Goal: Task Accomplishment & Management: Use online tool/utility

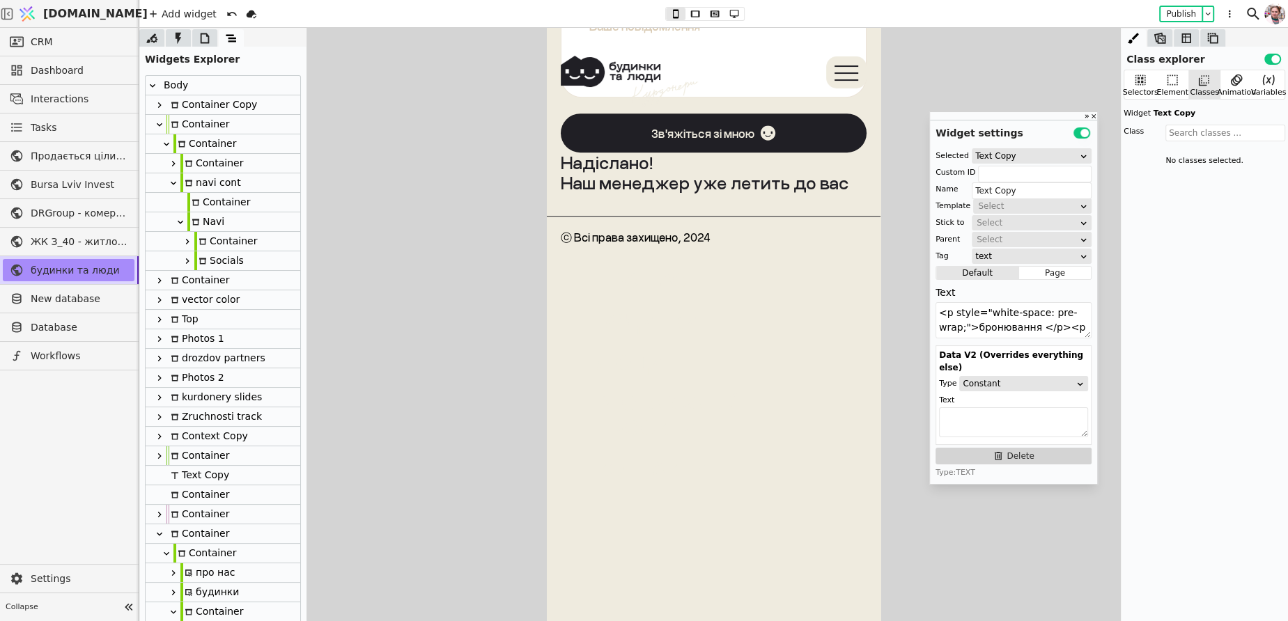
scroll to position [435, 0]
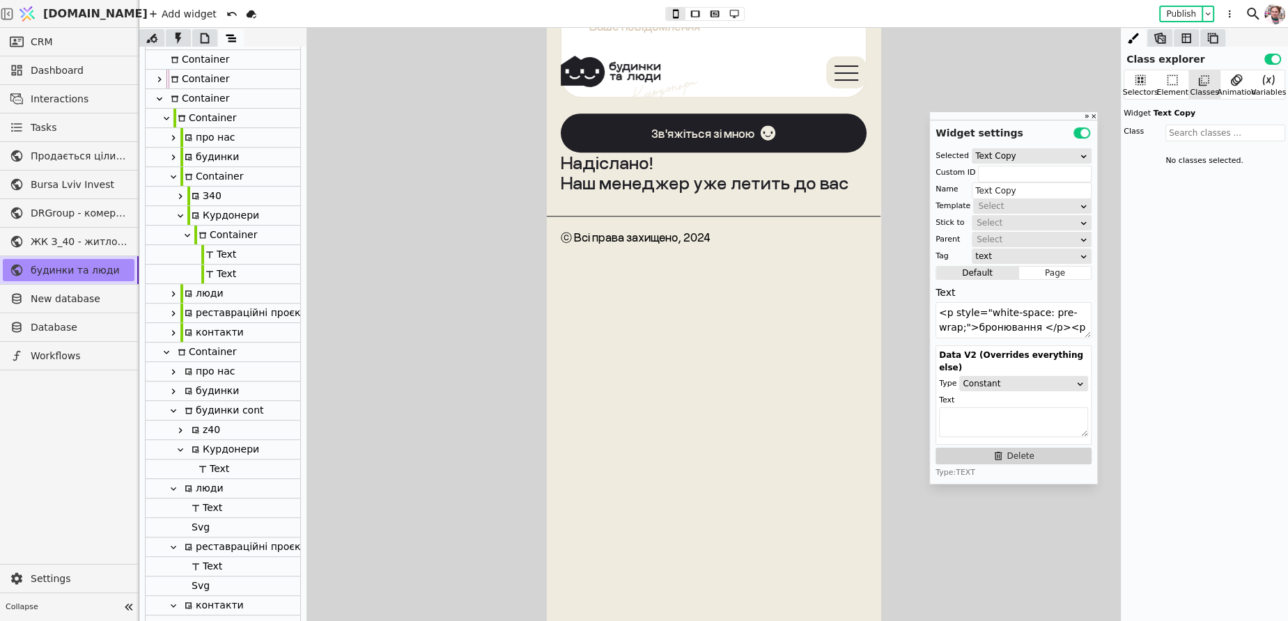
click at [218, 472] on div "Text" at bounding box center [211, 469] width 35 height 19
type input "Text"
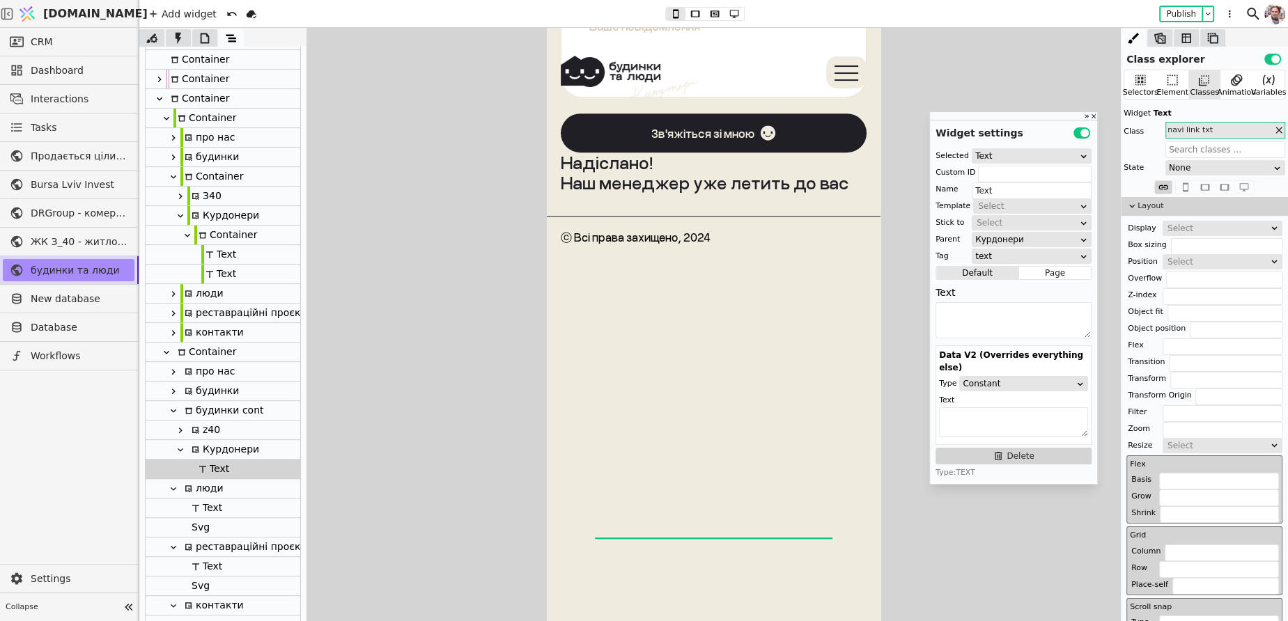
click at [210, 456] on div "Курдонери" at bounding box center [223, 449] width 72 height 19
type input "kurdonery-navi-"
type input "Курдонери"
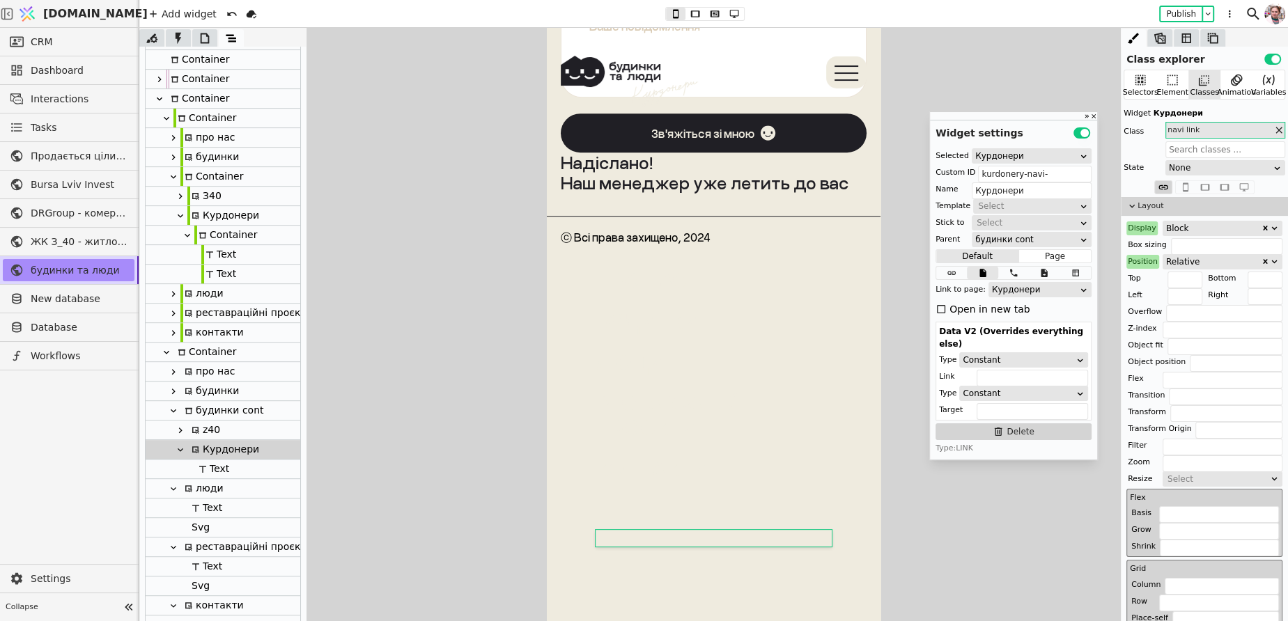
click at [212, 236] on div "Container" at bounding box center [225, 235] width 63 height 19
type input "Container"
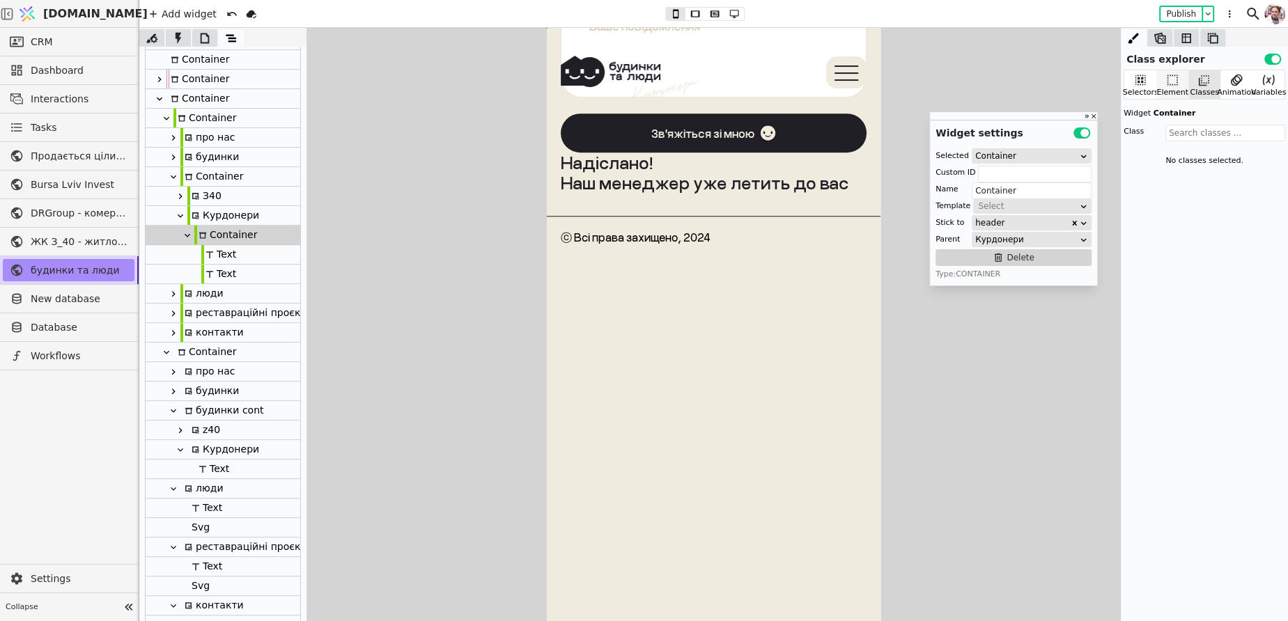
click at [1166, 84] on icon at bounding box center [1172, 80] width 14 height 14
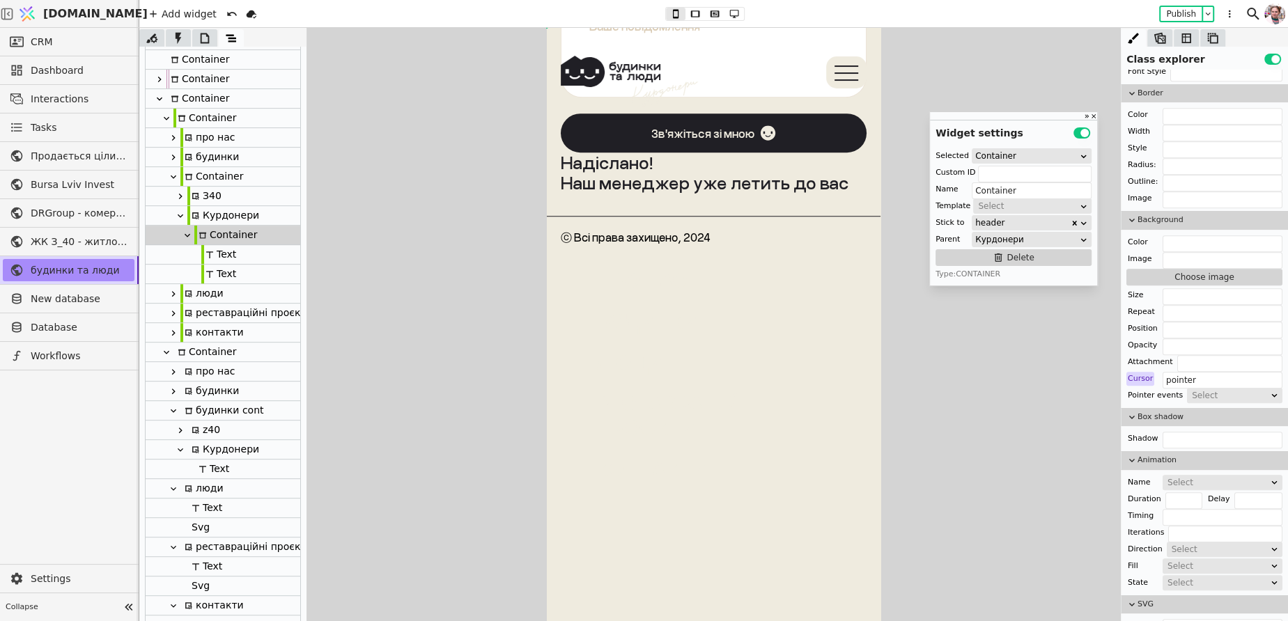
scroll to position [1183, 0]
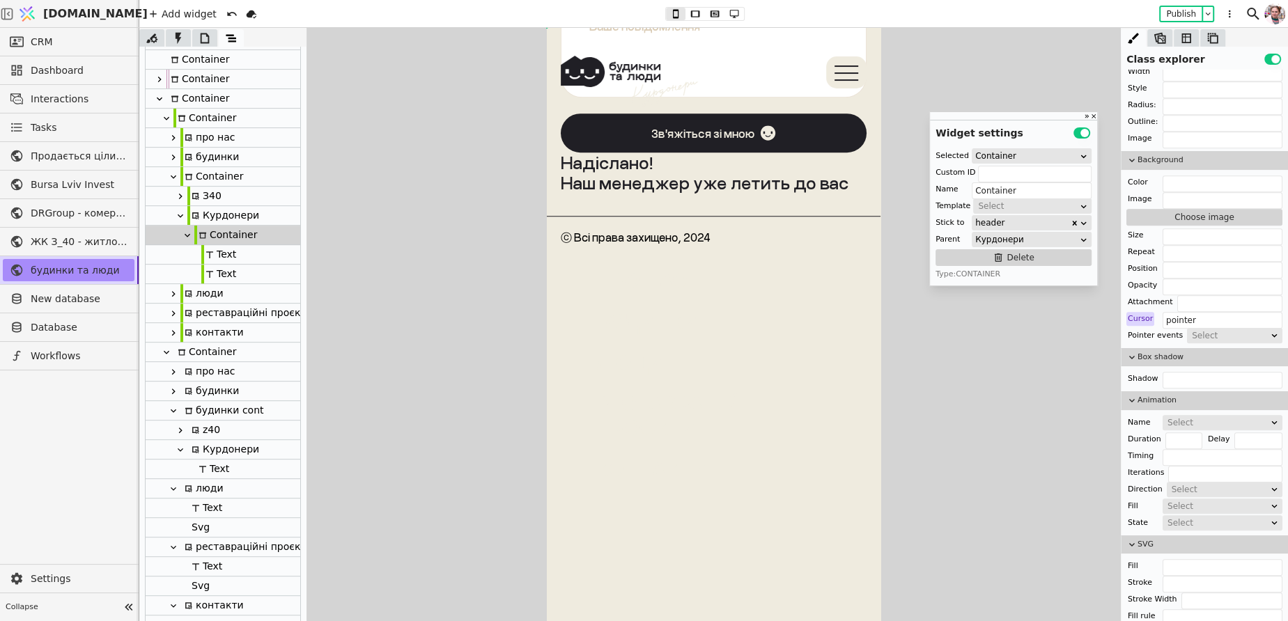
click at [201, 455] on div "Курдонери" at bounding box center [223, 449] width 72 height 19
type input "kurdonery-navi-"
type input "Курдонери"
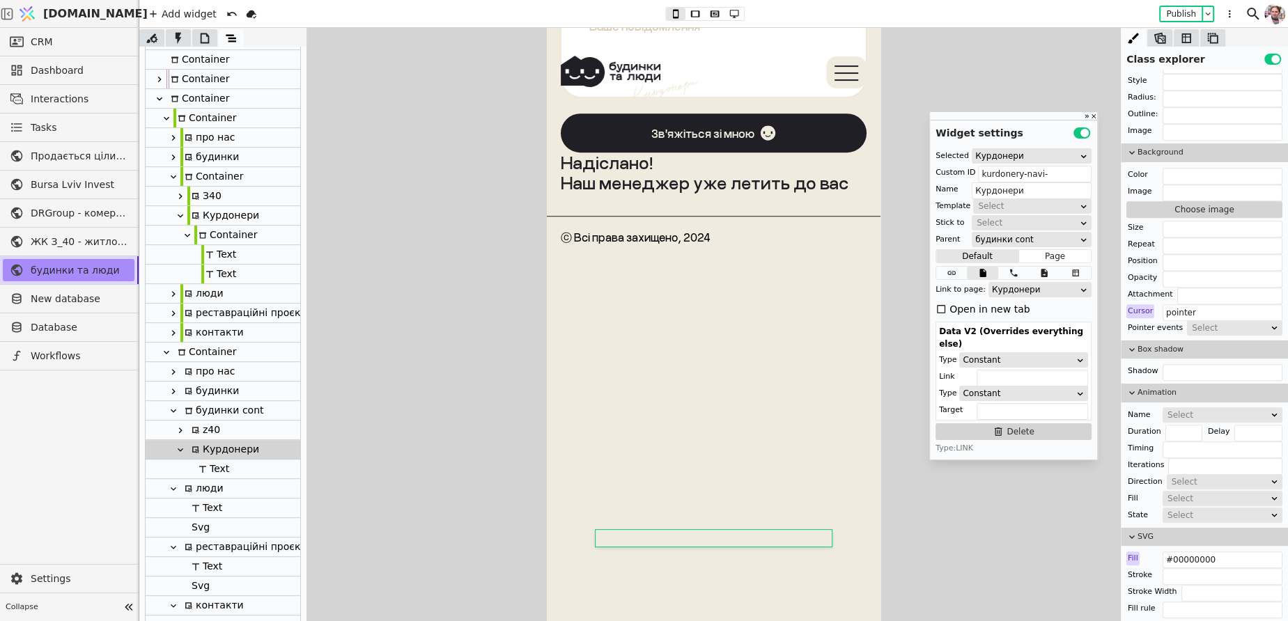
scroll to position [1085, 0]
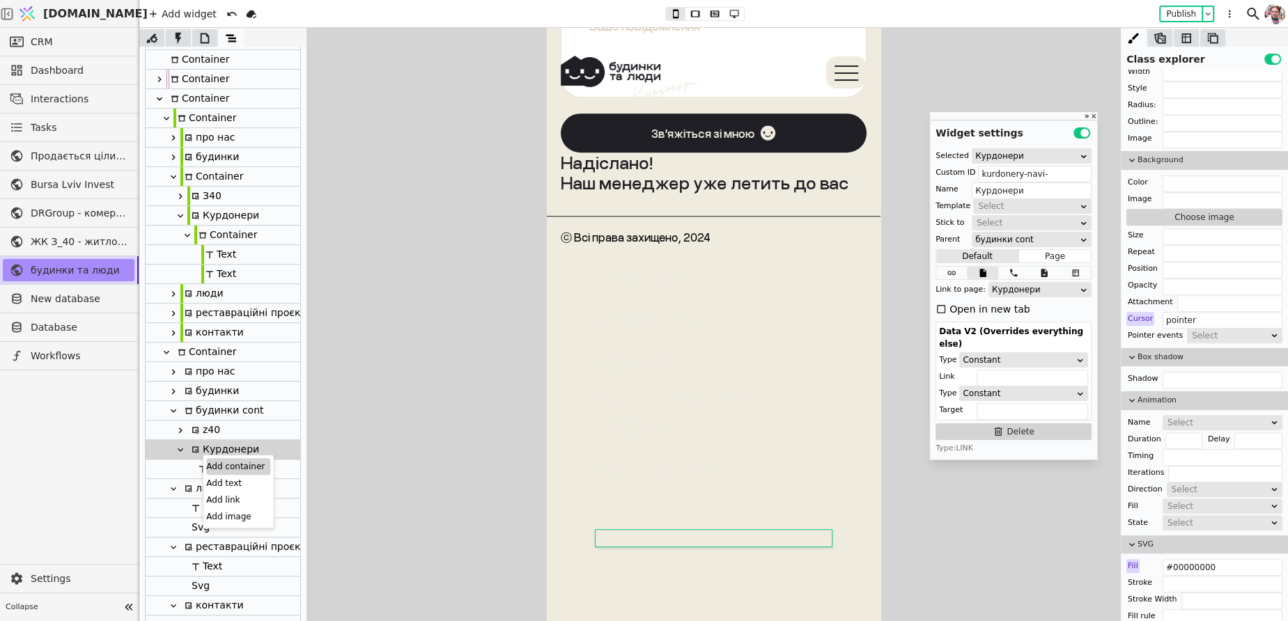
click at [220, 462] on div "Add container" at bounding box center [238, 466] width 64 height 17
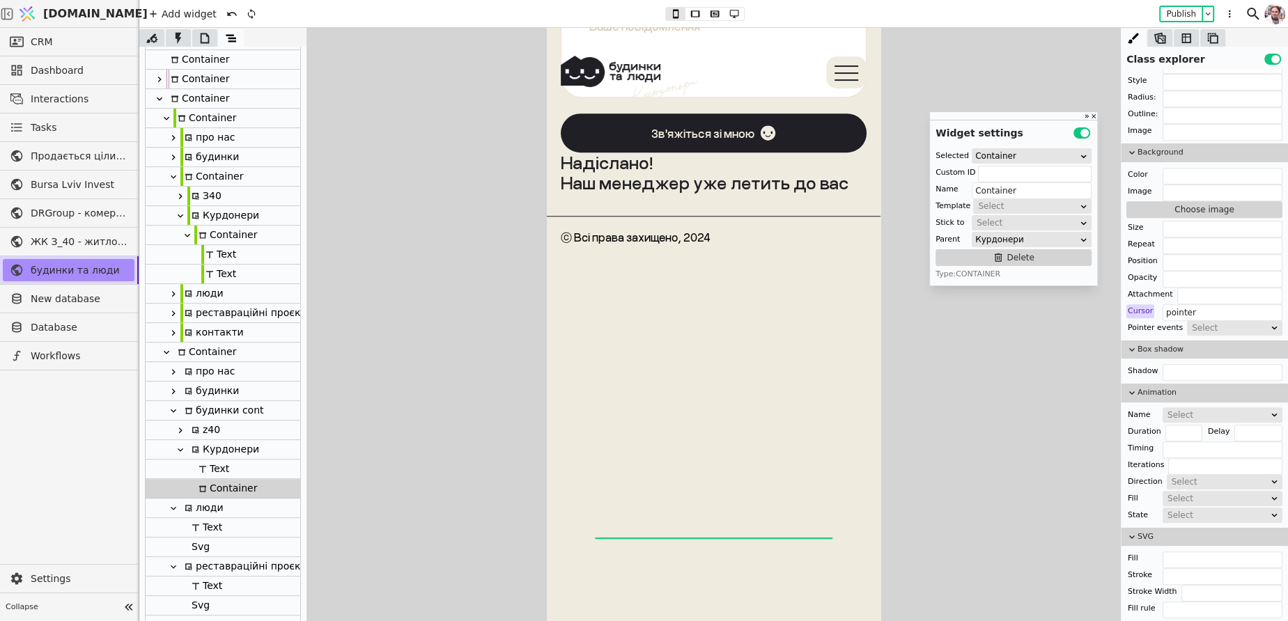
scroll to position [1052, 0]
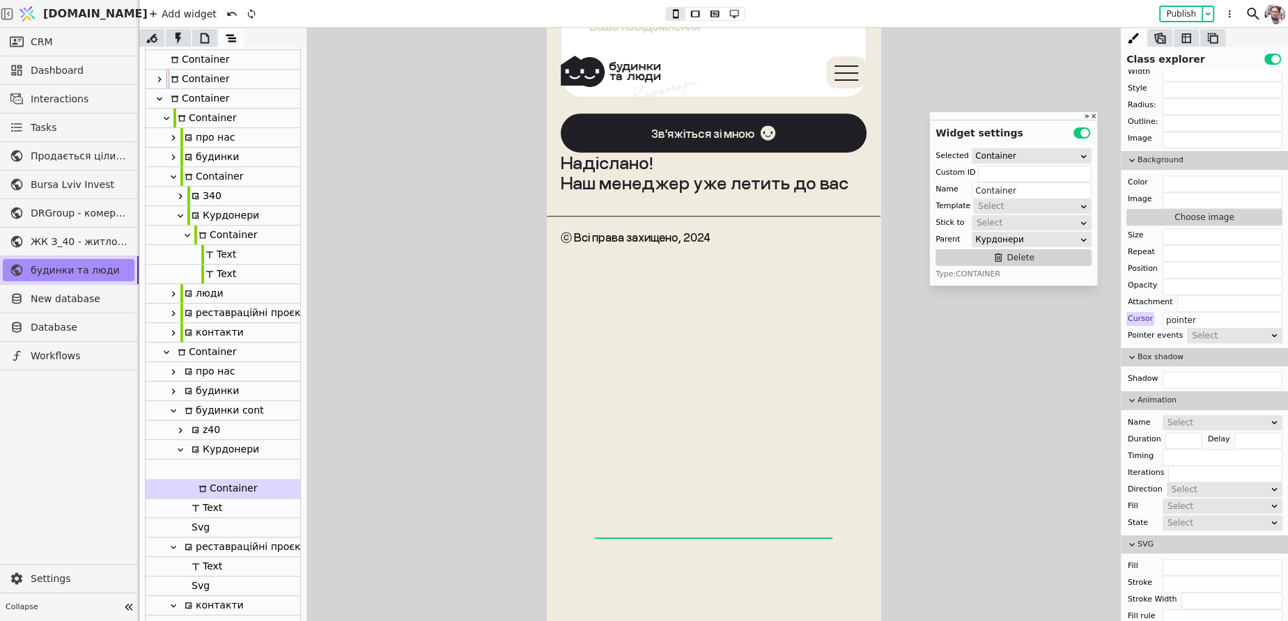
drag, startPoint x: 219, startPoint y: 469, endPoint x: 219, endPoint y: 482, distance: 12.5
click at [219, 482] on div "Body Container Copy Container Container Container navi cont Container Navi Cont…" at bounding box center [223, 158] width 155 height 1034
click at [185, 467] on icon at bounding box center [187, 469] width 11 height 11
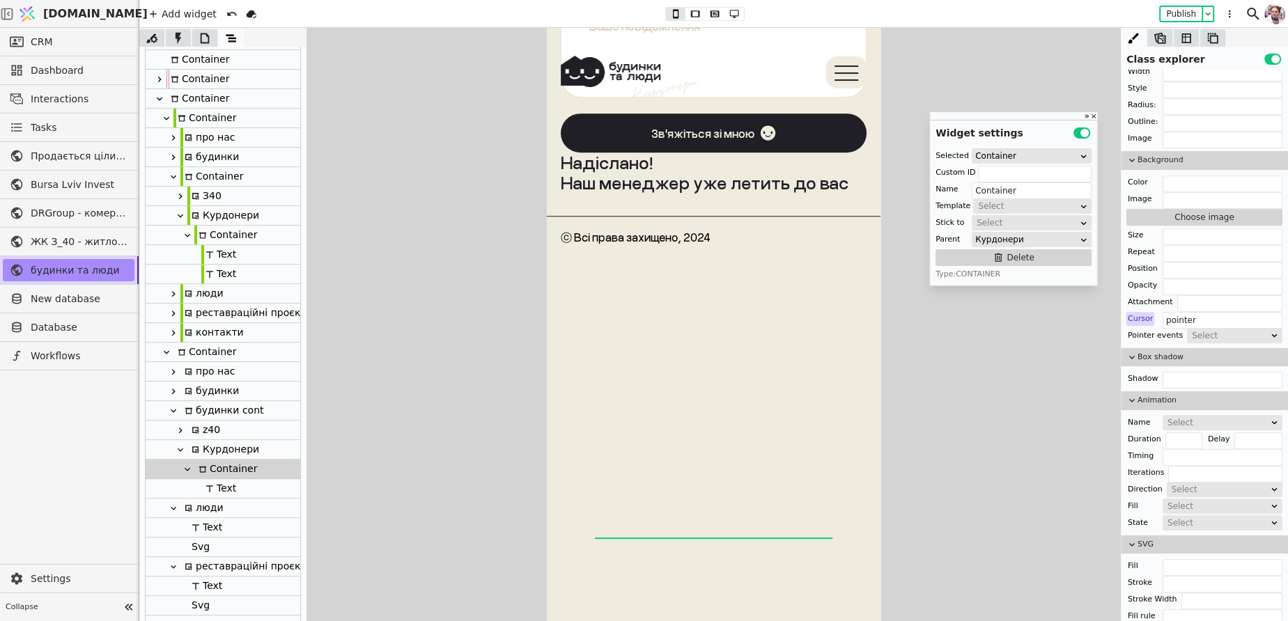
click at [215, 477] on div "Container" at bounding box center [225, 469] width 63 height 19
click at [240, 492] on div "Add text" at bounding box center [263, 496] width 64 height 17
type input "Text"
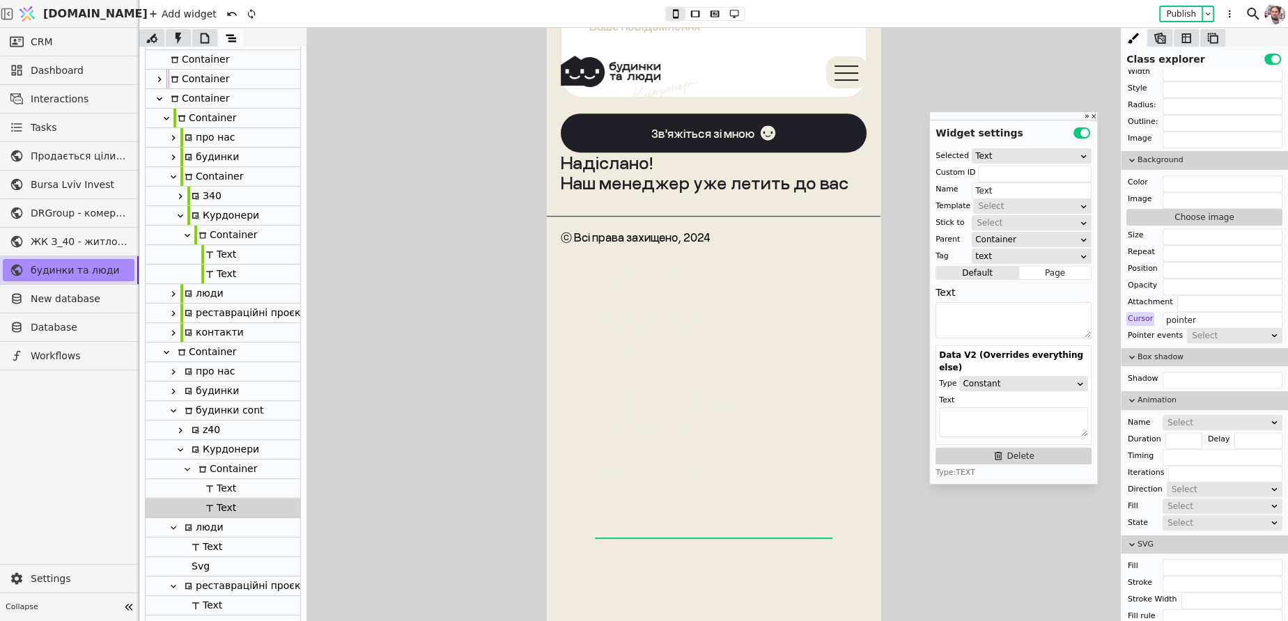
click at [203, 276] on div "Text" at bounding box center [218, 274] width 35 height 19
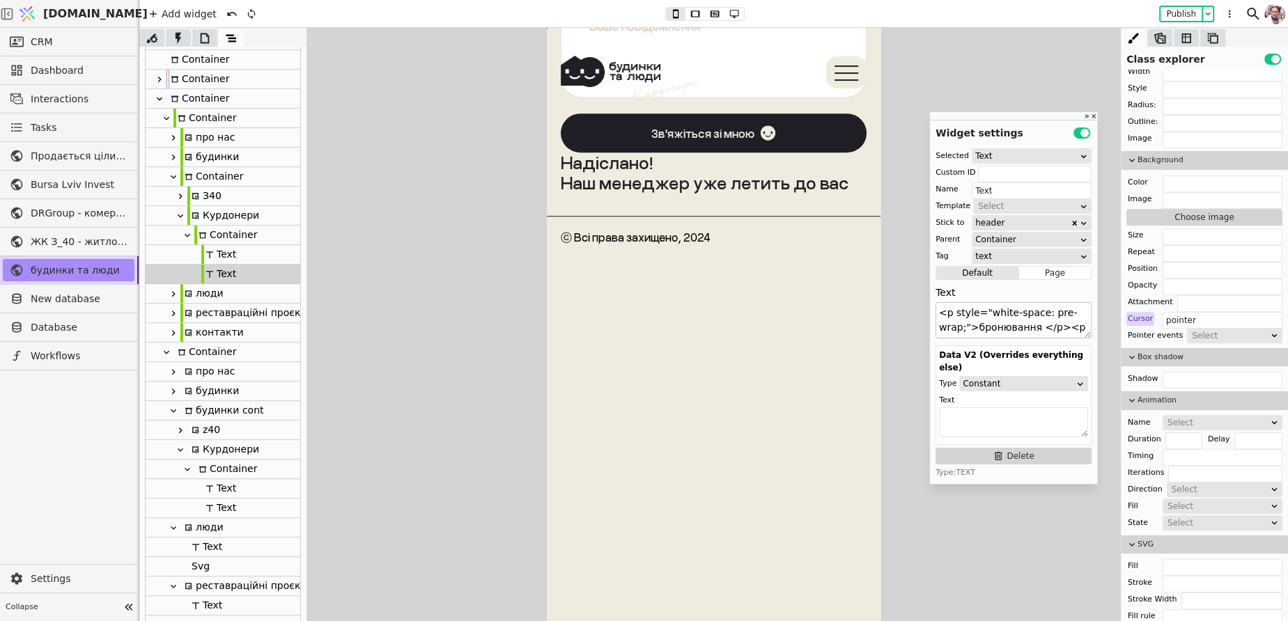
click at [1001, 324] on textarea "<p style="white-space: pre-wrap;">бронювання </p><p style="white-space: pre-wra…" at bounding box center [1013, 320] width 156 height 36
click at [215, 506] on div "Text" at bounding box center [218, 508] width 35 height 19
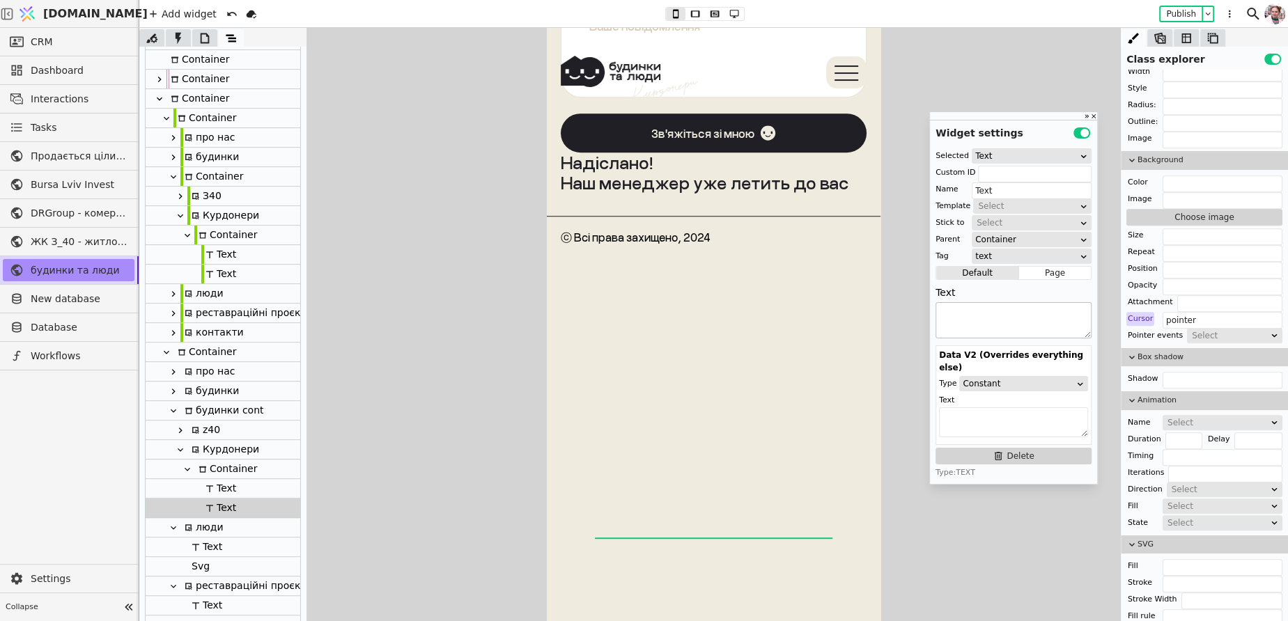
click at [974, 315] on textarea at bounding box center [1013, 320] width 156 height 36
paste textarea "<p style="white-space: pre-wrap;">бронювання </p><p style="white-space: pre-wra…"
type textarea "<p style="white-space: pre-wrap;">бронювання </p><p style="white-space: pre-wra…"
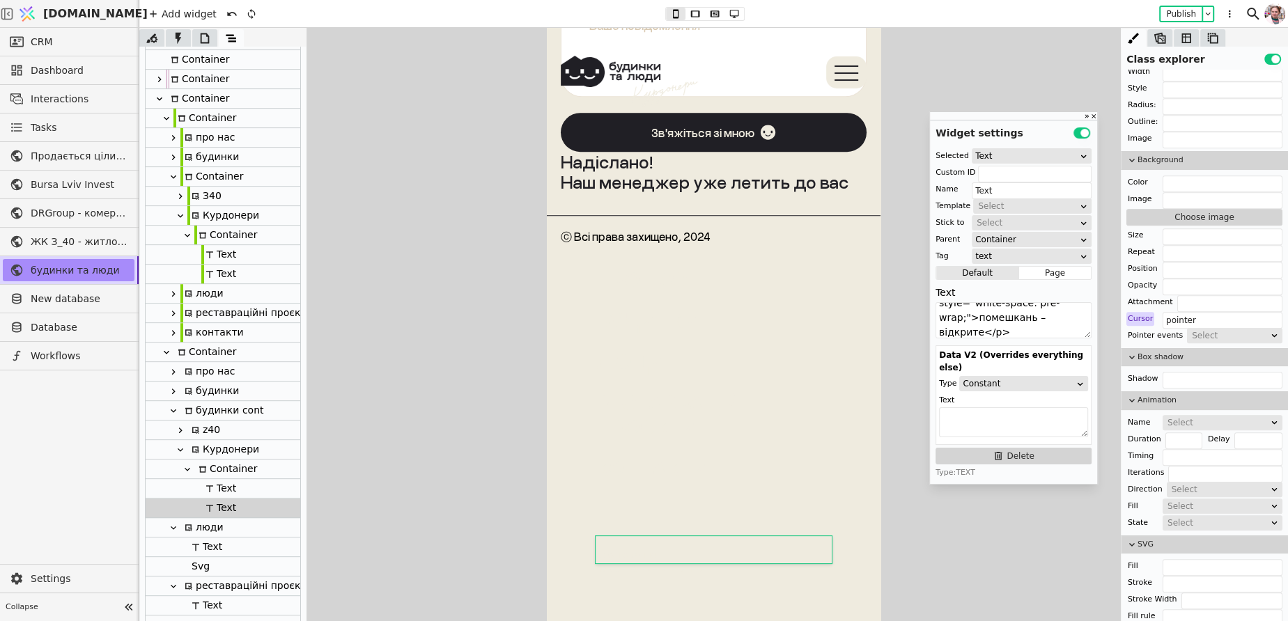
click at [216, 467] on div "Container" at bounding box center [225, 469] width 63 height 19
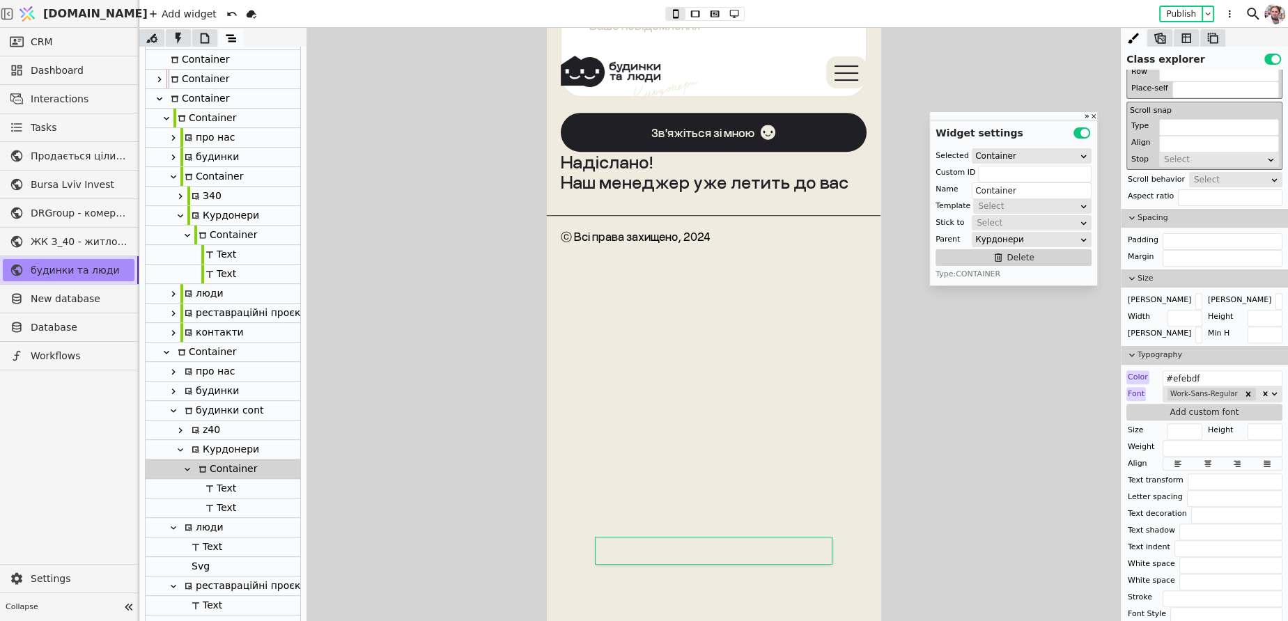
scroll to position [0, 0]
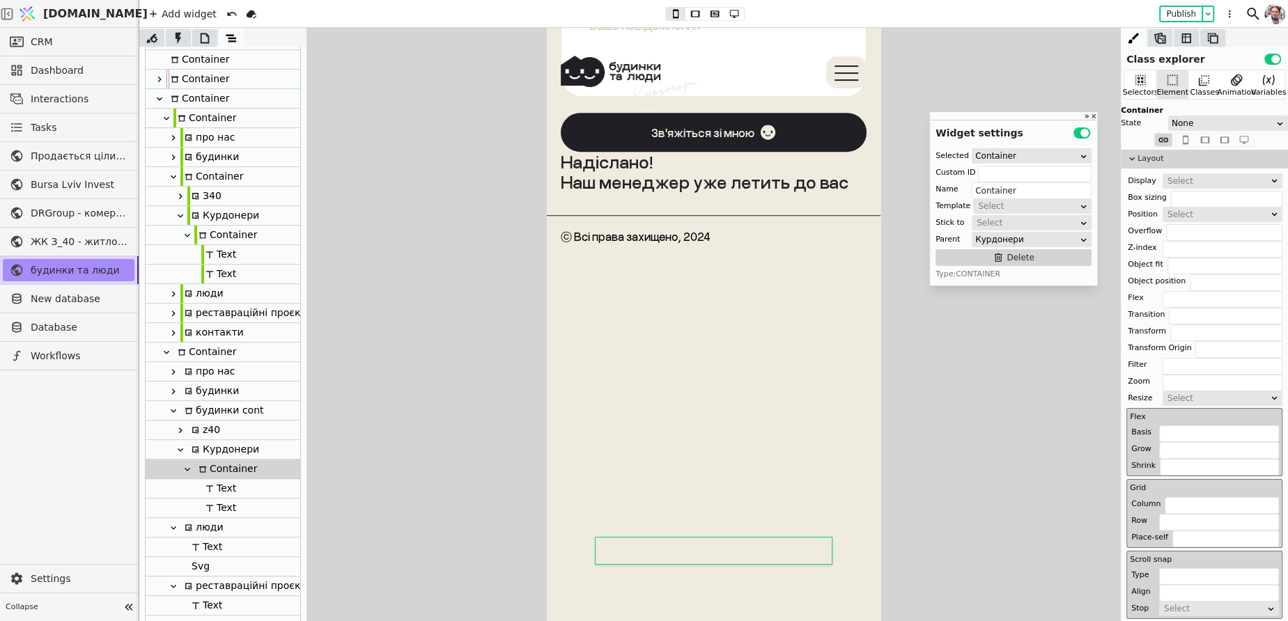
click at [1178, 184] on div "Select" at bounding box center [1217, 181] width 101 height 14
click at [1185, 224] on div "Flex" at bounding box center [1221, 218] width 119 height 21
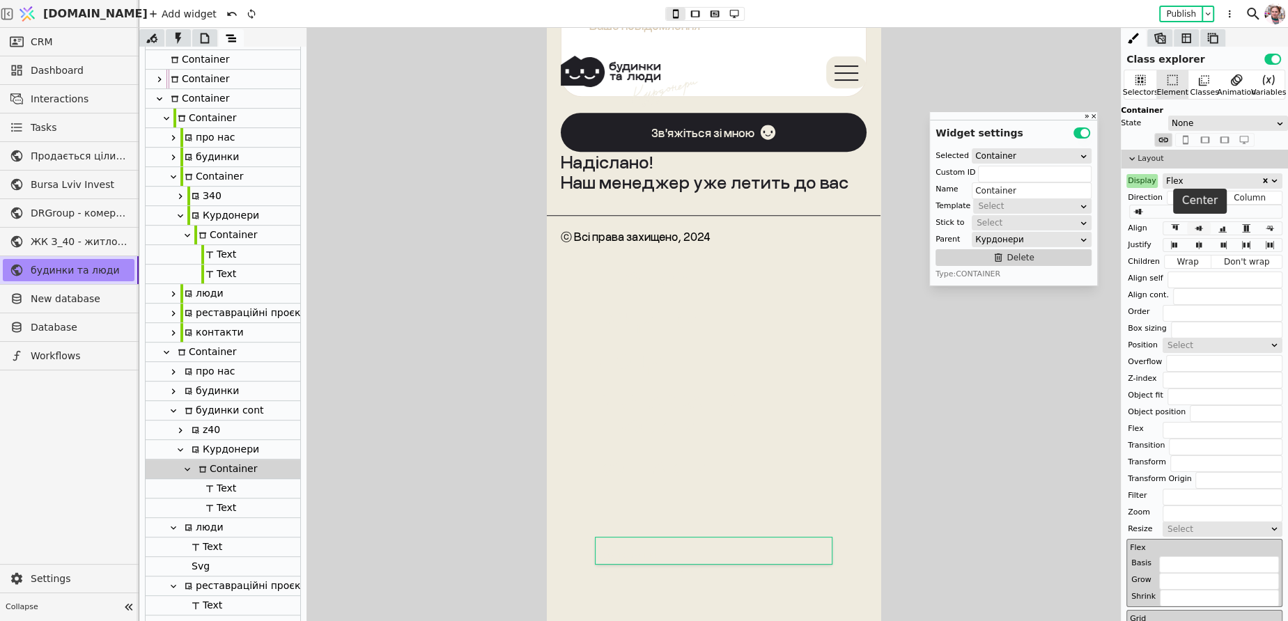
click at [1195, 224] on icon at bounding box center [1198, 229] width 17 height 10
click at [224, 260] on div "Text" at bounding box center [218, 254] width 35 height 19
type input "Text"
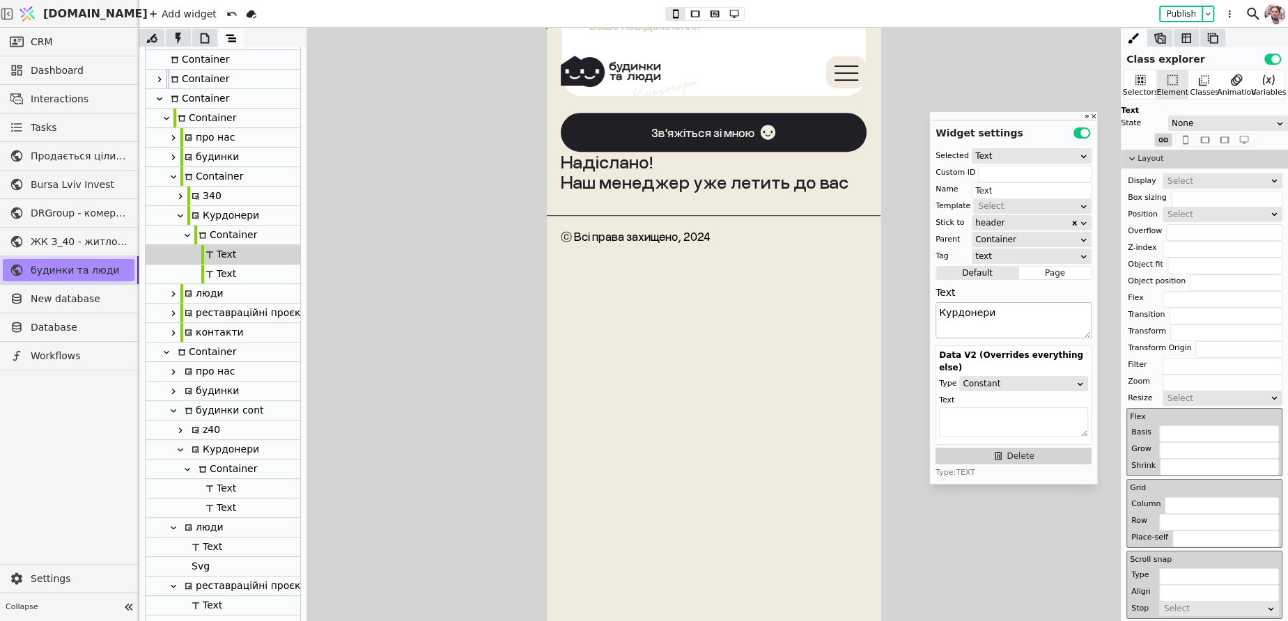
click at [973, 320] on textarea "Курдонери" at bounding box center [1013, 320] width 156 height 36
click at [215, 485] on div "Text" at bounding box center [218, 488] width 35 height 19
click at [970, 309] on textarea at bounding box center [1013, 320] width 156 height 36
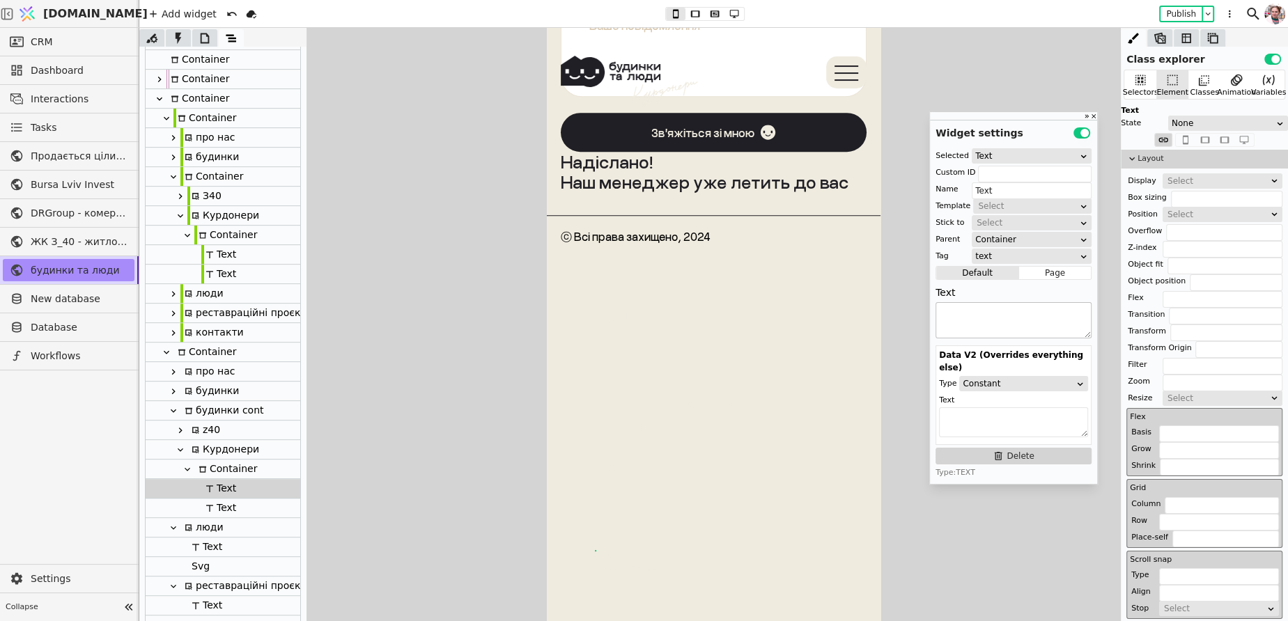
paste textarea "Курдонери"
type textarea "Курдонери"
click at [208, 507] on icon at bounding box center [209, 508] width 7 height 7
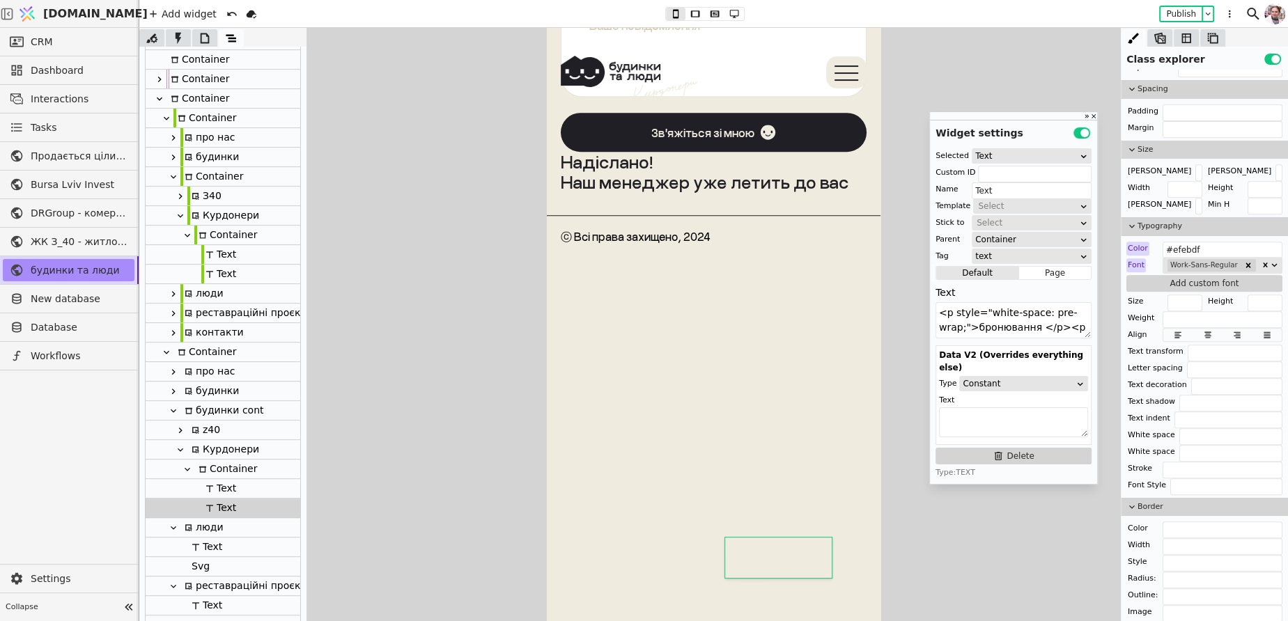
scroll to position [570, 0]
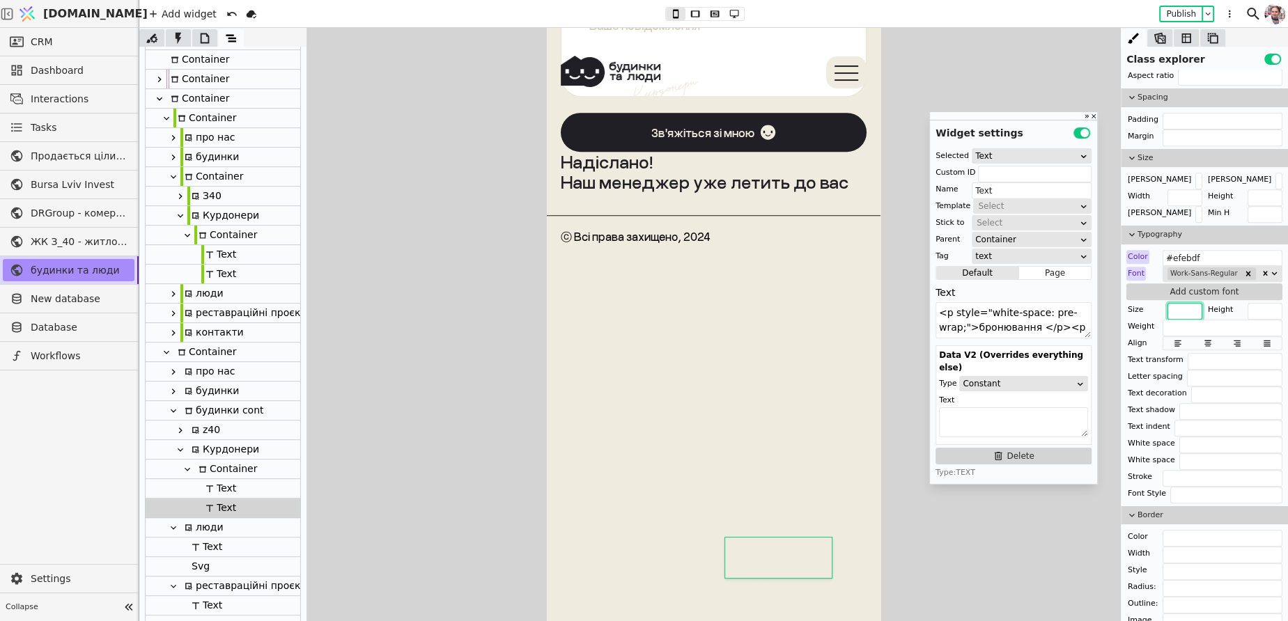
click at [1181, 309] on input "text" at bounding box center [1184, 311] width 35 height 17
type input "8px"
click at [234, 275] on div "Text" at bounding box center [218, 274] width 35 height 19
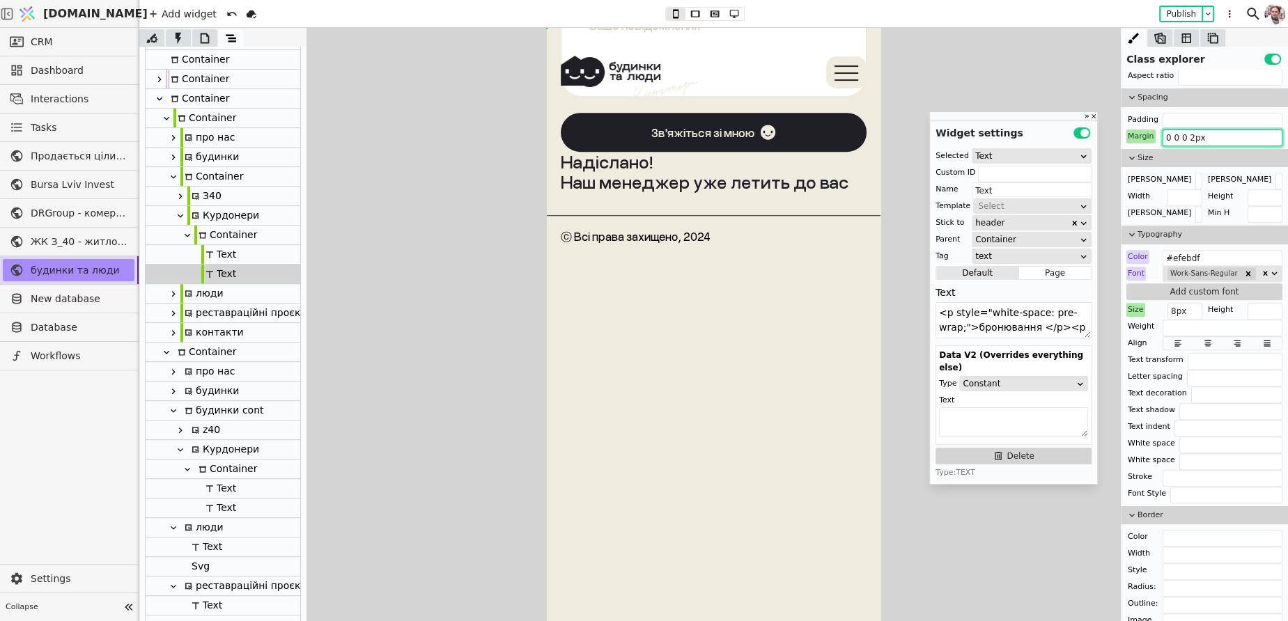
click at [1183, 137] on input "0 0 0 2px" at bounding box center [1222, 138] width 120 height 17
click at [210, 508] on icon at bounding box center [209, 508] width 8 height 8
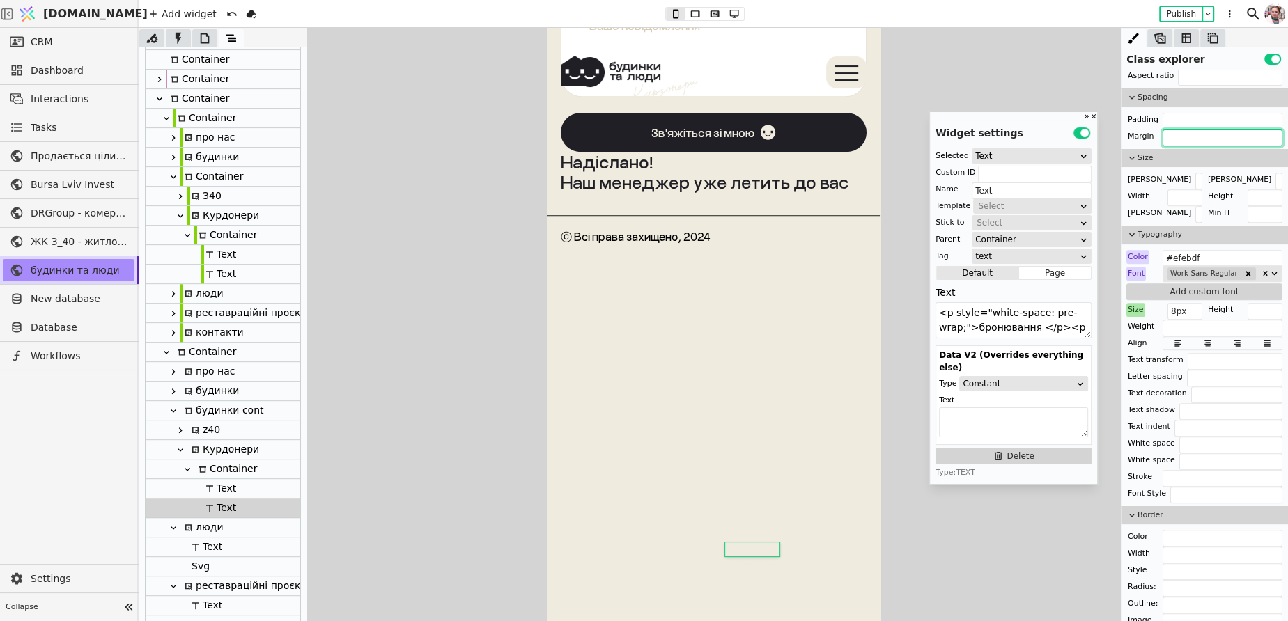
click at [1186, 137] on input "text" at bounding box center [1222, 138] width 120 height 17
paste input "0 0 0 2px"
type input "0 0 0 2px"
click at [218, 490] on div "Text" at bounding box center [218, 488] width 35 height 19
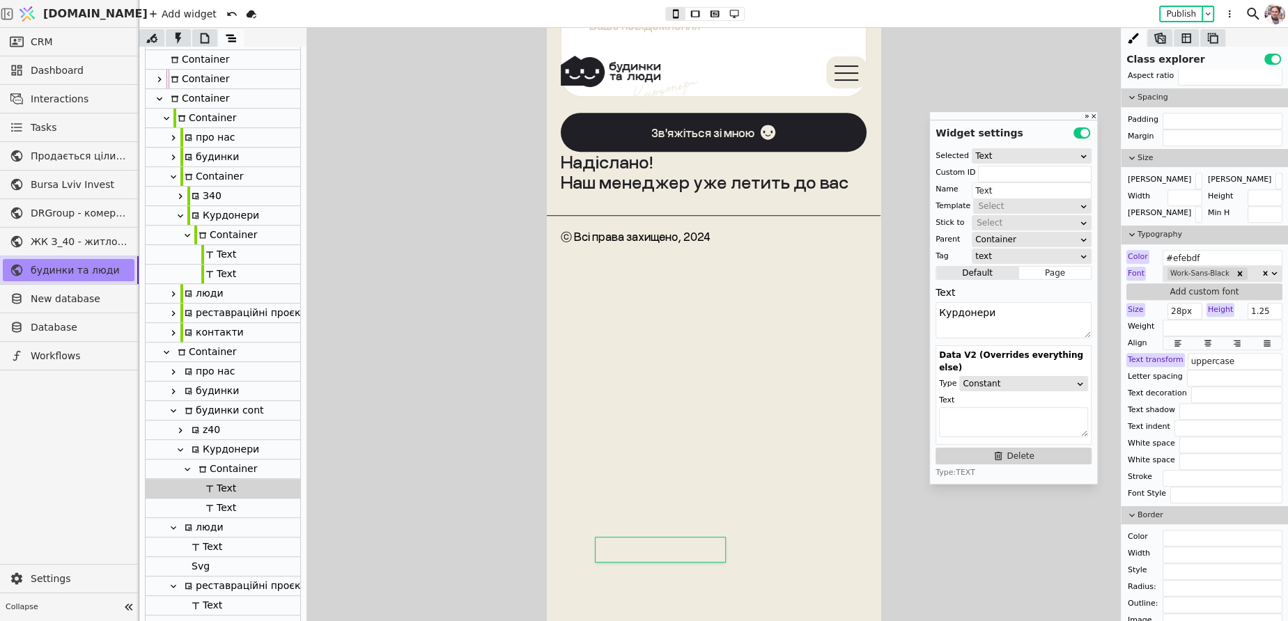
click at [218, 505] on div "Text" at bounding box center [218, 508] width 35 height 19
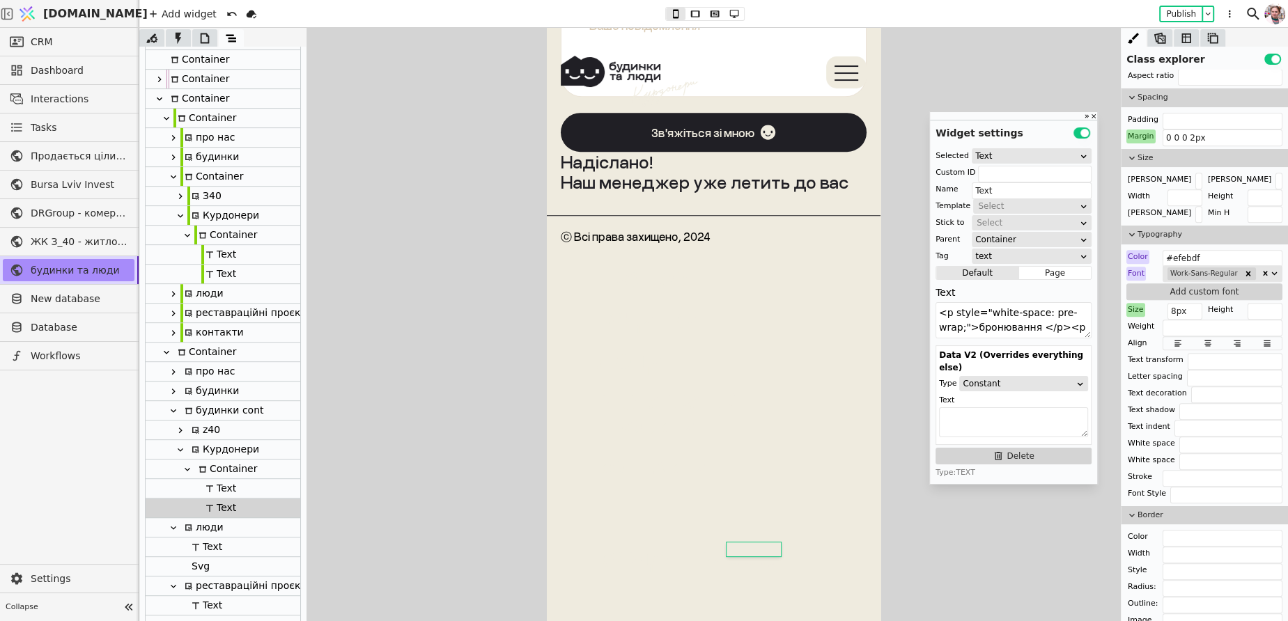
click at [221, 493] on div "Text" at bounding box center [218, 488] width 35 height 19
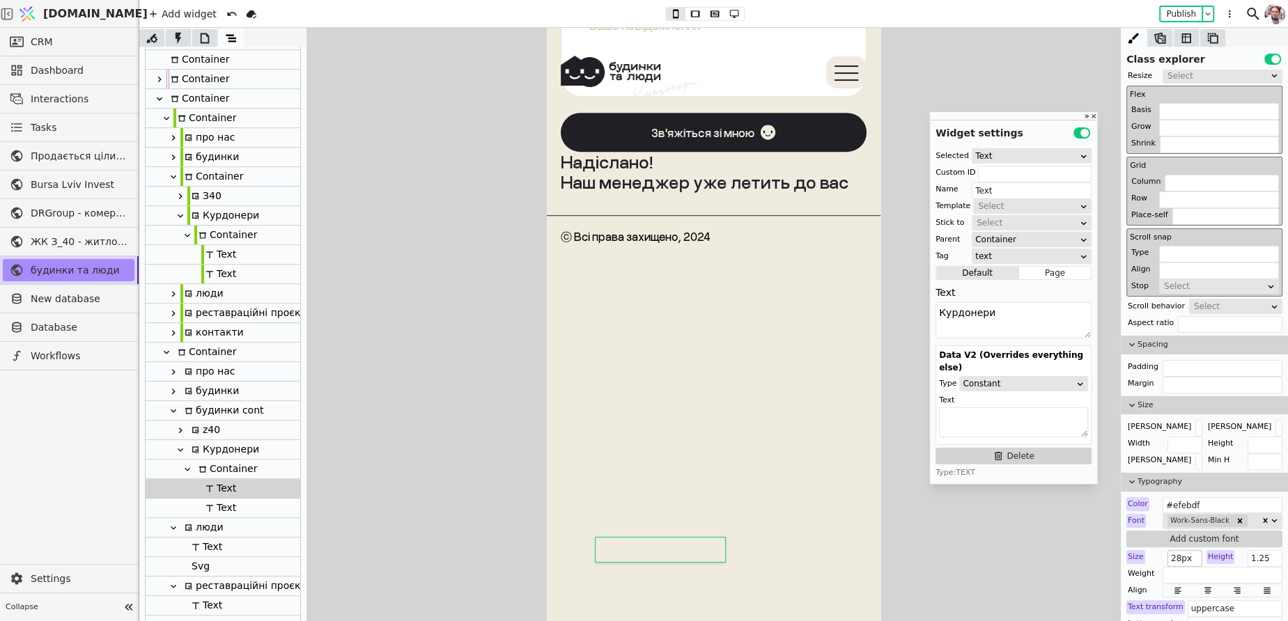
scroll to position [387, 0]
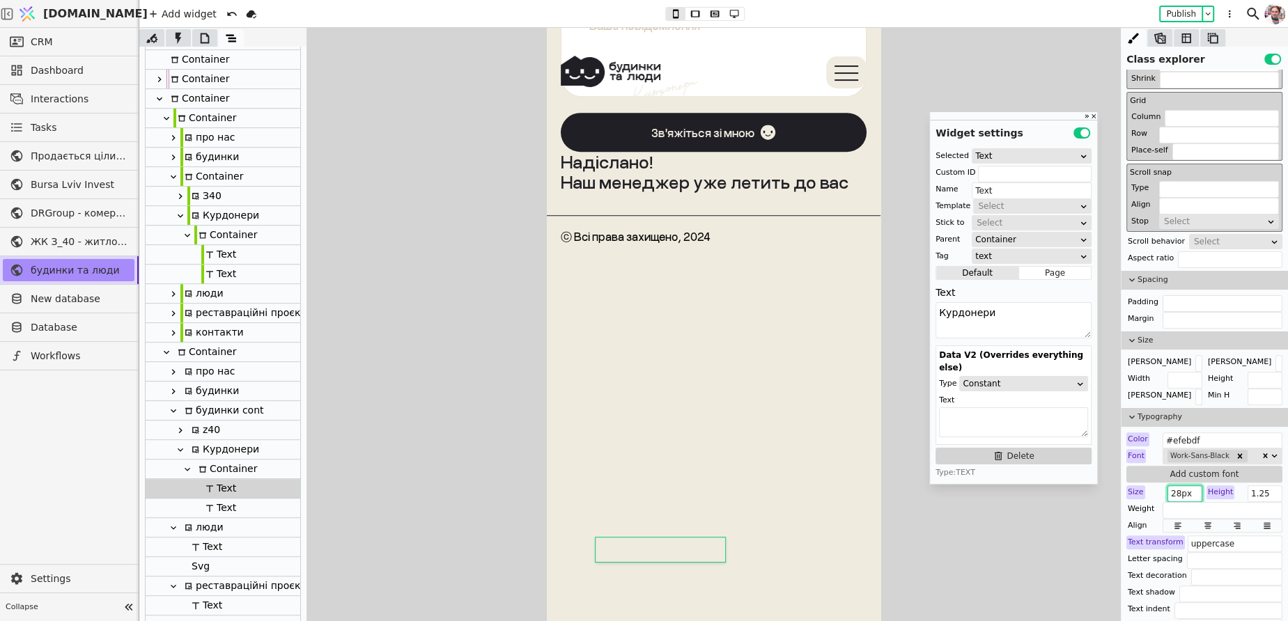
click at [1182, 496] on input "28px" at bounding box center [1184, 493] width 35 height 17
click at [1181, 491] on input "28px" at bounding box center [1184, 493] width 35 height 17
type input "20px"
click at [226, 470] on div "Container" at bounding box center [225, 469] width 63 height 19
type input "Container"
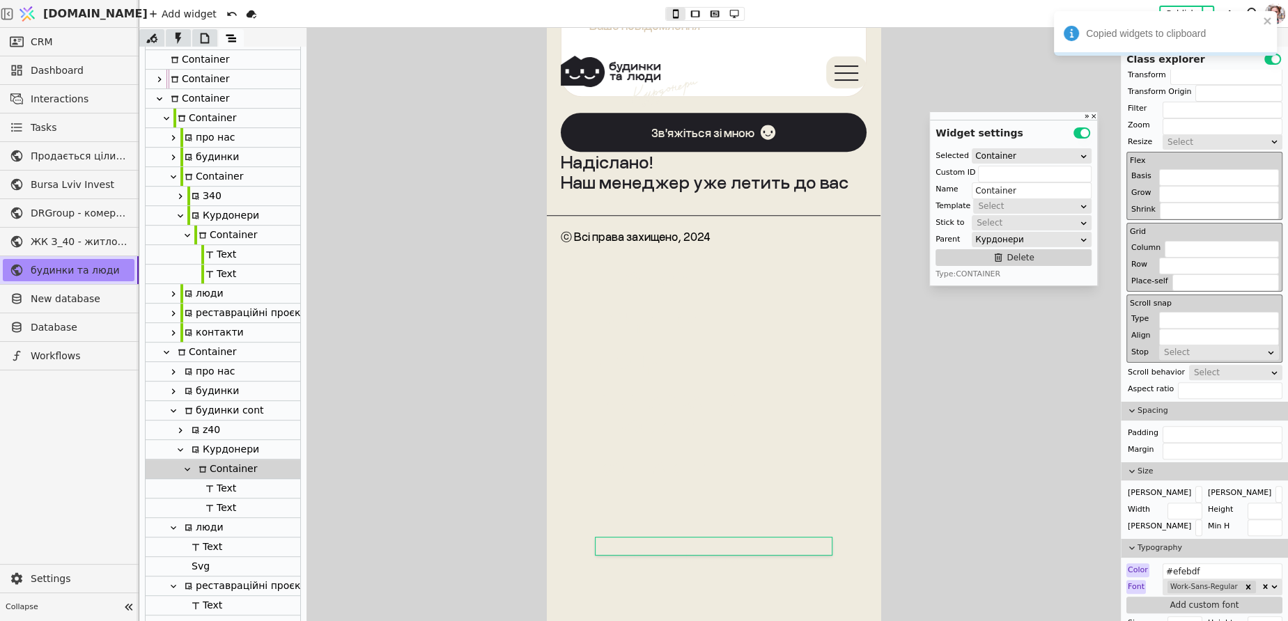
click at [181, 449] on icon at bounding box center [181, 449] width 6 height 3
type input "kurdonery-navi-"
type input "Курдонери"
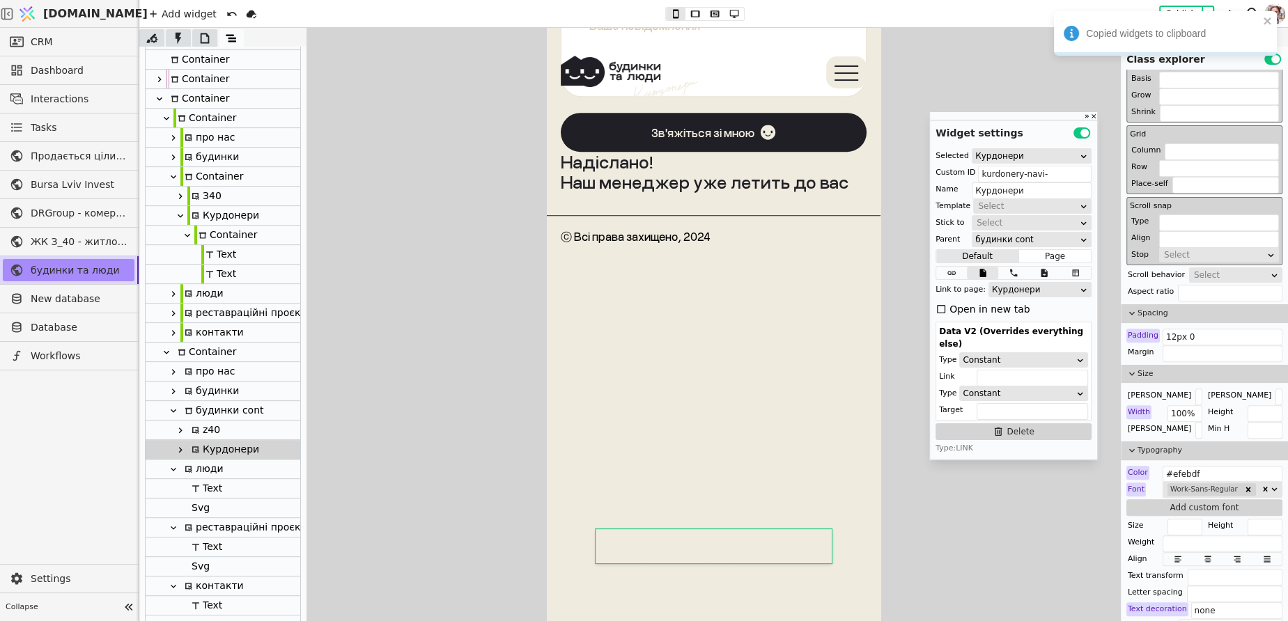
click at [183, 433] on icon at bounding box center [180, 430] width 11 height 11
type input "z40-navi-"
type input "z40"
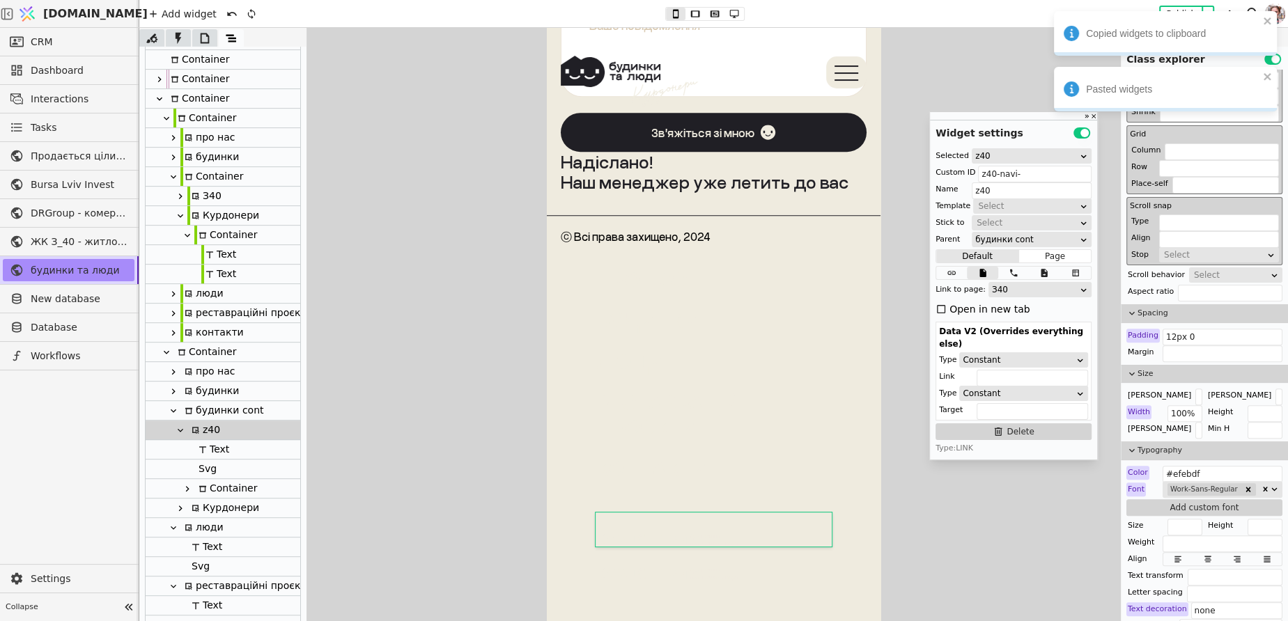
click at [208, 448] on div "Text" at bounding box center [211, 449] width 35 height 19
type input "Text"
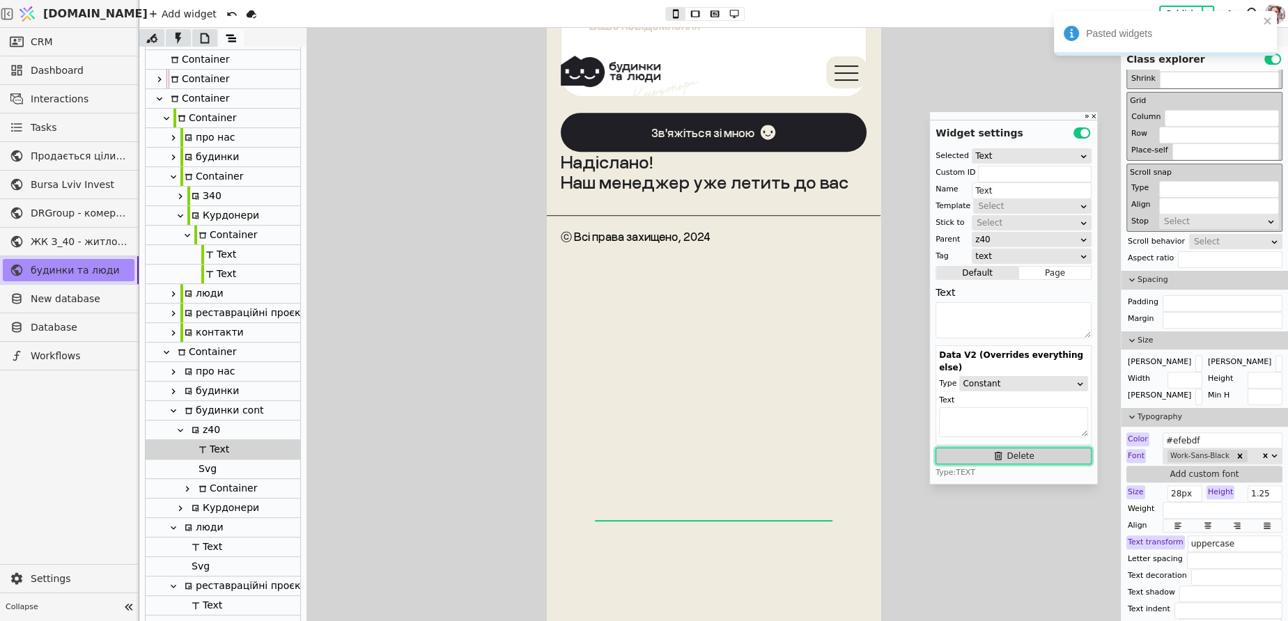
click at [962, 448] on button "Delete" at bounding box center [1013, 456] width 156 height 17
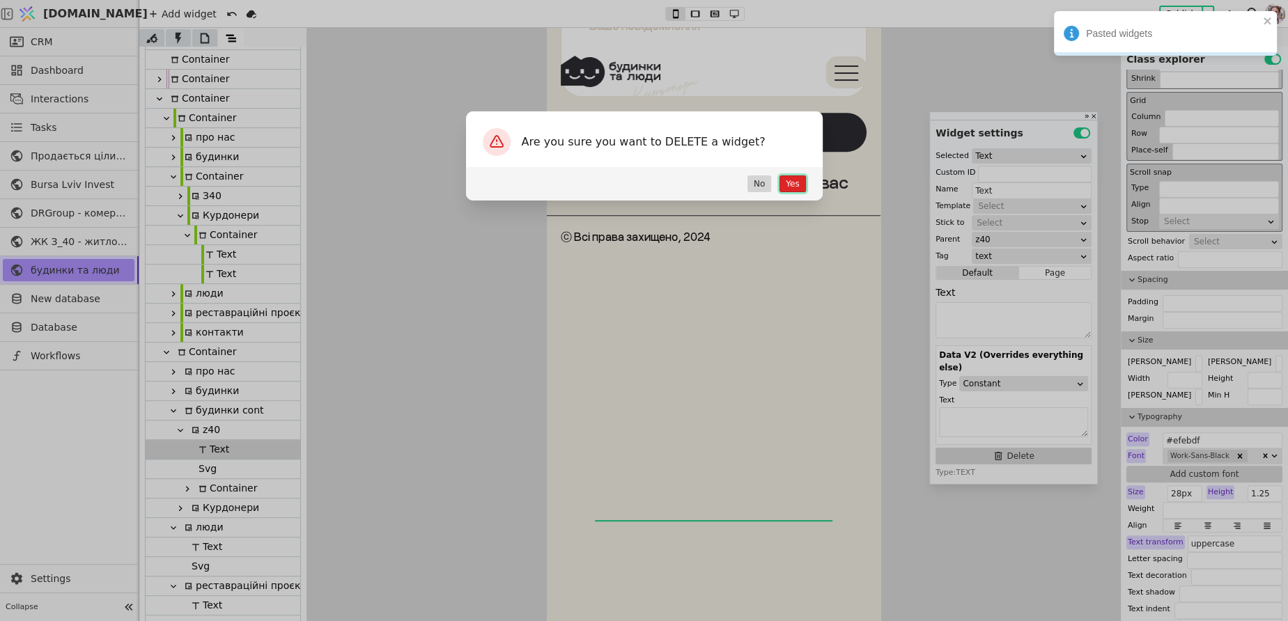
click at [791, 182] on button "Yes" at bounding box center [792, 184] width 26 height 17
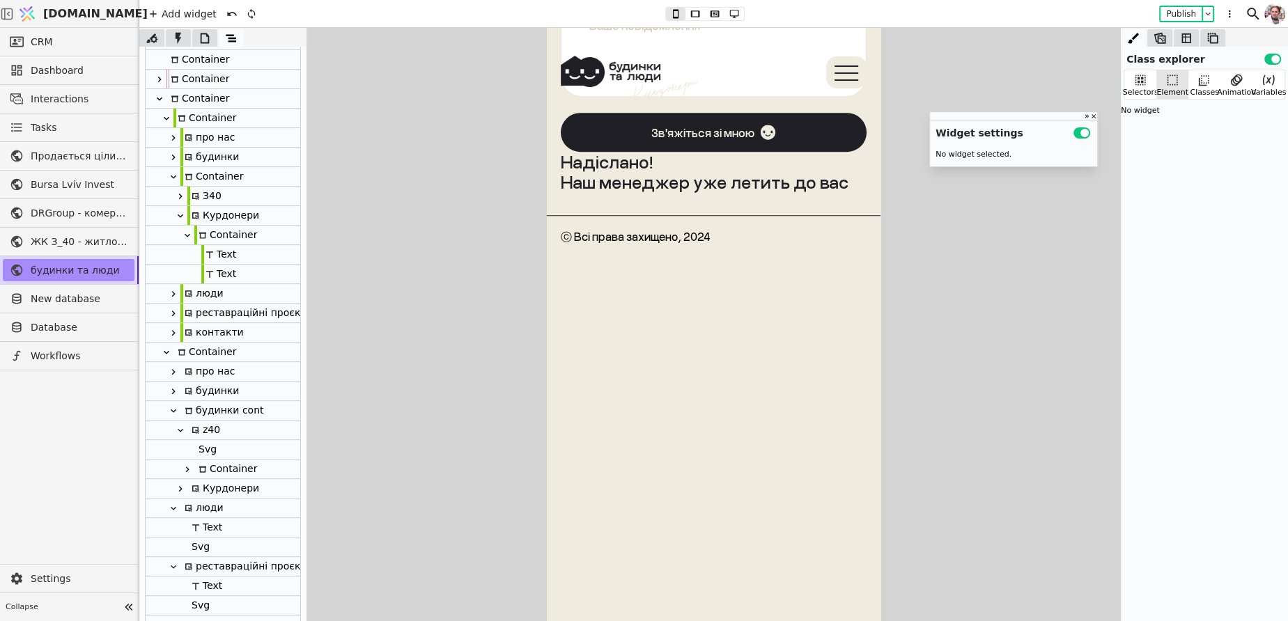
scroll to position [0, 0]
click at [262, 451] on div "Svg" at bounding box center [223, 450] width 155 height 20
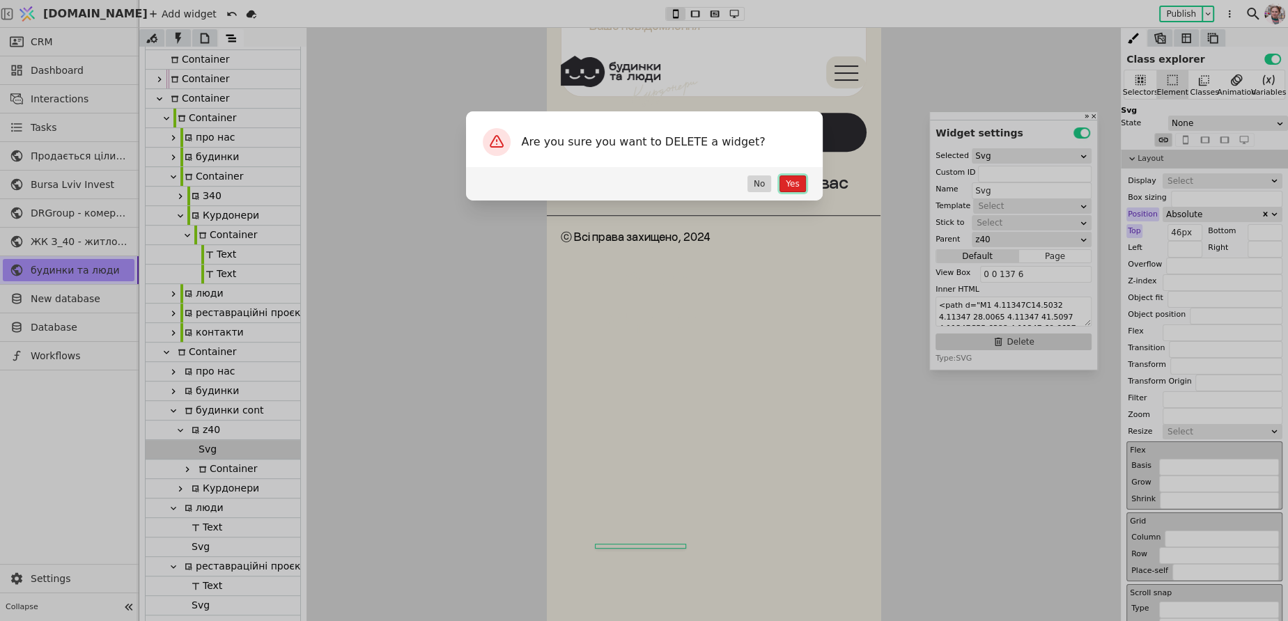
click at [791, 178] on button "Yes" at bounding box center [792, 184] width 26 height 17
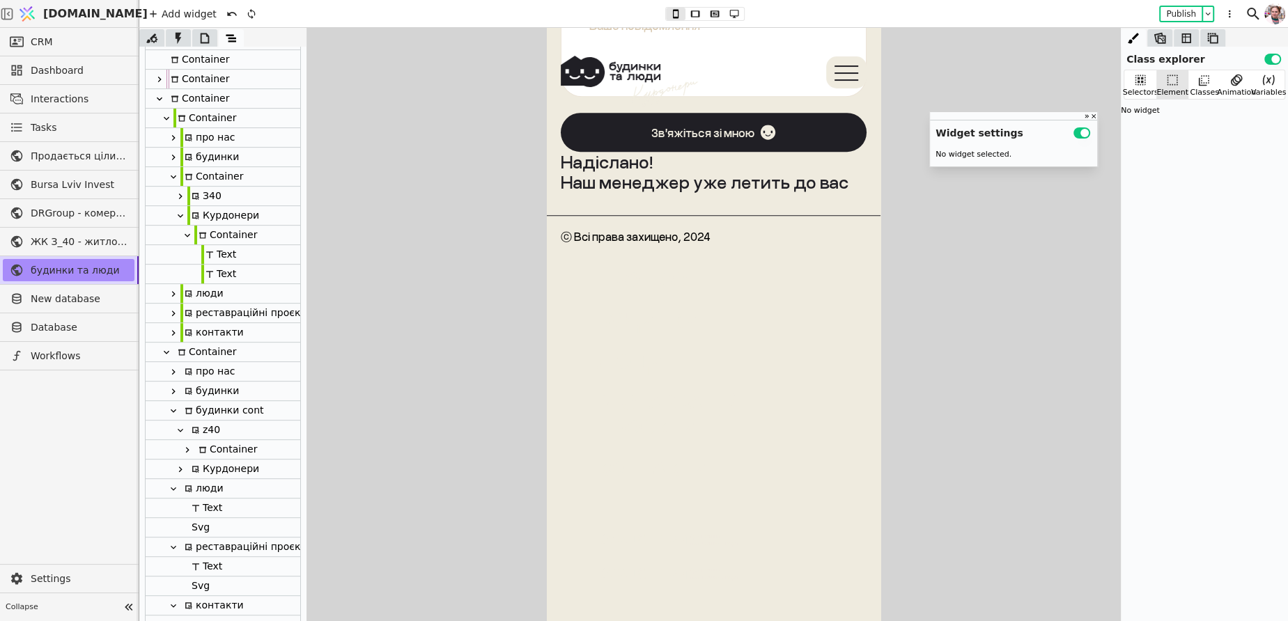
click at [188, 451] on icon at bounding box center [187, 449] width 11 height 11
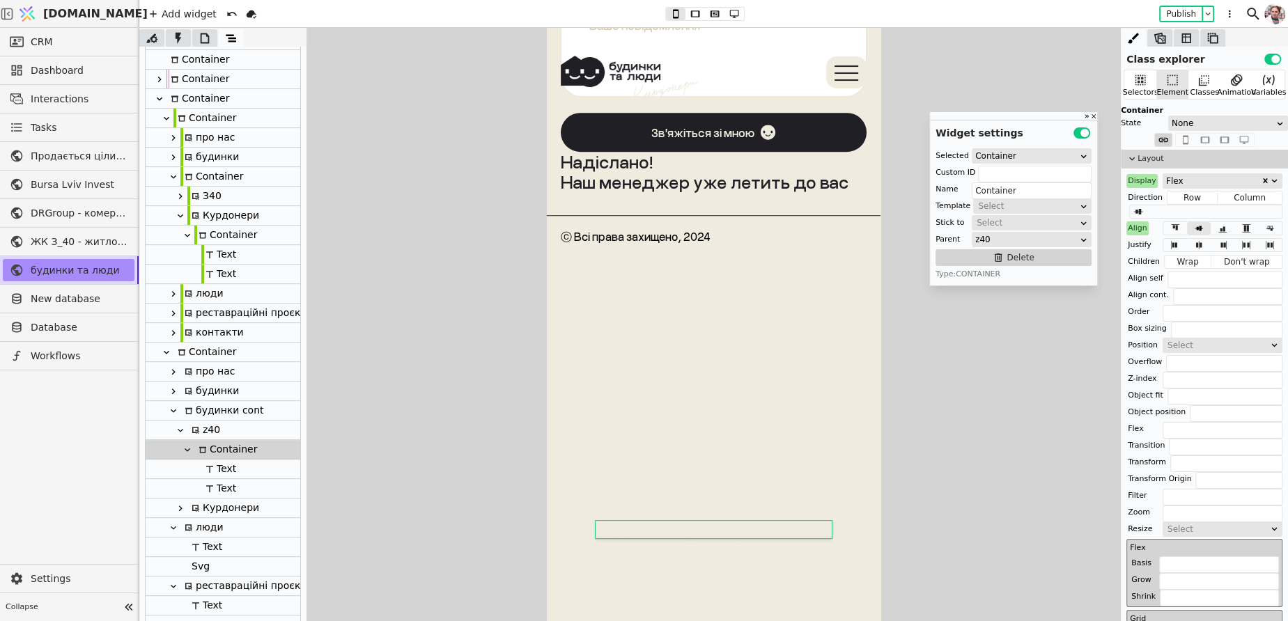
click at [181, 194] on icon at bounding box center [180, 196] width 11 height 11
type input "z40-navi-copy-vQbF"
type input "З40"
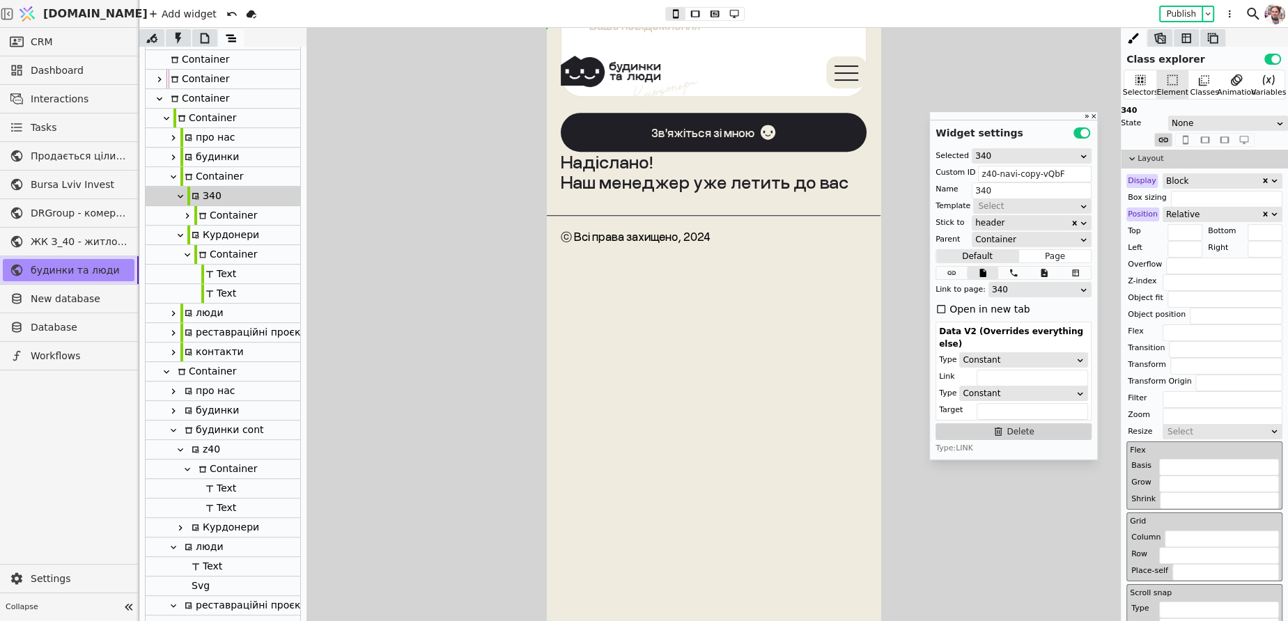
click at [189, 216] on icon at bounding box center [187, 215] width 11 height 11
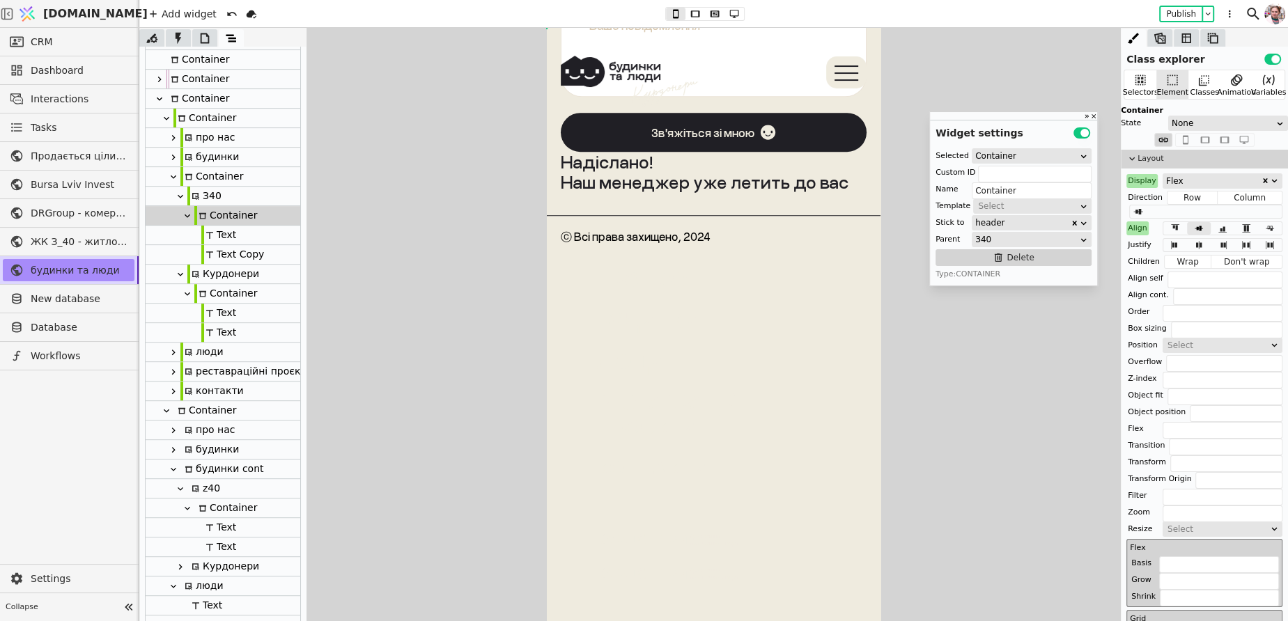
click at [199, 227] on div at bounding box center [194, 235] width 14 height 19
type input "Text"
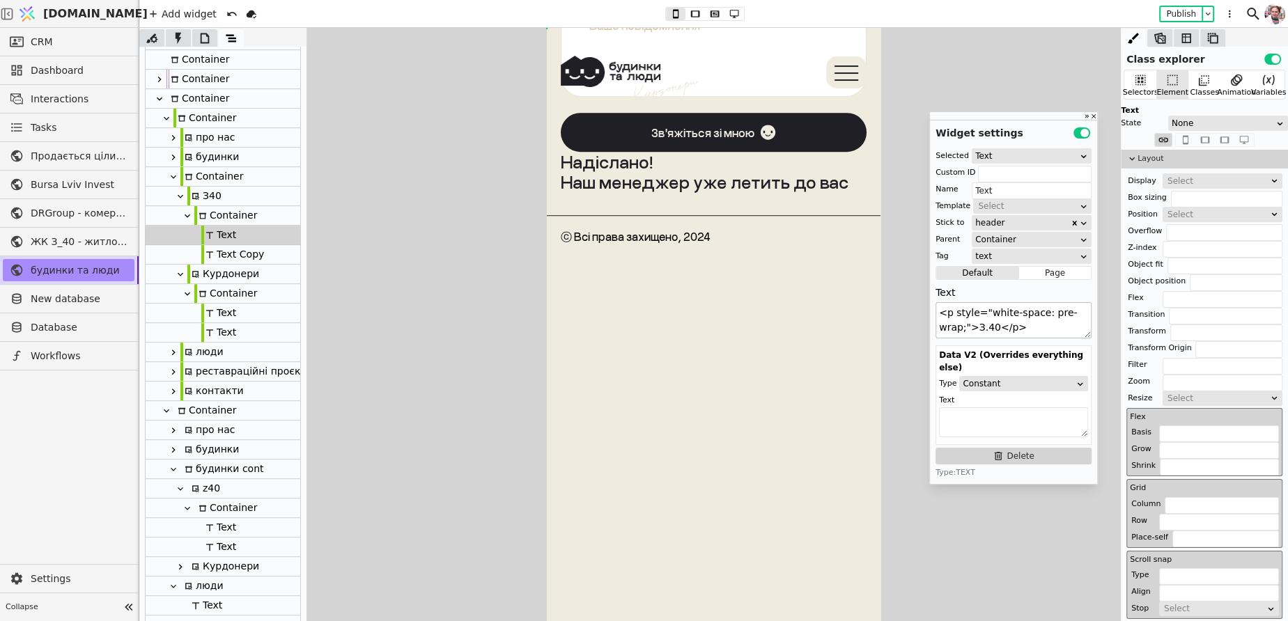
click at [972, 325] on textarea "<p style="white-space: pre-wrap;">З.40</p>" at bounding box center [1013, 320] width 156 height 36
click at [232, 531] on div "Text" at bounding box center [218, 527] width 35 height 19
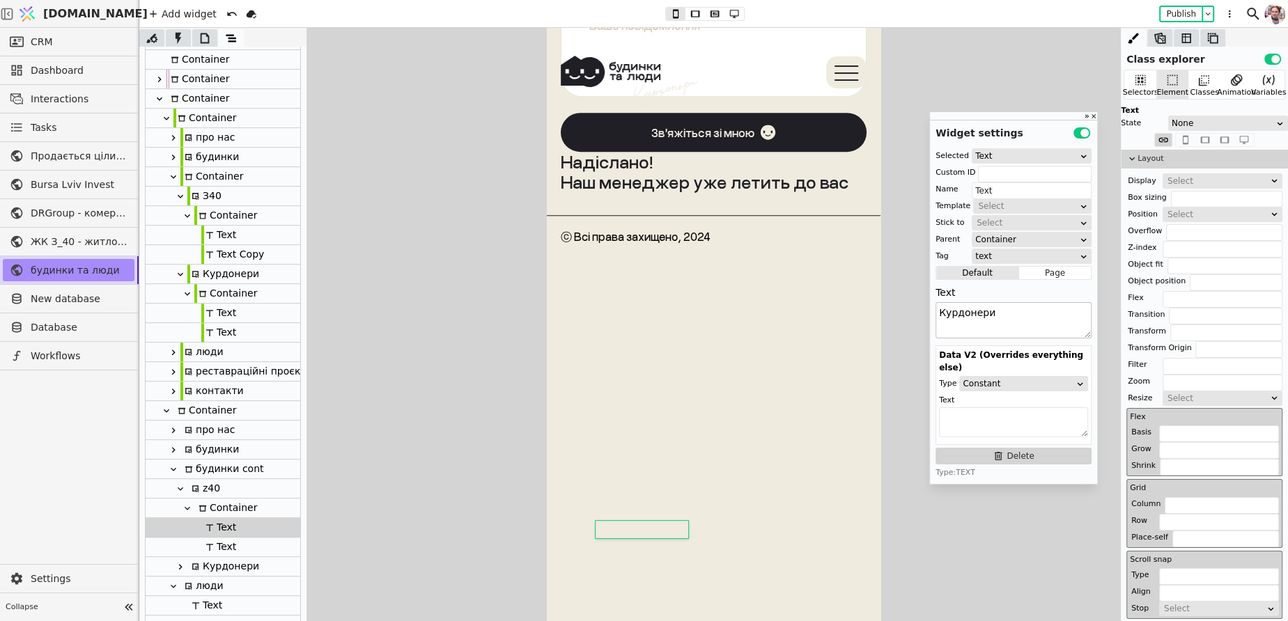
click at [1011, 322] on textarea "Курдонери" at bounding box center [1013, 320] width 156 height 36
paste textarea "<p style="white-space: pre-wrap;">З.40</p>"
type textarea "<p style="white-space: pre-wrap;">З.40</p>"
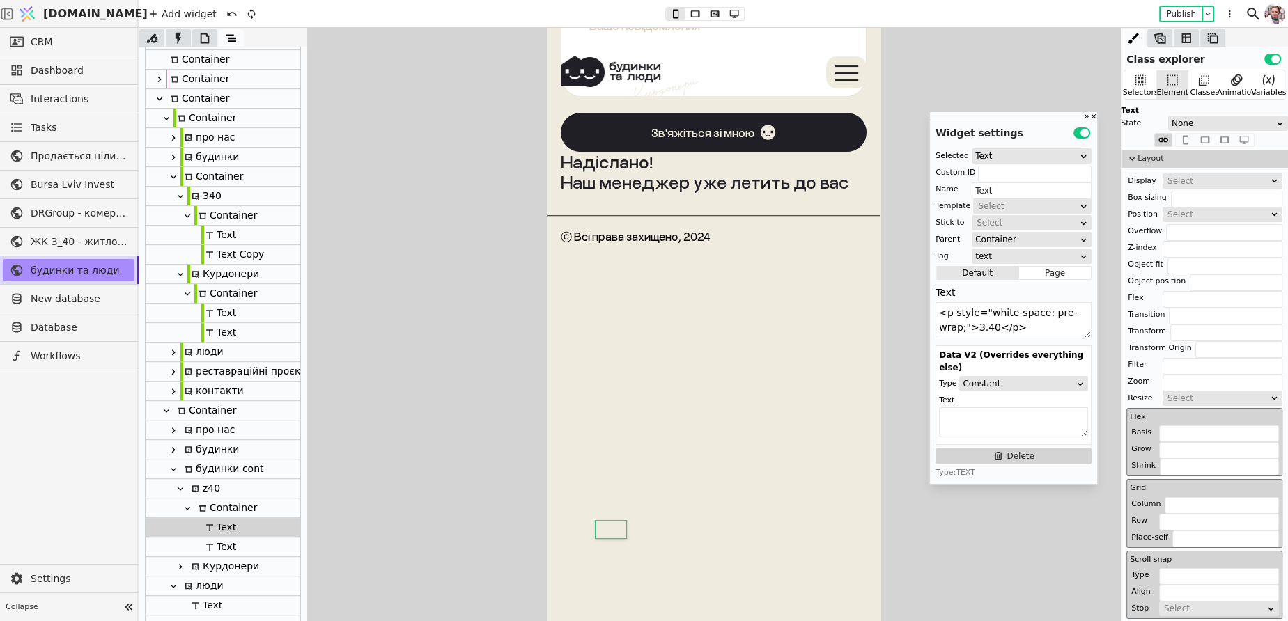
click at [235, 261] on div "Text Copy" at bounding box center [232, 254] width 63 height 19
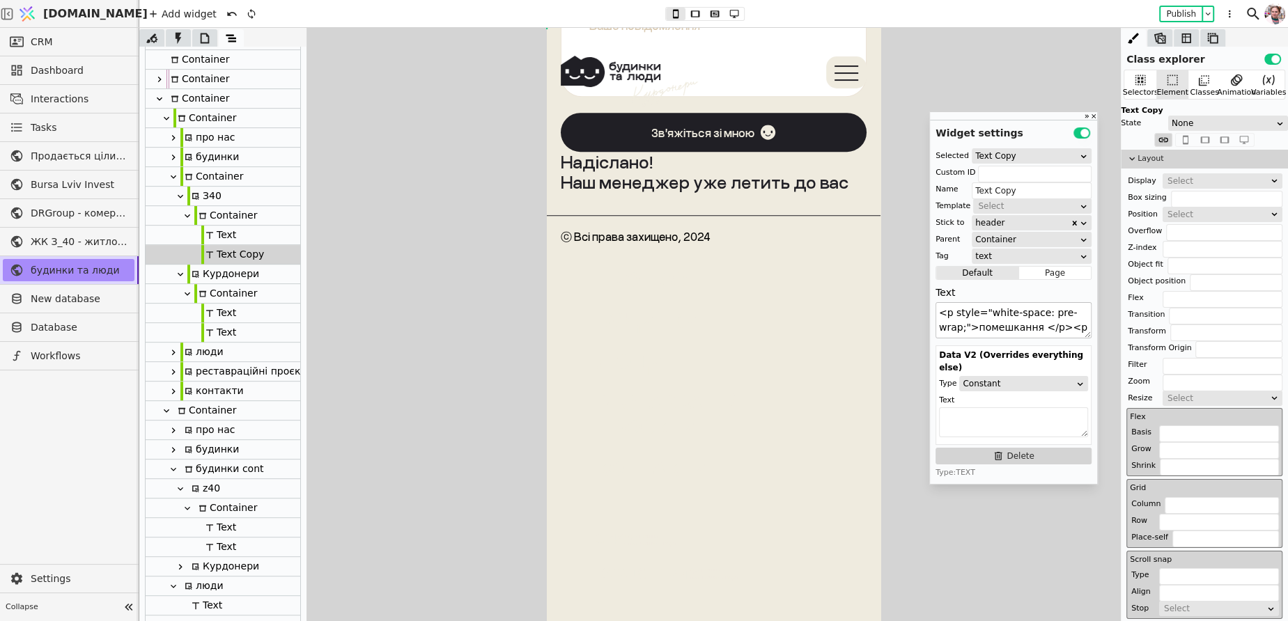
click at [990, 334] on textarea "<p style="white-space: pre-wrap;">помешкання </p><p style="white-space: pre-wra…" at bounding box center [1013, 320] width 156 height 36
click at [223, 551] on div "Text" at bounding box center [218, 547] width 35 height 19
type input "Text"
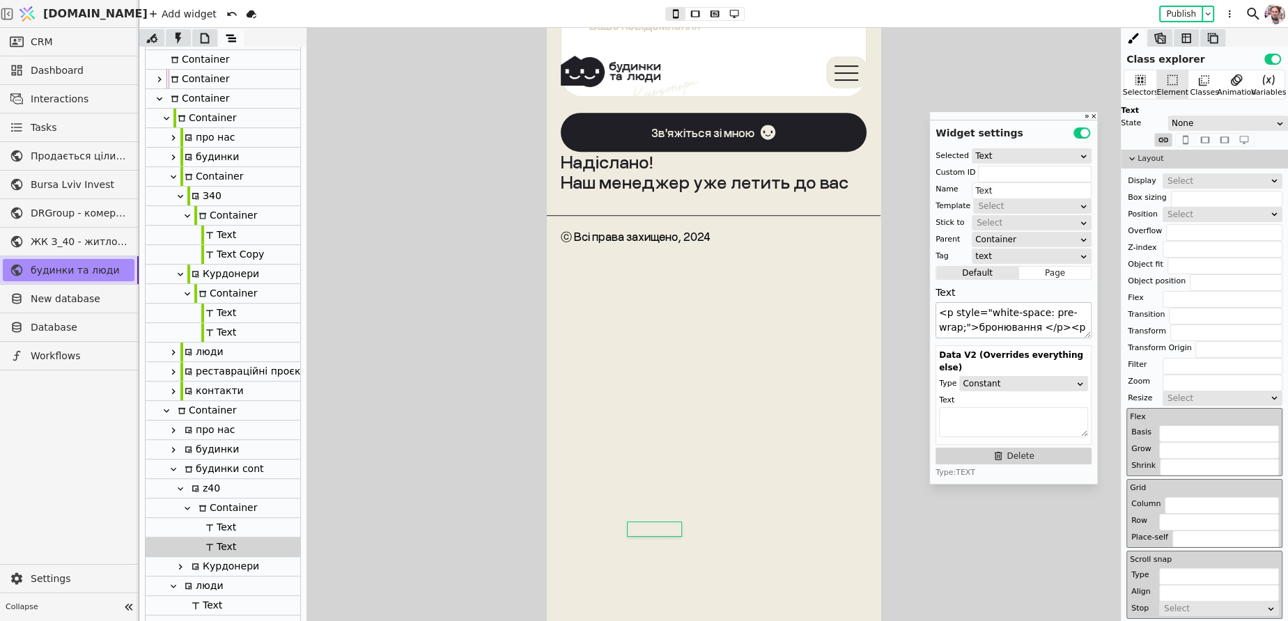
click at [969, 327] on textarea "<p style="white-space: pre-wrap;">бронювання </p><p style="white-space: pre-wra…" at bounding box center [1013, 320] width 156 height 36
paste textarea "омешкання </p><p style="white-space: pre-wrap;">знайшли своїх людей"
type textarea "<p style="white-space: pre-wrap;">помешкання </p><p style="white-space: pre-wra…"
click at [187, 506] on icon at bounding box center [187, 508] width 11 height 11
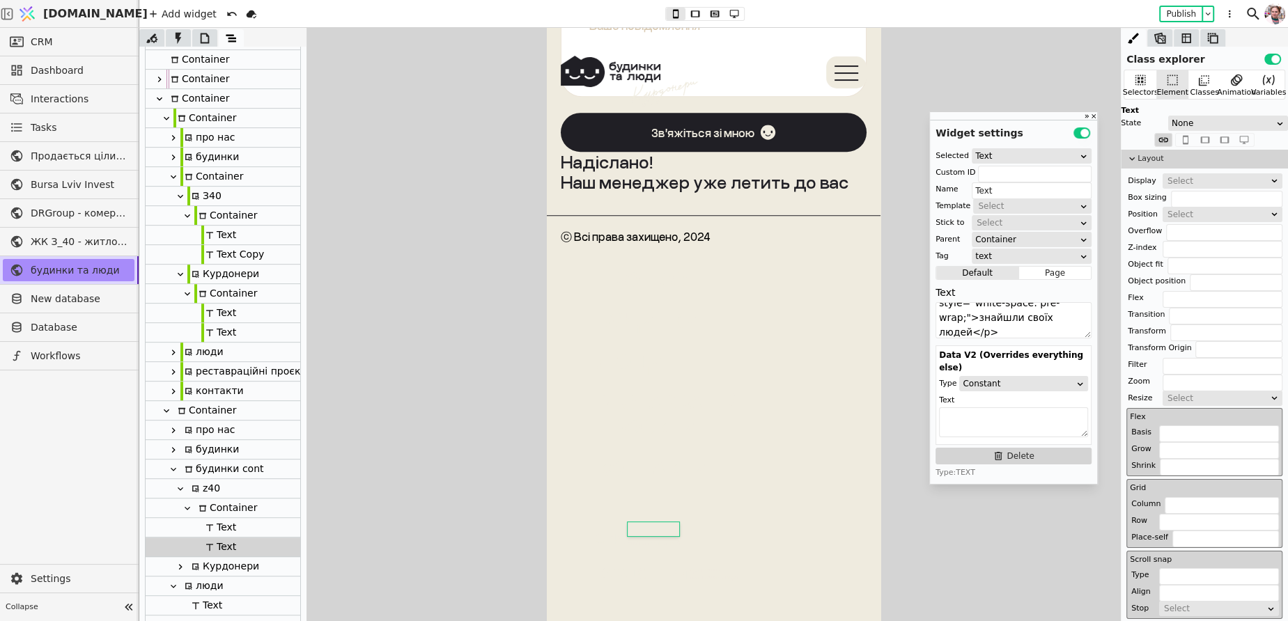
type input "Container"
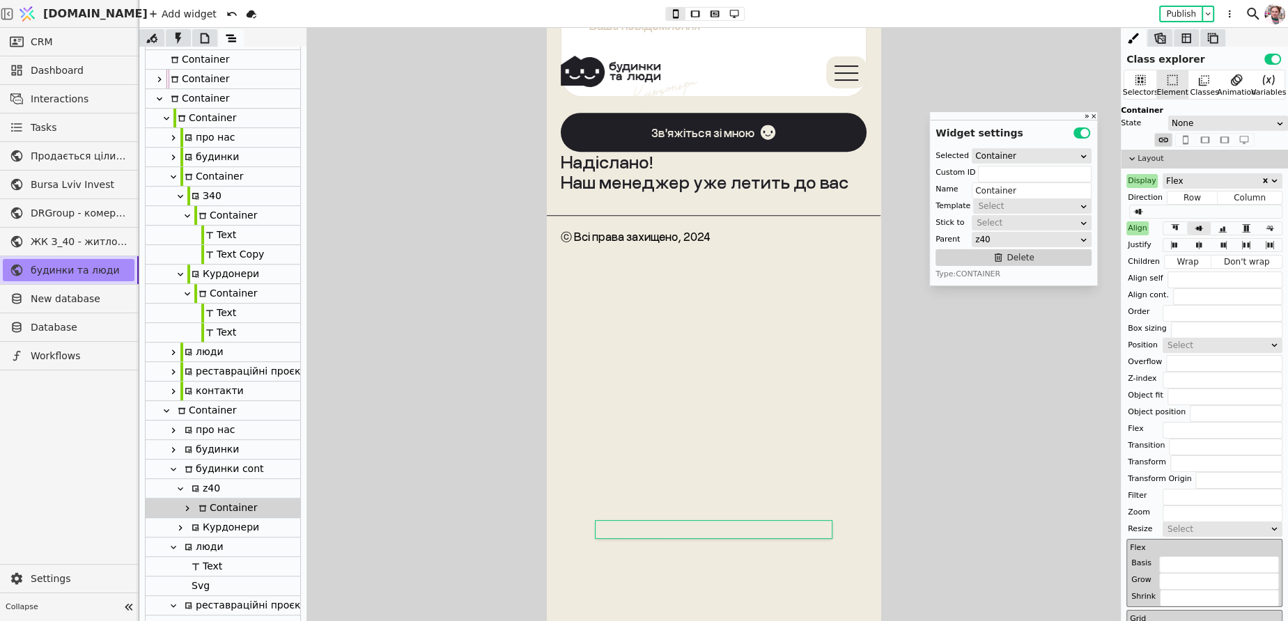
click at [177, 493] on icon at bounding box center [180, 488] width 11 height 11
type input "z40-navi-"
type input "z40"
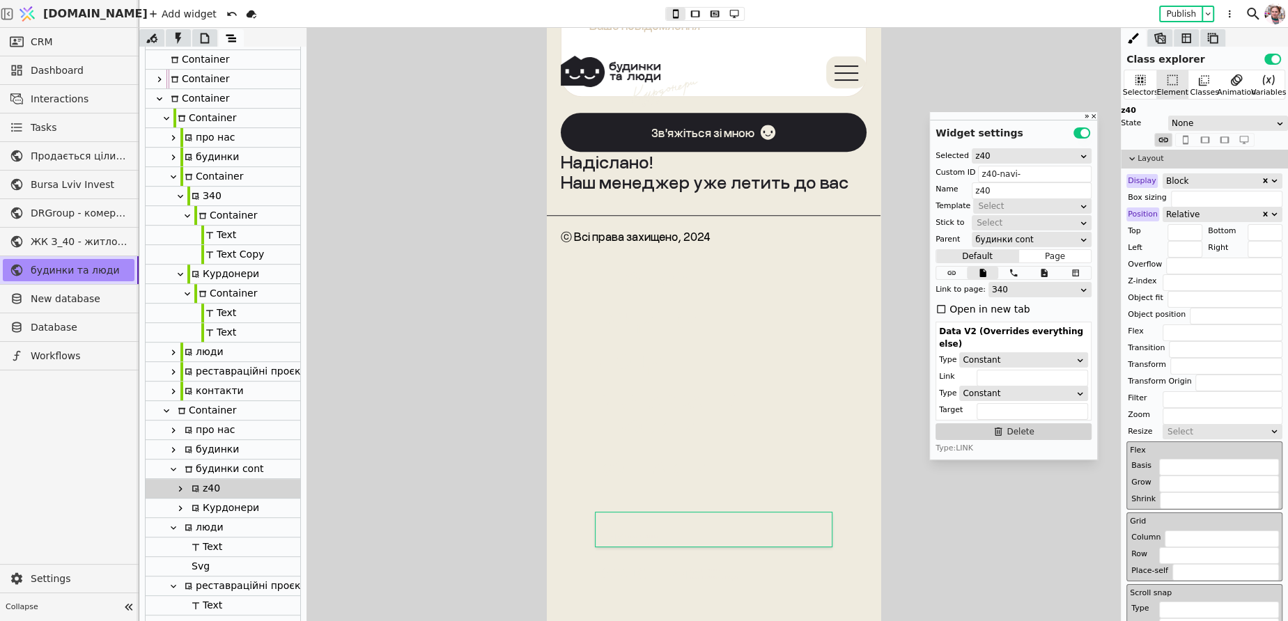
click at [175, 527] on icon at bounding box center [174, 527] width 6 height 3
type input "liudy-navi-"
type input "люди"
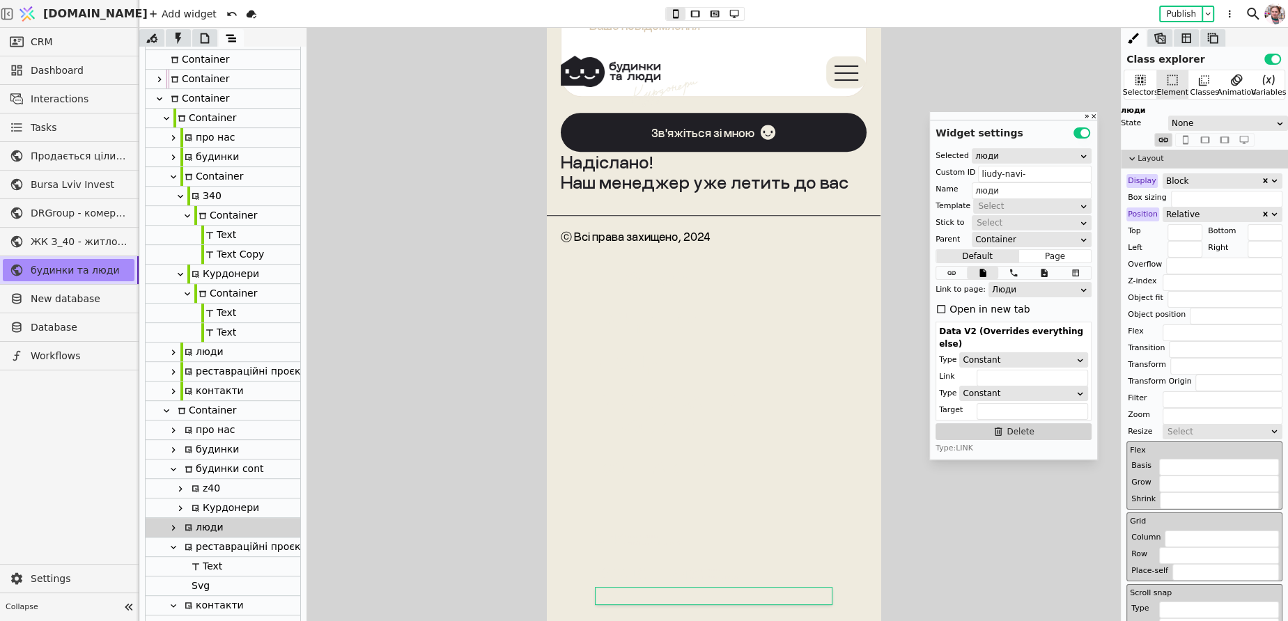
click at [175, 527] on icon at bounding box center [173, 528] width 3 height 6
click at [175, 529] on icon at bounding box center [173, 527] width 11 height 11
click at [173, 542] on icon at bounding box center [173, 547] width 11 height 11
type input "rr-navi-"
type input "реставраційні проєкти"
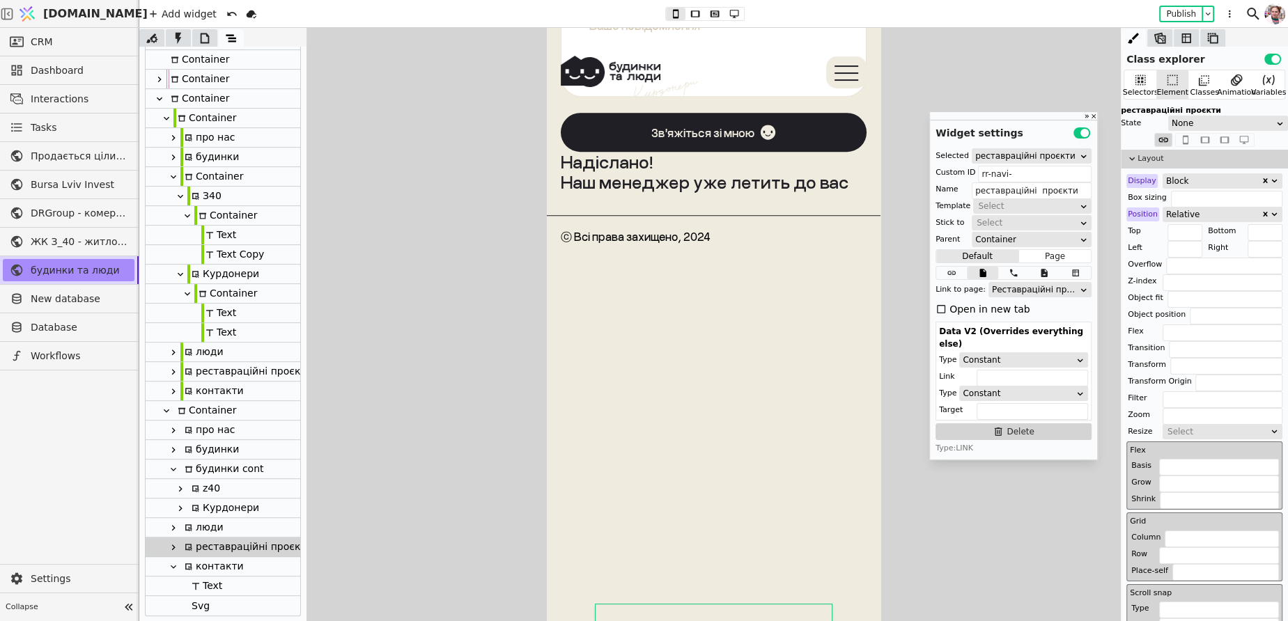
click at [176, 567] on icon at bounding box center [173, 566] width 11 height 11
type input "contacts-navi-"
type input "контакти"
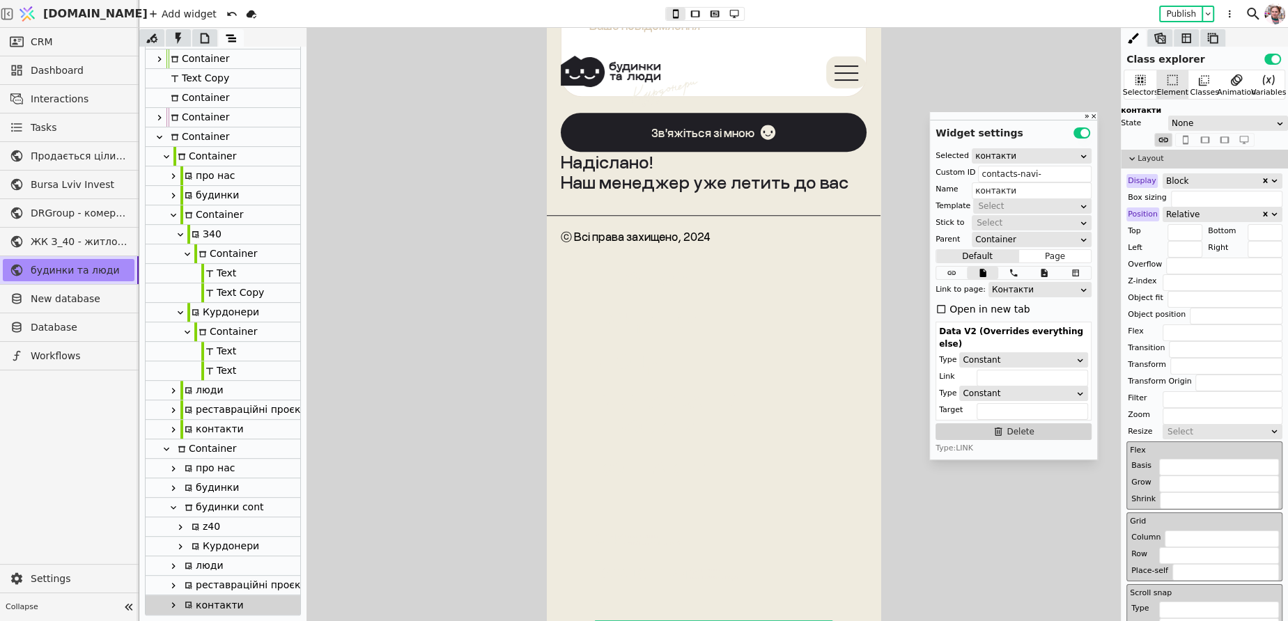
scroll to position [396, 0]
click at [172, 471] on icon at bounding box center [173, 469] width 11 height 11
type input "pro-nas-navi-"
type input "про нас"
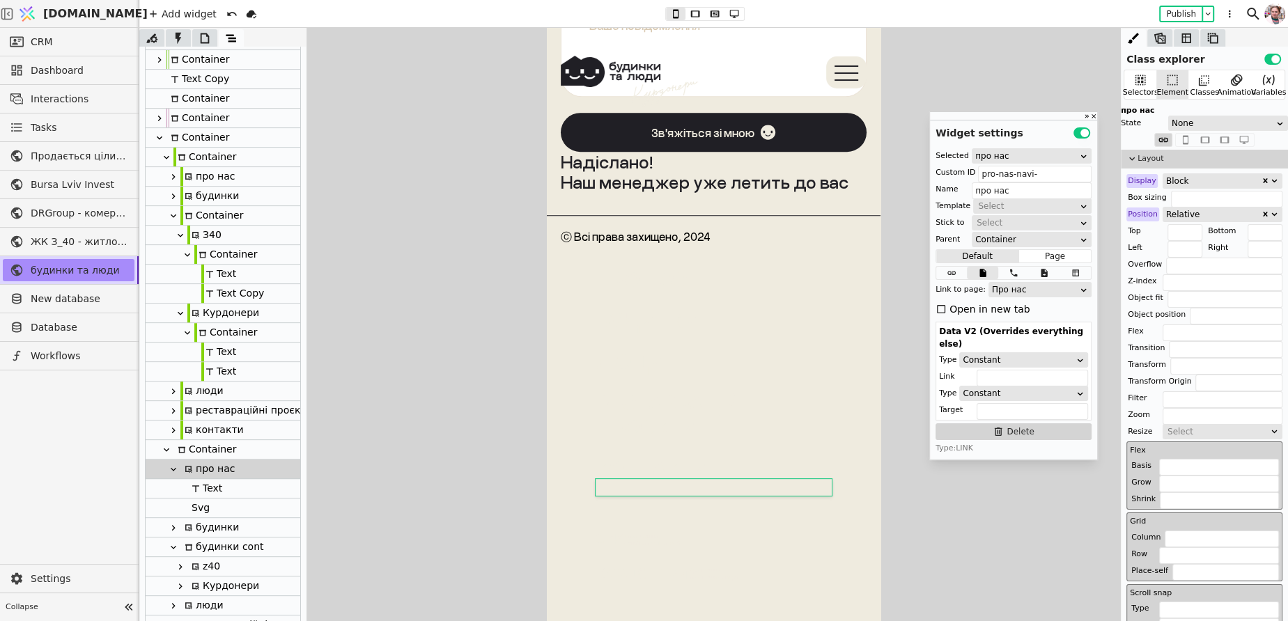
scroll to position [435, 0]
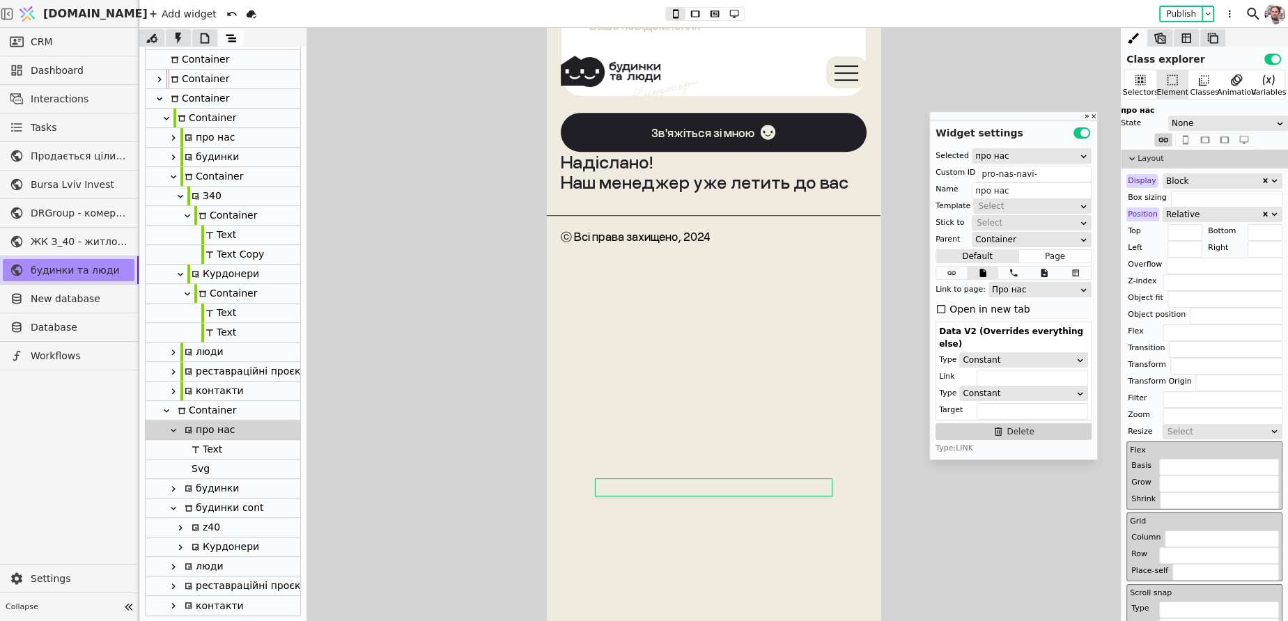
click at [203, 453] on div "Text" at bounding box center [204, 449] width 35 height 19
type input "Text"
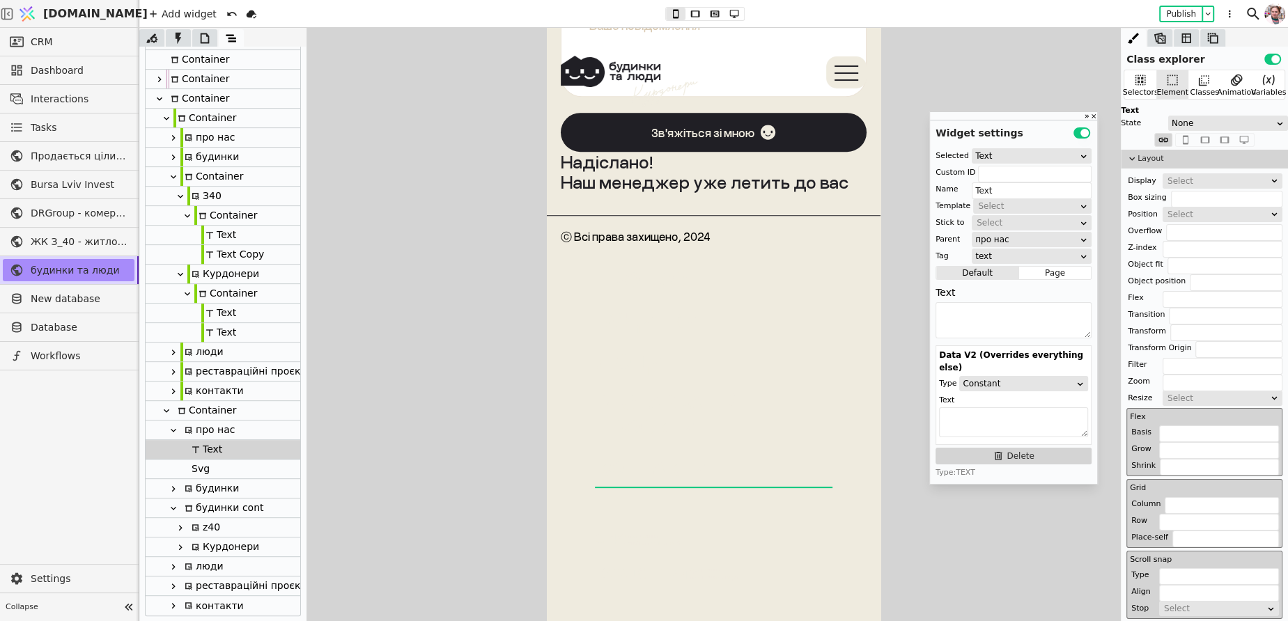
click at [178, 134] on div at bounding box center [173, 138] width 14 height 17
type input "pro-nas-navi-copy-mtcW"
type input "про нас"
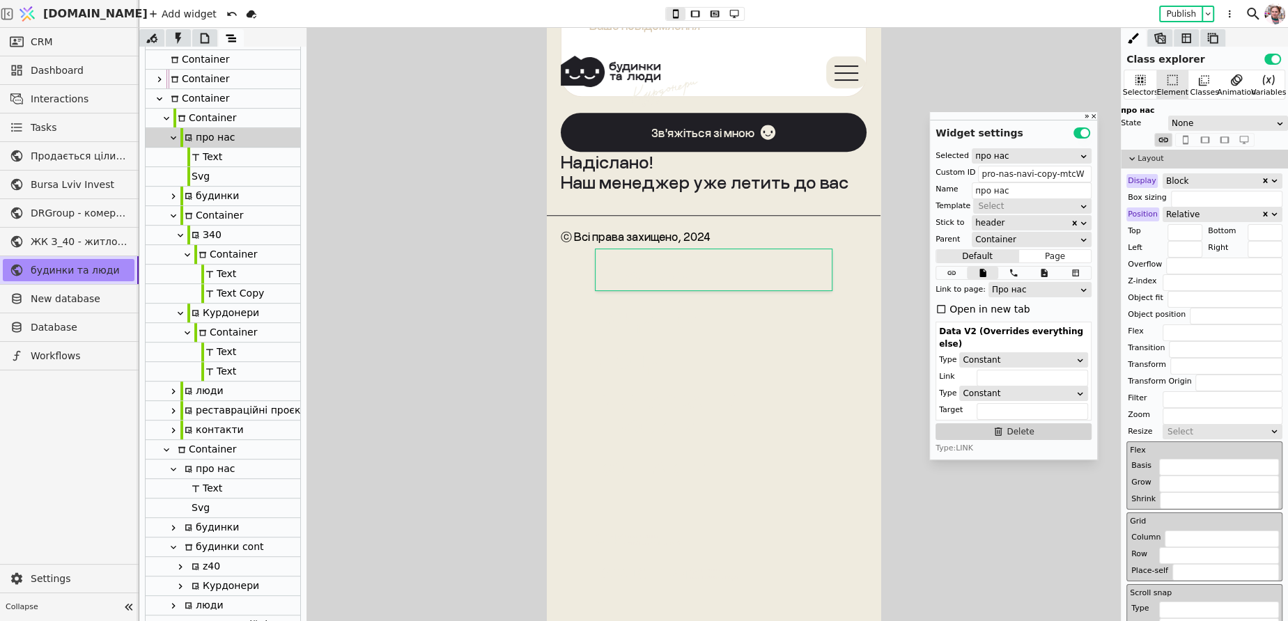
click at [192, 162] on div "Text" at bounding box center [204, 157] width 35 height 19
type input "Text"
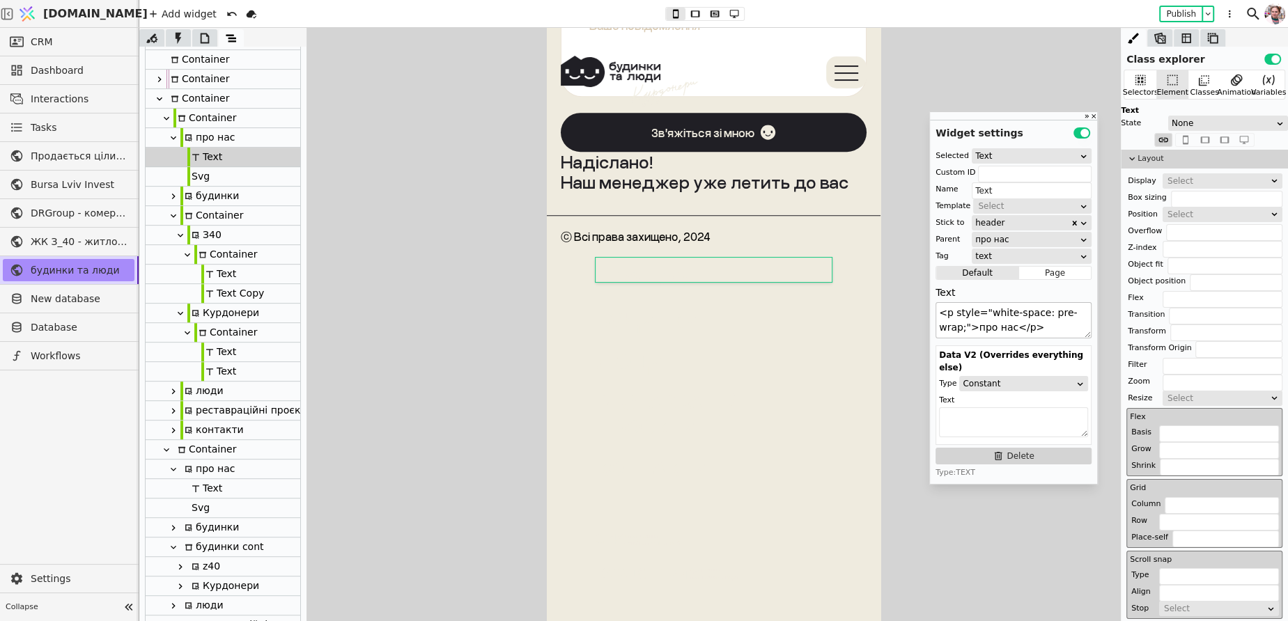
click at [977, 330] on textarea "<p style="white-space: pre-wrap;">про нас</p>" at bounding box center [1013, 320] width 156 height 36
drag, startPoint x: 975, startPoint y: 329, endPoint x: 1010, endPoint y: 329, distance: 34.8
click at [1010, 329] on textarea "<p style="white-space: pre-wrap;">про нас</p>" at bounding box center [1013, 320] width 156 height 36
click at [231, 487] on div "Text" at bounding box center [223, 489] width 155 height 20
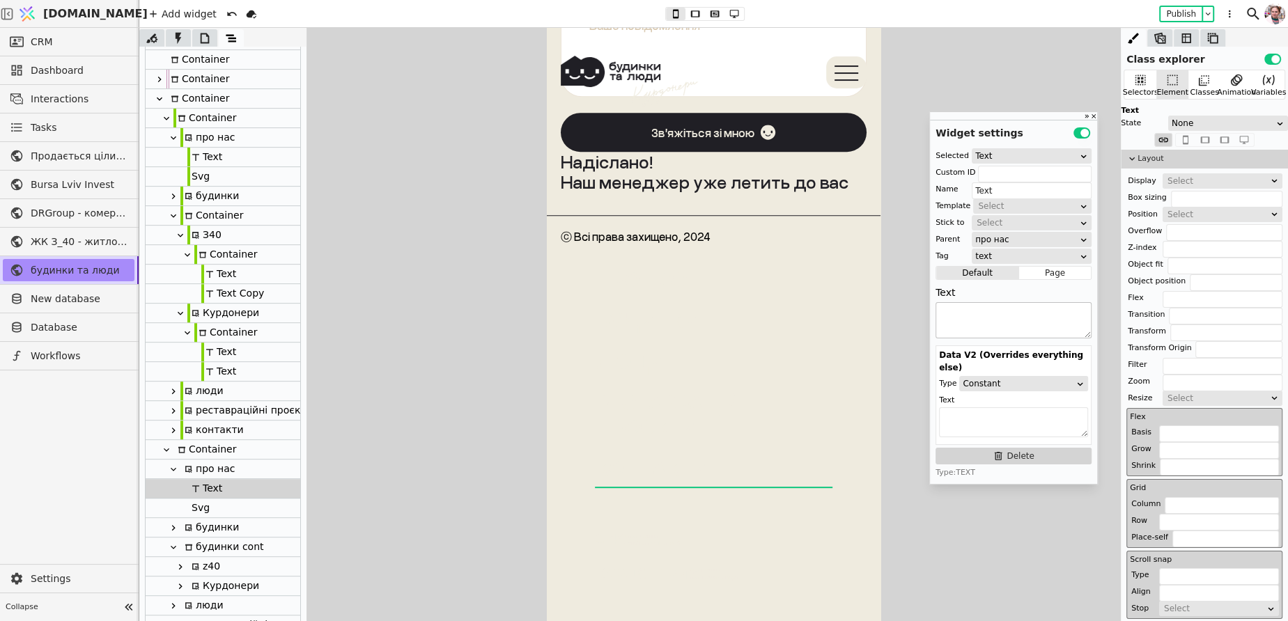
click at [969, 309] on textarea at bounding box center [1013, 320] width 156 height 36
paste textarea "про нас"
type textarea "про нас"
click at [187, 156] on div at bounding box center [188, 157] width 3 height 20
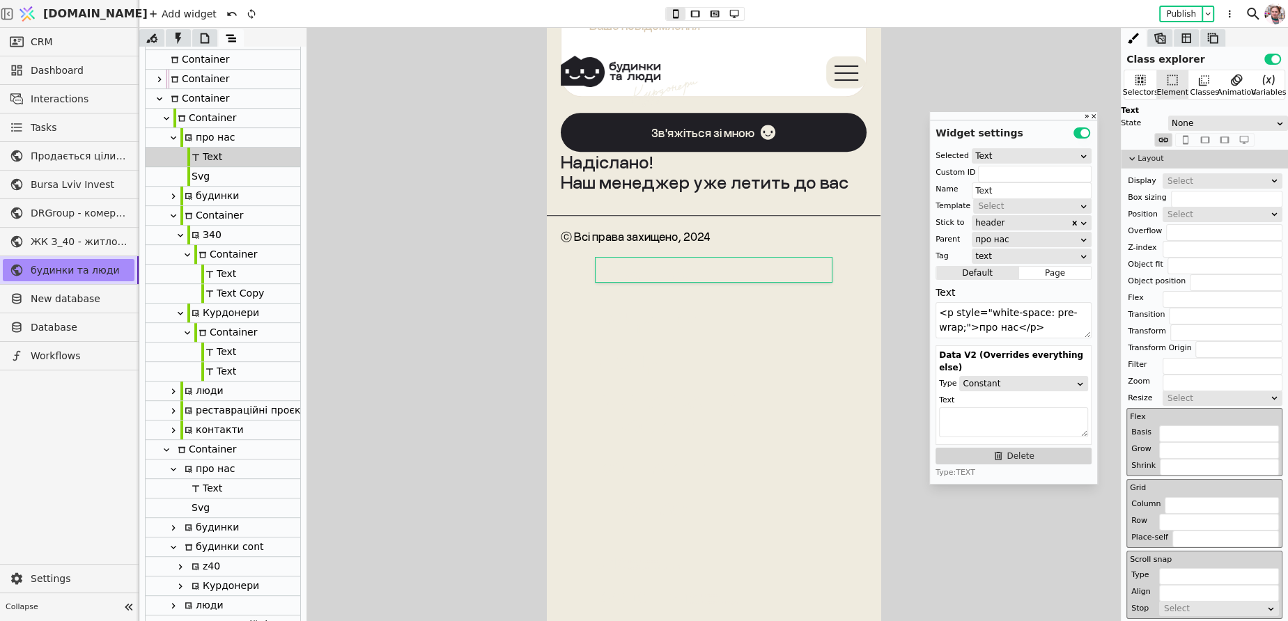
click at [171, 197] on icon at bounding box center [173, 196] width 11 height 11
type input "budynky-button-copy-RSrh"
type input "будинки"
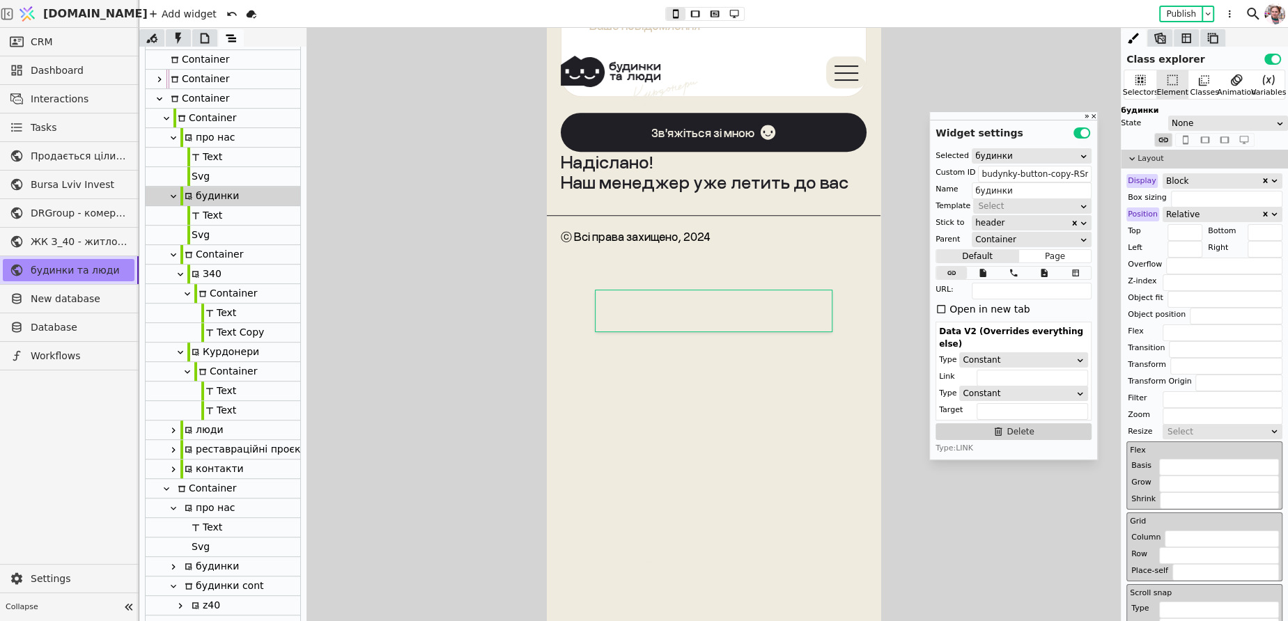
click at [189, 219] on div at bounding box center [188, 215] width 3 height 20
type input "Text"
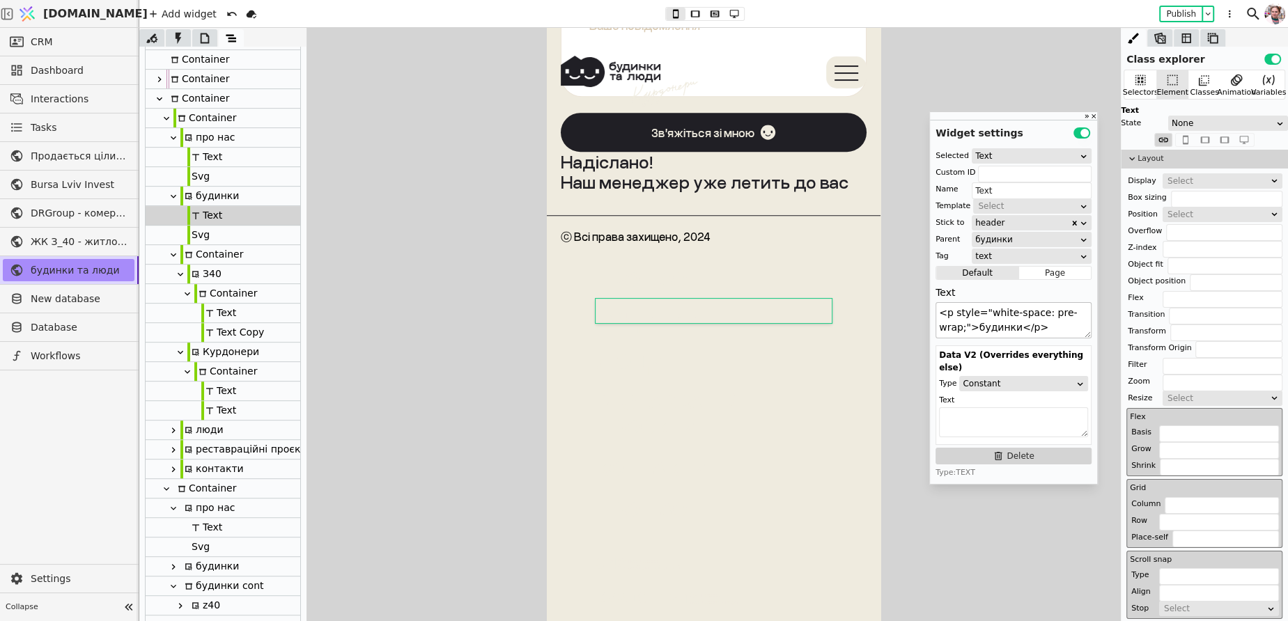
drag, startPoint x: 976, startPoint y: 332, endPoint x: 1014, endPoint y: 332, distance: 38.3
click at [1014, 332] on textarea "<p style="white-space: pre-wrap;">будинки</p>" at bounding box center [1013, 320] width 156 height 36
click at [177, 568] on icon at bounding box center [173, 566] width 11 height 11
type input "budynky-button-"
type input "будинки"
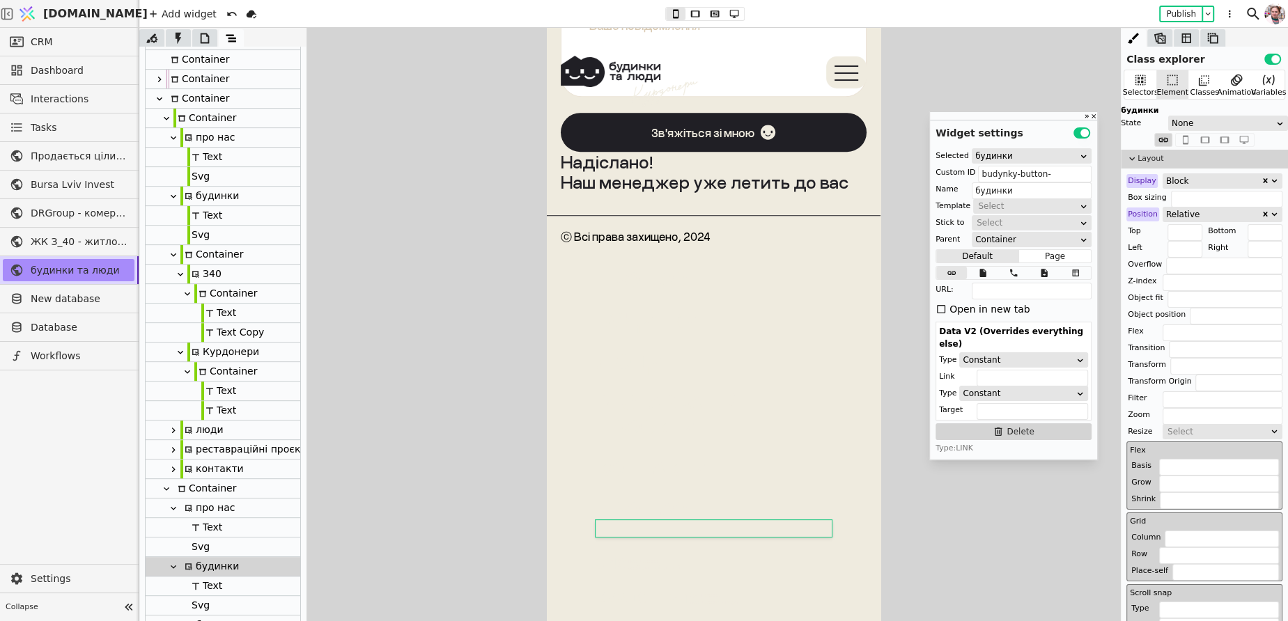
click at [194, 584] on icon at bounding box center [195, 586] width 7 height 7
type input "Text"
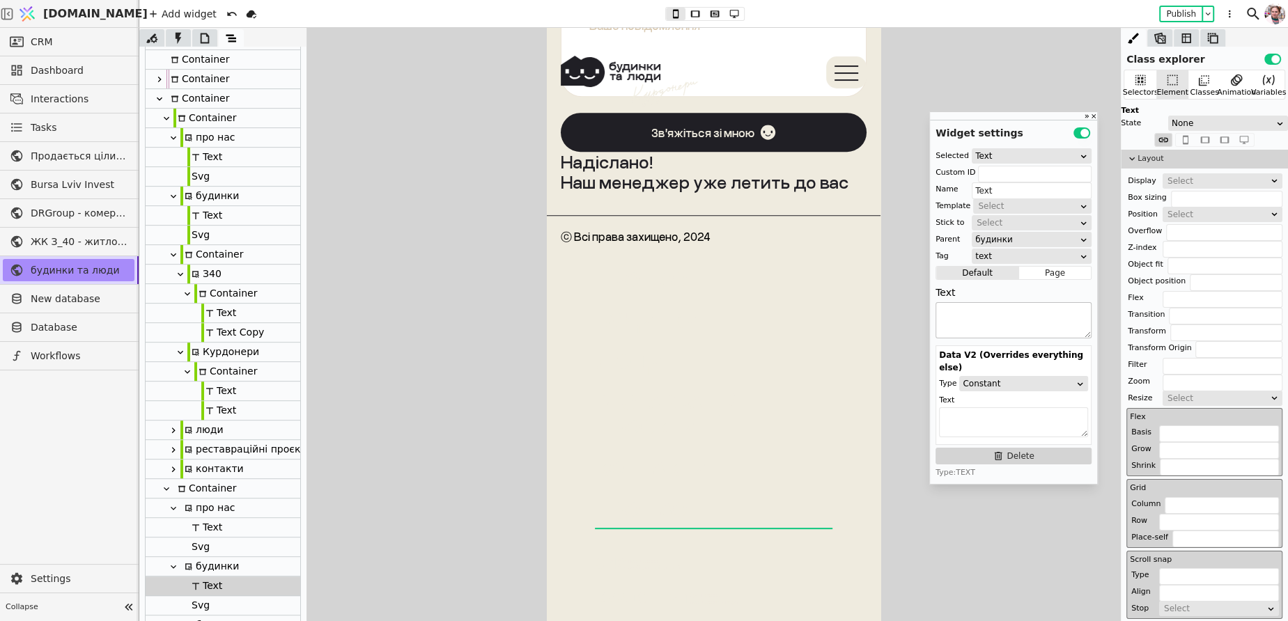
click at [967, 315] on textarea at bounding box center [1013, 320] width 156 height 36
paste textarea "будинки"
type textarea "будинки"
click at [219, 313] on div "Text" at bounding box center [218, 313] width 35 height 19
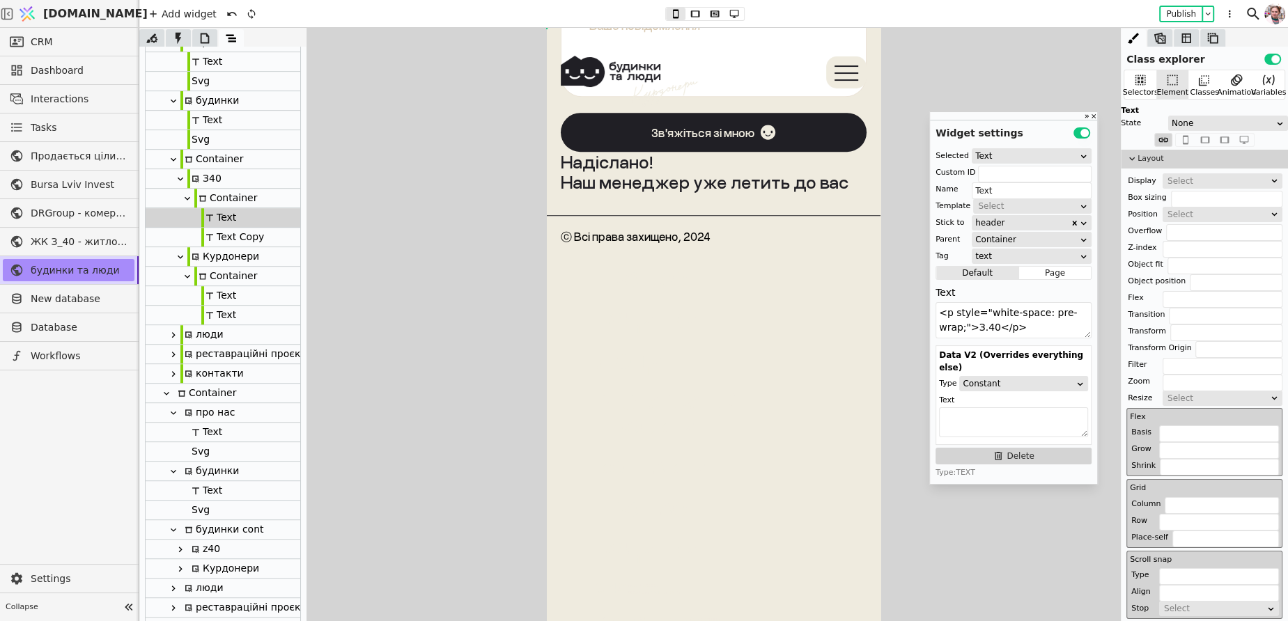
scroll to position [552, 0]
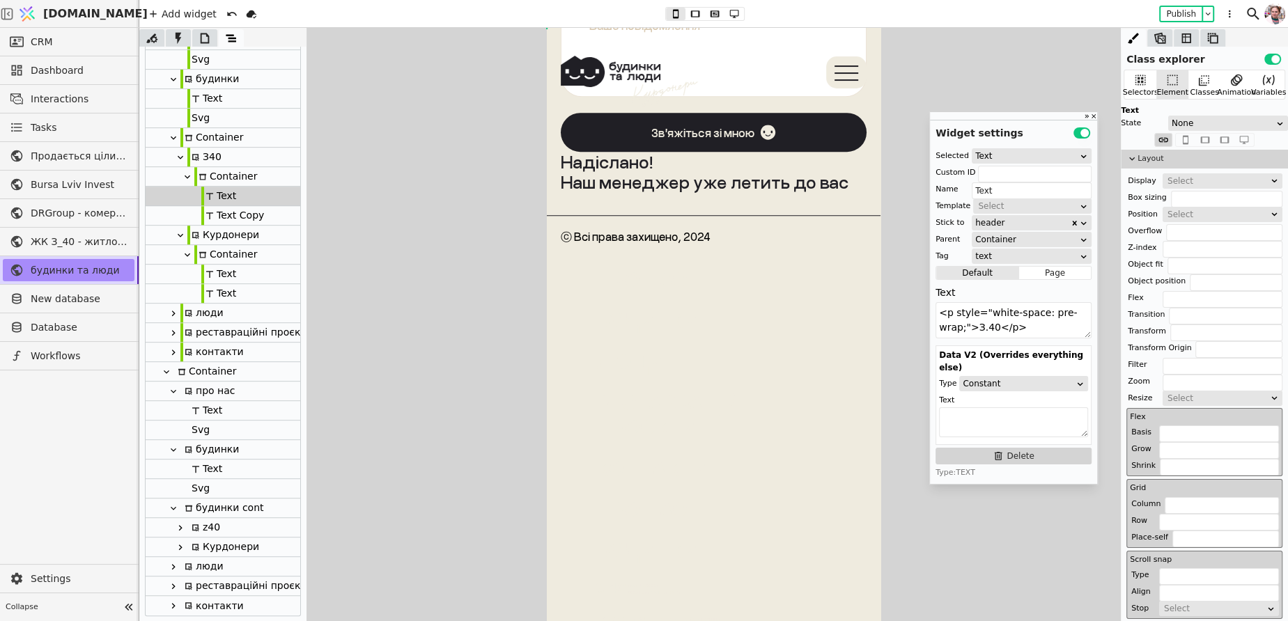
click at [171, 312] on icon at bounding box center [173, 313] width 11 height 11
type input "liudy-navi-copy-vlbw"
type input "люди"
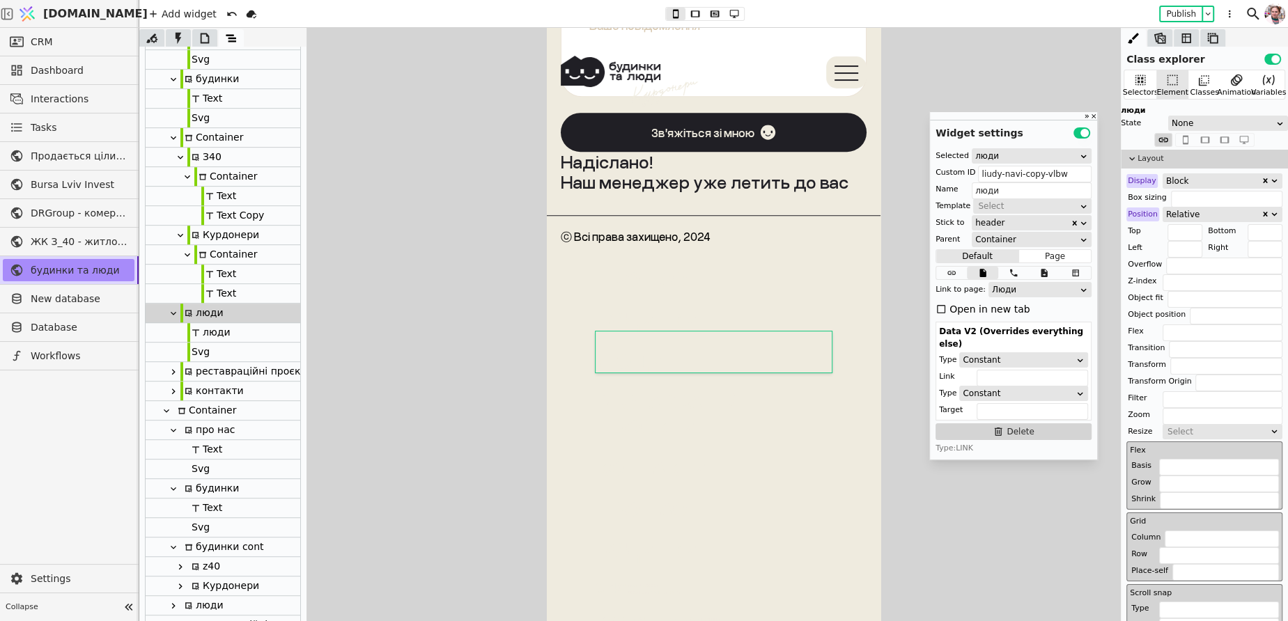
click at [196, 338] on div "люди" at bounding box center [208, 332] width 43 height 19
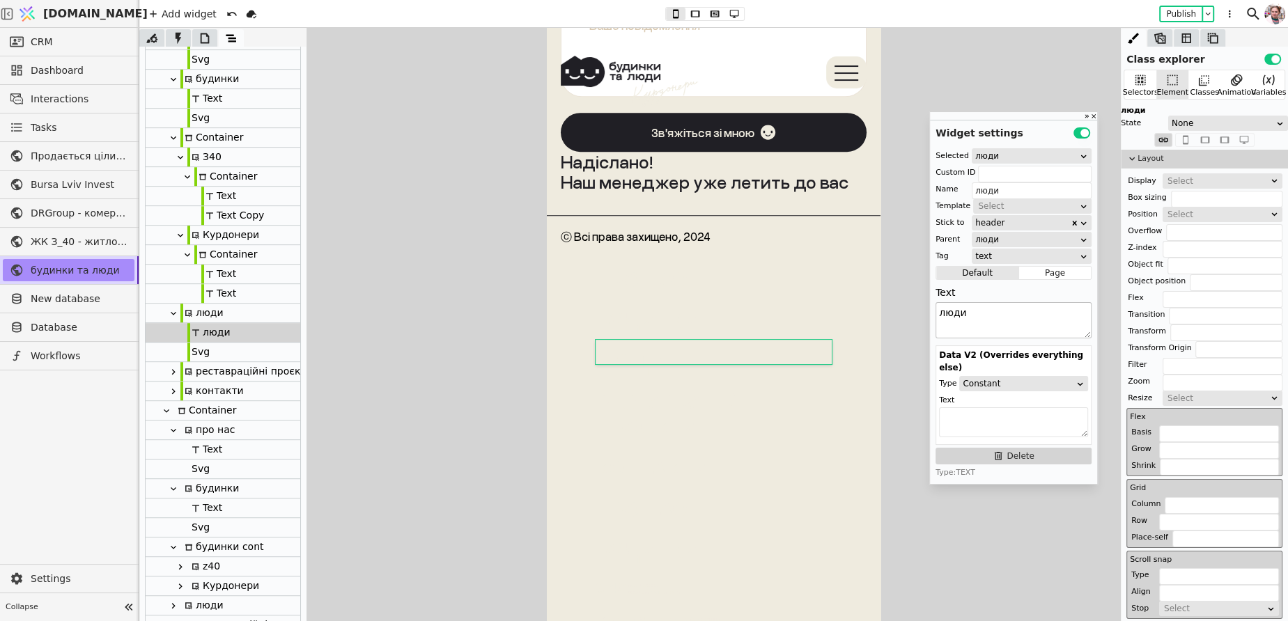
click at [981, 319] on textarea "люди" at bounding box center [1013, 320] width 156 height 36
click at [174, 605] on icon at bounding box center [173, 606] width 3 height 6
type input "liudy-navi-"
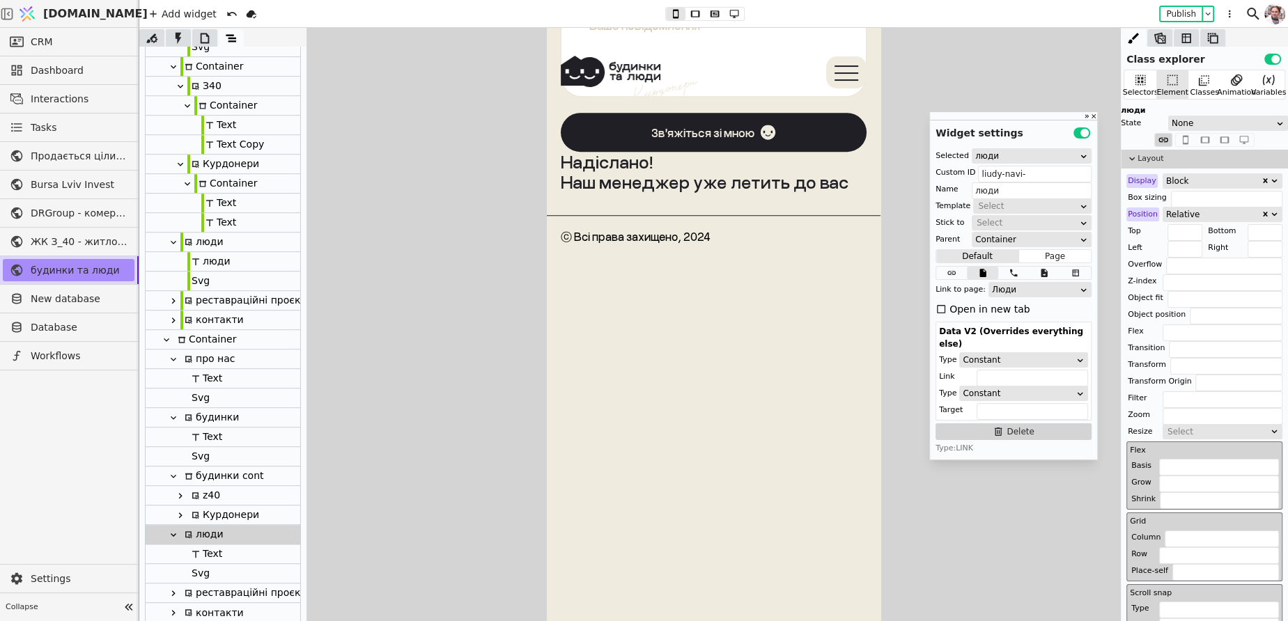
scroll to position [630, 0]
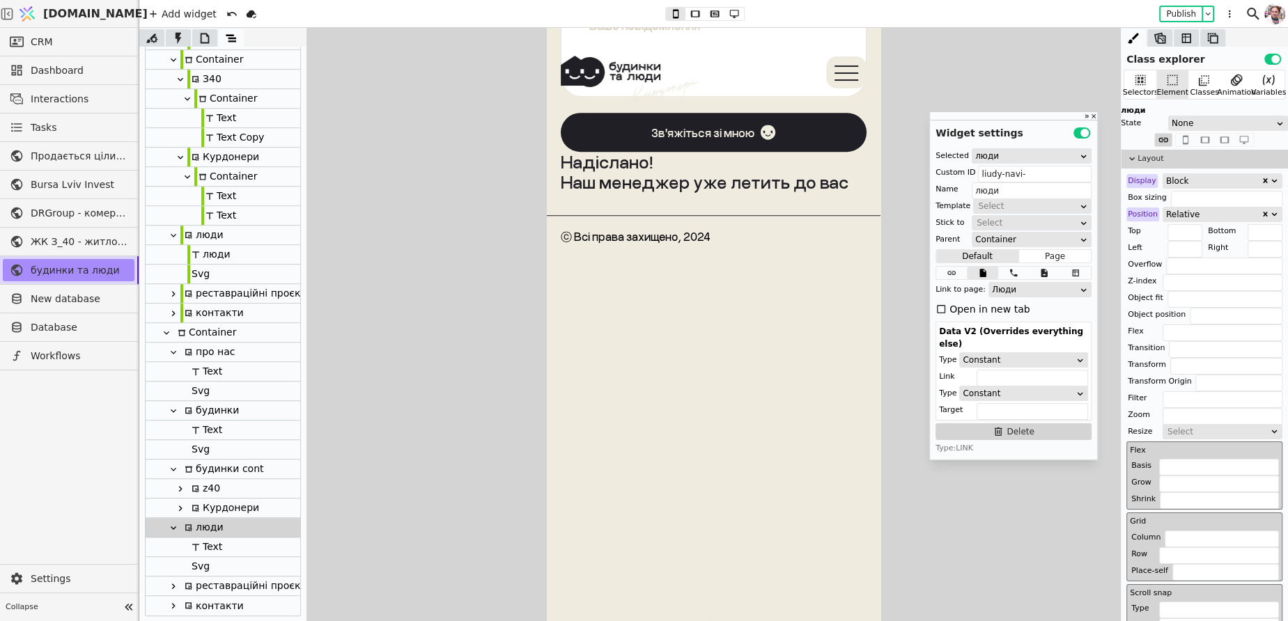
click at [198, 552] on div "Text" at bounding box center [204, 547] width 35 height 19
type input "Text"
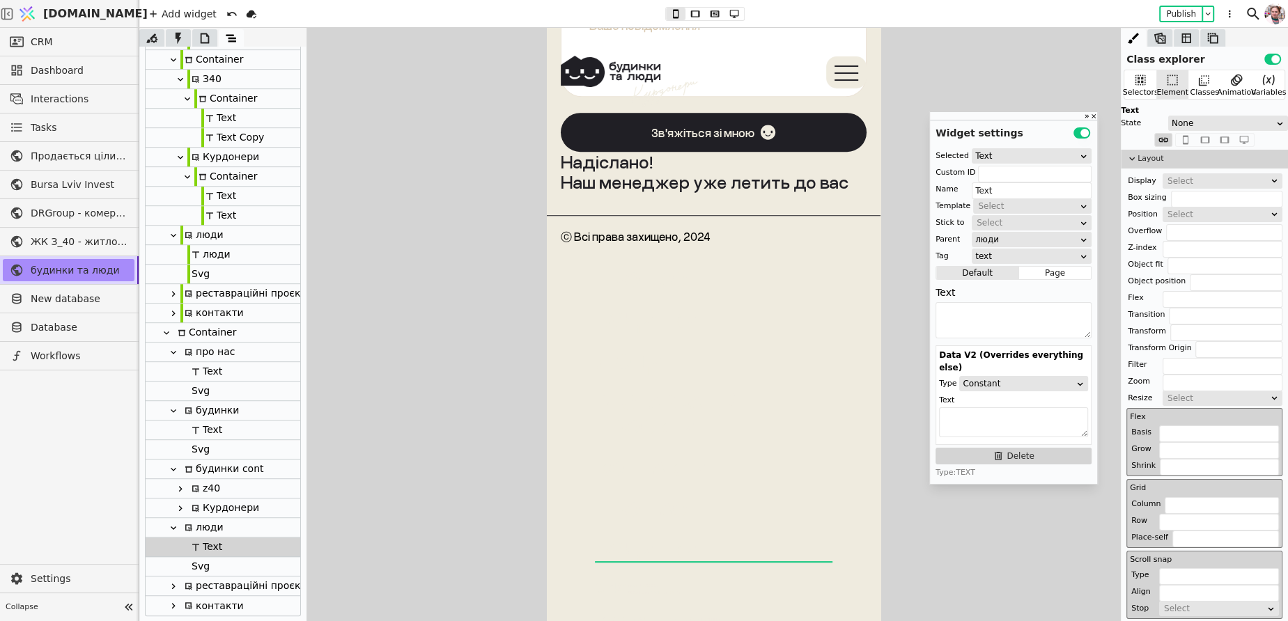
scroll to position [6278, 0]
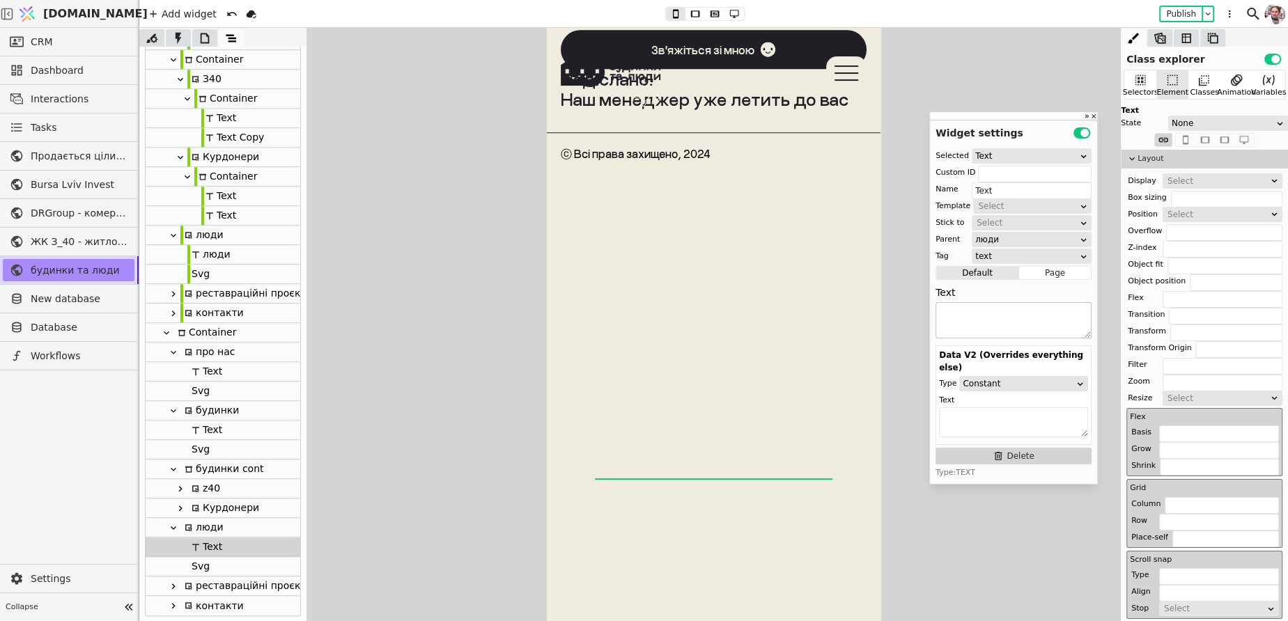
click at [957, 318] on textarea at bounding box center [1013, 320] width 156 height 36
paste textarea "люди"
type textarea "люди"
click at [176, 290] on icon at bounding box center [173, 293] width 11 height 11
type input "rr-navi-copy-uSVP"
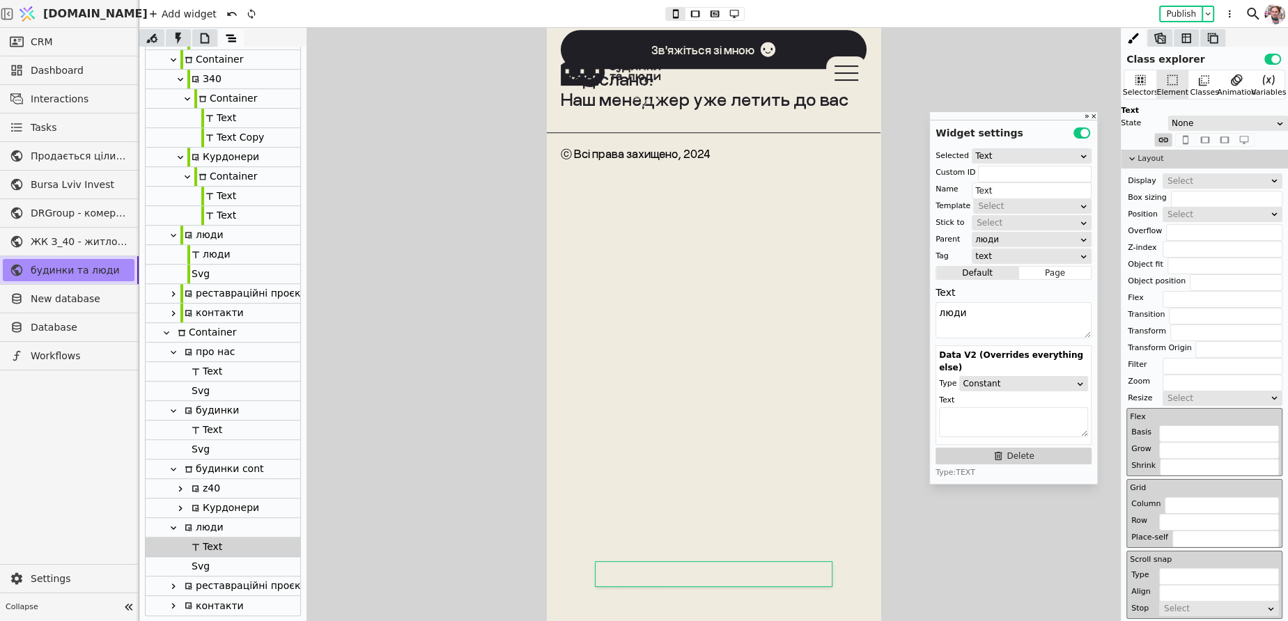
type input "реставраційні проєкти"
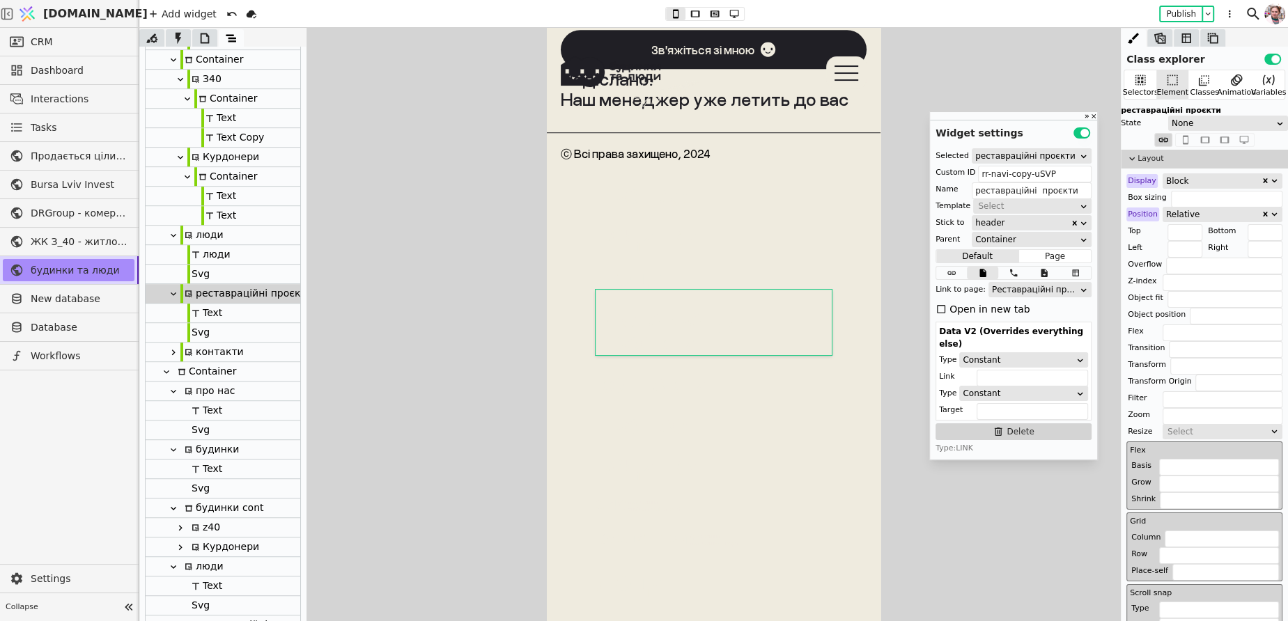
click at [203, 326] on div "Svg" at bounding box center [198, 332] width 22 height 19
type input "Svg"
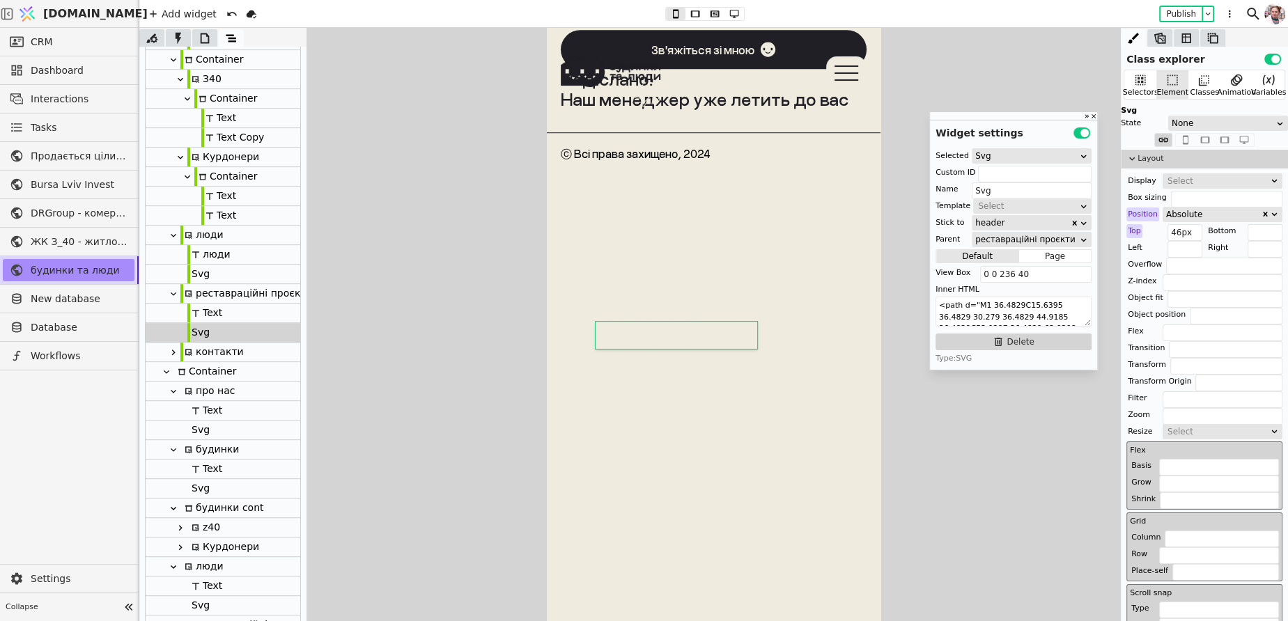
click at [208, 302] on div "реставраційні проєкти" at bounding box center [246, 293] width 132 height 19
type input "rr-navi-copy-uSVP"
type input "реставраційні проєкти"
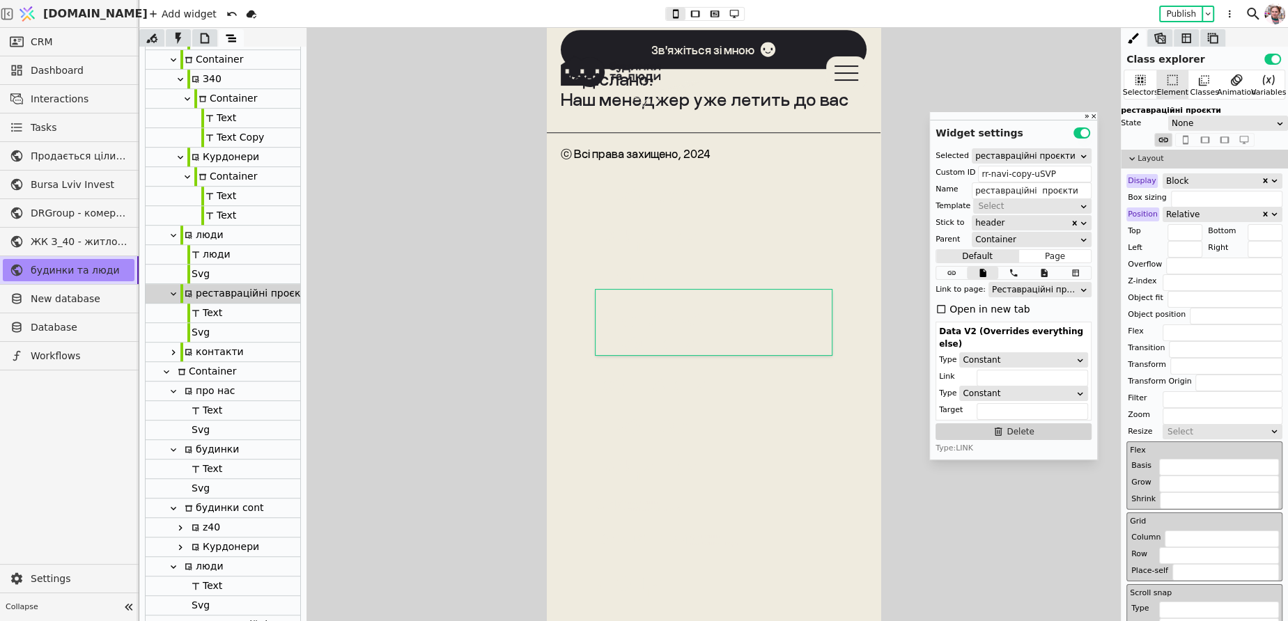
click at [210, 318] on div "Text" at bounding box center [204, 313] width 35 height 19
type input "Text"
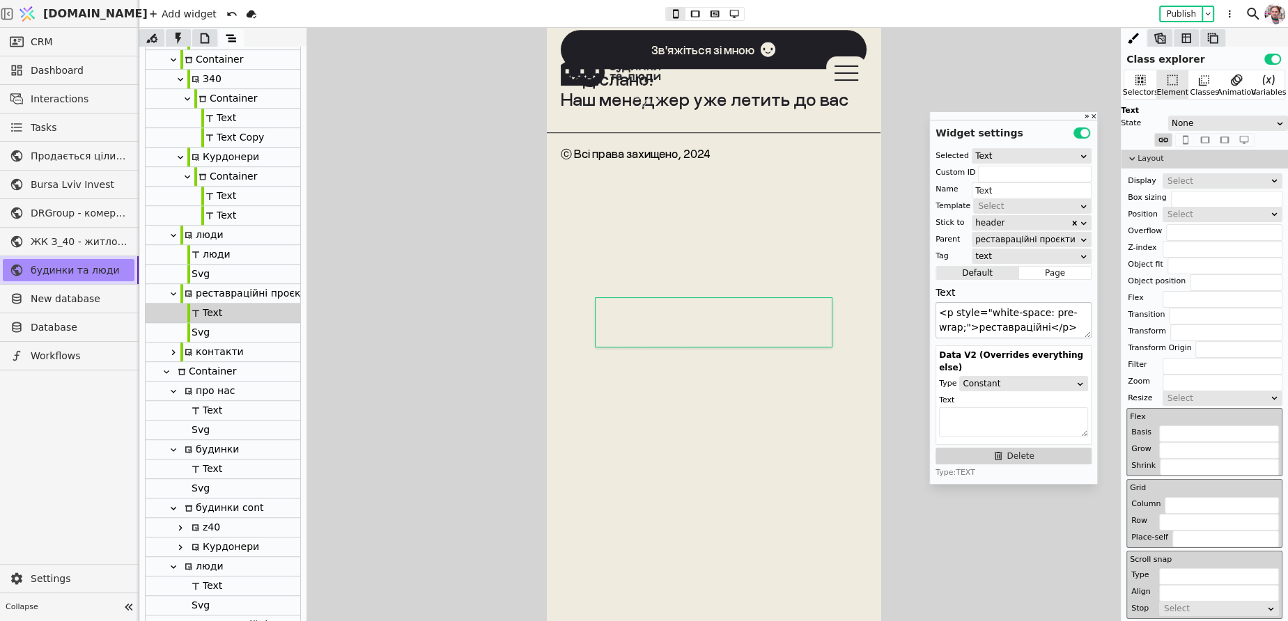
click at [976, 329] on textarea "<p style="white-space: pre-wrap;">реставраційні</p><p style="white-space: pre-w…" at bounding box center [1013, 320] width 156 height 36
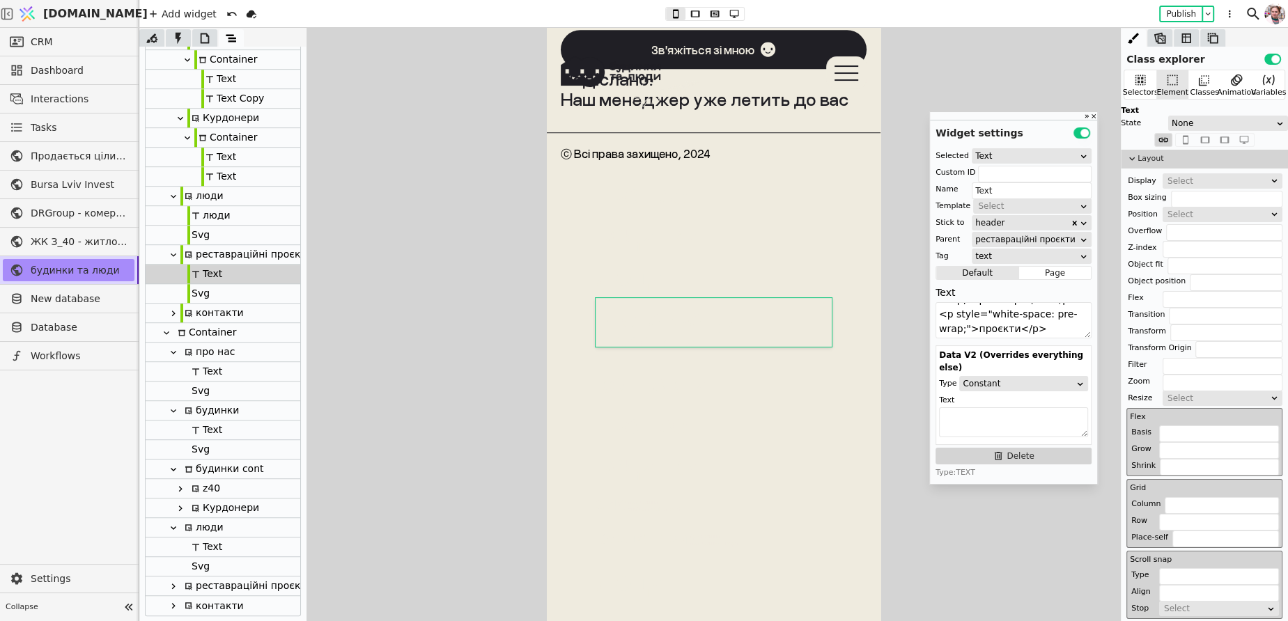
click at [176, 589] on icon at bounding box center [173, 586] width 11 height 11
type input "rr-navi-"
type input "реставраційні проєкти"
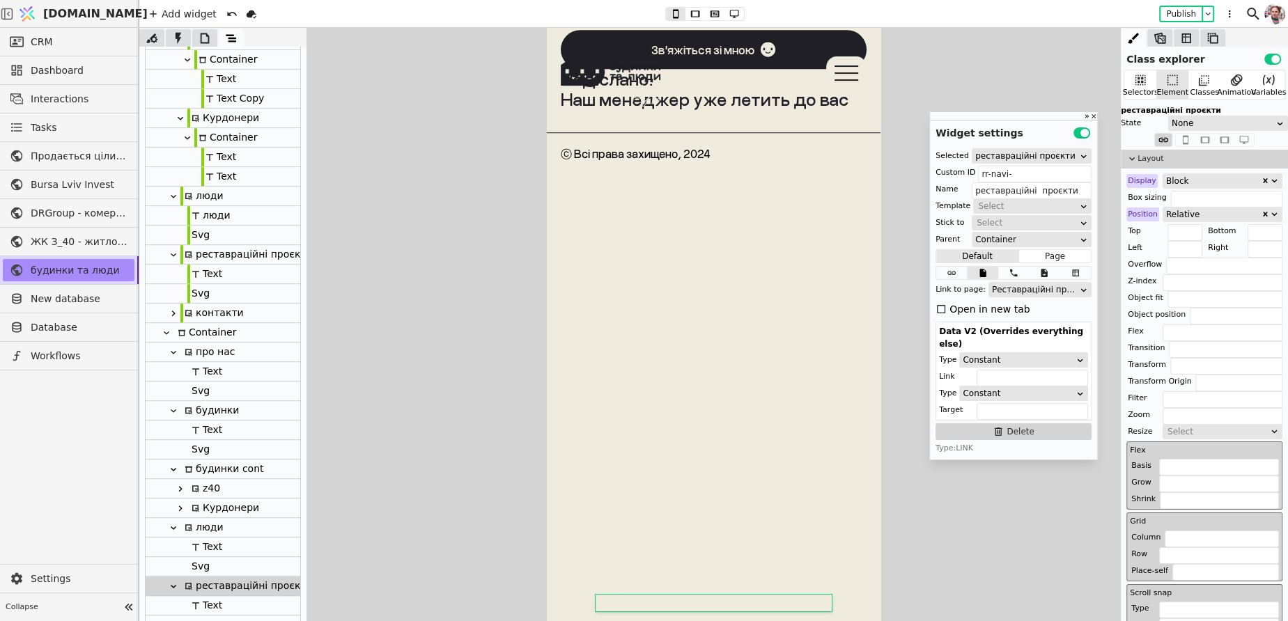
click at [199, 608] on div "Text" at bounding box center [204, 605] width 35 height 19
type input "Text"
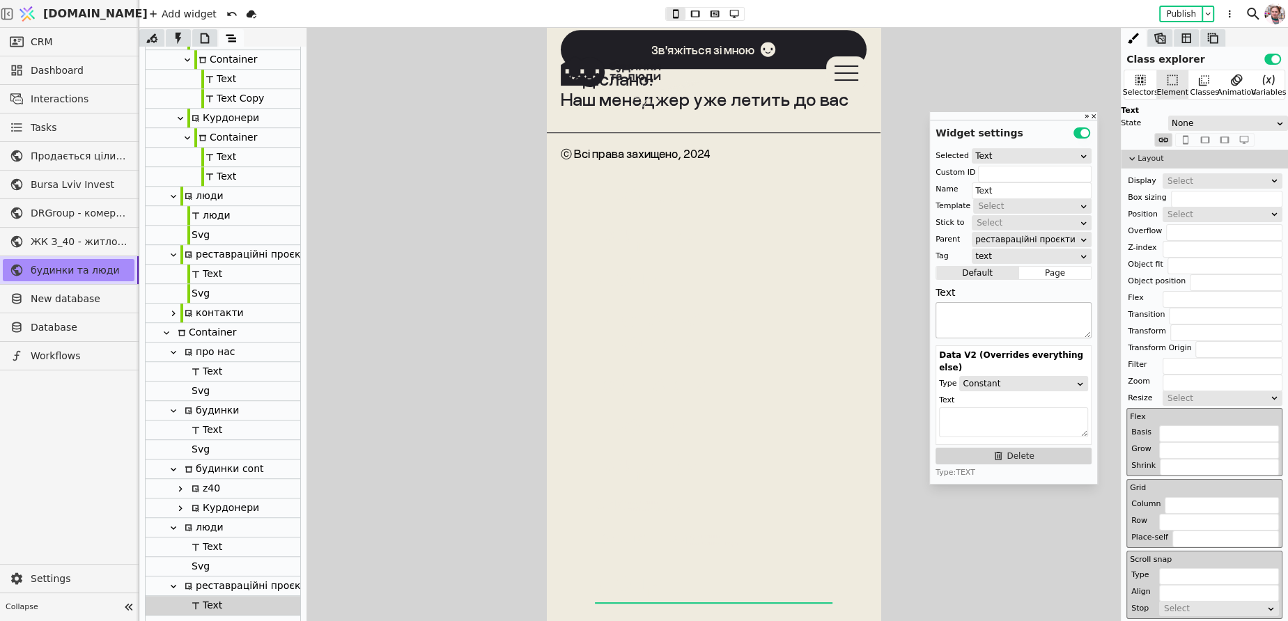
click at [975, 325] on textarea at bounding box center [1013, 320] width 156 height 36
paste textarea "<p style="white-space: pre-wrap;">реставраційні</p><p style="white-space: pre-w…"
type textarea "<p style="white-space: pre-wrap;">реставраційні</p><p style="white-space: pre-w…"
click at [173, 314] on icon at bounding box center [173, 313] width 11 height 11
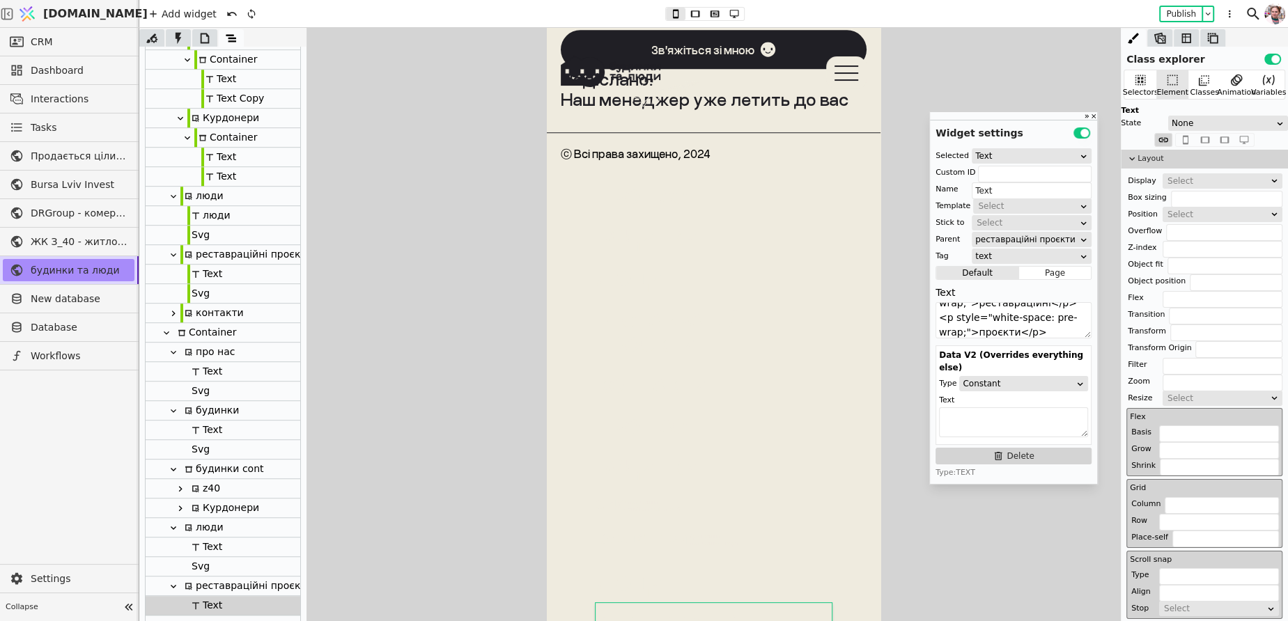
type input "contacts-navi-copy-dFdb"
type input "контакти"
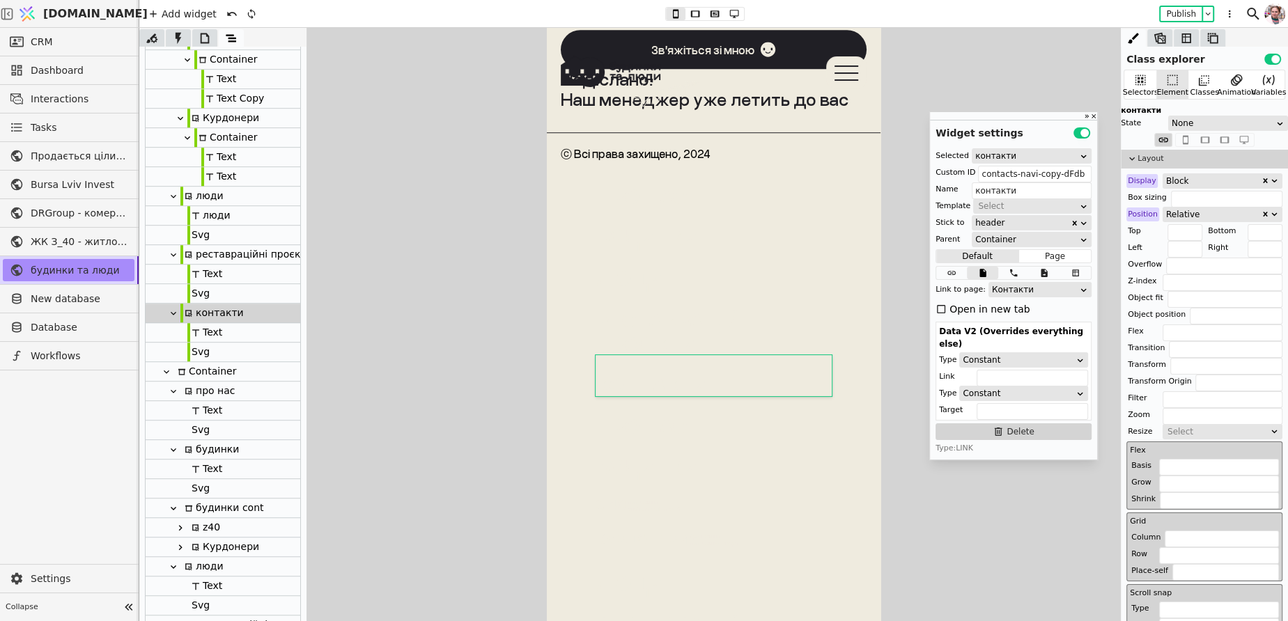
click at [185, 334] on div at bounding box center [180, 332] width 14 height 19
type input "Text"
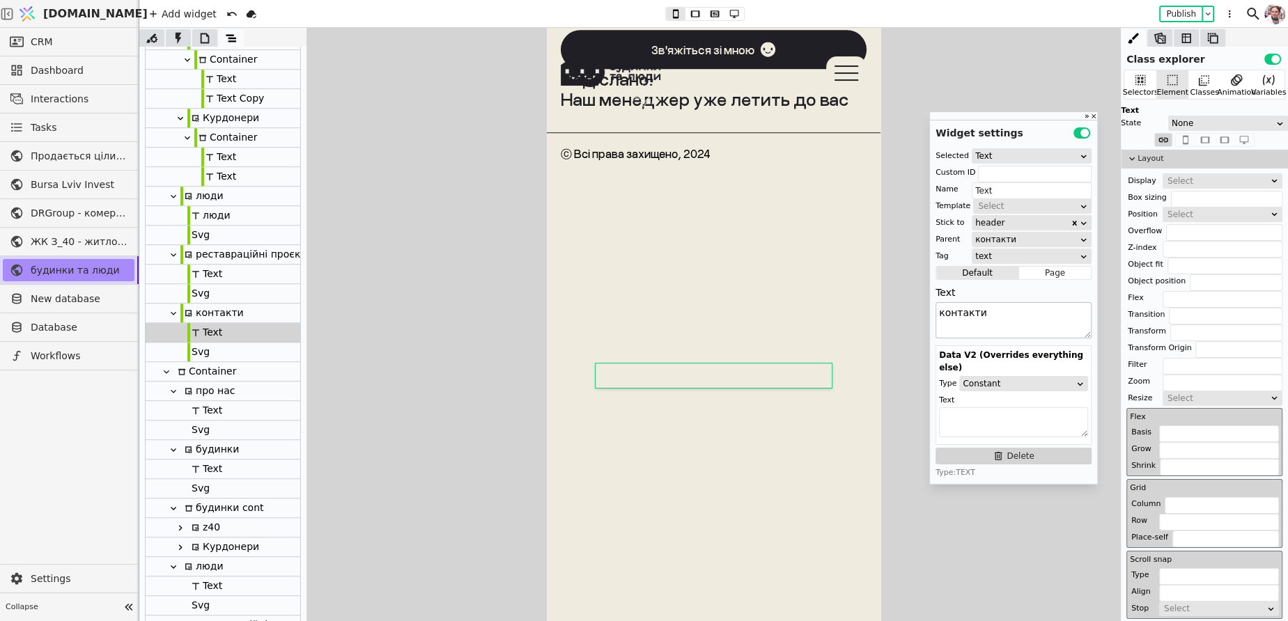
click at [978, 310] on textarea "контакти" at bounding box center [1013, 320] width 156 height 36
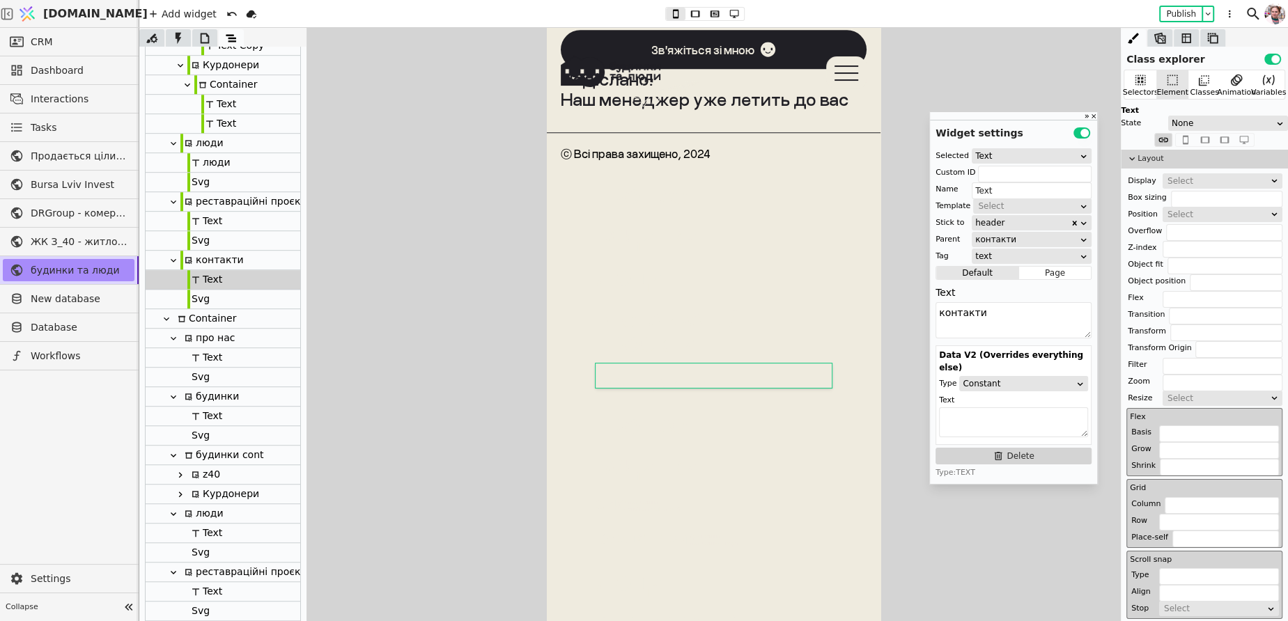
scroll to position [747, 0]
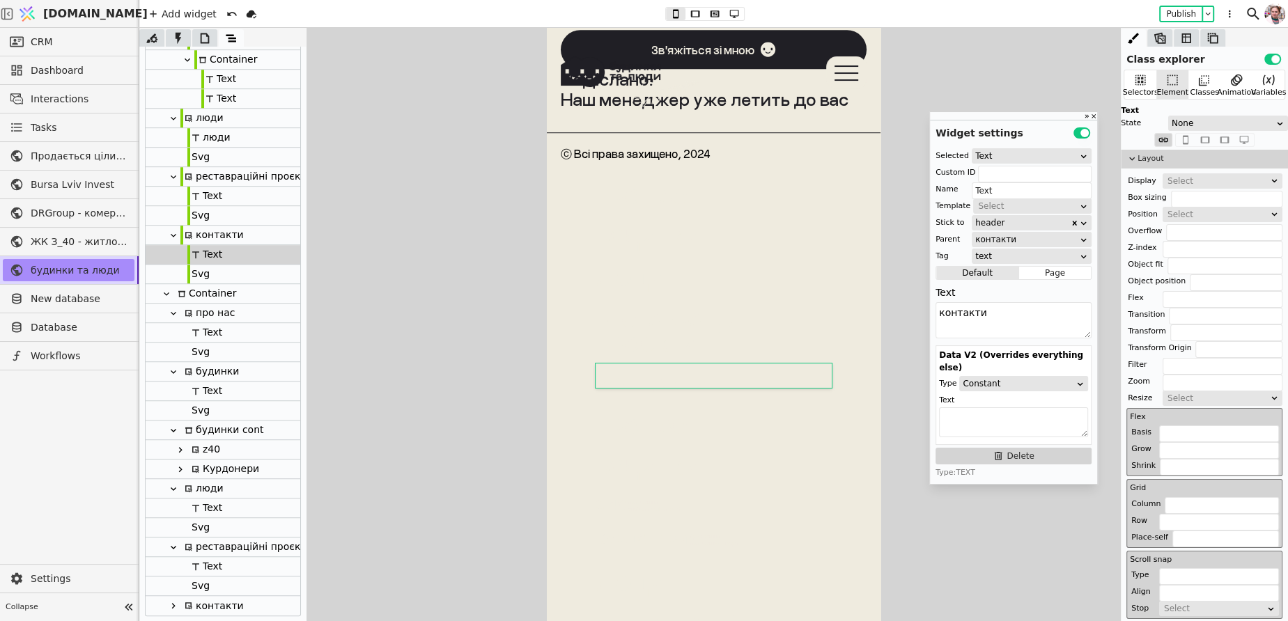
click at [173, 605] on icon at bounding box center [173, 606] width 3 height 6
type input "contacts-navi-"
type input "контакти"
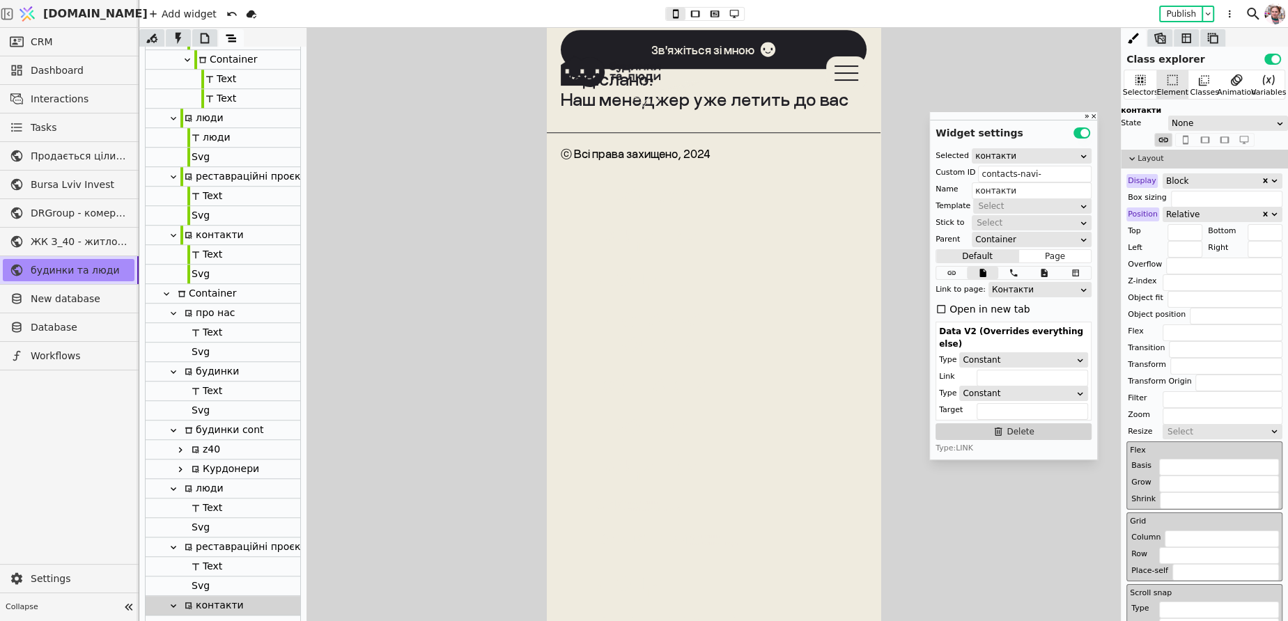
scroll to position [786, 0]
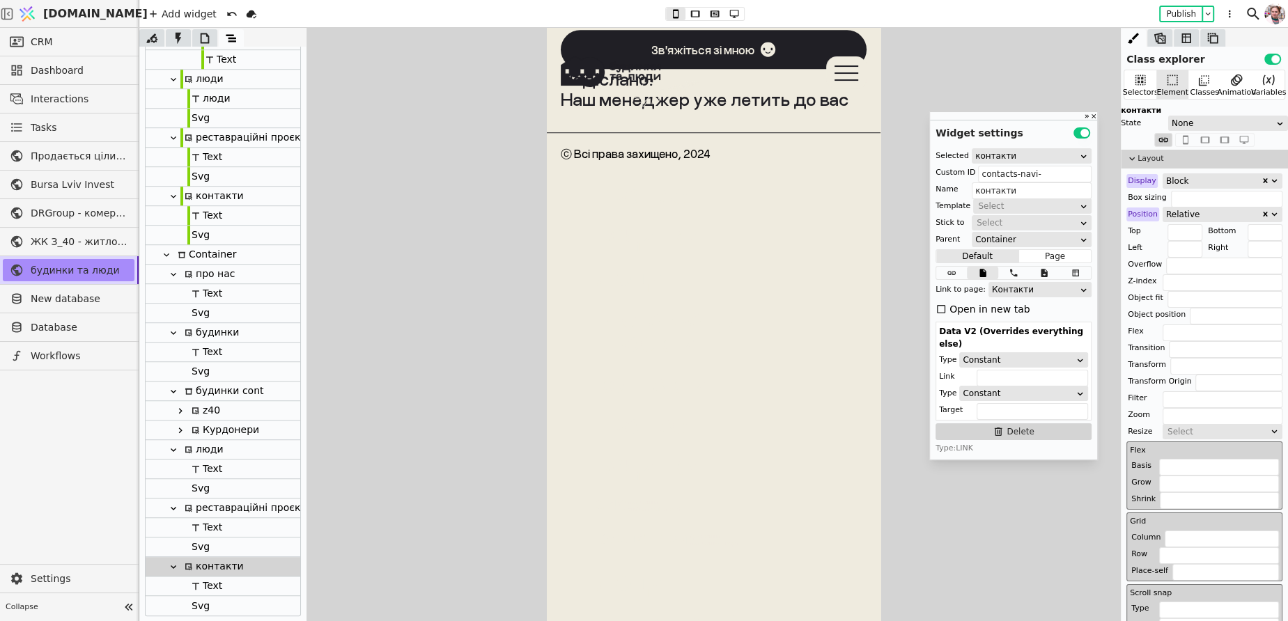
click at [196, 585] on icon at bounding box center [196, 586] width 8 height 8
type input "Text"
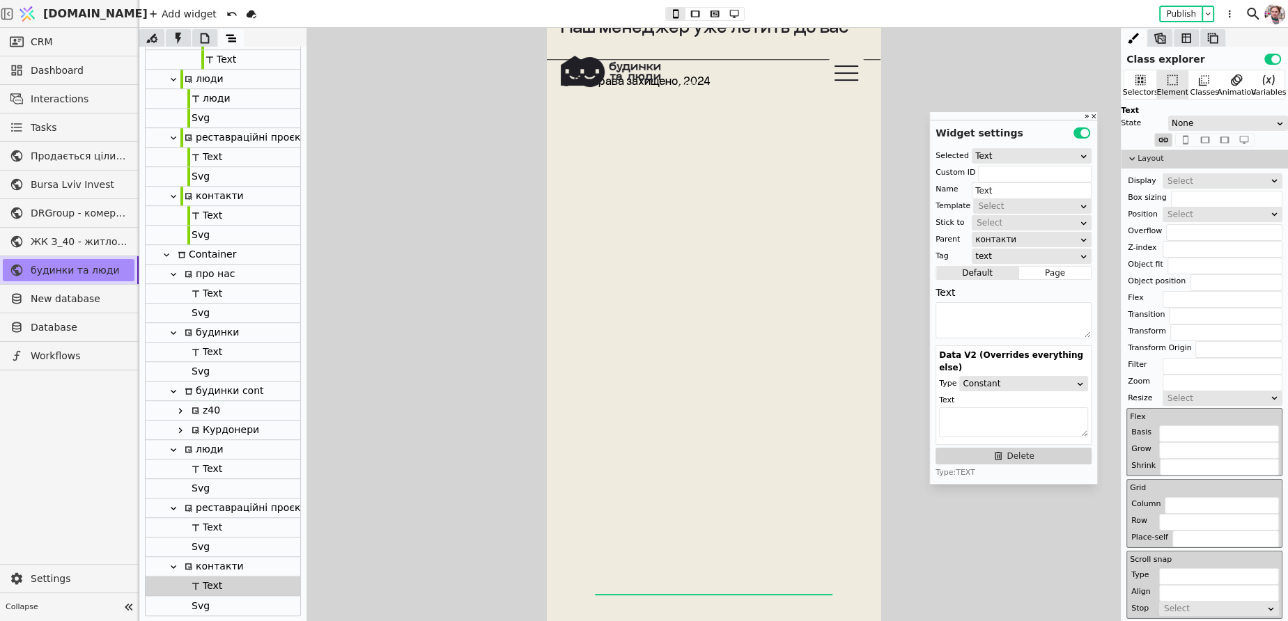
scroll to position [6351, 0]
click at [961, 319] on textarea at bounding box center [1013, 320] width 156 height 36
paste textarea "контакти"
type textarea "контакти"
click at [200, 407] on div "z40" at bounding box center [203, 410] width 33 height 19
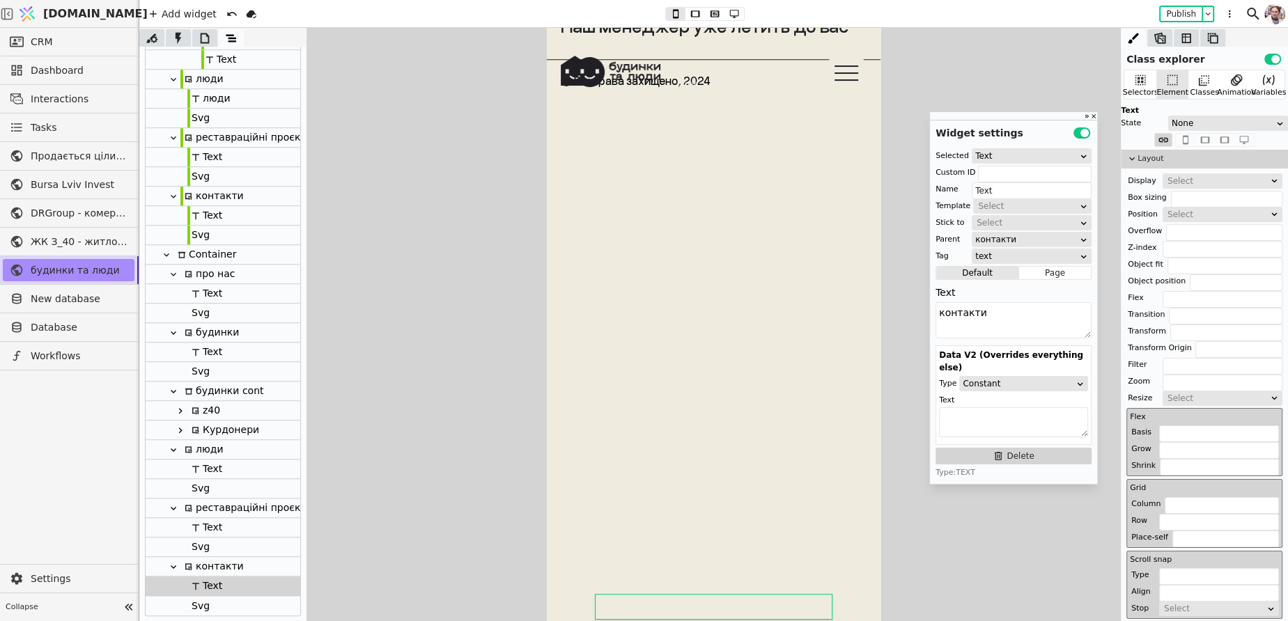
type input "z40-navi-"
type input "z40"
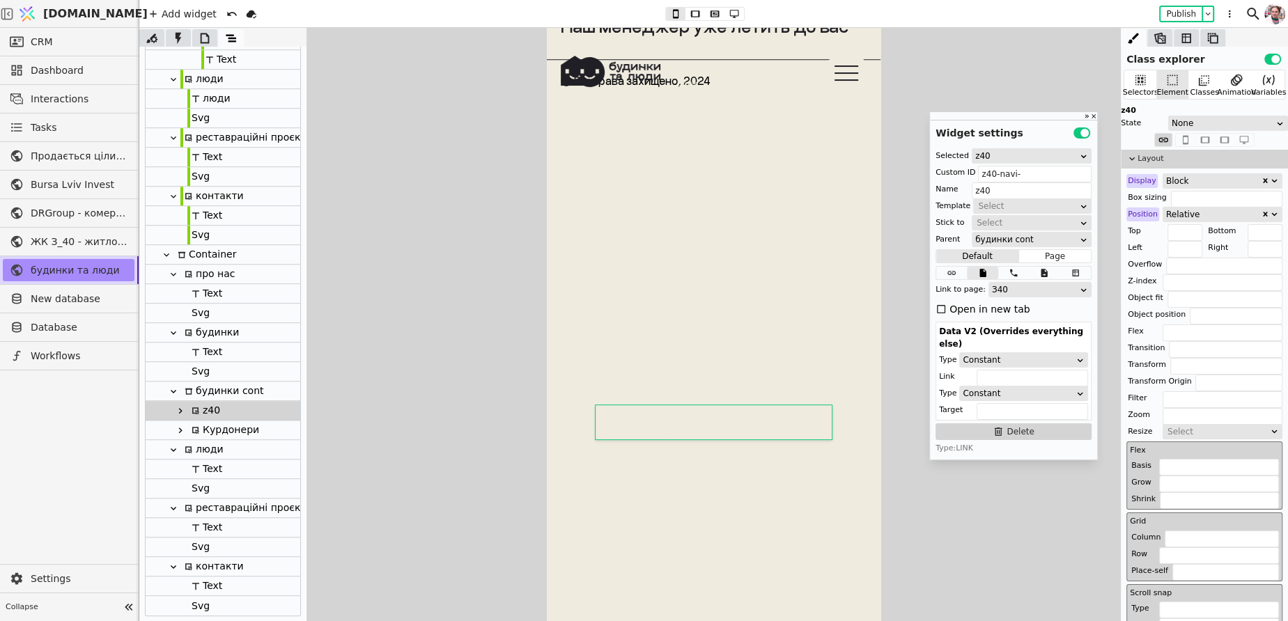
click at [205, 428] on div "Курдонери" at bounding box center [223, 430] width 72 height 19
type input "kurdonery-navi-"
type input "Курдонери"
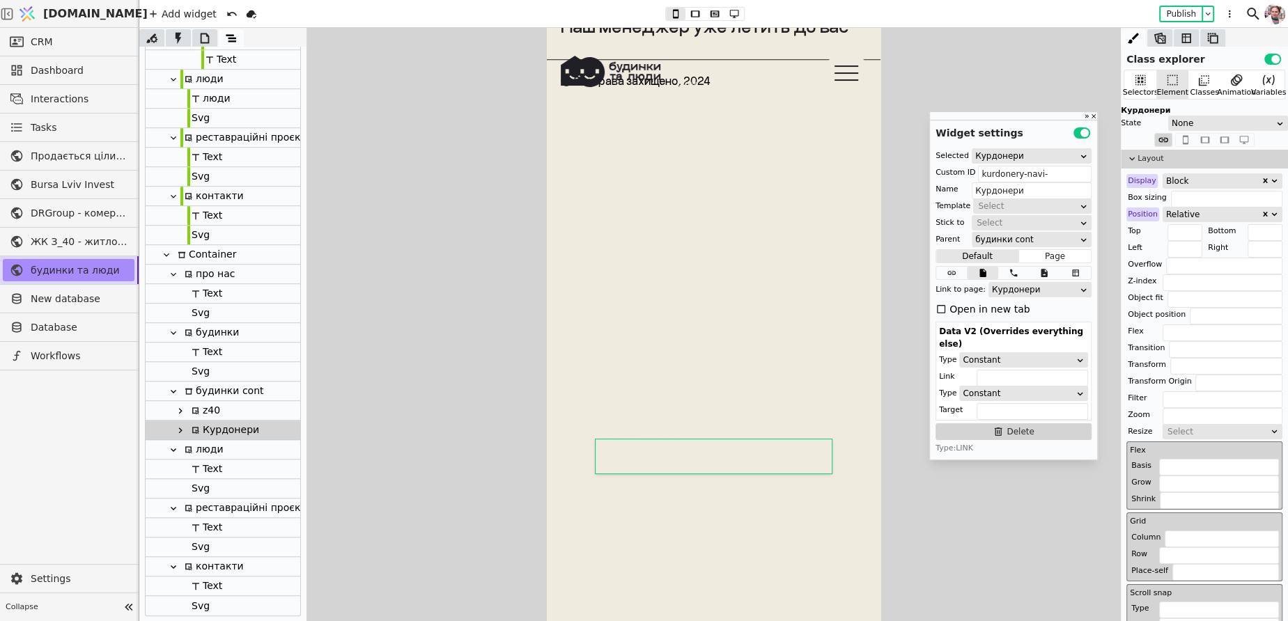
click at [205, 391] on div "будинки cont" at bounding box center [221, 391] width 83 height 19
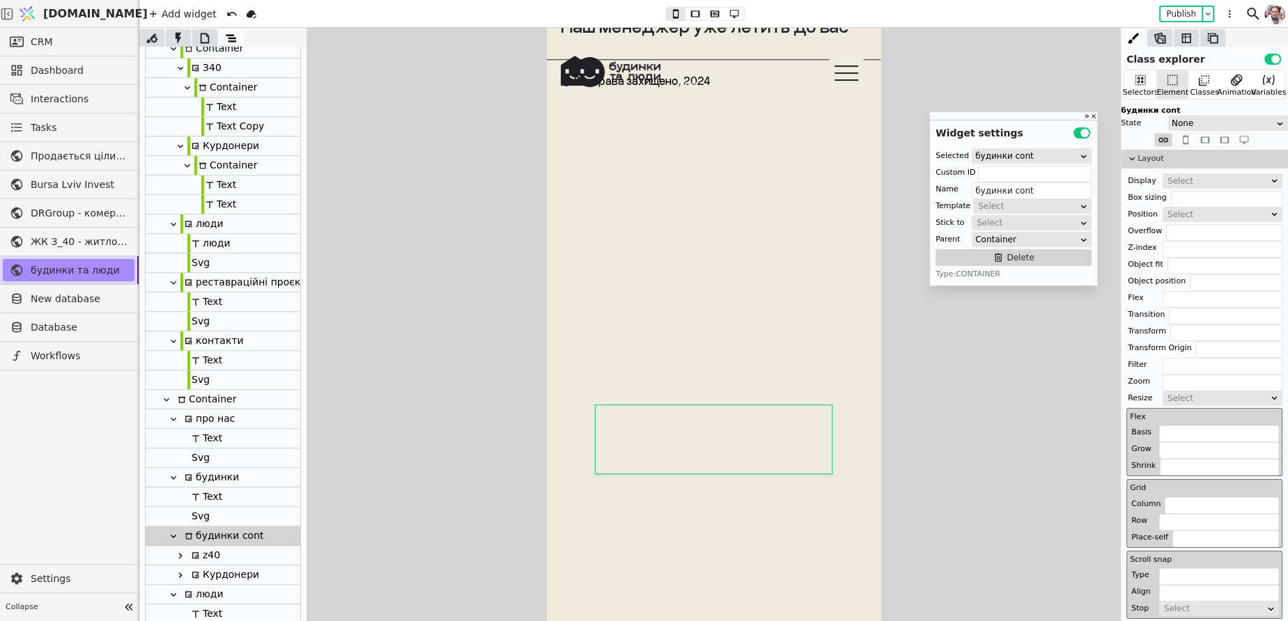
scroll to position [640, 0]
click at [220, 166] on div "Container" at bounding box center [225, 166] width 63 height 19
type input "Container"
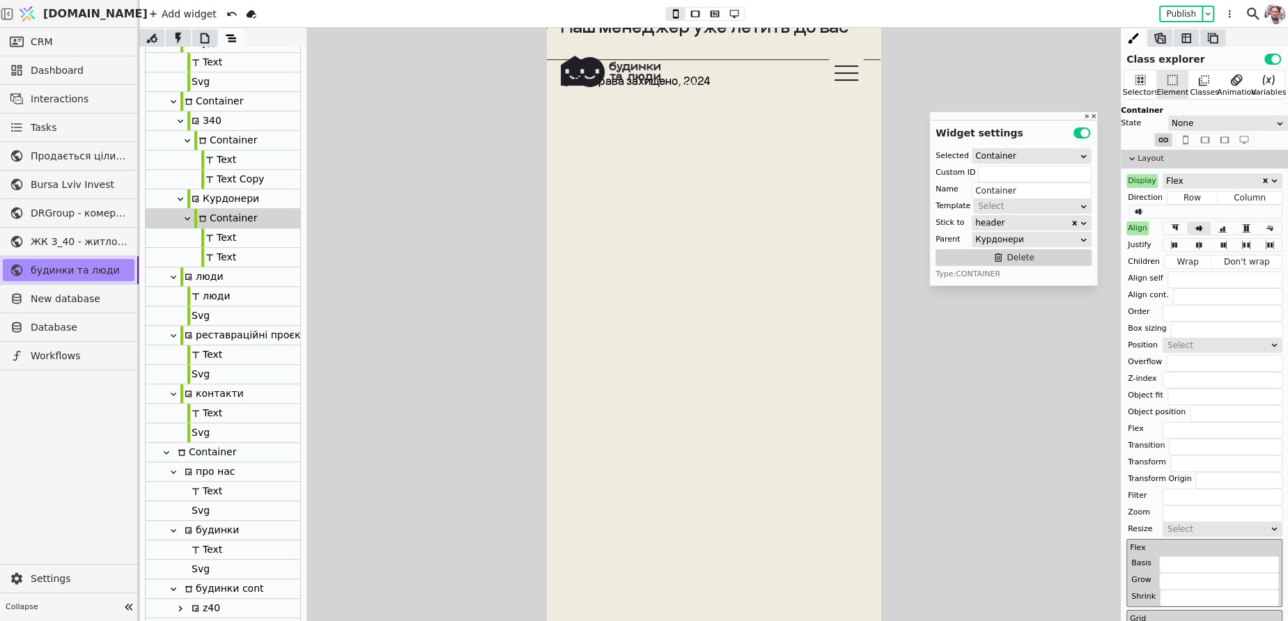
scroll to position [579, 0]
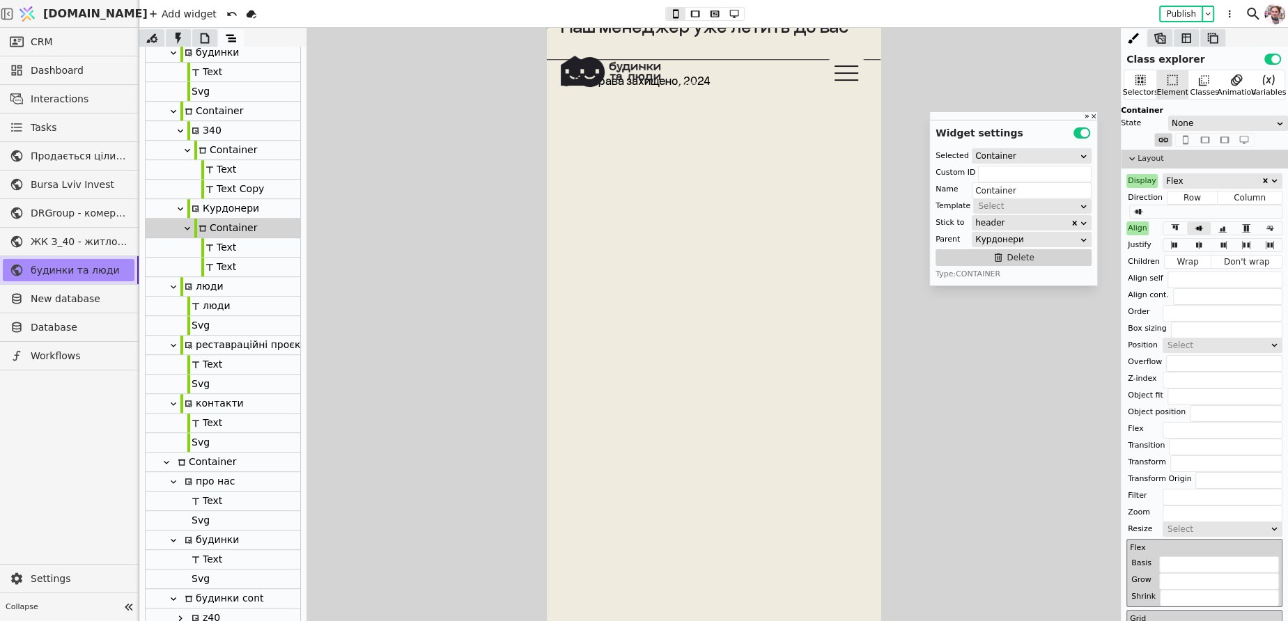
click at [208, 157] on div "Container" at bounding box center [225, 150] width 63 height 19
click at [203, 109] on div "Container" at bounding box center [211, 111] width 63 height 19
type input "budynky-cont-copy-nCii"
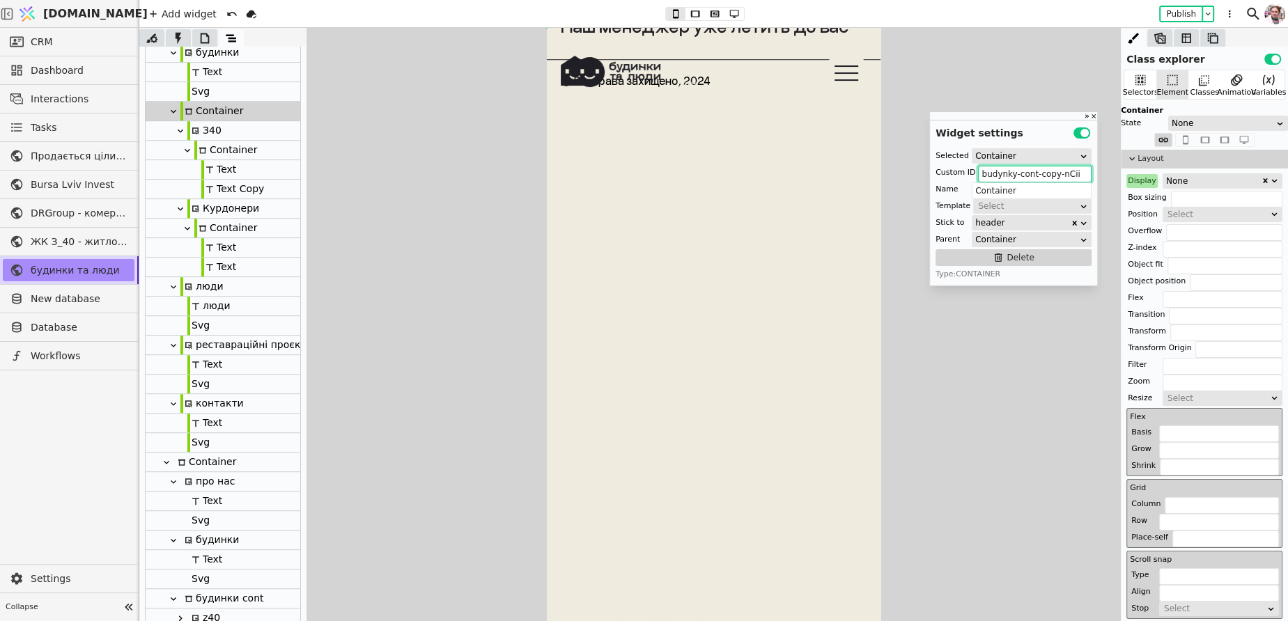
drag, startPoint x: 1038, startPoint y: 175, endPoint x: 968, endPoint y: 176, distance: 70.3
click at [968, 176] on div "Custom ID budynky-cont-copy-nCii" at bounding box center [1013, 173] width 156 height 14
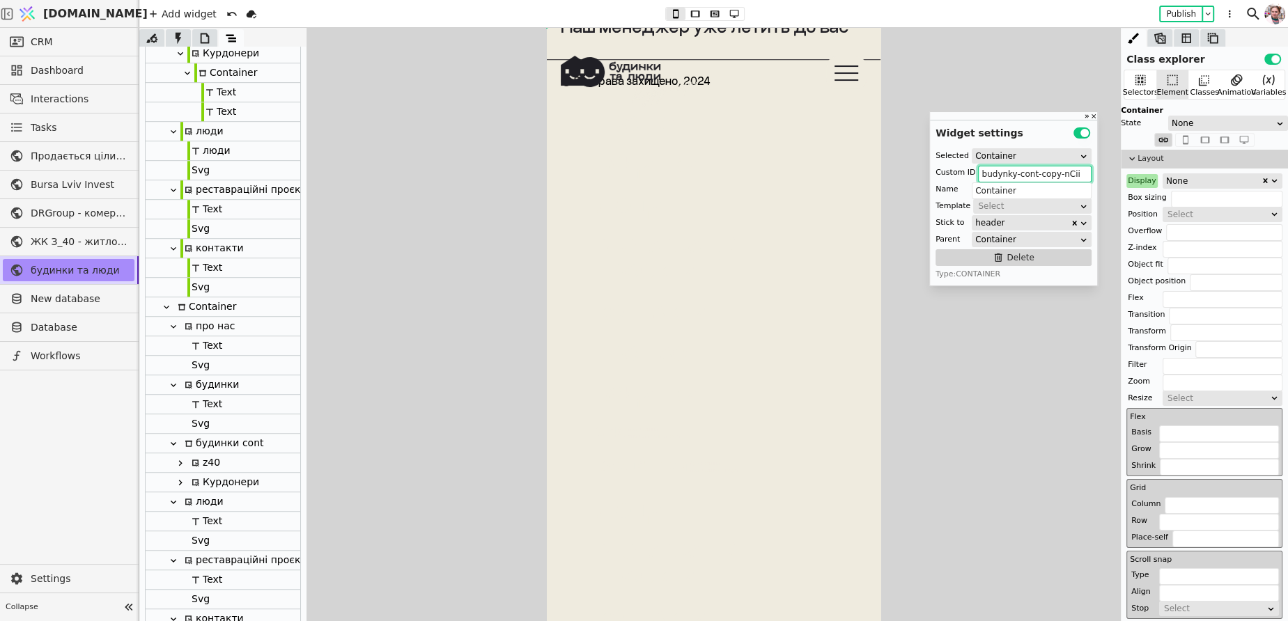
scroll to position [786, 0]
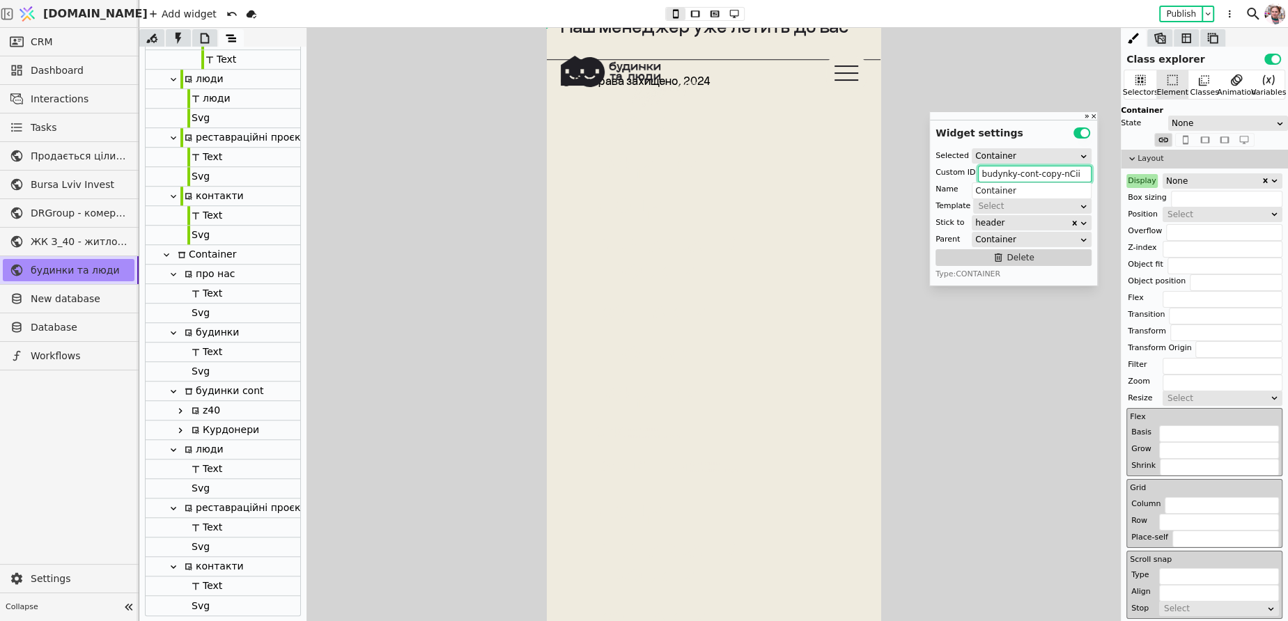
click at [208, 389] on div "будинки cont" at bounding box center [221, 391] width 83 height 19
type input "будинки cont"
paste input "budynky-cont-"
click at [175, 271] on icon at bounding box center [173, 274] width 11 height 11
type input "pro-nas-navi-"
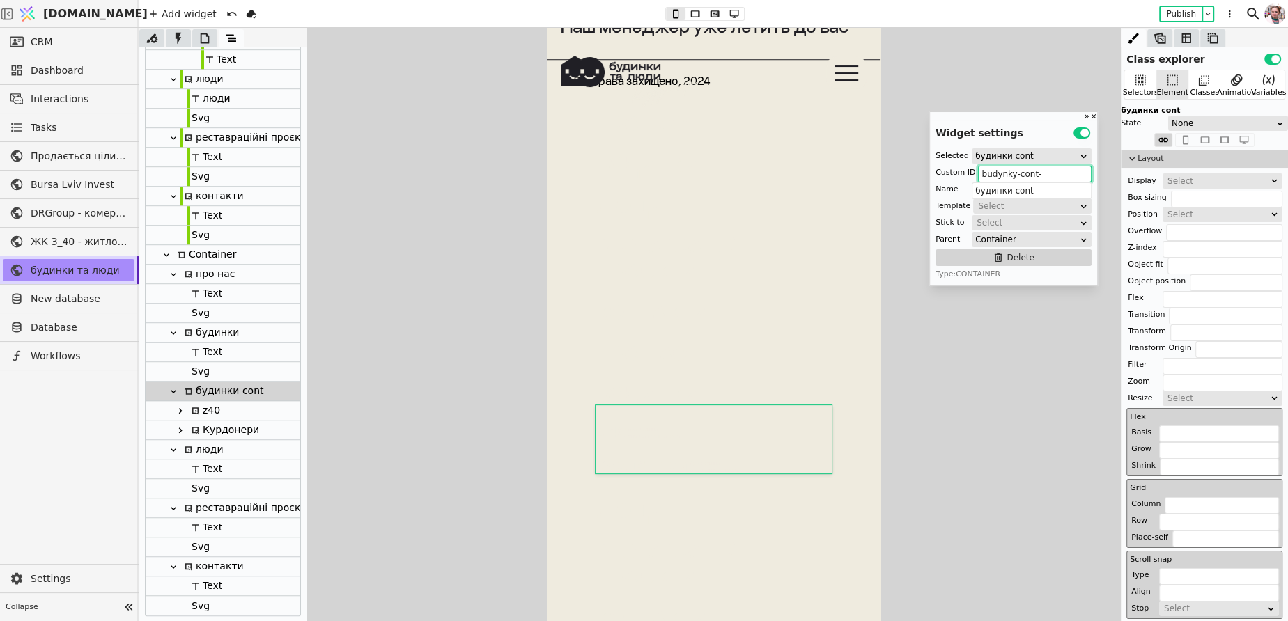
type input "про нас"
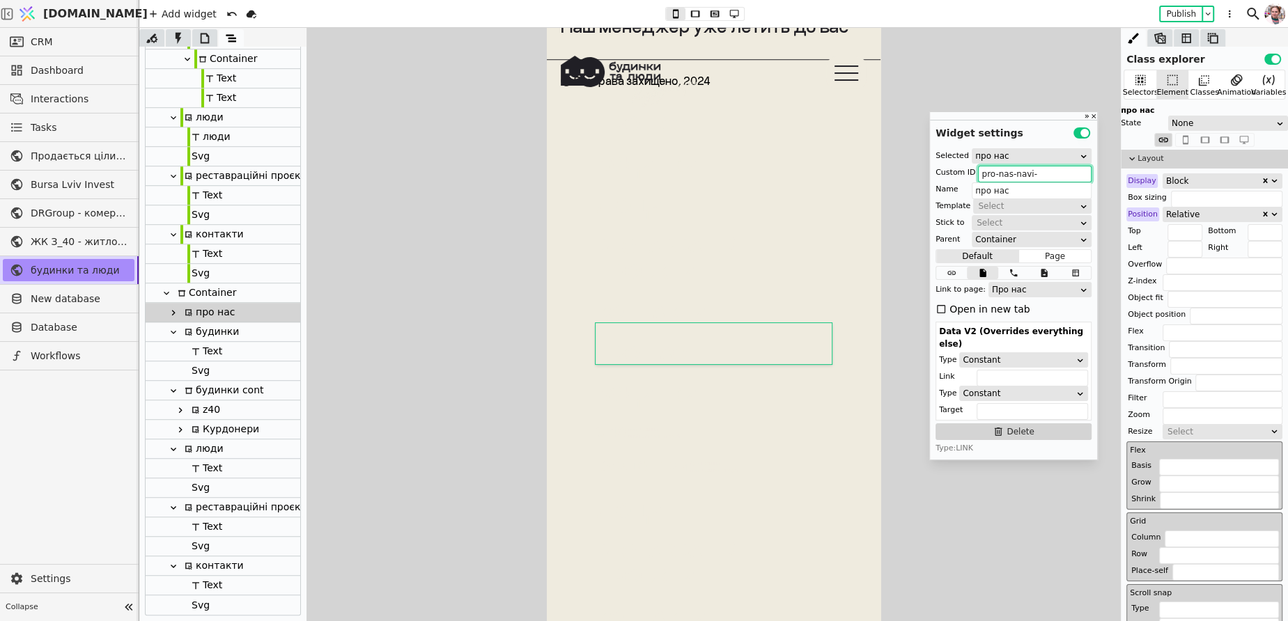
scroll to position [747, 0]
click at [173, 336] on icon at bounding box center [173, 332] width 11 height 11
type input "budynky-button-"
type input "будинки"
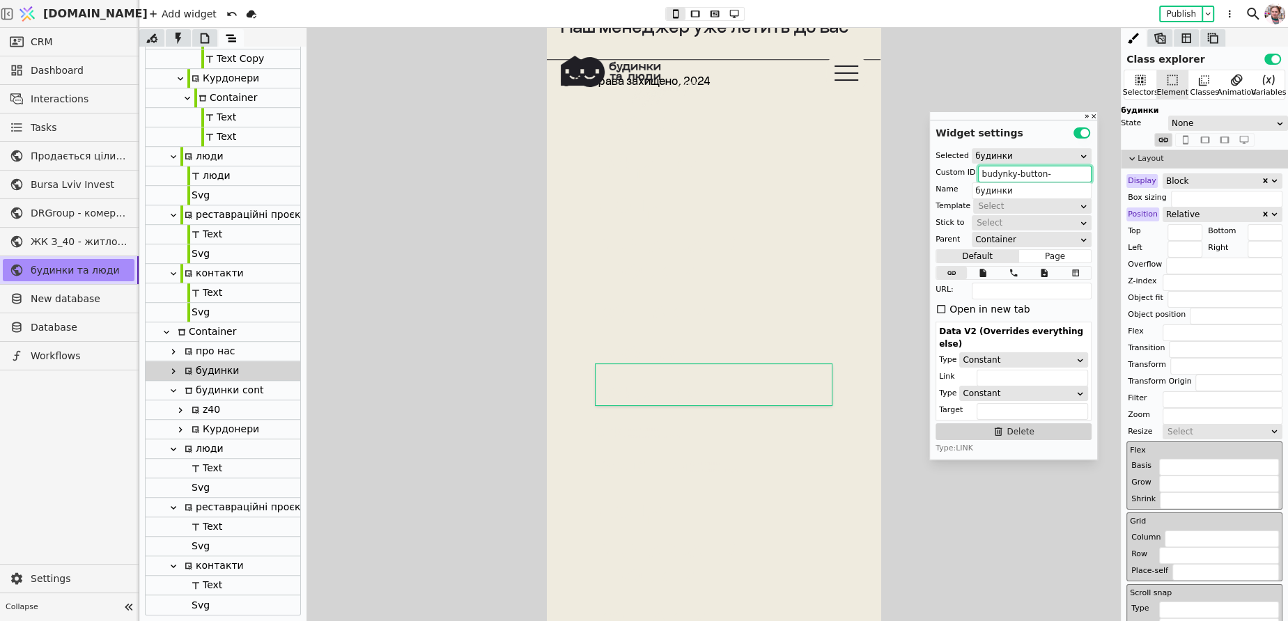
scroll to position [708, 0]
click at [176, 446] on icon at bounding box center [173, 450] width 11 height 11
type input "liudy-navi-"
type input "люди"
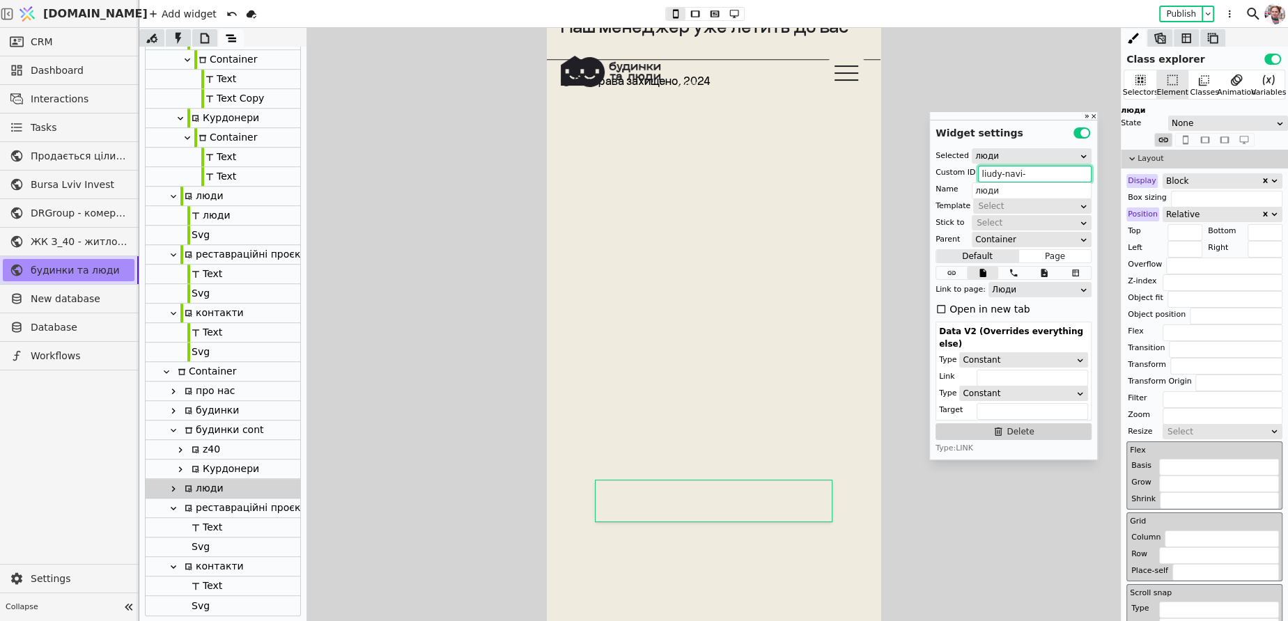
click at [171, 514] on div at bounding box center [173, 508] width 14 height 17
type input "rr-navi-"
type input "реставраційні проєкти"
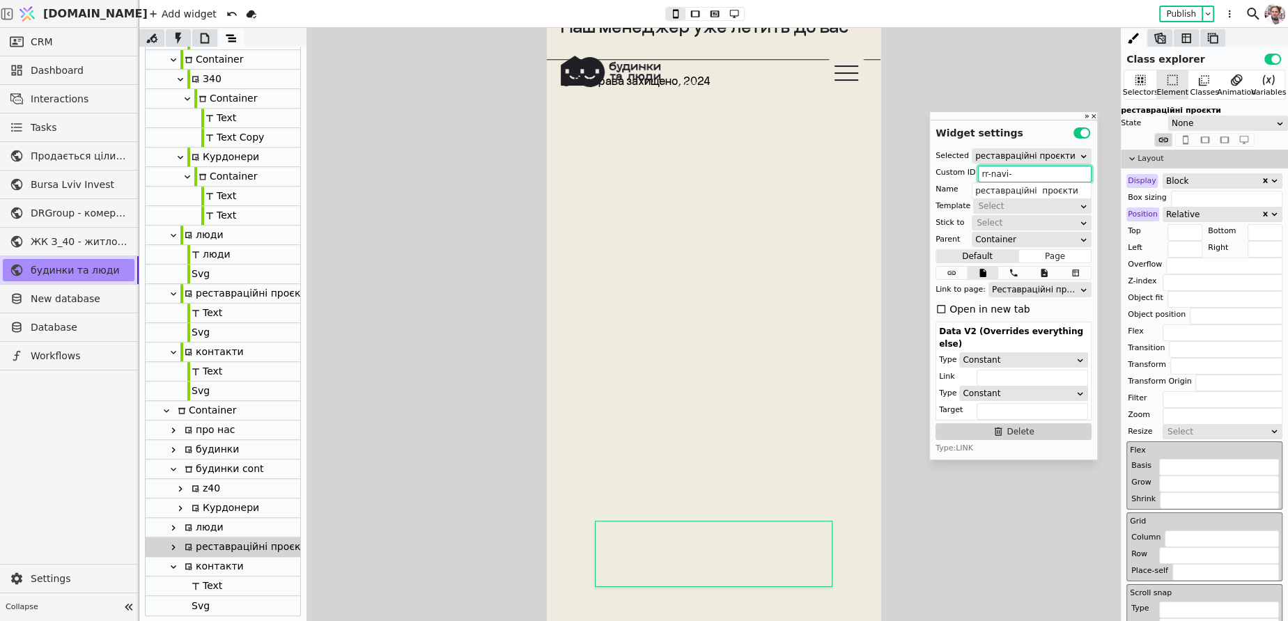
click at [172, 567] on icon at bounding box center [174, 566] width 6 height 3
type input "contacts-navi-"
type input "контакти"
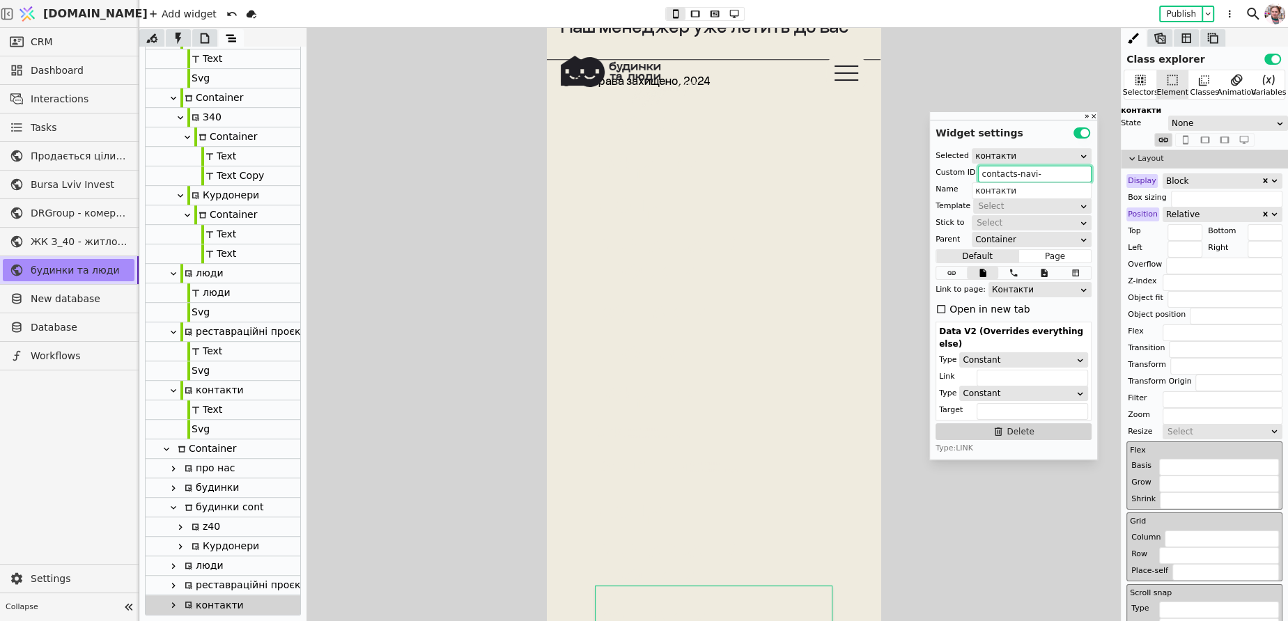
scroll to position [591, 0]
click at [207, 437] on div "Svg" at bounding box center [198, 430] width 22 height 19
type input "Svg"
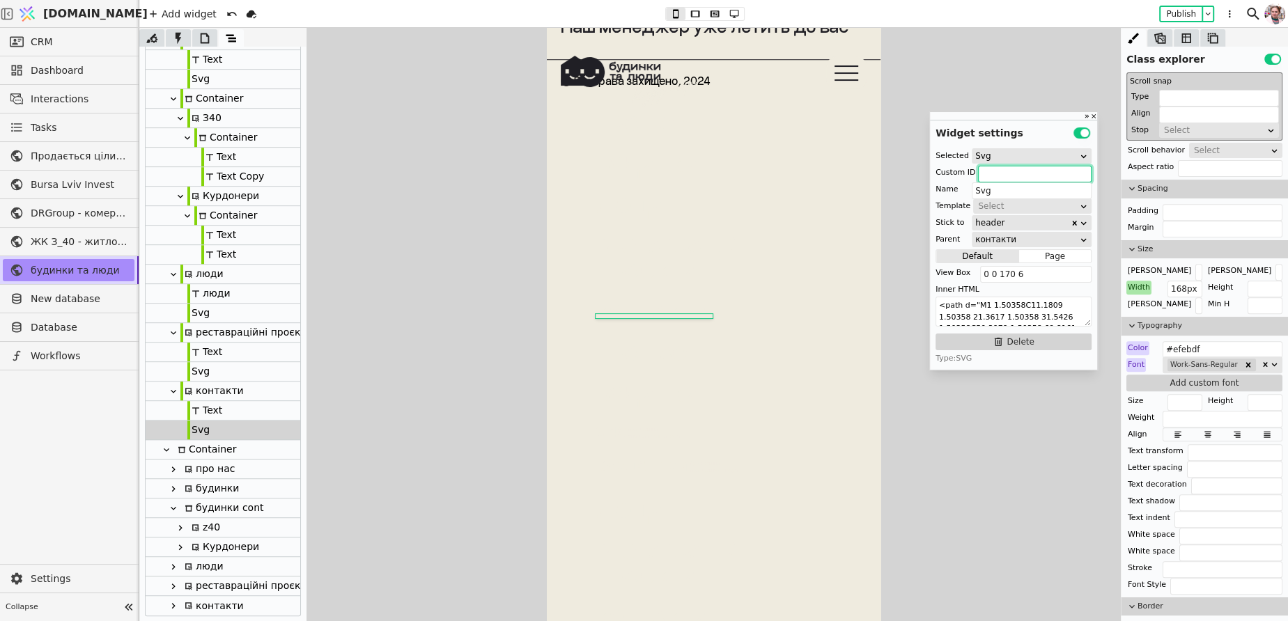
scroll to position [505, 0]
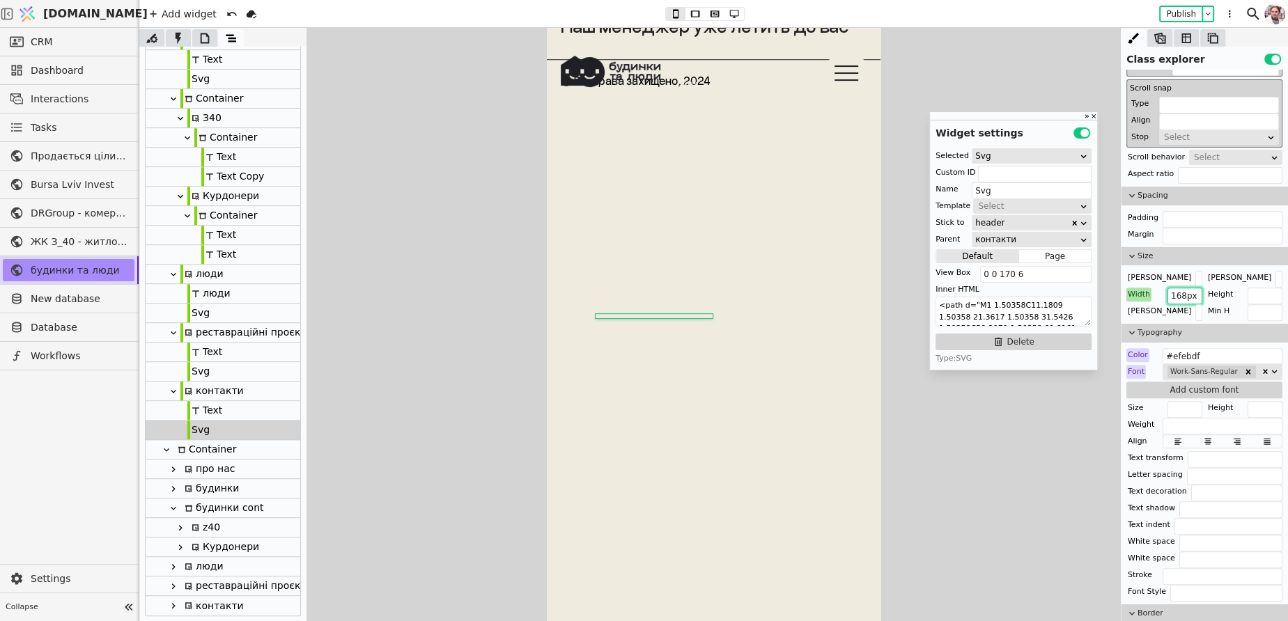
click at [1185, 297] on input "168px" at bounding box center [1184, 296] width 35 height 17
click at [173, 605] on icon at bounding box center [173, 605] width 11 height 11
type input "contacts-navi-"
type input "контакти"
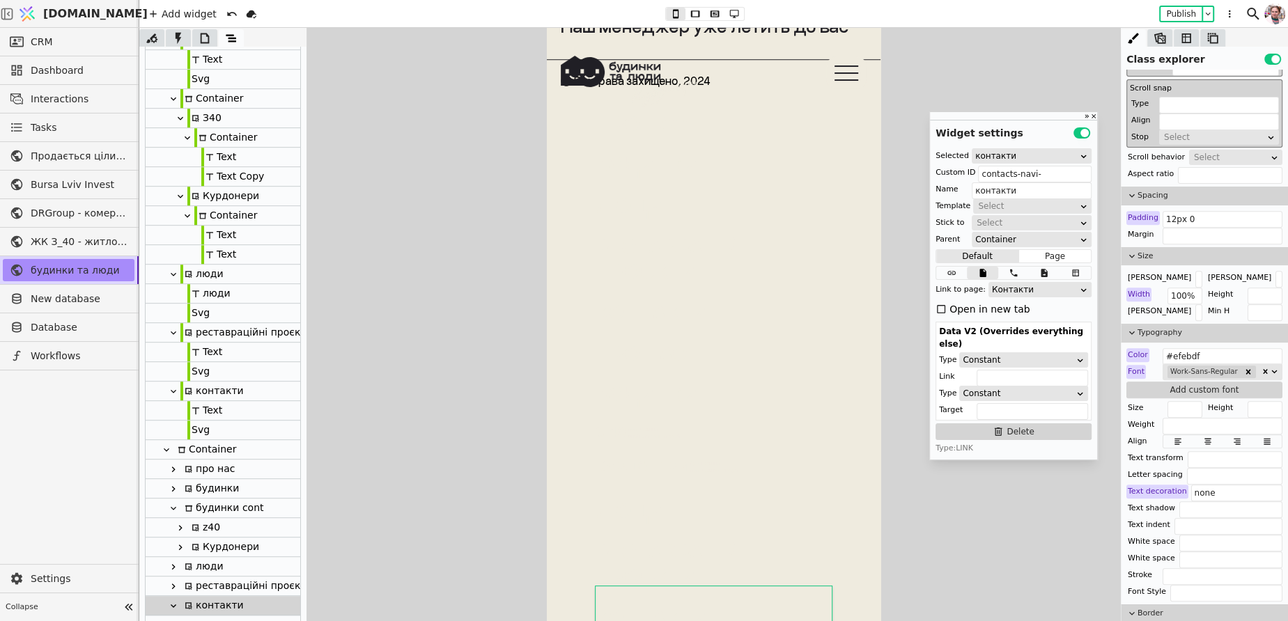
scroll to position [630, 0]
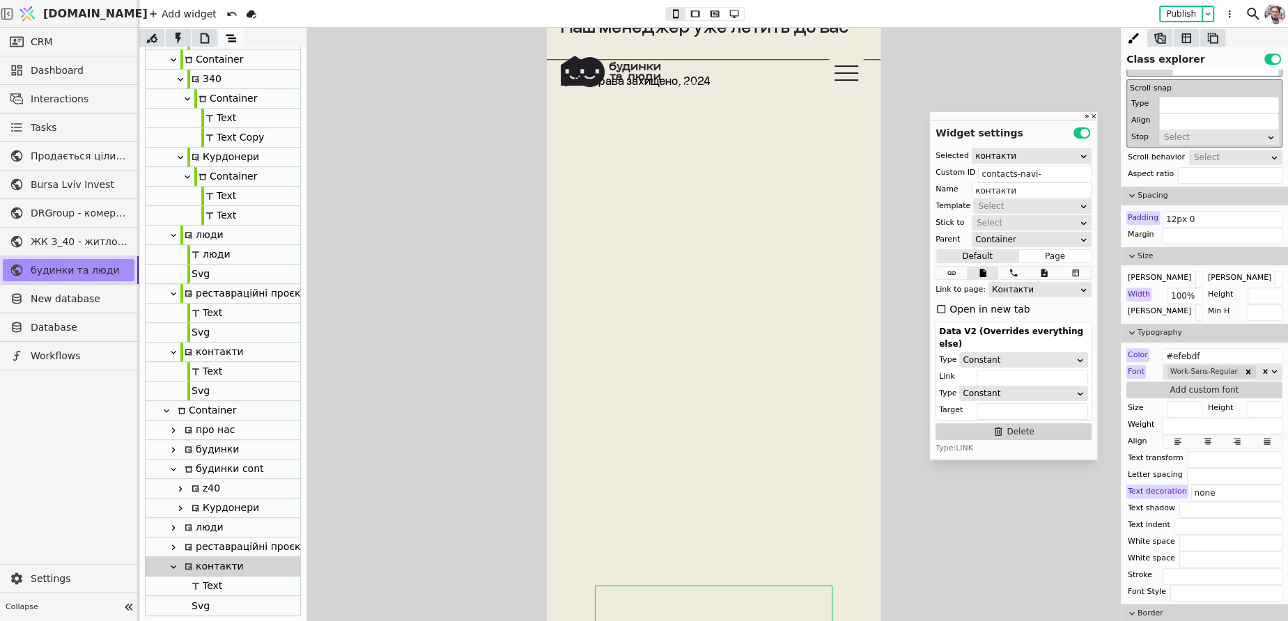
click at [198, 601] on div "Svg" at bounding box center [198, 606] width 22 height 20
type input "Svg"
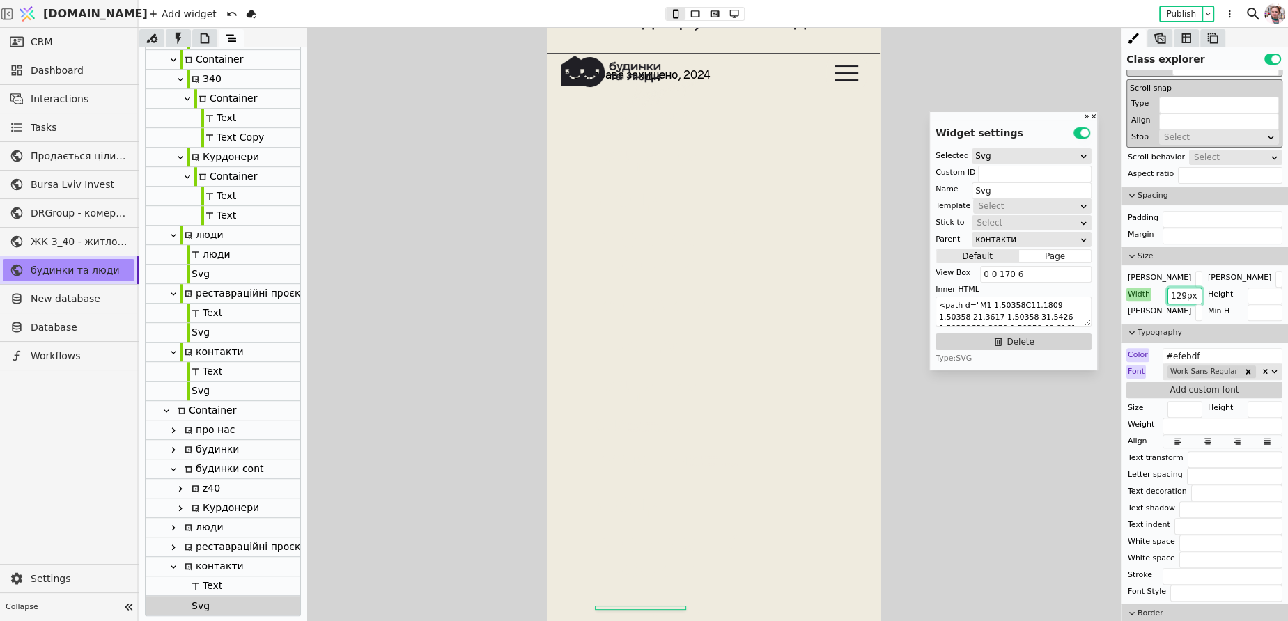
click at [1191, 291] on input "129px" at bounding box center [1184, 296] width 35 height 17
paste input "68"
type input "168px"
click at [201, 341] on div "Svg" at bounding box center [198, 332] width 22 height 19
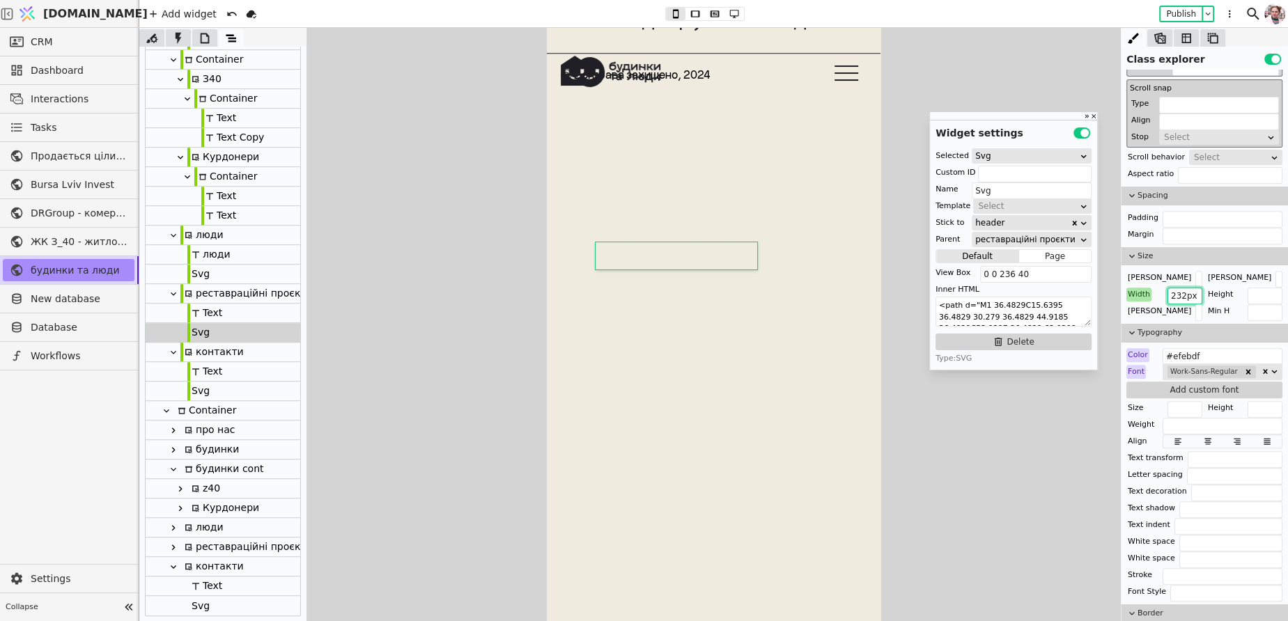
click at [1187, 297] on input "232px" at bounding box center [1184, 296] width 35 height 17
click at [175, 544] on icon at bounding box center [173, 547] width 11 height 11
type input "rr-navi-"
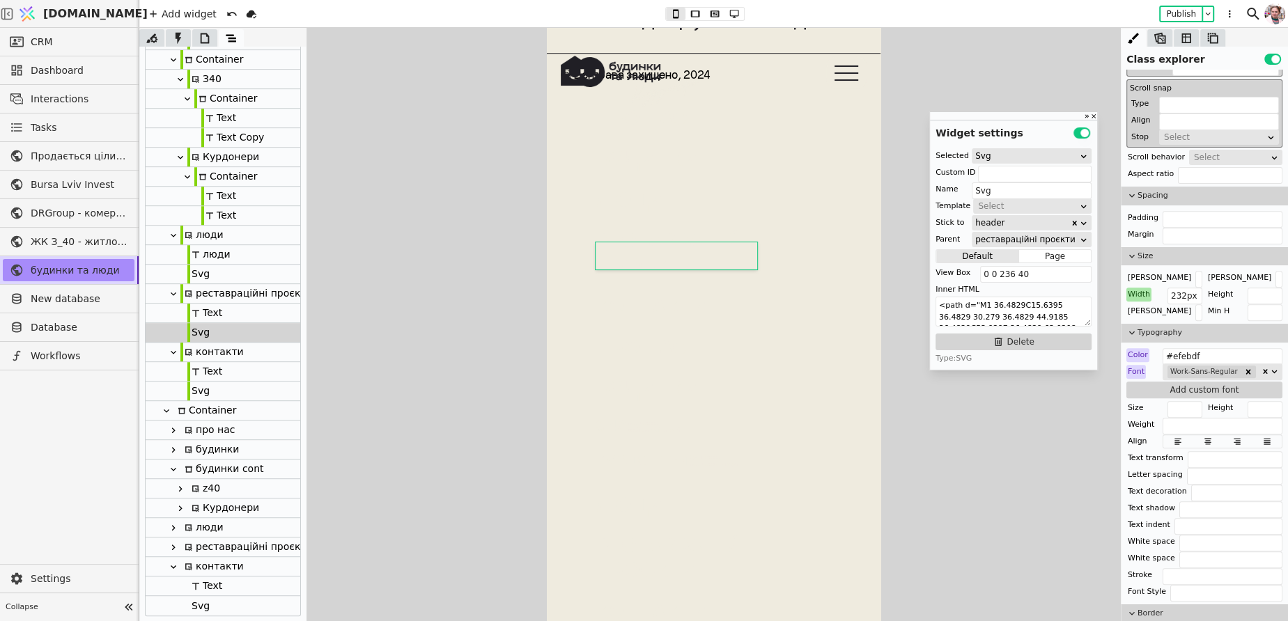
type input "реставраційні проєкти"
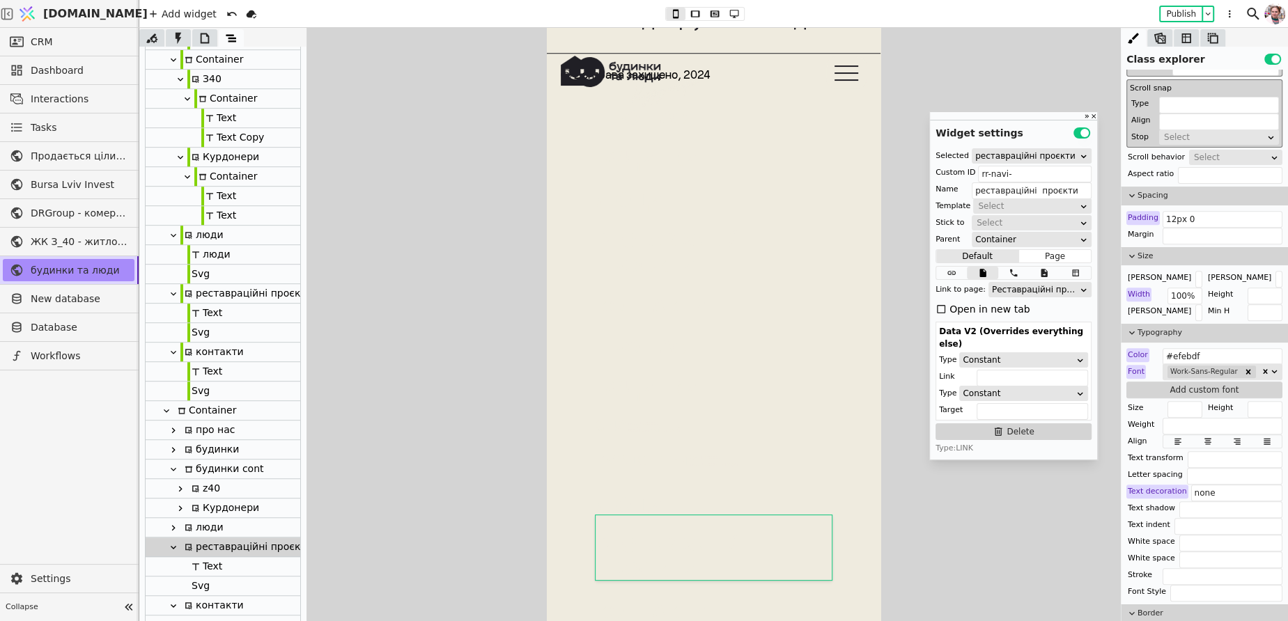
scroll to position [669, 0]
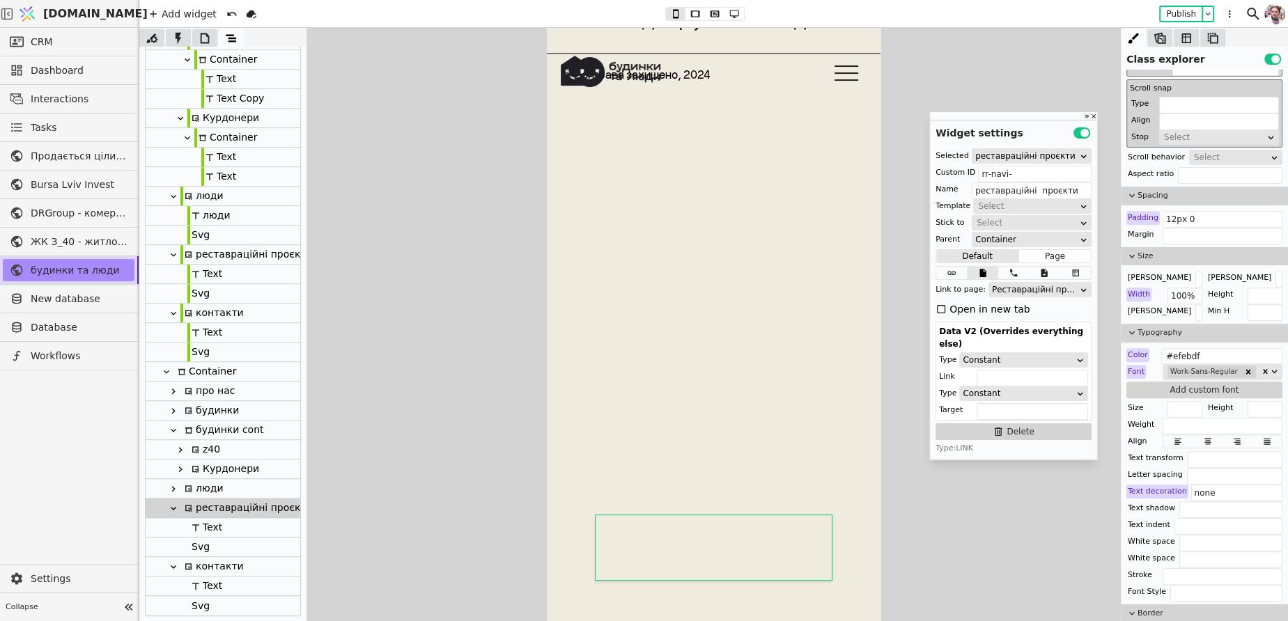
click at [199, 545] on div "Svg" at bounding box center [198, 547] width 22 height 19
type input "Svg"
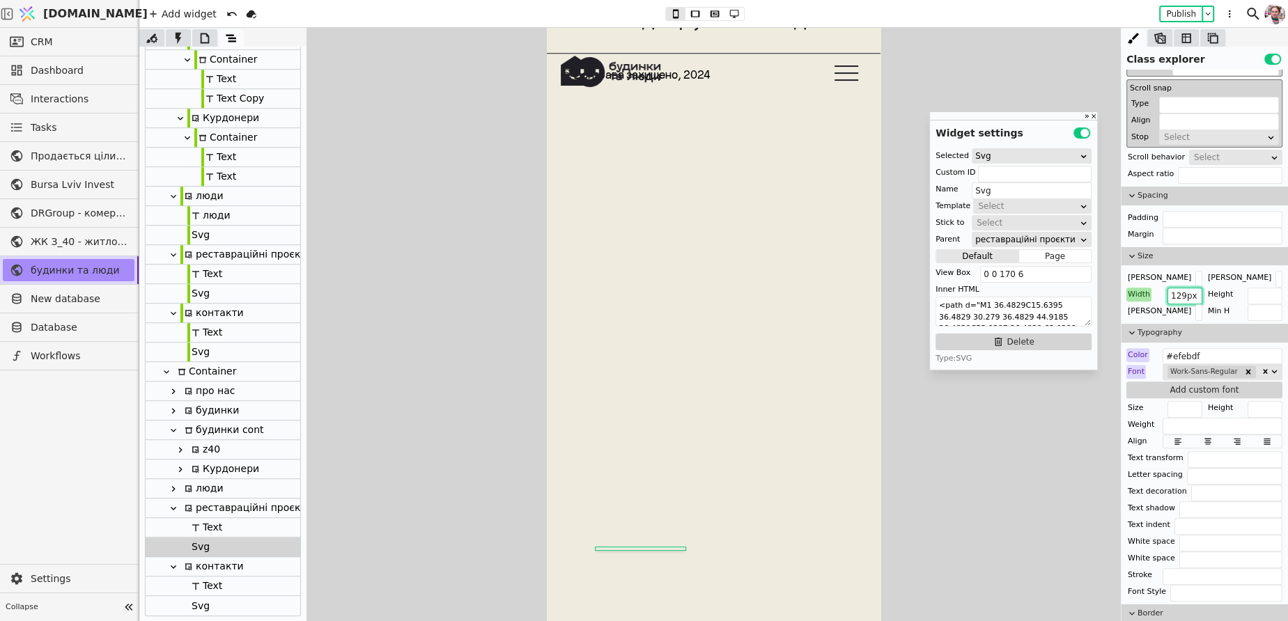
click at [1178, 293] on input "129px" at bounding box center [1184, 296] width 35 height 17
paste input "232"
type input "232px"
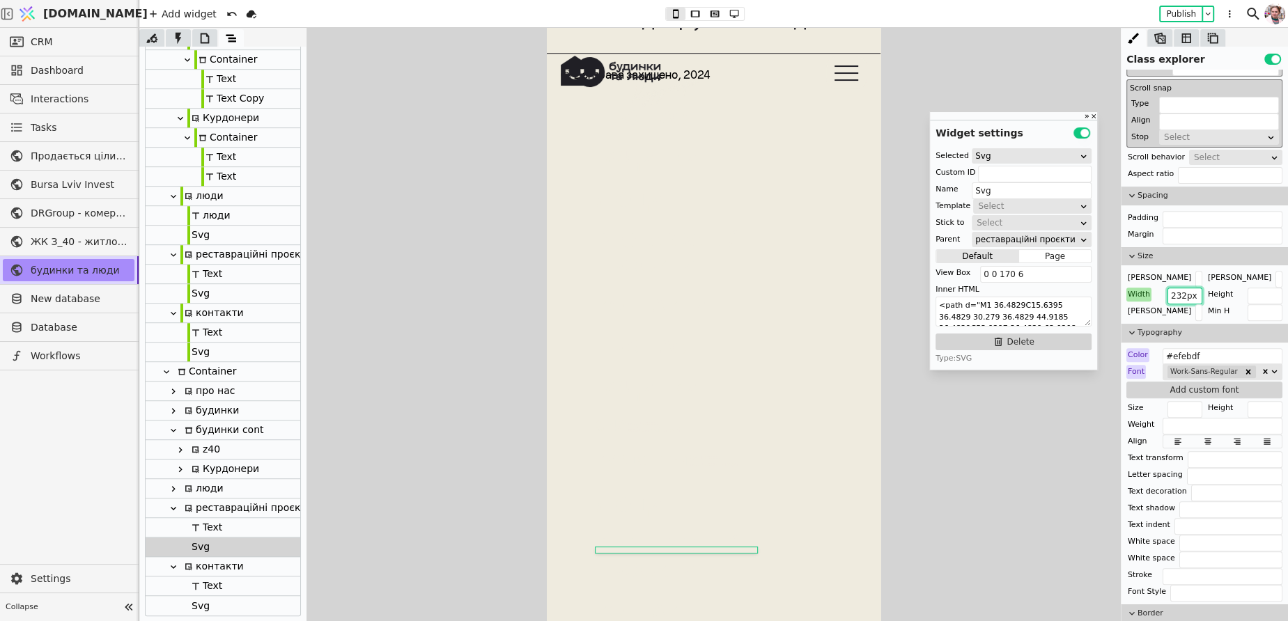
click at [201, 233] on div "Svg" at bounding box center [198, 235] width 22 height 19
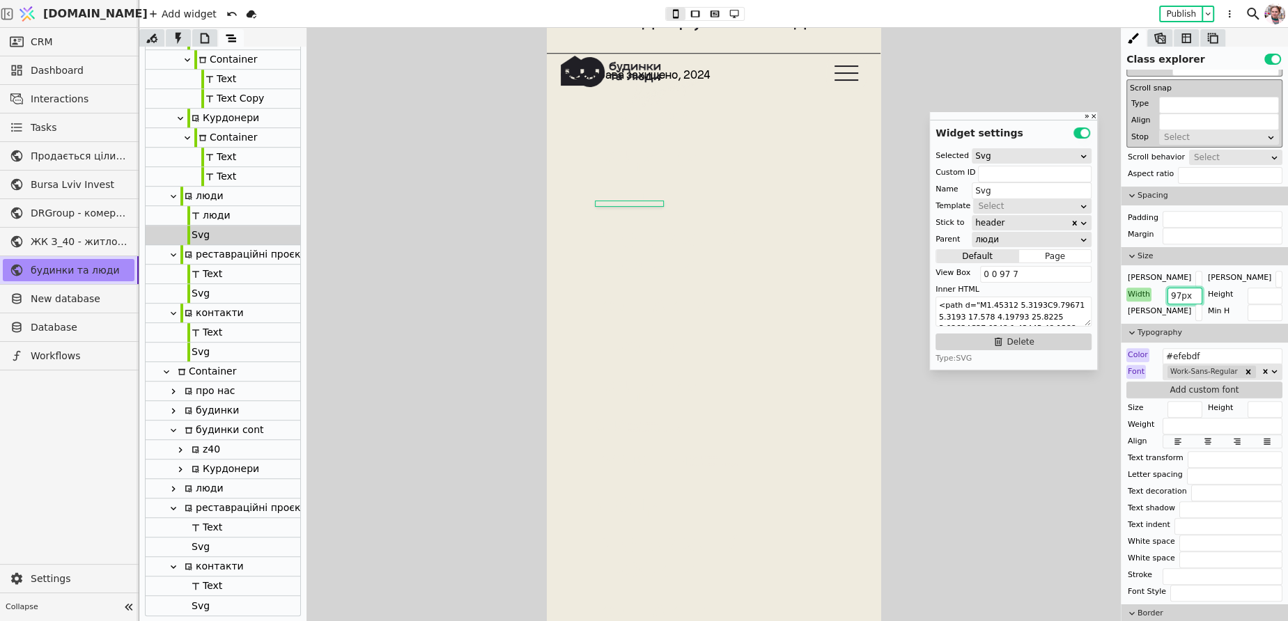
click at [1180, 290] on input "97px" at bounding box center [1184, 296] width 35 height 17
click at [174, 490] on icon at bounding box center [173, 488] width 11 height 11
type input "liudy-navi-"
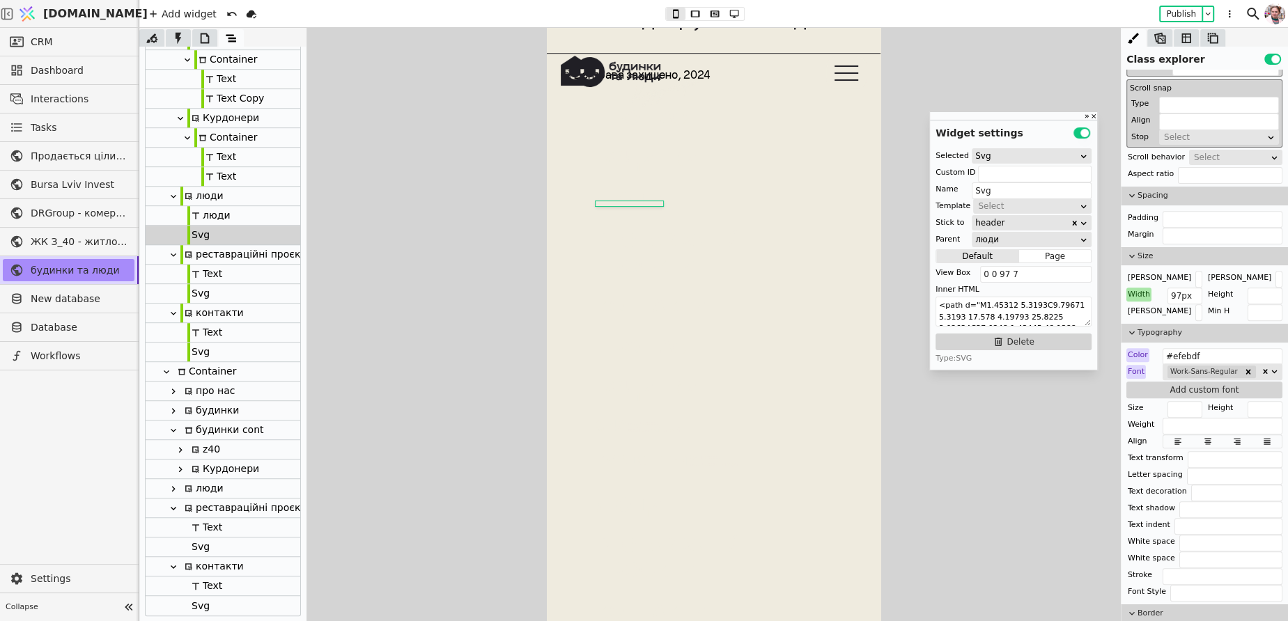
type input "люди"
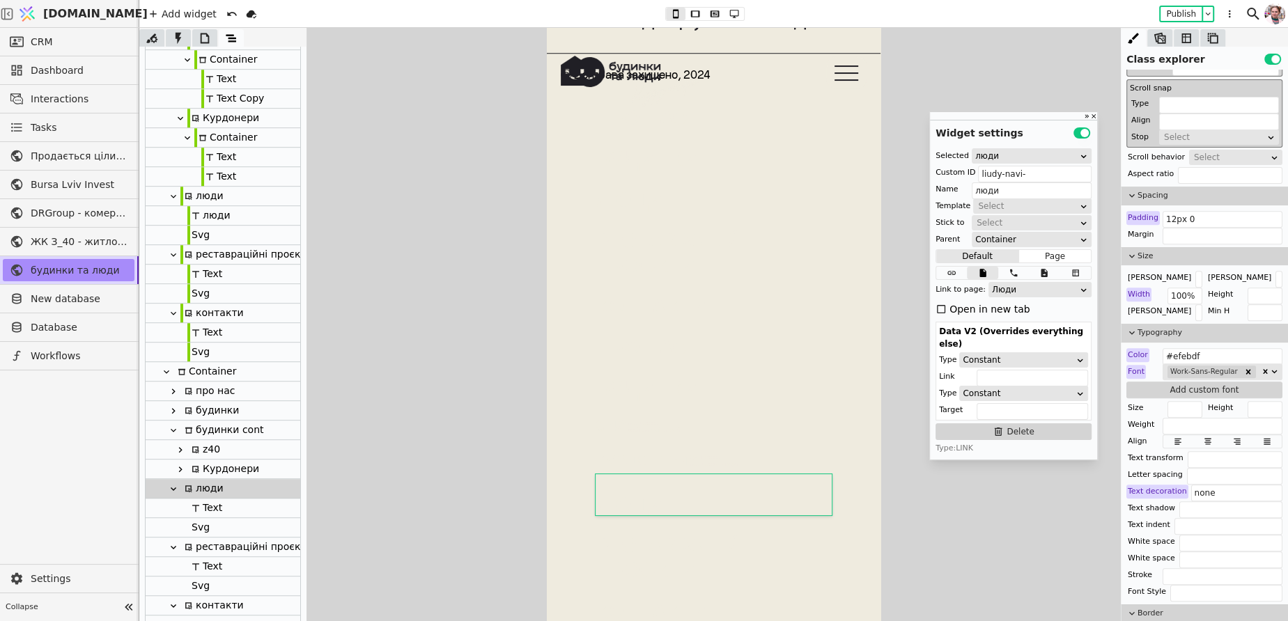
scroll to position [708, 0]
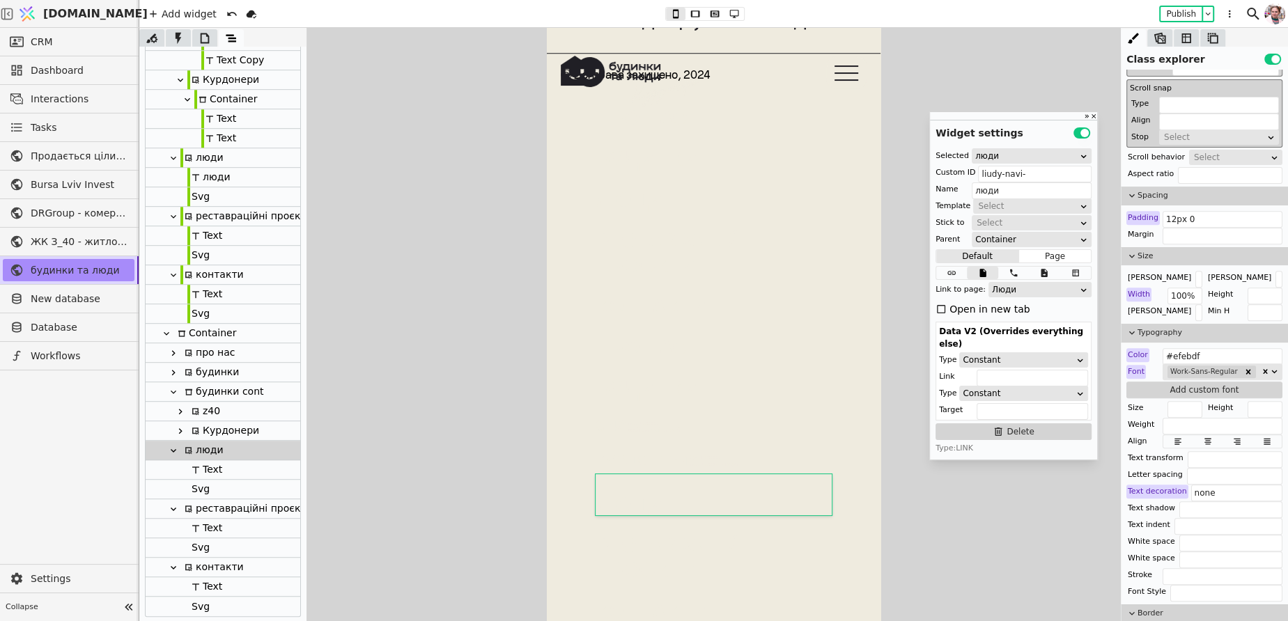
click at [188, 486] on div at bounding box center [188, 489] width 3 height 20
type input "Svg"
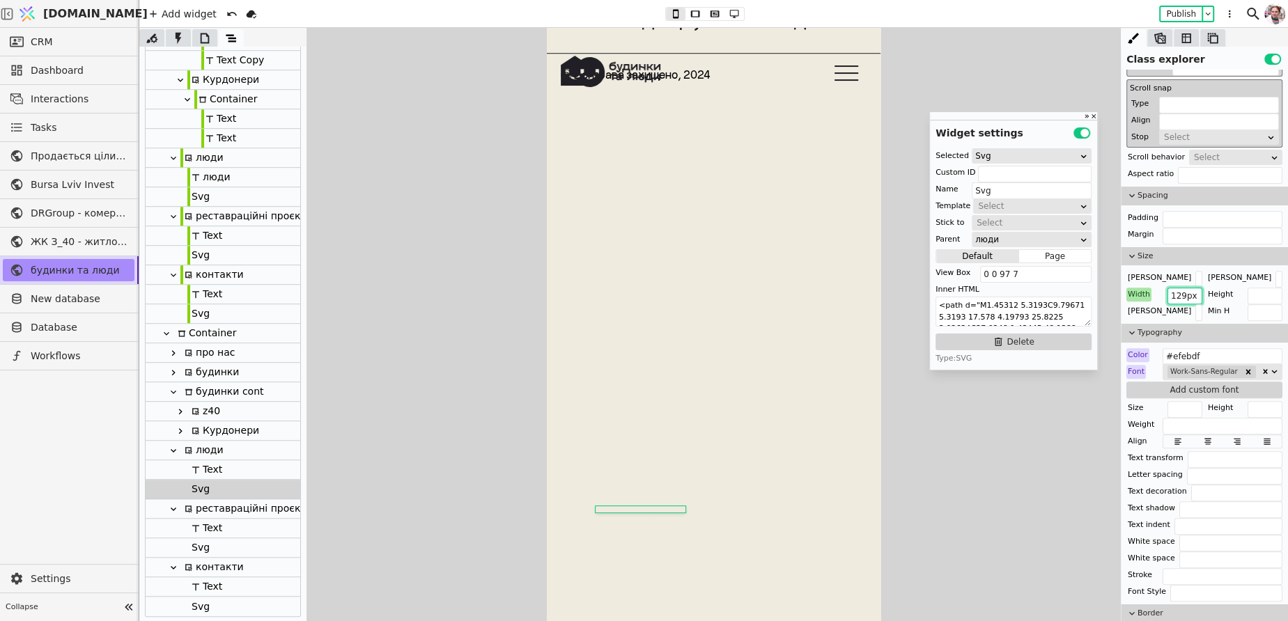
click at [1174, 290] on input "129px" at bounding box center [1184, 296] width 35 height 17
paste input "97"
type input "97px"
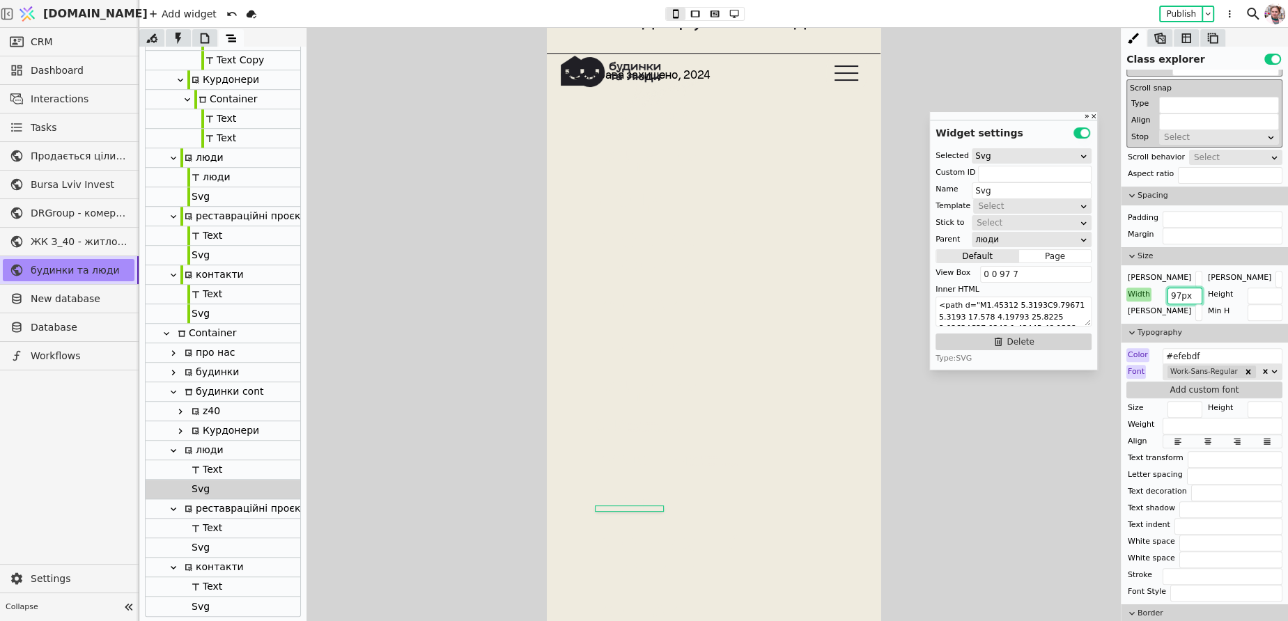
click at [178, 431] on icon at bounding box center [180, 431] width 11 height 11
type input "kurdonery-navi-"
type input "Курдонери"
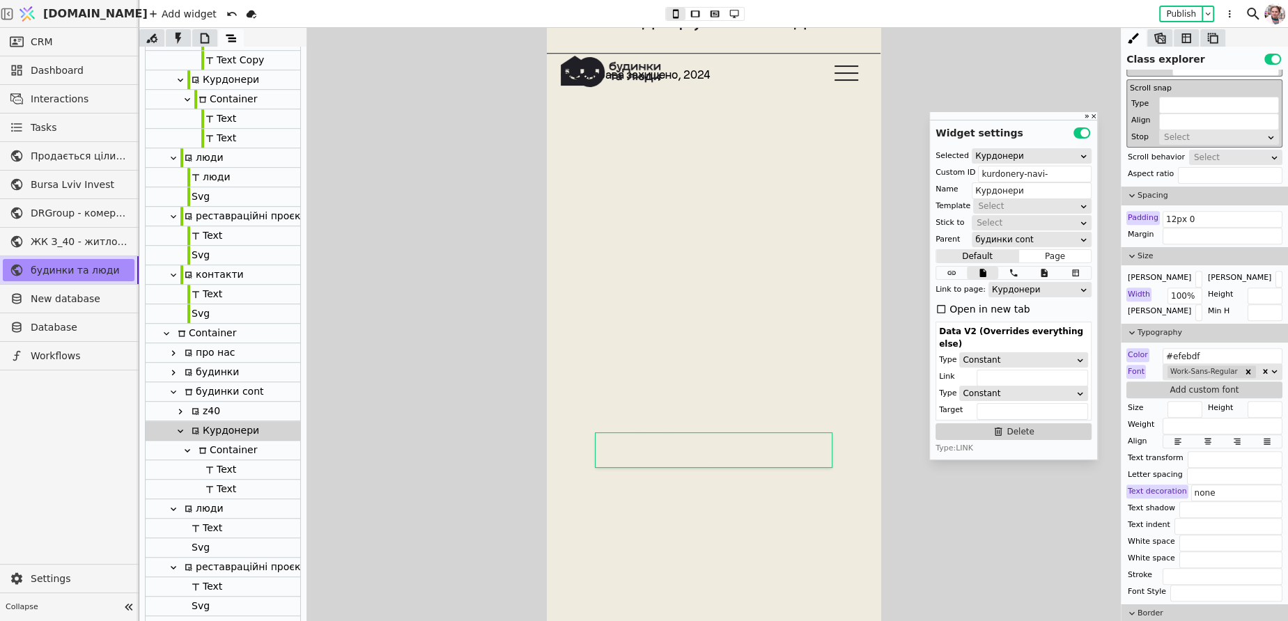
scroll to position [767, 0]
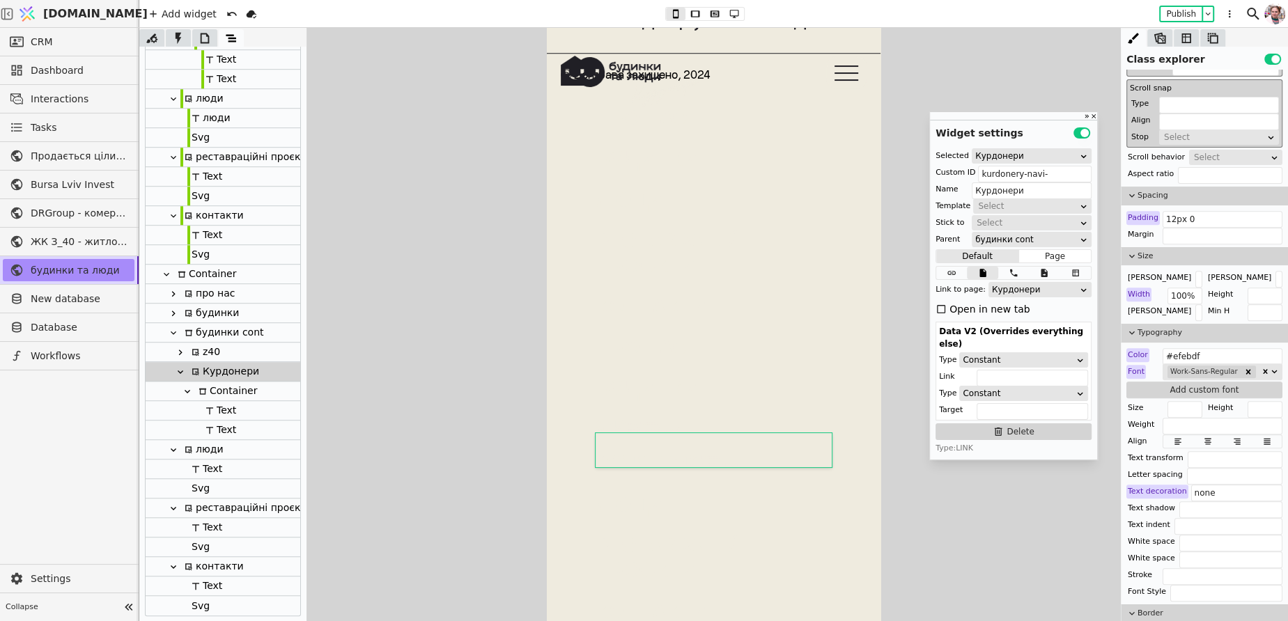
click at [180, 372] on icon at bounding box center [180, 371] width 11 height 11
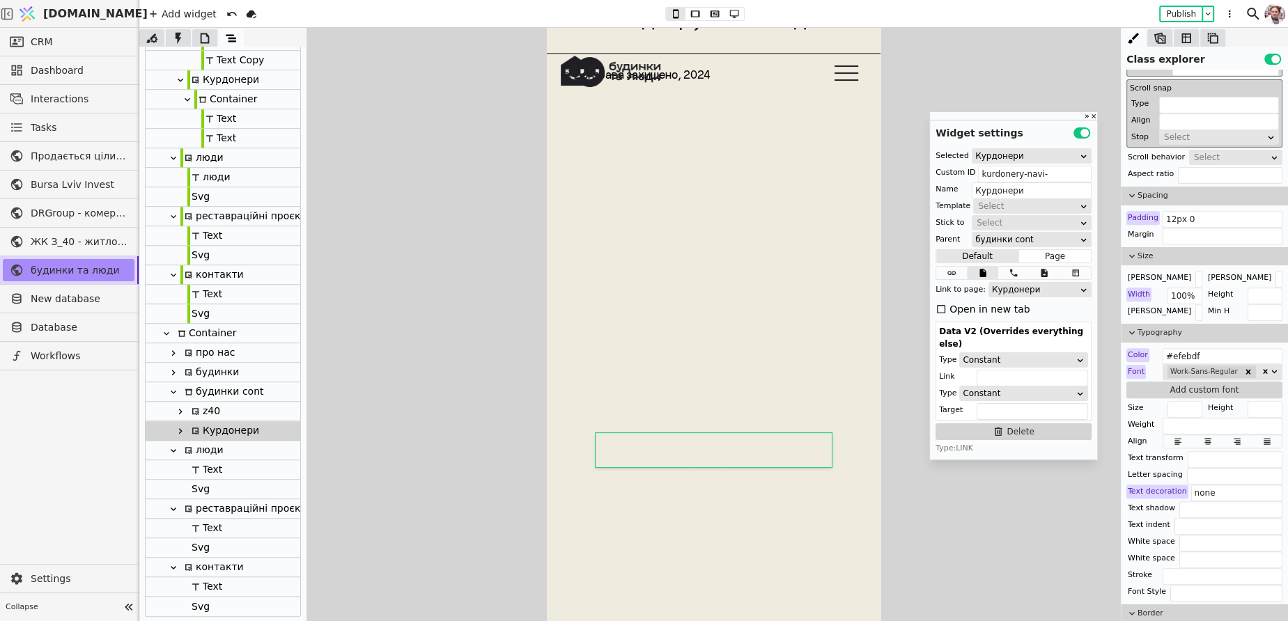
click at [176, 398] on div at bounding box center [173, 392] width 14 height 17
type input "budynky-cont-"
type input "будинки cont"
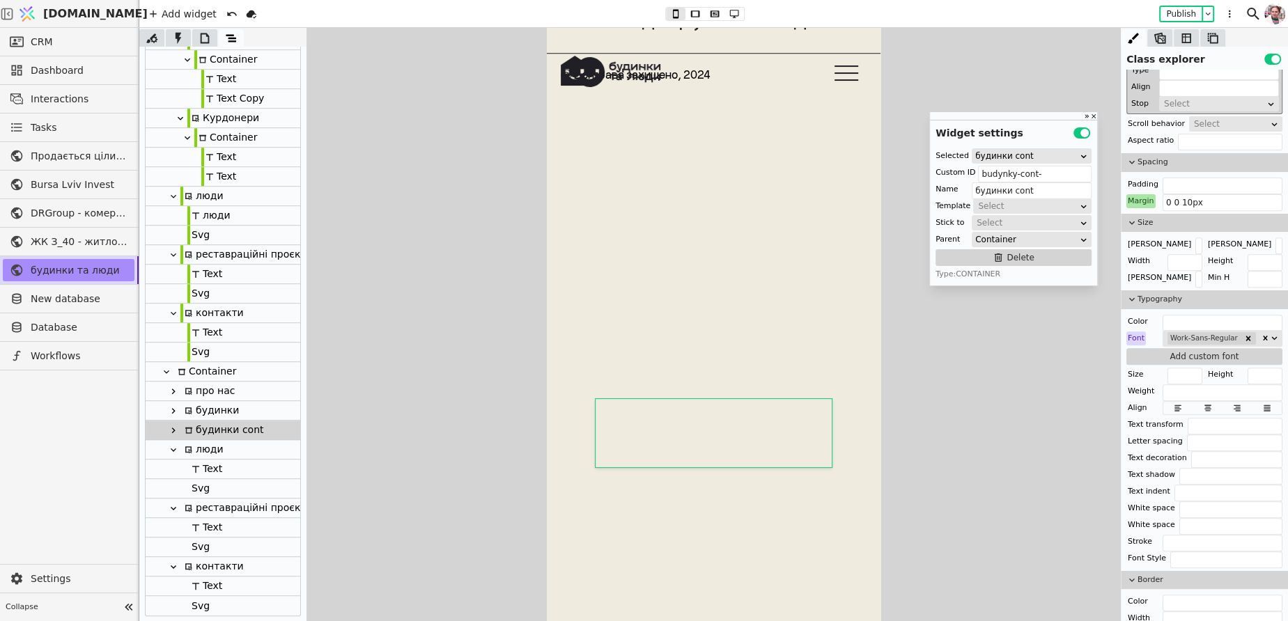
click at [175, 413] on icon at bounding box center [173, 410] width 11 height 11
type input "budynky-button-"
type input "будинки"
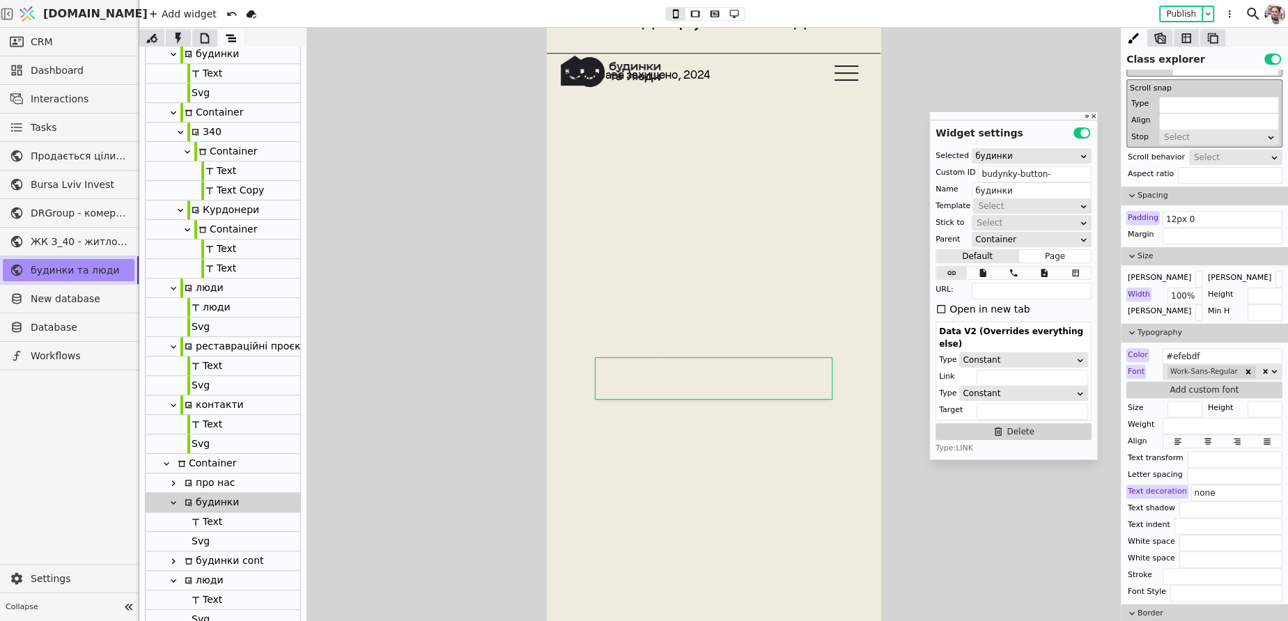
scroll to position [567, 0]
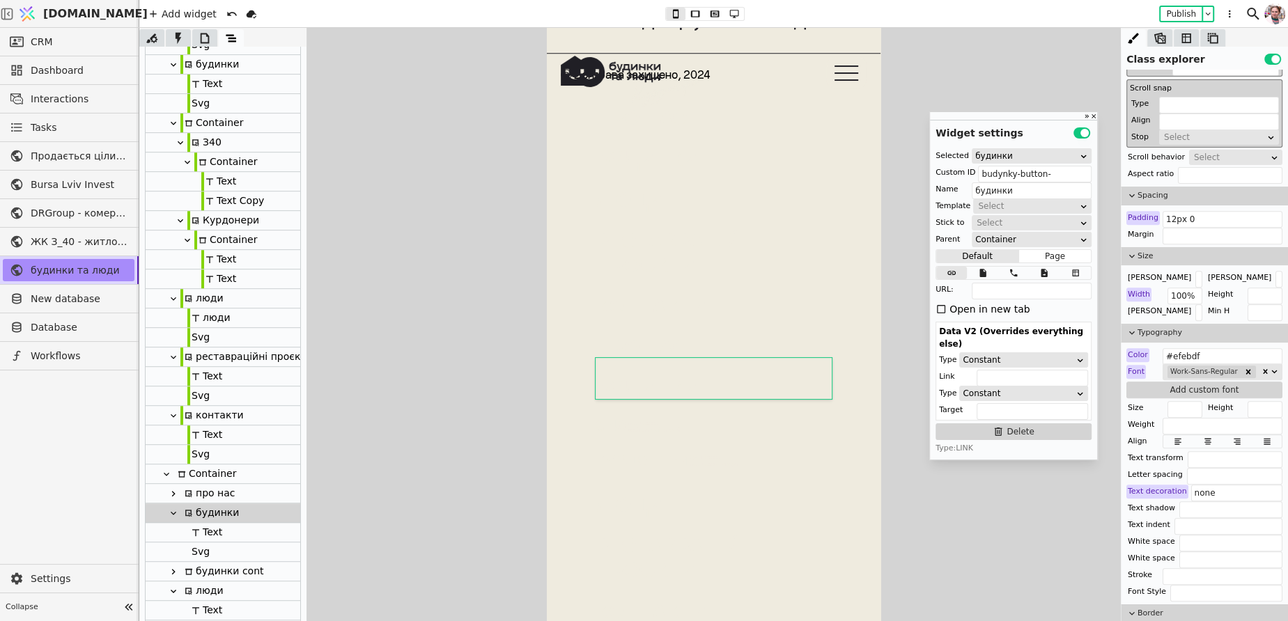
click at [171, 123] on icon at bounding box center [173, 123] width 11 height 11
type input "budynky-cont-copy-nCii"
type input "Container"
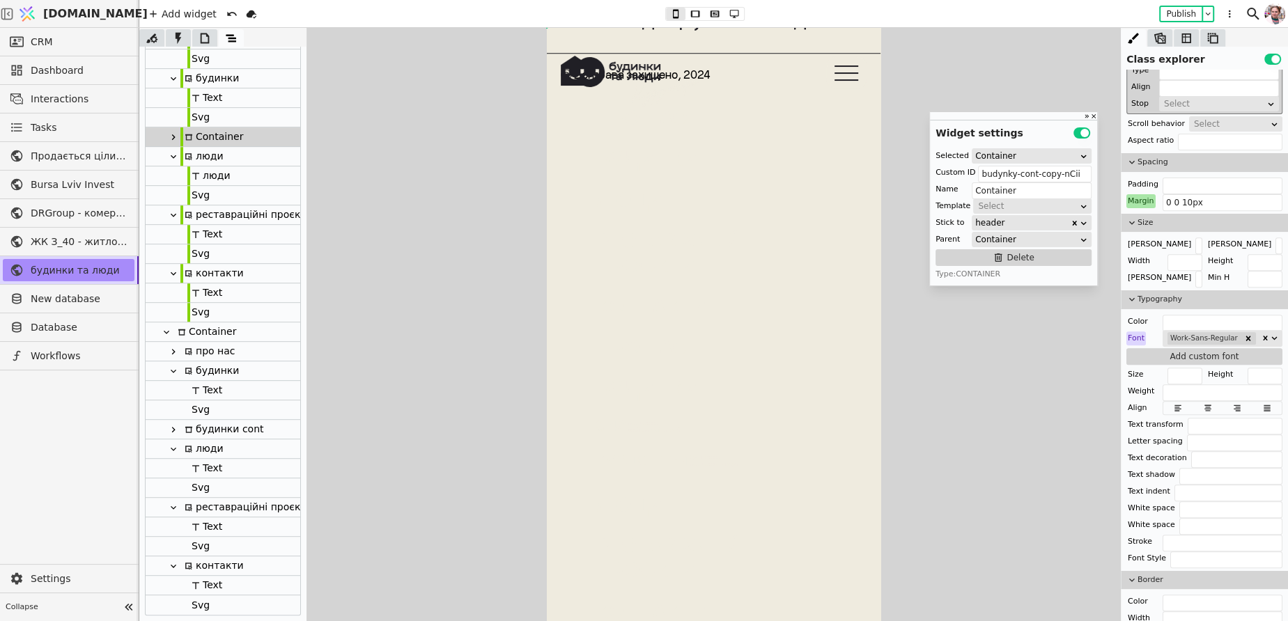
scroll to position [552, 0]
click at [196, 115] on div "Svg" at bounding box center [198, 118] width 22 height 19
type input "Svg"
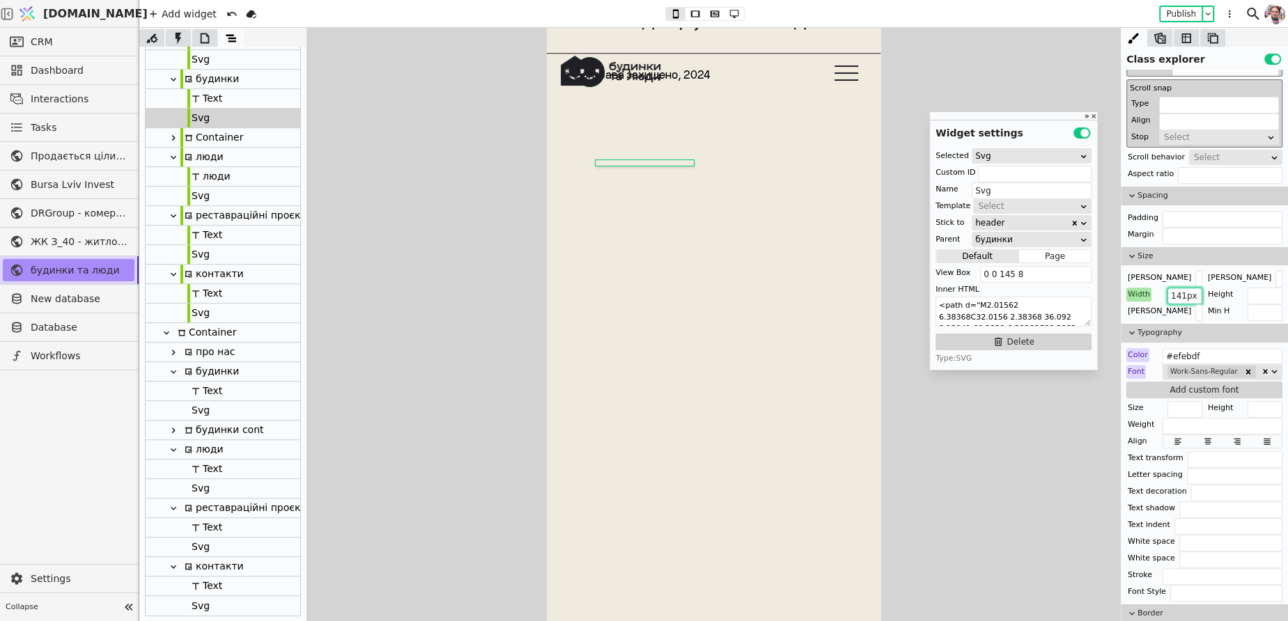
click at [1189, 290] on input "141px" at bounding box center [1184, 296] width 35 height 17
click at [194, 413] on div "Svg" at bounding box center [198, 410] width 22 height 19
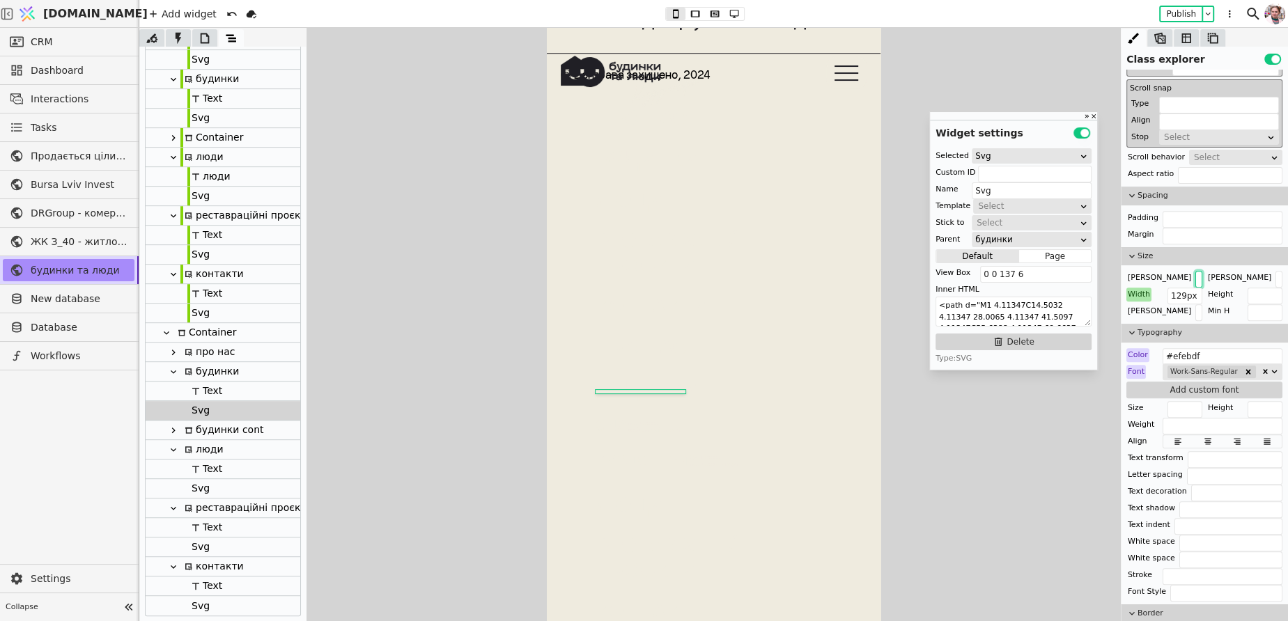
click at [1195, 283] on input "text" at bounding box center [1198, 279] width 7 height 17
click at [1192, 291] on input "129px" at bounding box center [1184, 296] width 35 height 17
paste input "41"
type input "141px"
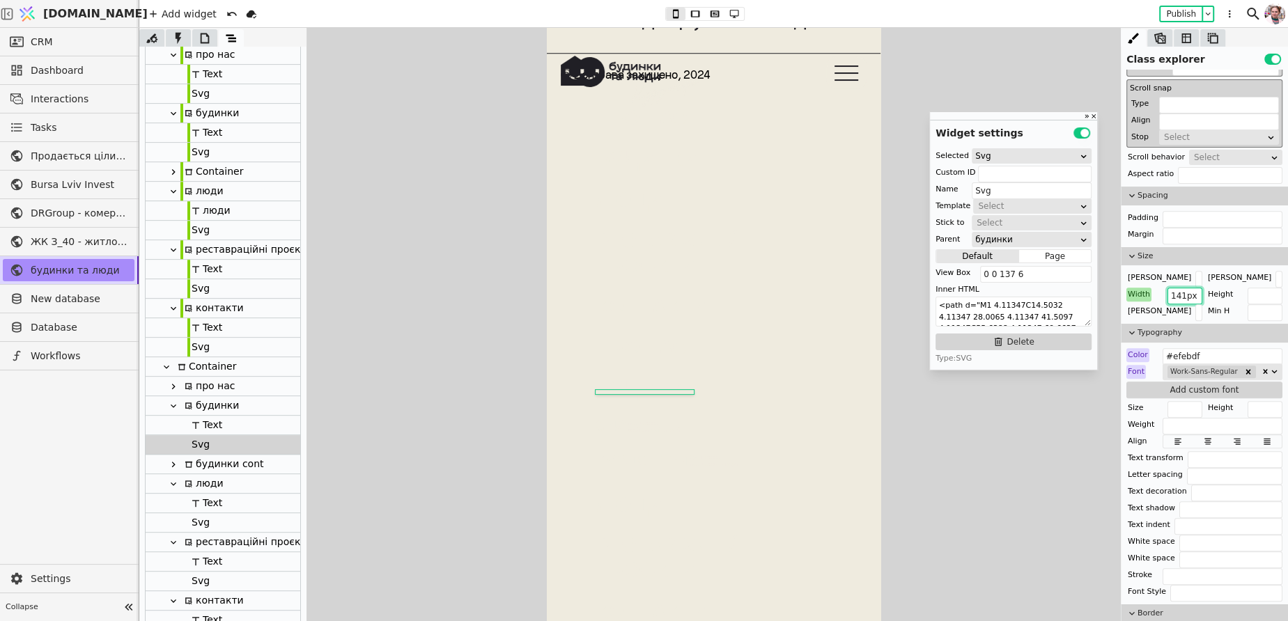
scroll to position [516, 0]
click at [205, 95] on div "Svg" at bounding box center [198, 95] width 22 height 19
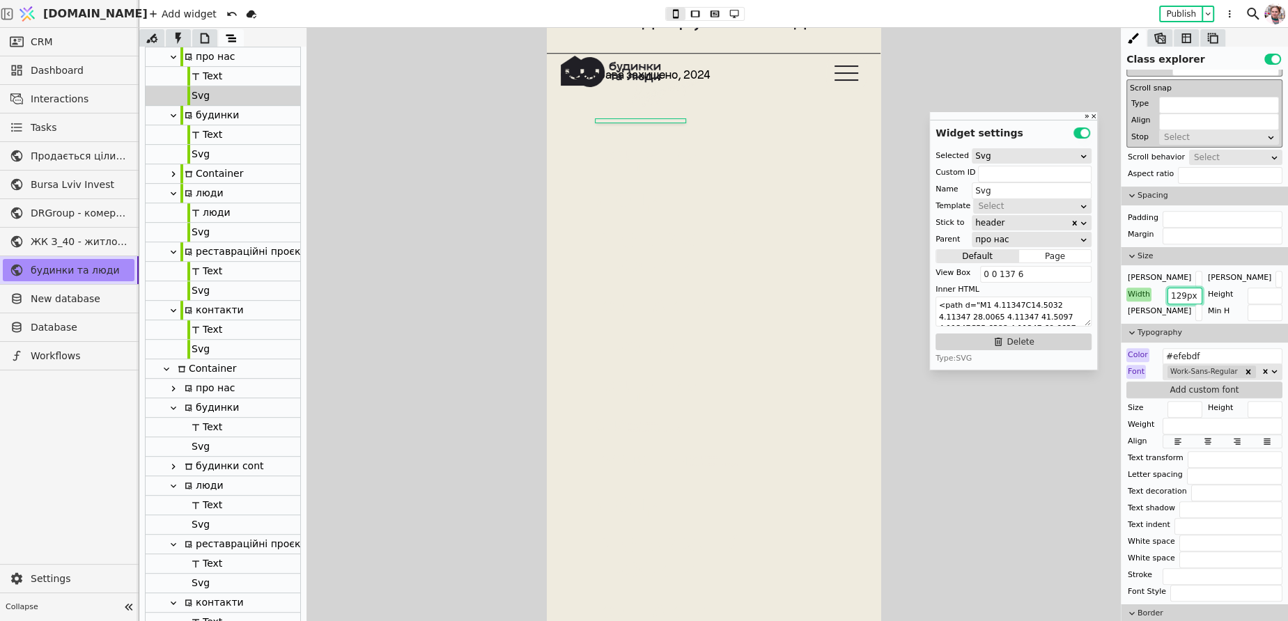
click at [1176, 295] on input "129px" at bounding box center [1184, 296] width 35 height 17
click at [175, 389] on icon at bounding box center [173, 388] width 11 height 11
type input "pro-nas-navi-"
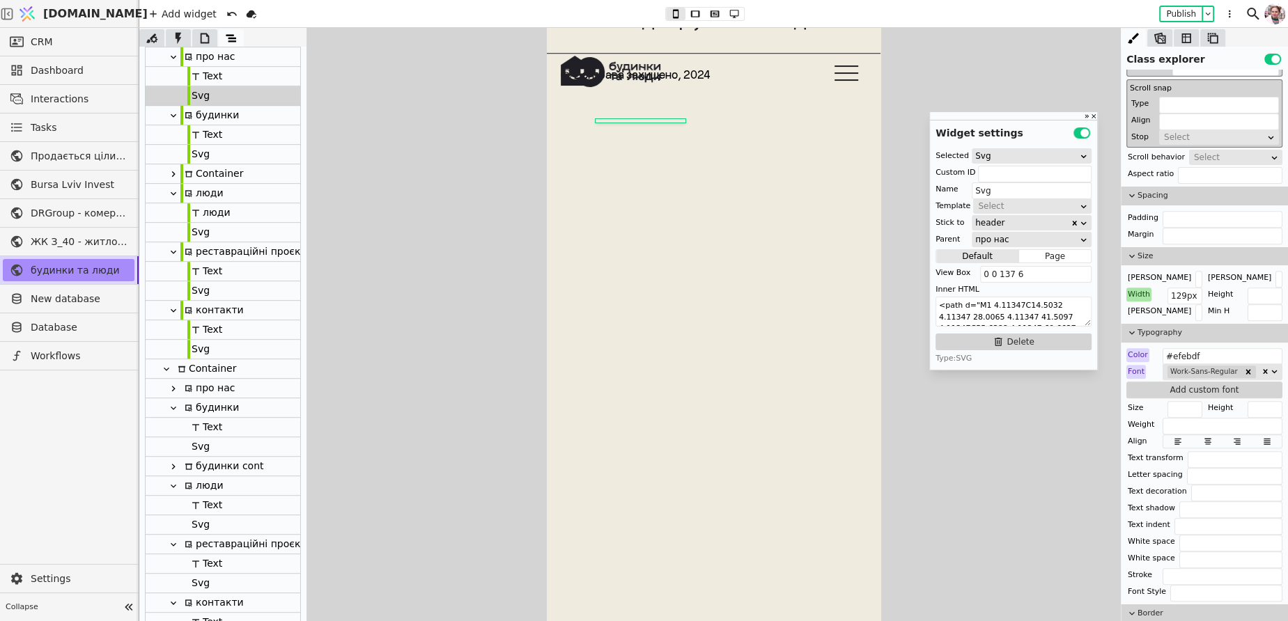
type input "про нас"
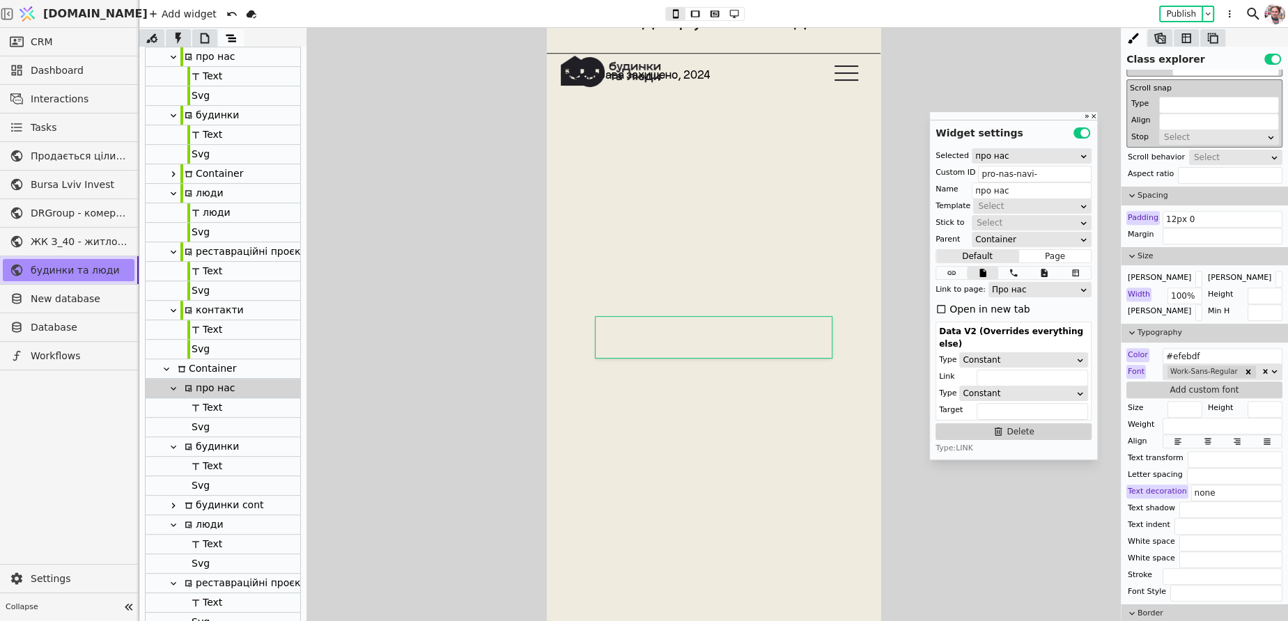
click at [192, 434] on div "Svg" at bounding box center [198, 427] width 22 height 19
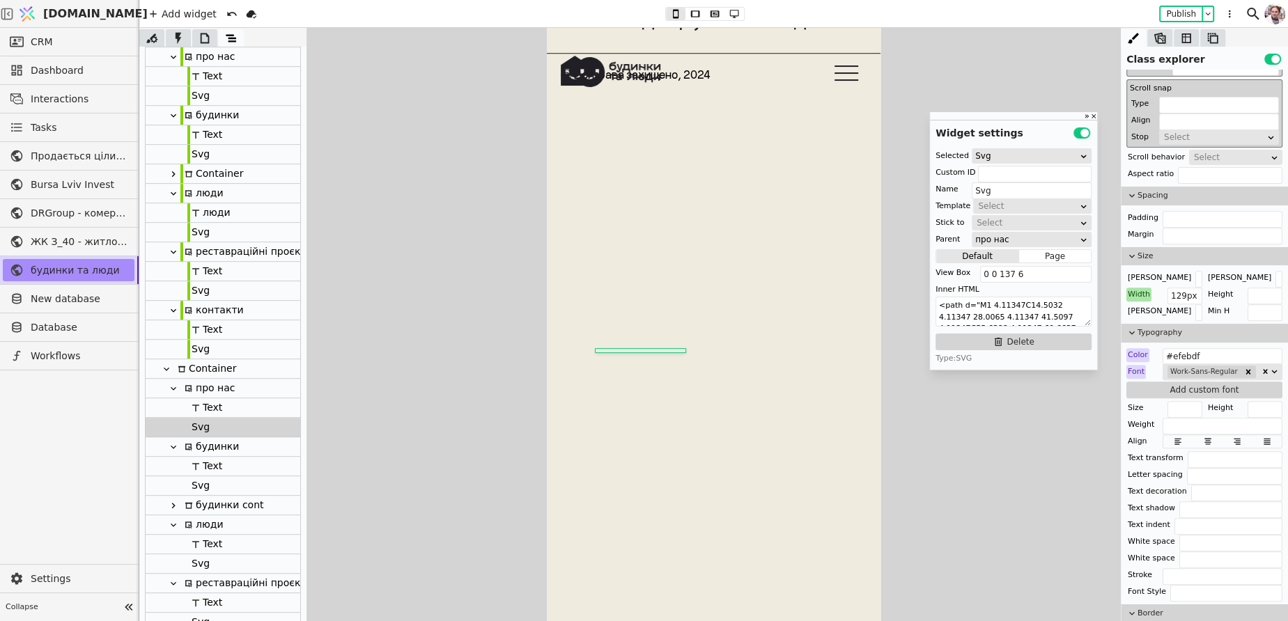
click at [166, 371] on icon at bounding box center [166, 369] width 11 height 11
type input "Container"
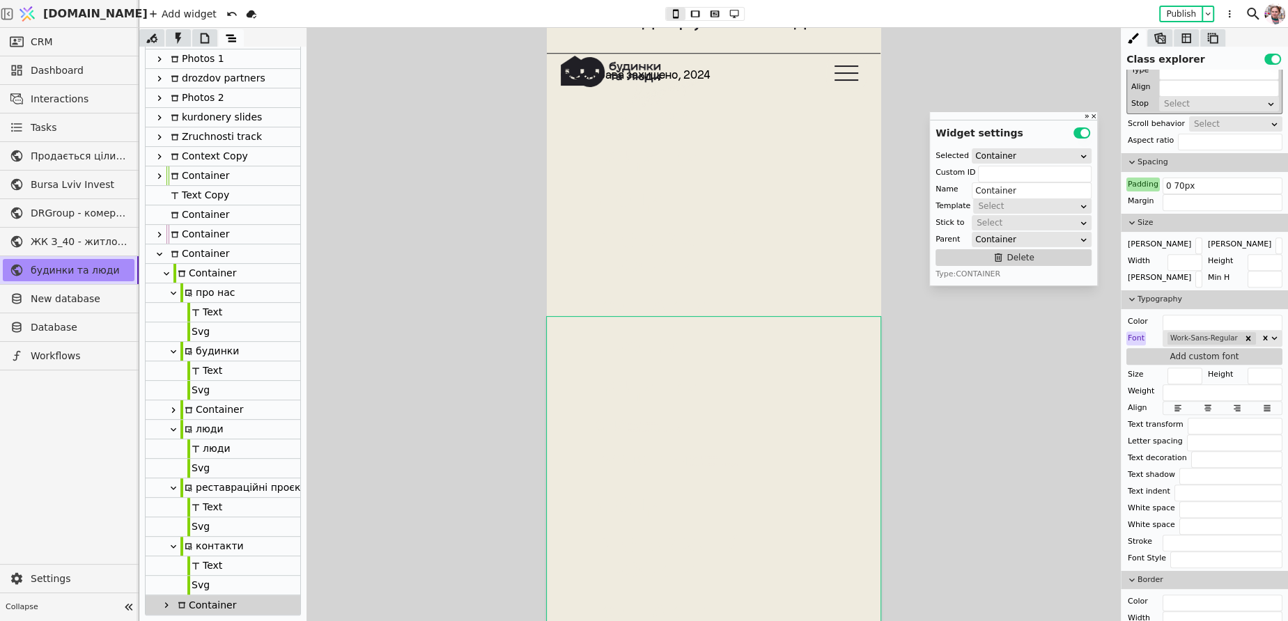
scroll to position [279, 0]
click at [204, 272] on div "Container" at bounding box center [204, 274] width 63 height 19
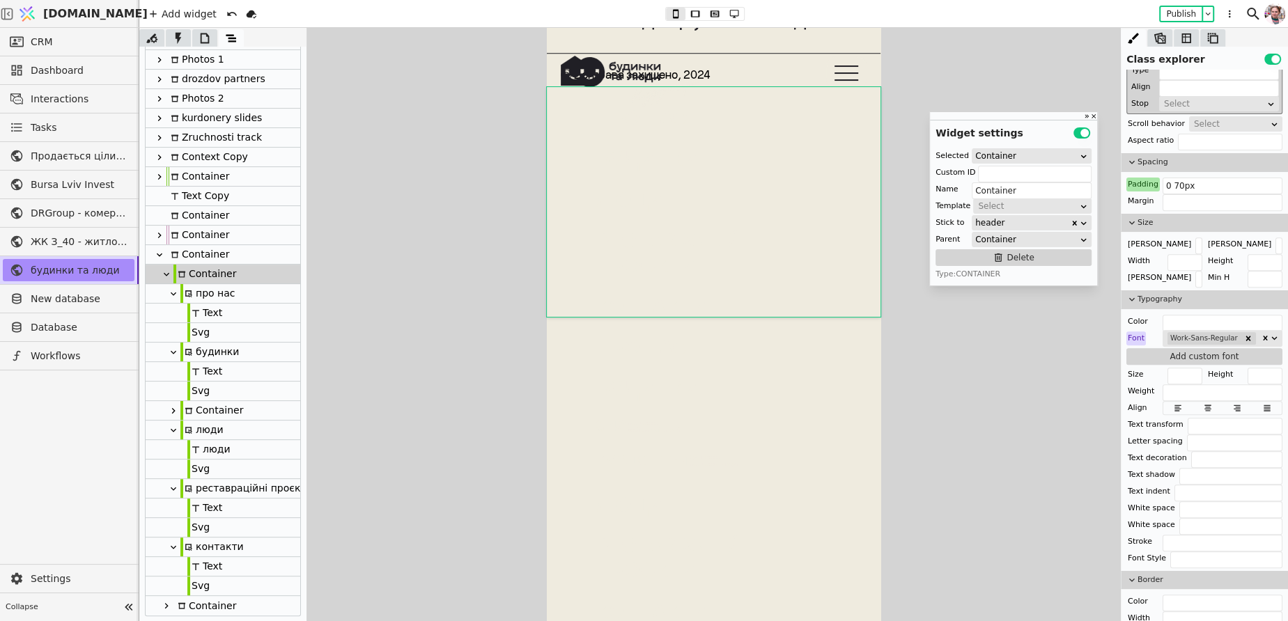
click at [195, 612] on div "Container" at bounding box center [204, 606] width 63 height 20
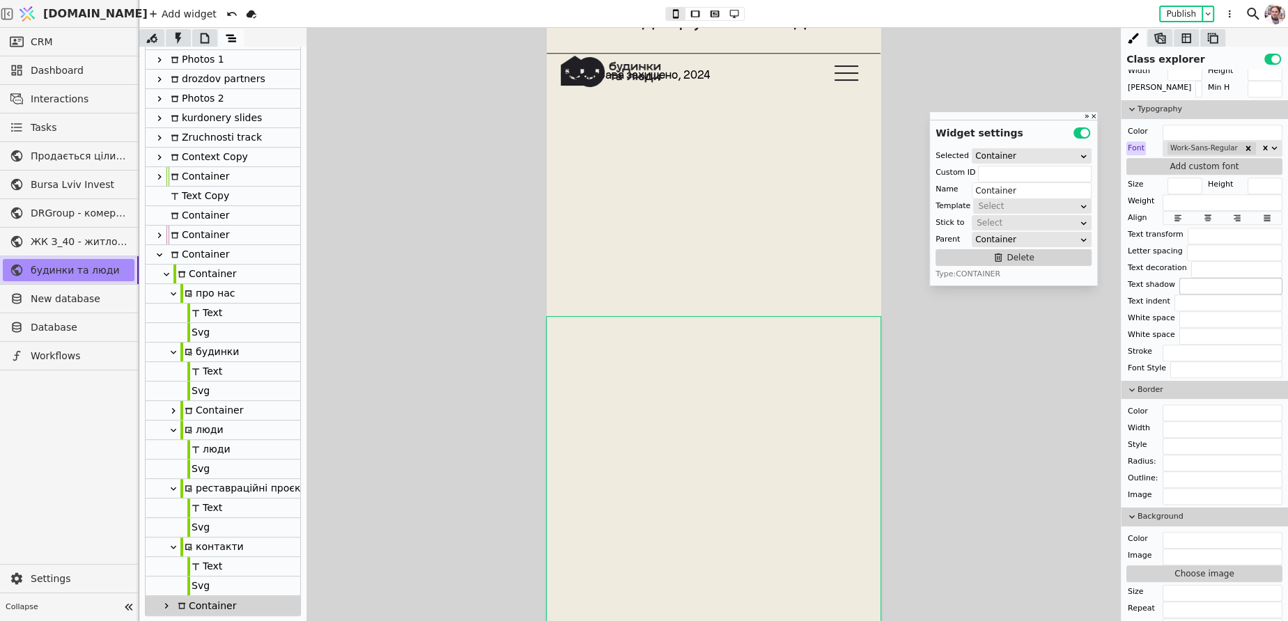
scroll to position [955, 0]
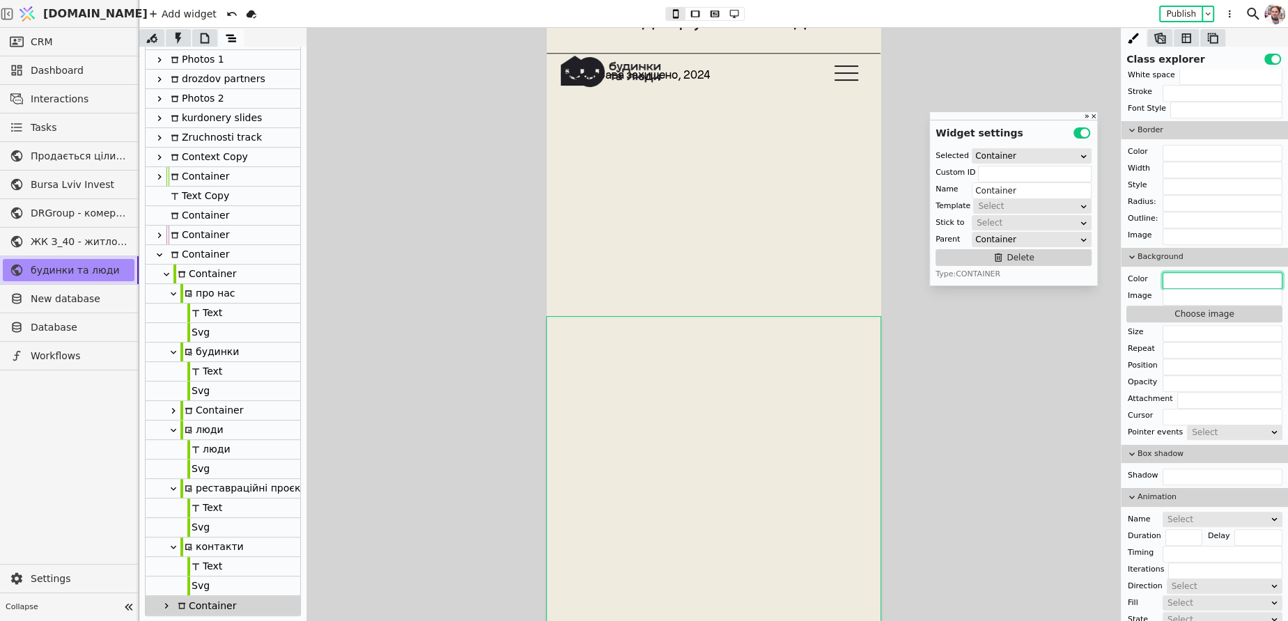
click at [1178, 281] on input "text" at bounding box center [1222, 280] width 120 height 17
type input "blue"
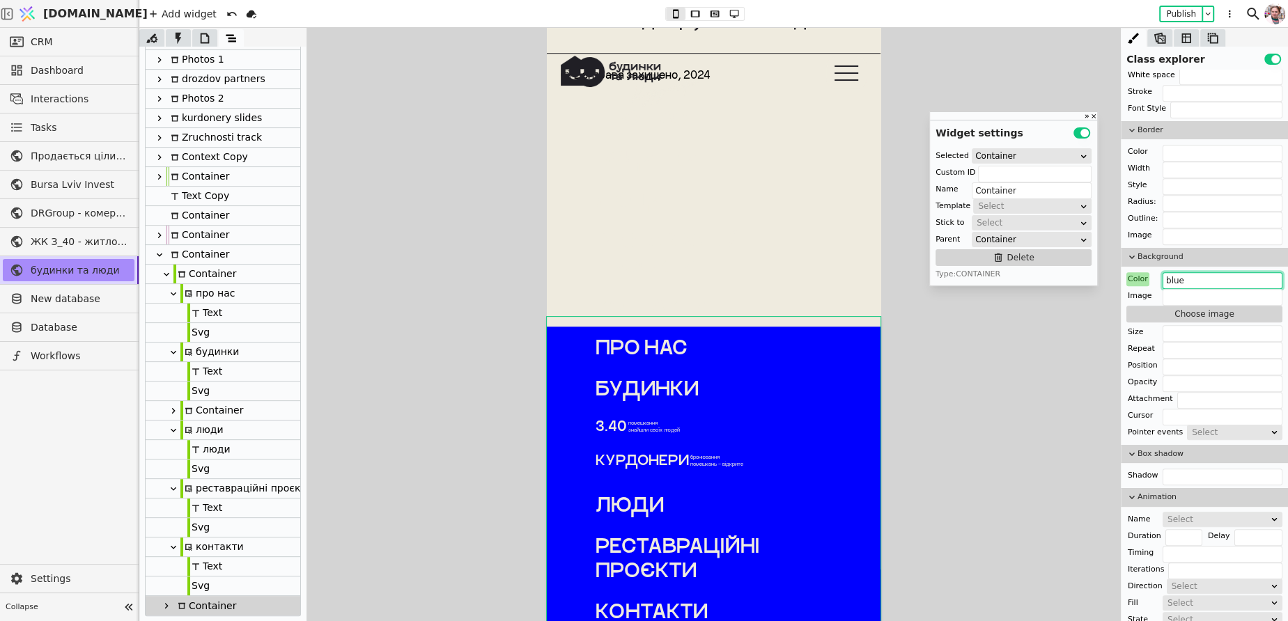
click at [184, 256] on div "Container" at bounding box center [197, 254] width 63 height 19
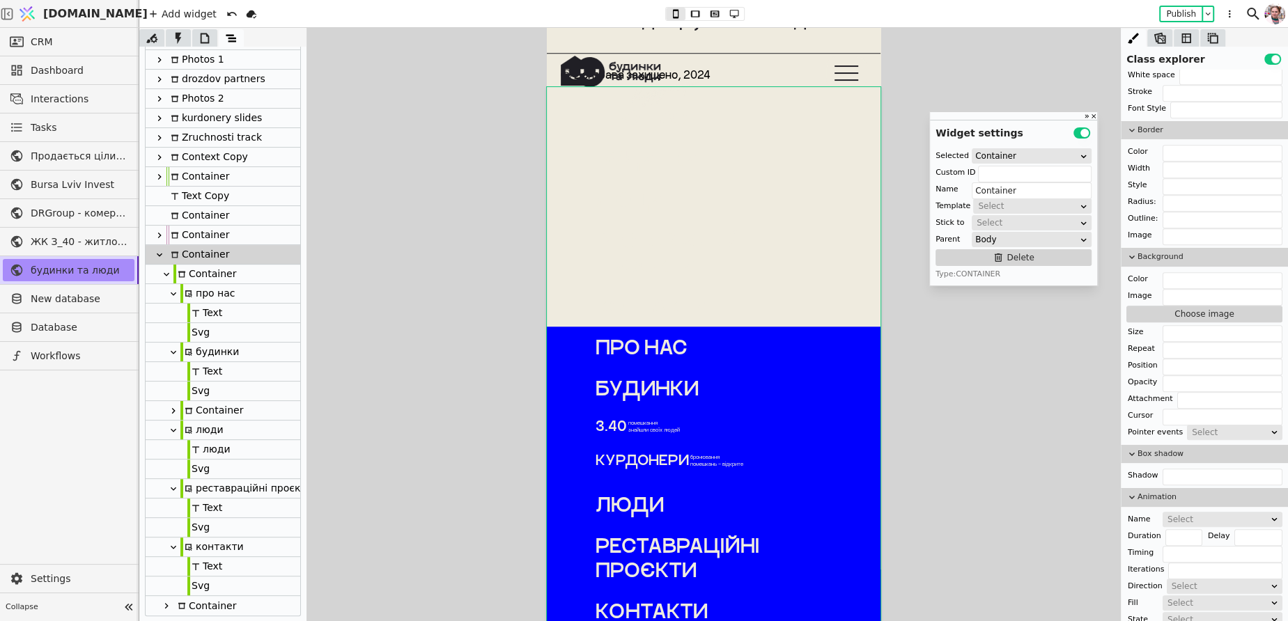
click at [213, 271] on div "Container" at bounding box center [204, 274] width 63 height 19
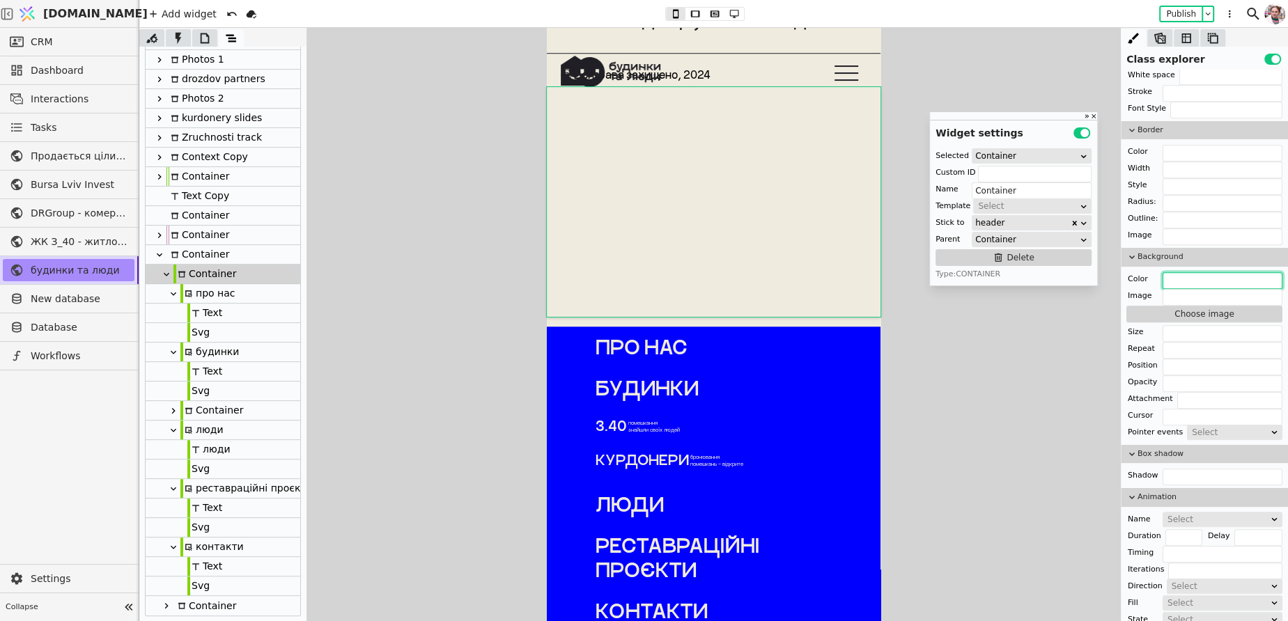
click at [1169, 276] on input "text" at bounding box center [1222, 280] width 120 height 17
paste input "blue"
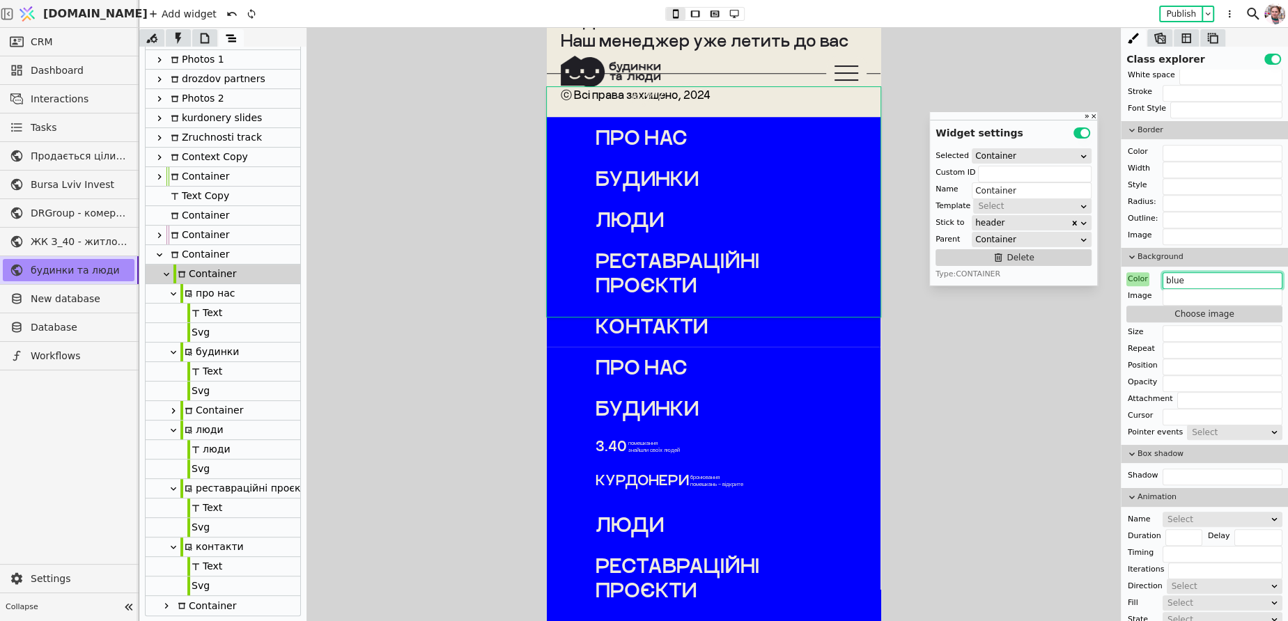
scroll to position [6358, 0]
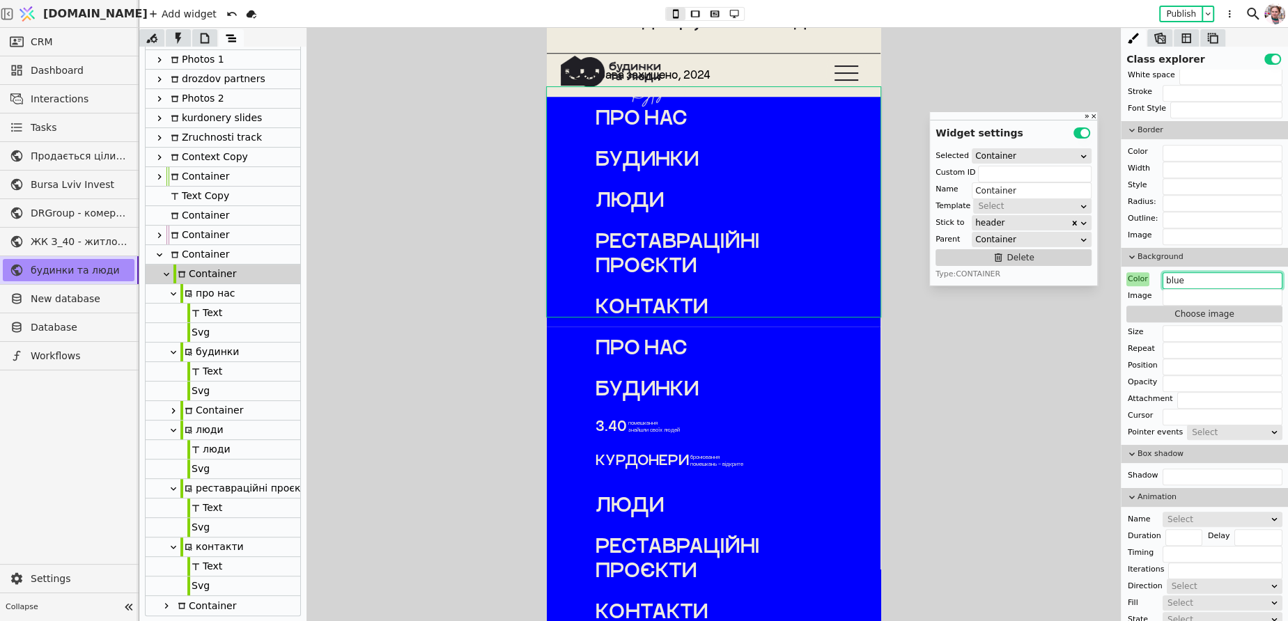
type input "blue"
click at [1136, 272] on div "Color" at bounding box center [1137, 279] width 23 height 14
click at [1136, 288] on button "Reset" at bounding box center [1138, 292] width 36 height 17
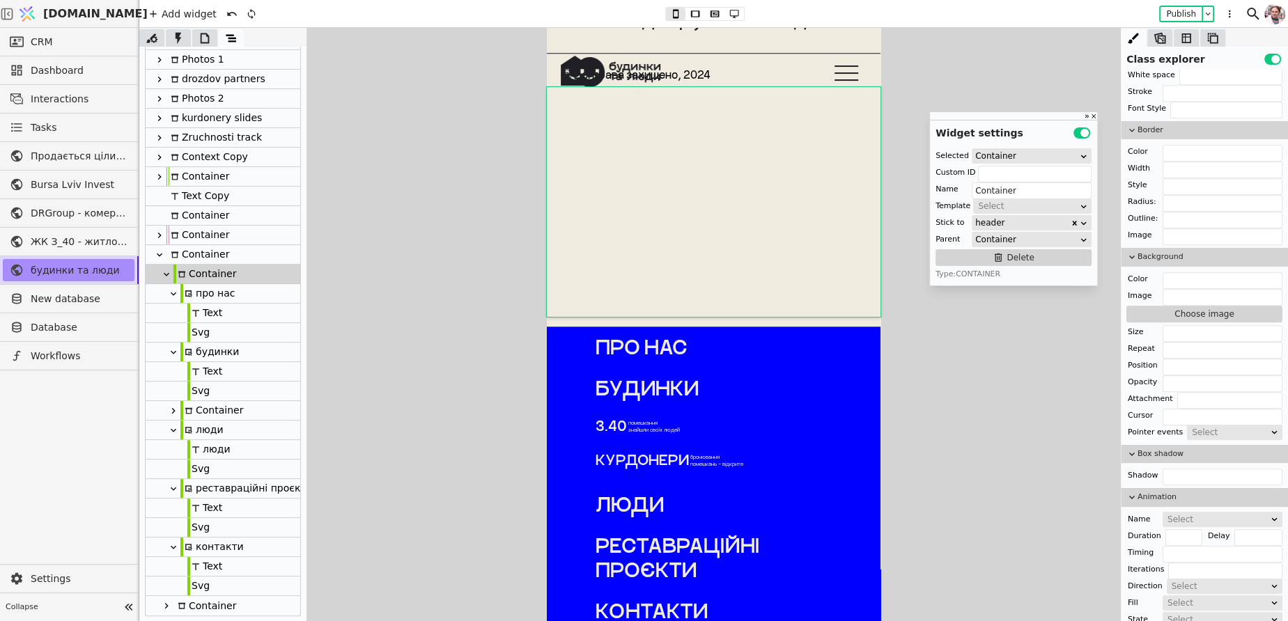
click at [194, 277] on div "Container" at bounding box center [204, 274] width 63 height 19
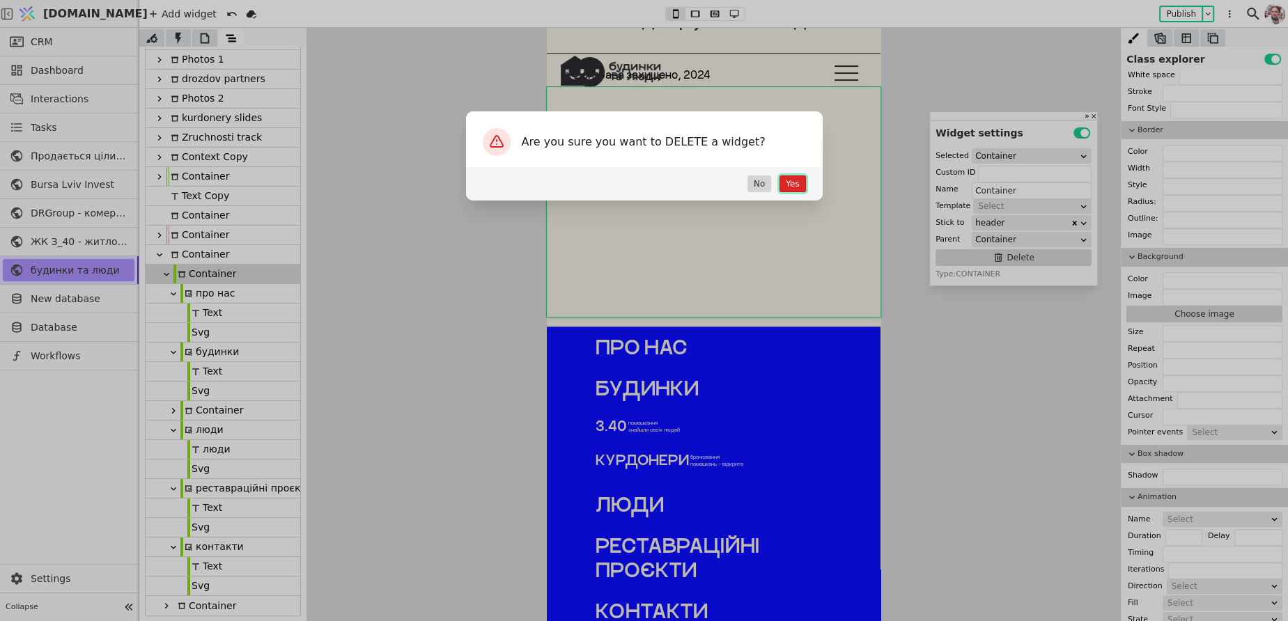
click at [785, 178] on button "Yes" at bounding box center [792, 184] width 26 height 17
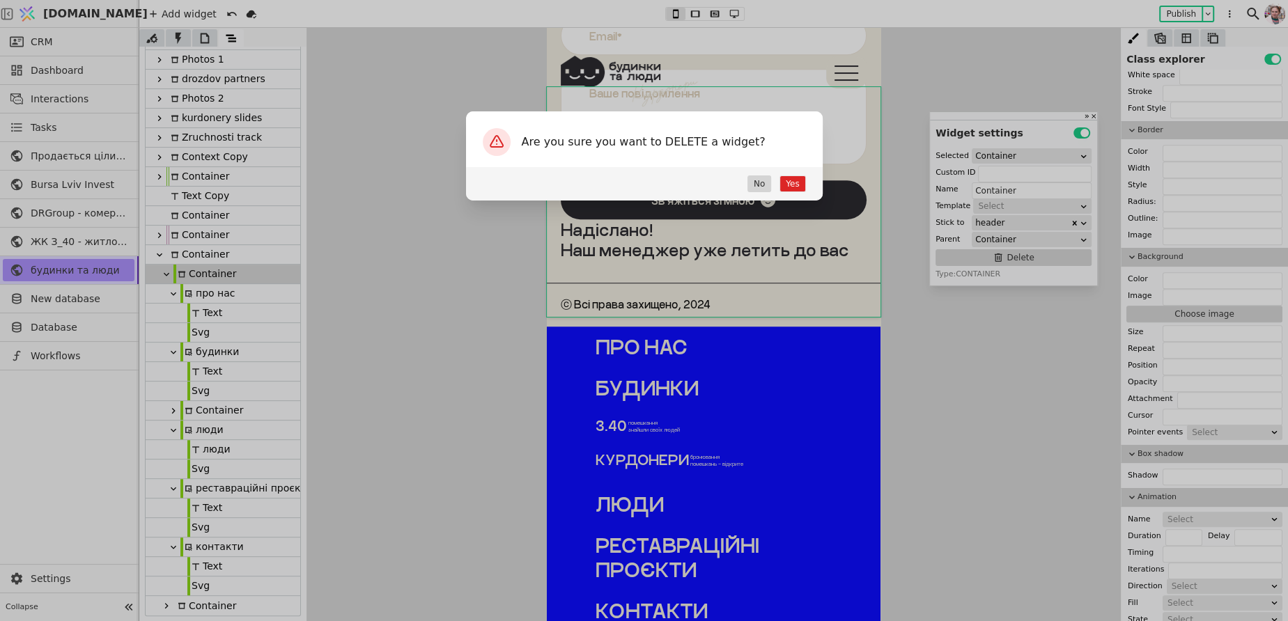
scroll to position [6128, 0]
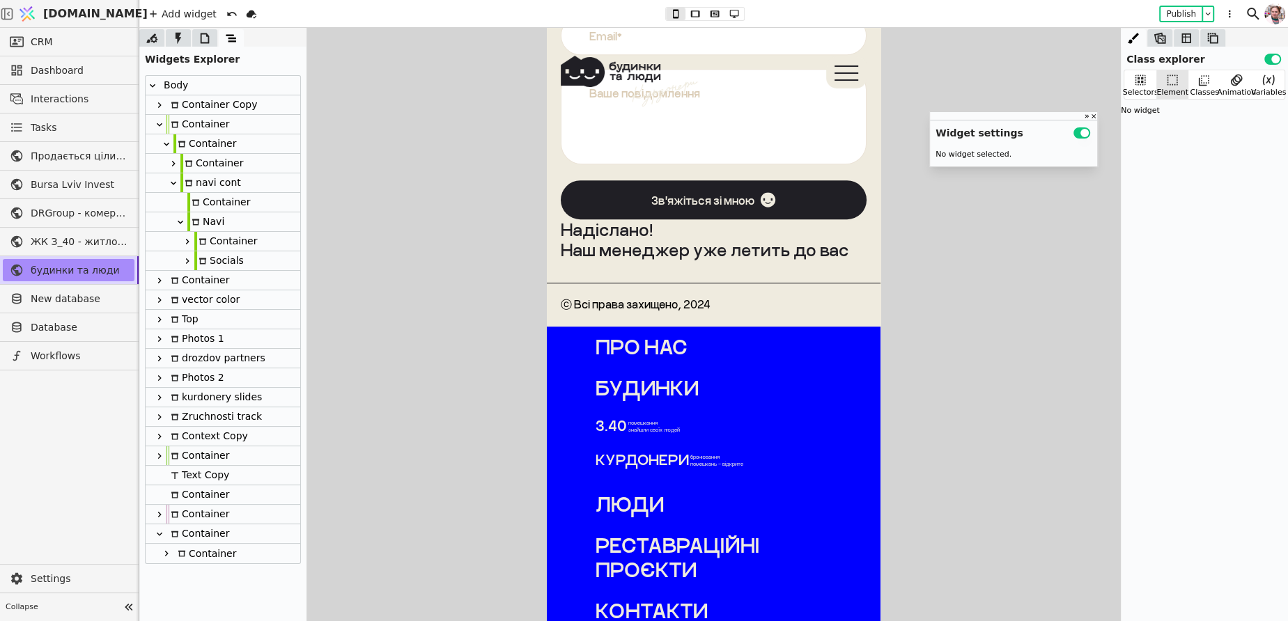
click at [188, 554] on div "Container" at bounding box center [204, 554] width 63 height 20
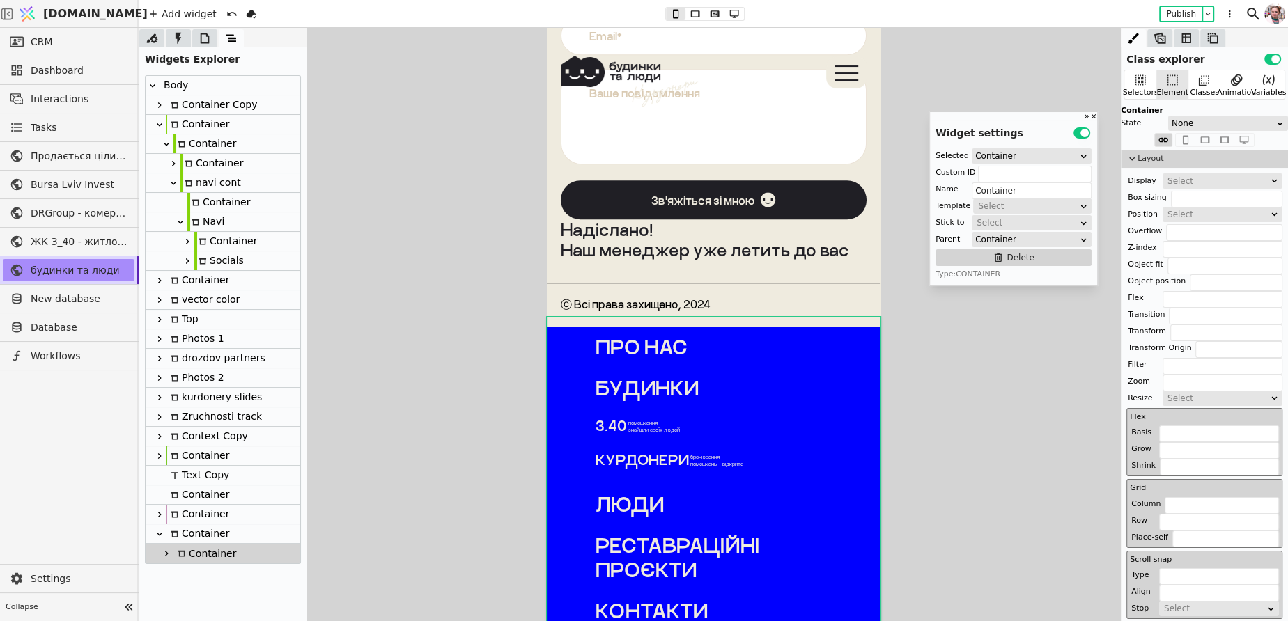
click at [189, 538] on div "Container" at bounding box center [197, 533] width 63 height 19
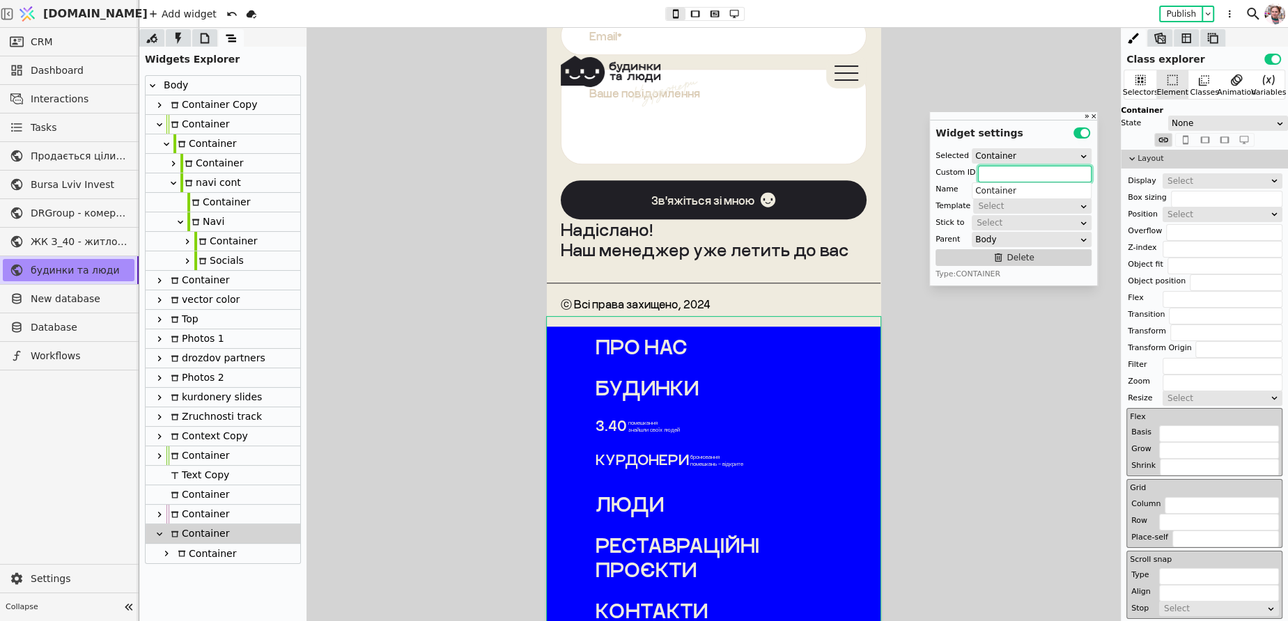
click at [997, 180] on input "text" at bounding box center [1035, 174] width 114 height 17
click at [997, 196] on input "Container" at bounding box center [1032, 190] width 120 height 17
type input "v"
type input "navi"
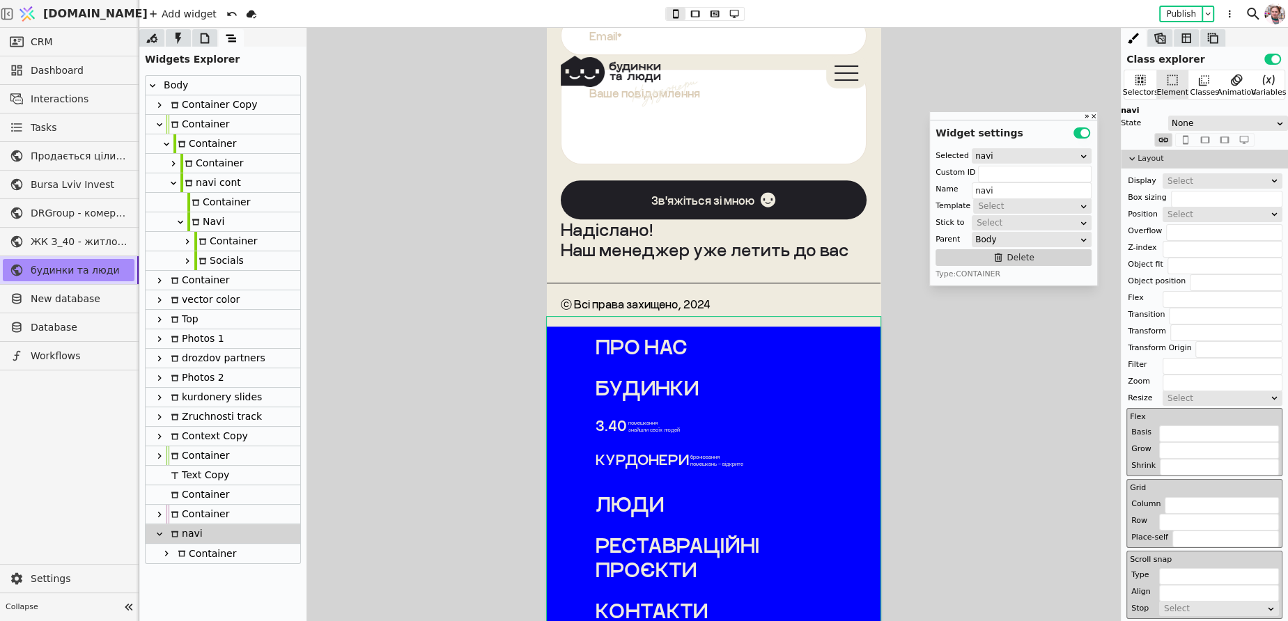
click at [310, 516] on div at bounding box center [713, 324] width 1149 height 593
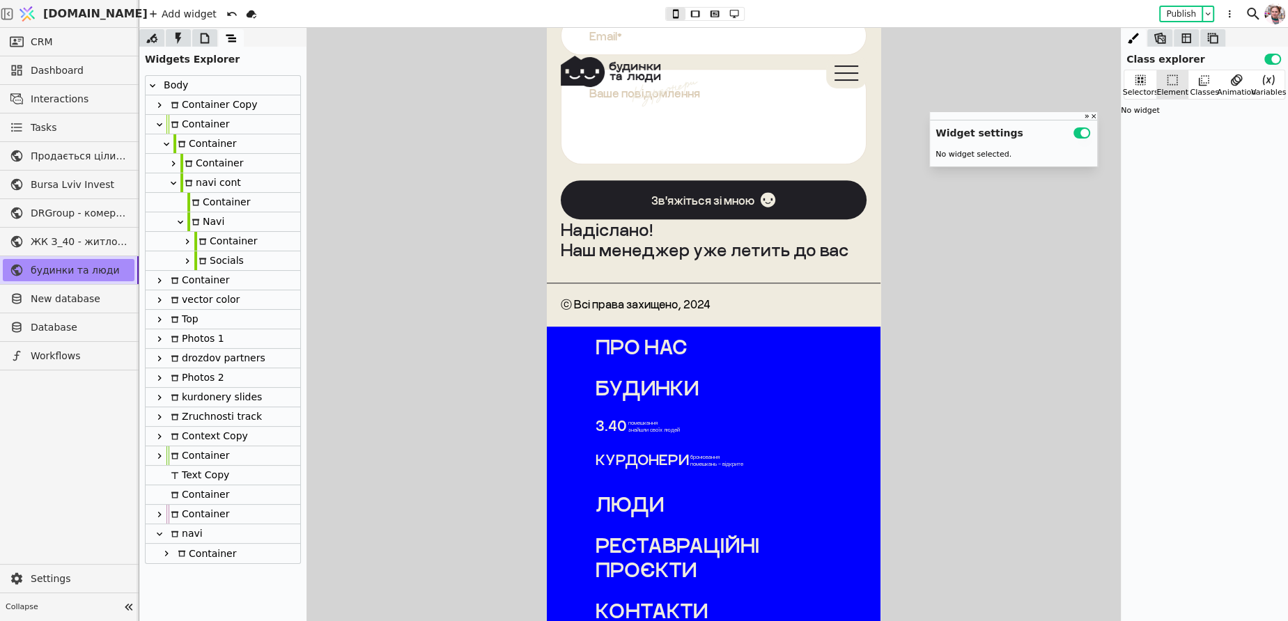
click at [221, 540] on div "navi" at bounding box center [223, 534] width 155 height 20
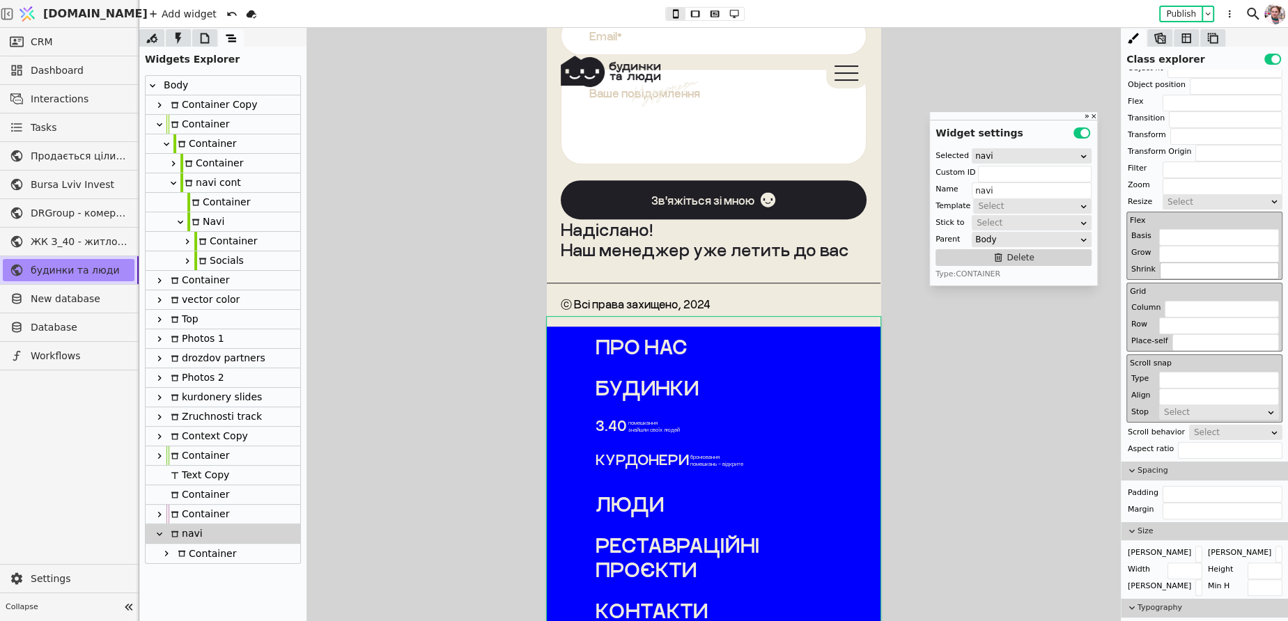
scroll to position [426, 0]
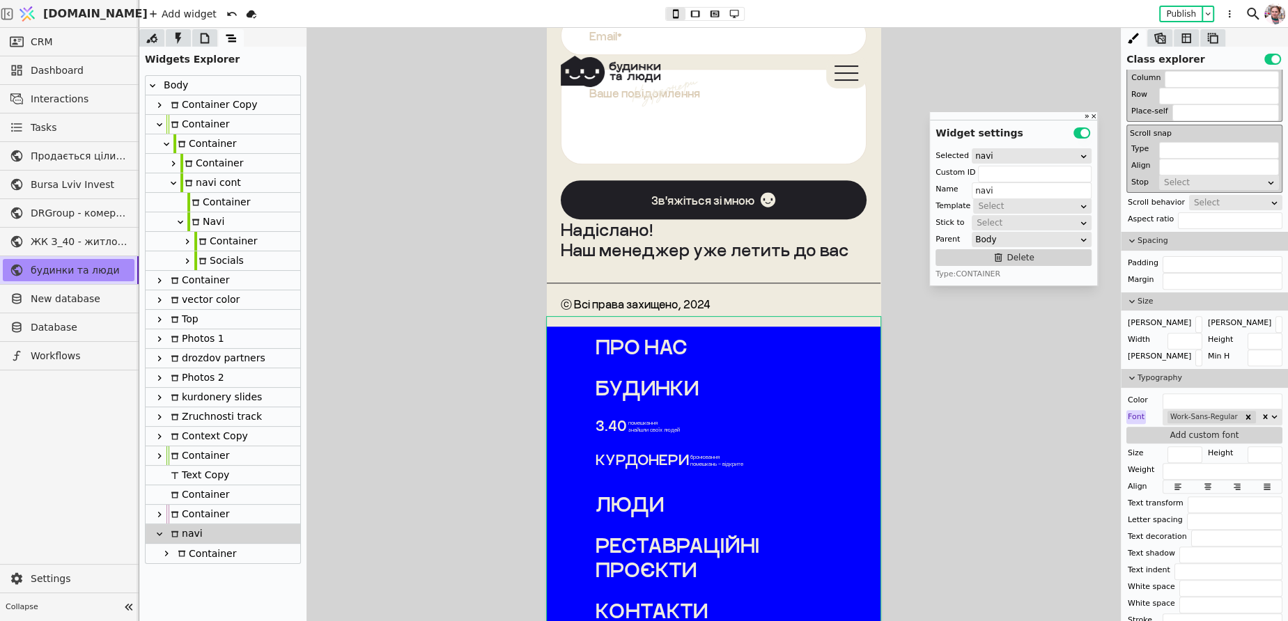
click at [185, 552] on icon at bounding box center [182, 554] width 8 height 8
type input "Container"
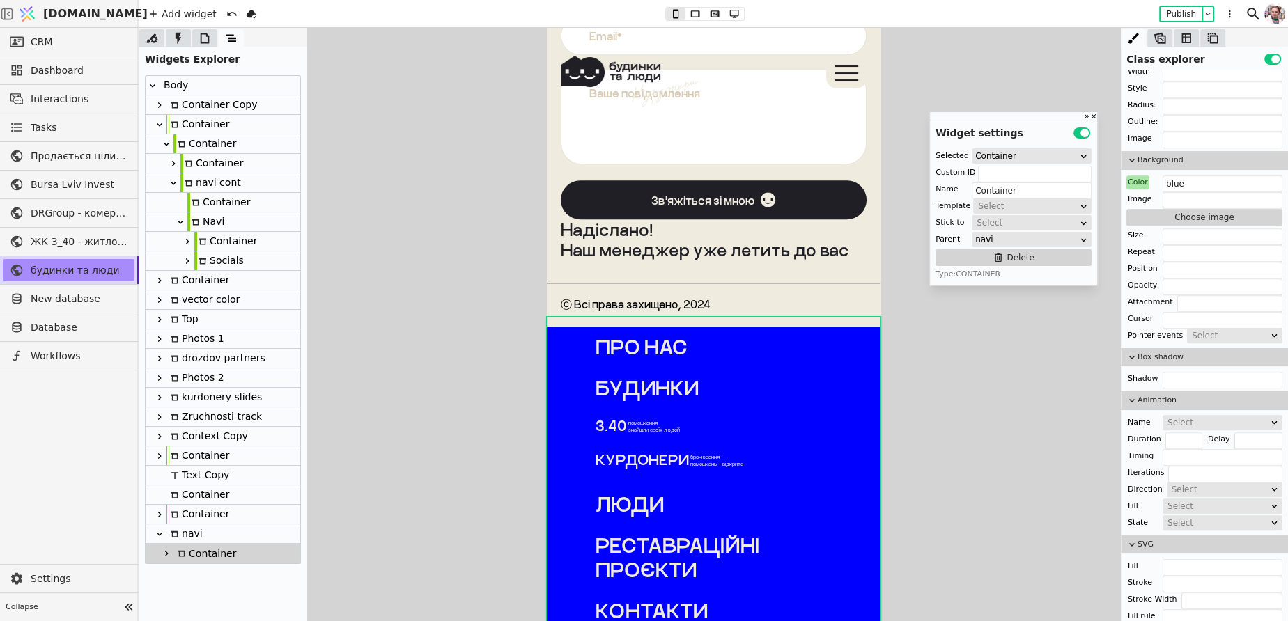
scroll to position [1021, 0]
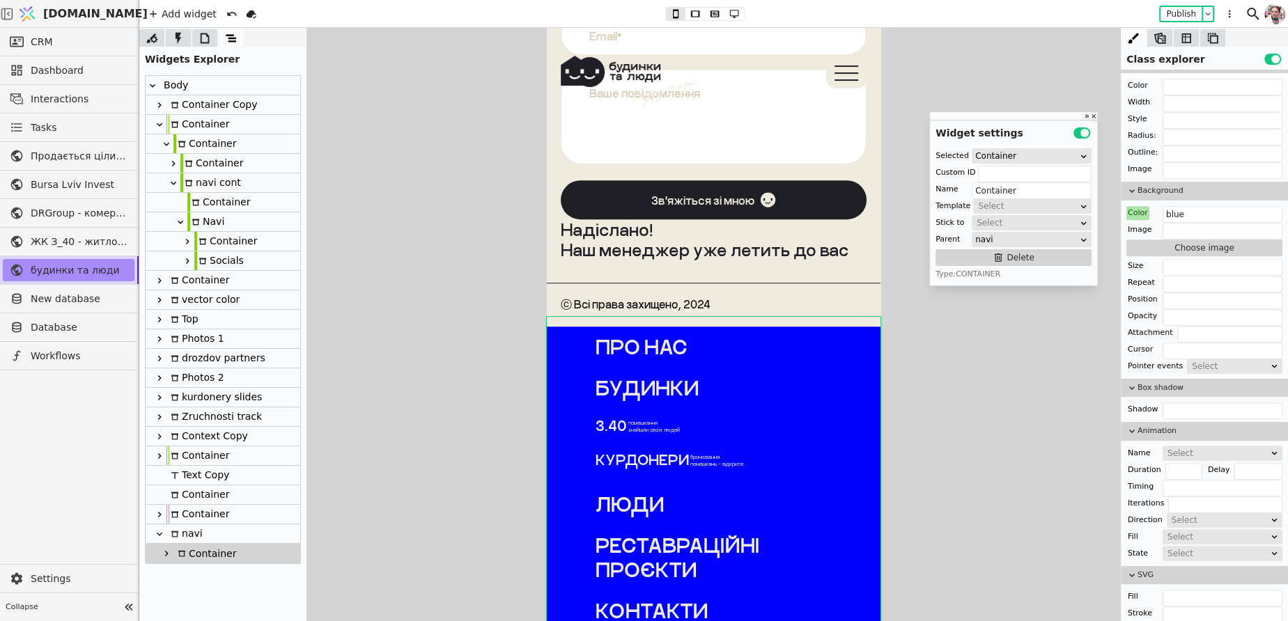
click at [1132, 210] on div "Color" at bounding box center [1137, 213] width 23 height 14
click at [1132, 224] on button "Reset" at bounding box center [1138, 225] width 36 height 17
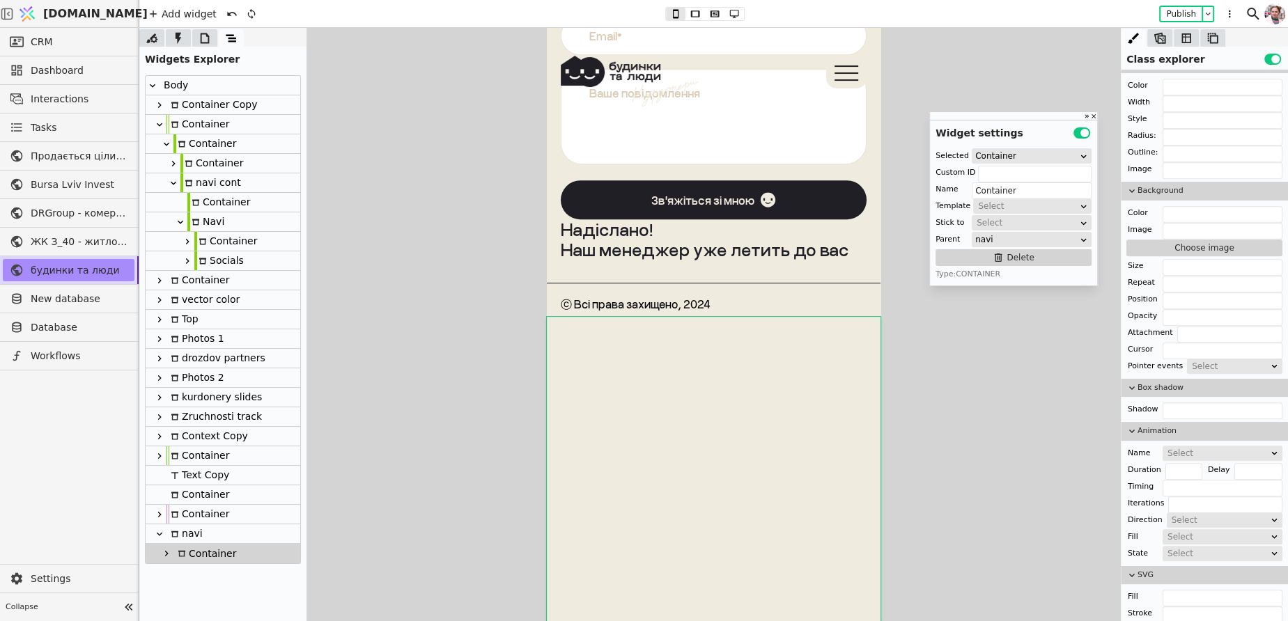
click at [197, 555] on div "Container" at bounding box center [204, 554] width 63 height 20
click at [195, 540] on div "navi" at bounding box center [184, 533] width 36 height 19
click at [194, 554] on div "Container" at bounding box center [204, 554] width 63 height 20
type input "Container"
click at [166, 554] on icon at bounding box center [166, 554] width 3 height 6
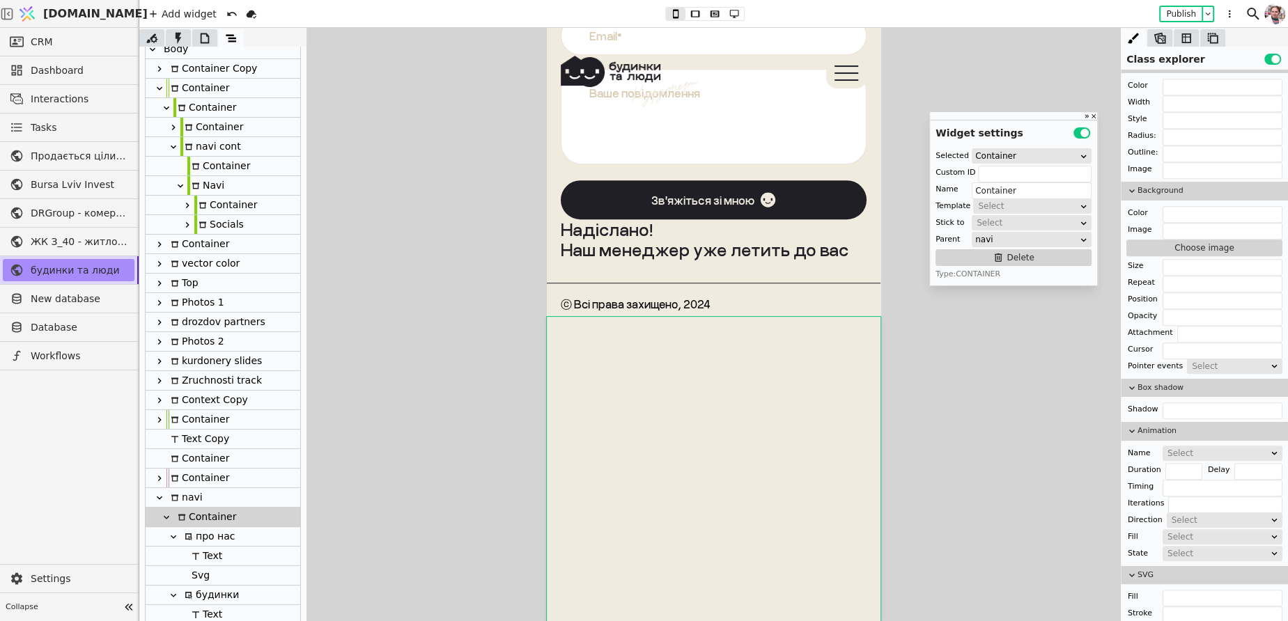
scroll to position [42, 0]
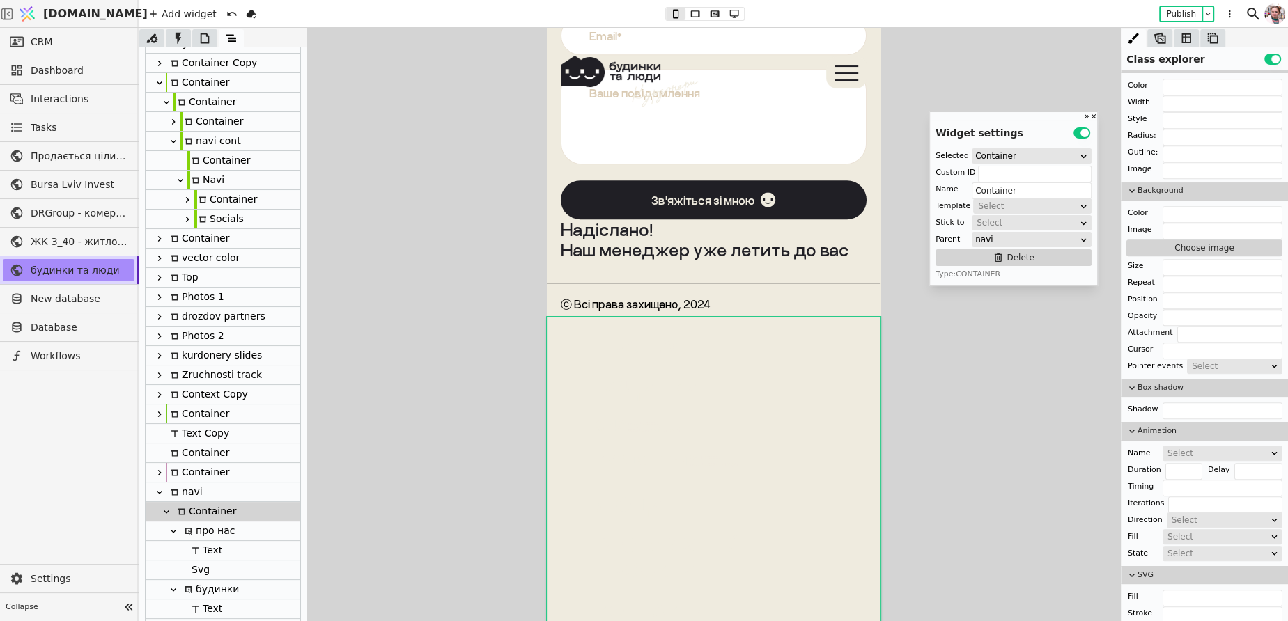
click at [173, 530] on icon at bounding box center [173, 531] width 11 height 11
type input "pro-nas-navi-"
type input "про нас"
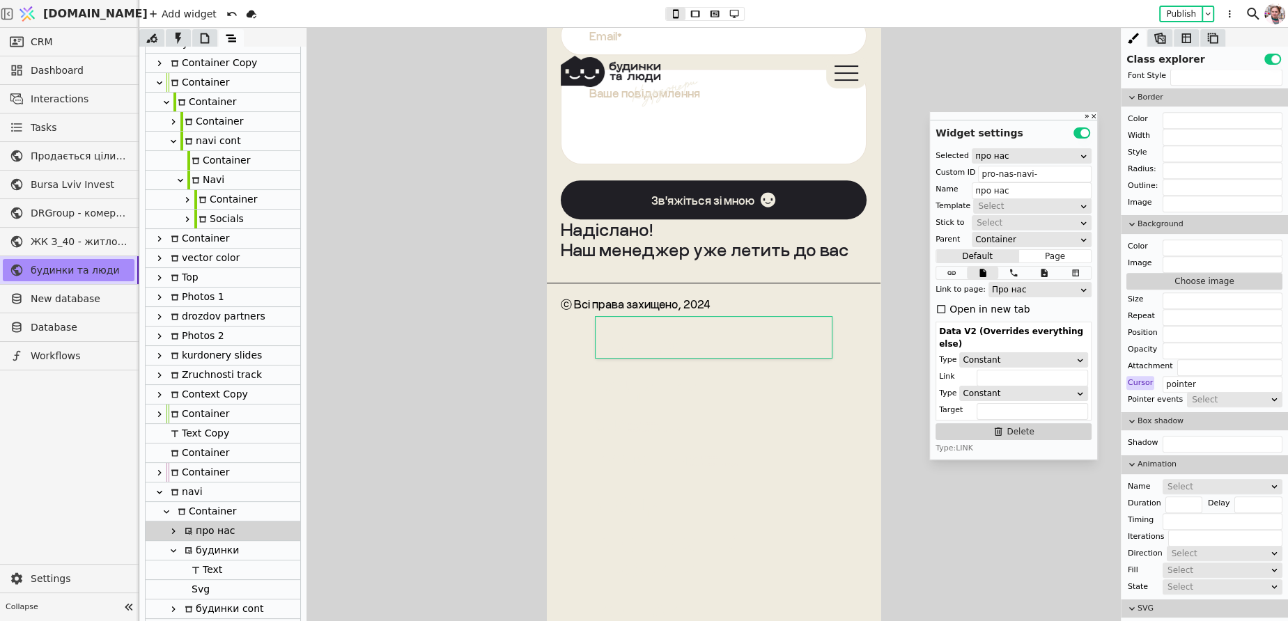
click at [173, 555] on icon at bounding box center [173, 550] width 11 height 11
type input "budynky-button-"
type input "будинки"
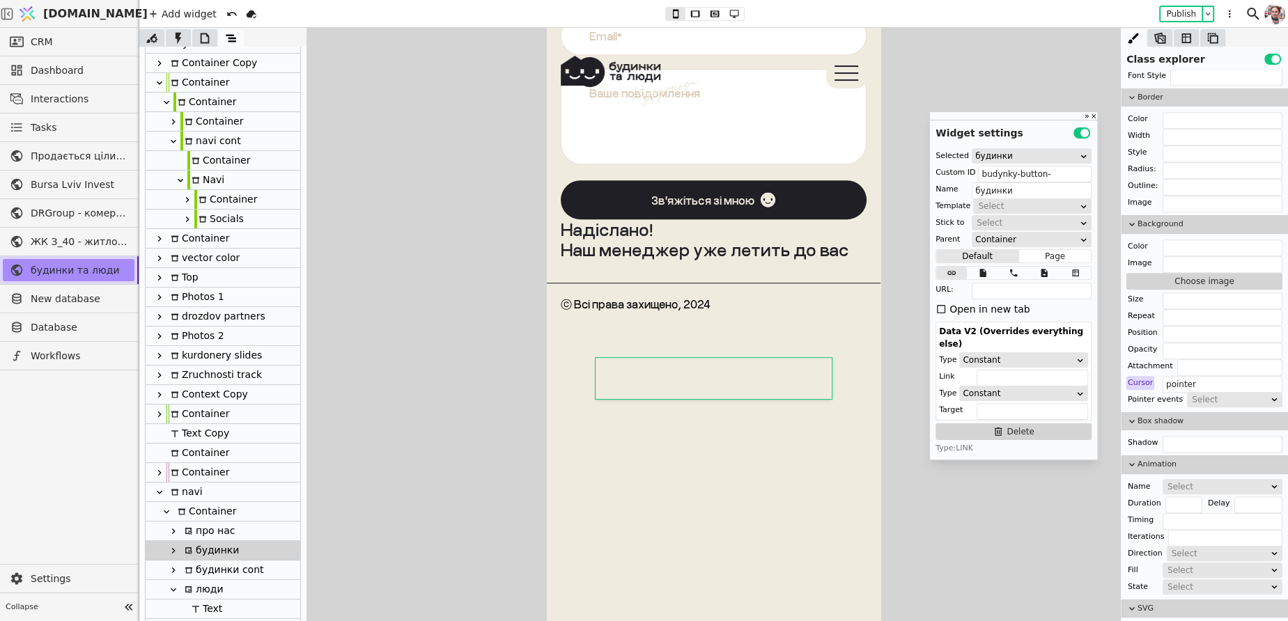
click at [173, 585] on icon at bounding box center [173, 589] width 11 height 11
type input "liudy-navi-"
type input "люди"
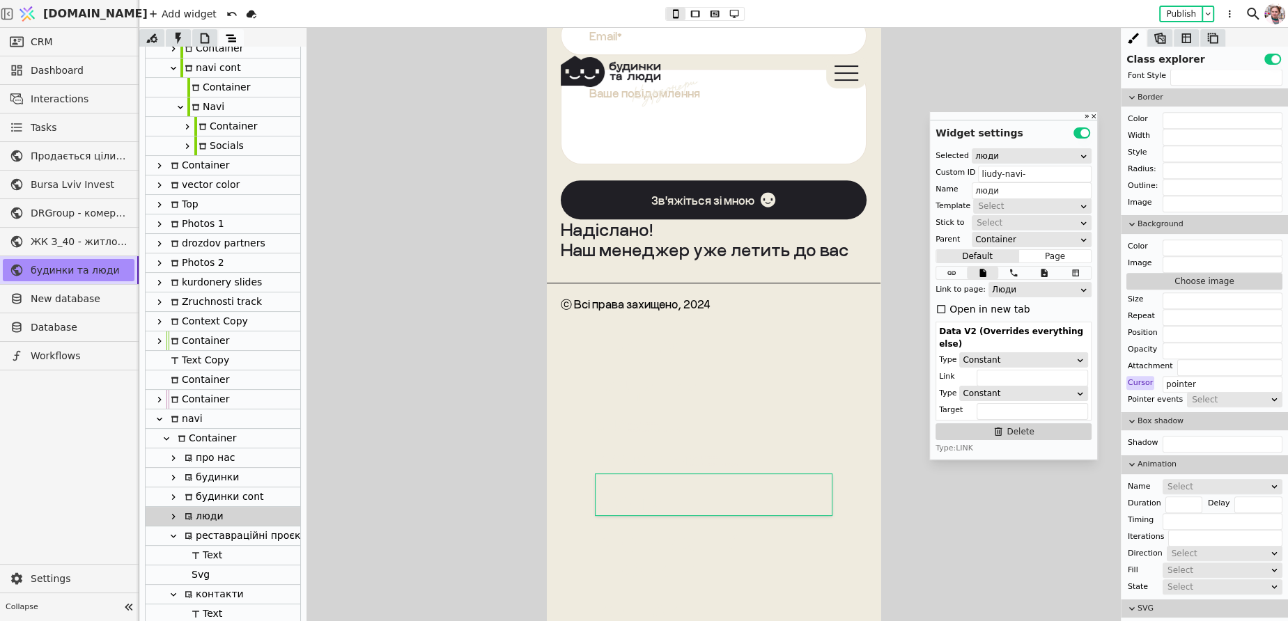
scroll to position [143, 0]
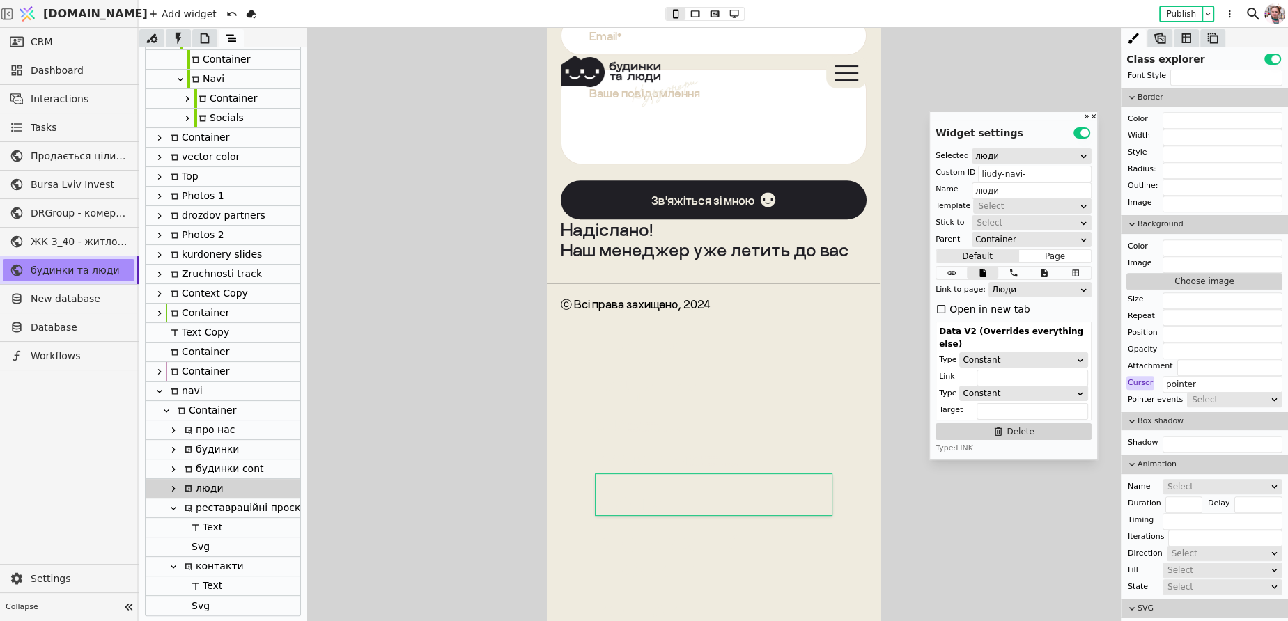
click at [171, 508] on icon at bounding box center [173, 508] width 11 height 11
type input "rr-navi-"
type input "реставраційні проєкти"
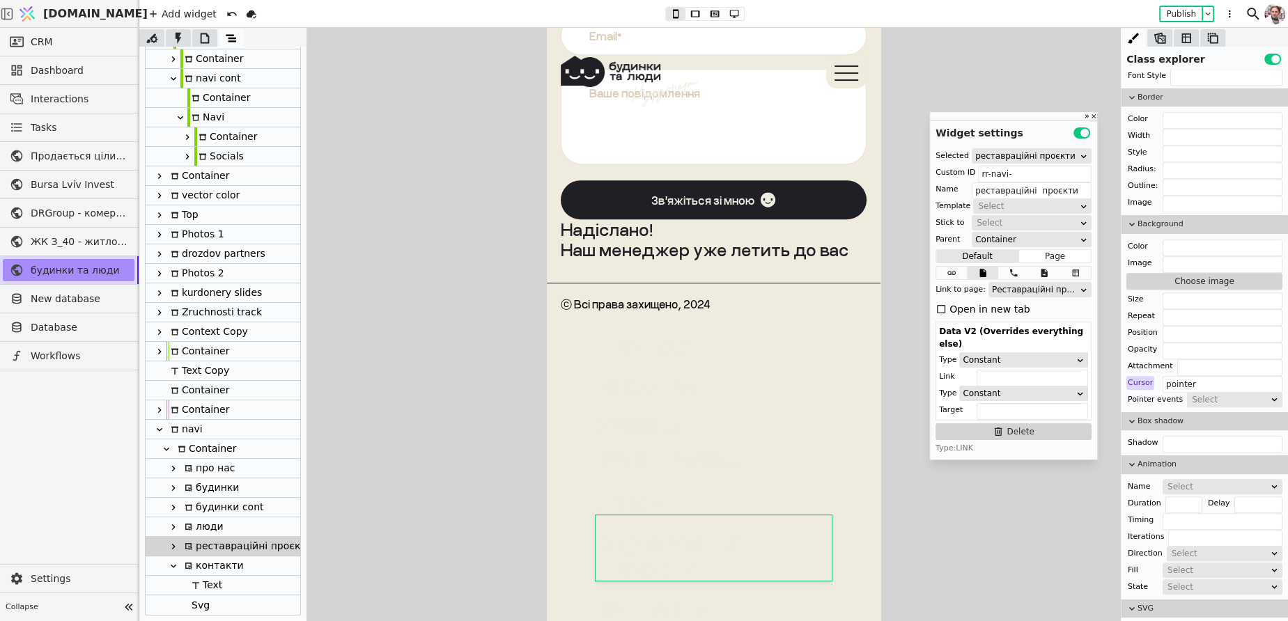
scroll to position [104, 0]
click at [173, 563] on icon at bounding box center [173, 566] width 11 height 11
type input "contacts-navi-"
type input "контакти"
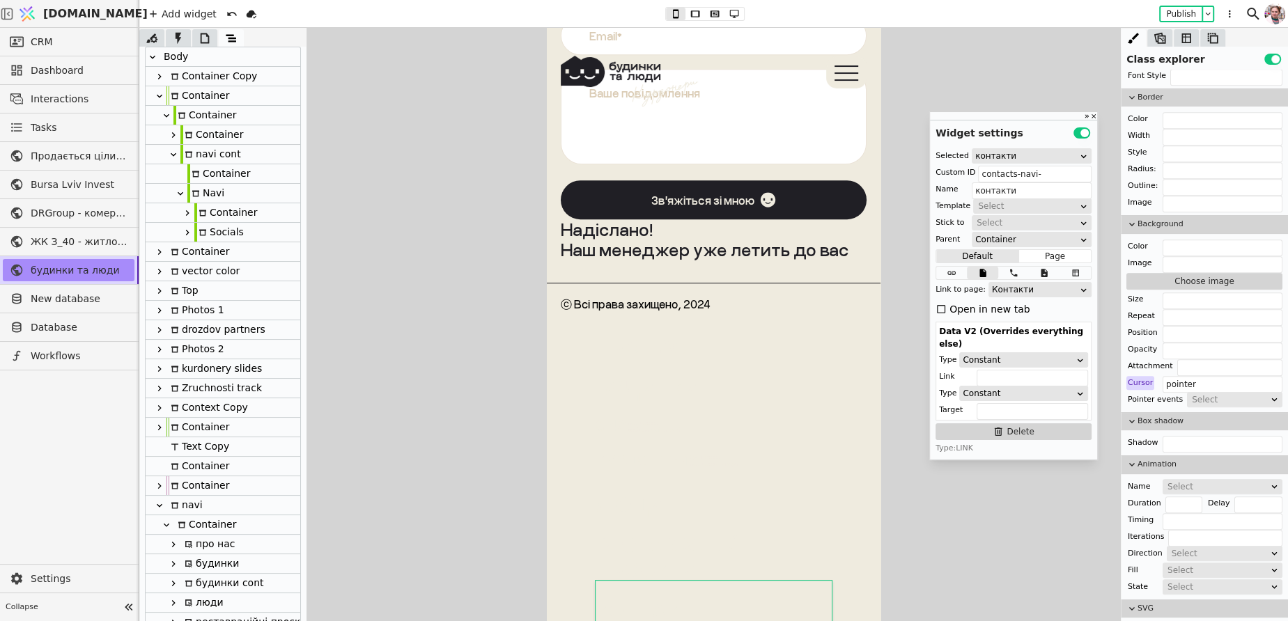
scroll to position [0, 0]
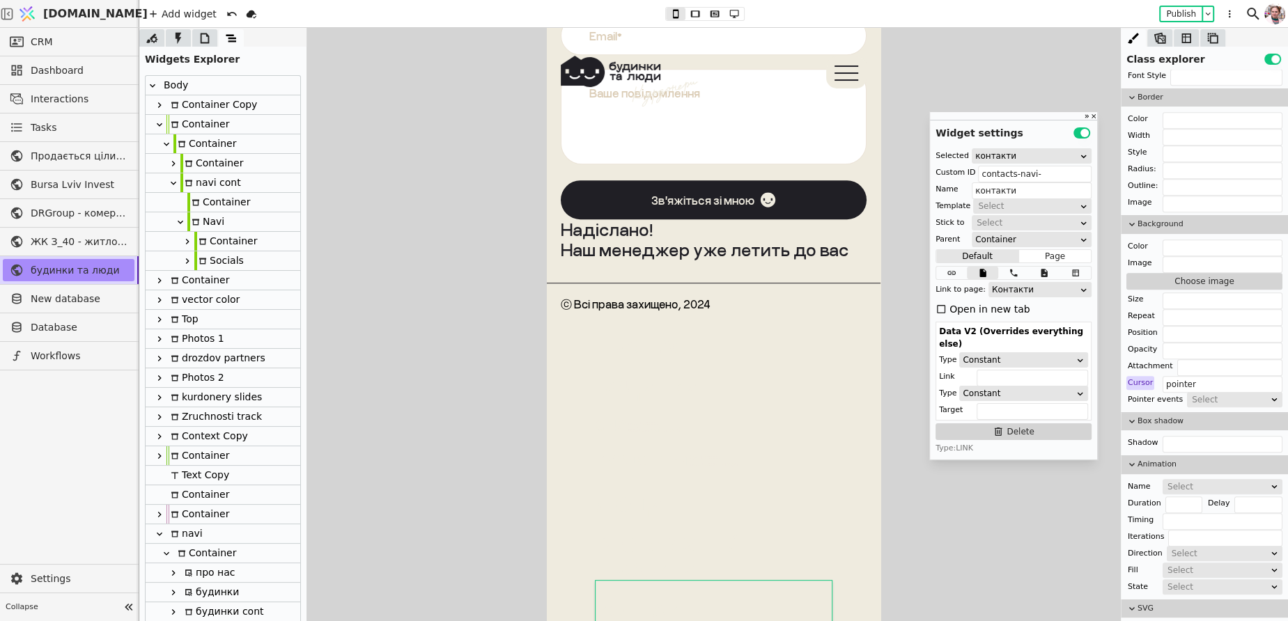
click at [211, 240] on div "Container" at bounding box center [225, 241] width 63 height 19
type input "Container"
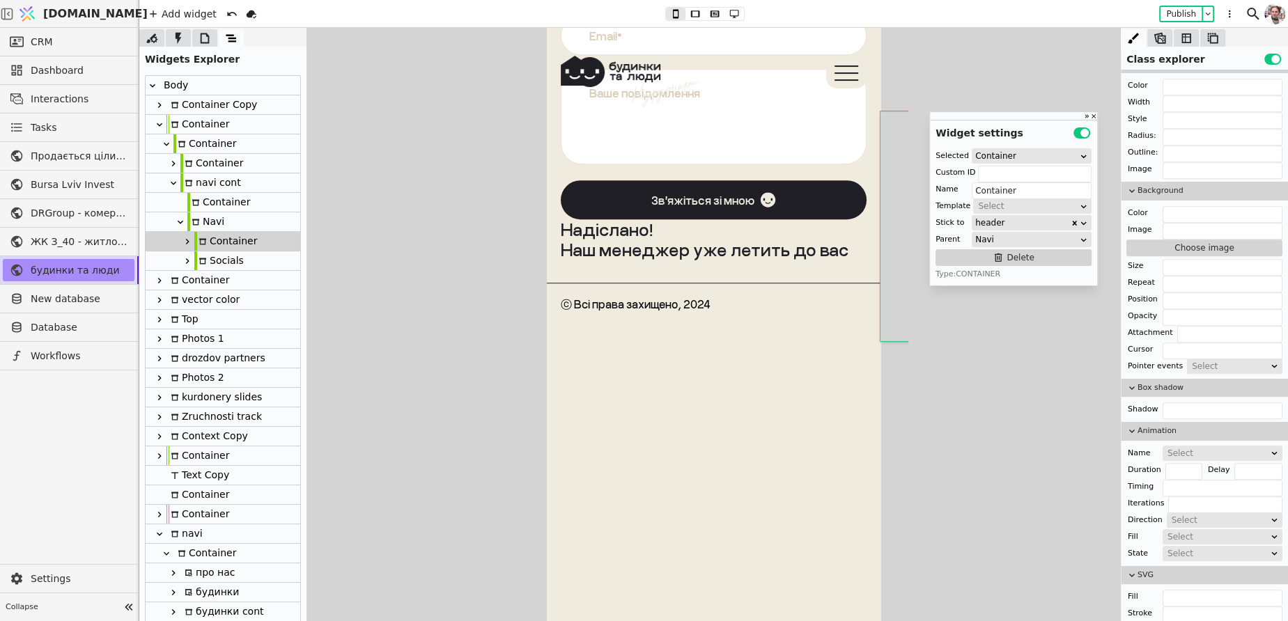
click at [193, 242] on div at bounding box center [187, 241] width 14 height 17
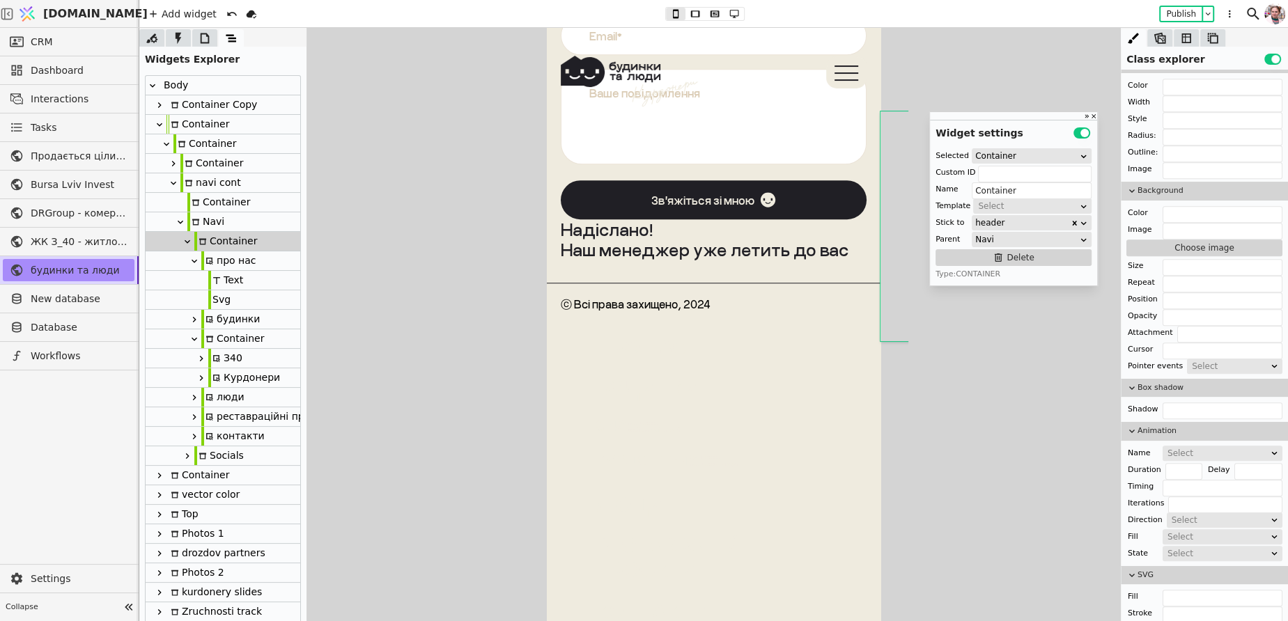
click at [193, 264] on icon at bounding box center [194, 261] width 11 height 11
type input "pro-nas-navi"
type input "про нас"
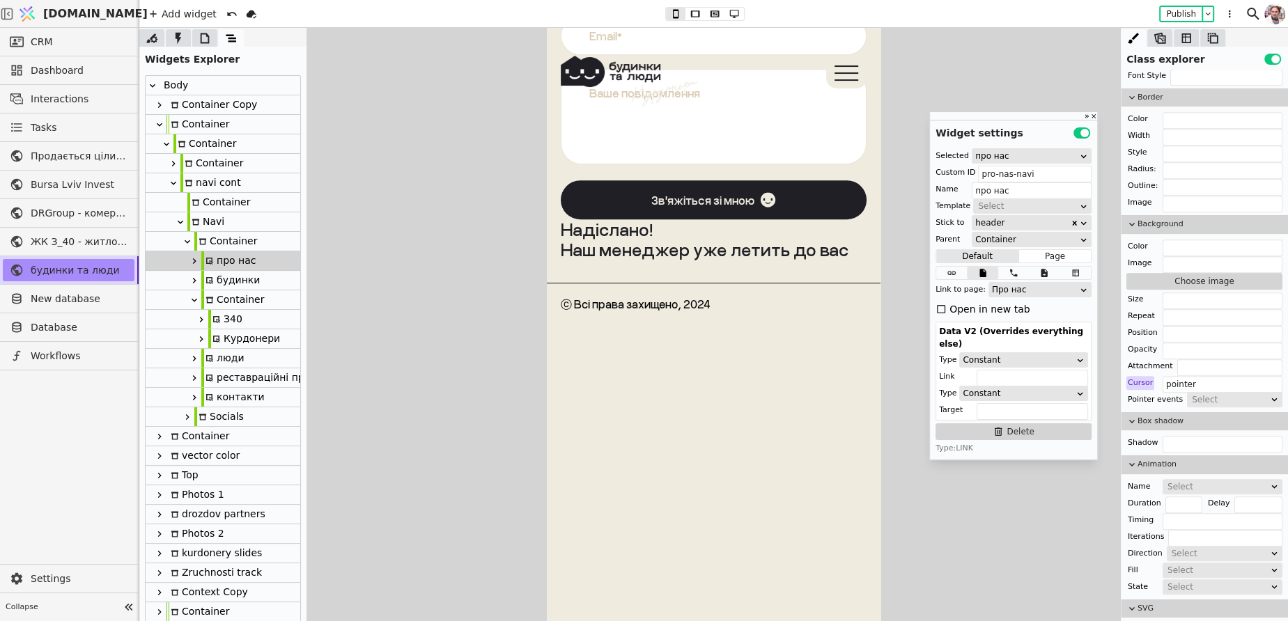
click at [189, 240] on icon at bounding box center [187, 241] width 11 height 11
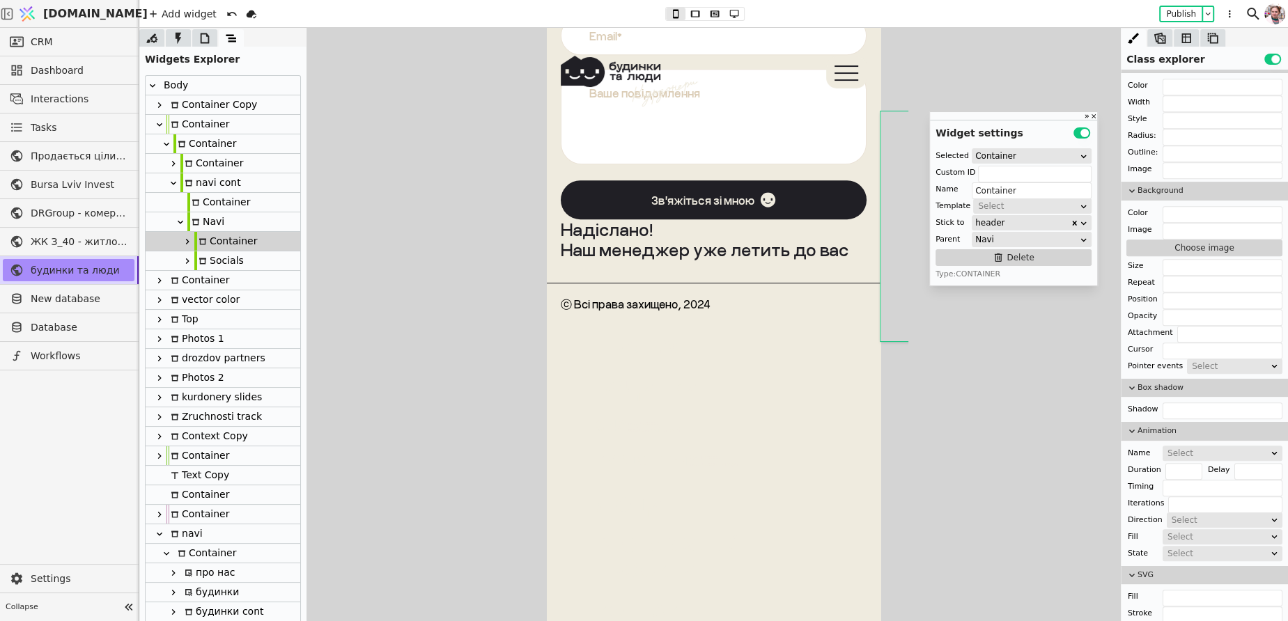
scroll to position [65, 0]
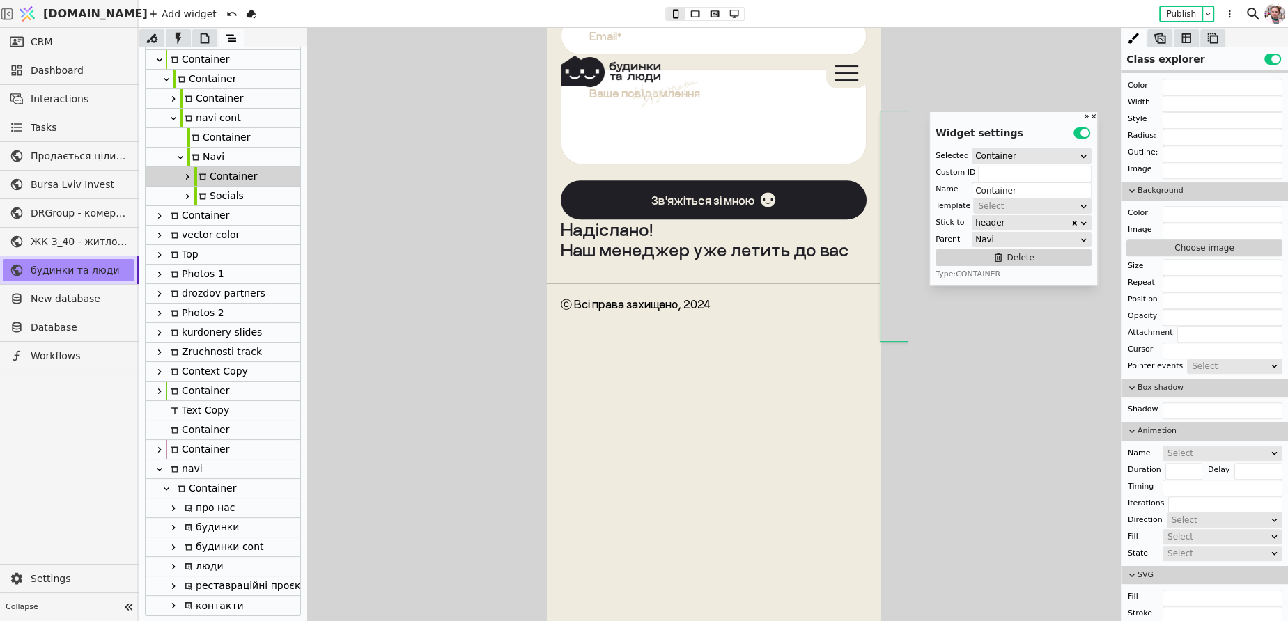
click at [194, 494] on div "Container" at bounding box center [204, 488] width 63 height 19
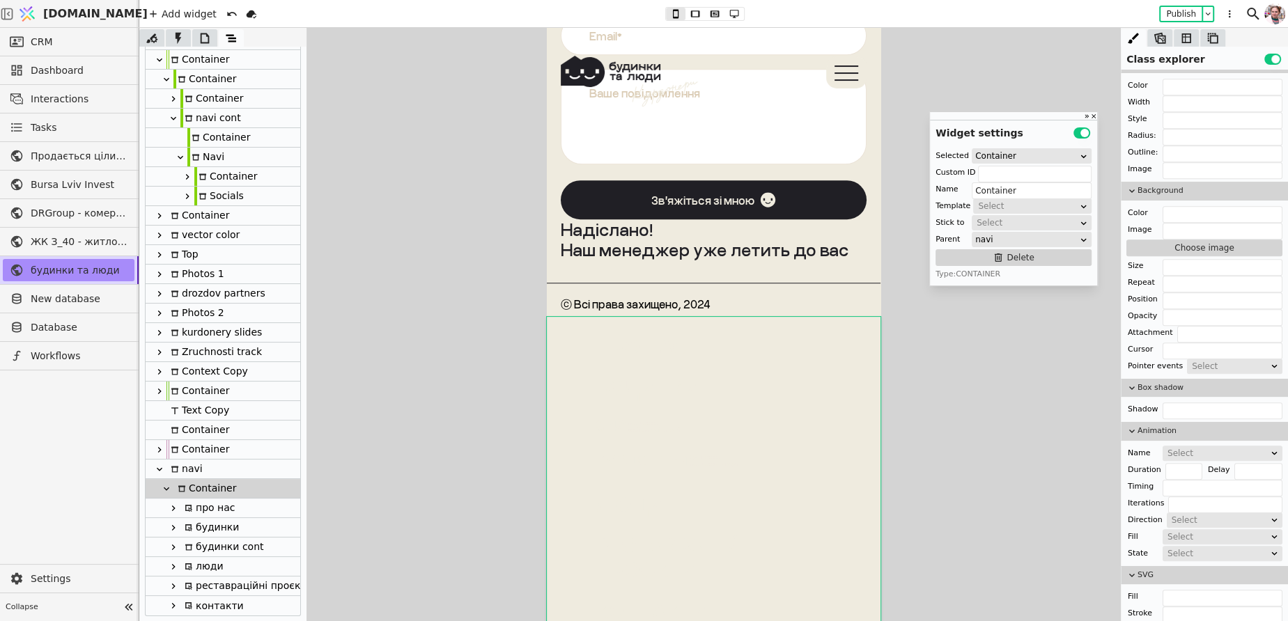
click at [189, 473] on div "navi" at bounding box center [184, 469] width 36 height 19
click at [194, 487] on div "Container" at bounding box center [204, 488] width 63 height 19
click at [1028, 195] on input "Container" at bounding box center [1032, 190] width 120 height 17
type input "navi"
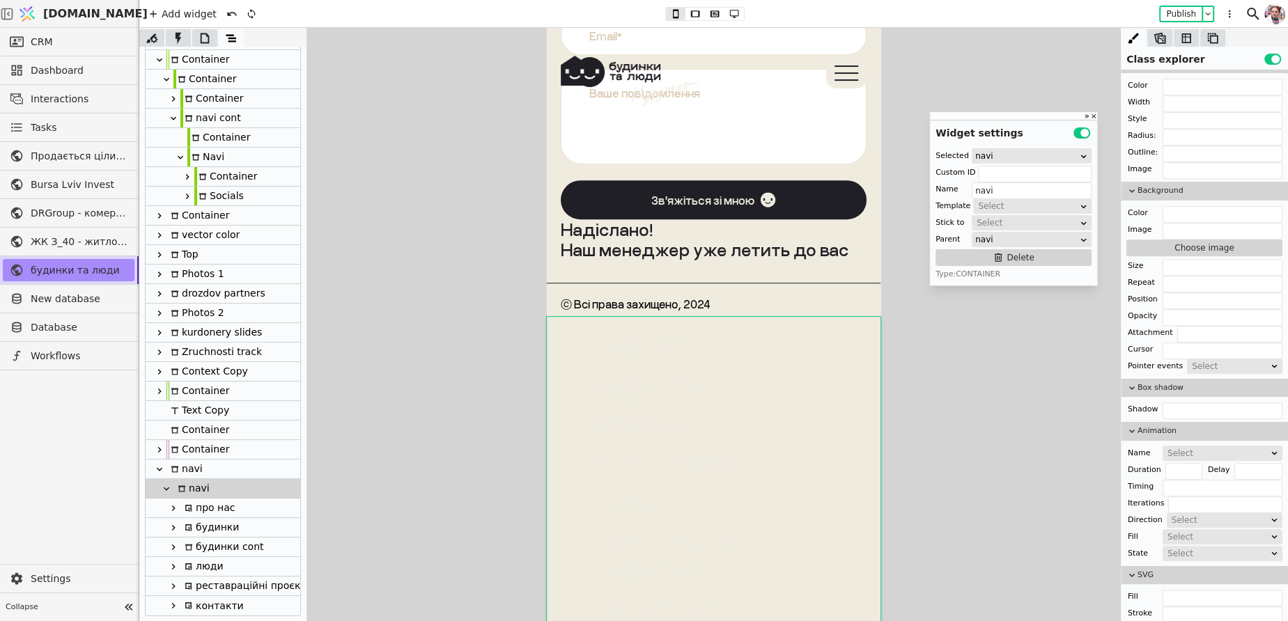
click at [409, 490] on div at bounding box center [713, 324] width 1149 height 593
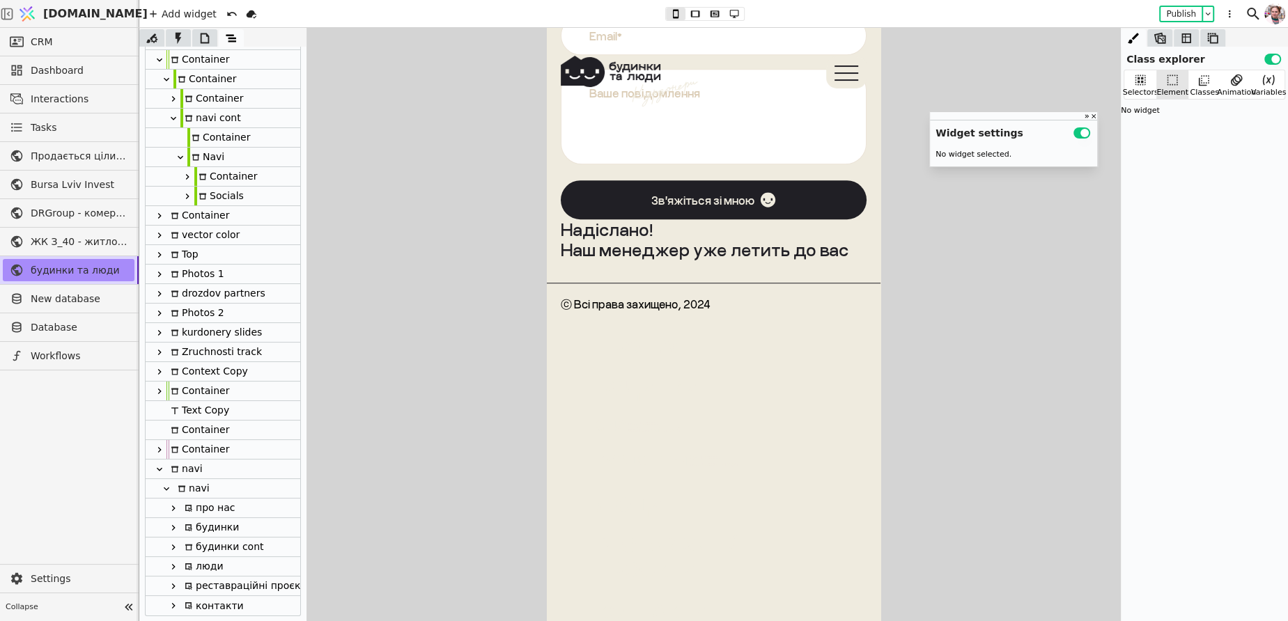
click at [201, 486] on div "navi" at bounding box center [191, 488] width 36 height 19
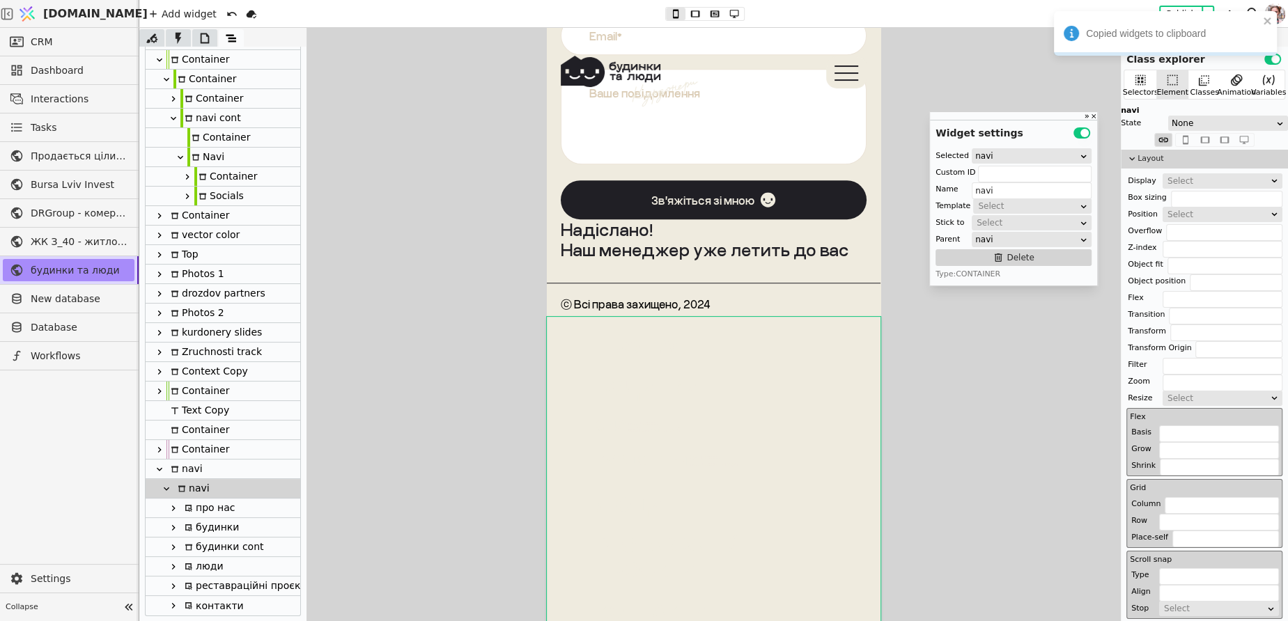
click at [159, 468] on icon at bounding box center [159, 469] width 11 height 11
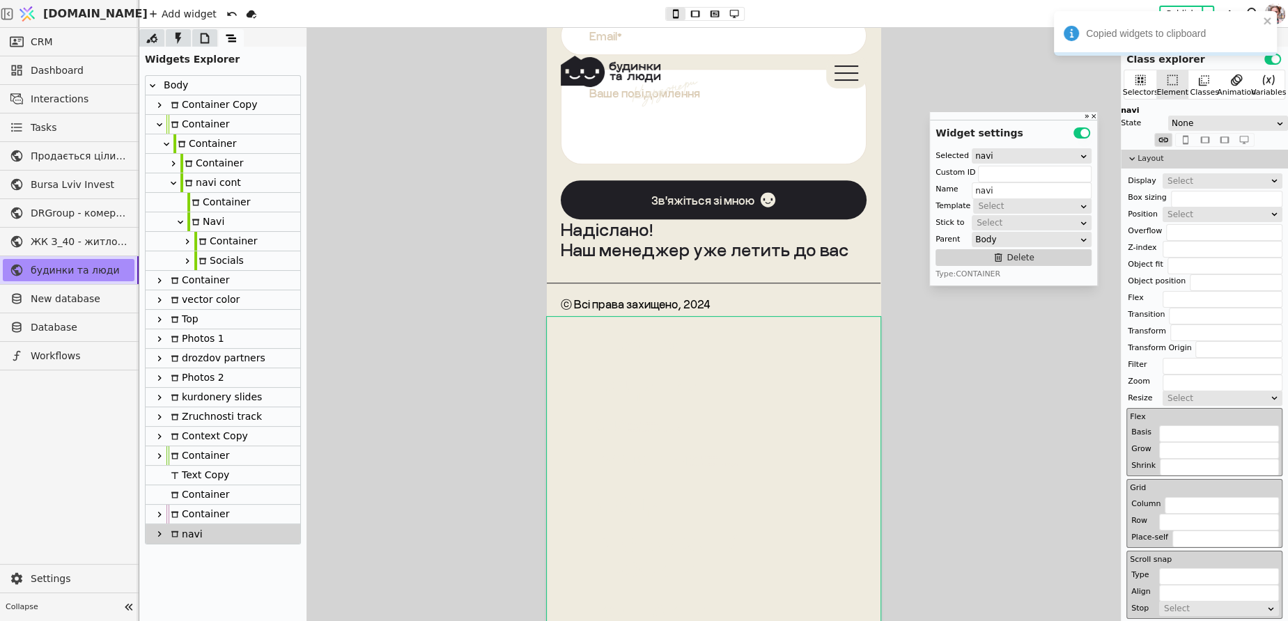
click at [192, 183] on div "navi cont" at bounding box center [210, 182] width 61 height 19
type input "navi"
type input "navi cont"
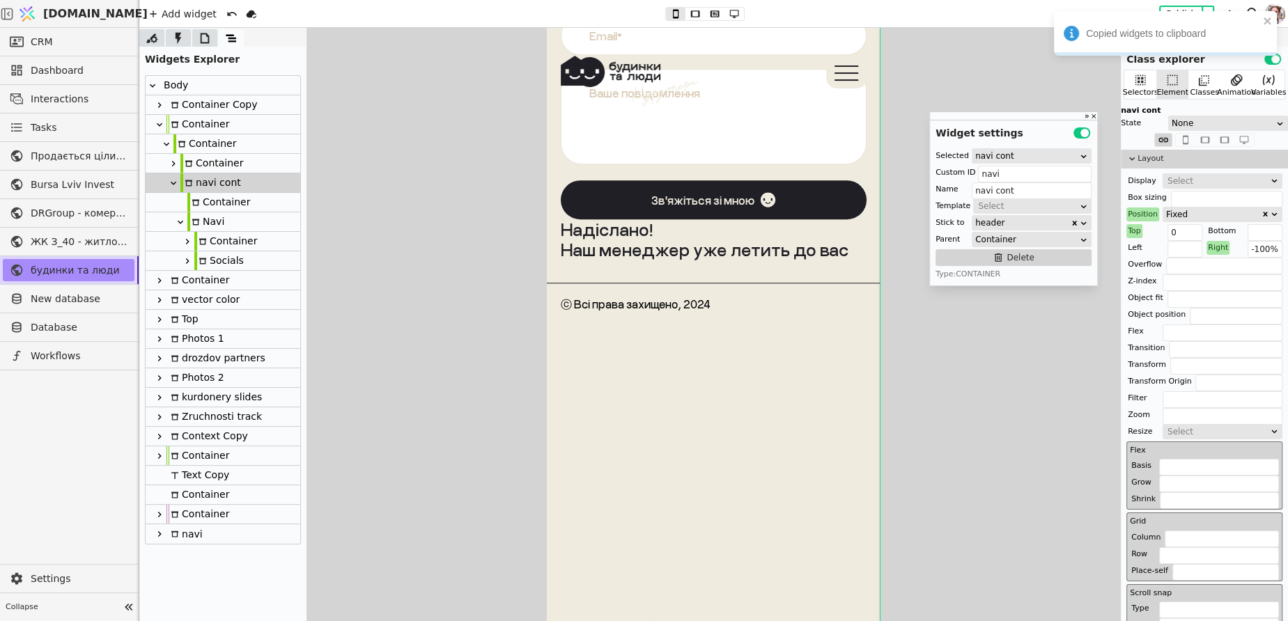
click at [201, 217] on div "Navi" at bounding box center [205, 221] width 37 height 19
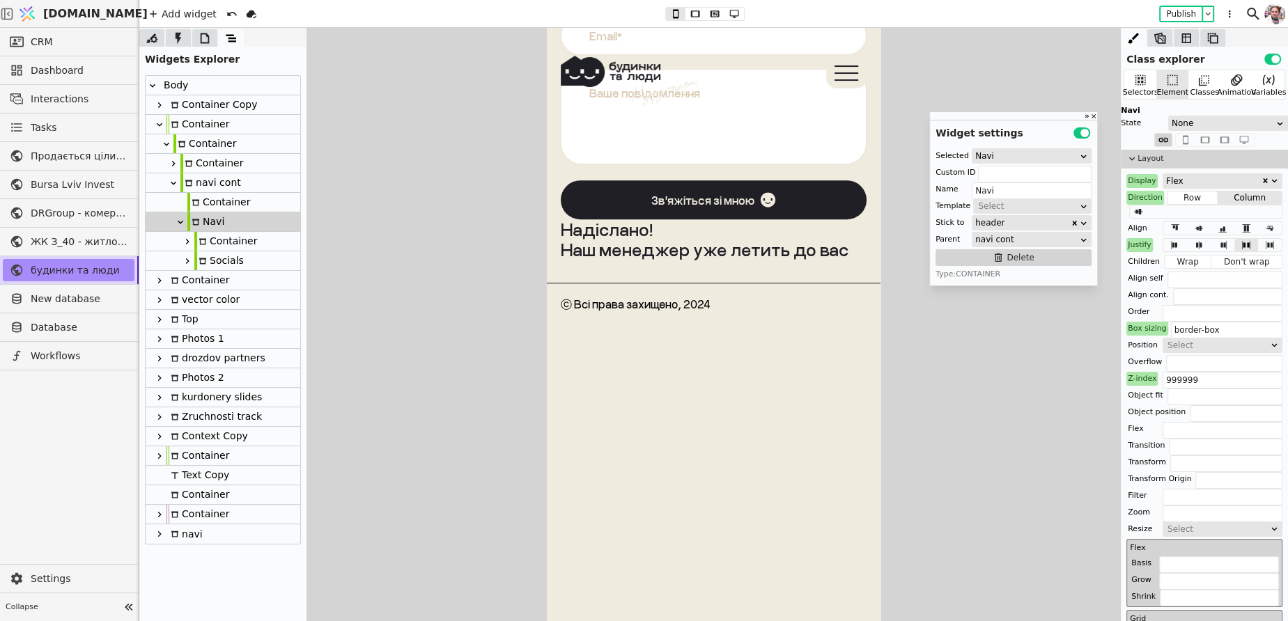
click at [208, 239] on div "Container" at bounding box center [225, 241] width 63 height 19
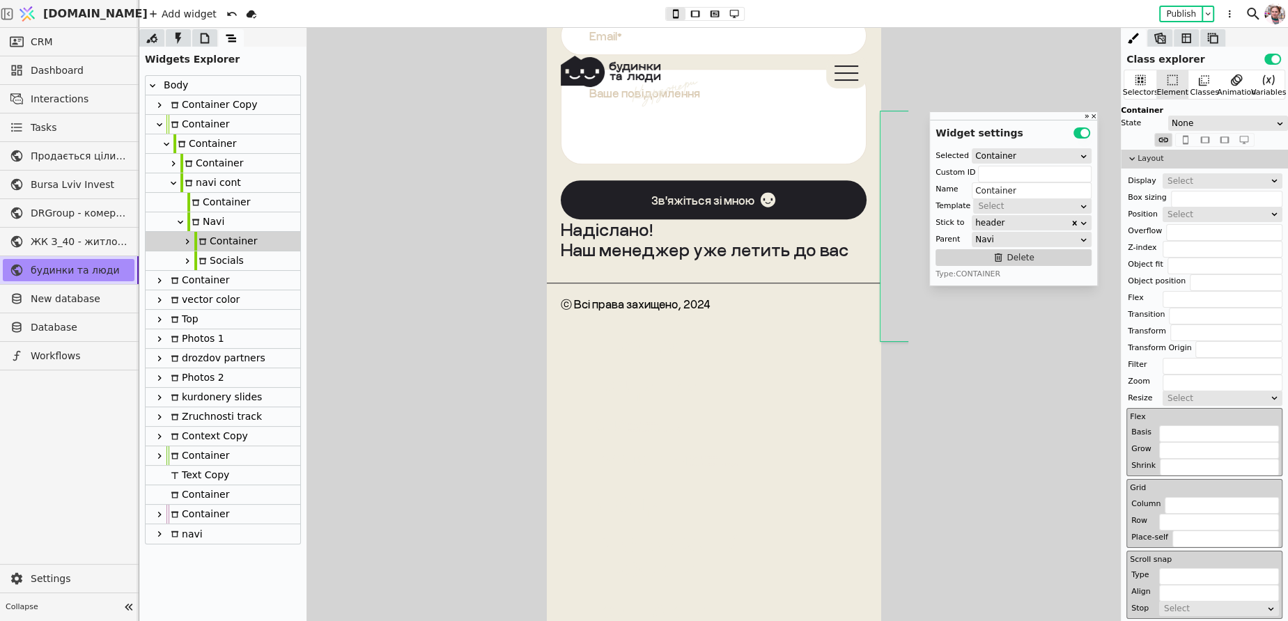
click at [208, 224] on div "Navi" at bounding box center [205, 221] width 37 height 19
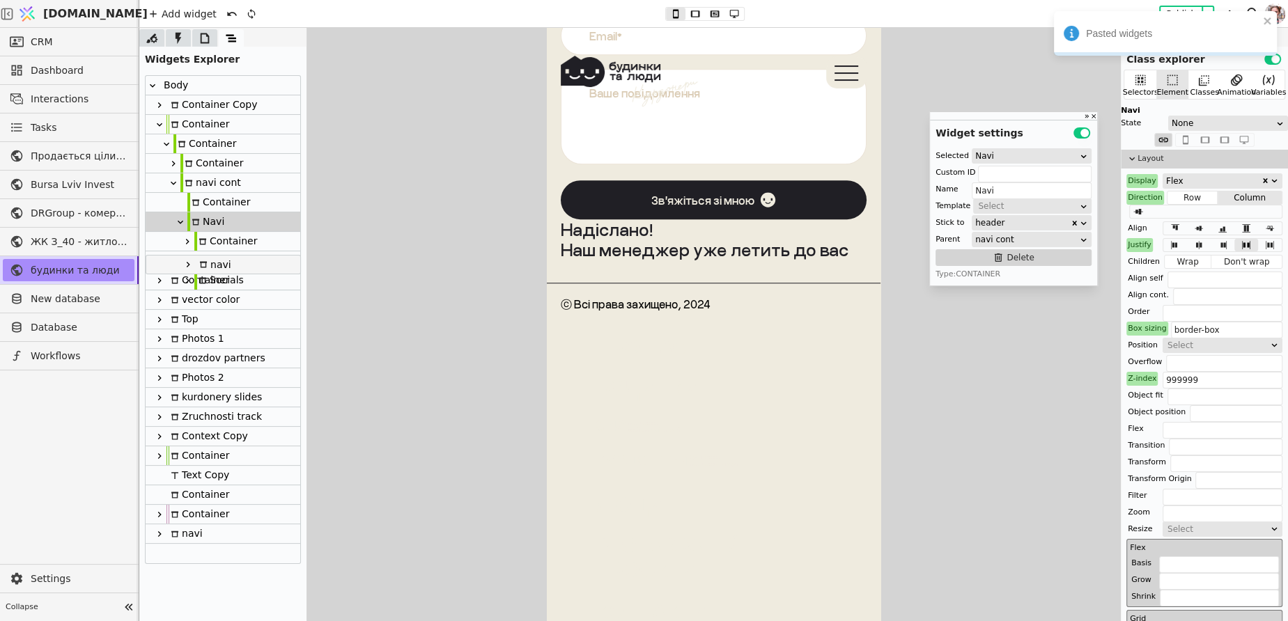
drag, startPoint x: 199, startPoint y: 279, endPoint x: 199, endPoint y: 260, distance: 19.5
click at [199, 260] on div "Body Container Copy Container Container Container navi cont Container Navi Cont…" at bounding box center [223, 320] width 155 height 488
drag, startPoint x: 203, startPoint y: 259, endPoint x: 202, endPoint y: 238, distance: 21.6
click at [202, 238] on div "Body Container Copy Container Container Container navi cont Container Navi Cont…" at bounding box center [223, 320] width 155 height 488
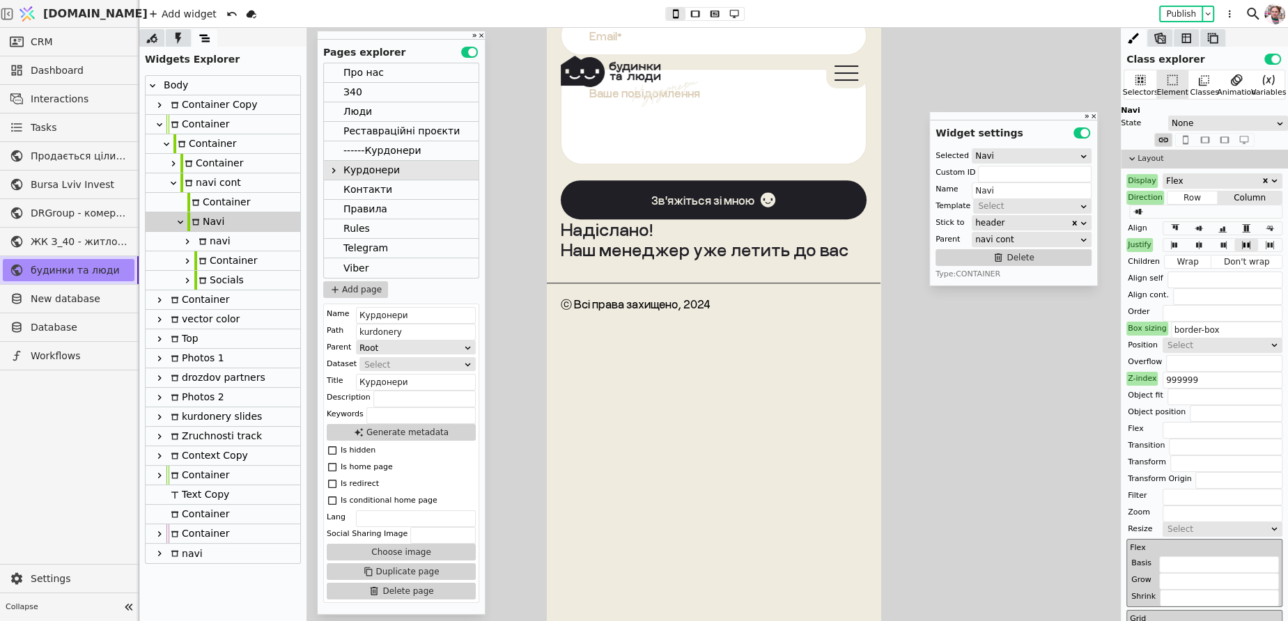
click at [215, 263] on div "Container" at bounding box center [225, 260] width 63 height 19
type input "Container"
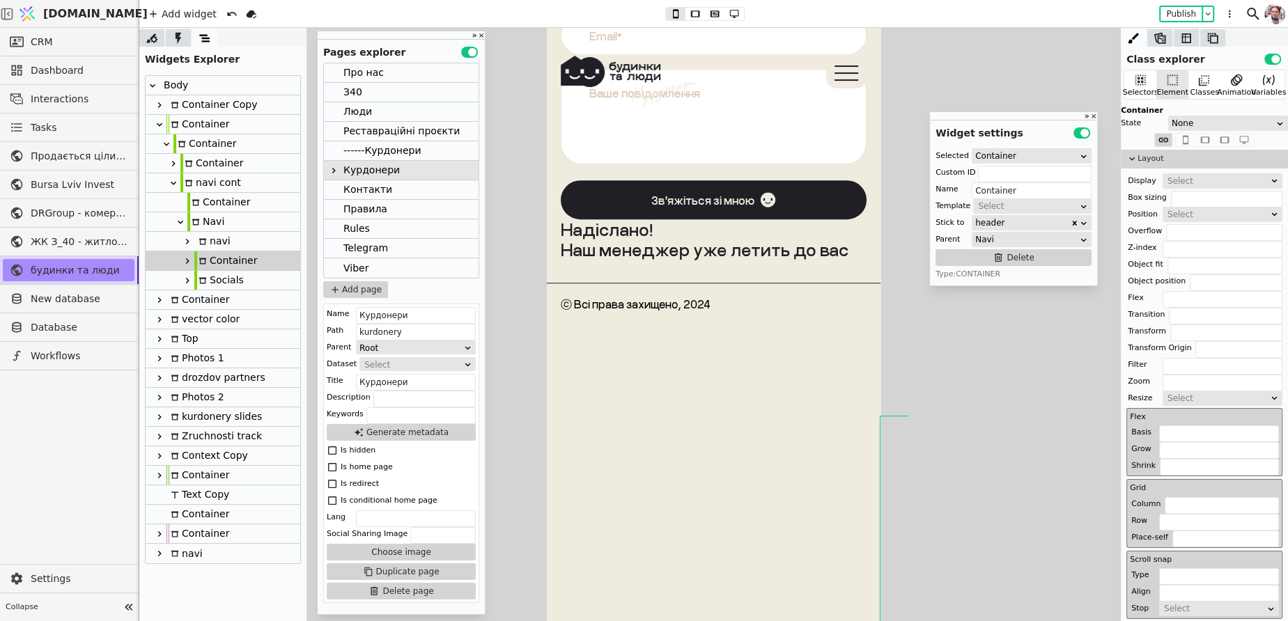
click at [192, 265] on icon at bounding box center [187, 261] width 11 height 11
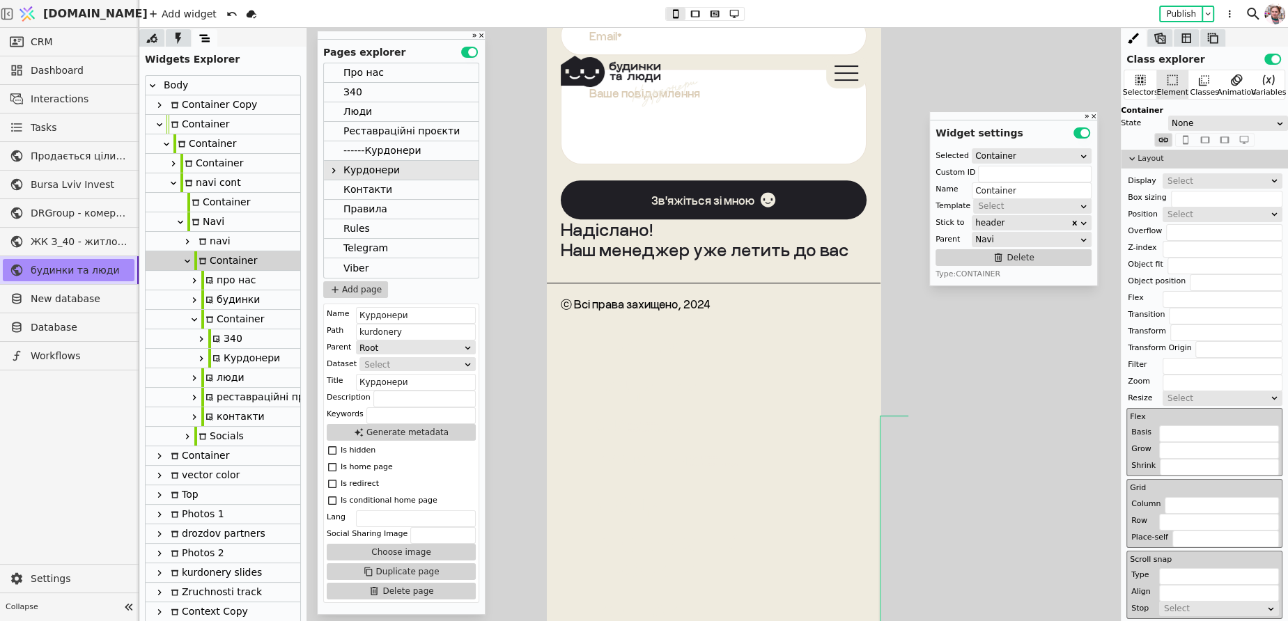
click at [196, 277] on icon at bounding box center [194, 280] width 11 height 11
type input "pro-nas-navi"
type input "про нас"
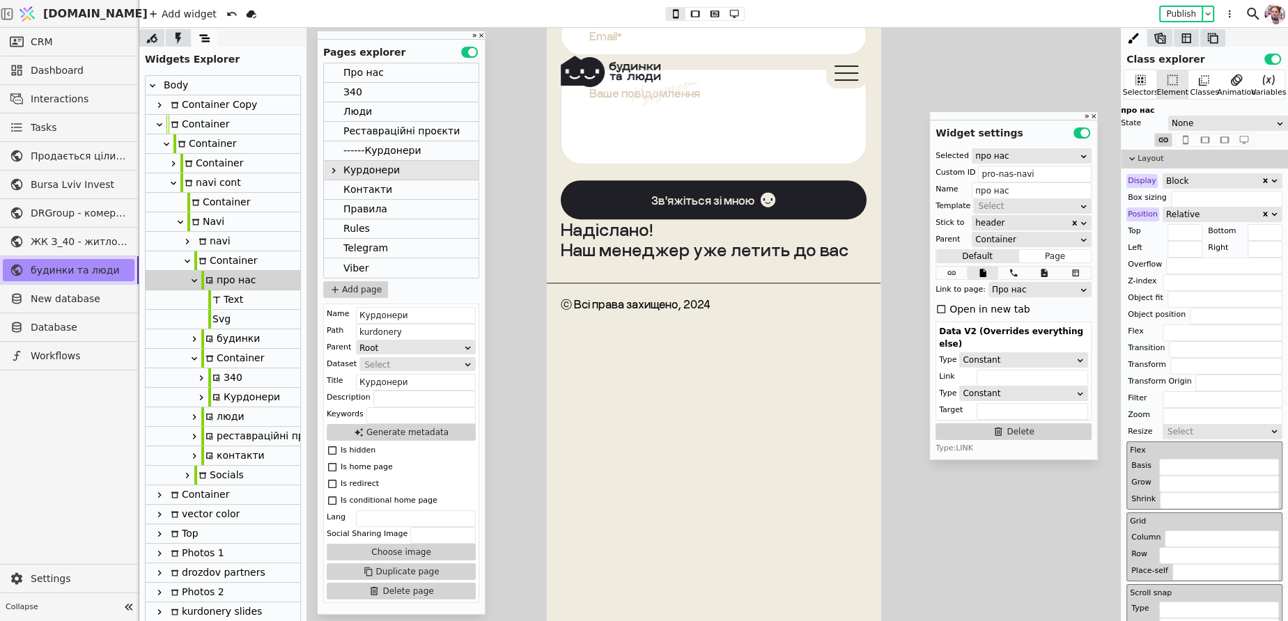
click at [190, 266] on icon at bounding box center [187, 261] width 11 height 11
type input "Container"
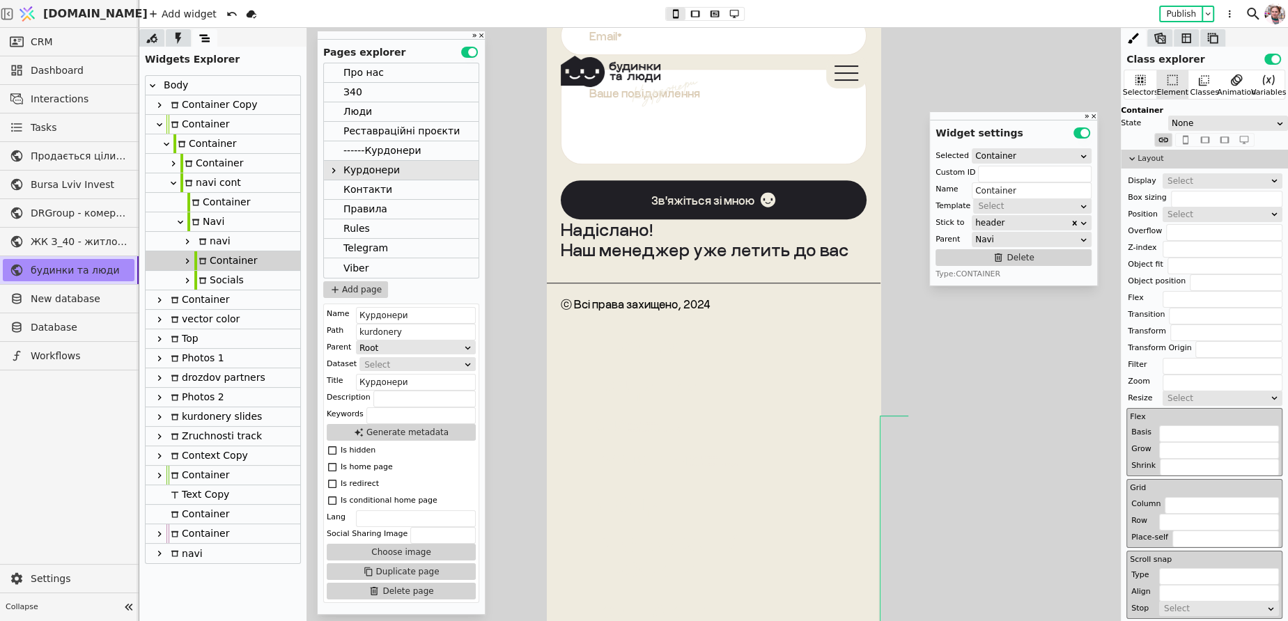
click at [212, 260] on div "Container" at bounding box center [225, 260] width 63 height 19
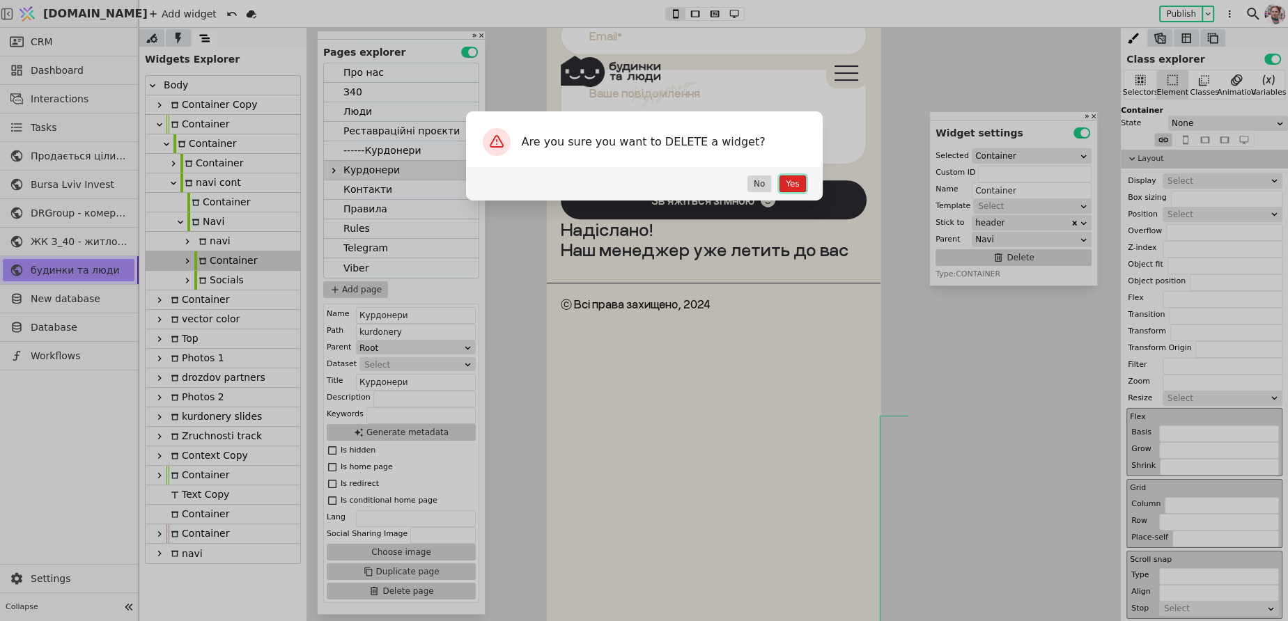
click at [791, 180] on button "Yes" at bounding box center [792, 184] width 26 height 17
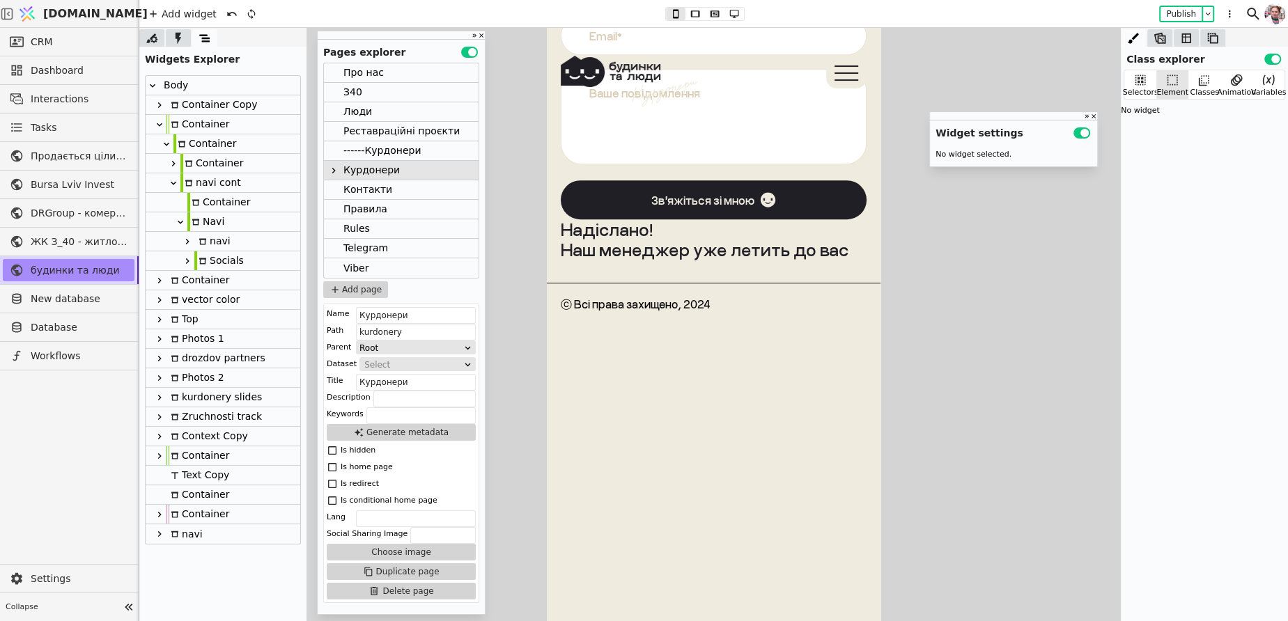
click at [202, 220] on div "Navi" at bounding box center [205, 221] width 37 height 19
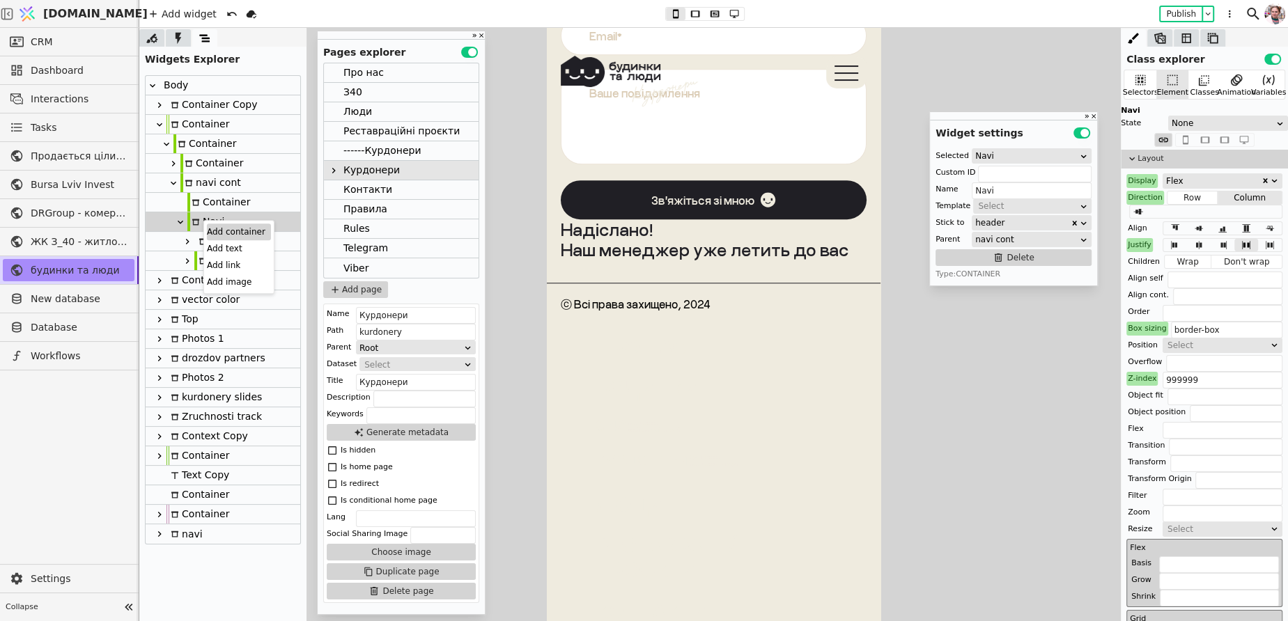
click at [211, 228] on div "Add container" at bounding box center [239, 232] width 64 height 17
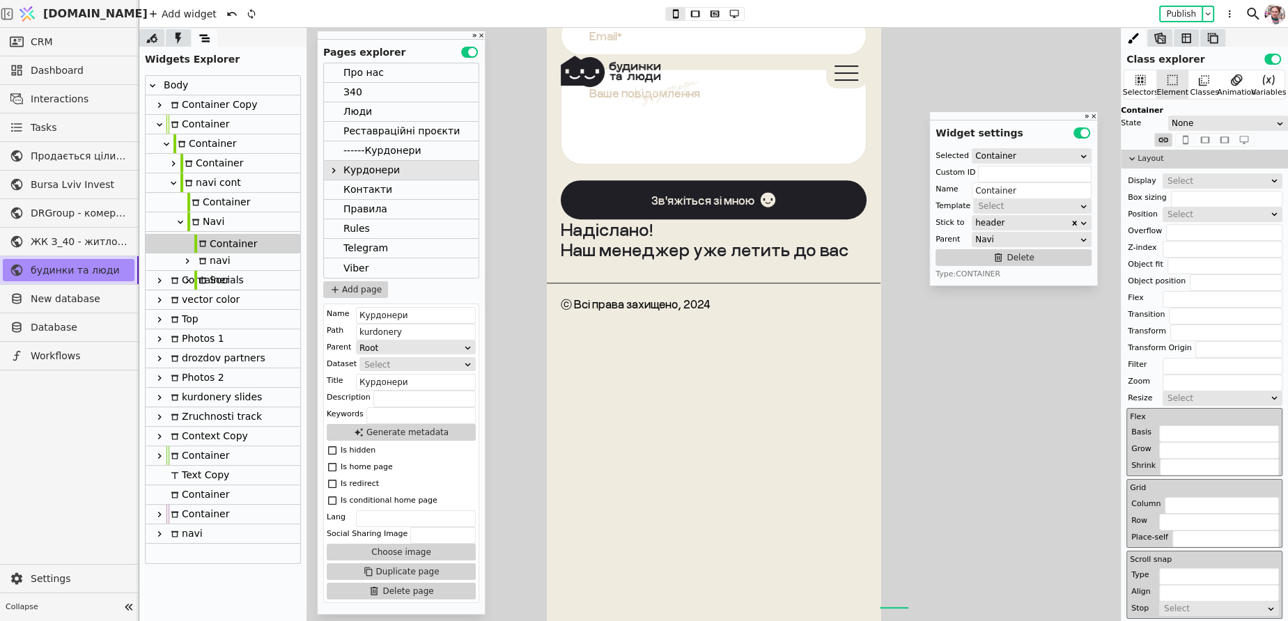
drag, startPoint x: 199, startPoint y: 280, endPoint x: 199, endPoint y: 240, distance: 40.4
click at [199, 240] on div "Body Container Copy Container Container Container navi cont Container Navi navi…" at bounding box center [223, 320] width 155 height 488
click at [205, 262] on icon at bounding box center [203, 261] width 8 height 8
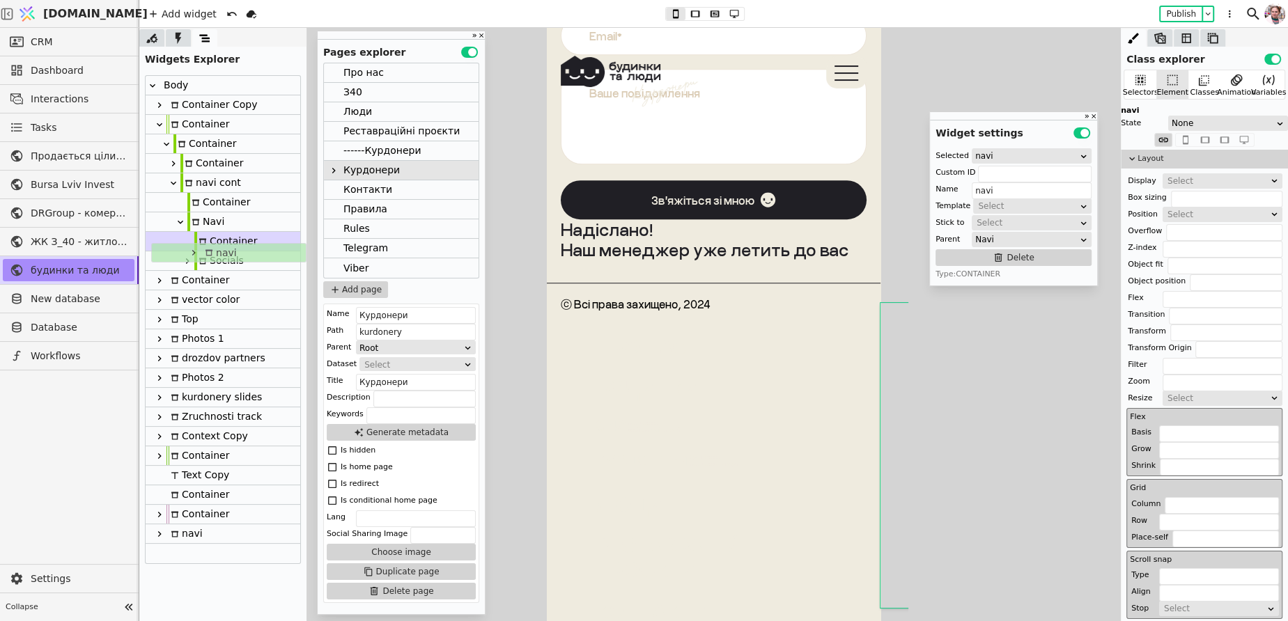
drag, startPoint x: 208, startPoint y: 262, endPoint x: 216, endPoint y: 250, distance: 14.1
click at [216, 250] on div "Body Container Copy Container Container Container navi cont Container Navi Cont…" at bounding box center [223, 320] width 155 height 488
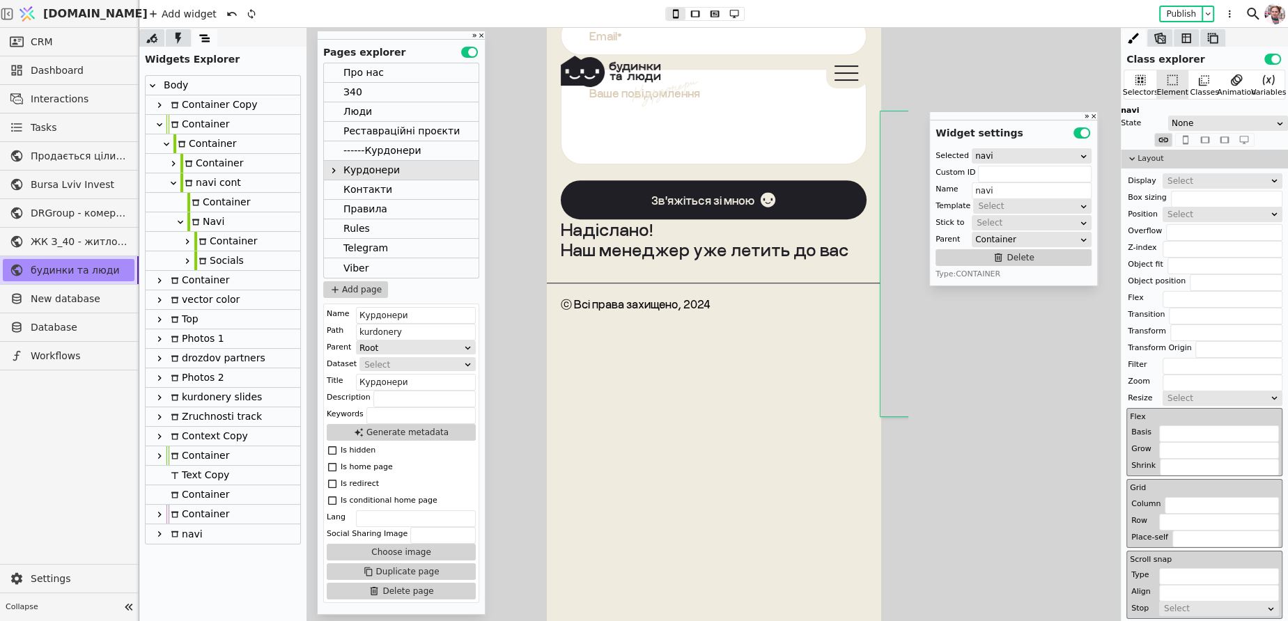
click at [186, 243] on icon at bounding box center [187, 242] width 3 height 6
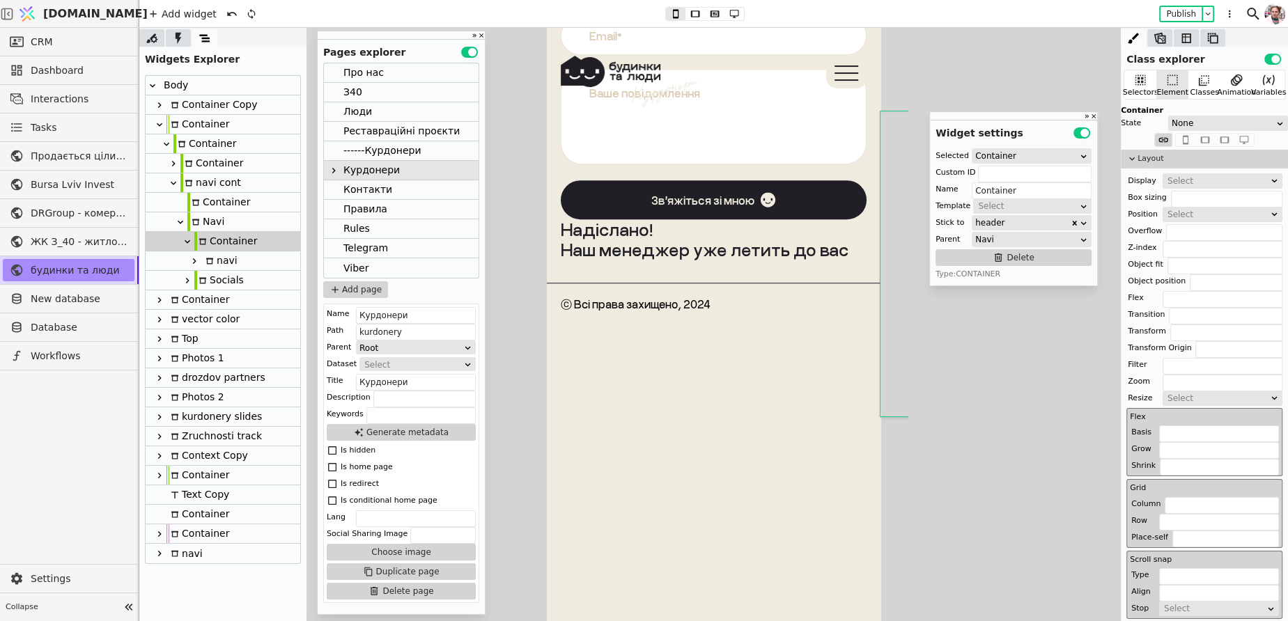
click at [189, 262] on icon at bounding box center [194, 261] width 11 height 11
type input "navi"
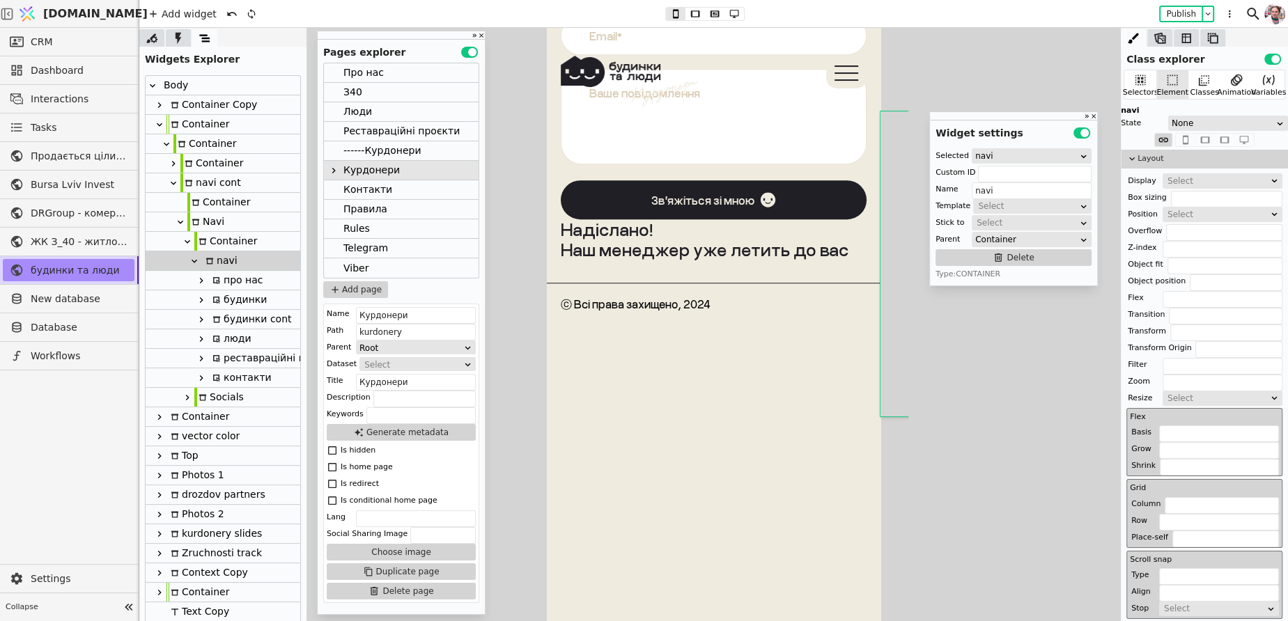
click at [221, 285] on div "про нас" at bounding box center [235, 280] width 55 height 19
type input "pro-nas-navi--copy-nInE"
type input "про нас"
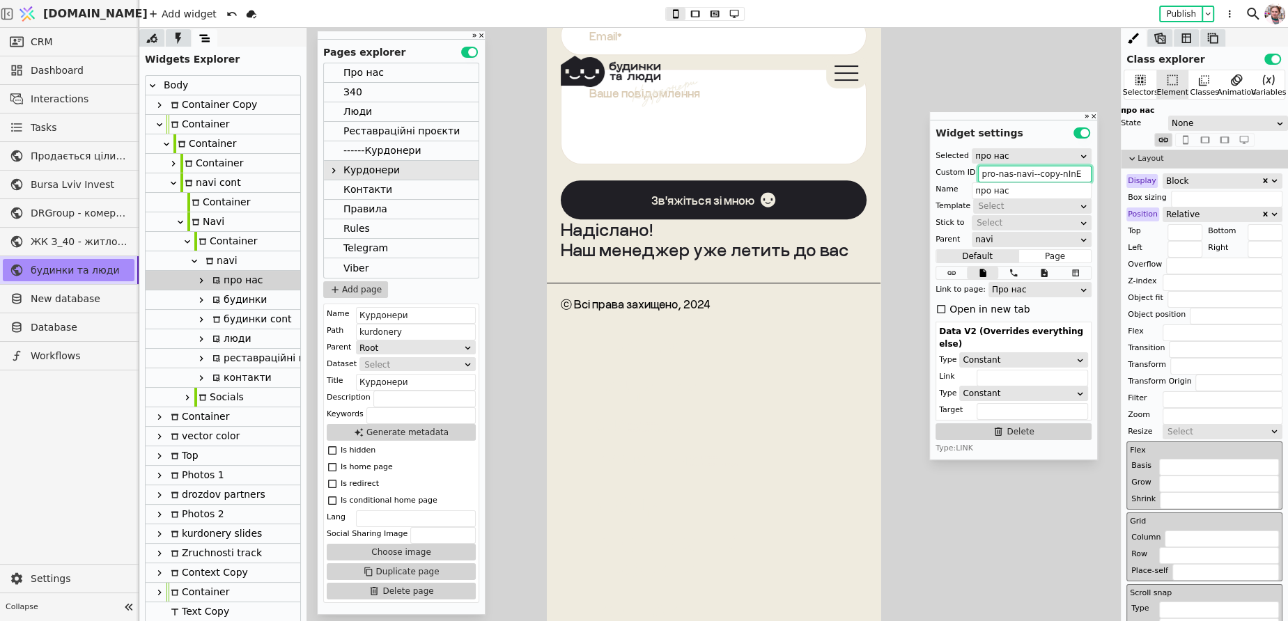
drag, startPoint x: 1029, startPoint y: 176, endPoint x: 1103, endPoint y: 176, distance: 73.1
click at [1103, 176] on div "Class explorer Use setting Selectors Element Classes Animation Variables про на…" at bounding box center [713, 324] width 1149 height 593
click at [226, 293] on div "будинки" at bounding box center [237, 299] width 59 height 19
type input "budynky-button--copy-mSLa"
type input "будинки"
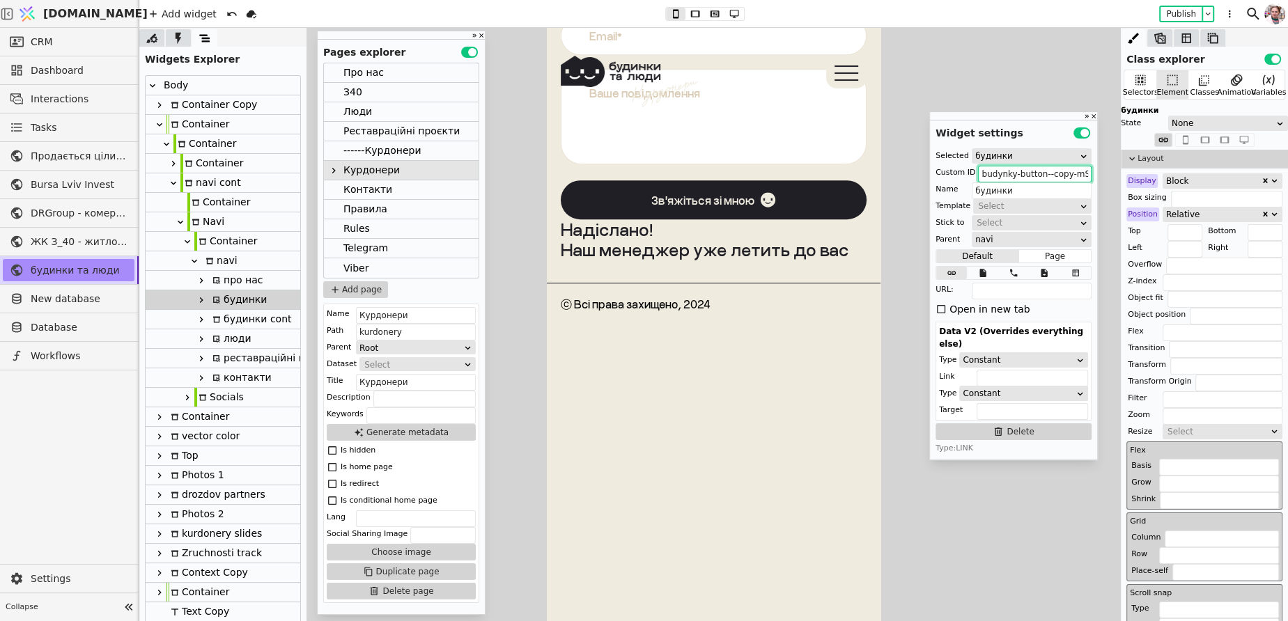
drag, startPoint x: 1044, startPoint y: 175, endPoint x: 1103, endPoint y: 174, distance: 58.5
click at [1103, 174] on div "Class explorer Use setting Selectors Element Classes Animation Variables будинк…" at bounding box center [713, 324] width 1149 height 593
drag, startPoint x: 1046, startPoint y: 176, endPoint x: 1115, endPoint y: 180, distance: 69.1
click at [1115, 180] on div "Class explorer Use setting Selectors Element Classes Animation Variables будинк…" at bounding box center [713, 324] width 1149 height 593
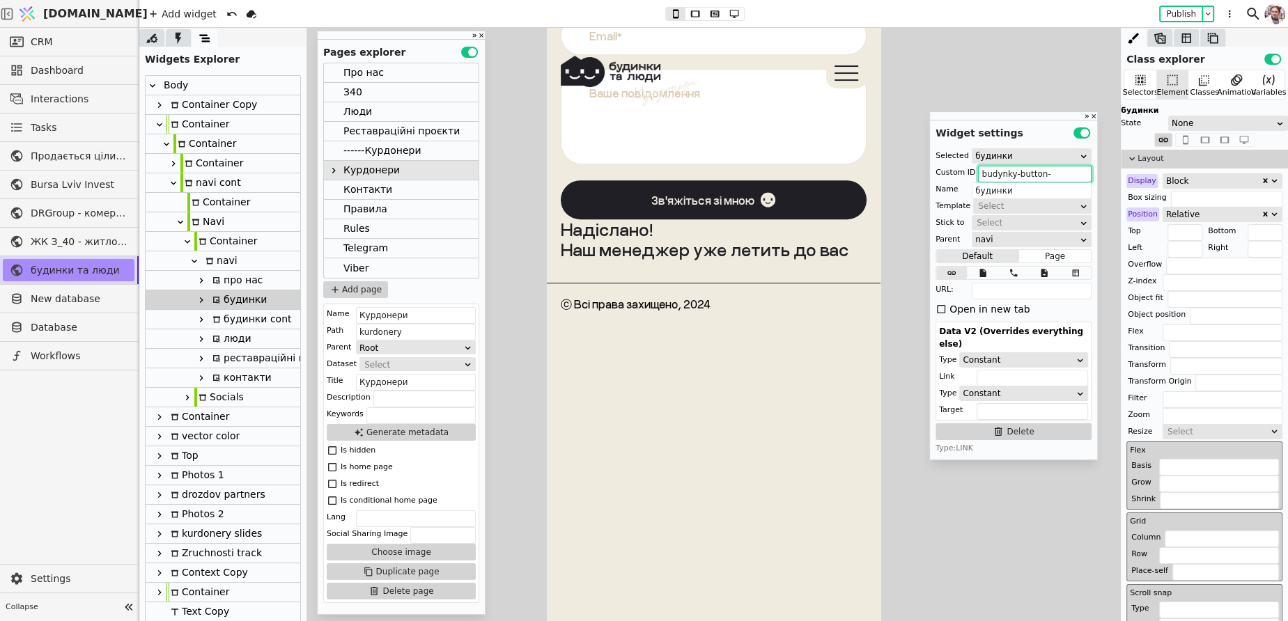
scroll to position [0, 0]
click at [224, 317] on div "будинки cont" at bounding box center [249, 319] width 83 height 19
type input "budynky-cont--copy-JtEb"
type input "будинки cont"
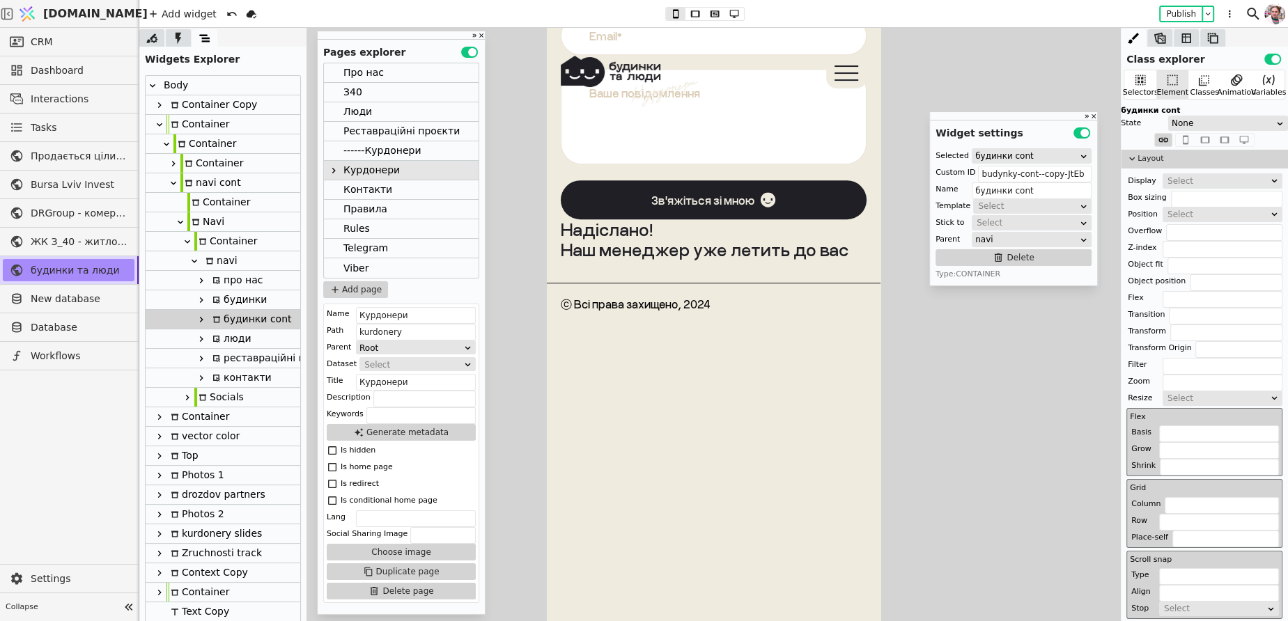
scroll to position [6128, 0]
click at [1133, 171] on div "Class explorer Use setting Selectors Element Classes Animation Variables будинк…" at bounding box center [713, 324] width 1149 height 593
click at [245, 298] on div "будинки" at bounding box center [237, 299] width 59 height 19
type input "budynky-button"
type input "будинки"
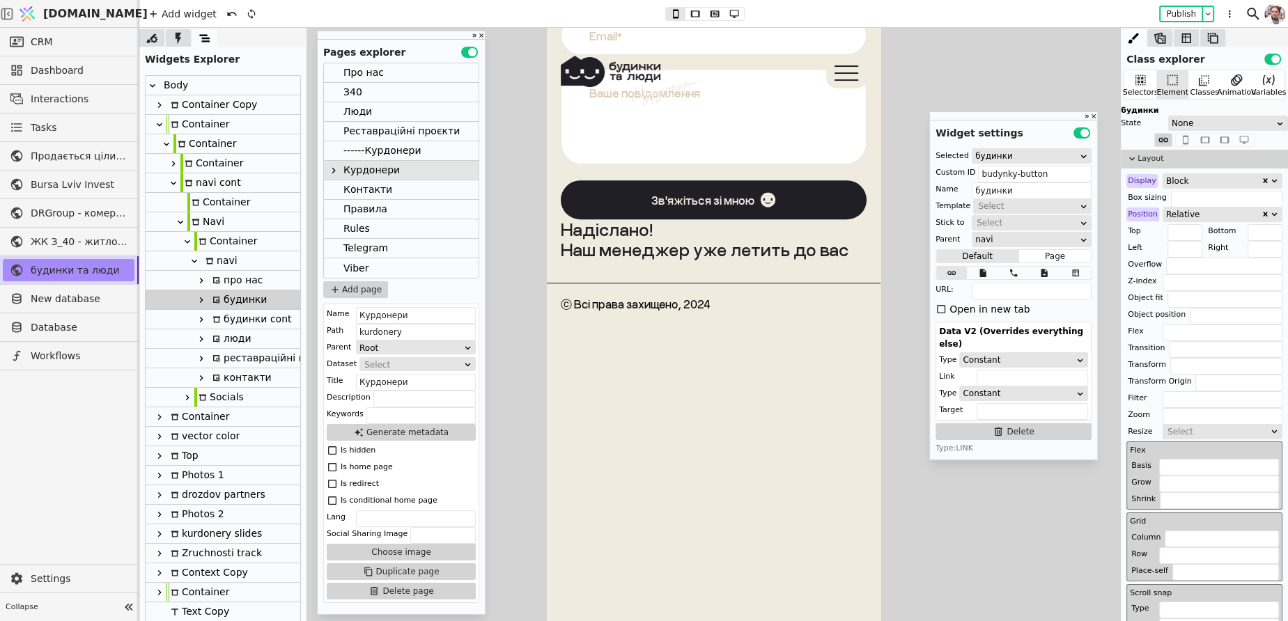
click at [245, 316] on div "будинки cont" at bounding box center [249, 319] width 83 height 19
type input "budynky-cont"
type input "будинки cont"
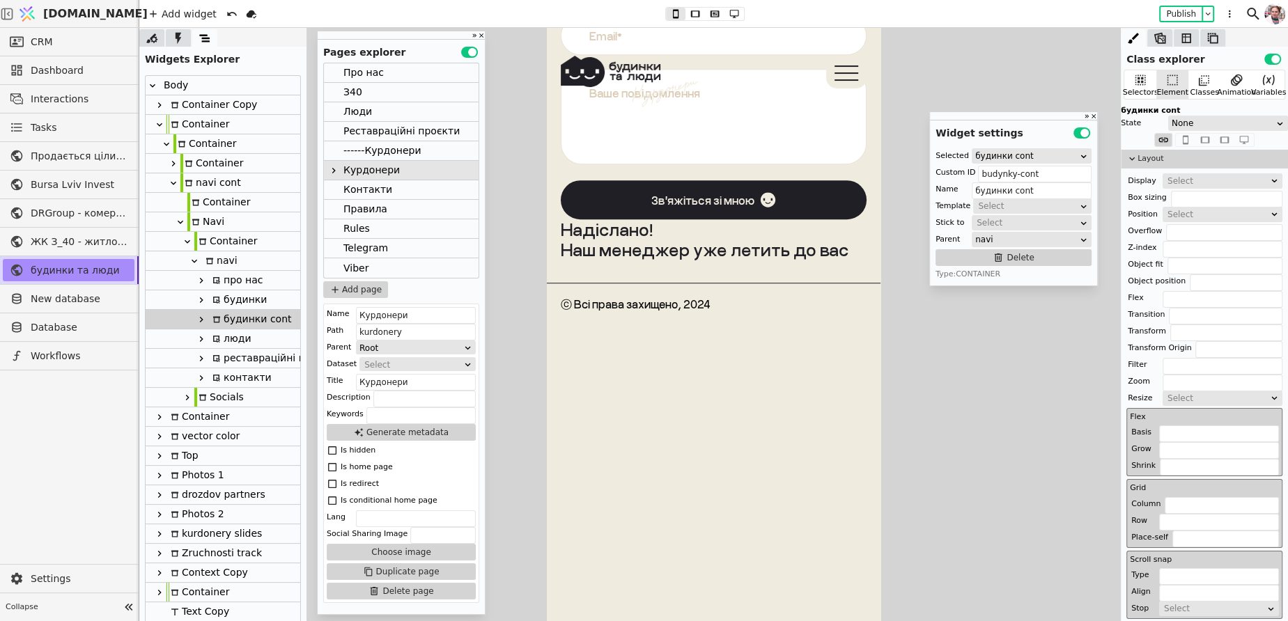
click at [239, 338] on div "люди" at bounding box center [229, 338] width 43 height 19
type input "liudy-navi--copy-rXiR"
type input "люди"
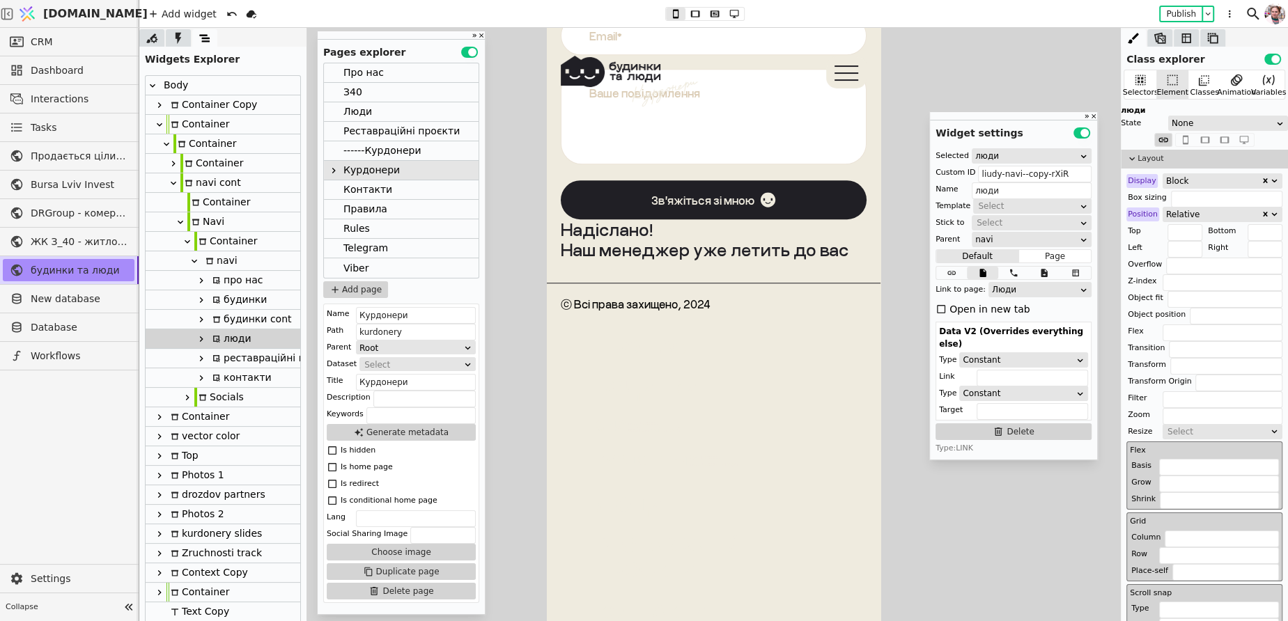
drag, startPoint x: 1020, startPoint y: 174, endPoint x: 1095, endPoint y: 171, distance: 75.3
click at [1095, 171] on div "Selected люди Custom ID liudy-navi--copy-rXiR Name люди Template Select Stick t…" at bounding box center [1013, 301] width 167 height 316
click at [241, 363] on div "реставраційні проєкти" at bounding box center [274, 358] width 132 height 19
type input "rr-navi--copy-exkV"
type input "реставраційні проєкти"
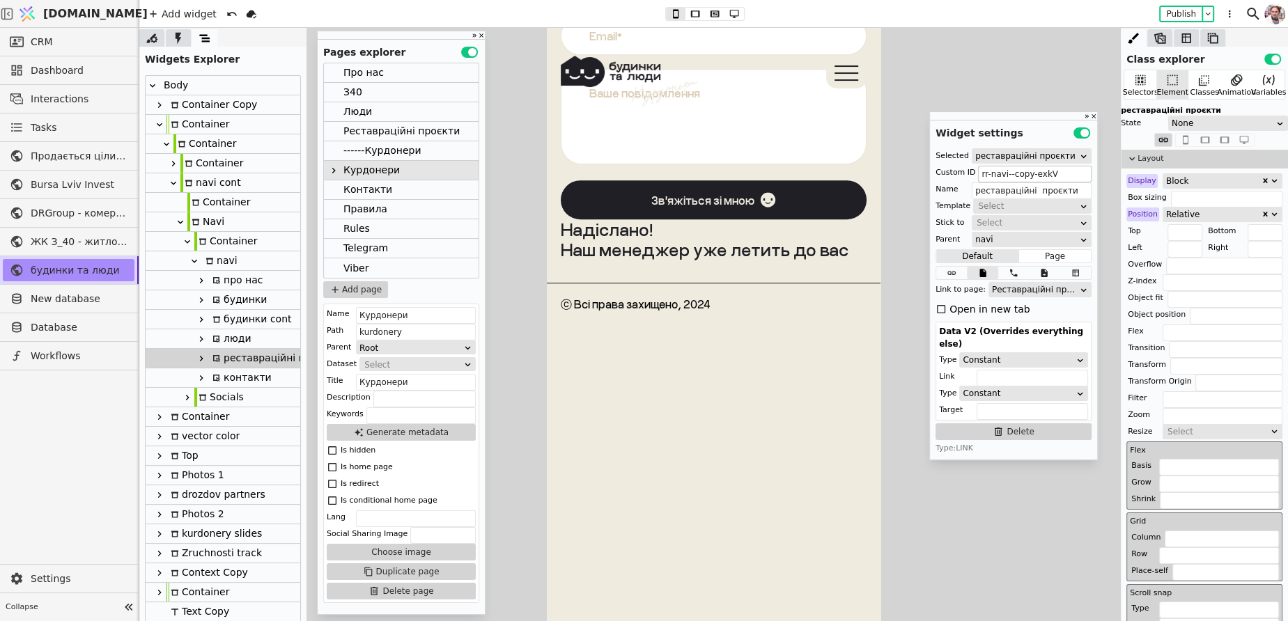
drag, startPoint x: 1006, startPoint y: 173, endPoint x: 1069, endPoint y: 171, distance: 63.4
click at [1070, 171] on input "rr-navi--copy-exkV" at bounding box center [1035, 174] width 114 height 17
click at [239, 382] on div "контакти" at bounding box center [239, 377] width 63 height 19
type input "contacts-navi--copy-LURJ"
type input "контакти"
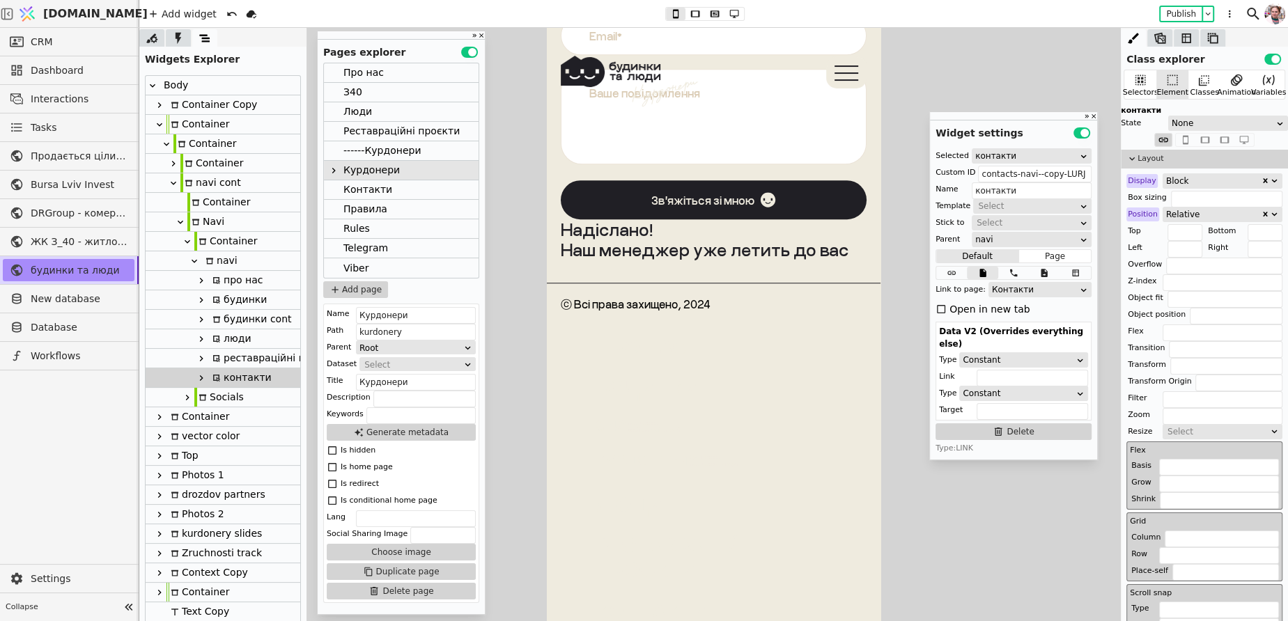
drag, startPoint x: 1038, startPoint y: 178, endPoint x: 1093, endPoint y: 178, distance: 55.7
click at [1093, 178] on div "Selected контакти Custom ID contacts-navi--copy-LURJ Name контакти Template Sel…" at bounding box center [1013, 301] width 167 height 316
type input "contacts-navi"
click at [198, 375] on icon at bounding box center [201, 378] width 11 height 11
click at [215, 398] on div at bounding box center [216, 397] width 3 height 20
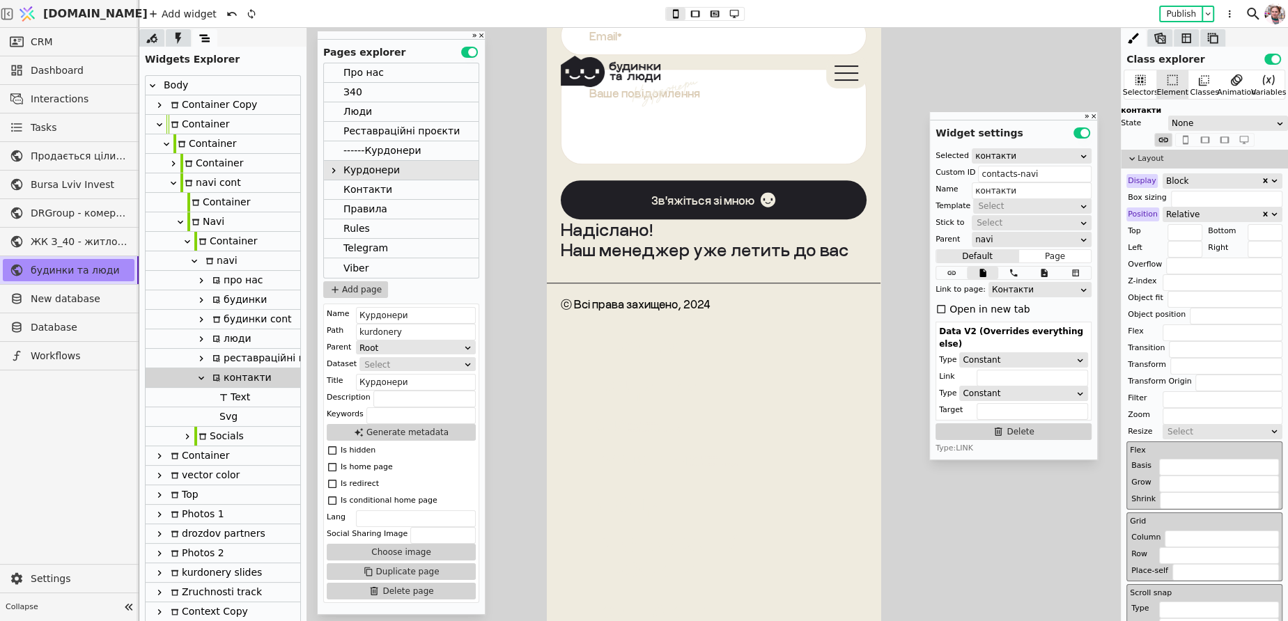
type input "Text"
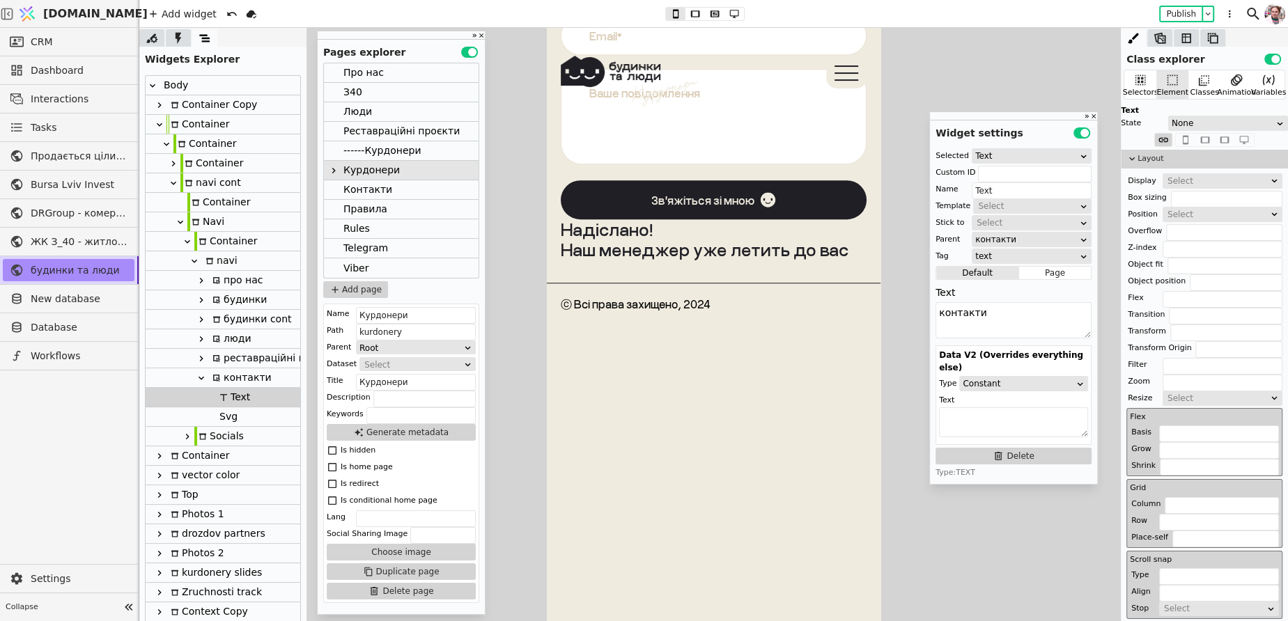
click at [204, 382] on icon at bounding box center [201, 378] width 11 height 11
type input "contacts-navi"
type input "контакти"
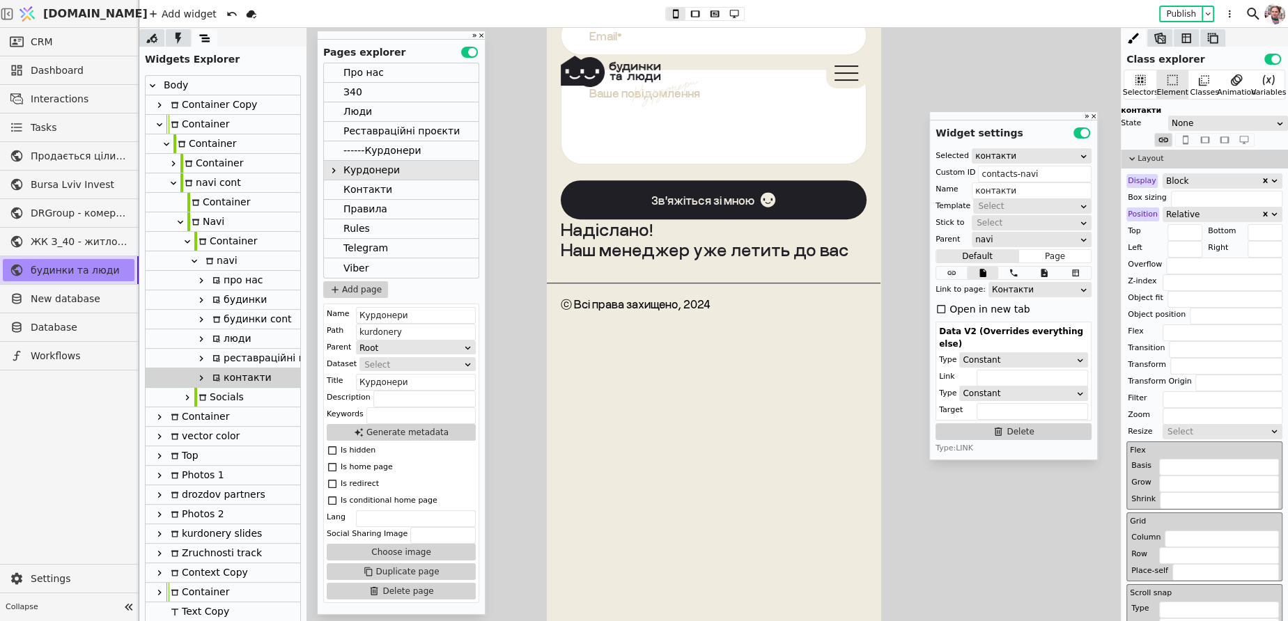
click at [203, 322] on icon at bounding box center [201, 319] width 11 height 11
type input "budynky-cont"
type input "будинки cont"
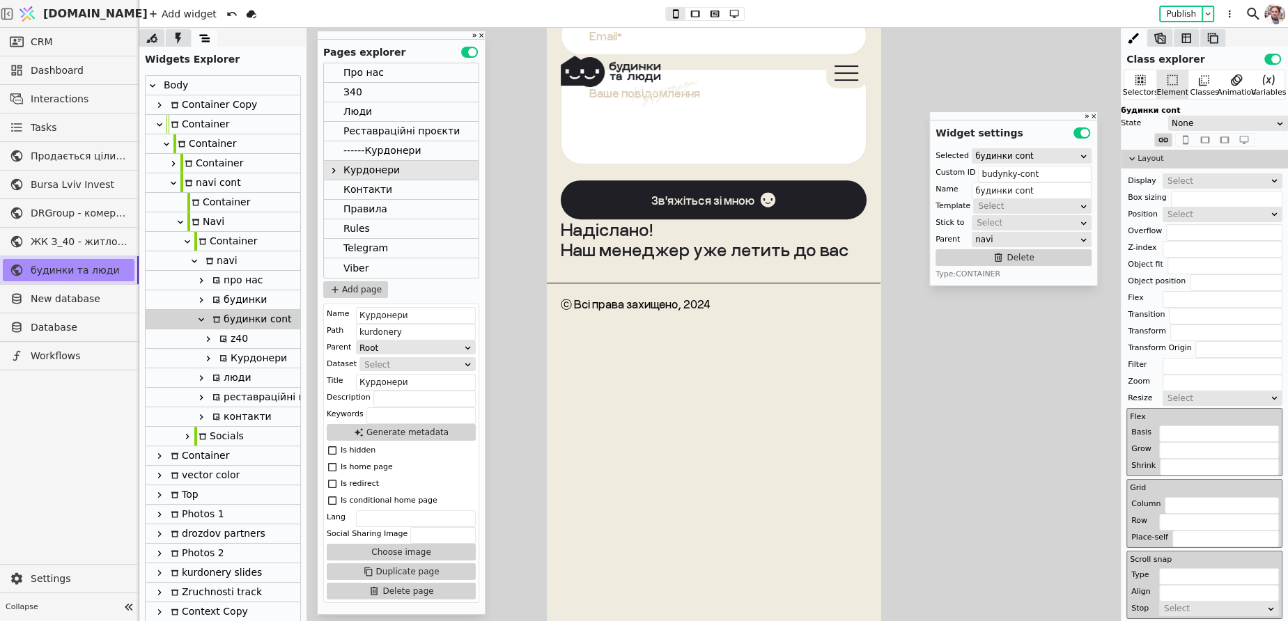
click at [219, 340] on icon at bounding box center [223, 339] width 8 height 8
type input "z40-navi--copy-VELF"
type input "z40"
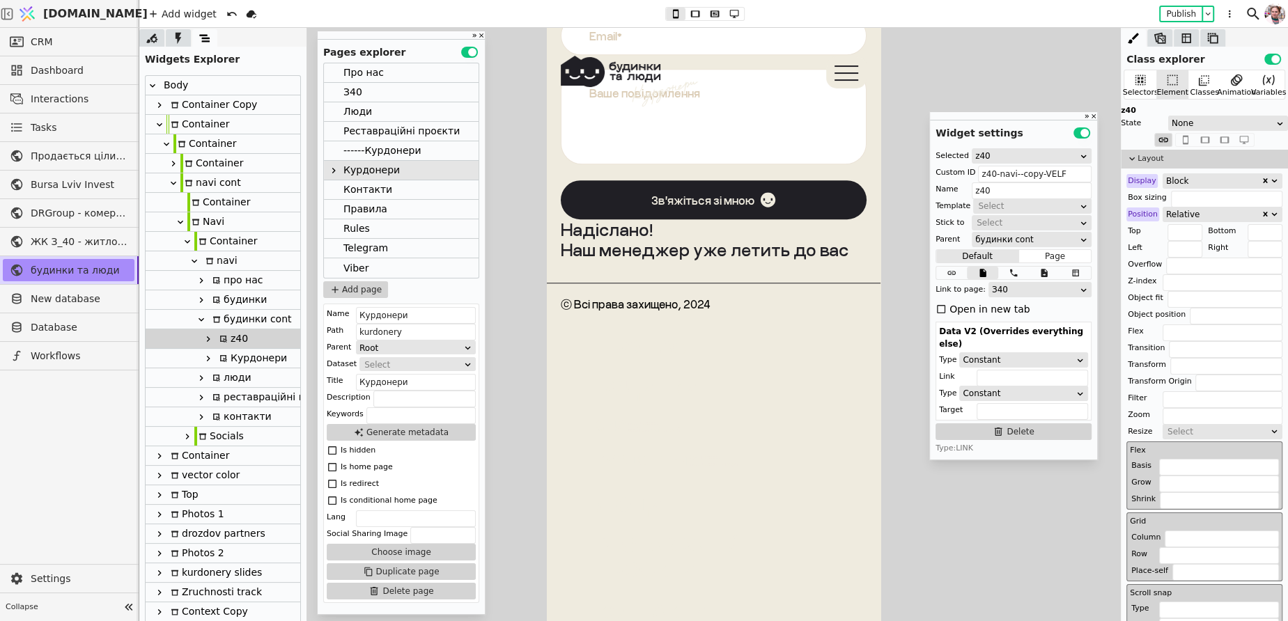
drag, startPoint x: 1013, startPoint y: 169, endPoint x: 1100, endPoint y: 171, distance: 87.1
click at [1100, 171] on div "Class explorer Use setting Selectors Element Classes Animation Variables z40 St…" at bounding box center [713, 324] width 1149 height 593
click at [244, 361] on div "Курдонери" at bounding box center [251, 358] width 72 height 19
type input "kurdonery-navi--copy-CzEw"
type input "Курдонери"
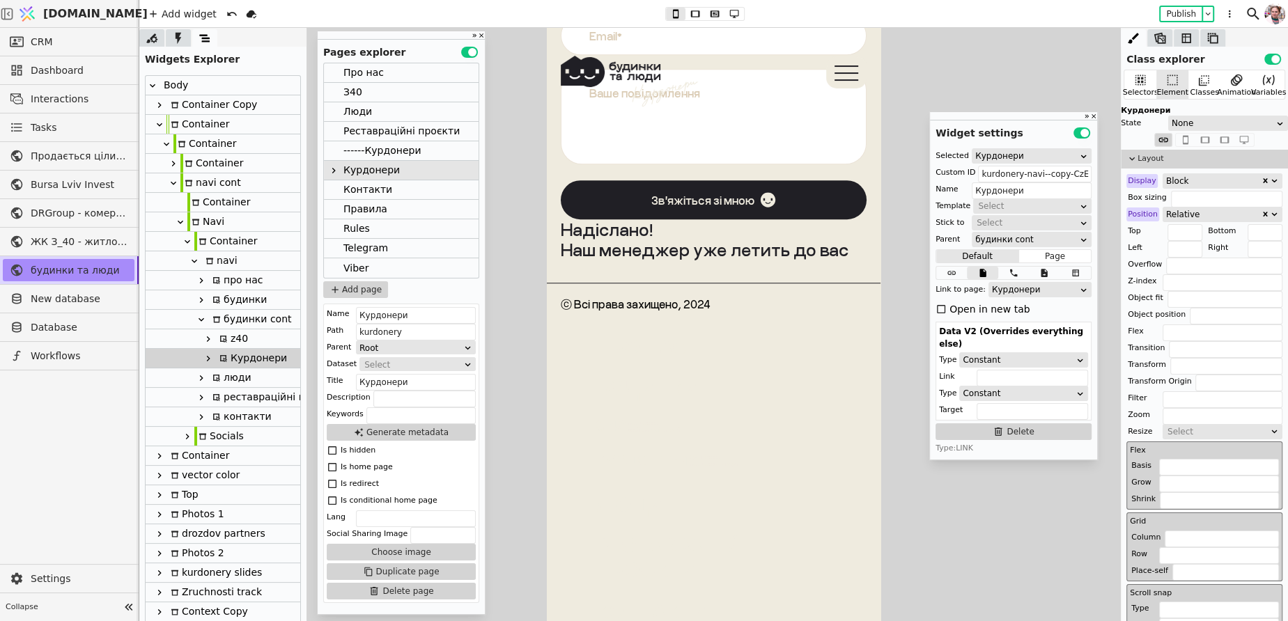
scroll to position [0, 3]
drag, startPoint x: 1041, startPoint y: 178, endPoint x: 1108, endPoint y: 178, distance: 67.6
click at [1109, 178] on div "Class explorer Use setting Selectors Element Classes Animation Variables Курдон…" at bounding box center [713, 324] width 1149 height 593
type input "kurdonery-navi"
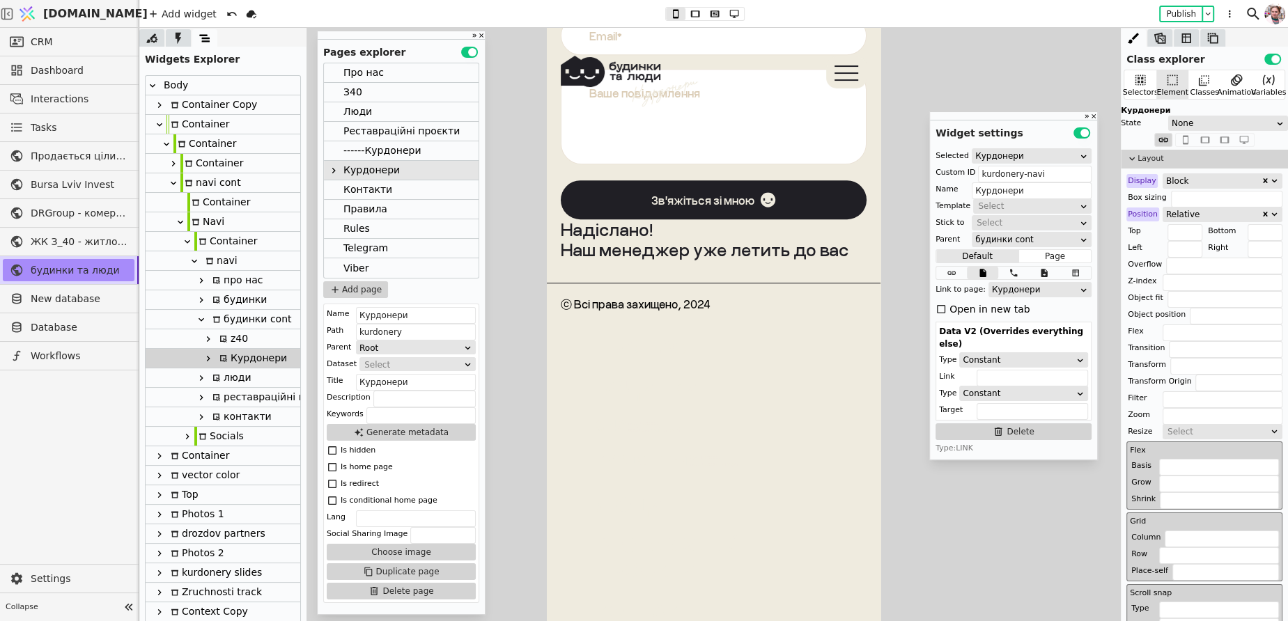
click at [212, 259] on icon at bounding box center [209, 261] width 8 height 8
type input "navi"
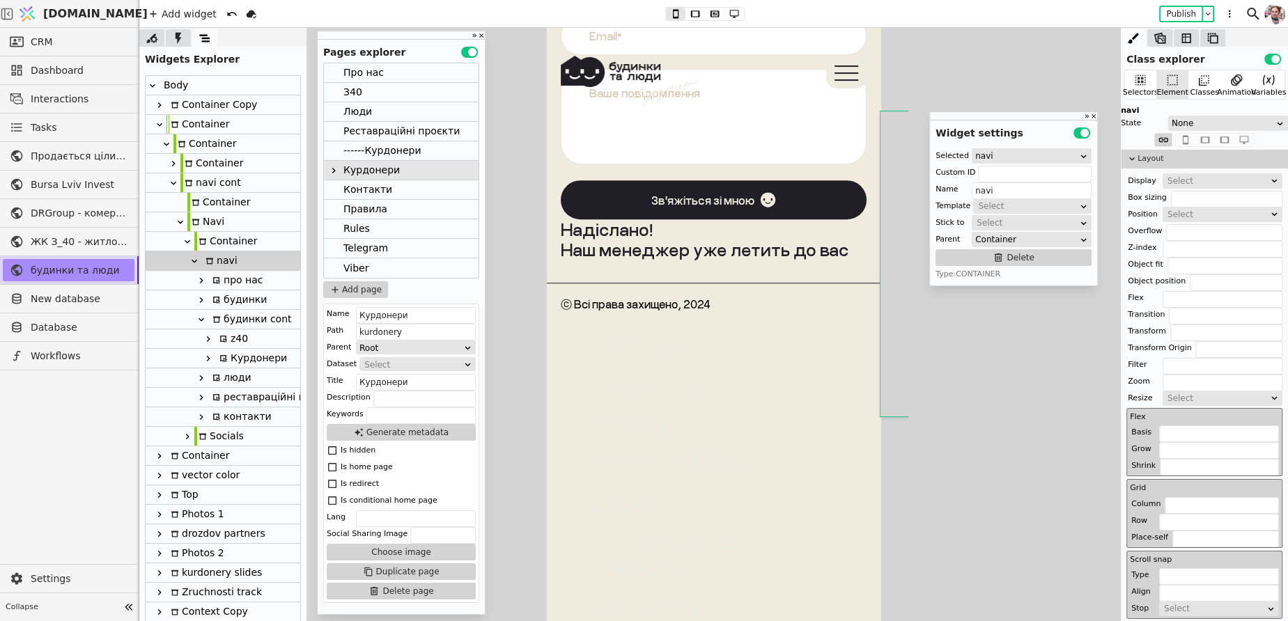
click at [508, 281] on div at bounding box center [713, 324] width 1149 height 593
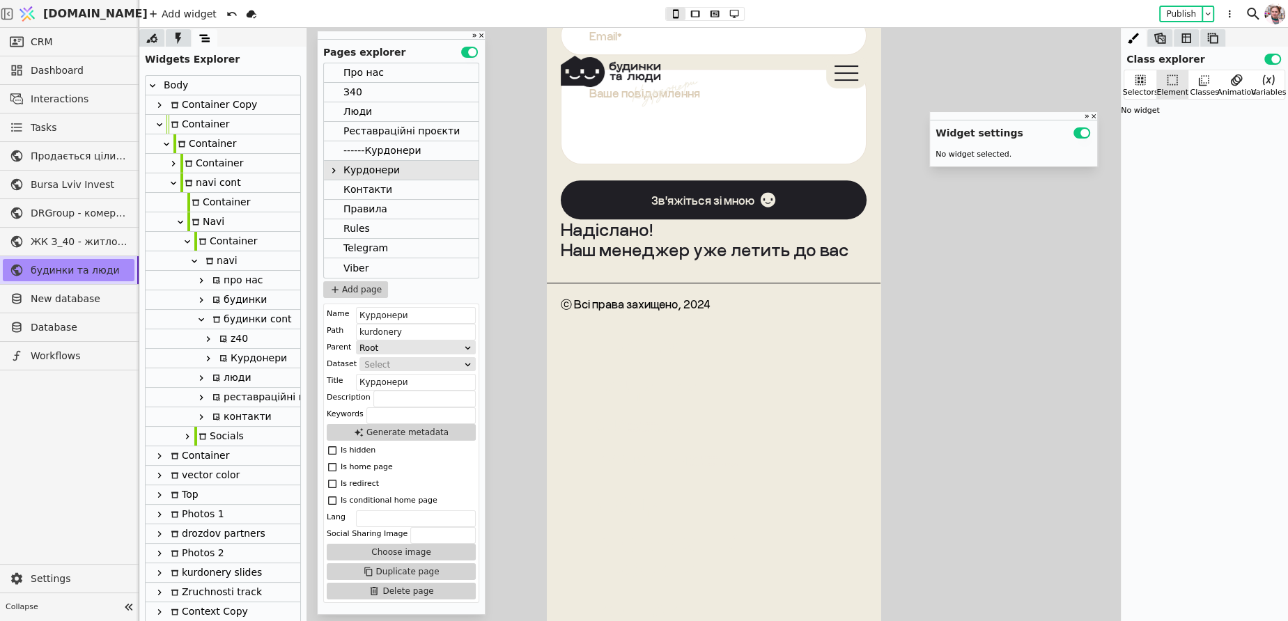
click at [249, 249] on div "Container" at bounding box center [225, 241] width 63 height 19
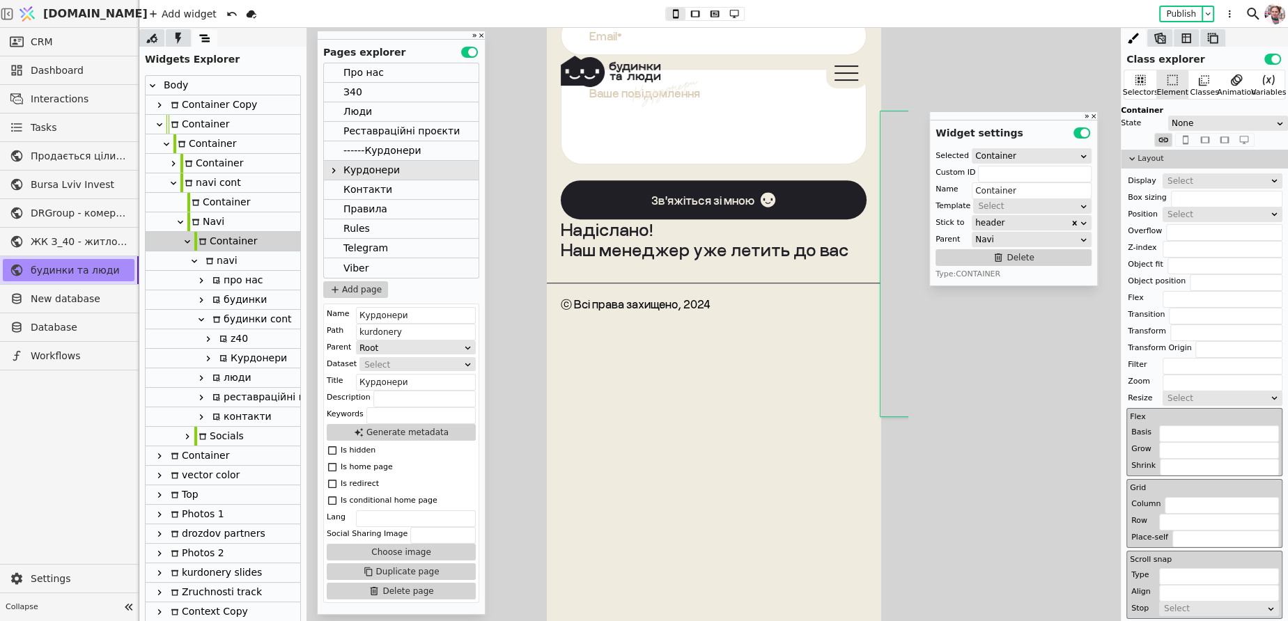
click at [249, 262] on div "navi" at bounding box center [223, 261] width 155 height 20
type input "navi"
click at [205, 363] on icon at bounding box center [208, 358] width 11 height 11
type input "kurdonery-navi"
type input "Курдонери"
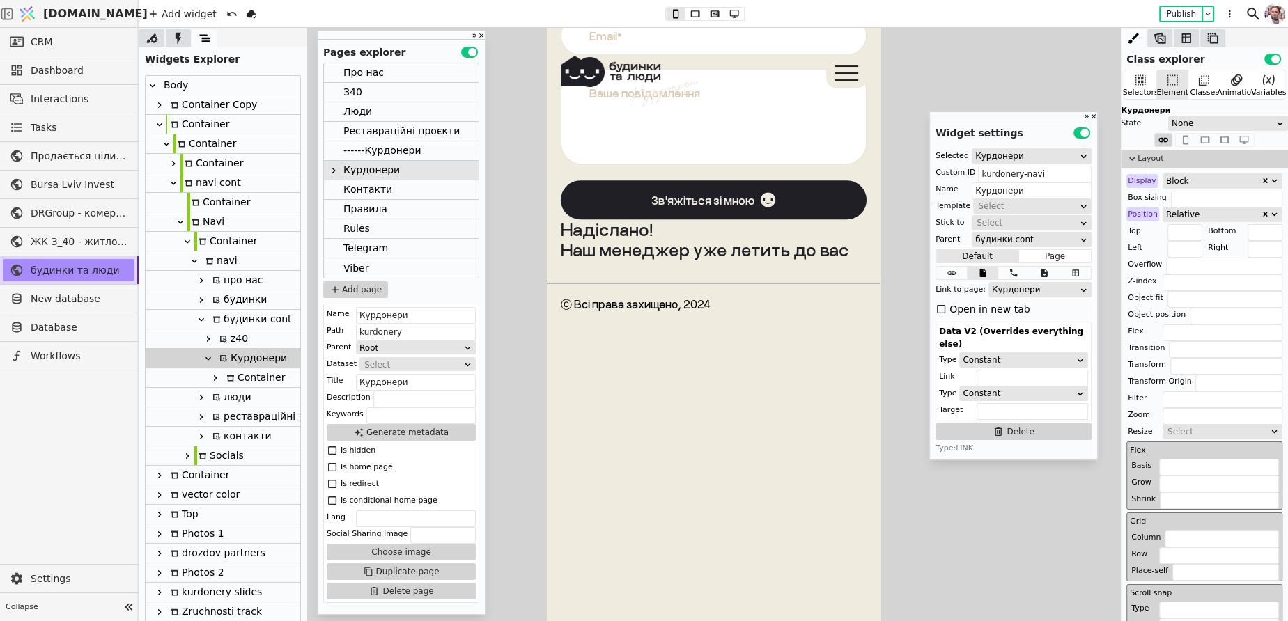
click at [214, 375] on icon at bounding box center [215, 378] width 3 height 6
type input "Container"
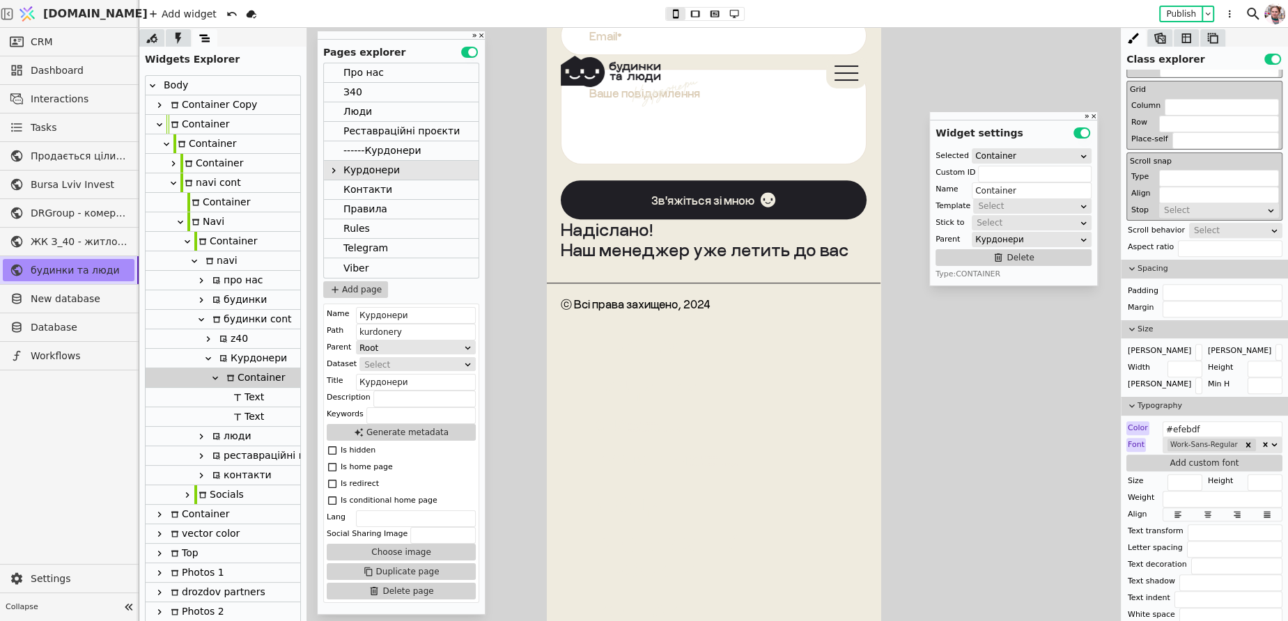
scroll to position [531, 0]
click at [375, 79] on div "Про нас" at bounding box center [363, 72] width 40 height 19
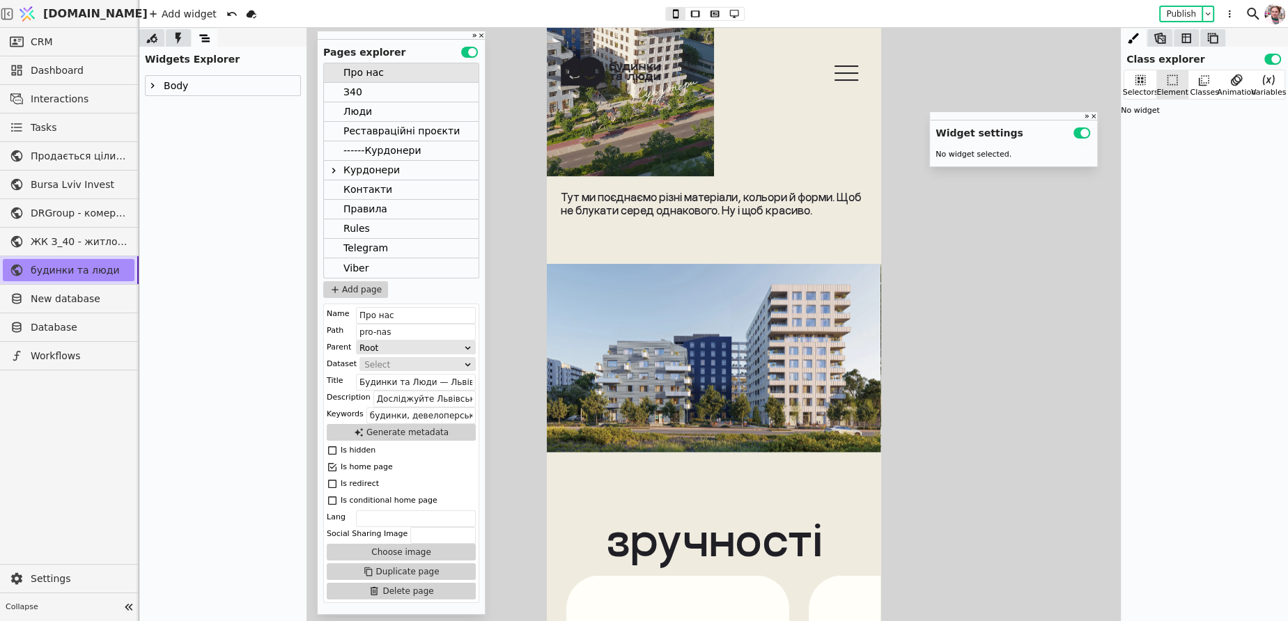
scroll to position [2278, 0]
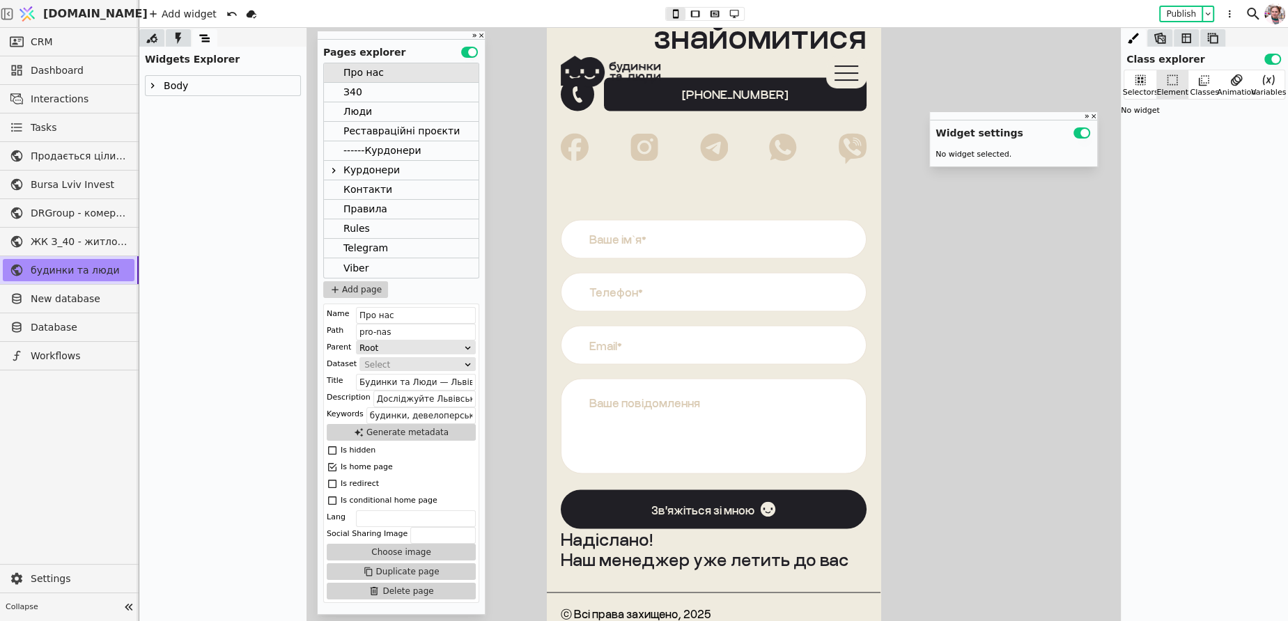
click at [150, 89] on icon at bounding box center [152, 85] width 11 height 11
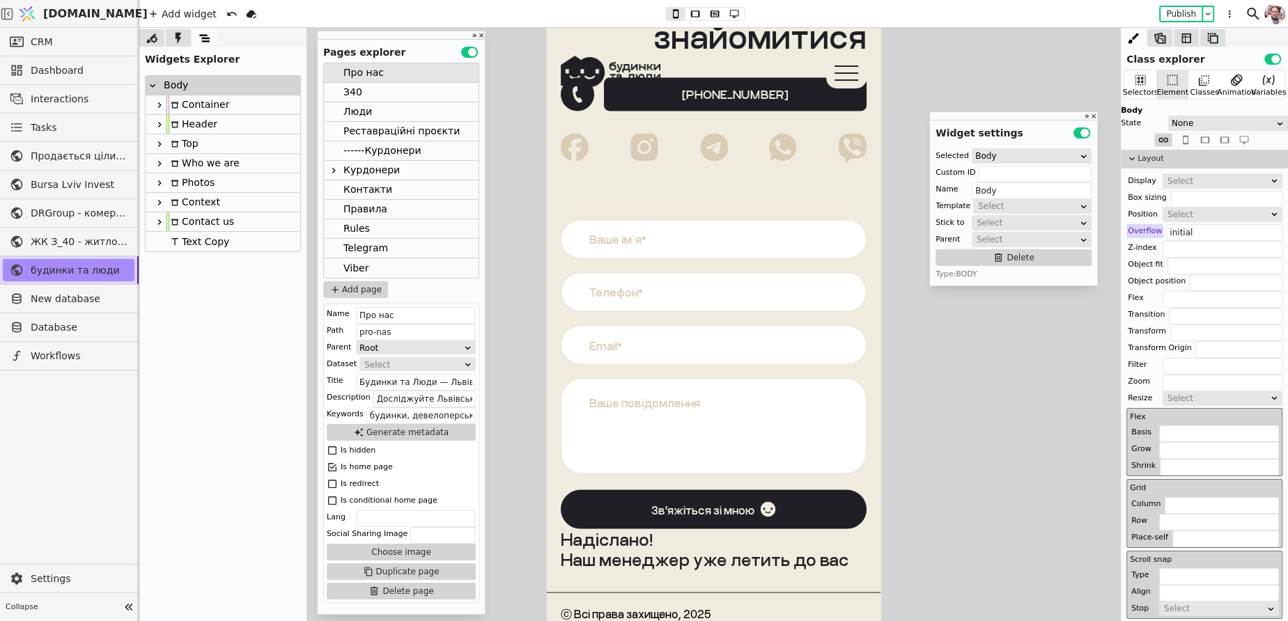
click at [160, 123] on icon at bounding box center [159, 125] width 3 height 6
type input "Header"
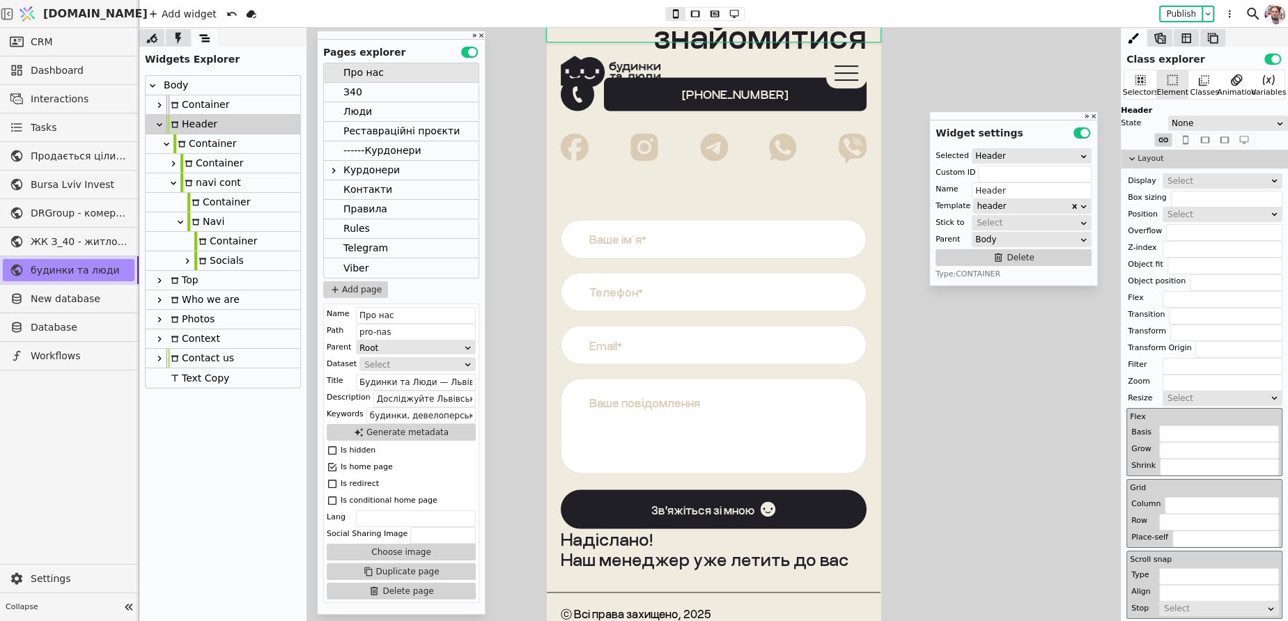
scroll to position [0, 0]
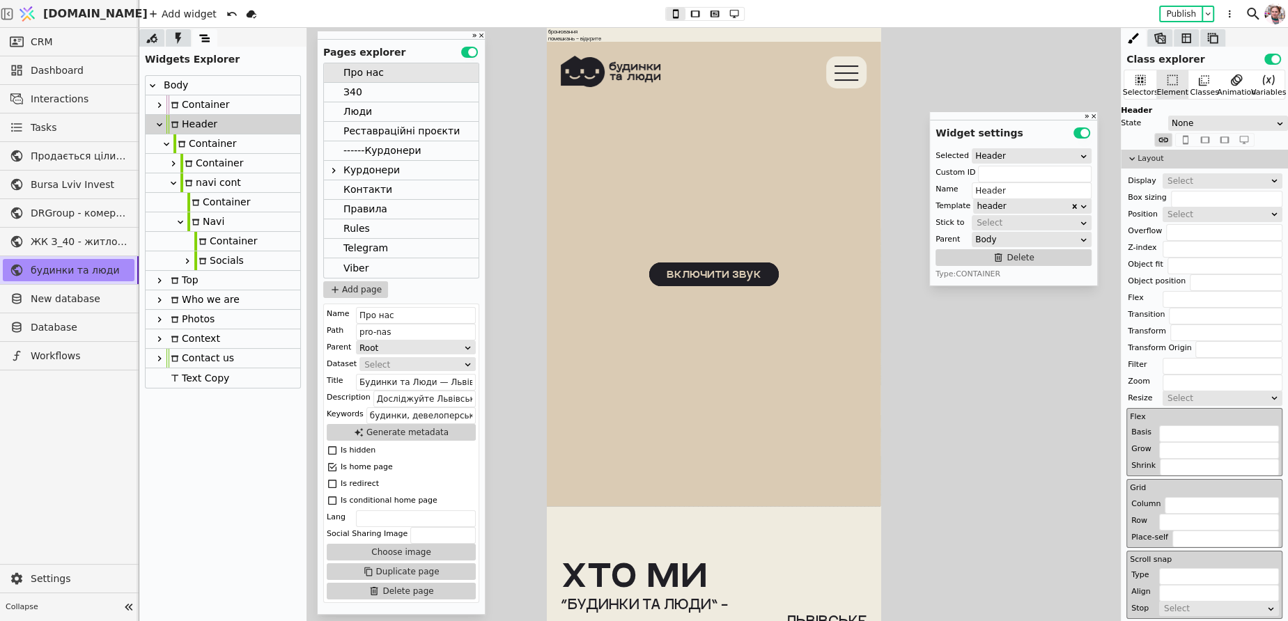
click at [214, 207] on div "Container" at bounding box center [218, 202] width 63 height 19
type input "menu-bg"
type input "Container"
click at [212, 240] on div "Container" at bounding box center [225, 241] width 63 height 19
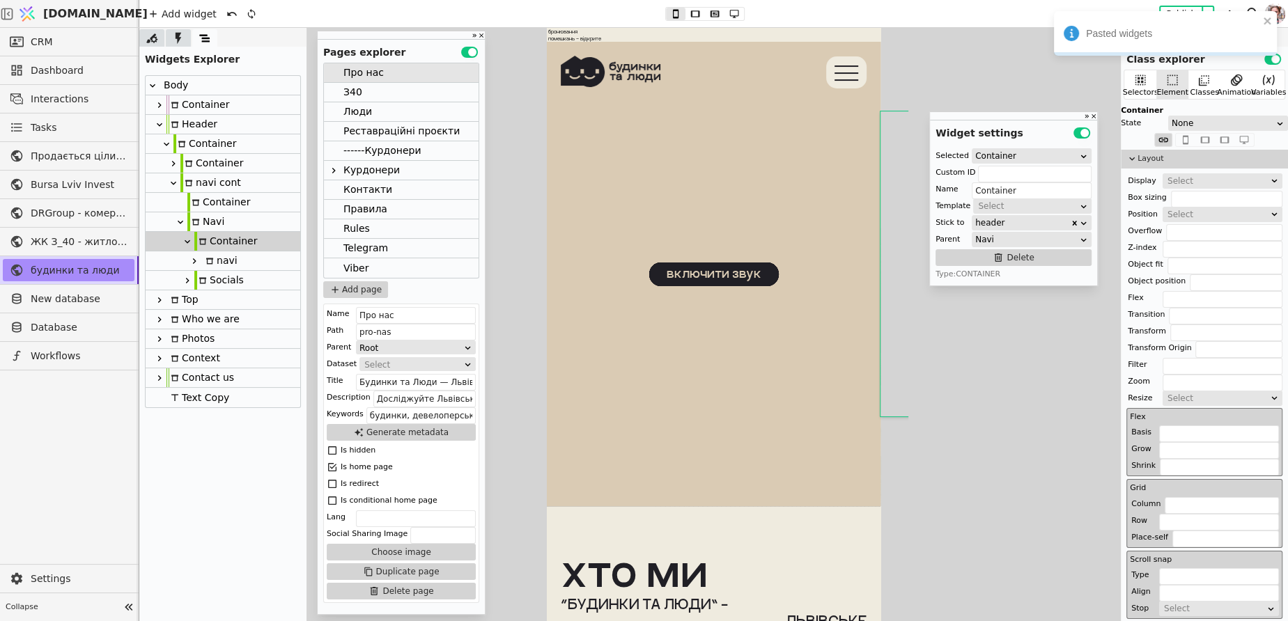
click at [192, 258] on icon at bounding box center [194, 261] width 11 height 11
type input "navi"
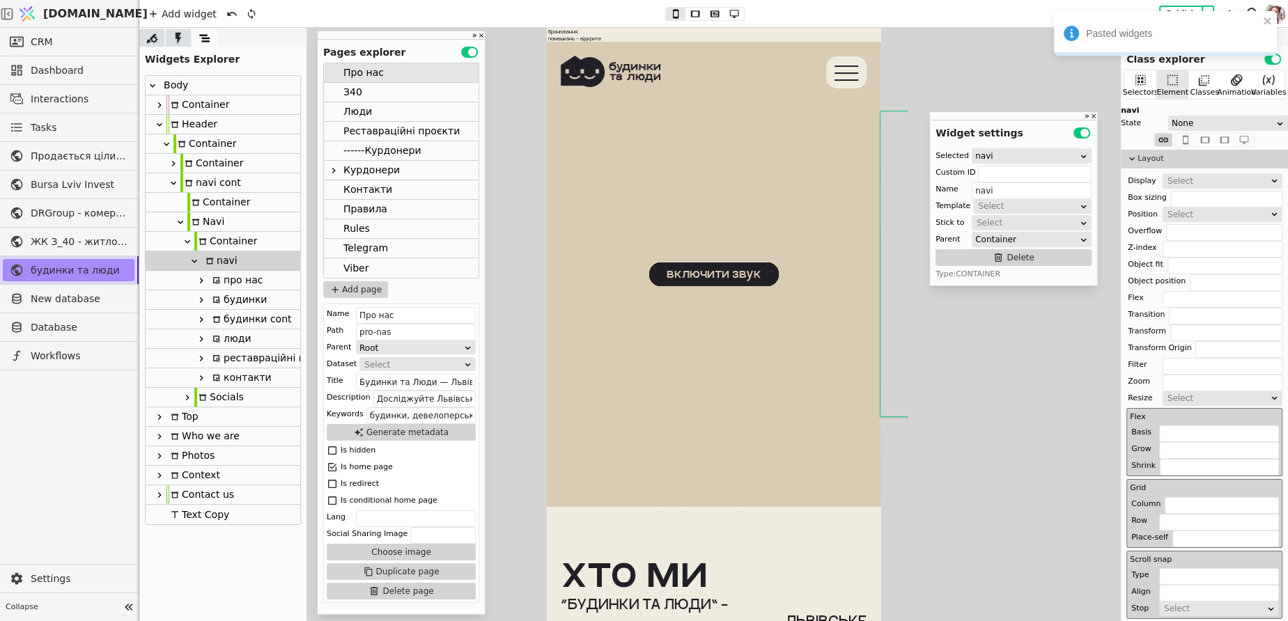
click at [215, 278] on icon at bounding box center [216, 281] width 8 height 8
type input "pro-nas-navi-copy-ldwV"
type input "про нас"
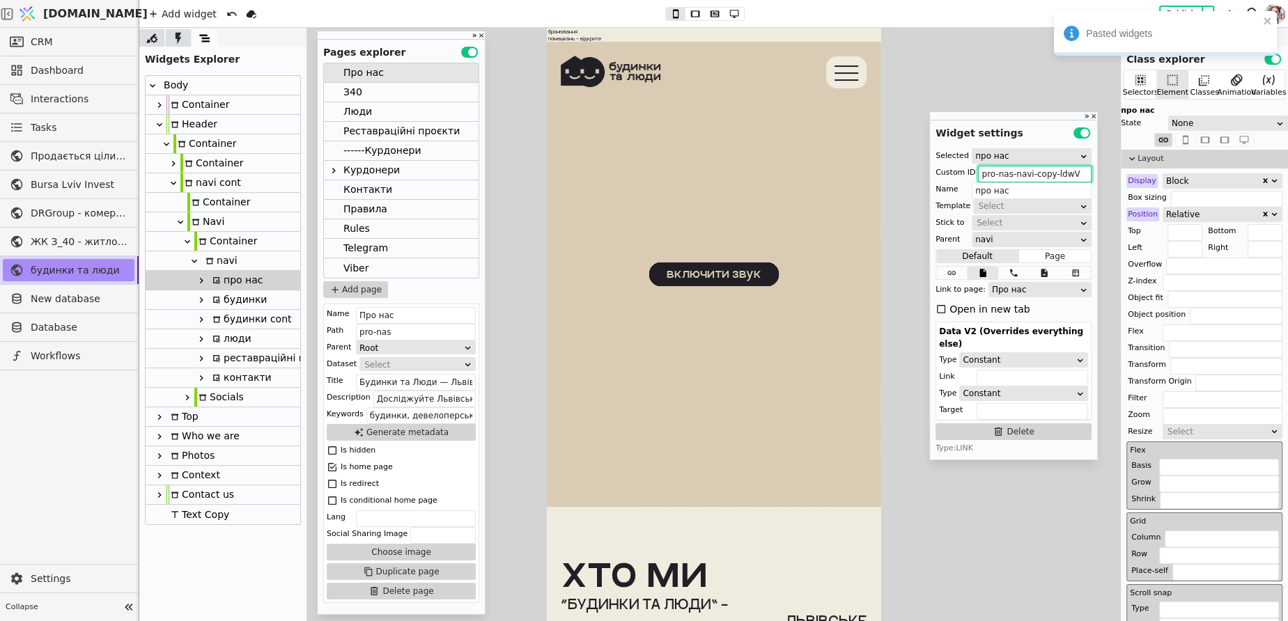
drag, startPoint x: 1032, startPoint y: 176, endPoint x: 1094, endPoint y: 177, distance: 62.0
click at [1094, 177] on div "Selected про нас Custom ID pro-nas-navi-copy-ldwV Name про нас Template Select …" at bounding box center [1013, 301] width 167 height 316
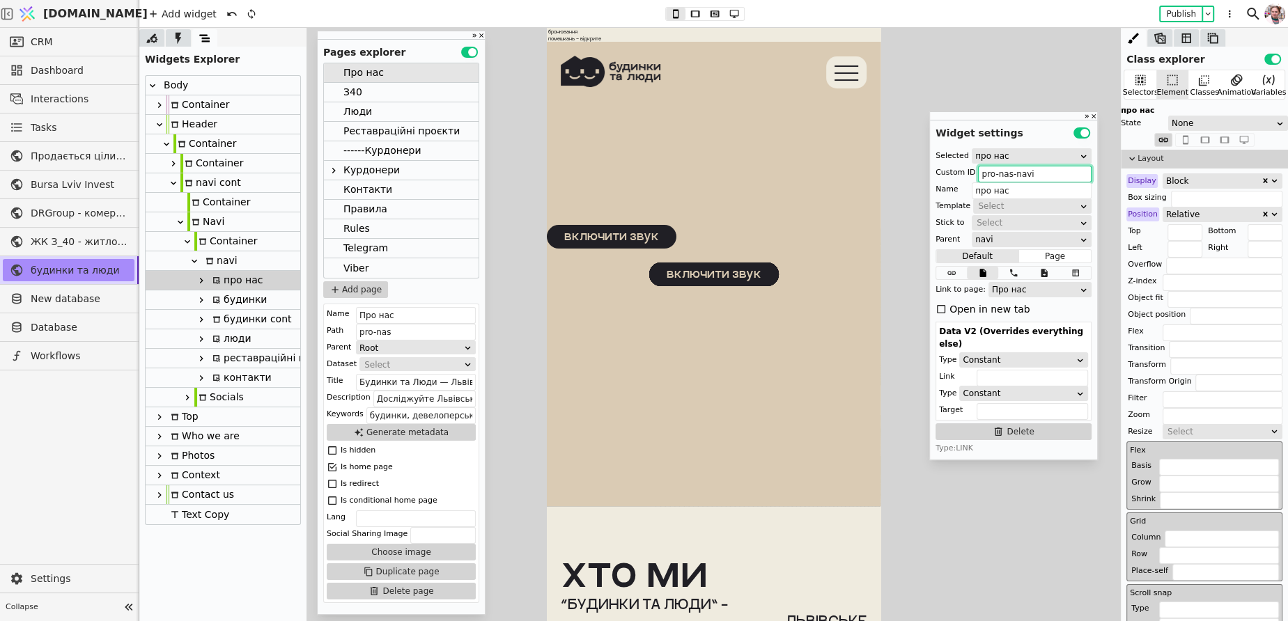
click at [247, 302] on div "будинки" at bounding box center [237, 299] width 59 height 19
type input "budynky-button-copy-hVFB"
type input "будинки"
click at [221, 329] on div "люди" at bounding box center [229, 338] width 43 height 19
type input "liudy-navi-copy-syKj"
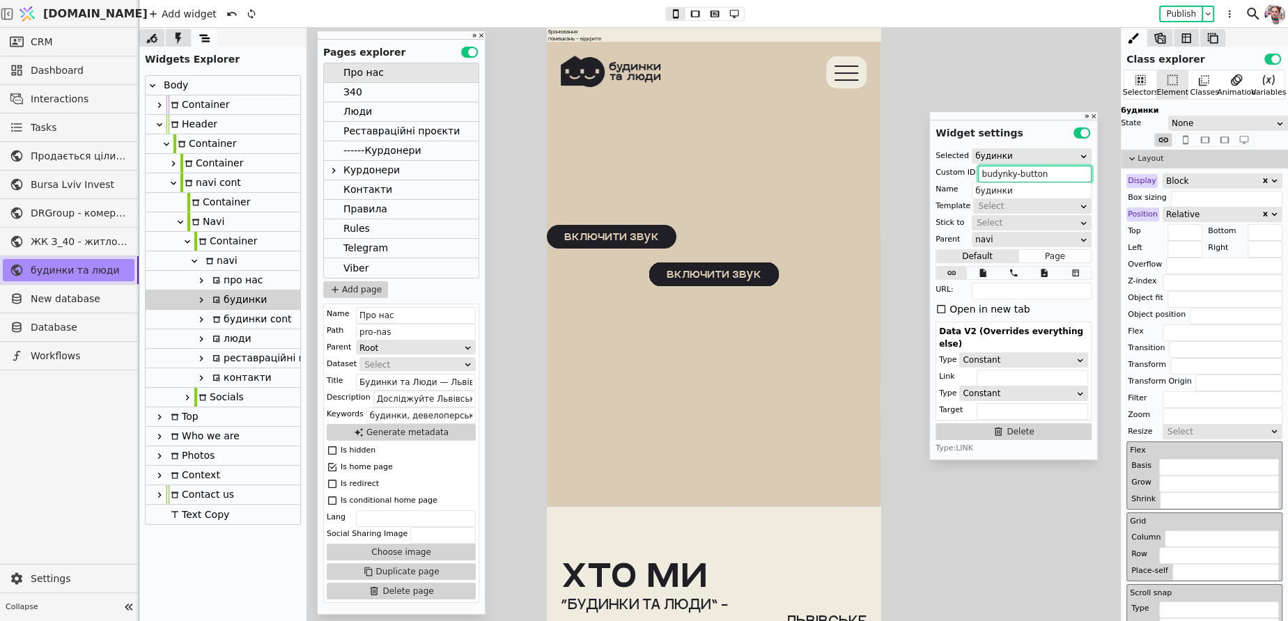
type input "люди"
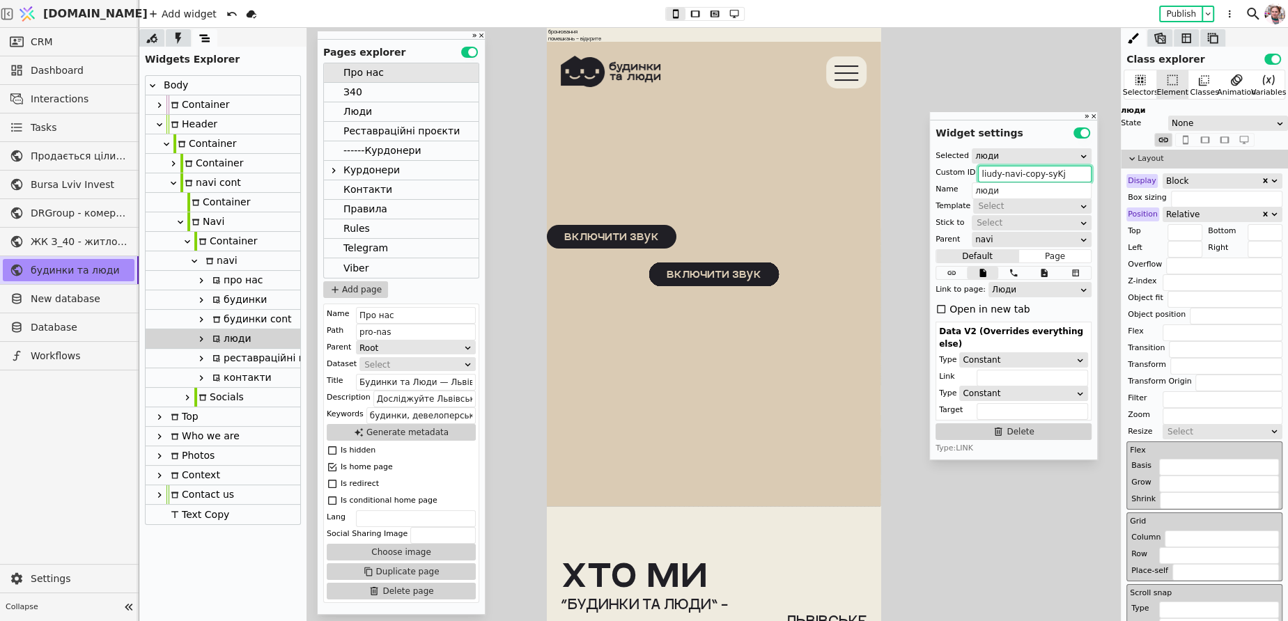
click at [226, 322] on div "будинки cont" at bounding box center [249, 319] width 83 height 19
type input "budynky-cont-copy-YYkt"
type input "будинки cont"
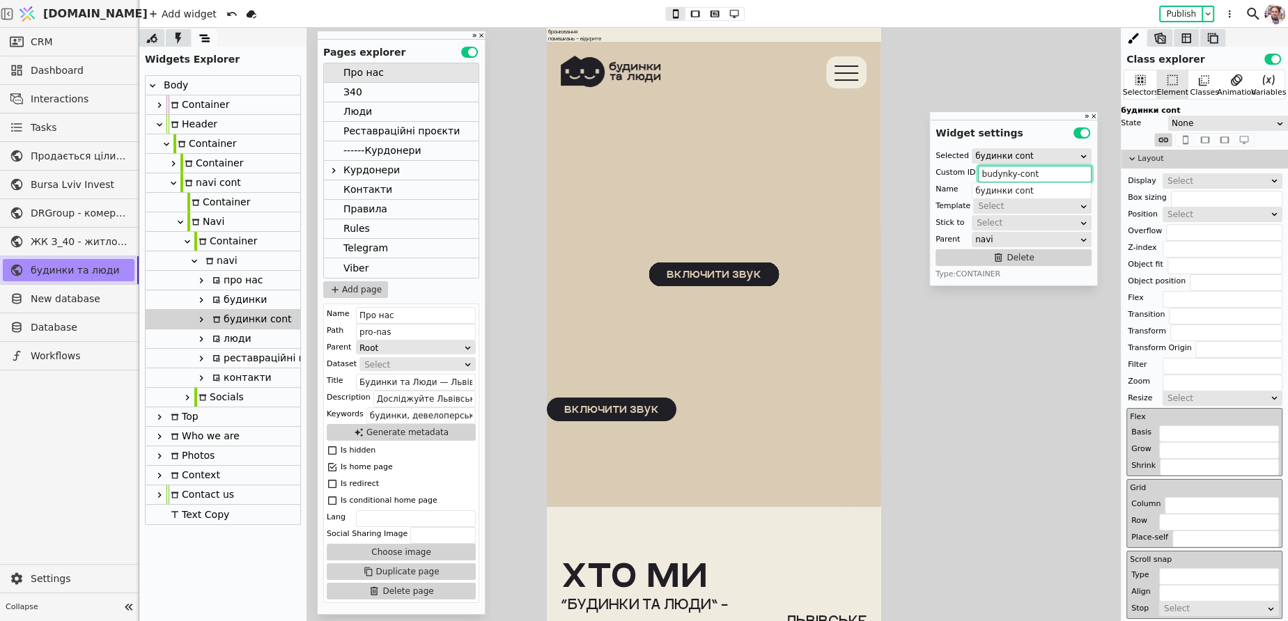
click at [215, 338] on icon at bounding box center [216, 339] width 8 height 8
type input "liudy-navi-copy-syKj"
type input "люди"
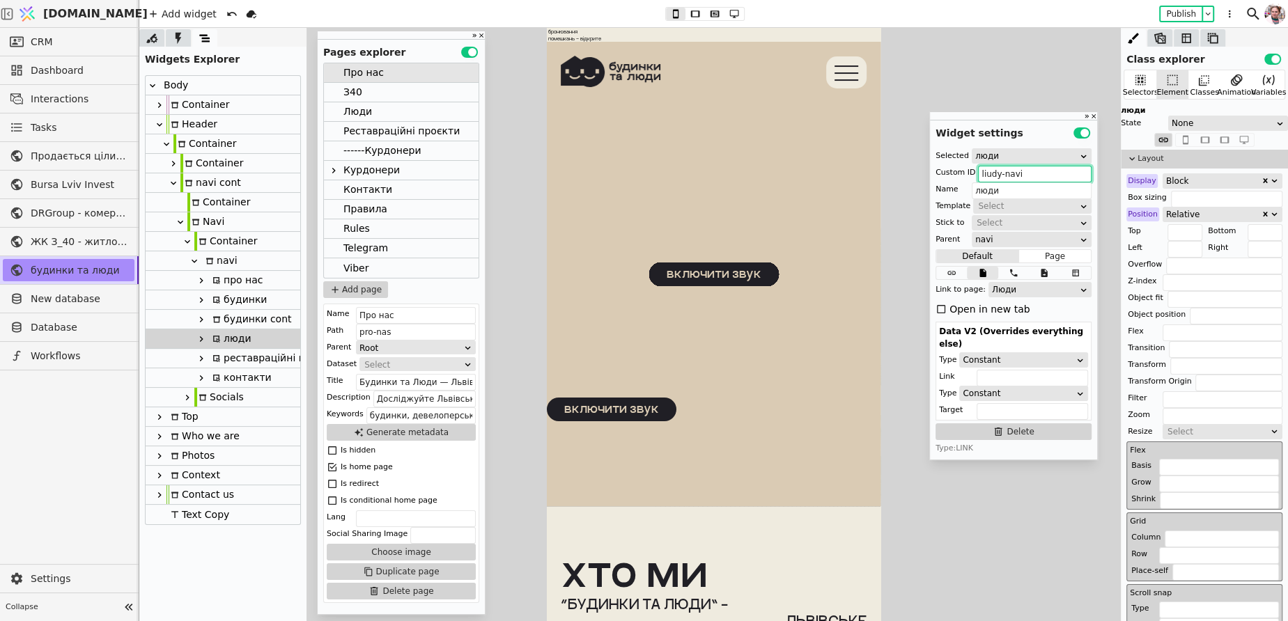
click at [222, 357] on div "реставраційні проєкти" at bounding box center [274, 358] width 132 height 19
type input "rr-navi-copy-cajn"
type input "реставраційні проєкти"
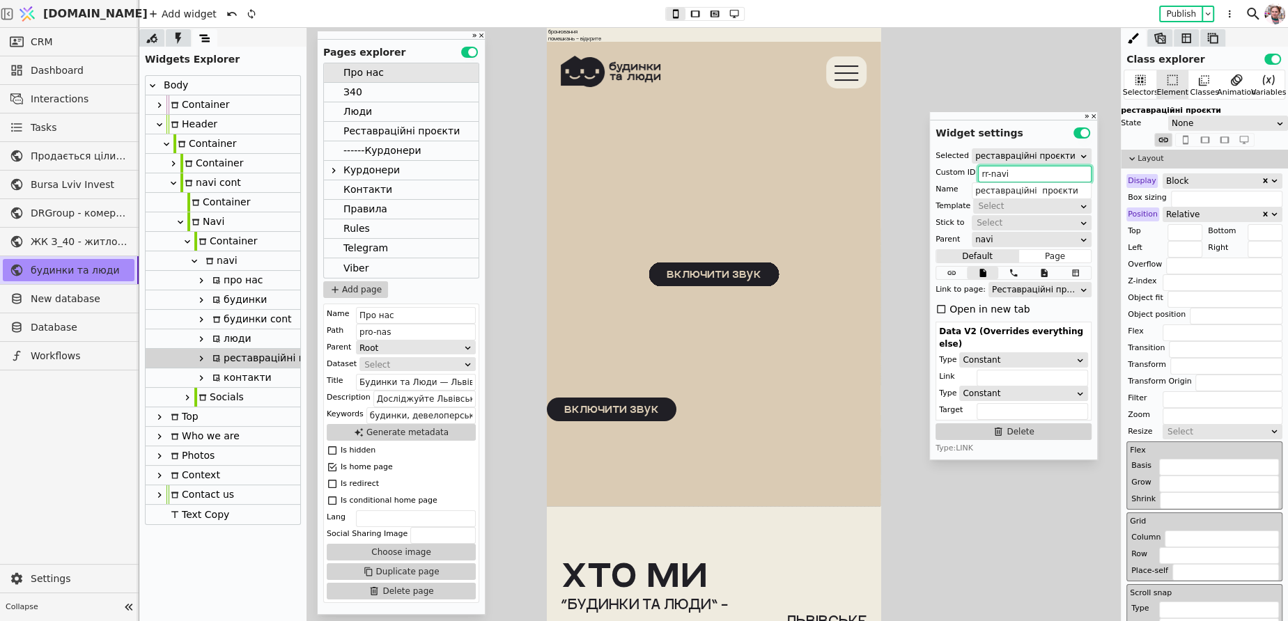
click at [231, 378] on div "контакти" at bounding box center [239, 377] width 63 height 19
type input "contacts-navi-copy-QeFa"
type input "контакти"
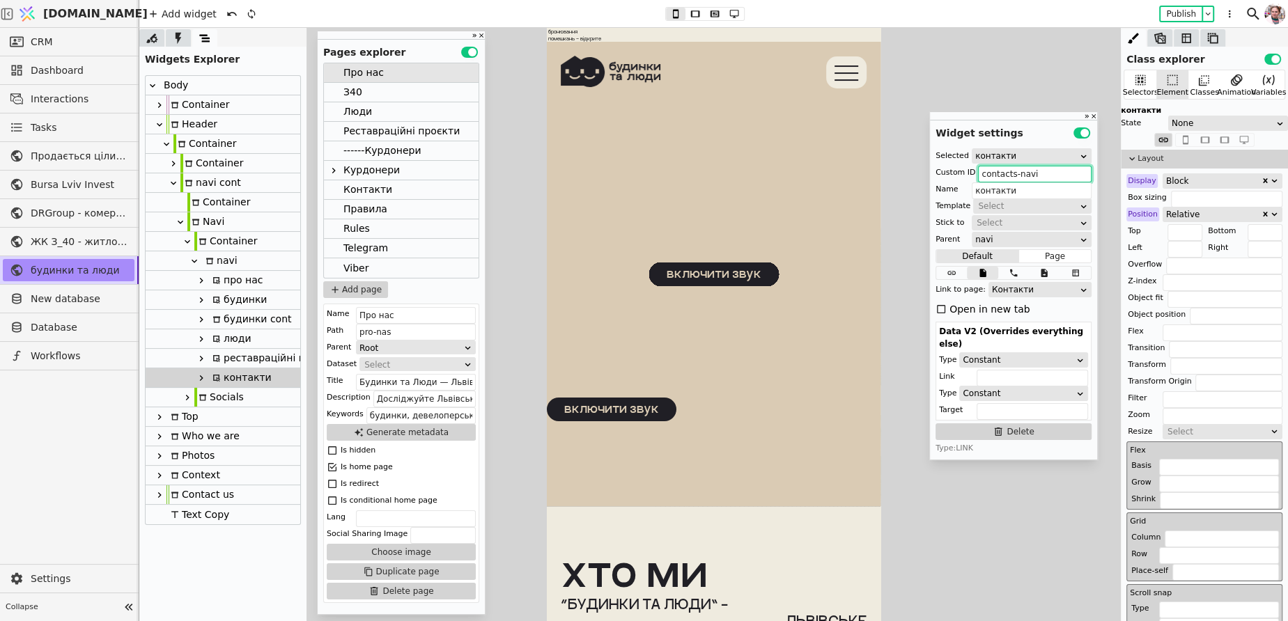
click at [199, 314] on icon at bounding box center [201, 319] width 11 height 11
type input "budynky-cont"
type input "будинки cont"
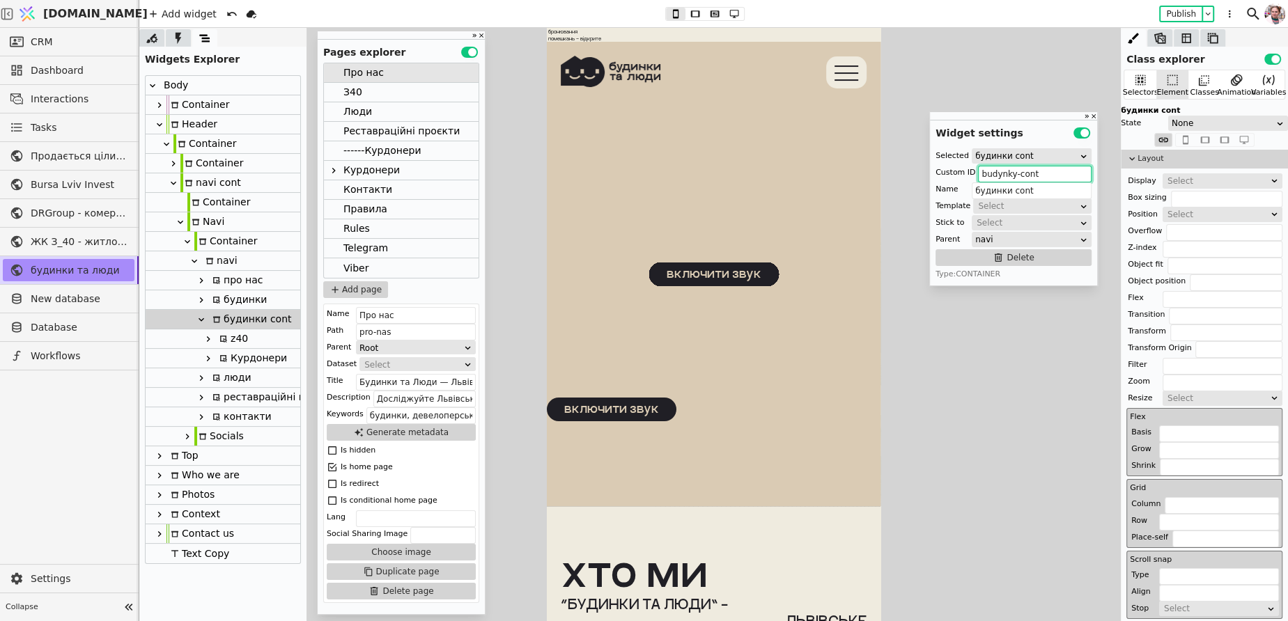
click at [233, 339] on div "z40" at bounding box center [231, 338] width 33 height 19
type input "z40-navi-copy-UDtS"
type input "z40"
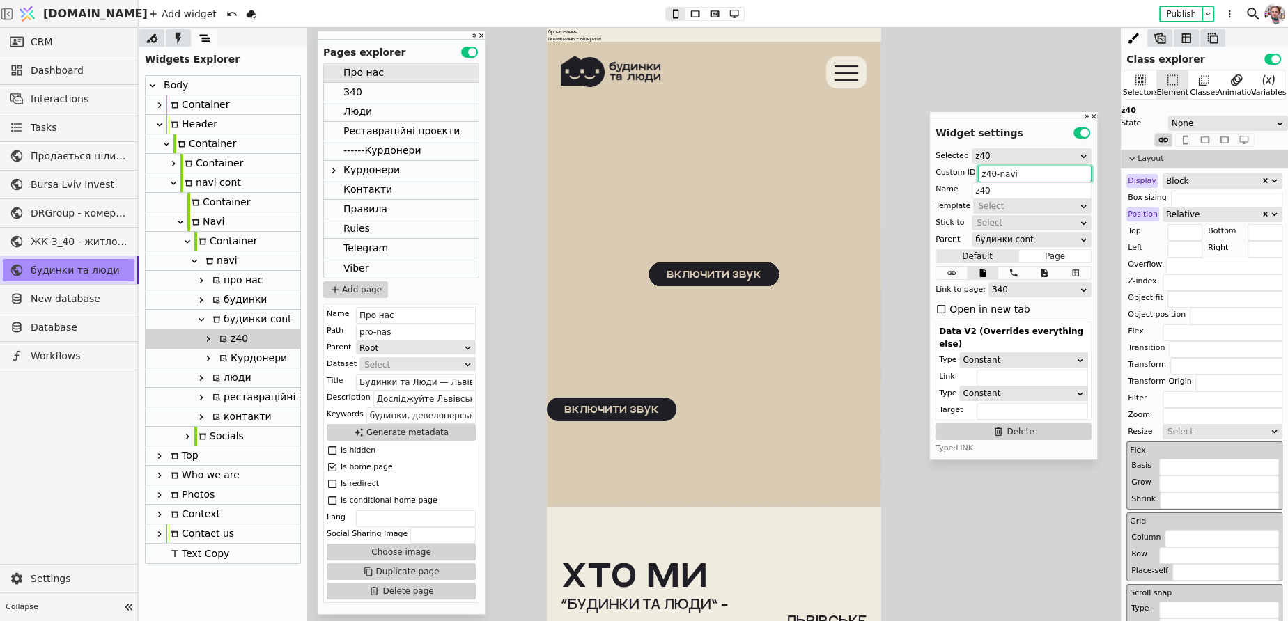
click at [242, 355] on div "Курдонери" at bounding box center [251, 358] width 72 height 19
type input "kurdonery-navi-copy-OWap"
type input "Курдонери"
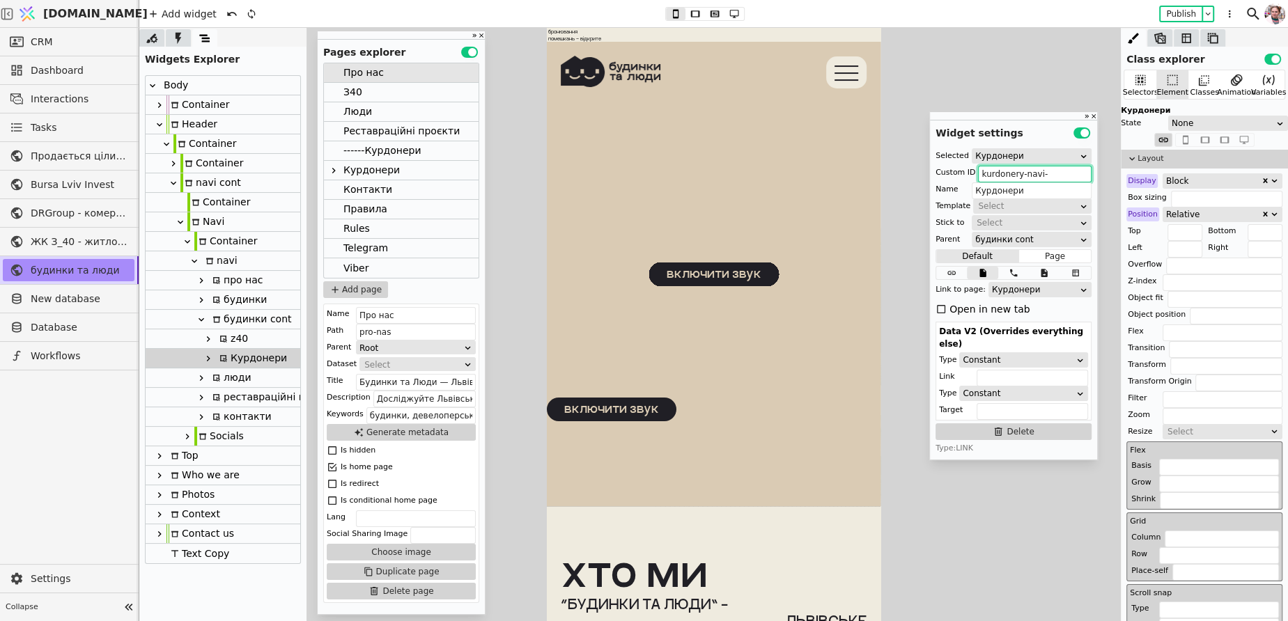
type input "kurdonery-navi"
click at [367, 97] on div "З40" at bounding box center [401, 93] width 155 height 20
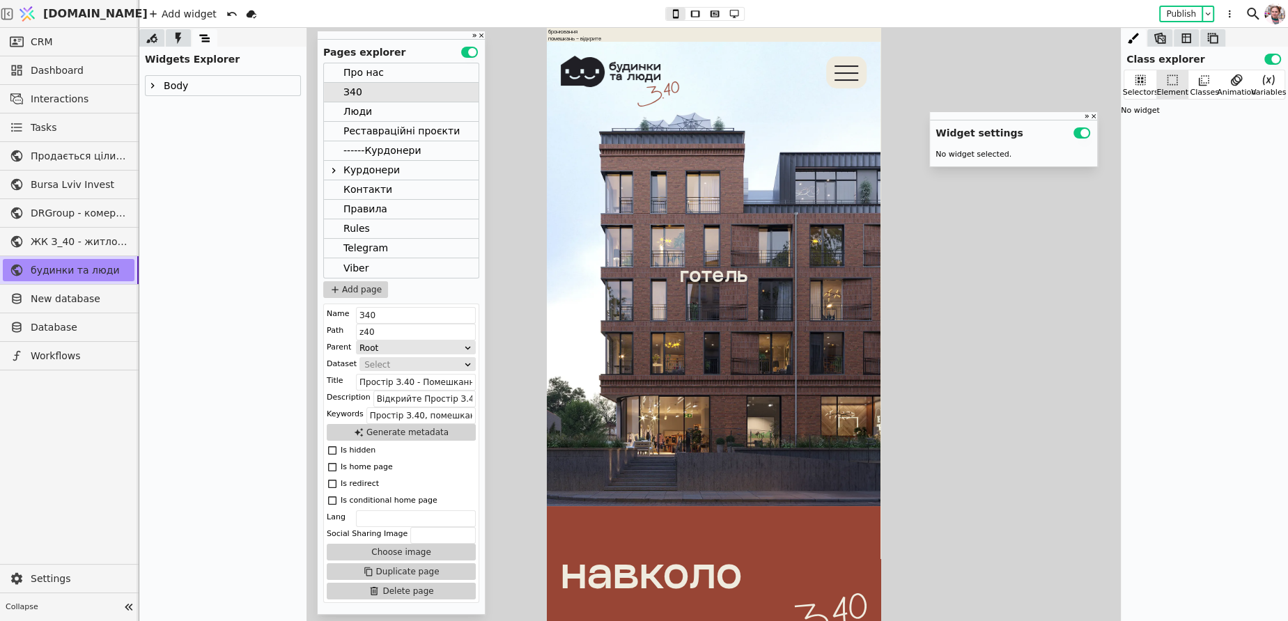
click at [148, 87] on icon at bounding box center [152, 85] width 11 height 11
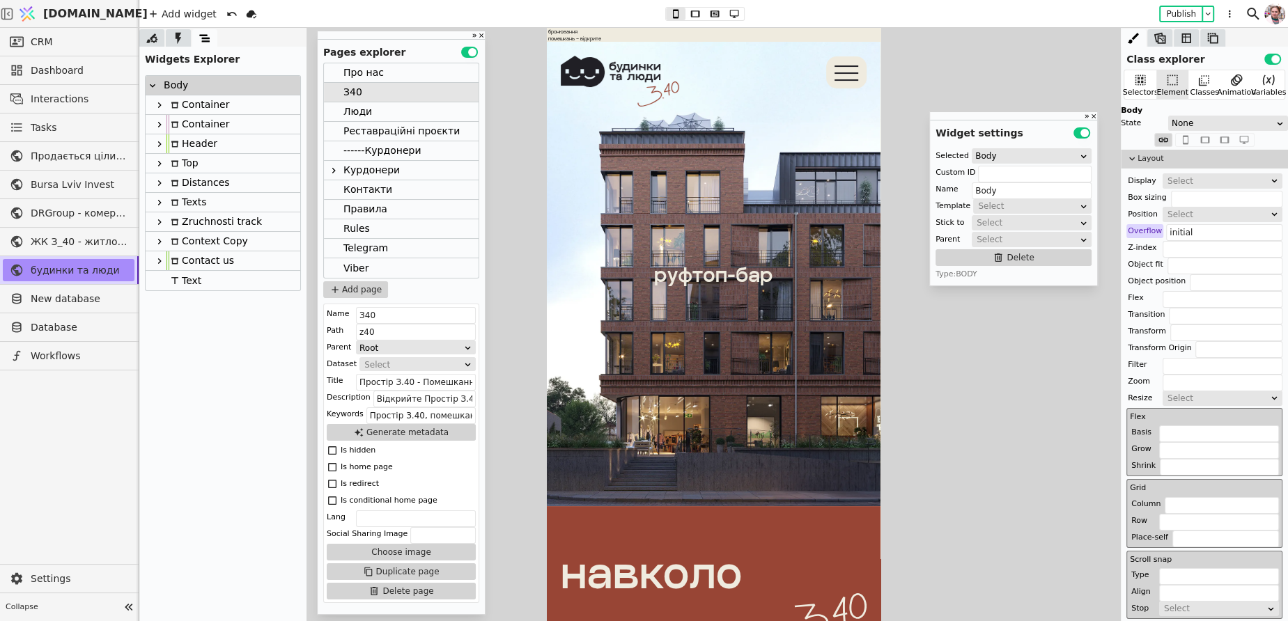
click at [163, 144] on icon at bounding box center [159, 144] width 11 height 11
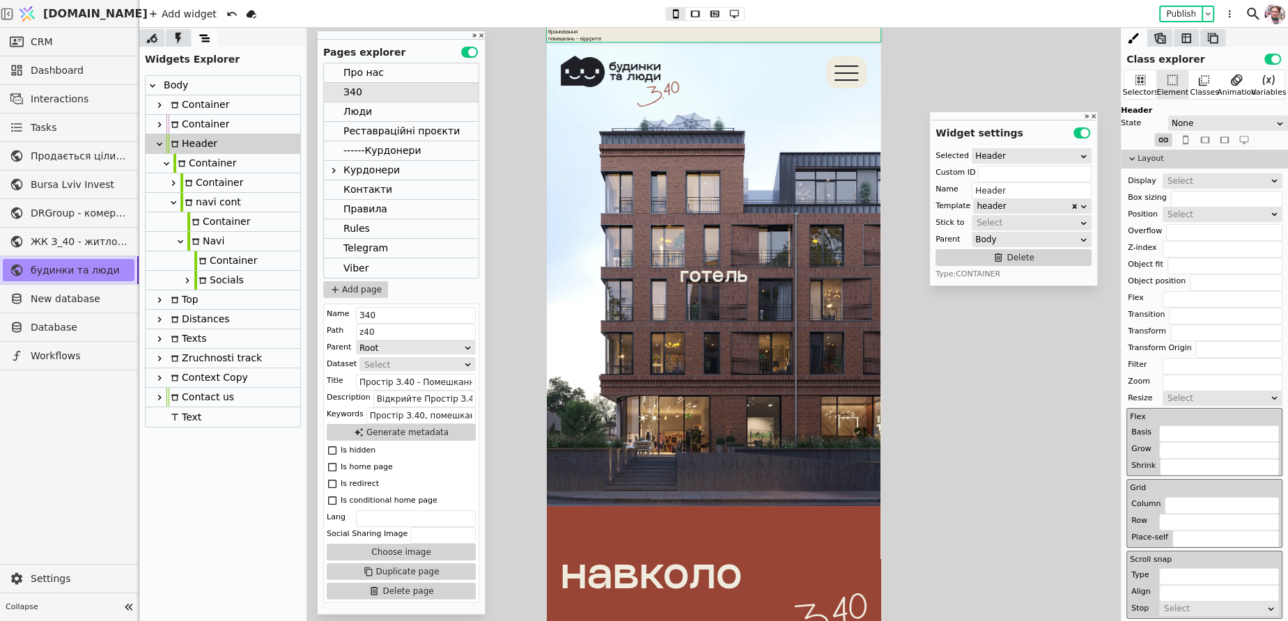
click at [208, 262] on div "Container" at bounding box center [225, 260] width 63 height 19
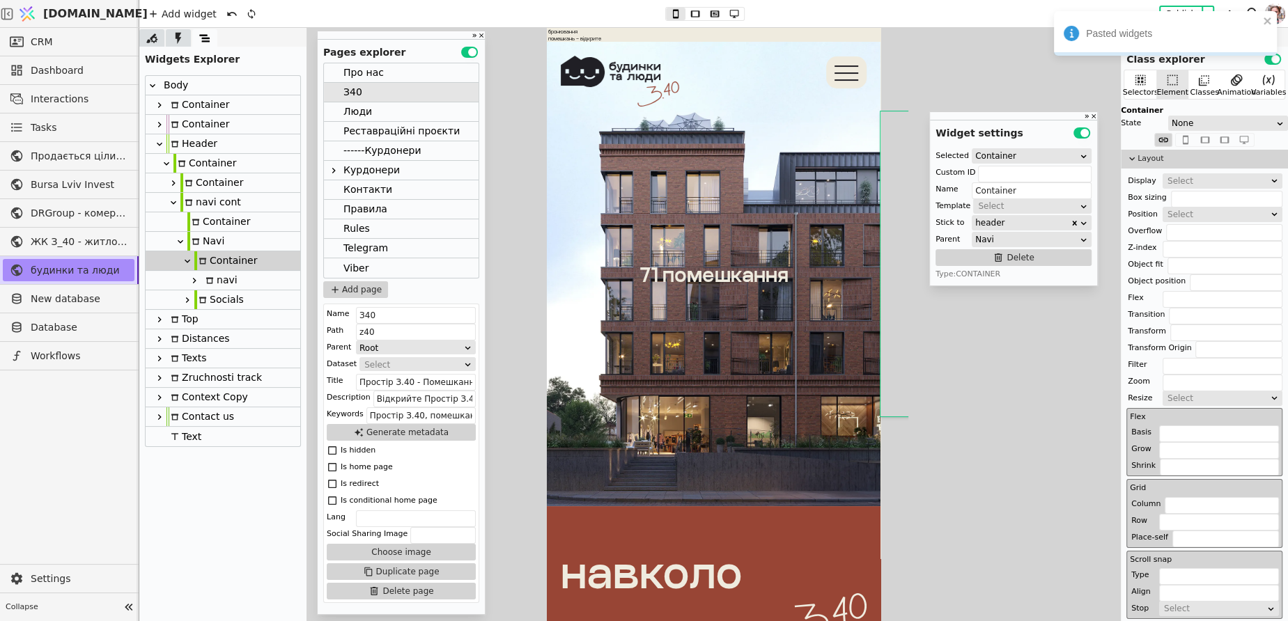
click at [195, 281] on icon at bounding box center [194, 281] width 3 height 6
type input "navi"
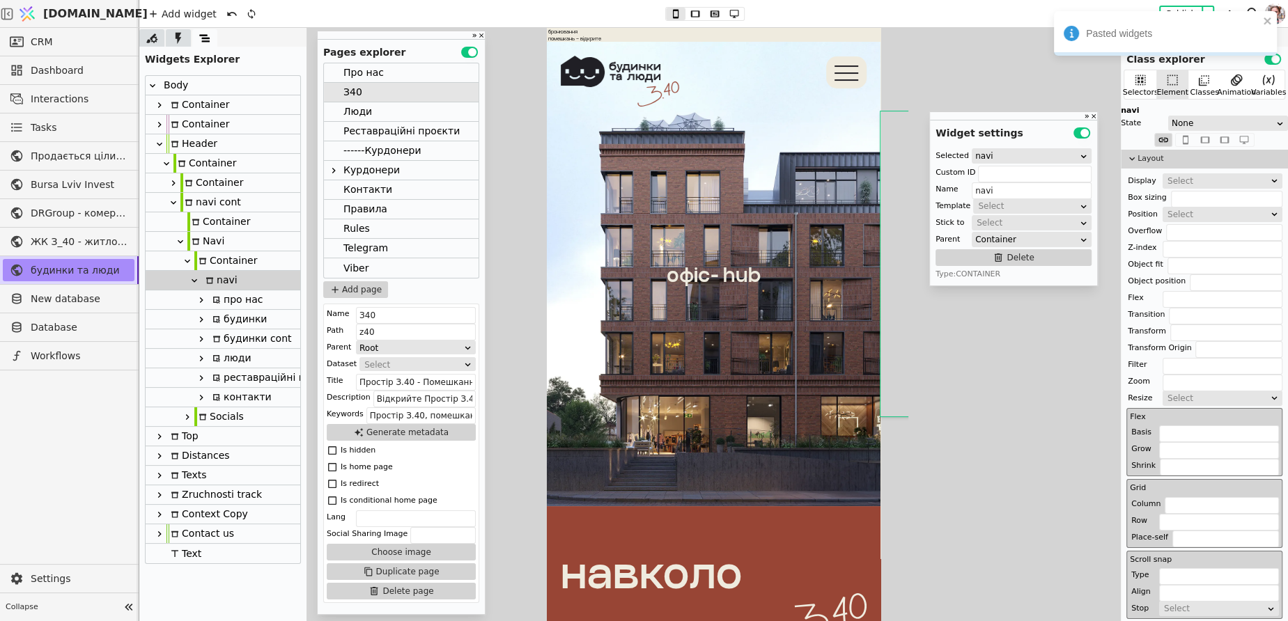
click at [217, 303] on icon at bounding box center [216, 300] width 8 height 8
type input "pro-nas-navi-copy-vfAw"
type input "про нас"
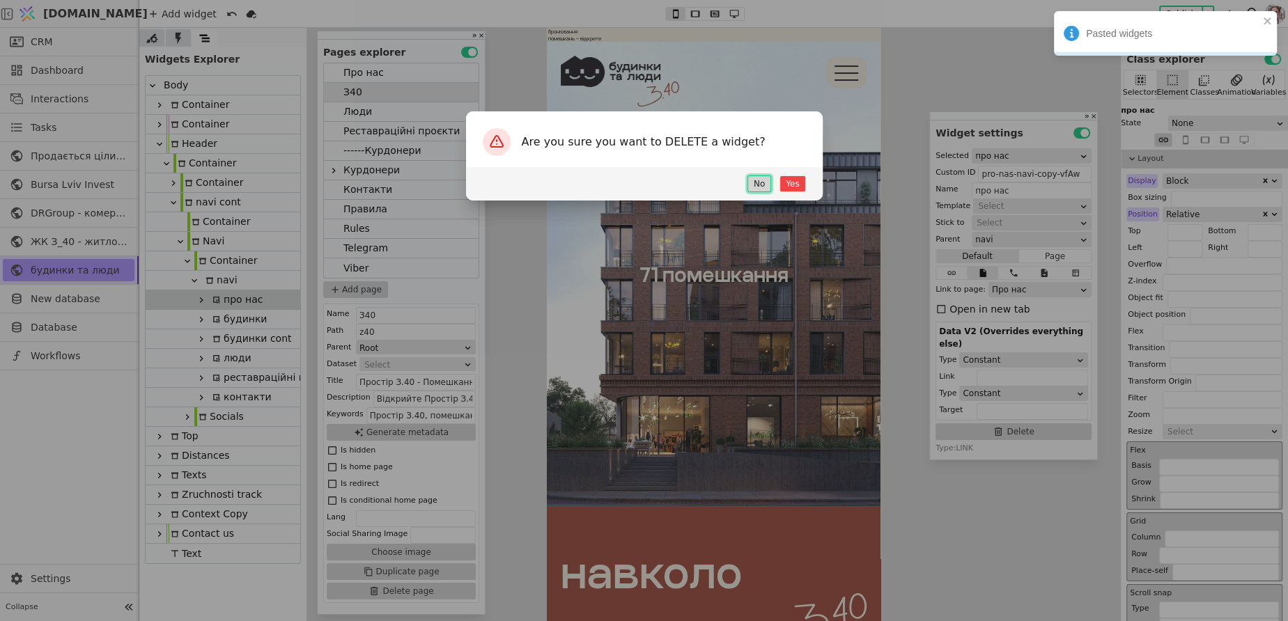
click at [755, 180] on button "No" at bounding box center [759, 184] width 24 height 17
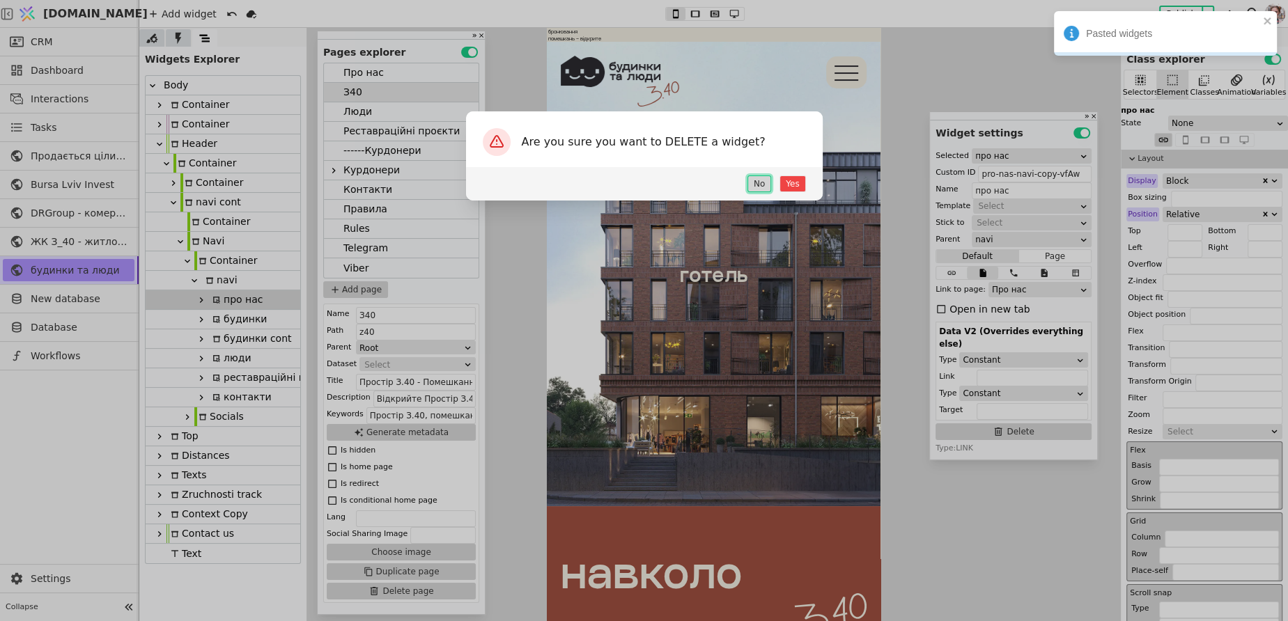
click at [755, 180] on button "No" at bounding box center [759, 184] width 24 height 17
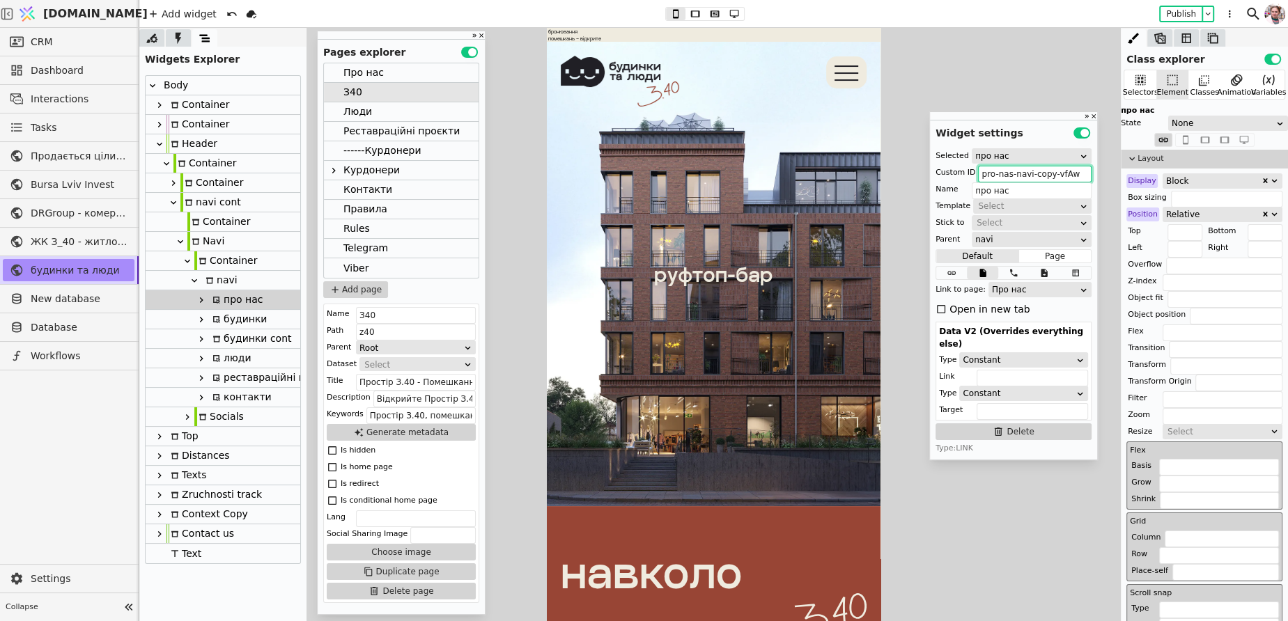
click at [996, 176] on input "pro-nas-navi-copy-vfAw" at bounding box center [1035, 174] width 114 height 17
click at [1022, 176] on input "pro-nas-navi-copy-vfAw" at bounding box center [1035, 174] width 114 height 17
drag, startPoint x: 1032, startPoint y: 176, endPoint x: 1123, endPoint y: 170, distance: 90.7
click at [1123, 170] on div "Class explorer Use setting Selectors Element Classes Animation Variables про на…" at bounding box center [713, 324] width 1149 height 593
click at [267, 315] on div "будинки" at bounding box center [223, 320] width 155 height 20
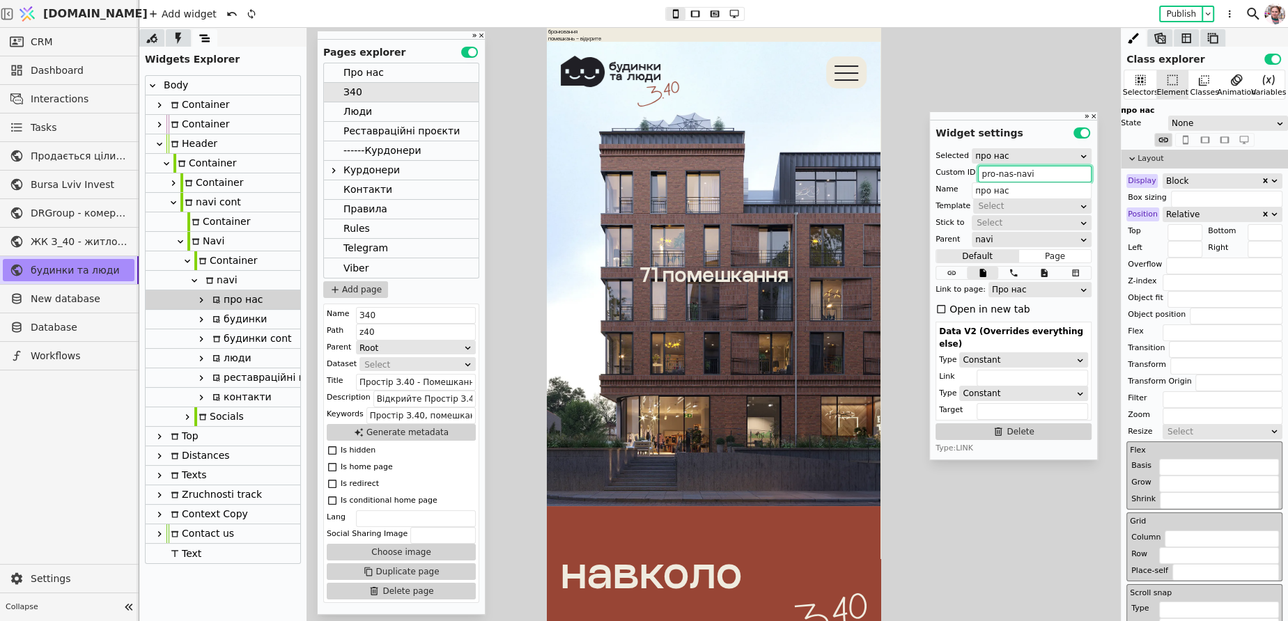
type input "budynky-button-copy-QDIz"
type input "будинки"
click at [217, 341] on icon at bounding box center [216, 339] width 7 height 6
type input "budynky-cont-copy-ORAl"
type input "будинки cont"
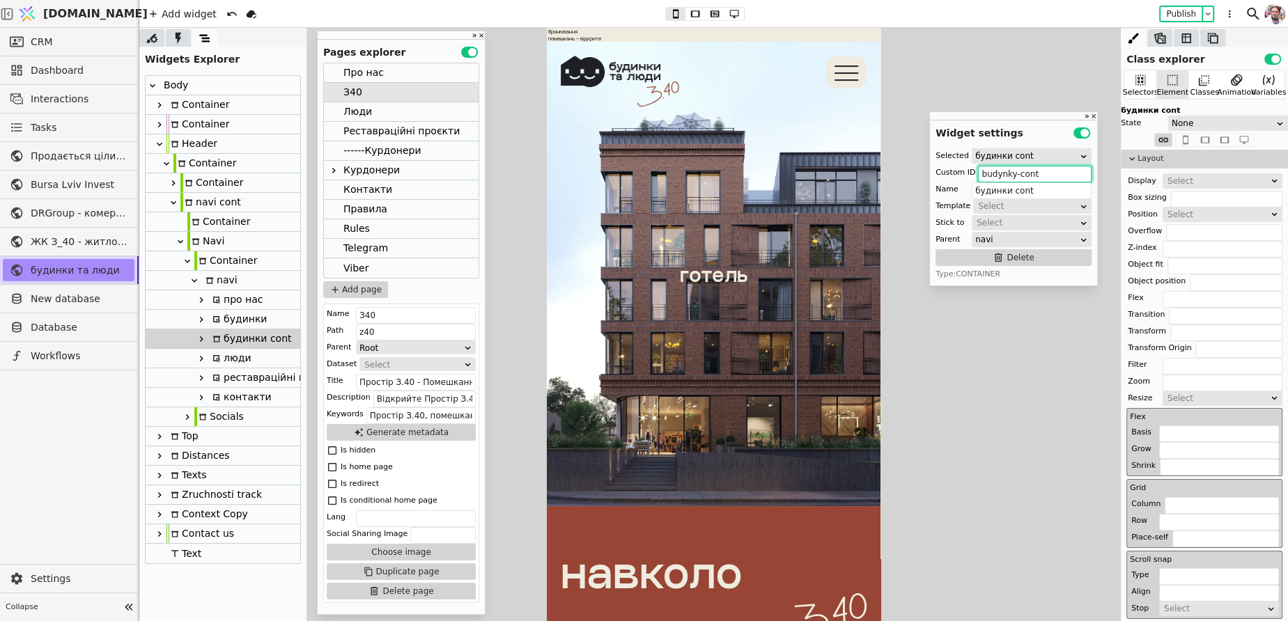
click at [202, 338] on icon at bounding box center [201, 339] width 3 height 6
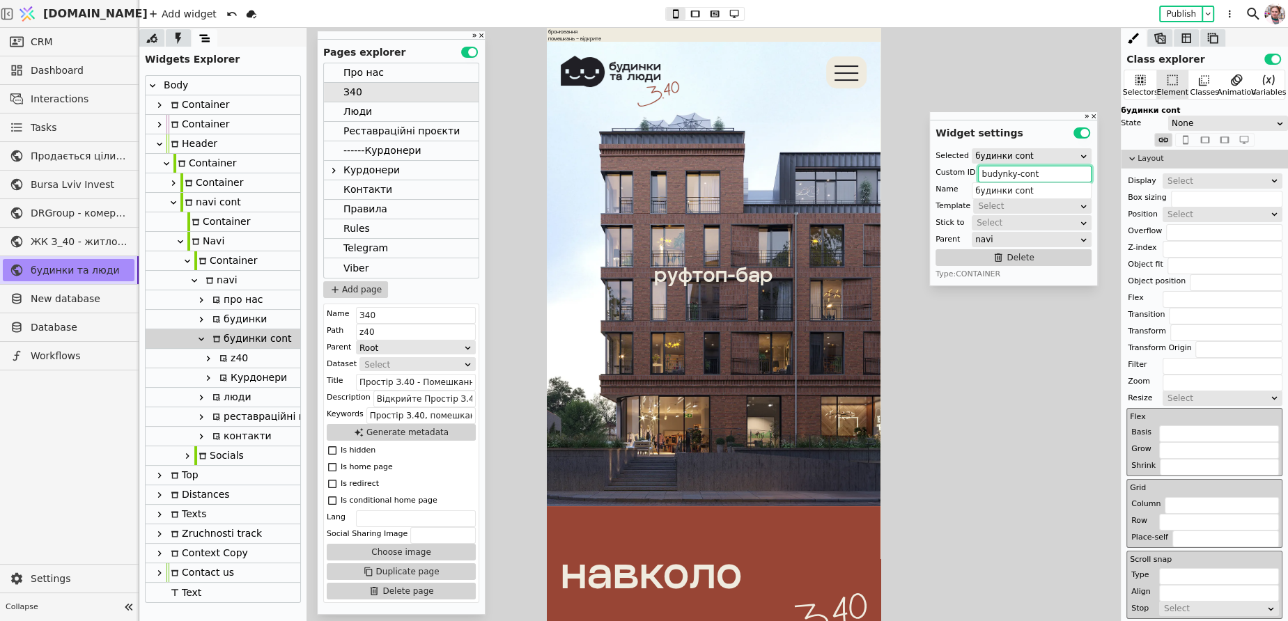
click at [235, 352] on div "z40" at bounding box center [231, 358] width 33 height 19
type input "z40-navi-copy-ewRc"
type input "z40"
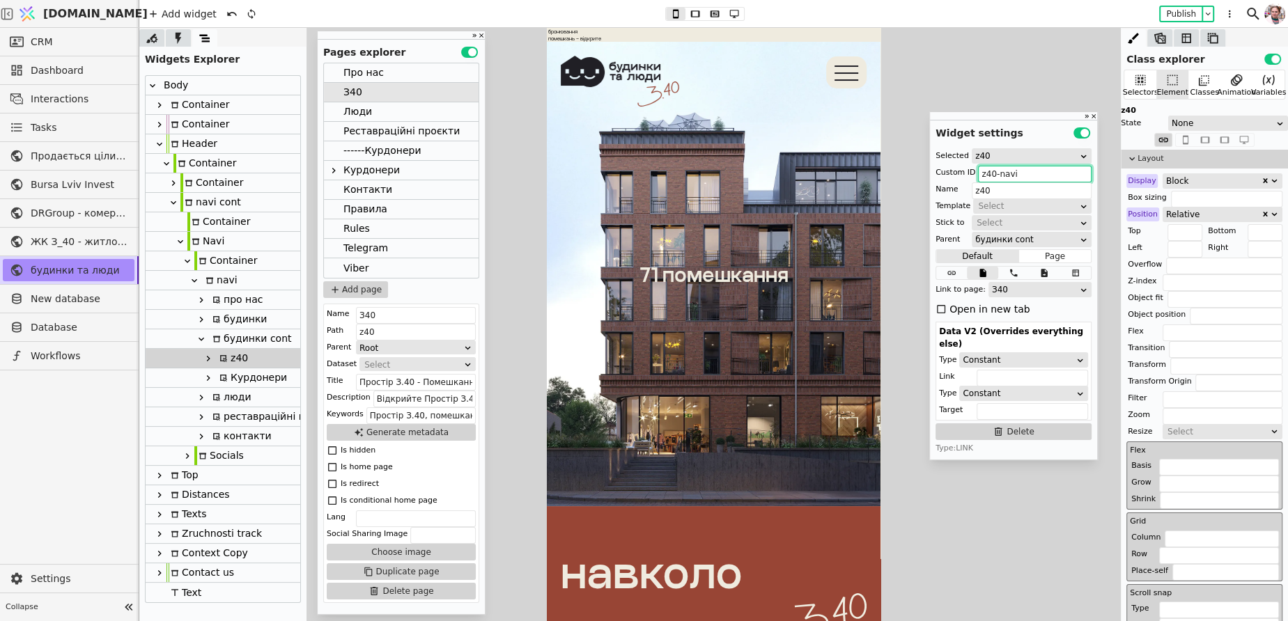
click at [224, 378] on icon at bounding box center [223, 378] width 7 height 7
type input "kurdonery-navi-copy-sMuV"
type input "Курдонери"
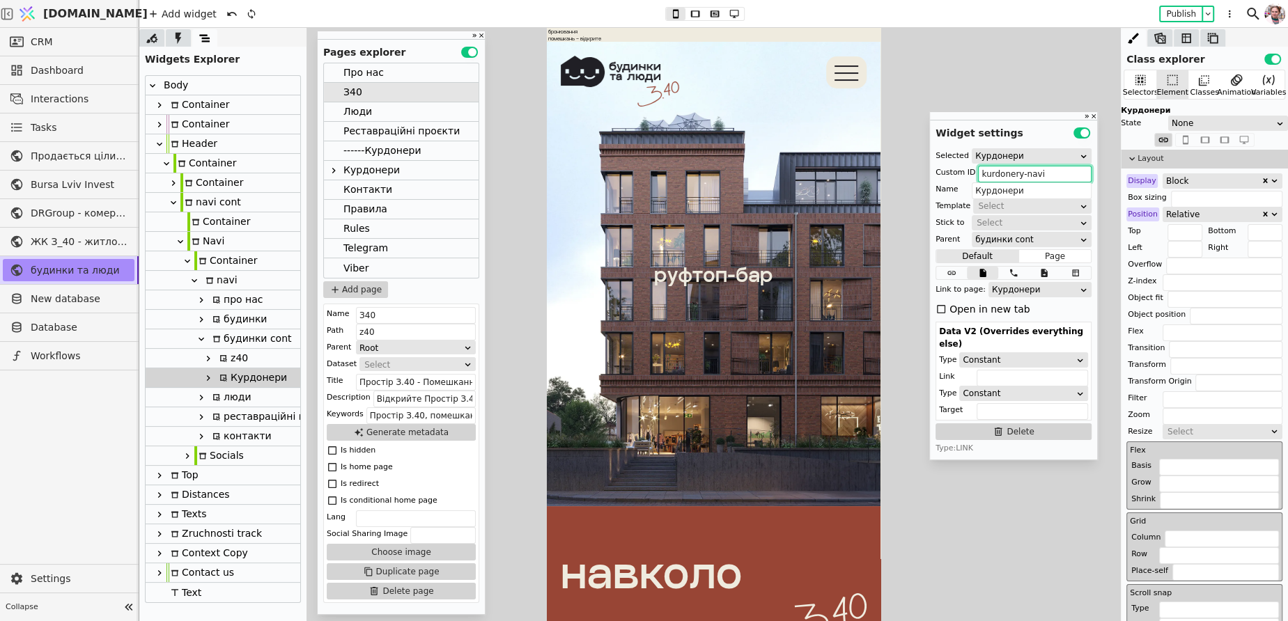
click at [223, 398] on div "люди" at bounding box center [229, 397] width 43 height 19
type input "liudy-navi-copy-Zhtk"
type input "люди"
click at [227, 421] on div "реставраційні проєкти" at bounding box center [274, 416] width 132 height 19
type input "rr-navi-copy-cZoE"
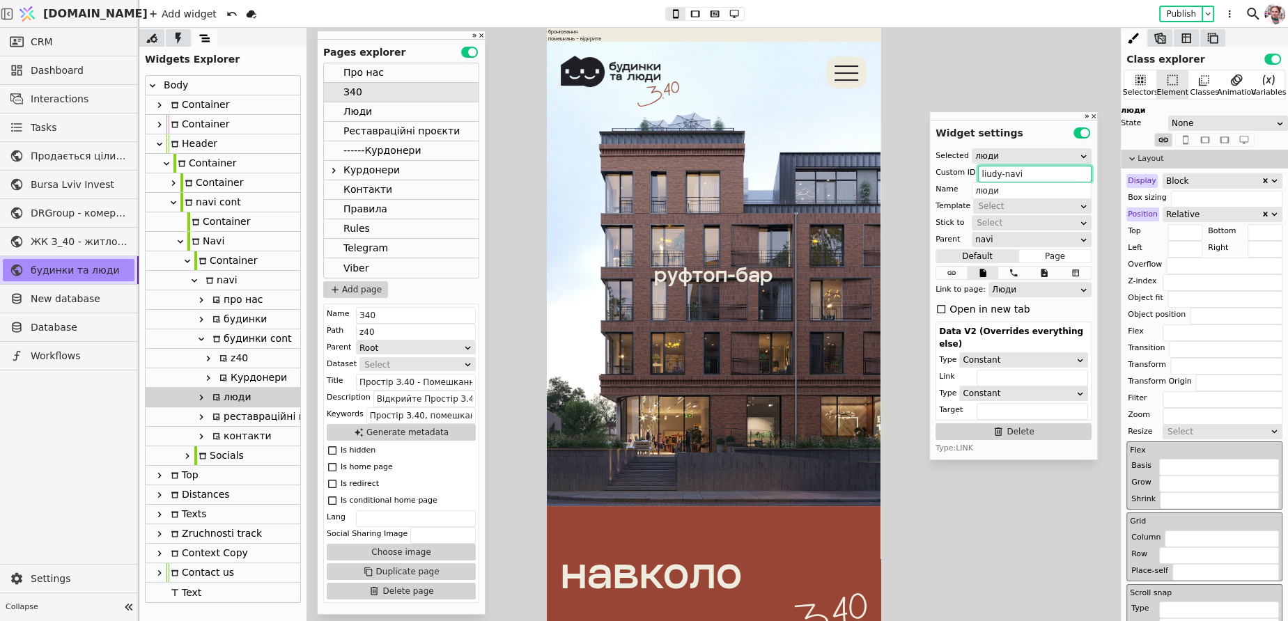
type input "реставраційні проєкти"
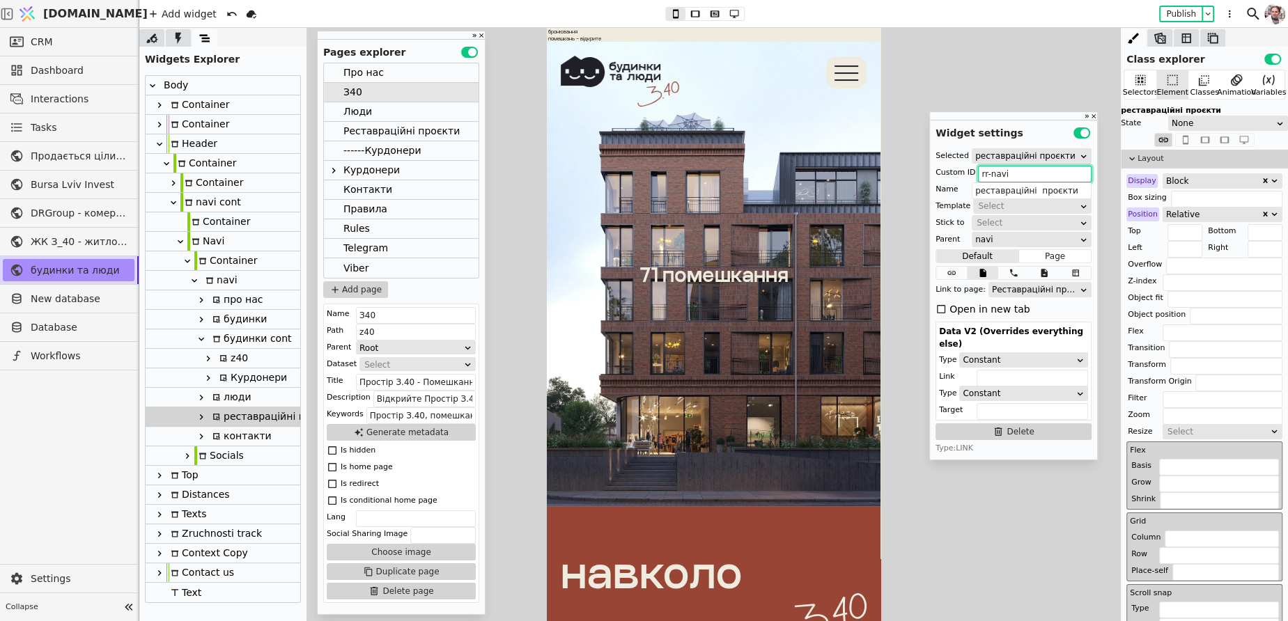
click at [226, 444] on div "контакти" at bounding box center [239, 436] width 63 height 19
type input "contacts-navi-copy-hSzp"
type input "контакти"
click at [209, 378] on icon at bounding box center [208, 378] width 11 height 11
type input "kurdonery-navi"
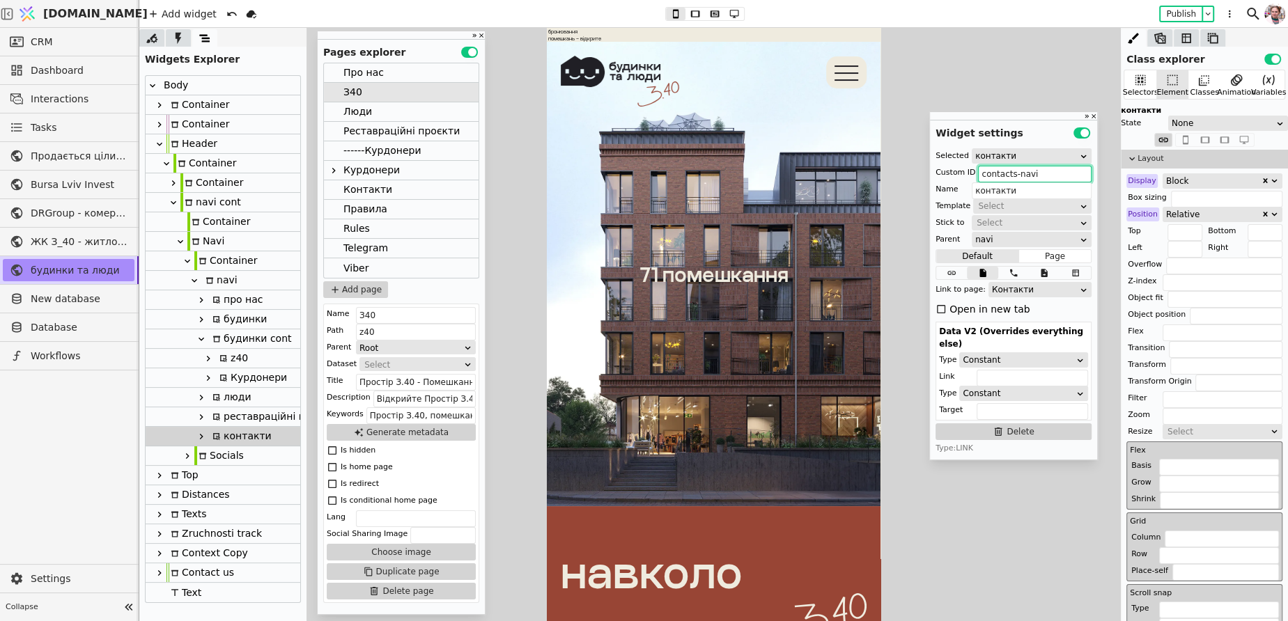
type input "Курдонери"
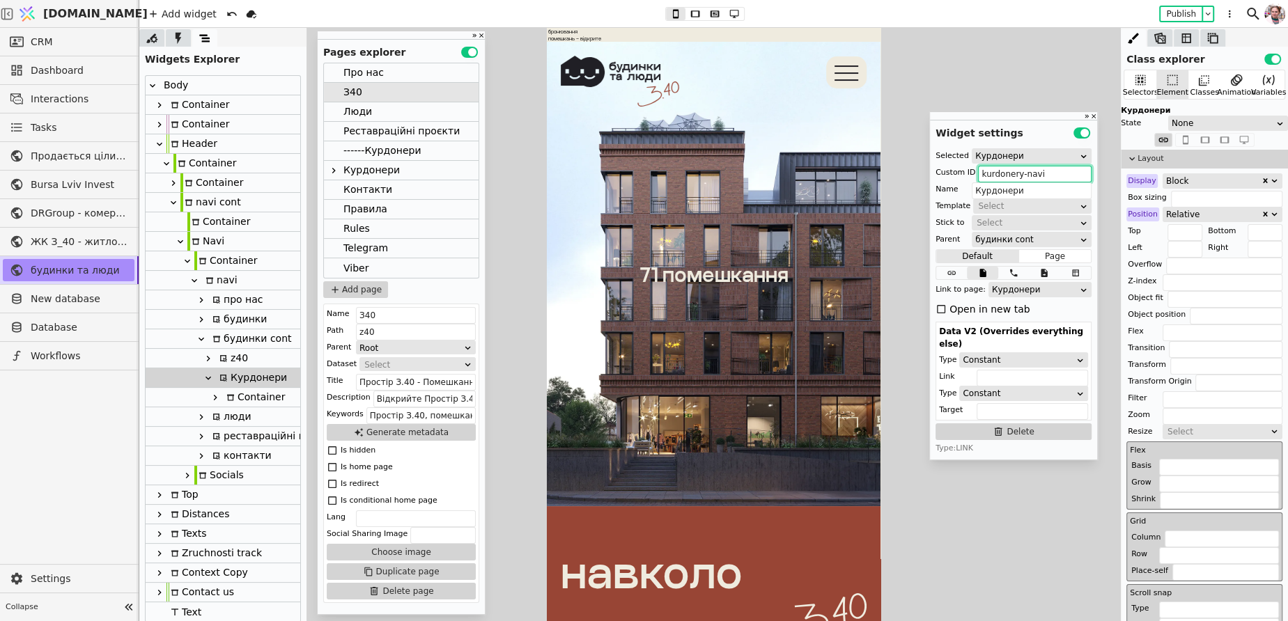
click at [225, 341] on div "будинки cont" at bounding box center [249, 338] width 83 height 19
type input "budynky-cont"
type input "будинки cont"
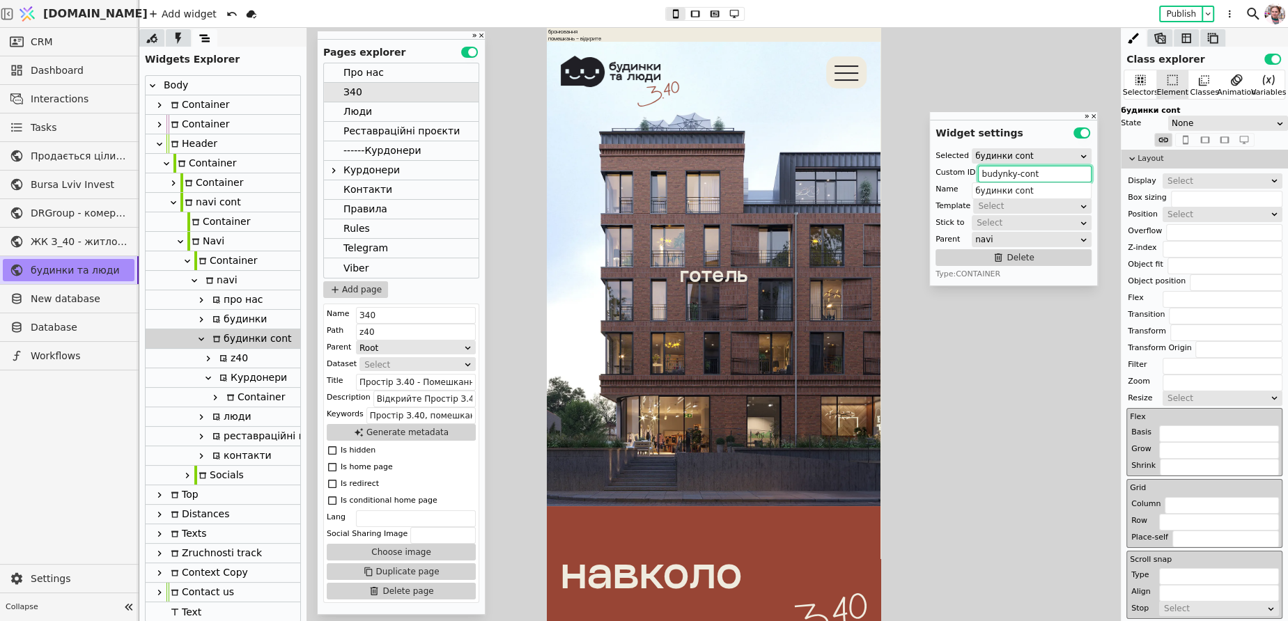
click at [375, 109] on div "Люди" at bounding box center [401, 112] width 155 height 20
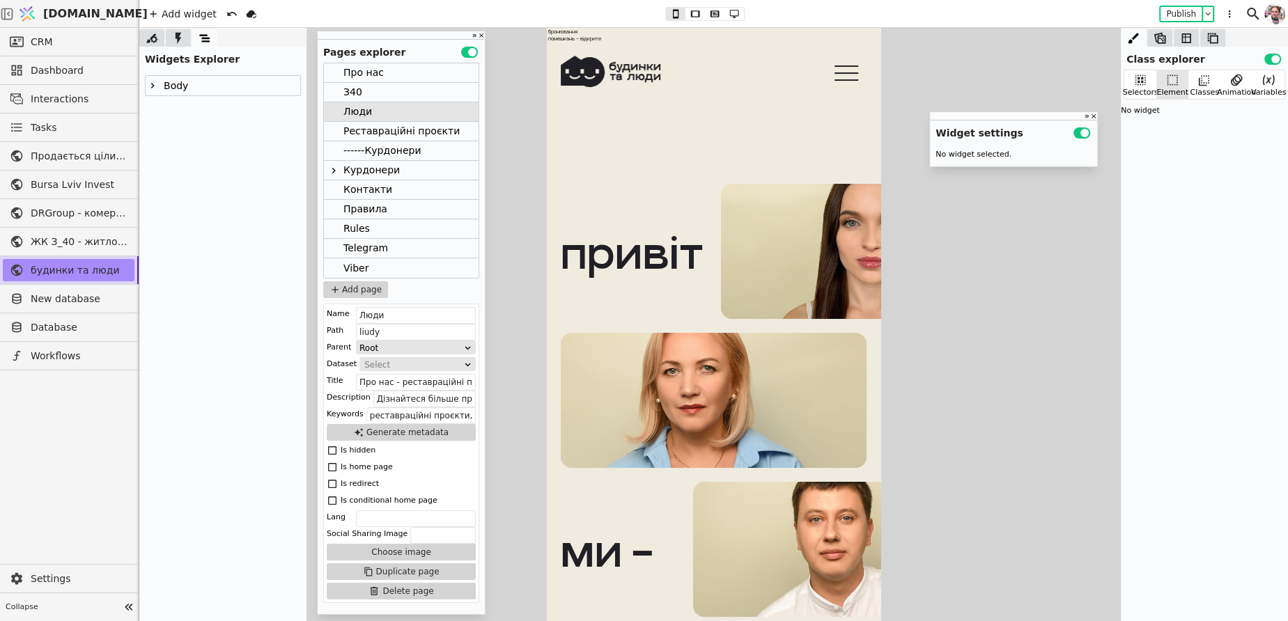
click at [149, 81] on icon at bounding box center [152, 85] width 11 height 11
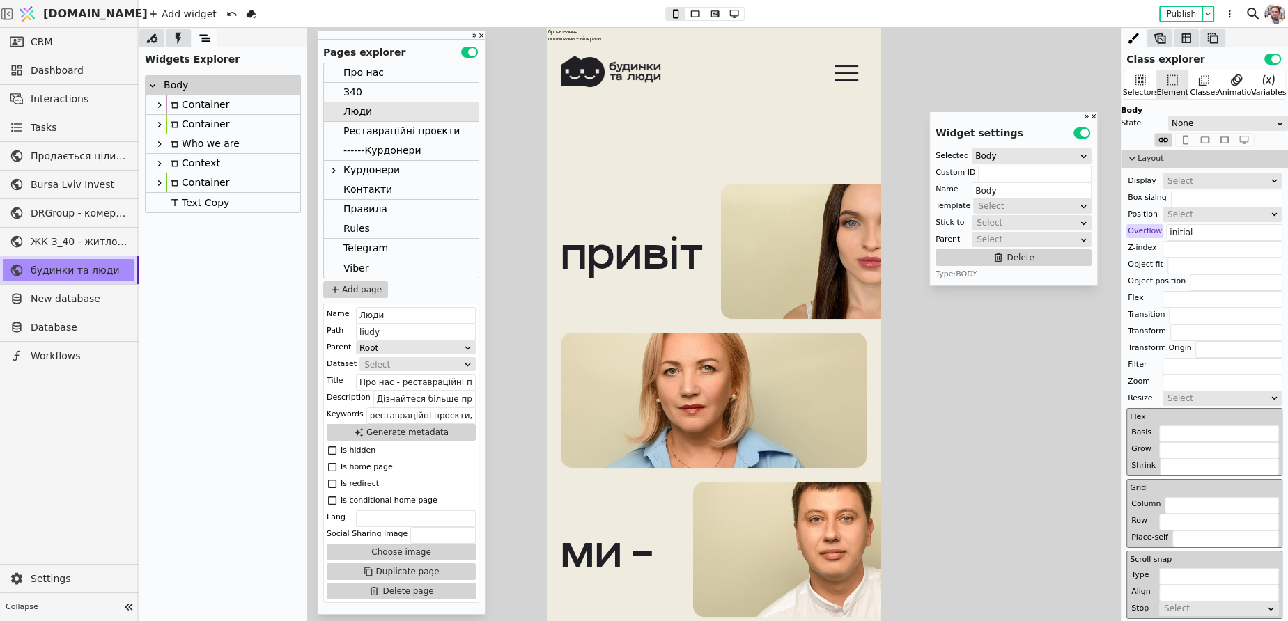
click at [159, 128] on icon at bounding box center [159, 124] width 11 height 11
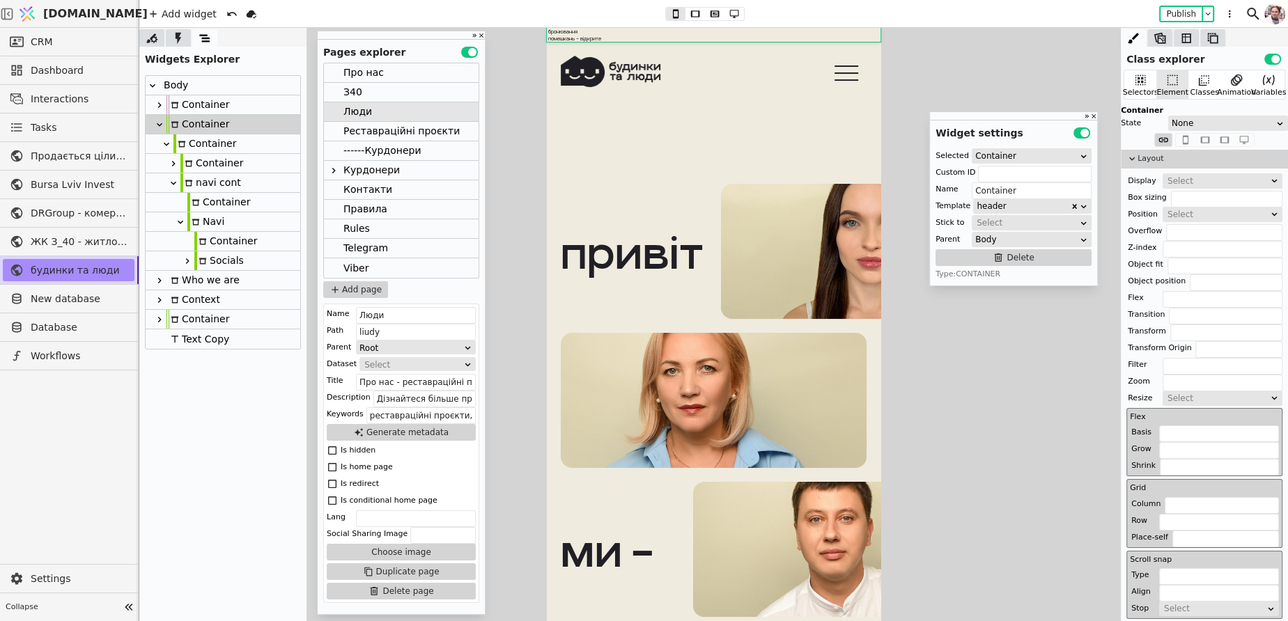
click at [217, 243] on div "Container" at bounding box center [225, 241] width 63 height 19
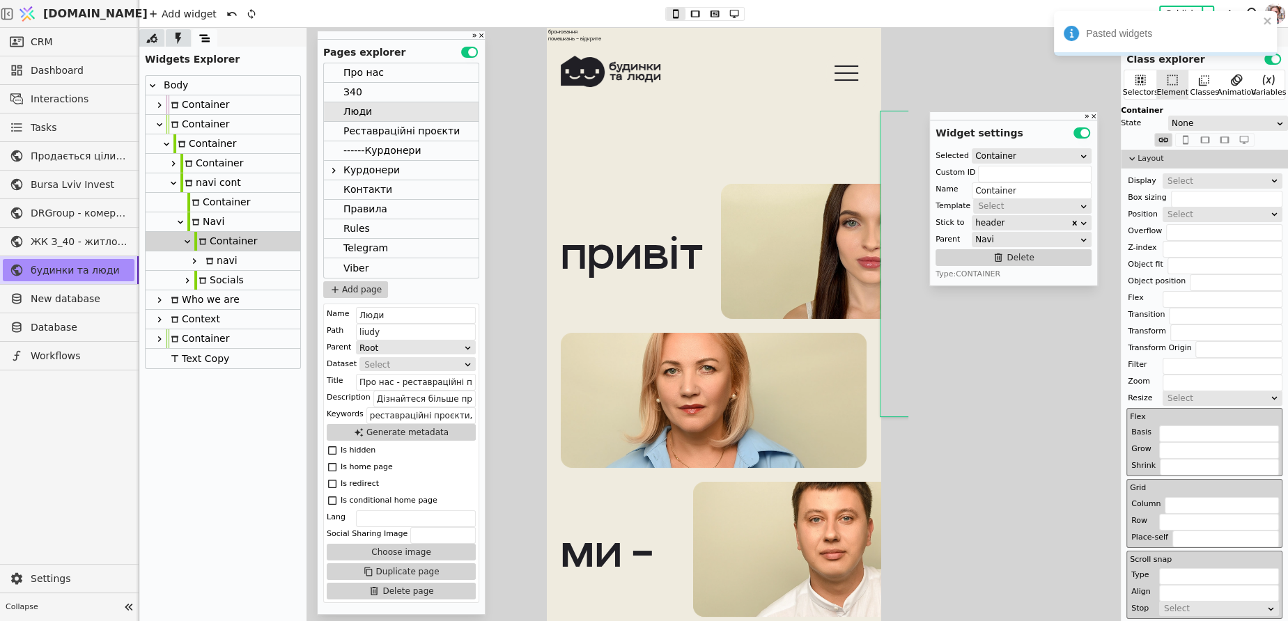
click at [190, 258] on icon at bounding box center [194, 261] width 11 height 11
type input "navi"
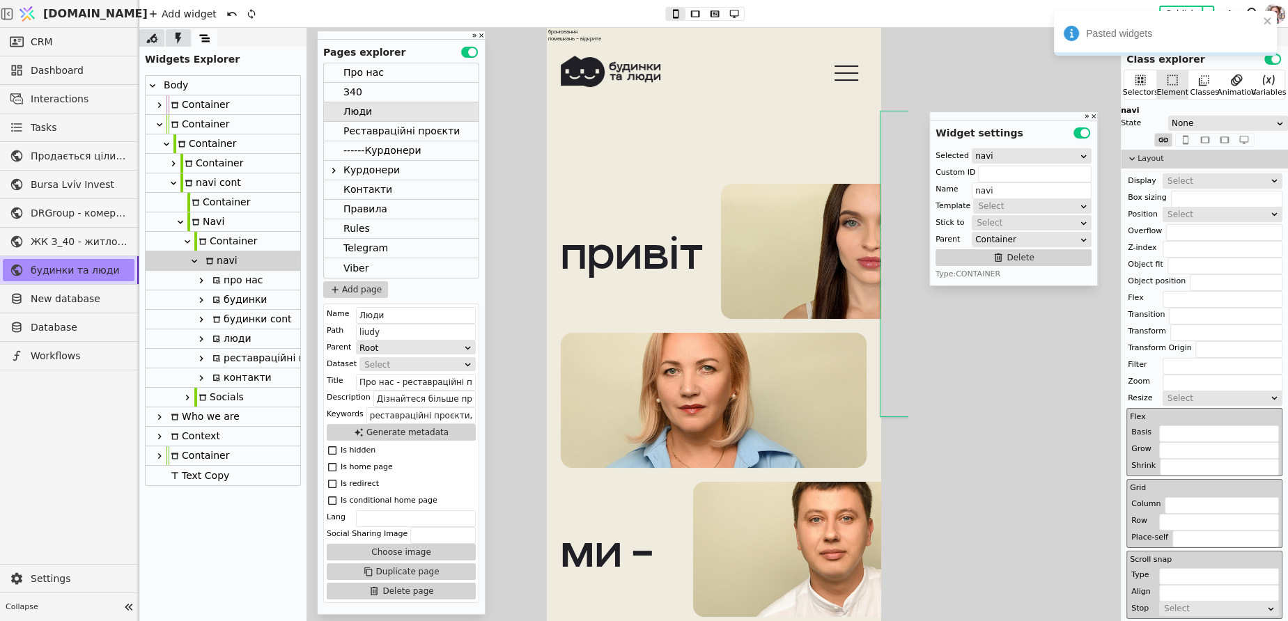
click at [217, 278] on icon at bounding box center [216, 281] width 8 height 8
type input "pro-nas-navi-copy-LhiA"
type input "про нас"
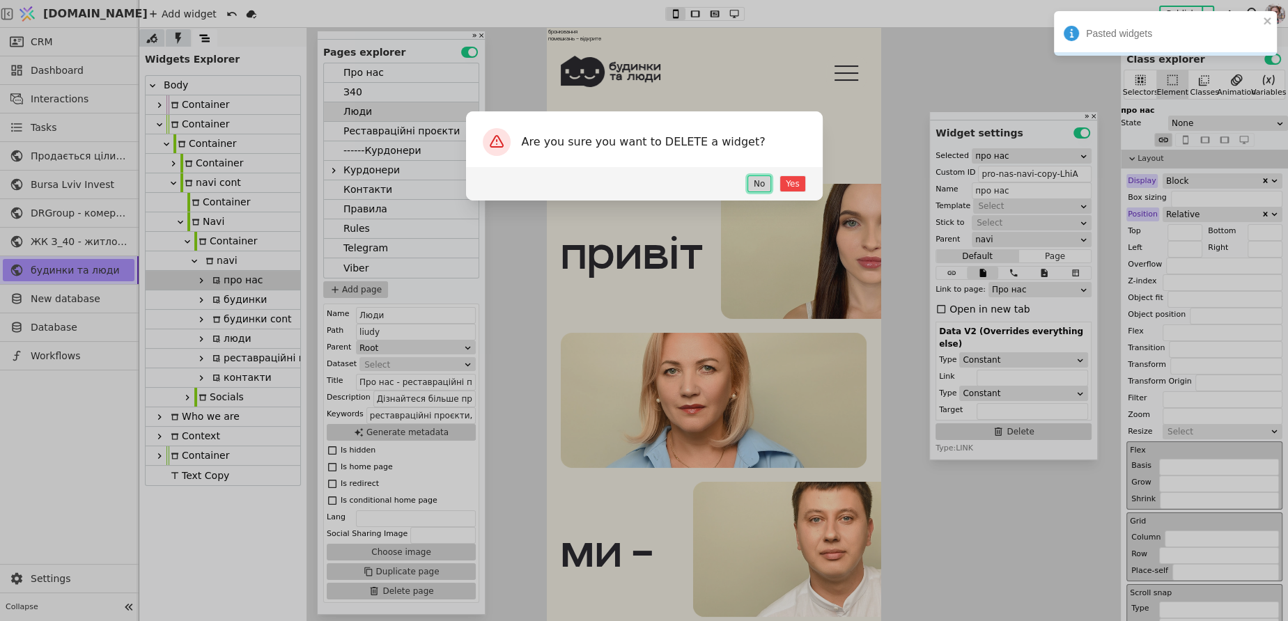
click at [759, 180] on button "No" at bounding box center [759, 184] width 24 height 17
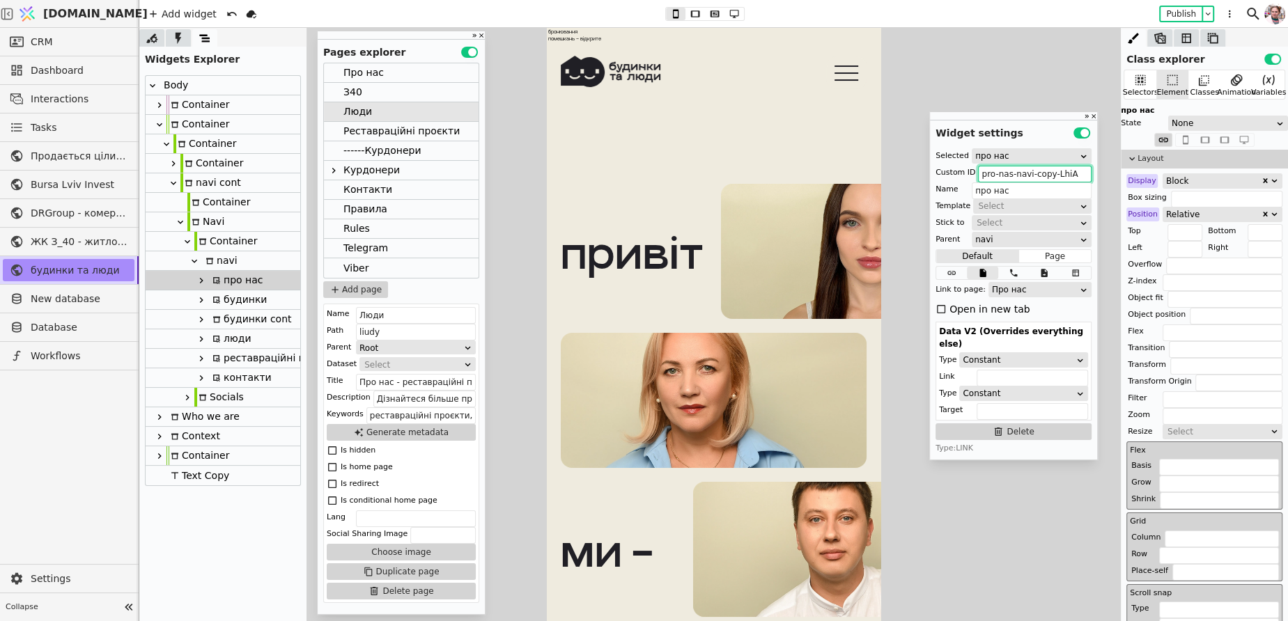
click at [1082, 175] on input "pro-nas-navi-copy-LhiA" at bounding box center [1035, 174] width 114 height 17
click at [243, 299] on div "будинки" at bounding box center [237, 299] width 59 height 19
type input "budynky-button-copy-McOw"
type input "будинки"
click at [230, 322] on div "будинки cont" at bounding box center [249, 319] width 83 height 19
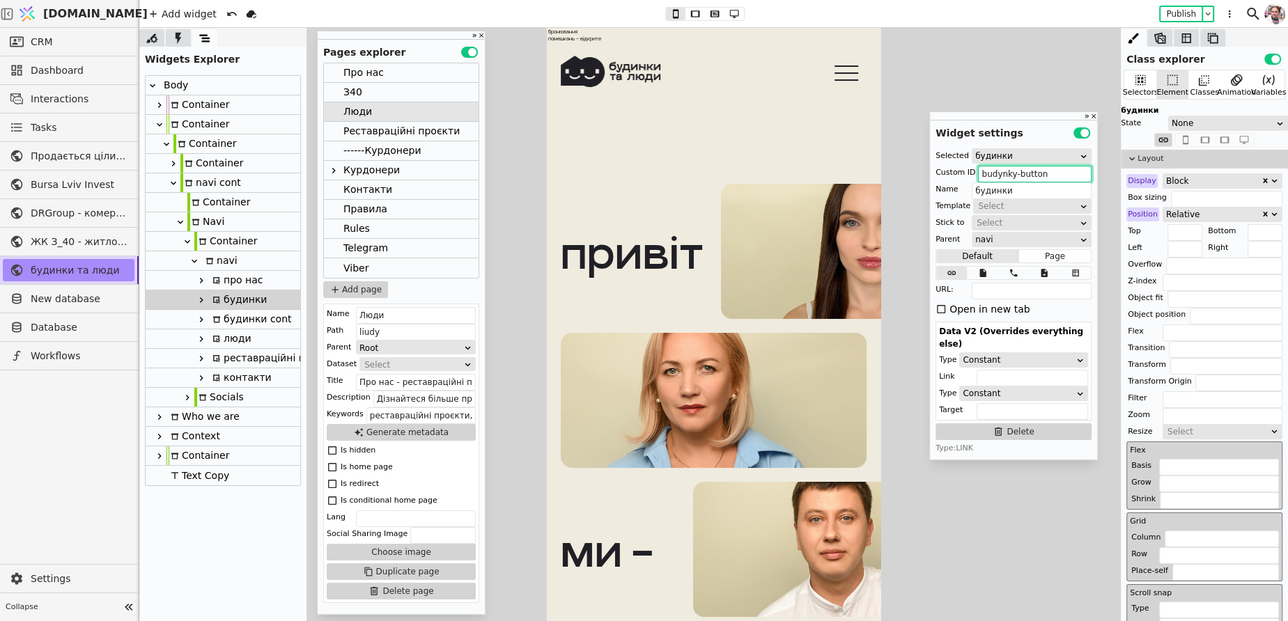
type input "budynky-cont-copy-VFhg"
type input "будинки cont"
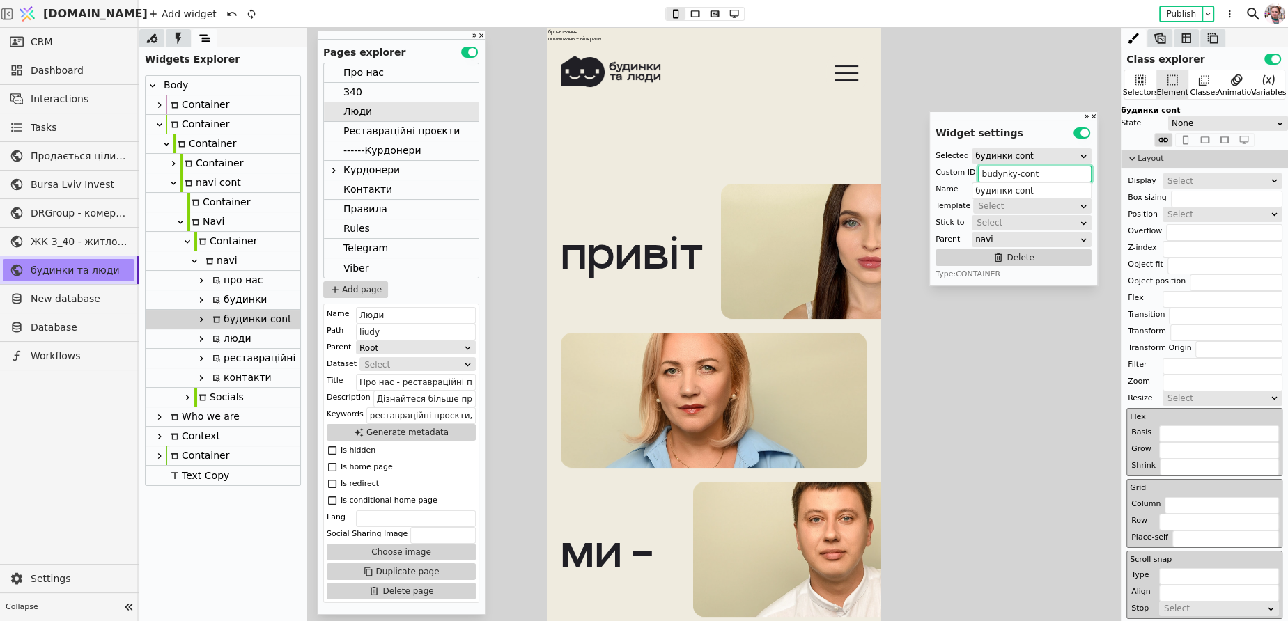
click at [236, 346] on div "люди" at bounding box center [229, 338] width 43 height 19
type input "liudy-navi-copy-EMXu"
type input "люди"
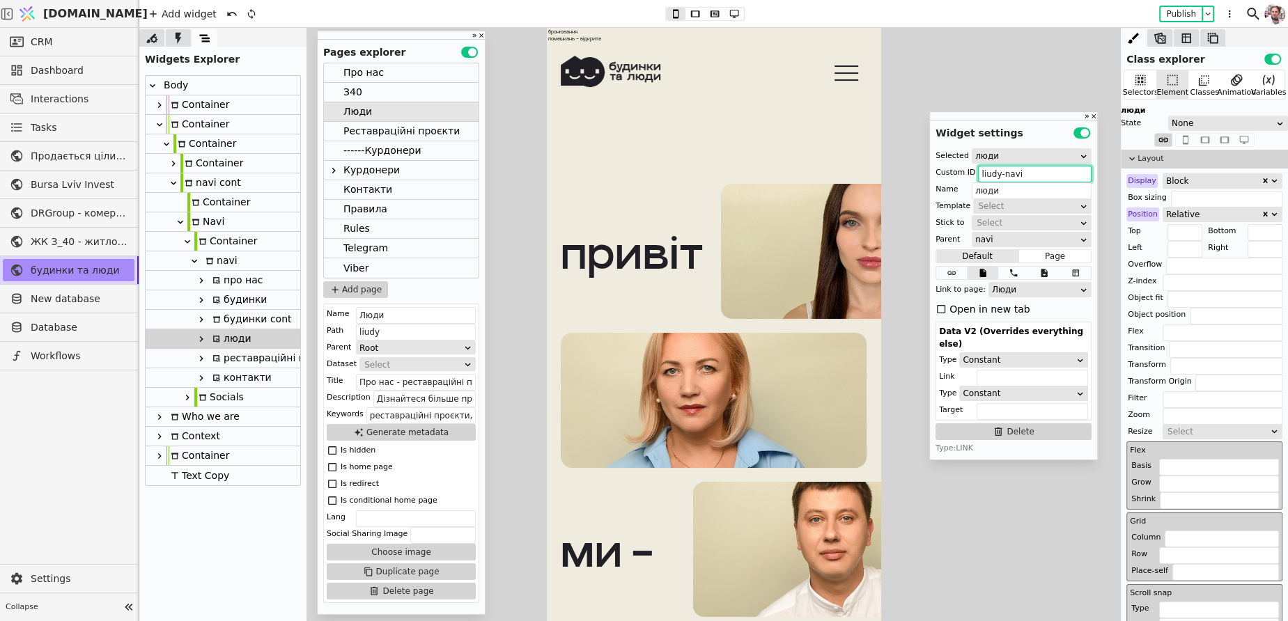
click at [242, 368] on div "контакти" at bounding box center [239, 377] width 63 height 19
type input "contacts-navi-copy-tFrx"
type input "контакти"
click at [243, 359] on div "реставраційні проєкти" at bounding box center [274, 358] width 132 height 19
type input "rr-navi-copy-zBae"
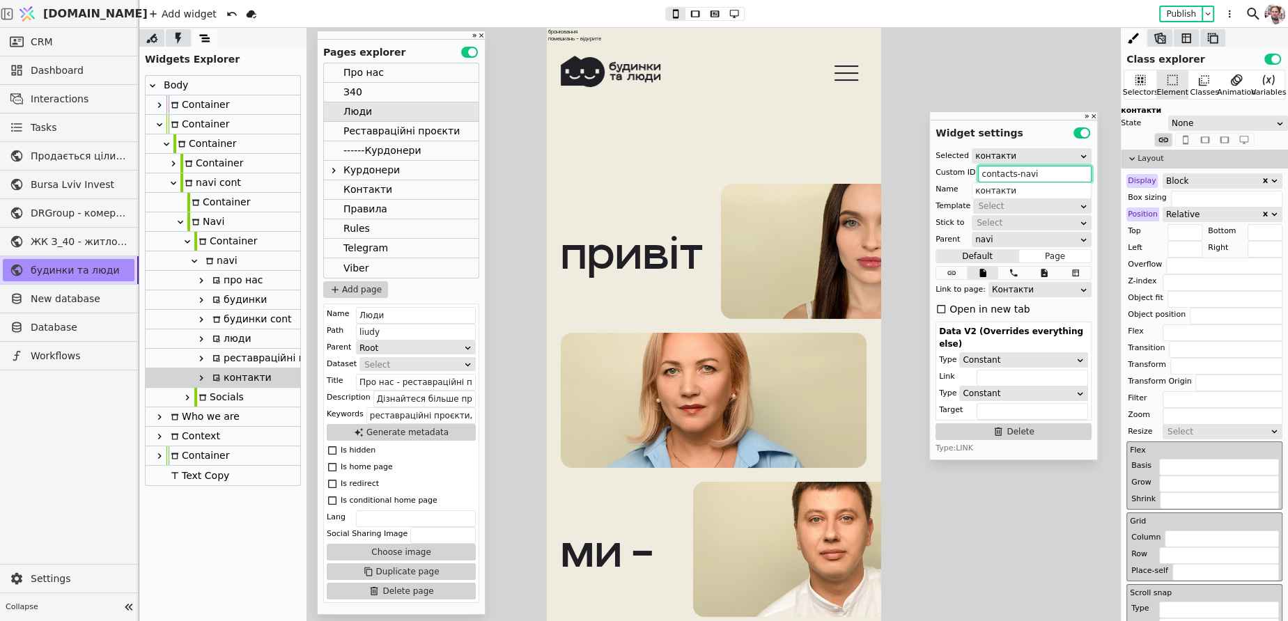
type input "реставраційні проєкти"
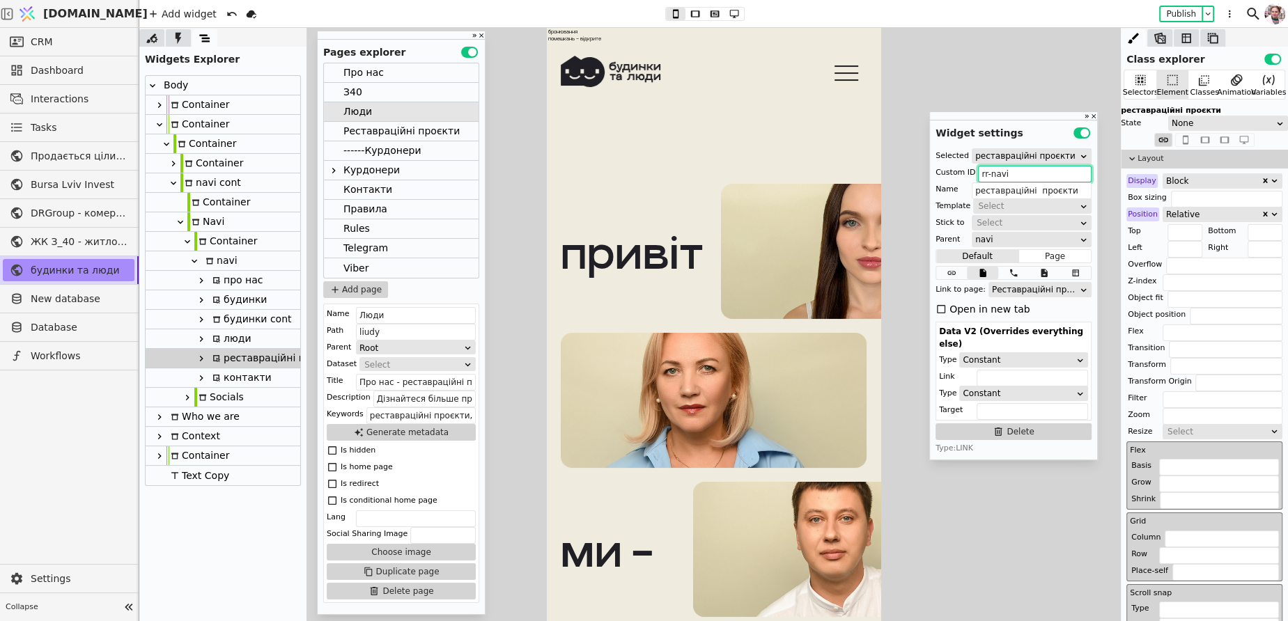
click at [225, 384] on div "контакти" at bounding box center [239, 377] width 63 height 19
type input "contacts-navi"
type input "контакти"
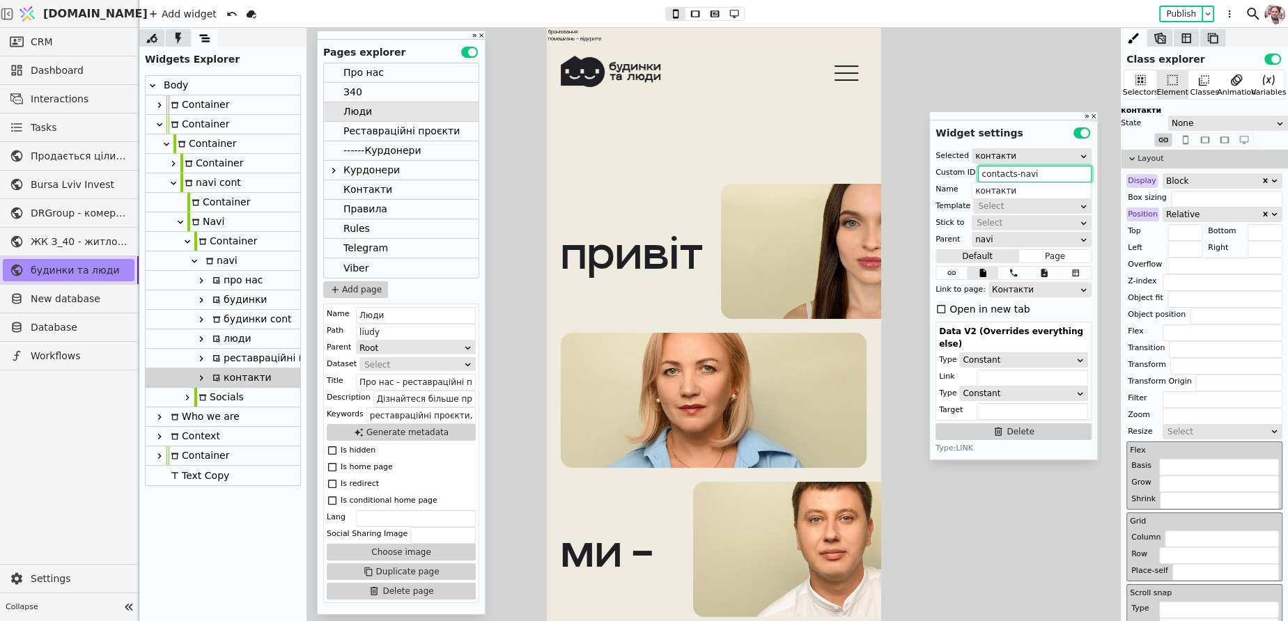
click at [227, 338] on div "люди" at bounding box center [229, 338] width 43 height 19
type input "liudy-navi"
type input "люди"
click at [232, 316] on div "будинки cont" at bounding box center [249, 319] width 83 height 19
type input "budynky-cont"
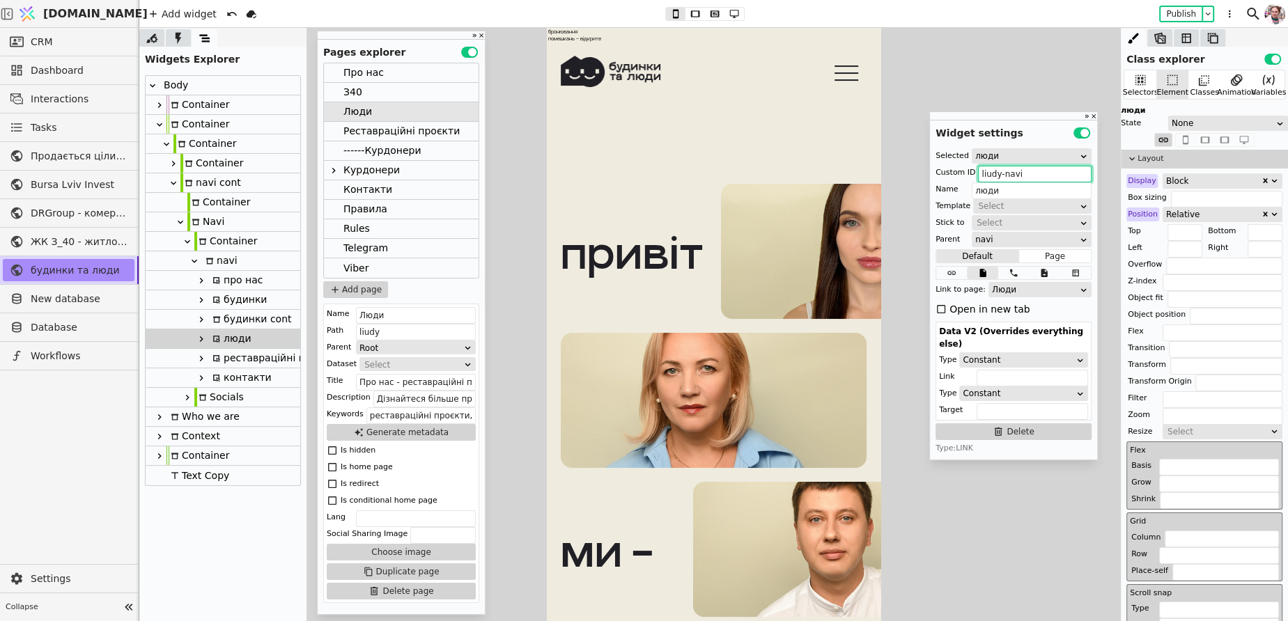
type input "будинки cont"
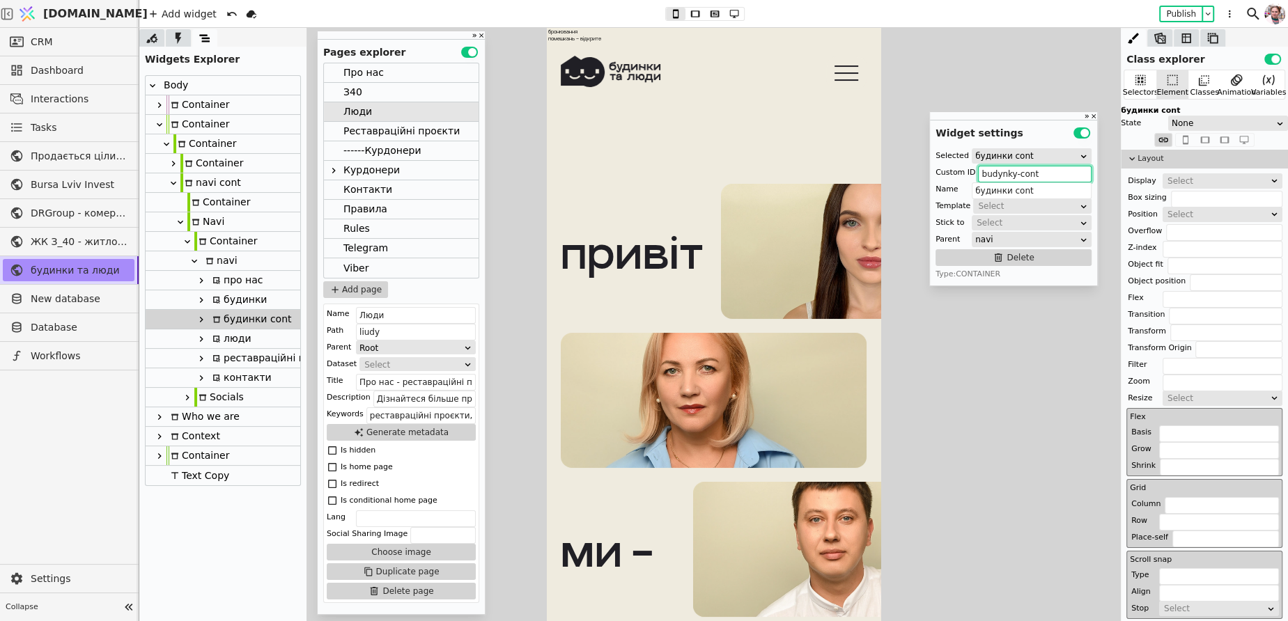
click at [204, 317] on icon at bounding box center [201, 319] width 11 height 11
click at [213, 336] on icon at bounding box center [208, 339] width 11 height 11
type input "z40-navi-copy-dKMF"
type input "z40"
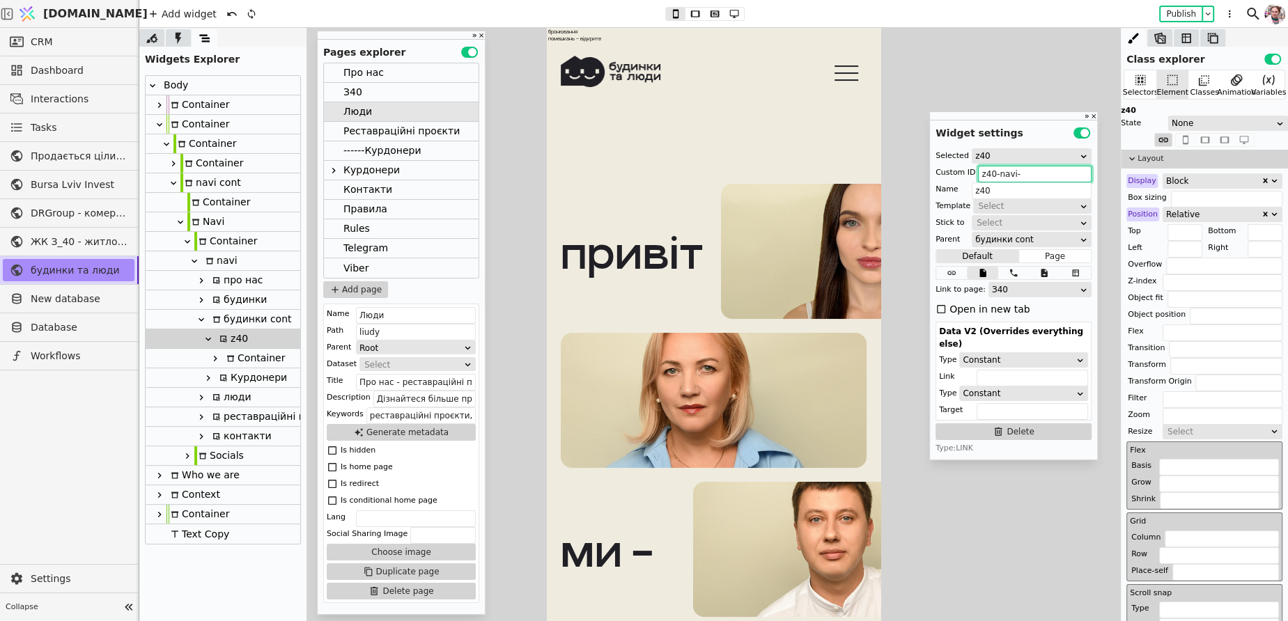
type input "z40-navi"
click at [223, 354] on div at bounding box center [223, 358] width 3 height 20
type input "Container"
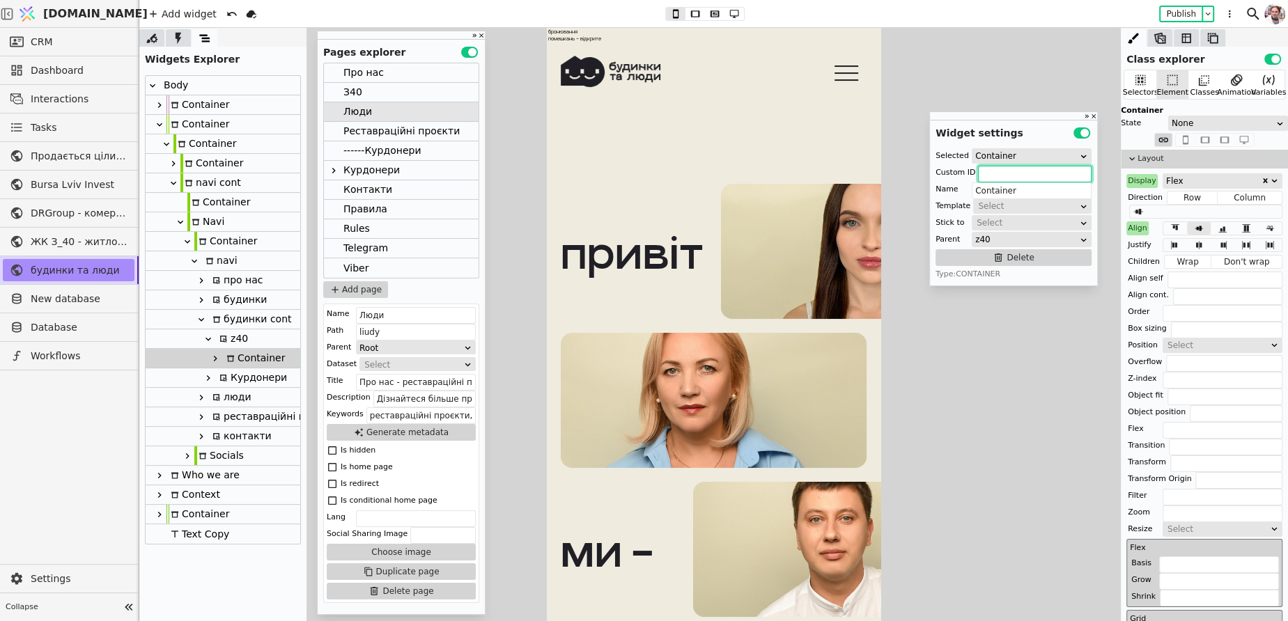
click at [242, 377] on div "Курдонери" at bounding box center [251, 377] width 72 height 19
type input "kurdonery-navi-copy-GZVs"
type input "Курдонери"
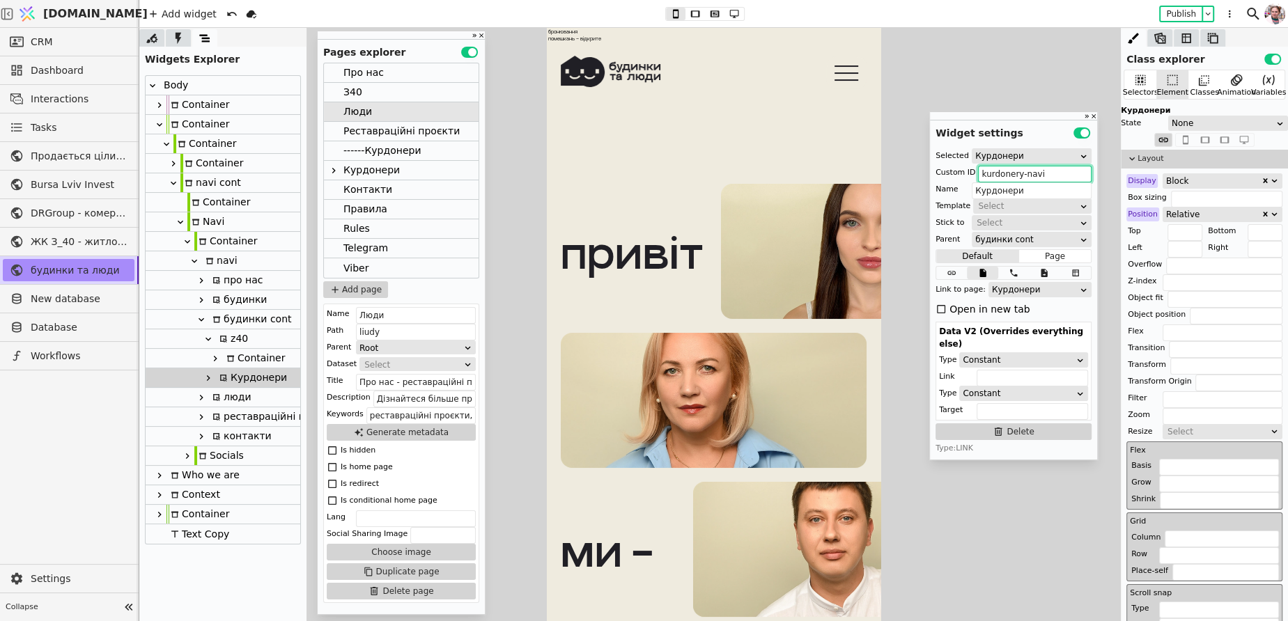
click at [208, 338] on icon at bounding box center [208, 339] width 11 height 11
type input "z40-navi"
type input "z40"
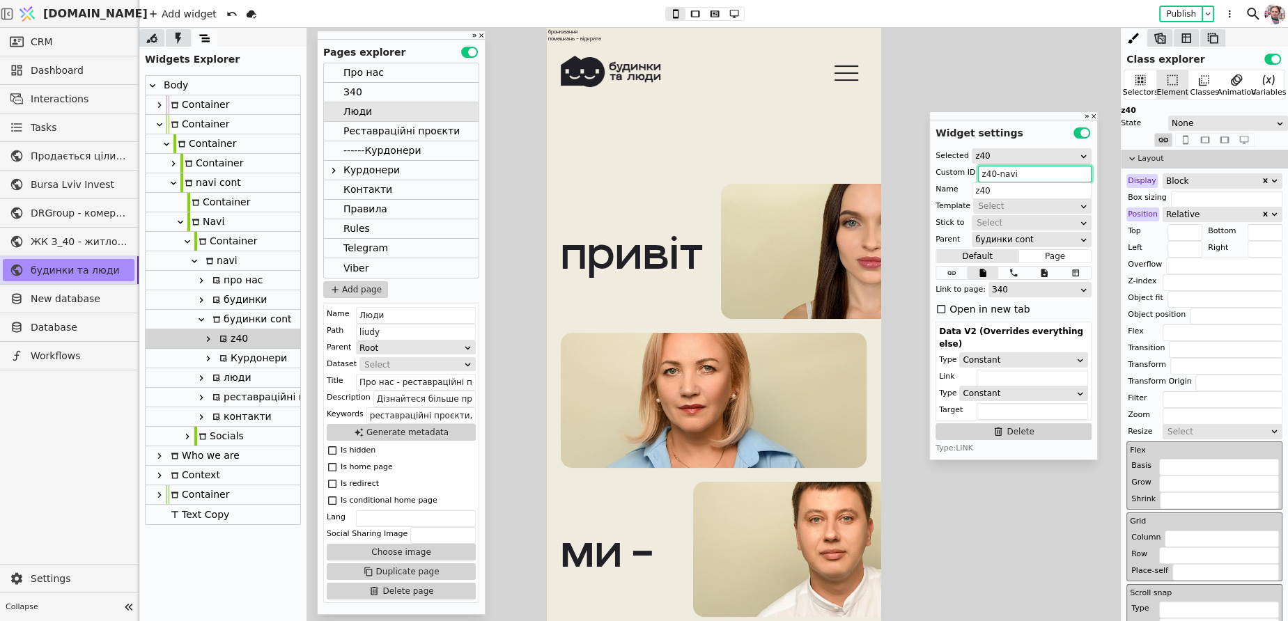
click at [251, 317] on div "будинки cont" at bounding box center [249, 319] width 83 height 19
type input "budynky-cont"
type input "будинки cont"
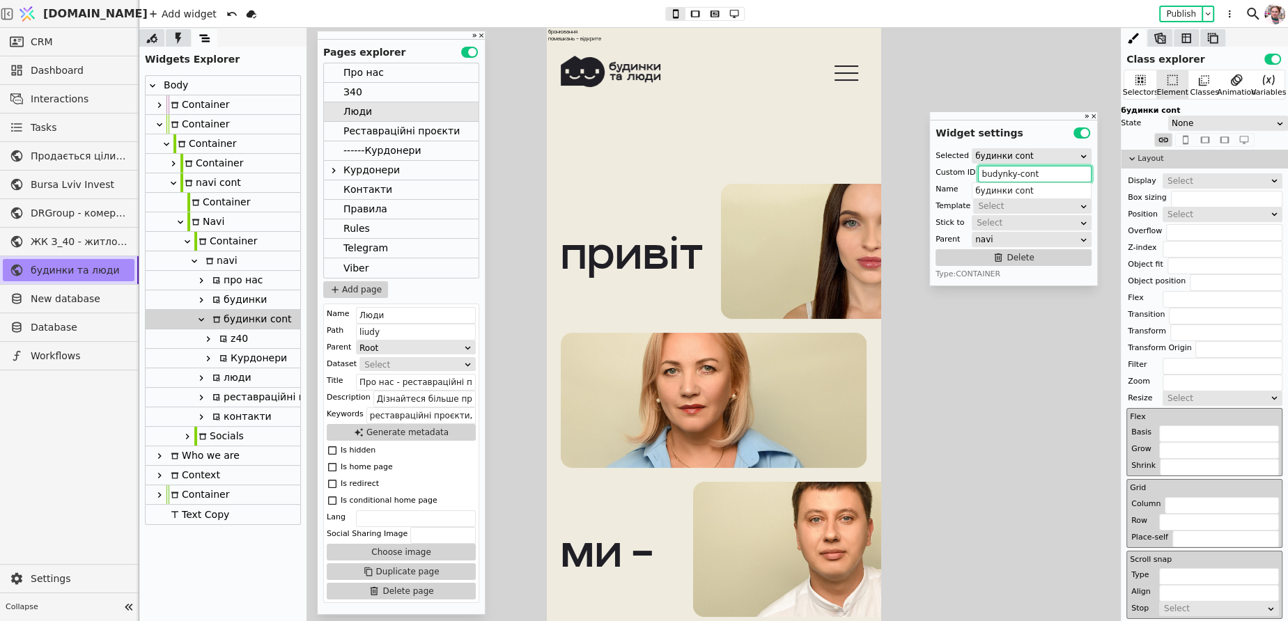
click at [248, 303] on div "будинки" at bounding box center [237, 299] width 59 height 19
type input "budynky-button"
type input "будинки"
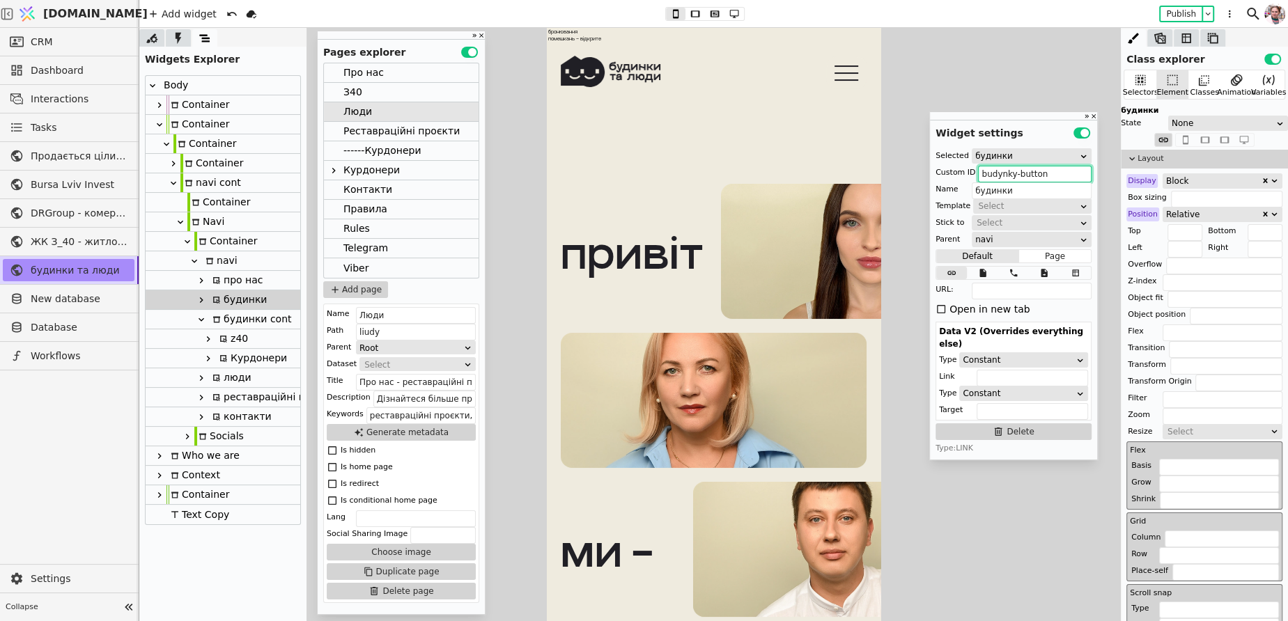
click at [249, 288] on div "про нас" at bounding box center [235, 280] width 55 height 19
type input "pro-nas-navi"
type input "про нас"
click at [221, 260] on div "navi" at bounding box center [219, 260] width 36 height 19
type input "navi"
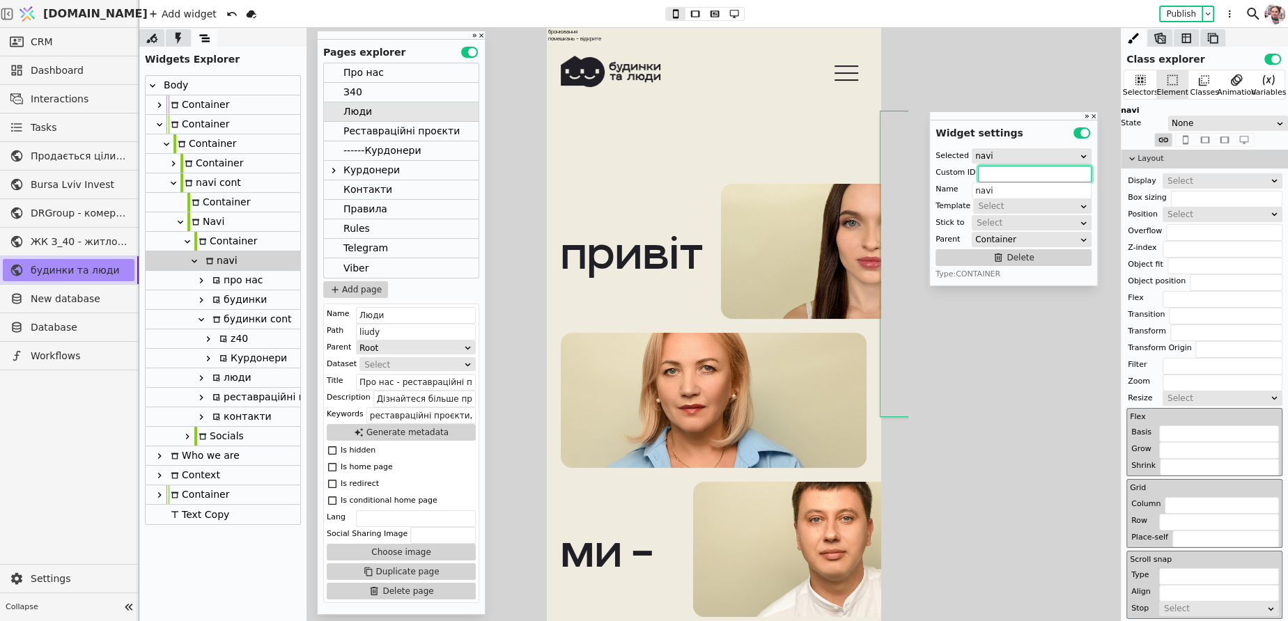
click at [368, 127] on div "Реставраційні проєкти" at bounding box center [401, 131] width 116 height 19
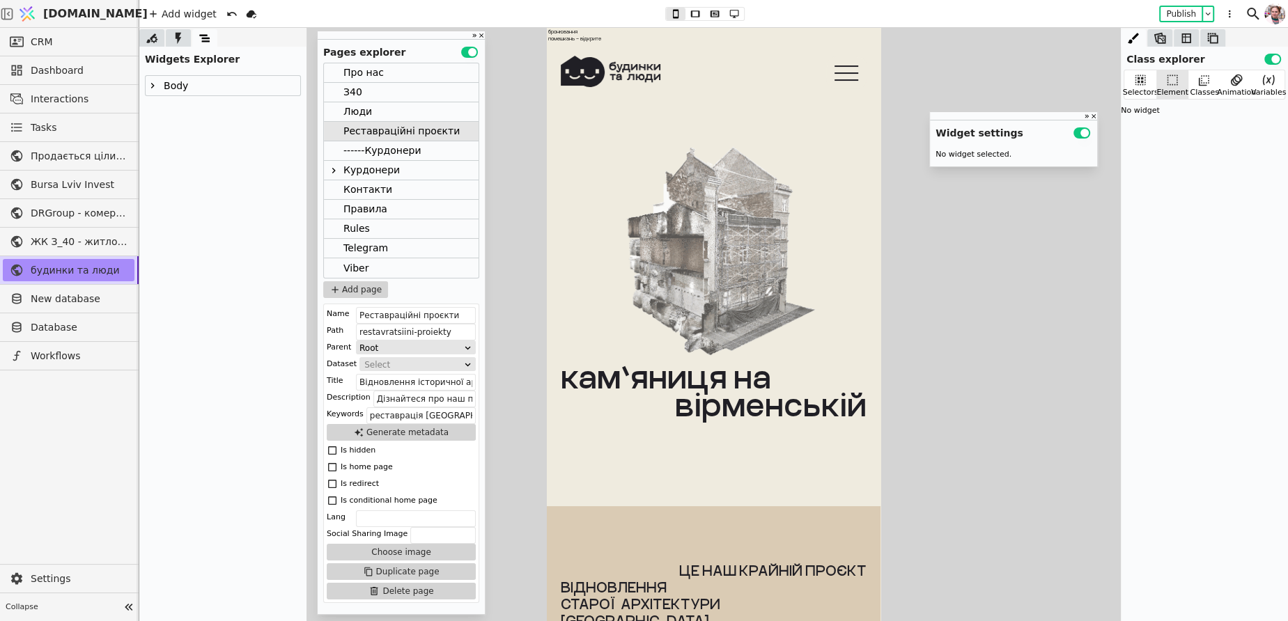
click at [150, 91] on icon at bounding box center [152, 85] width 11 height 11
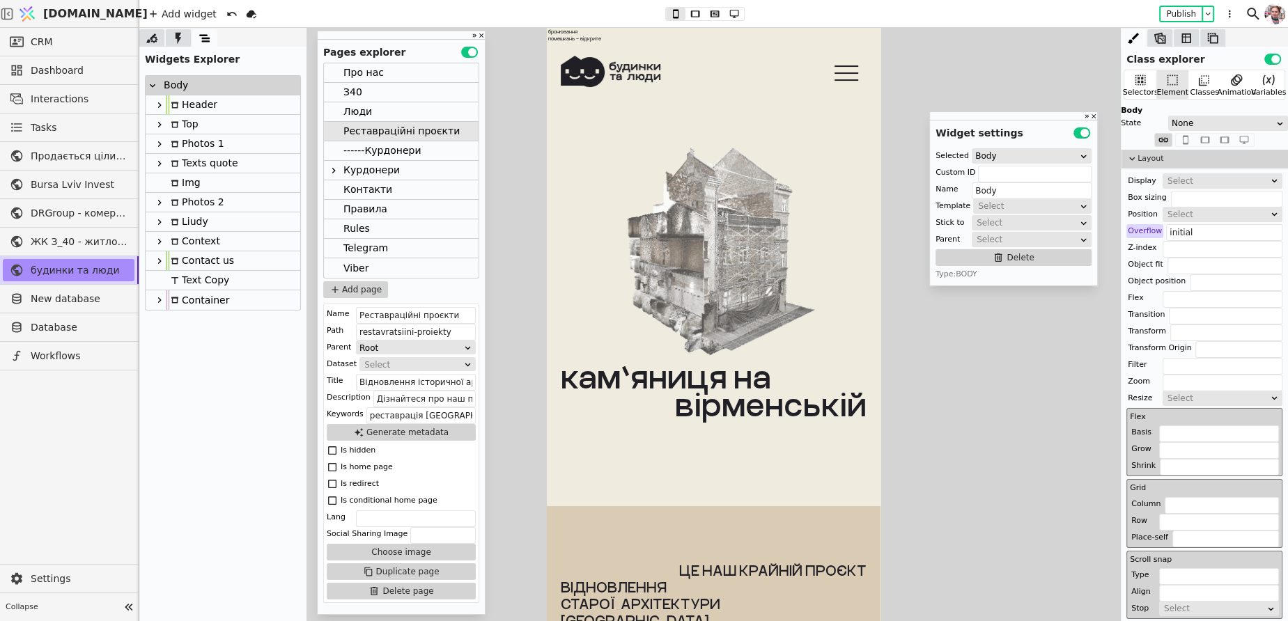
click at [156, 108] on icon at bounding box center [159, 105] width 11 height 11
type input "Header"
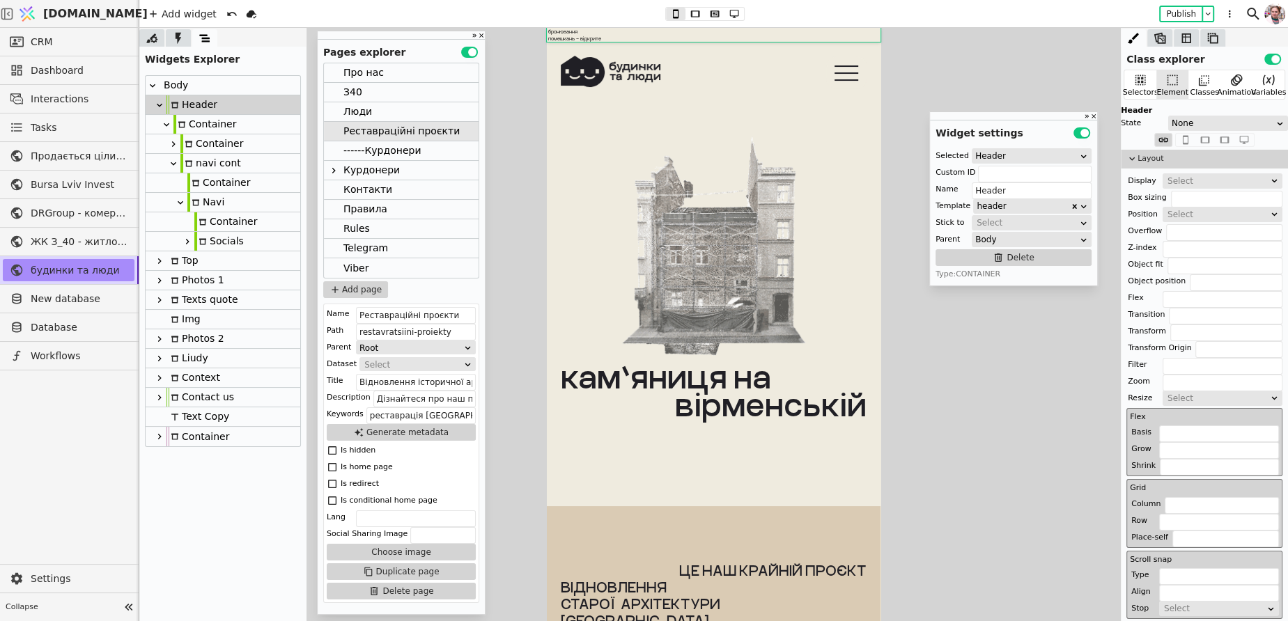
click at [213, 188] on div "Container" at bounding box center [218, 182] width 63 height 19
type input "menu-bg"
type input "Container"
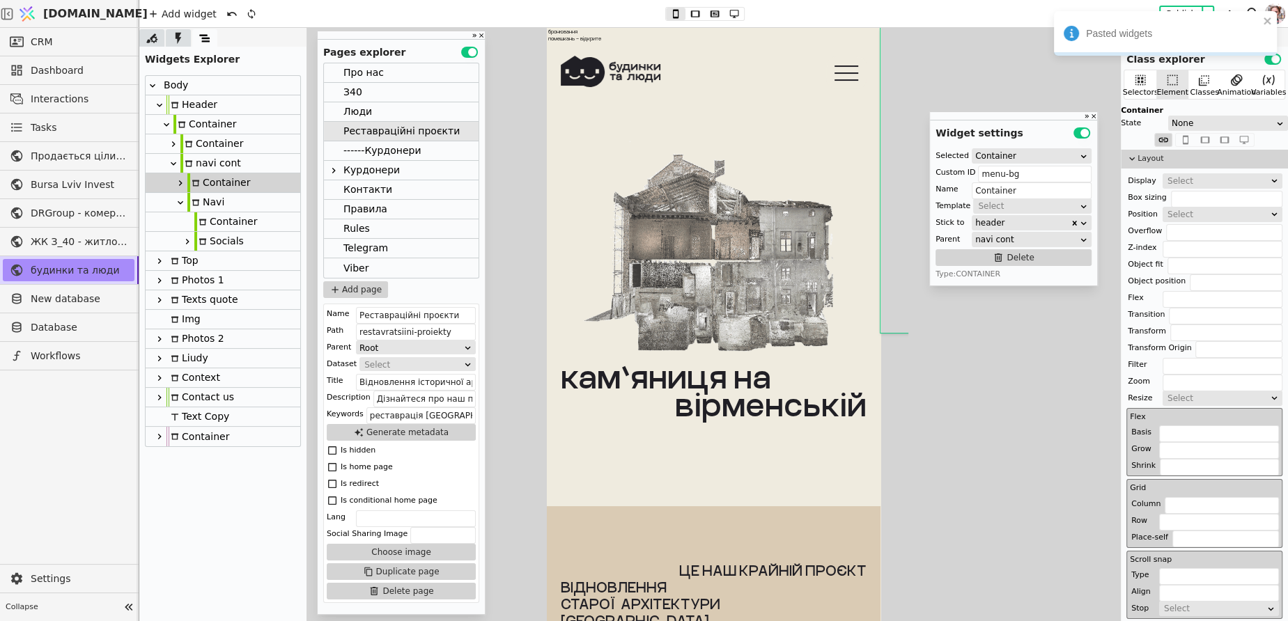
click at [176, 185] on icon at bounding box center [180, 183] width 11 height 11
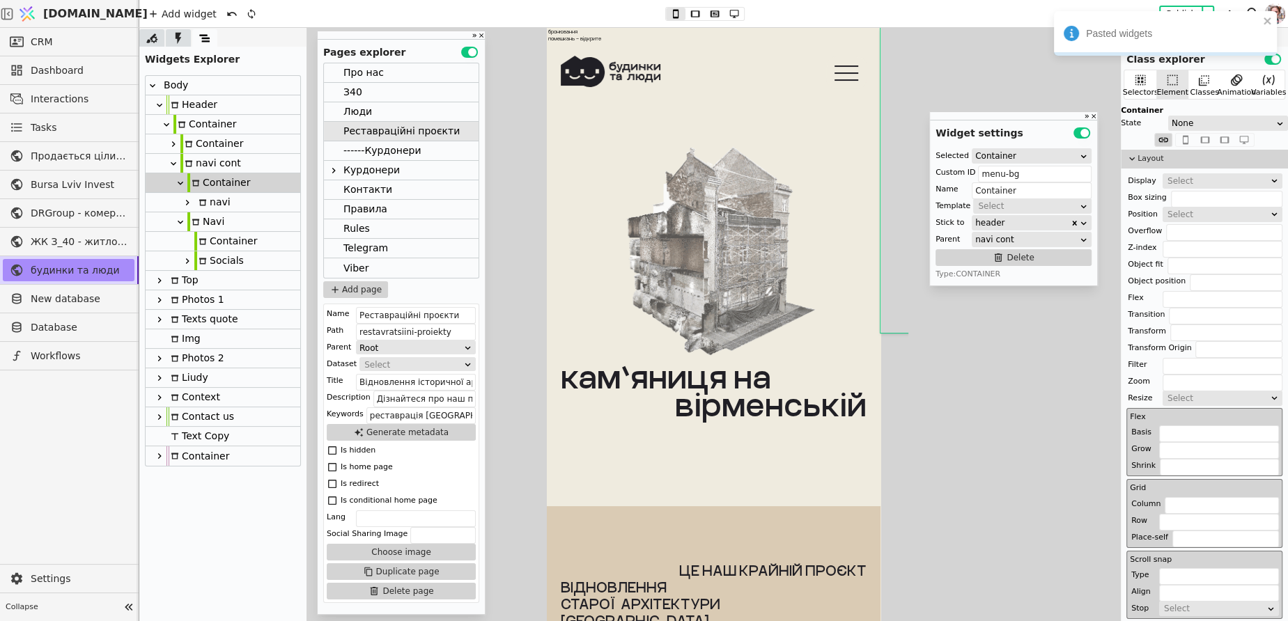
click at [187, 201] on icon at bounding box center [187, 203] width 3 height 6
type input "navi"
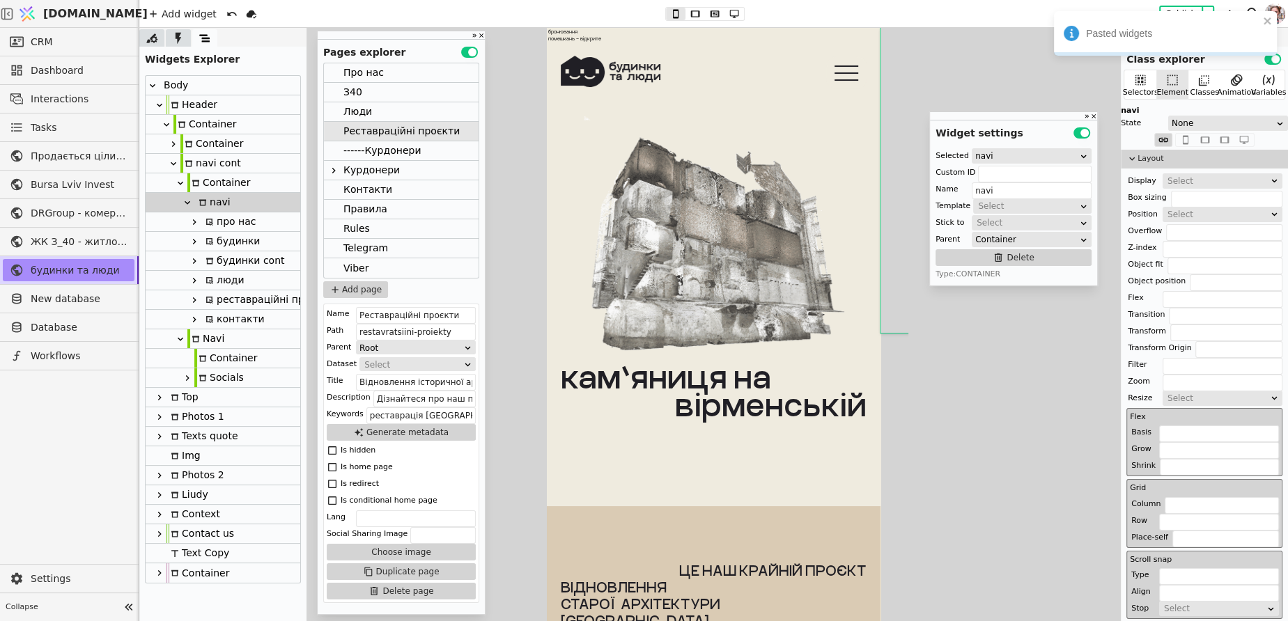
click at [212, 225] on div "про нас" at bounding box center [228, 221] width 55 height 19
type input "pro-nas-navi-copy-jBwE"
type input "про нас"
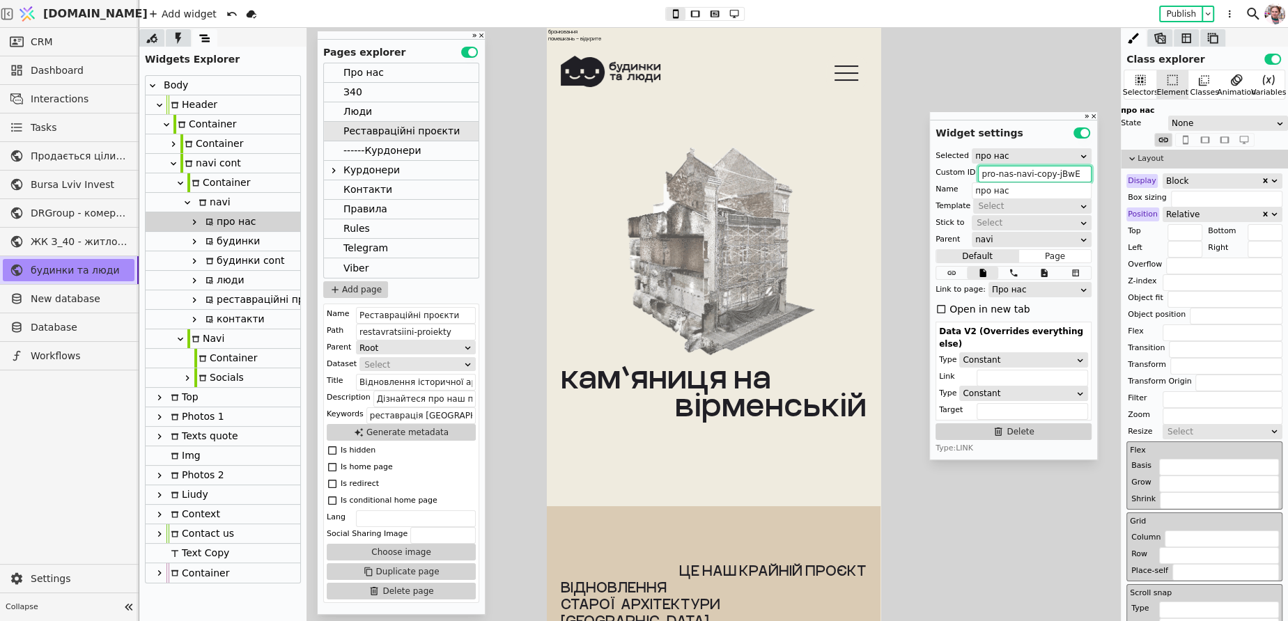
drag, startPoint x: 1074, startPoint y: 173, endPoint x: 1034, endPoint y: 176, distance: 39.8
click at [1034, 176] on input "pro-nas-navi-copy-jBwE" at bounding box center [1035, 174] width 114 height 17
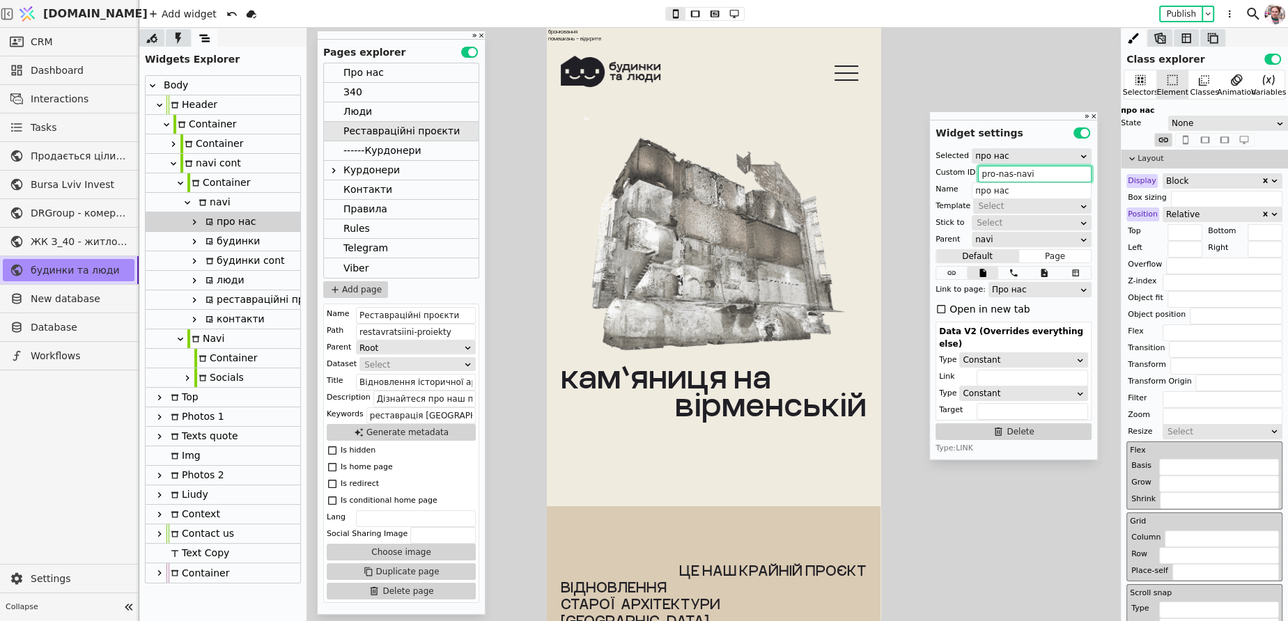
click at [271, 246] on div "будинки" at bounding box center [223, 242] width 155 height 20
type input "budynky-button-copy-seKV"
type input "будинки"
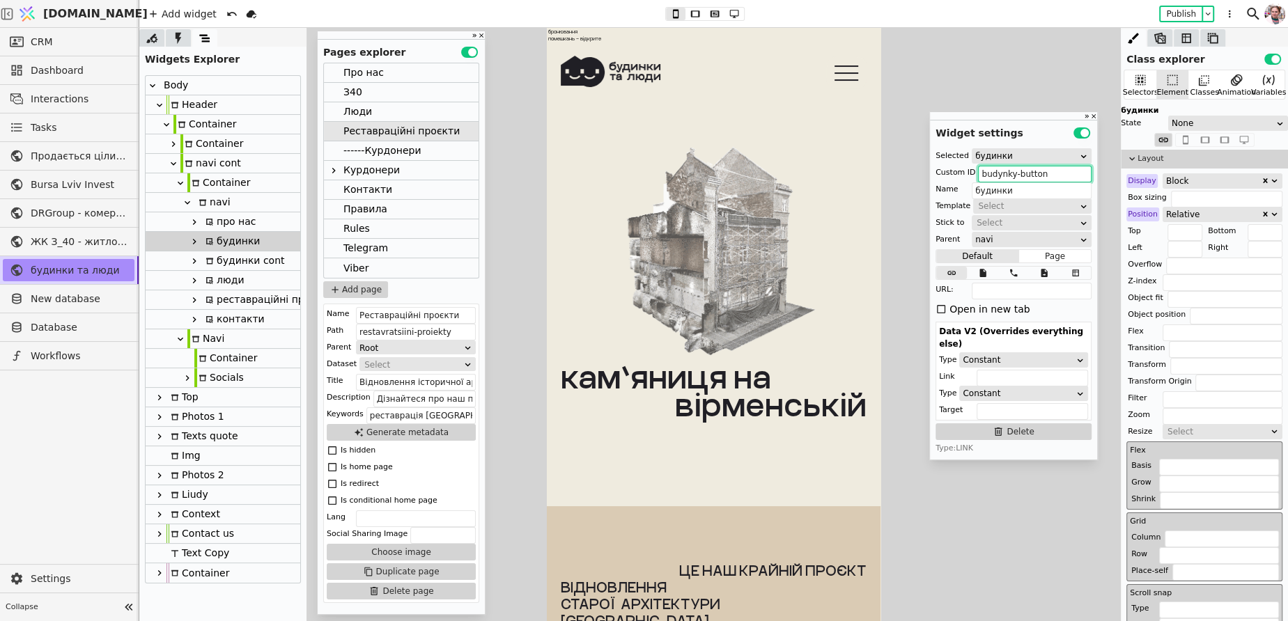
click at [245, 263] on div "будинки cont" at bounding box center [242, 260] width 83 height 19
type input "budynky-cont-copy-NybI"
type input "будинки cont"
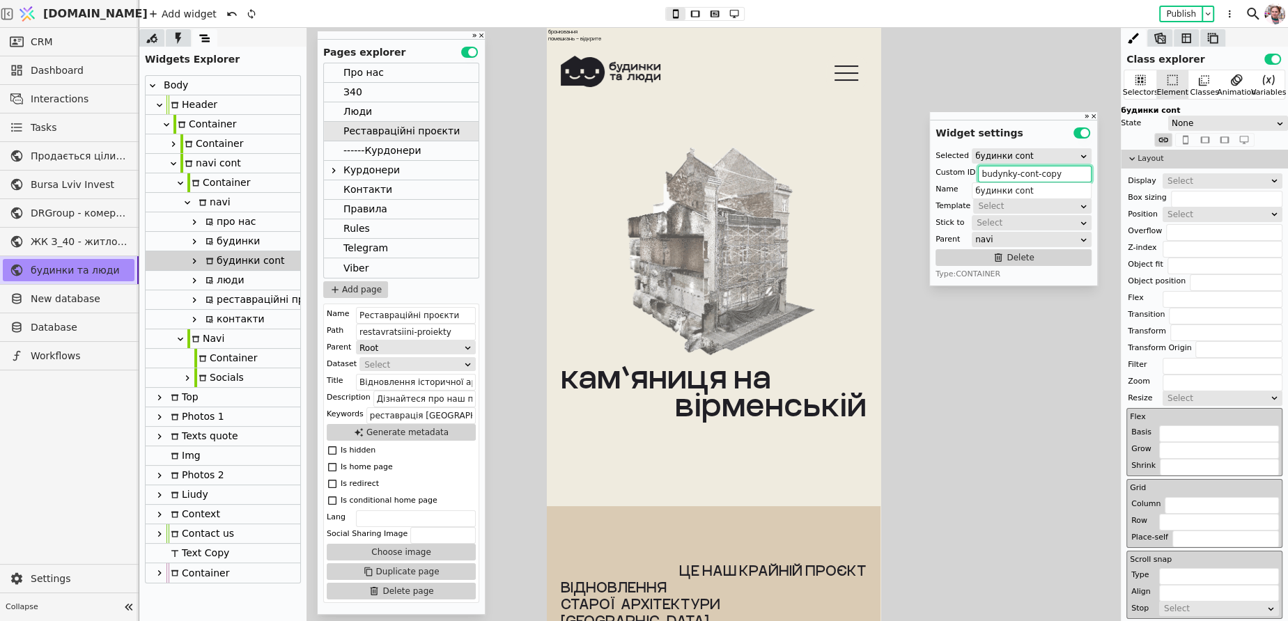
type input "budynky-cont-cop"
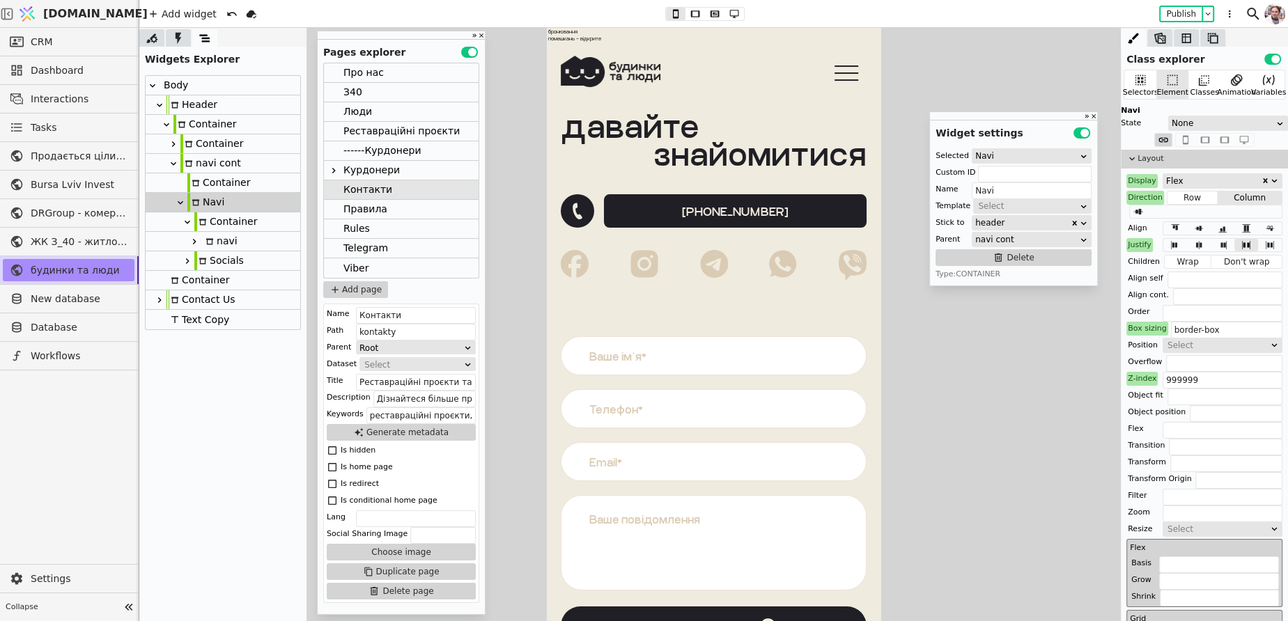
click at [365, 211] on div "Правила" at bounding box center [365, 209] width 44 height 19
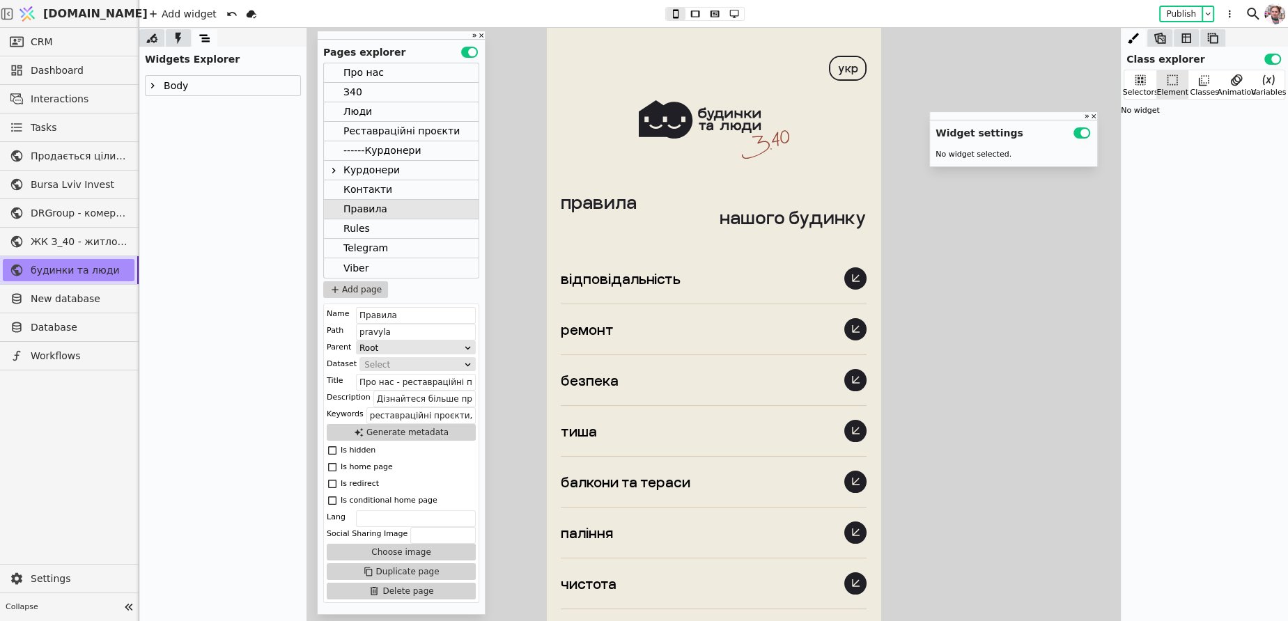
click at [153, 82] on icon at bounding box center [152, 85] width 11 height 11
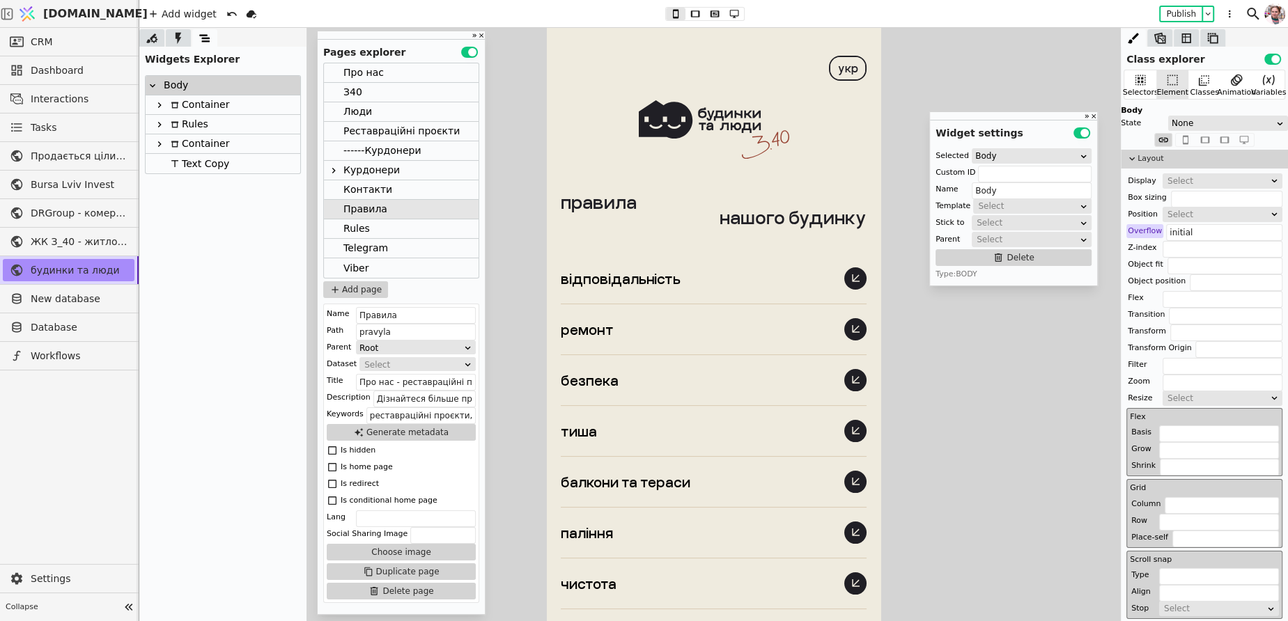
click at [360, 75] on div "Про нас" at bounding box center [363, 72] width 40 height 19
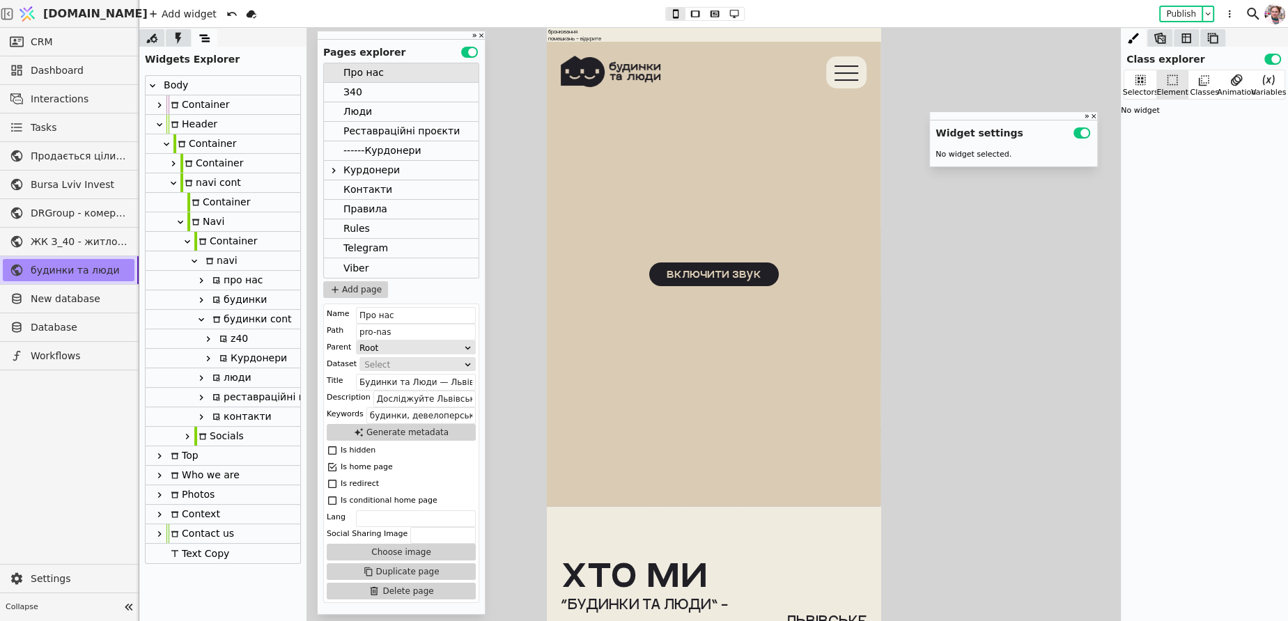
click at [192, 257] on icon at bounding box center [194, 261] width 11 height 11
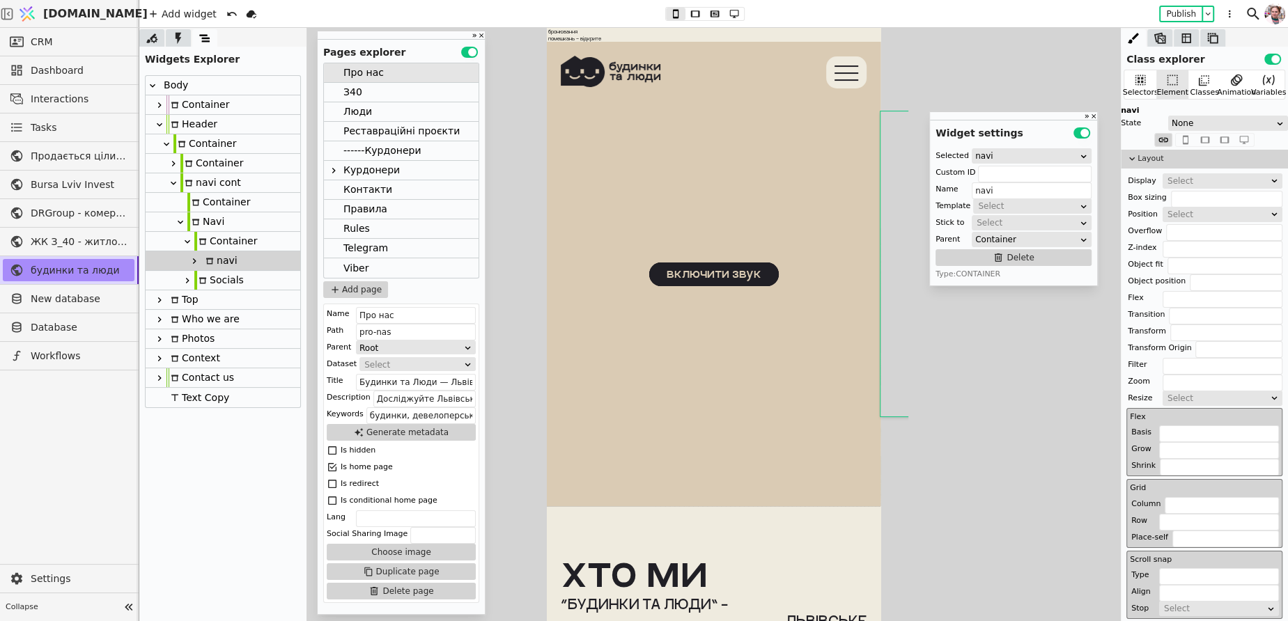
click at [360, 98] on div "З40" at bounding box center [352, 92] width 19 height 19
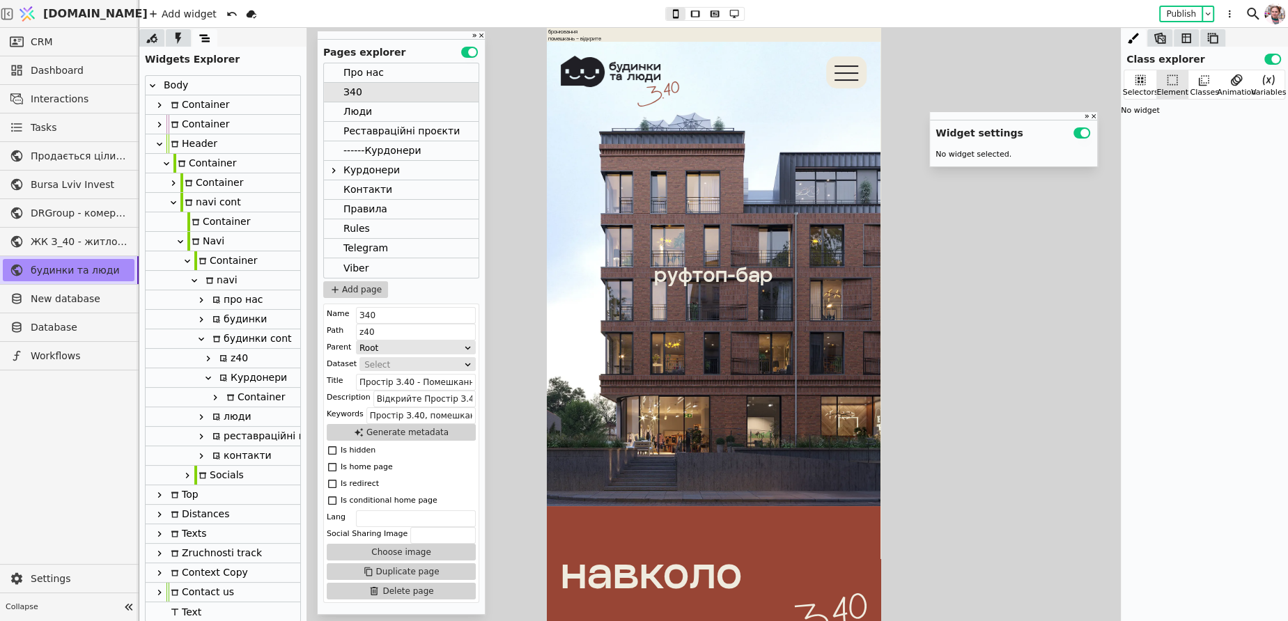
click at [191, 274] on div at bounding box center [194, 280] width 14 height 17
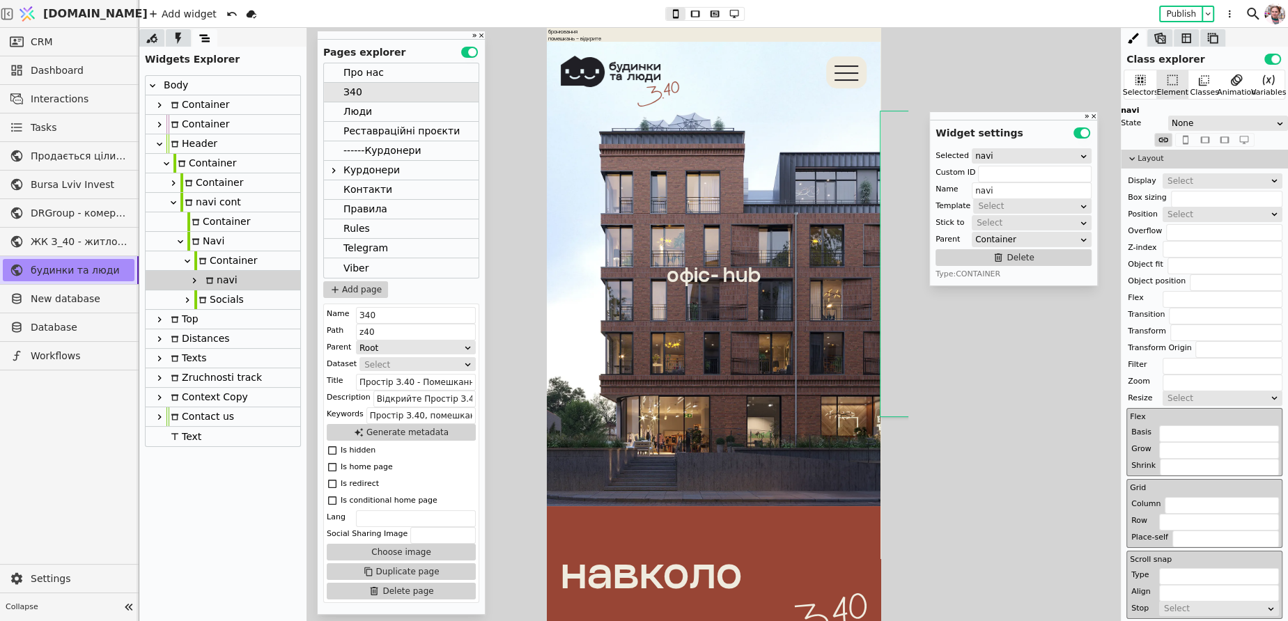
click at [358, 111] on div "Люди" at bounding box center [357, 111] width 29 height 19
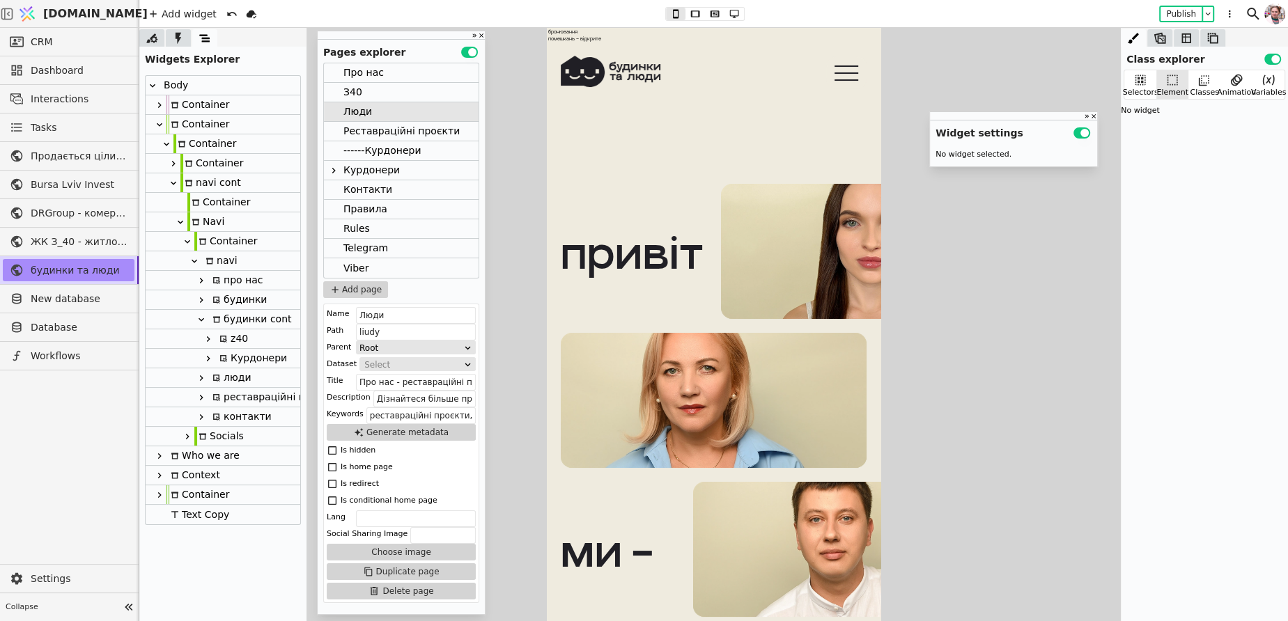
click at [192, 263] on icon at bounding box center [194, 261] width 11 height 11
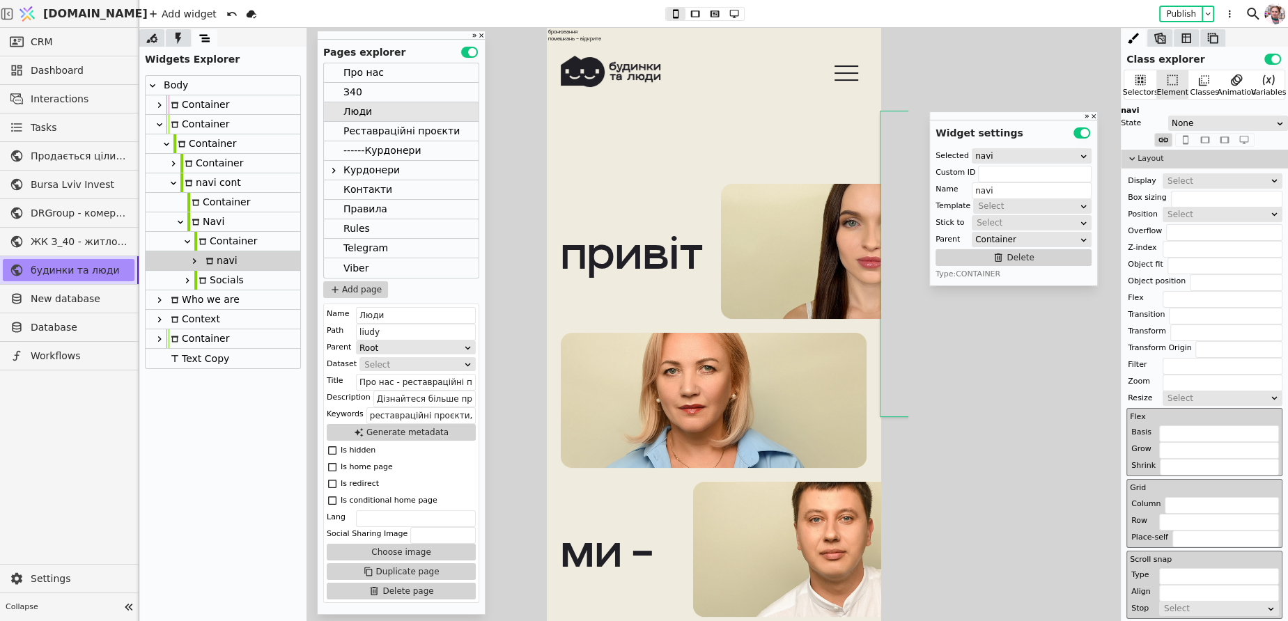
click at [362, 134] on div "Реставраційні проєкти" at bounding box center [401, 131] width 116 height 19
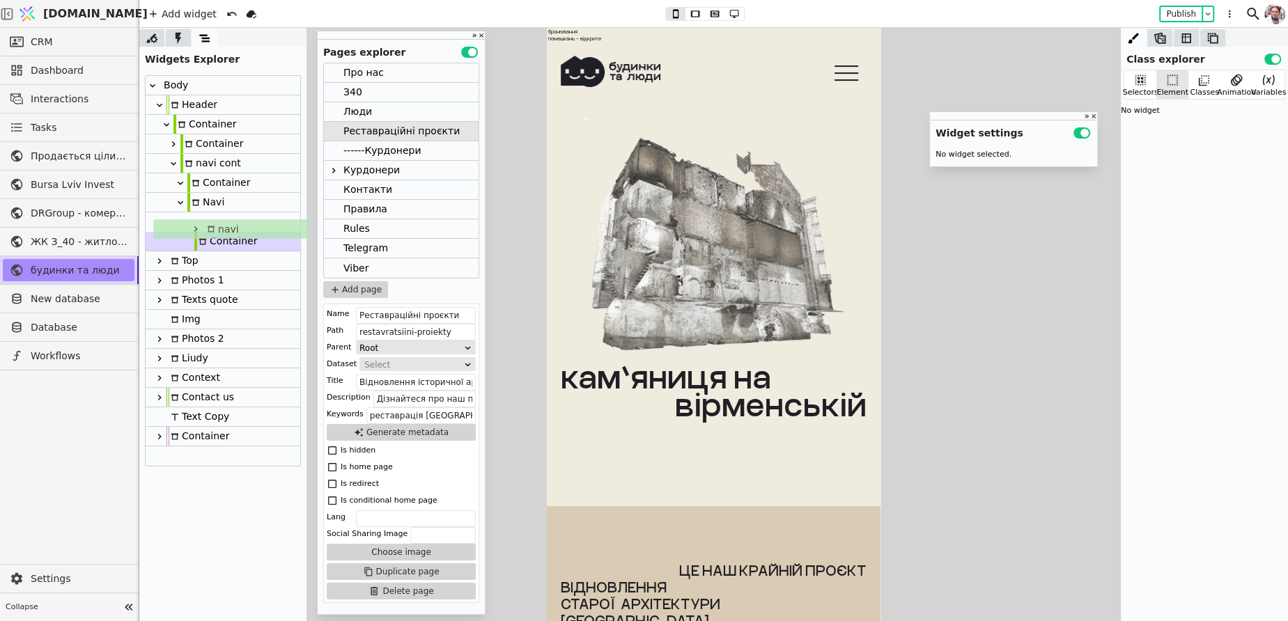
drag, startPoint x: 205, startPoint y: 203, endPoint x: 212, endPoint y: 233, distance: 30.9
click at [212, 233] on div "Body Header Container Container navi cont Container navi Navi Container Socials…" at bounding box center [223, 271] width 155 height 390
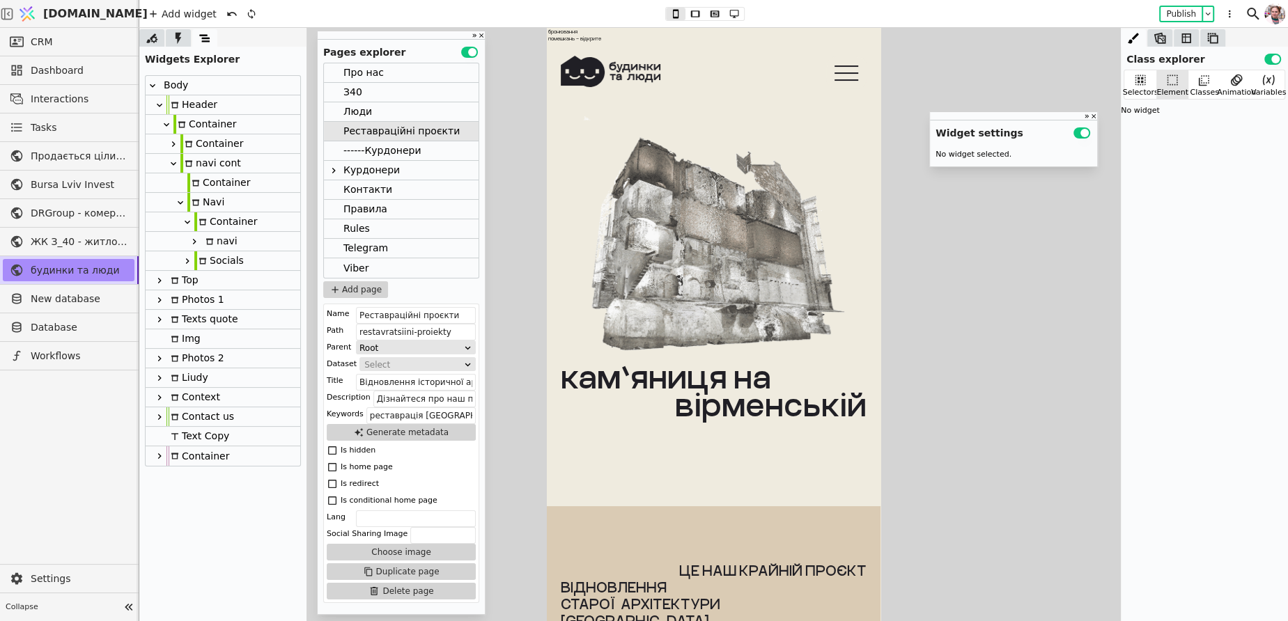
click at [371, 166] on div "Курдонери" at bounding box center [371, 170] width 56 height 19
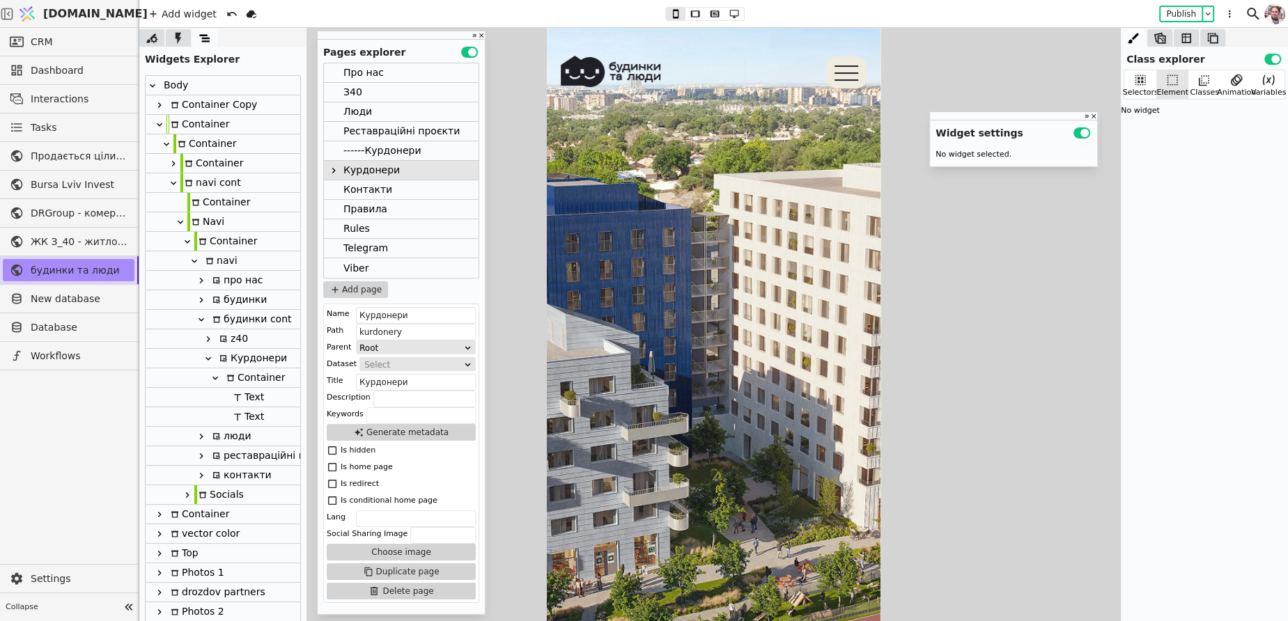
click at [194, 260] on icon at bounding box center [194, 261] width 11 height 11
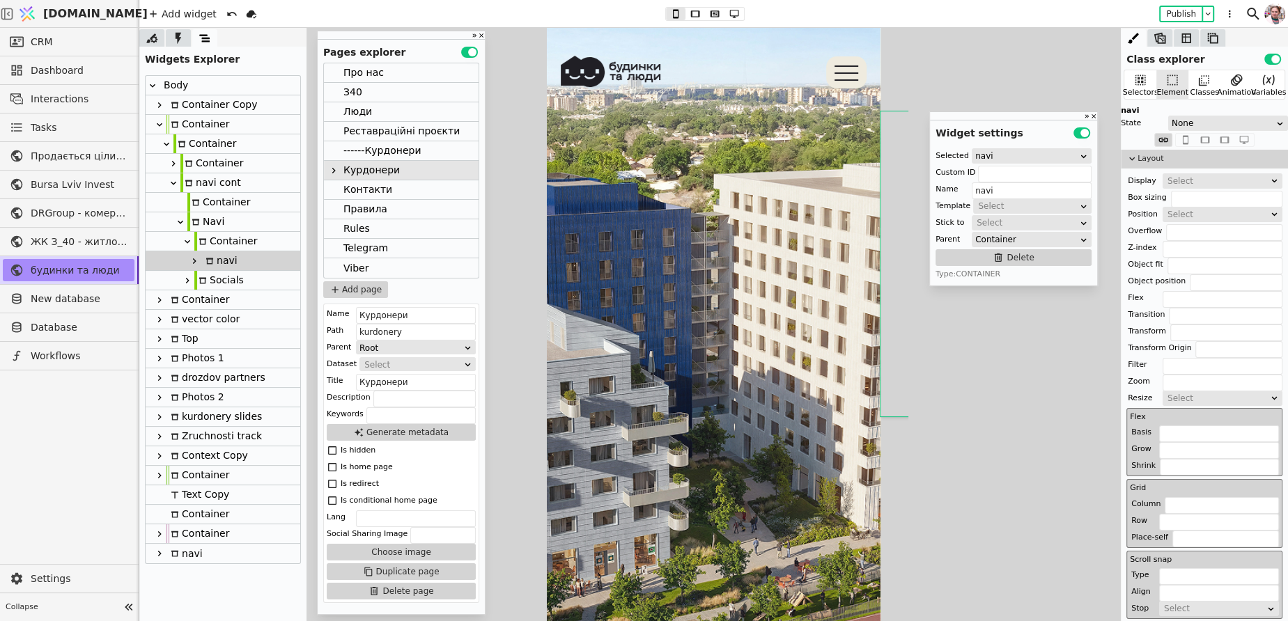
click at [374, 193] on div "Контакти" at bounding box center [367, 189] width 49 height 19
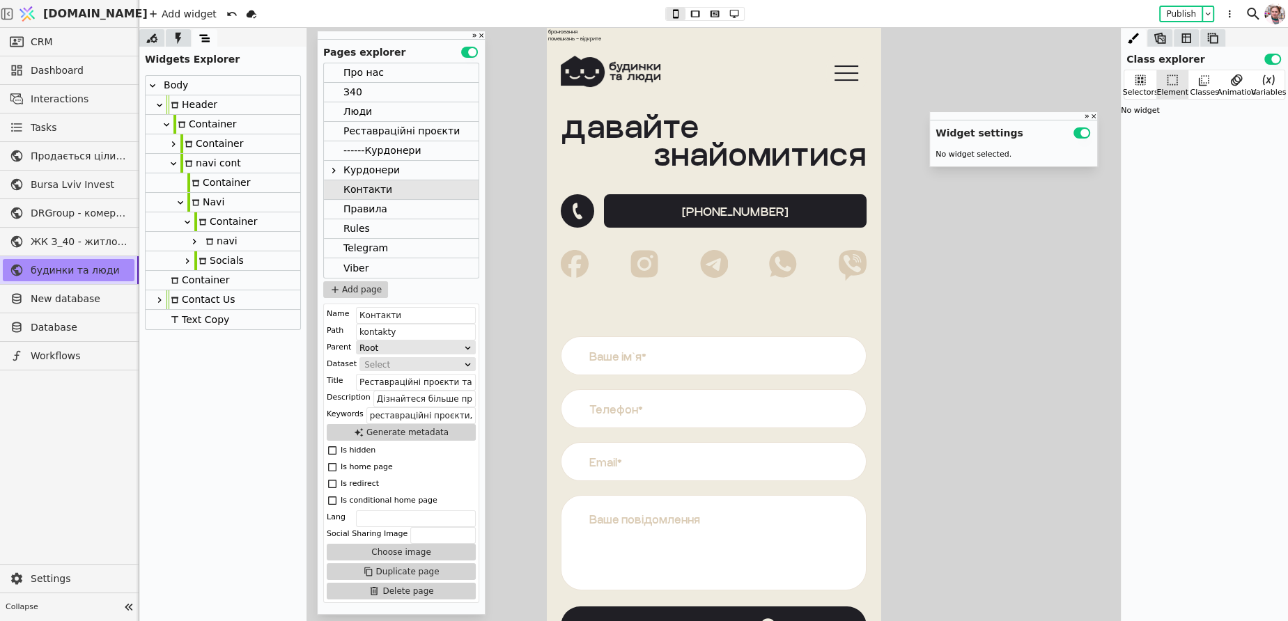
click at [207, 206] on div "Navi" at bounding box center [205, 202] width 37 height 19
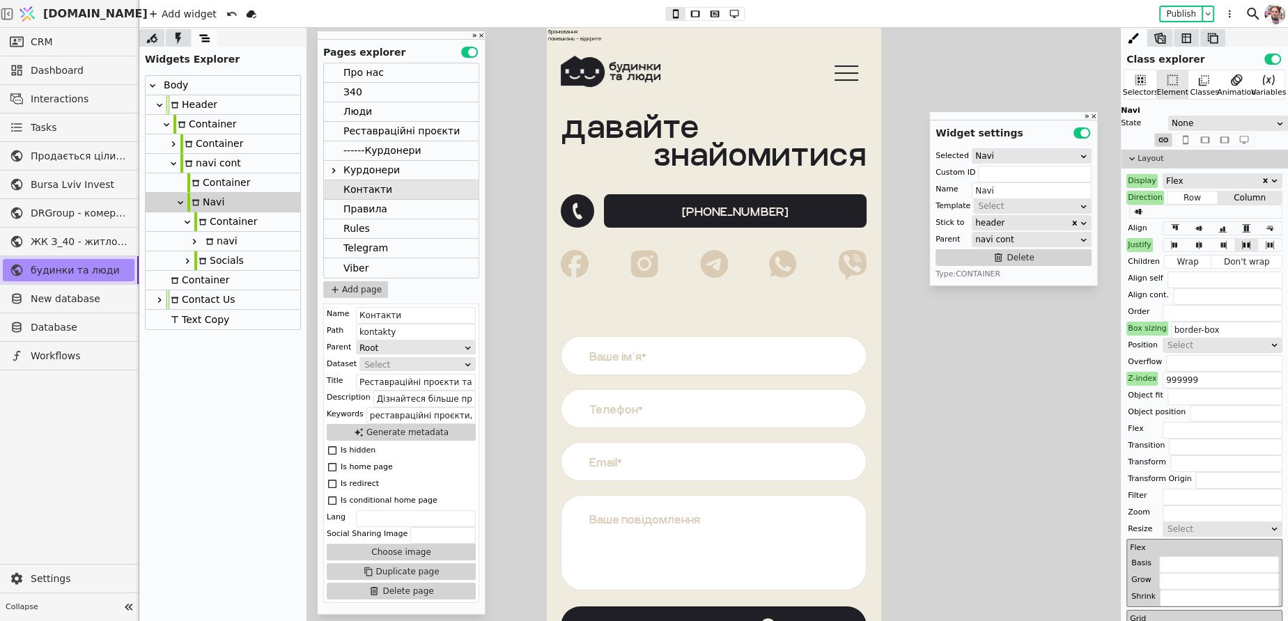
click at [201, 163] on div "navi cont" at bounding box center [210, 163] width 61 height 19
type input "navi"
type input "navi cont"
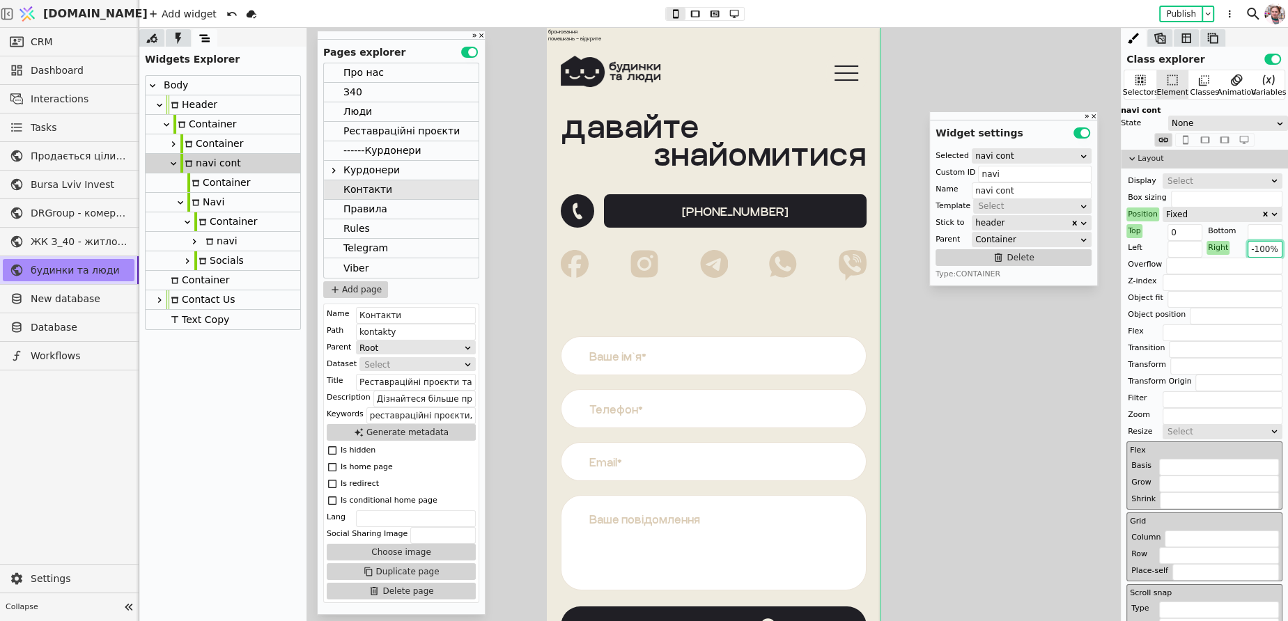
click at [1261, 251] on input "-100%" at bounding box center [1264, 249] width 35 height 17
type input "-00%"
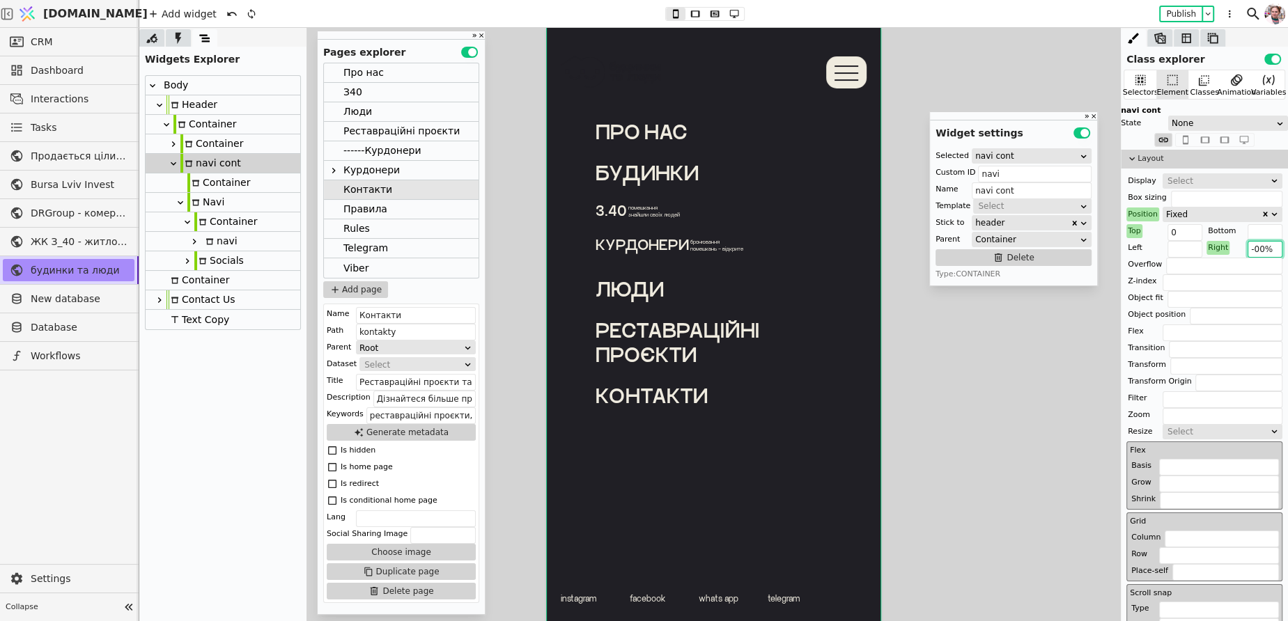
click at [377, 75] on div "Про нас" at bounding box center [363, 72] width 40 height 19
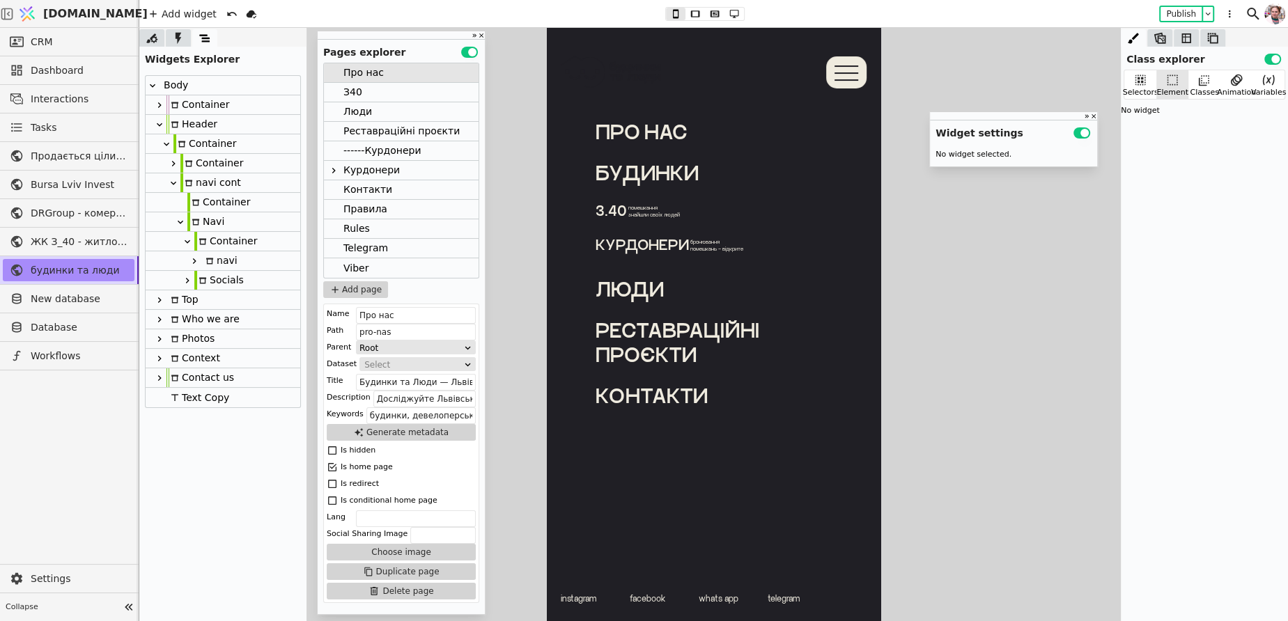
click at [193, 260] on icon at bounding box center [194, 261] width 11 height 11
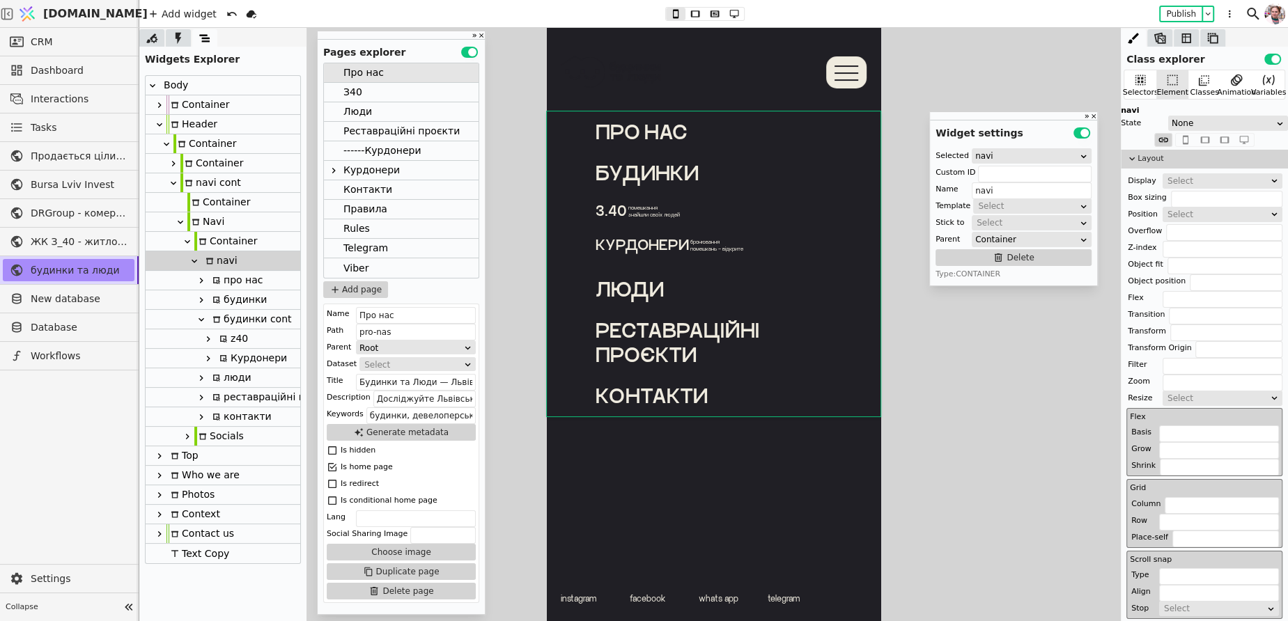
click at [216, 277] on icon at bounding box center [216, 280] width 7 height 7
type input "pro-nas-navi"
type input "про нас"
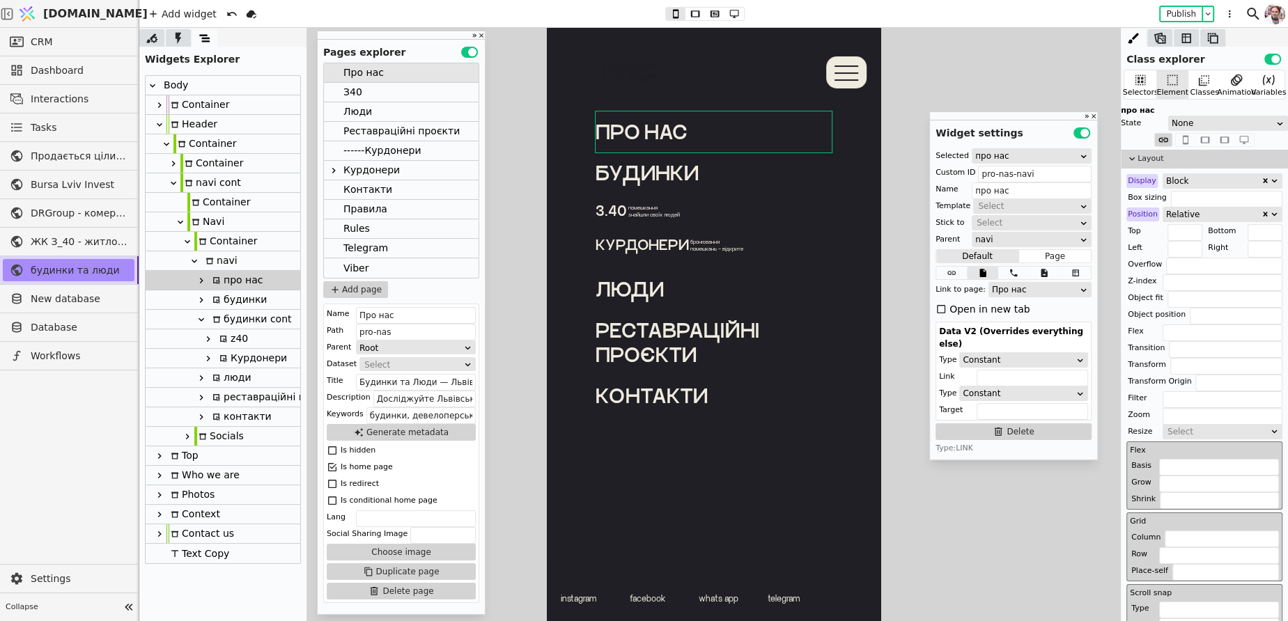
click at [203, 281] on icon at bounding box center [201, 280] width 11 height 11
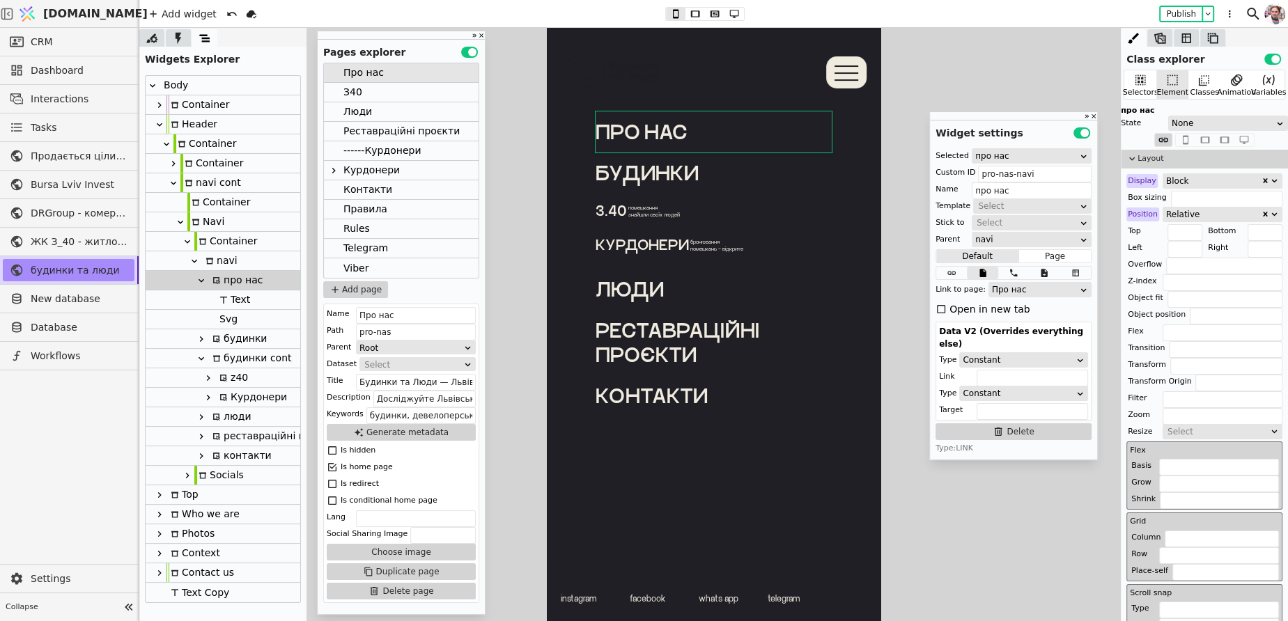
click at [233, 330] on div "будинки" at bounding box center [237, 338] width 59 height 19
type input "budynky-button"
type input "будинки"
click at [235, 318] on div "Svg" at bounding box center [226, 319] width 22 height 19
type input "Svg"
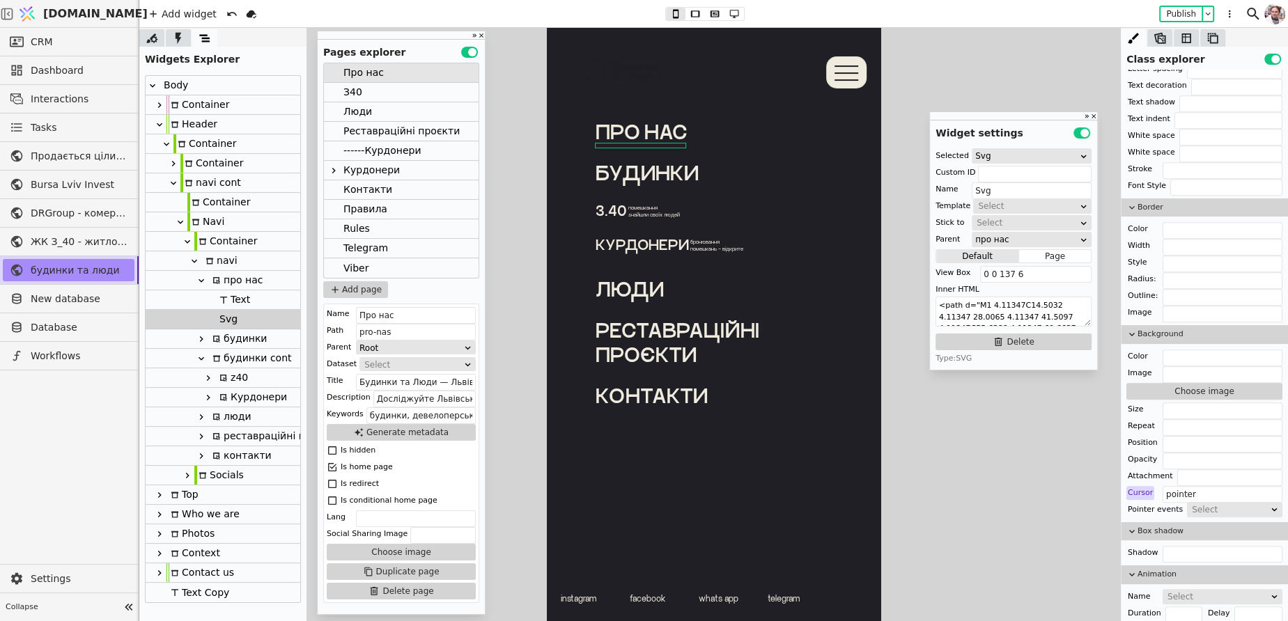
scroll to position [1085, 0]
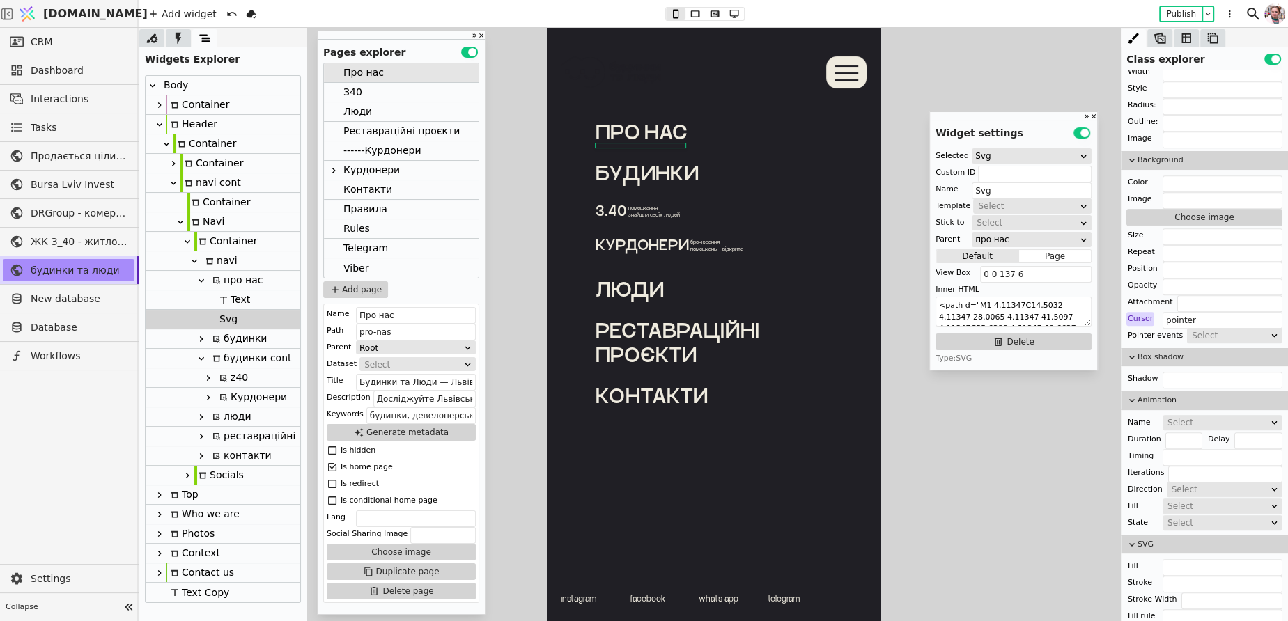
click at [219, 286] on div "про нас" at bounding box center [235, 280] width 55 height 19
type input "pro-nas-navi"
type input "про нас"
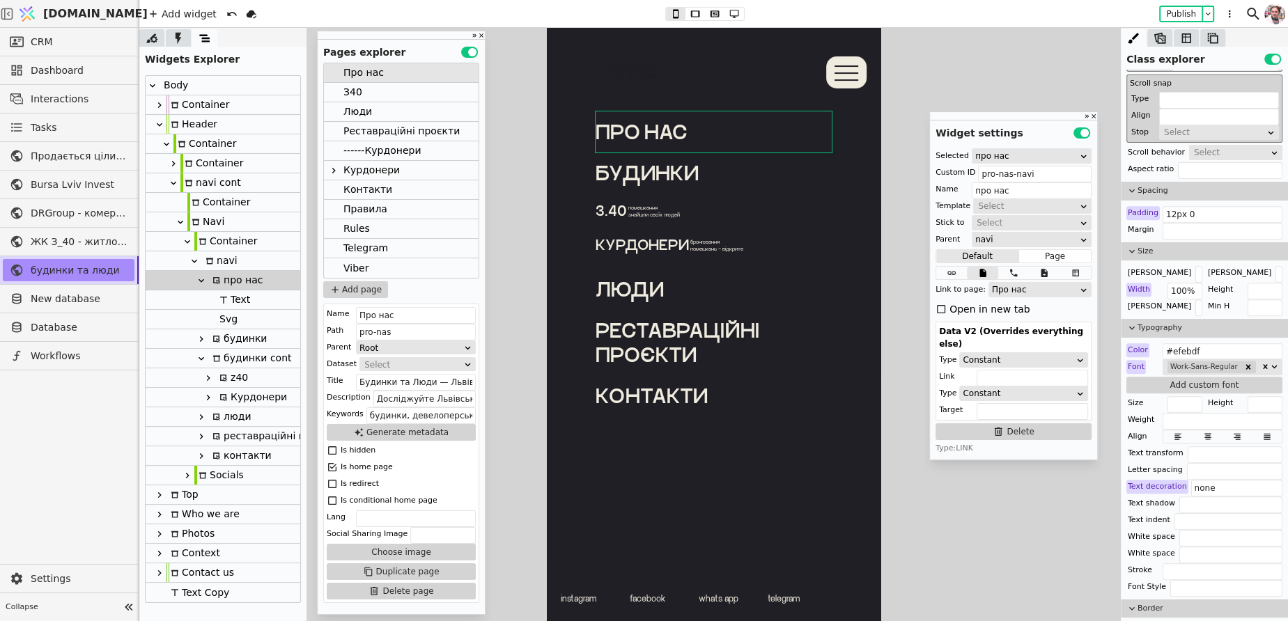
scroll to position [432, 0]
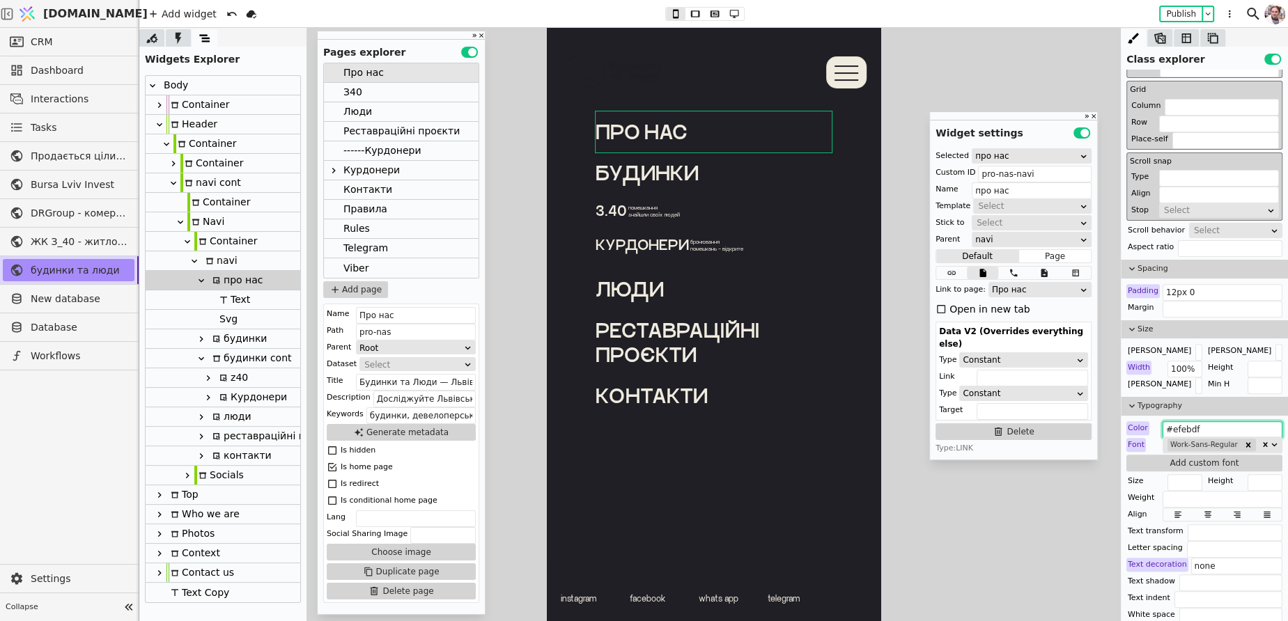
click at [1189, 421] on input "#efebdf" at bounding box center [1222, 429] width 120 height 17
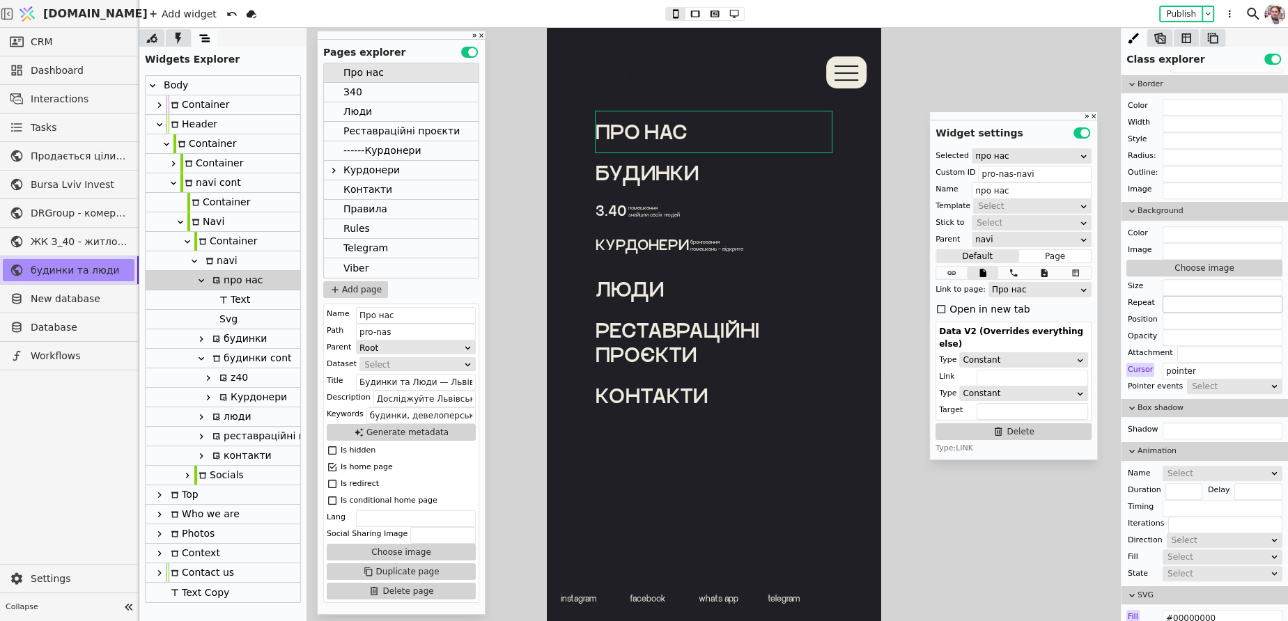
scroll to position [1077, 0]
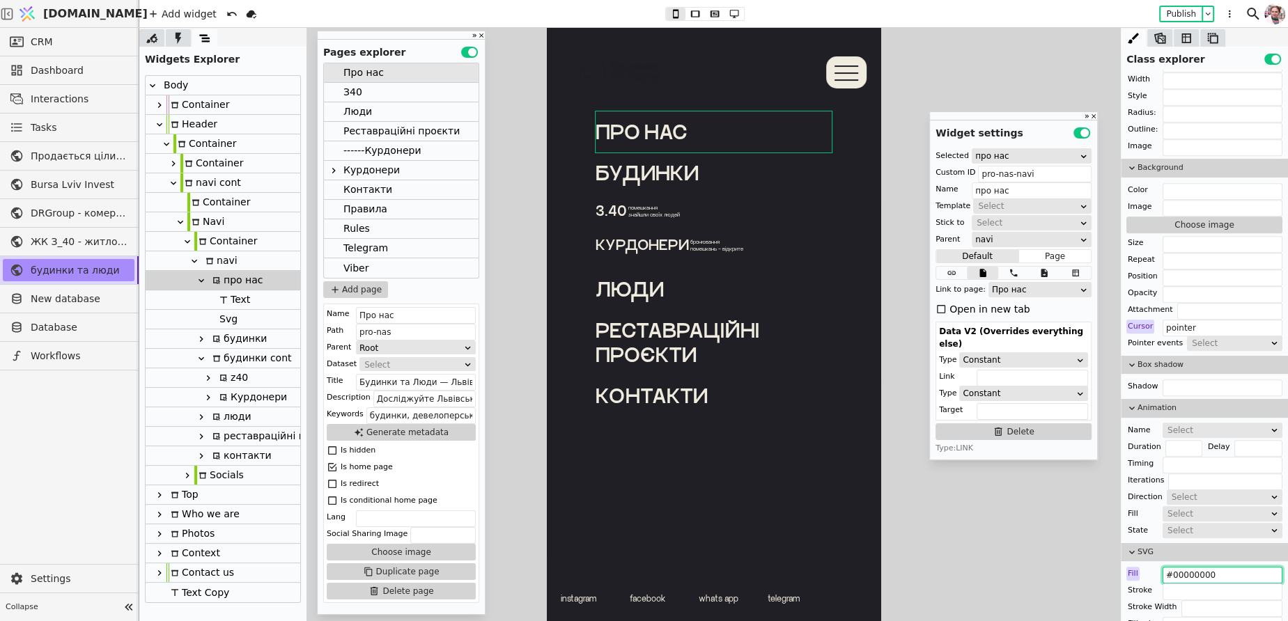
click at [1183, 568] on input "#00000000" at bounding box center [1222, 575] width 120 height 17
paste input "efebdf"
click at [1135, 567] on div "Fill" at bounding box center [1132, 574] width 13 height 14
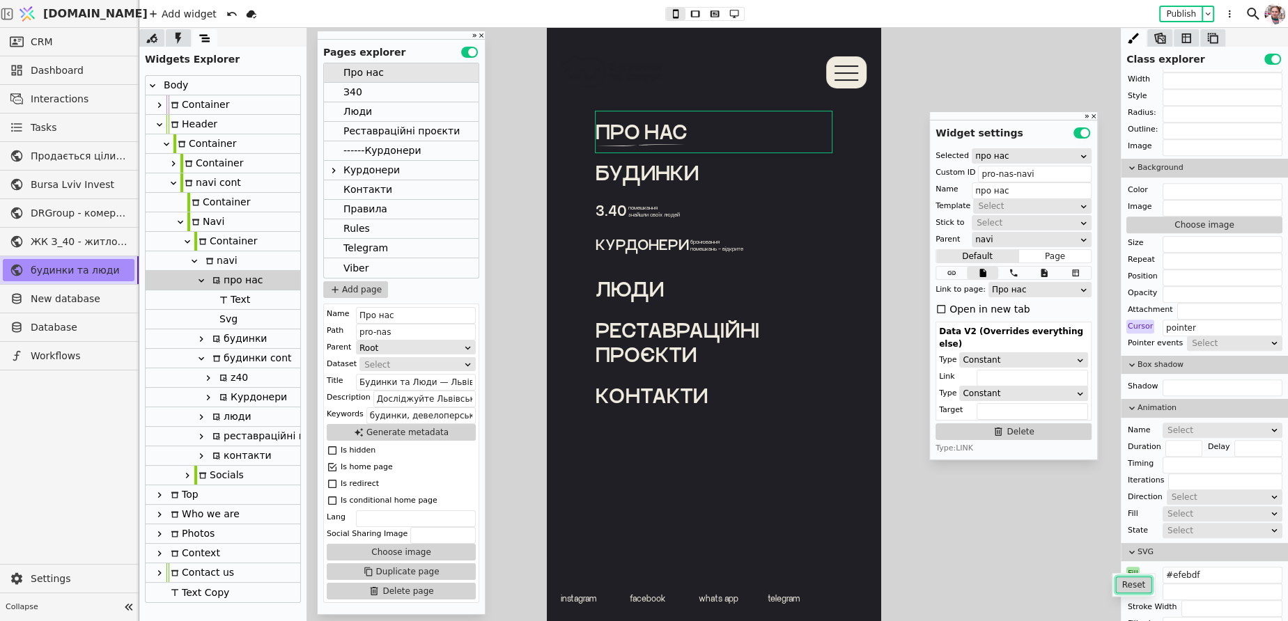
click at [1135, 582] on button "Reset" at bounding box center [1134, 585] width 36 height 17
type input "#00000000"
click at [1178, 584] on input "text" at bounding box center [1222, 592] width 120 height 17
paste input "#efebdf"
type input "#efebdf"
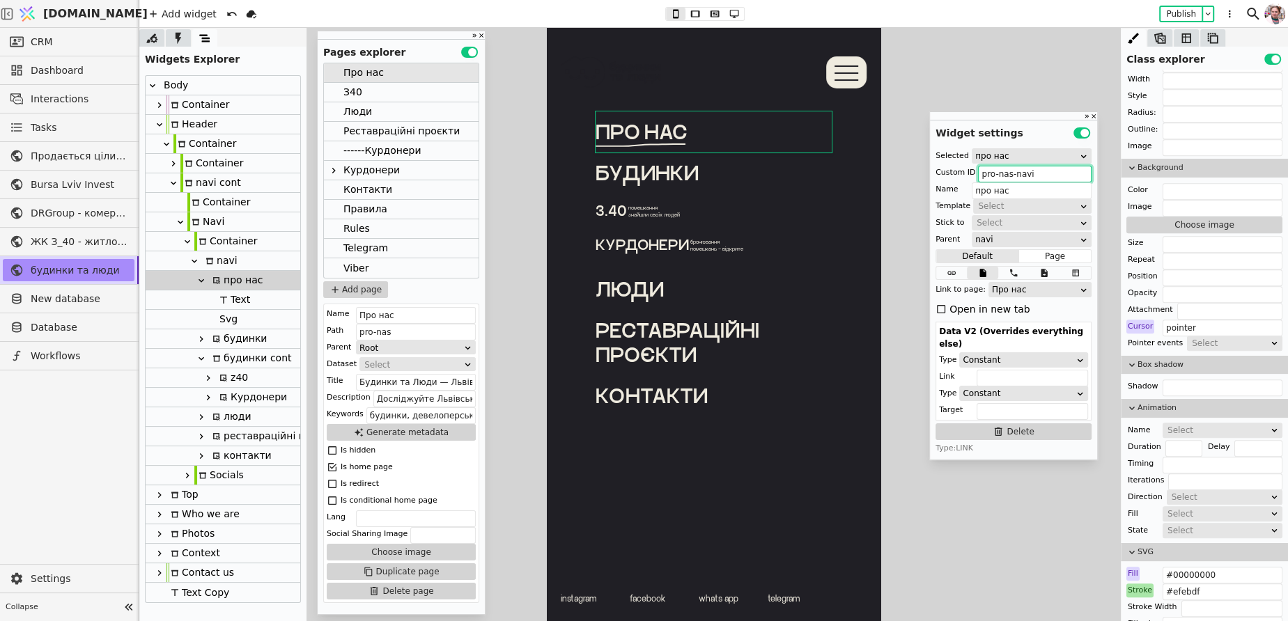
click at [995, 171] on input "pro-nas-navi" at bounding box center [1035, 174] width 114 height 17
click at [355, 91] on div "З40" at bounding box center [352, 92] width 19 height 19
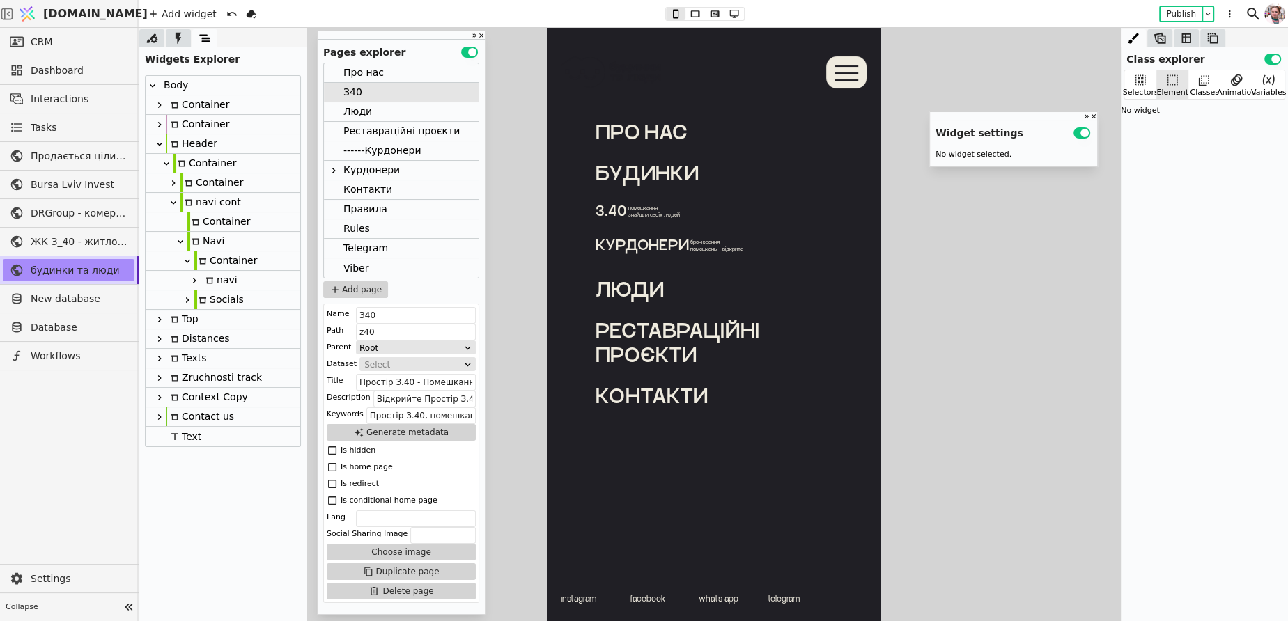
click at [196, 281] on icon at bounding box center [194, 280] width 11 height 11
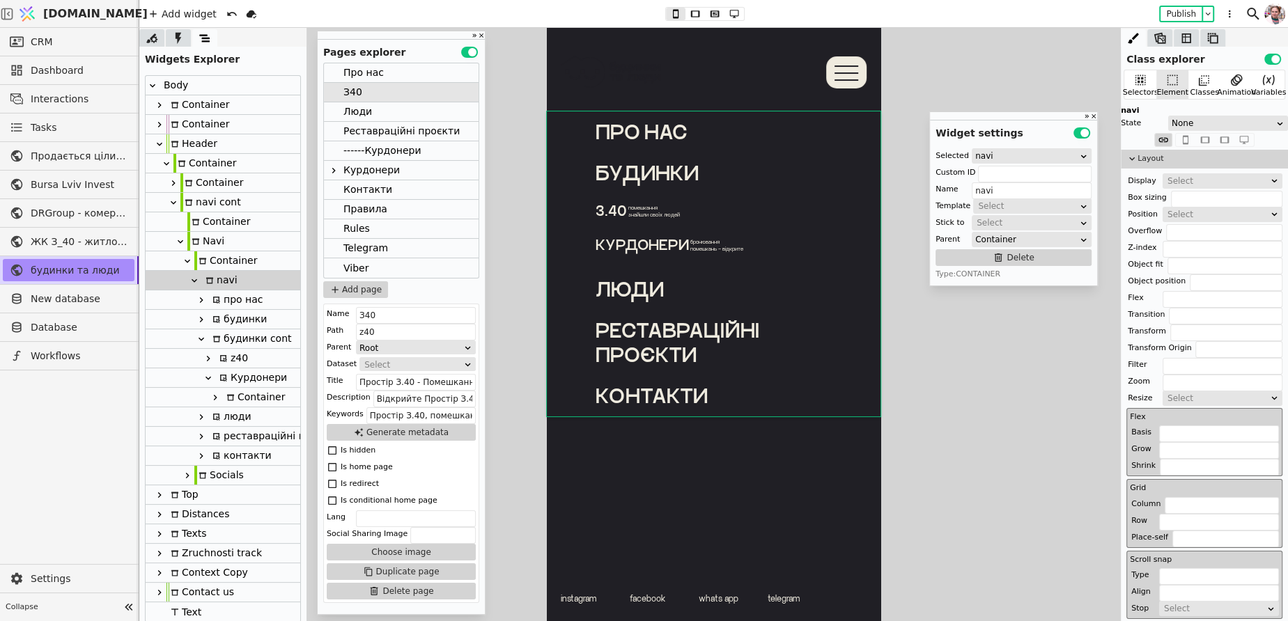
click at [238, 319] on div "будинки" at bounding box center [237, 319] width 59 height 19
type input "budynky-button"
type input "будинки"
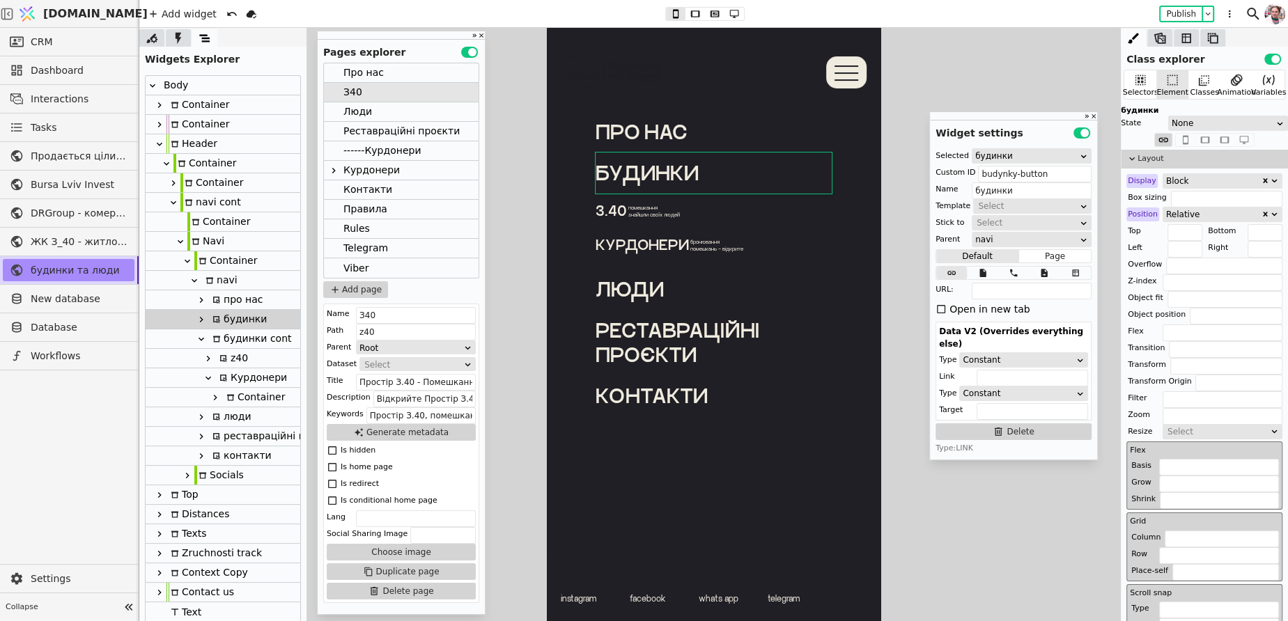
click at [240, 357] on div "z40" at bounding box center [231, 358] width 33 height 19
type input "z40-navi"
type input "z40"
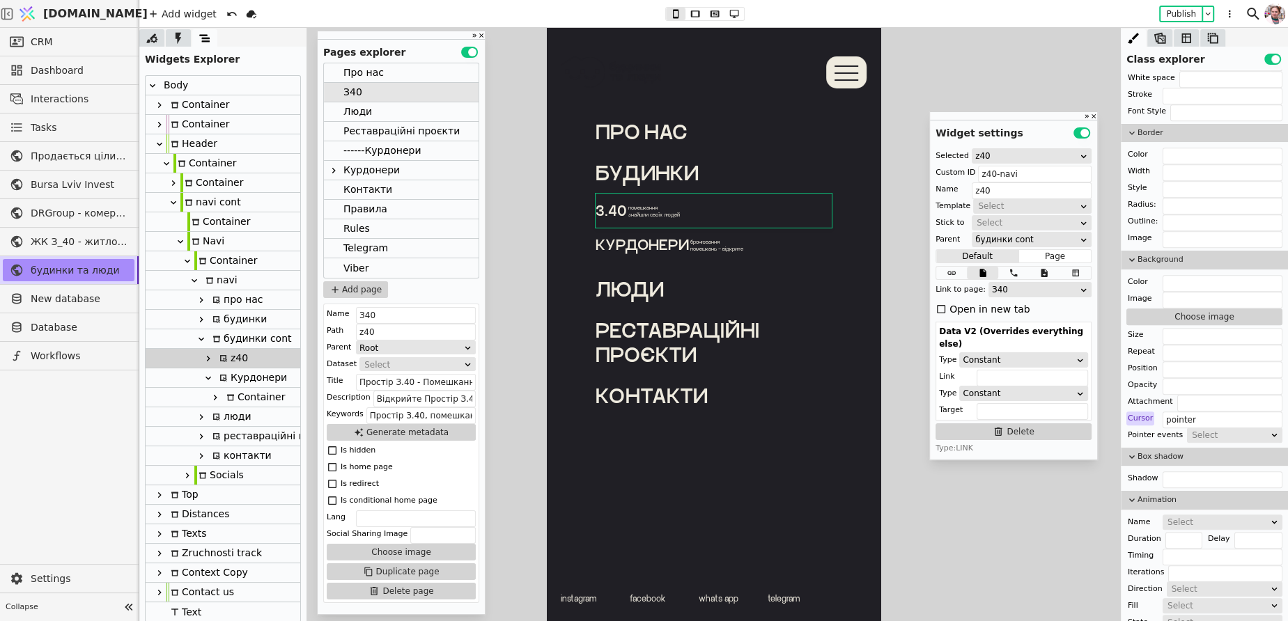
scroll to position [1085, 0]
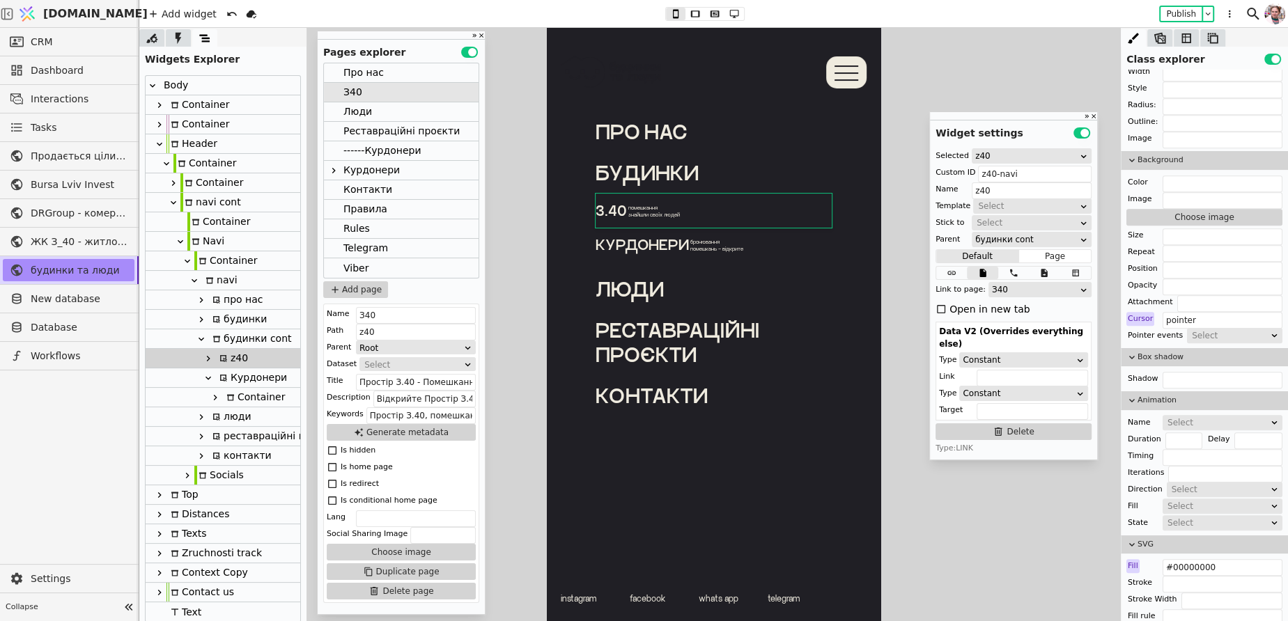
click at [242, 347] on div "будинки cont" at bounding box center [249, 338] width 83 height 19
type input "budynky-cont"
type input "будинки cont"
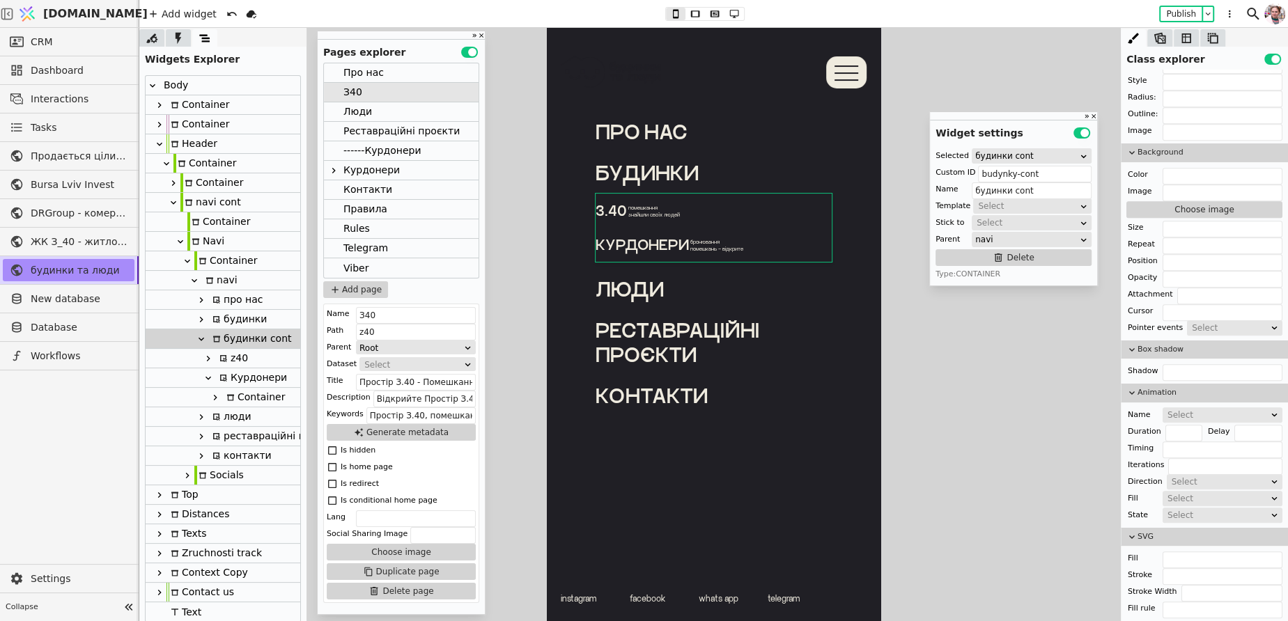
scroll to position [1052, 0]
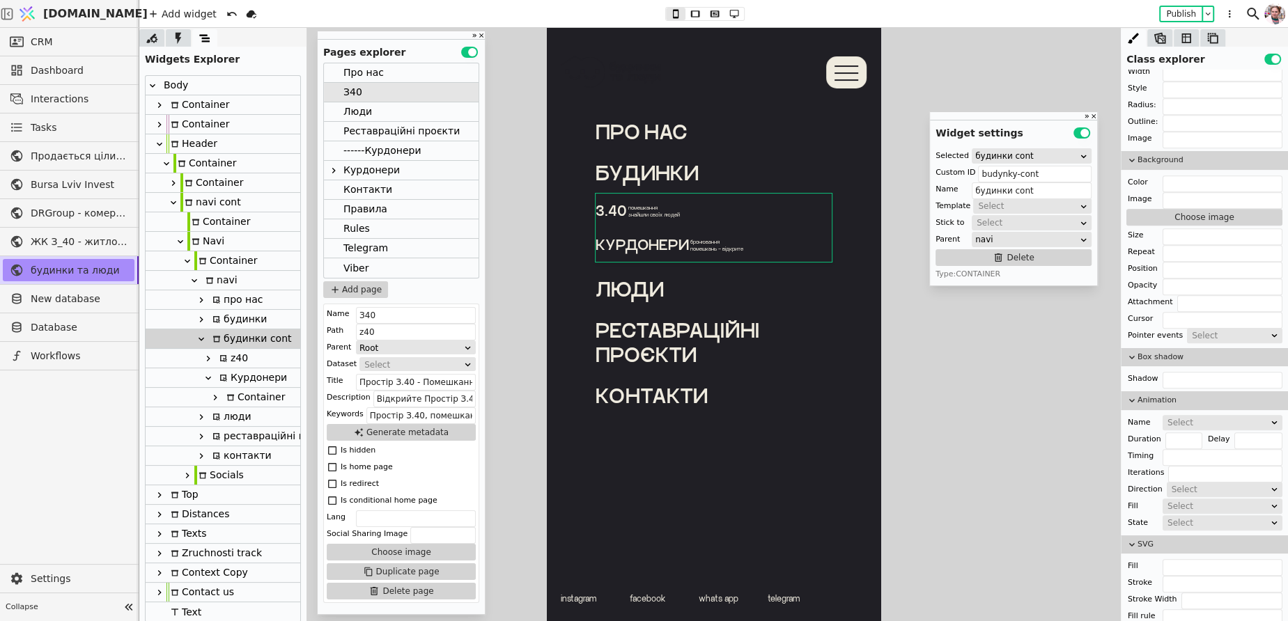
click at [244, 362] on div "z40" at bounding box center [231, 358] width 33 height 19
type input "z40-navi"
type input "z40"
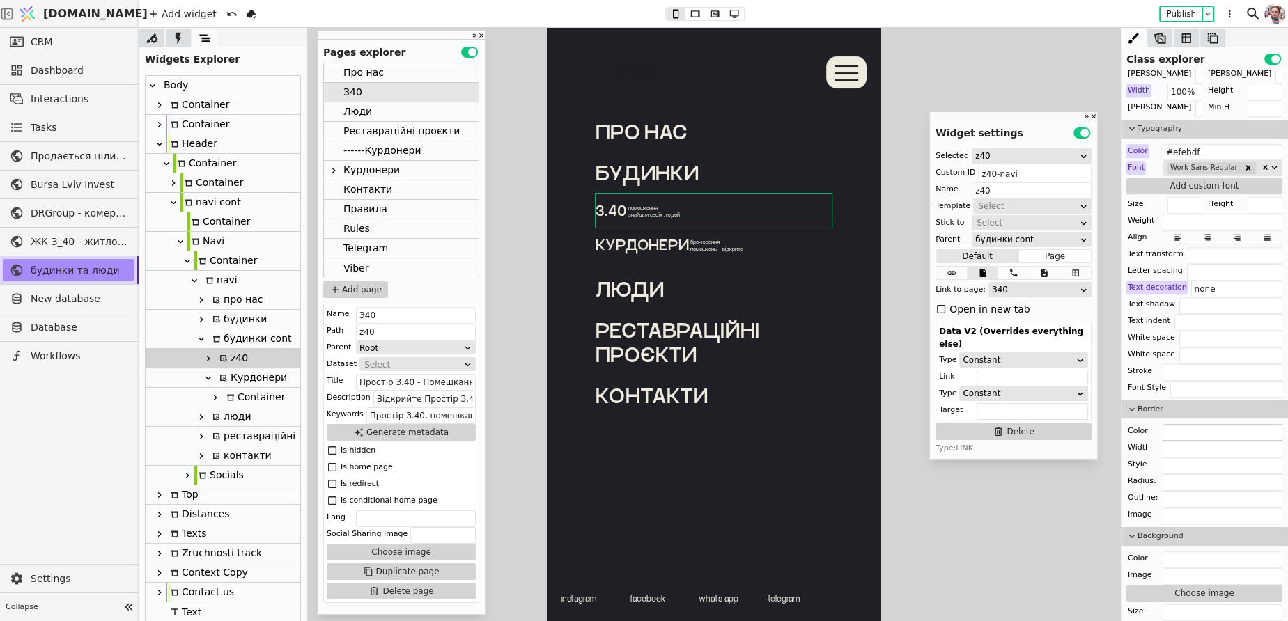
scroll to position [690, 0]
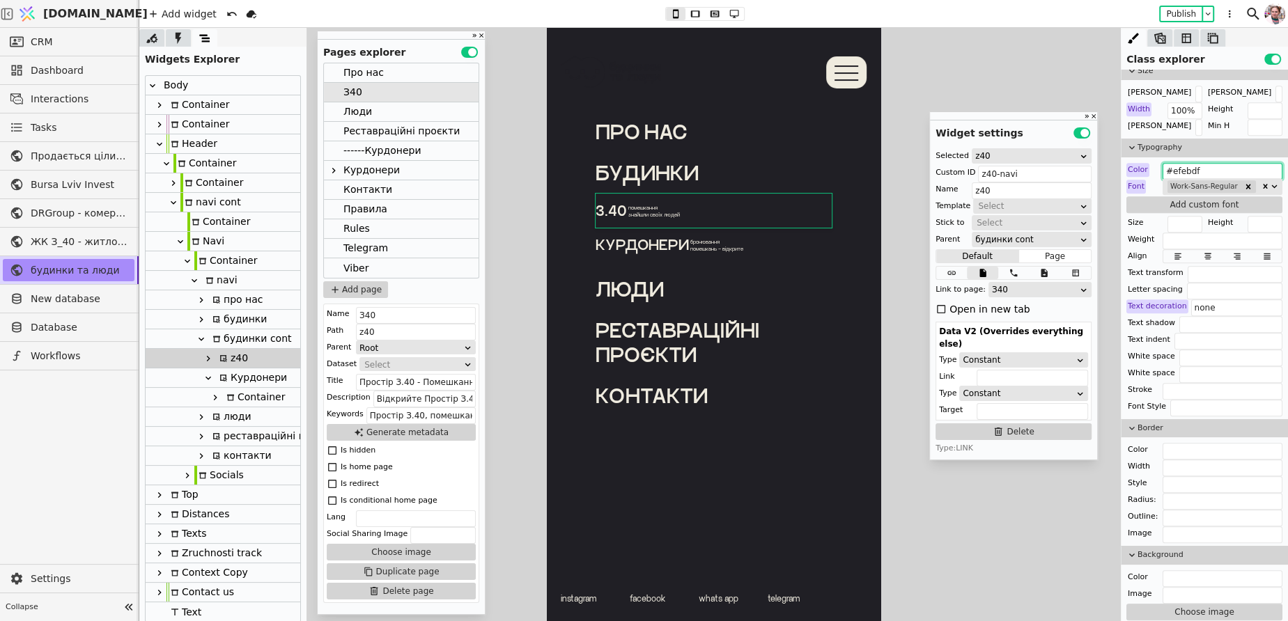
click at [1185, 163] on input "#efebdf" at bounding box center [1222, 171] width 120 height 17
paste input "984535"
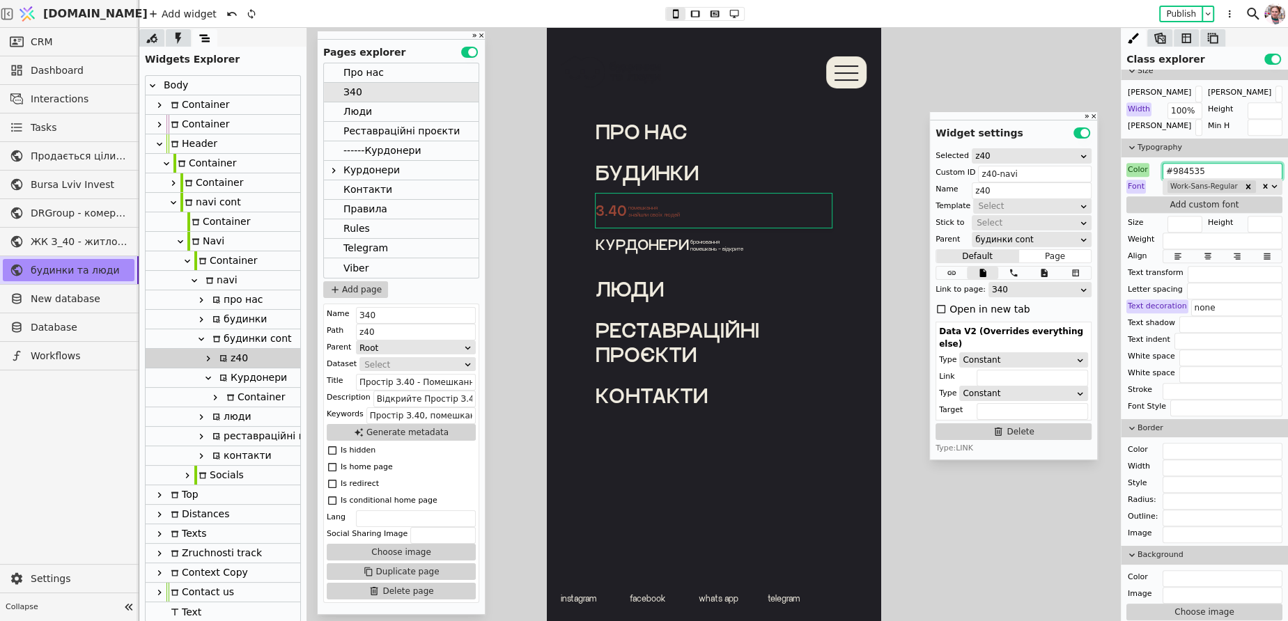
type input "#984535"
click at [368, 171] on div "Курдонери" at bounding box center [371, 170] width 56 height 19
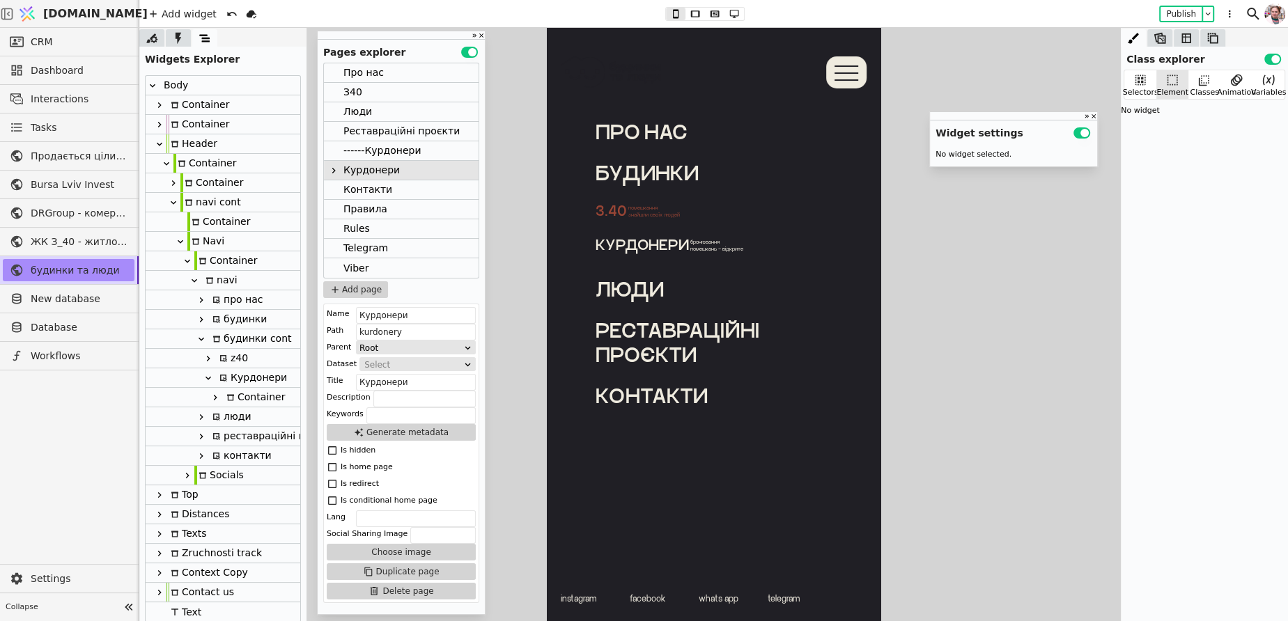
scroll to position [0, 0]
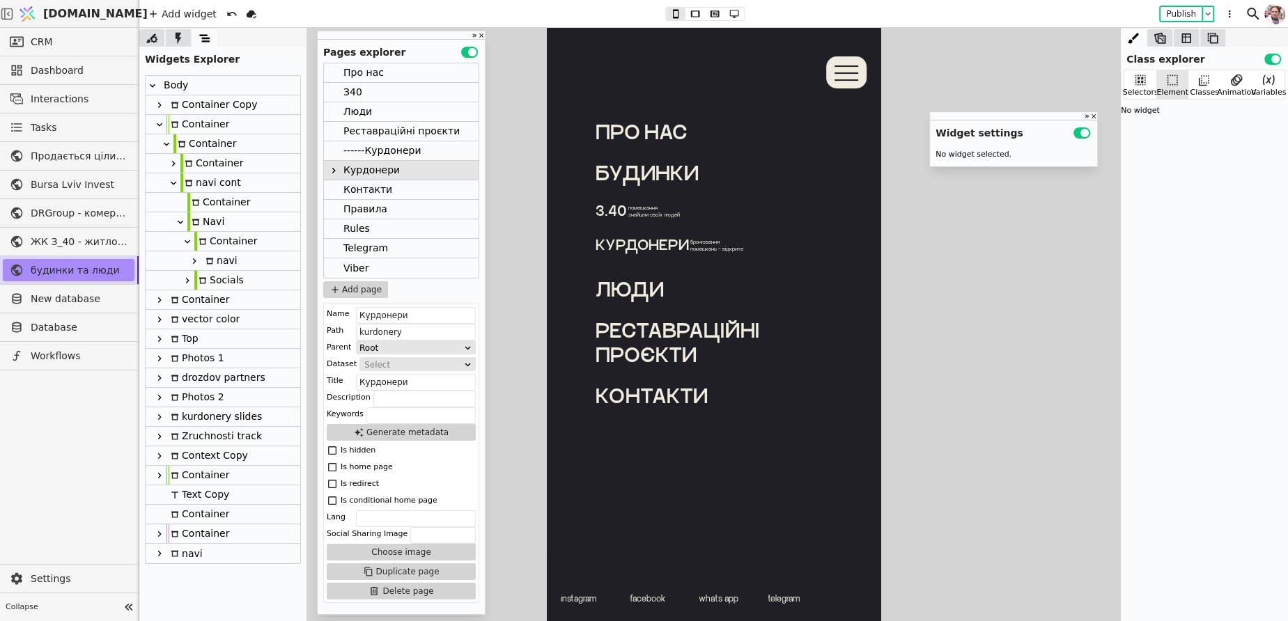
click at [665, 254] on link "Курдонери бронювання помешкань – відкрите" at bounding box center [714, 245] width 236 height 34
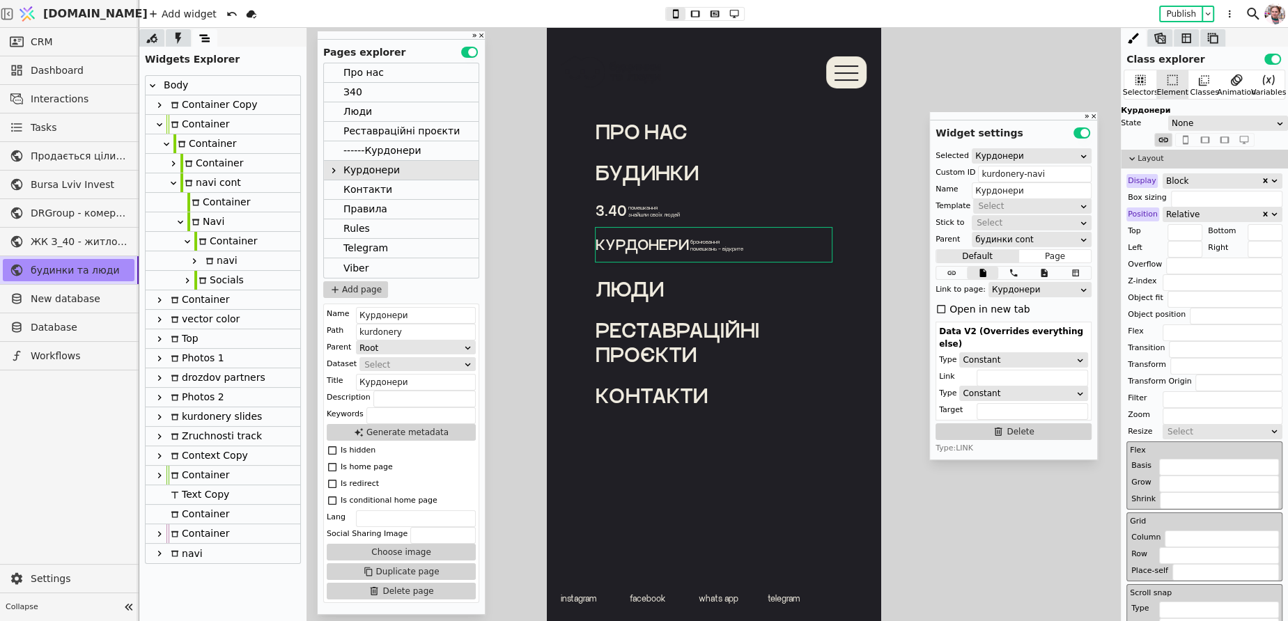
click at [200, 258] on div at bounding box center [194, 261] width 14 height 17
type input "navi"
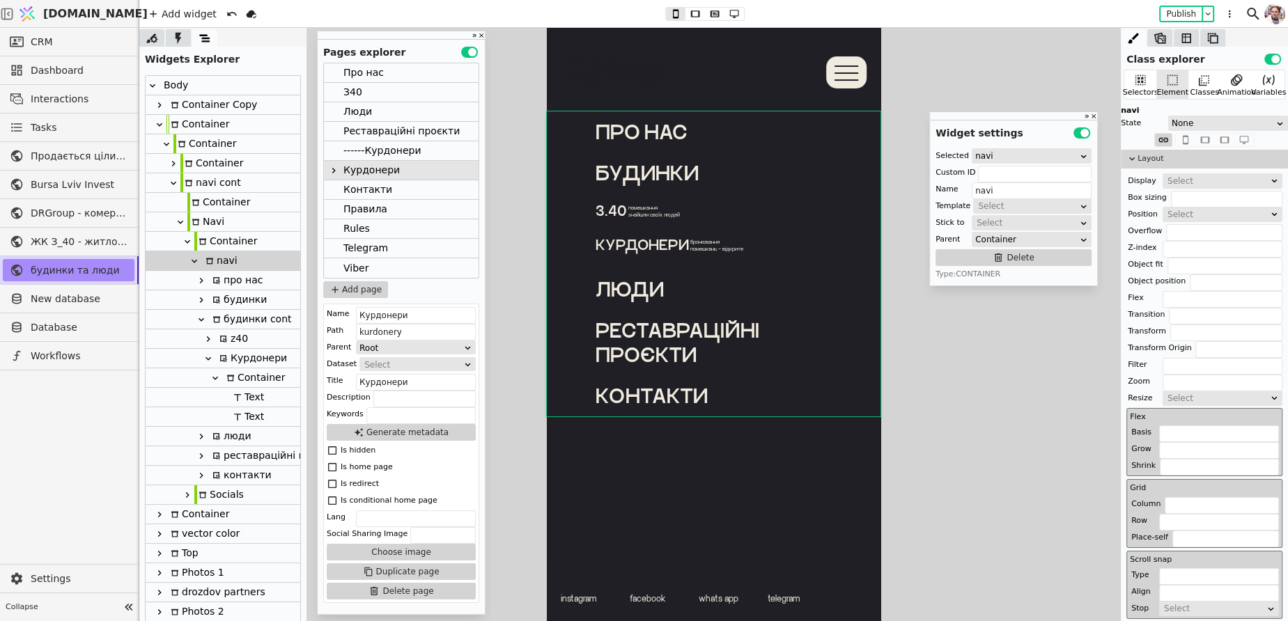
click at [207, 358] on icon at bounding box center [208, 358] width 11 height 11
type input "kurdonery-navi"
type input "Курдонери"
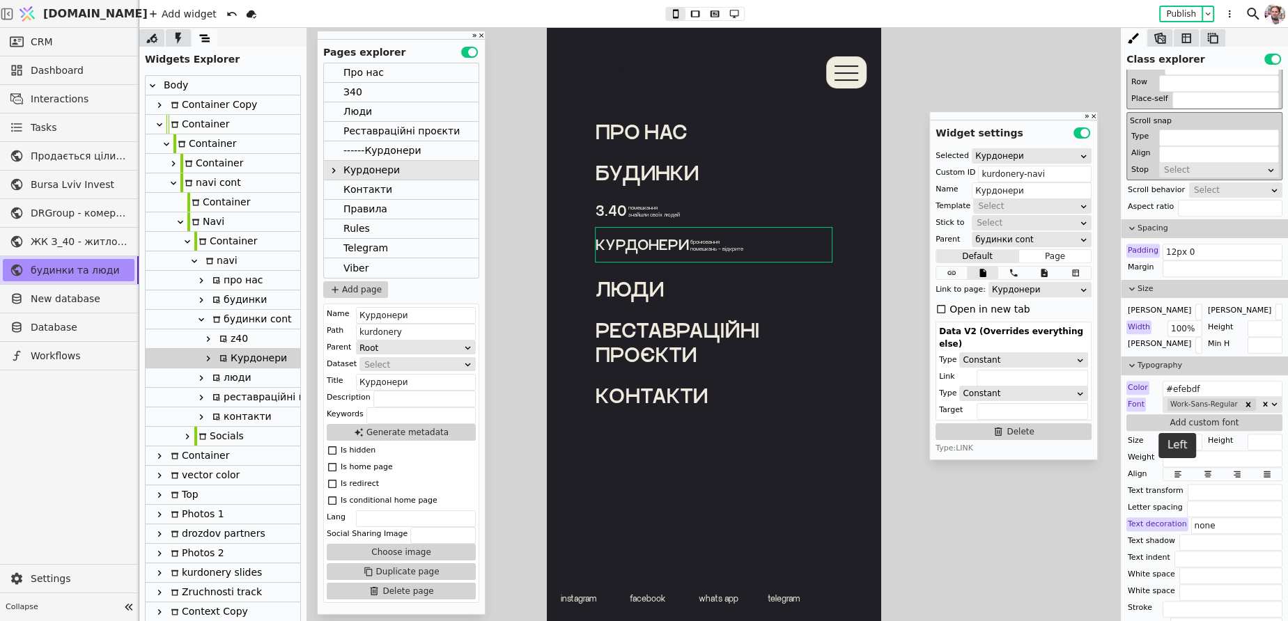
scroll to position [482, 0]
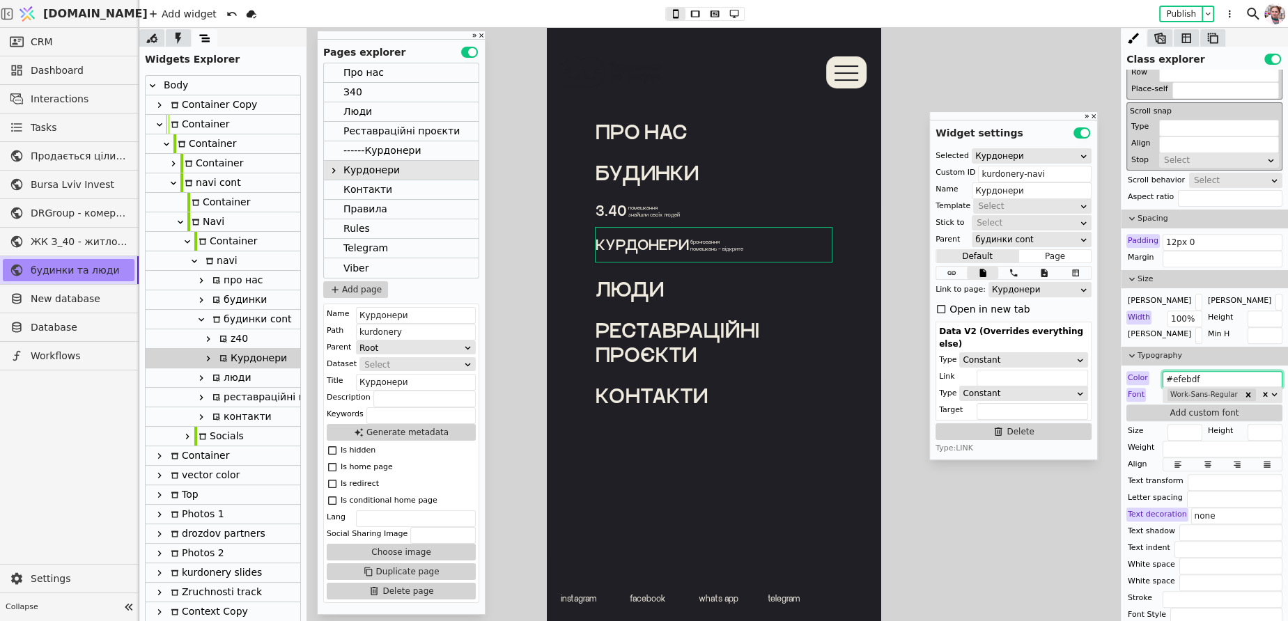
click at [1185, 373] on input "#efebdf" at bounding box center [1222, 379] width 120 height 17
paste input "4A759D"
type input "#4A759D"
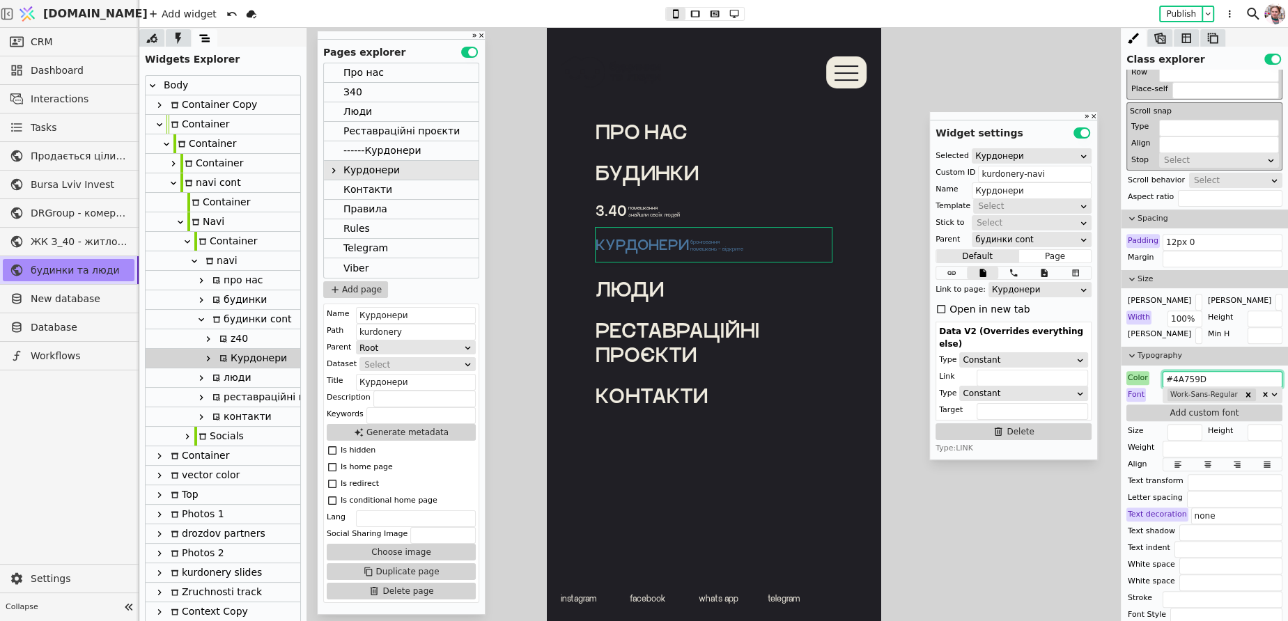
click at [349, 107] on div "Люди" at bounding box center [357, 111] width 29 height 19
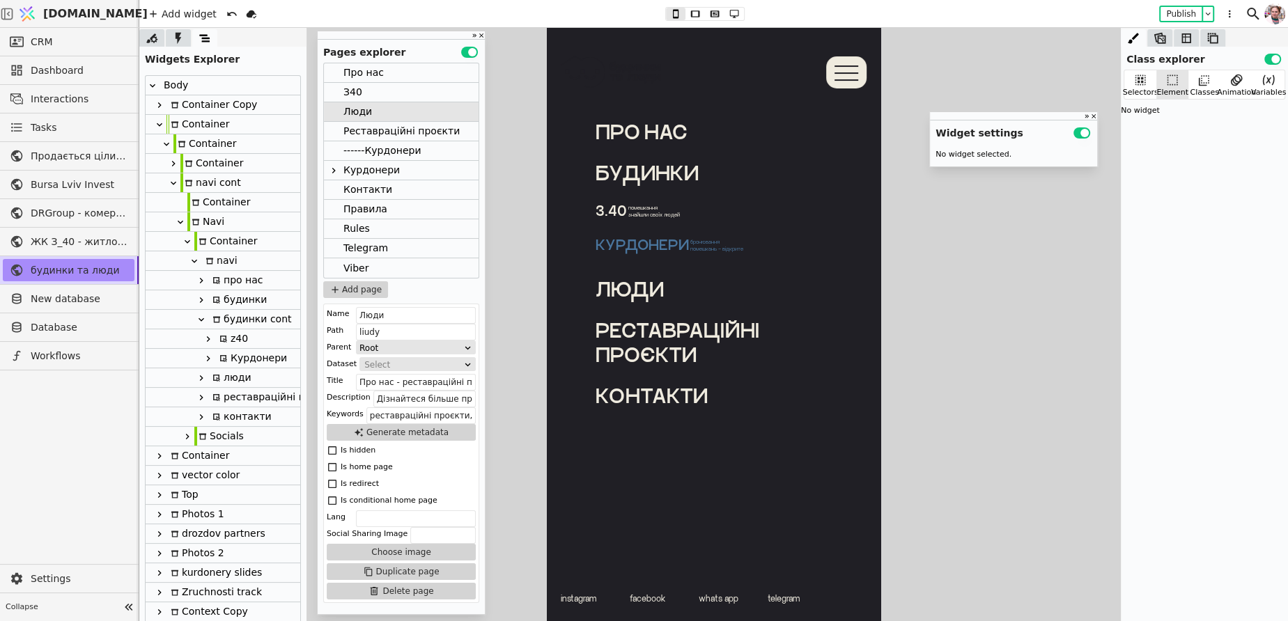
scroll to position [0, 0]
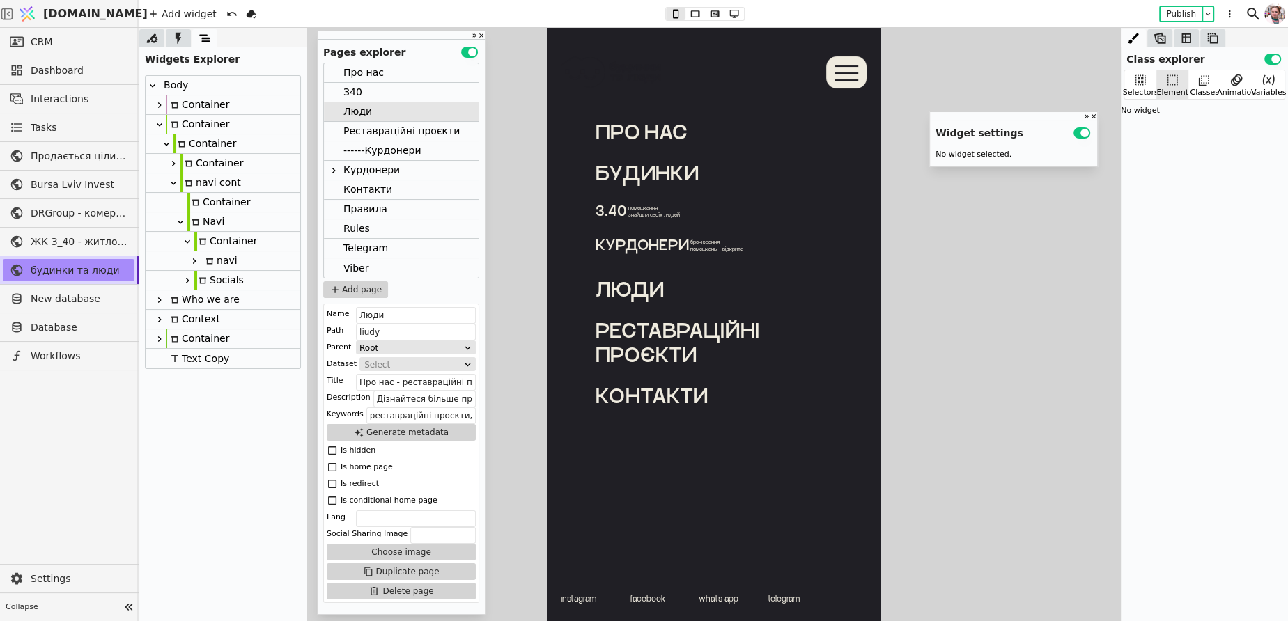
click at [196, 261] on icon at bounding box center [194, 261] width 11 height 11
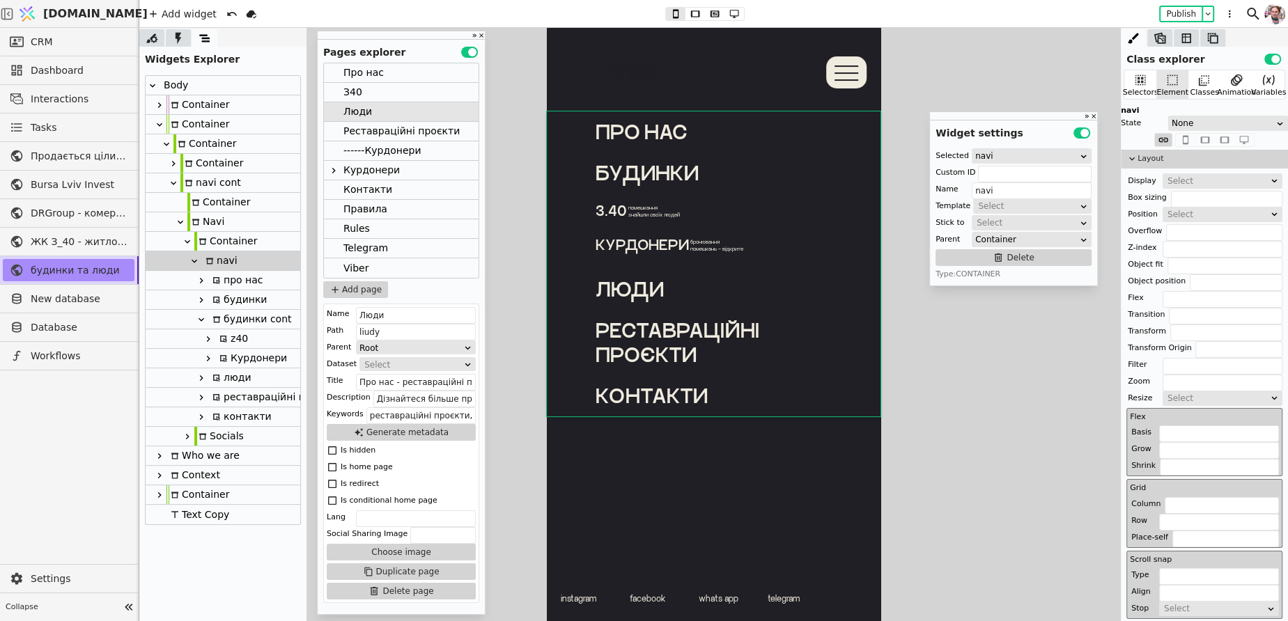
click at [229, 380] on div "люди" at bounding box center [229, 377] width 43 height 19
type input "liudy-navi"
type input "люди"
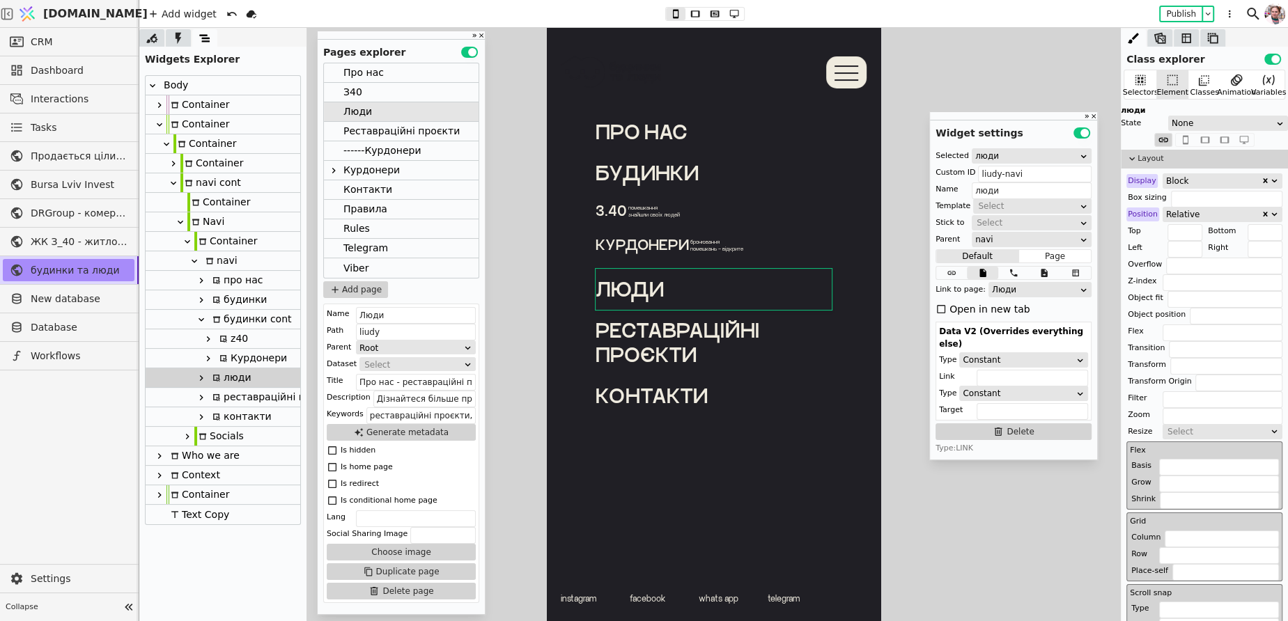
click at [199, 377] on icon at bounding box center [201, 378] width 11 height 11
click at [228, 415] on div "Svg" at bounding box center [226, 416] width 22 height 19
type input "Svg"
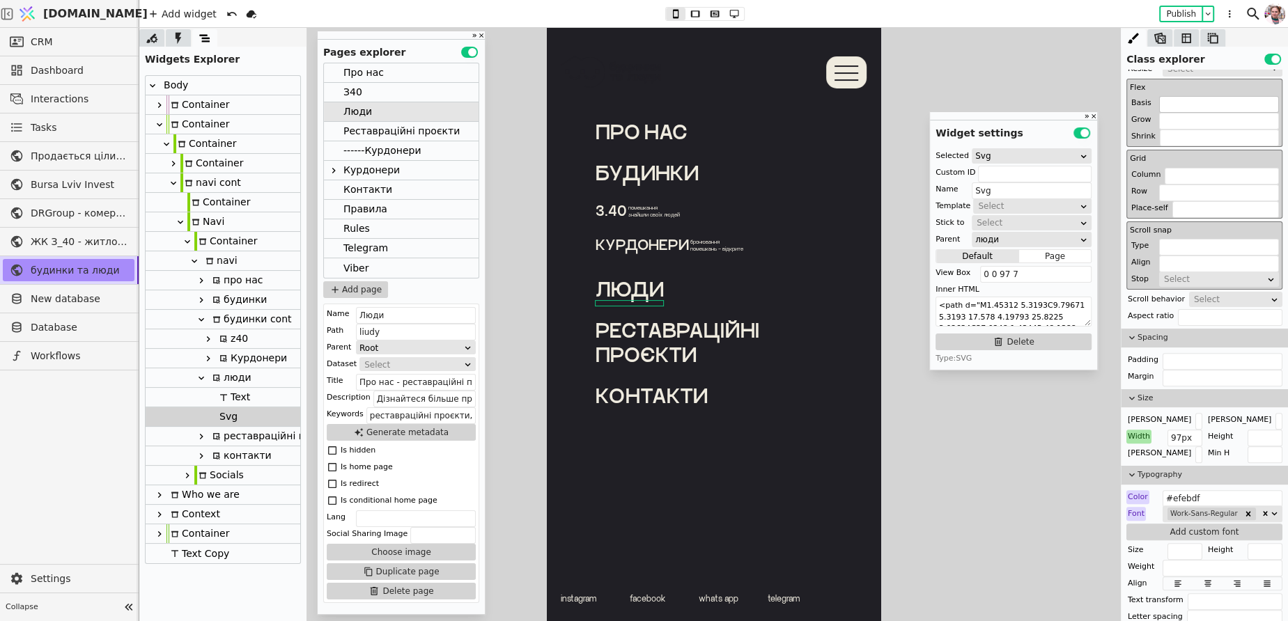
scroll to position [414, 0]
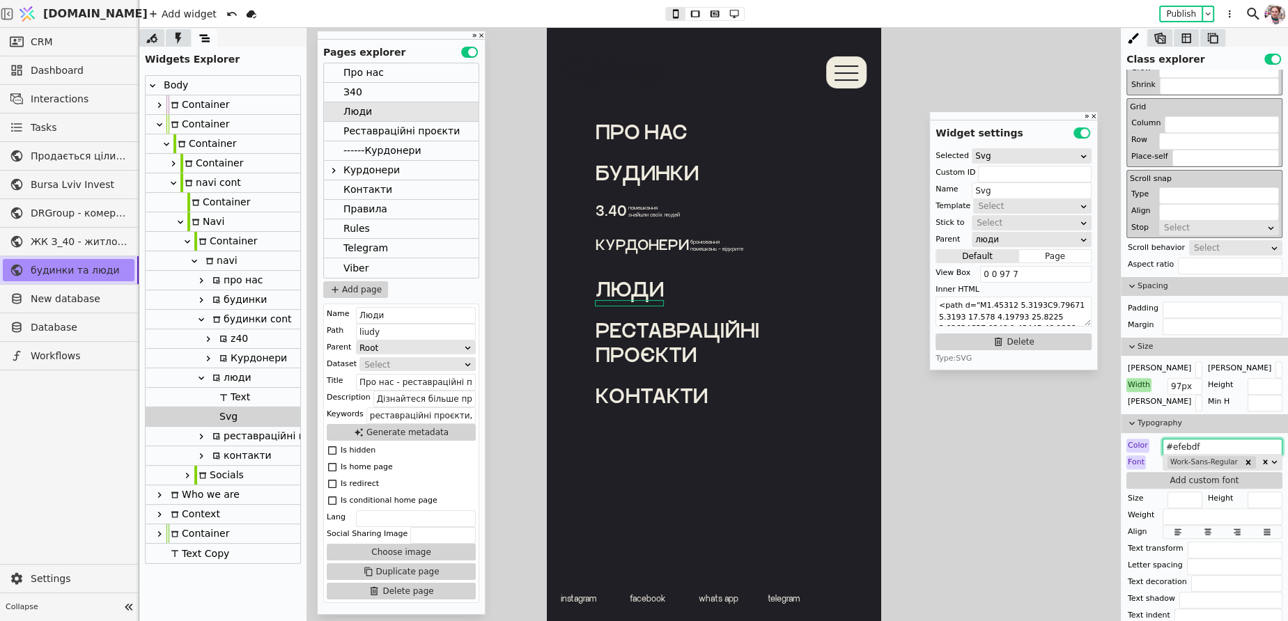
click at [1199, 439] on input "#efebdf" at bounding box center [1222, 447] width 120 height 17
click at [246, 374] on div "люди" at bounding box center [229, 377] width 43 height 19
type input "liudy-navi"
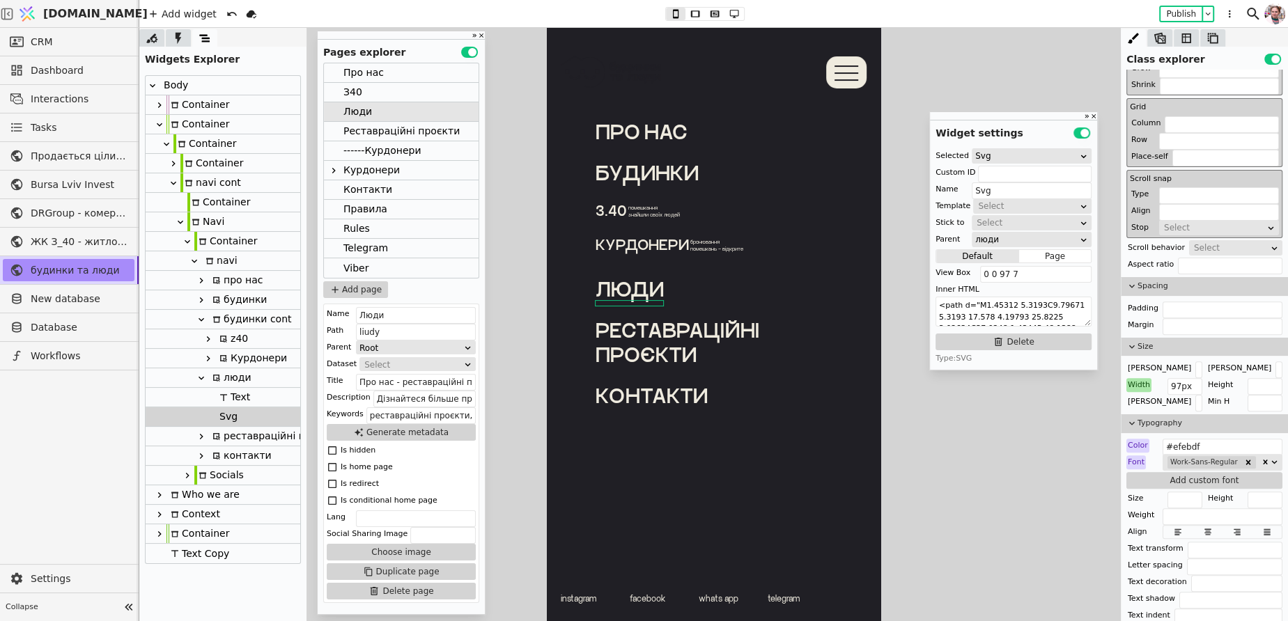
type input "люди"
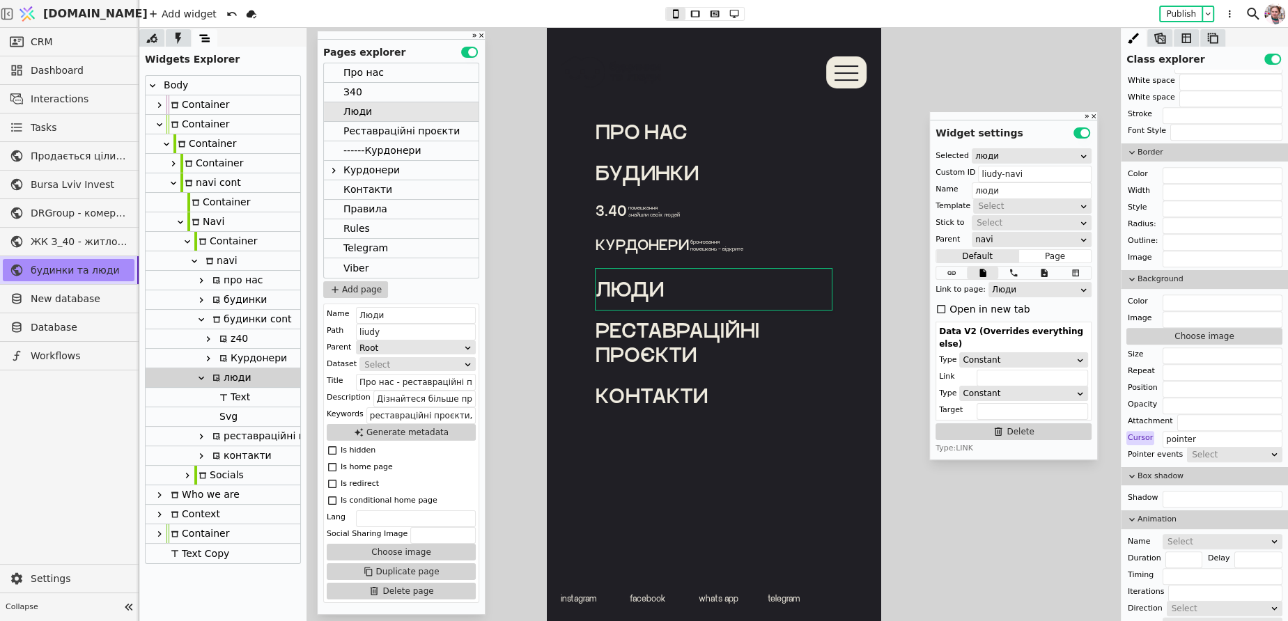
scroll to position [1085, 0]
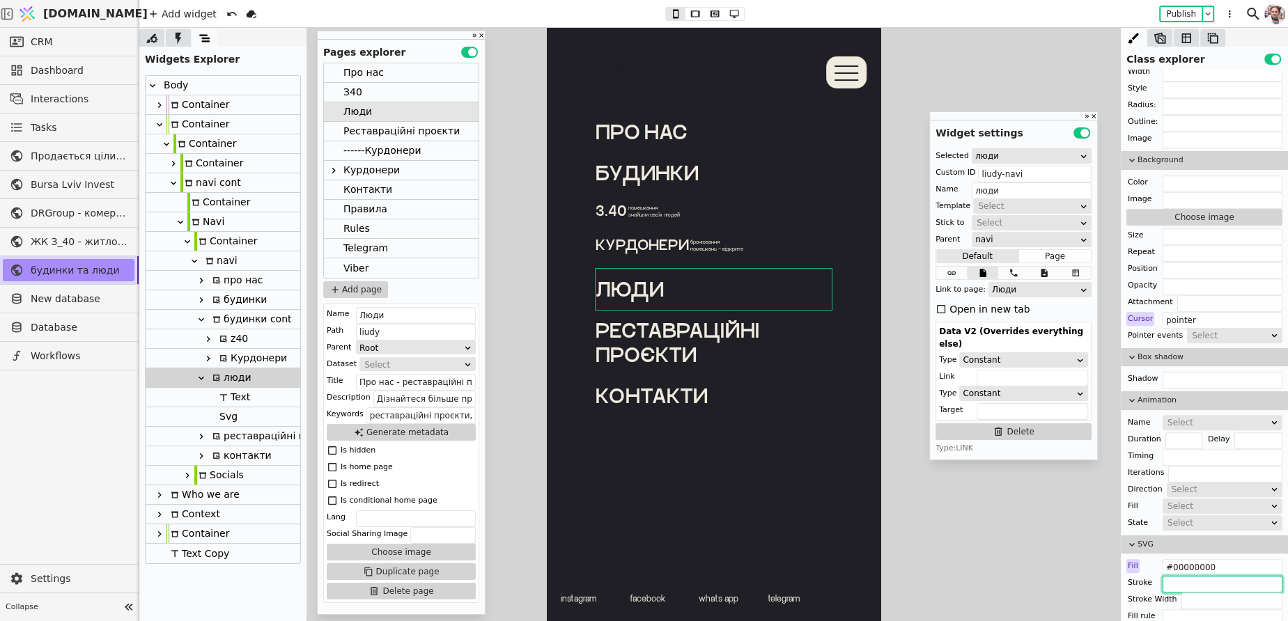
click at [1182, 576] on input "text" at bounding box center [1222, 584] width 120 height 17
paste input "#efebdf"
type input "#efebdf"
click at [361, 126] on div "Реставраційні проєкти" at bounding box center [401, 131] width 116 height 19
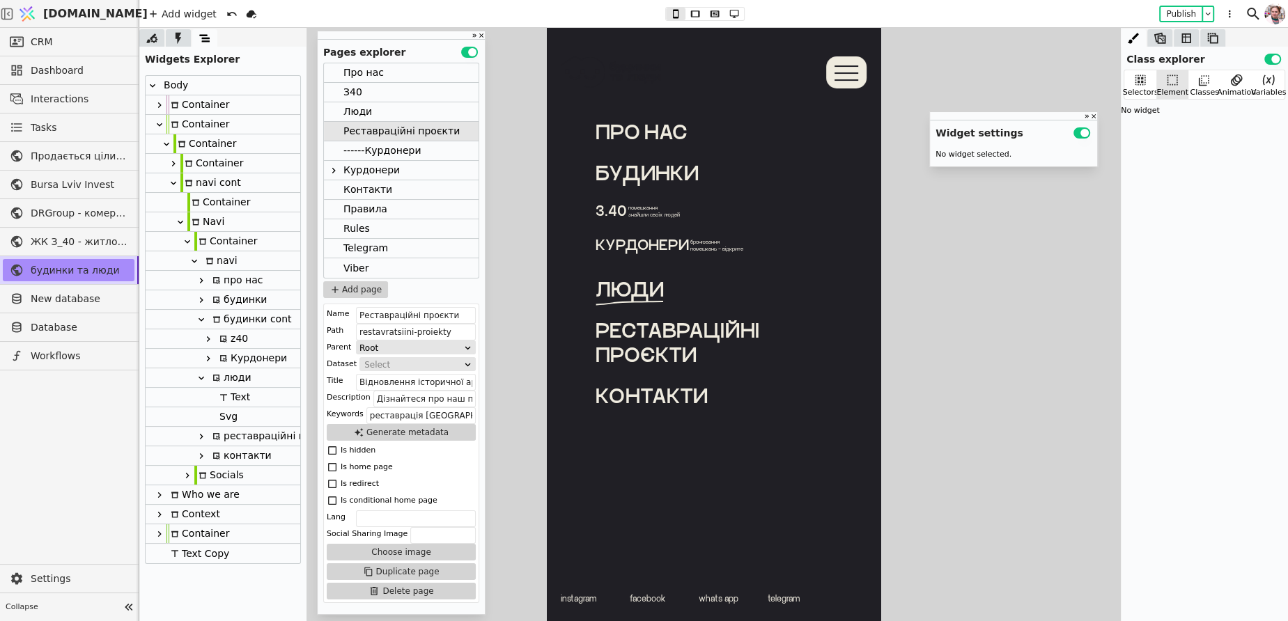
scroll to position [0, 0]
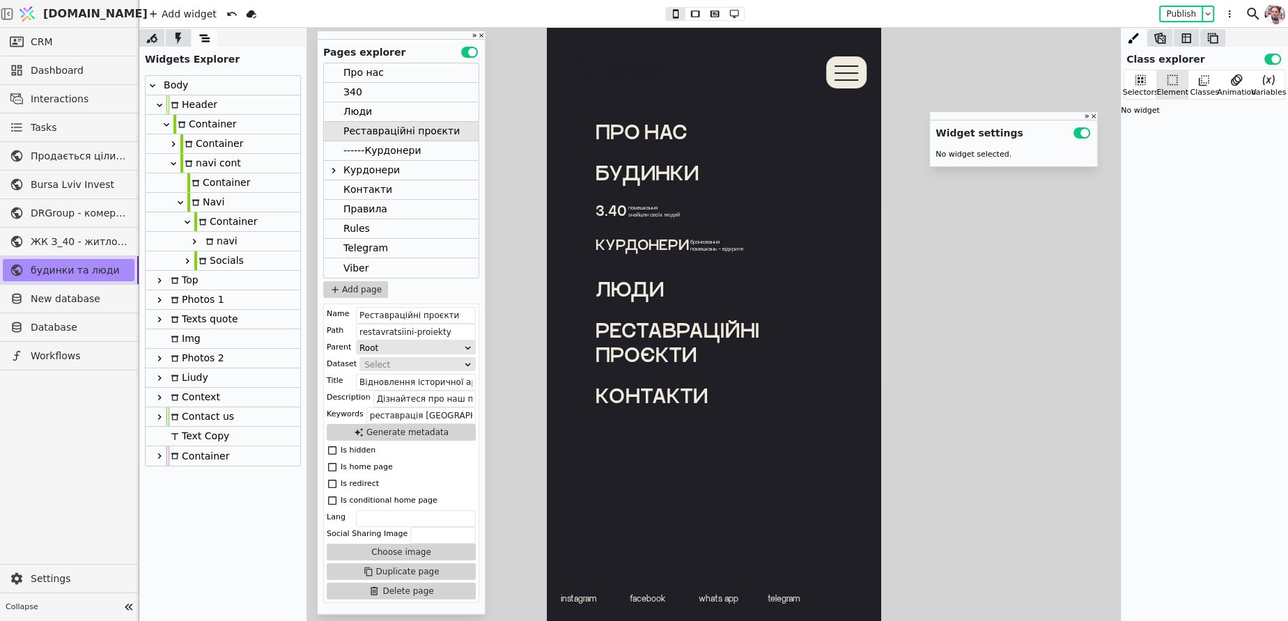
click at [193, 243] on icon at bounding box center [194, 242] width 3 height 6
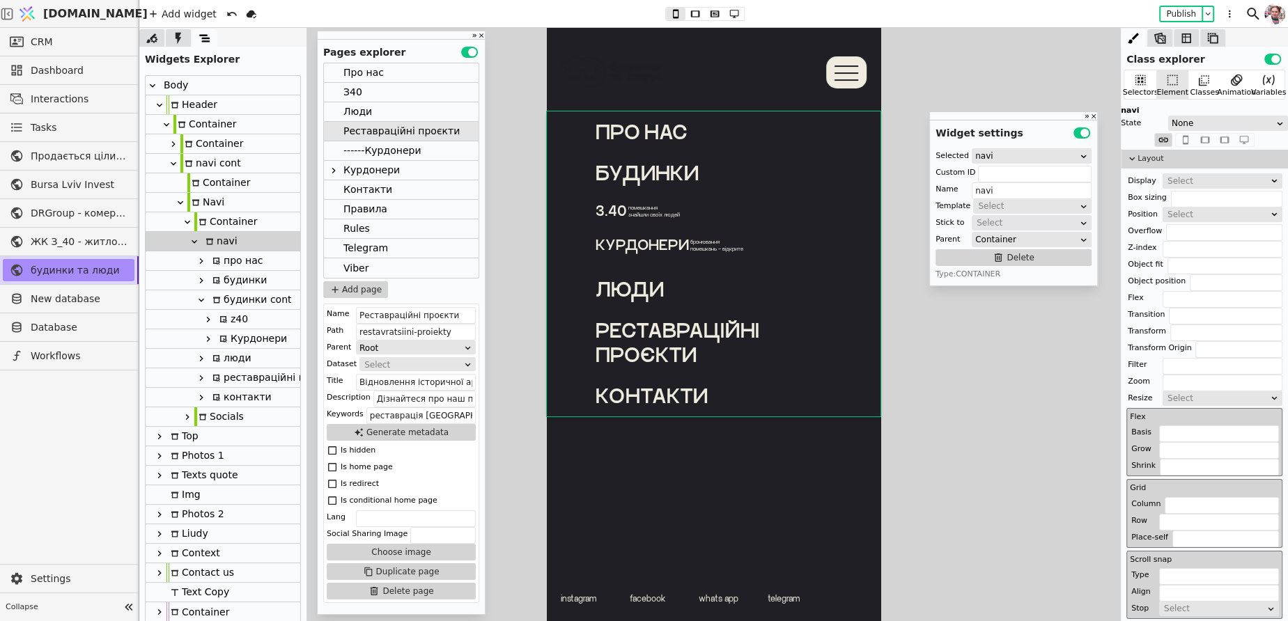
click at [207, 379] on div at bounding box center [201, 378] width 14 height 17
type input "rr-navi"
type input "реставраційні проєкти"
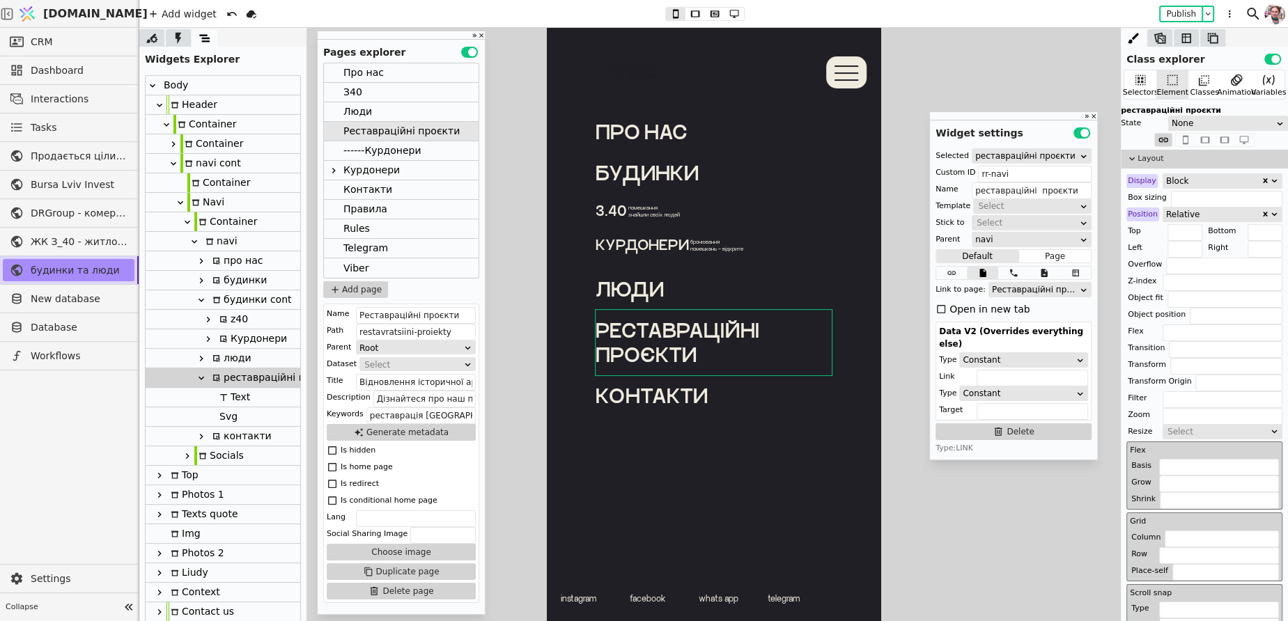
click at [225, 417] on div "Svg" at bounding box center [226, 416] width 22 height 19
type input "Svg"
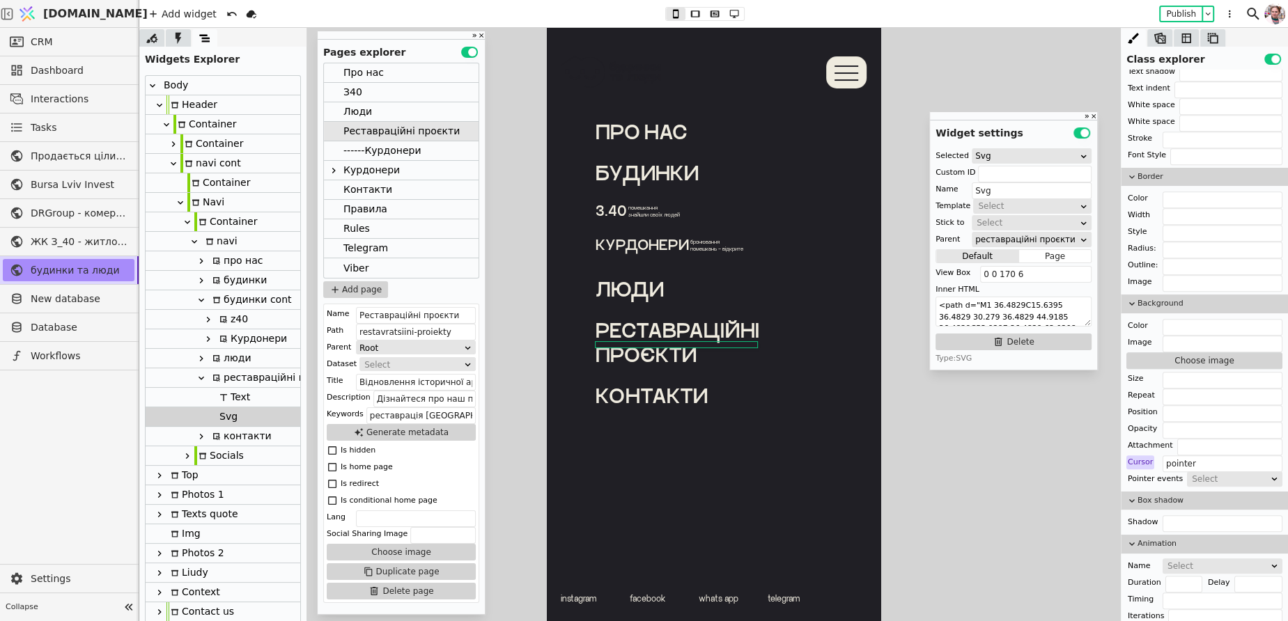
scroll to position [1085, 0]
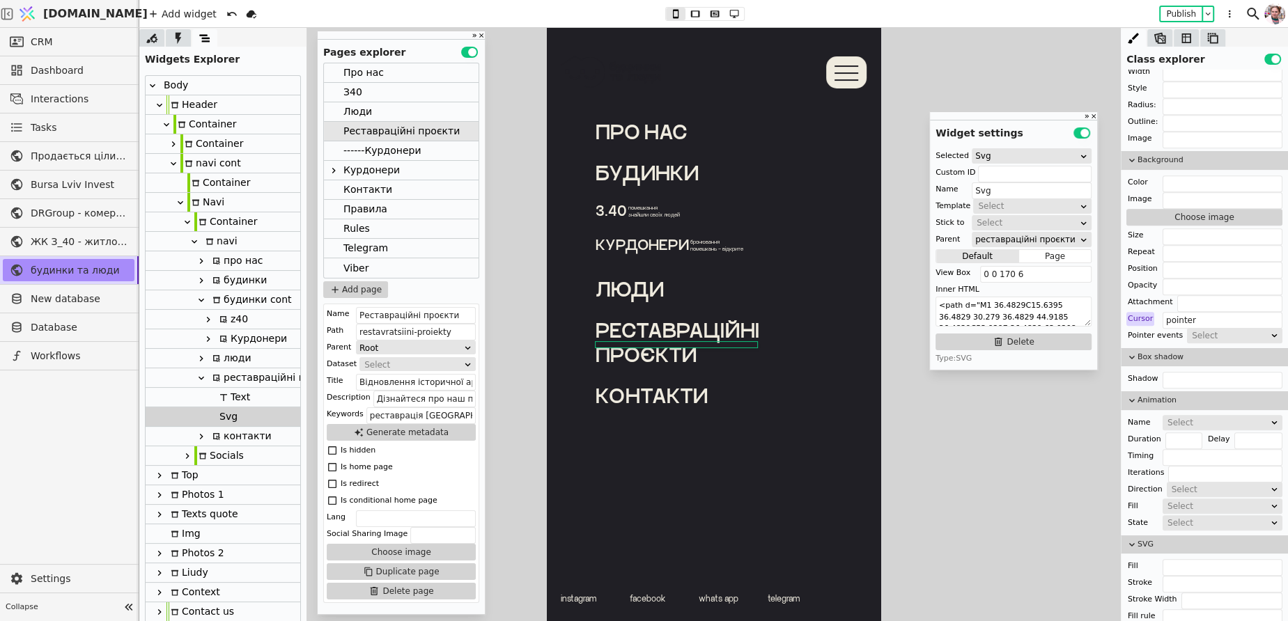
click at [227, 376] on div "реставраційні проєкти" at bounding box center [274, 377] width 132 height 19
type input "rr-navi"
type input "реставраційні проєкти"
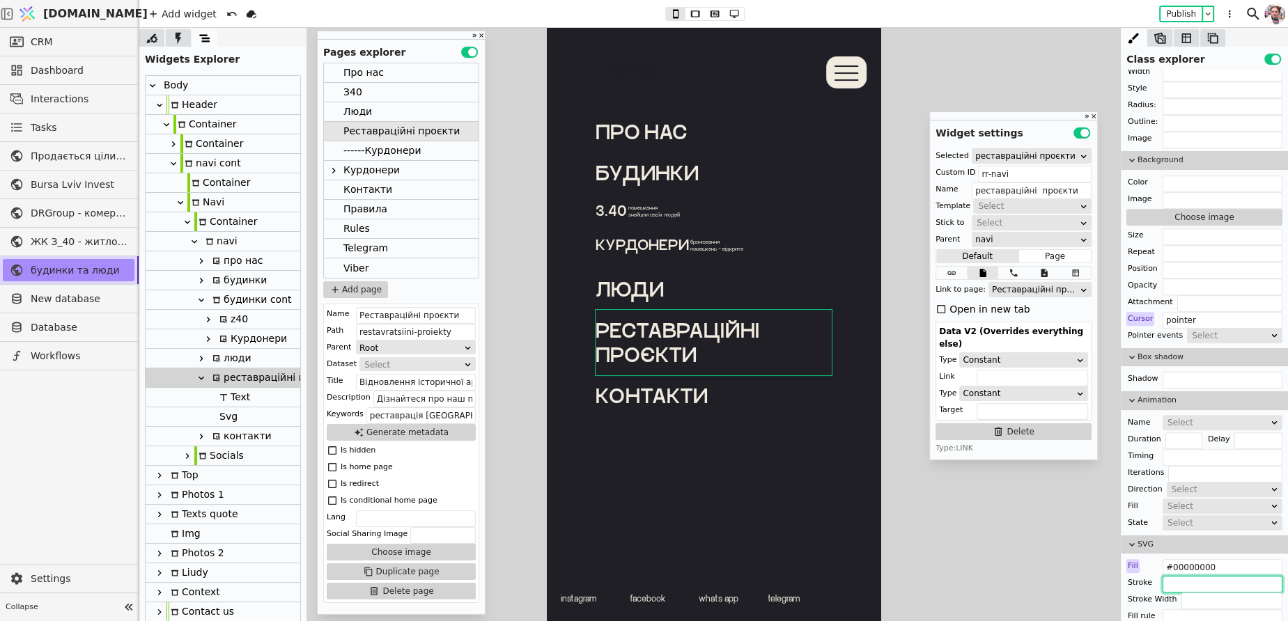
click at [1172, 579] on input "text" at bounding box center [1222, 584] width 120 height 17
paste input "#efebdf"
type input "#efebdf"
click at [226, 416] on div "Svg" at bounding box center [226, 416] width 22 height 19
type input "Svg"
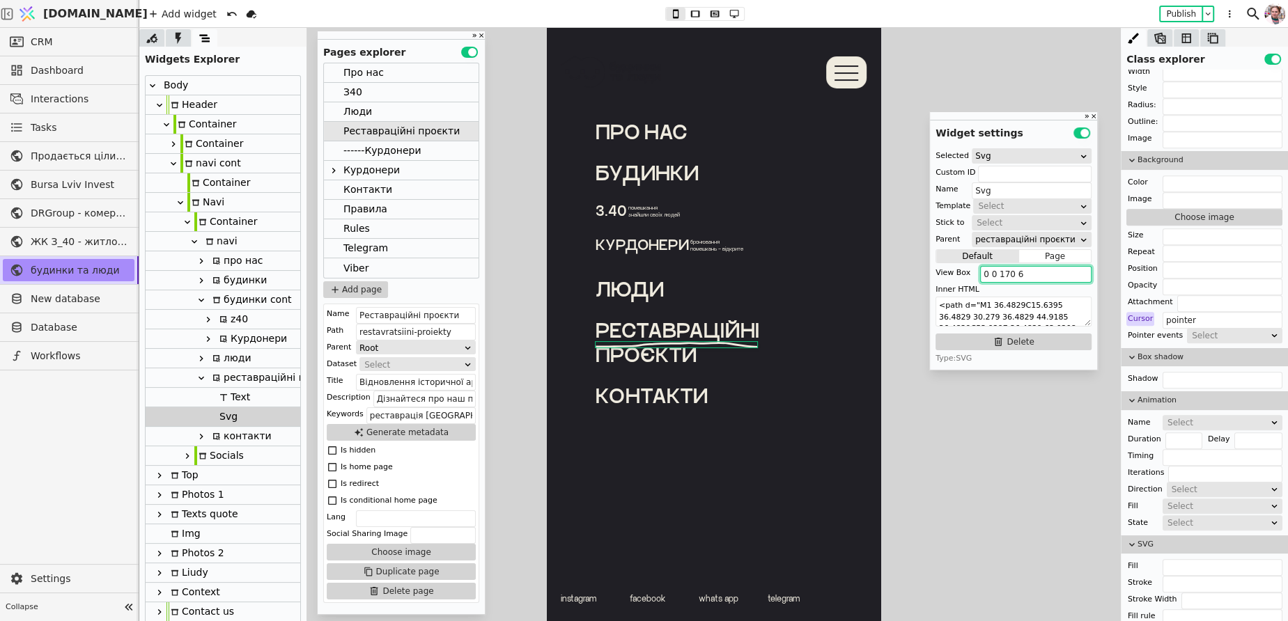
click at [1019, 278] on input "0 0 170 6" at bounding box center [1035, 274] width 111 height 17
paste input "236 40"
type input "0 0 236 40"
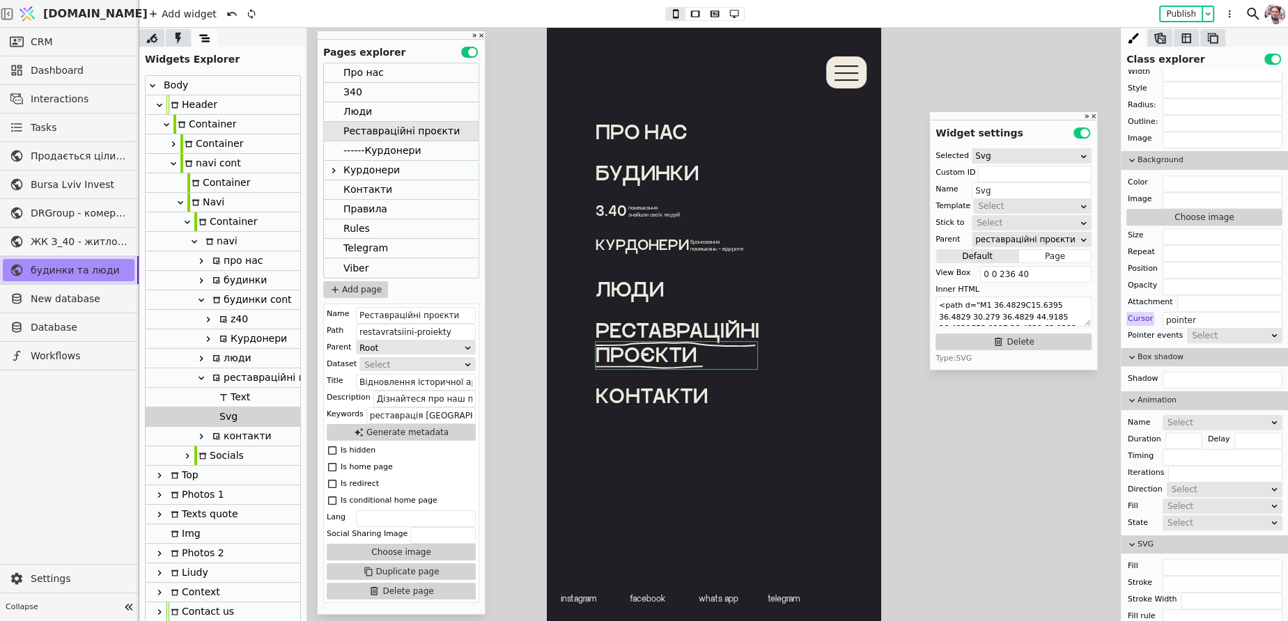
click at [636, 295] on div "люди" at bounding box center [714, 289] width 236 height 24
type input "Text"
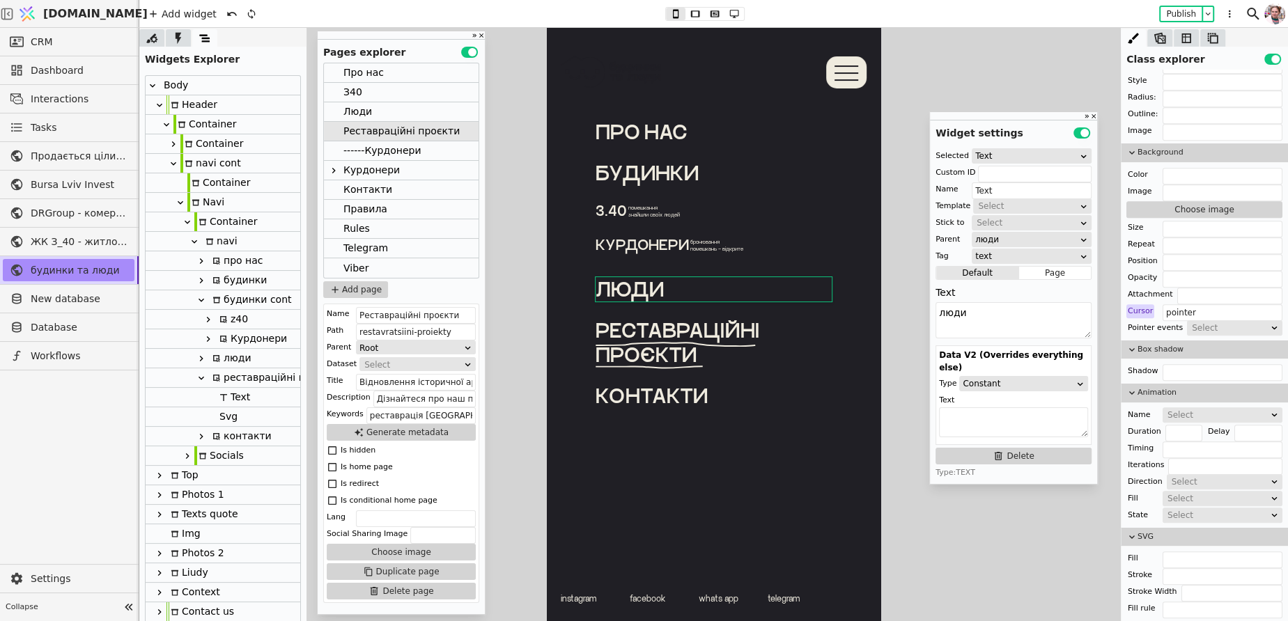
scroll to position [1052, 0]
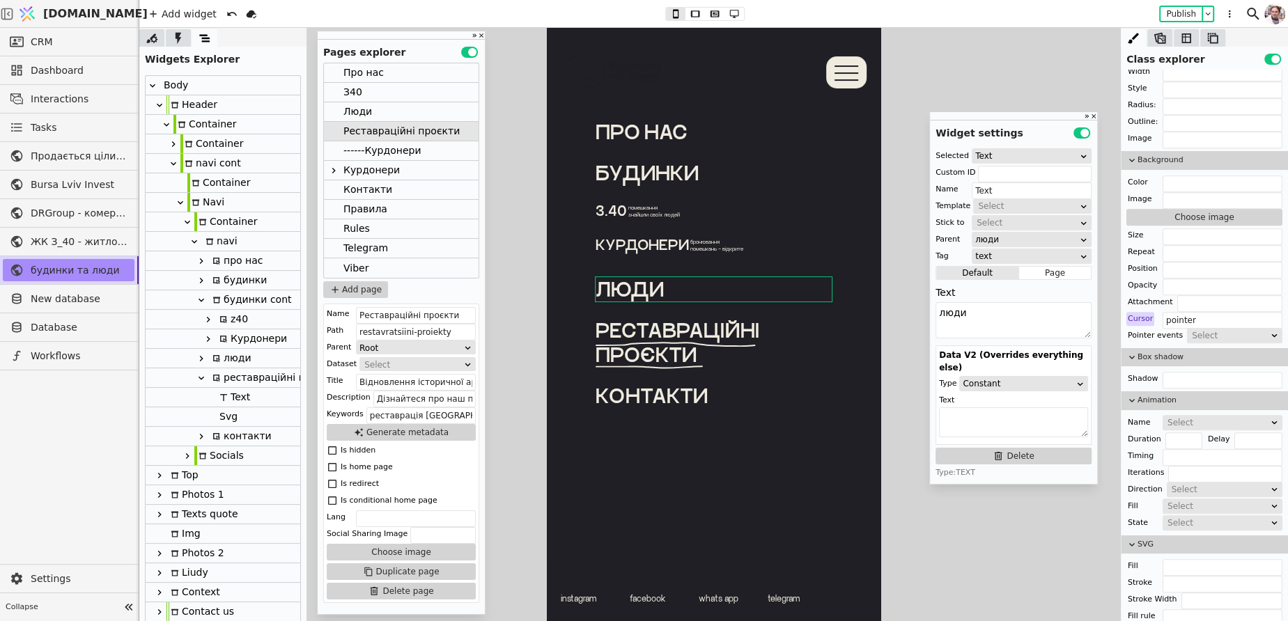
click at [368, 189] on div "Контакти" at bounding box center [367, 189] width 49 height 19
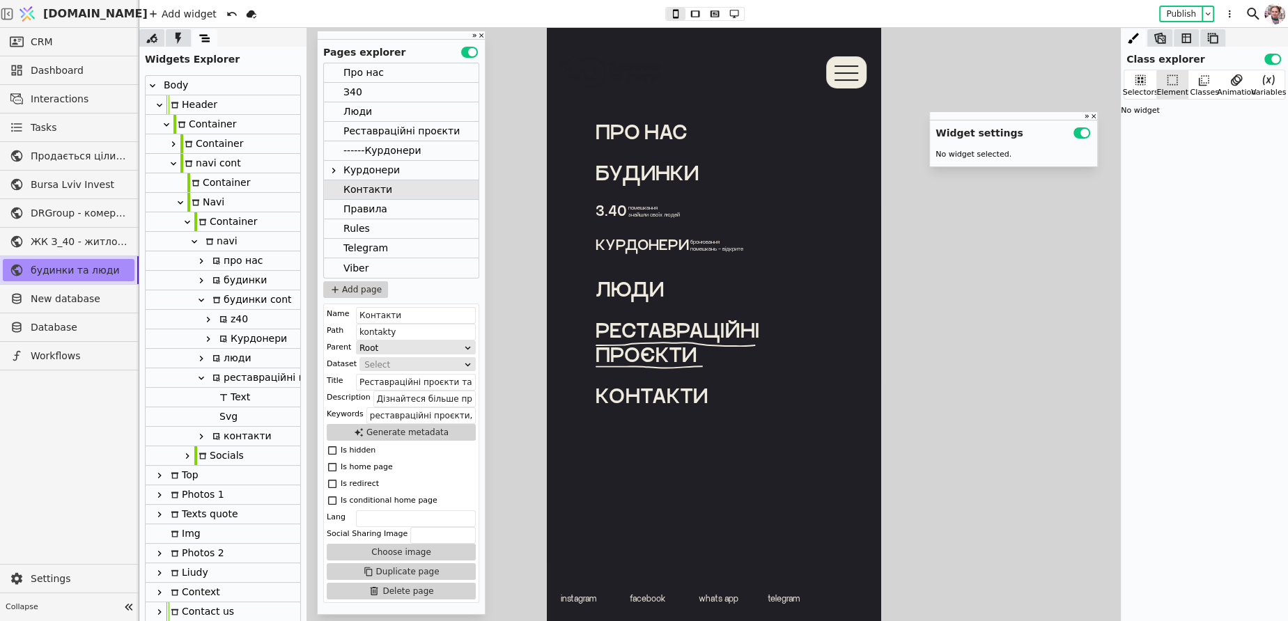
scroll to position [0, 0]
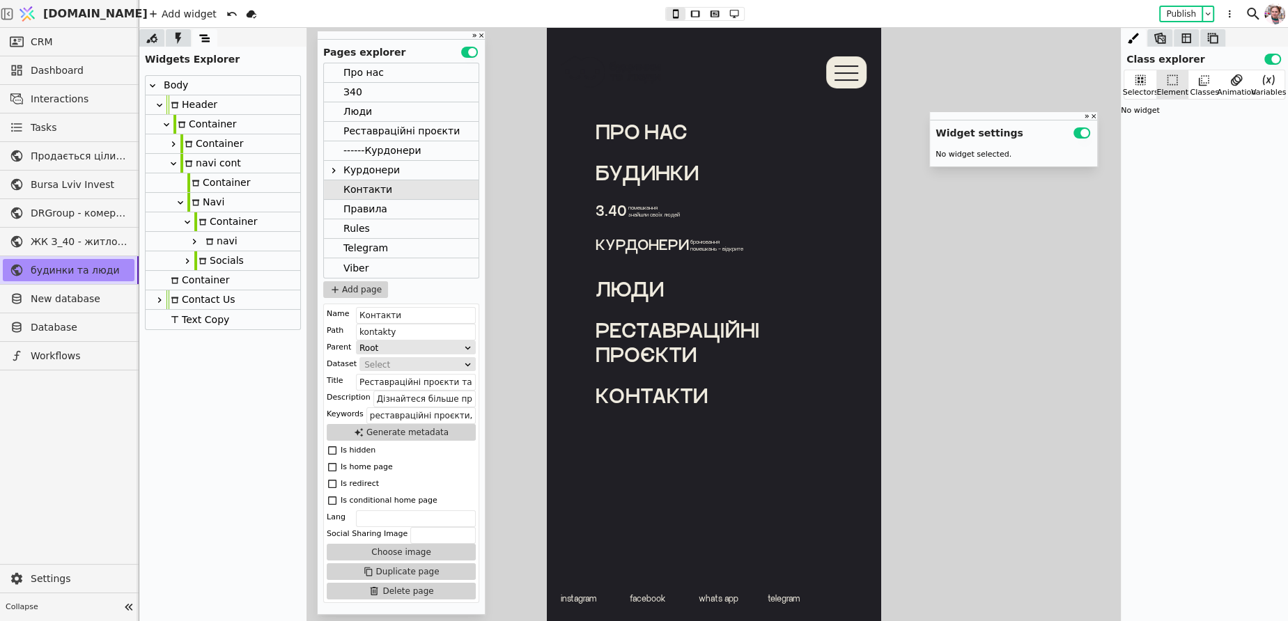
click at [193, 244] on icon at bounding box center [194, 241] width 11 height 11
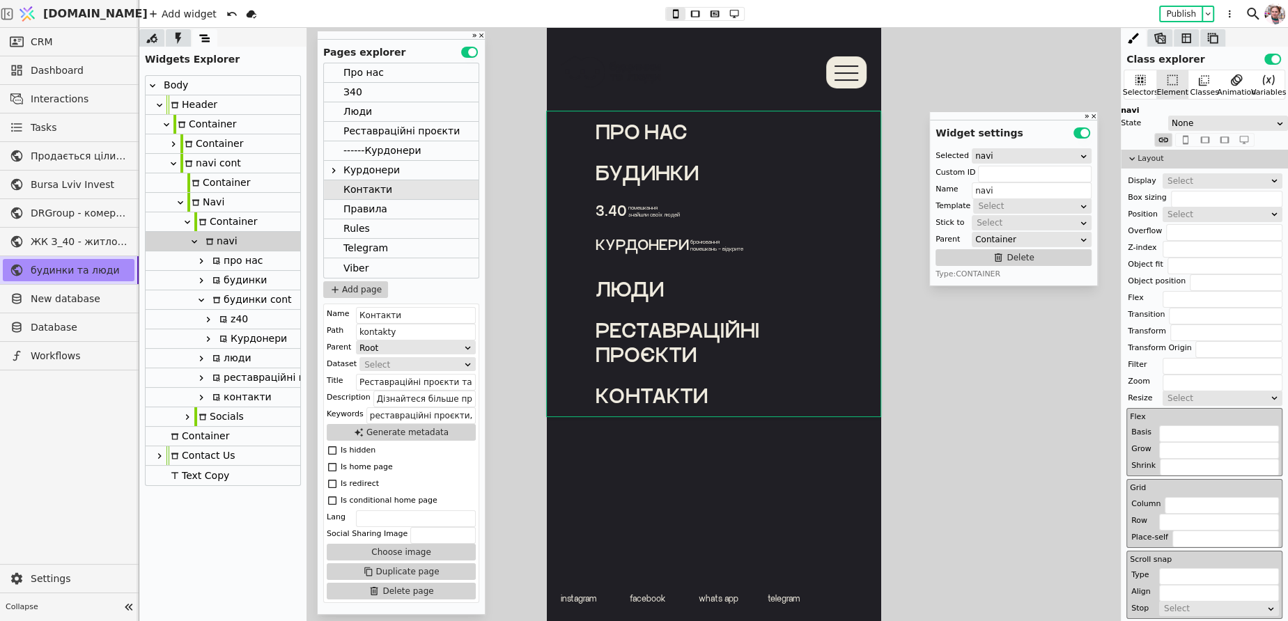
click at [203, 396] on icon at bounding box center [201, 397] width 11 height 11
type input "contacts-navi"
type input "контакти"
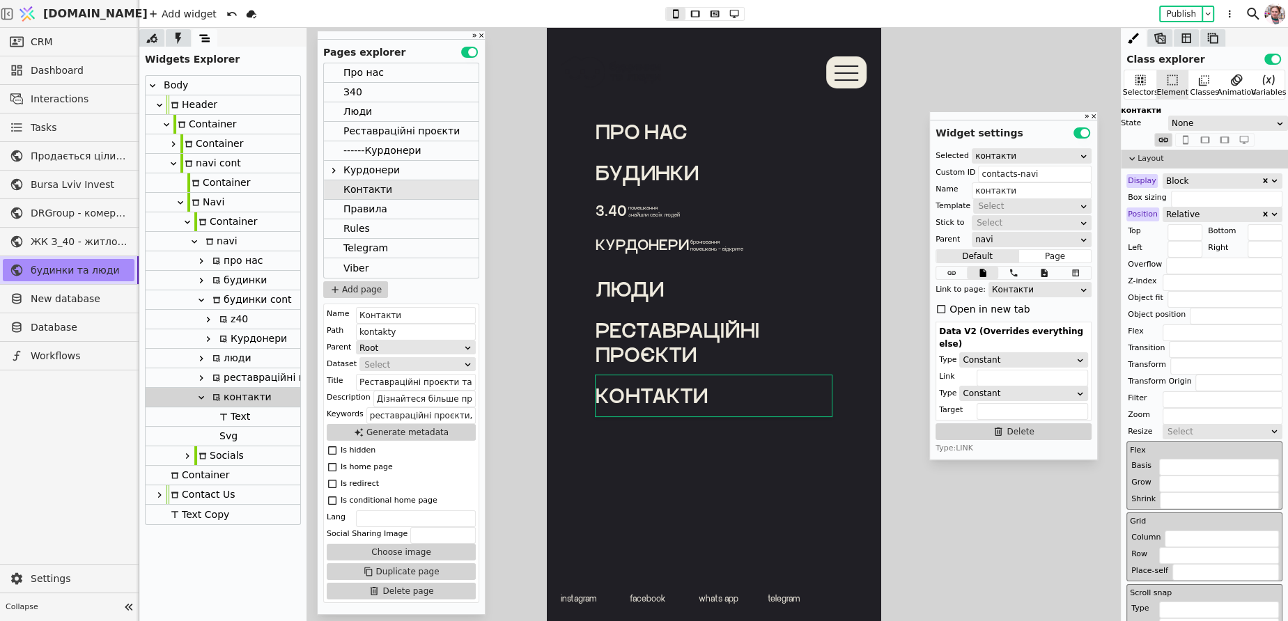
click at [217, 432] on div "Svg" at bounding box center [226, 436] width 22 height 19
type input "Svg"
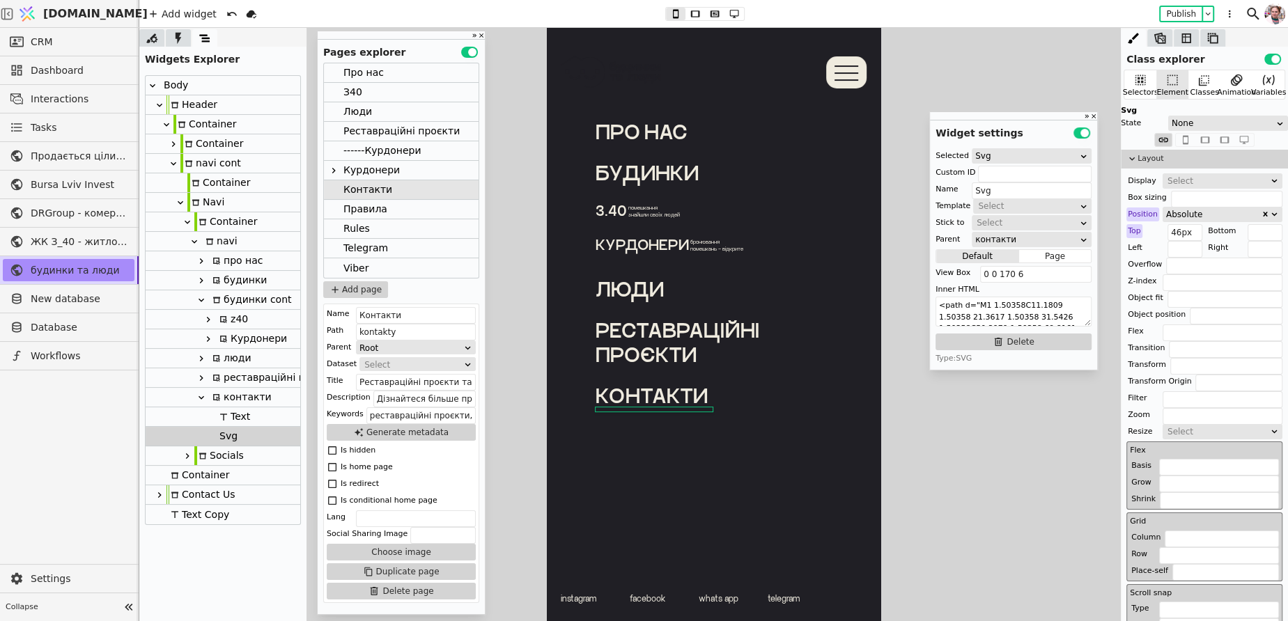
click at [226, 403] on div "контакти" at bounding box center [239, 397] width 63 height 19
type input "contacts-navi"
type input "контакти"
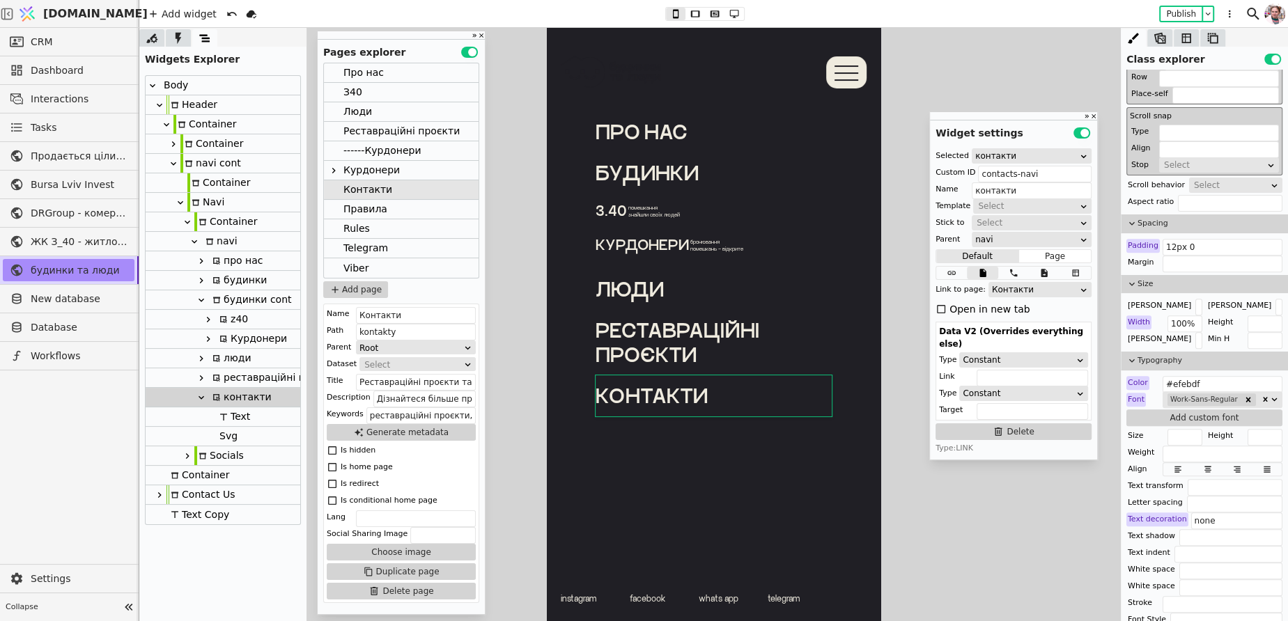
scroll to position [489, 0]
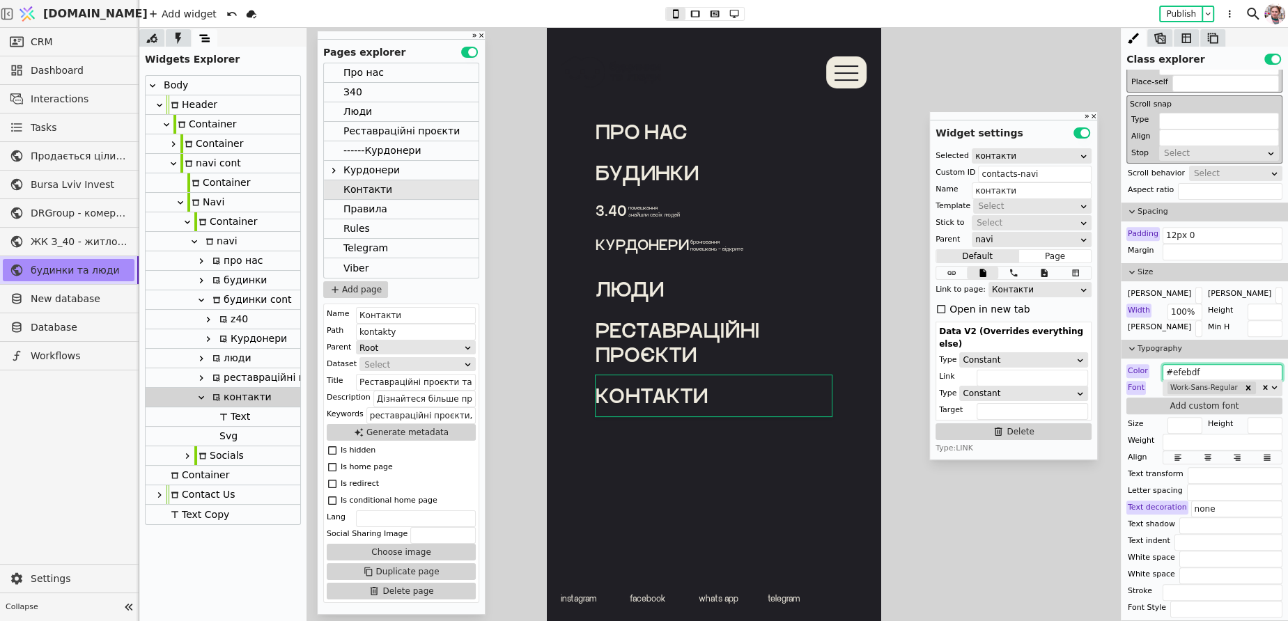
click at [1194, 365] on input "#efebdf" at bounding box center [1222, 372] width 120 height 17
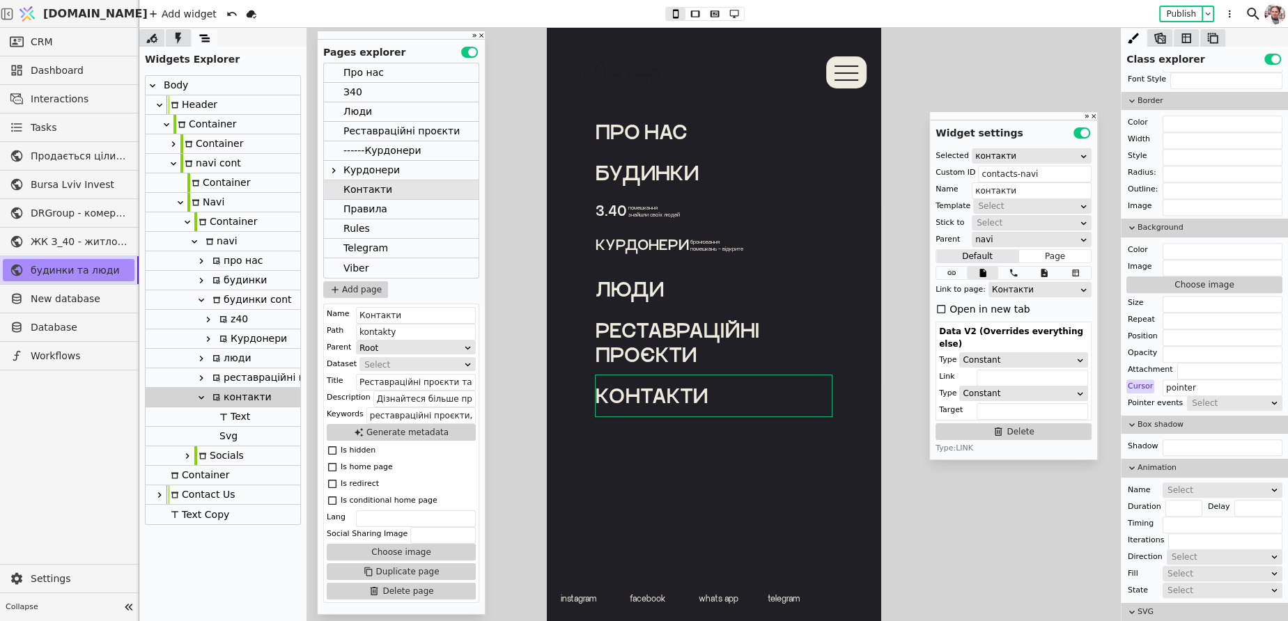
scroll to position [1085, 0]
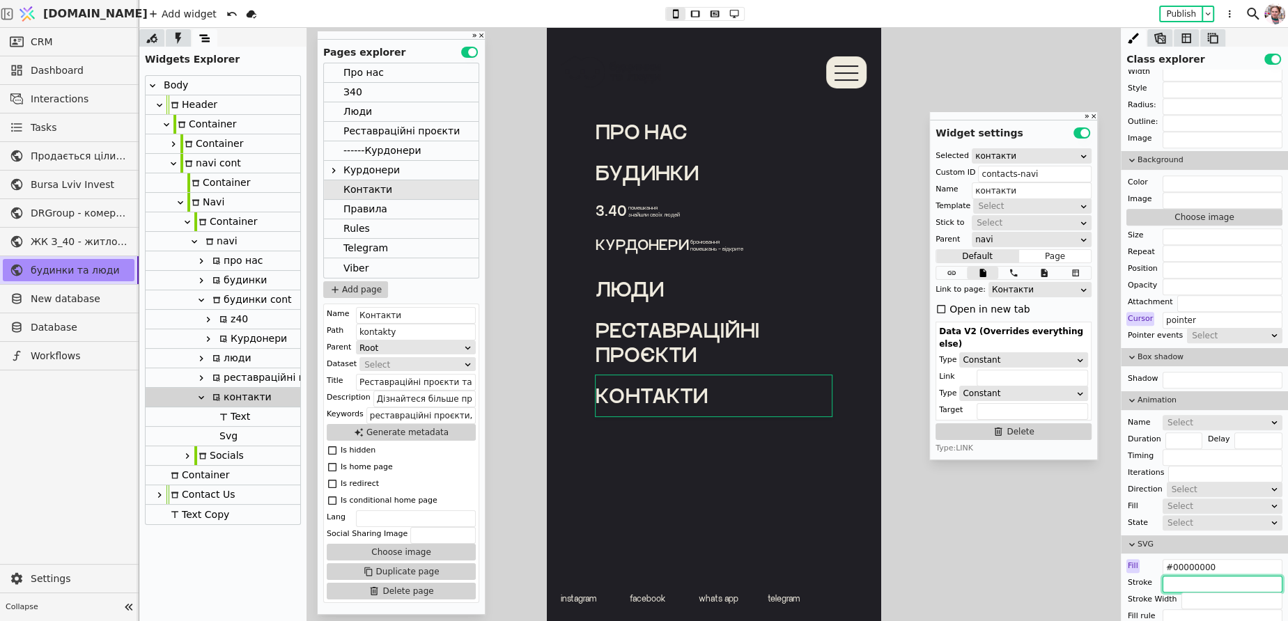
click at [1184, 576] on input "text" at bounding box center [1222, 584] width 120 height 17
paste input "#efebdf"
type input "#efebdf"
click at [208, 219] on div "Container" at bounding box center [225, 221] width 63 height 19
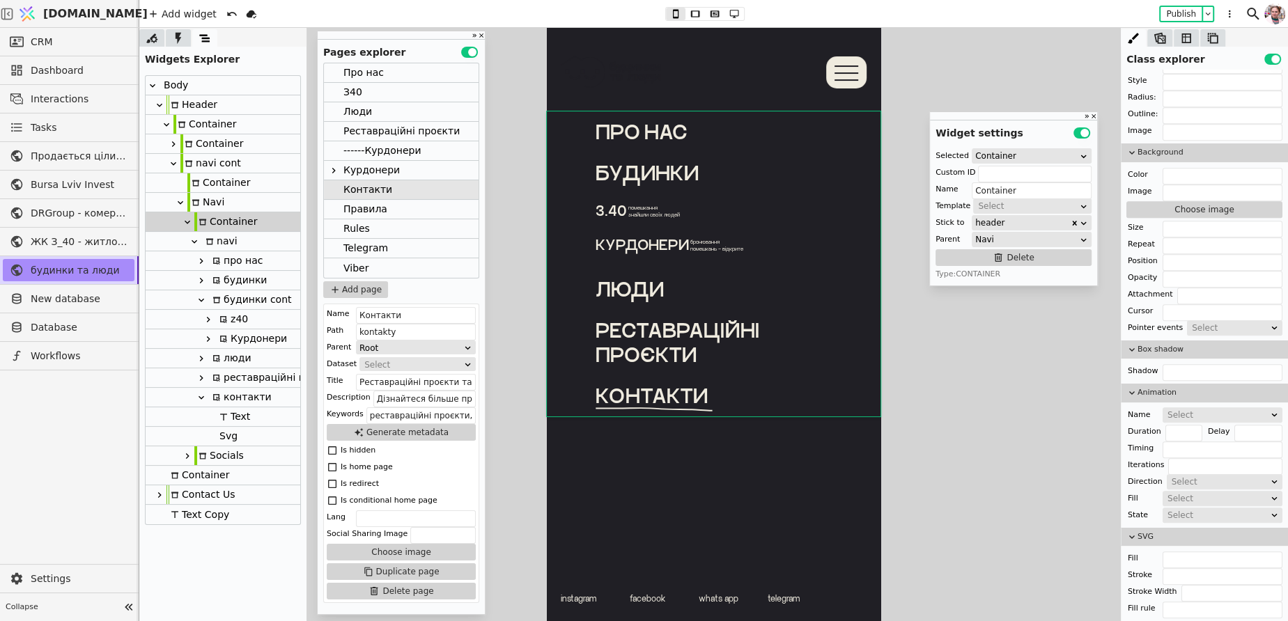
scroll to position [1052, 0]
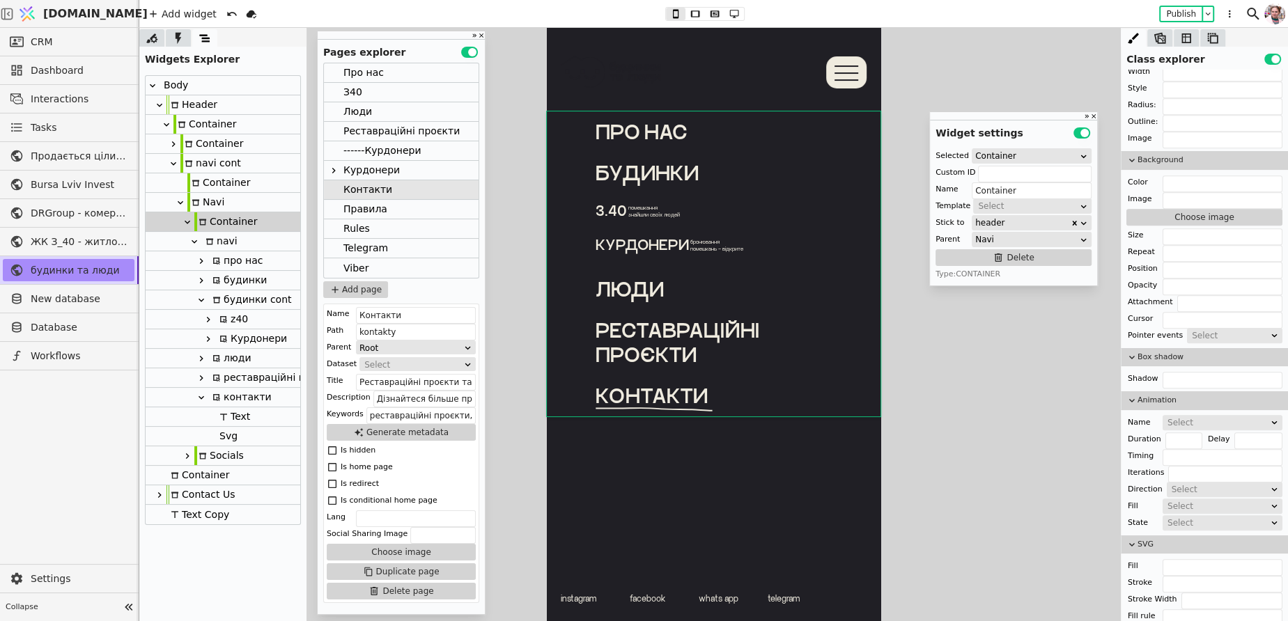
click at [209, 204] on div "Navi" at bounding box center [205, 202] width 37 height 19
type input "Navi"
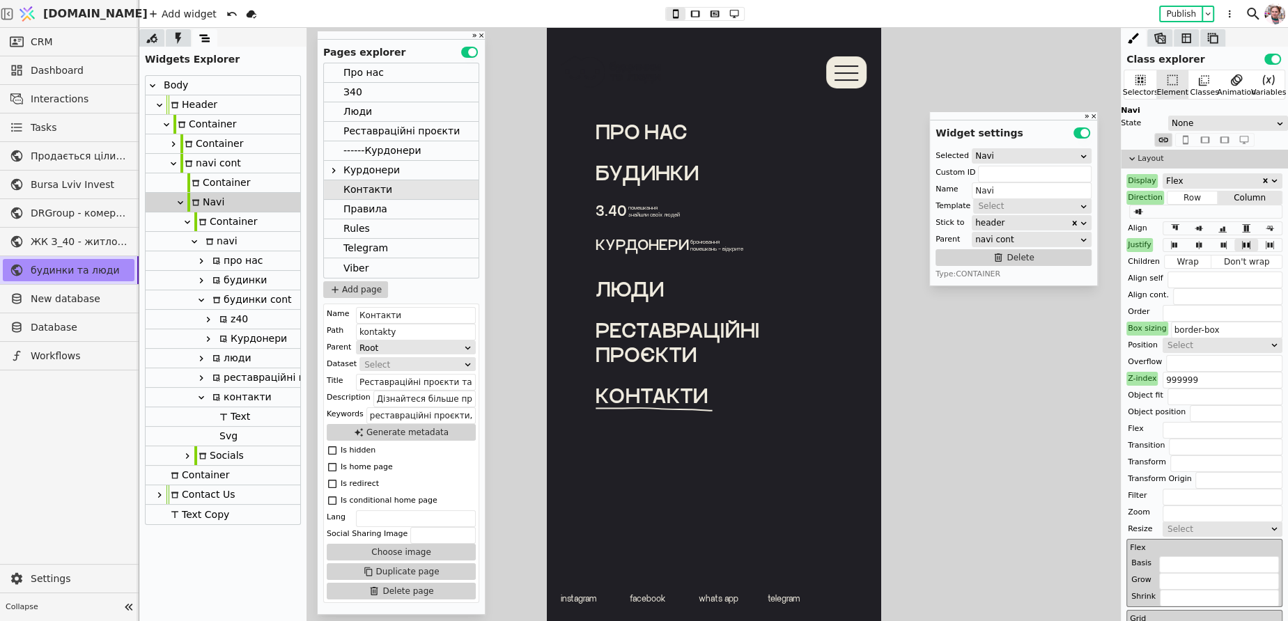
scroll to position [26, 0]
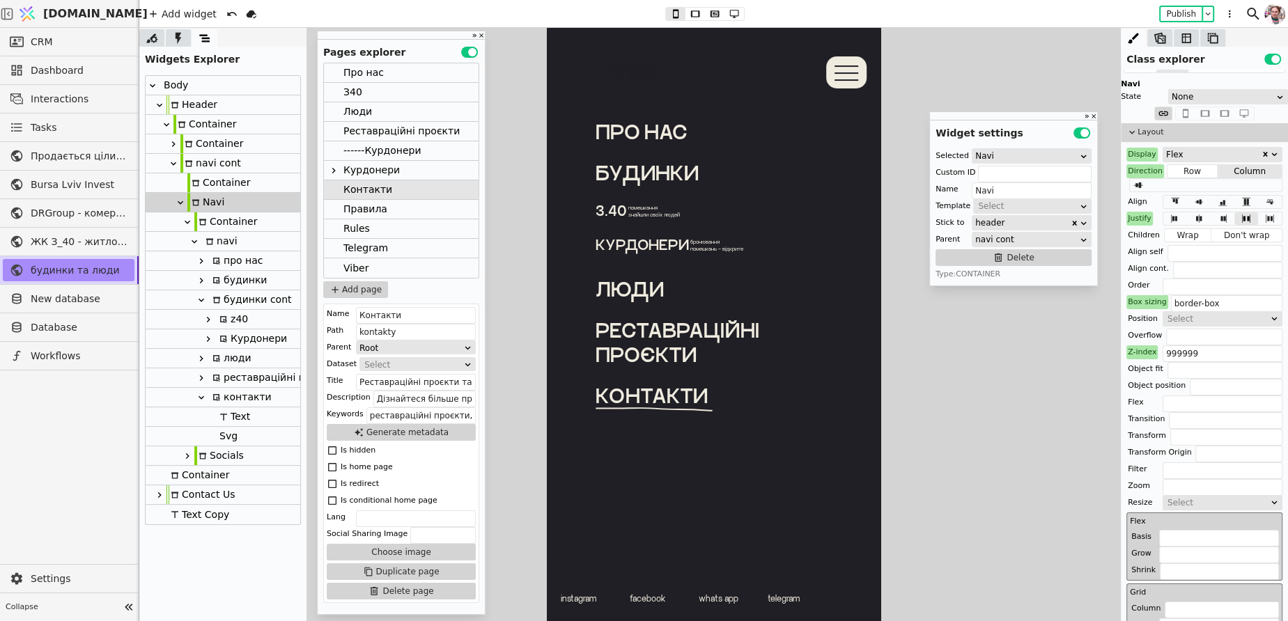
click at [233, 165] on div "navi cont" at bounding box center [210, 163] width 61 height 19
type input "navi"
type input "navi cont"
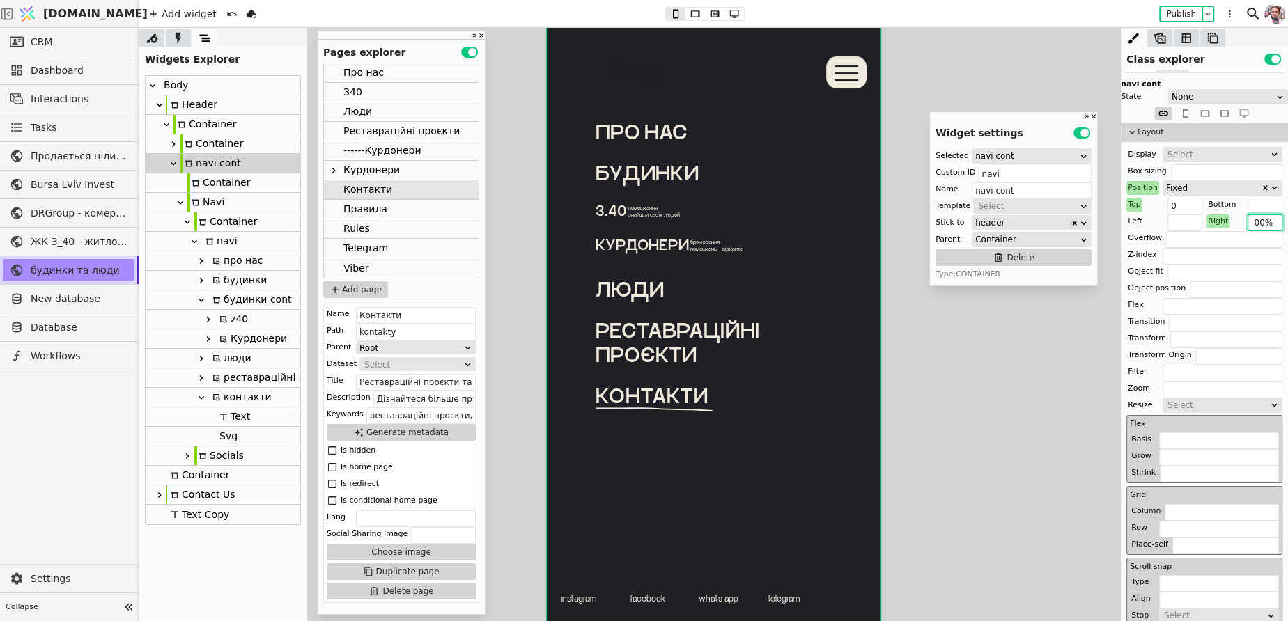
click at [1257, 221] on input "-00%" at bounding box center [1264, 223] width 35 height 17
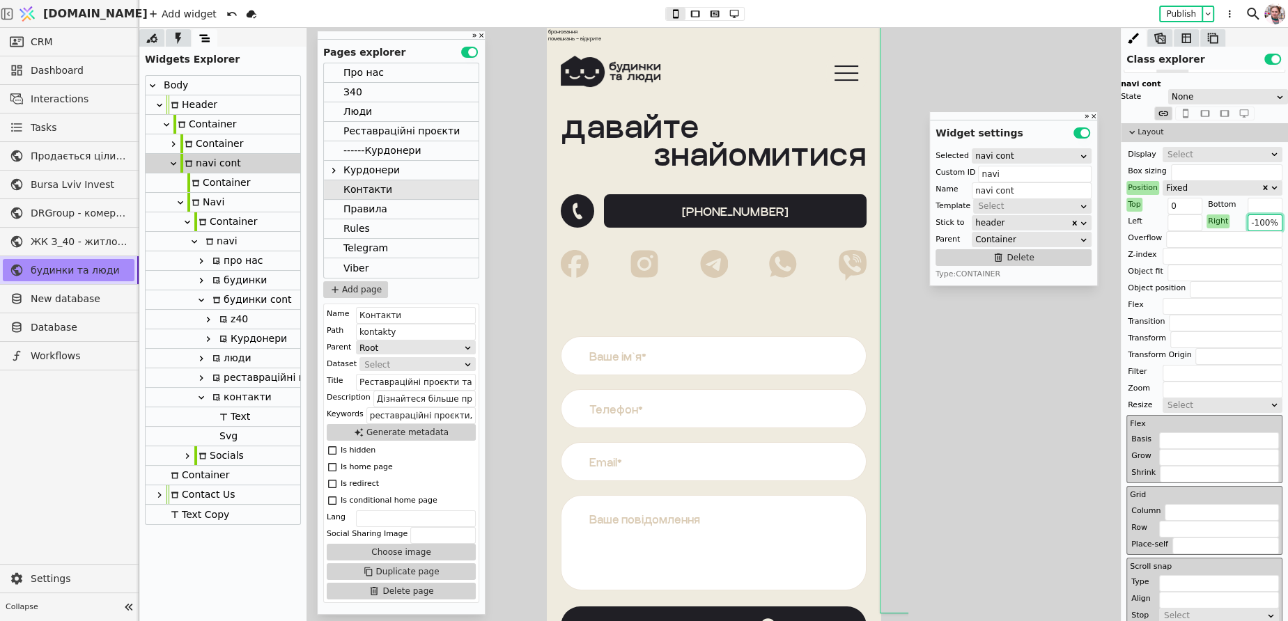
scroll to position [0, 0]
type input "-100%"
click at [589, 37] on div "про нас будинки З.40 помешкання знайшли своїх людей Курдонери бронювання помешк…" at bounding box center [714, 65] width 334 height 75
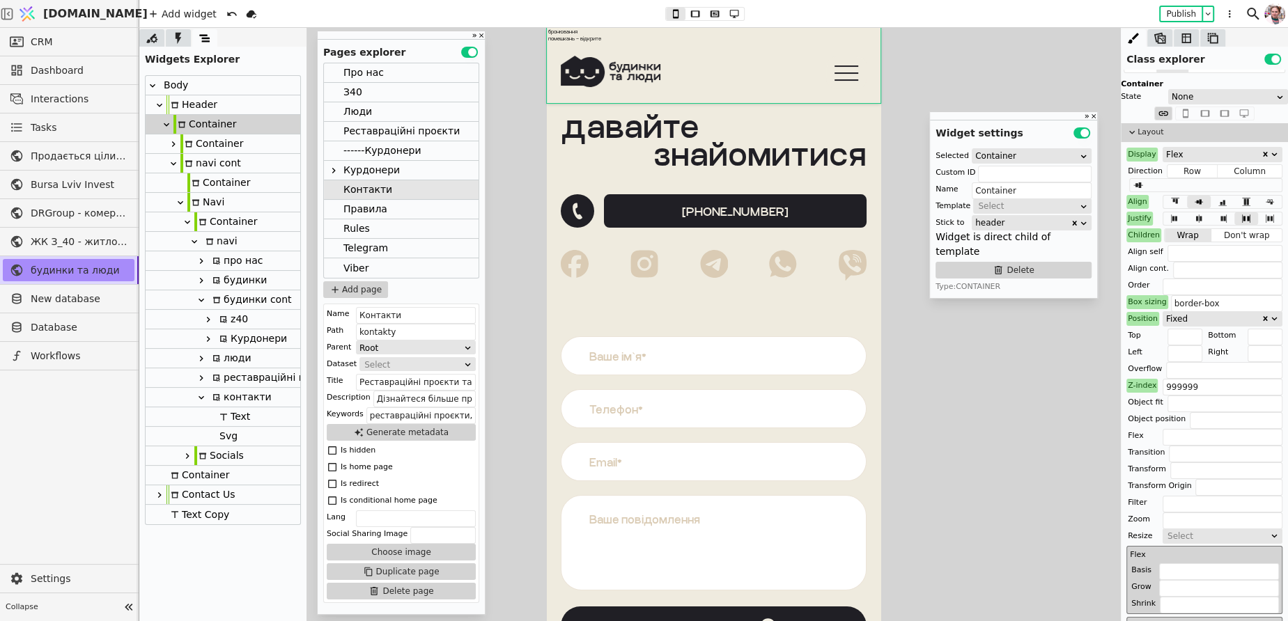
click at [575, 40] on div "про нас будинки З.40 помешкання знайшли своїх людей Курдонери бронювання помешк…" at bounding box center [714, 65] width 334 height 75
click at [217, 112] on div "Header" at bounding box center [223, 105] width 155 height 20
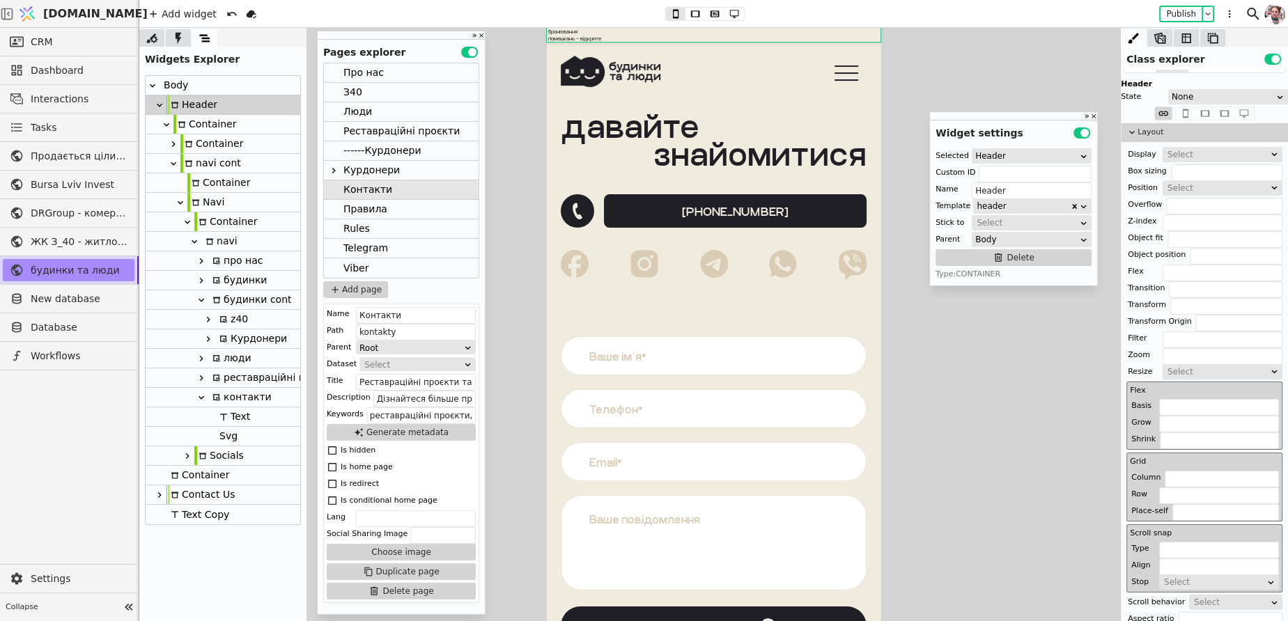
click at [211, 124] on div "Container" at bounding box center [204, 124] width 63 height 19
type input "Container"
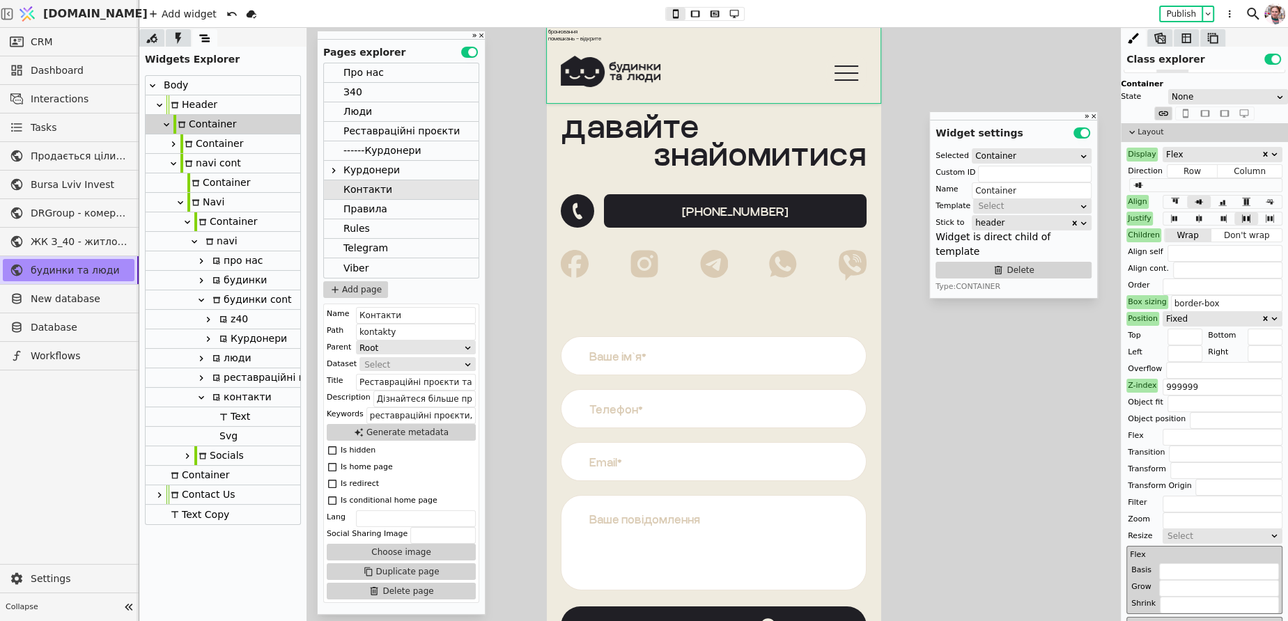
click at [213, 136] on div "Container" at bounding box center [211, 143] width 63 height 19
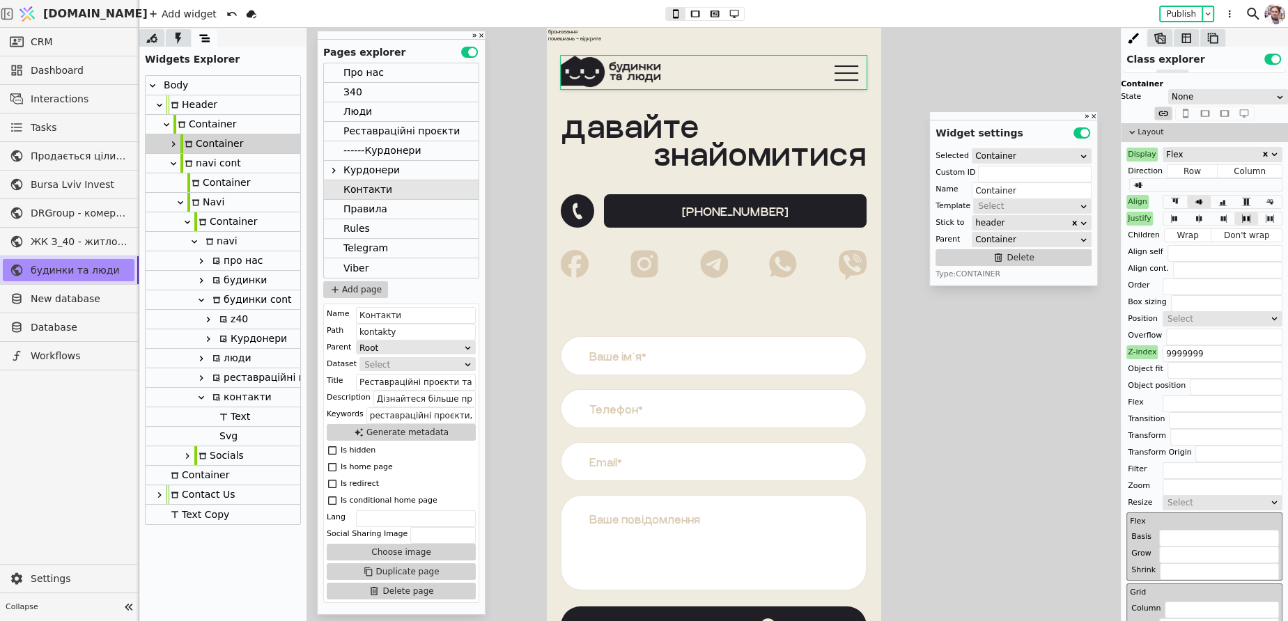
click at [216, 230] on div "Container" at bounding box center [225, 221] width 63 height 19
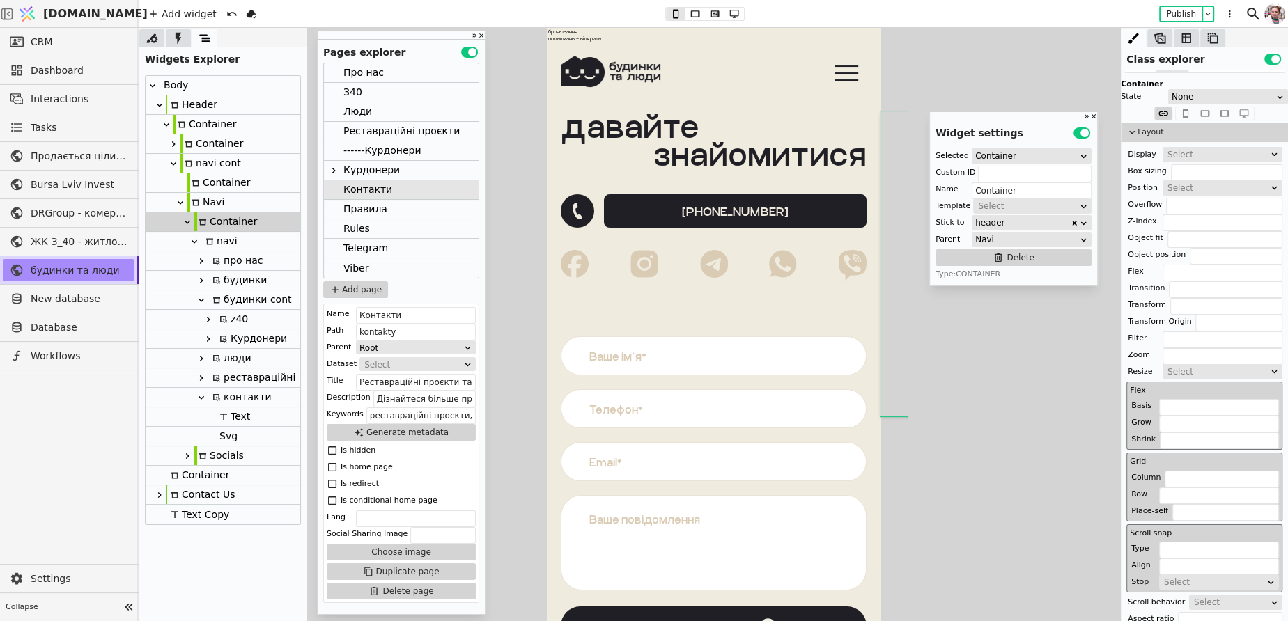
click at [182, 223] on icon at bounding box center [187, 222] width 11 height 11
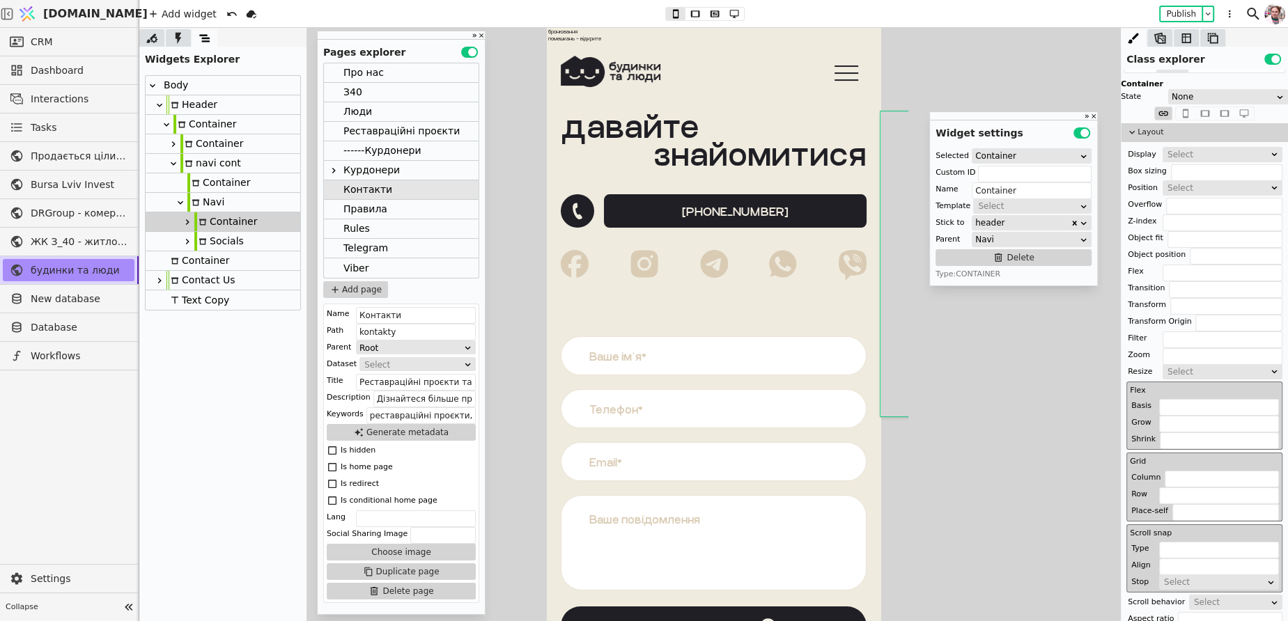
click at [370, 75] on div "Про нас" at bounding box center [363, 72] width 40 height 19
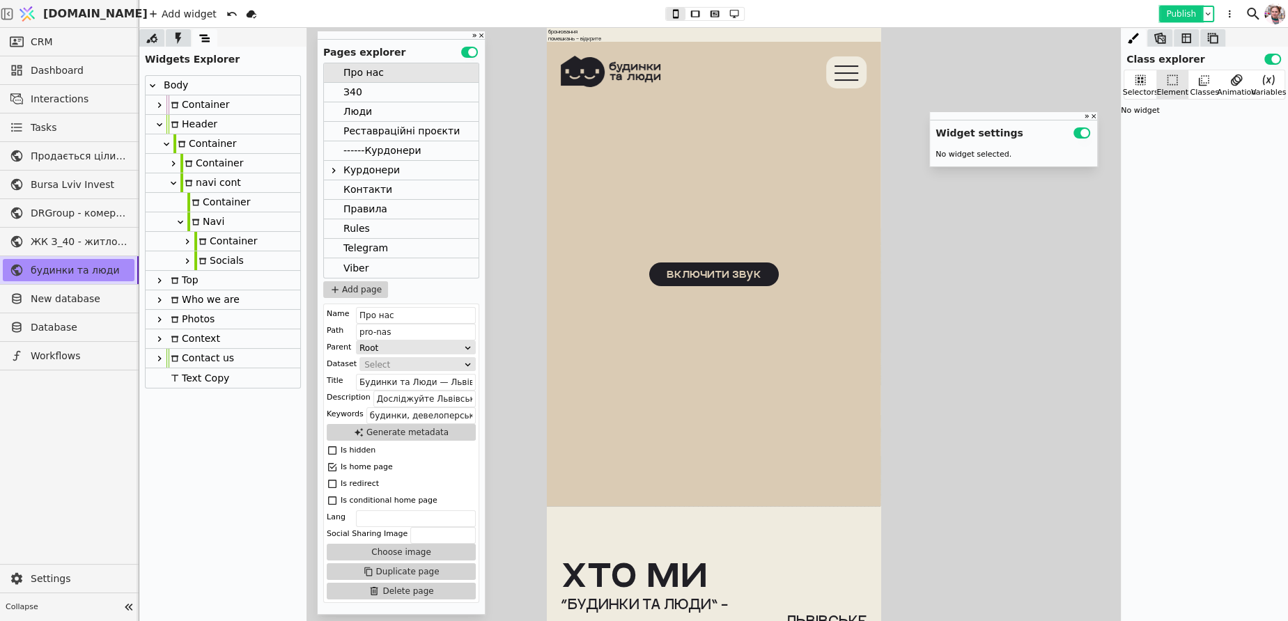
click at [1186, 10] on button "Publish" at bounding box center [1180, 14] width 41 height 14
click at [364, 132] on div "Реставраційні проєкти" at bounding box center [401, 131] width 116 height 19
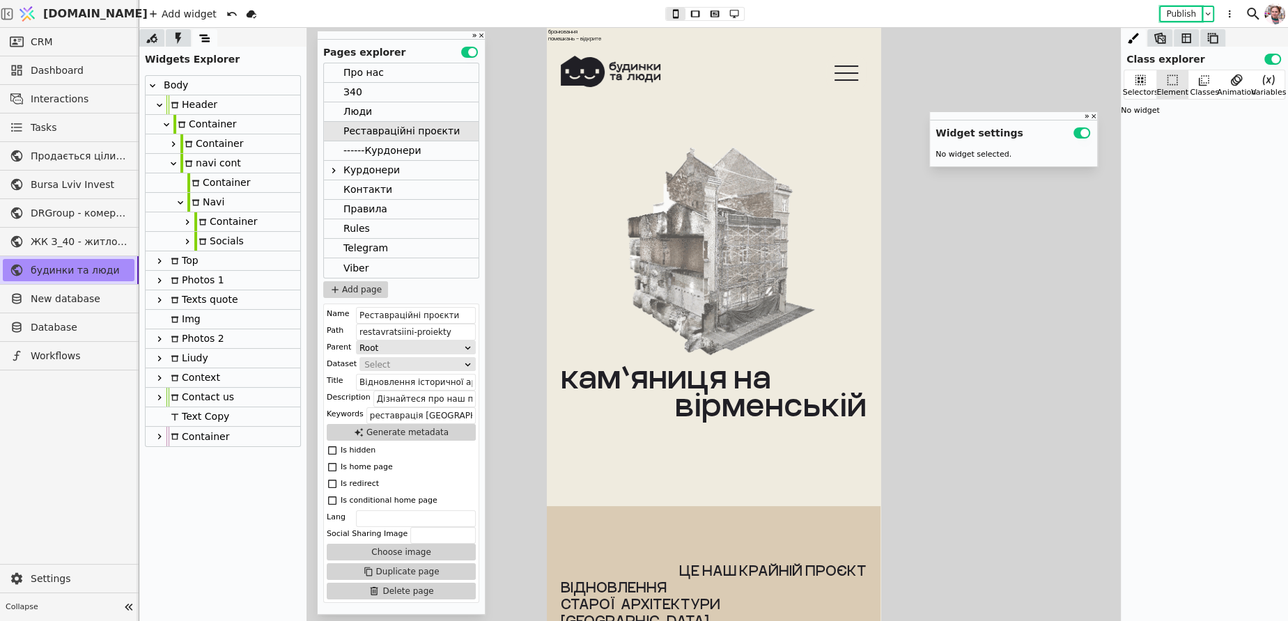
click at [189, 221] on icon at bounding box center [187, 222] width 11 height 11
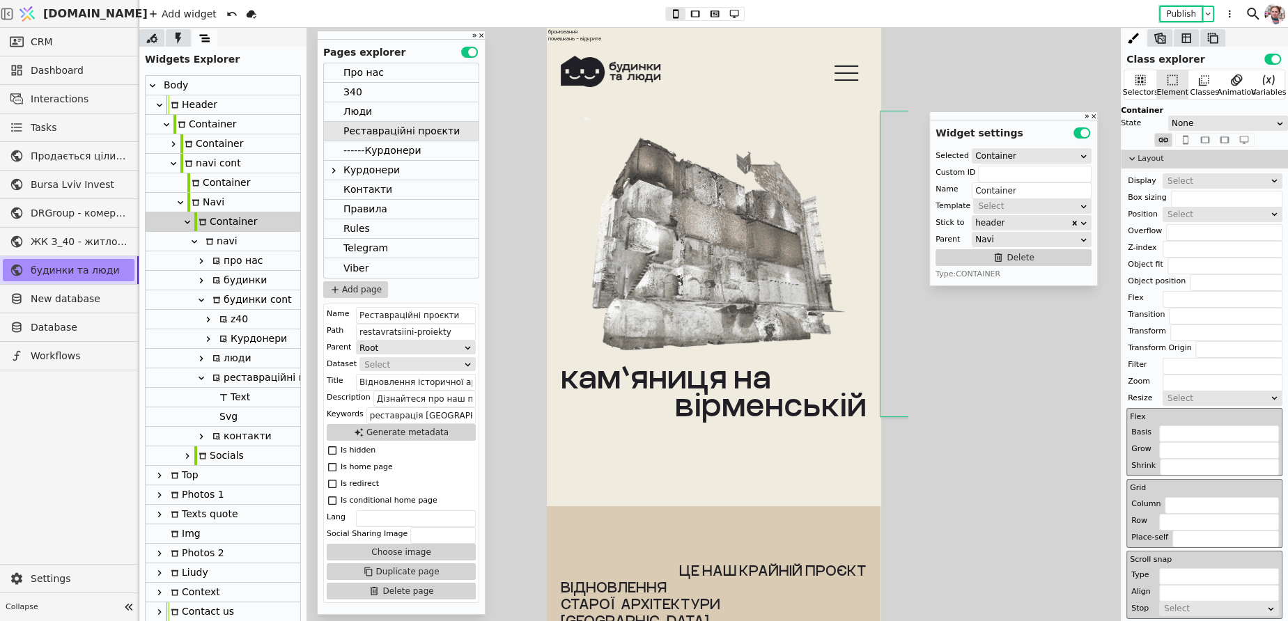
click at [235, 417] on div "Svg" at bounding box center [226, 416] width 22 height 19
type input "Svg"
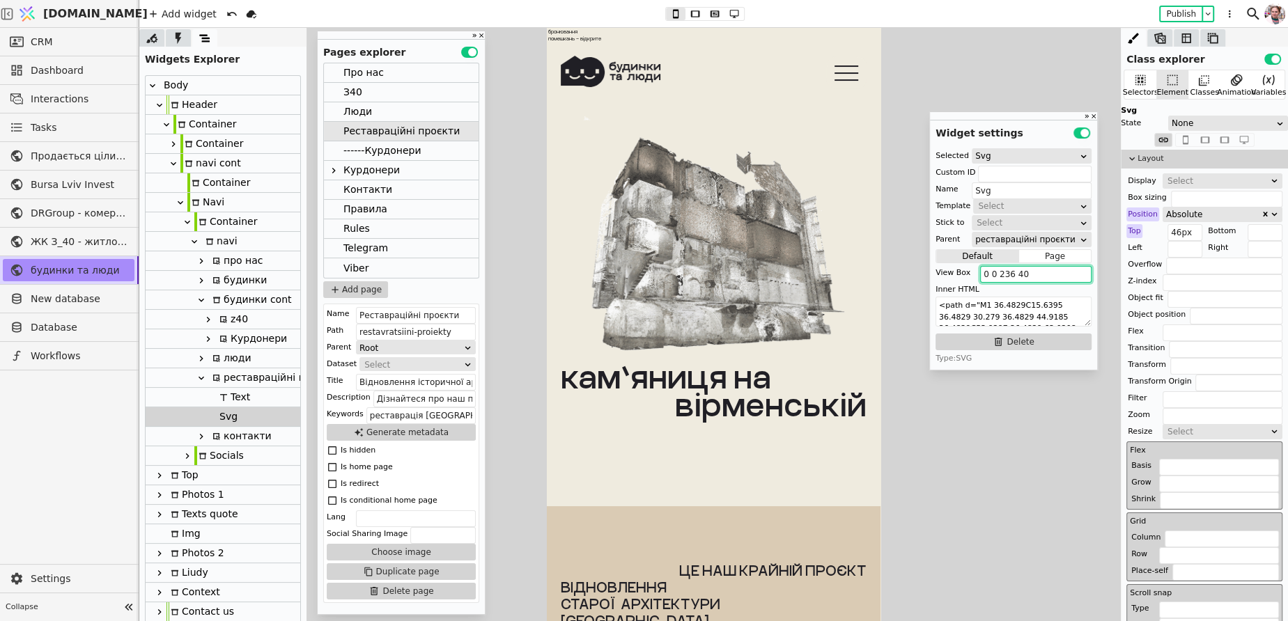
click at [1022, 267] on input "0 0 236 40" at bounding box center [1035, 274] width 111 height 17
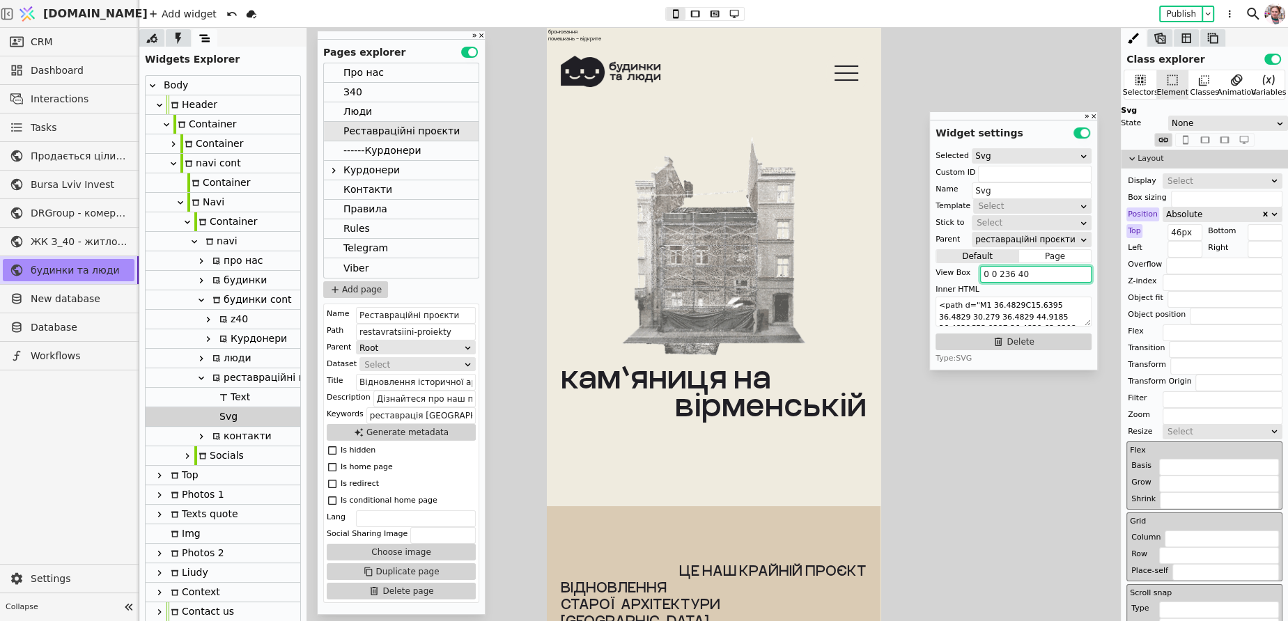
click at [1022, 267] on input "0 0 236 40" at bounding box center [1035, 274] width 111 height 17
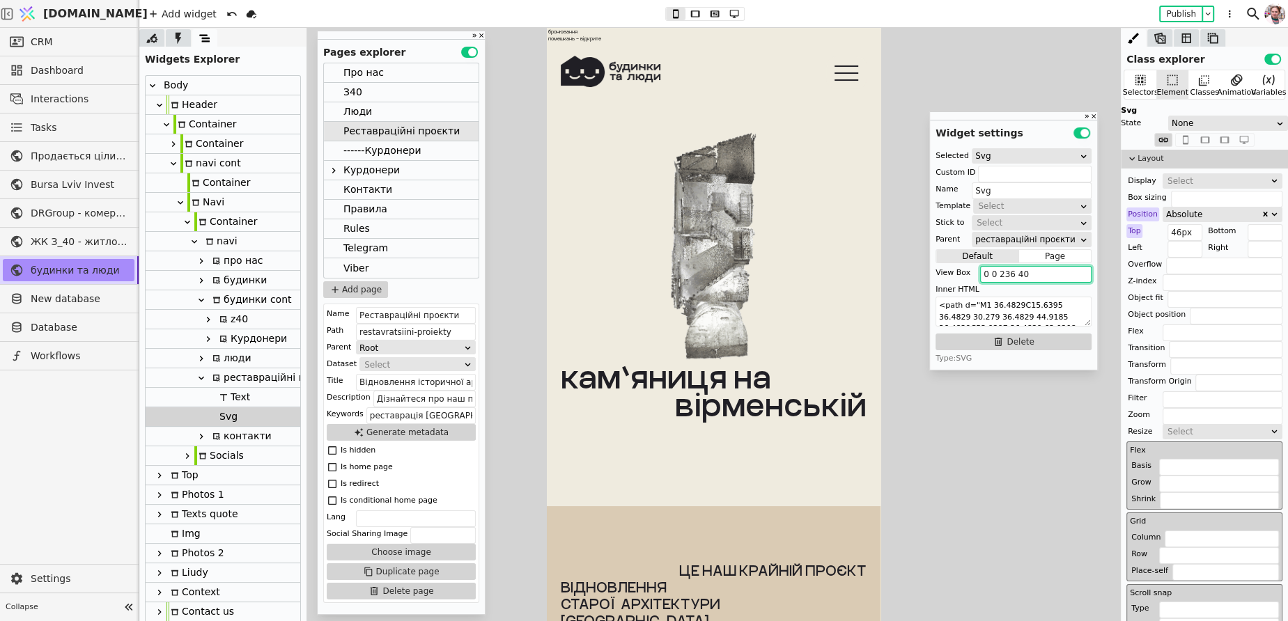
click at [1022, 267] on input "0 0 236 40" at bounding box center [1035, 274] width 111 height 17
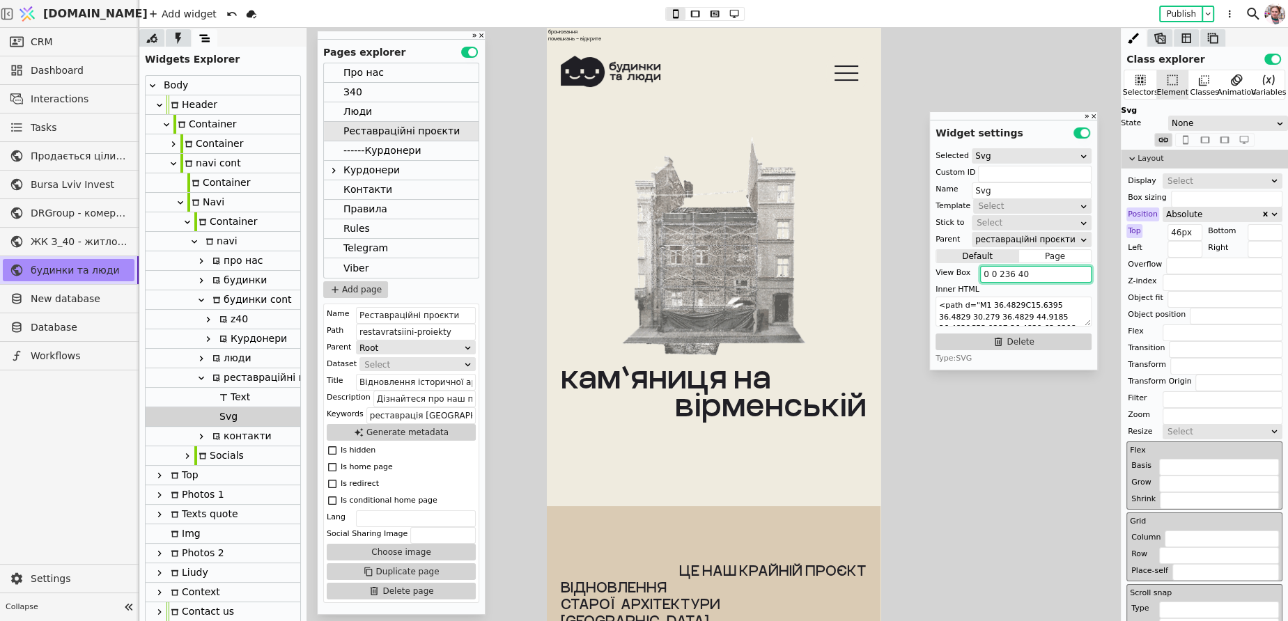
click at [356, 112] on div "Люди" at bounding box center [357, 111] width 29 height 19
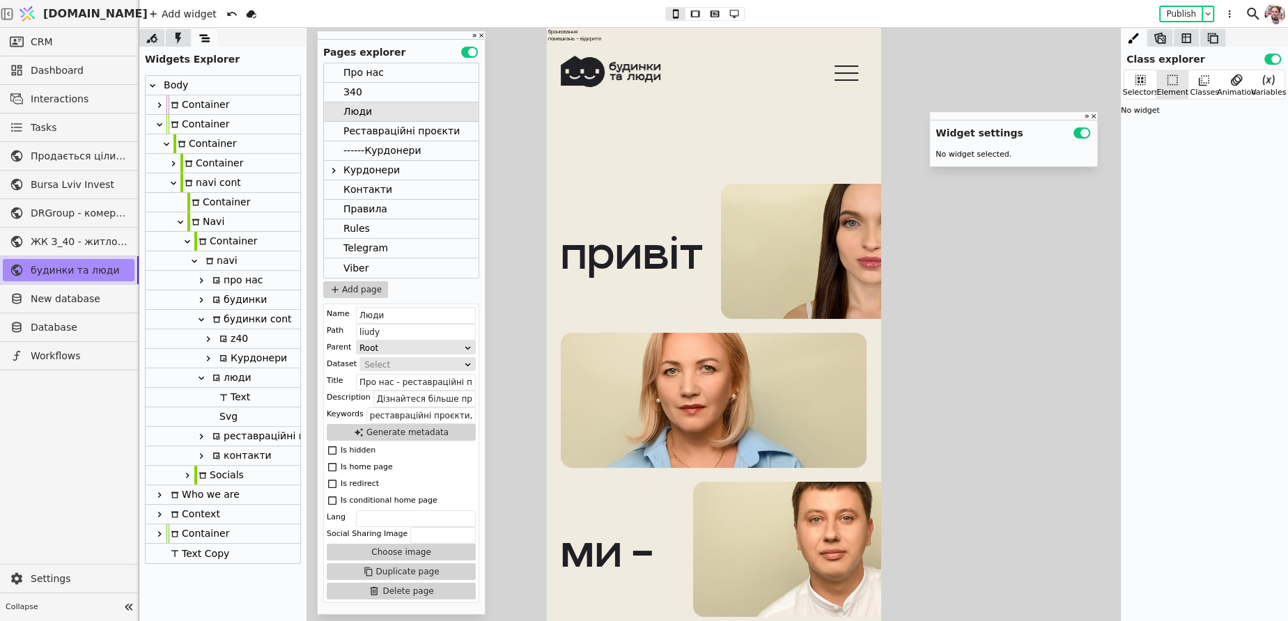
click at [201, 439] on icon at bounding box center [201, 436] width 11 height 11
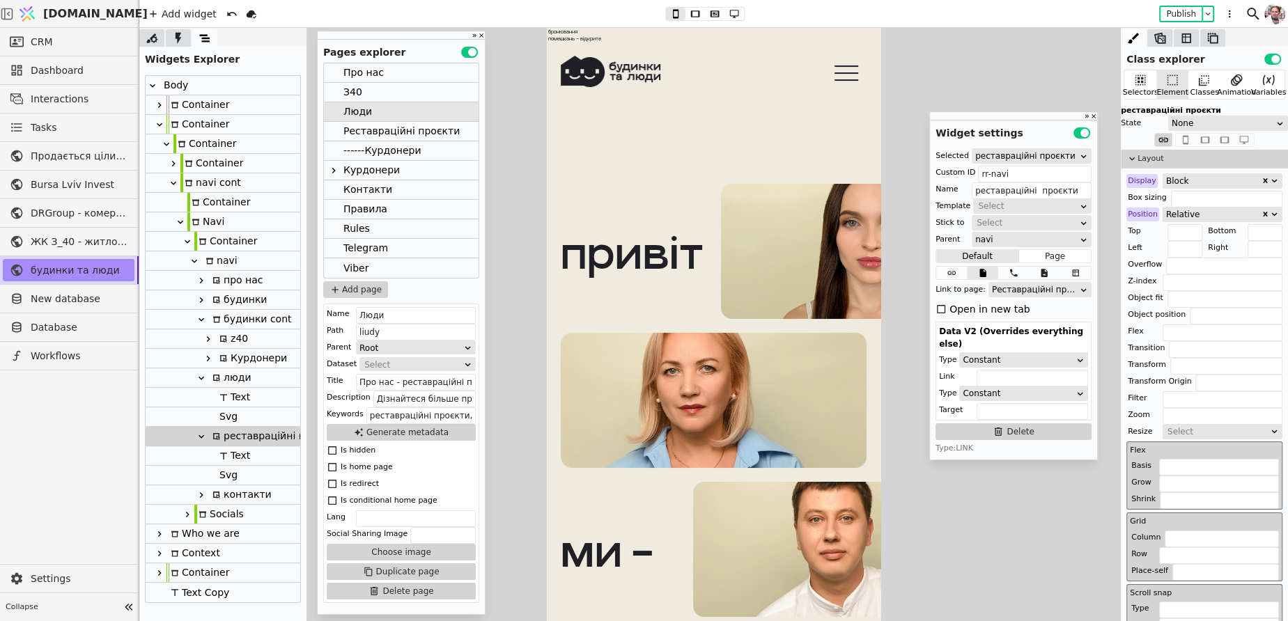
click at [217, 472] on div at bounding box center [216, 475] width 3 height 20
type input "Svg"
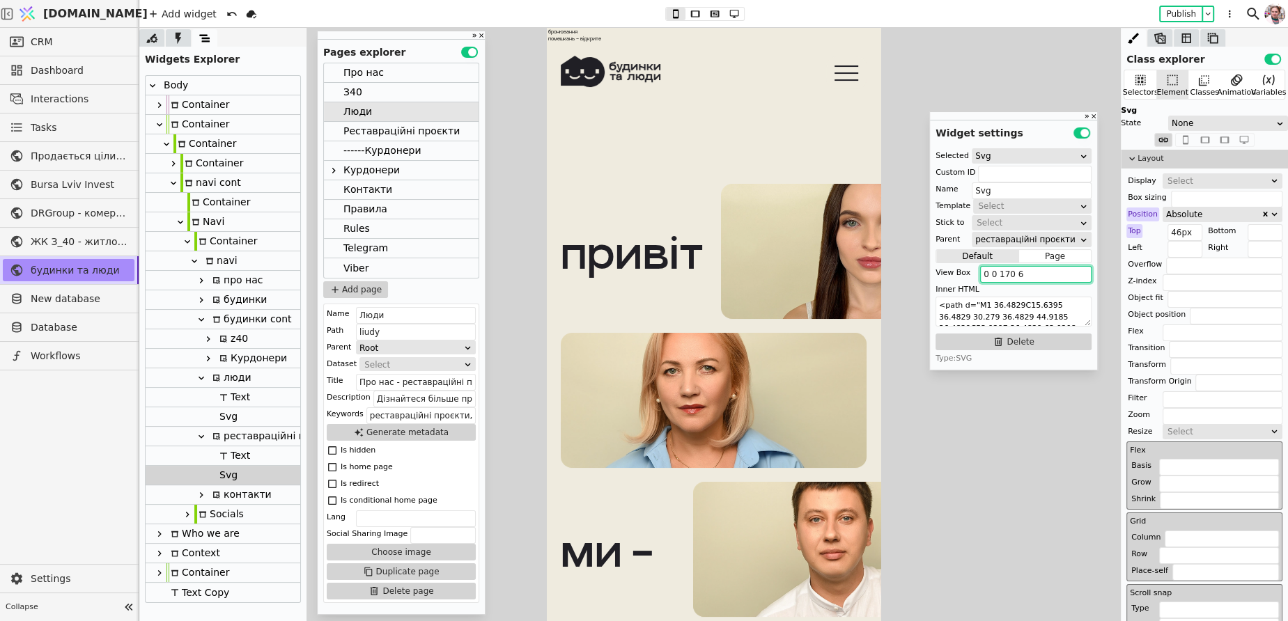
click at [1013, 277] on input "0 0 170 6" at bounding box center [1035, 274] width 111 height 17
paste input "236 40"
type input "0 0 236 40"
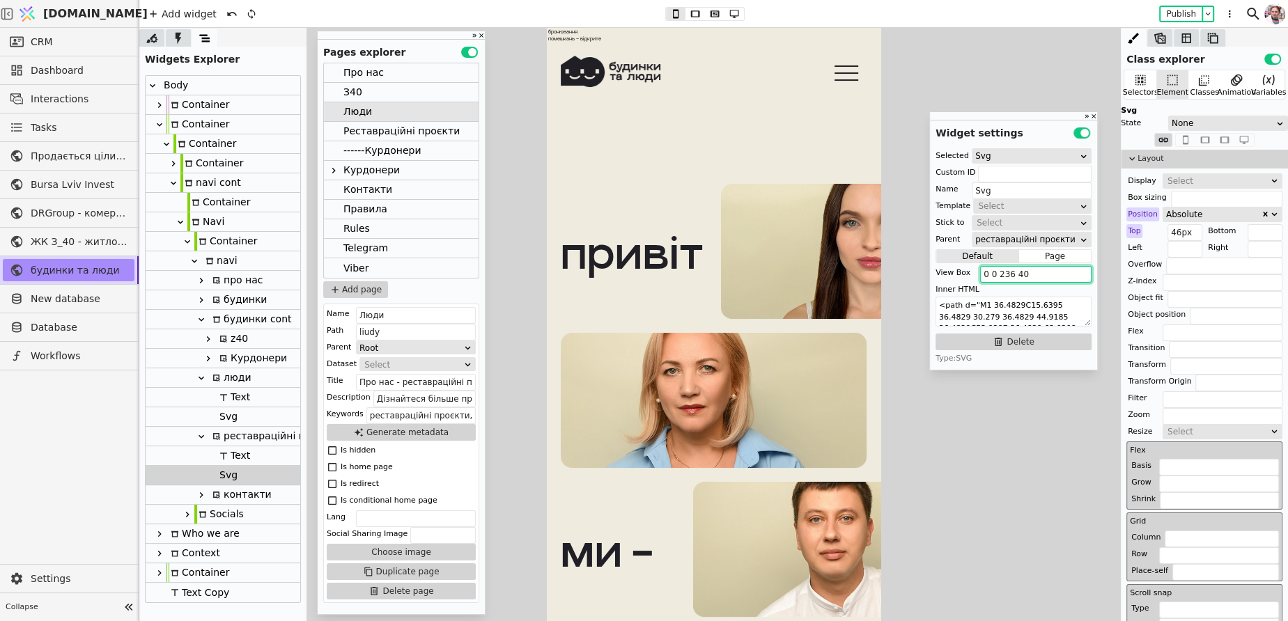
click at [382, 98] on div "З40" at bounding box center [401, 93] width 155 height 20
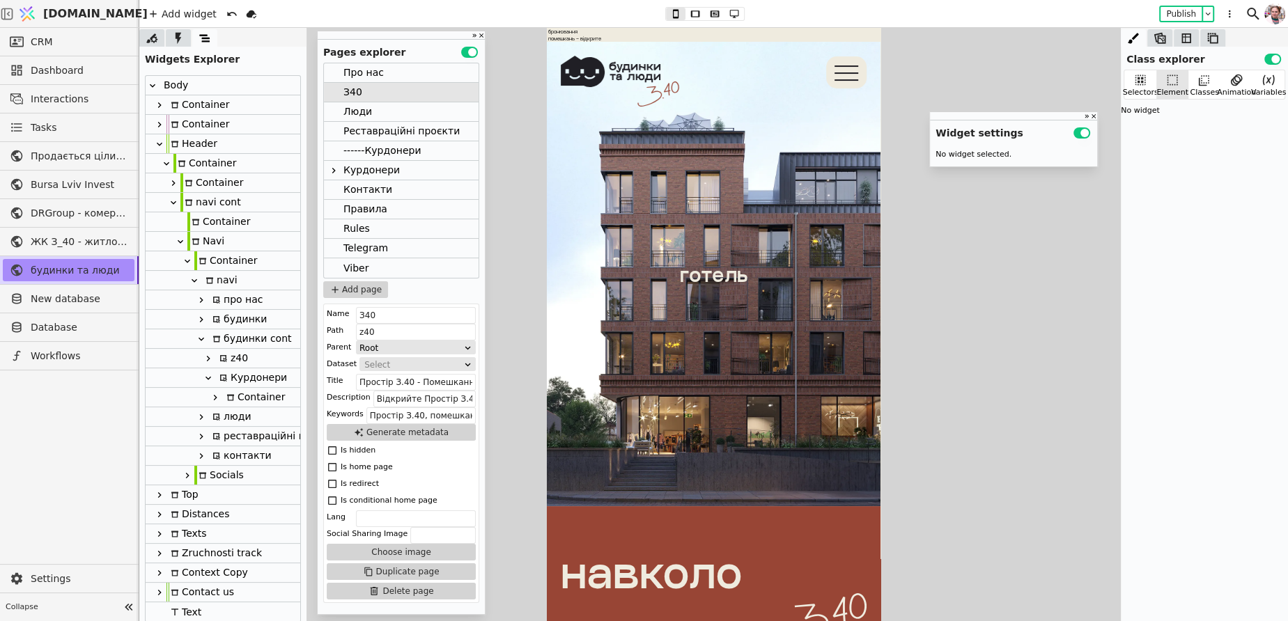
click at [237, 368] on div "Курдонери" at bounding box center [251, 377] width 72 height 19
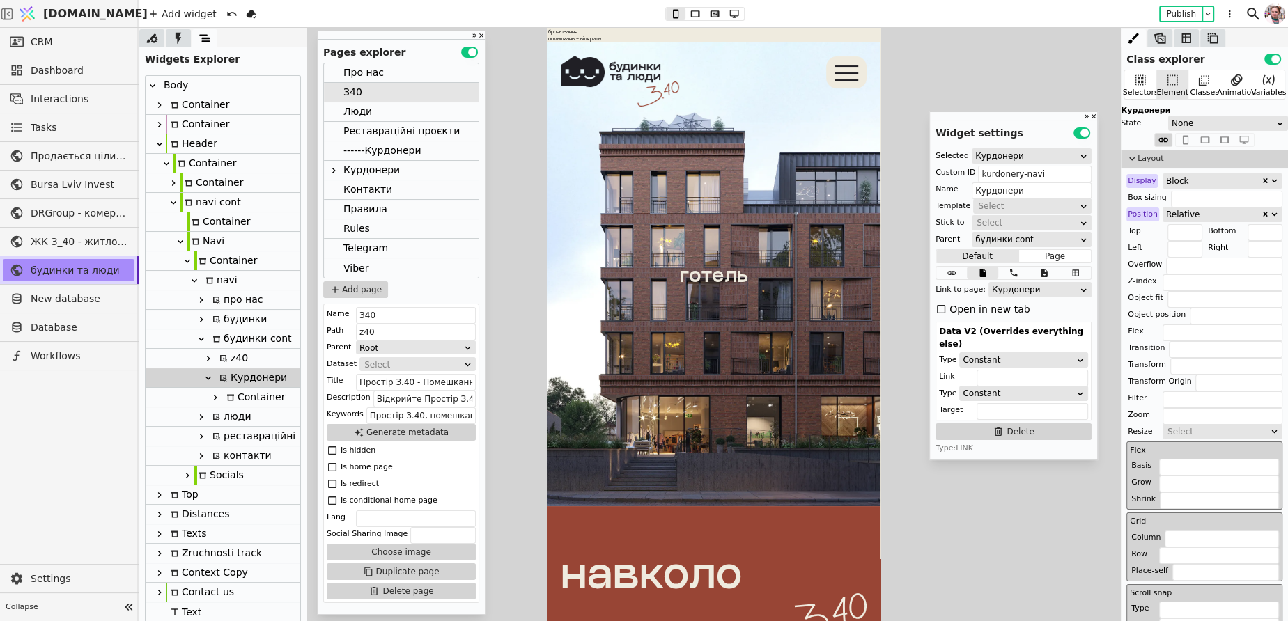
click at [239, 437] on div "реставраційні проєкти" at bounding box center [274, 436] width 132 height 19
type input "rr-navi"
type input "реставраційні проєкти"
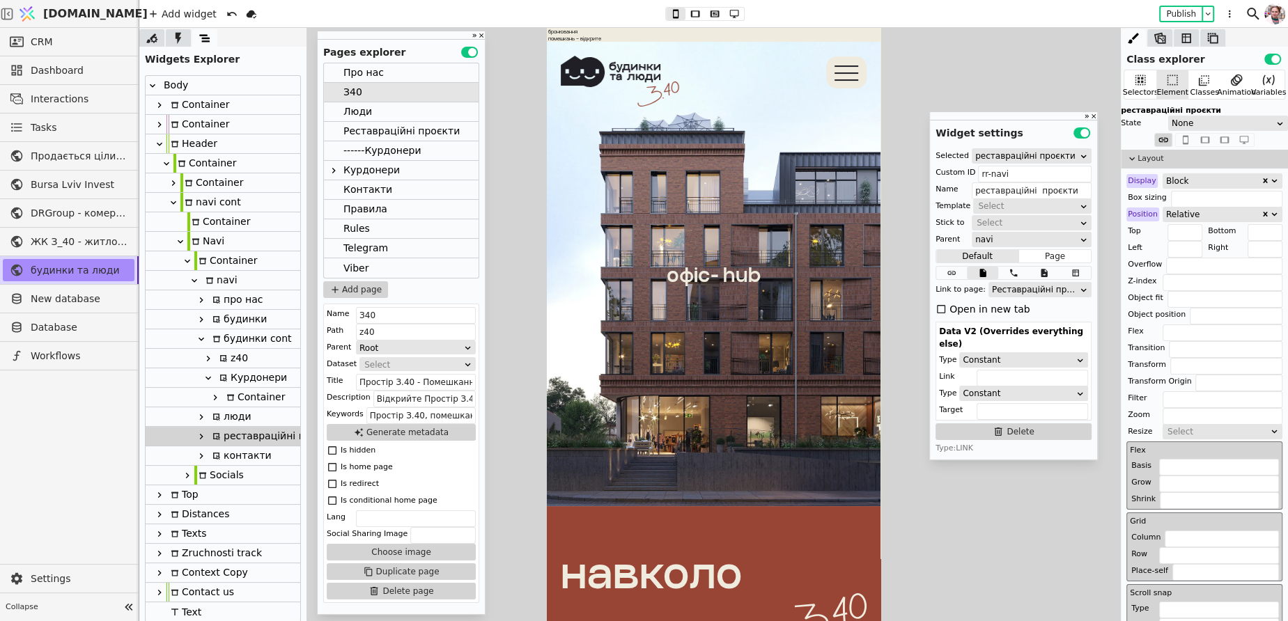
click at [201, 441] on icon at bounding box center [201, 436] width 11 height 11
click at [214, 457] on div at bounding box center [208, 455] width 14 height 19
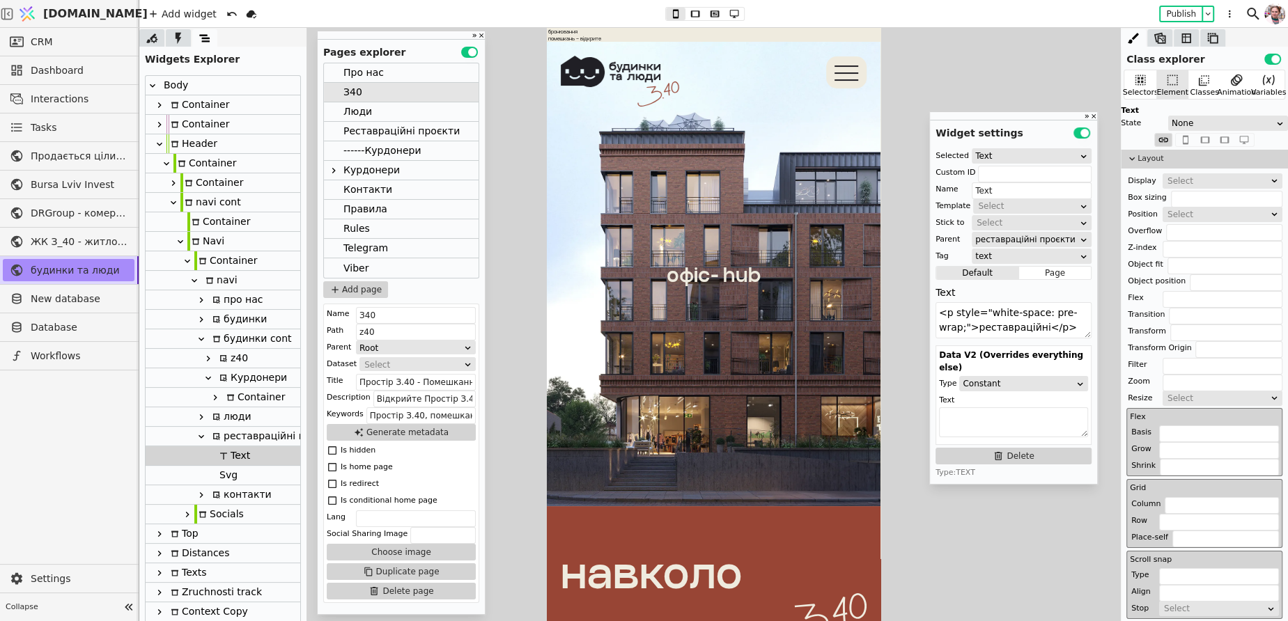
click at [217, 476] on div "Svg" at bounding box center [226, 475] width 22 height 19
type input "Svg"
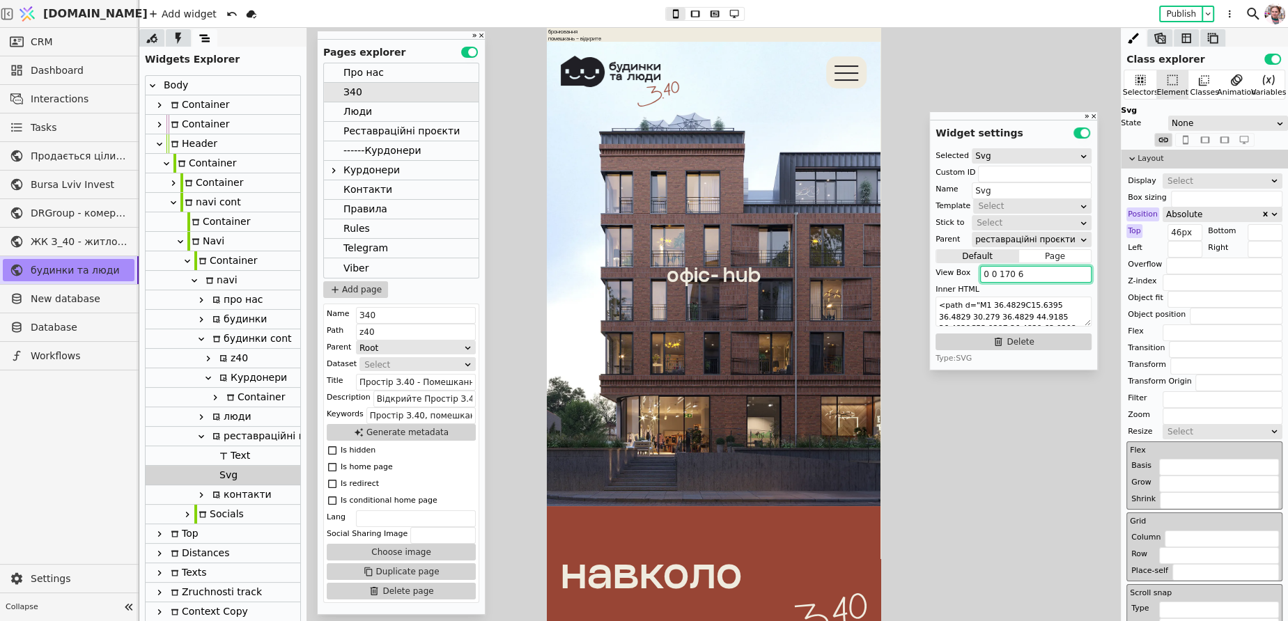
click at [1020, 275] on input "0 0 170 6" at bounding box center [1035, 274] width 111 height 17
paste input "236 40"
type input "0 0 236 40"
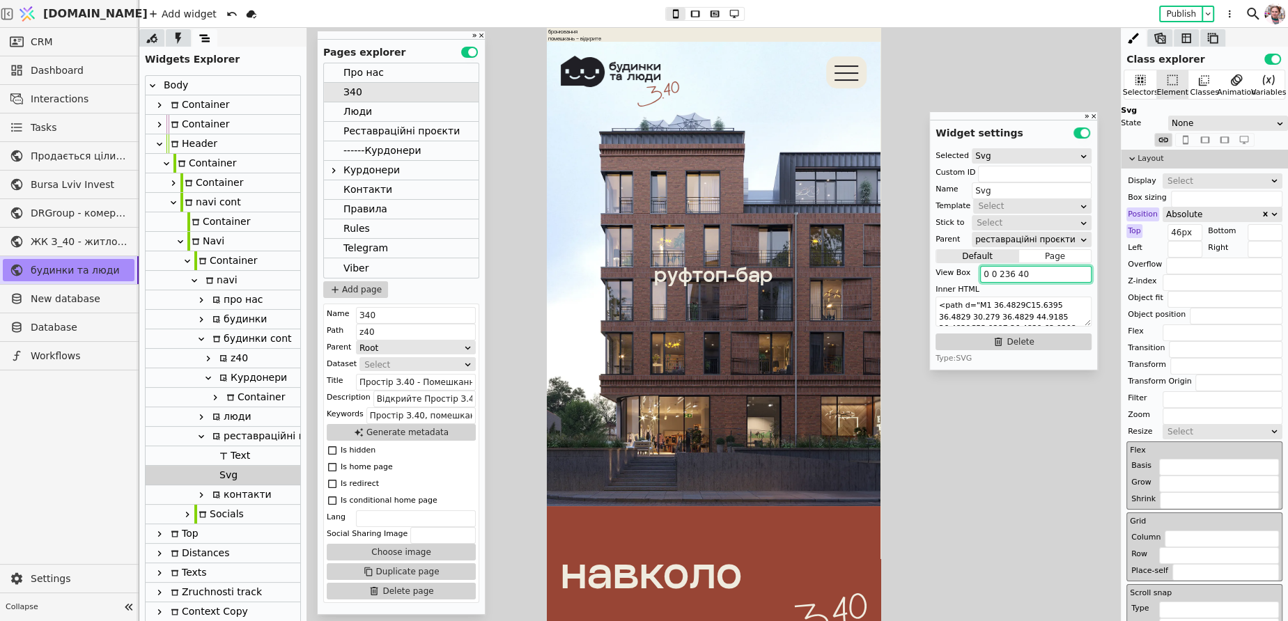
click at [231, 495] on div "контакти" at bounding box center [239, 494] width 63 height 19
type input "contacts-navi"
type input "контакти"
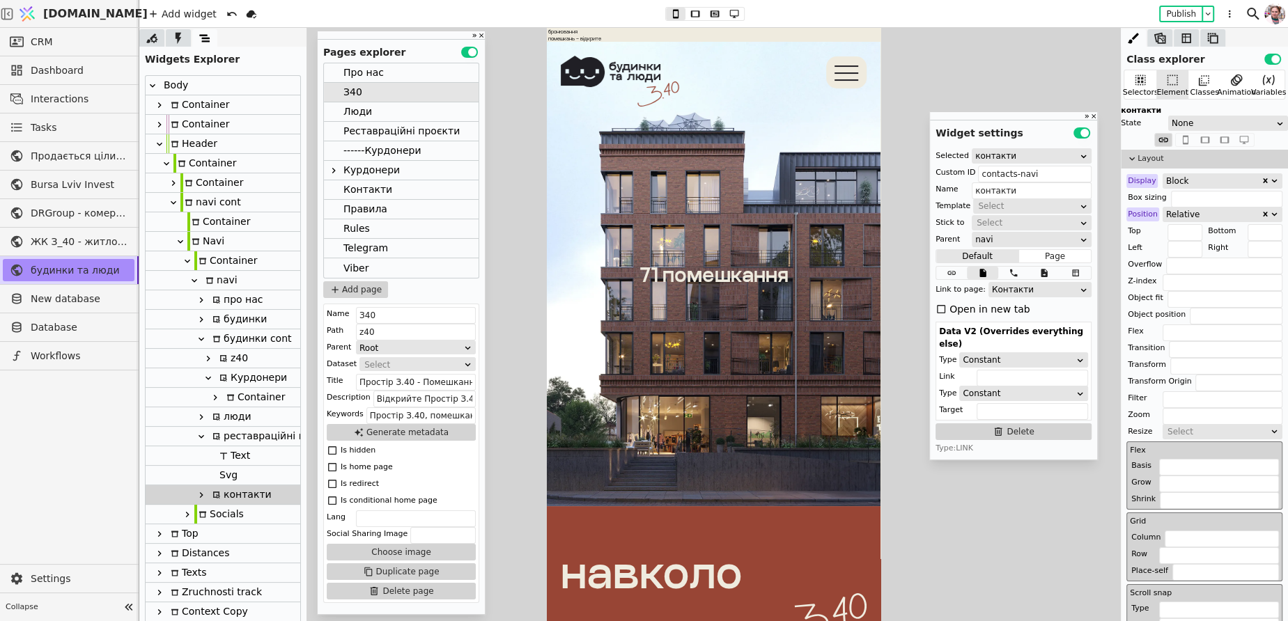
click at [200, 497] on icon at bounding box center [201, 495] width 3 height 6
click at [374, 77] on div "Про нас" at bounding box center [363, 72] width 40 height 19
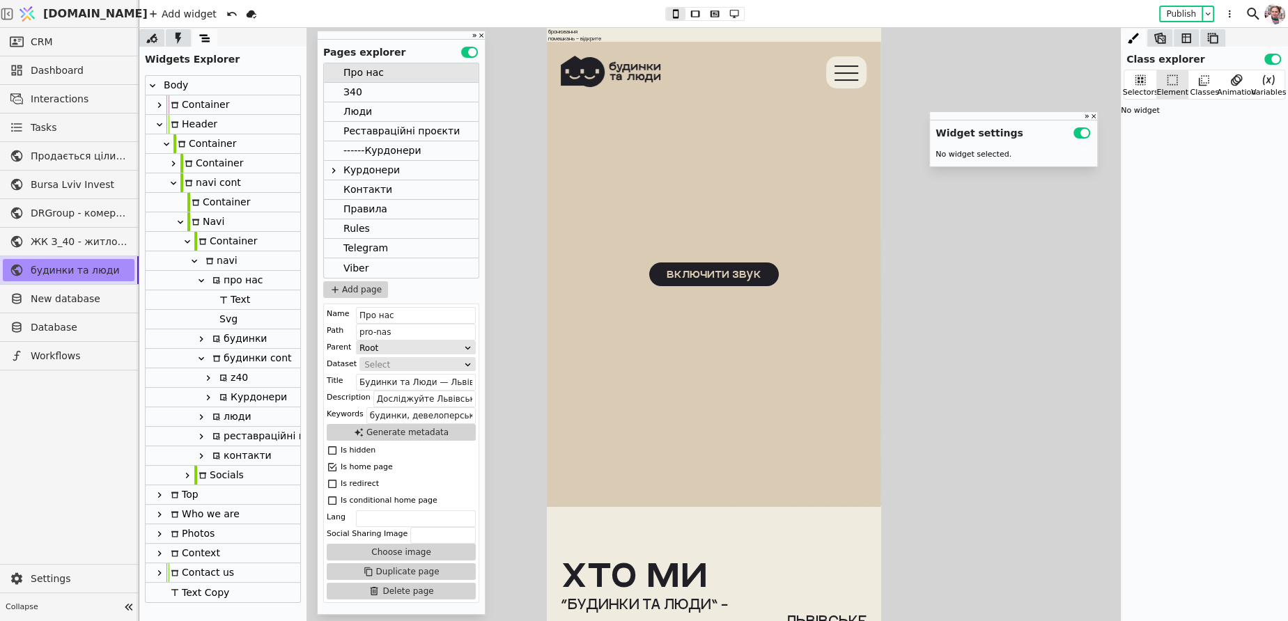
click at [225, 442] on div "реставраційні проєкти" at bounding box center [274, 436] width 132 height 19
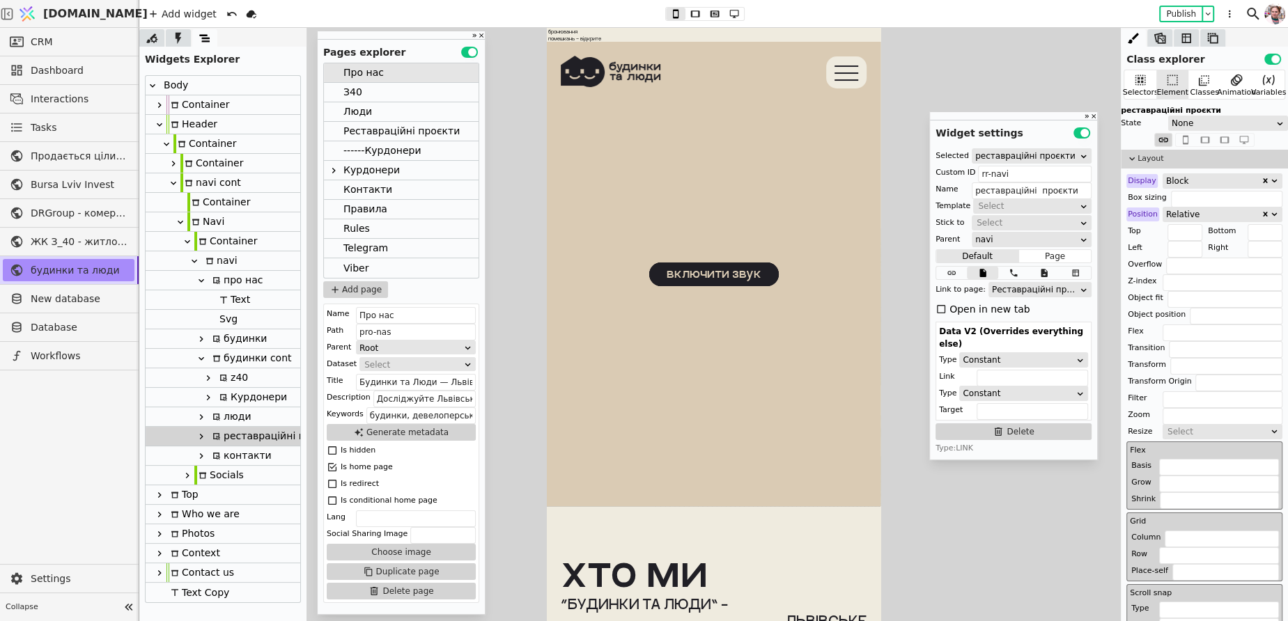
click at [199, 441] on icon at bounding box center [201, 436] width 11 height 11
click at [205, 453] on div at bounding box center [208, 455] width 14 height 19
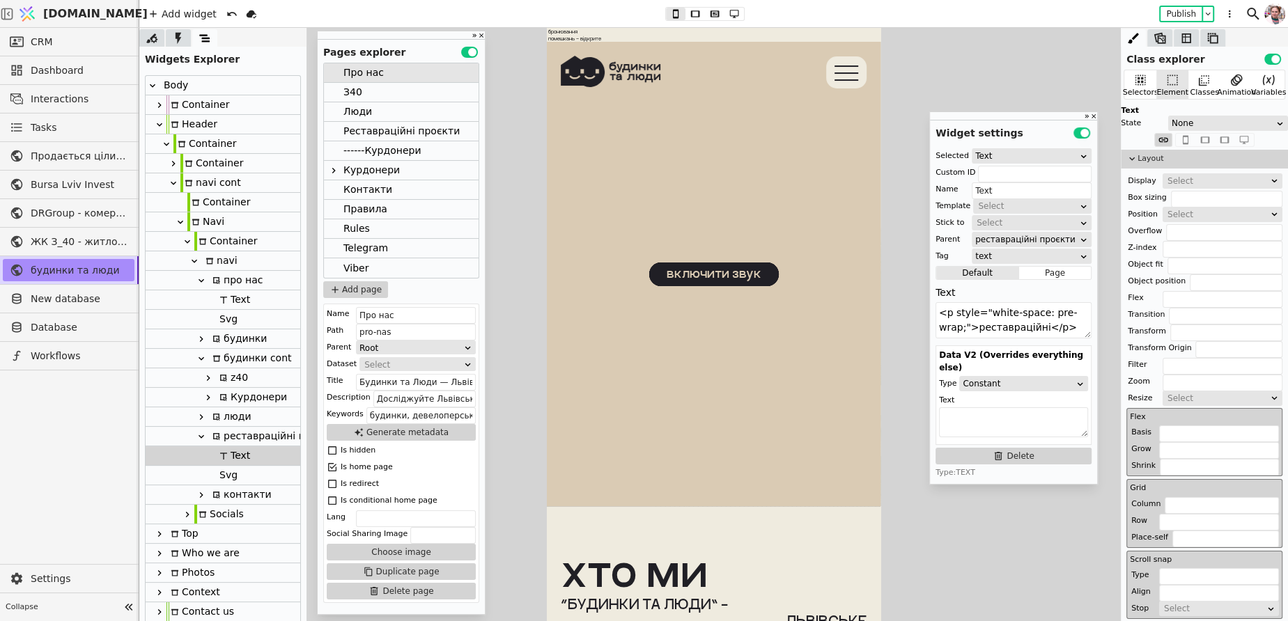
click at [219, 478] on div "Svg" at bounding box center [226, 475] width 22 height 19
type input "Svg"
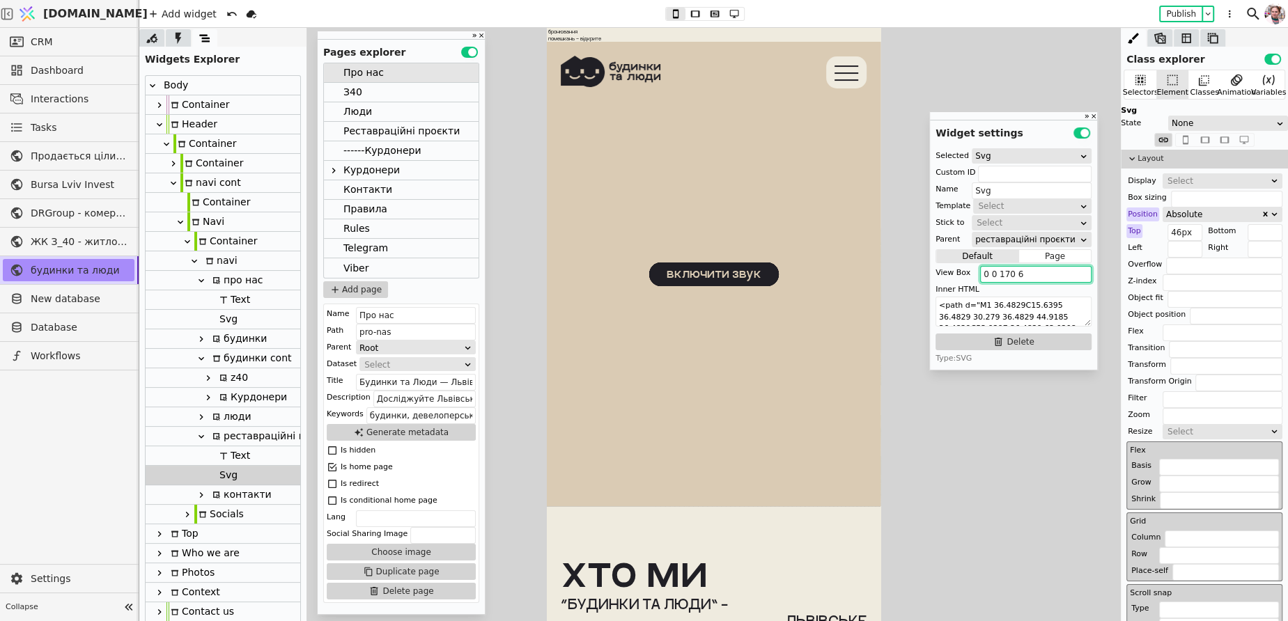
click at [1022, 274] on input "0 0 170 6" at bounding box center [1035, 274] width 111 height 17
paste input "236 40"
type input "0 0 236 40"
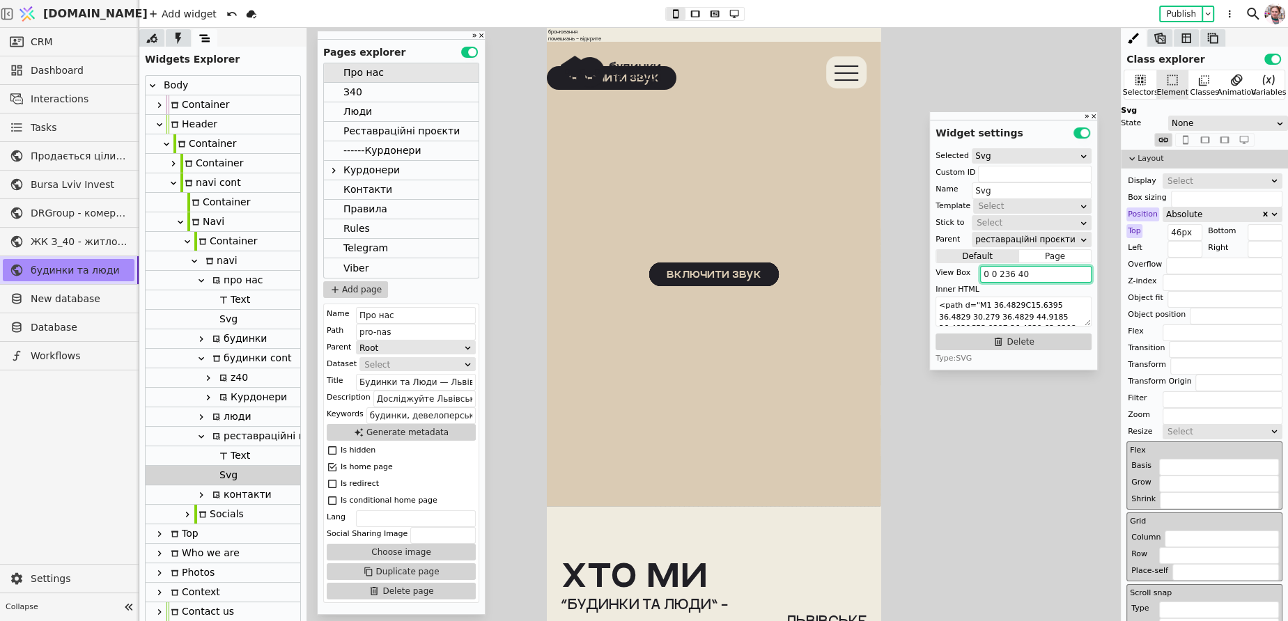
click at [418, 89] on div "З40" at bounding box center [401, 93] width 155 height 20
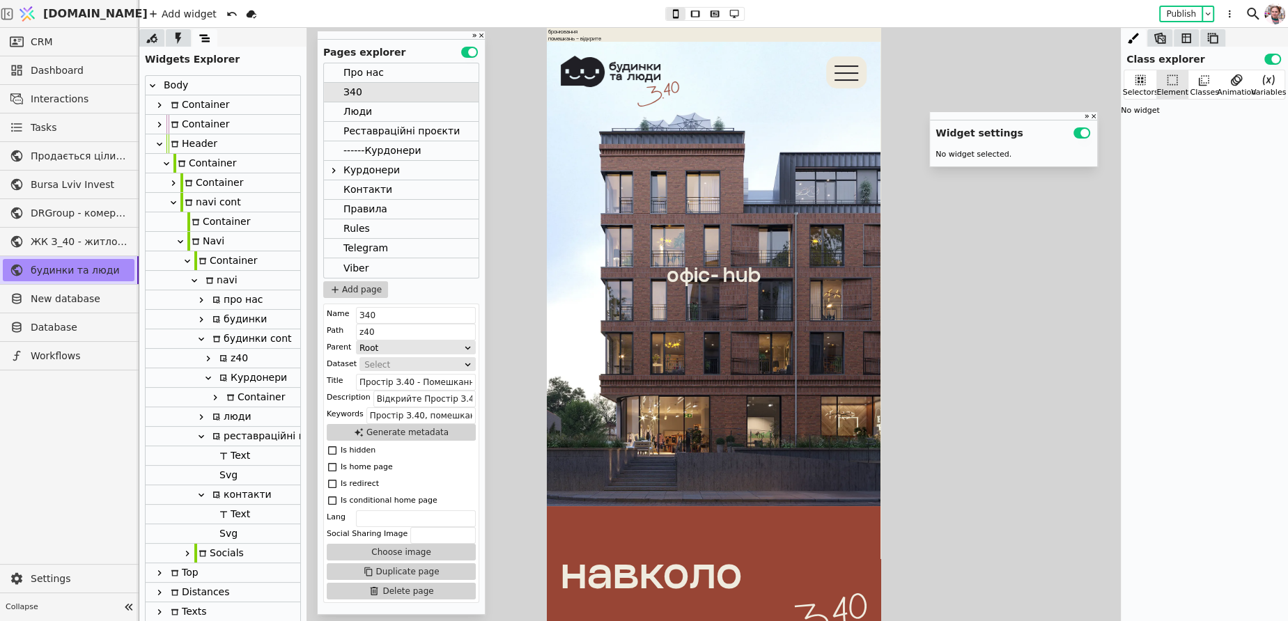
click at [224, 472] on div "Svg" at bounding box center [226, 475] width 22 height 19
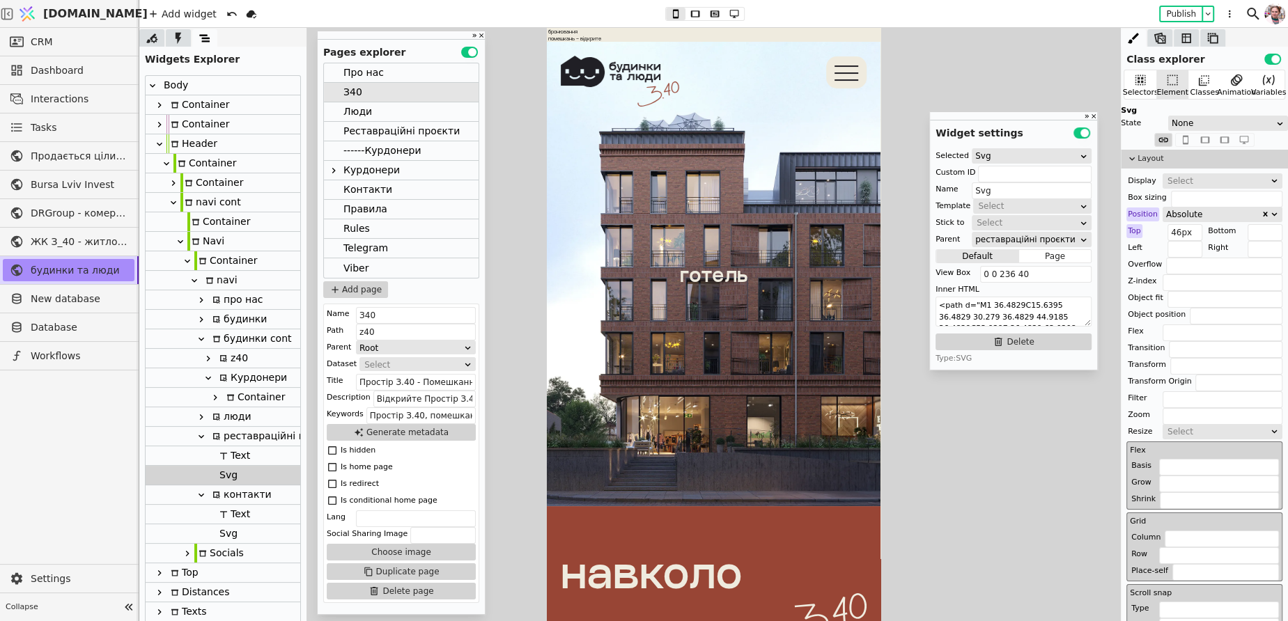
click at [231, 528] on div "Svg" at bounding box center [226, 533] width 22 height 19
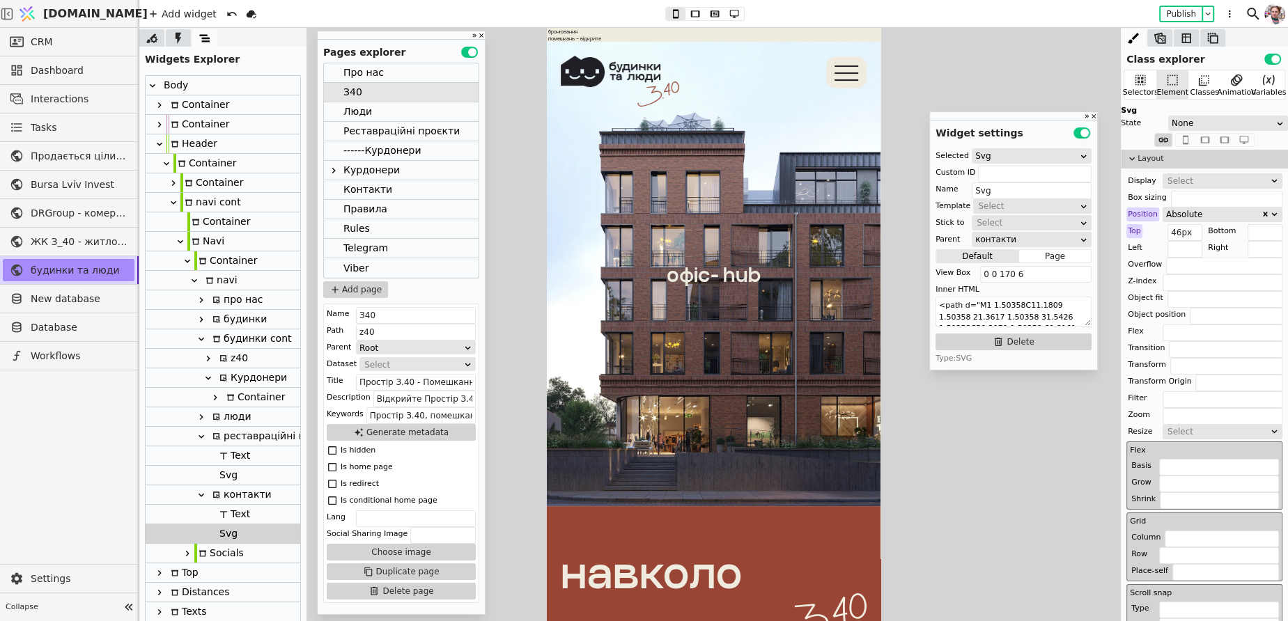
click at [358, 114] on div "Люди" at bounding box center [357, 111] width 29 height 19
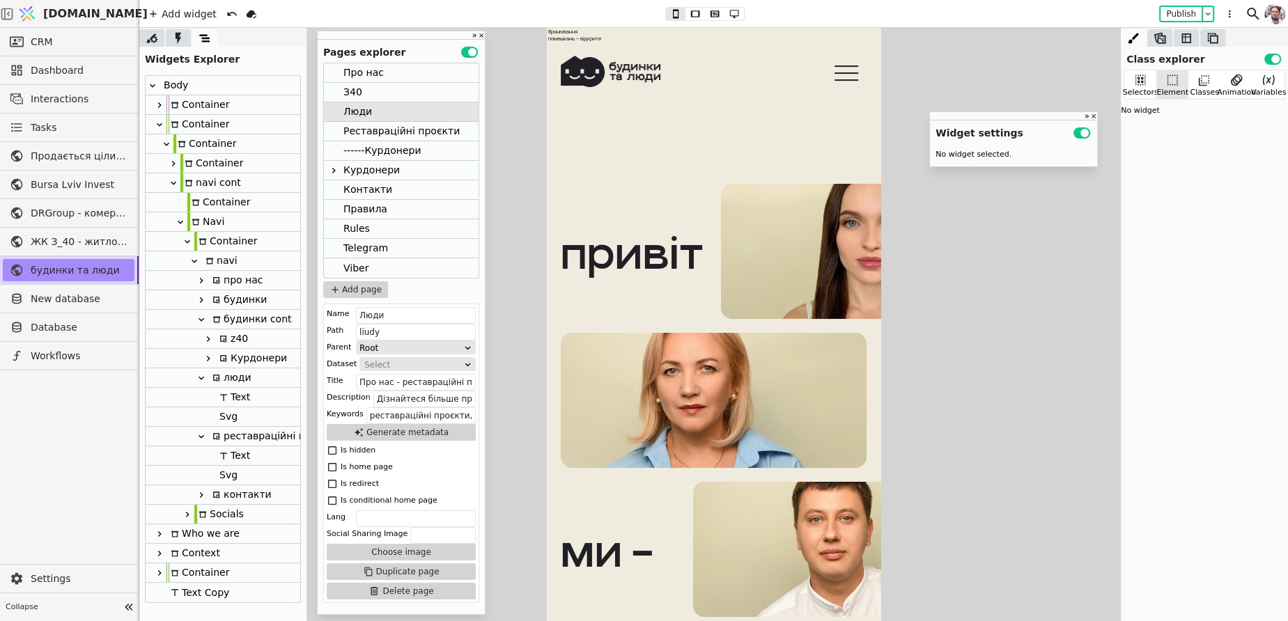
click at [231, 475] on div "Svg" at bounding box center [226, 475] width 22 height 19
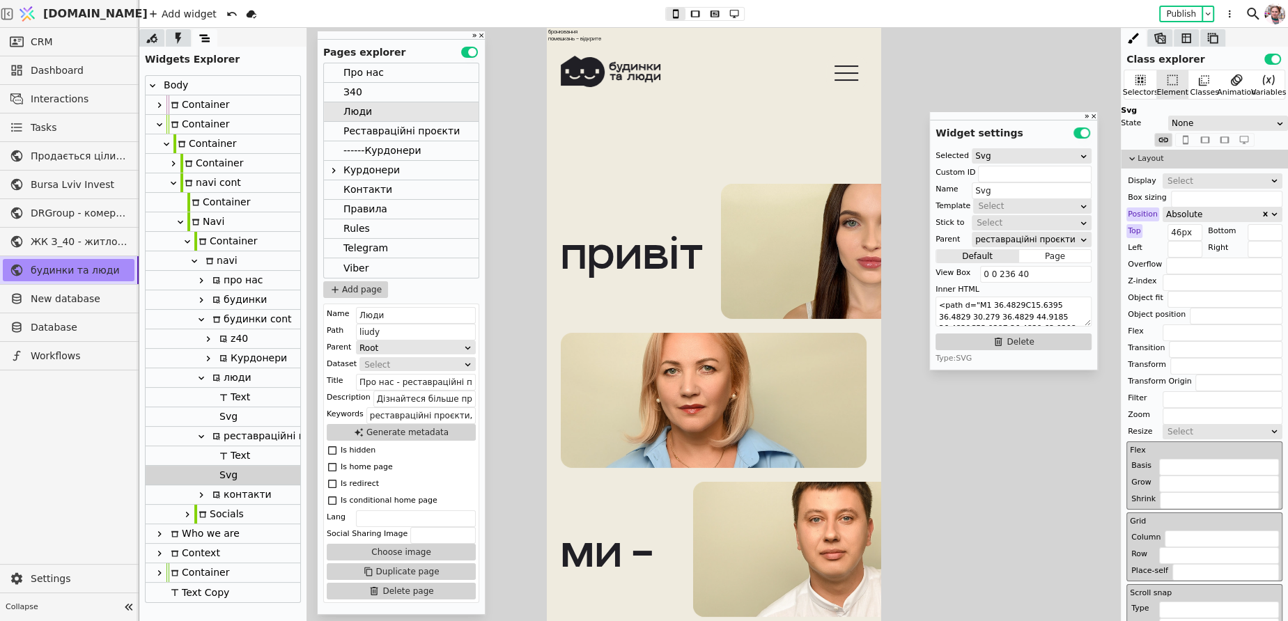
click at [371, 139] on div "Реставраційні проєкти" at bounding box center [401, 131] width 116 height 19
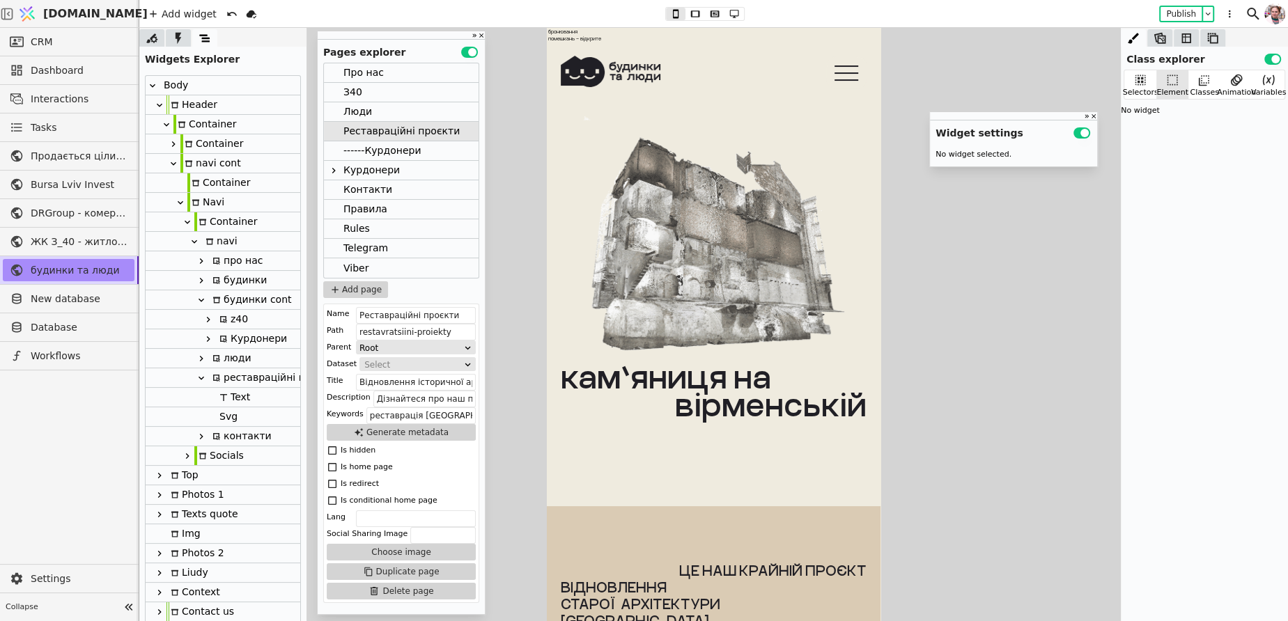
click at [224, 414] on div "Svg" at bounding box center [226, 416] width 22 height 19
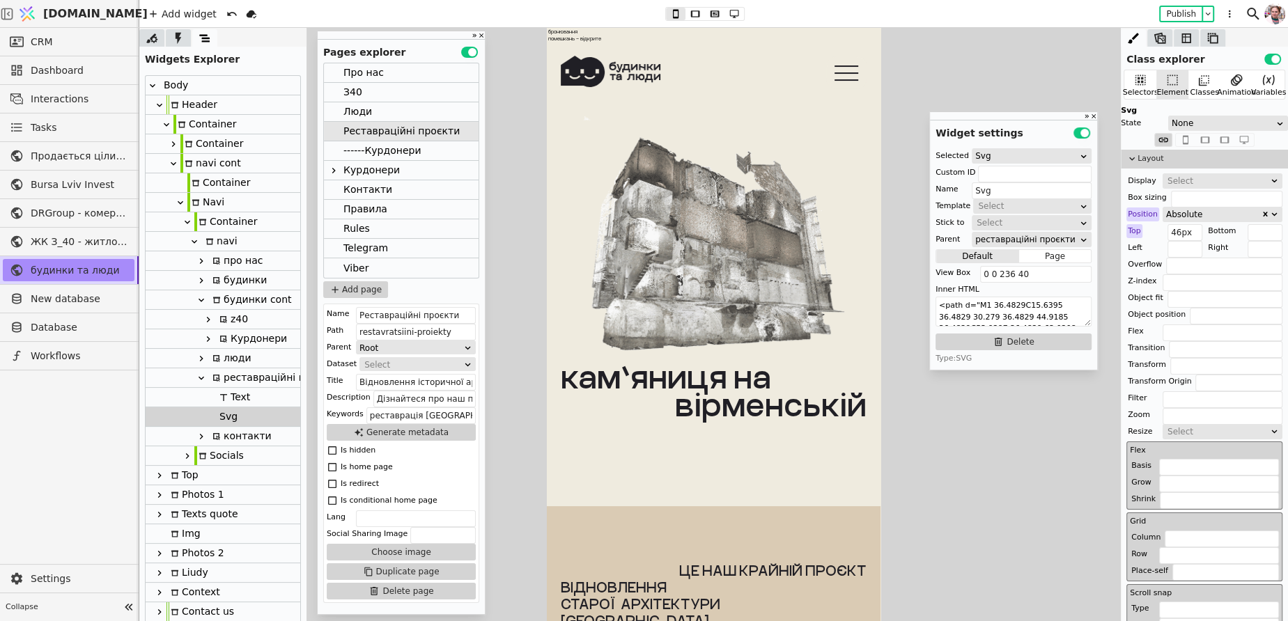
click at [357, 173] on div "Курдонери" at bounding box center [371, 170] width 56 height 19
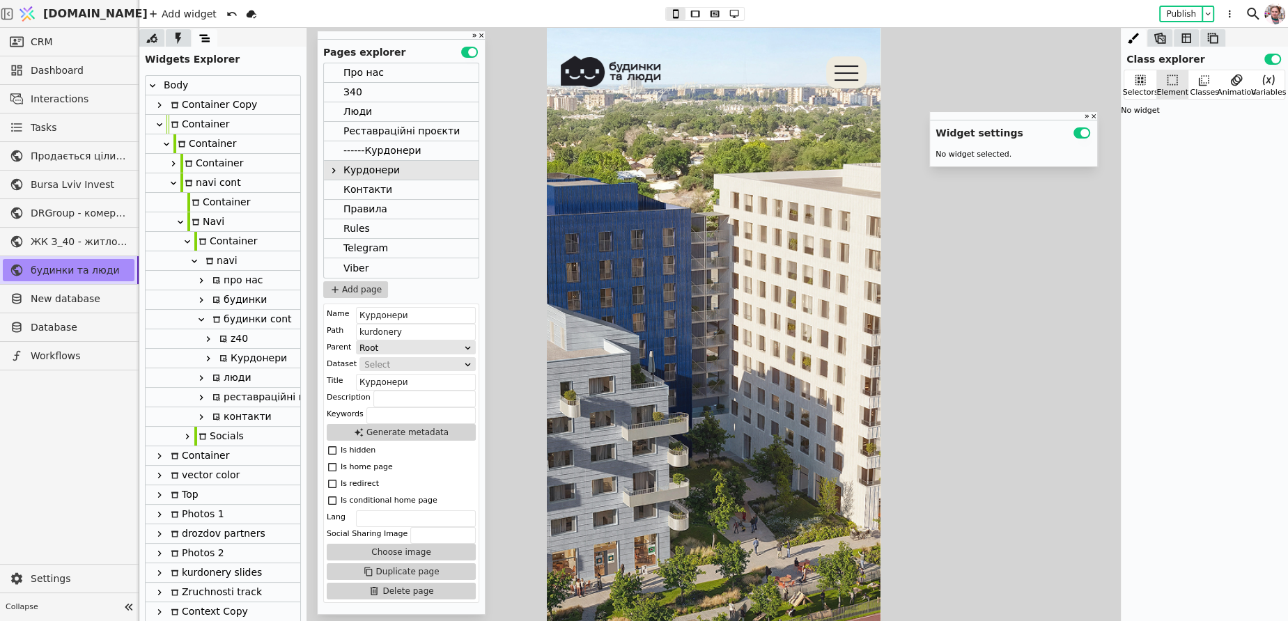
click at [202, 401] on icon at bounding box center [201, 397] width 11 height 11
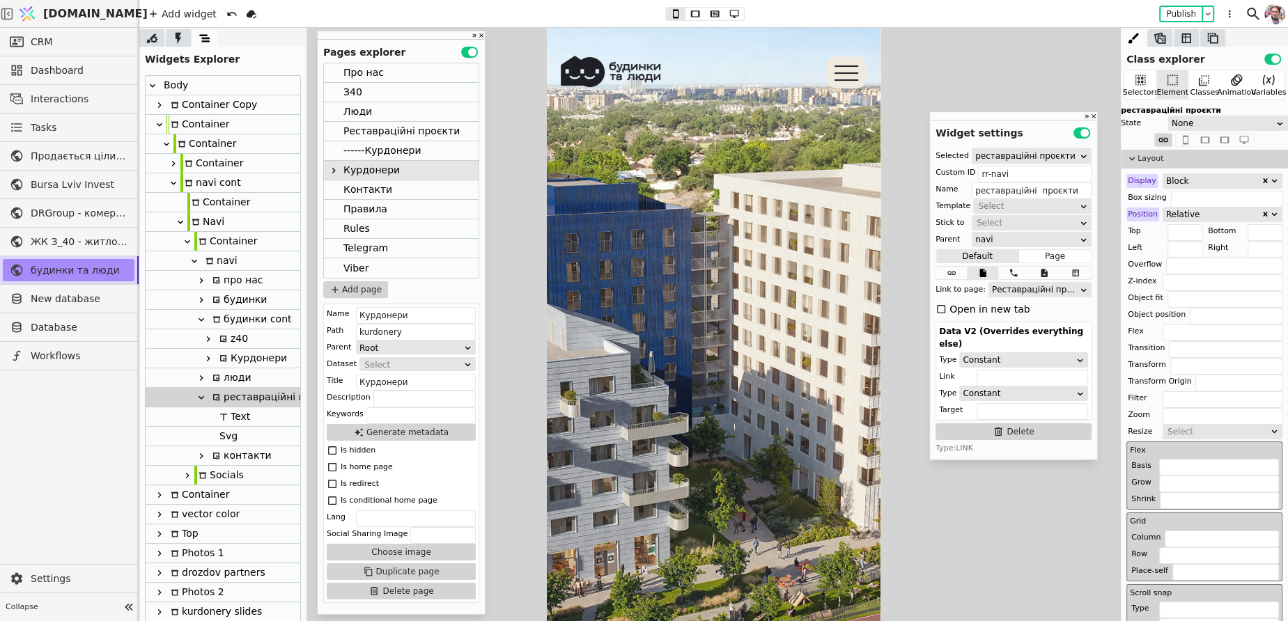
click at [216, 417] on div at bounding box center [216, 417] width 3 height 20
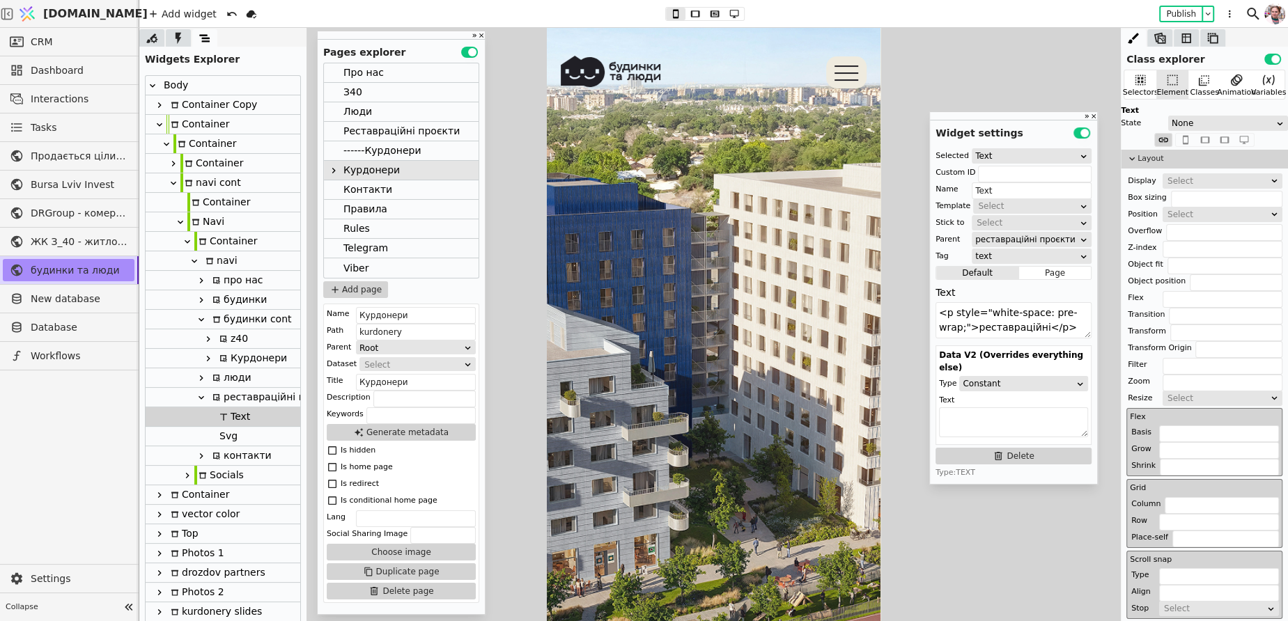
click at [218, 430] on div "Svg" at bounding box center [226, 436] width 22 height 19
type input "Svg"
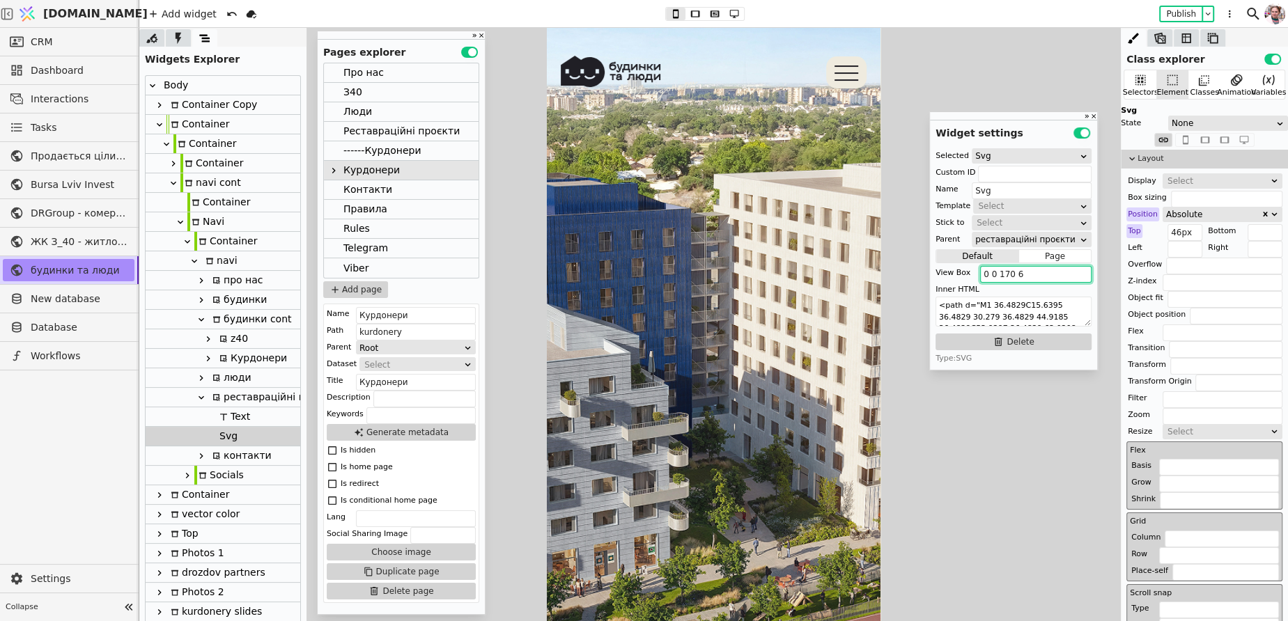
click at [1007, 274] on input "0 0 170 6" at bounding box center [1035, 274] width 111 height 17
paste input "236 40"
type input "0 0 236 40"
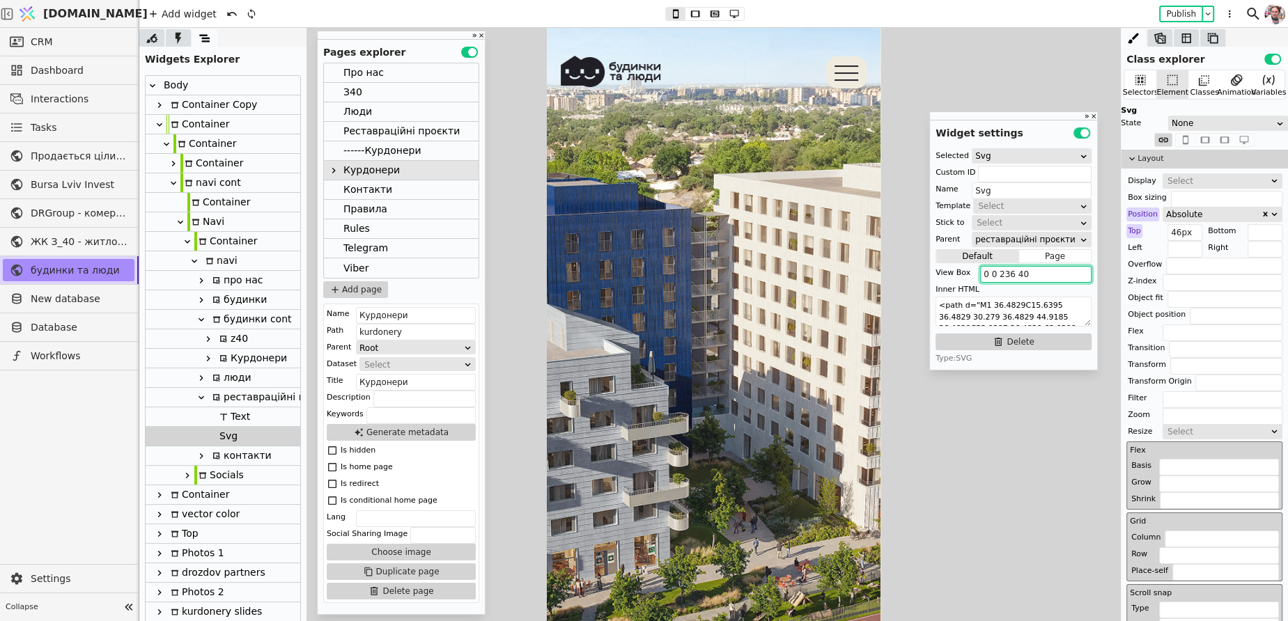
click at [355, 172] on div "Курдонери" at bounding box center [371, 170] width 56 height 19
click at [355, 186] on div "Контакти" at bounding box center [367, 189] width 49 height 19
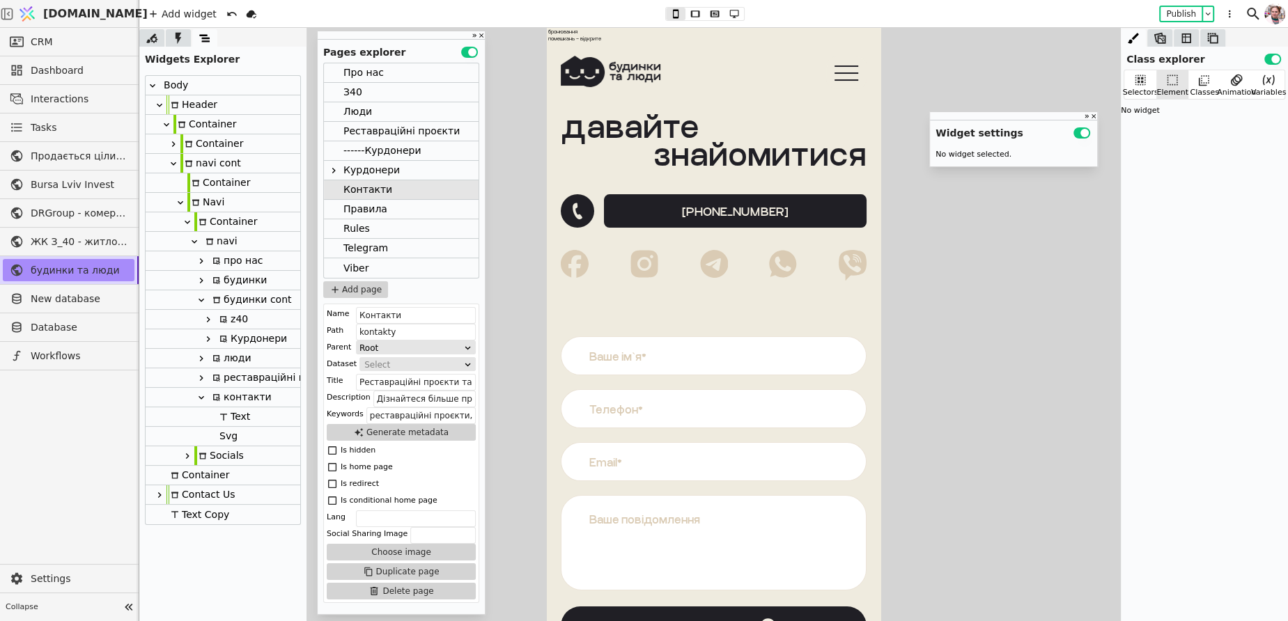
click at [207, 381] on div at bounding box center [201, 378] width 14 height 17
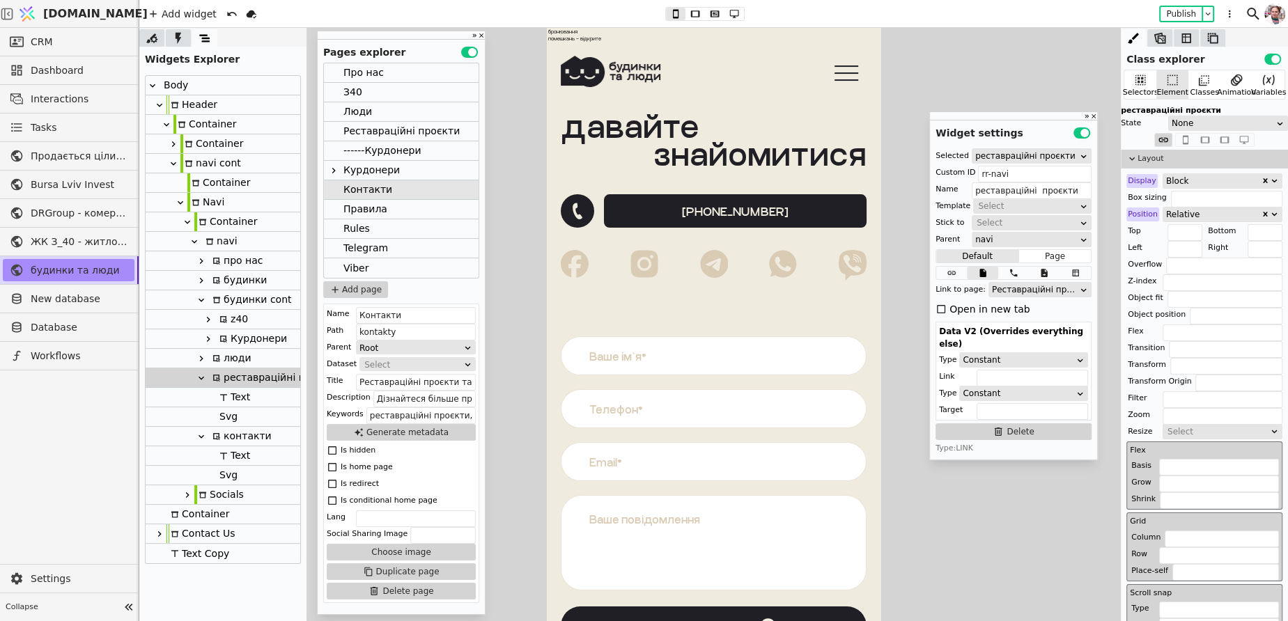
click at [219, 414] on div "Svg" at bounding box center [226, 416] width 22 height 19
type input "Svg"
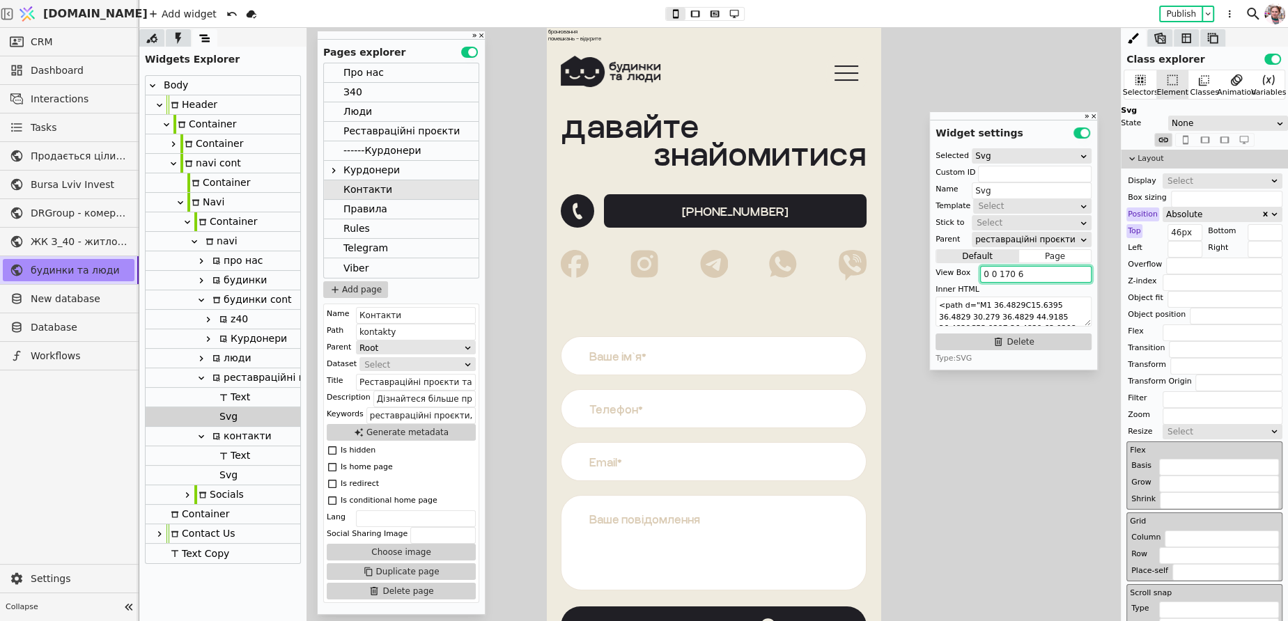
click at [999, 277] on input "0 0 170 6" at bounding box center [1035, 274] width 111 height 17
paste input "236 40"
type input "0 0 236 40"
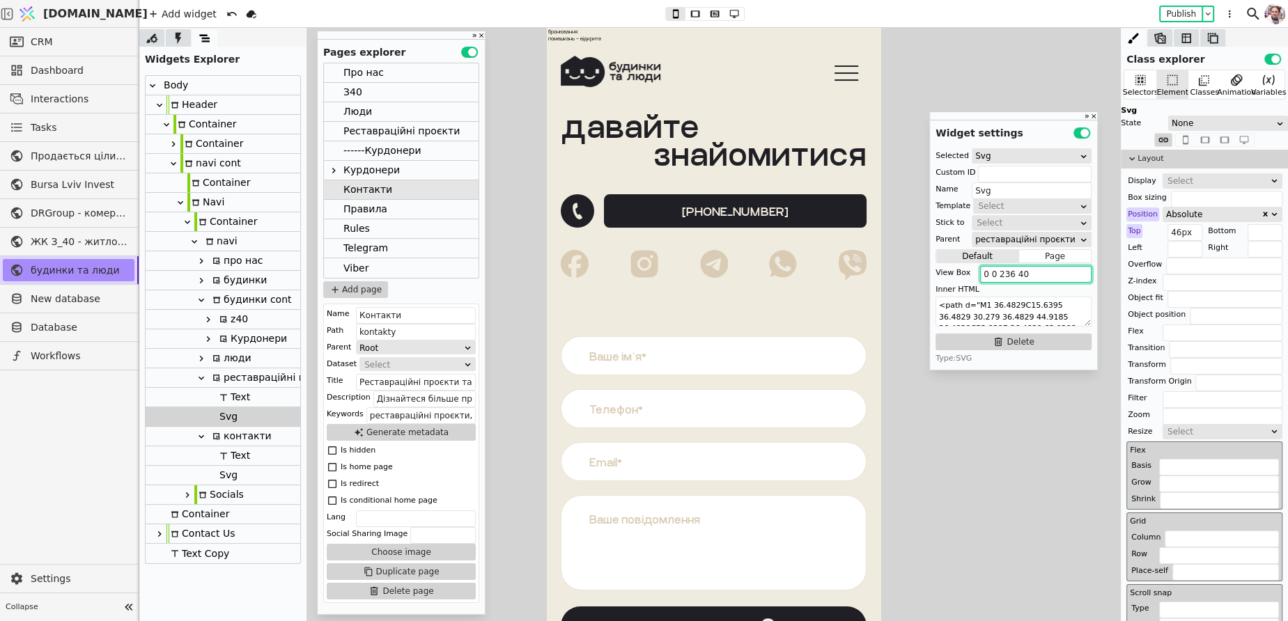
click at [230, 436] on div "контакти" at bounding box center [239, 436] width 63 height 19
type input "contacts-navi"
type input "контакти"
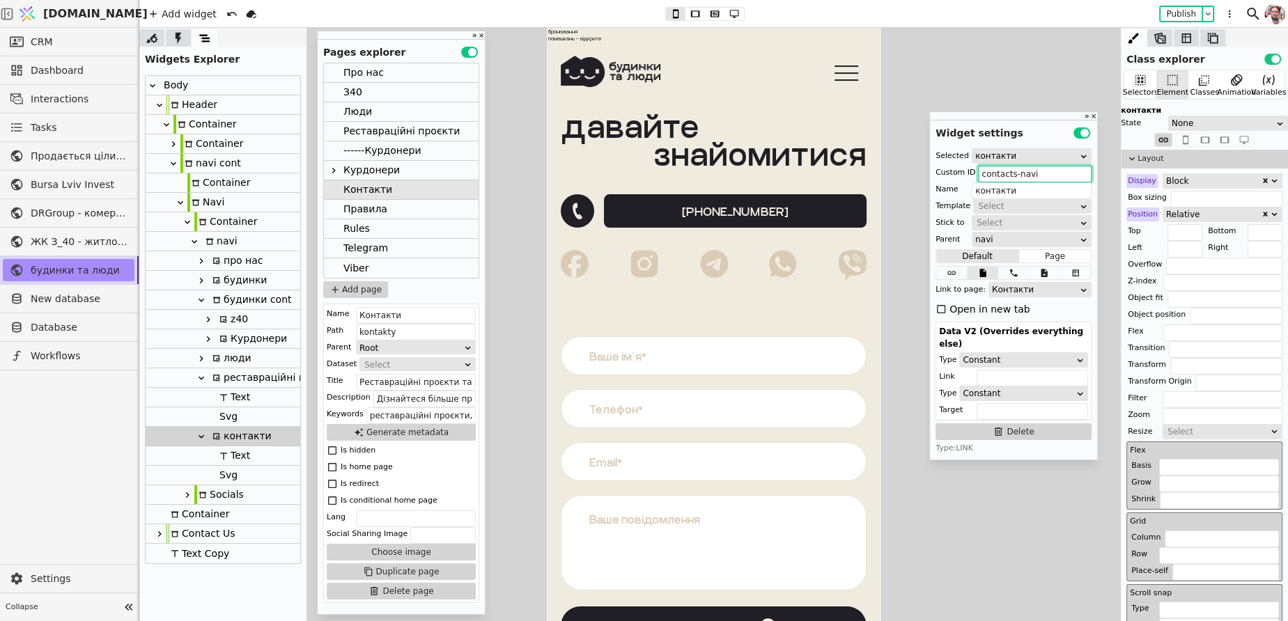
click at [1011, 177] on input "contacts-navi" at bounding box center [1035, 174] width 114 height 17
click at [361, 171] on div "Курдонери" at bounding box center [371, 170] width 56 height 19
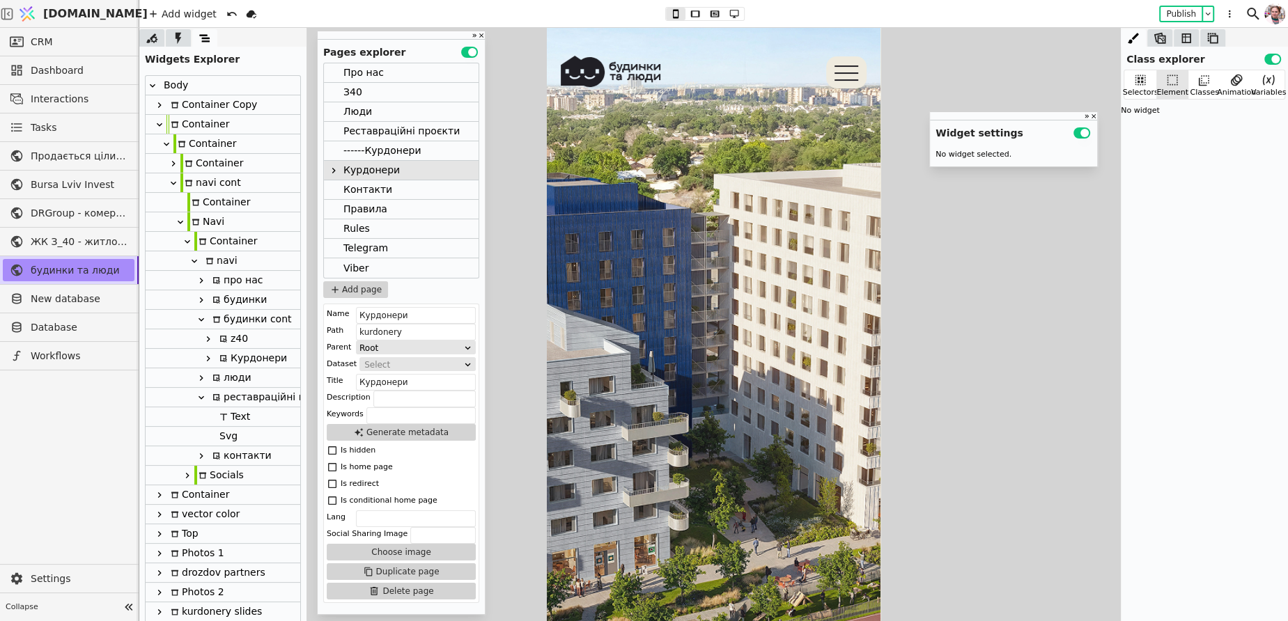
click at [246, 361] on div "Курдонери" at bounding box center [251, 358] width 72 height 19
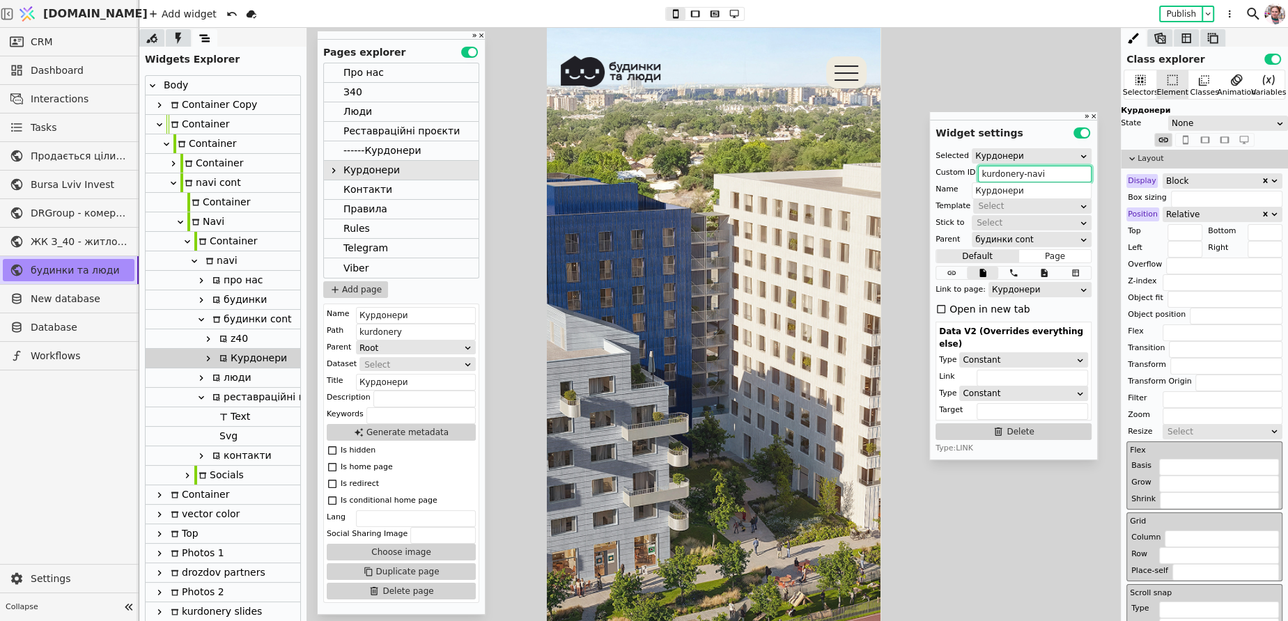
click at [1008, 178] on input "kurdonery-navi" at bounding box center [1035, 174] width 114 height 17
click at [379, 137] on div "Реставраційні проєкти" at bounding box center [401, 131] width 116 height 19
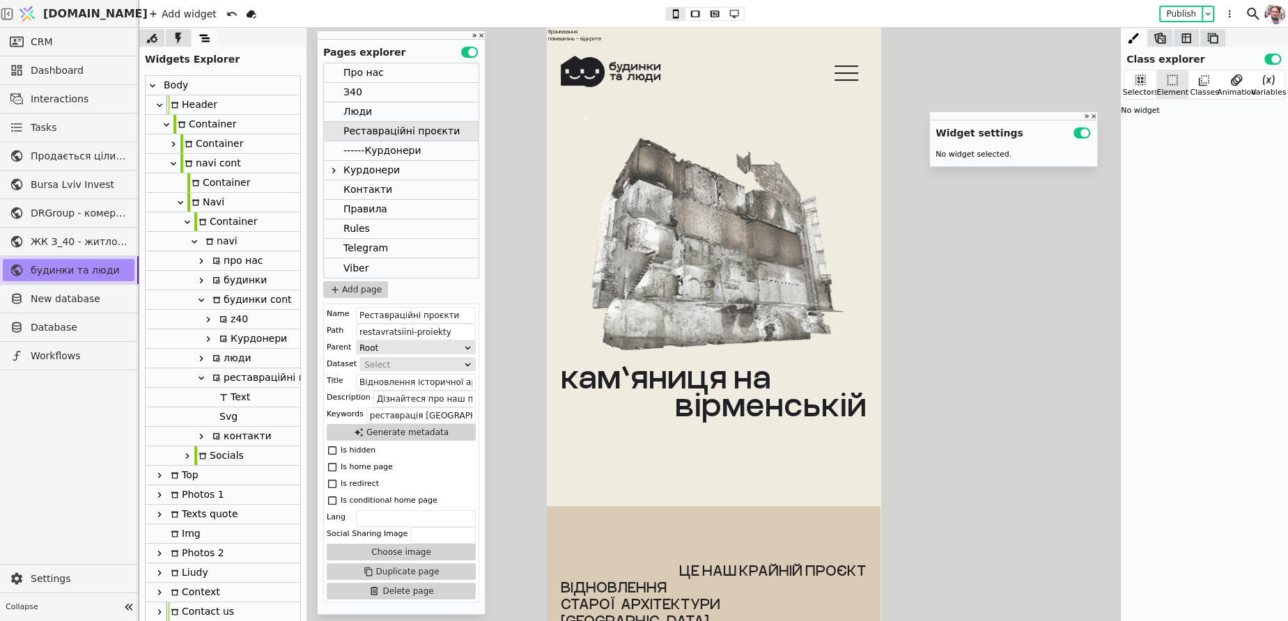
click at [227, 382] on div "реставраційні проєкти" at bounding box center [274, 377] width 132 height 19
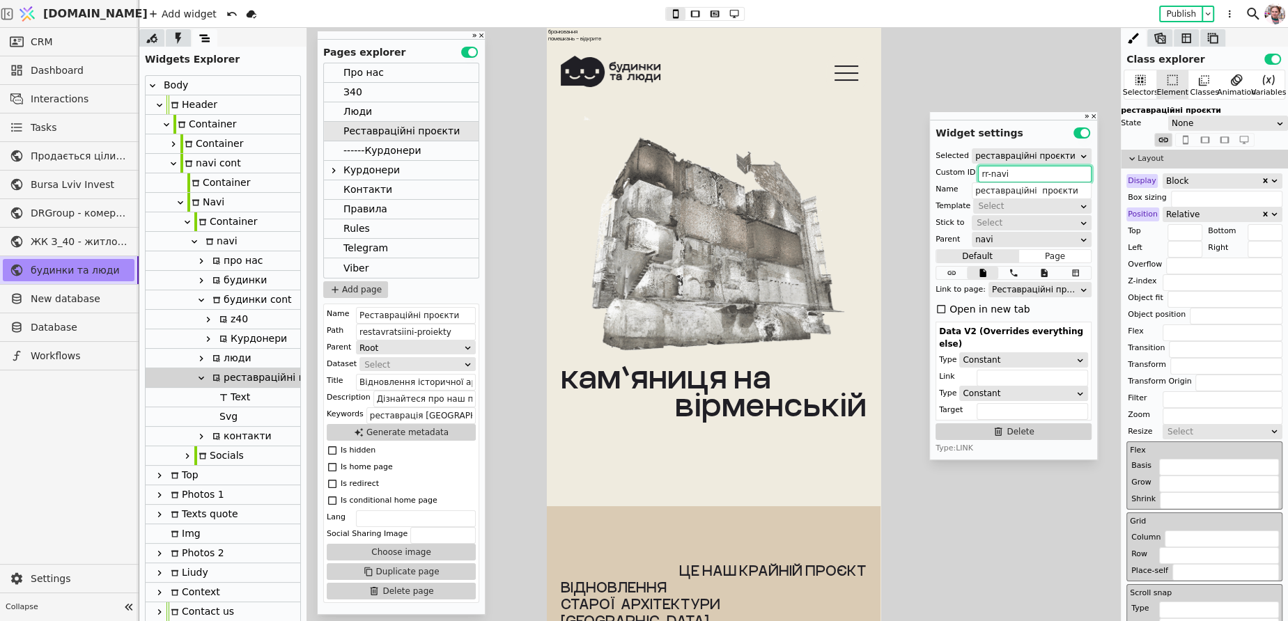
click at [989, 178] on input "rr-navi" at bounding box center [1035, 174] width 114 height 17
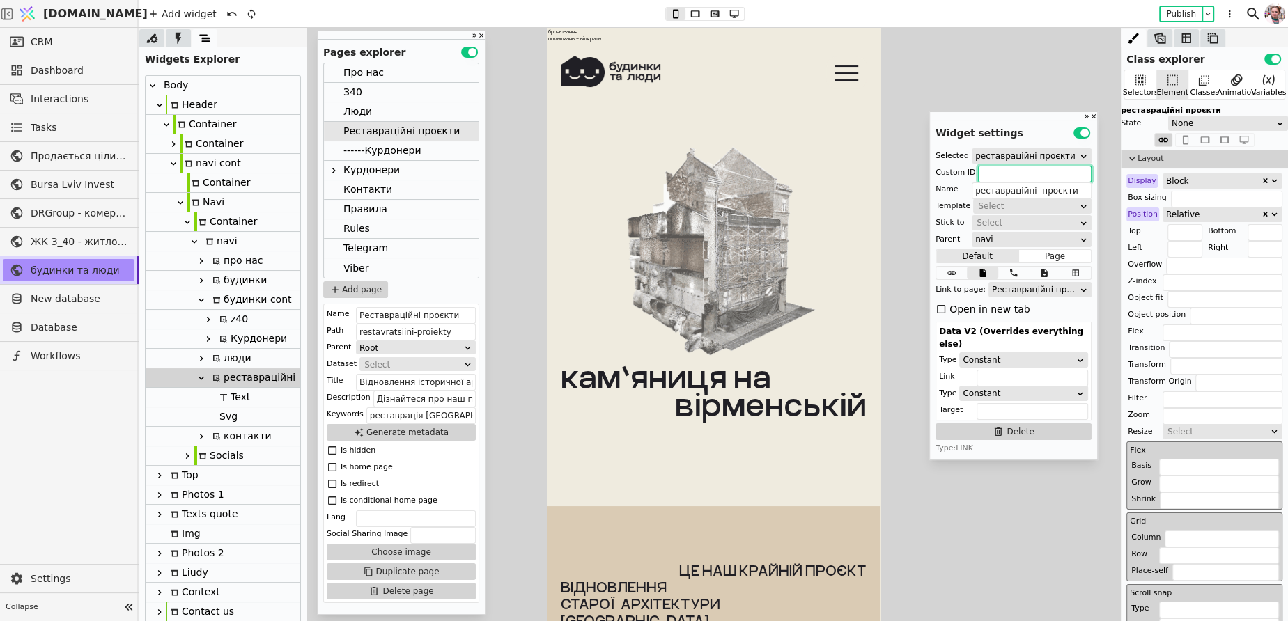
click at [355, 107] on div "Люди" at bounding box center [357, 111] width 29 height 19
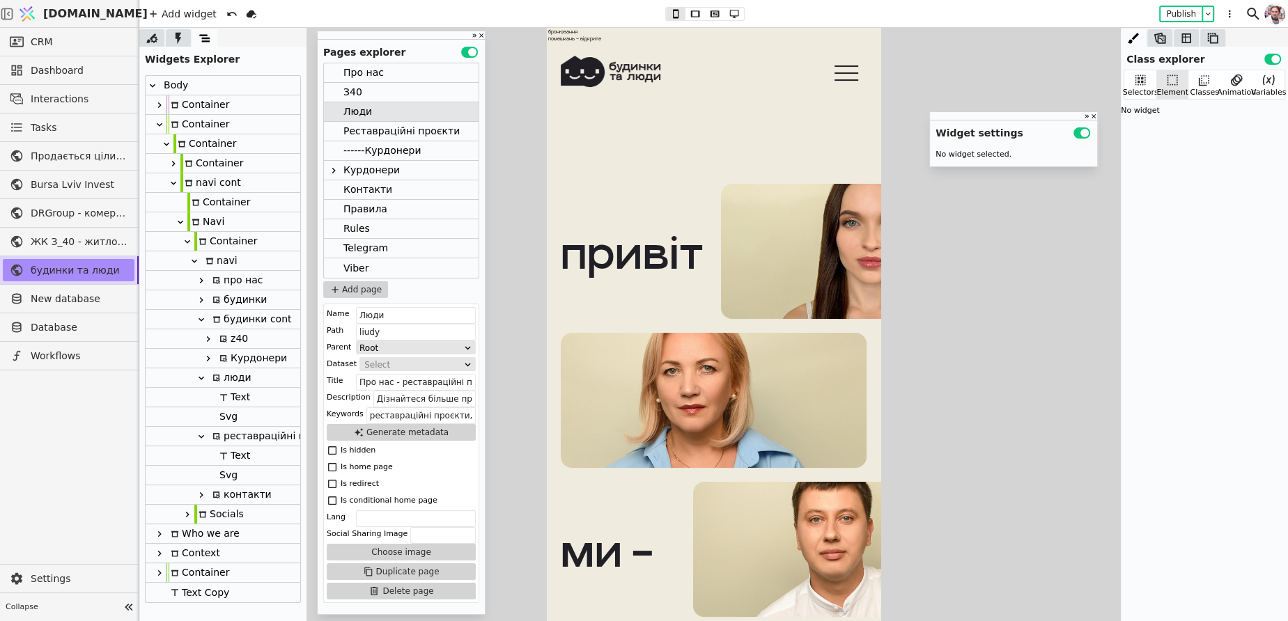
click at [229, 375] on div "люди" at bounding box center [229, 377] width 43 height 19
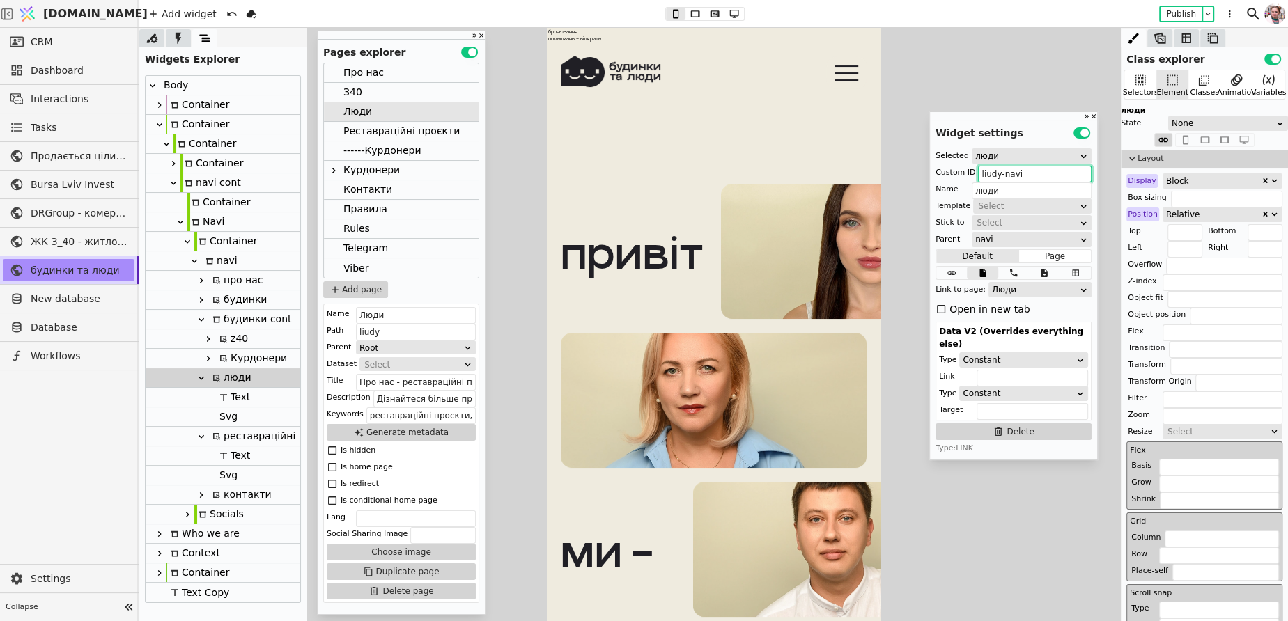
click at [1009, 173] on input "liudy-navi" at bounding box center [1035, 174] width 114 height 17
click at [360, 85] on div "З40" at bounding box center [352, 92] width 19 height 19
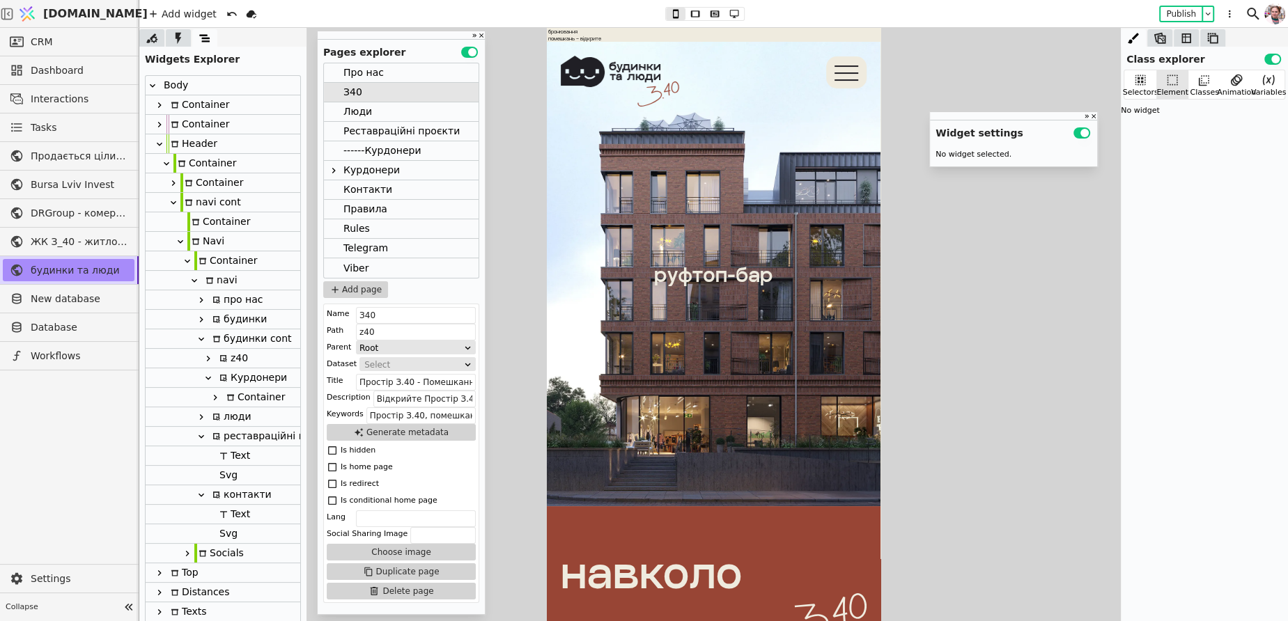
click at [240, 370] on div "Курдонери" at bounding box center [251, 377] width 72 height 19
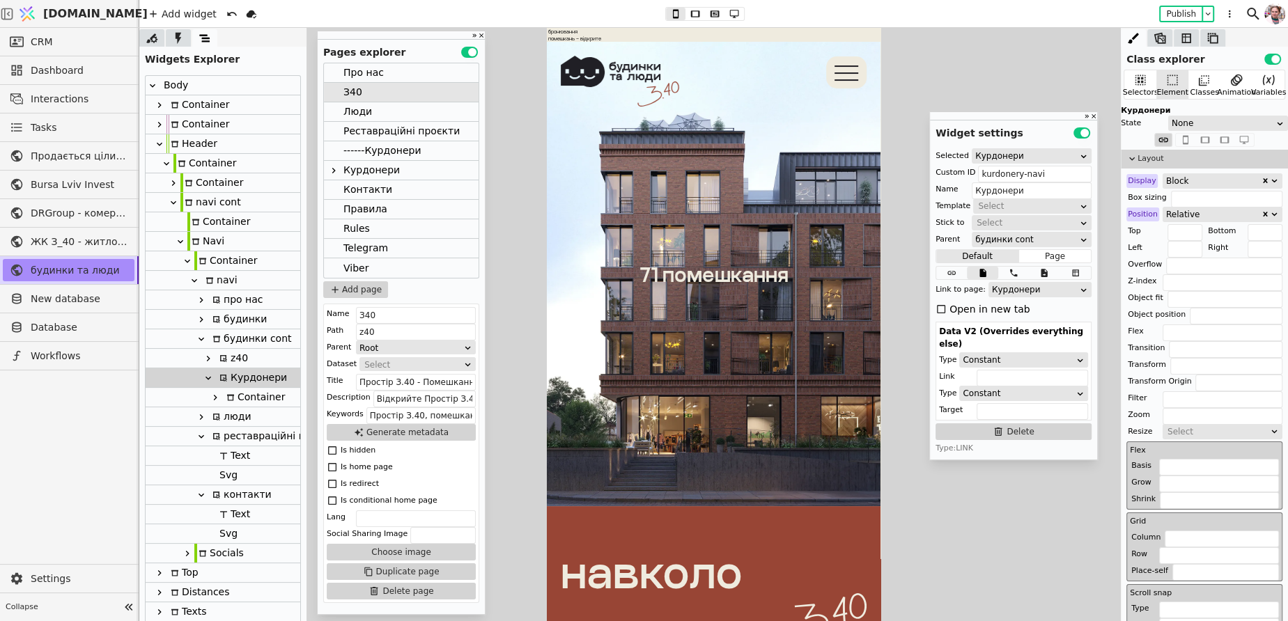
click at [243, 359] on div "z40" at bounding box center [231, 358] width 33 height 19
type input "z40-navi"
type input "z40"
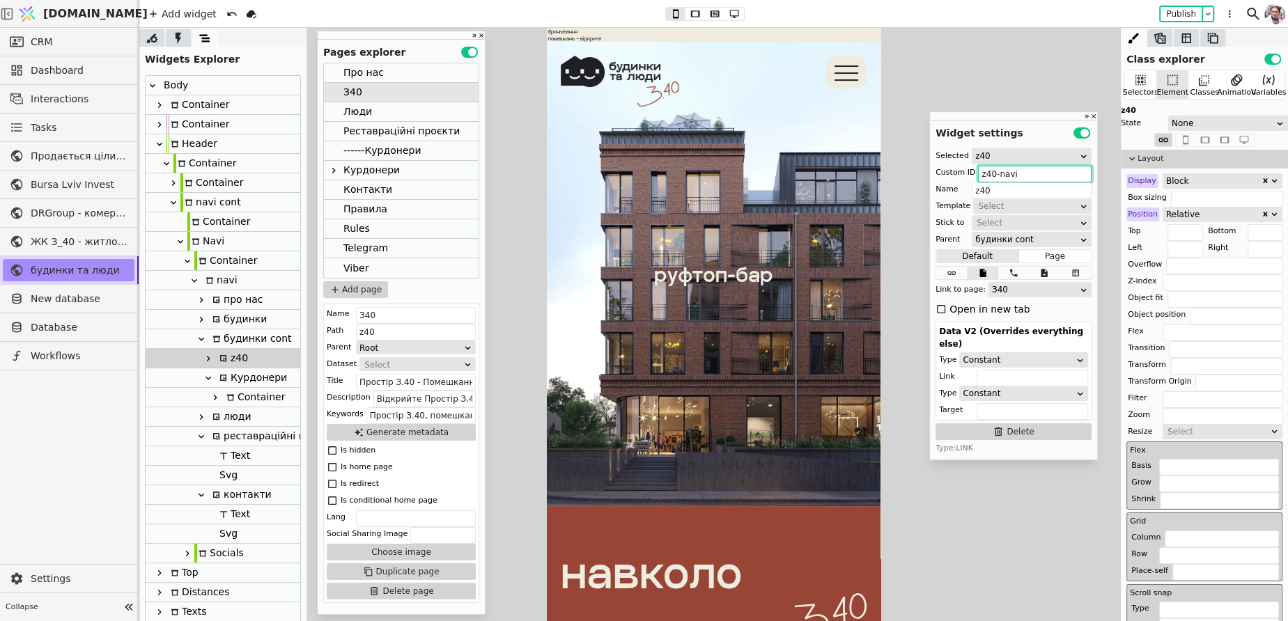
click at [1012, 173] on input "z40-navi" at bounding box center [1035, 174] width 114 height 17
click at [377, 67] on div "Про нас" at bounding box center [363, 72] width 40 height 19
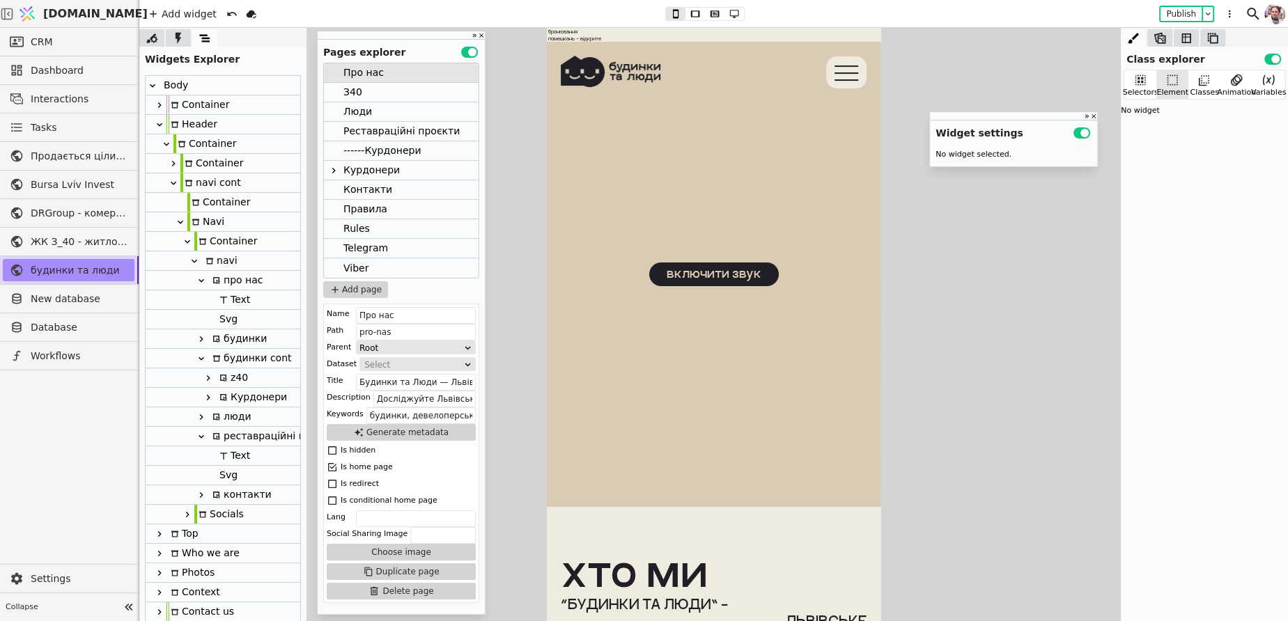
click at [238, 283] on div "про нас" at bounding box center [235, 280] width 55 height 19
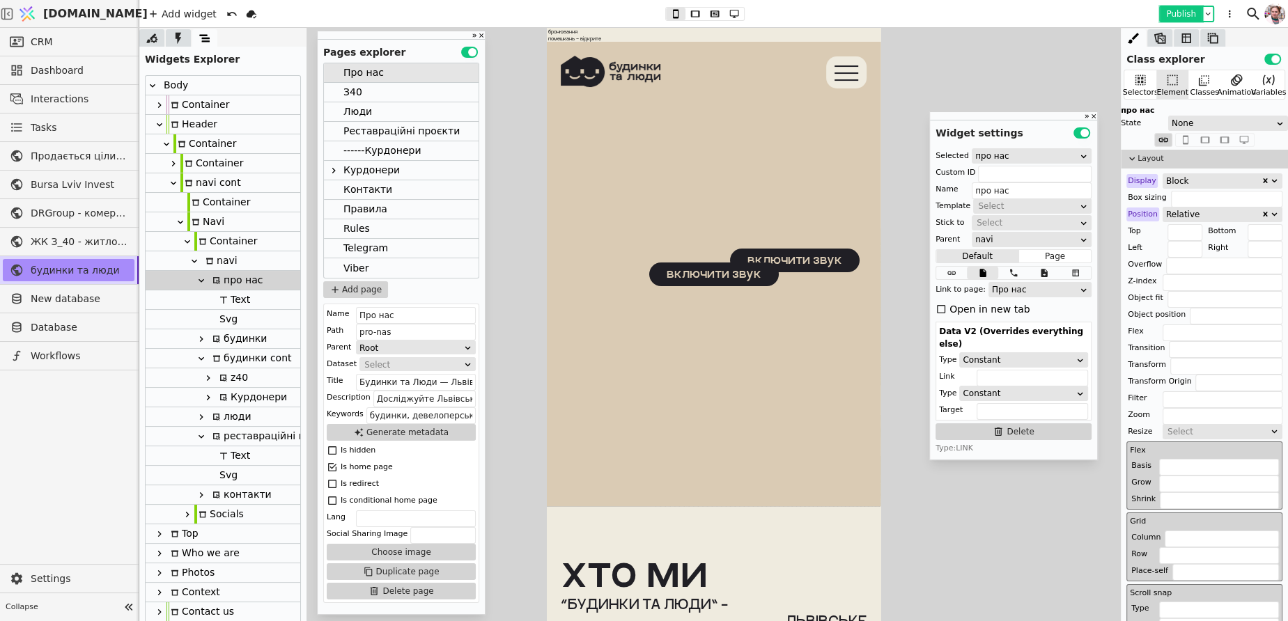
click at [1174, 18] on button "Publish" at bounding box center [1180, 14] width 41 height 14
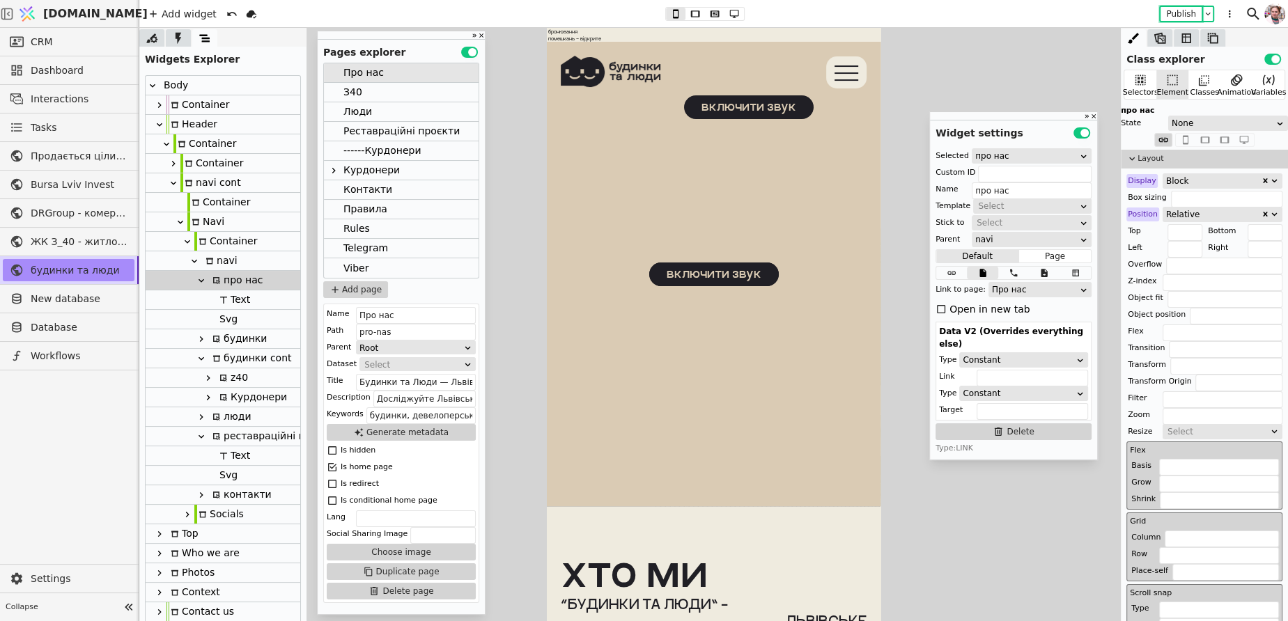
click at [238, 376] on div "z40" at bounding box center [231, 377] width 33 height 19
type input "z40-navi"
type input "z40"
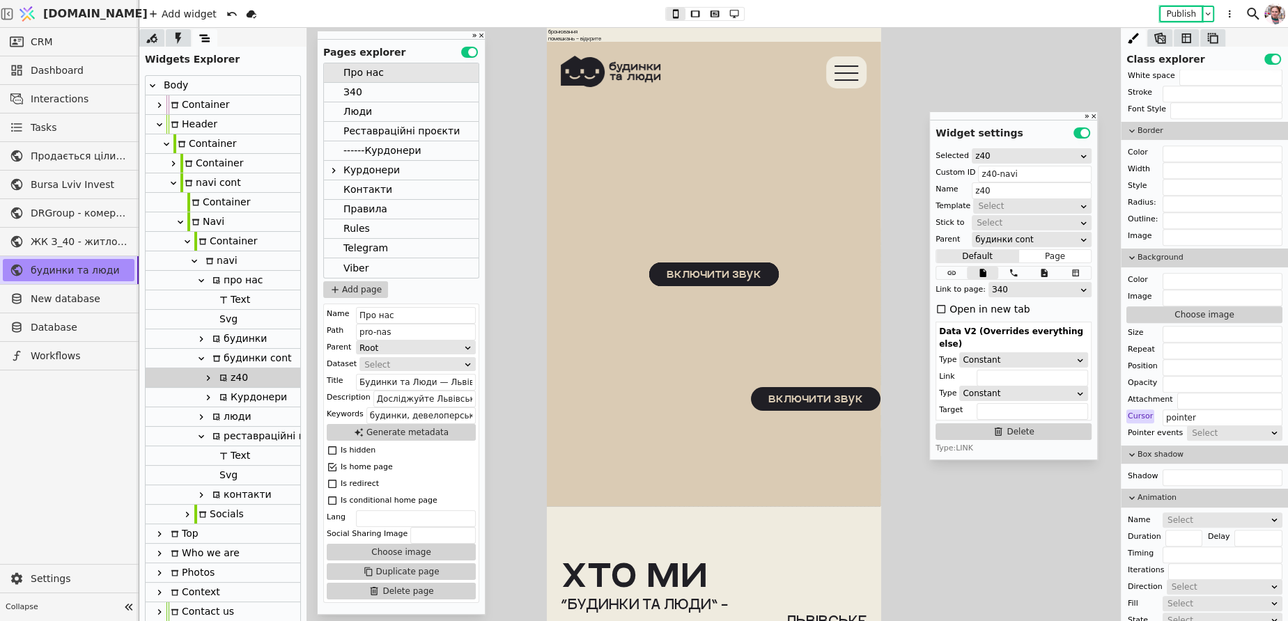
scroll to position [1085, 0]
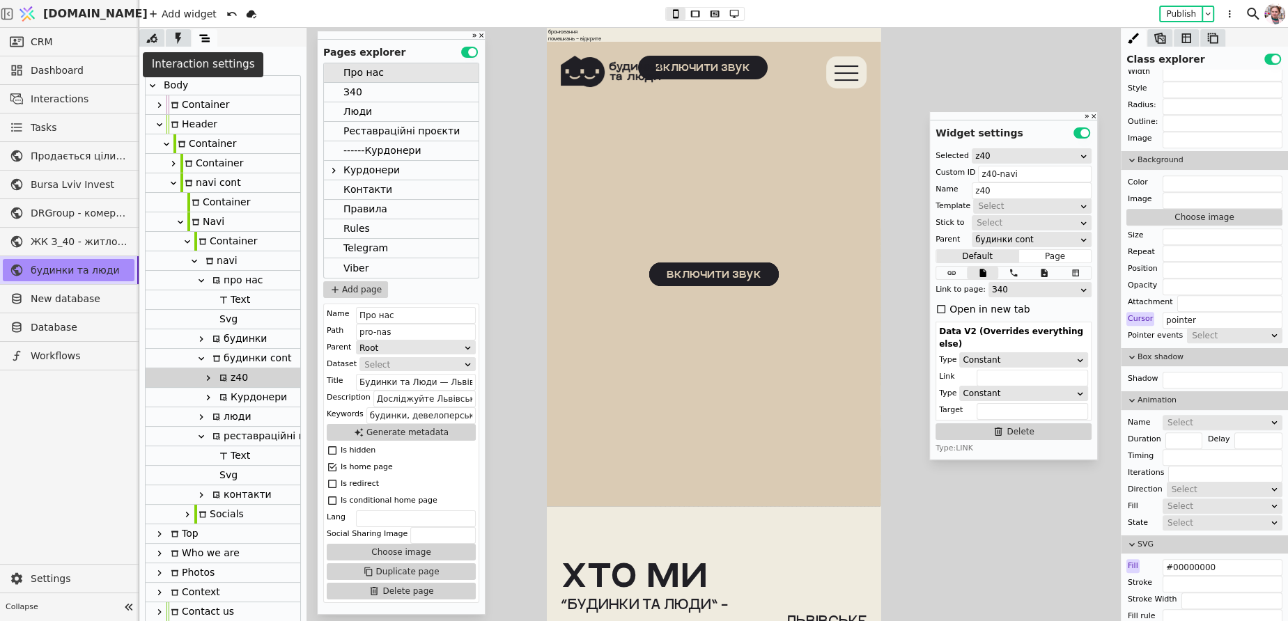
click at [178, 39] on icon at bounding box center [179, 38] width 6 height 12
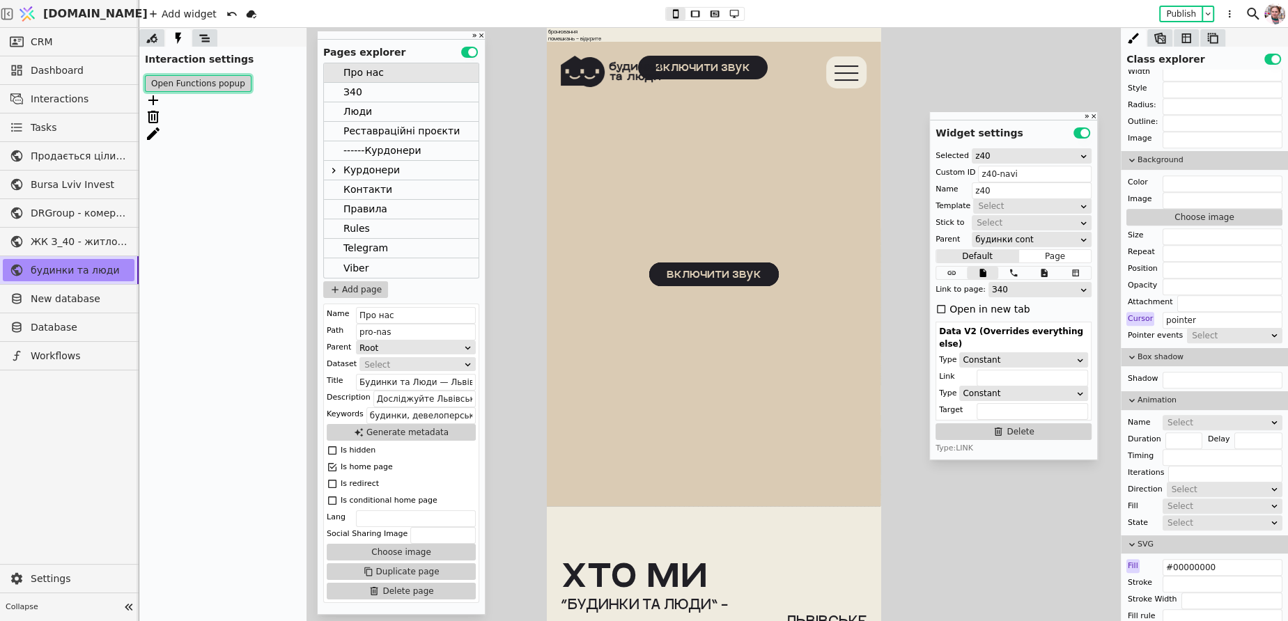
click at [181, 79] on button "Open Functions popup" at bounding box center [198, 83] width 107 height 17
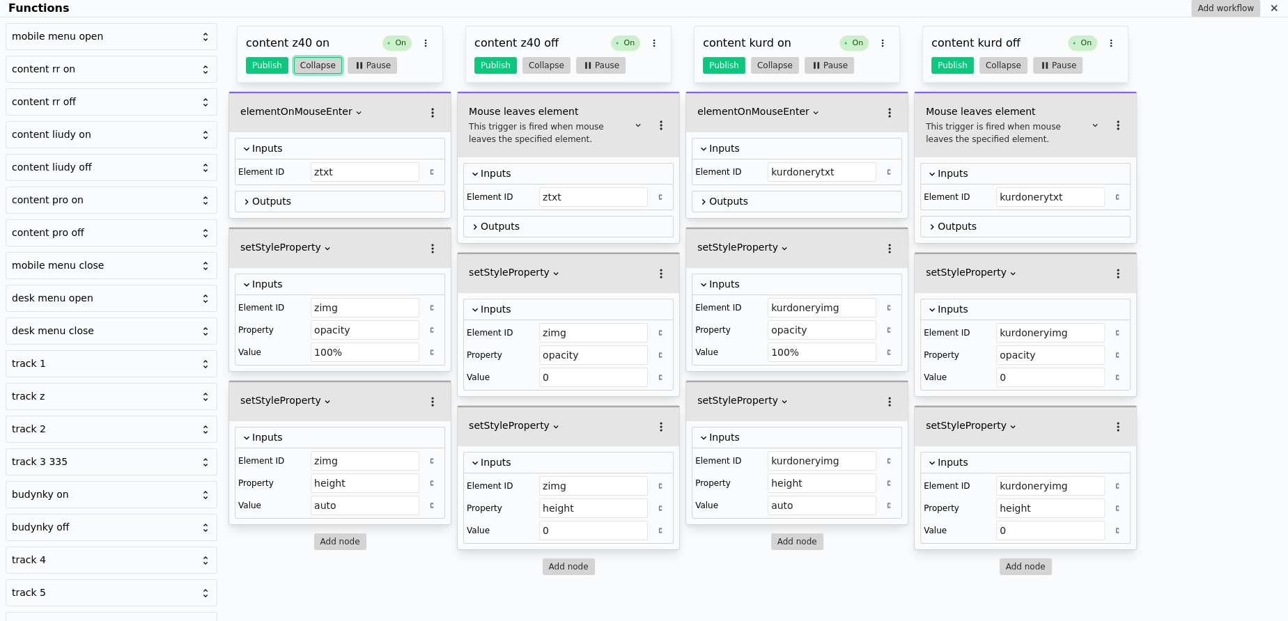
click at [322, 64] on button "Collapse" at bounding box center [318, 65] width 48 height 17
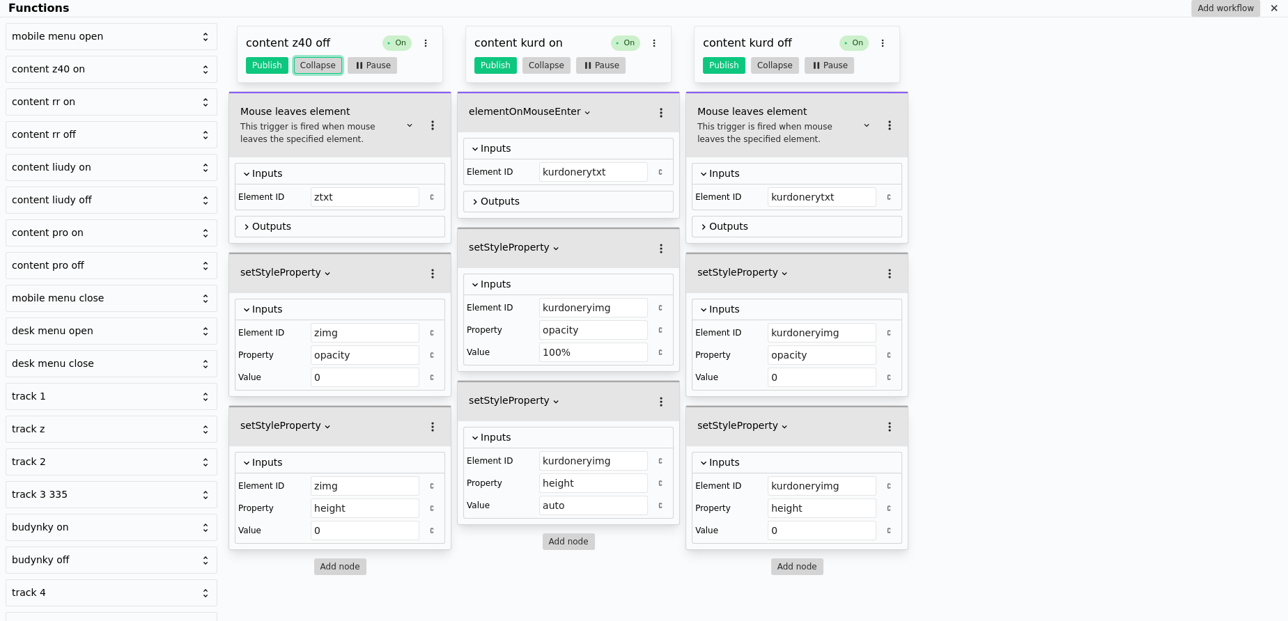
click at [322, 64] on button "Collapse" at bounding box center [318, 65] width 48 height 17
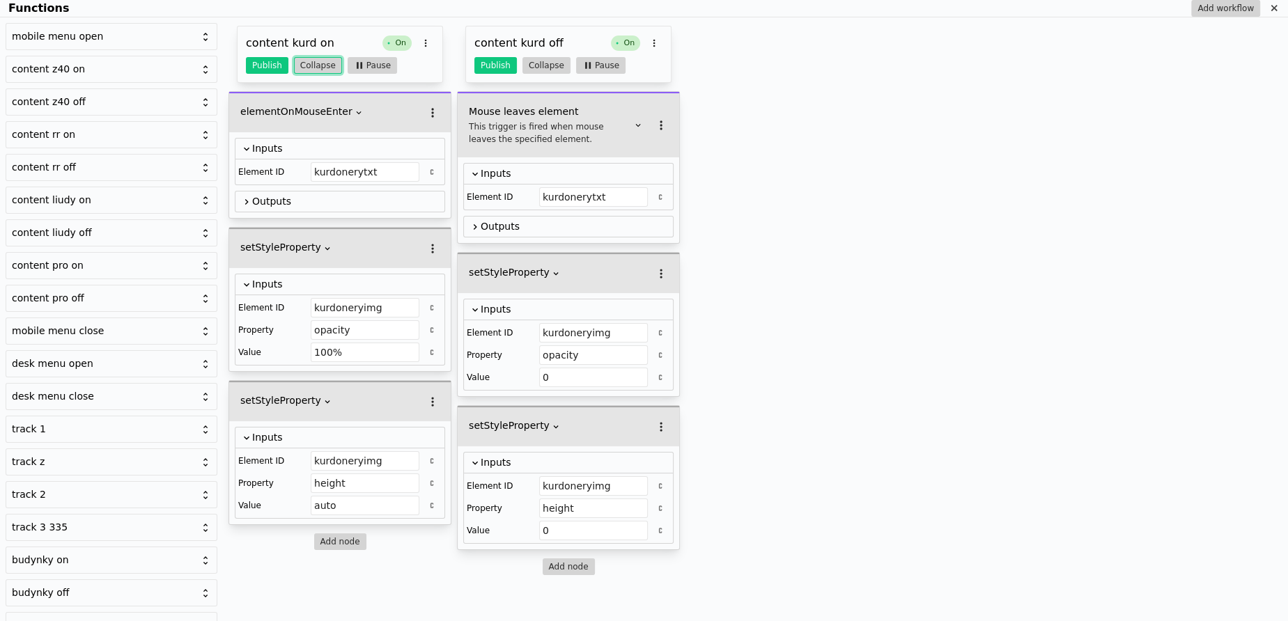
click at [322, 64] on button "Collapse" at bounding box center [318, 65] width 48 height 17
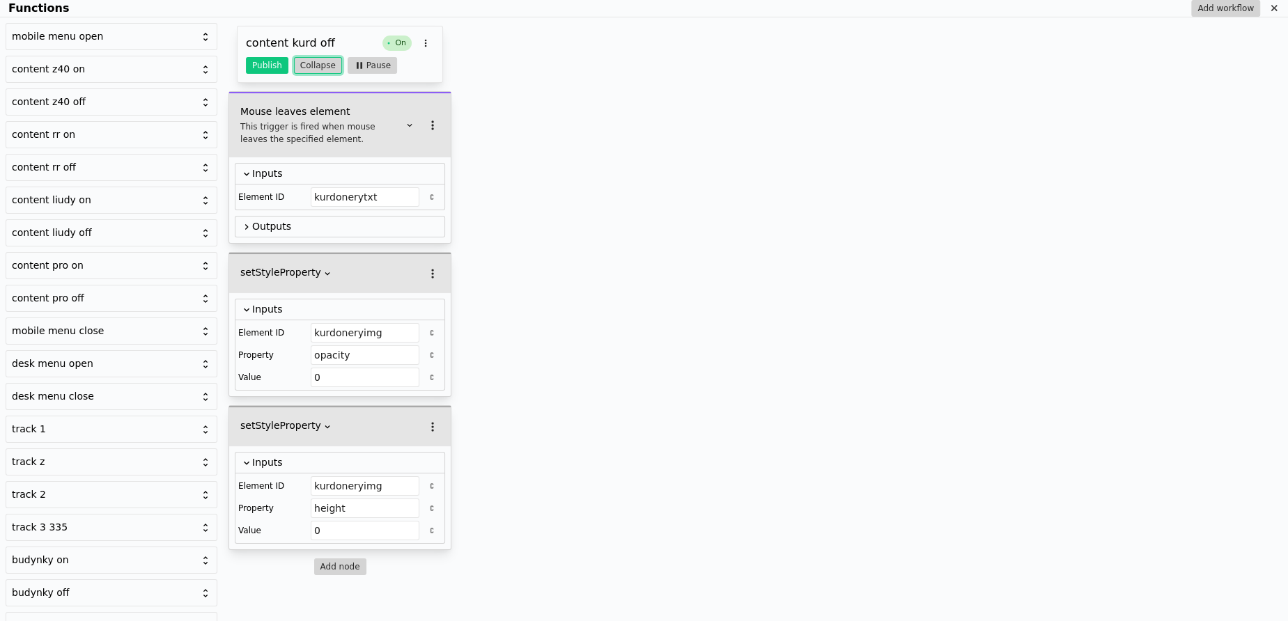
click at [322, 64] on button "Collapse" at bounding box center [318, 65] width 48 height 17
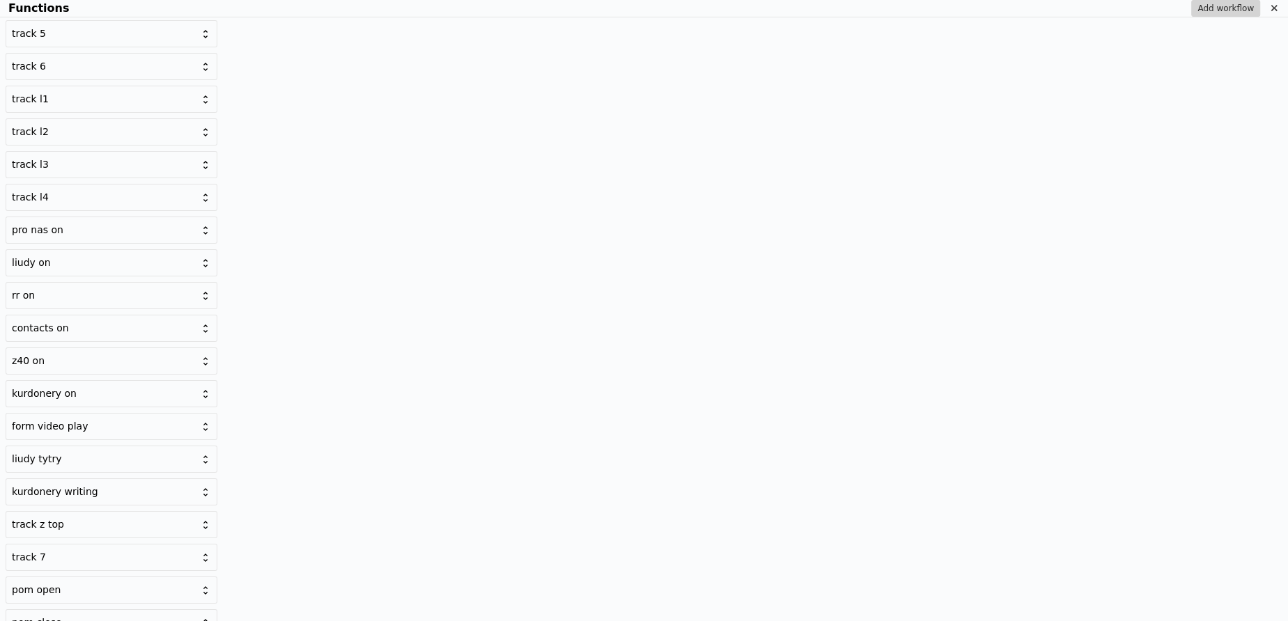
scroll to position [628, 0]
click at [111, 351] on div "z40 on" at bounding box center [112, 357] width 212 height 27
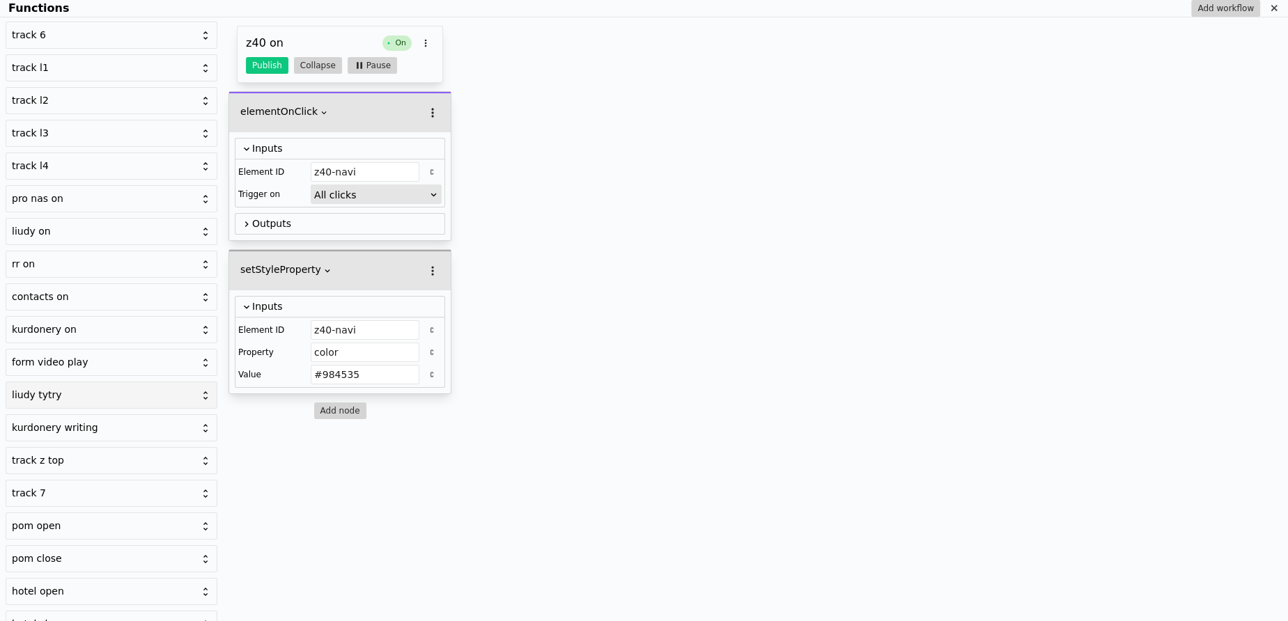
scroll to position [665, 0]
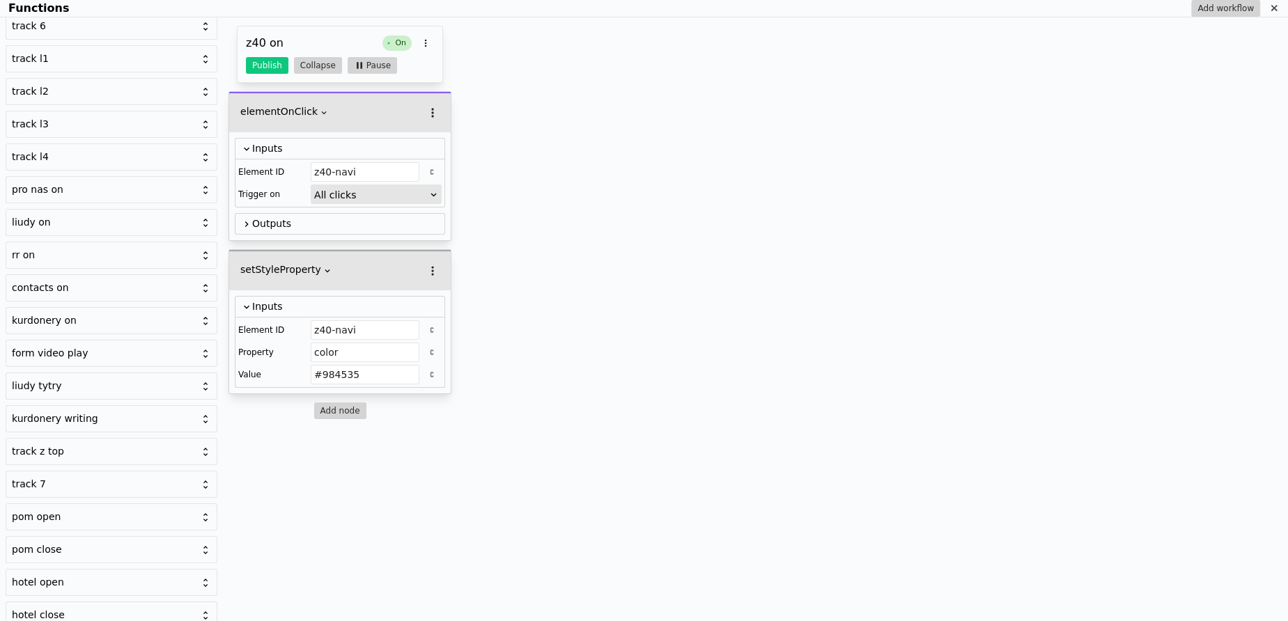
click at [864, 313] on div "mobile menu open content z40 on content z40 off content rr on content rr off co…" at bounding box center [644, 319] width 1288 height 604
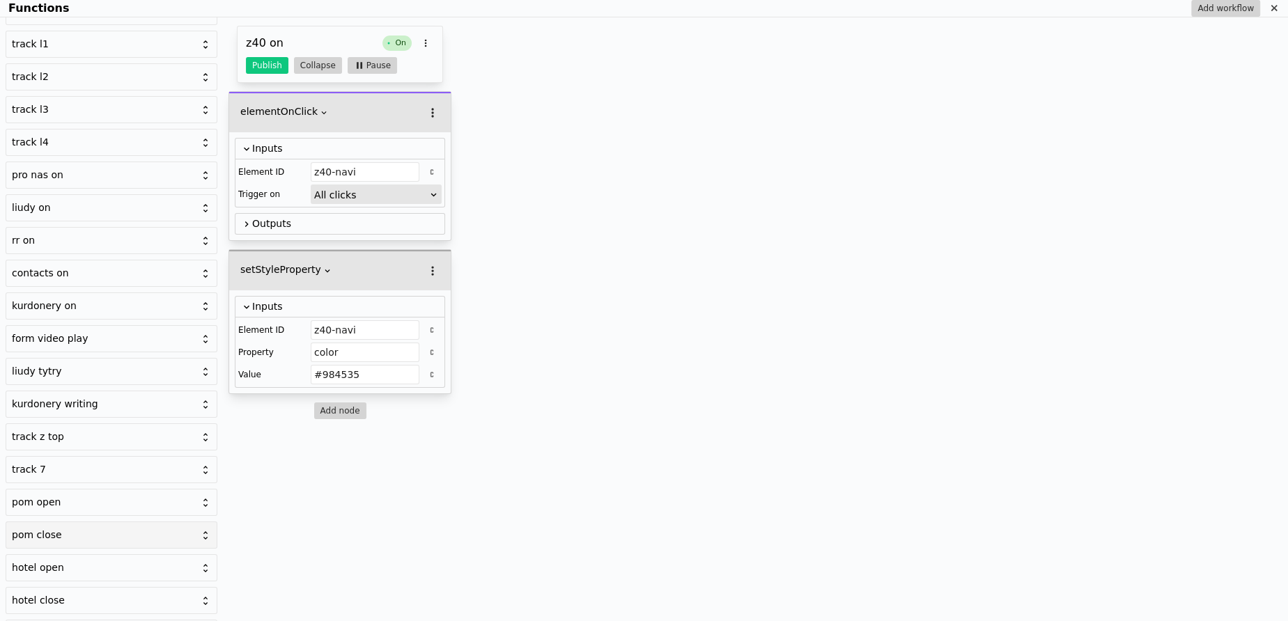
scroll to position [683, 0]
click at [38, 169] on div "pro nas on" at bounding box center [112, 171] width 212 height 27
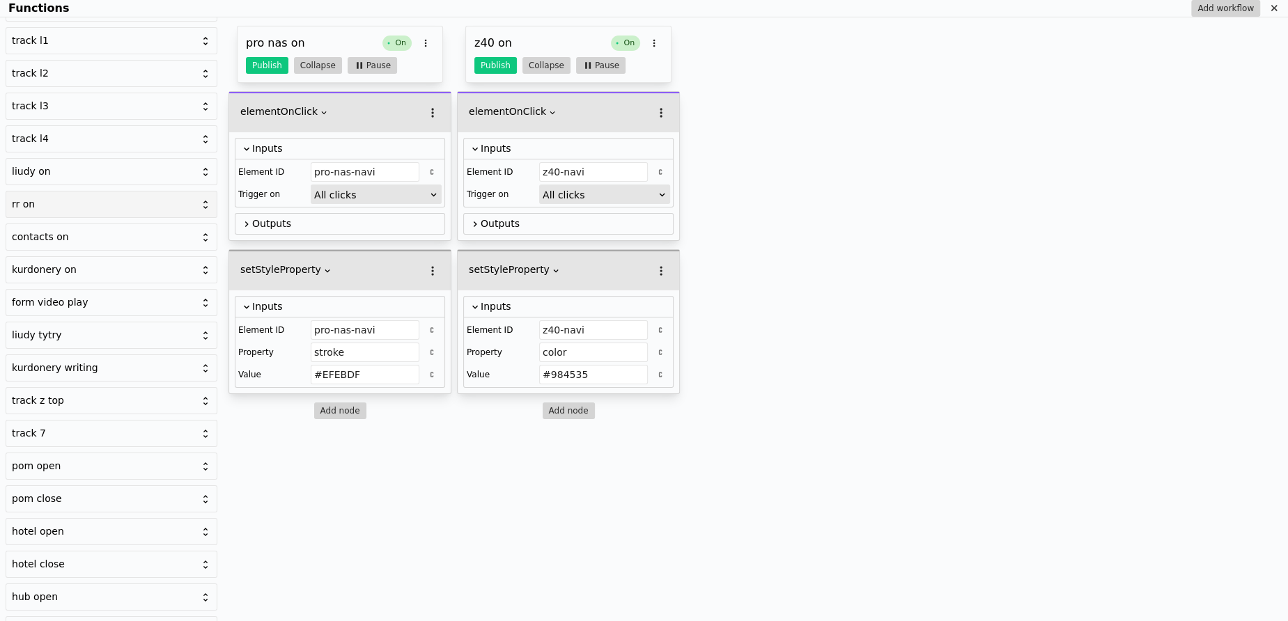
click at [20, 197] on div "rr on" at bounding box center [103, 204] width 182 height 15
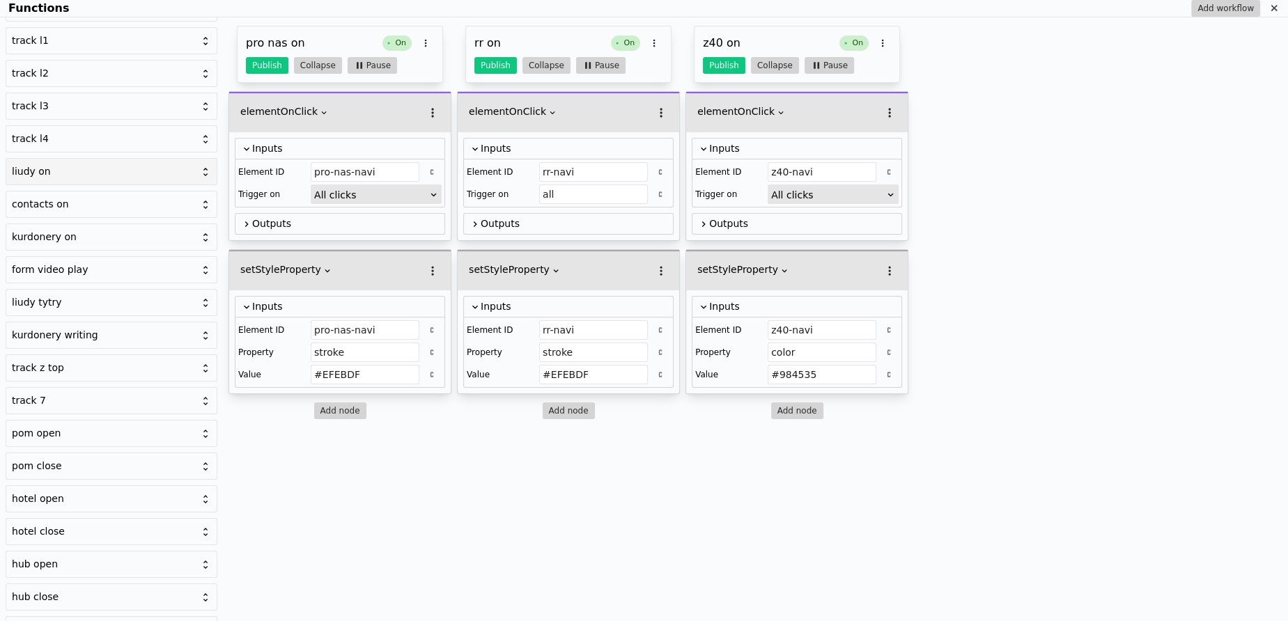
click at [27, 169] on div "liudy on" at bounding box center [112, 171] width 212 height 27
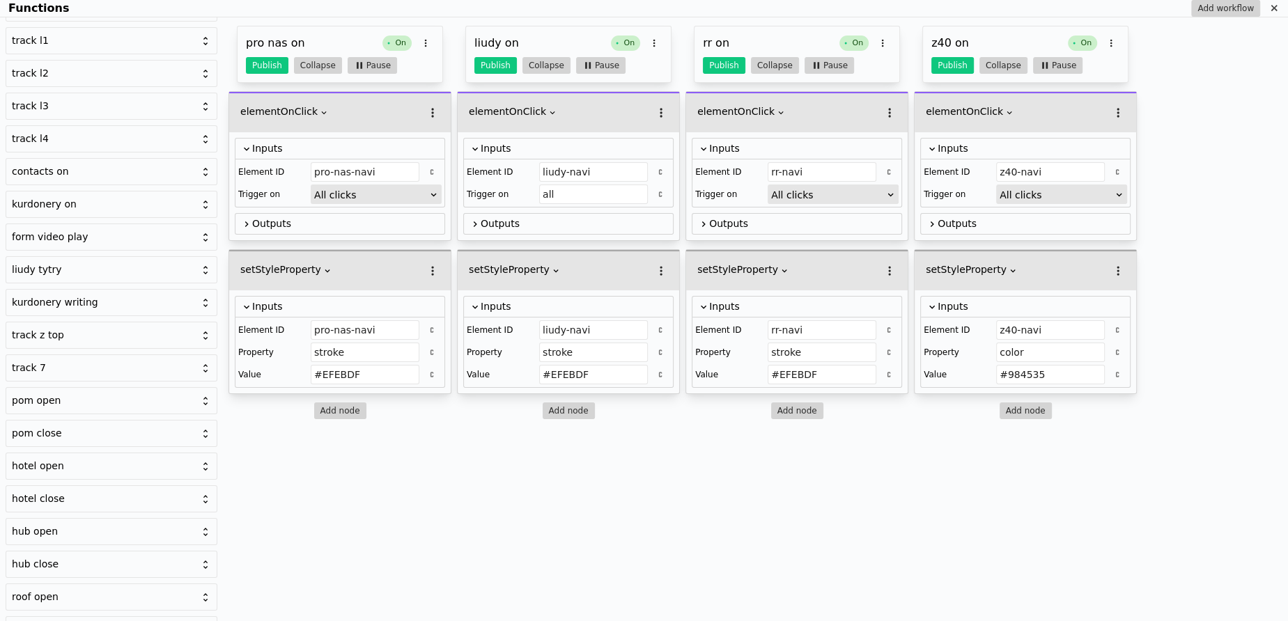
click at [27, 169] on div "contacts on" at bounding box center [112, 171] width 212 height 27
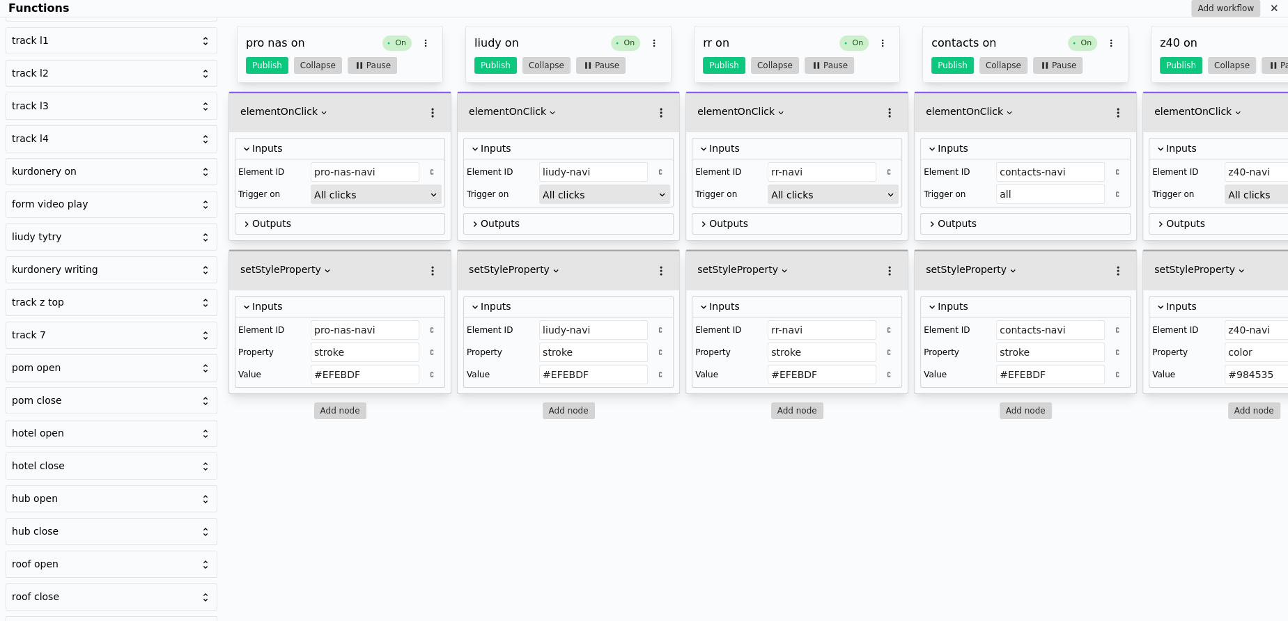
click at [27, 169] on div "kurdonery on" at bounding box center [112, 171] width 212 height 27
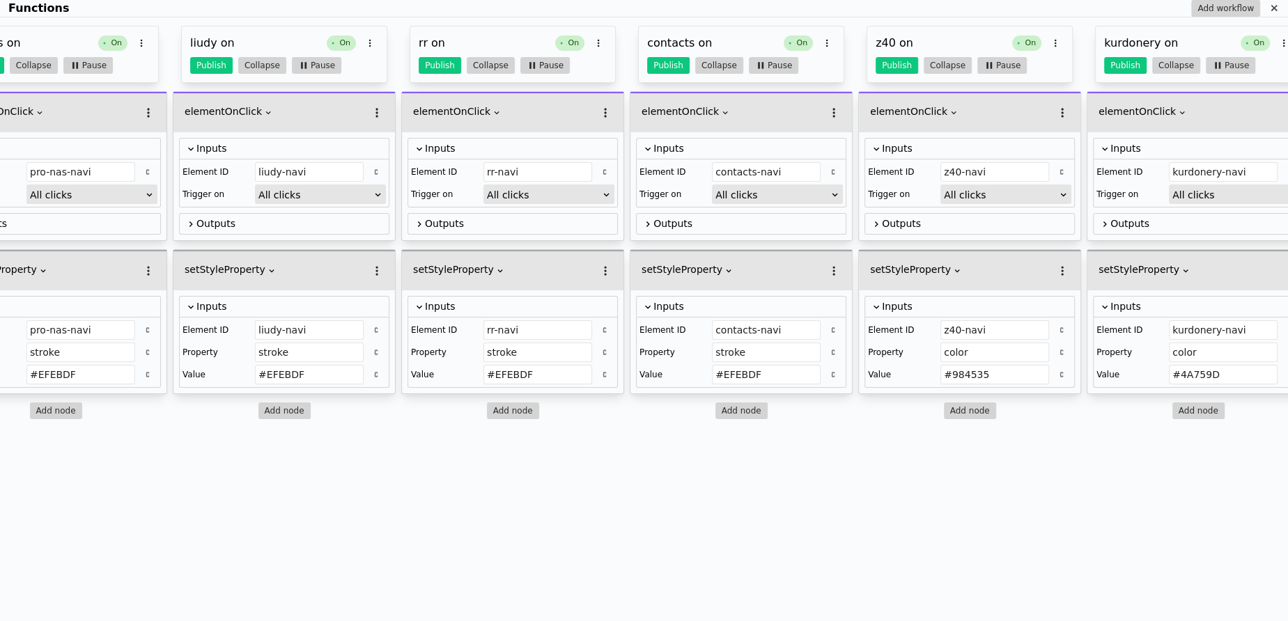
scroll to position [0, 306]
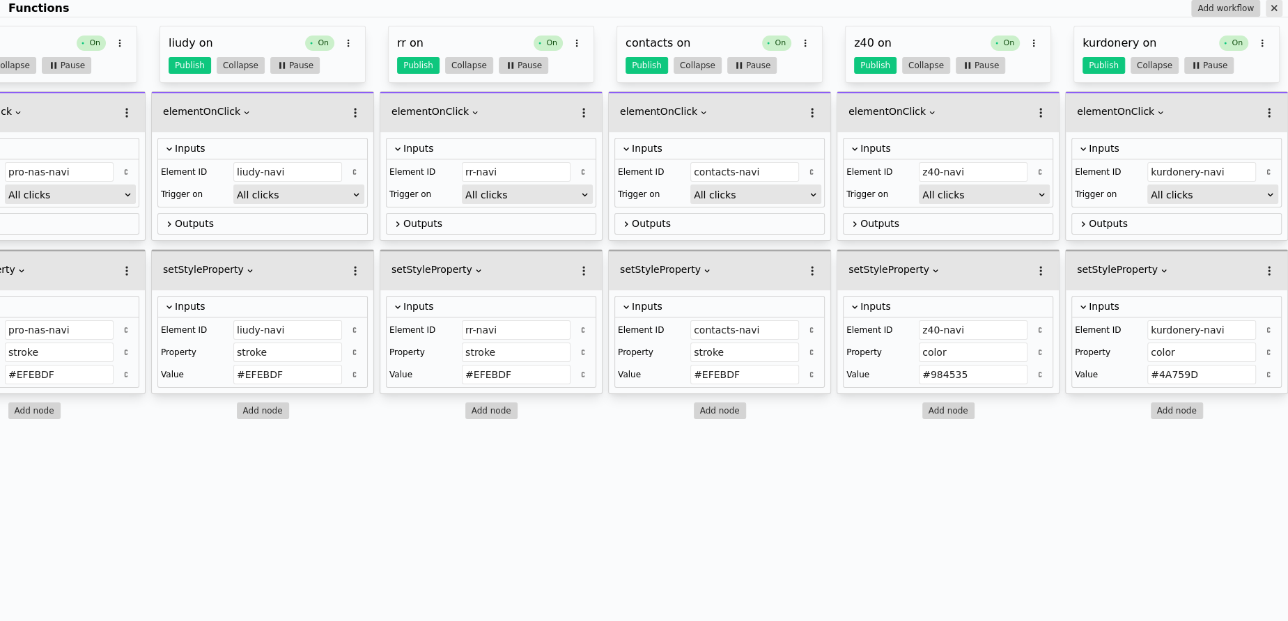
click at [1269, 4] on icon "Functions" at bounding box center [1273, 8] width 11 height 11
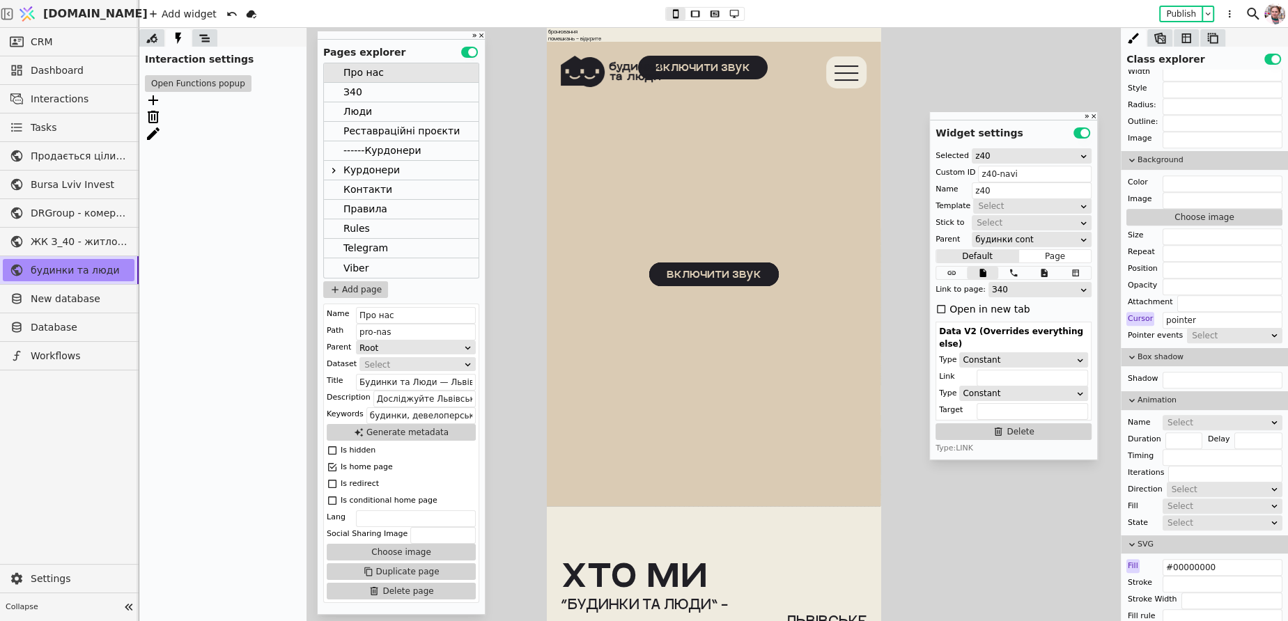
click at [202, 38] on icon at bounding box center [204, 38] width 10 height 8
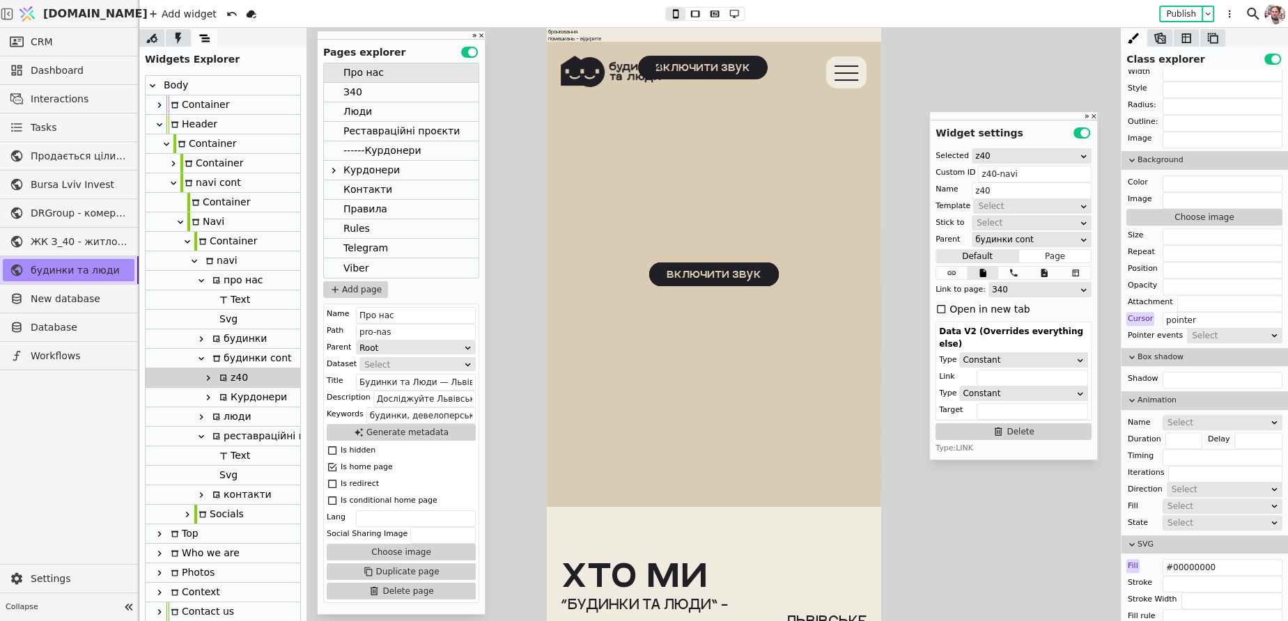
click at [225, 366] on div "будинки cont" at bounding box center [249, 358] width 83 height 19
type input "budynky-cont"
type input "будинки cont"
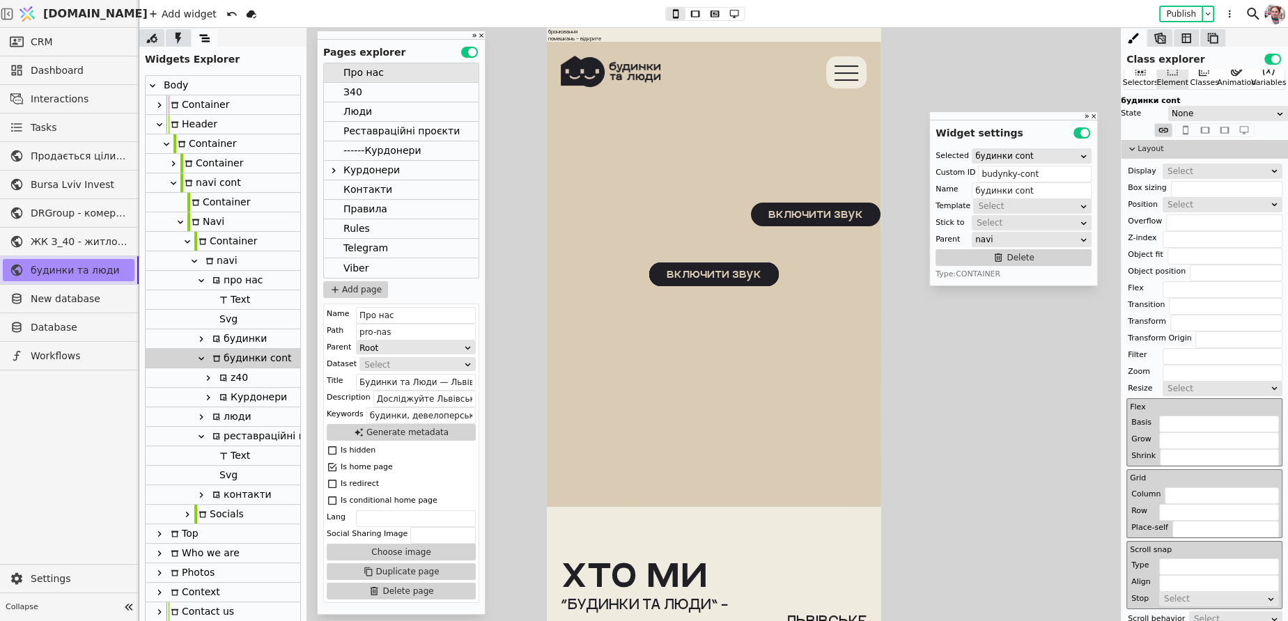
scroll to position [0, 0]
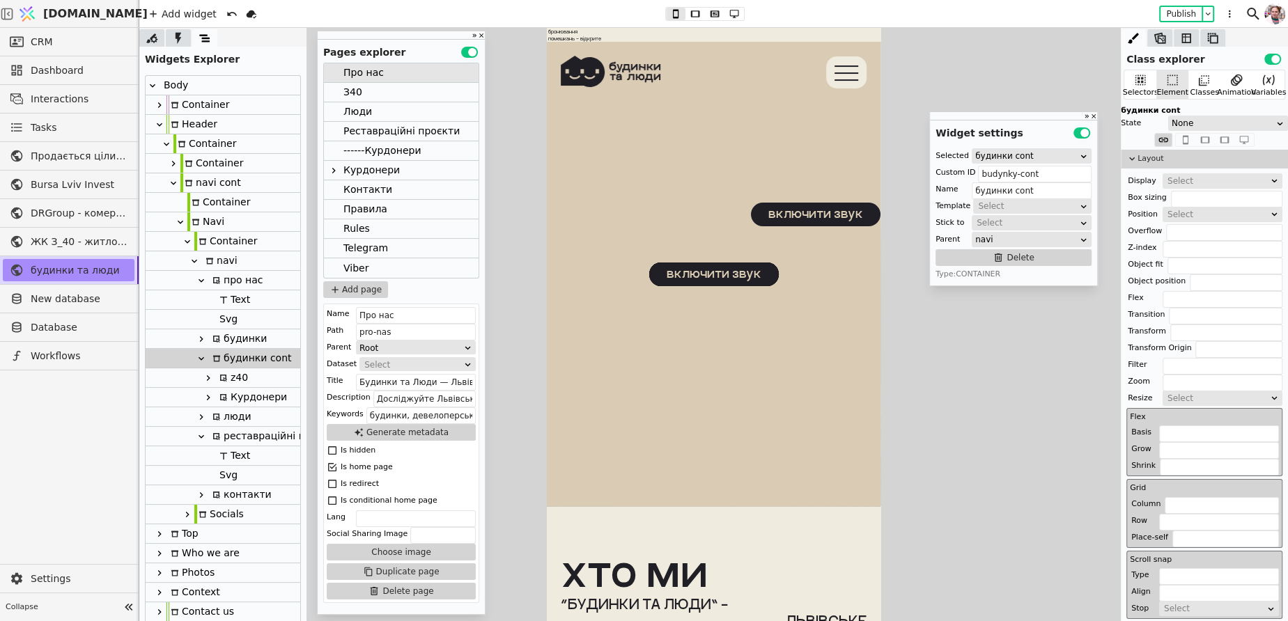
click at [1176, 179] on div "Select" at bounding box center [1217, 181] width 101 height 14
click at [1178, 193] on div "None" at bounding box center [1221, 197] width 119 height 21
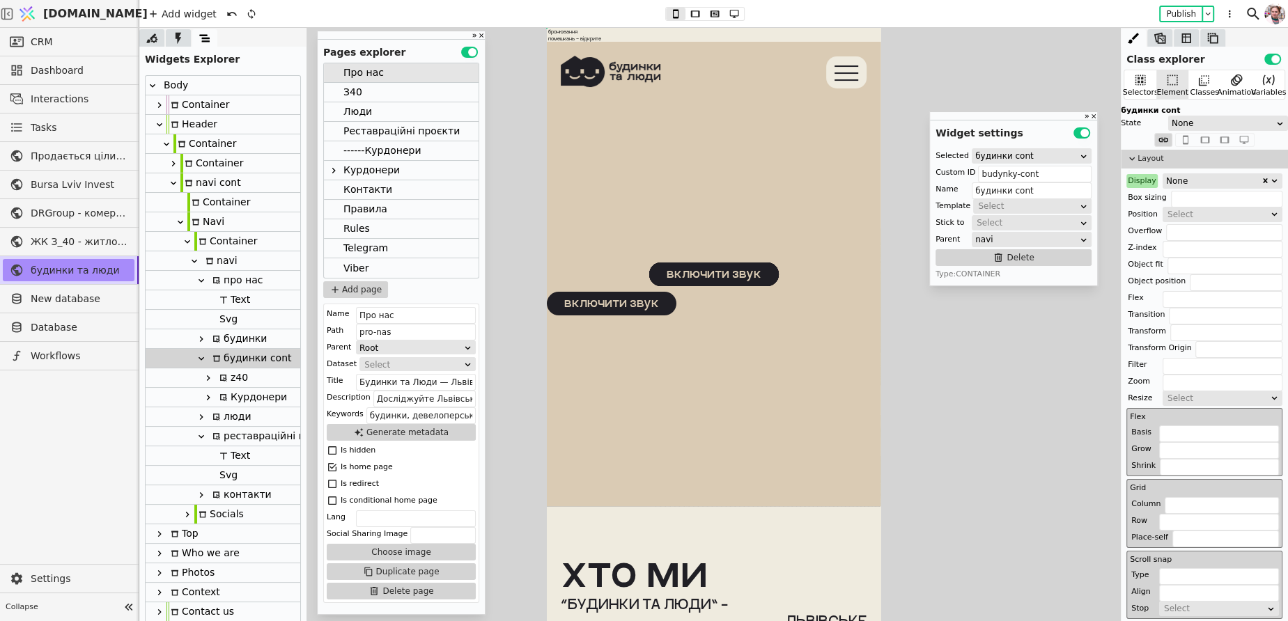
click at [379, 91] on div "З40" at bounding box center [401, 93] width 155 height 20
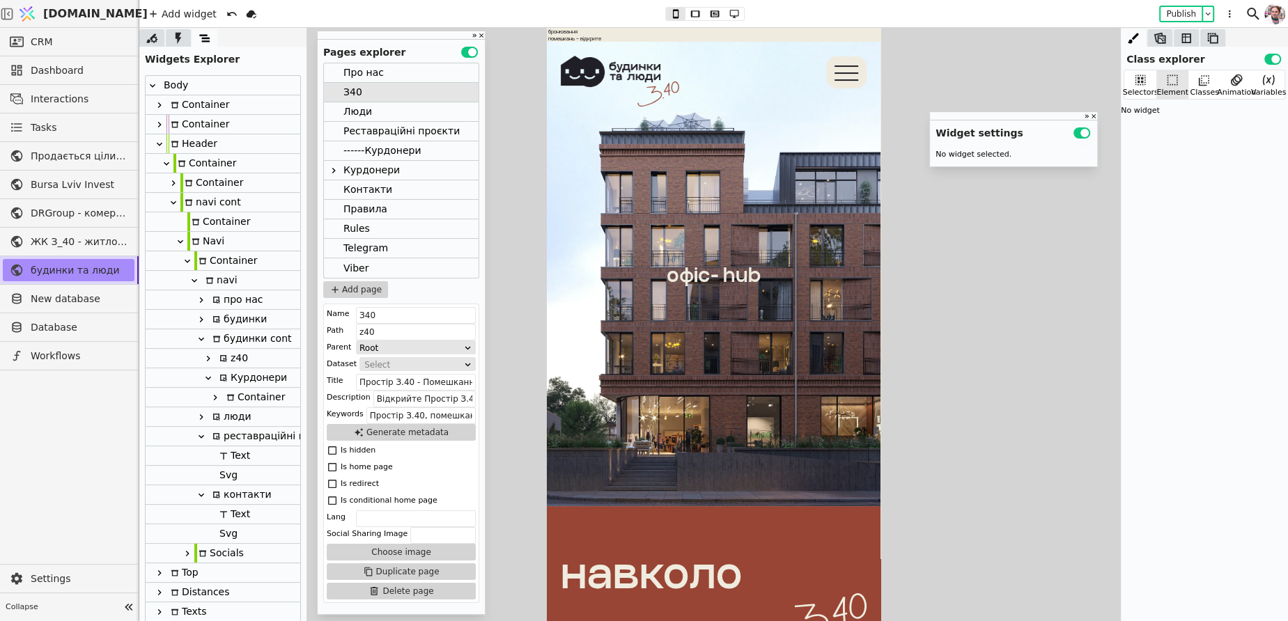
click at [242, 345] on div "будинки cont" at bounding box center [249, 338] width 83 height 19
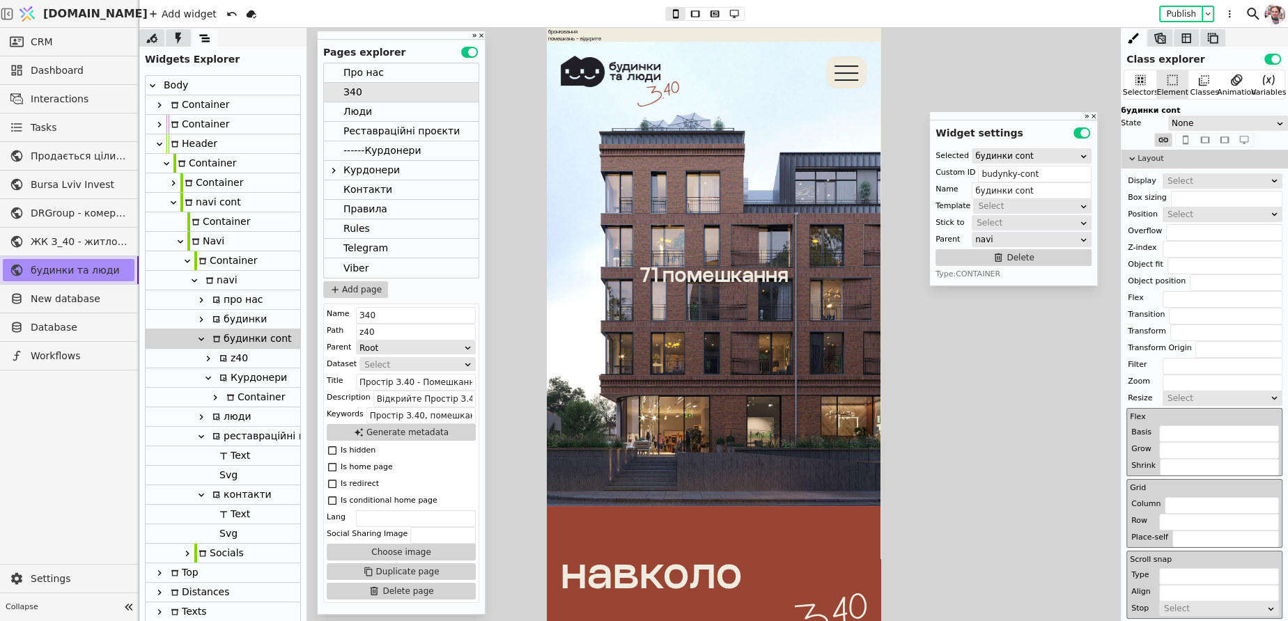
click at [1178, 180] on div "Select" at bounding box center [1217, 181] width 101 height 14
click at [1178, 193] on div "None" at bounding box center [1221, 197] width 119 height 21
click at [391, 114] on div "Люди" at bounding box center [401, 112] width 155 height 20
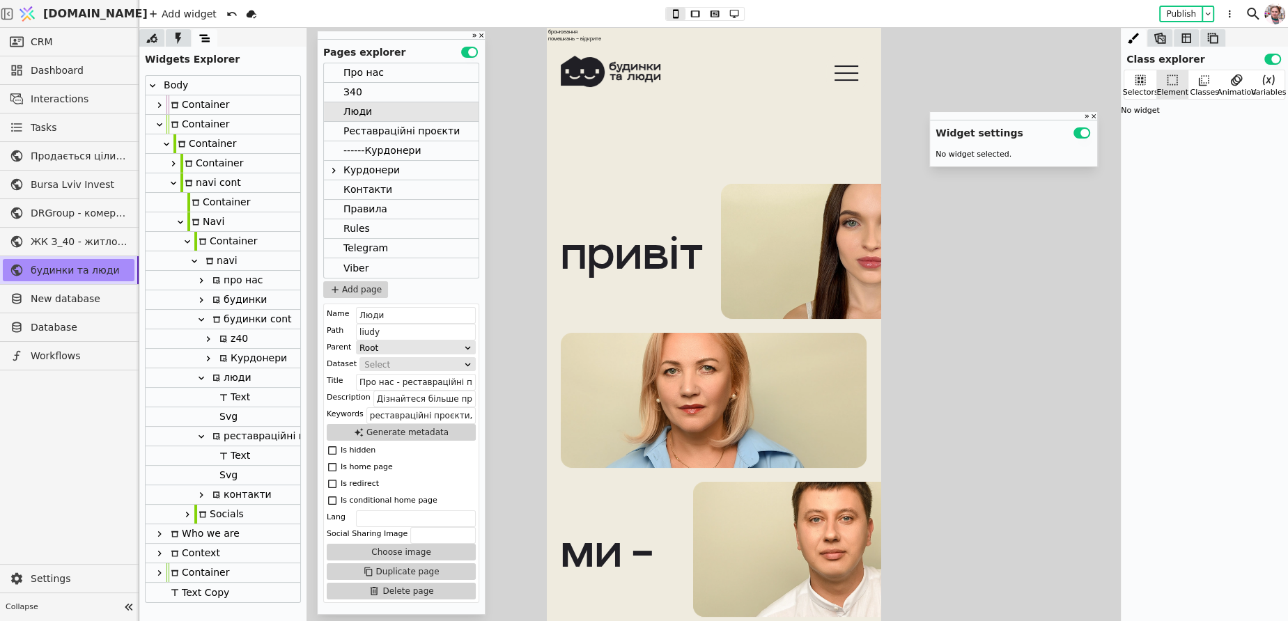
click at [227, 320] on div "будинки cont" at bounding box center [249, 319] width 83 height 19
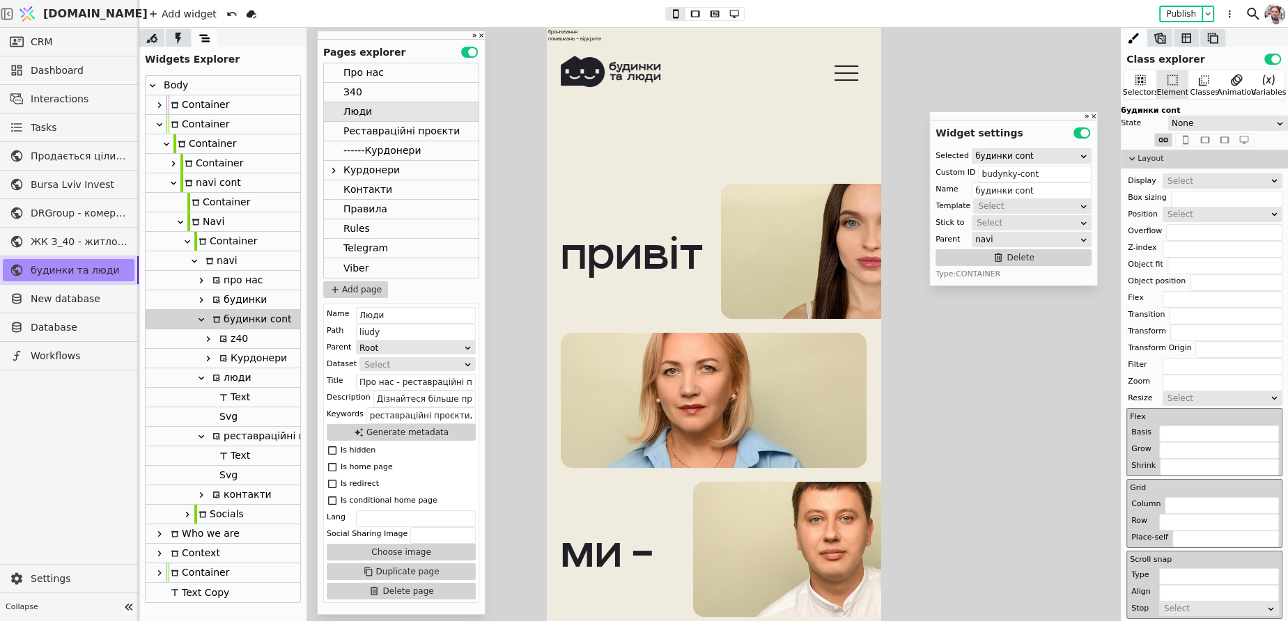
click at [1208, 174] on div "Select" at bounding box center [1217, 181] width 101 height 14
click at [1207, 202] on div "None" at bounding box center [1221, 197] width 119 height 21
click at [368, 127] on div "Реставраційні проєкти" at bounding box center [401, 131] width 116 height 19
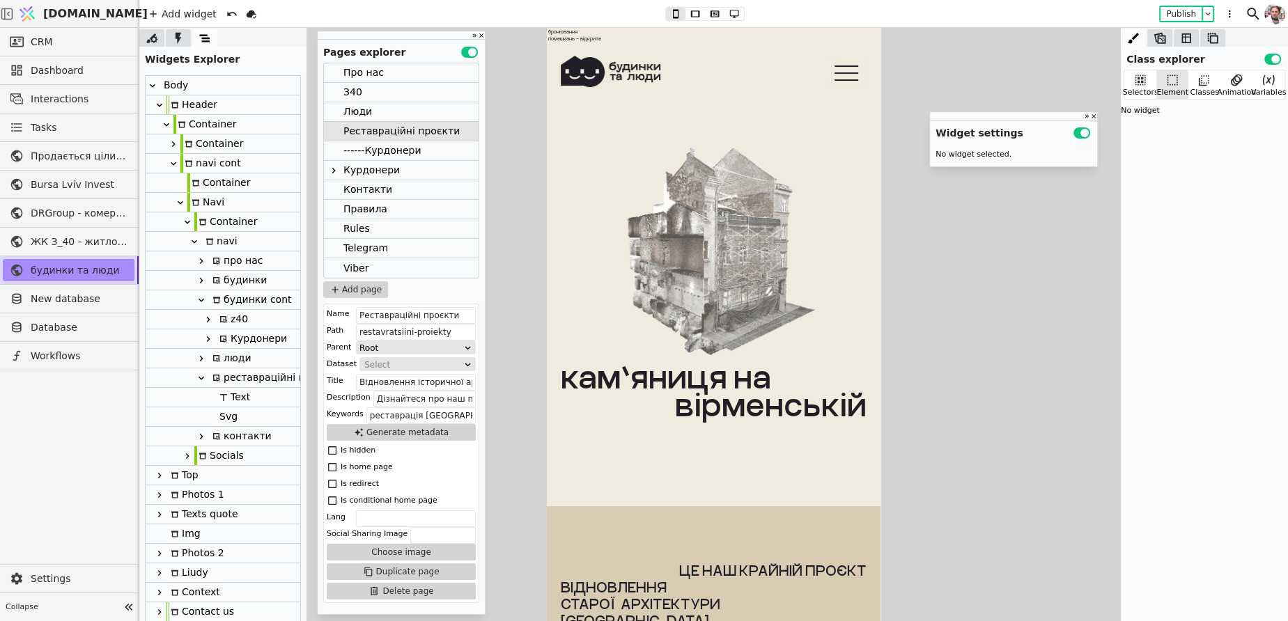
click at [244, 299] on div "будинки cont" at bounding box center [249, 299] width 83 height 19
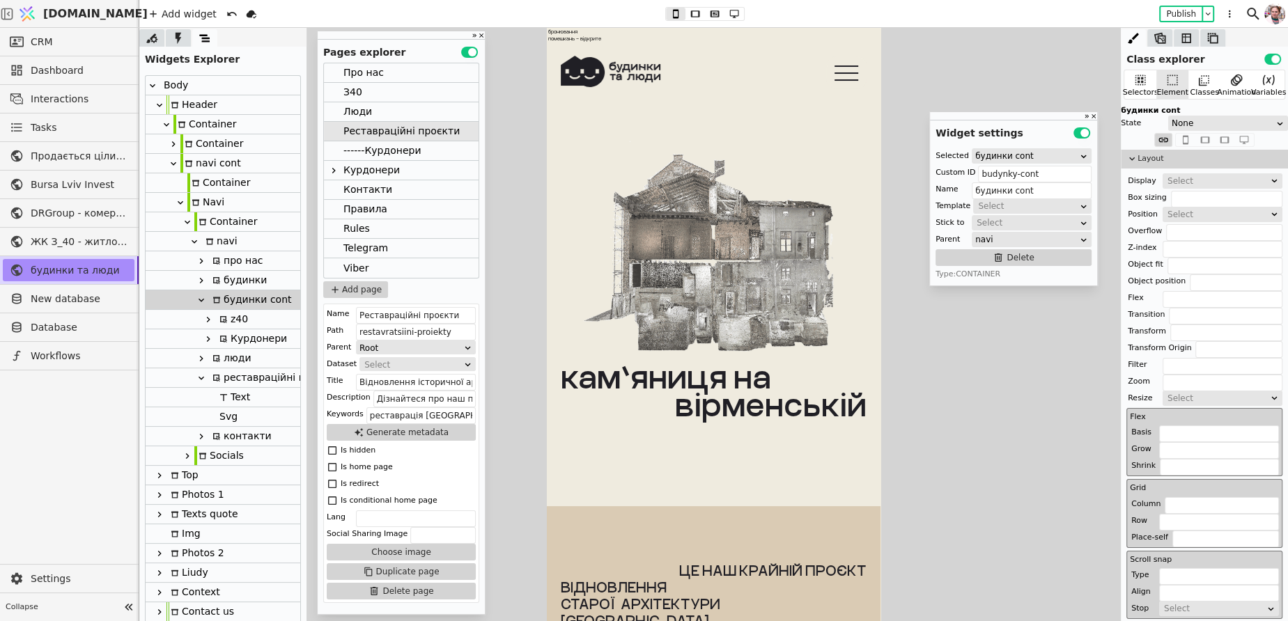
click at [1173, 170] on div "Layout Display Select Box sizing Position Select Overflow Z-index Object fit Ob…" at bounding box center [1204, 401] width 167 height 503
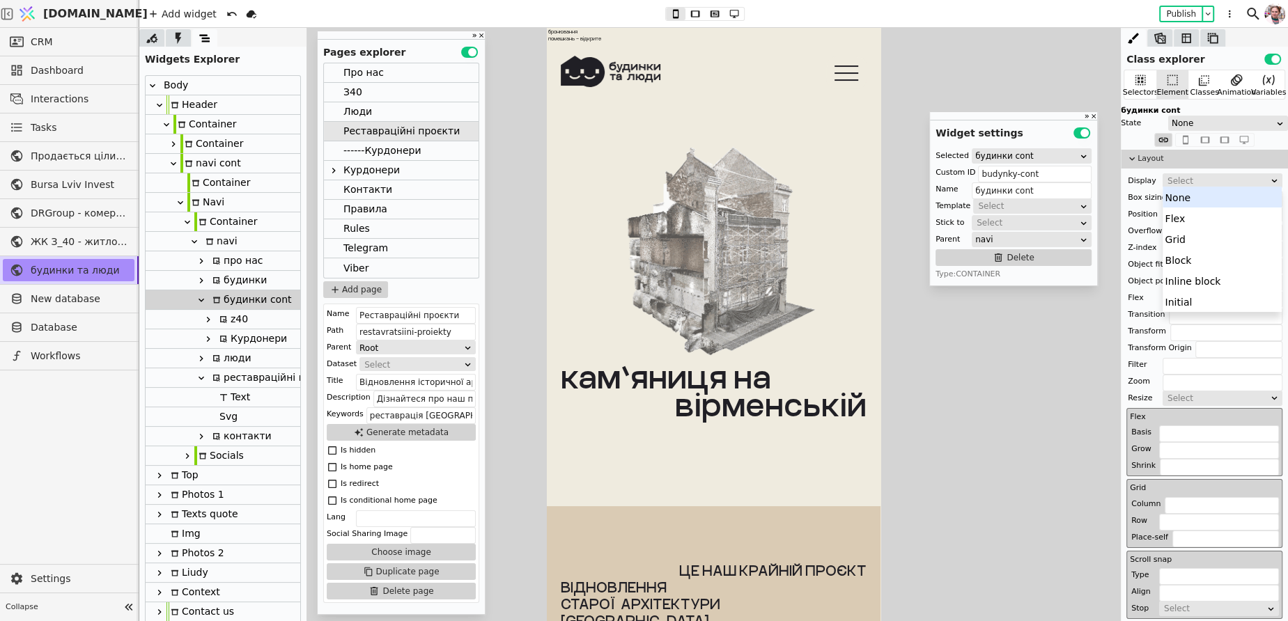
click at [1174, 176] on div "Select" at bounding box center [1217, 181] width 101 height 14
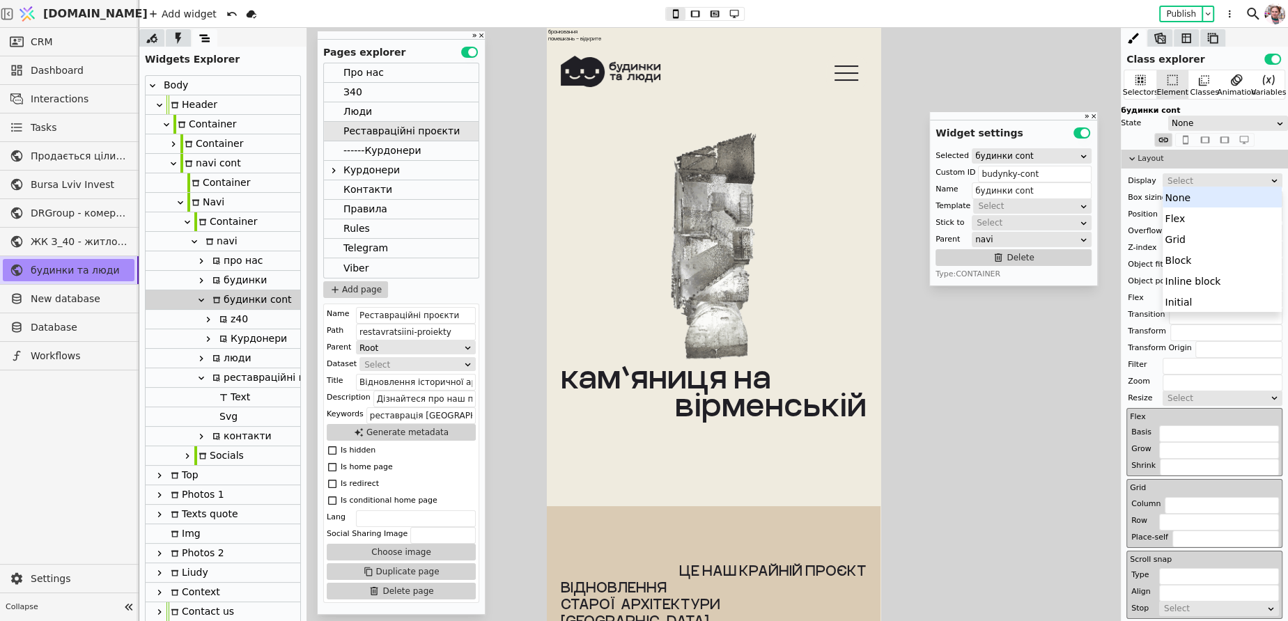
click at [1178, 199] on div "None" at bounding box center [1221, 197] width 119 height 21
click at [380, 151] on div "------Курдонери" at bounding box center [381, 150] width 77 height 19
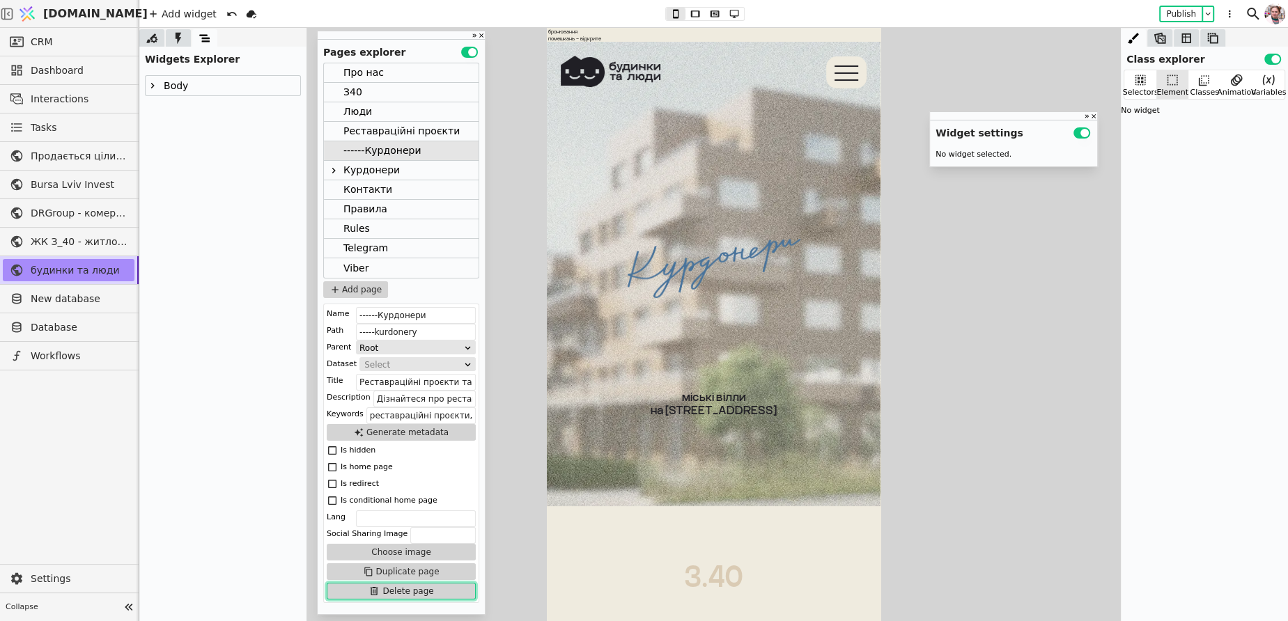
click at [412, 593] on button "Delete page" at bounding box center [401, 591] width 149 height 17
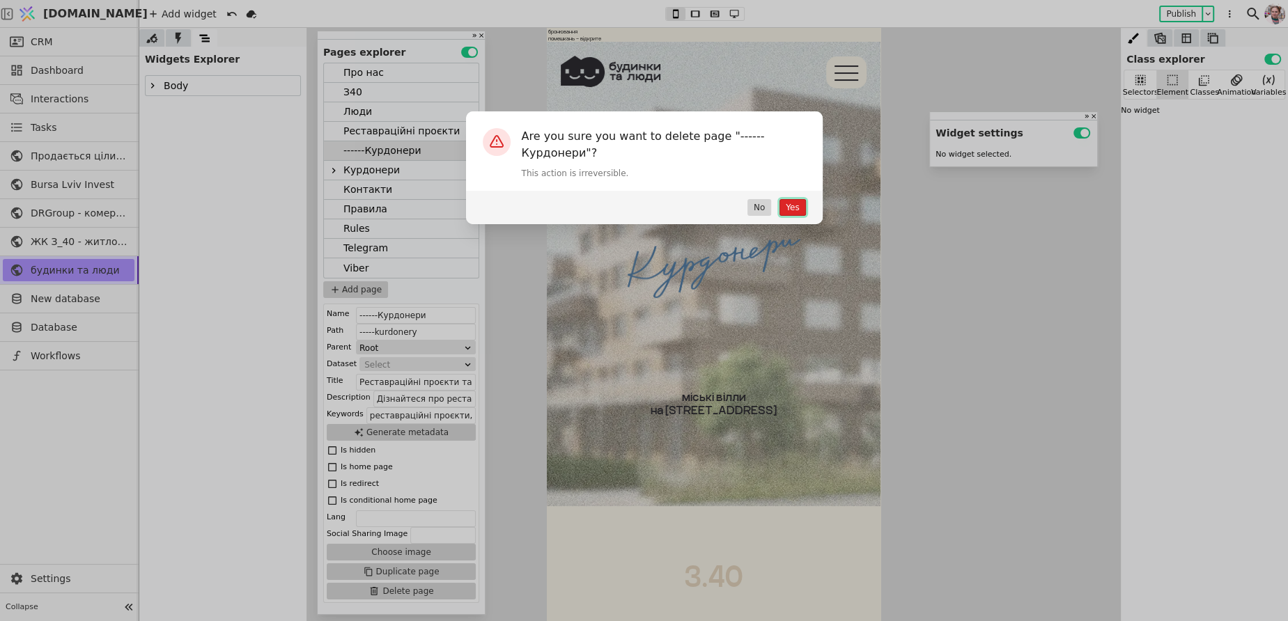
click at [790, 205] on button "Yes" at bounding box center [792, 207] width 26 height 17
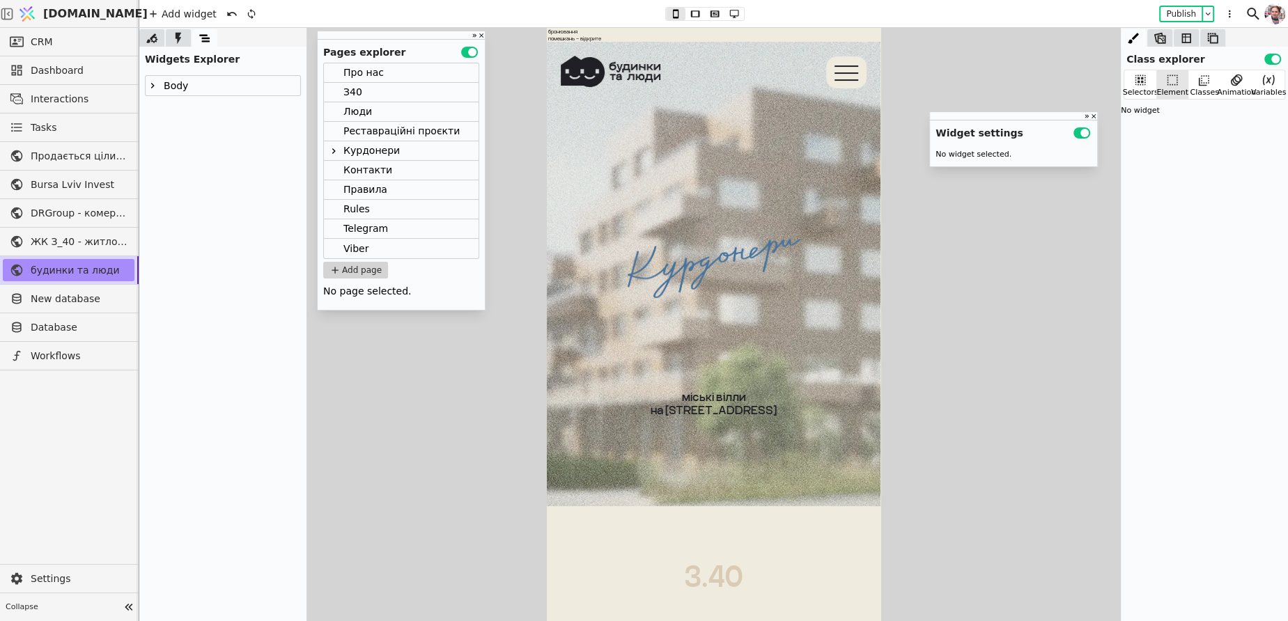
click at [371, 157] on div "Курдонери" at bounding box center [371, 150] width 56 height 19
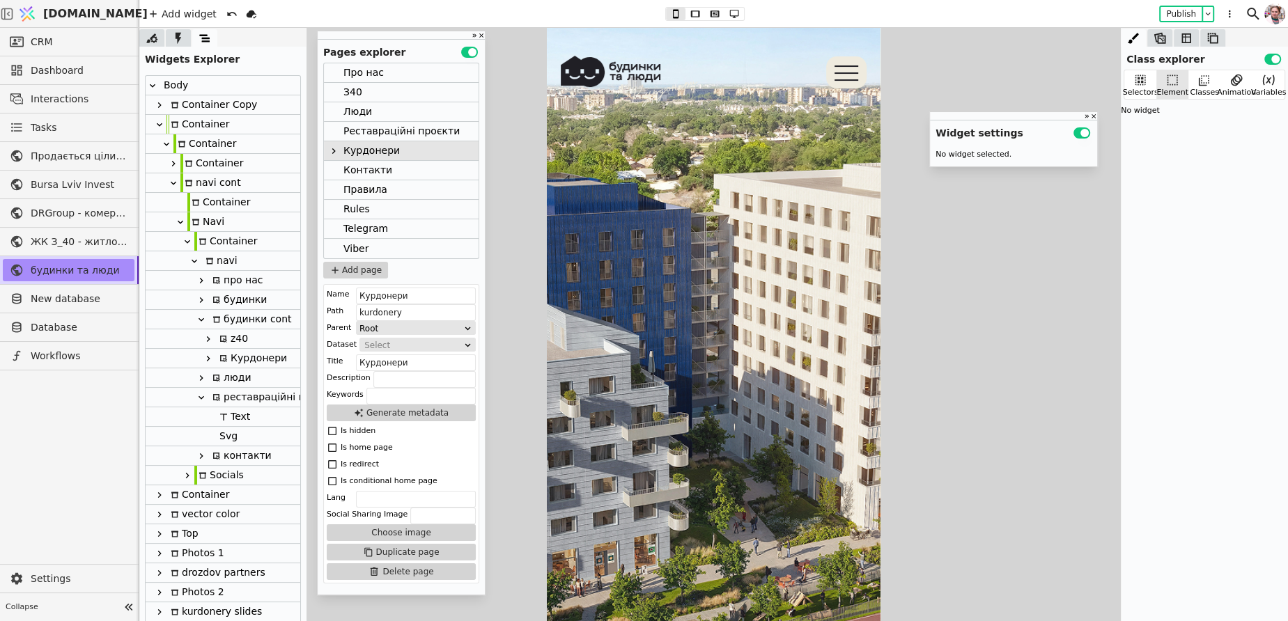
click at [241, 321] on div "будинки cont" at bounding box center [249, 319] width 83 height 19
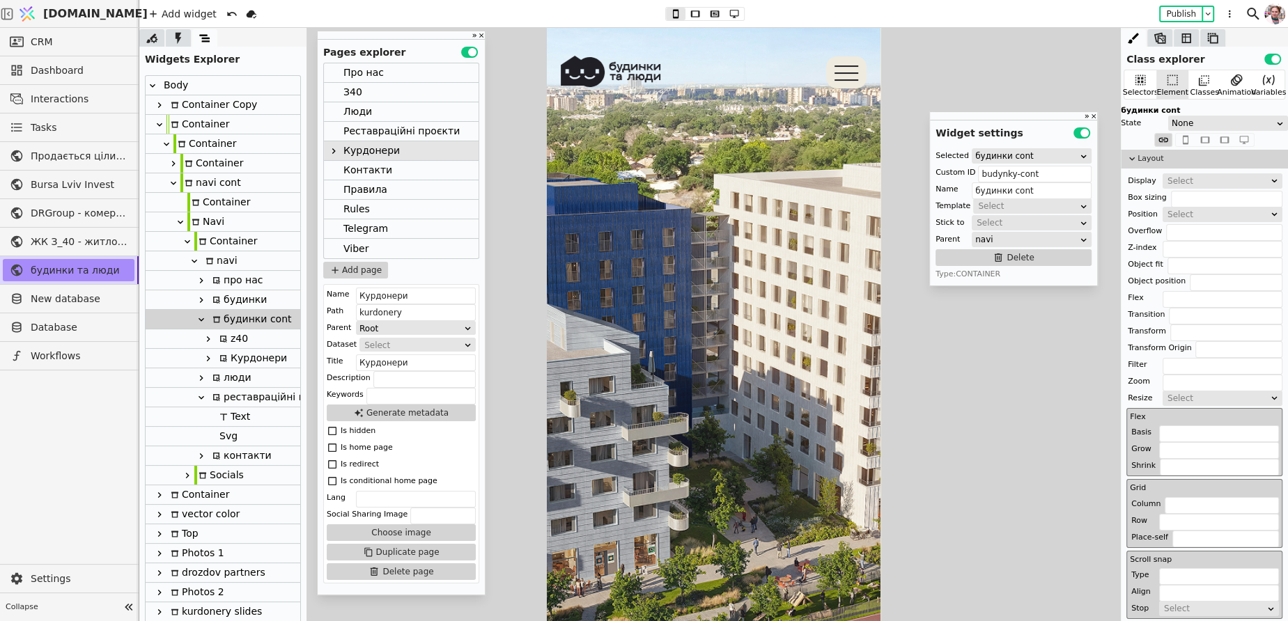
click at [1180, 180] on div "Select" at bounding box center [1217, 181] width 101 height 14
click at [1180, 196] on div "None" at bounding box center [1221, 197] width 119 height 21
click at [371, 169] on div "Контакти" at bounding box center [367, 170] width 49 height 19
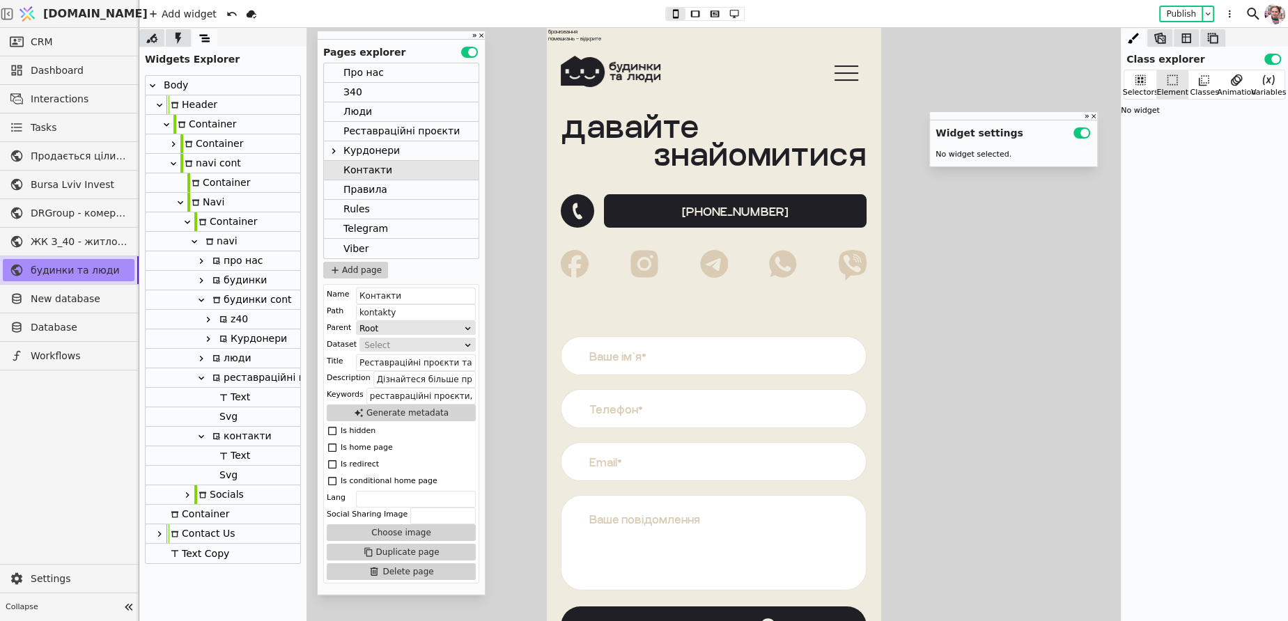
click at [229, 297] on div "будинки cont" at bounding box center [249, 299] width 83 height 19
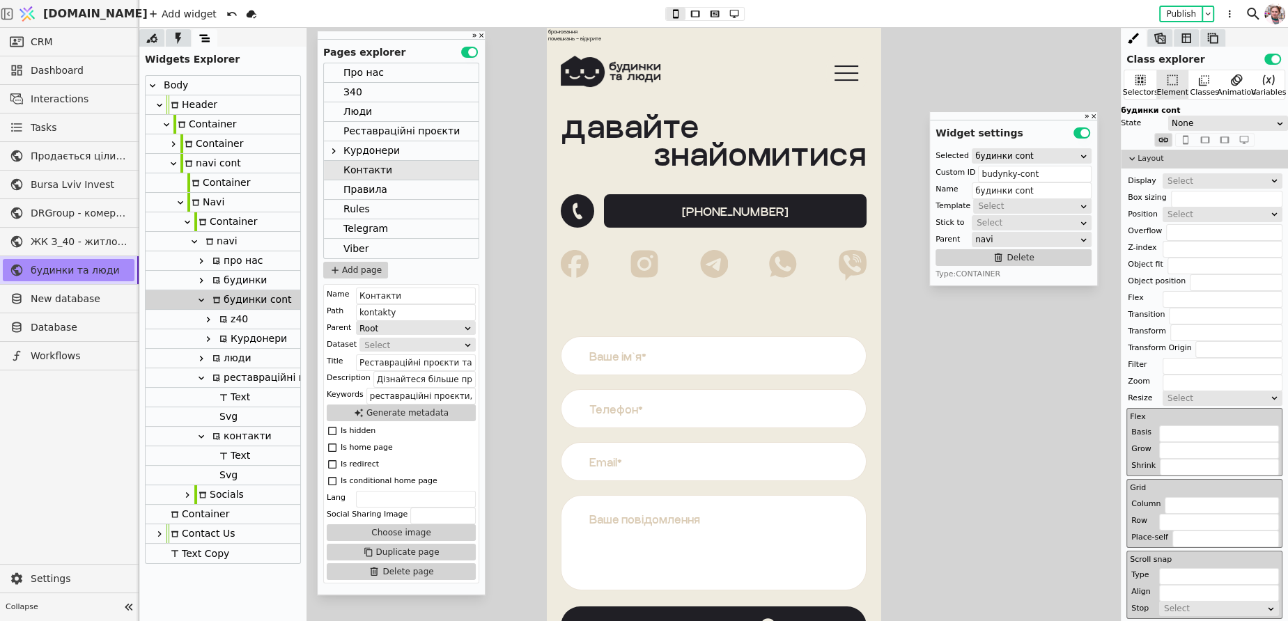
click at [1214, 181] on div "Select" at bounding box center [1217, 181] width 101 height 14
click at [1208, 205] on div "None" at bounding box center [1221, 197] width 119 height 21
click at [1171, 11] on button "Publish" at bounding box center [1180, 14] width 41 height 14
click at [237, 281] on div "будинки" at bounding box center [237, 280] width 59 height 19
type input "budynky-button"
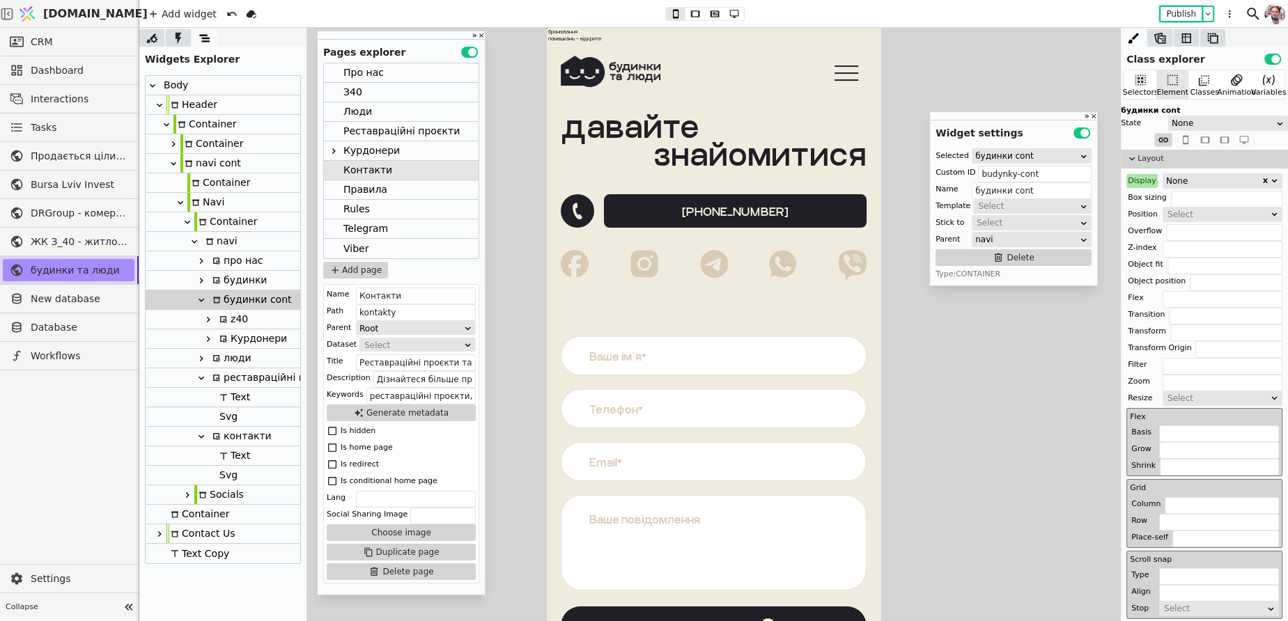
type input "будинки"
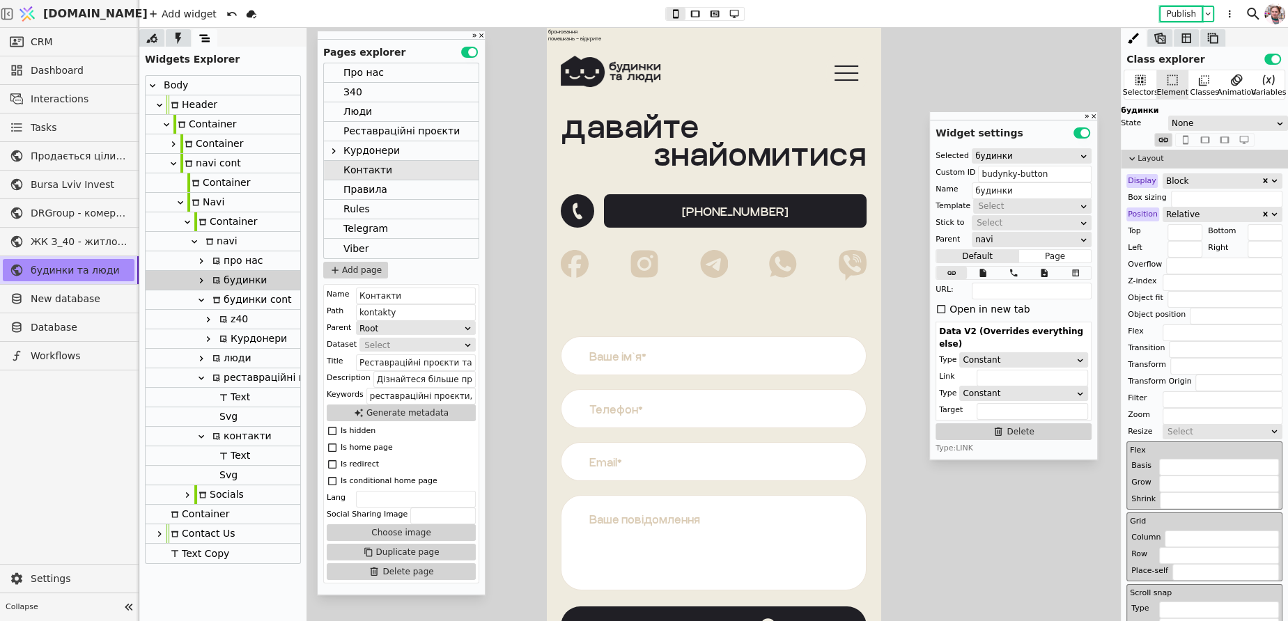
click at [202, 281] on icon at bounding box center [201, 280] width 11 height 11
click at [236, 320] on div "Svg" at bounding box center [223, 320] width 155 height 20
type input "Svg"
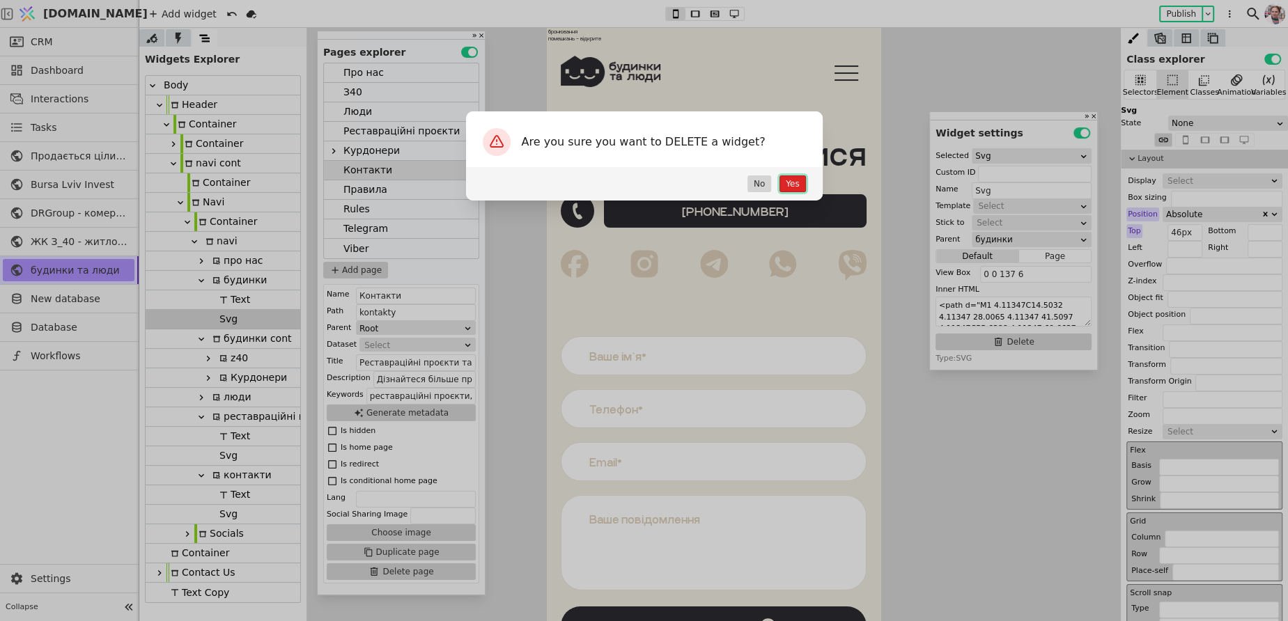
click at [793, 181] on button "Yes" at bounding box center [792, 184] width 26 height 17
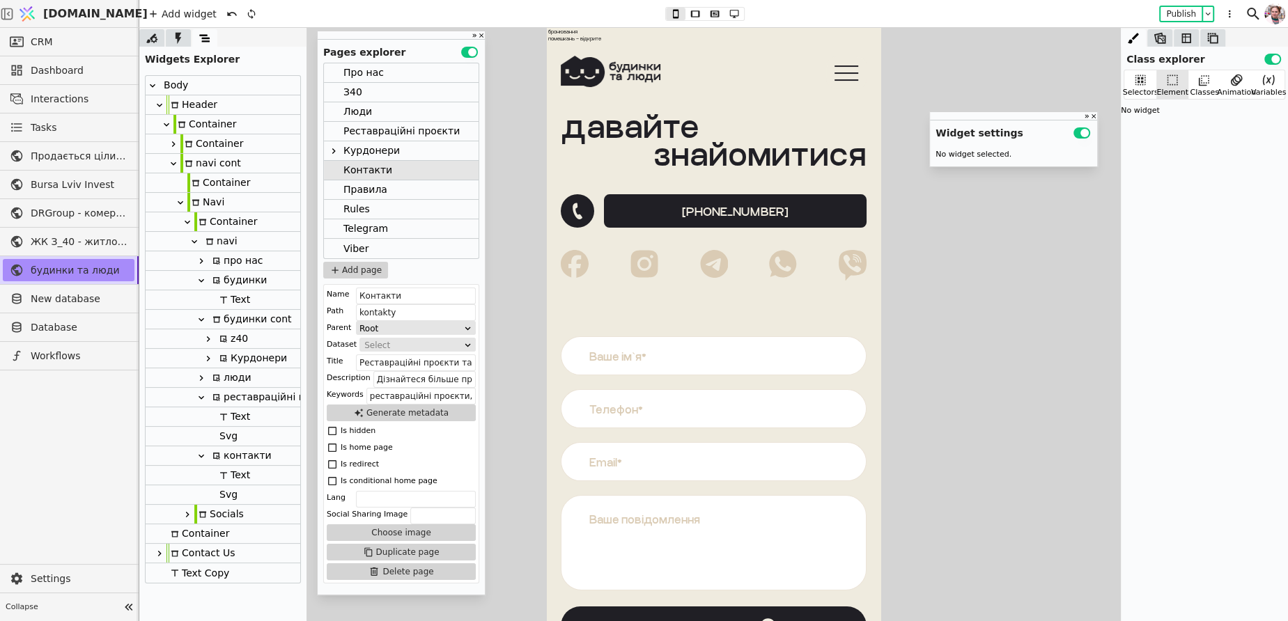
click at [378, 150] on div "Курдонери" at bounding box center [371, 150] width 56 height 19
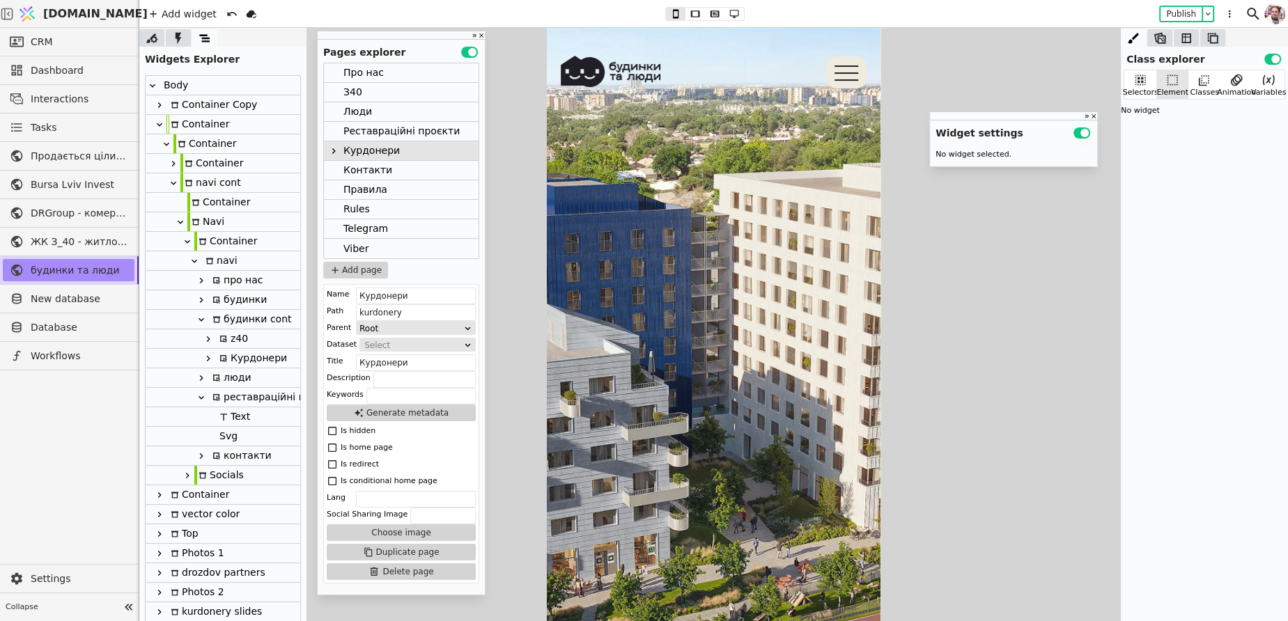
click at [205, 302] on icon at bounding box center [201, 300] width 11 height 11
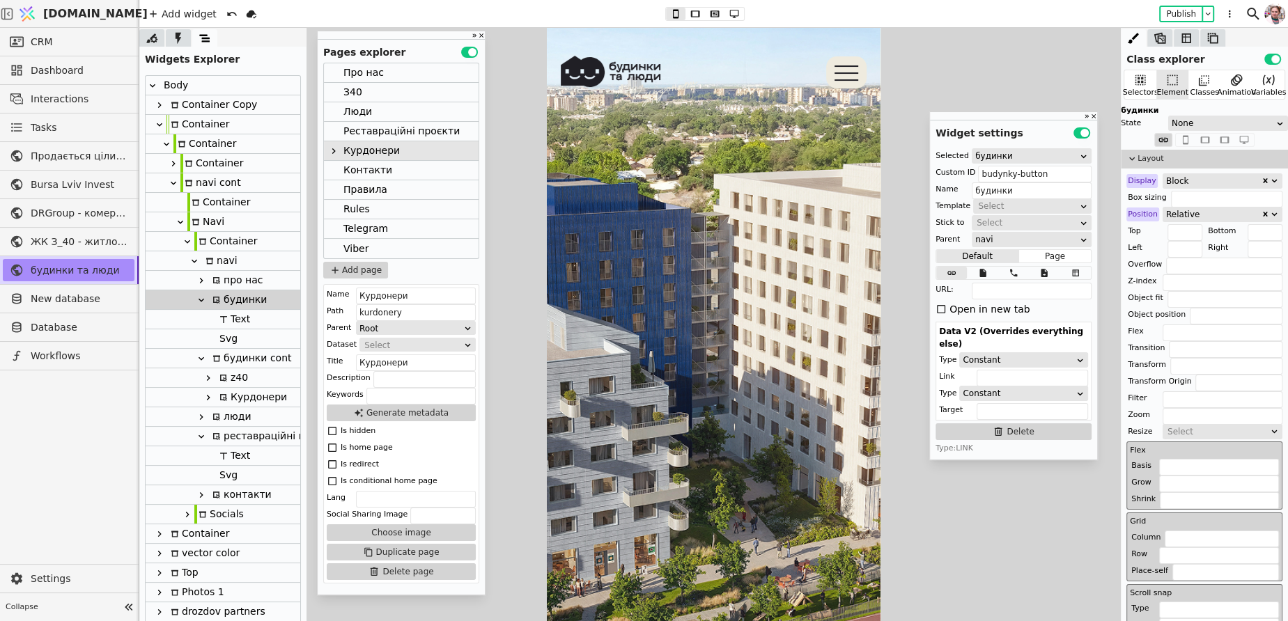
click at [235, 344] on div "Svg" at bounding box center [226, 338] width 22 height 19
type input "Svg"
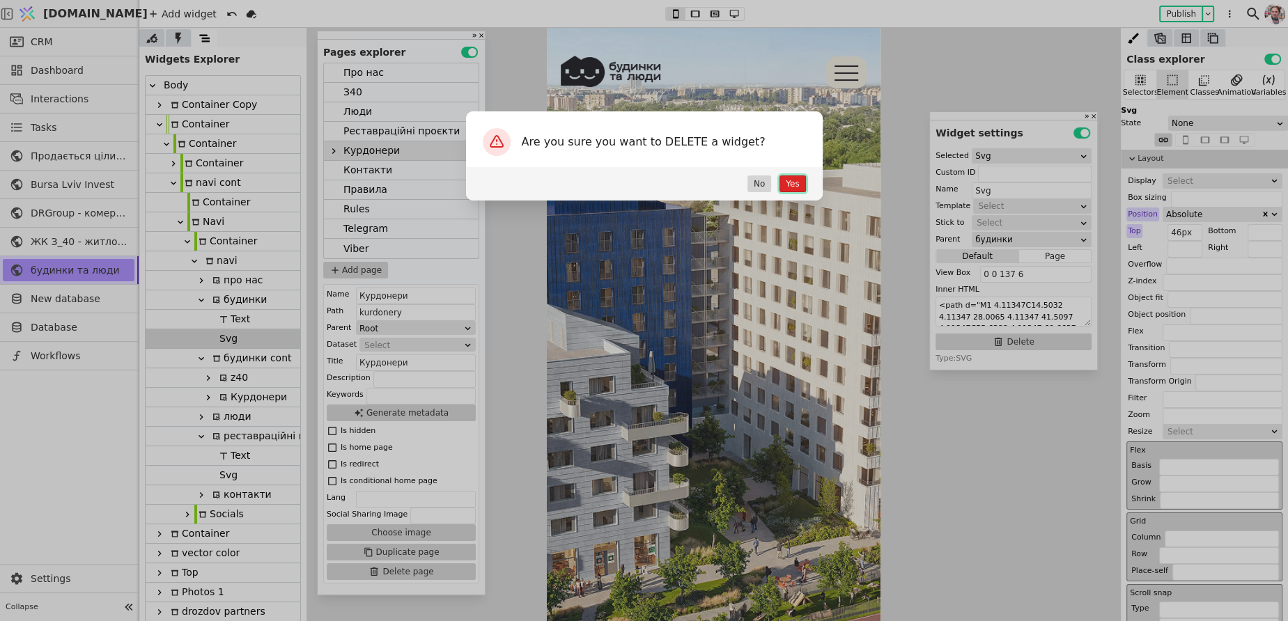
click at [788, 184] on button "Yes" at bounding box center [792, 184] width 26 height 17
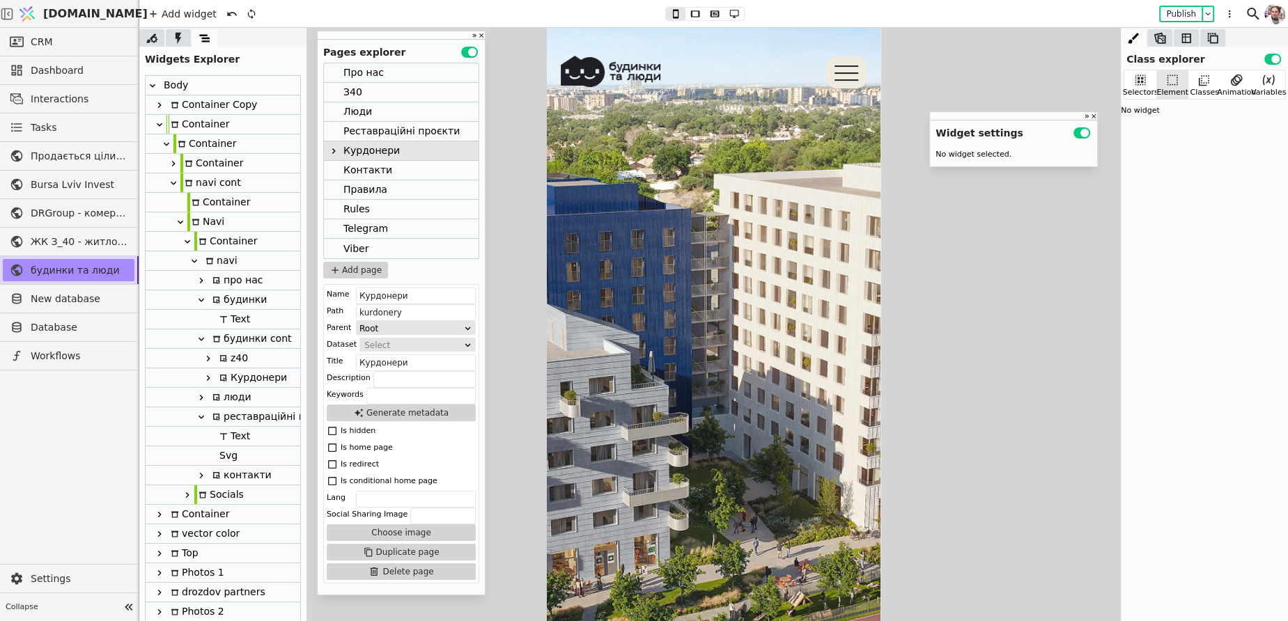
click at [366, 135] on div "Реставраційні проєкти" at bounding box center [401, 131] width 116 height 19
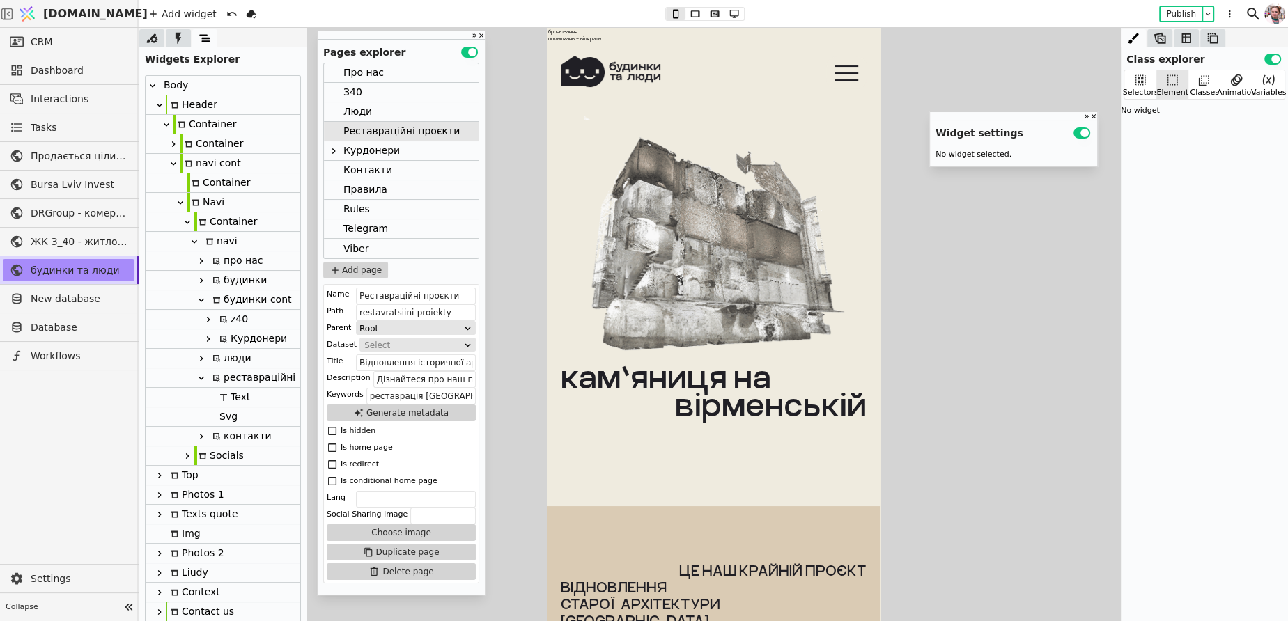
click at [202, 283] on icon at bounding box center [201, 280] width 11 height 11
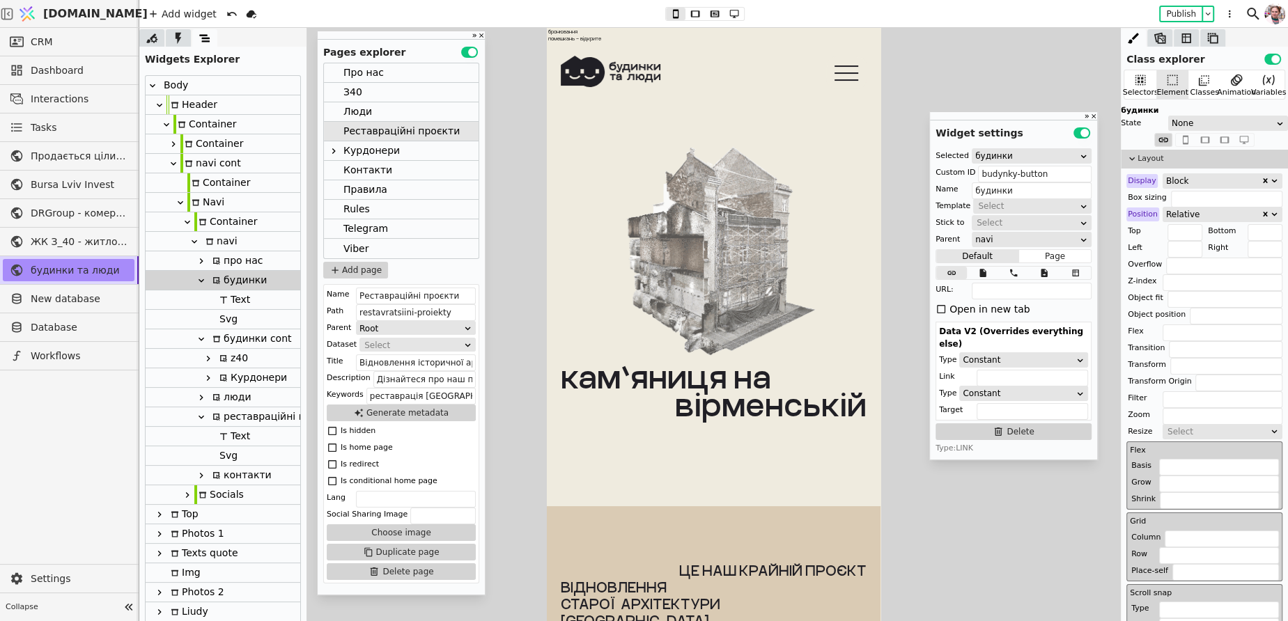
click at [227, 325] on div "Svg" at bounding box center [226, 319] width 22 height 19
type input "Svg"
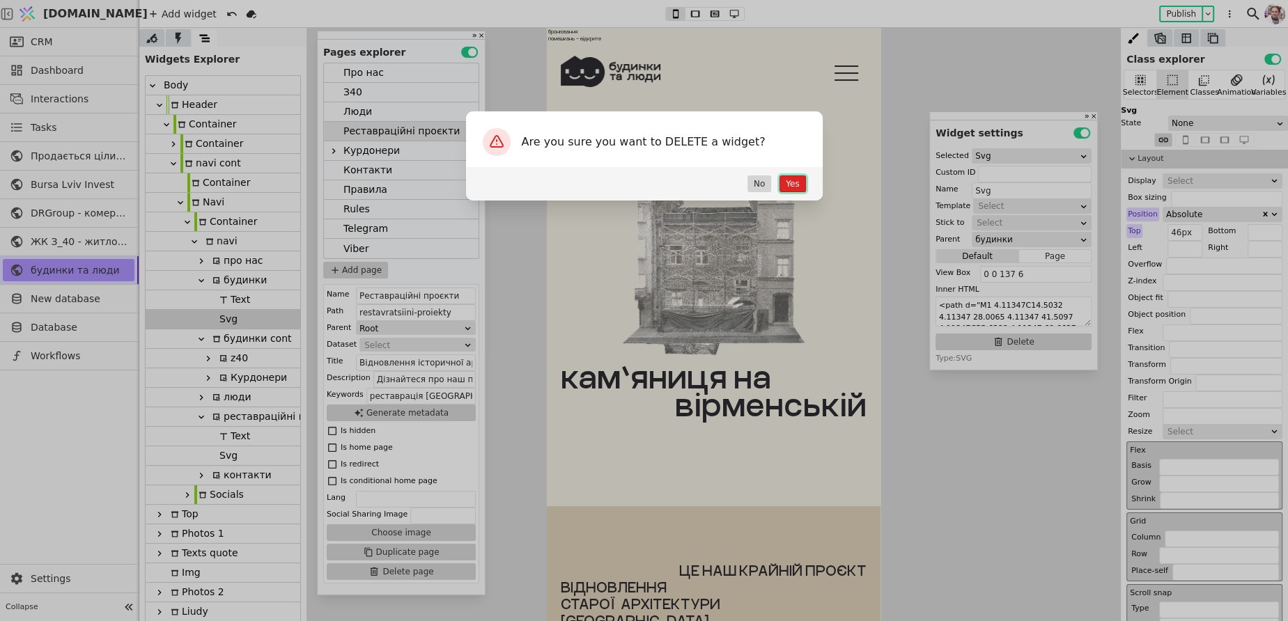
click at [794, 187] on button "Yes" at bounding box center [792, 184] width 26 height 17
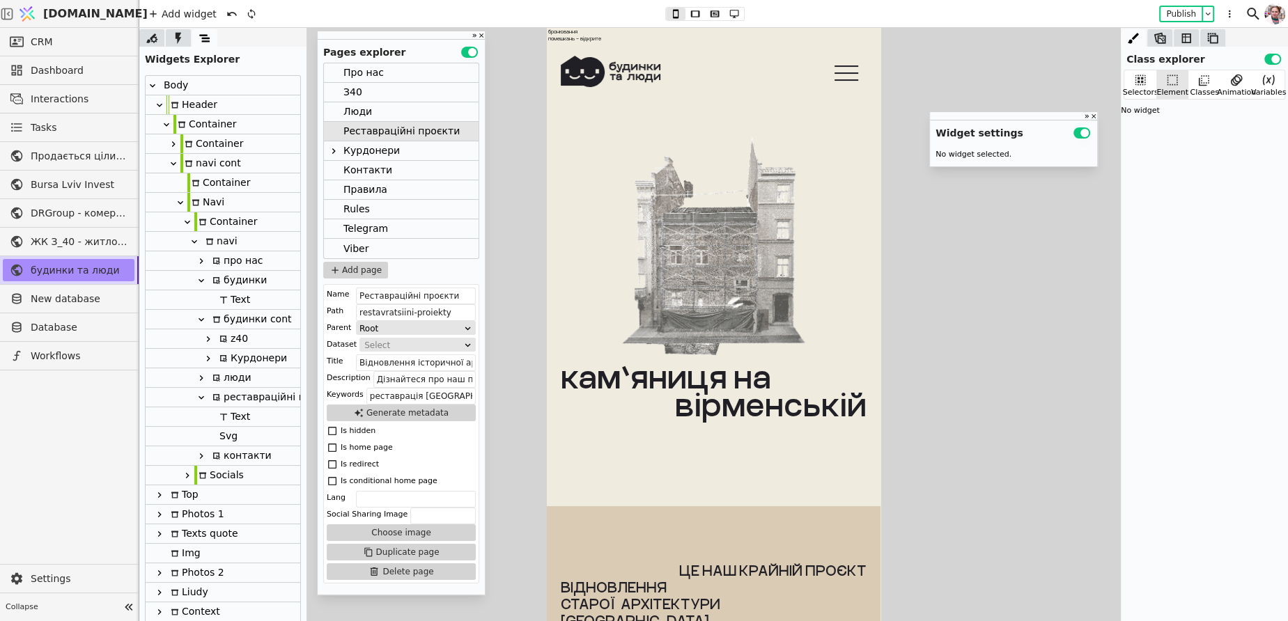
click at [387, 106] on div "Люди" at bounding box center [401, 112] width 155 height 20
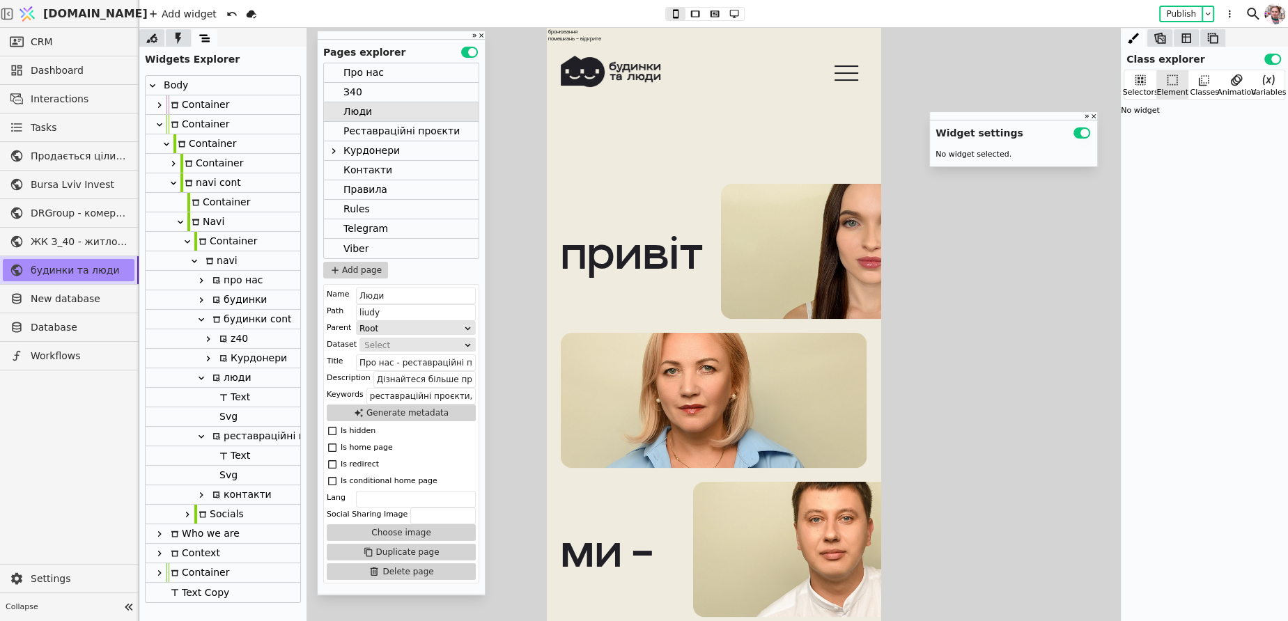
click at [202, 302] on icon at bounding box center [201, 300] width 11 height 11
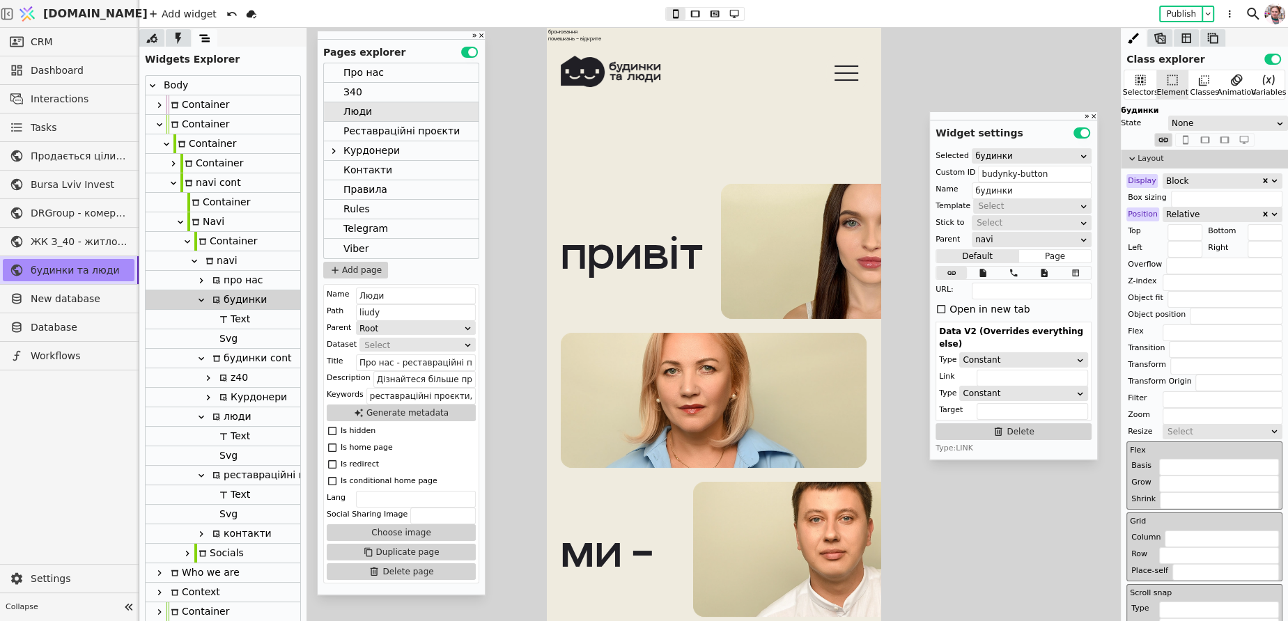
click at [218, 336] on div "Svg" at bounding box center [226, 338] width 22 height 19
type input "Svg"
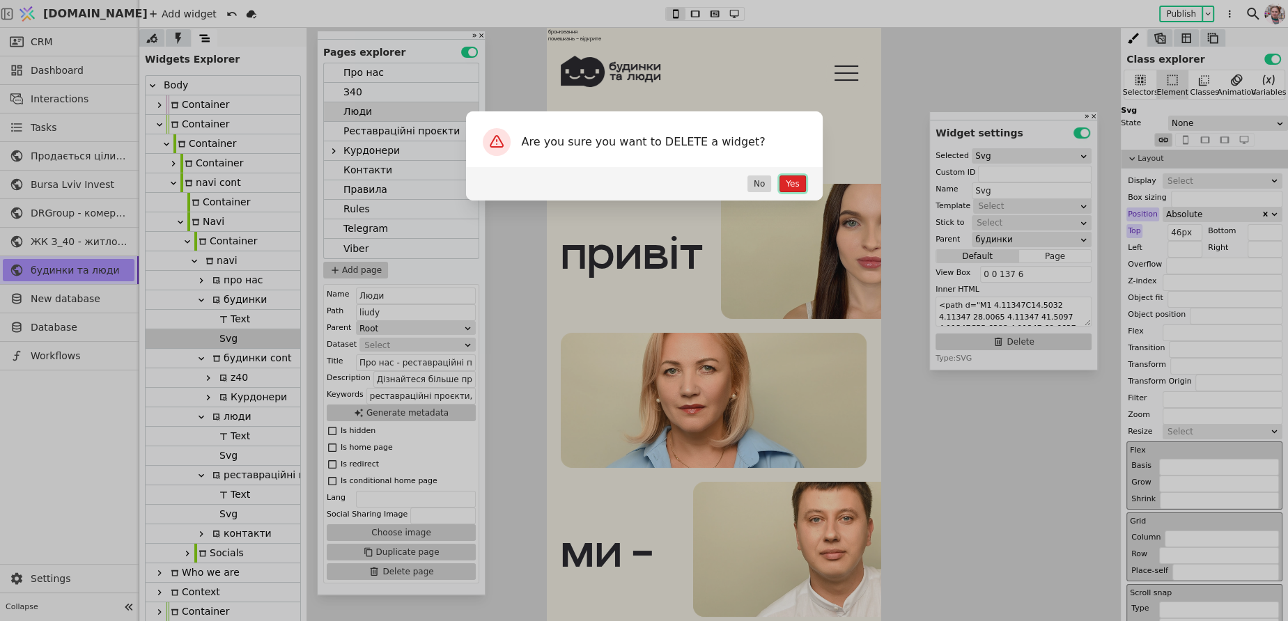
click at [794, 185] on button "Yes" at bounding box center [792, 184] width 26 height 17
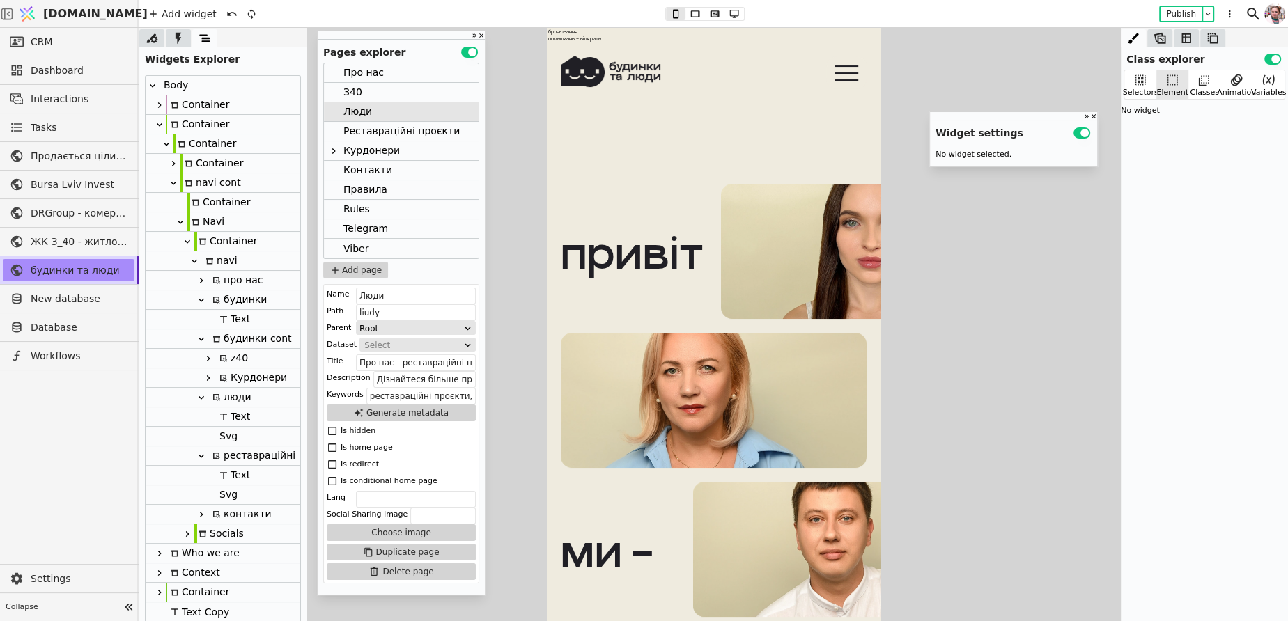
click at [414, 97] on div "З40" at bounding box center [401, 93] width 155 height 20
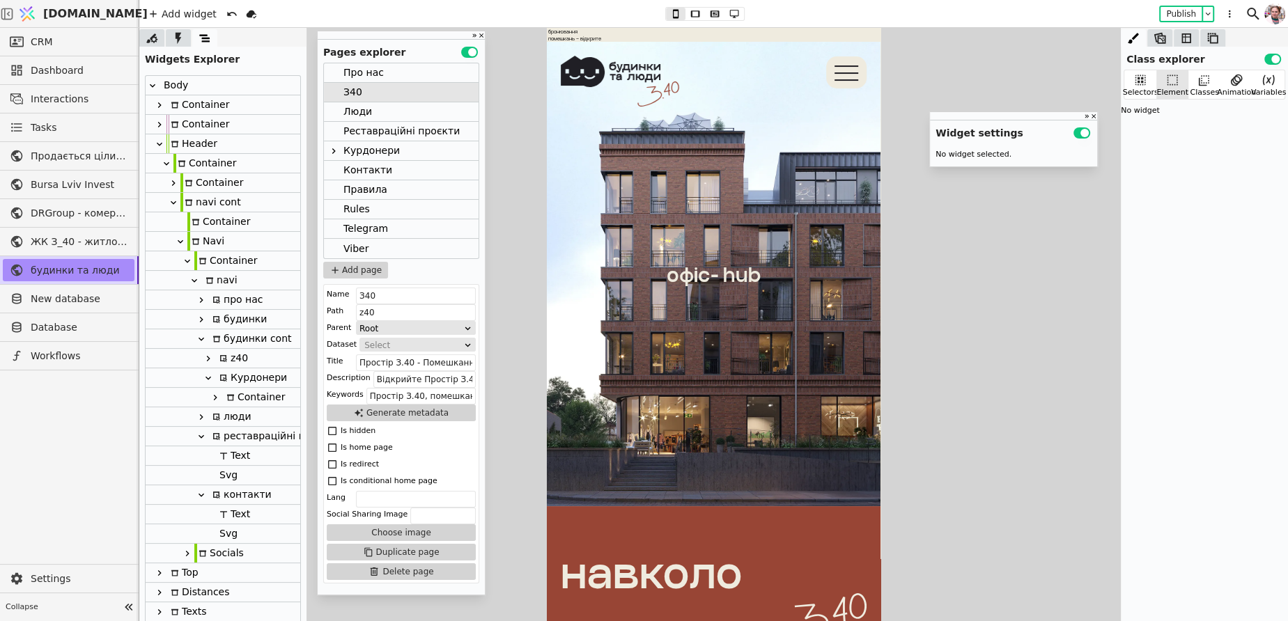
click at [204, 320] on icon at bounding box center [201, 319] width 11 height 11
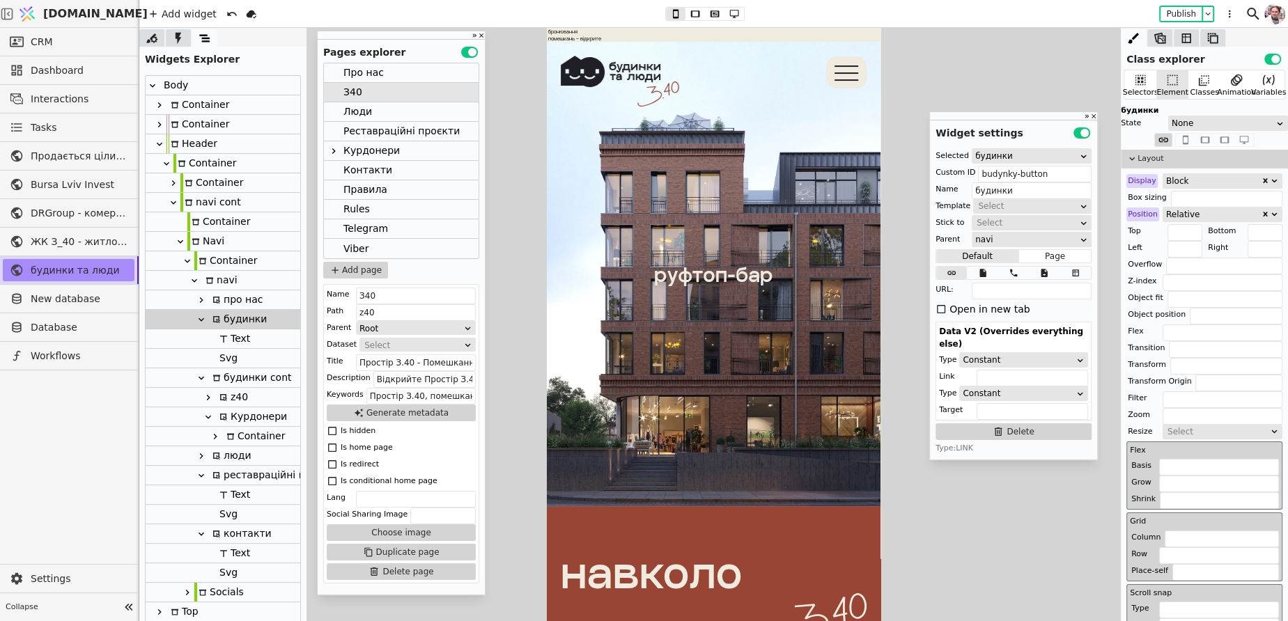
click at [240, 359] on div "Svg" at bounding box center [223, 359] width 155 height 20
type input "Svg"
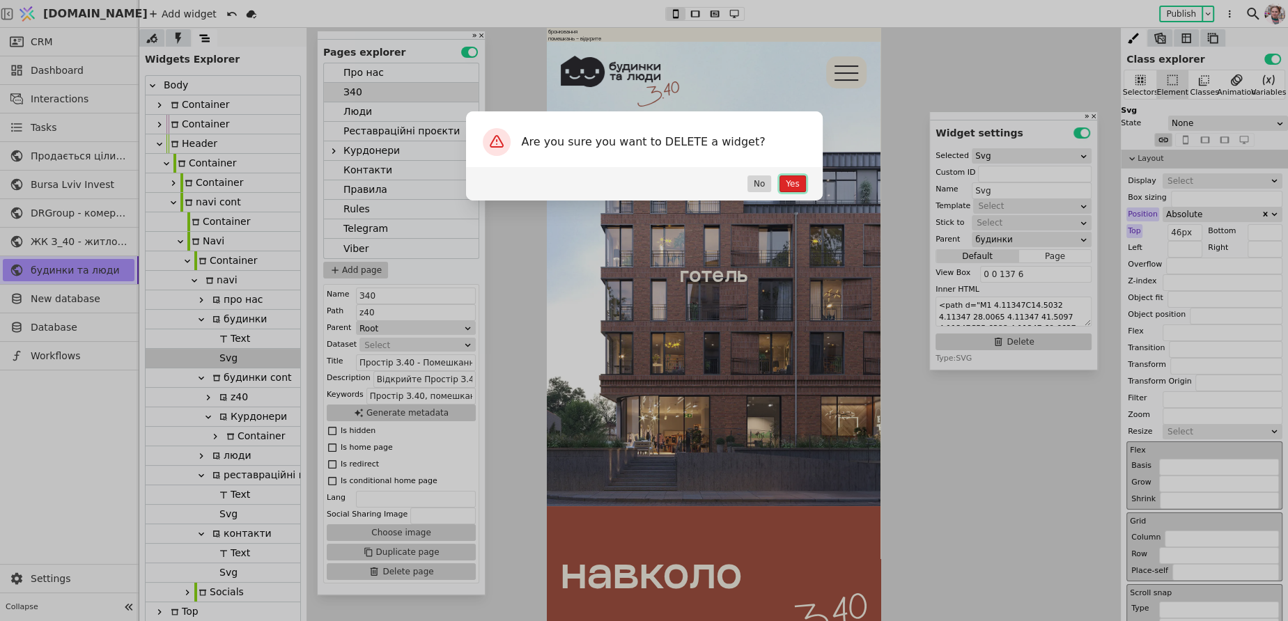
click at [795, 184] on button "Yes" at bounding box center [792, 184] width 26 height 17
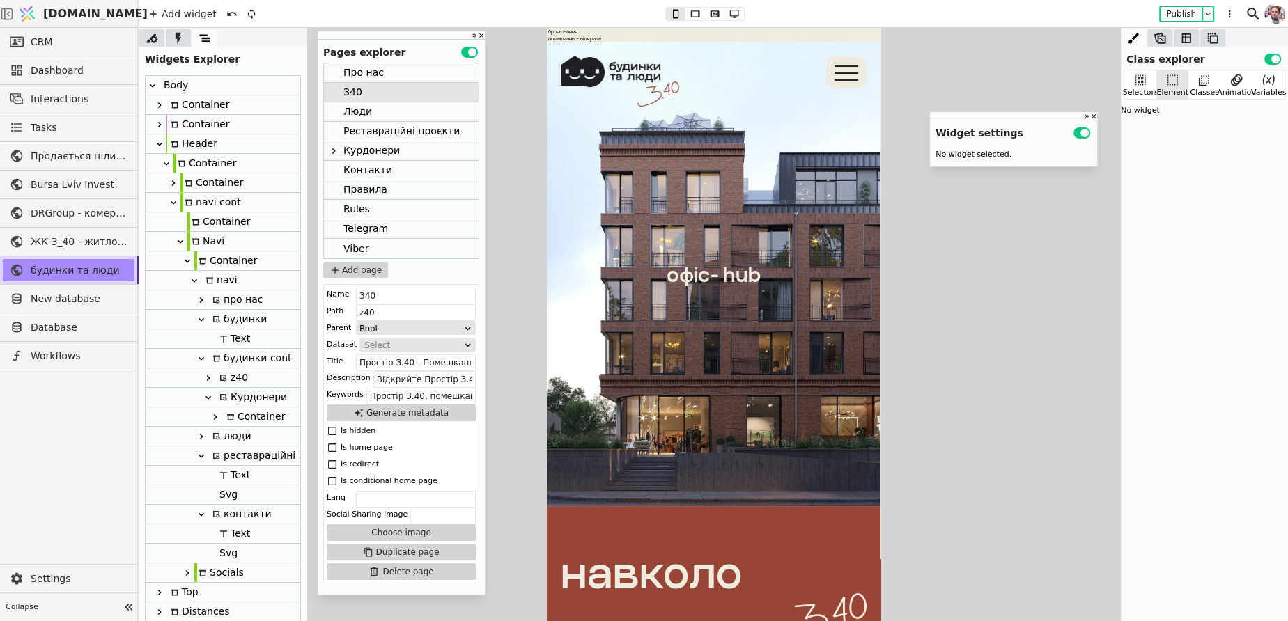
click at [374, 81] on div "Про нас" at bounding box center [363, 72] width 40 height 19
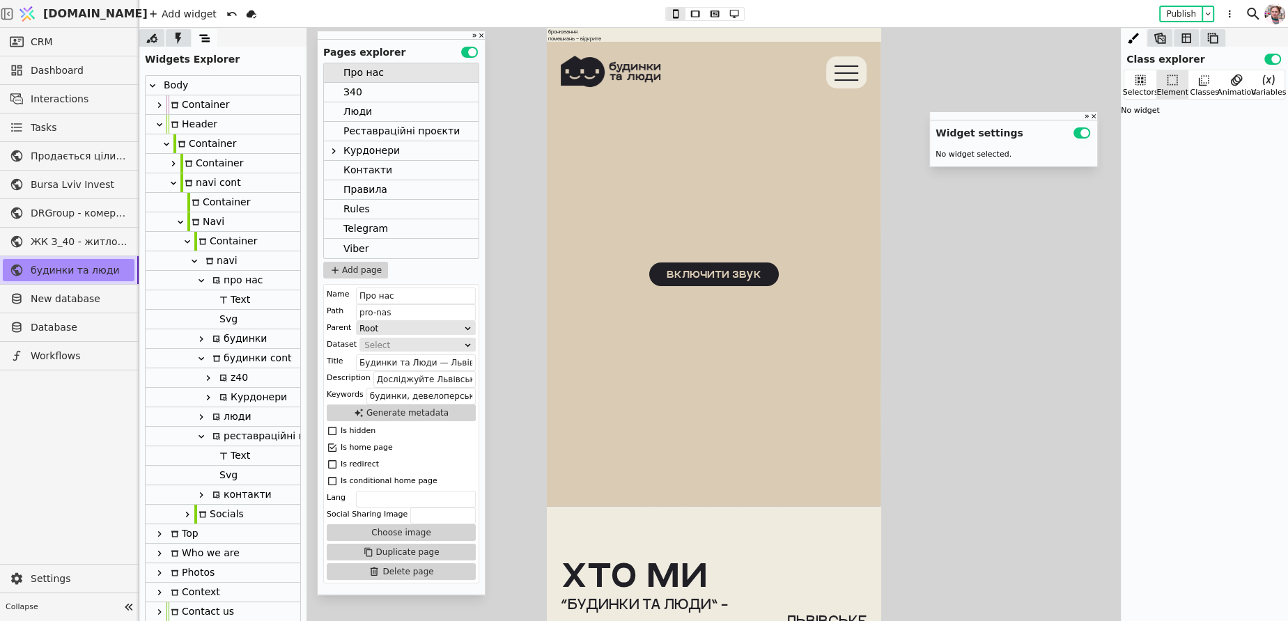
click at [204, 336] on icon at bounding box center [201, 339] width 11 height 11
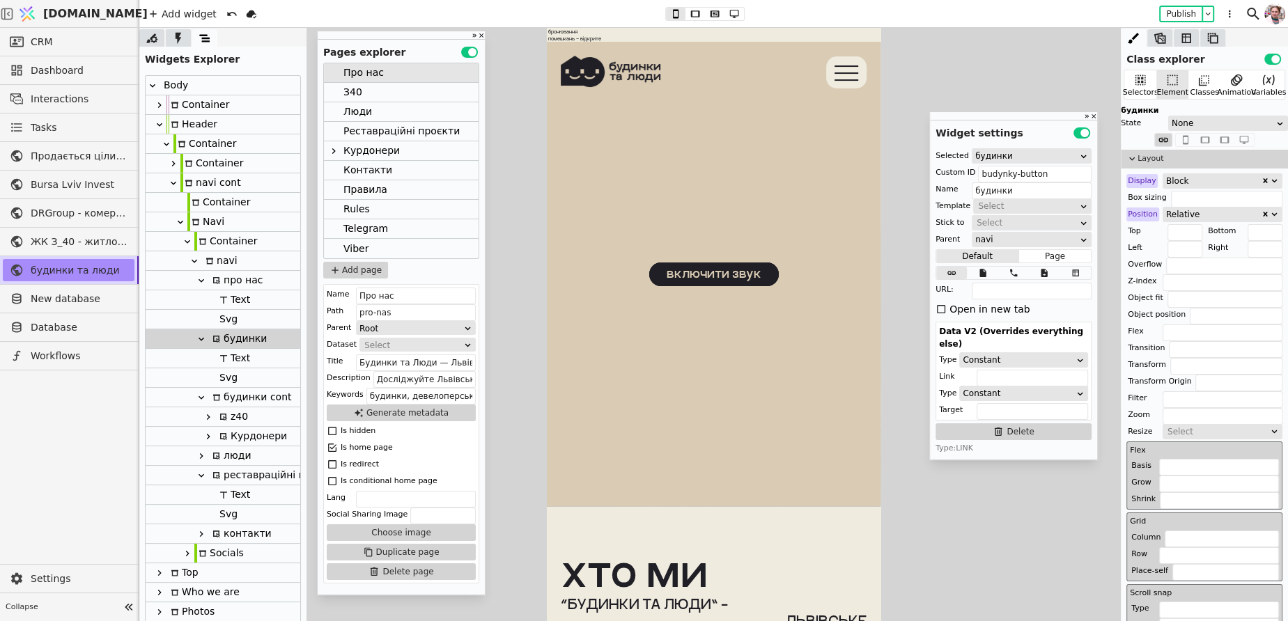
click at [225, 378] on div "Svg" at bounding box center [226, 377] width 22 height 19
type input "Svg"
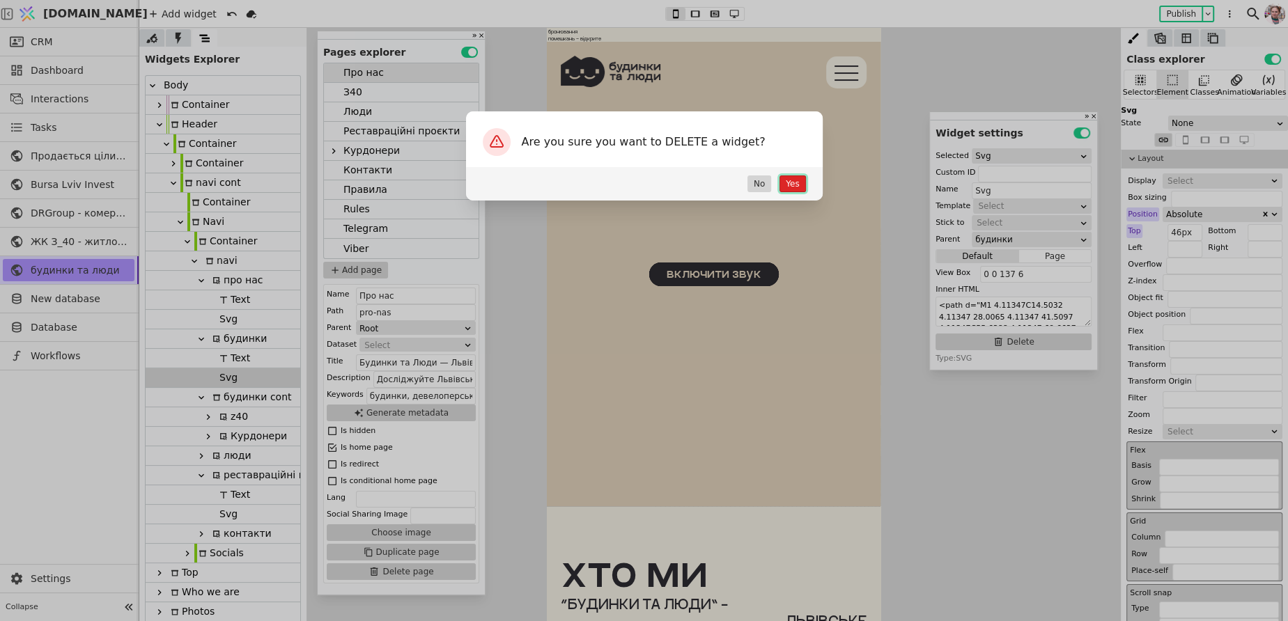
click at [797, 182] on button "Yes" at bounding box center [792, 184] width 26 height 17
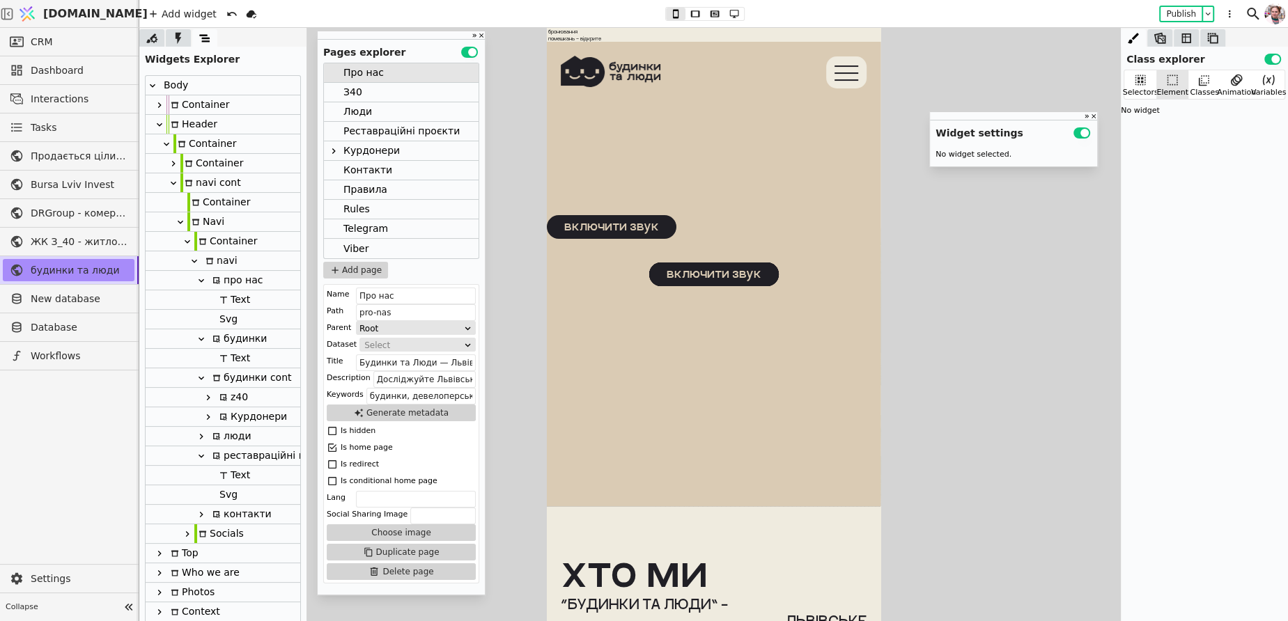
click at [246, 363] on div "Text" at bounding box center [232, 358] width 35 height 19
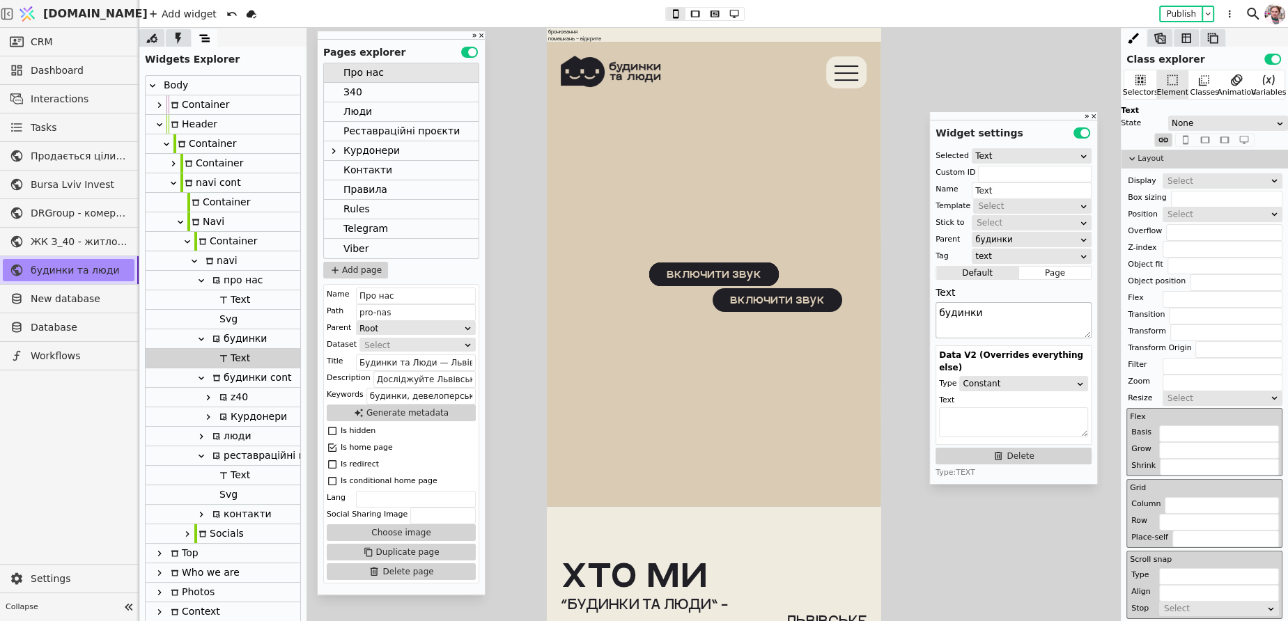
click at [1009, 314] on textarea "будинки" at bounding box center [1013, 320] width 156 height 36
type textarea "будинки:"
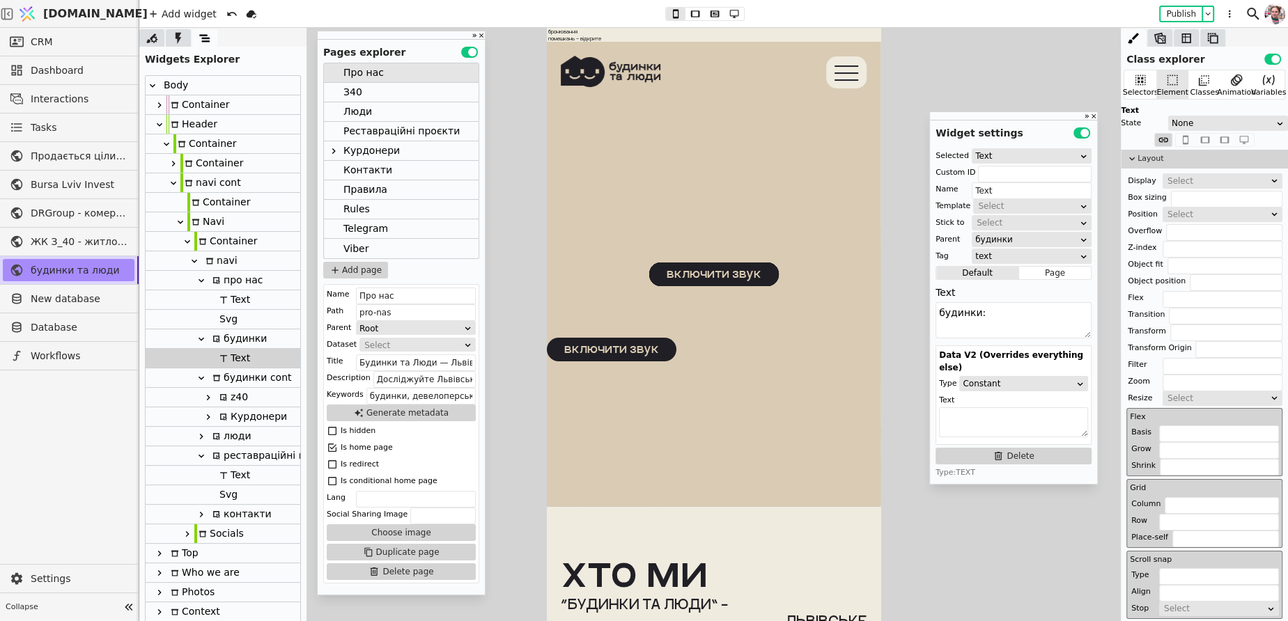
click at [354, 84] on div "З40" at bounding box center [352, 92] width 19 height 19
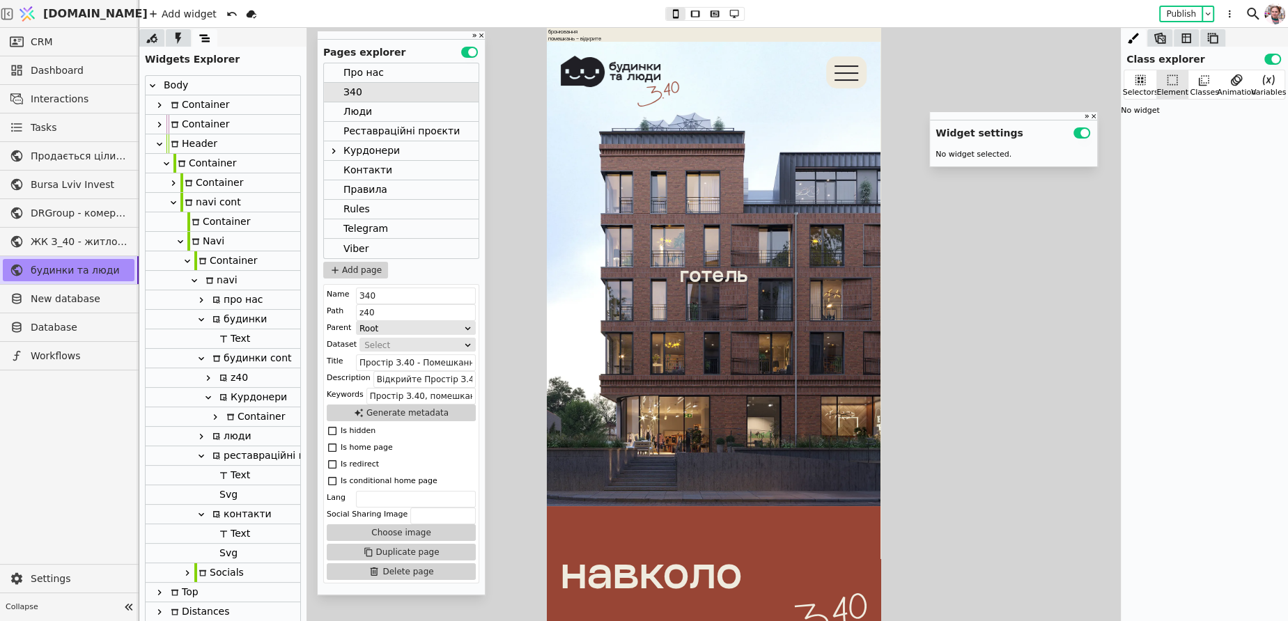
click at [222, 350] on div "будинки cont" at bounding box center [249, 358] width 83 height 19
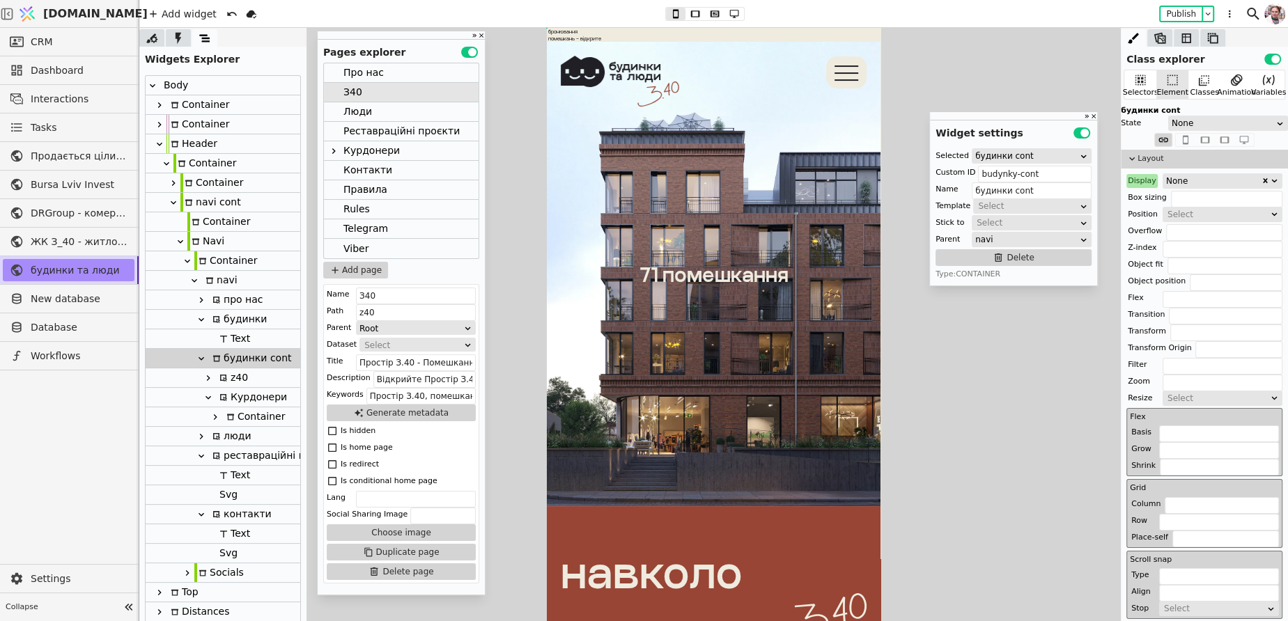
click at [235, 336] on div "Text" at bounding box center [232, 338] width 35 height 19
type input "Text"
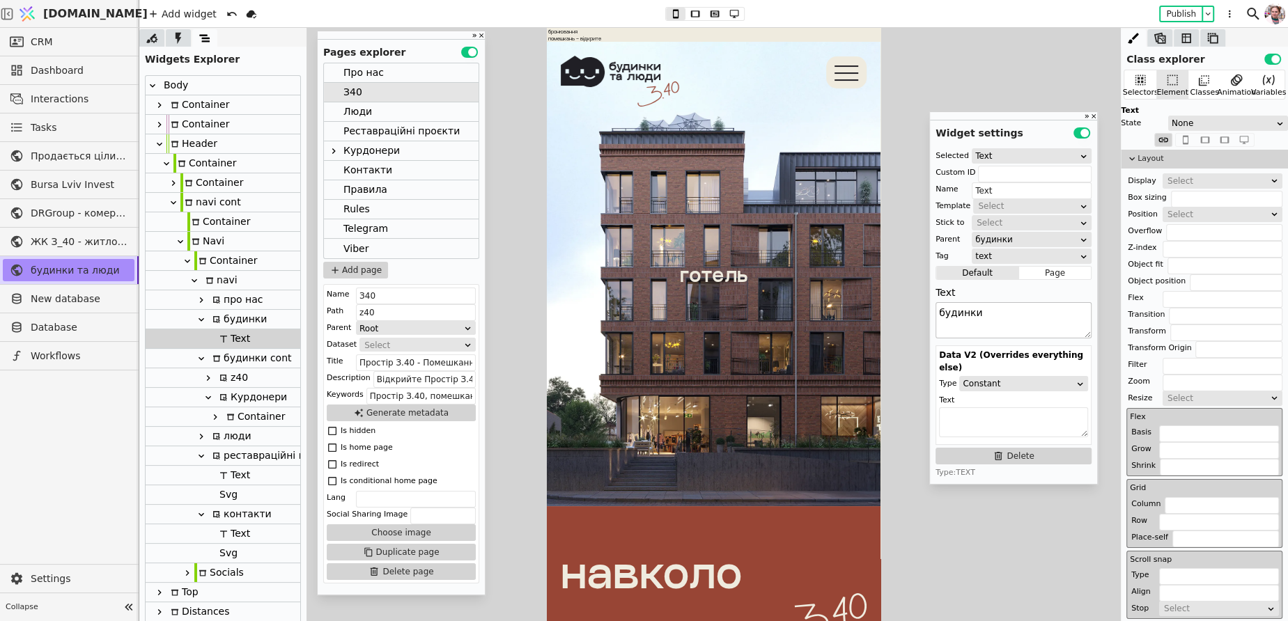
click at [1004, 321] on textarea "будинки" at bounding box center [1013, 320] width 156 height 36
type textarea "будинки:"
click at [383, 116] on div "Люди" at bounding box center [401, 112] width 155 height 20
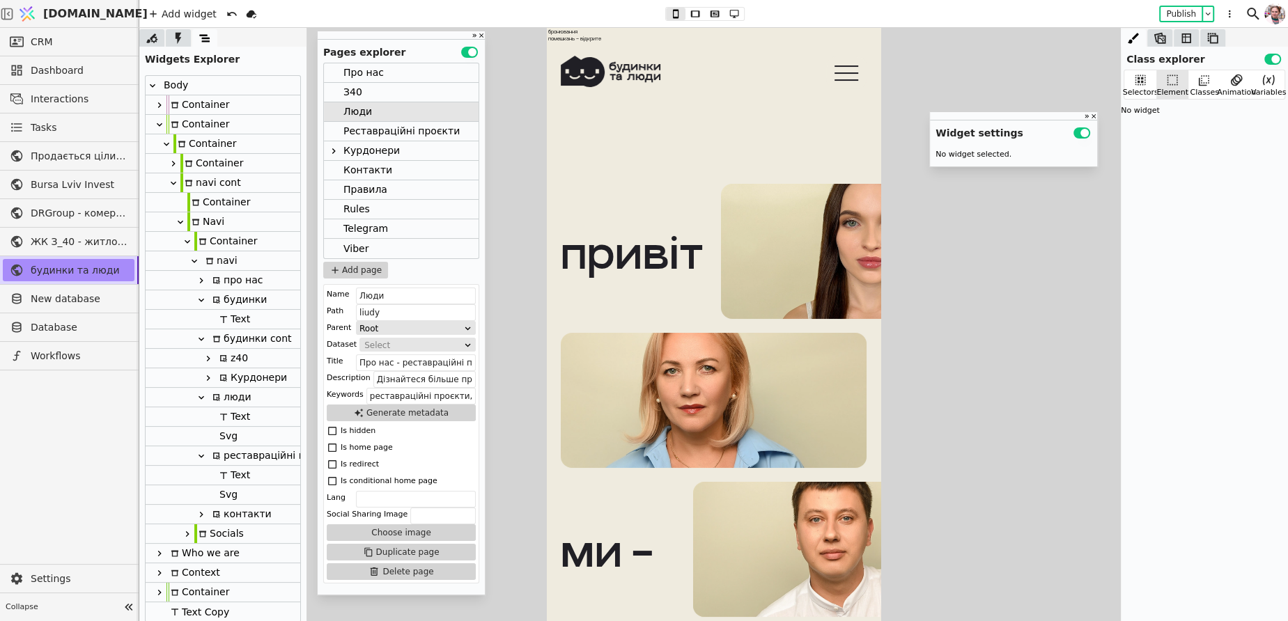
click at [236, 323] on div "Text" at bounding box center [232, 319] width 35 height 19
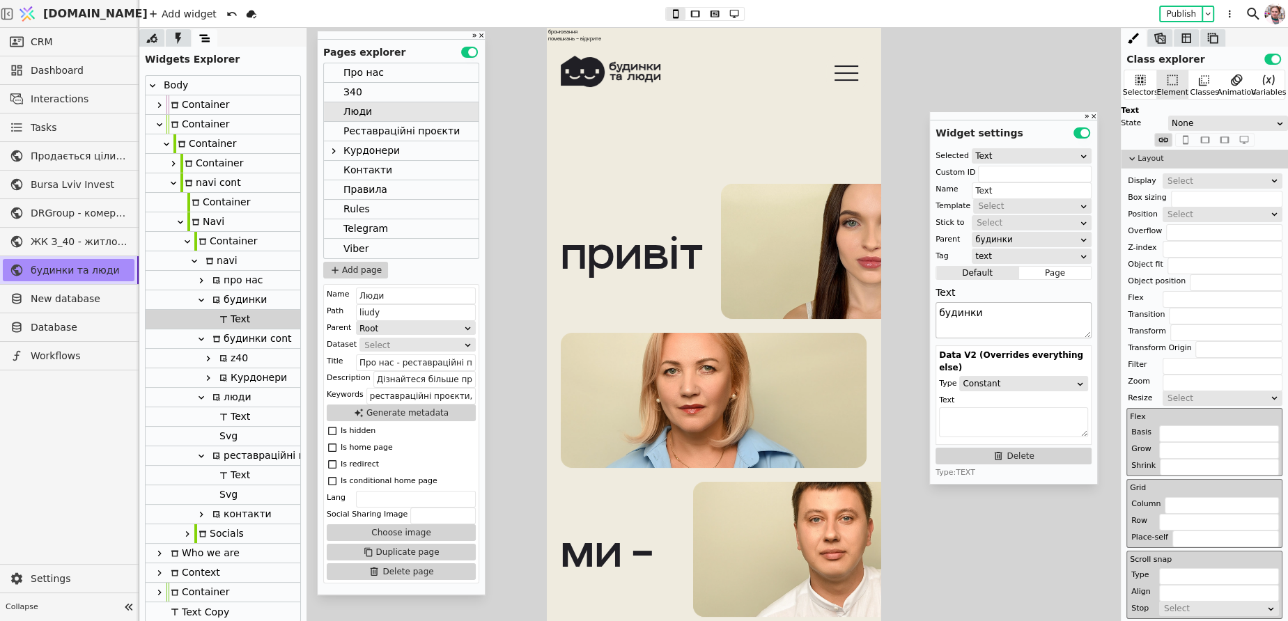
click at [988, 314] on textarea "будинки" at bounding box center [1013, 320] width 156 height 36
type textarea "будинки:"
click at [389, 135] on div "Реставраційні проєкти" at bounding box center [401, 131] width 116 height 19
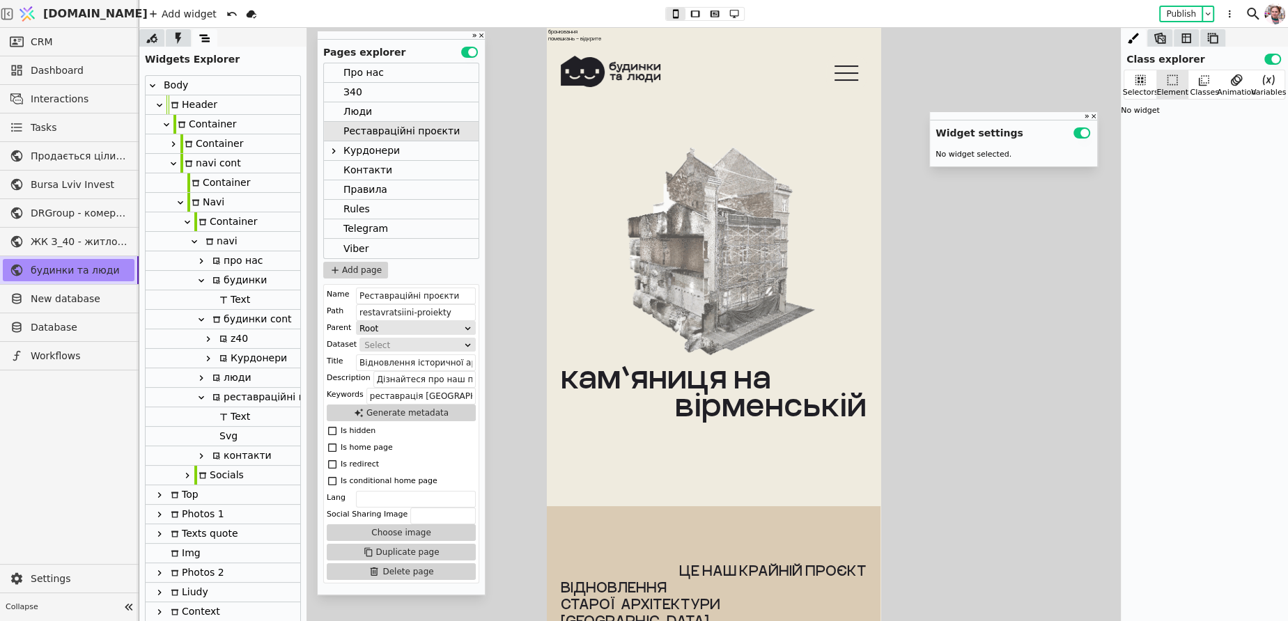
click at [238, 302] on div "Text" at bounding box center [232, 299] width 35 height 19
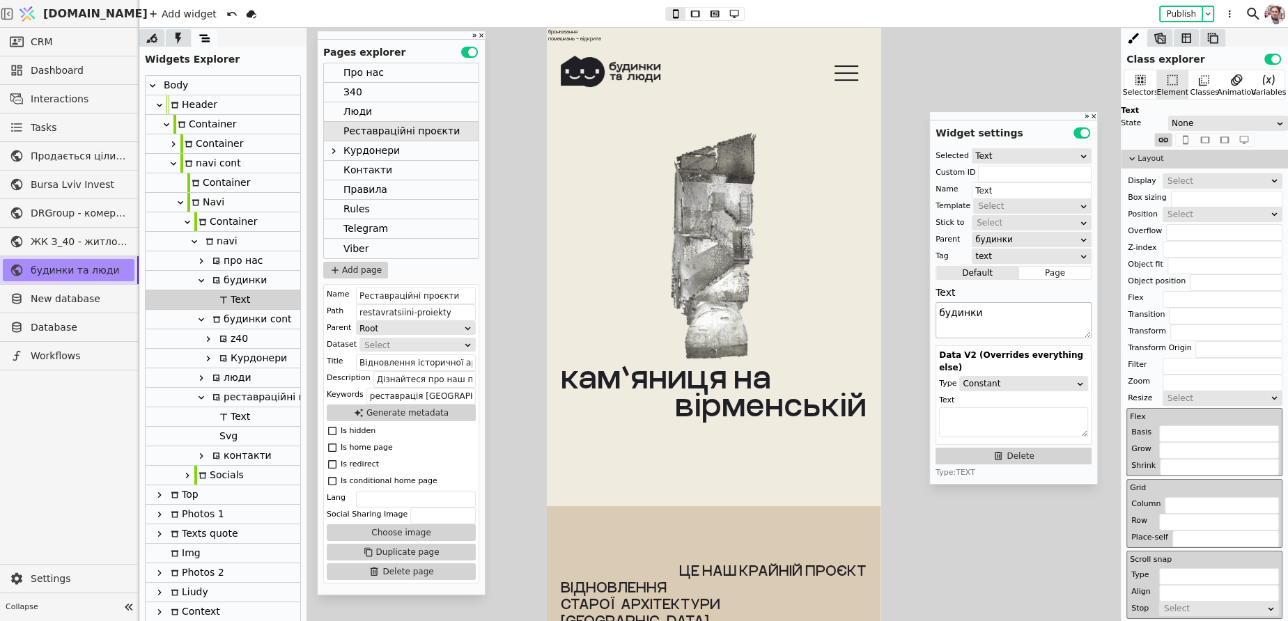
click at [995, 317] on textarea "будинки" at bounding box center [1013, 320] width 156 height 36
type textarea "будинки:"
click at [368, 148] on div "Курдонери" at bounding box center [371, 150] width 56 height 19
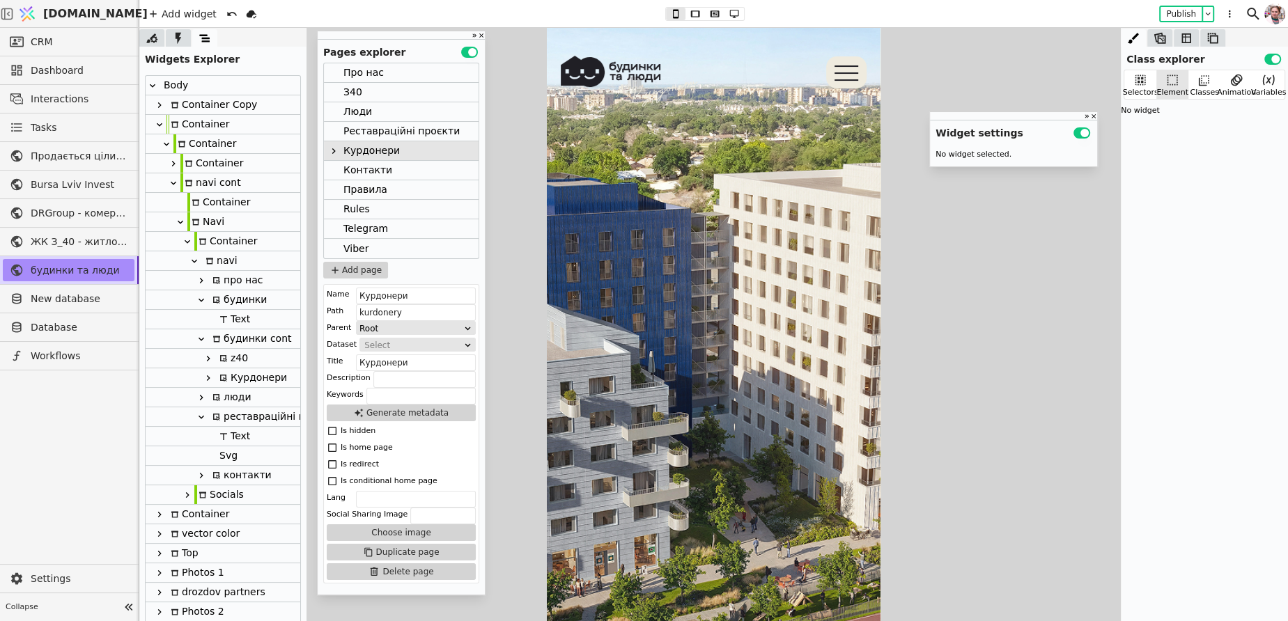
click at [244, 322] on div "Text" at bounding box center [232, 319] width 35 height 19
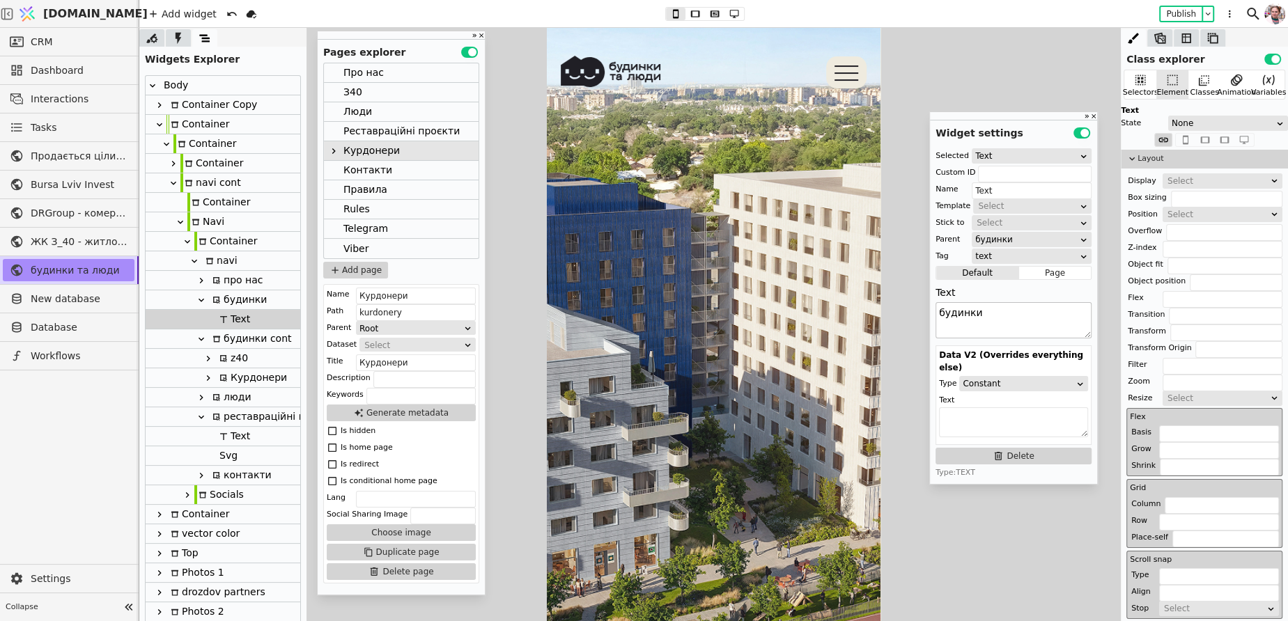
click at [1013, 310] on textarea "будинки" at bounding box center [1013, 320] width 156 height 36
type textarea "будинки:"
click at [412, 171] on div "Контакти" at bounding box center [401, 171] width 155 height 20
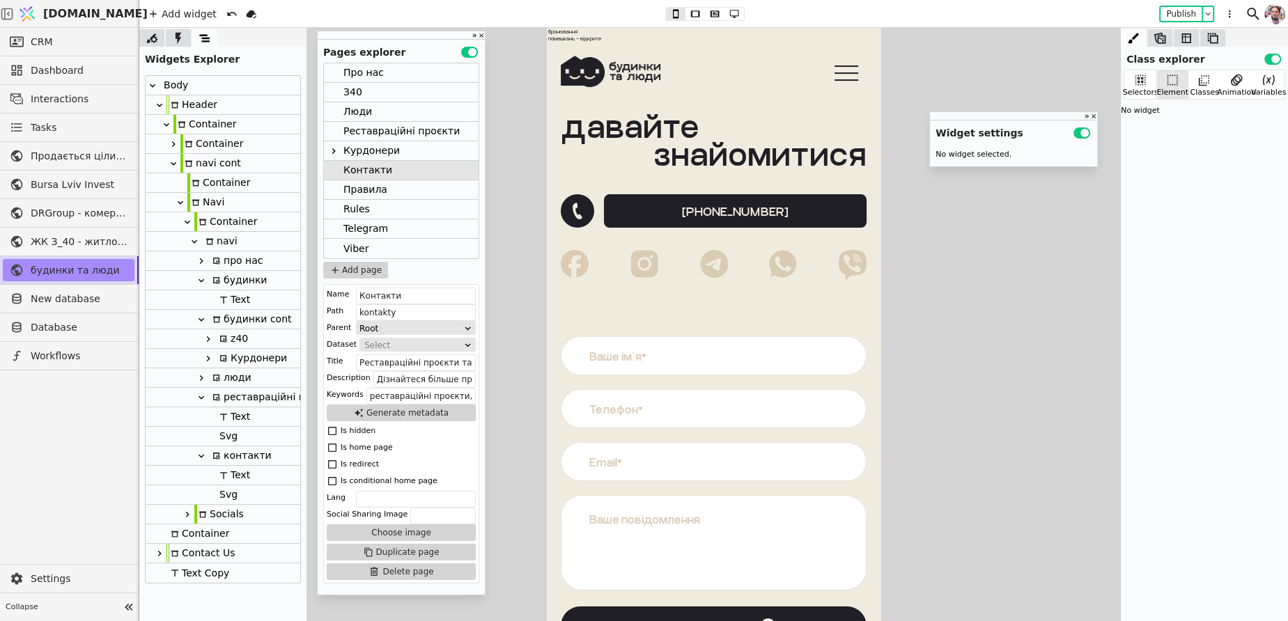
click at [234, 300] on div "Text" at bounding box center [232, 299] width 35 height 19
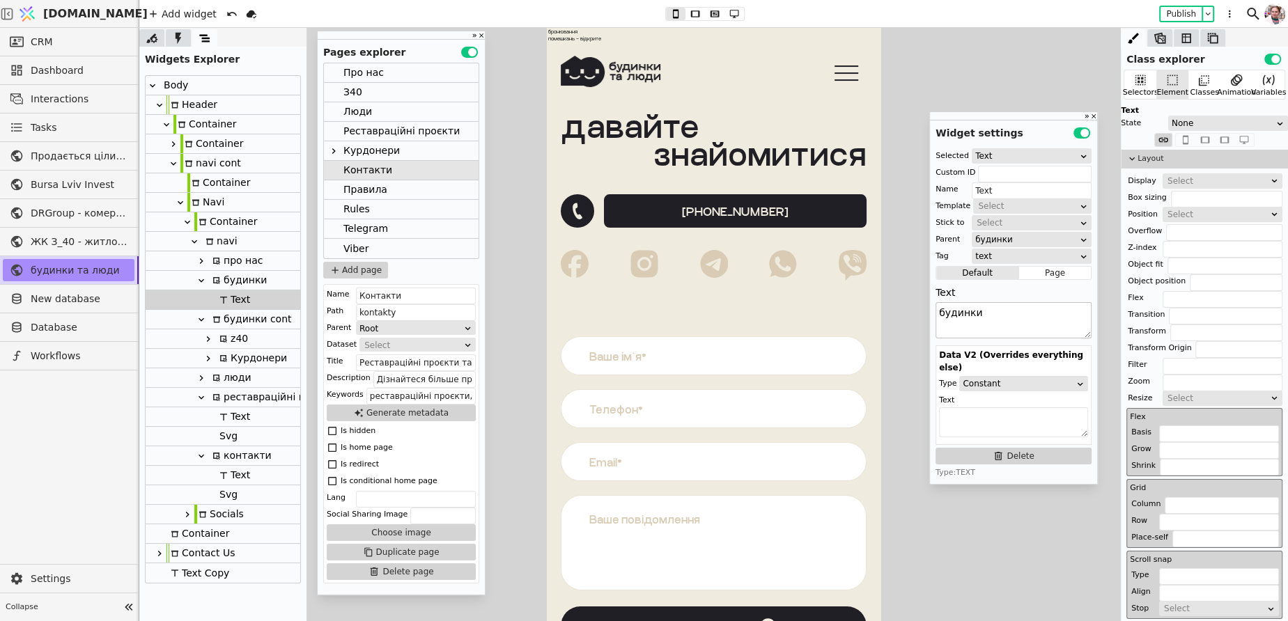
click at [1020, 322] on textarea "будинки" at bounding box center [1013, 320] width 156 height 36
type textarea "будинки:"
click at [1173, 10] on button "Publish" at bounding box center [1180, 14] width 41 height 14
click at [577, 33] on div "про нас будинки: З.40 помешкання знайшли своїх людей Курдонери бронювання помеш…" at bounding box center [714, 65] width 334 height 75
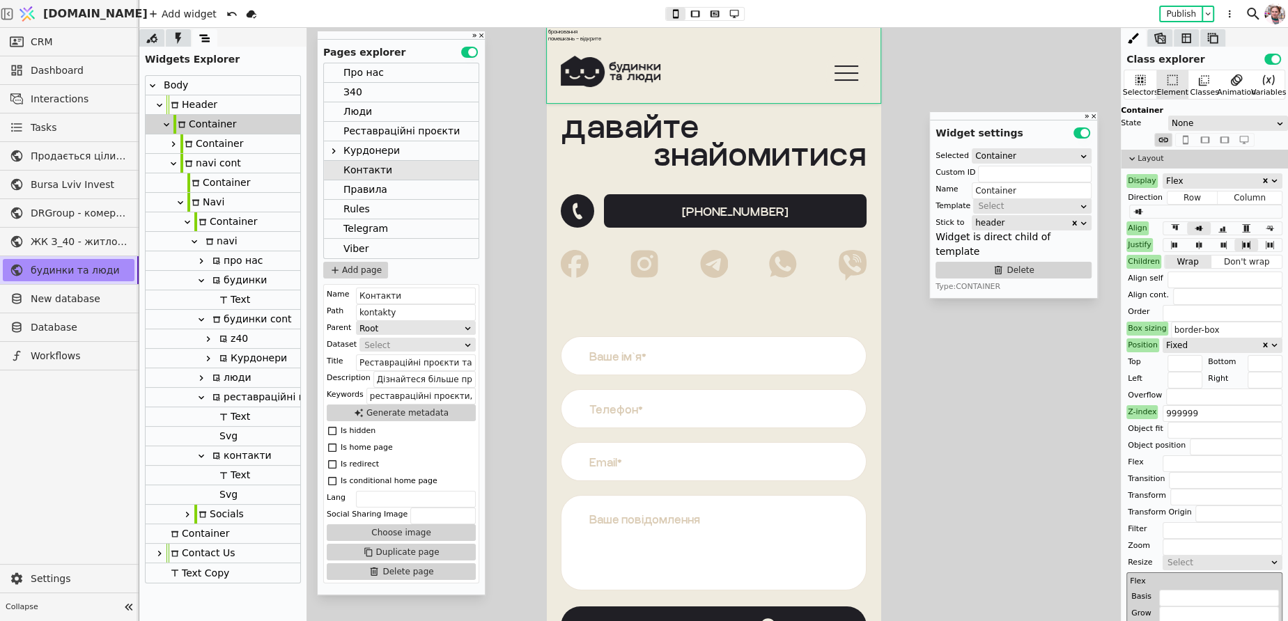
click at [165, 125] on icon at bounding box center [167, 124] width 6 height 3
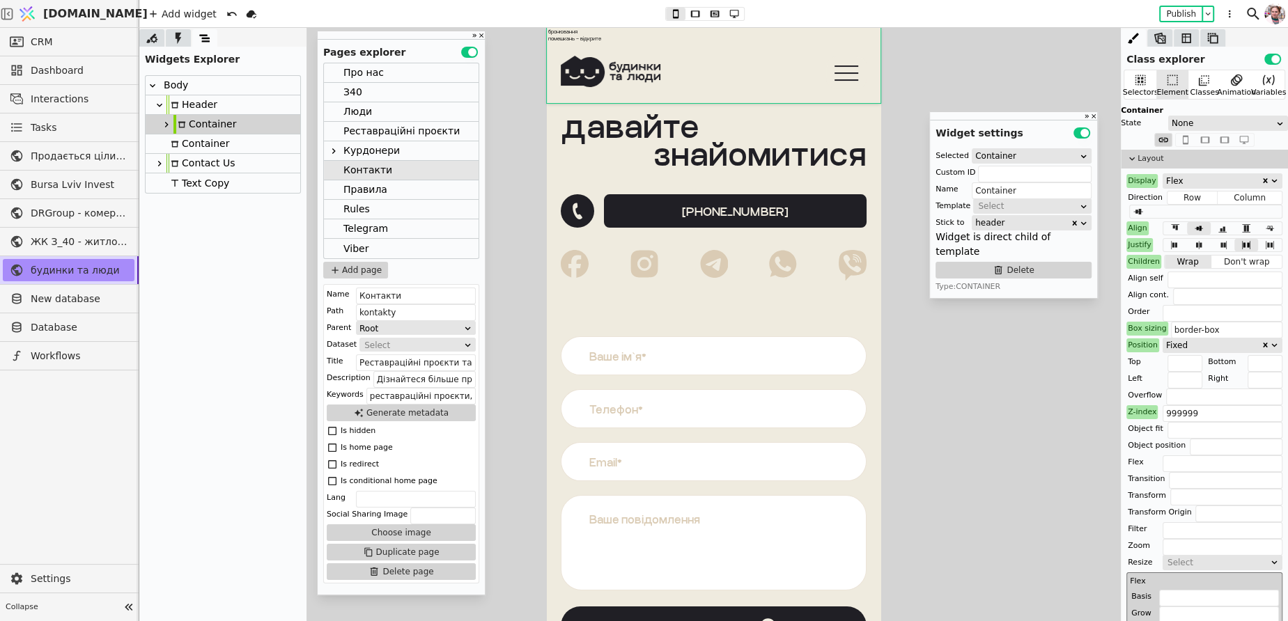
click at [188, 185] on div "Text Copy" at bounding box center [197, 183] width 63 height 20
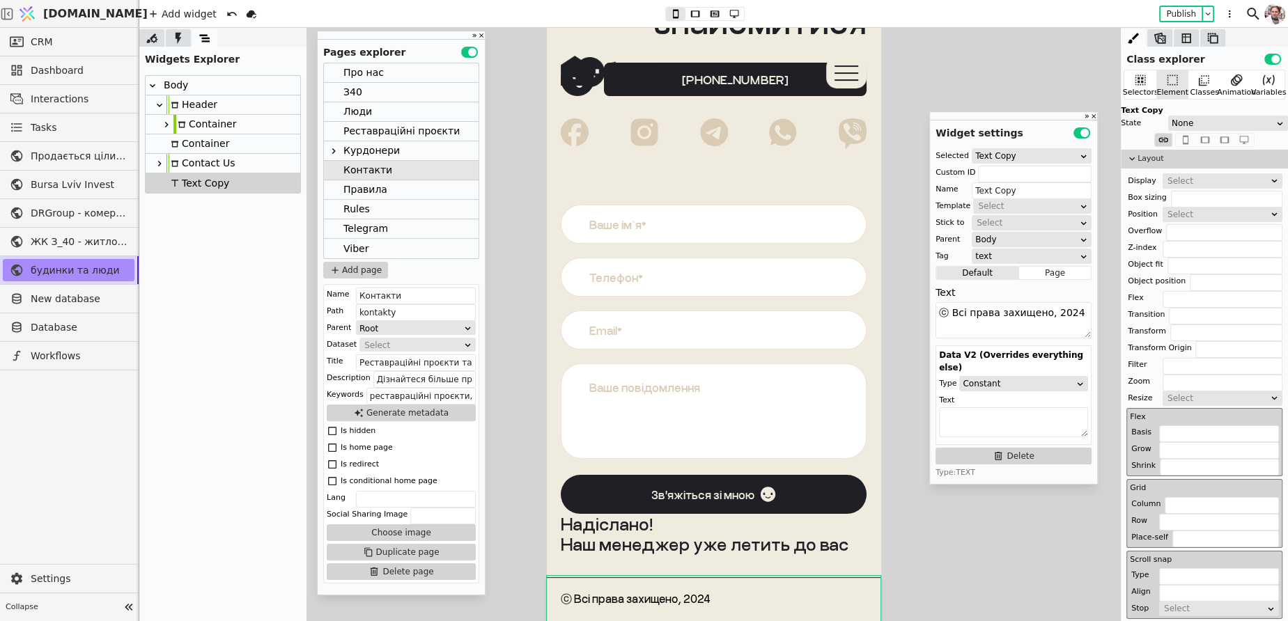
scroll to position [132, 0]
click at [182, 115] on div "Container" at bounding box center [204, 124] width 63 height 19
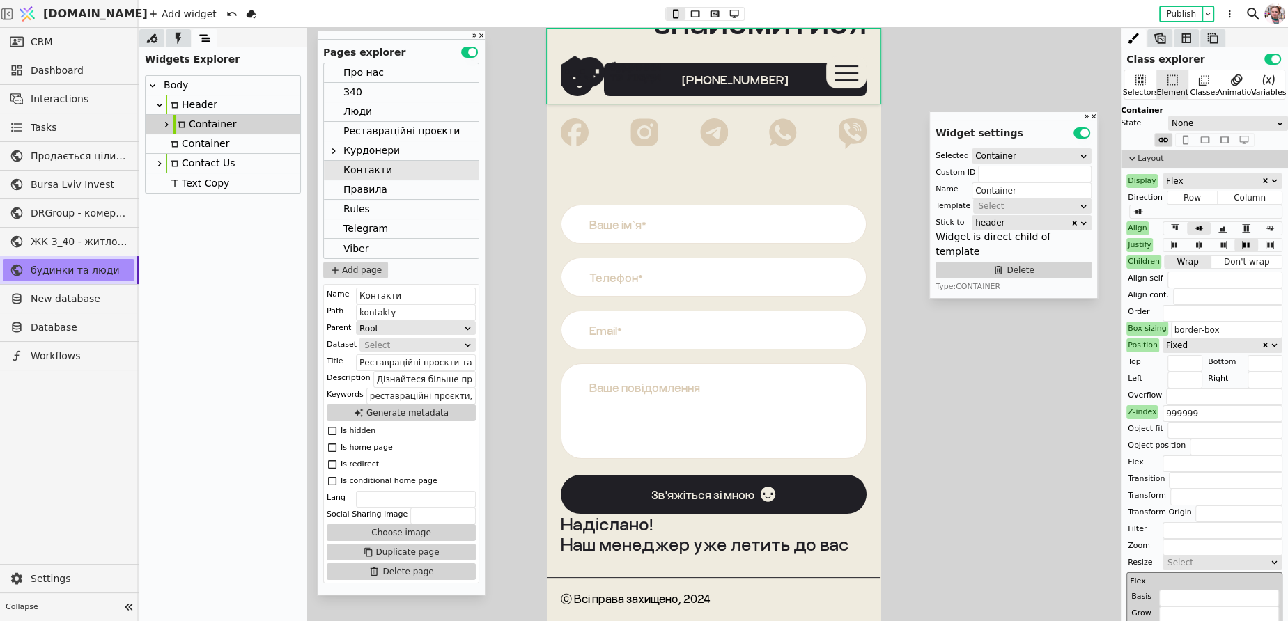
click at [185, 107] on div "Header" at bounding box center [191, 104] width 51 height 19
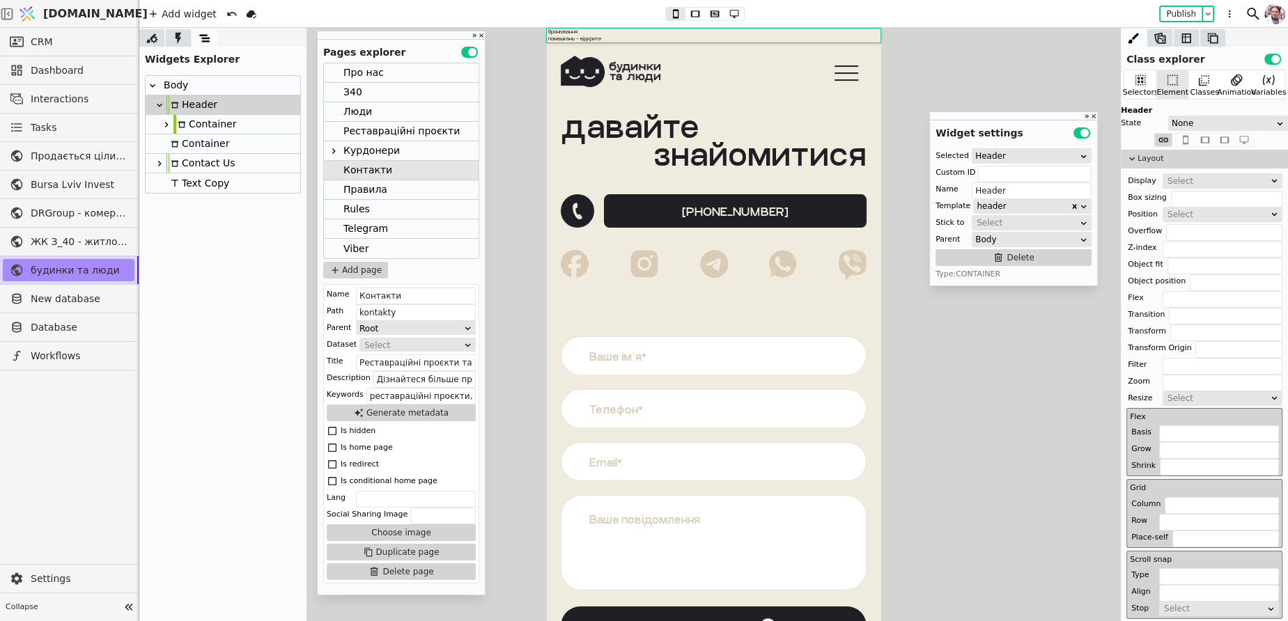
scroll to position [0, 0]
click at [1197, 174] on div "Select" at bounding box center [1217, 181] width 101 height 14
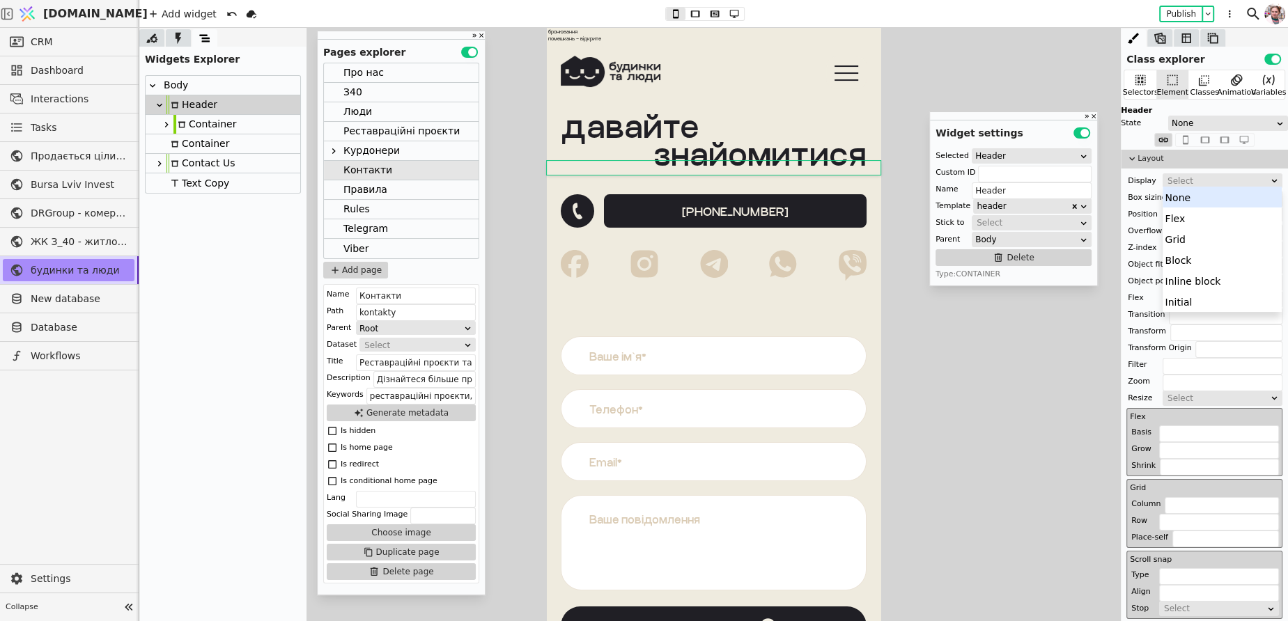
click at [1193, 198] on div "None" at bounding box center [1221, 197] width 119 height 21
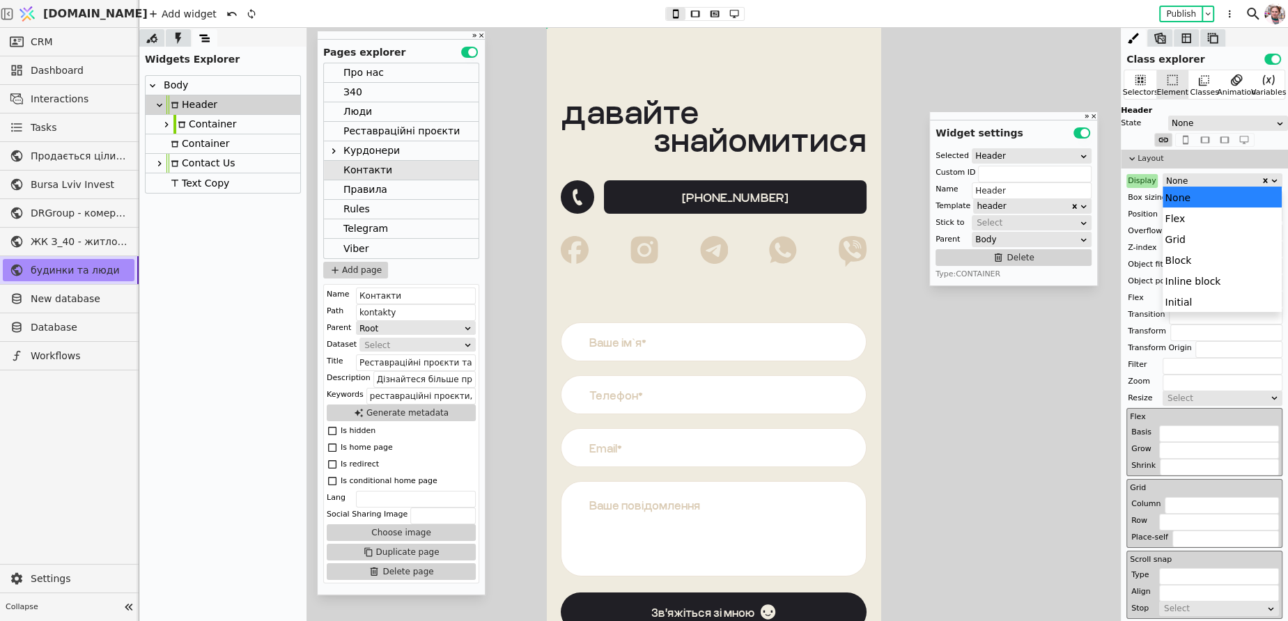
click at [1190, 179] on div "None" at bounding box center [1213, 181] width 95 height 14
click at [1147, 186] on div "Display" at bounding box center [1141, 181] width 31 height 14
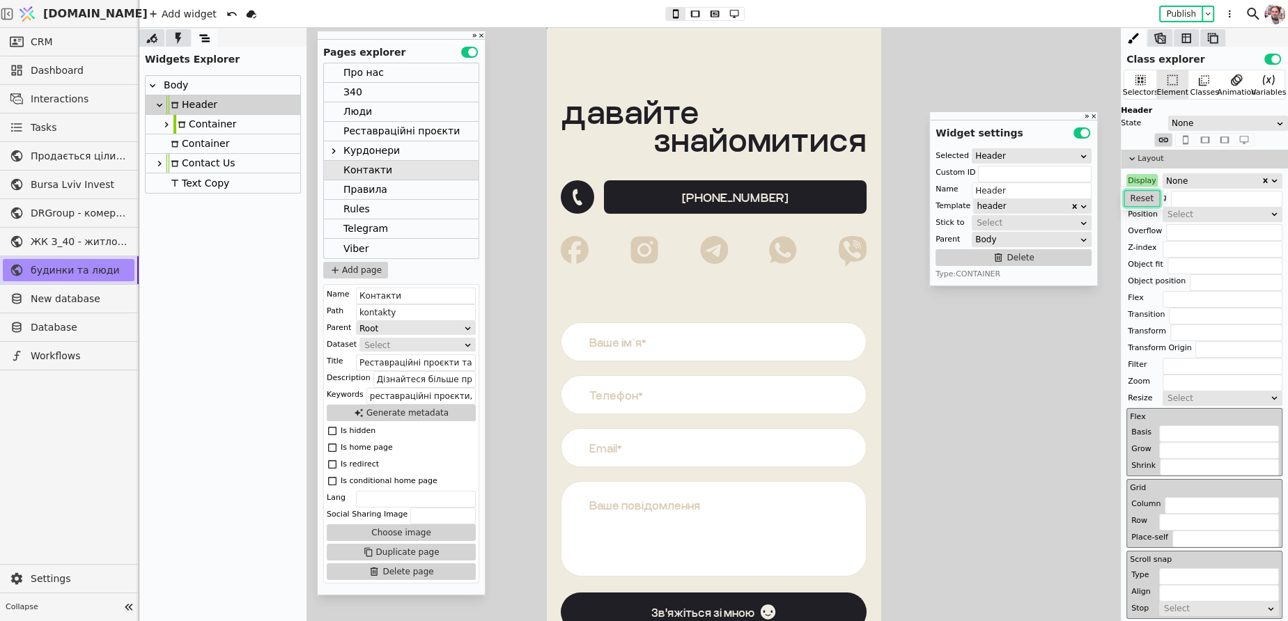
click at [1142, 201] on button "Reset" at bounding box center [1141, 198] width 36 height 17
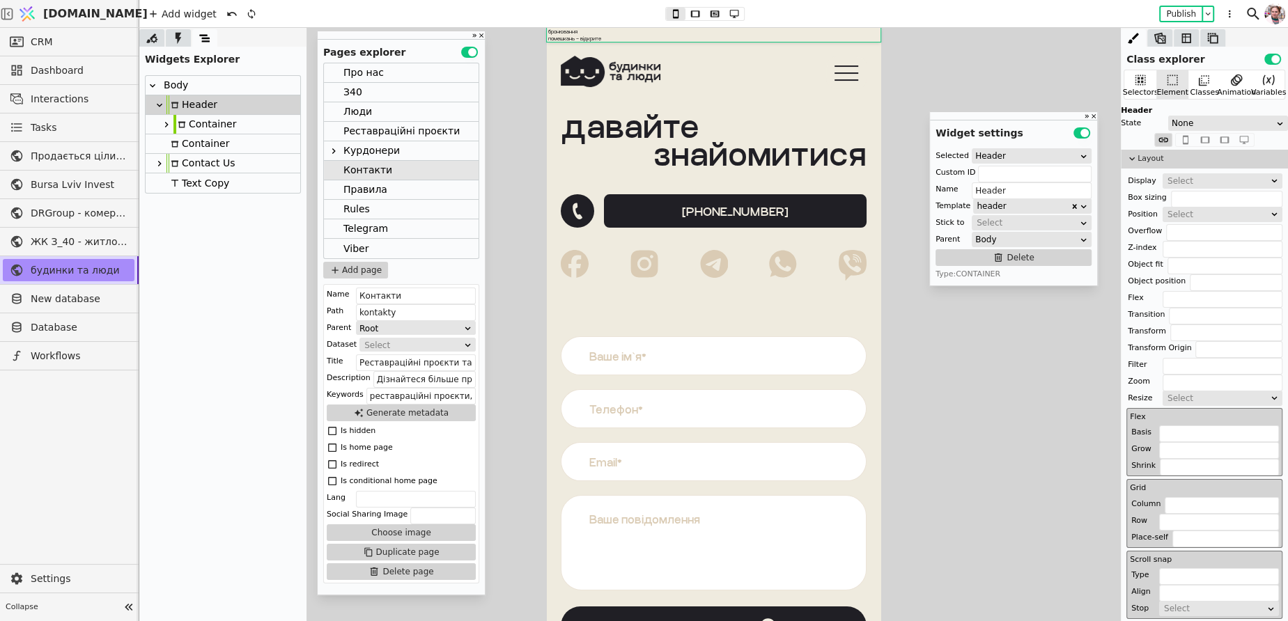
click at [188, 129] on div "Container" at bounding box center [204, 124] width 63 height 19
type input "Container"
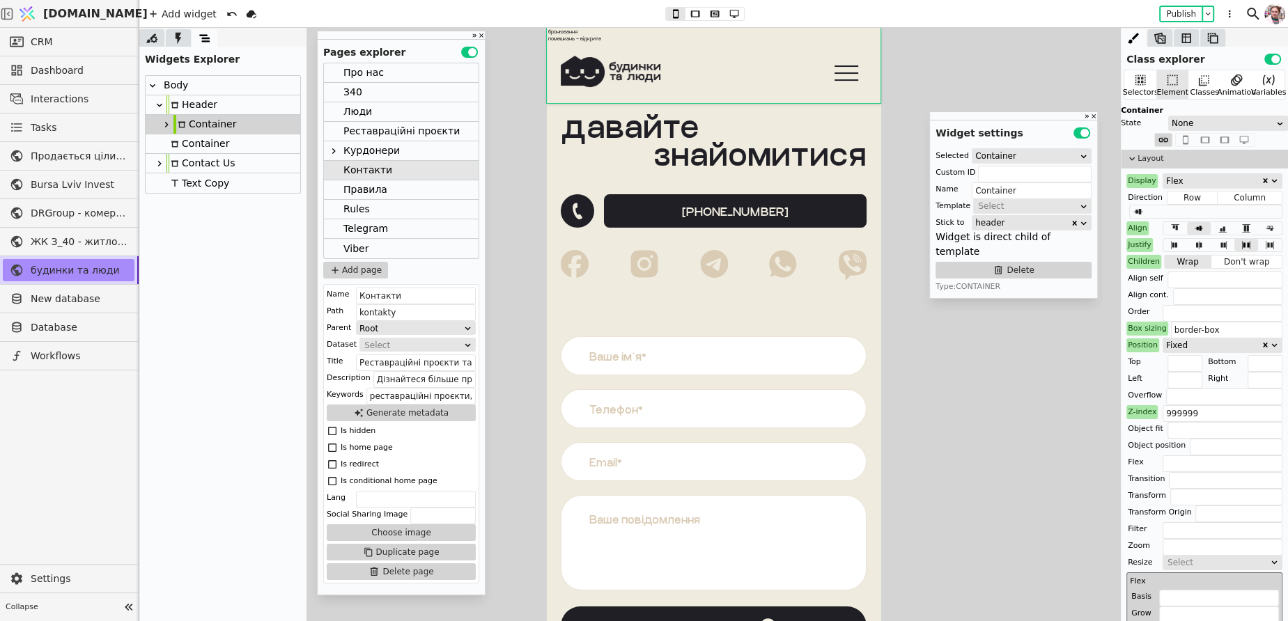
click at [169, 125] on icon at bounding box center [166, 124] width 11 height 11
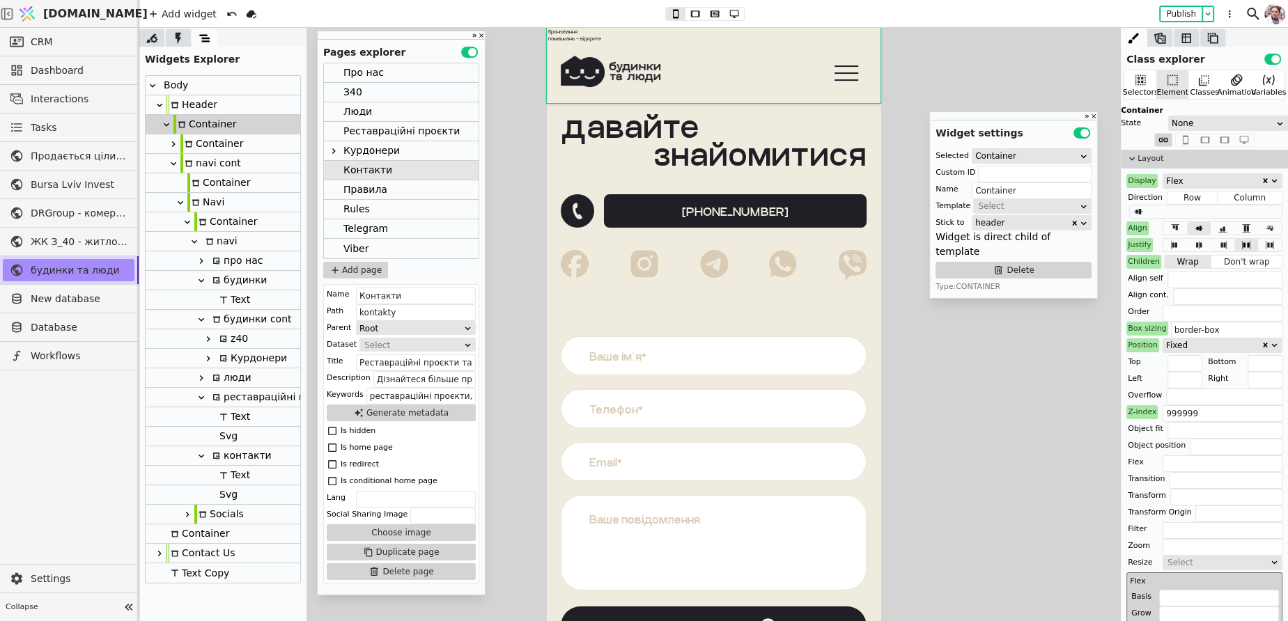
click at [198, 142] on div "Container" at bounding box center [211, 143] width 63 height 19
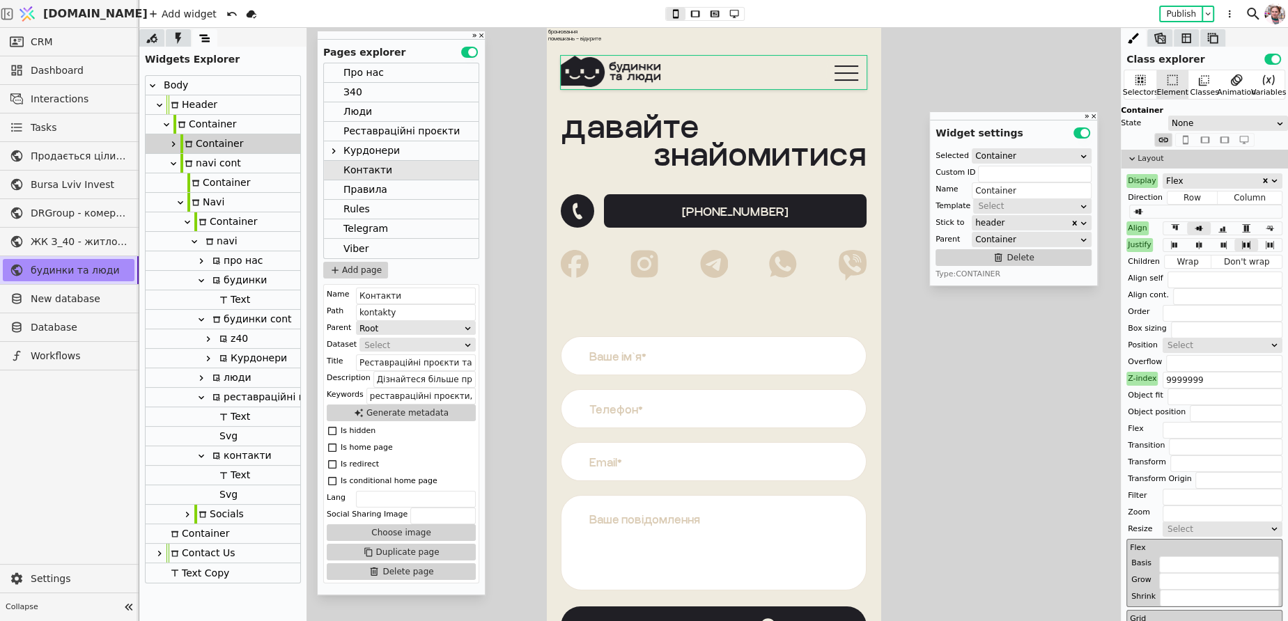
click at [166, 148] on div at bounding box center [173, 144] width 14 height 17
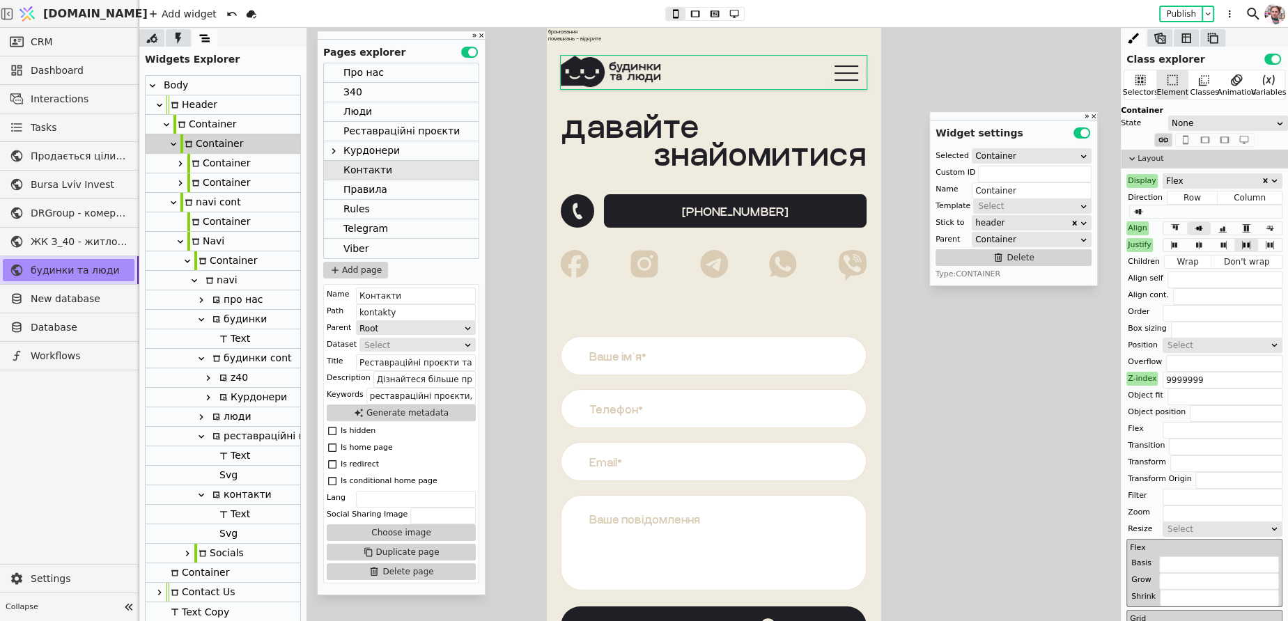
click at [208, 160] on div "Container" at bounding box center [218, 163] width 63 height 19
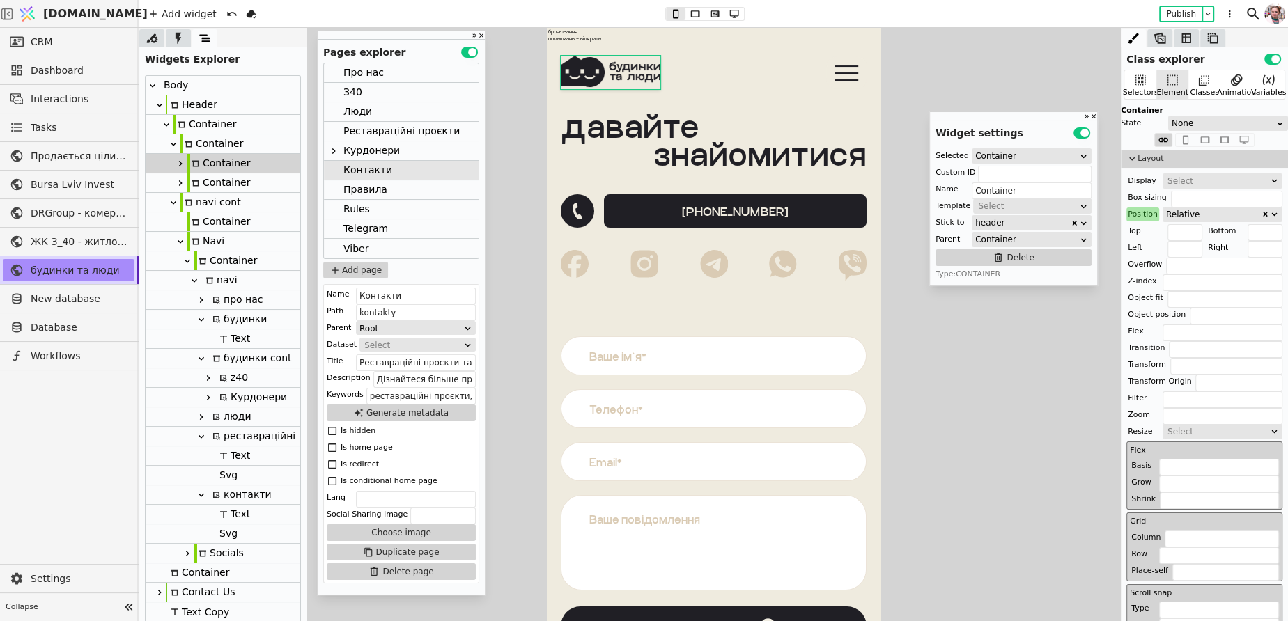
click at [207, 141] on div "Container" at bounding box center [211, 143] width 63 height 19
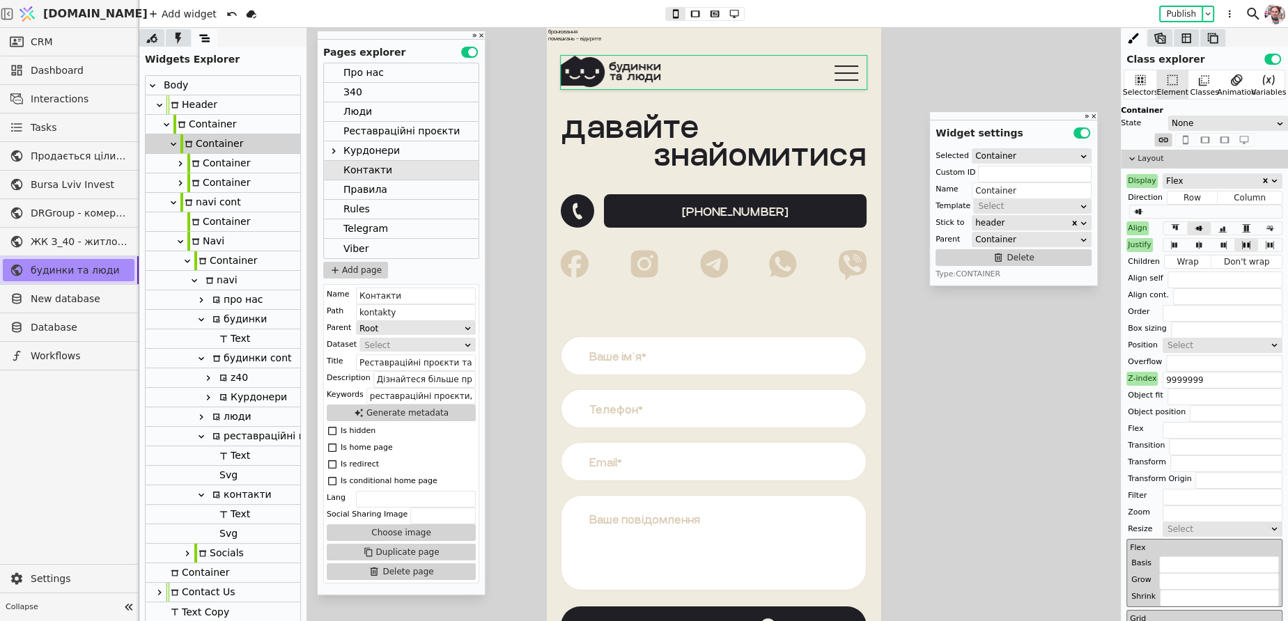
click at [201, 122] on div "Container" at bounding box center [204, 124] width 63 height 19
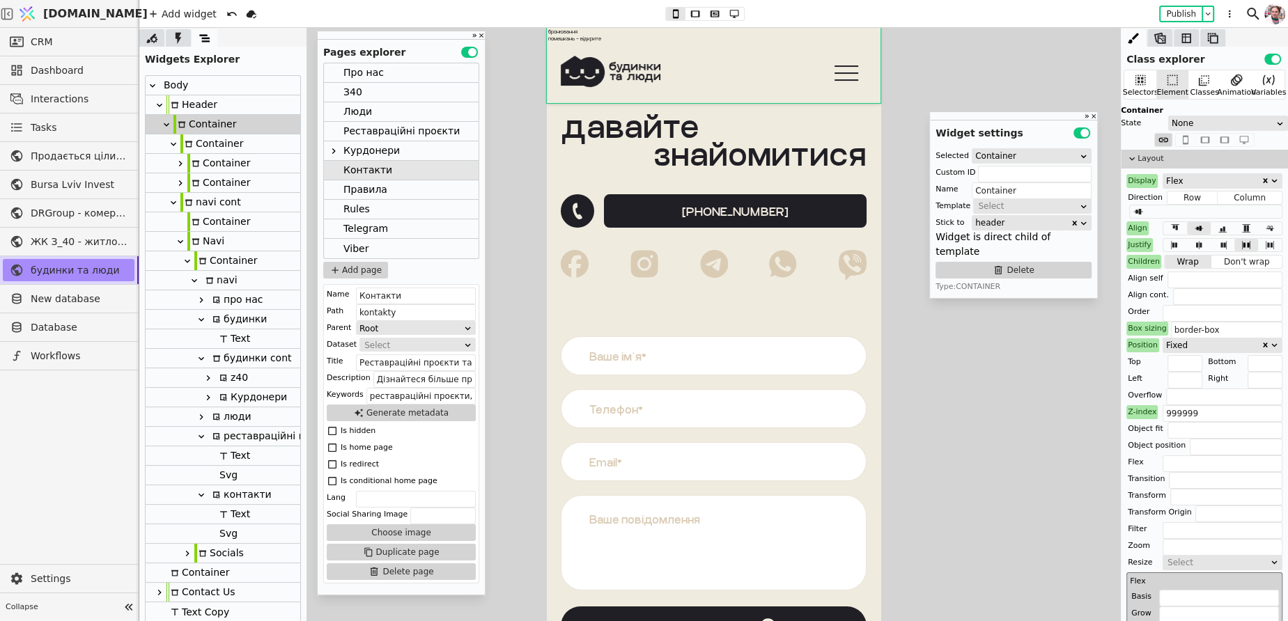
click at [169, 127] on icon at bounding box center [166, 124] width 11 height 11
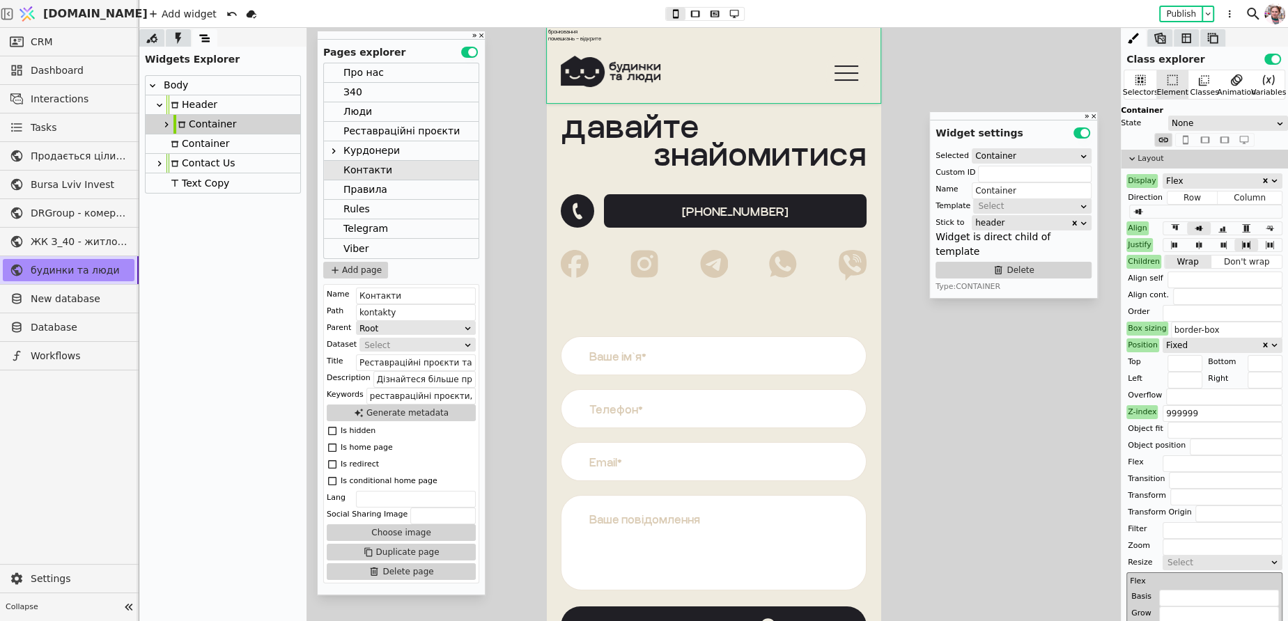
click at [188, 144] on div "Container" at bounding box center [197, 143] width 63 height 19
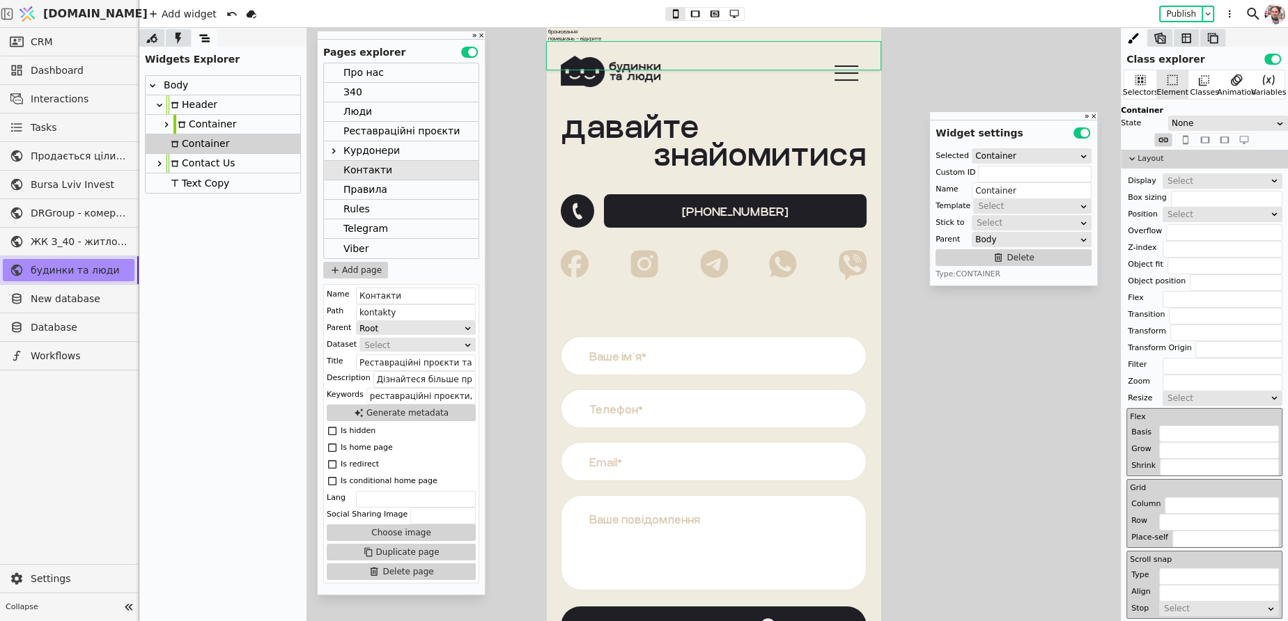
click at [188, 132] on div "Container" at bounding box center [204, 124] width 63 height 19
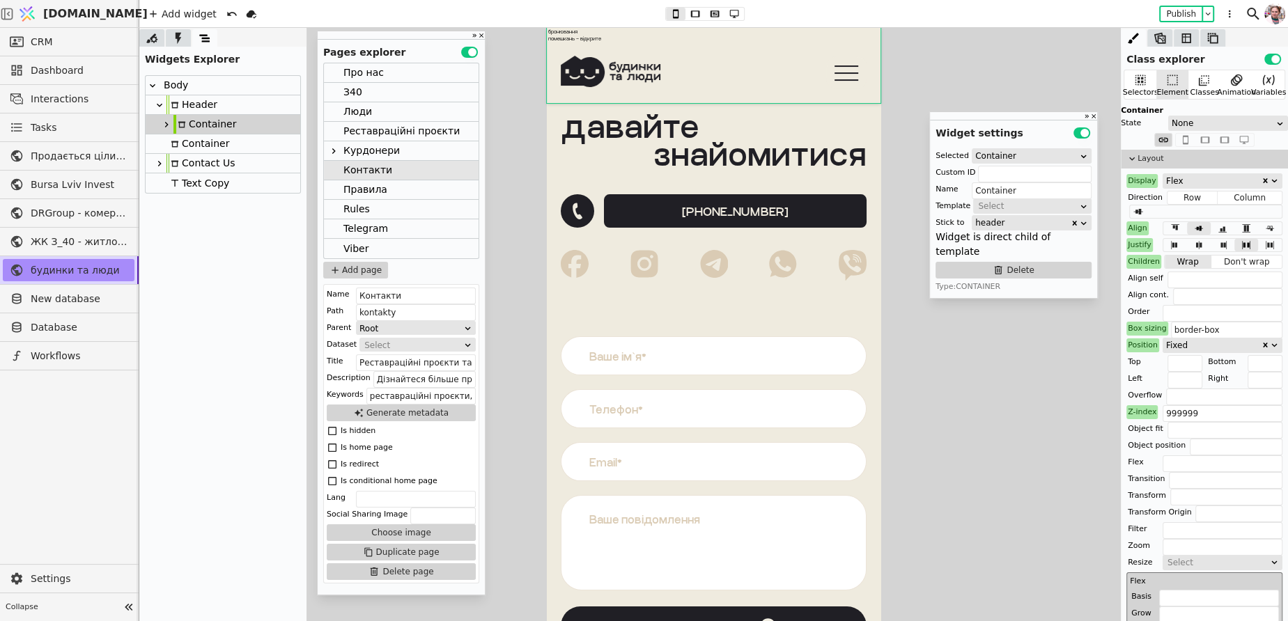
click at [164, 123] on icon at bounding box center [166, 124] width 11 height 11
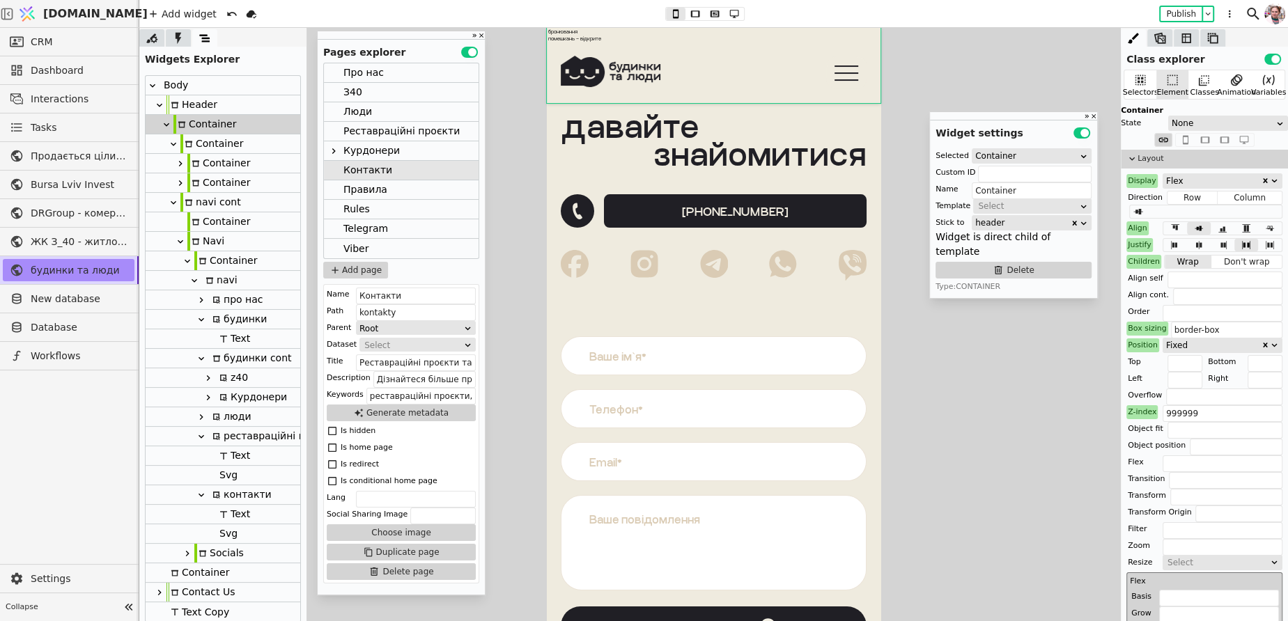
click at [201, 144] on div "Container" at bounding box center [211, 143] width 63 height 19
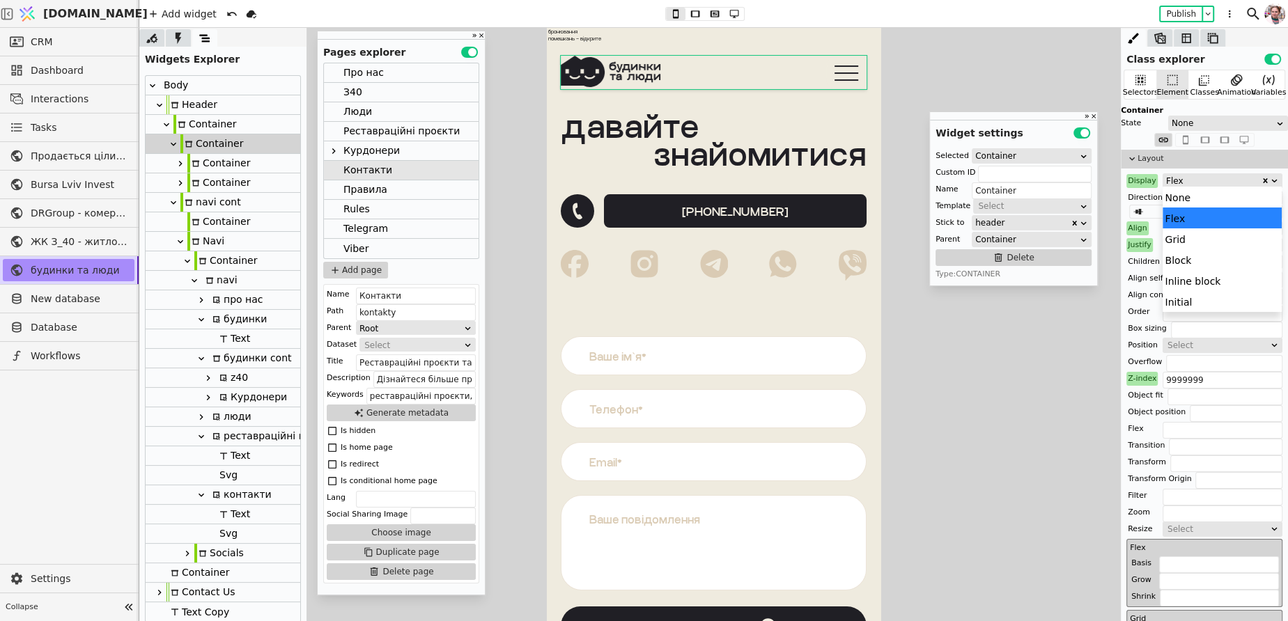
click at [1177, 182] on div "Flex" at bounding box center [1213, 181] width 95 height 14
click at [1176, 196] on div "None" at bounding box center [1221, 197] width 119 height 21
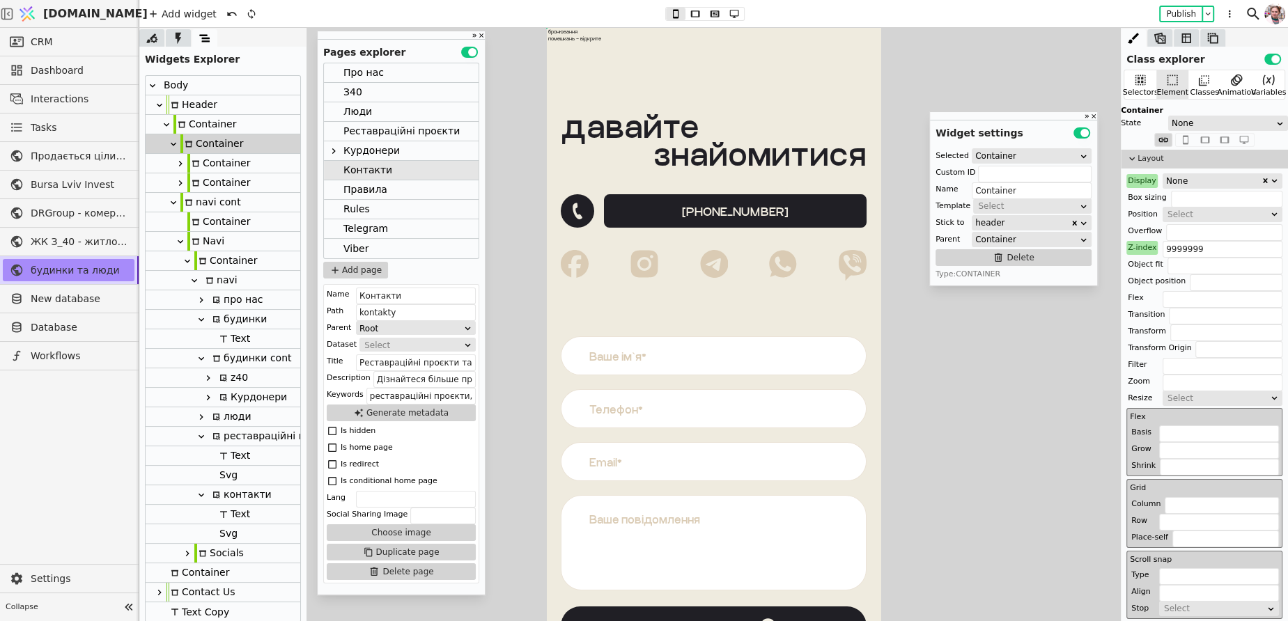
click at [169, 147] on icon at bounding box center [173, 144] width 11 height 11
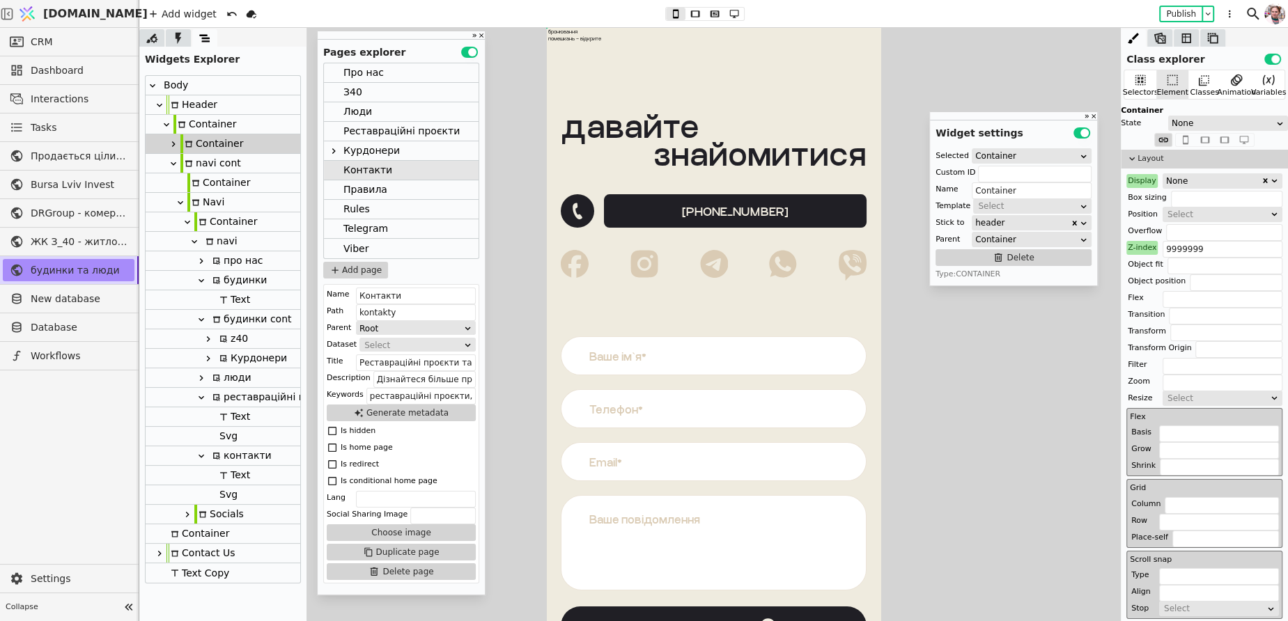
click at [200, 163] on div "navi cont" at bounding box center [210, 163] width 61 height 19
type input "navi"
type input "navi cont"
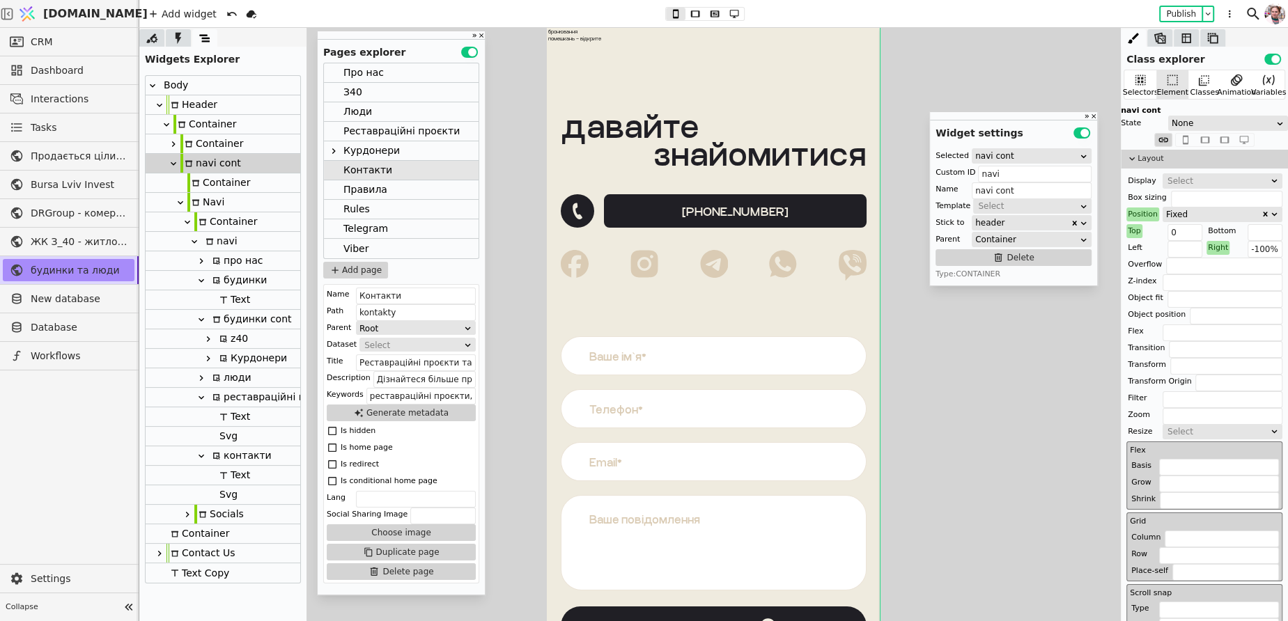
click at [173, 164] on icon at bounding box center [174, 163] width 6 height 3
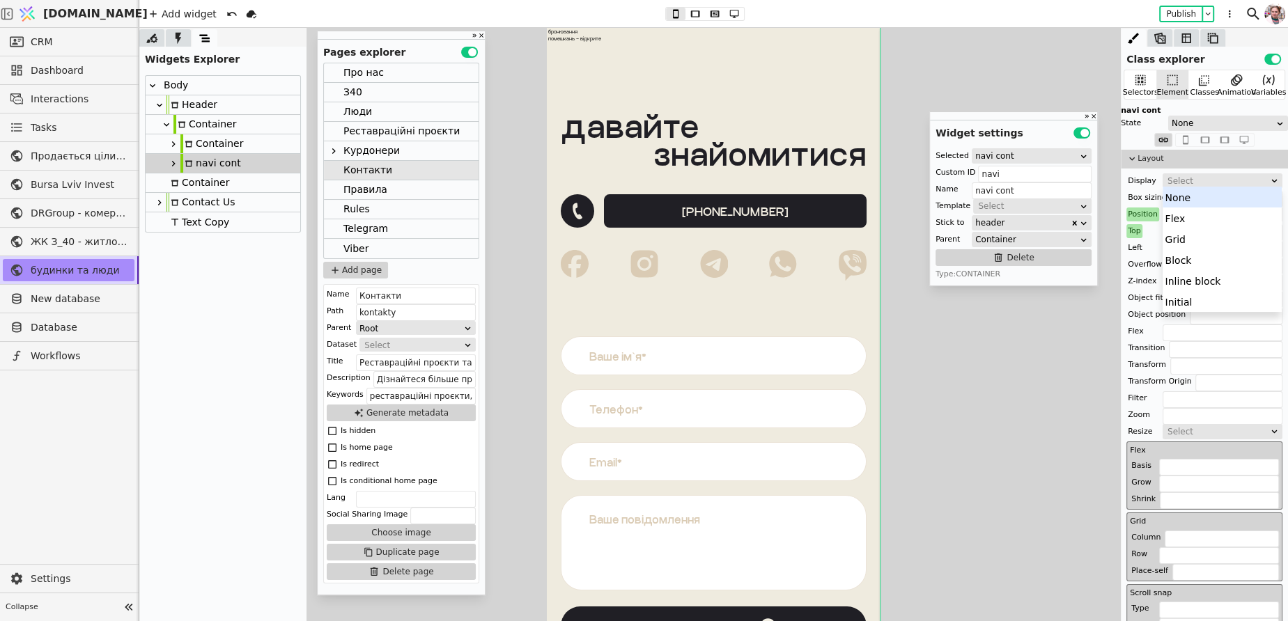
click at [1176, 178] on div "Select" at bounding box center [1217, 181] width 101 height 14
click at [1176, 196] on div "None" at bounding box center [1221, 197] width 119 height 21
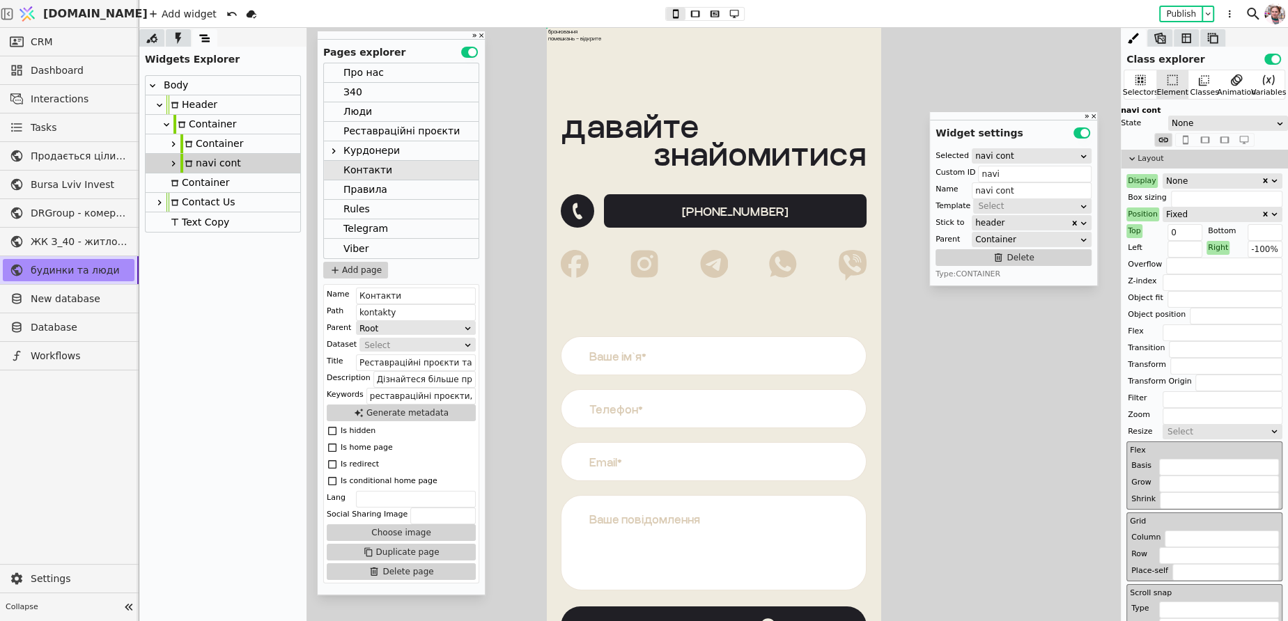
click at [1165, 181] on div "None" at bounding box center [1222, 181] width 118 height 14
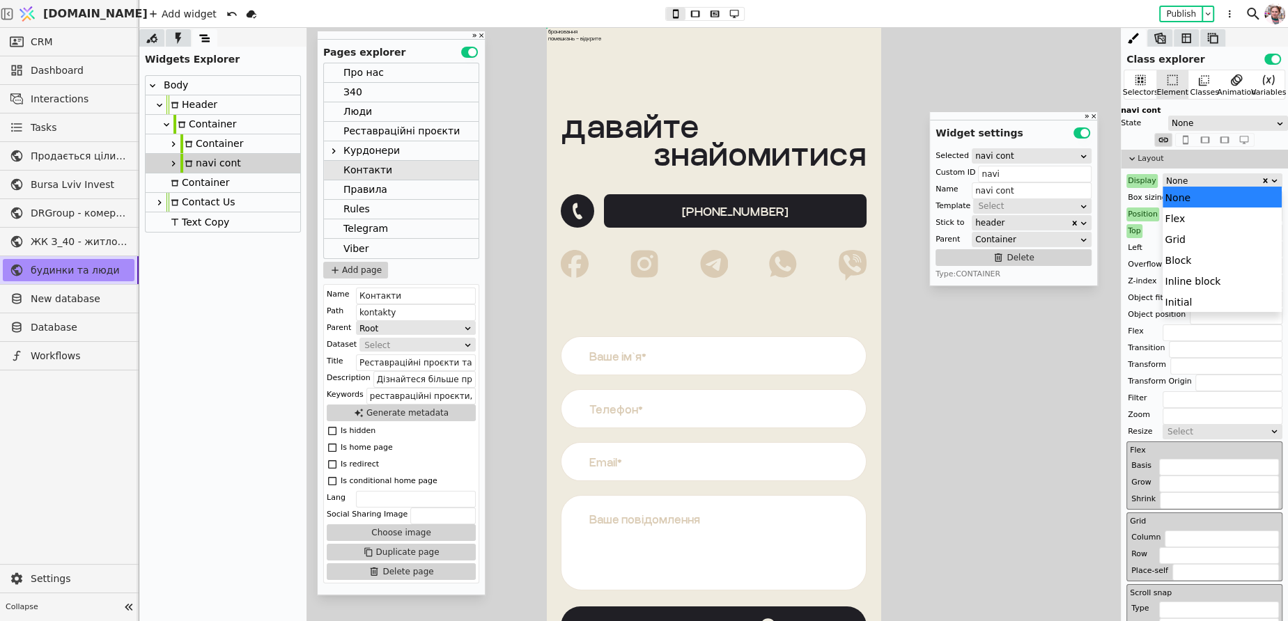
click at [1144, 178] on div "Display" at bounding box center [1141, 181] width 31 height 14
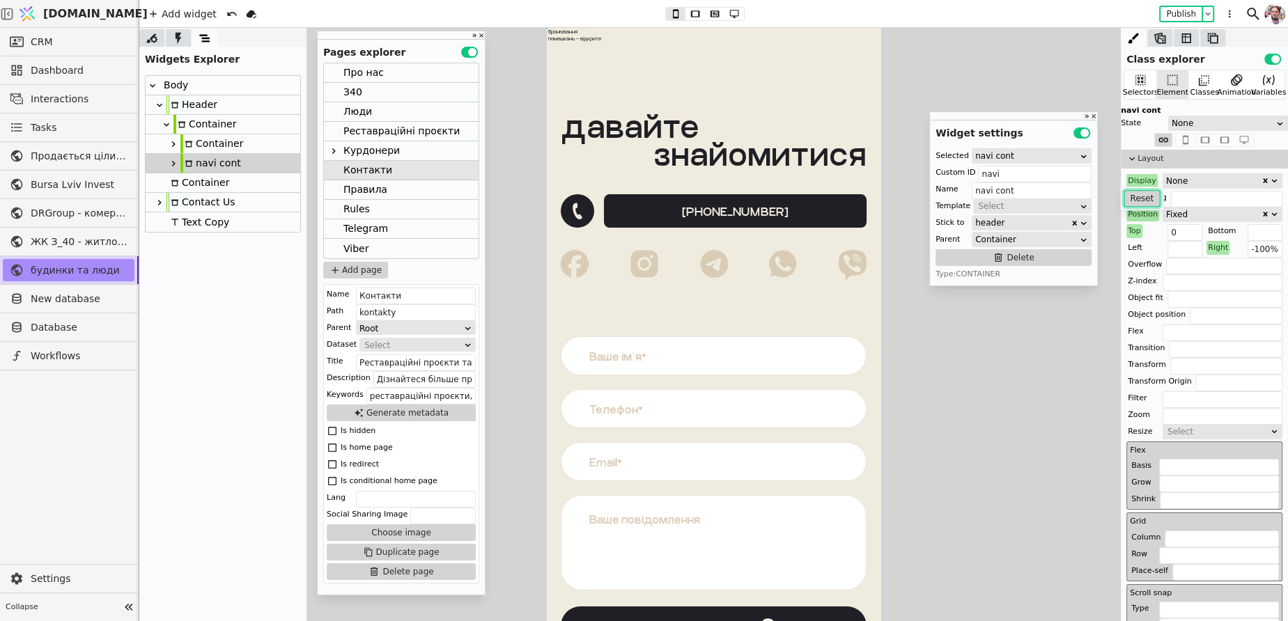
click at [1142, 196] on button "Reset" at bounding box center [1141, 198] width 36 height 17
click at [196, 148] on div "Container" at bounding box center [211, 143] width 63 height 19
type input "Container"
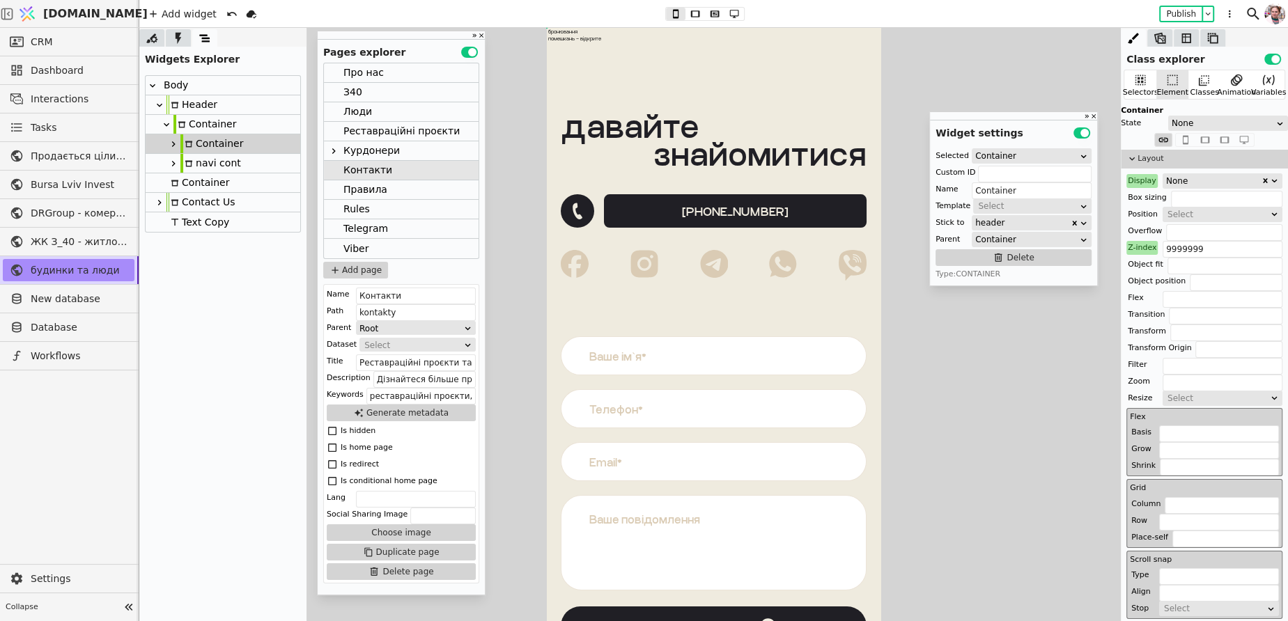
click at [1142, 180] on div "Display" at bounding box center [1141, 181] width 31 height 14
click at [1142, 205] on button "Reset" at bounding box center [1141, 198] width 36 height 17
click at [1178, 178] on div "Select" at bounding box center [1217, 181] width 101 height 14
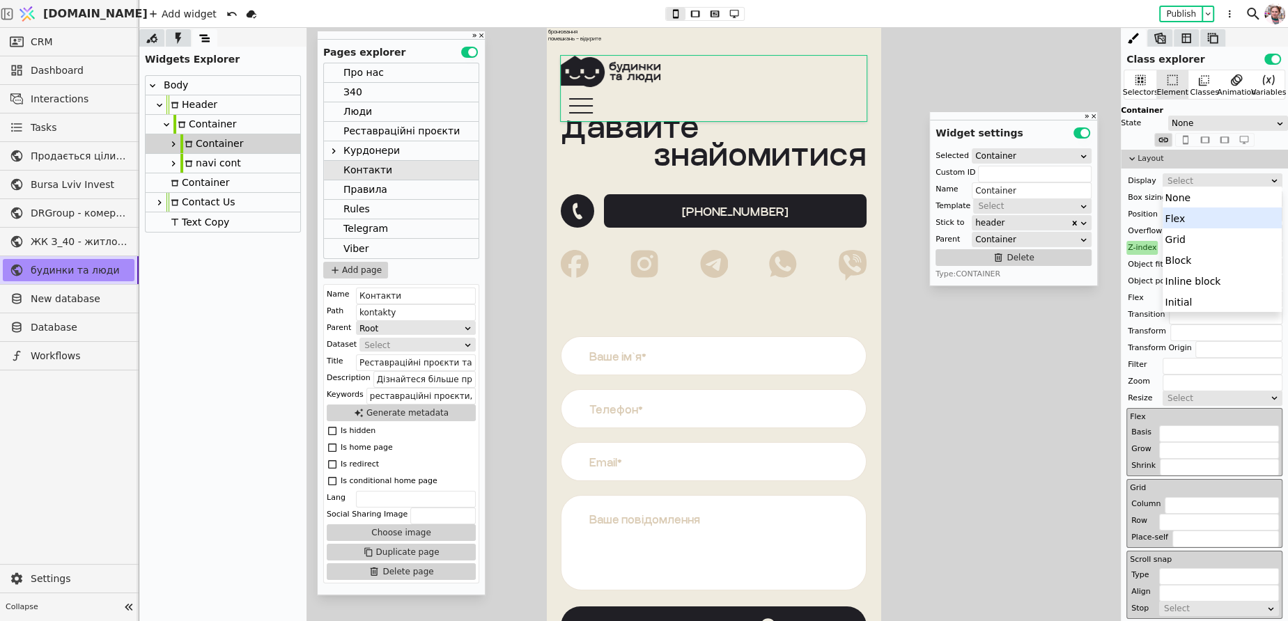
click at [1174, 219] on div "Flex" at bounding box center [1221, 218] width 119 height 21
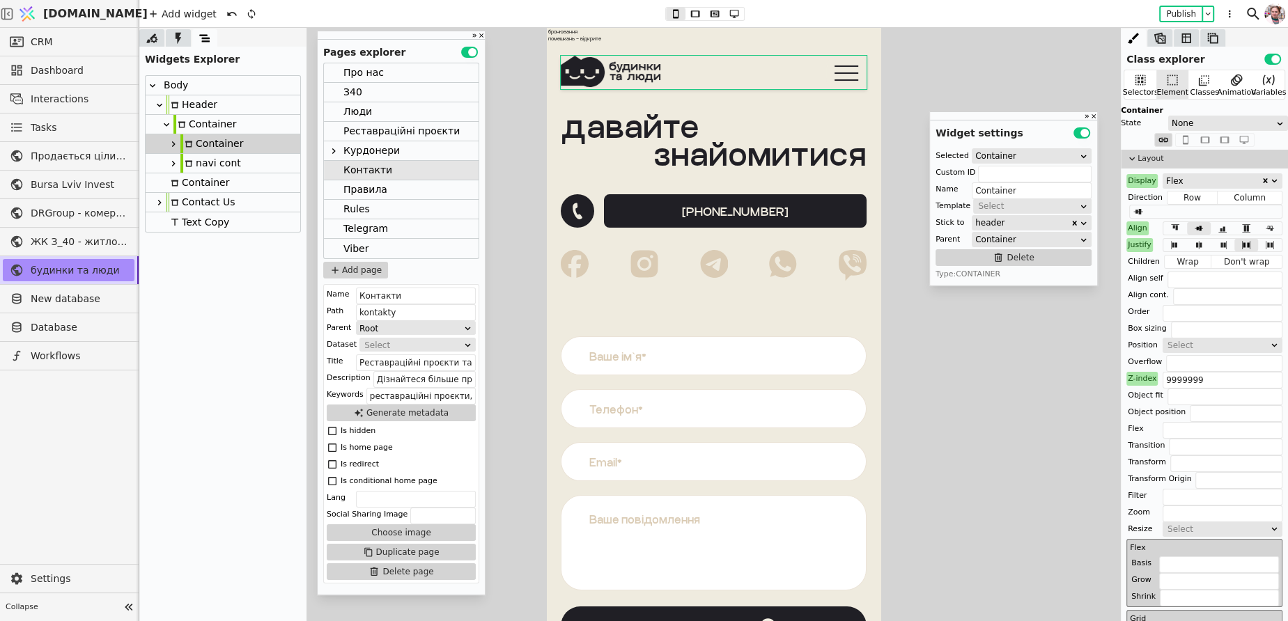
click at [192, 158] on div "navi cont" at bounding box center [210, 163] width 61 height 19
type input "navi"
type input "navi cont"
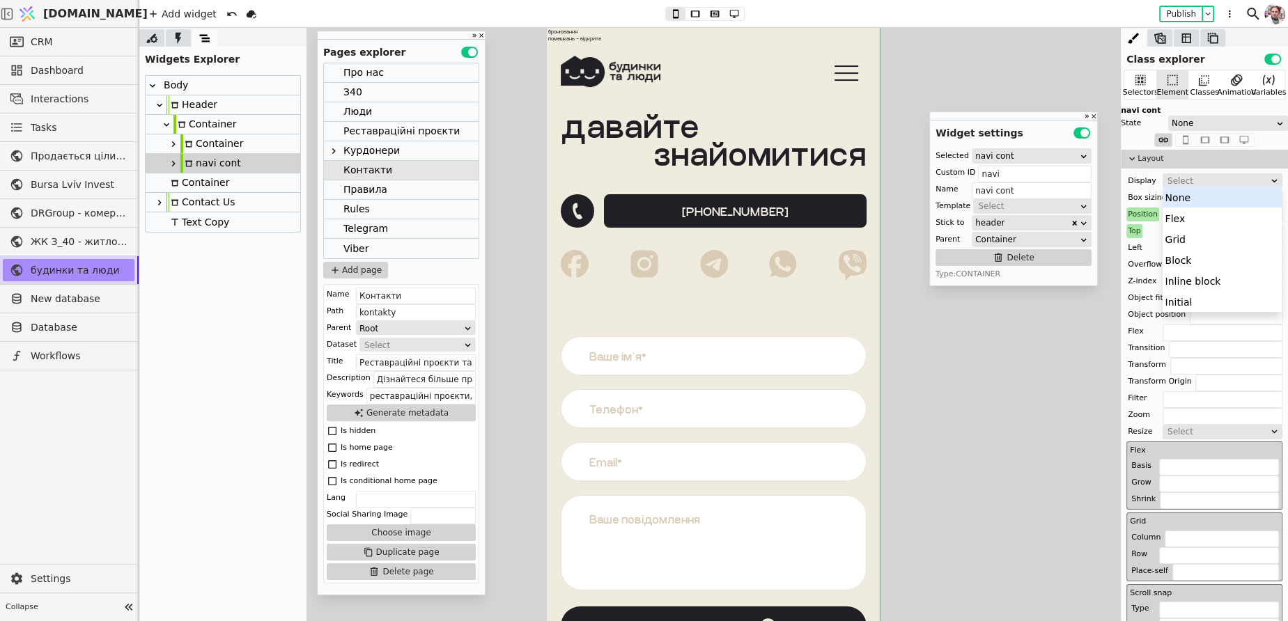
click at [1181, 185] on div "Select" at bounding box center [1217, 181] width 101 height 14
click at [1181, 226] on div "Flex" at bounding box center [1221, 218] width 119 height 21
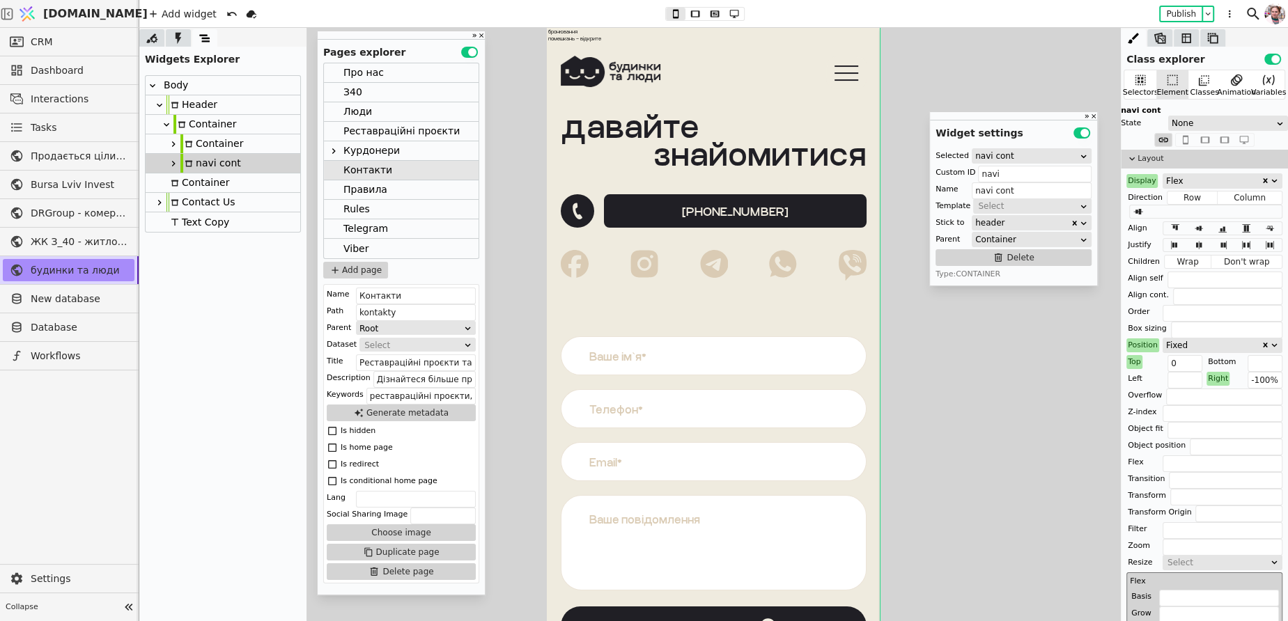
click at [173, 164] on icon at bounding box center [173, 163] width 11 height 11
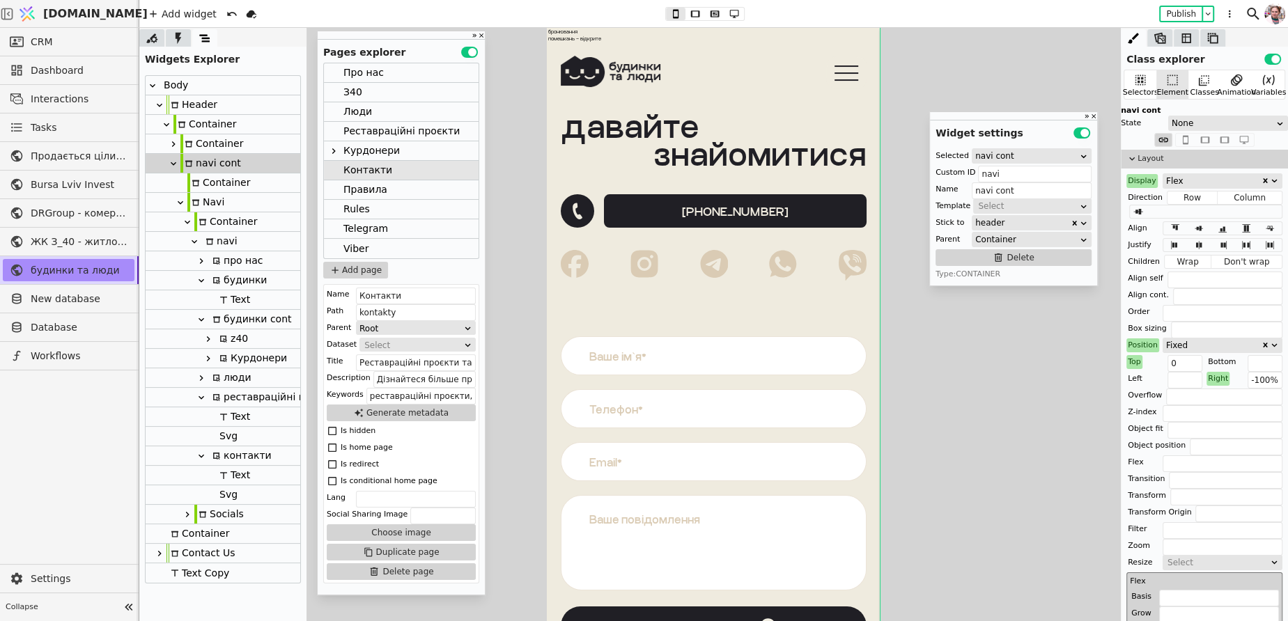
click at [193, 183] on icon at bounding box center [196, 183] width 8 height 8
type input "menu-bg"
type input "Container"
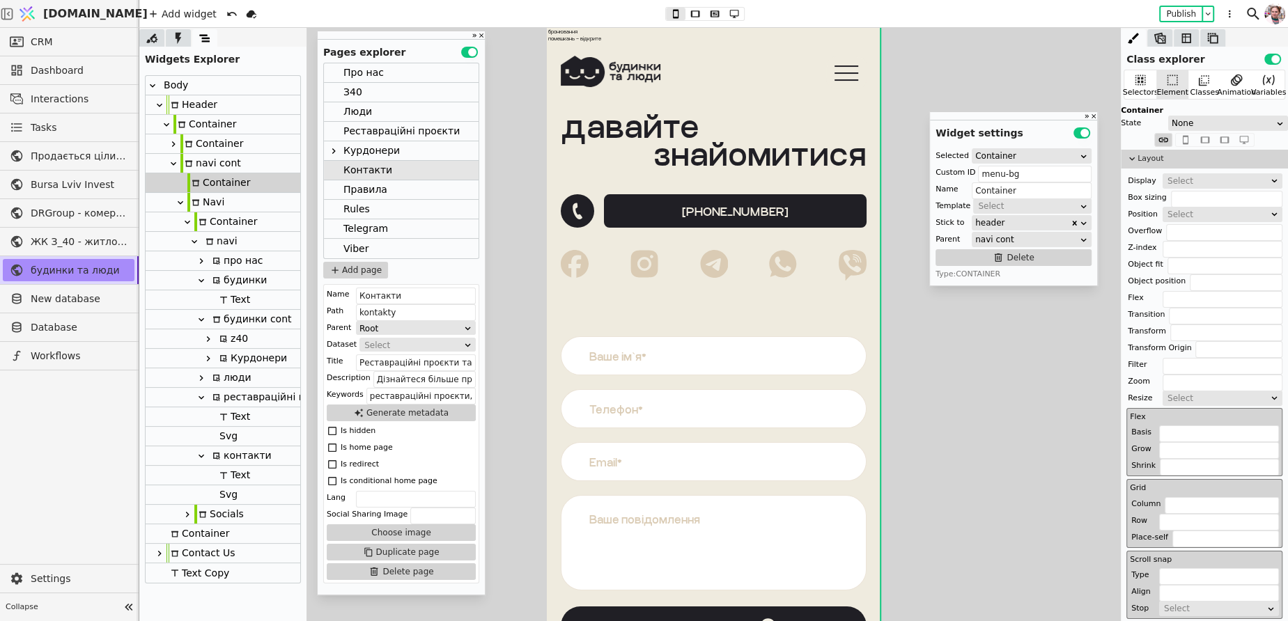
click at [215, 237] on div "navi" at bounding box center [219, 241] width 36 height 19
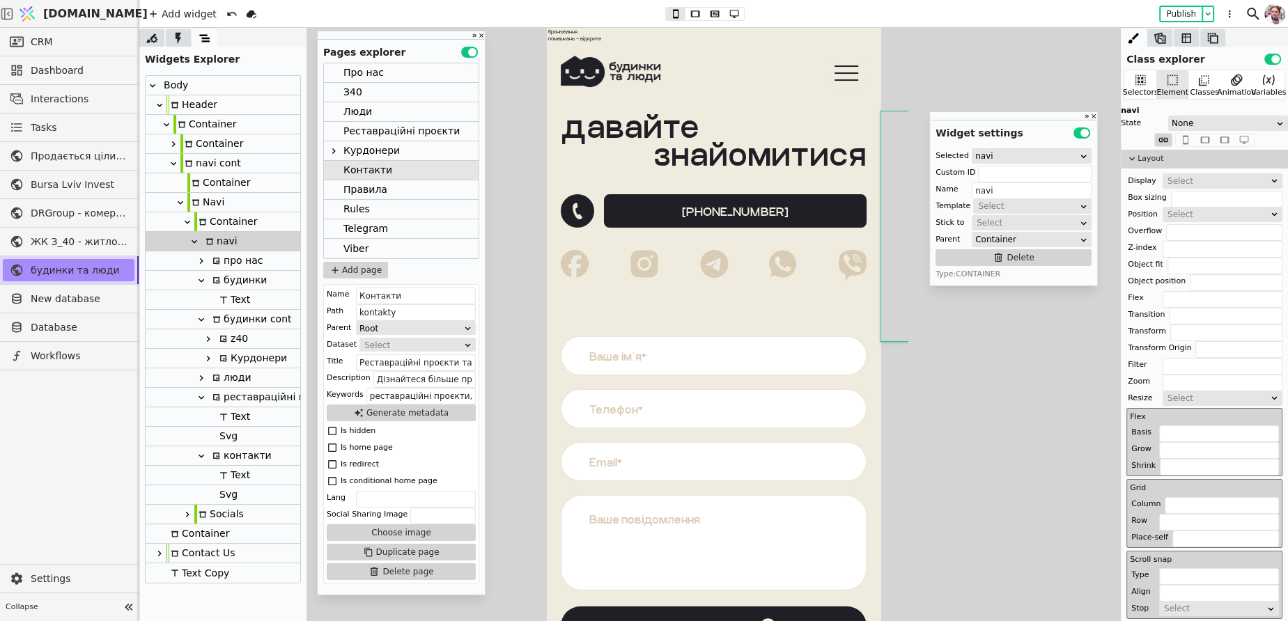
click at [552, 40] on div "про нас будинки: З.40 помешкання знайшли своїх людей Курдонери бронювання помеш…" at bounding box center [714, 65] width 334 height 75
type input "Container"
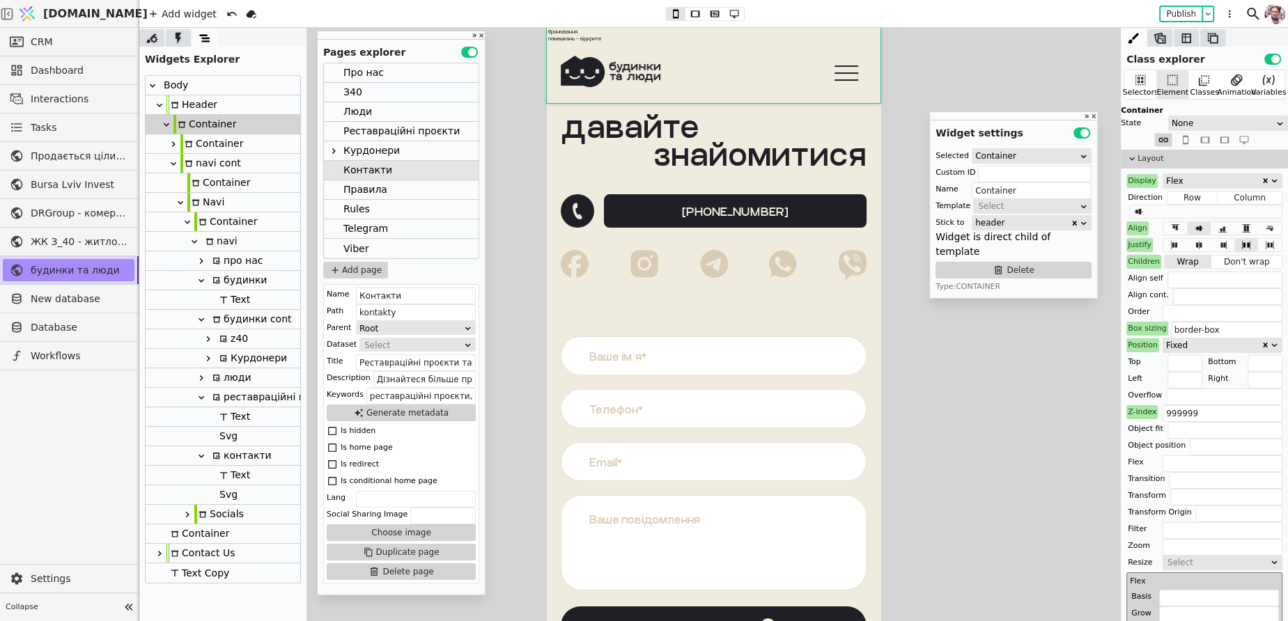
click at [552, 40] on div "про нас будинки: З.40 помешкання знайшли своїх людей Курдонери бронювання помеш…" at bounding box center [714, 65] width 334 height 75
click at [567, 40] on div "про нас будинки: З.40 помешкання знайшли своїх людей Курдонери бронювання помеш…" at bounding box center [714, 65] width 334 height 75
click at [605, 33] on div "про нас будинки: З.40 помешкання знайшли своїх людей Курдонери бронювання помеш…" at bounding box center [714, 65] width 334 height 75
click at [593, 70] on icon at bounding box center [583, 71] width 44 height 31
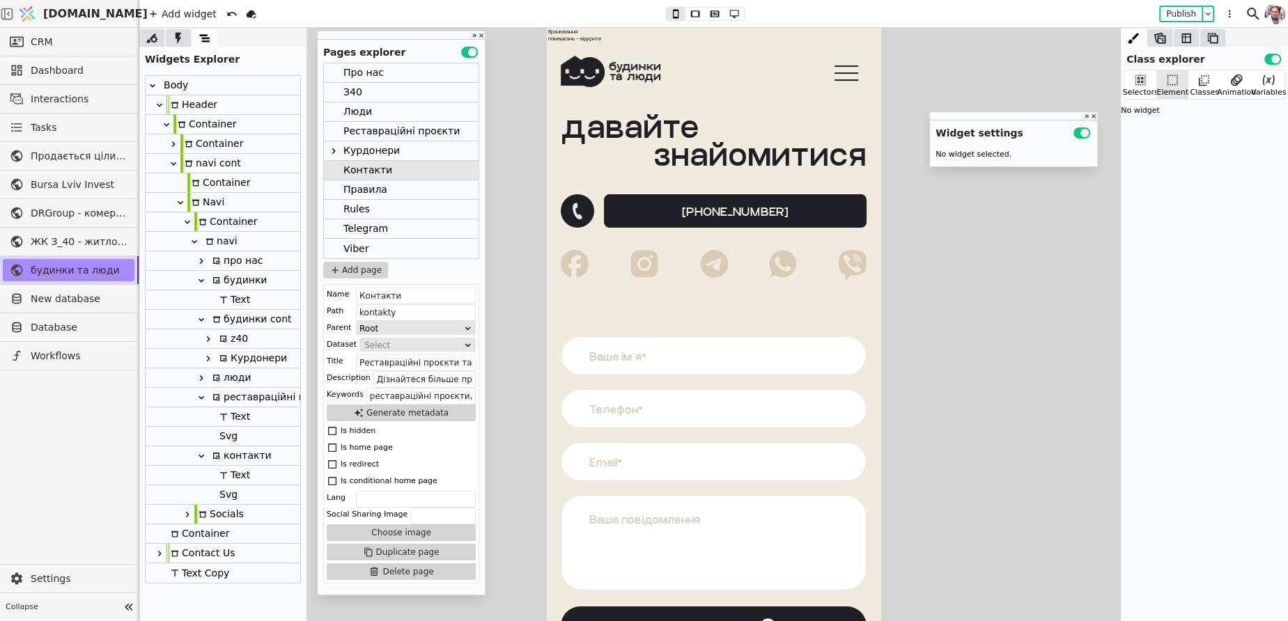
click at [605, 59] on icon at bounding box center [611, 71] width 100 height 31
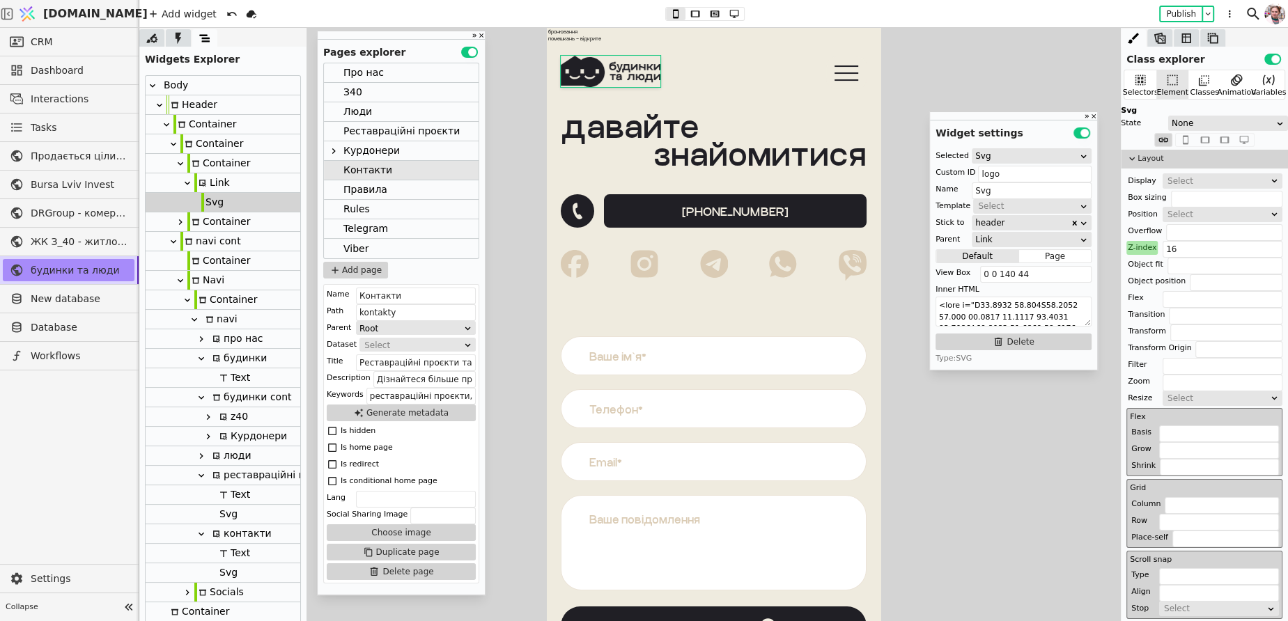
click at [583, 40] on div "про нас будинки: З.40 помешкання знайшли своїх людей Курдонери бронювання помеш…" at bounding box center [714, 65] width 334 height 75
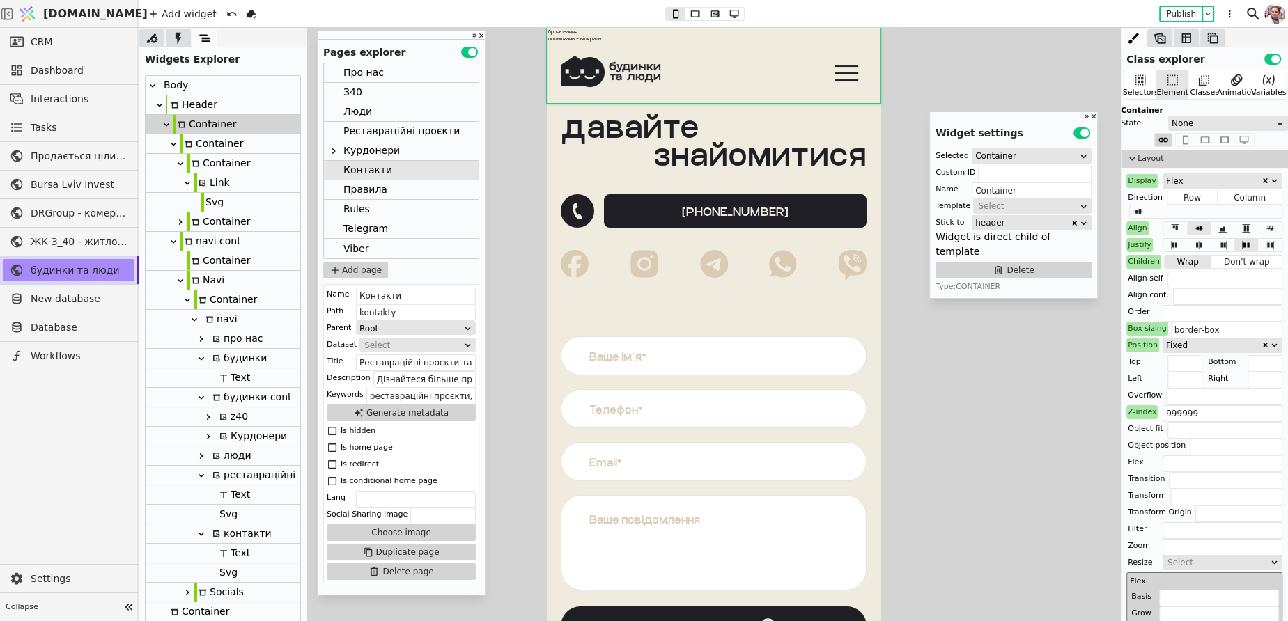
click at [583, 40] on div "про нас будинки: З.40 помешкання знайшли своїх людей Курдонери бронювання помеш…" at bounding box center [714, 65] width 334 height 75
click at [233, 138] on div "Container" at bounding box center [211, 143] width 63 height 19
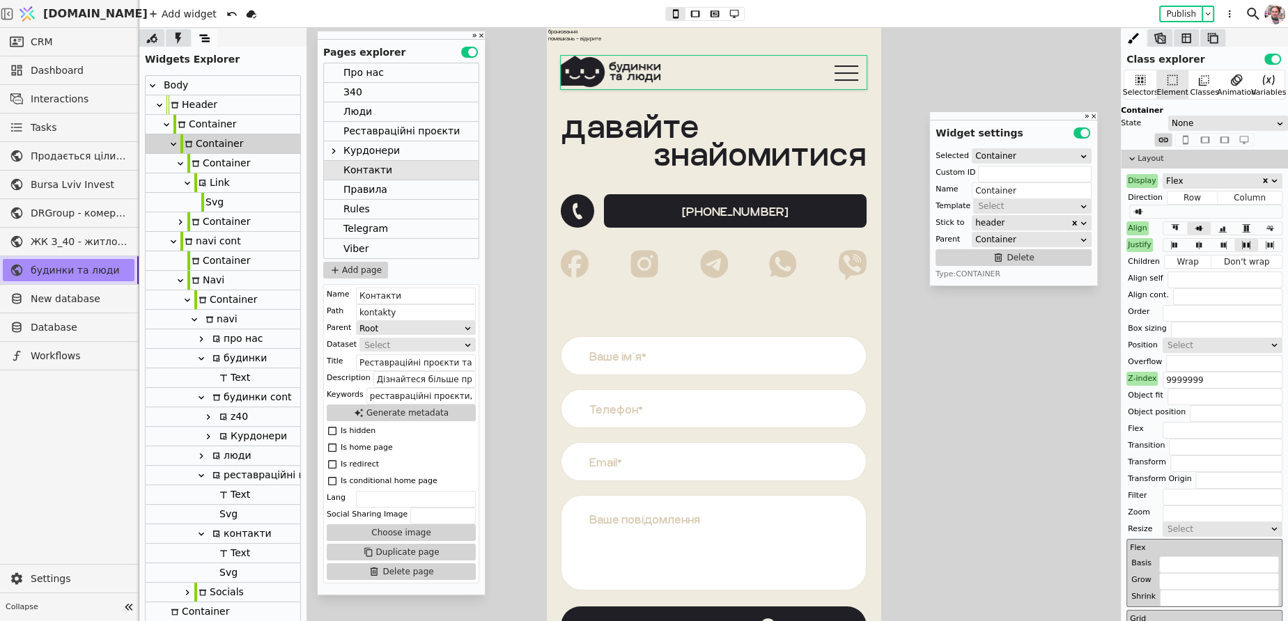
click at [208, 88] on div "Body" at bounding box center [223, 86] width 155 height 20
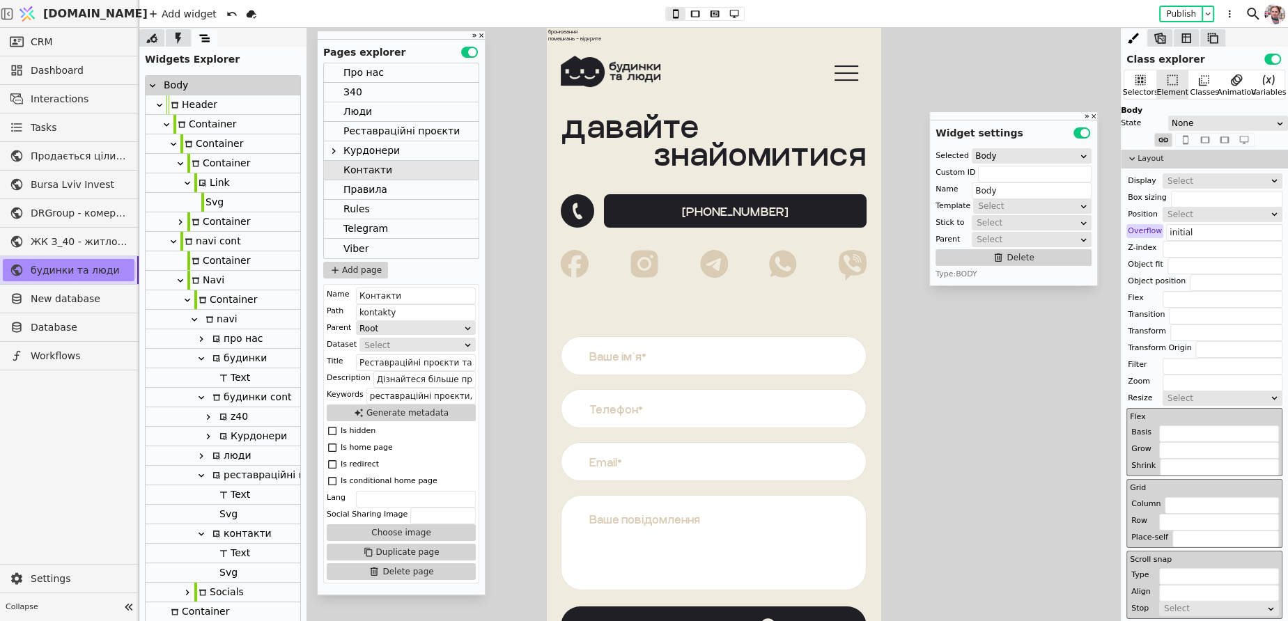
click at [207, 126] on div "Container" at bounding box center [204, 124] width 63 height 19
type input "Container"
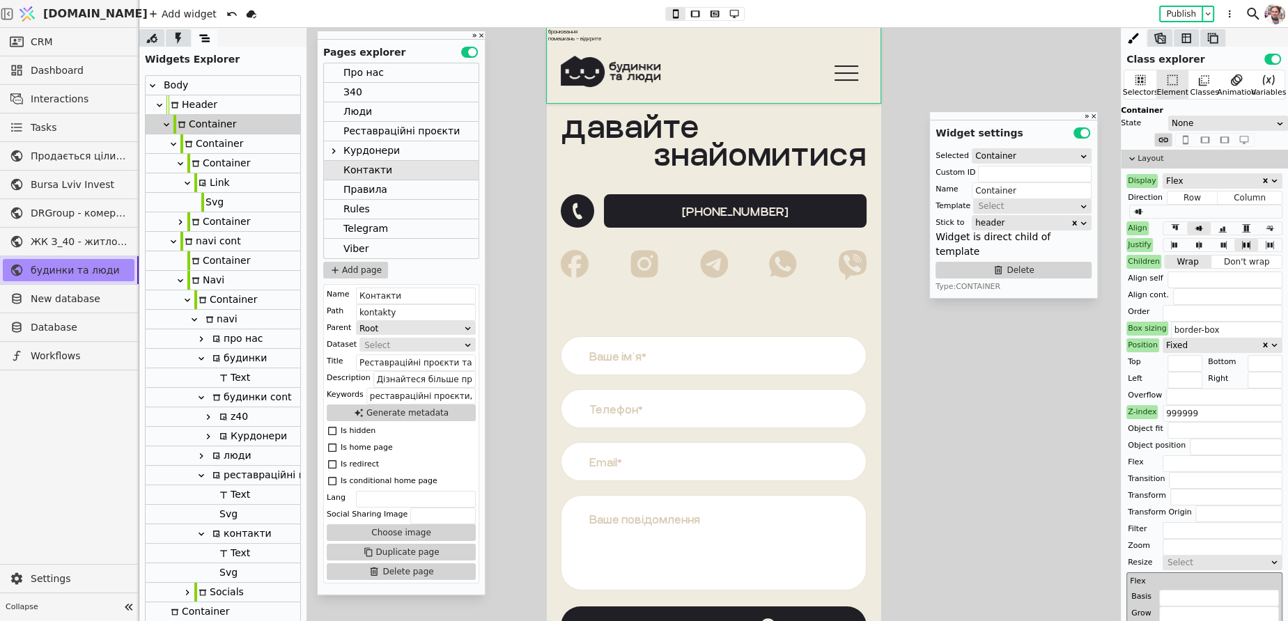
click at [579, 46] on div "про нас будинки: З.40 помешкання знайшли своїх людей Курдонери бронювання помеш…" at bounding box center [714, 65] width 334 height 75
click at [573, 36] on div "про нас будинки: З.40 помешкання знайшли своїх людей Курдонери бронювання помеш…" at bounding box center [714, 65] width 334 height 75
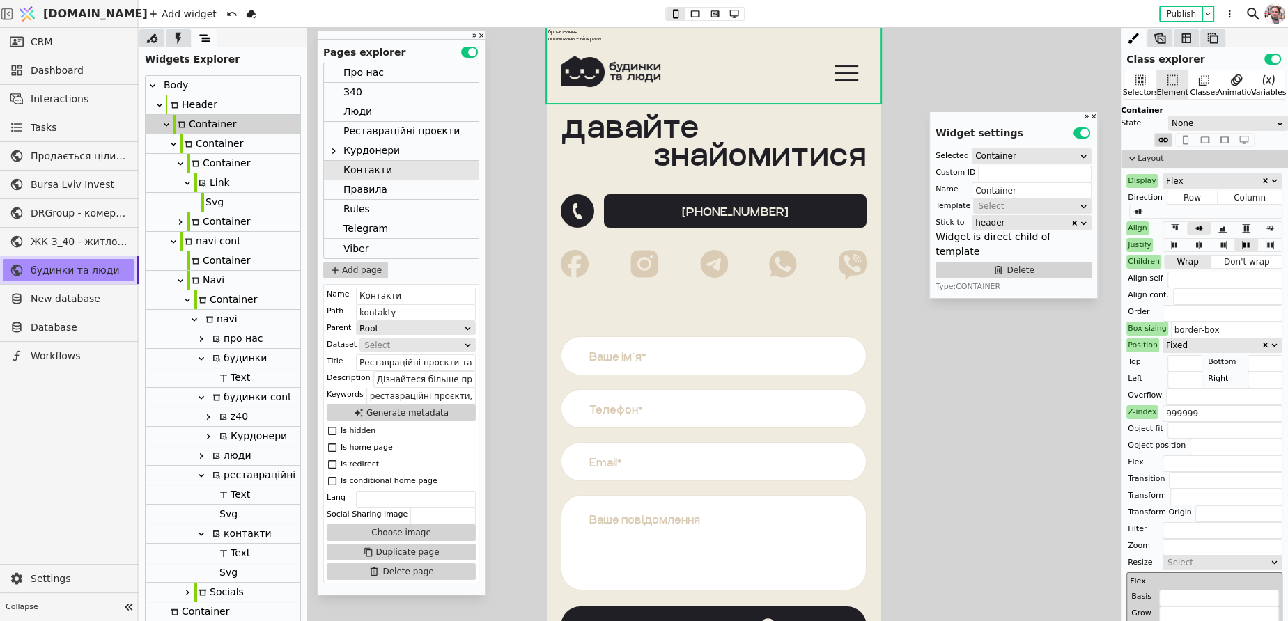
click at [368, 150] on div "Курдонери" at bounding box center [371, 150] width 56 height 19
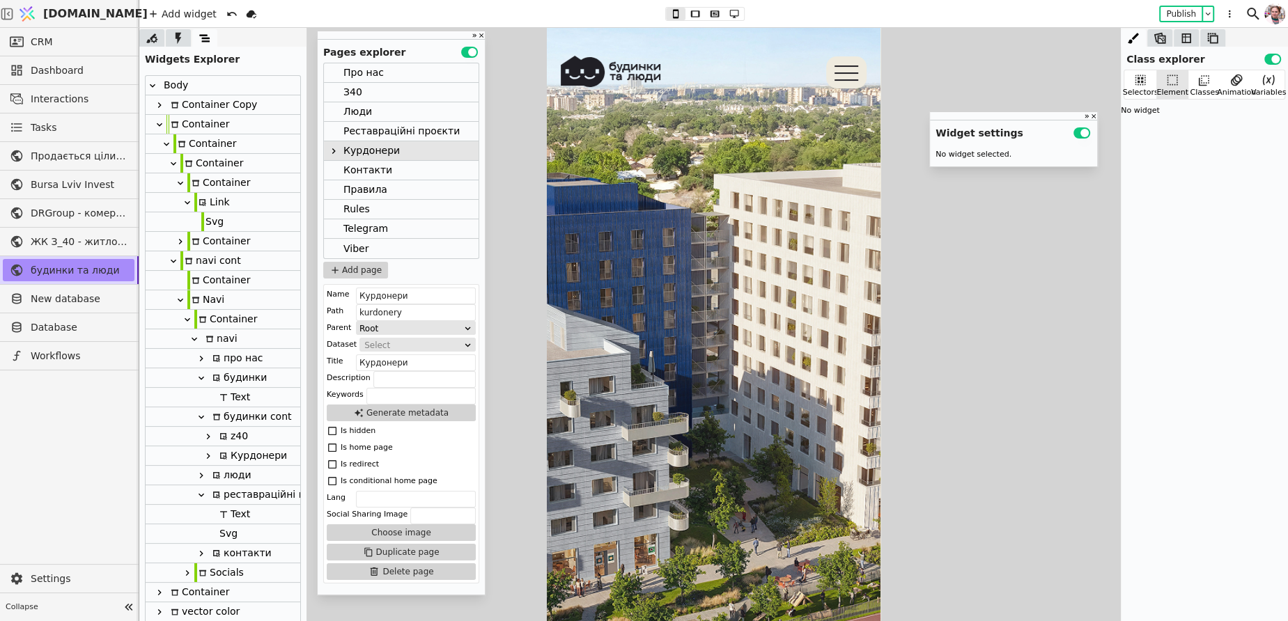
click at [378, 139] on div "Реставраційні проєкти" at bounding box center [401, 131] width 116 height 19
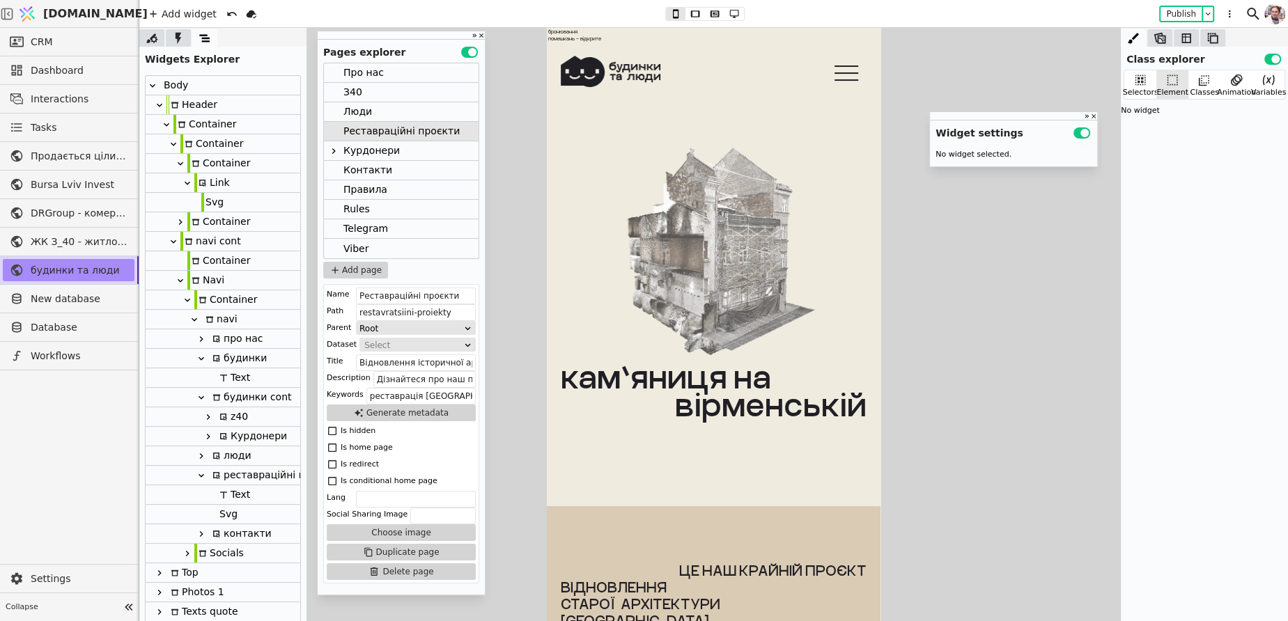
click at [380, 114] on div "Люди" at bounding box center [401, 112] width 155 height 20
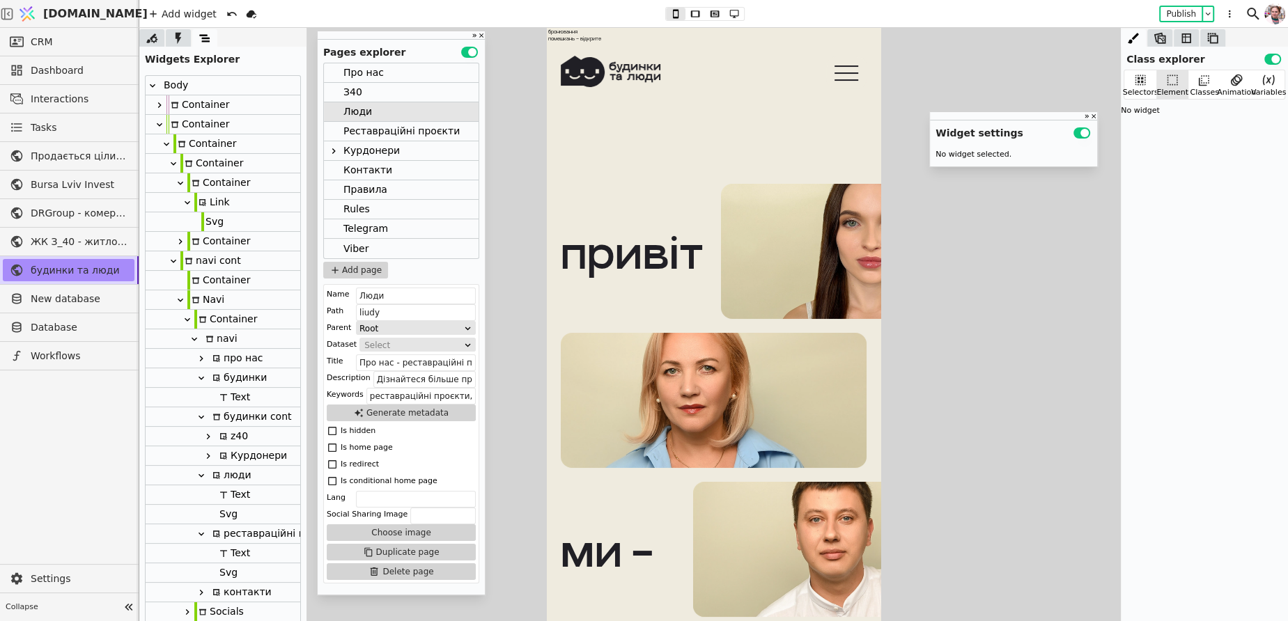
click at [381, 91] on div "З40" at bounding box center [401, 93] width 155 height 20
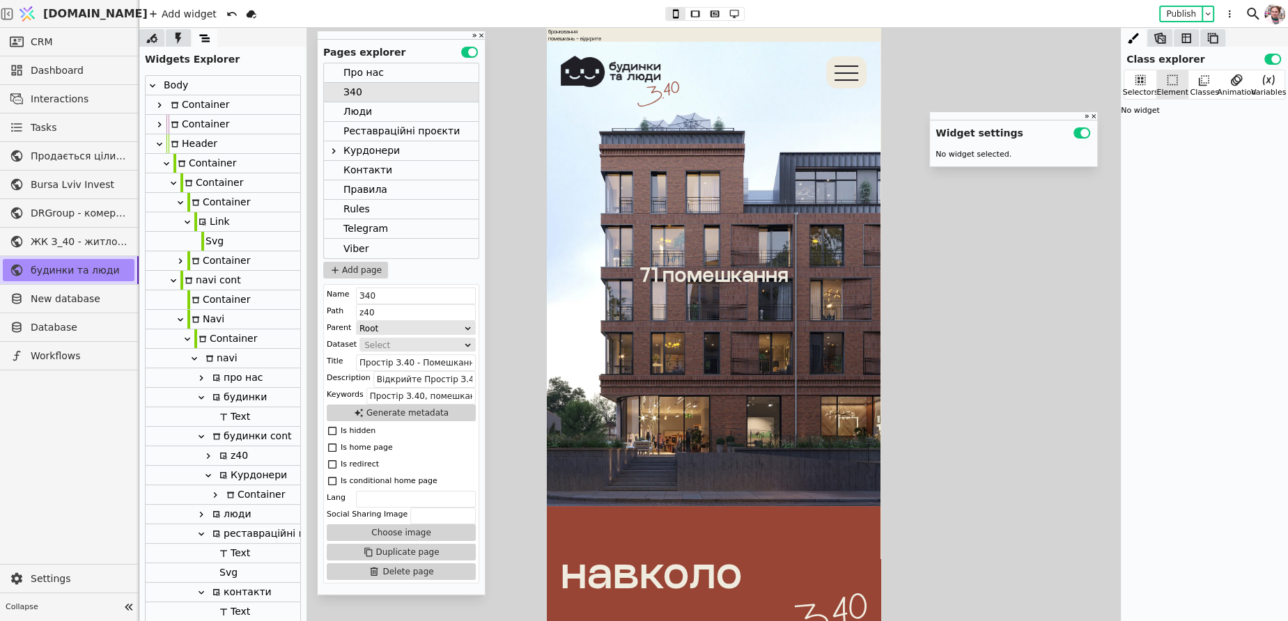
click at [384, 73] on div "Про нас" at bounding box center [401, 73] width 155 height 20
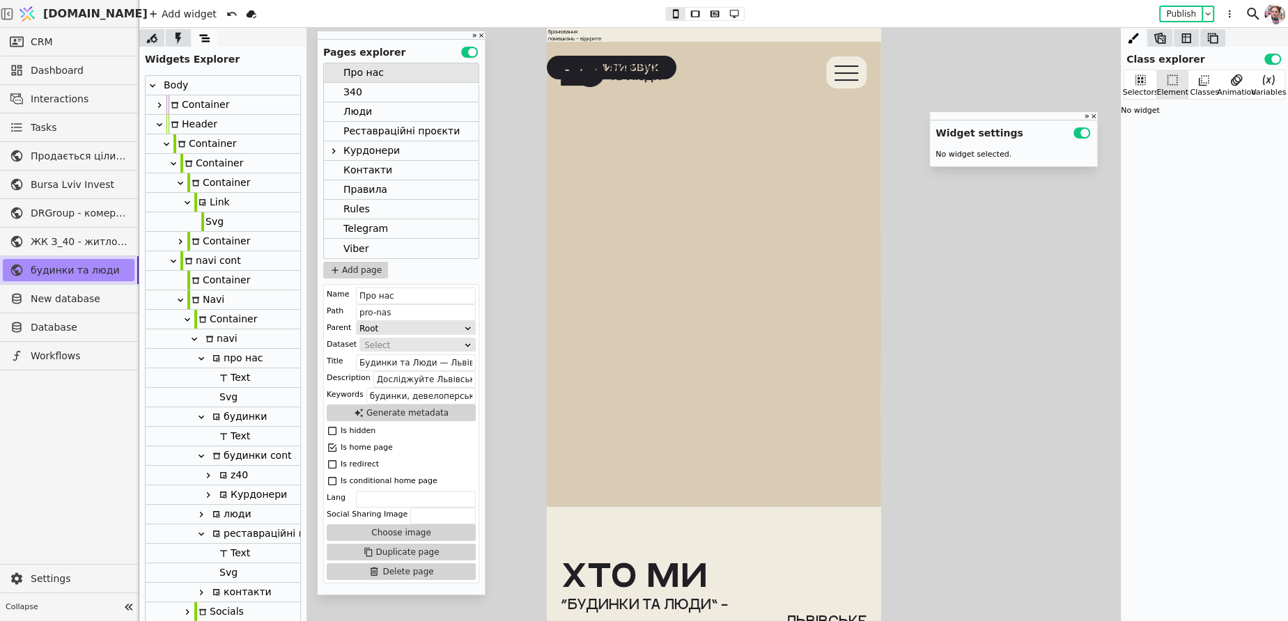
click at [582, 33] on div "про нас будинки: З.40 помешкання знайшли своїх людей Курдонери бронювання помеш…" at bounding box center [714, 65] width 334 height 75
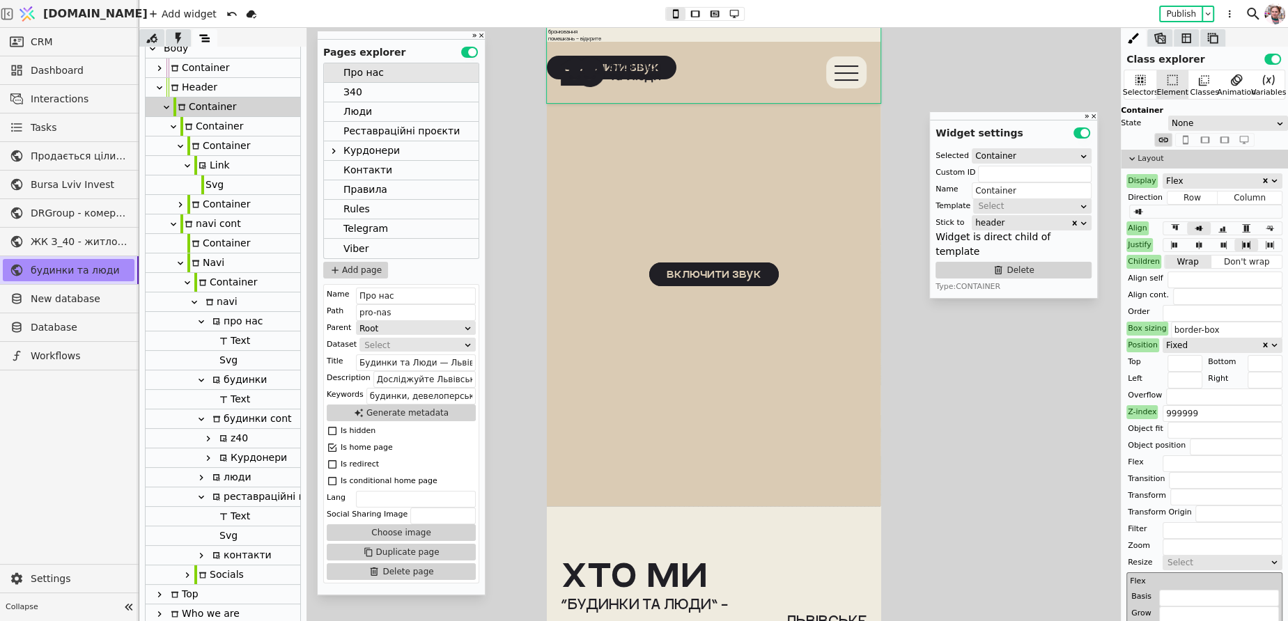
scroll to position [30, 0]
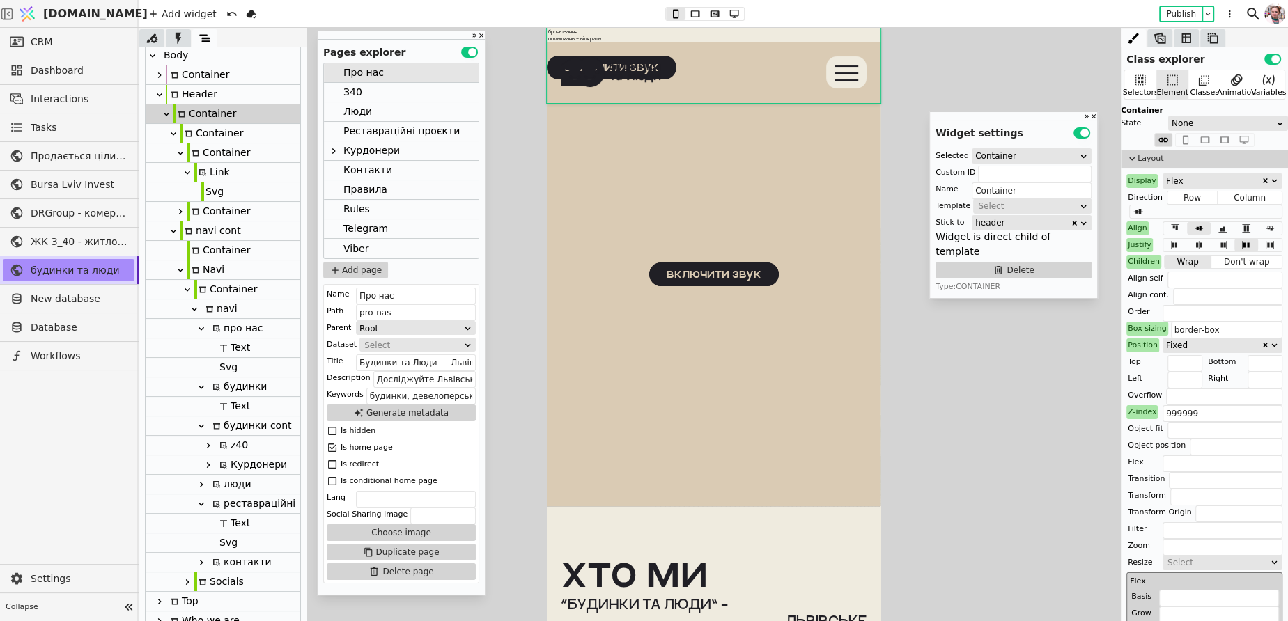
click at [233, 439] on div "z40" at bounding box center [231, 445] width 33 height 19
type input "z40-navi"
type input "z40"
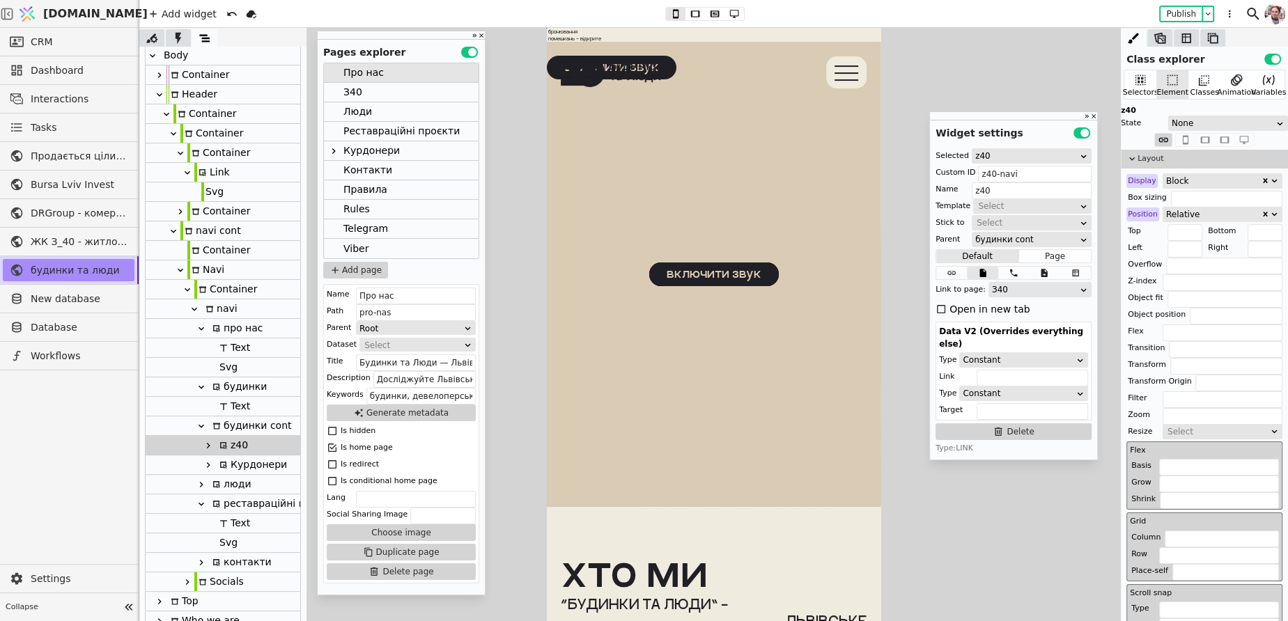
click at [563, 40] on div "про нас будинки: З.40 помешкання знайшли своїх людей Курдонери бронювання помеш…" at bounding box center [714, 65] width 334 height 75
type input "Container"
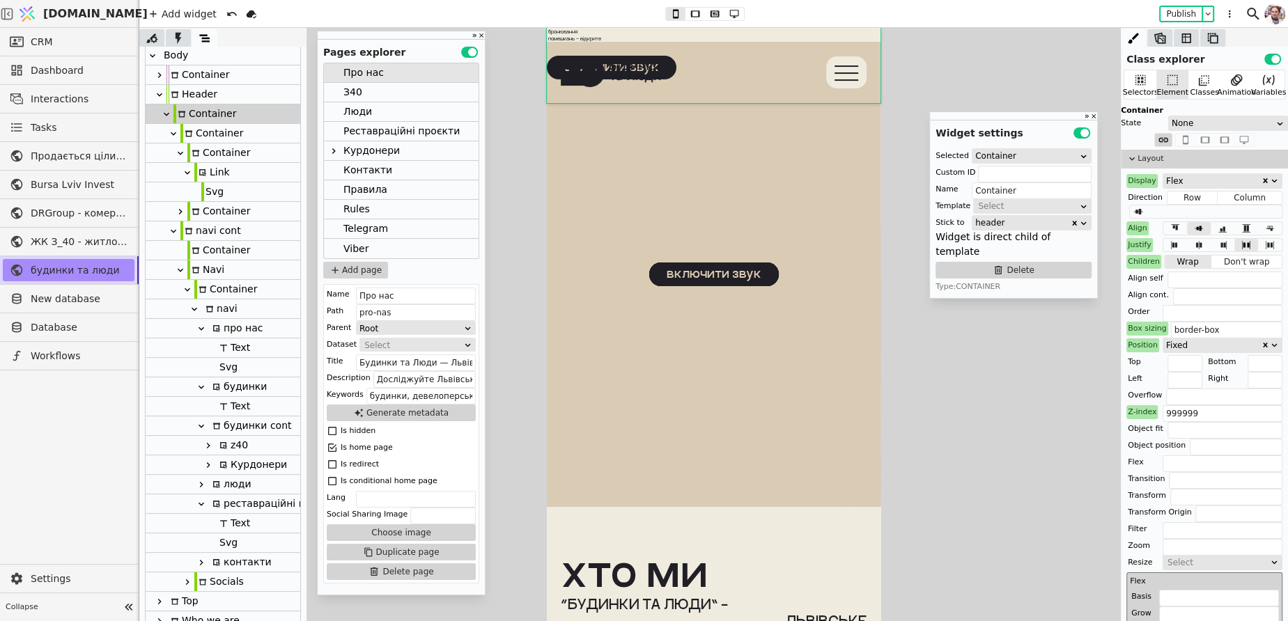
click at [400, 171] on div "Контакти" at bounding box center [401, 171] width 155 height 20
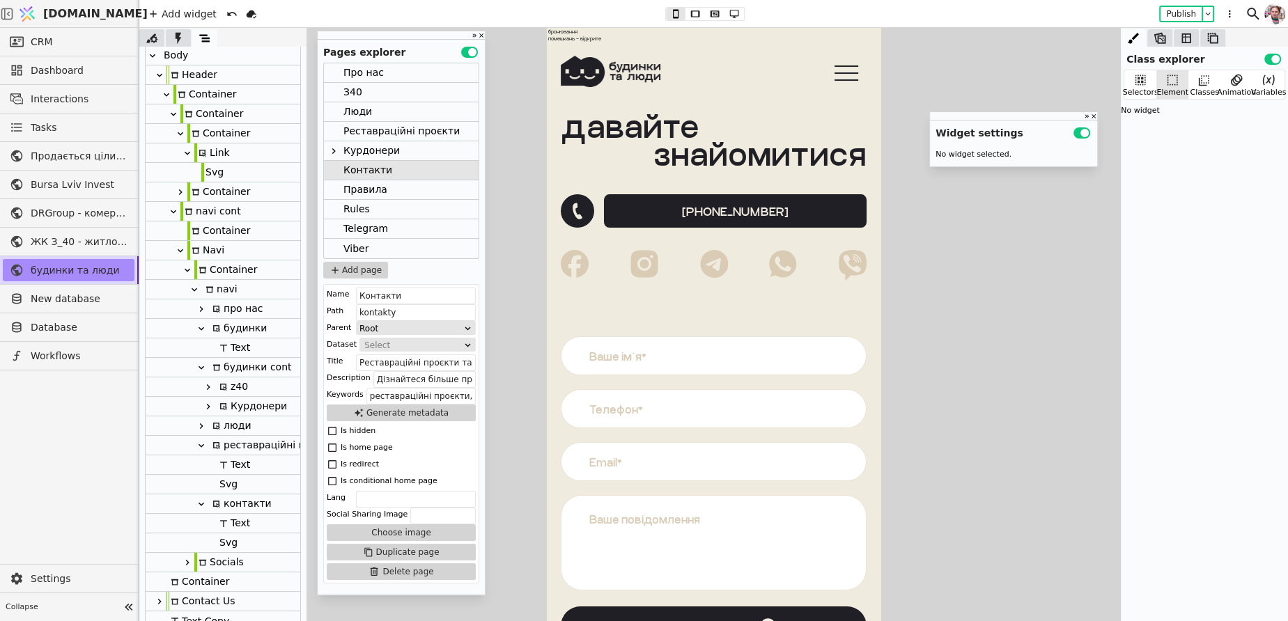
click at [559, 41] on div "про нас будинки: З.40 помешкання знайшли своїх людей Курдонери бронювання помеш…" at bounding box center [714, 65] width 334 height 75
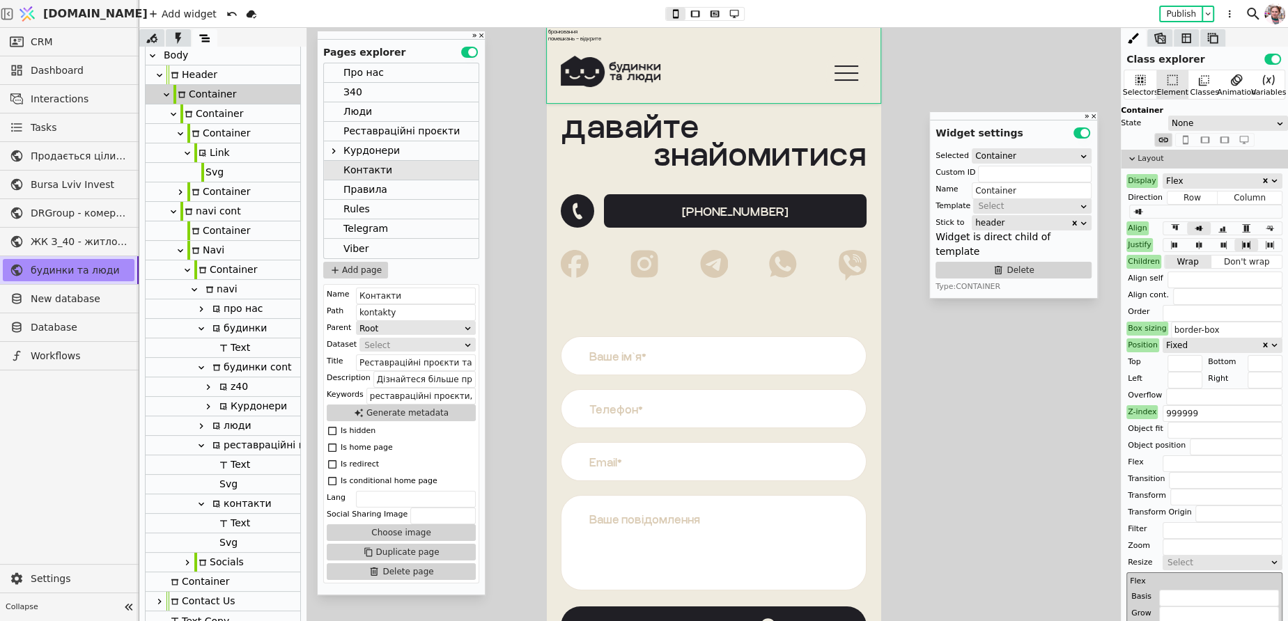
click at [228, 122] on div "Container" at bounding box center [211, 113] width 63 height 19
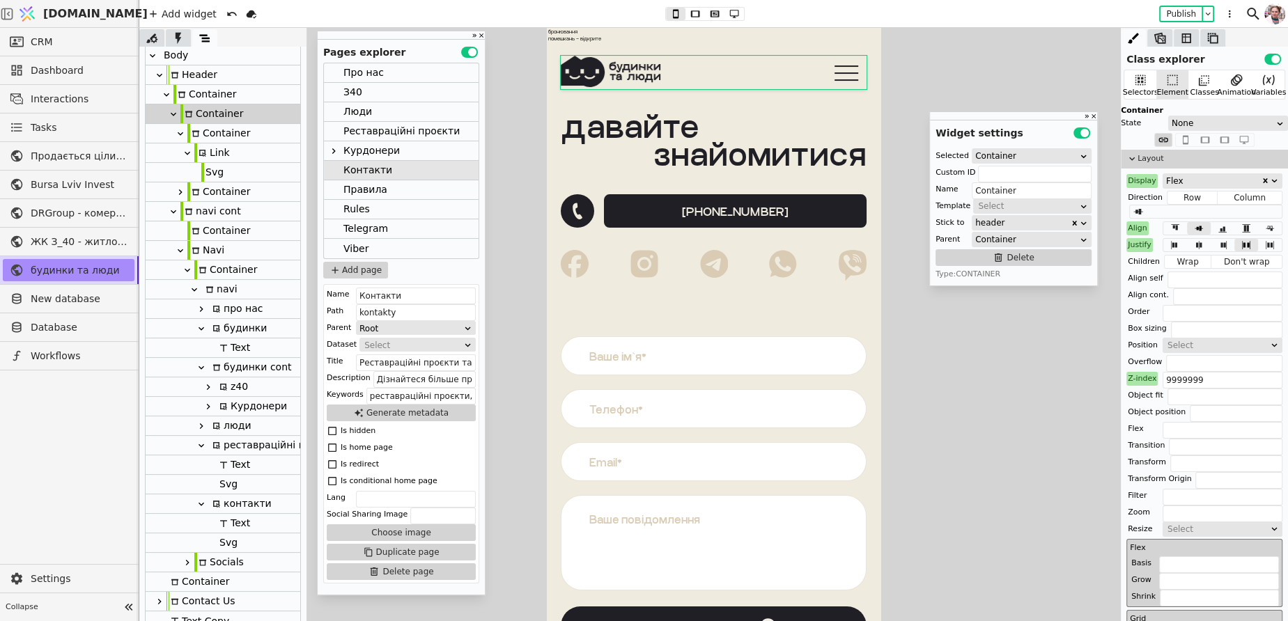
click at [221, 156] on div "Link" at bounding box center [212, 152] width 36 height 19
type input "Link"
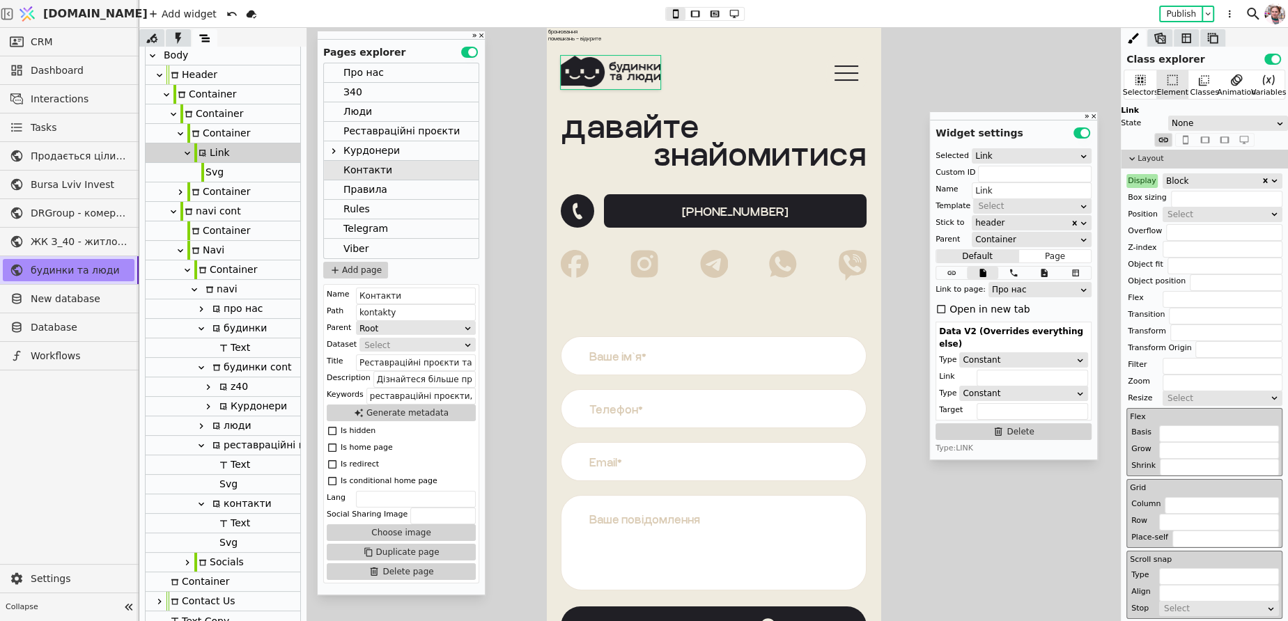
click at [175, 210] on icon at bounding box center [174, 211] width 6 height 3
type input "navi"
type input "navi cont"
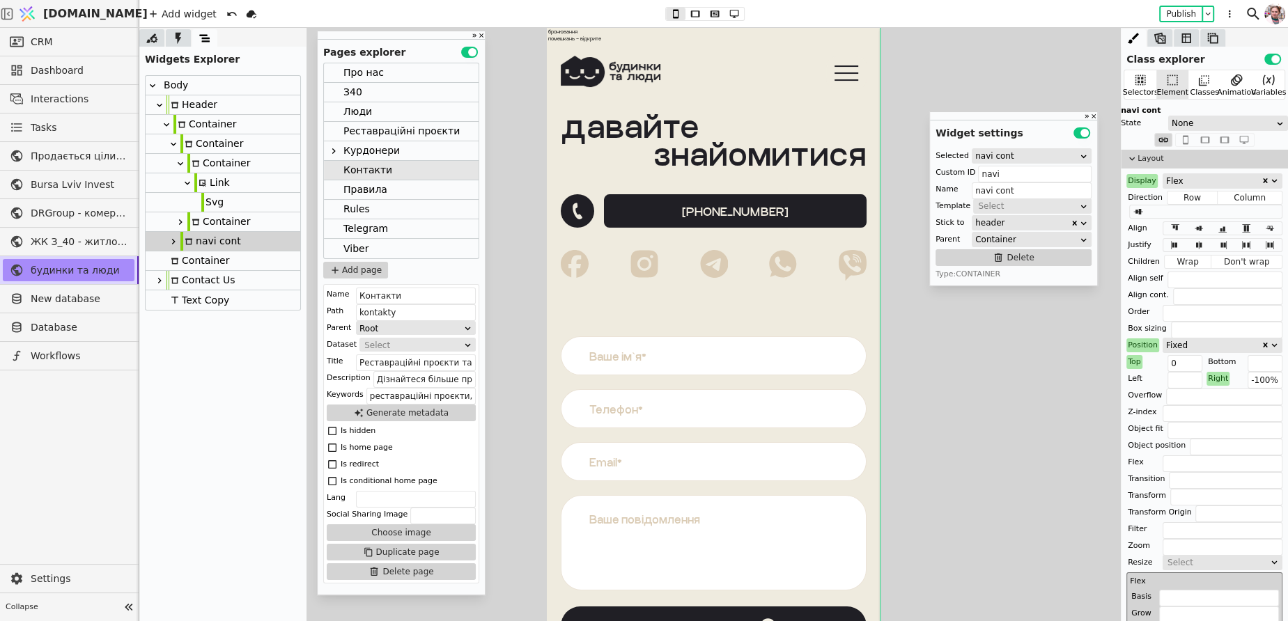
scroll to position [0, 0]
click at [176, 144] on icon at bounding box center [173, 144] width 11 height 11
type input "Container"
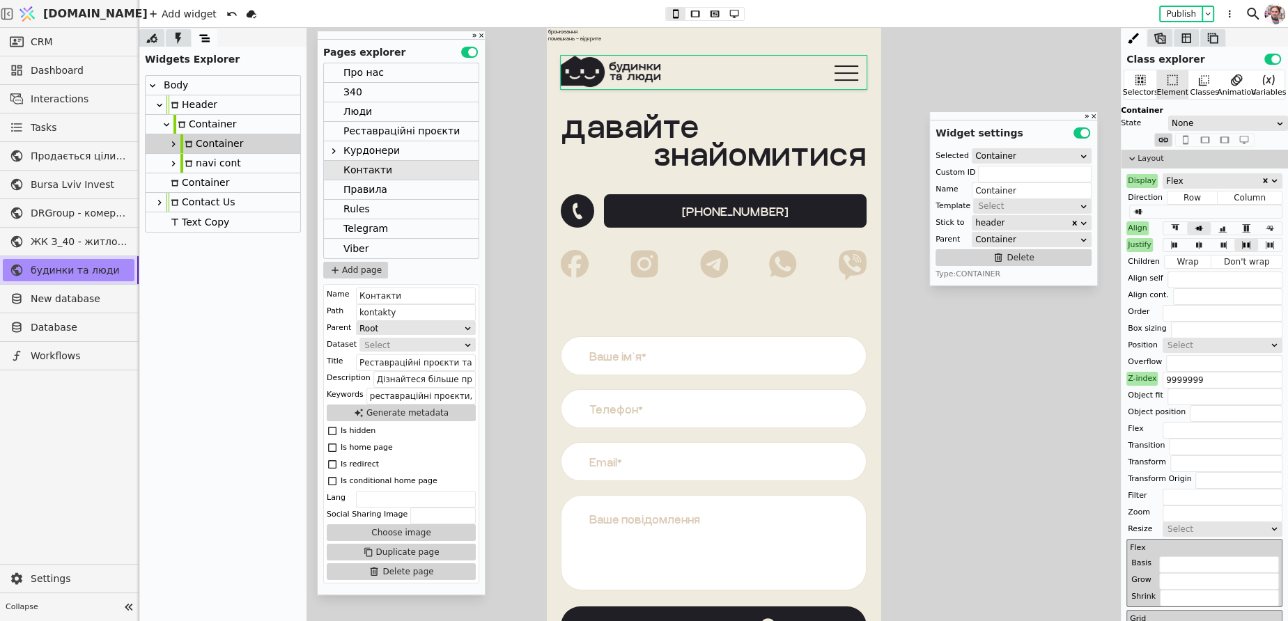
click at [194, 165] on div "navi cont" at bounding box center [210, 163] width 61 height 19
type input "navi"
type input "navi cont"
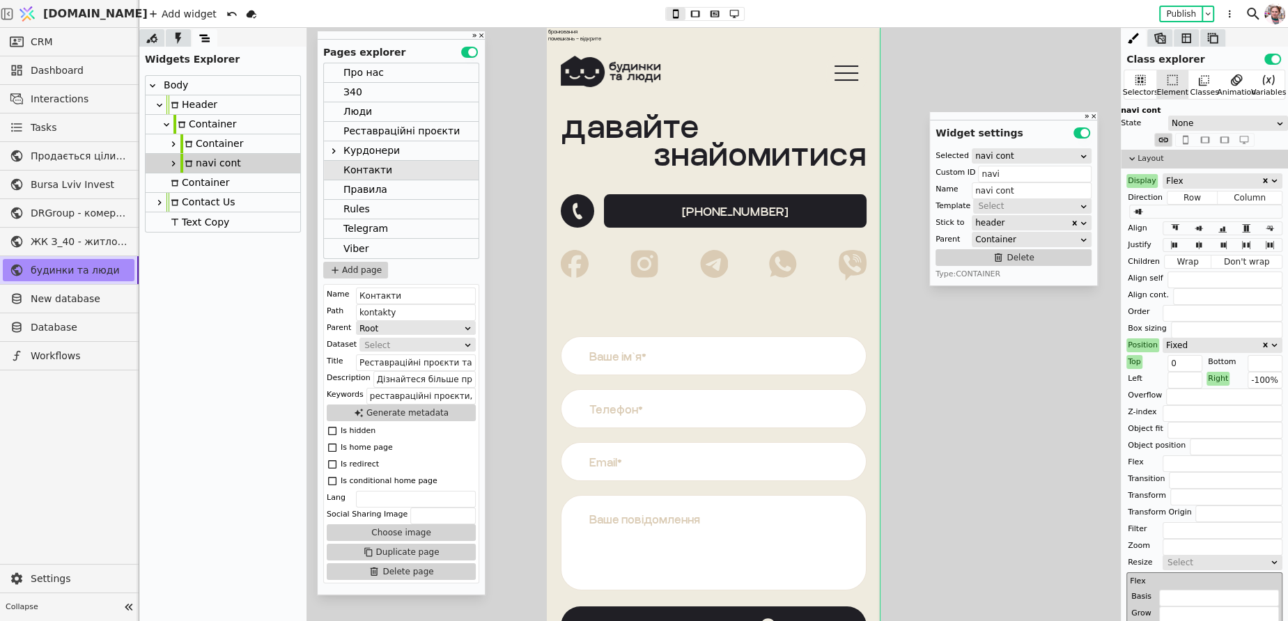
click at [198, 125] on div "Container" at bounding box center [204, 124] width 63 height 19
type input "Container"
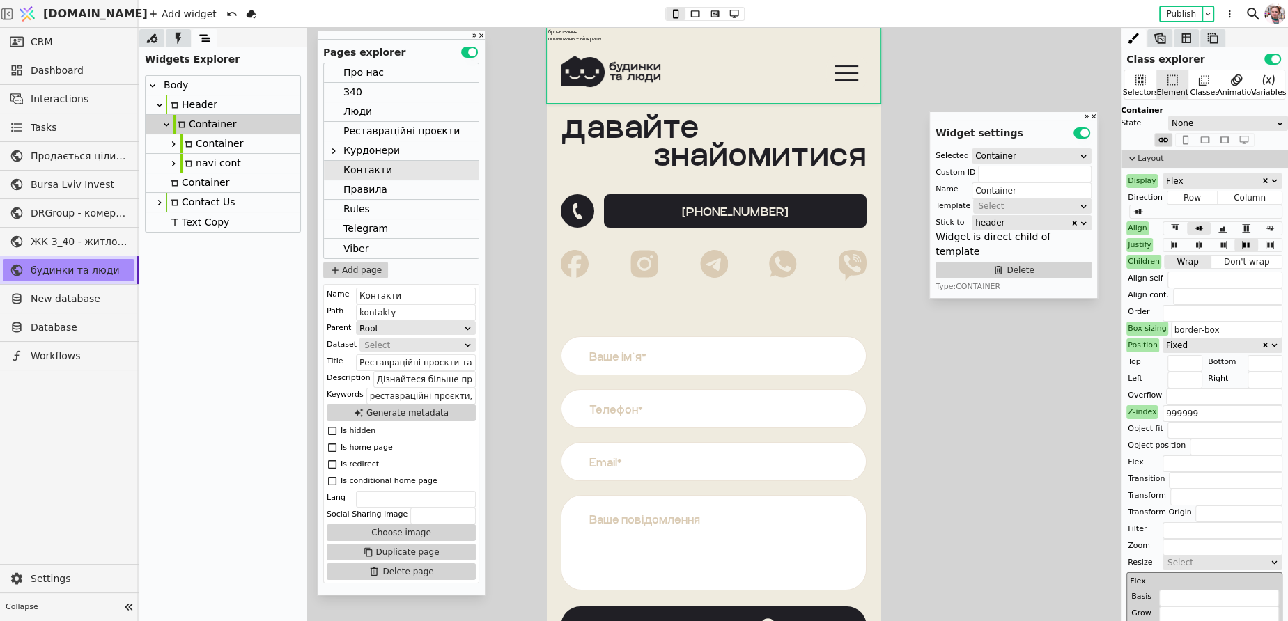
click at [163, 123] on icon at bounding box center [166, 124] width 11 height 11
click at [182, 145] on div "Container" at bounding box center [197, 143] width 63 height 19
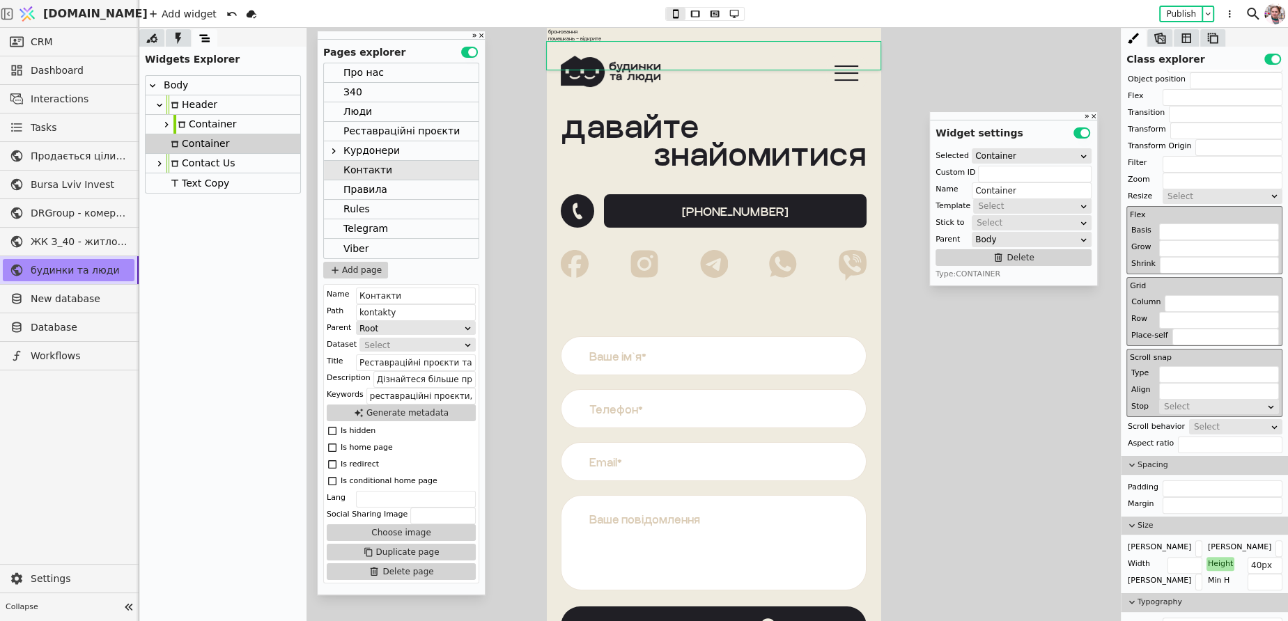
scroll to position [235, 0]
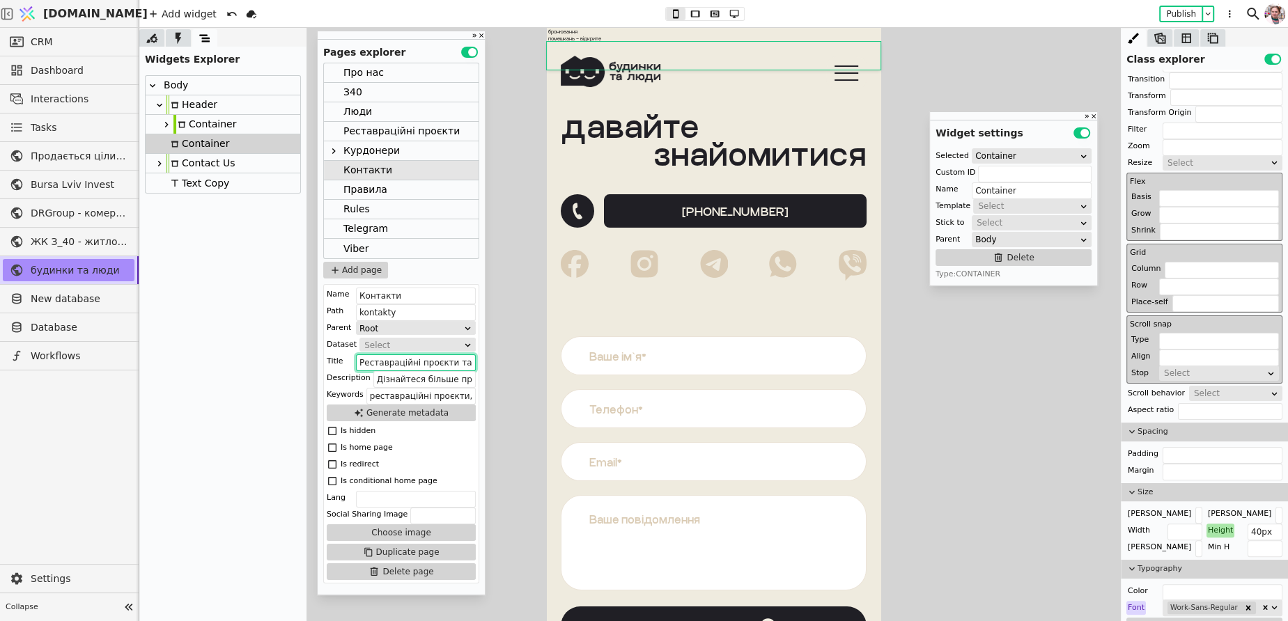
click at [375, 365] on input "Реставраційні проєкти та будинки | З40" at bounding box center [416, 363] width 120 height 17
click at [388, 384] on input "Дізнайтеся більше про наші реставраційні проєкти та зустрічайте людей, яких зац…" at bounding box center [424, 379] width 102 height 17
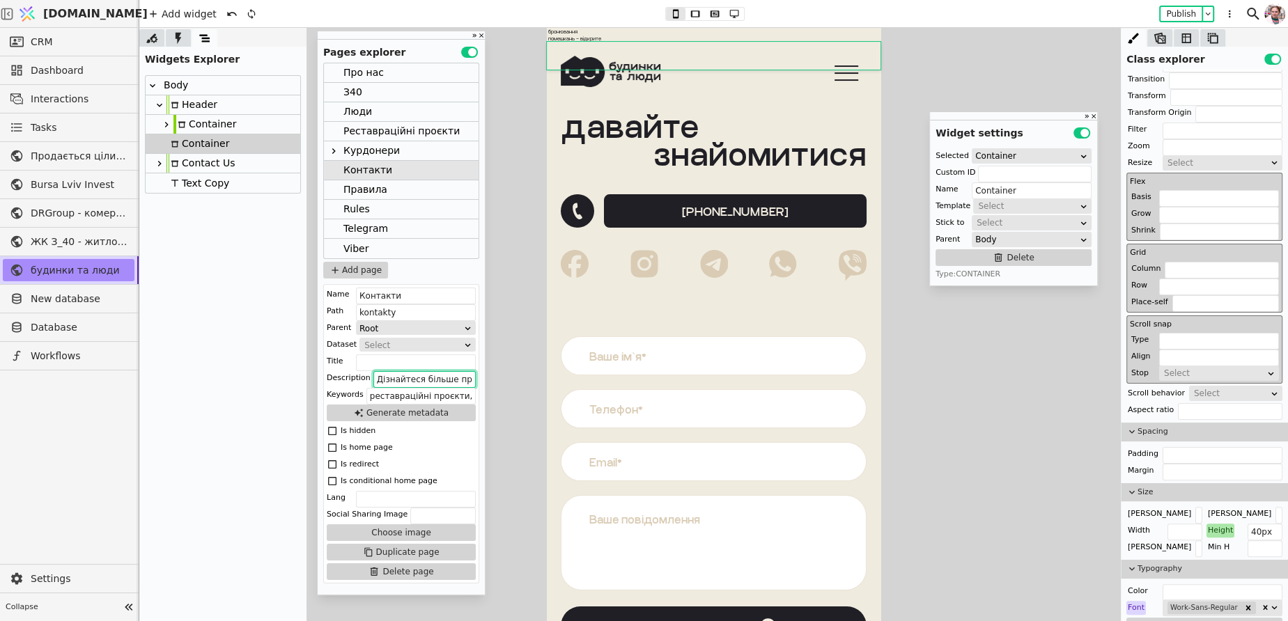
click at [388, 384] on input "Дізнайтеся більше про наші реставраційні проєкти та зустрічайте людей, яких зац…" at bounding box center [424, 379] width 102 height 17
click at [387, 394] on input "реставраційні проєкти, будинки, знайшли своїх людей, курдонери, контакти, Insta…" at bounding box center [420, 396] width 109 height 17
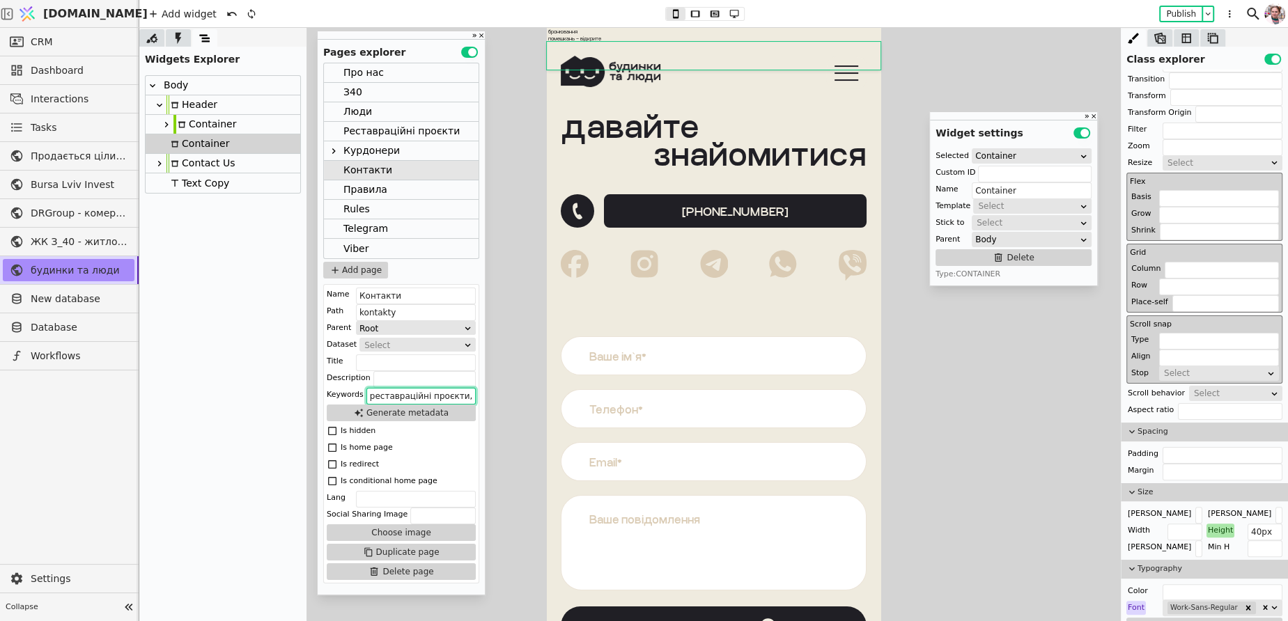
click at [387, 394] on input "реставраційні проєкти, будинки, знайшли своїх людей, курдонери, контакти, Insta…" at bounding box center [420, 396] width 109 height 17
click at [367, 189] on div "Правила" at bounding box center [365, 189] width 44 height 19
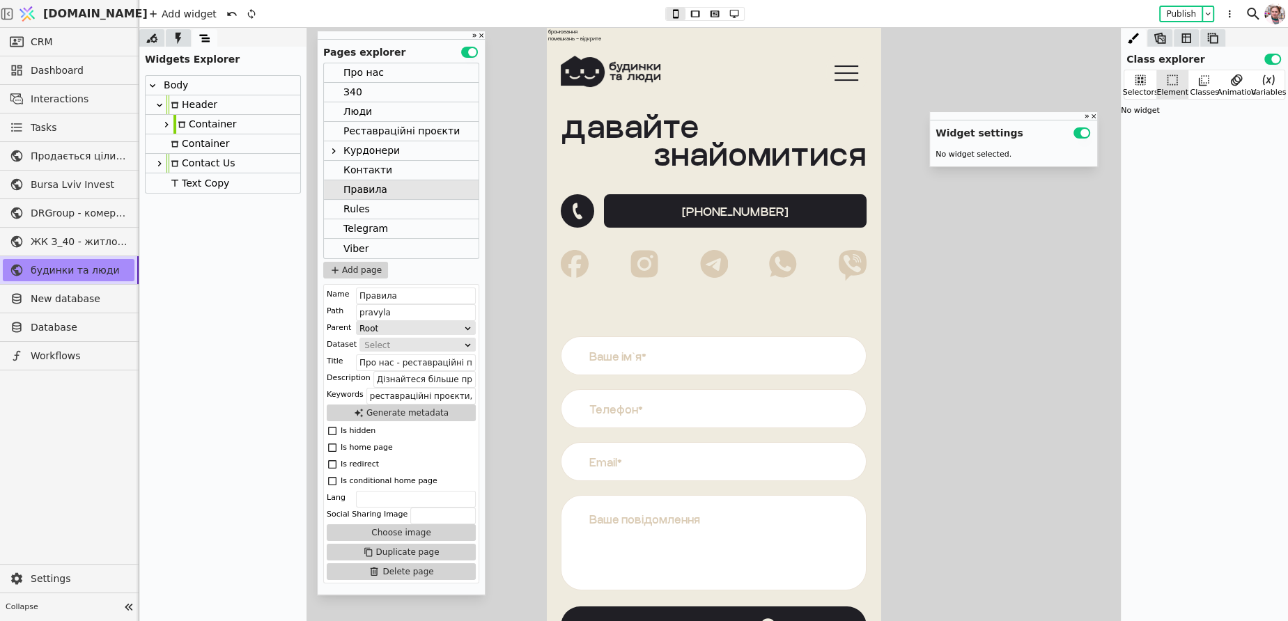
scroll to position [0, 0]
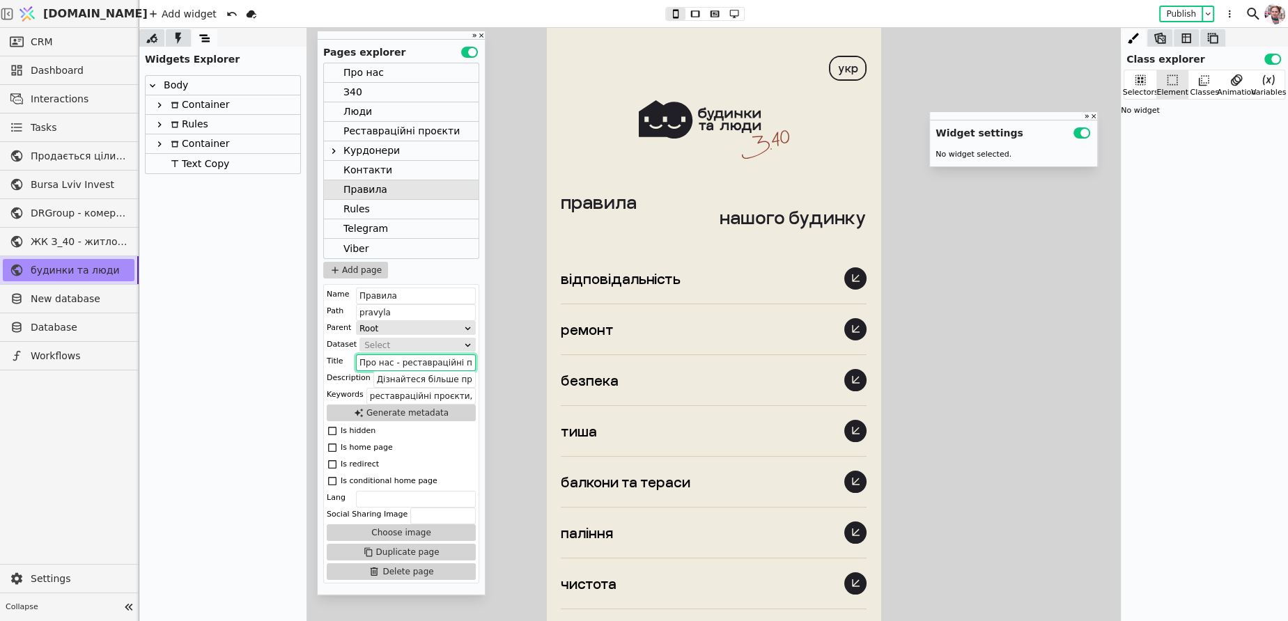
click at [397, 366] on input "Про нас - реставраційні проєкти успішних будинків" at bounding box center [416, 363] width 120 height 17
click at [399, 383] on input "Дізнайтеся більше про нашу команду та реставраційні проєкти. Ми знайдемо для ва…" at bounding box center [424, 379] width 102 height 17
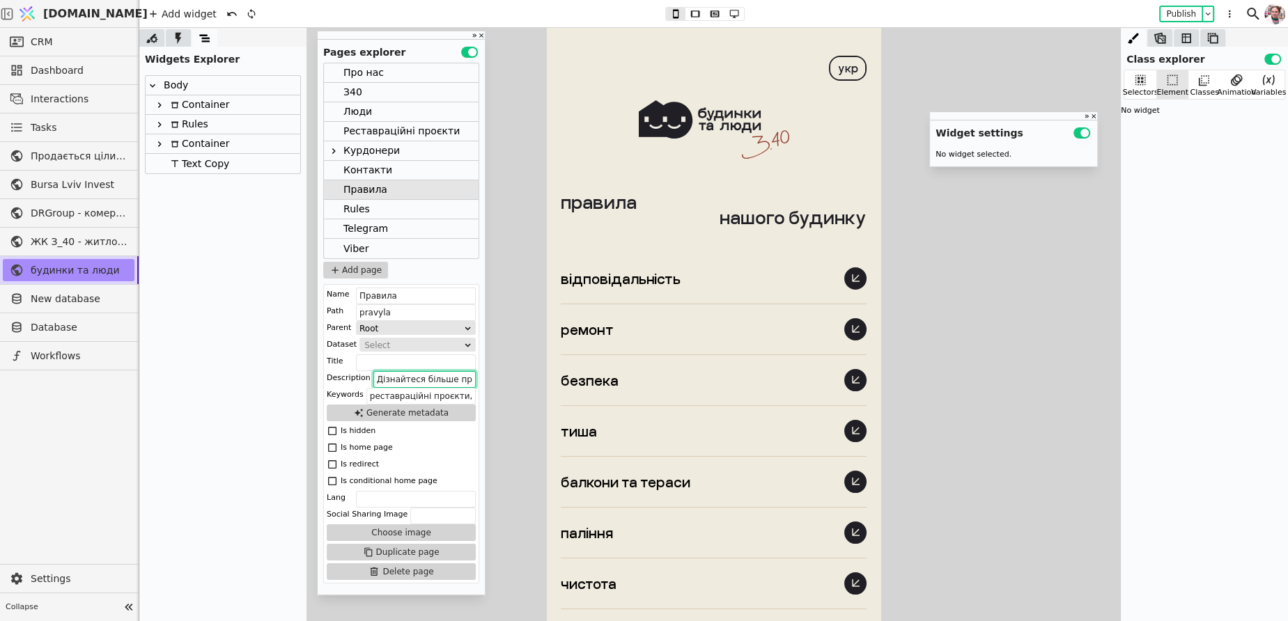
click at [399, 383] on input "Дізнайтеся більше про нашу команду та реставраційні проєкти. Ми знайдемо для ва…" at bounding box center [424, 379] width 102 height 17
click at [401, 393] on input "реставраційні проєкти, будинки, комунікація, фінанси, команда, наші люди, З40, …" at bounding box center [420, 396] width 109 height 17
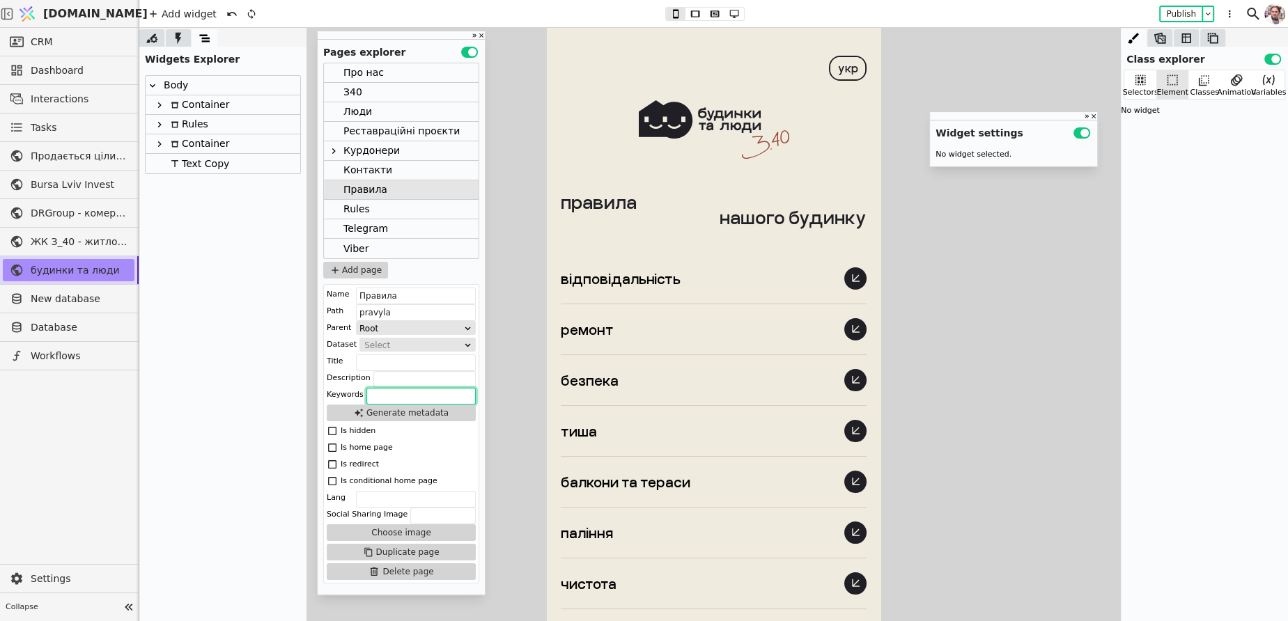
click at [366, 210] on div "Rules" at bounding box center [356, 209] width 26 height 19
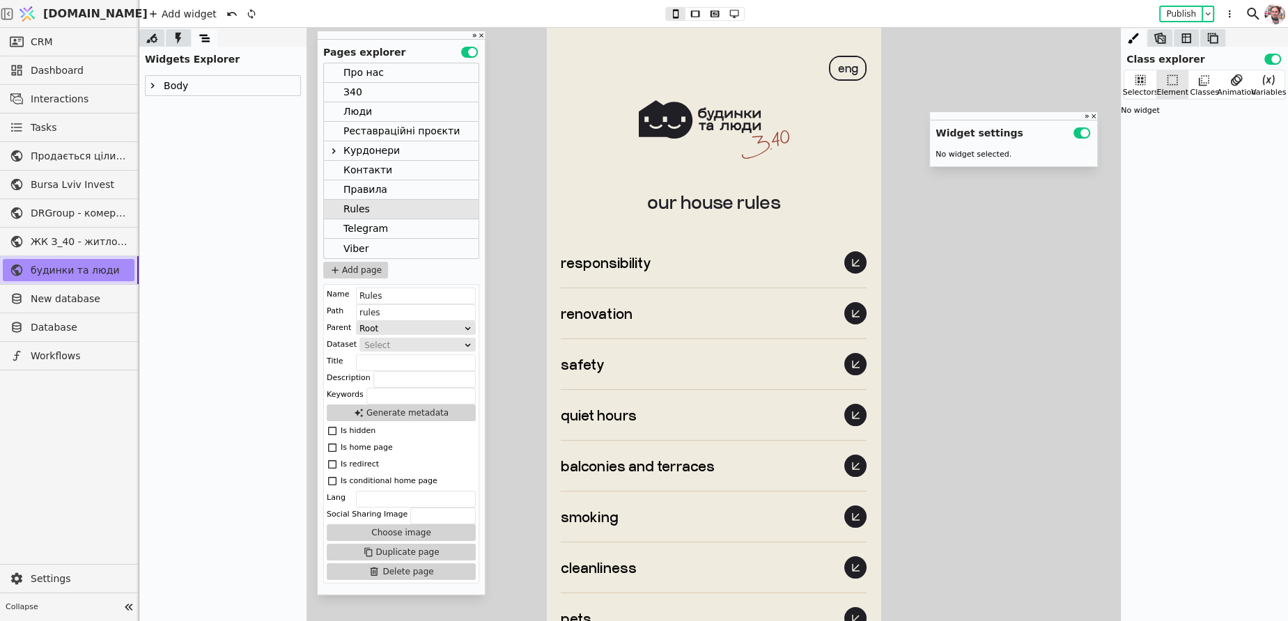
click at [368, 230] on div "Telegram" at bounding box center [365, 228] width 45 height 19
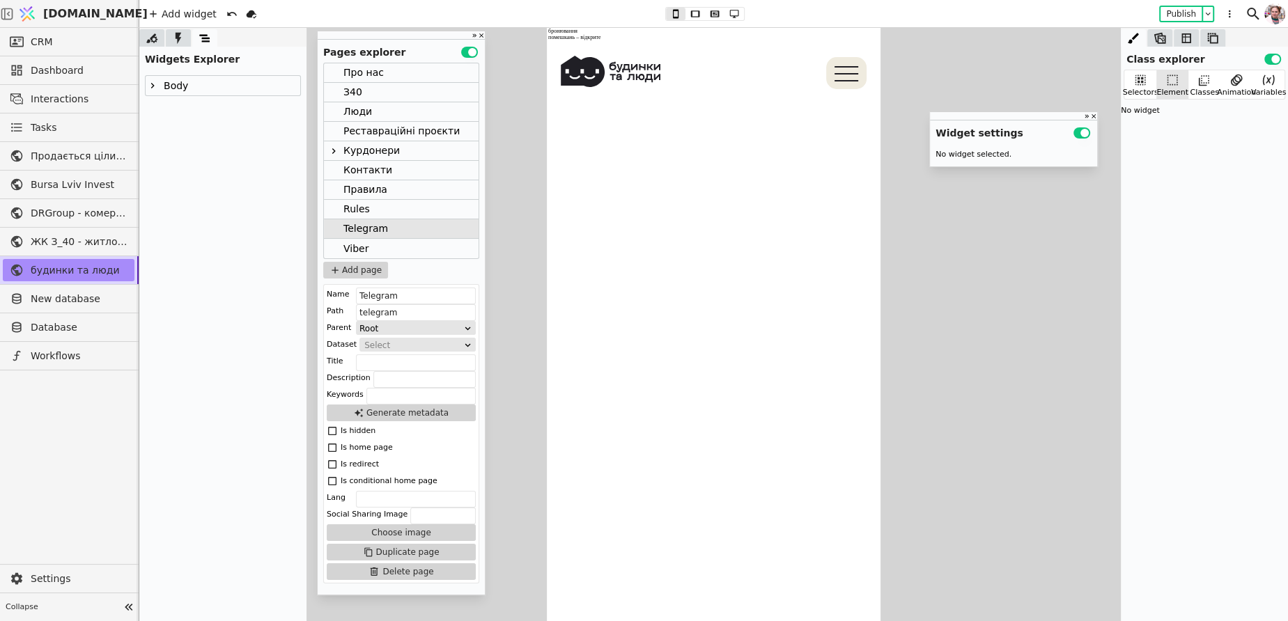
click at [369, 248] on div "Viber" at bounding box center [401, 249] width 155 height 20
click at [357, 173] on div "Контакти" at bounding box center [367, 170] width 49 height 19
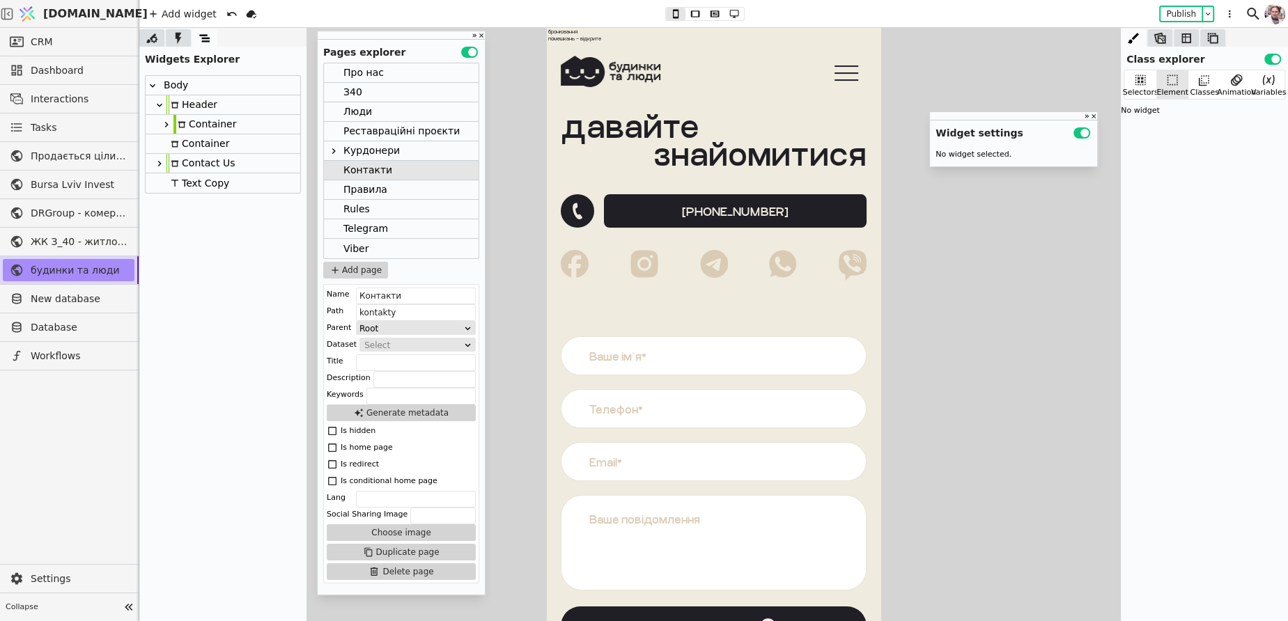
click at [357, 152] on div "Курдонери" at bounding box center [371, 150] width 56 height 19
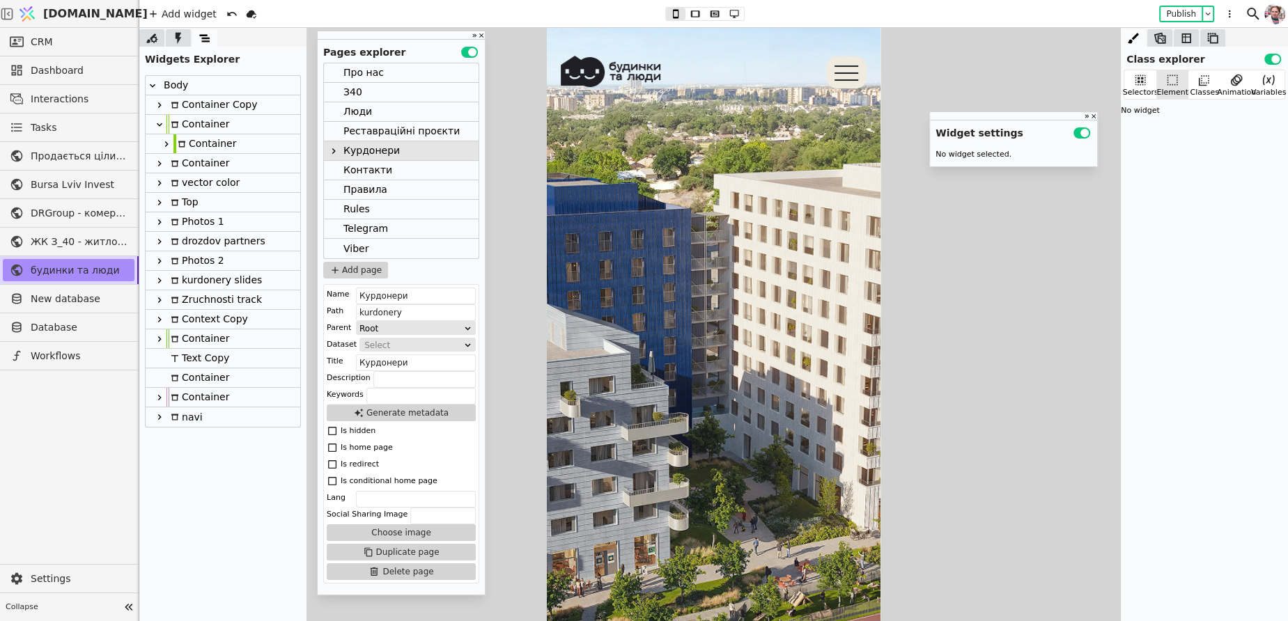
click at [359, 135] on div "Реставраційні проєкти" at bounding box center [401, 131] width 116 height 19
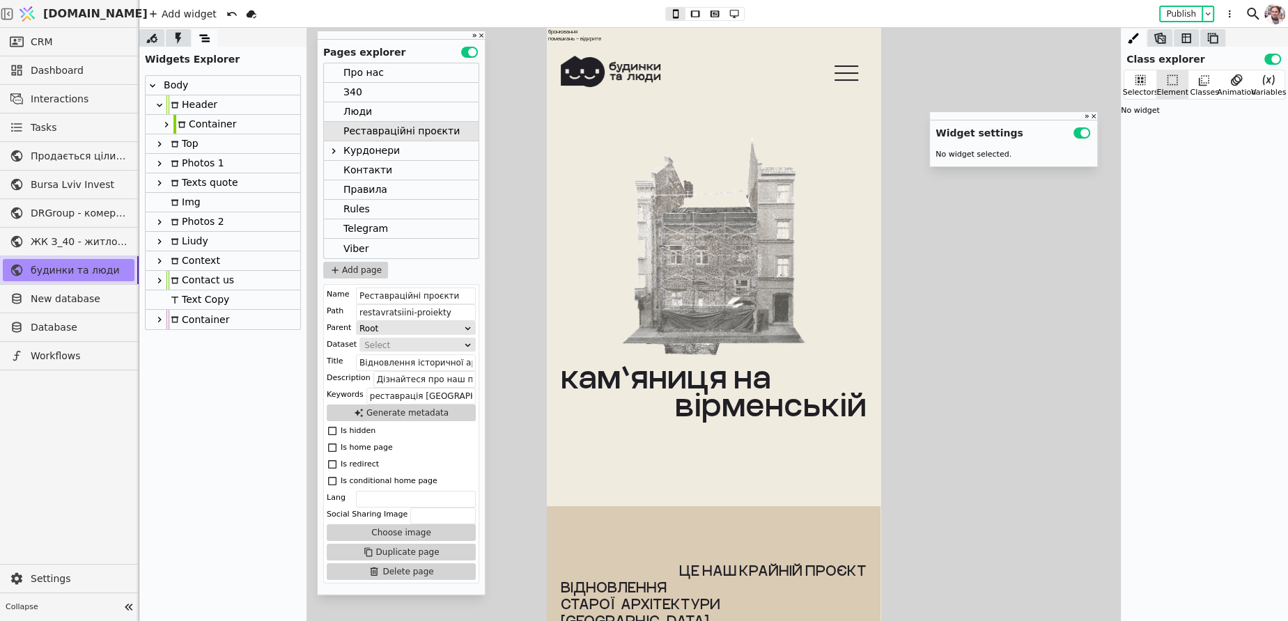
click at [356, 114] on div "Люди" at bounding box center [357, 111] width 29 height 19
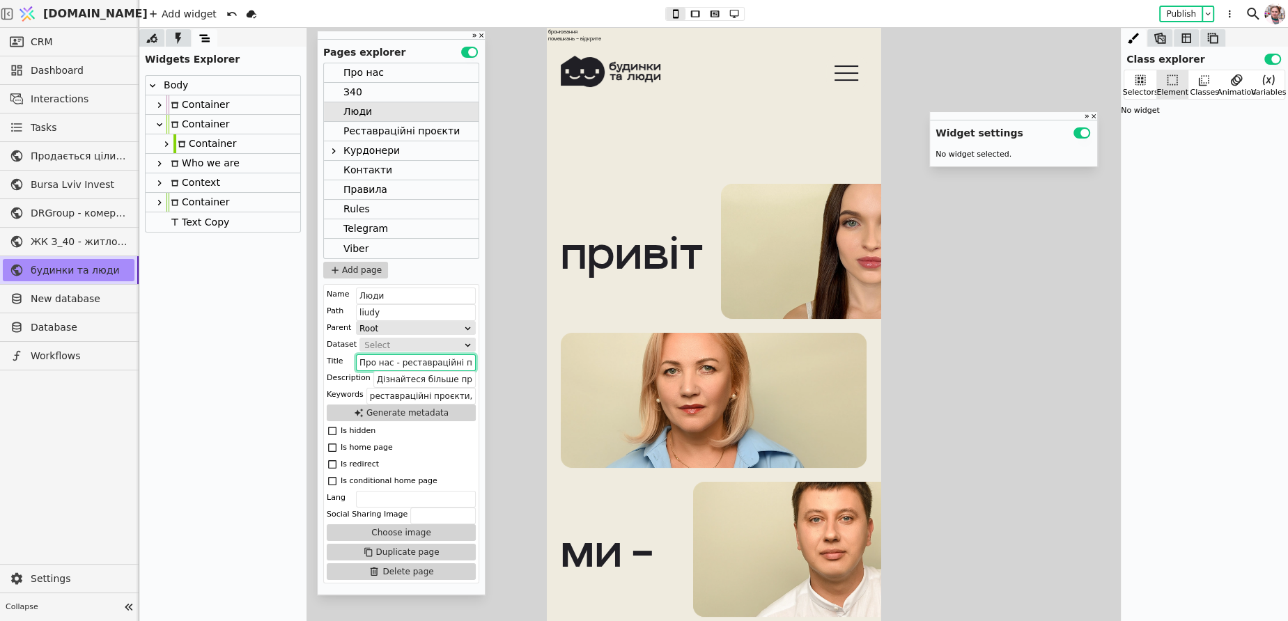
click at [400, 358] on input "Про нас - реставраційні проєкти успішних будинків" at bounding box center [416, 363] width 120 height 17
click at [403, 380] on input "Дізнайтеся більше про нашу команду та реставраційні проєкти. Ми знайдемо для ва…" at bounding box center [424, 379] width 102 height 17
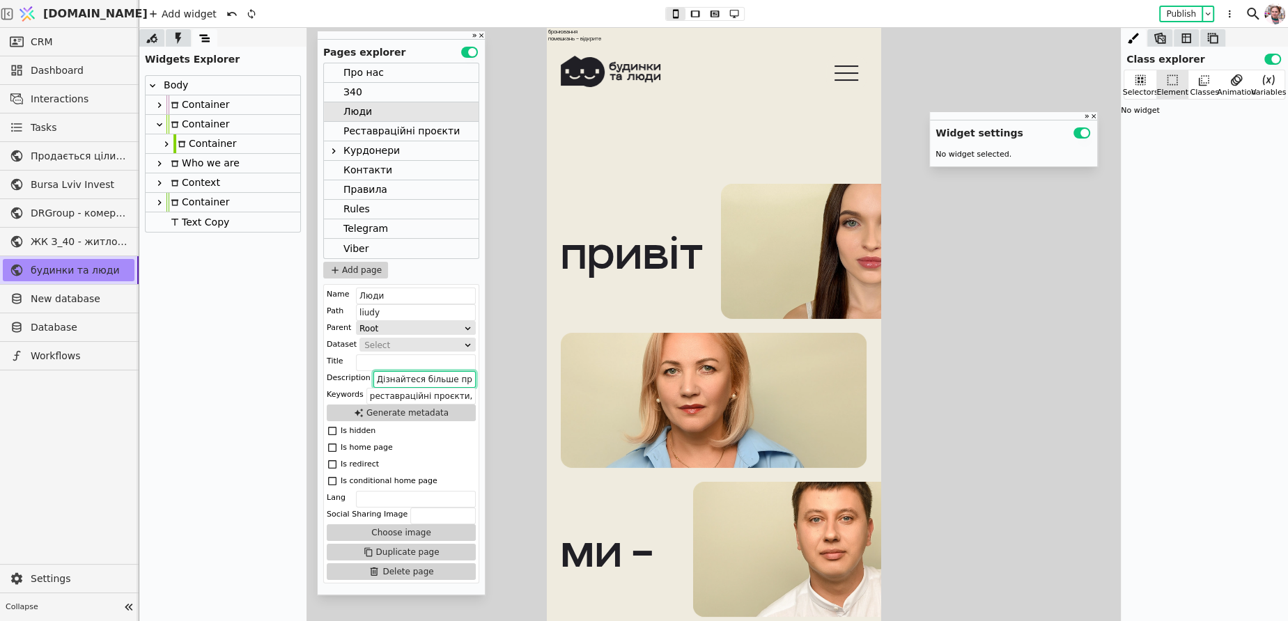
click at [403, 380] on input "Дізнайтеся більше про нашу команду та реставраційні проєкти. Ми знайдемо для ва…" at bounding box center [424, 379] width 102 height 17
click at [403, 400] on input "реставраційні проєкти, будинки, комунікація, фінанси, команда, наші люди, З40, …" at bounding box center [420, 396] width 109 height 17
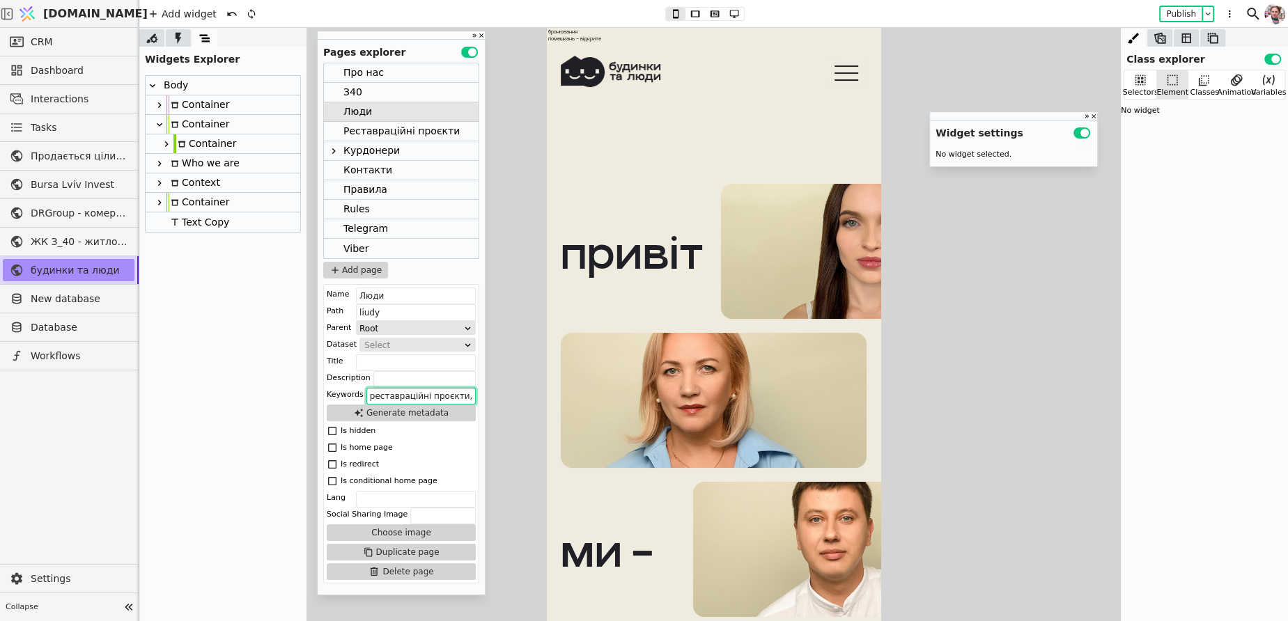
click at [403, 400] on input "реставраційні проєкти, будинки, комунікація, фінанси, команда, наші люди, З40, …" at bounding box center [420, 396] width 109 height 17
click at [365, 99] on div "З40" at bounding box center [401, 93] width 155 height 20
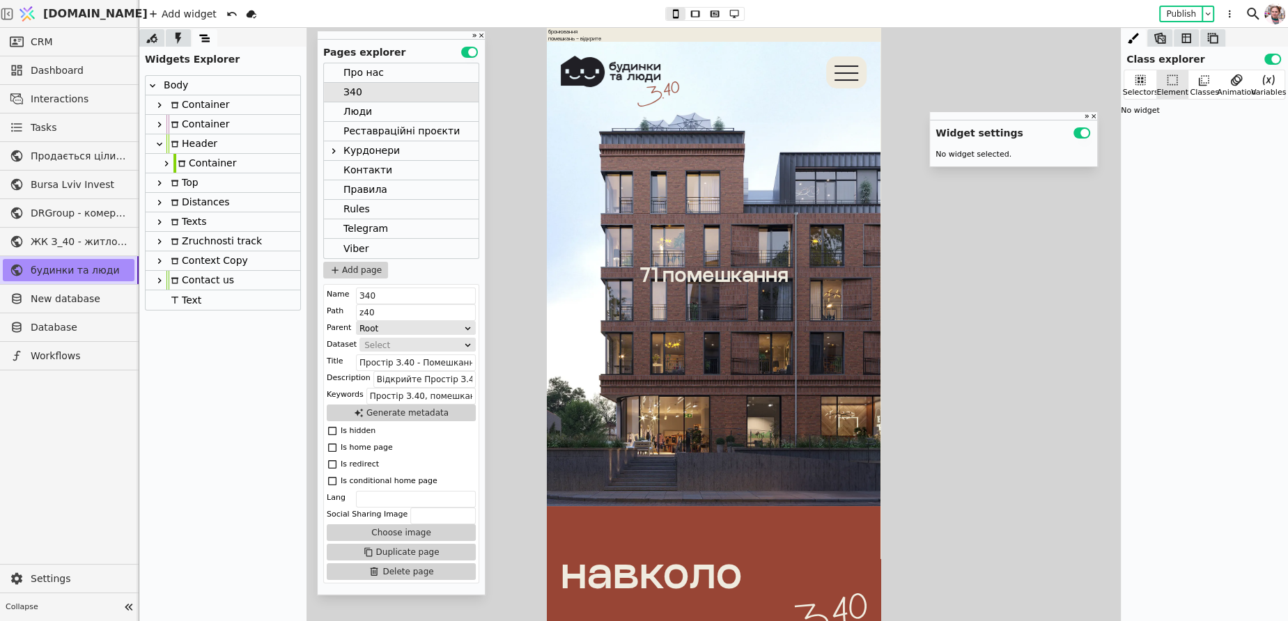
click at [359, 71] on div "Про нас" at bounding box center [363, 72] width 40 height 19
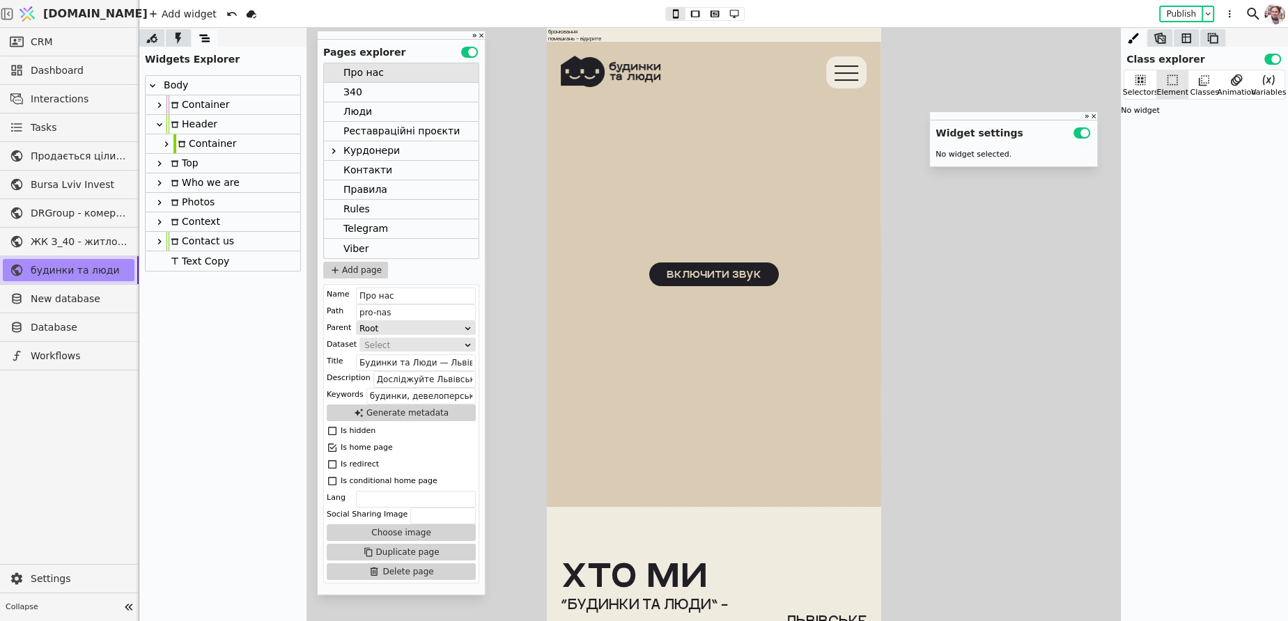
click at [208, 137] on div "Container" at bounding box center [204, 143] width 63 height 19
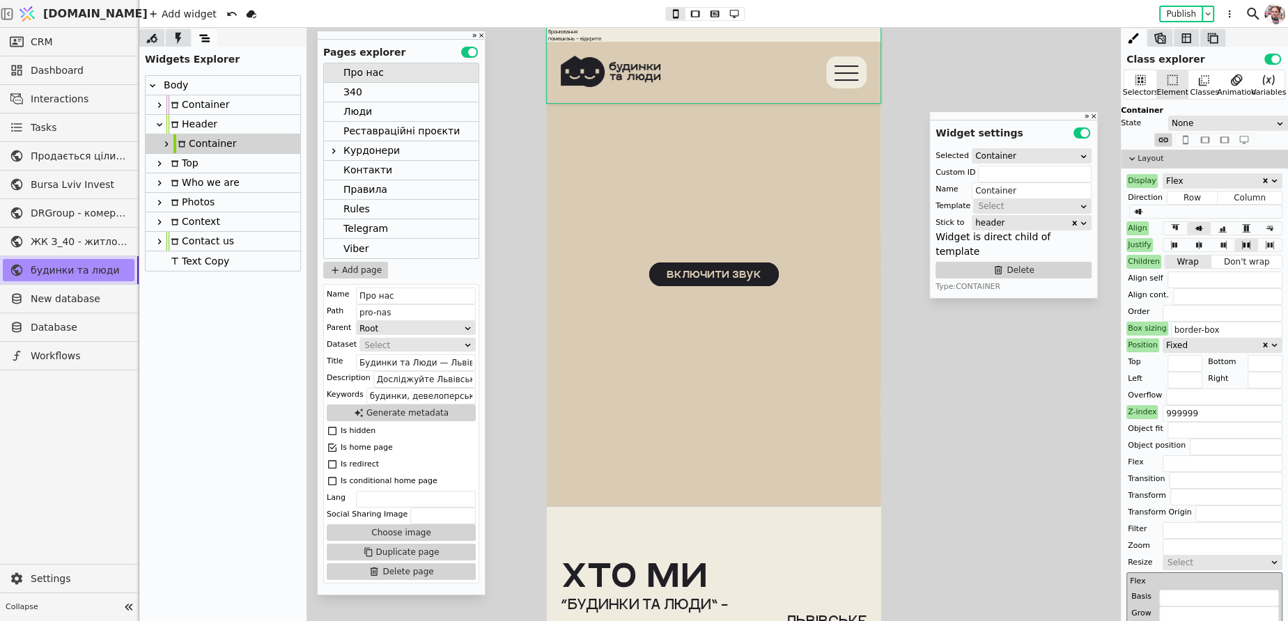
click at [203, 125] on div "Header" at bounding box center [191, 124] width 51 height 19
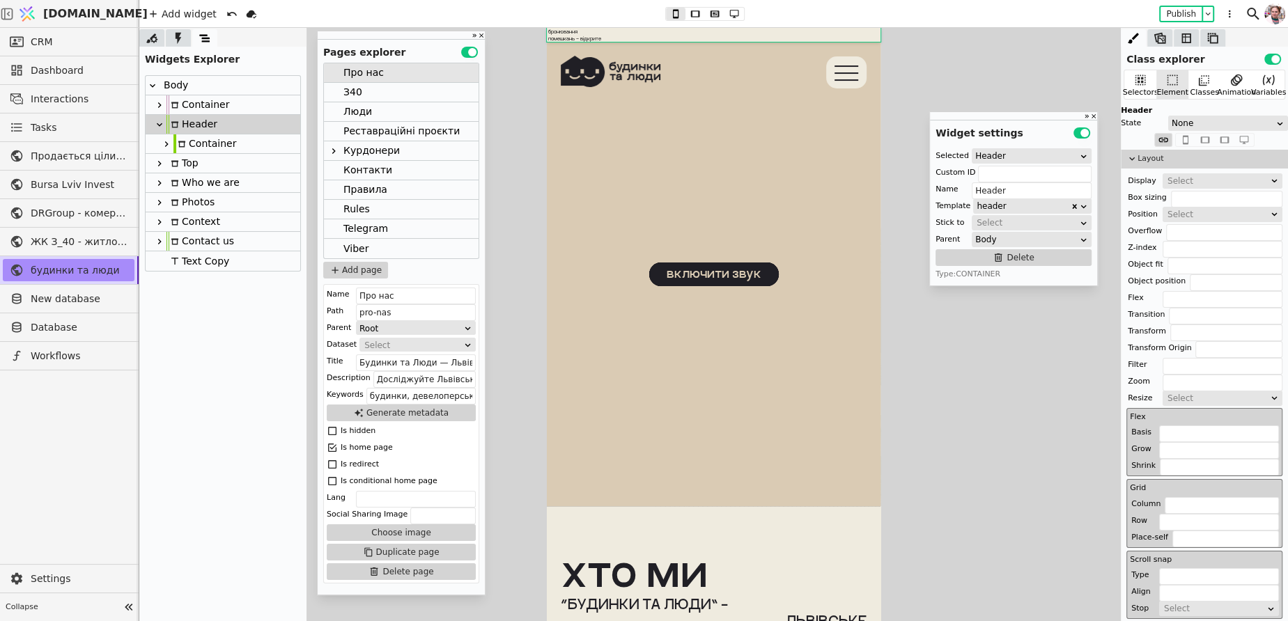
click at [194, 96] on div "Container" at bounding box center [197, 104] width 63 height 19
click at [161, 107] on icon at bounding box center [159, 105] width 11 height 11
click at [164, 117] on div at bounding box center [166, 124] width 14 height 17
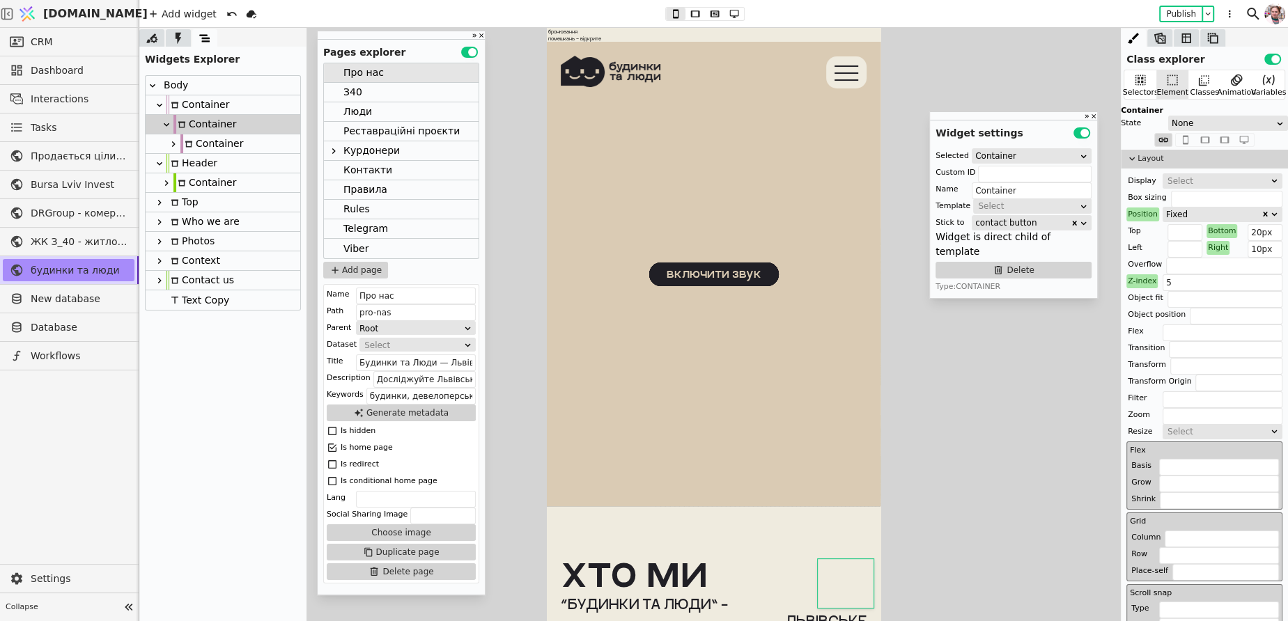
click at [175, 143] on icon at bounding box center [173, 144] width 11 height 11
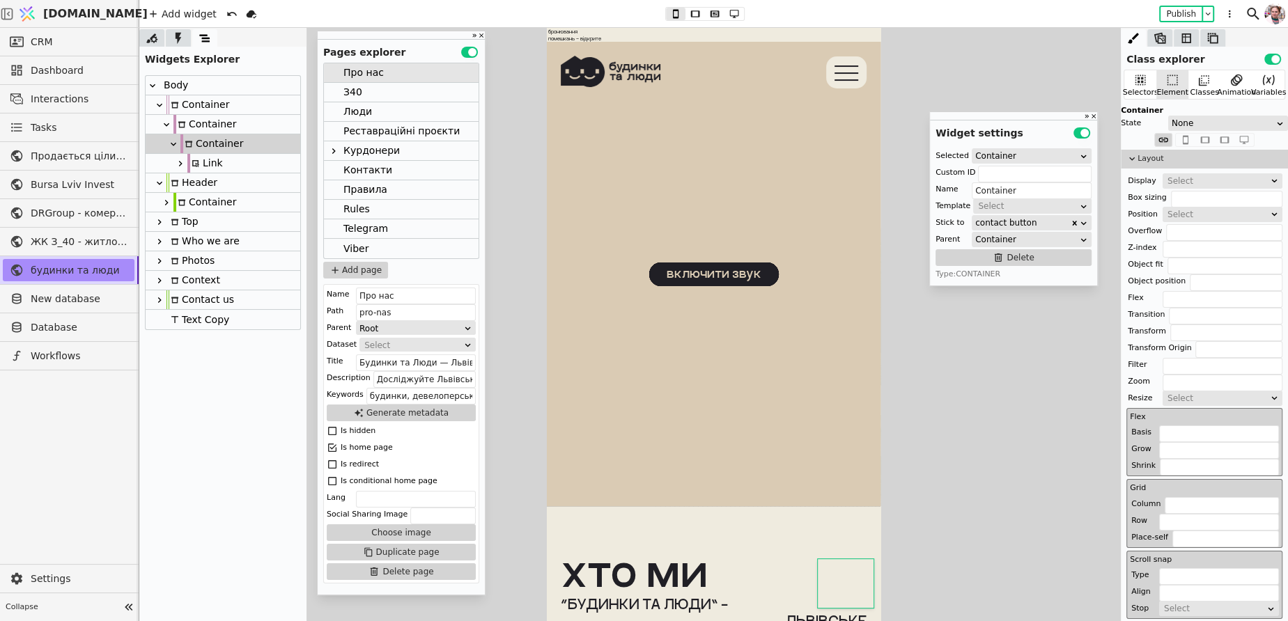
click at [203, 159] on div "Link" at bounding box center [205, 163] width 36 height 19
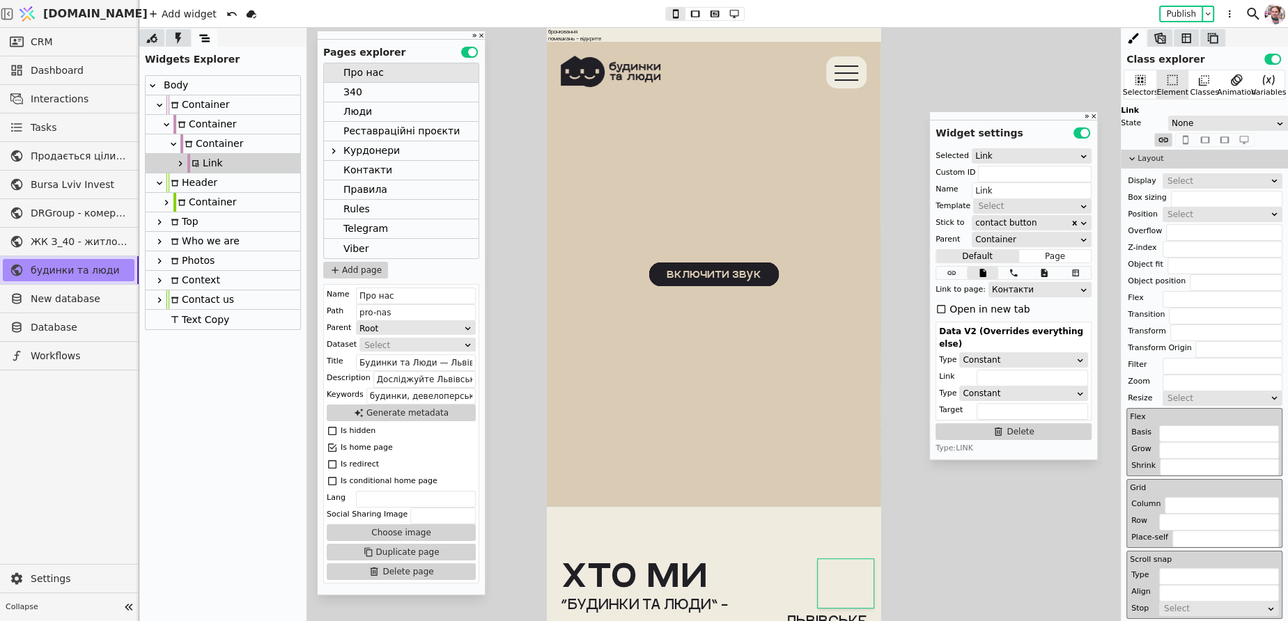
click at [199, 127] on div "Container" at bounding box center [204, 124] width 63 height 19
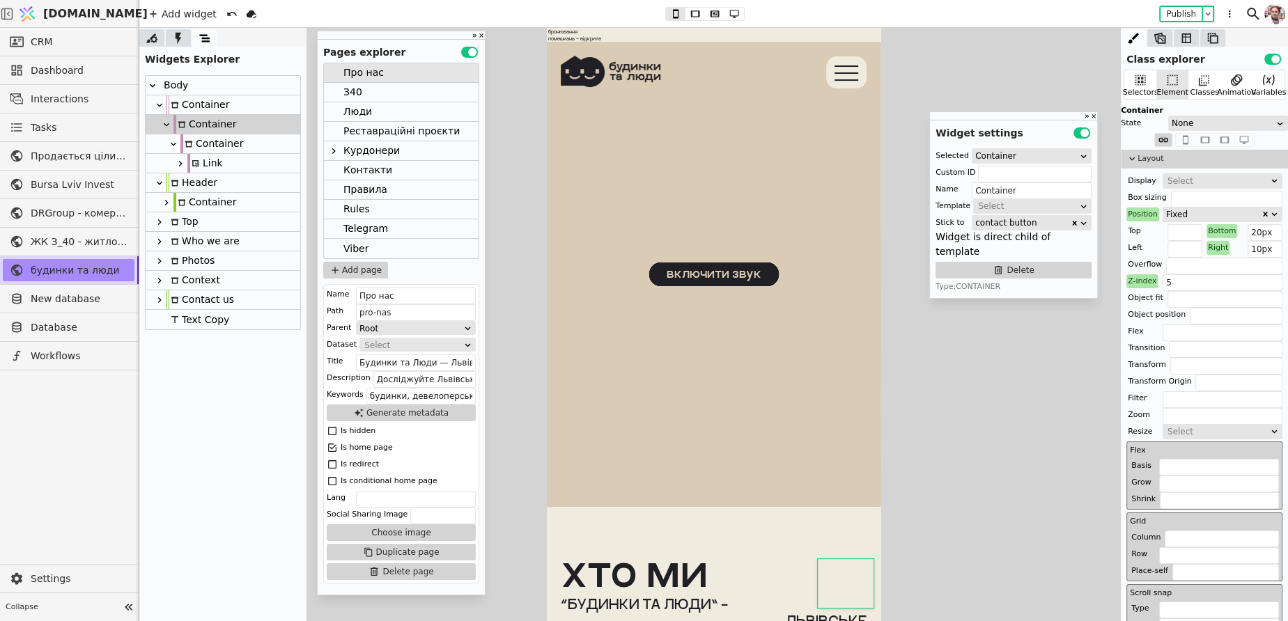
click at [194, 111] on div "Container" at bounding box center [197, 104] width 63 height 19
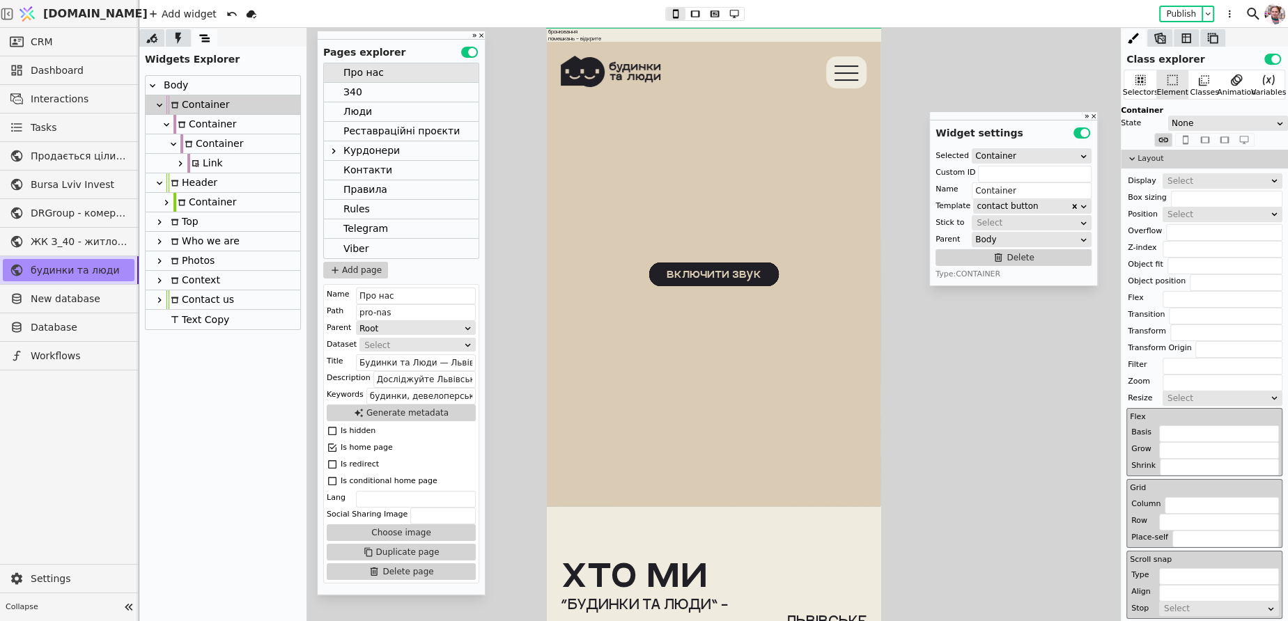
click at [205, 186] on div "Header" at bounding box center [191, 182] width 51 height 19
click at [204, 200] on div "Container" at bounding box center [204, 202] width 63 height 19
type input "Container"
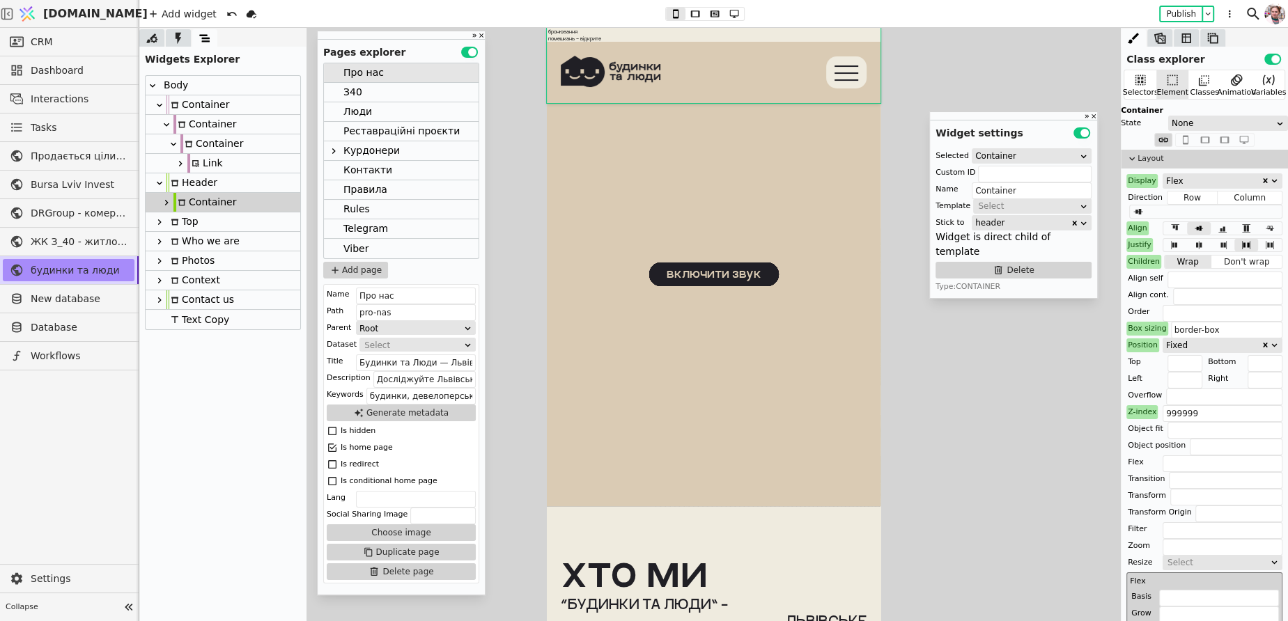
click at [169, 204] on icon at bounding box center [166, 202] width 11 height 11
click at [194, 221] on div "Container" at bounding box center [211, 221] width 63 height 19
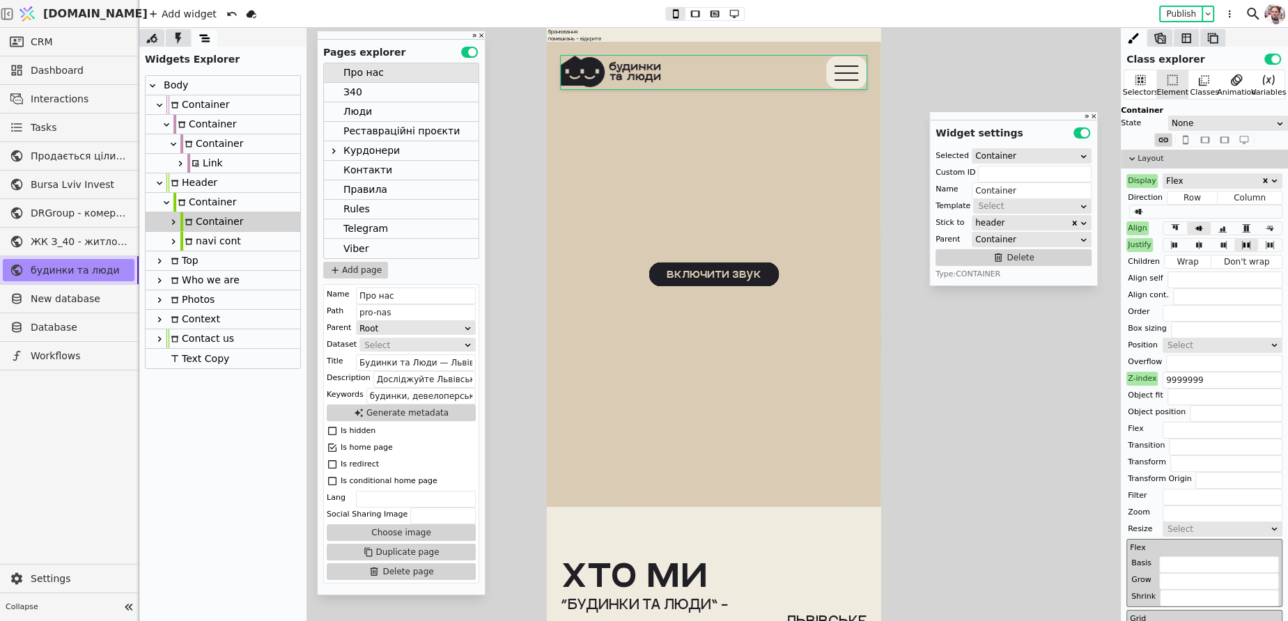
click at [192, 242] on icon at bounding box center [189, 242] width 8 height 8
type input "navi"
type input "navi cont"
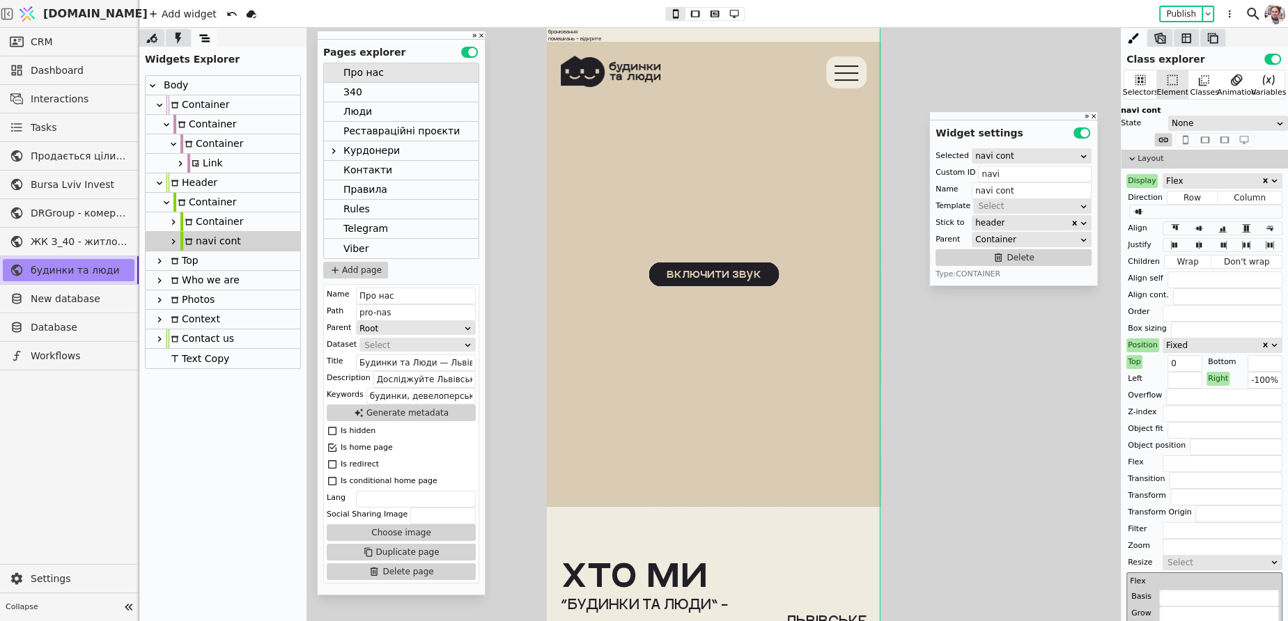
click at [169, 245] on icon at bounding box center [173, 241] width 11 height 11
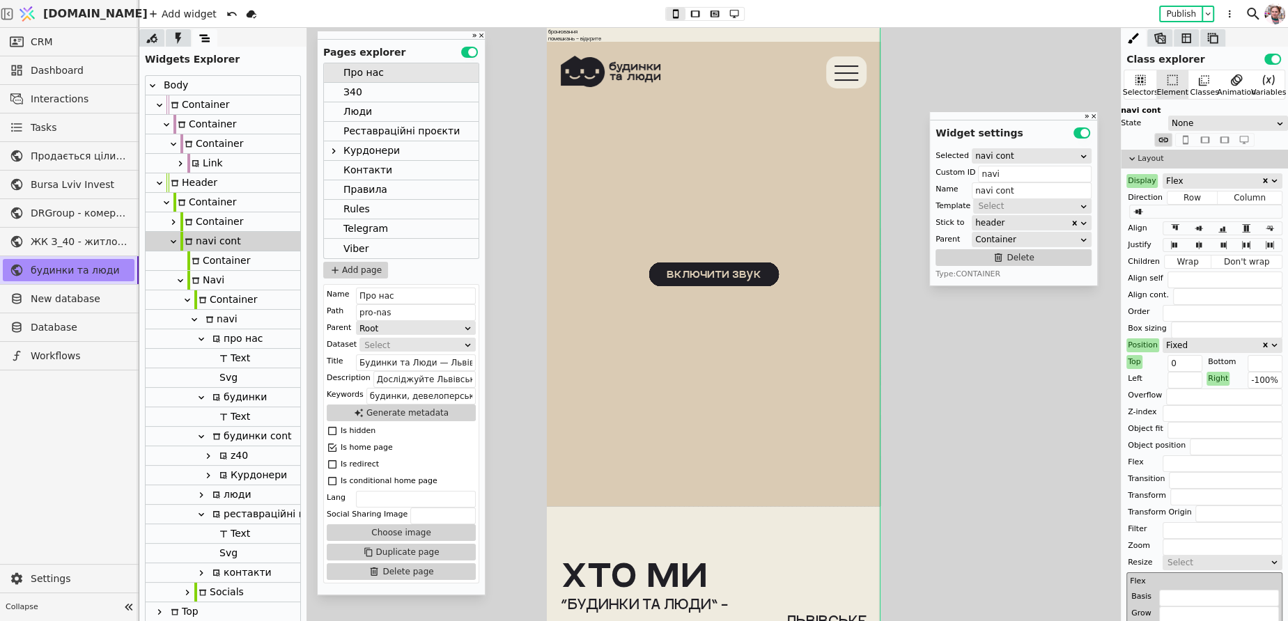
click at [193, 258] on icon at bounding box center [195, 261] width 7 height 6
type input "menu-bg"
type input "Container"
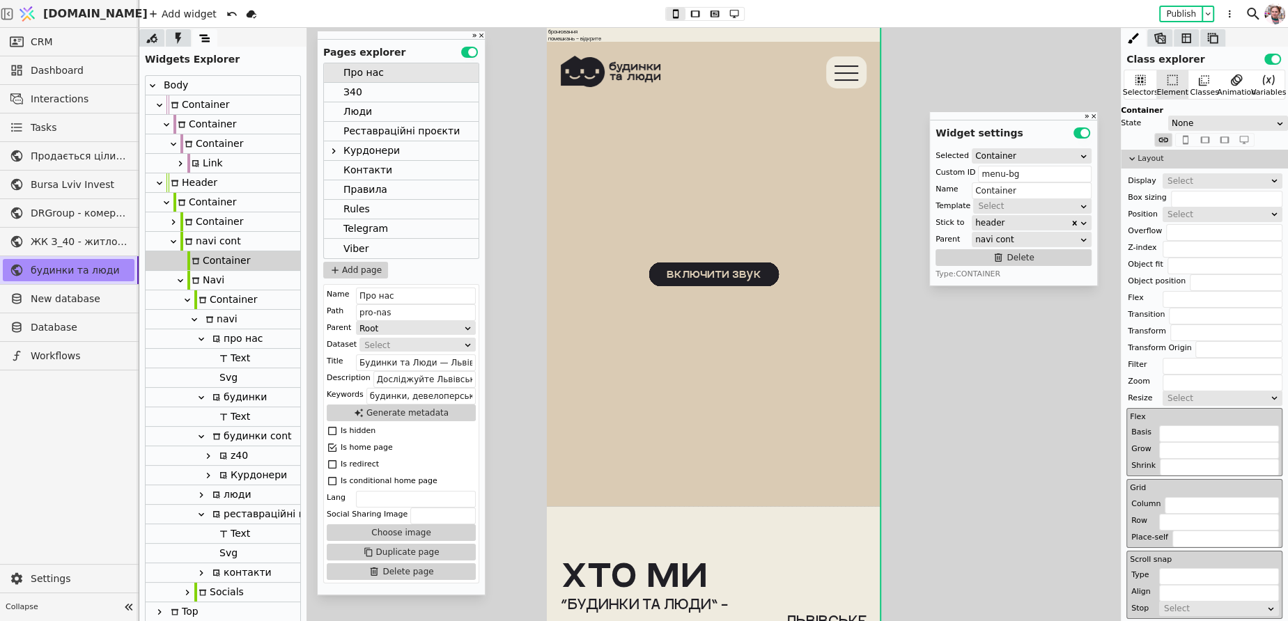
click at [201, 275] on div "Navi" at bounding box center [205, 280] width 37 height 19
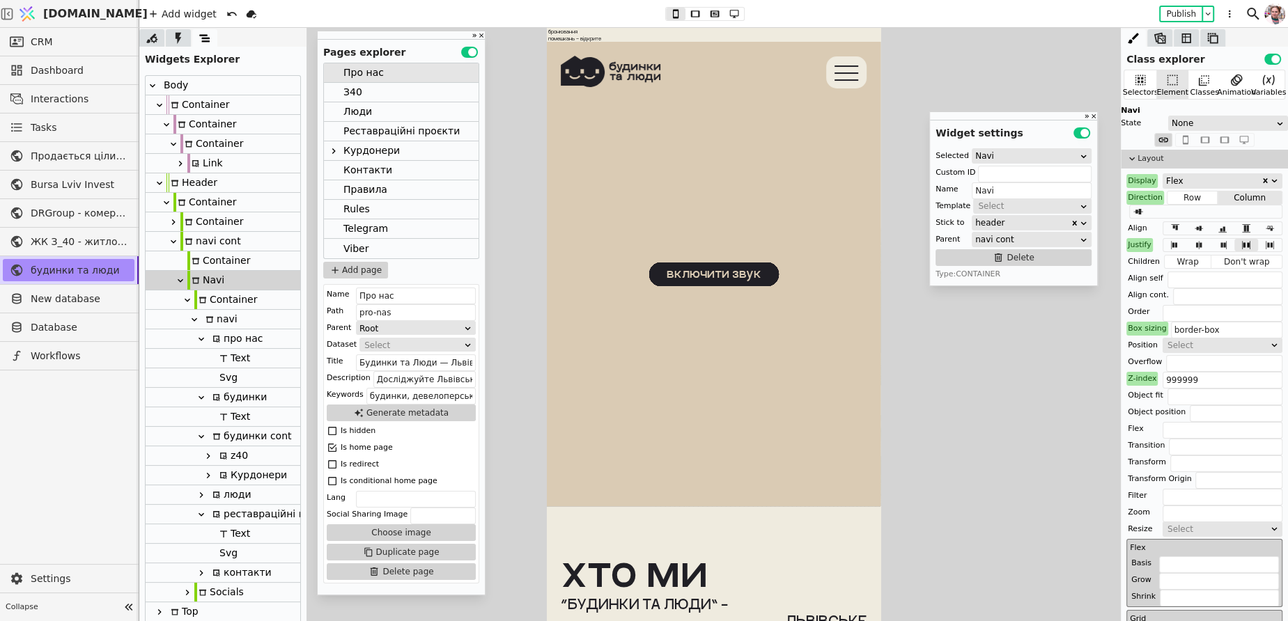
click at [189, 297] on icon at bounding box center [187, 300] width 11 height 11
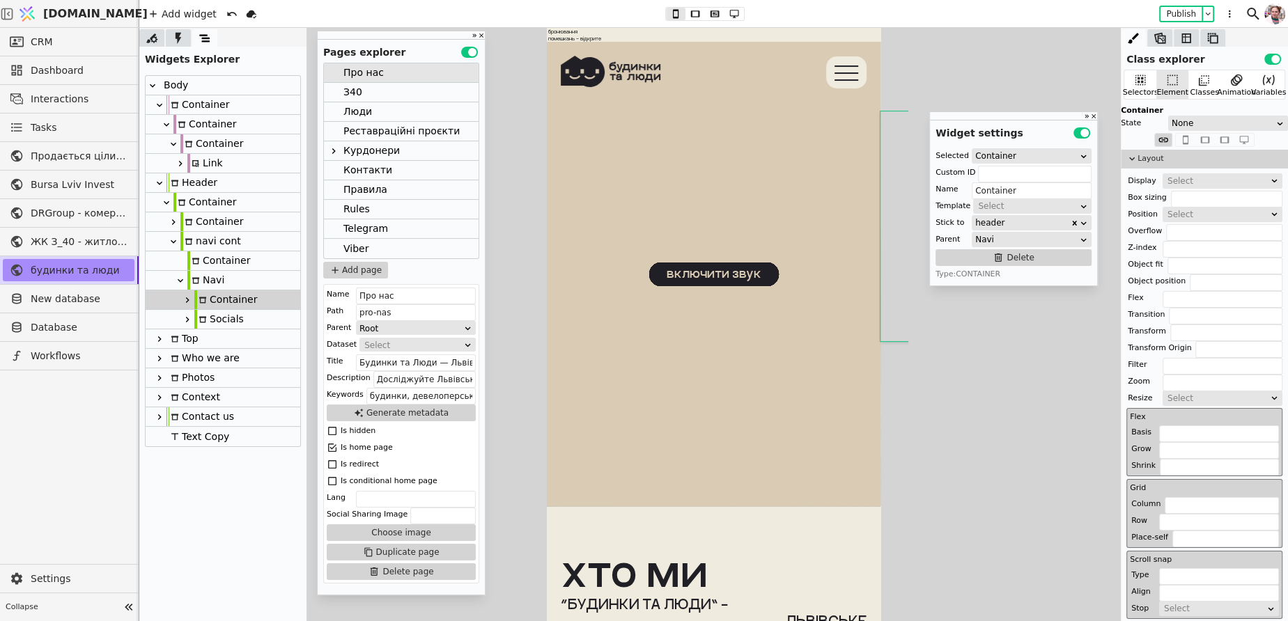
click at [199, 322] on icon at bounding box center [203, 320] width 8 height 8
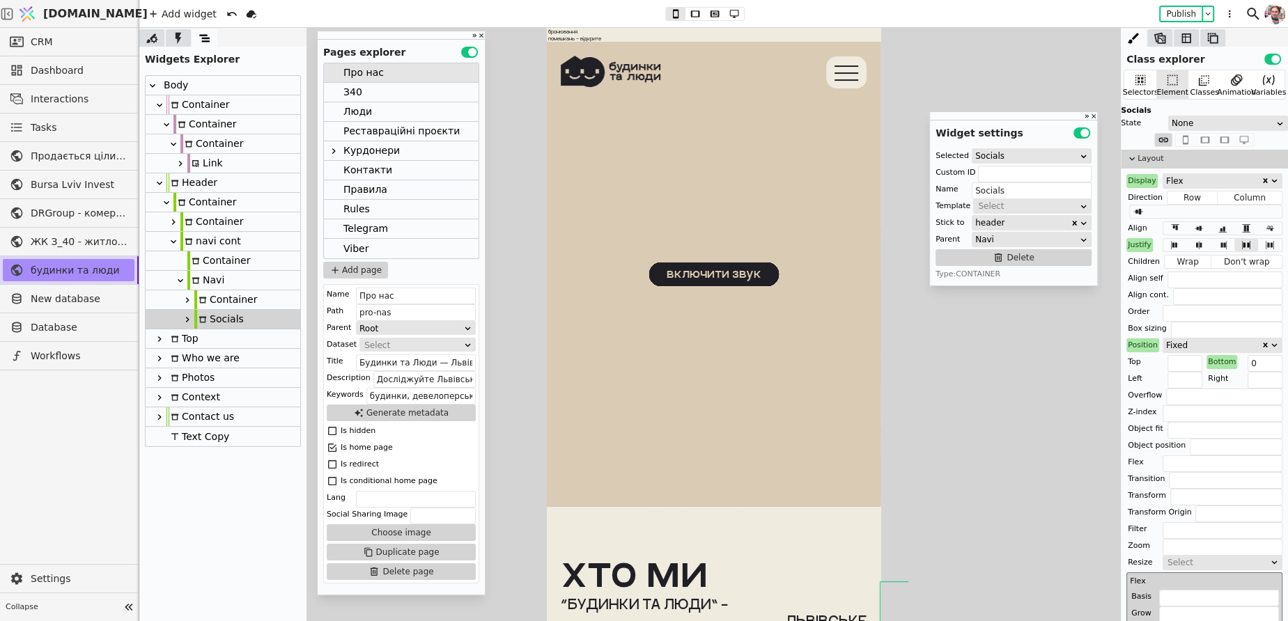
click at [188, 322] on icon at bounding box center [187, 319] width 11 height 11
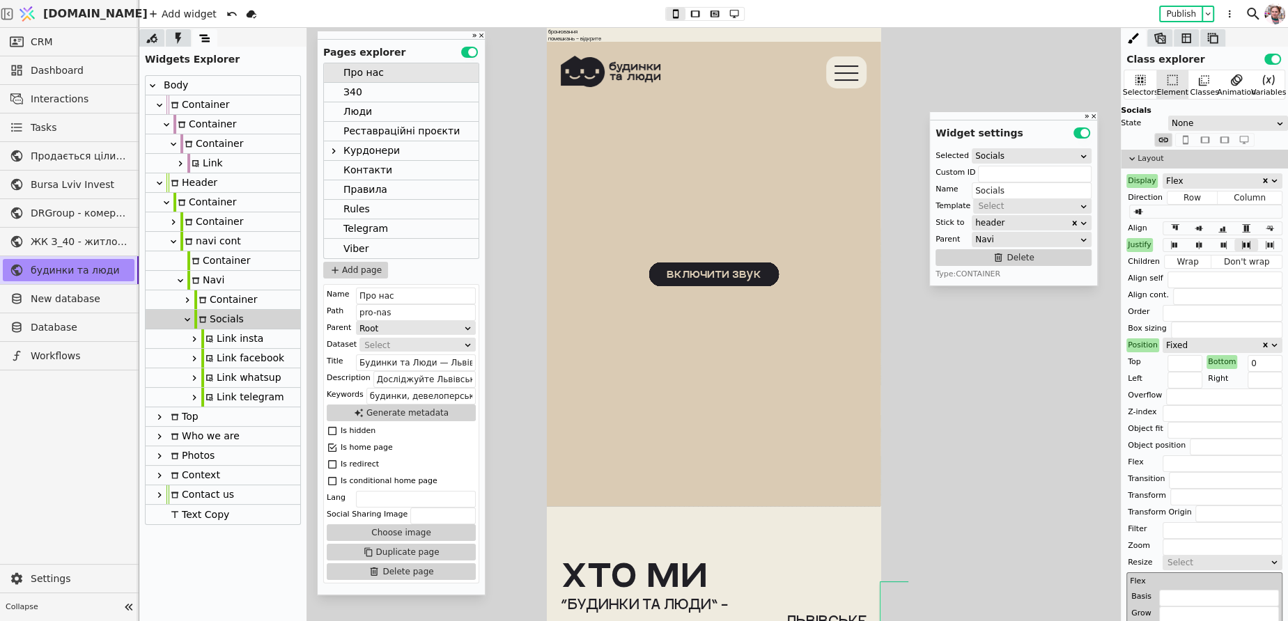
click at [187, 321] on icon at bounding box center [187, 319] width 11 height 11
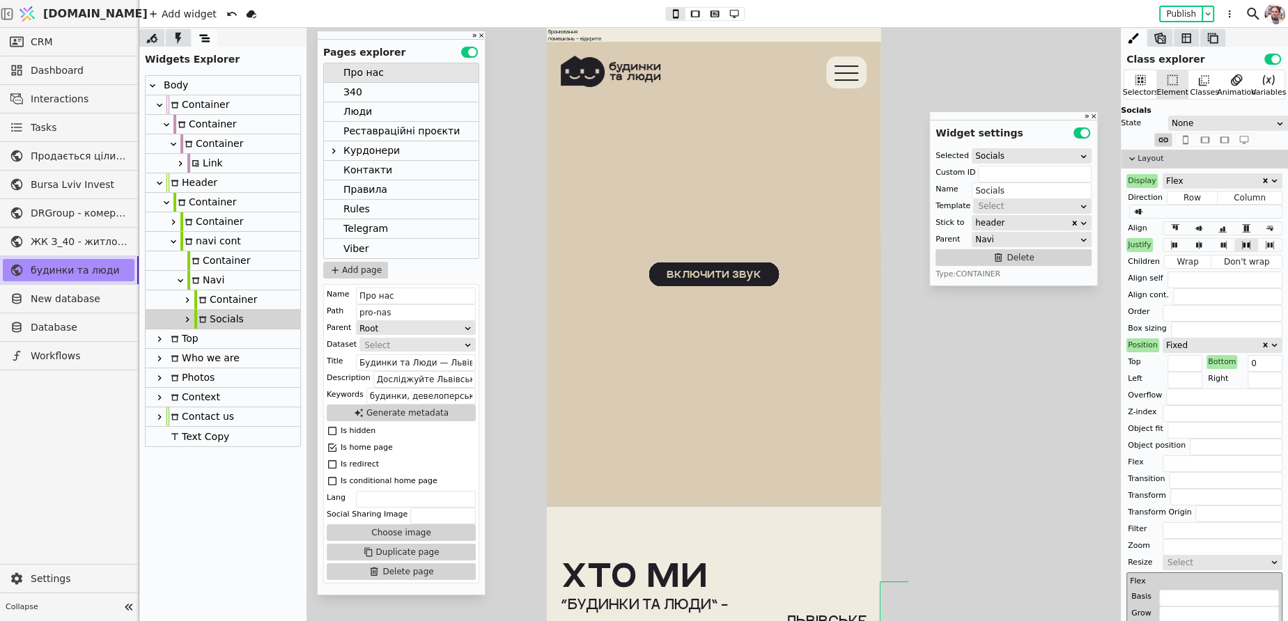
click at [187, 302] on icon at bounding box center [187, 300] width 3 height 6
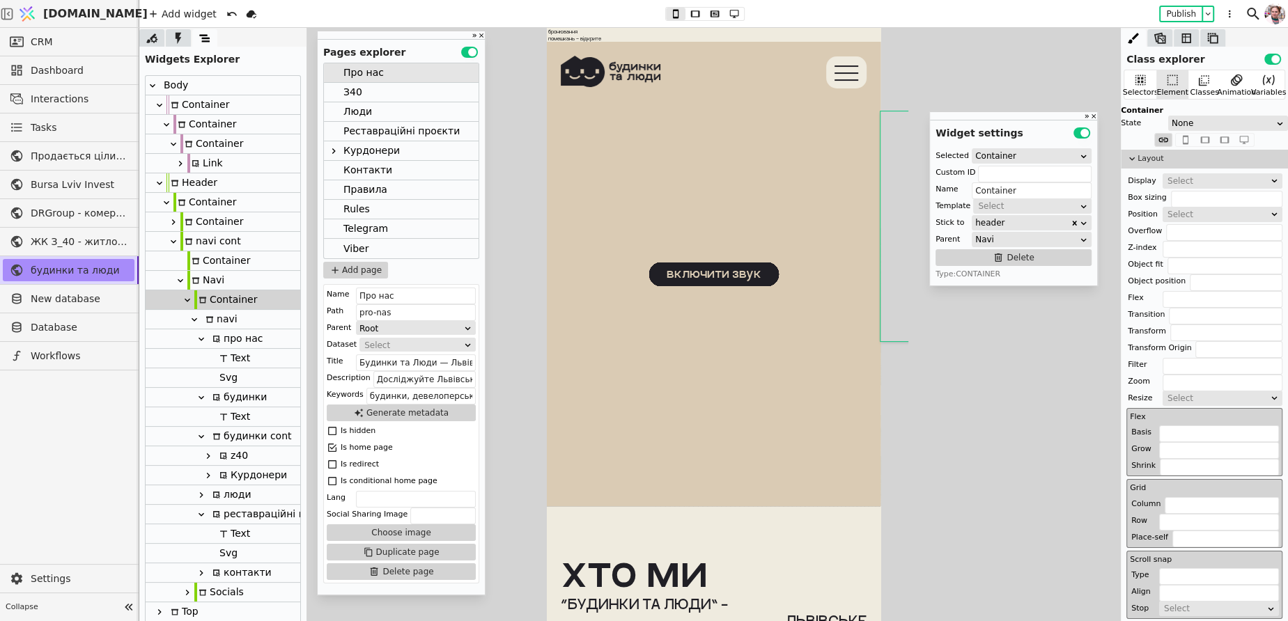
click at [195, 283] on icon at bounding box center [195, 280] width 7 height 6
type input "Navi"
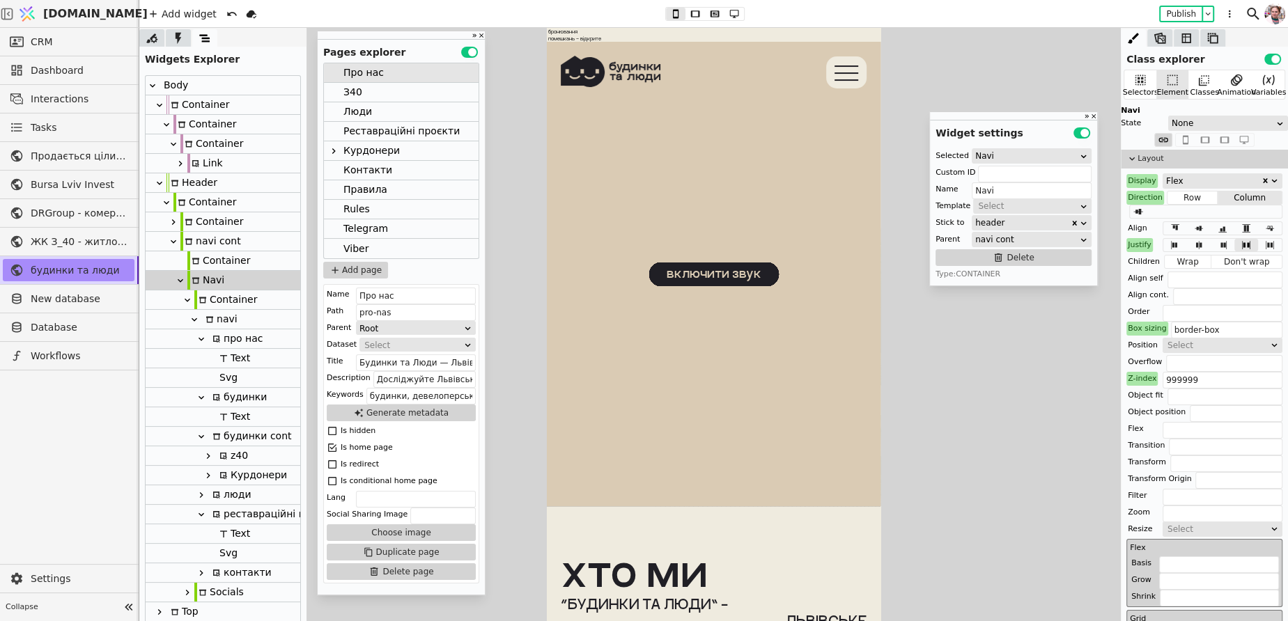
click at [200, 259] on div "Container" at bounding box center [218, 260] width 63 height 19
type input "menu-bg"
type input "Container"
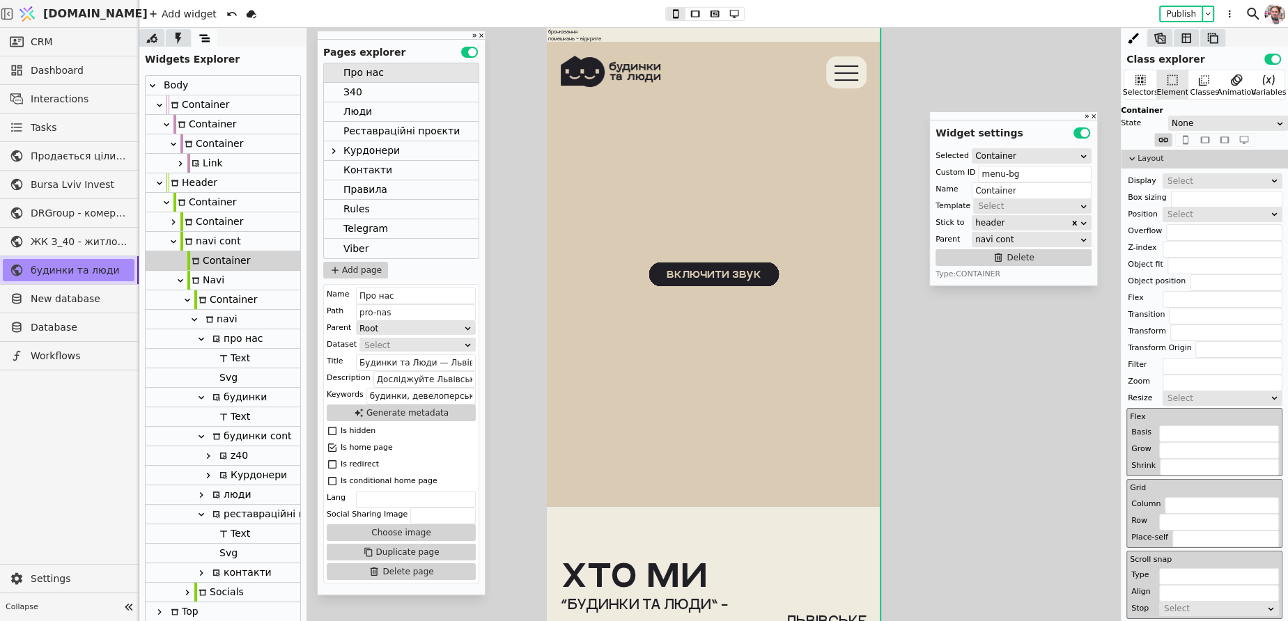
click at [203, 241] on div "navi cont" at bounding box center [210, 241] width 61 height 19
type input "navi"
type input "navi cont"
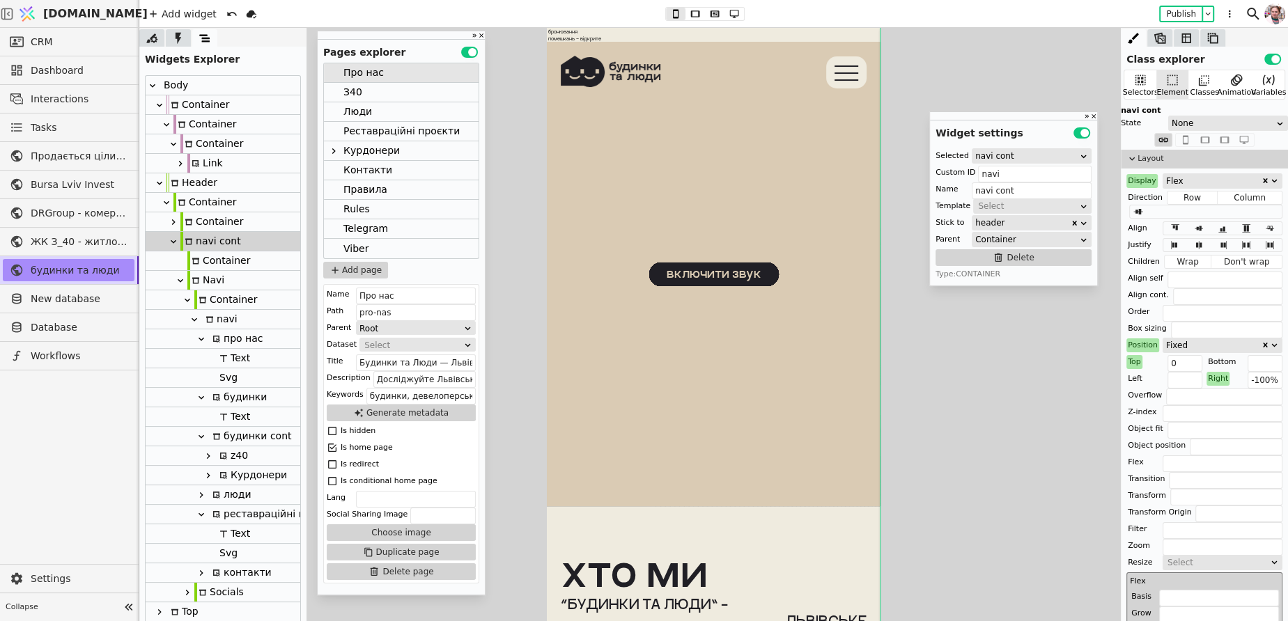
click at [203, 228] on div "Container" at bounding box center [211, 221] width 63 height 19
type input "Container"
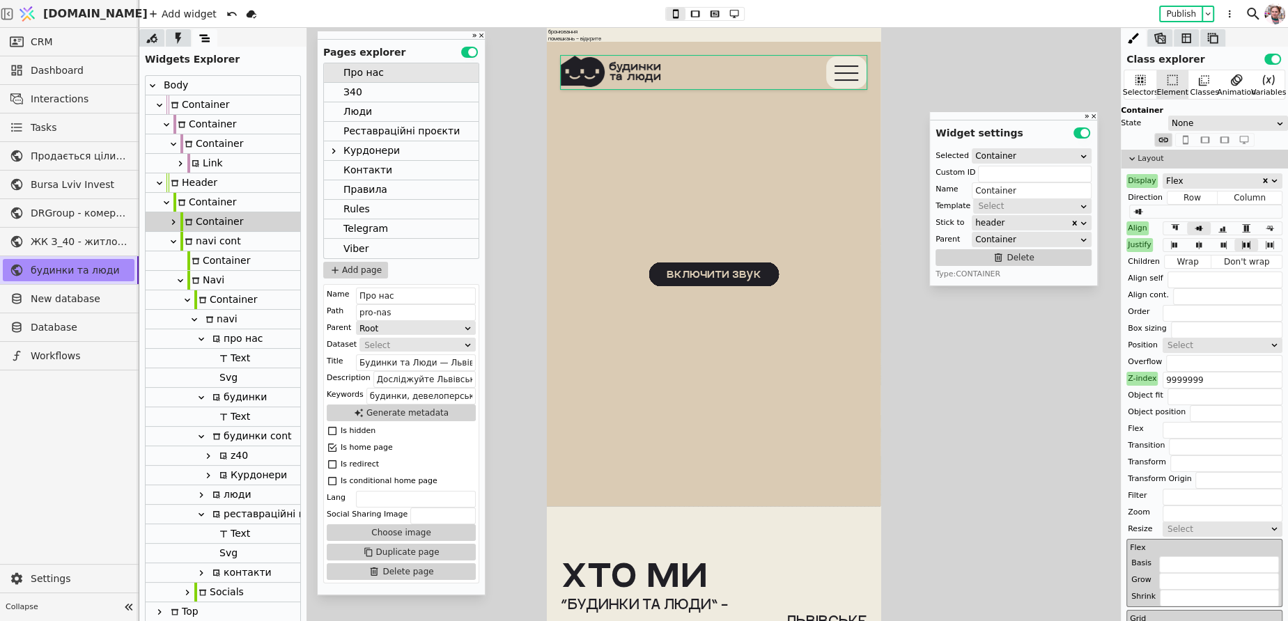
click at [204, 239] on div "navi cont" at bounding box center [210, 241] width 61 height 19
type input "navi"
type input "navi cont"
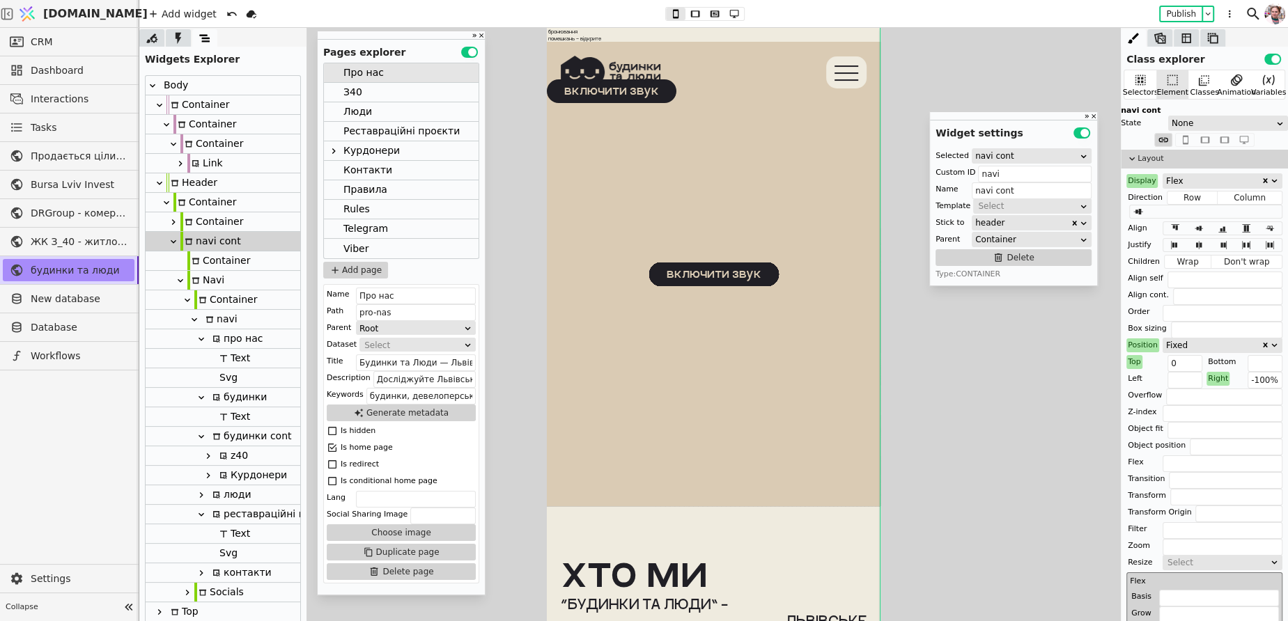
click at [566, 34] on div "про нас будинки: З.40 помешкання знайшли своїх людей Курдонери бронювання помеш…" at bounding box center [714, 65] width 334 height 75
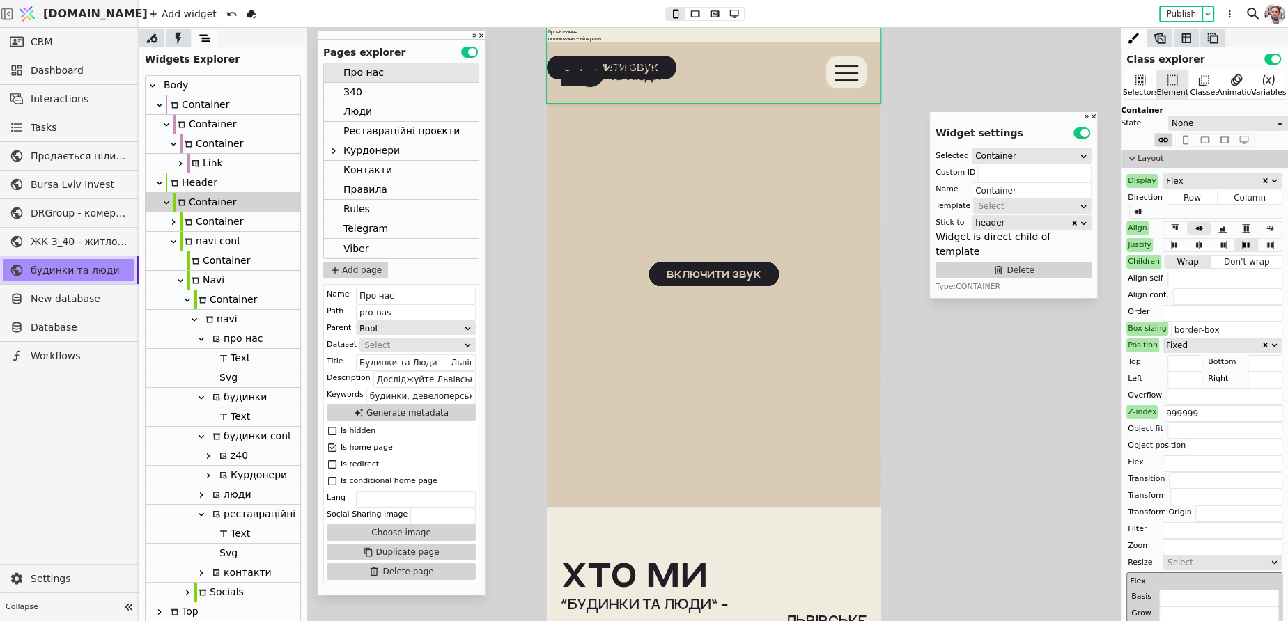
click at [201, 215] on div "Container" at bounding box center [211, 221] width 63 height 19
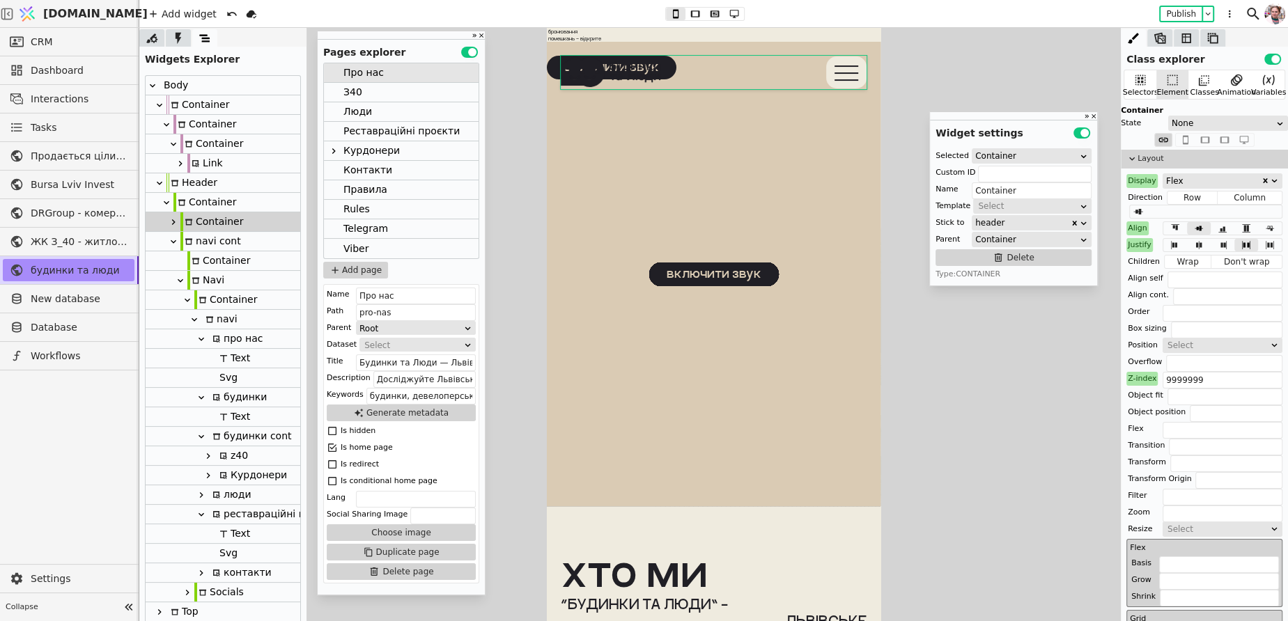
click at [194, 206] on div "Container" at bounding box center [204, 202] width 63 height 19
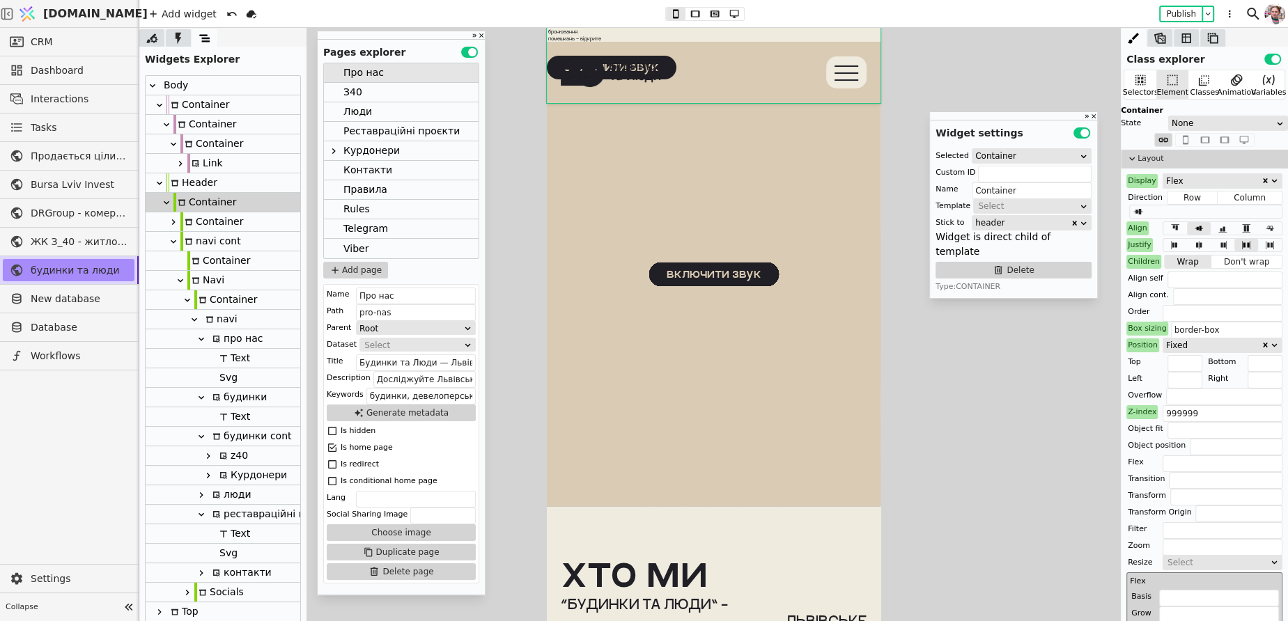
click at [194, 185] on div "Header" at bounding box center [191, 182] width 51 height 19
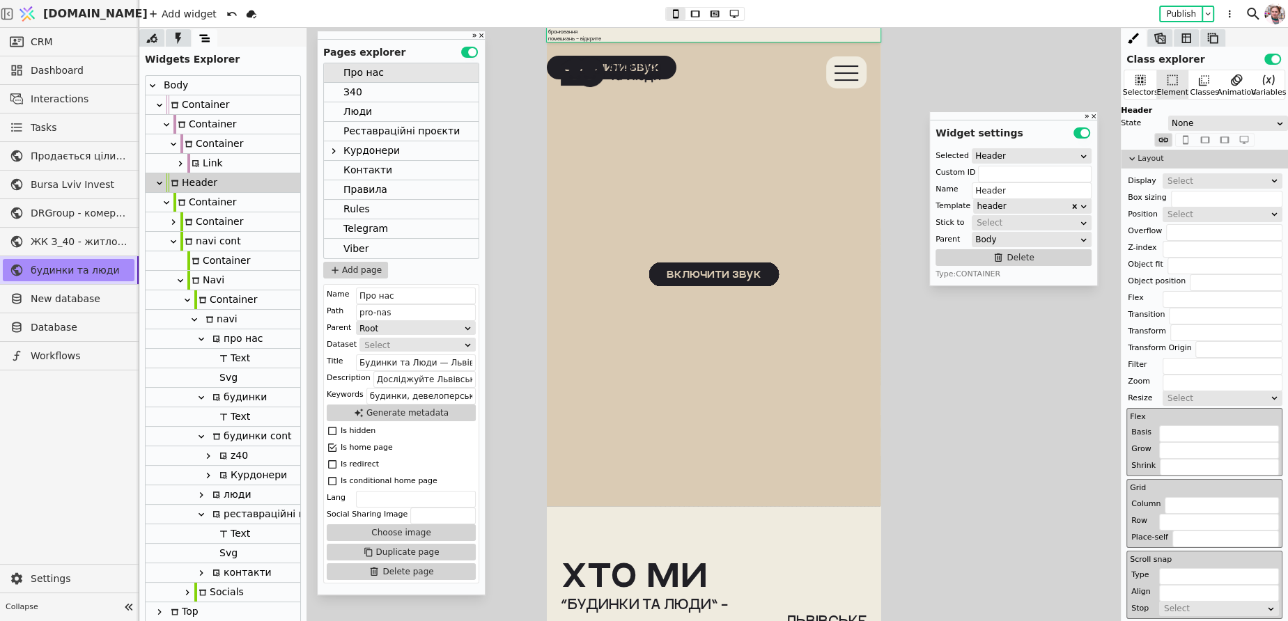
click at [207, 296] on div "Container" at bounding box center [225, 299] width 63 height 19
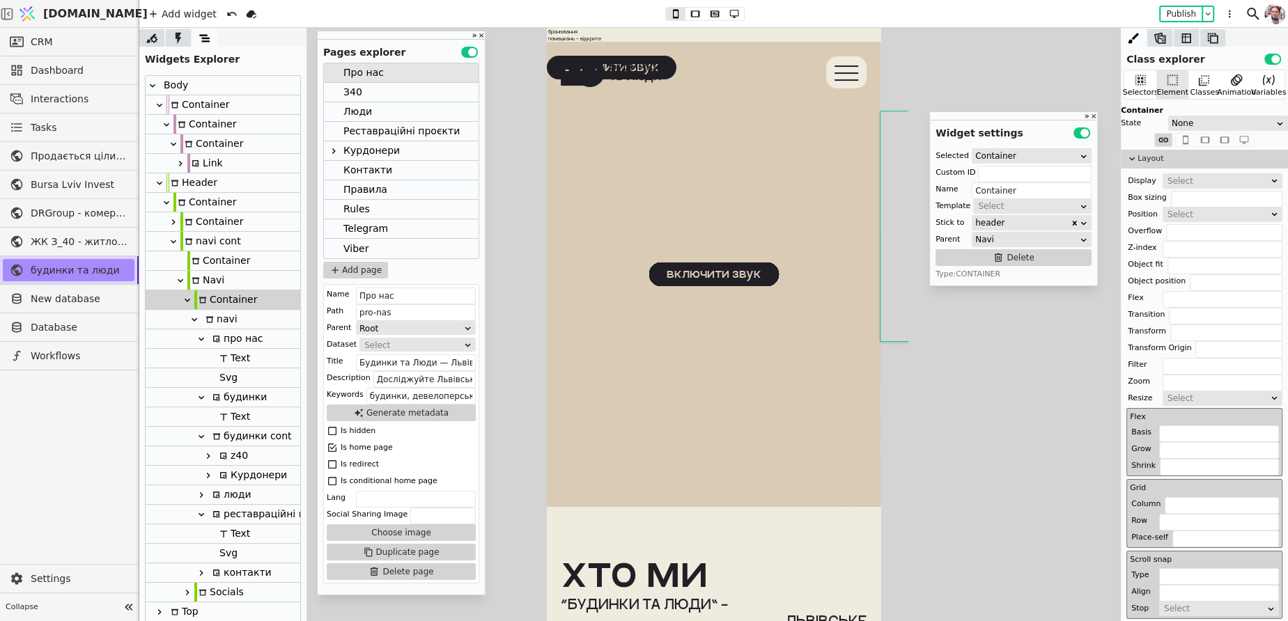
click at [212, 313] on div "navi" at bounding box center [219, 319] width 36 height 19
type input "navi"
click at [194, 317] on icon at bounding box center [194, 319] width 11 height 11
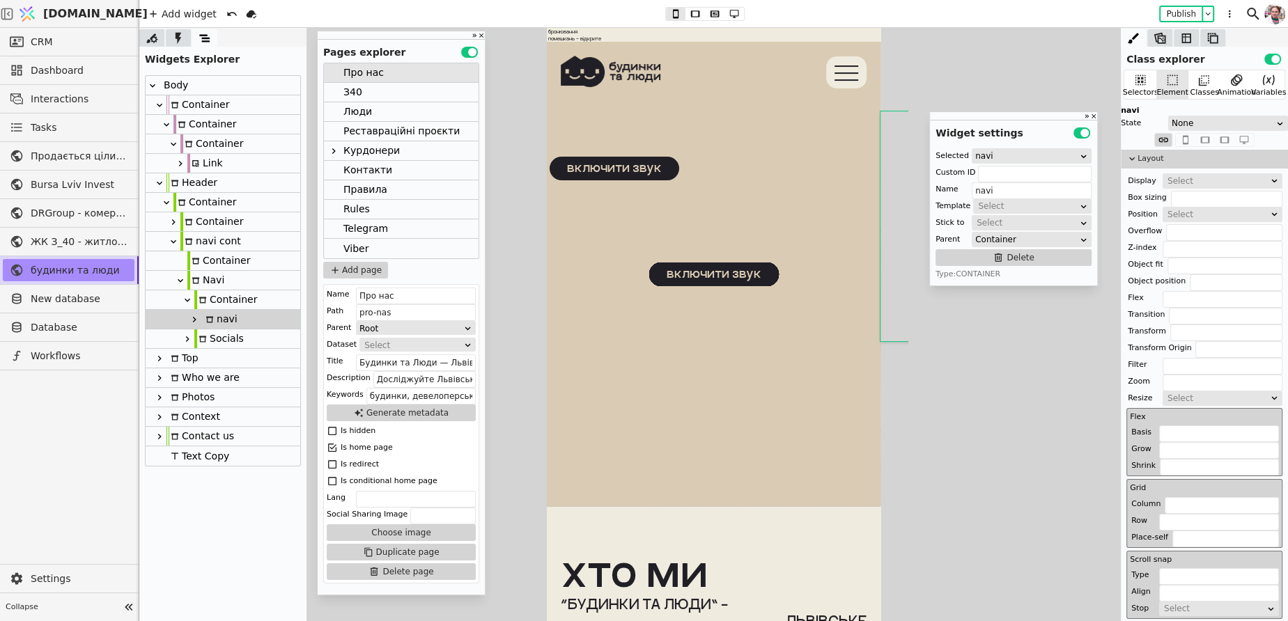
click at [189, 317] on icon at bounding box center [194, 319] width 11 height 11
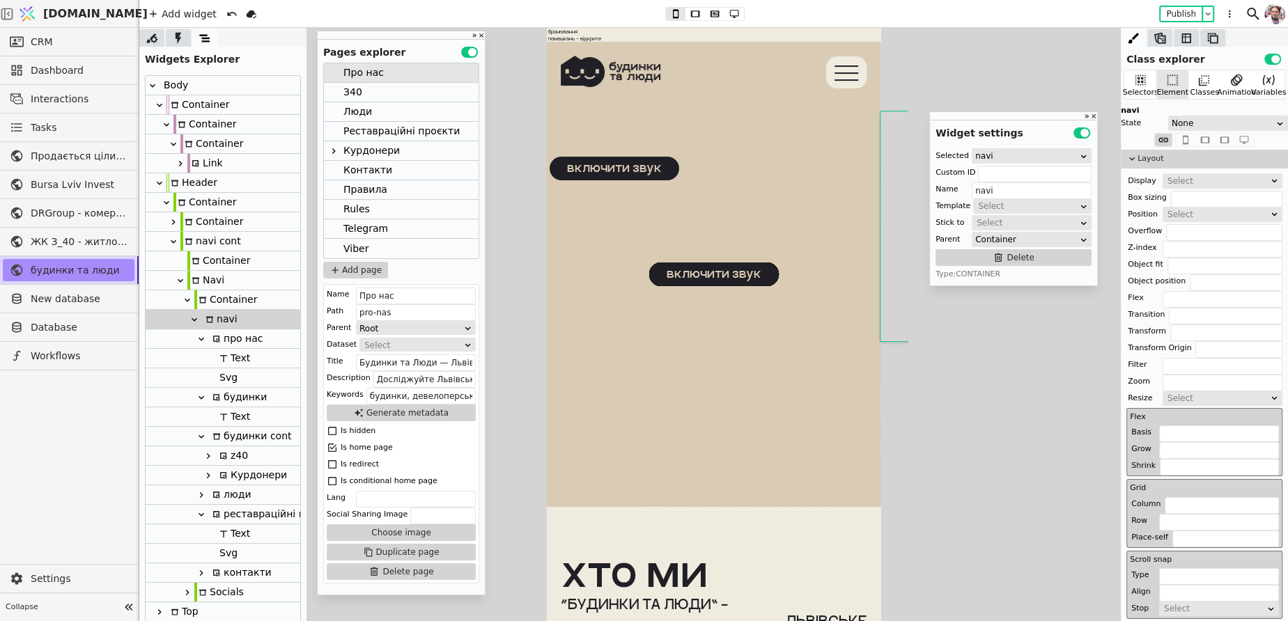
click at [254, 443] on div "будинки cont" at bounding box center [249, 436] width 83 height 19
type input "budynky-cont"
type input "будинки cont"
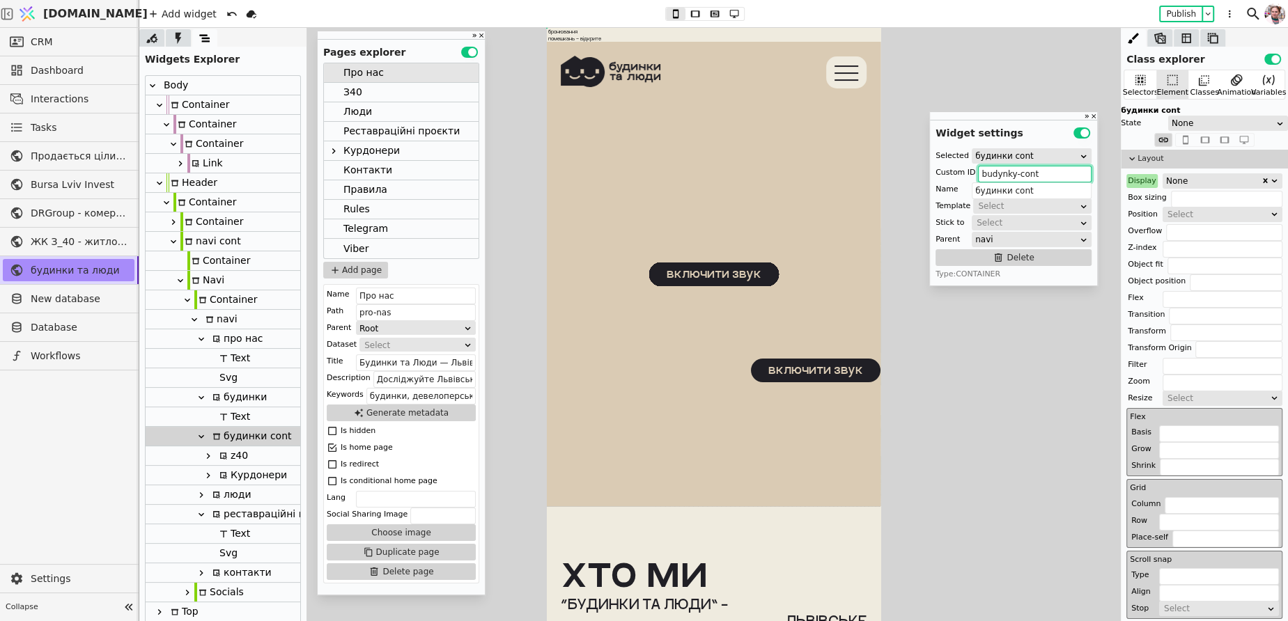
click at [1069, 170] on input "budynky-cont" at bounding box center [1035, 174] width 114 height 17
click at [1136, 174] on div "Display" at bounding box center [1141, 181] width 31 height 14
click at [1138, 201] on button "Reset" at bounding box center [1141, 198] width 36 height 17
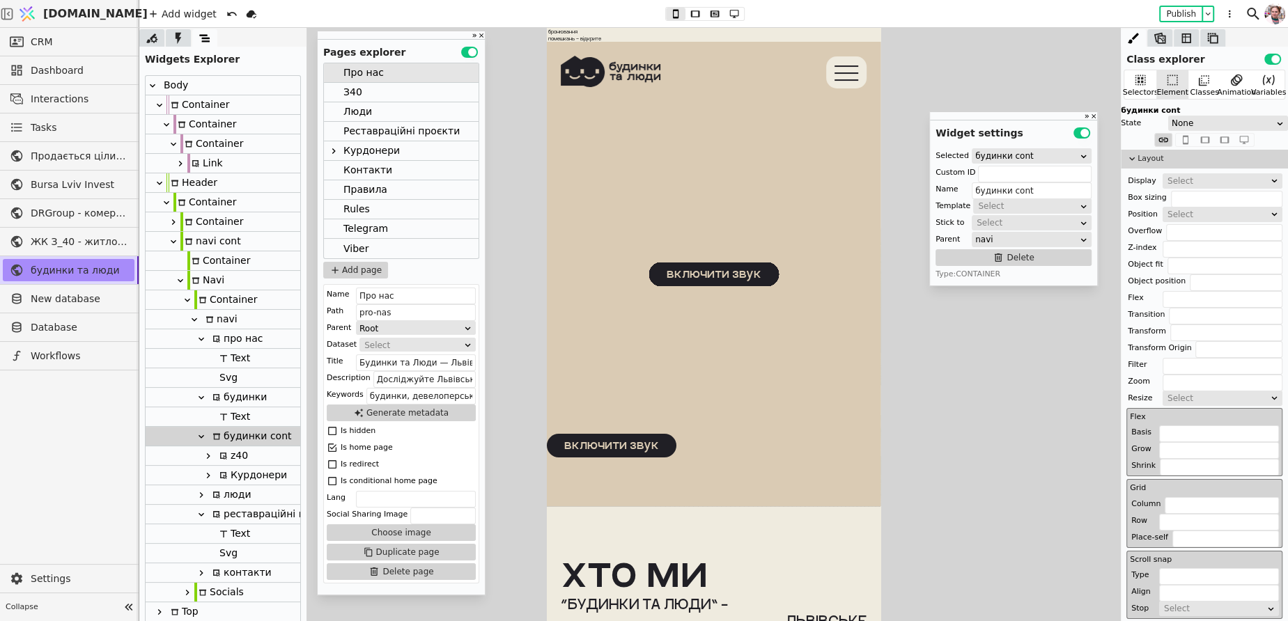
click at [353, 89] on div "З40" at bounding box center [352, 92] width 19 height 19
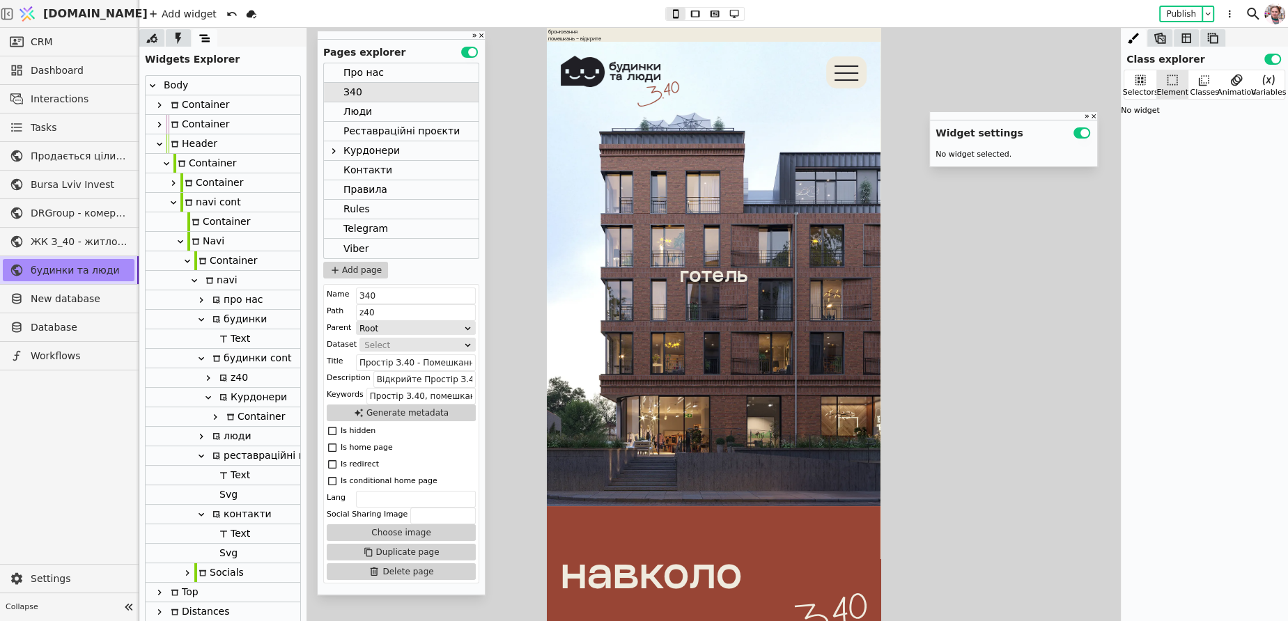
click at [240, 358] on div "будинки cont" at bounding box center [249, 358] width 83 height 19
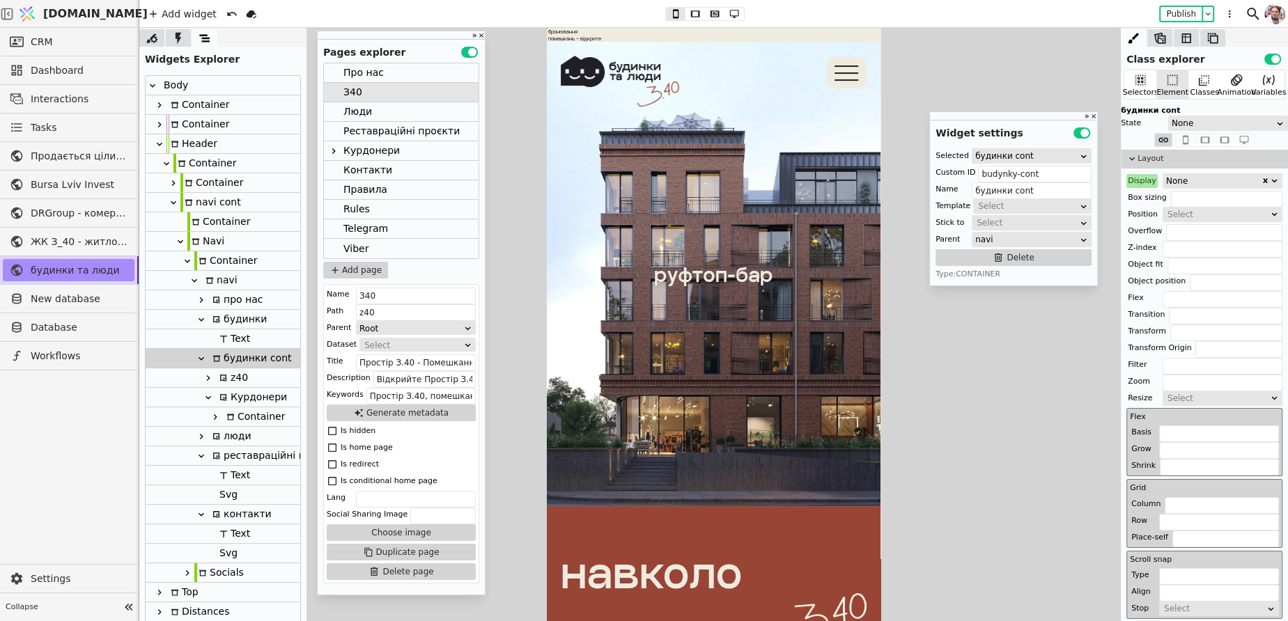
click at [1144, 178] on div "Display" at bounding box center [1141, 181] width 31 height 14
click at [1144, 201] on button "Reset" at bounding box center [1141, 198] width 36 height 17
click at [1011, 172] on input "budynky-cont" at bounding box center [1035, 174] width 114 height 17
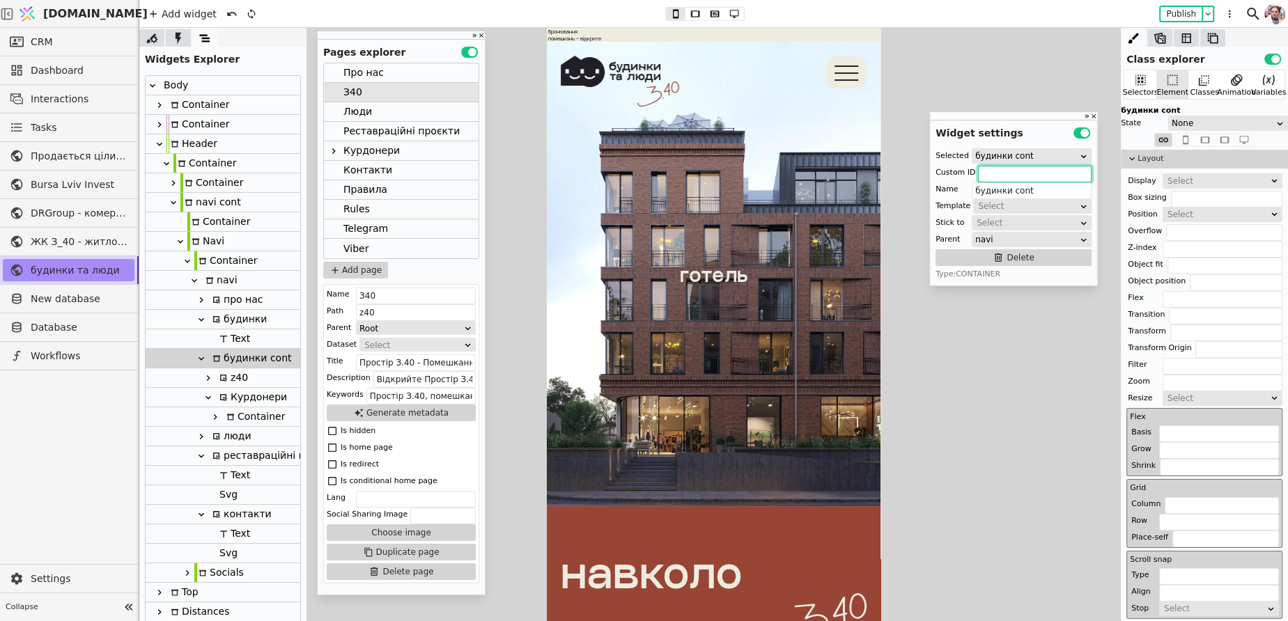
click at [410, 102] on div "Люди" at bounding box center [401, 112] width 155 height 20
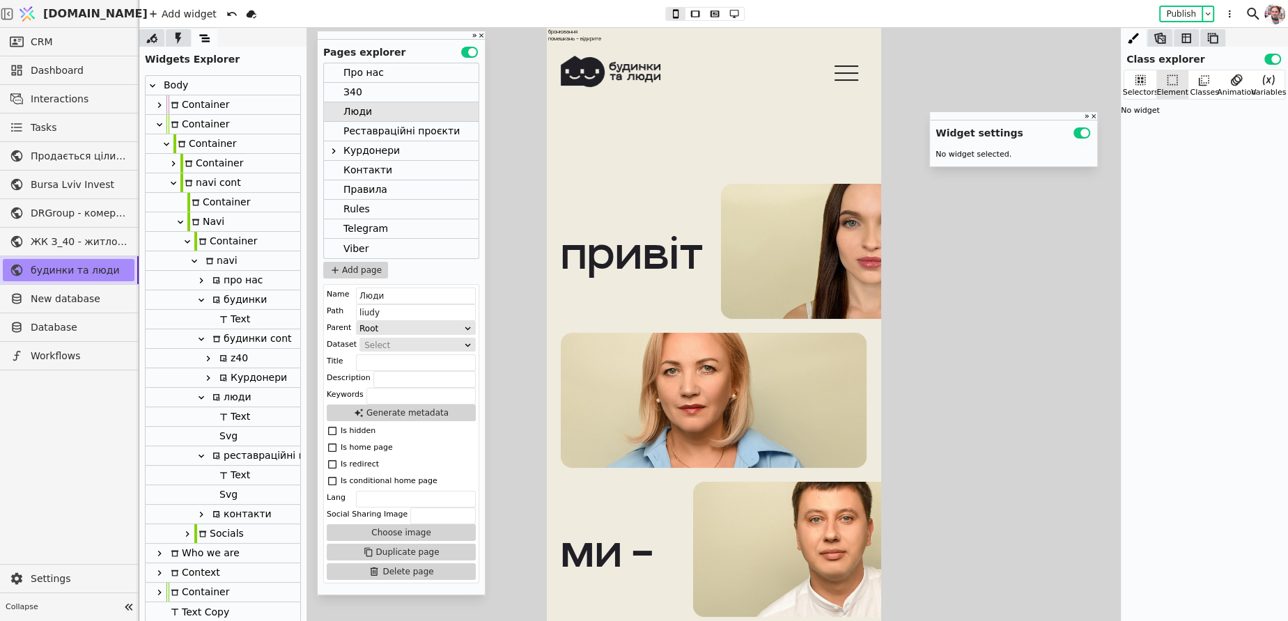
click at [239, 336] on div "будинки cont" at bounding box center [249, 338] width 83 height 19
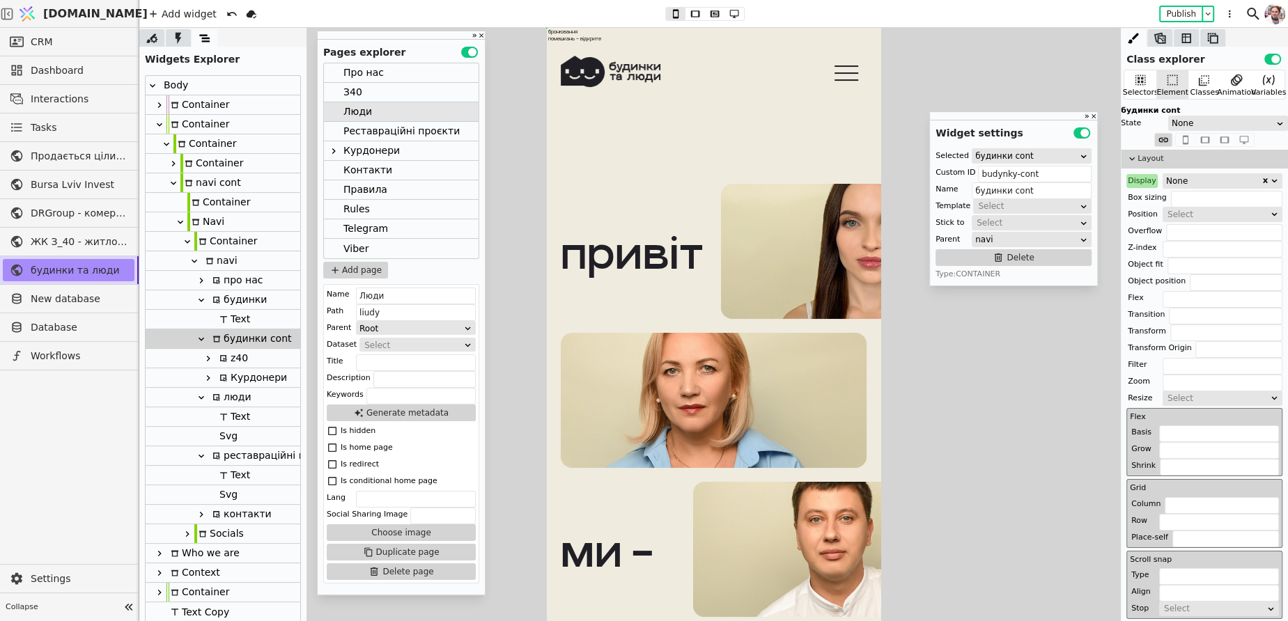
click at [1153, 180] on div "Display" at bounding box center [1141, 181] width 31 height 14
click at [1148, 192] on button "Reset" at bounding box center [1141, 198] width 36 height 17
click at [1030, 178] on input "budynky-cont" at bounding box center [1035, 174] width 114 height 17
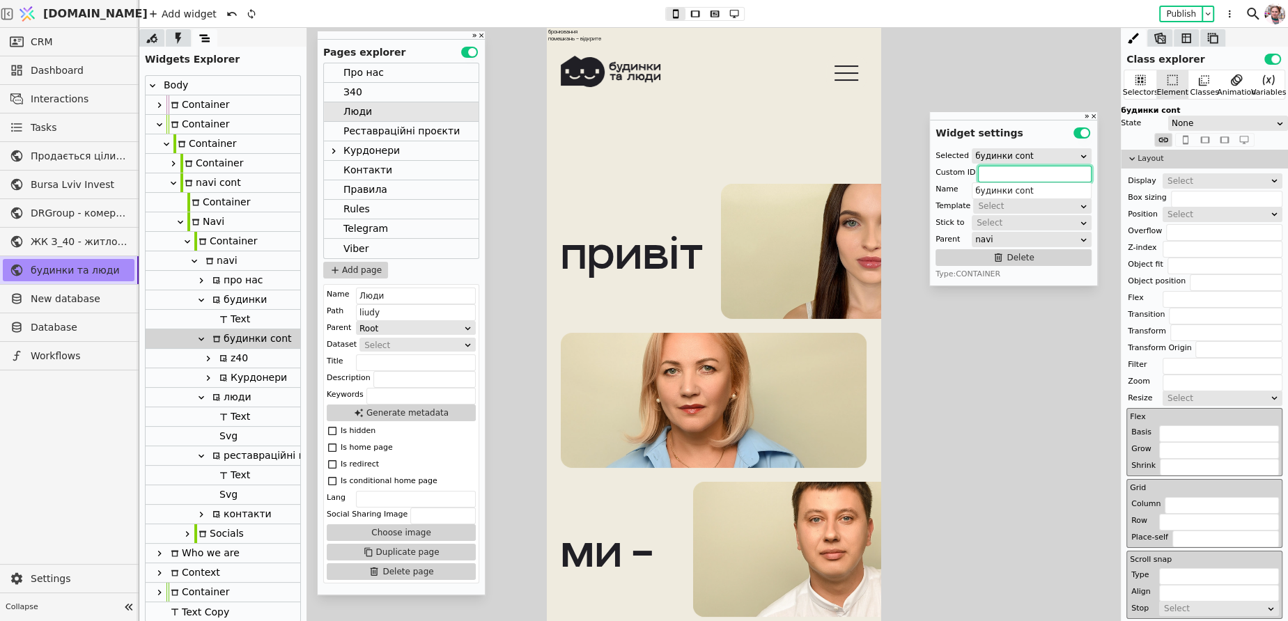
click at [421, 135] on div "Реставраційні проєкти" at bounding box center [401, 131] width 116 height 19
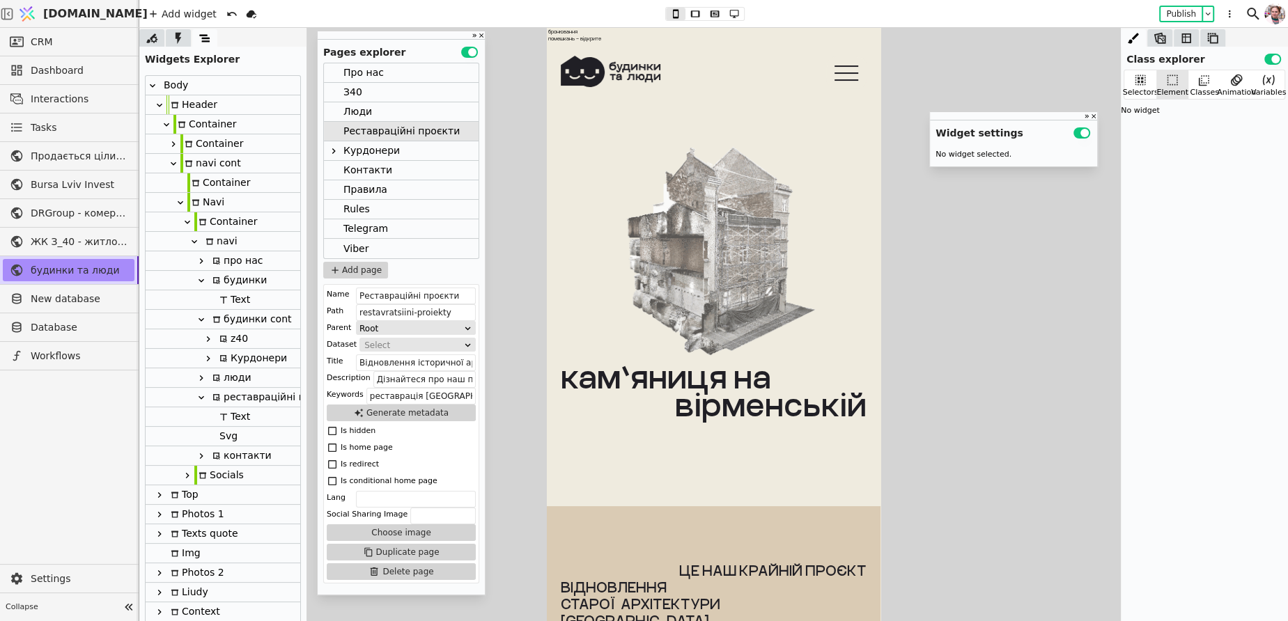
click at [229, 319] on div "будинки cont" at bounding box center [249, 319] width 83 height 19
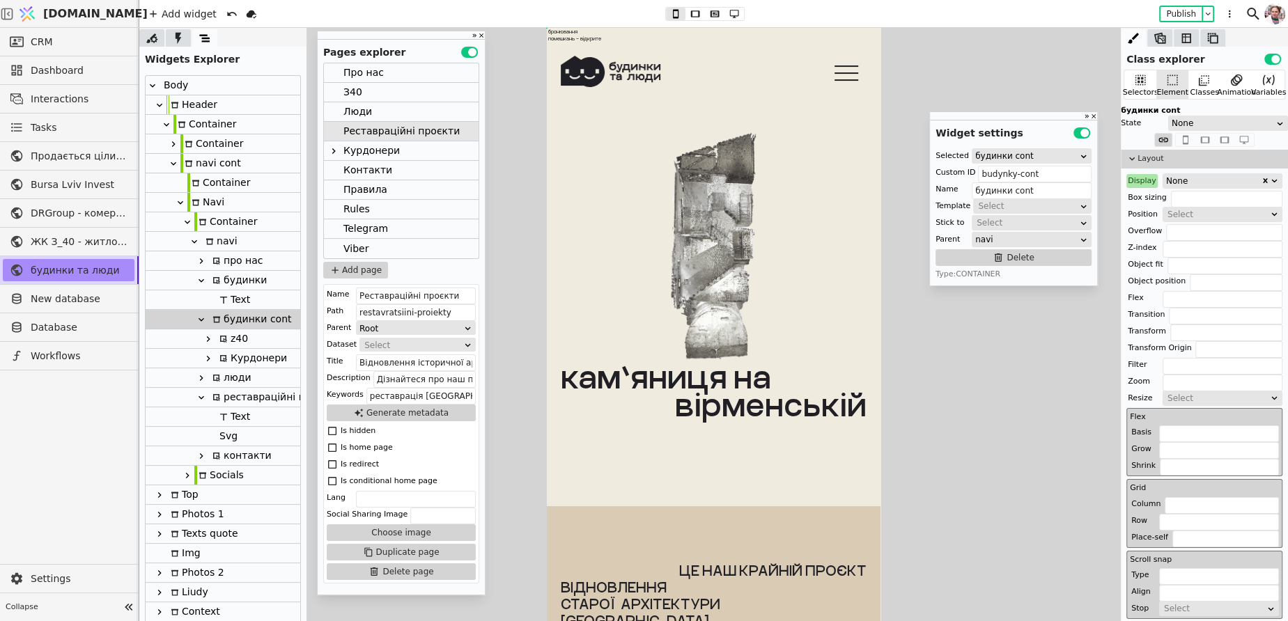
click at [1137, 179] on div "Display" at bounding box center [1141, 181] width 31 height 14
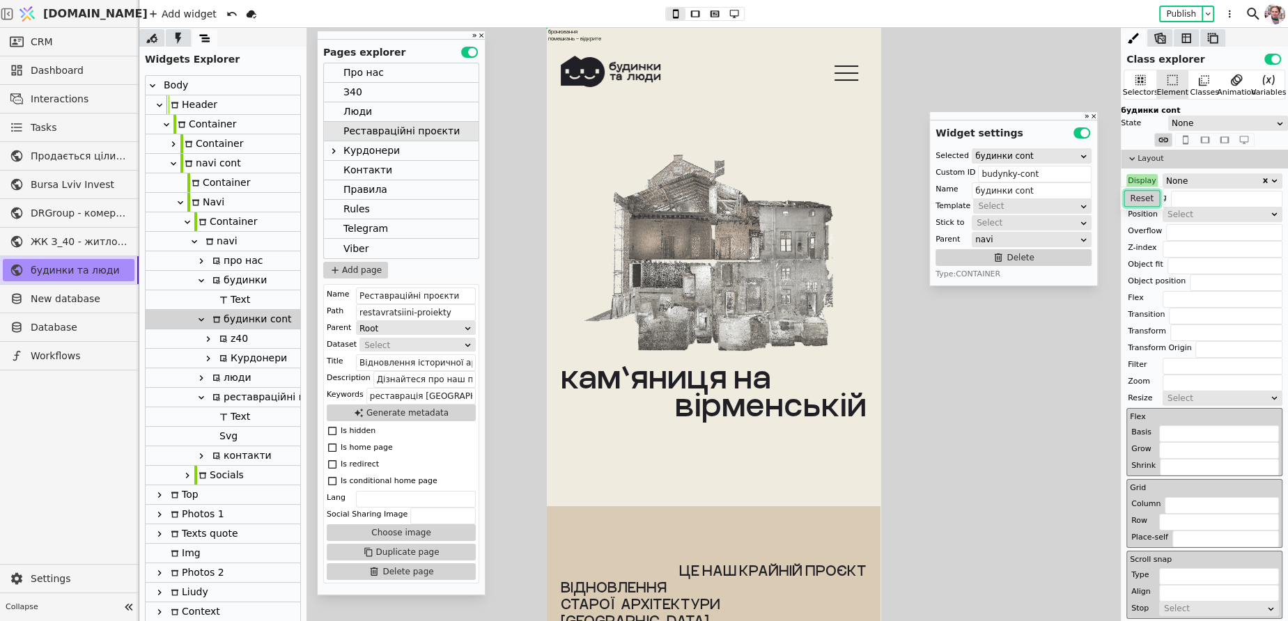
click at [1137, 193] on button "Reset" at bounding box center [1141, 198] width 36 height 17
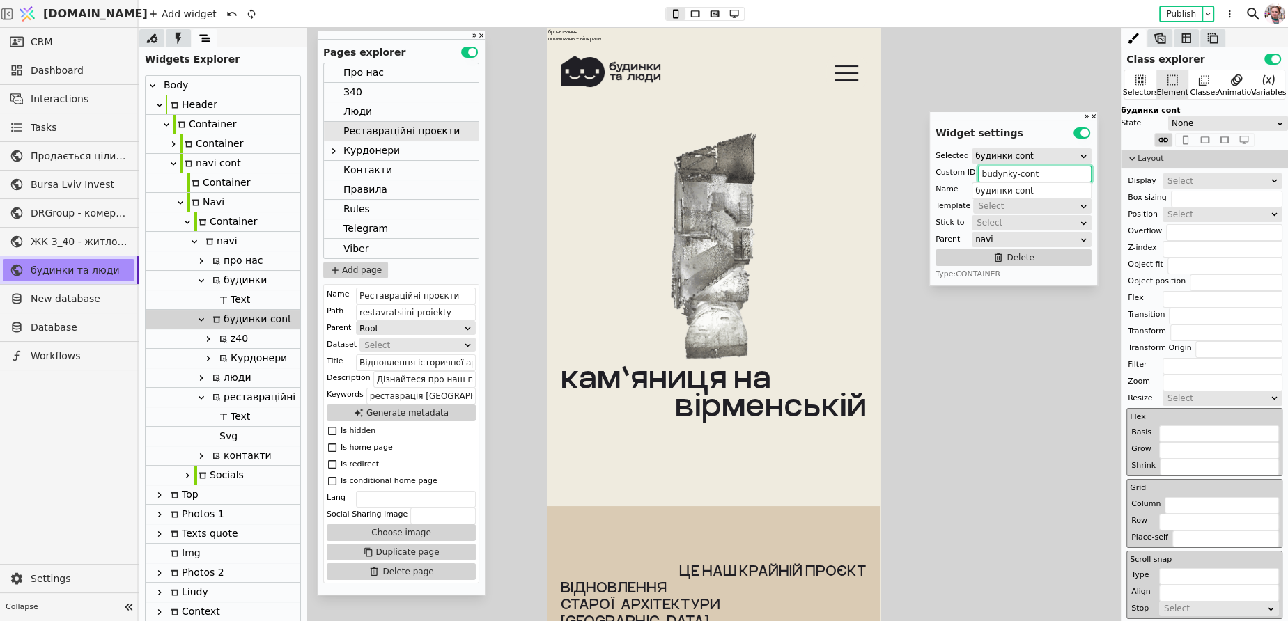
click at [996, 177] on input "budynky-cont" at bounding box center [1035, 174] width 114 height 17
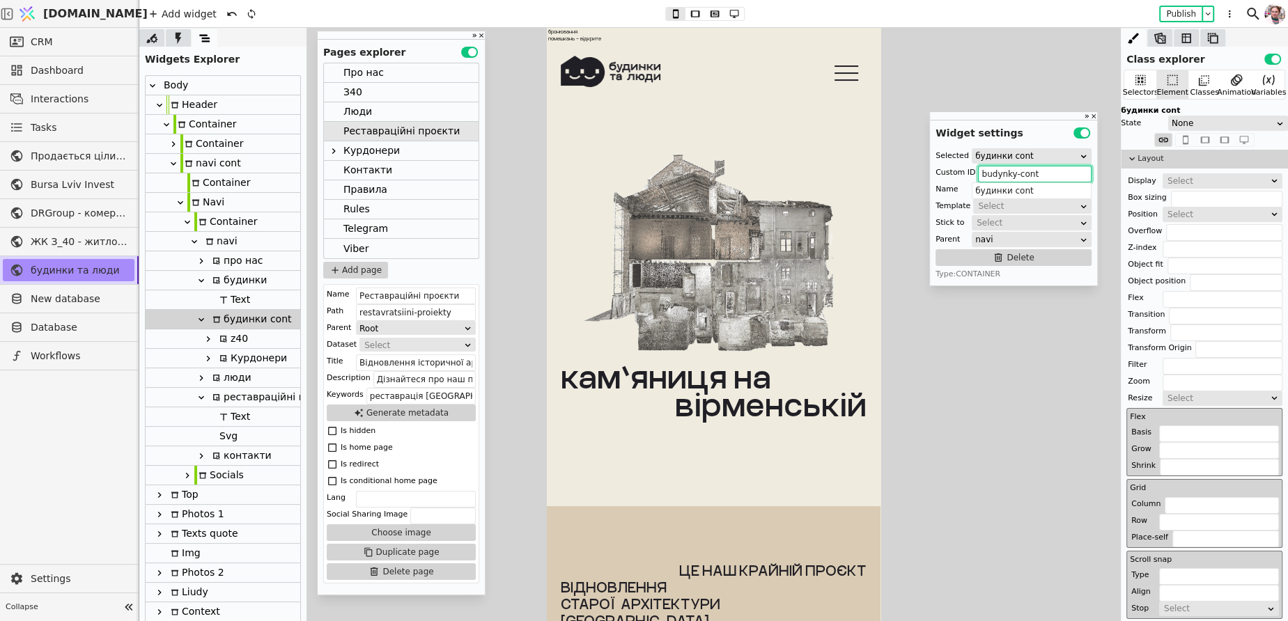
click at [996, 177] on input "budynky-cont" at bounding box center [1035, 174] width 114 height 17
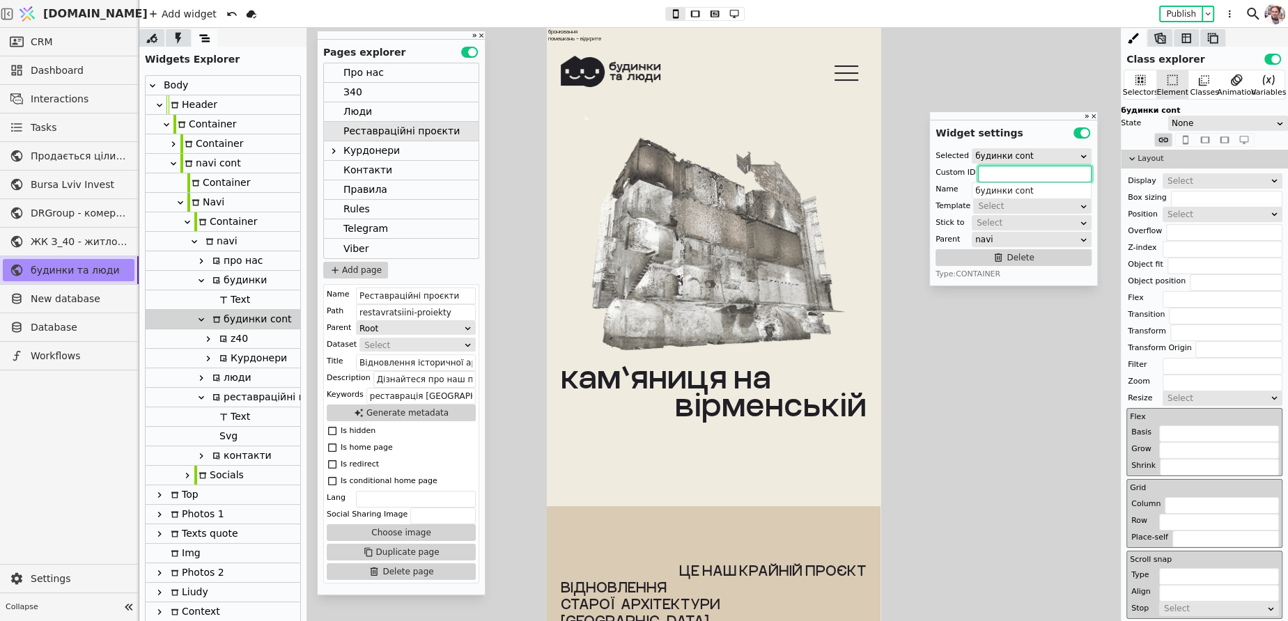
click at [364, 148] on div "Курдонери" at bounding box center [371, 150] width 56 height 19
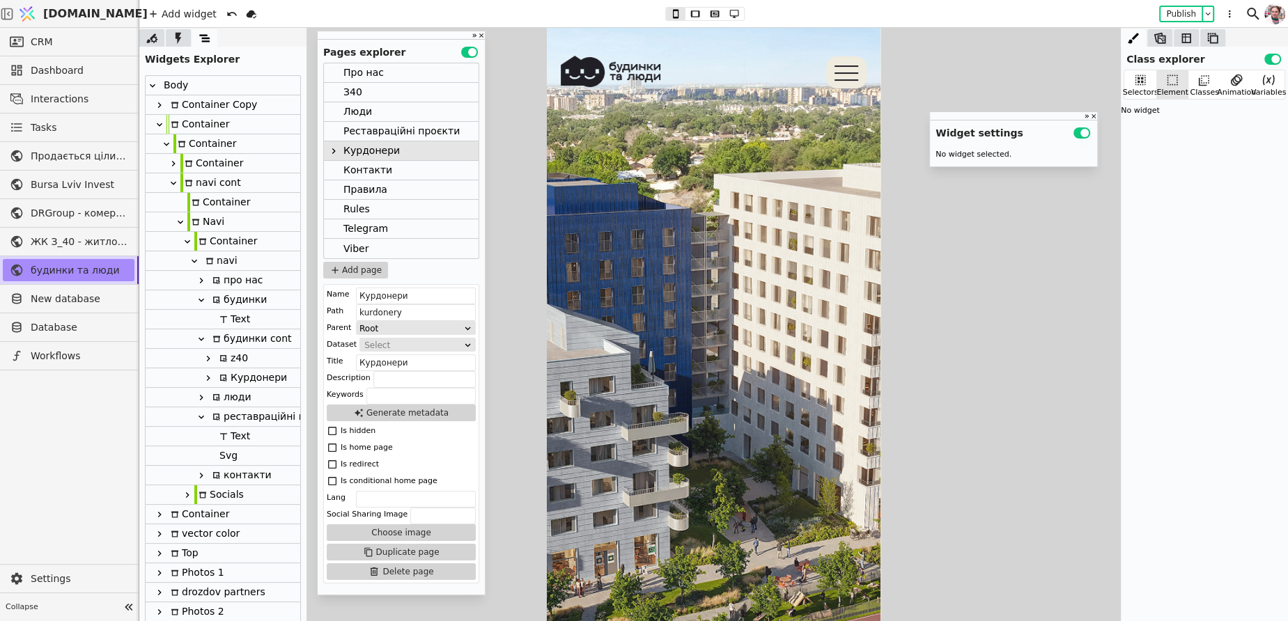
click at [248, 342] on div "будинки cont" at bounding box center [249, 338] width 83 height 19
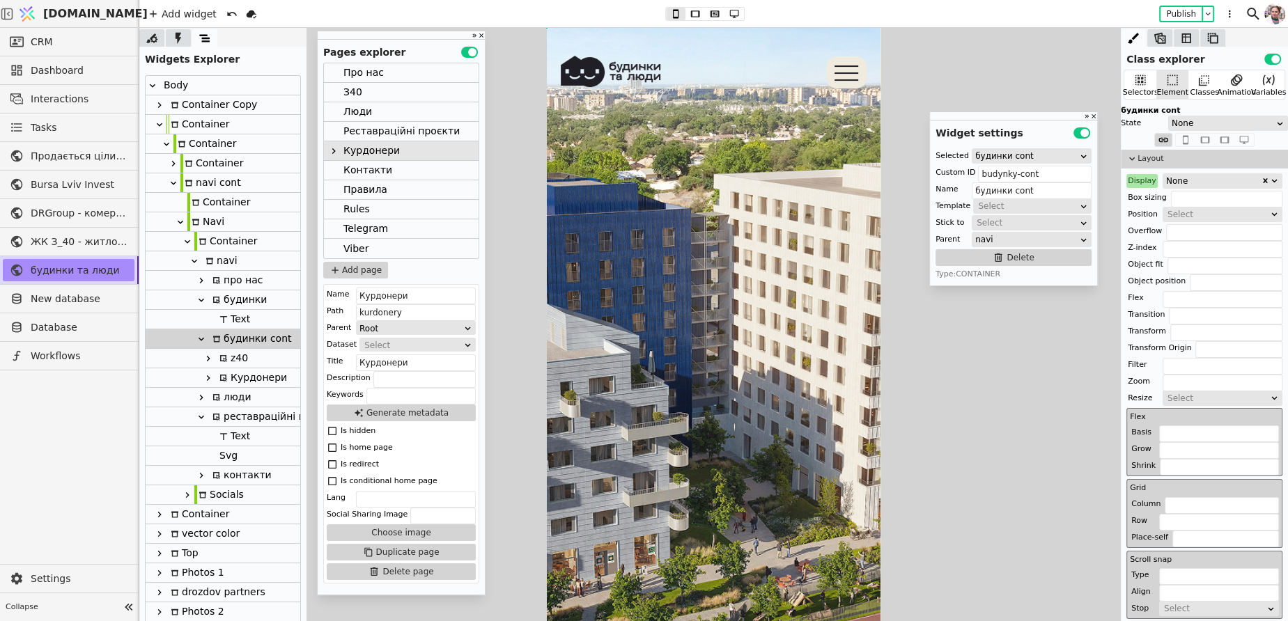
click at [1149, 179] on div "Display" at bounding box center [1141, 181] width 31 height 14
click at [1146, 192] on button "Reset" at bounding box center [1141, 198] width 36 height 17
click at [1045, 174] on input "budynky-cont" at bounding box center [1035, 174] width 114 height 17
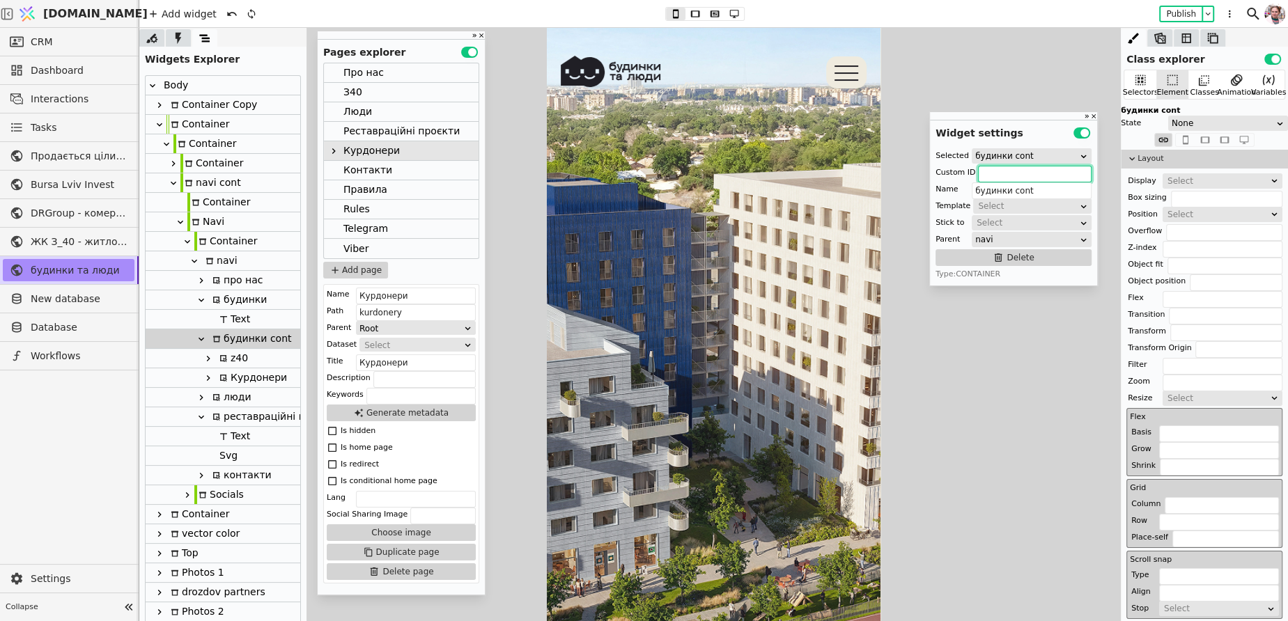
click at [343, 173] on div "Контакти" at bounding box center [367, 170] width 49 height 19
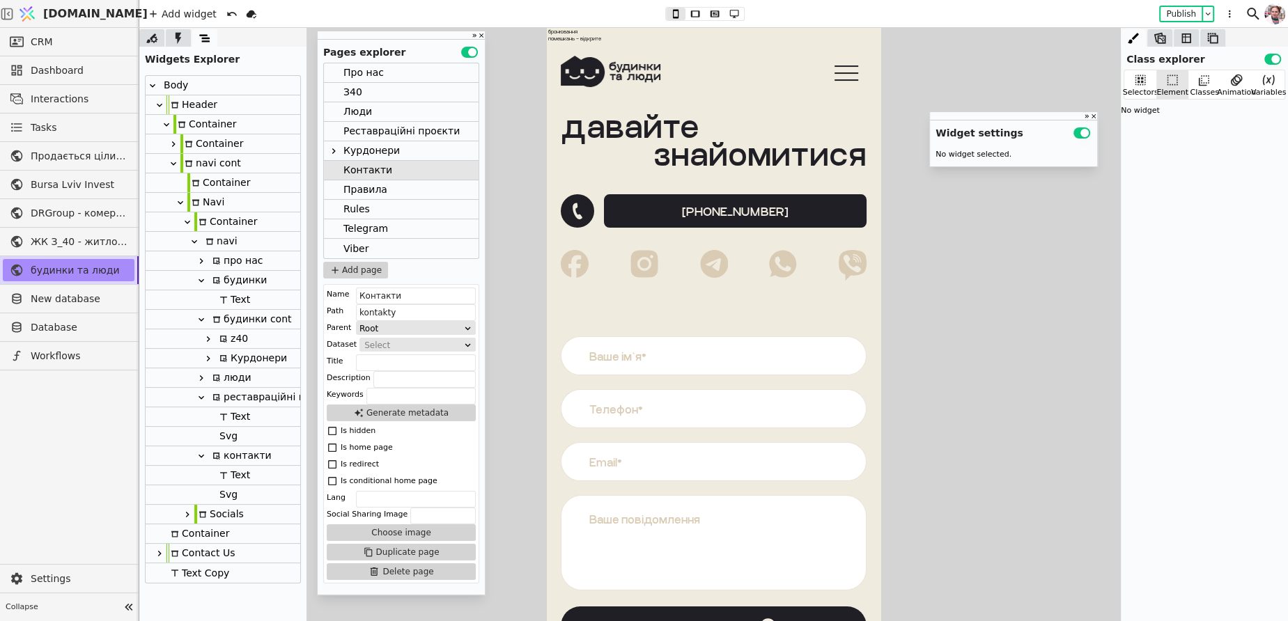
click at [251, 312] on div "будинки cont" at bounding box center [249, 319] width 83 height 19
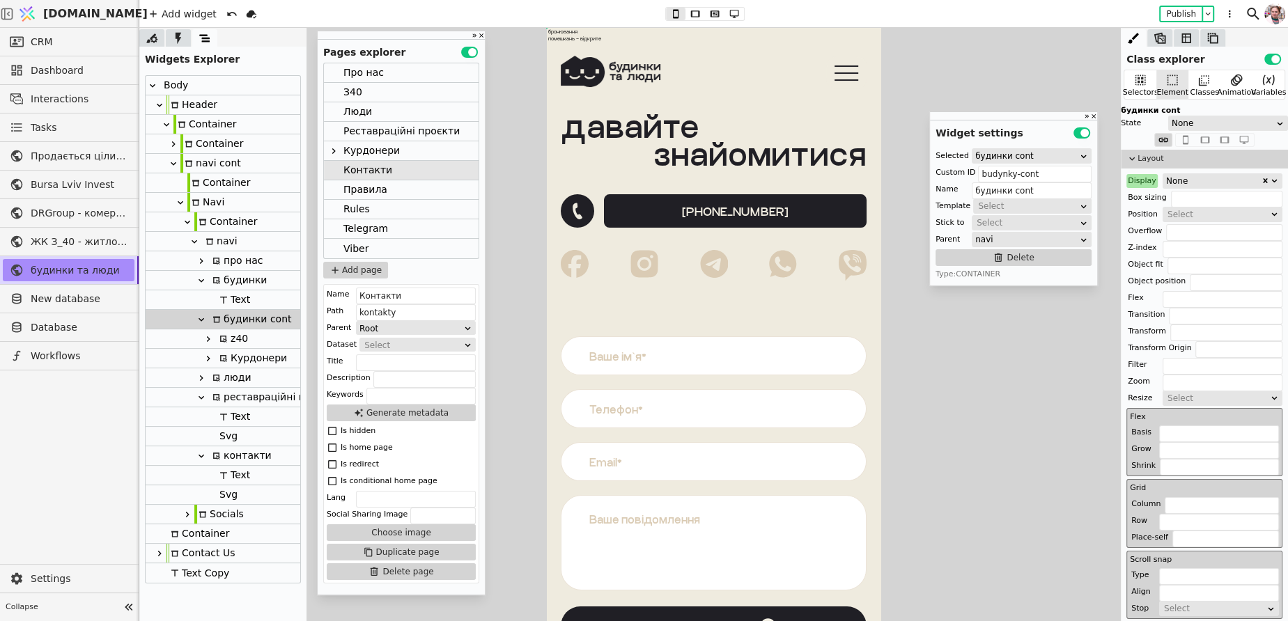
click at [1146, 180] on div "Display" at bounding box center [1141, 181] width 31 height 14
click at [1144, 201] on button "Reset" at bounding box center [1141, 198] width 36 height 17
click at [1043, 169] on input "budynky-cont" at bounding box center [1035, 174] width 114 height 17
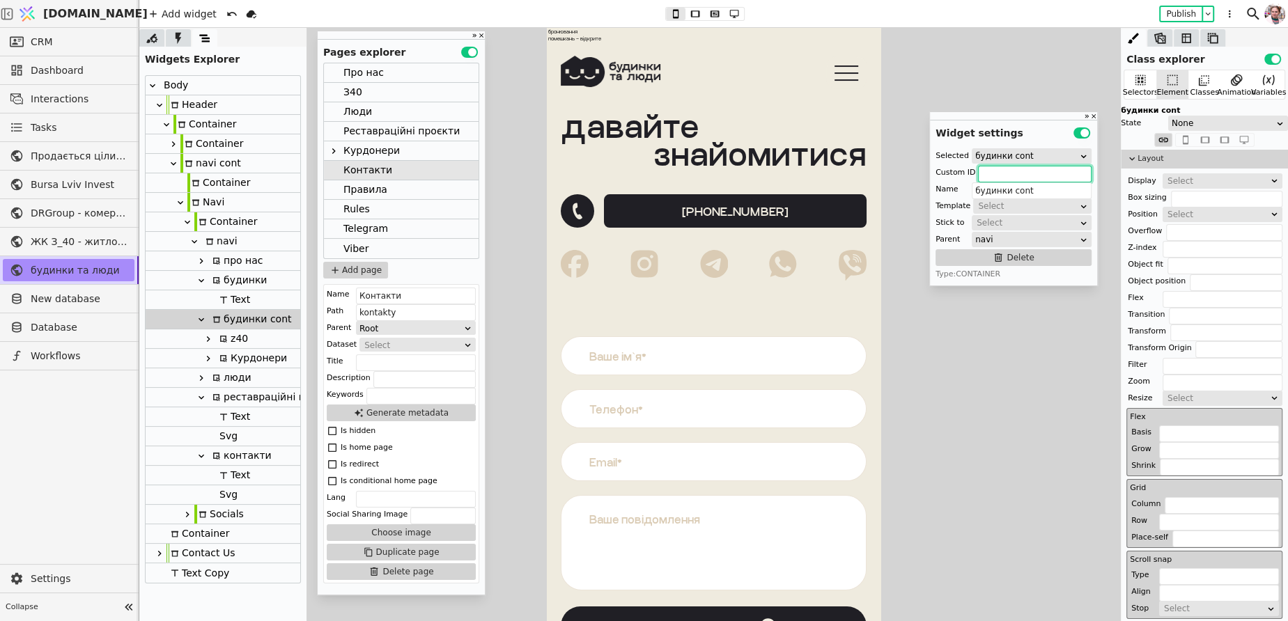
click at [215, 359] on div at bounding box center [216, 358] width 3 height 20
type input "kurdonery-navi"
type input "Курдонери"
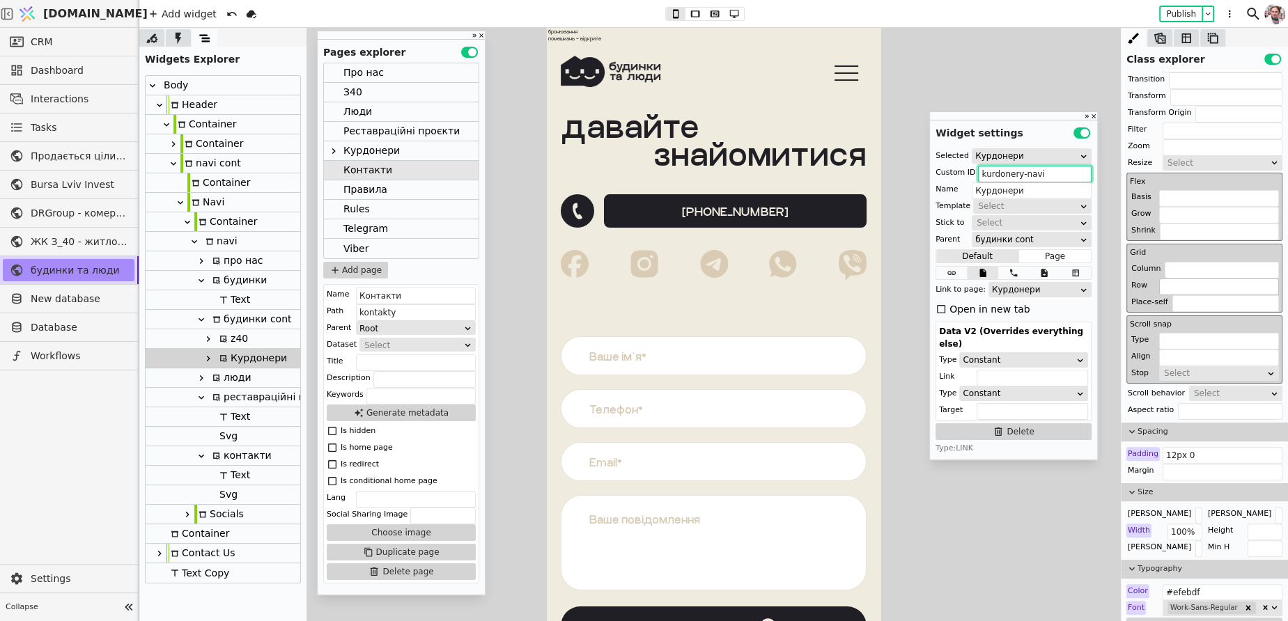
scroll to position [280, 0]
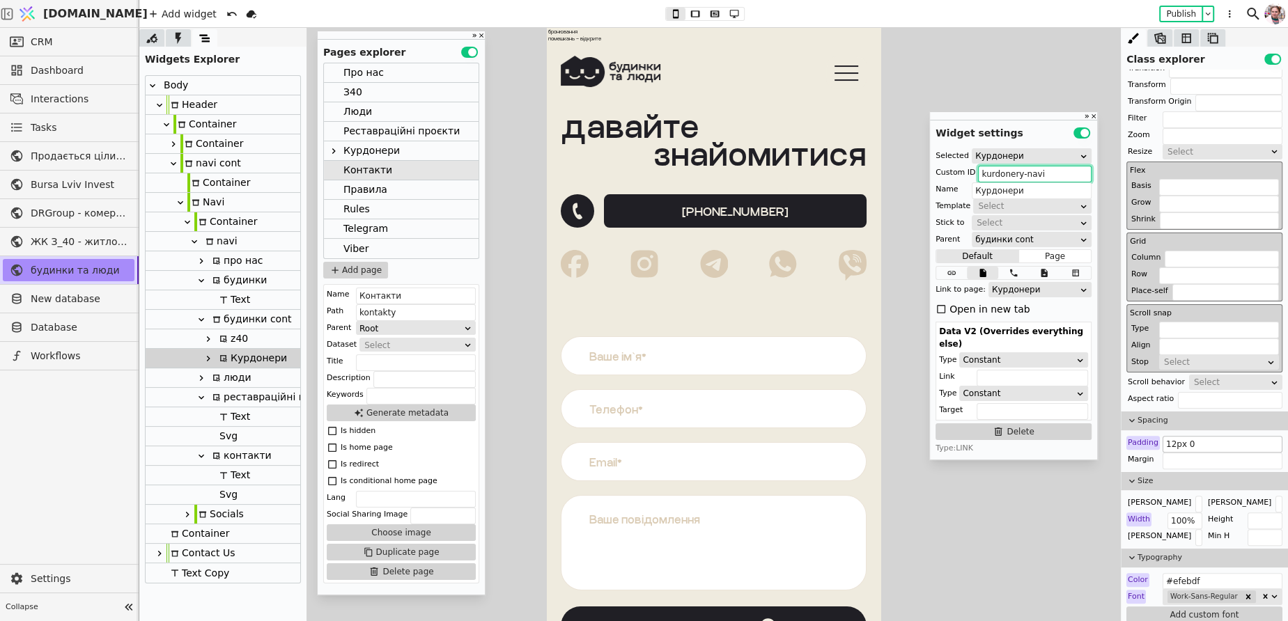
type input "kurdonery-navi"
drag, startPoint x: 1175, startPoint y: 441, endPoint x: 1165, endPoint y: 441, distance: 10.4
click at [1165, 441] on input "12px 0" at bounding box center [1222, 444] width 120 height 17
type input "6px 0"
click at [232, 342] on div "z40" at bounding box center [231, 338] width 33 height 19
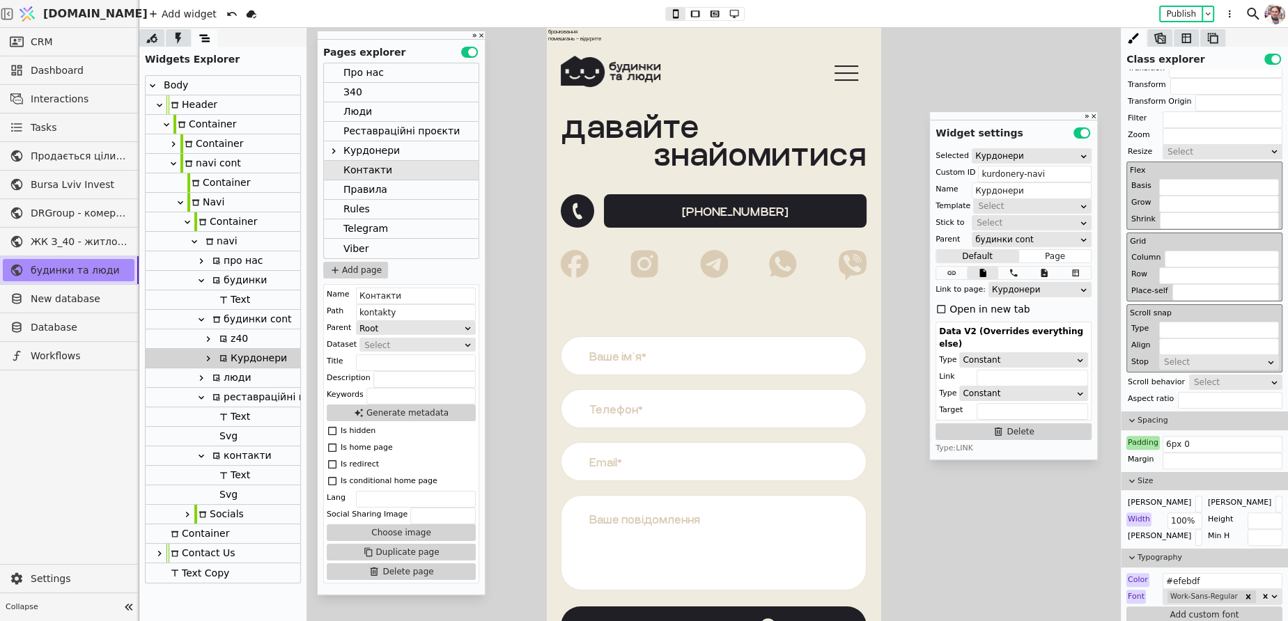
type input "z40-navi"
type input "z40"
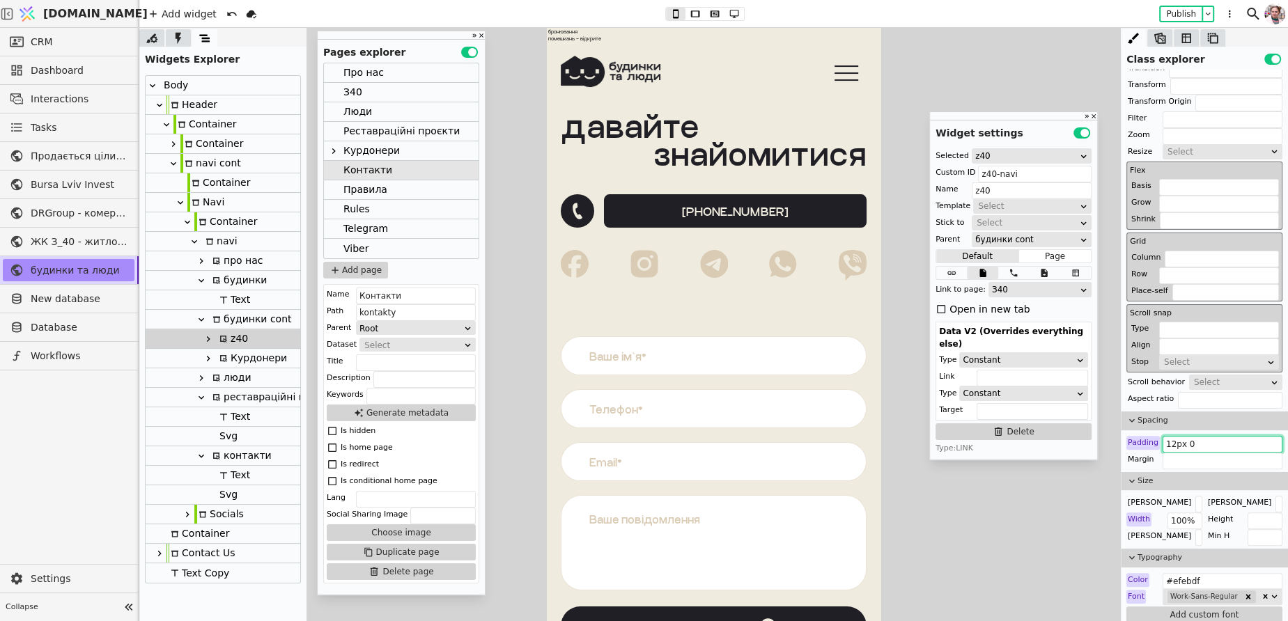
click at [1197, 448] on input "12px 0" at bounding box center [1222, 444] width 120 height 17
paste input "6"
type input "6px 0"
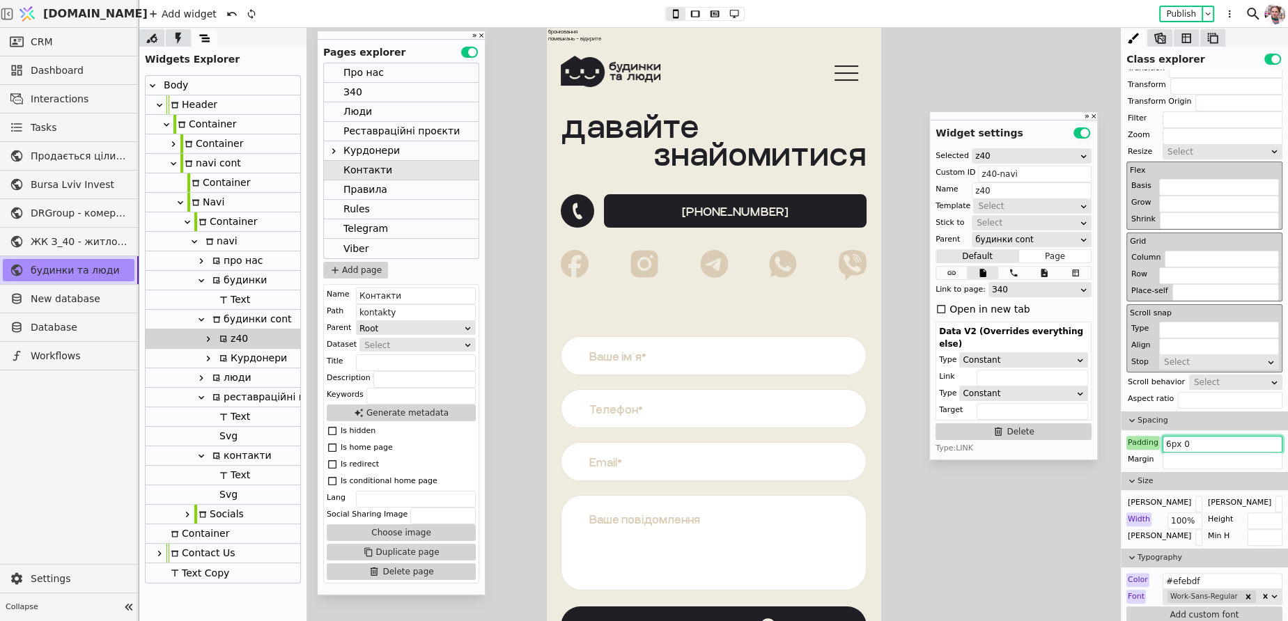
click at [353, 154] on div "Курдонери" at bounding box center [371, 150] width 56 height 19
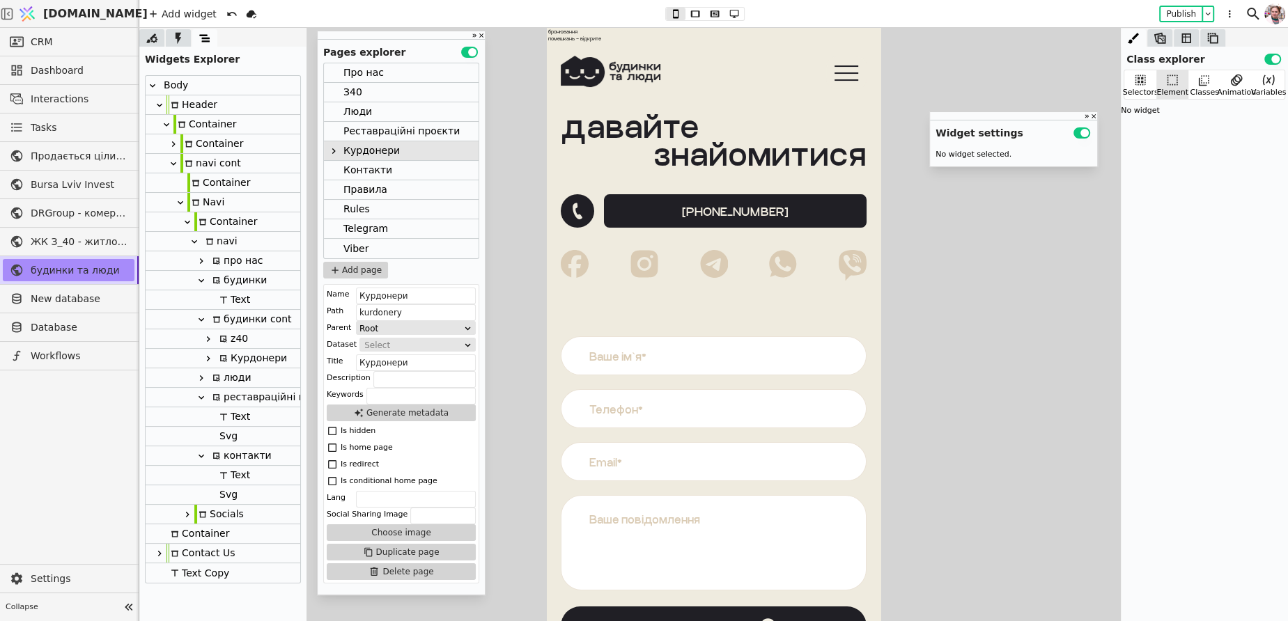
scroll to position [0, 0]
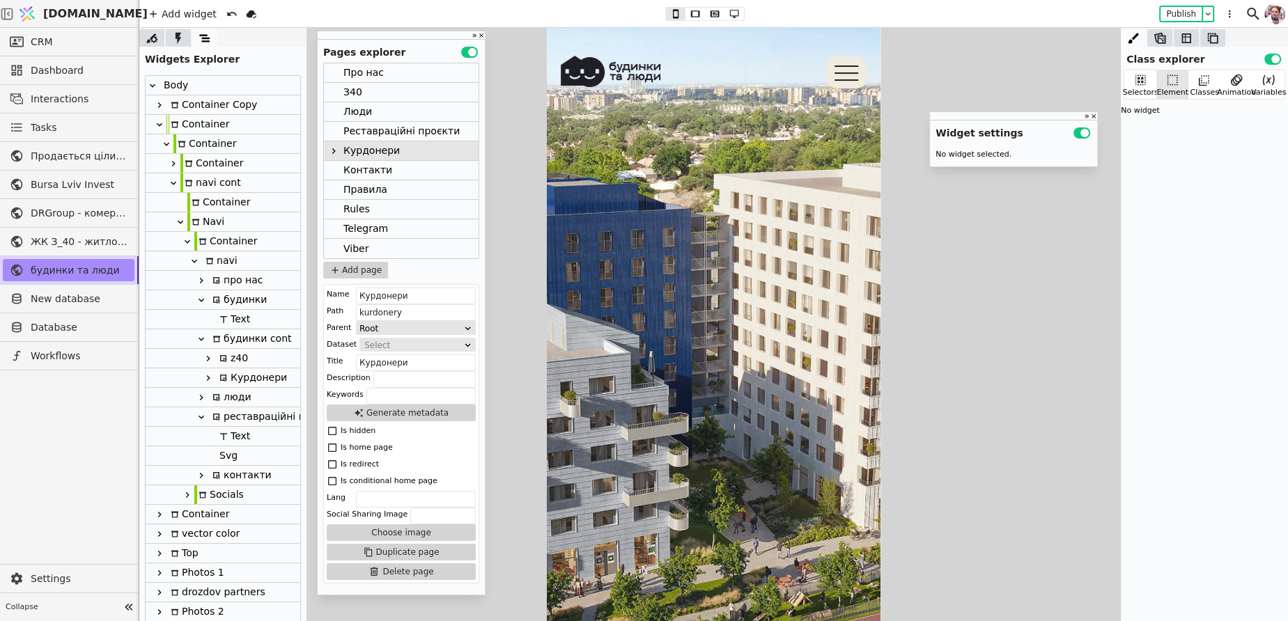
click at [221, 381] on icon at bounding box center [223, 378] width 8 height 8
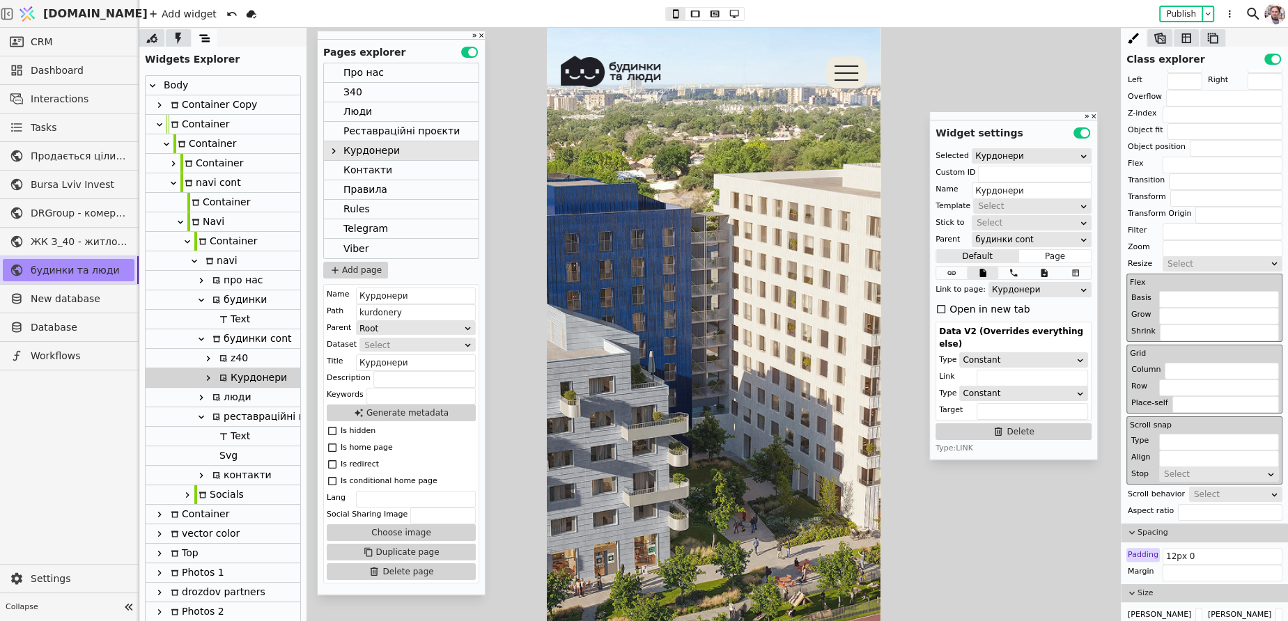
scroll to position [171, 0]
click at [1181, 554] on input "12px 0" at bounding box center [1222, 553] width 120 height 17
paste input "6"
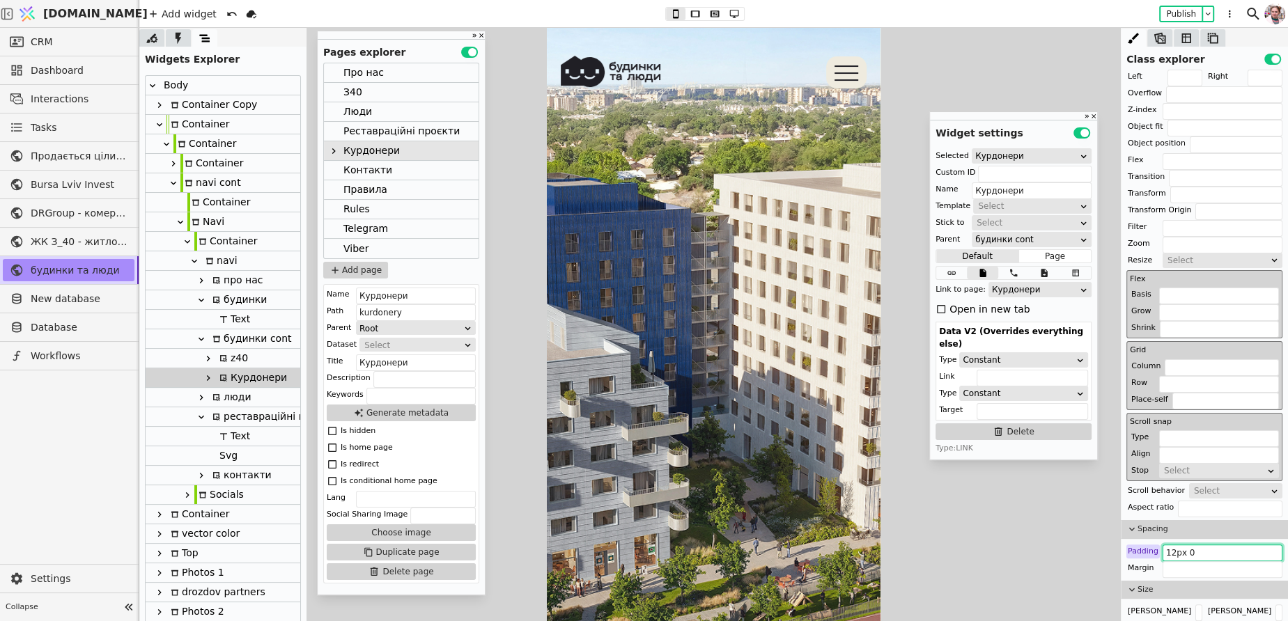
type input "6px 0"
click at [223, 357] on icon at bounding box center [223, 358] width 7 height 7
type input "z40-navi"
type input "z40"
click at [1168, 545] on input "12px 0" at bounding box center [1222, 553] width 120 height 17
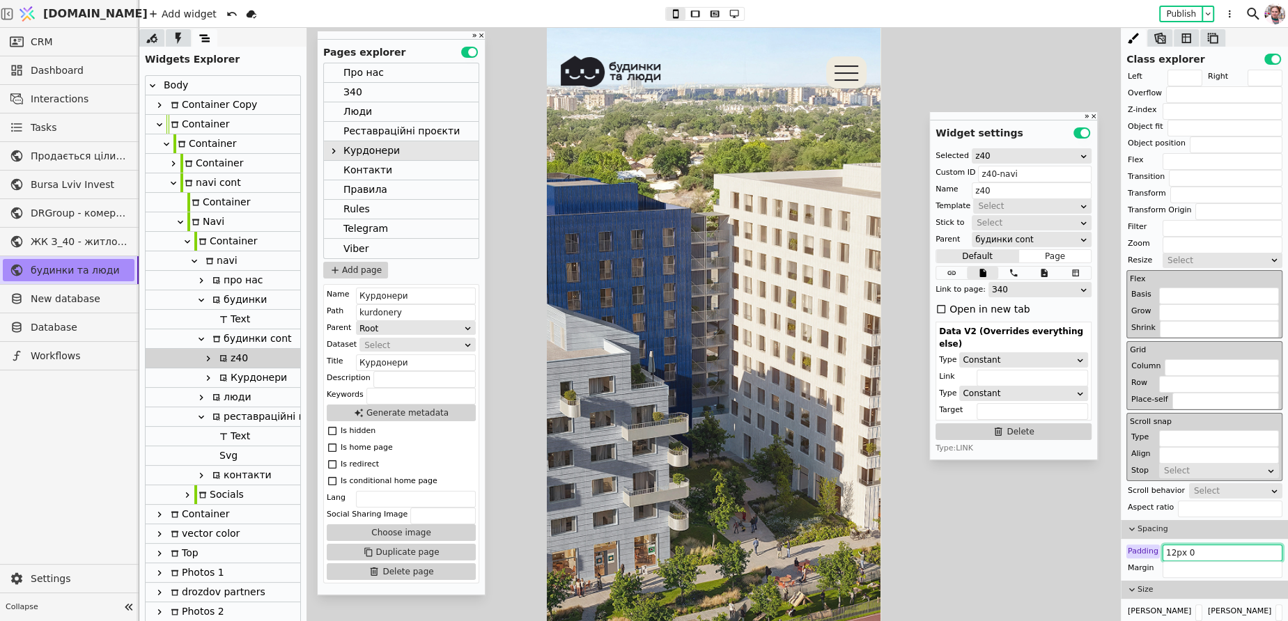
paste input "6"
type input "6px 0"
click at [397, 129] on div "Реставраційні проєкти" at bounding box center [401, 131] width 116 height 19
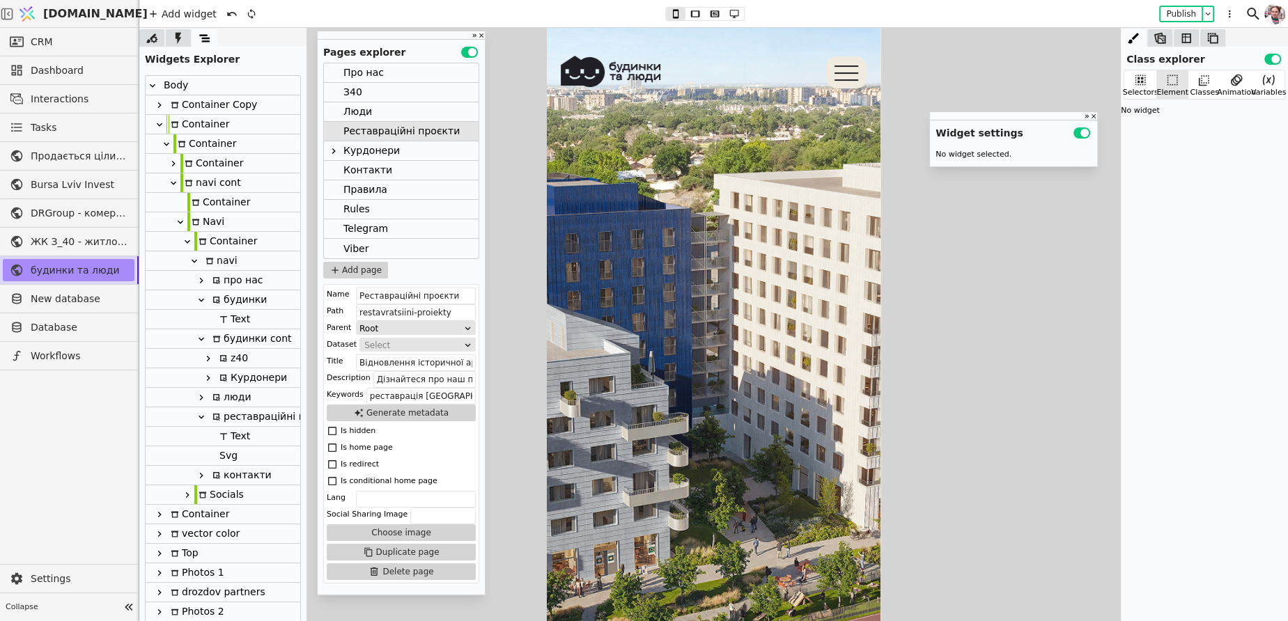
scroll to position [0, 0]
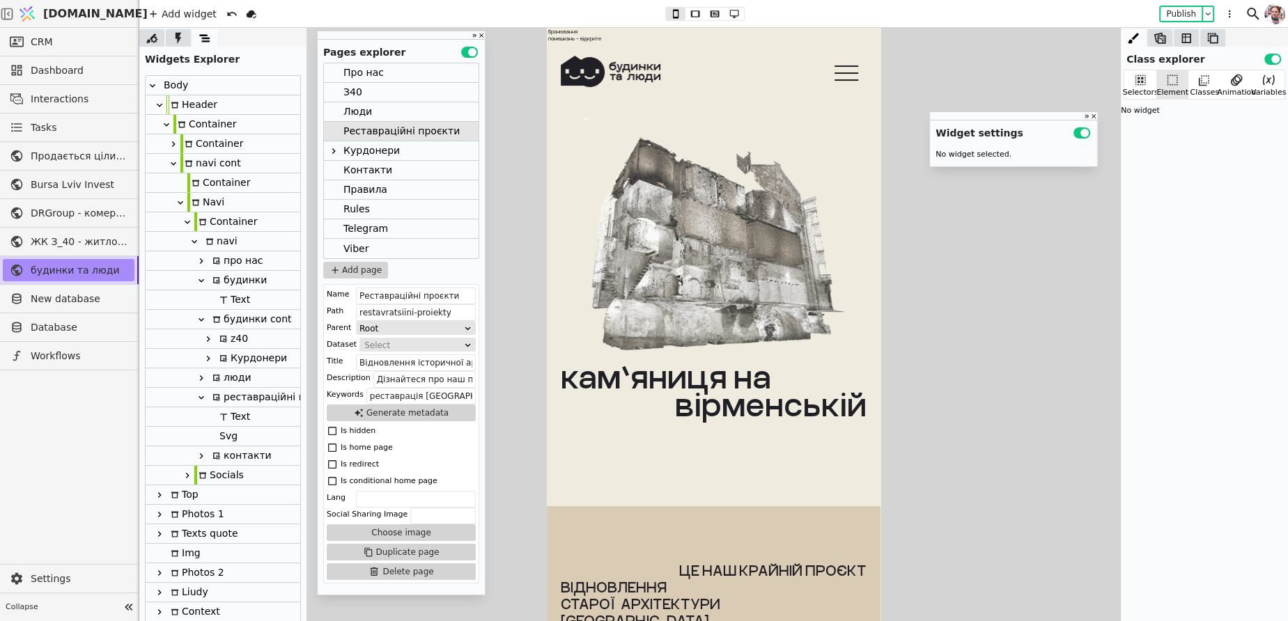
click at [242, 338] on div "z40" at bounding box center [231, 338] width 33 height 19
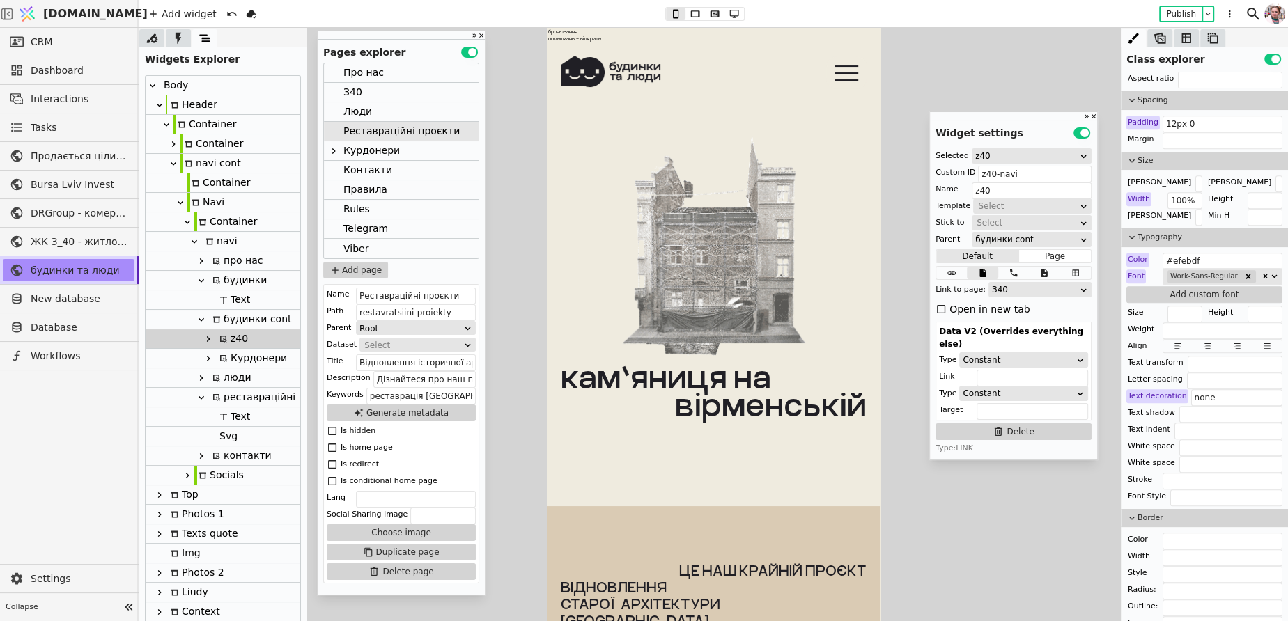
scroll to position [635, 0]
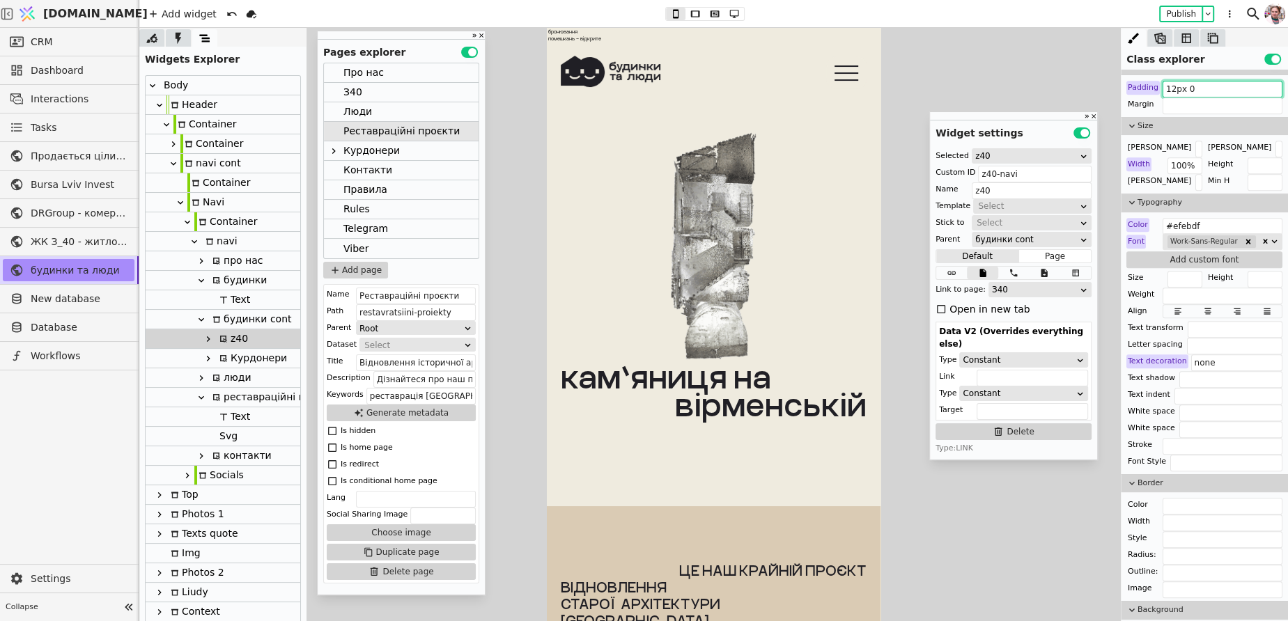
click at [1189, 91] on input "12px 0" at bounding box center [1222, 89] width 120 height 17
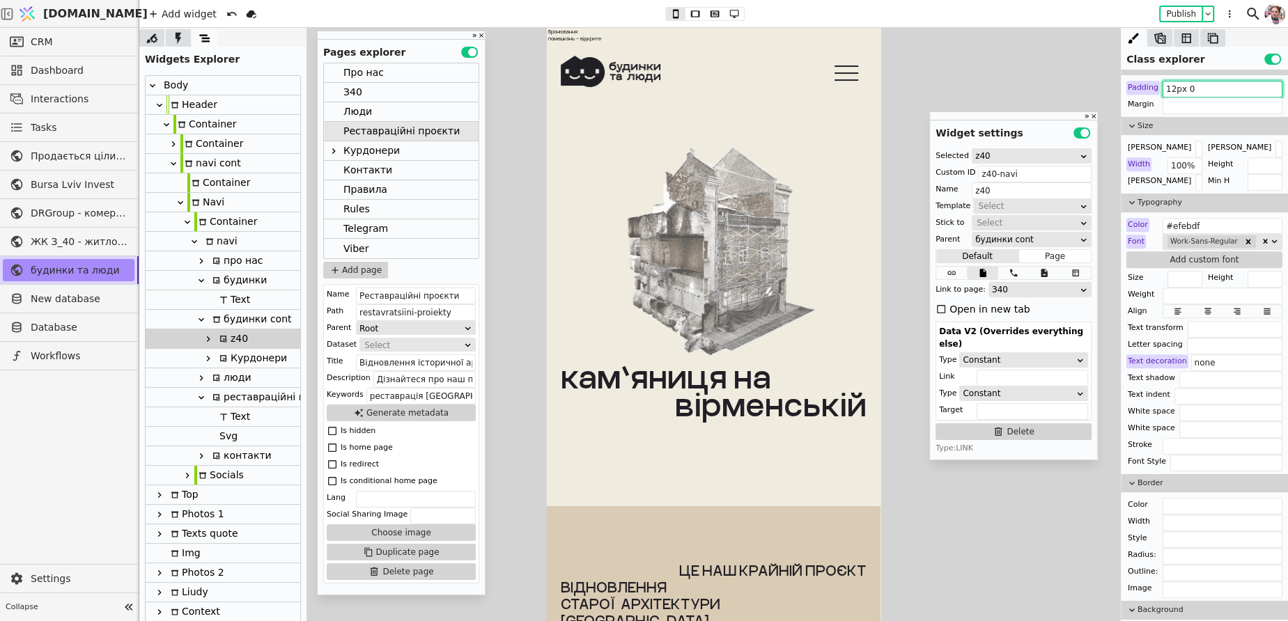
click at [1189, 91] on input "12px 0" at bounding box center [1222, 89] width 120 height 17
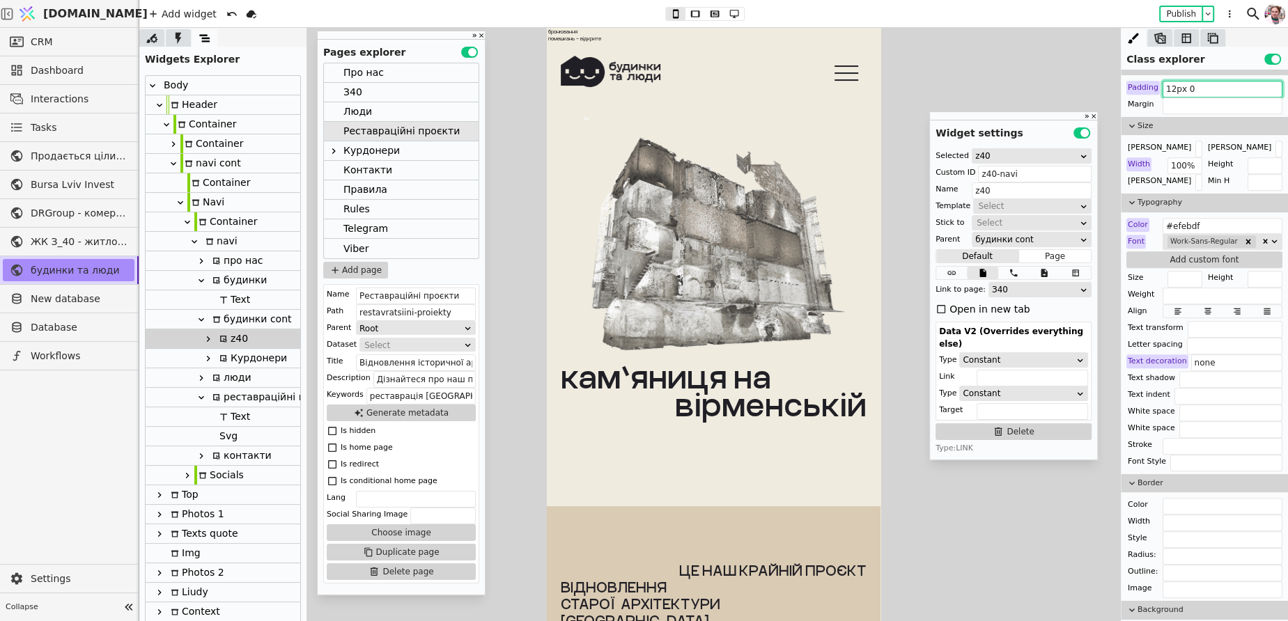
paste input "6"
type input "6px 0"
click at [278, 357] on div "Курдонери" at bounding box center [251, 358] width 72 height 19
type input "kurdonery-navi"
type input "Курдонери"
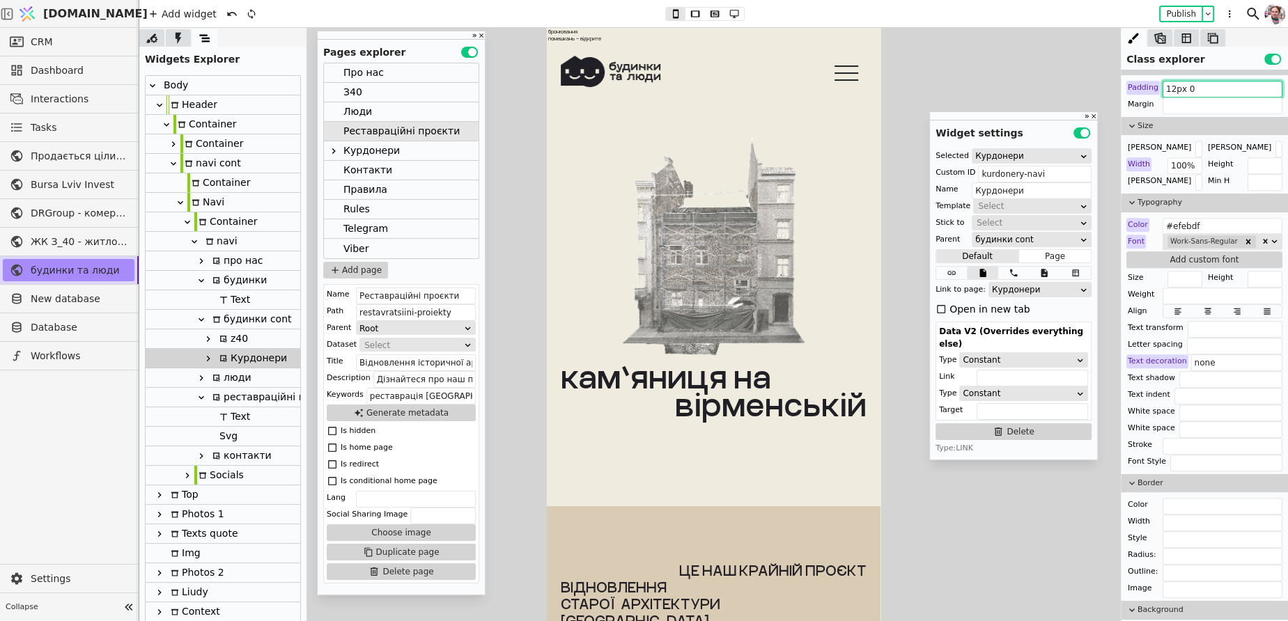
click at [1177, 88] on input "12px 0" at bounding box center [1222, 89] width 120 height 17
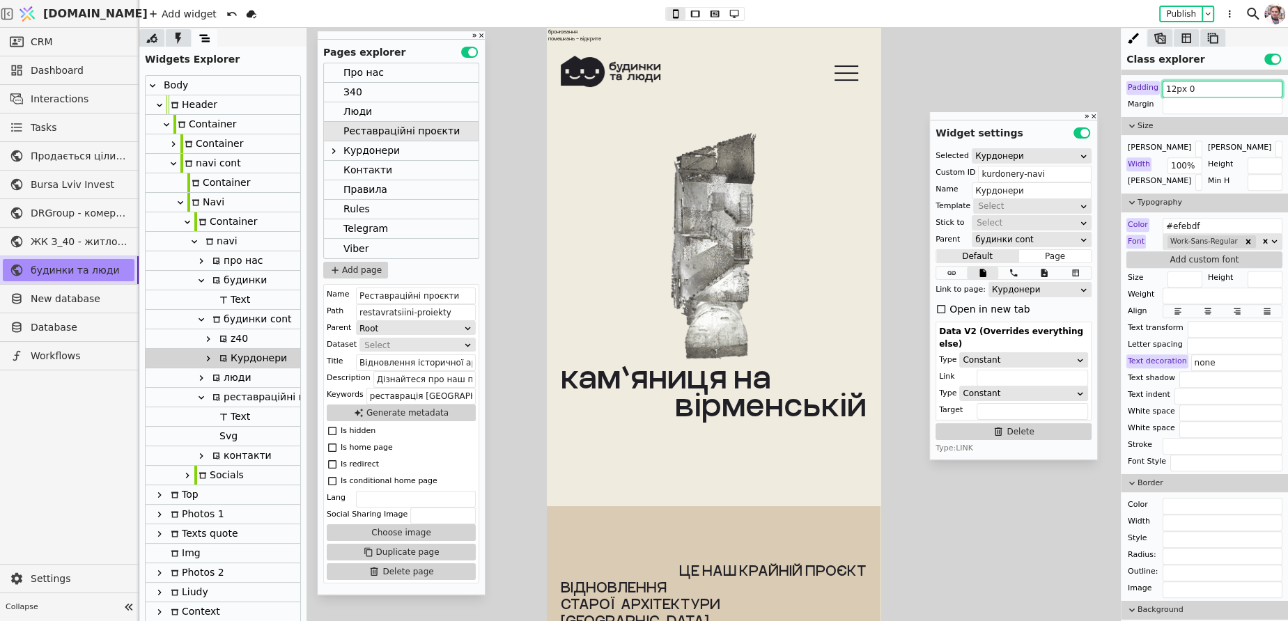
click at [1177, 88] on input "12px 0" at bounding box center [1222, 89] width 120 height 17
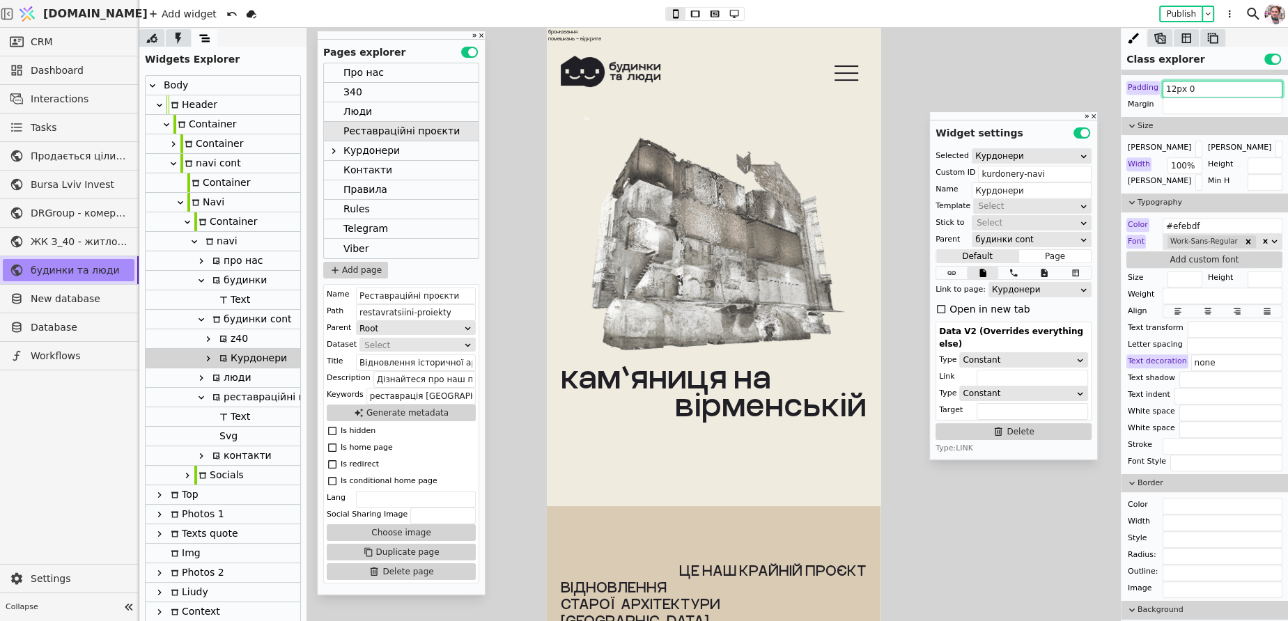
click at [1177, 88] on input "12px 0" at bounding box center [1222, 89] width 120 height 17
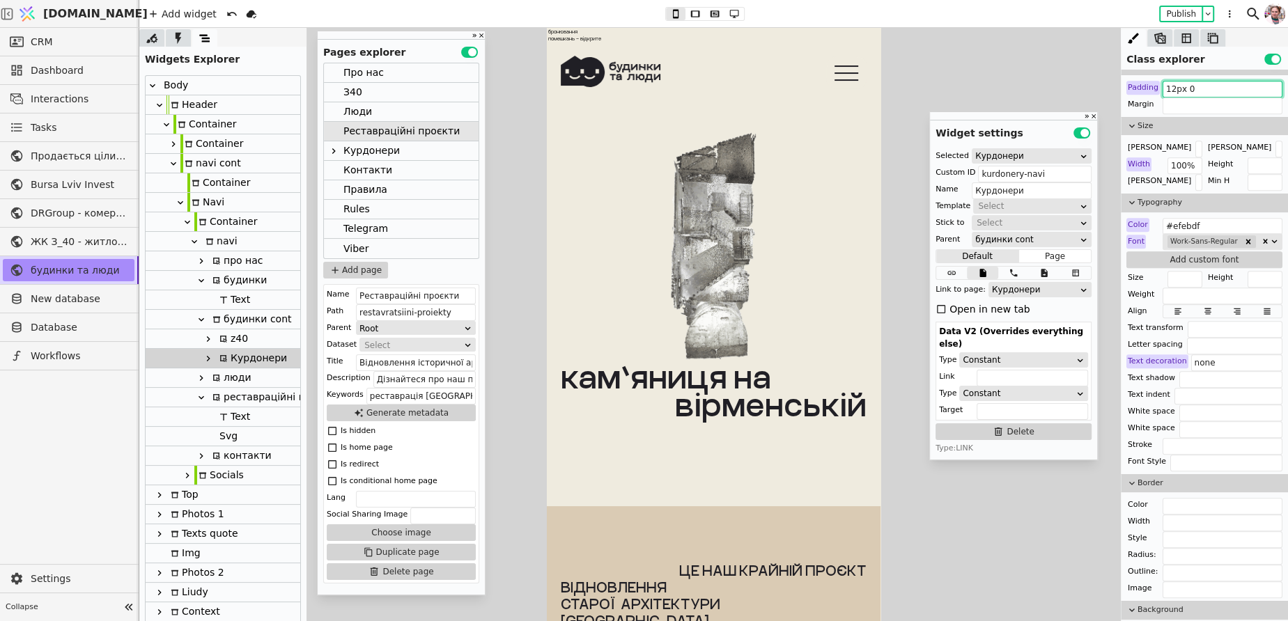
click at [1177, 88] on input "12px 0" at bounding box center [1222, 89] width 120 height 17
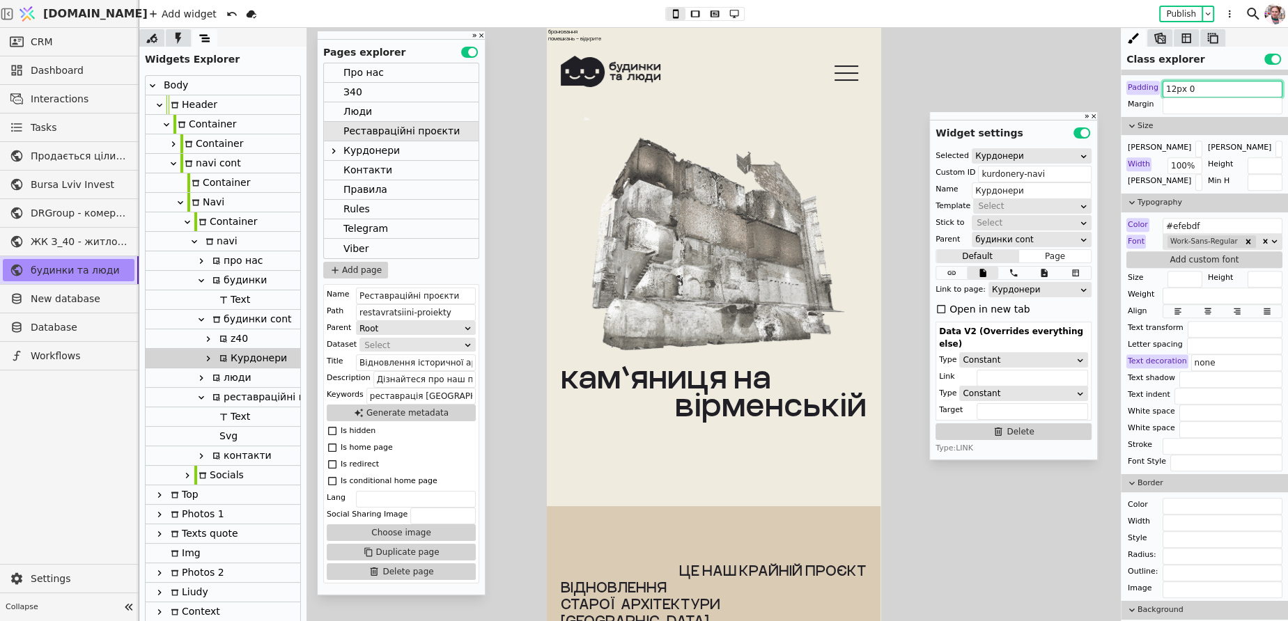
paste input "6"
type input "6px 0"
click at [419, 113] on div "Люди" at bounding box center [401, 112] width 155 height 20
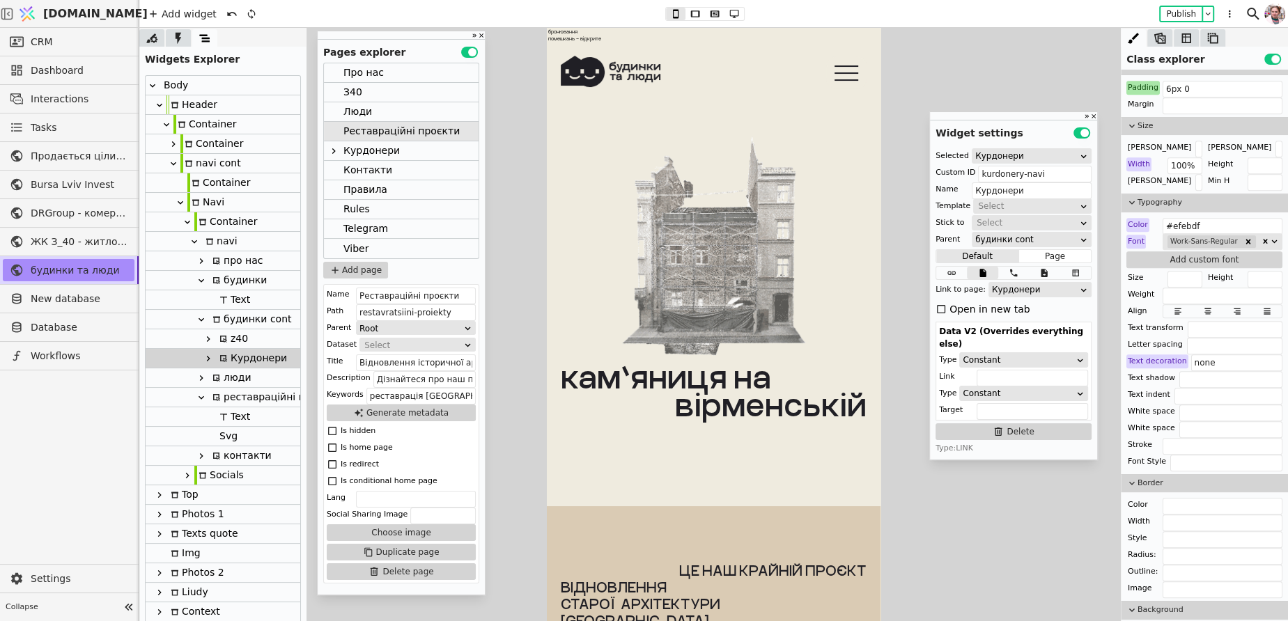
scroll to position [0, 0]
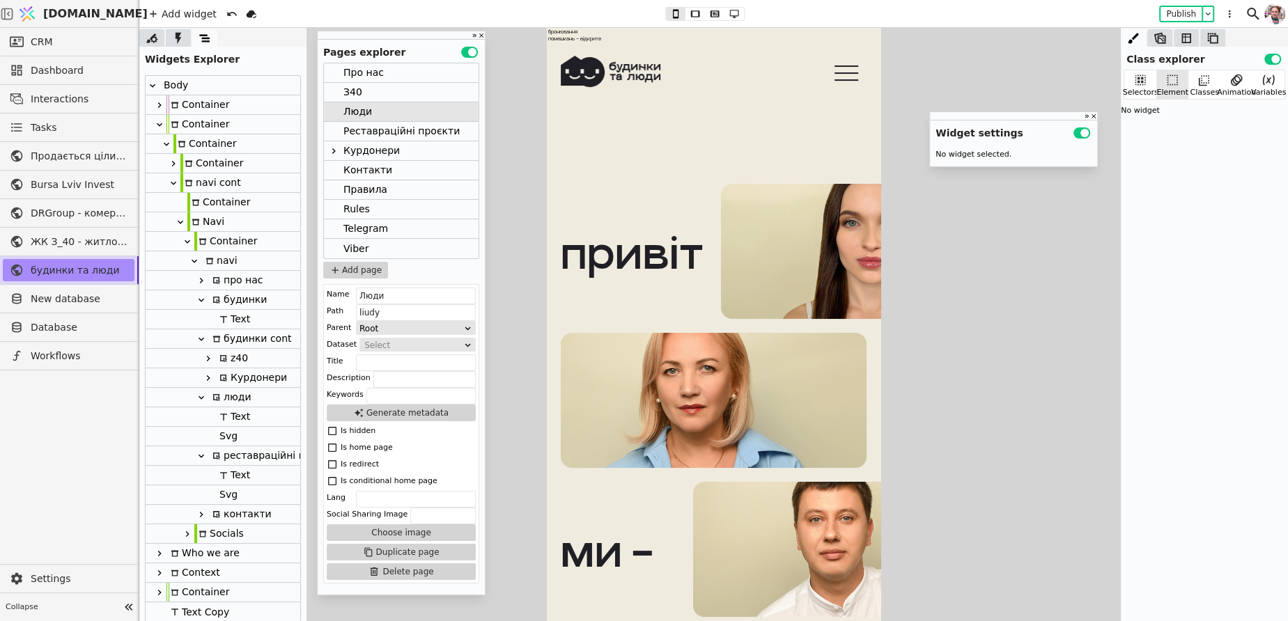
click at [235, 362] on div "z40" at bounding box center [231, 358] width 33 height 19
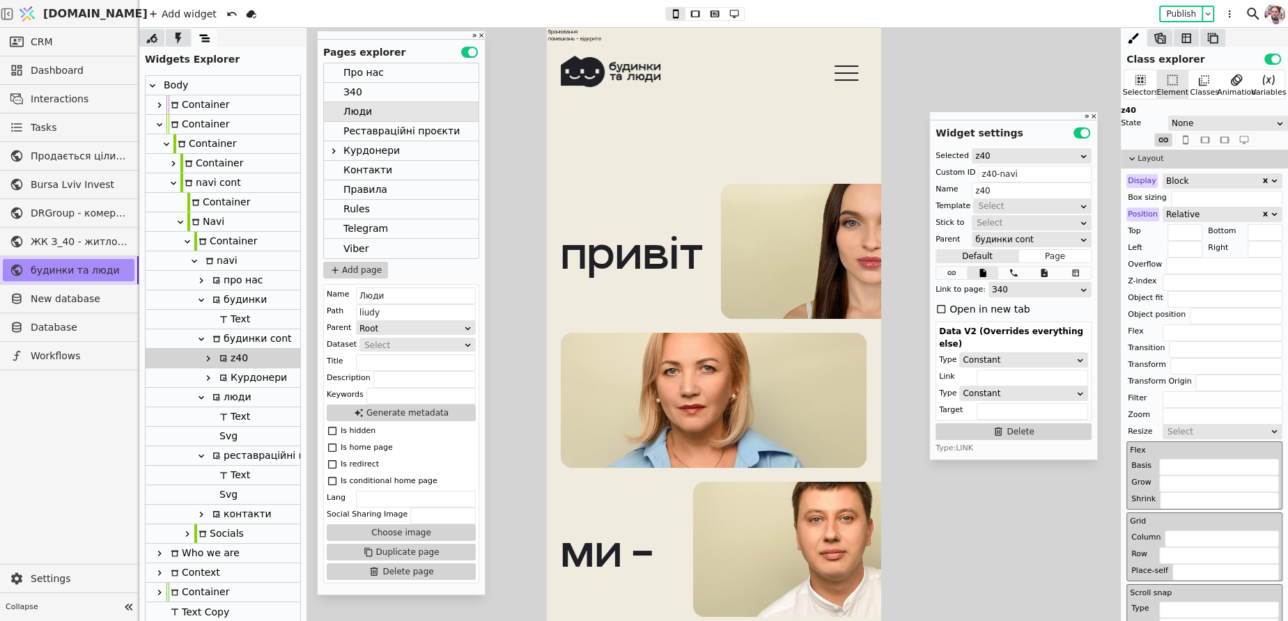
click at [1275, 54] on button "Use setting" at bounding box center [1272, 59] width 17 height 11
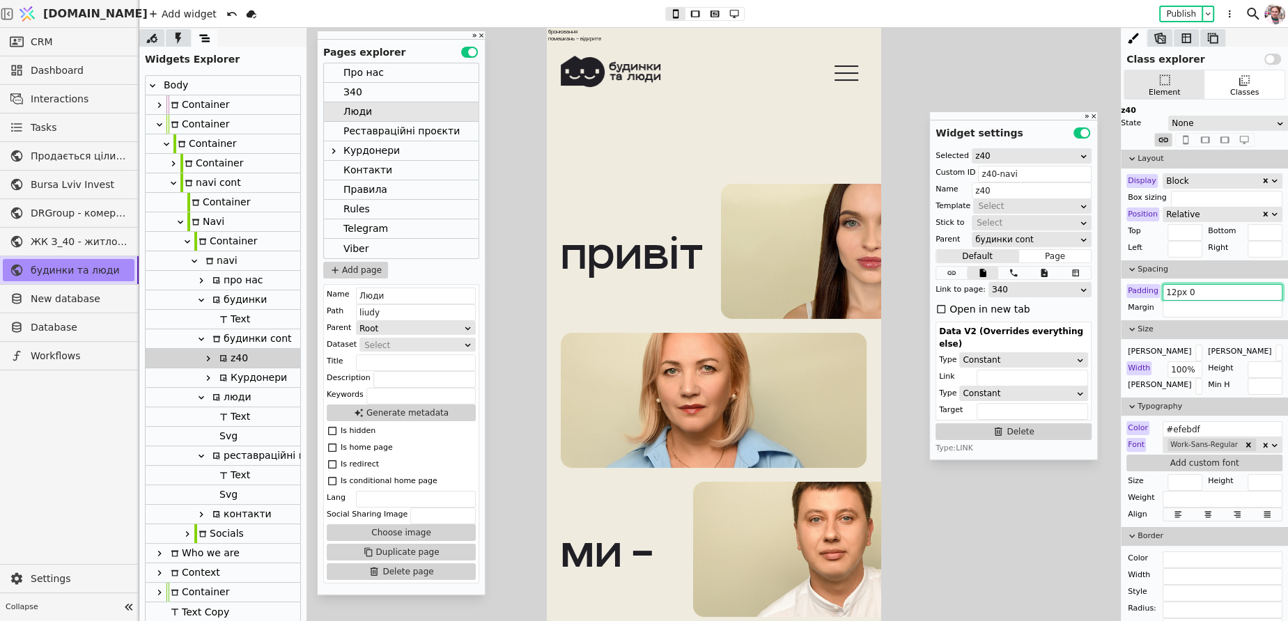
click at [1178, 293] on input "12px 0" at bounding box center [1222, 292] width 120 height 17
paste input "6"
type input "6px 0"
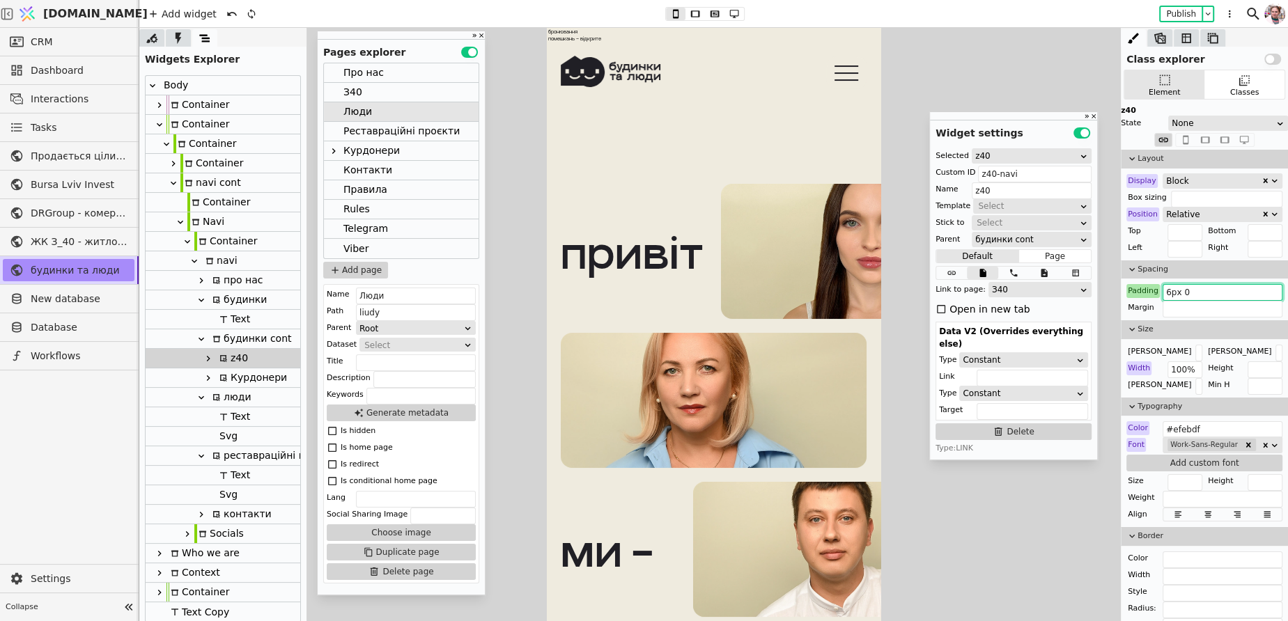
click at [246, 377] on div "Курдонери" at bounding box center [251, 377] width 72 height 19
type input "kurdonery-navi"
type input "Курдонери"
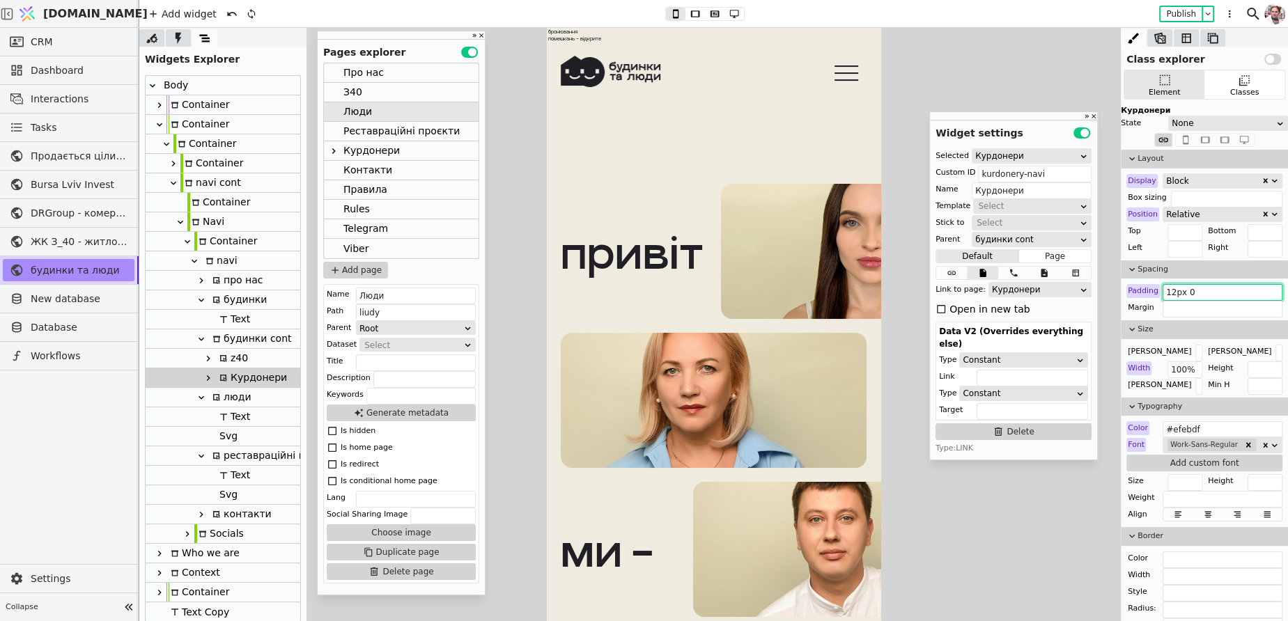
click at [1178, 293] on input "12px 0" at bounding box center [1222, 292] width 120 height 17
paste input "6"
type input "6px 0"
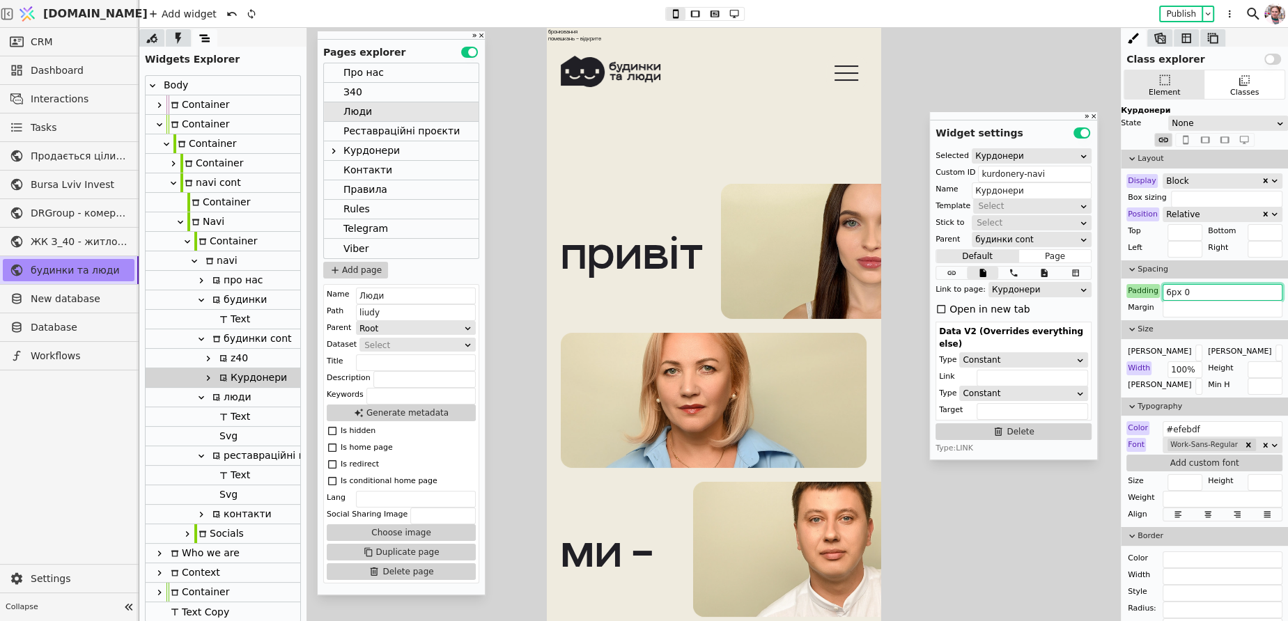
click at [384, 88] on div "З40" at bounding box center [401, 93] width 155 height 20
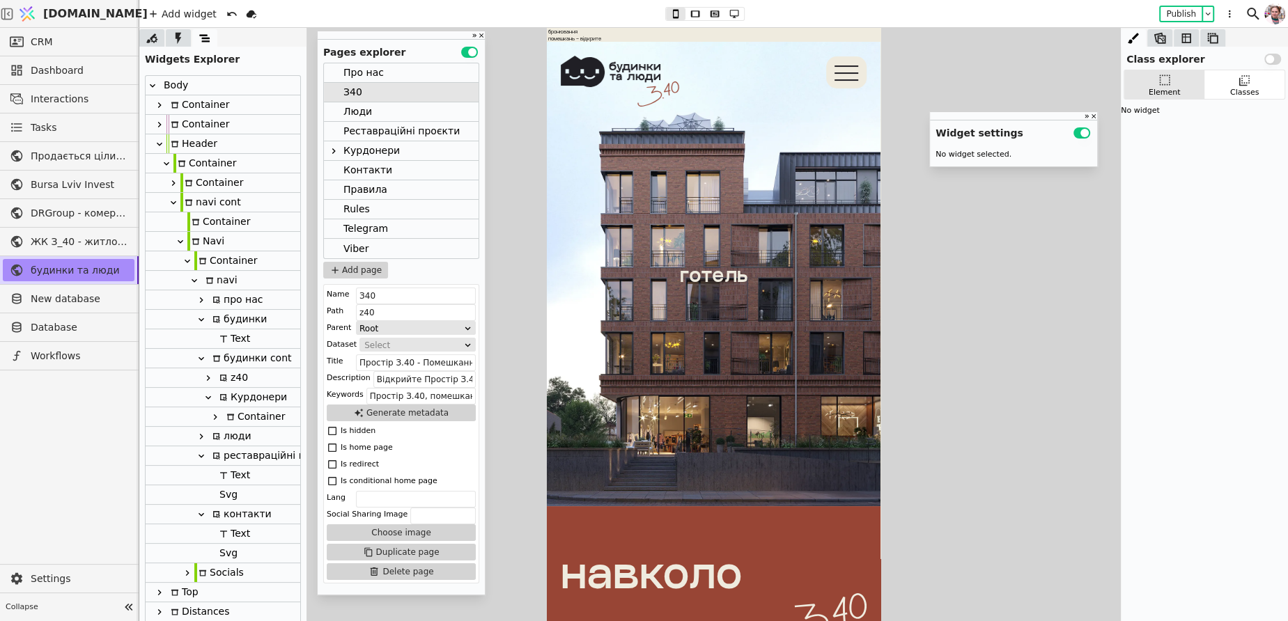
click at [230, 325] on div "будинки" at bounding box center [237, 319] width 59 height 19
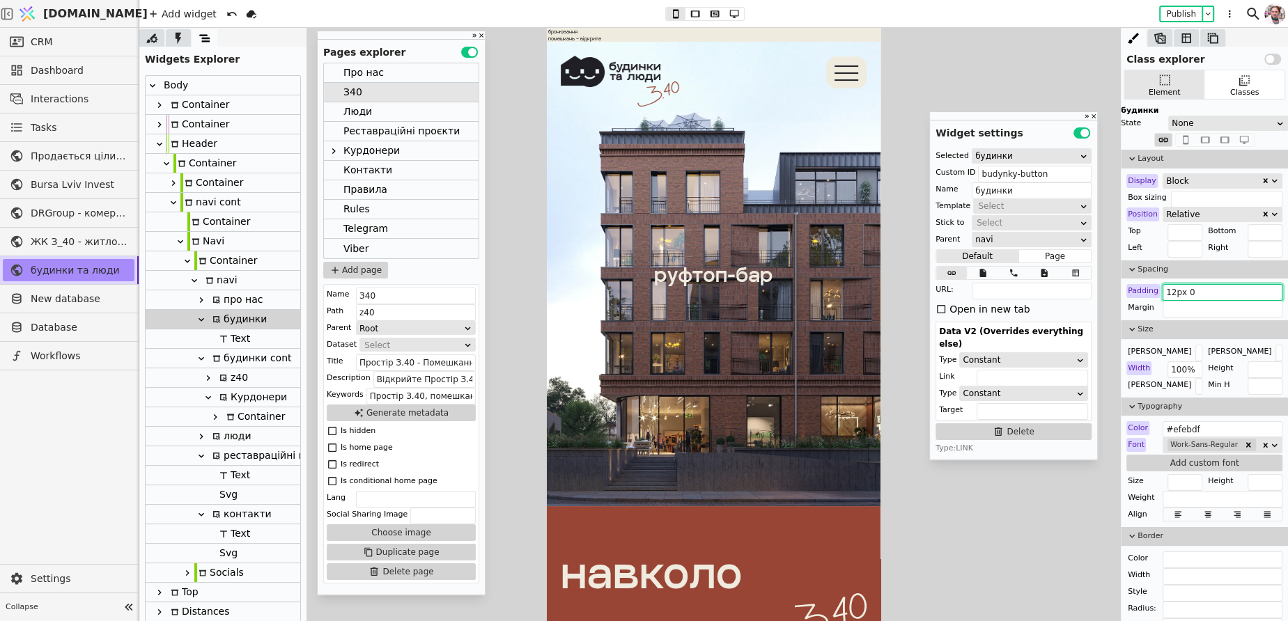
click at [1185, 289] on input "12px 0" at bounding box center [1222, 292] width 120 height 17
paste input "6"
type input "6px 0"
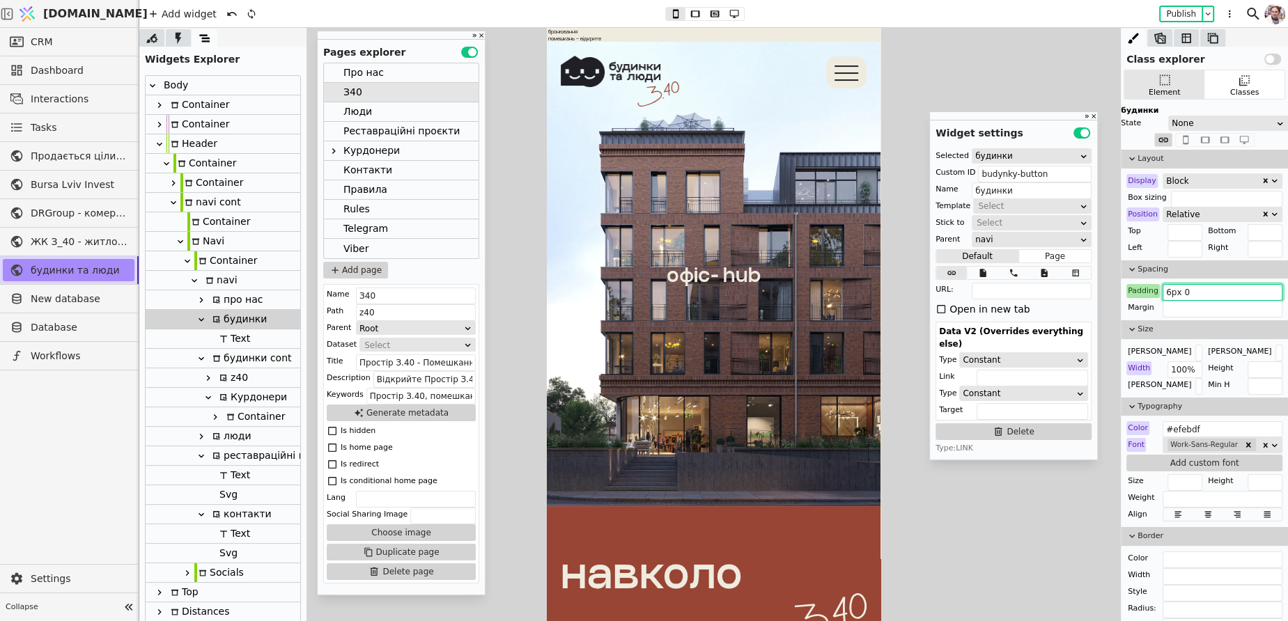
click at [277, 297] on div "про нас" at bounding box center [223, 300] width 155 height 20
type input "pro-nas-navi"
type input "про нас"
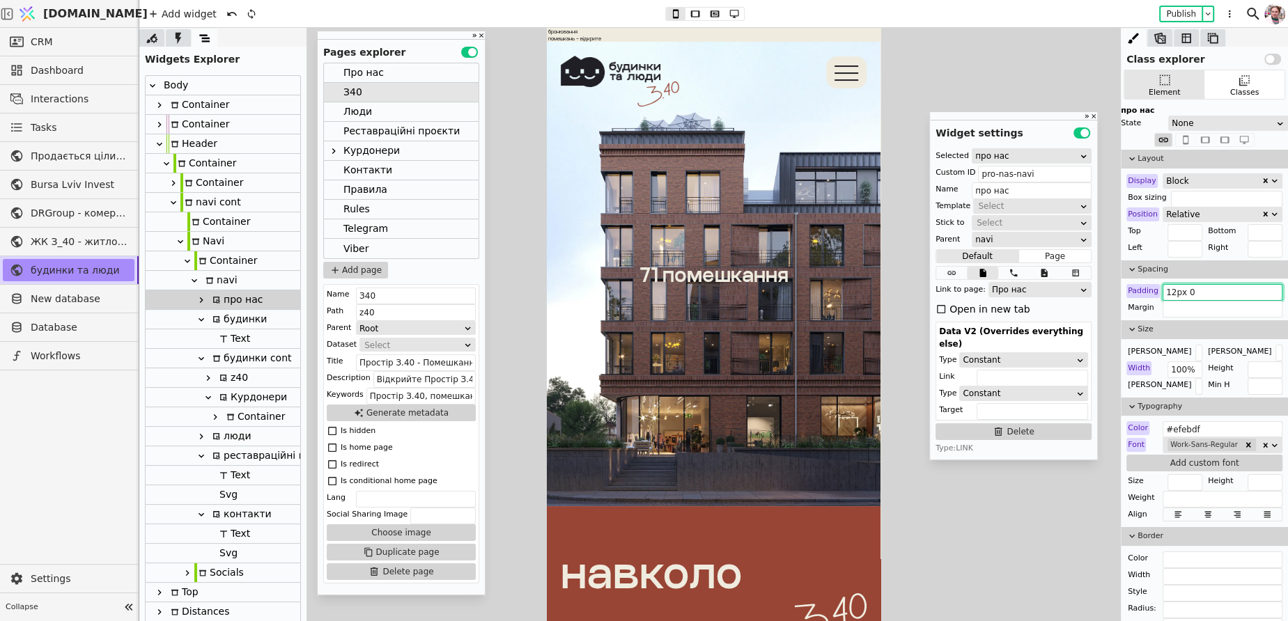
click at [1184, 288] on input "12px 0" at bounding box center [1222, 292] width 120 height 17
click at [364, 72] on div "Про нас" at bounding box center [363, 72] width 40 height 19
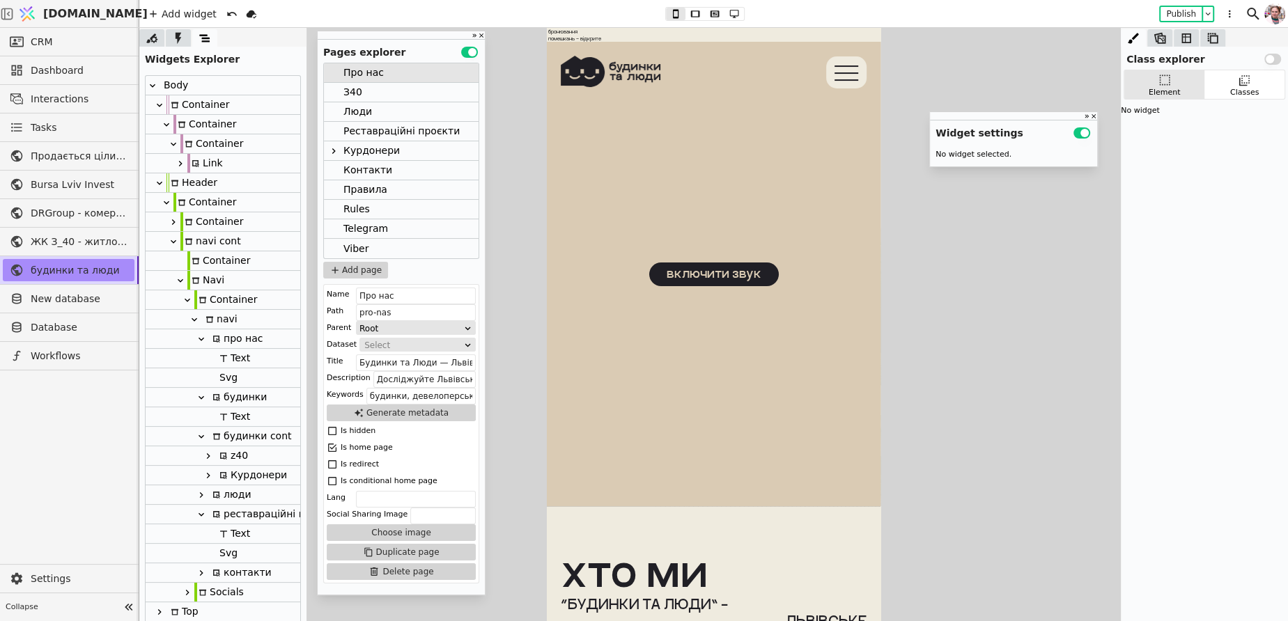
click at [239, 450] on div "z40" at bounding box center [231, 455] width 33 height 19
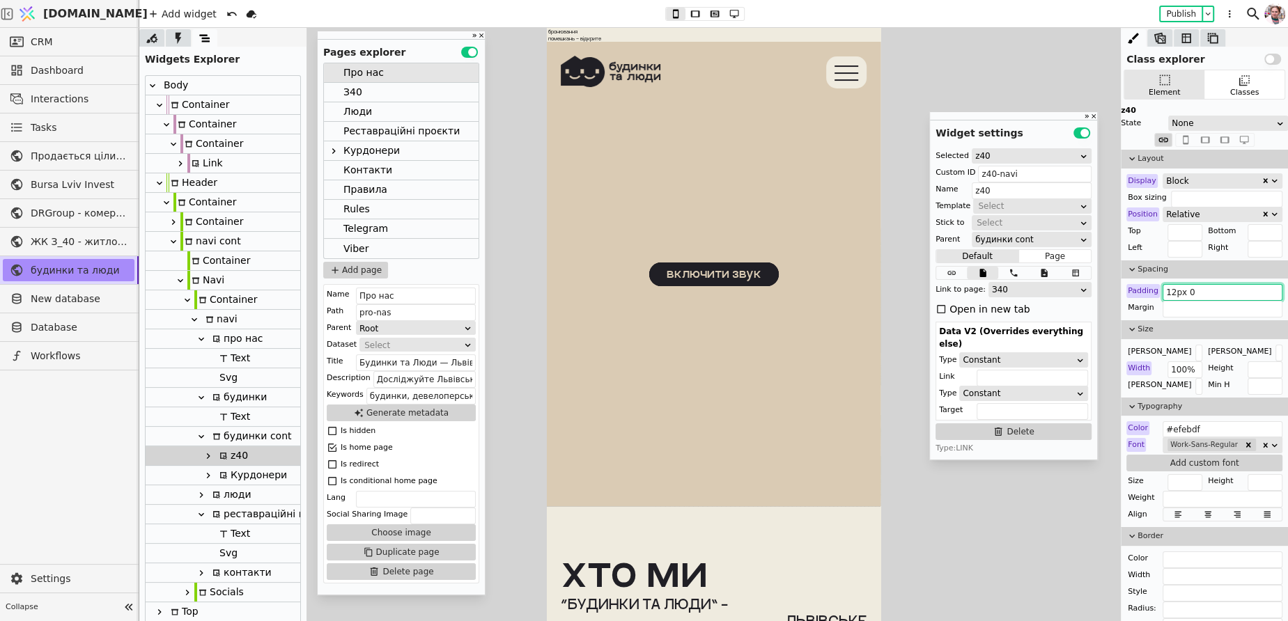
click at [1190, 297] on input "12px 0" at bounding box center [1222, 292] width 120 height 17
paste input "6"
type input "6px 0"
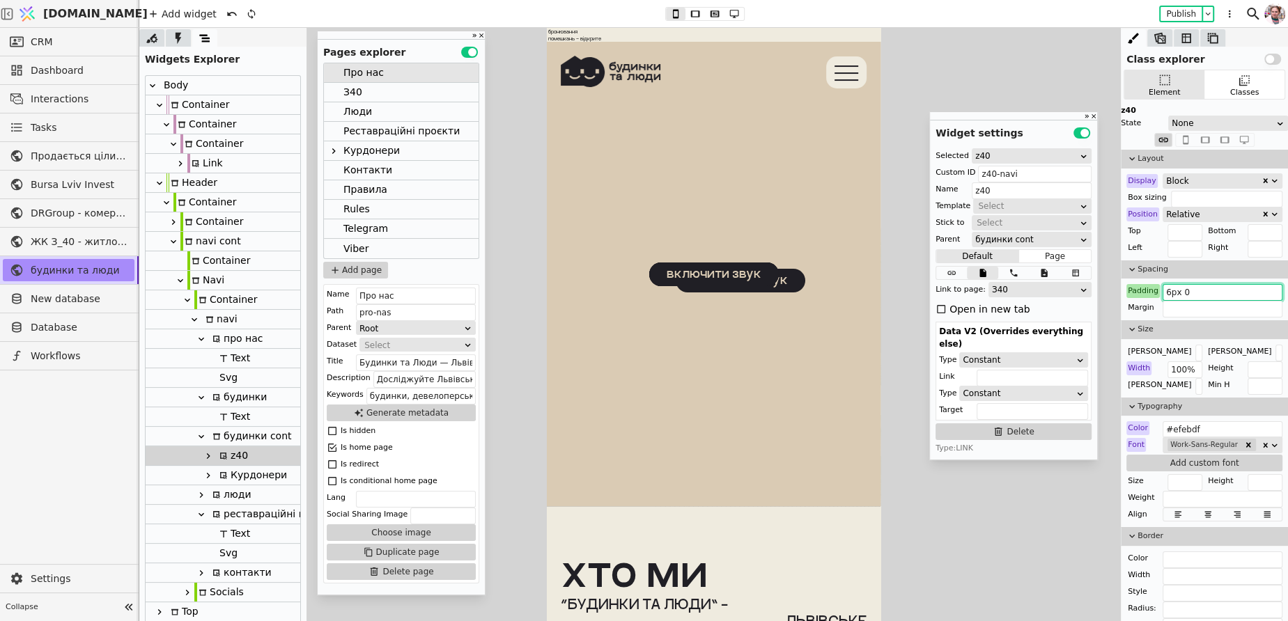
click at [234, 478] on div "Курдонери" at bounding box center [251, 475] width 72 height 19
type input "kurdonery-navi"
type input "Курдонери"
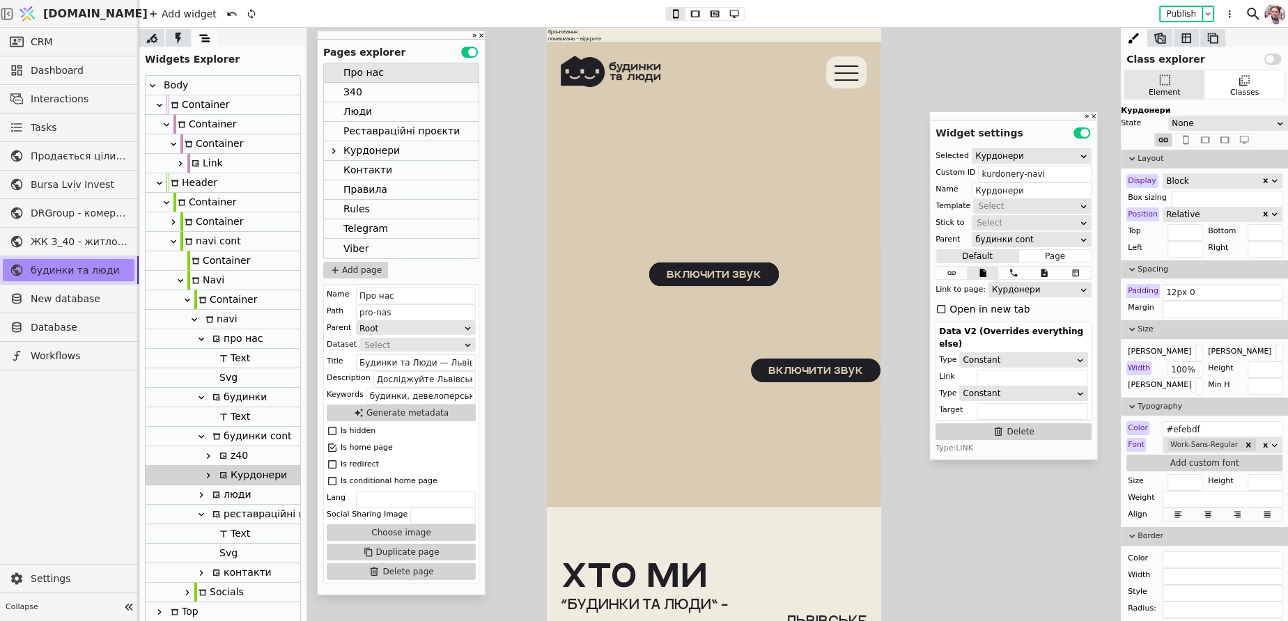
click at [1179, 277] on div "Spacing" at bounding box center [1204, 269] width 167 height 19
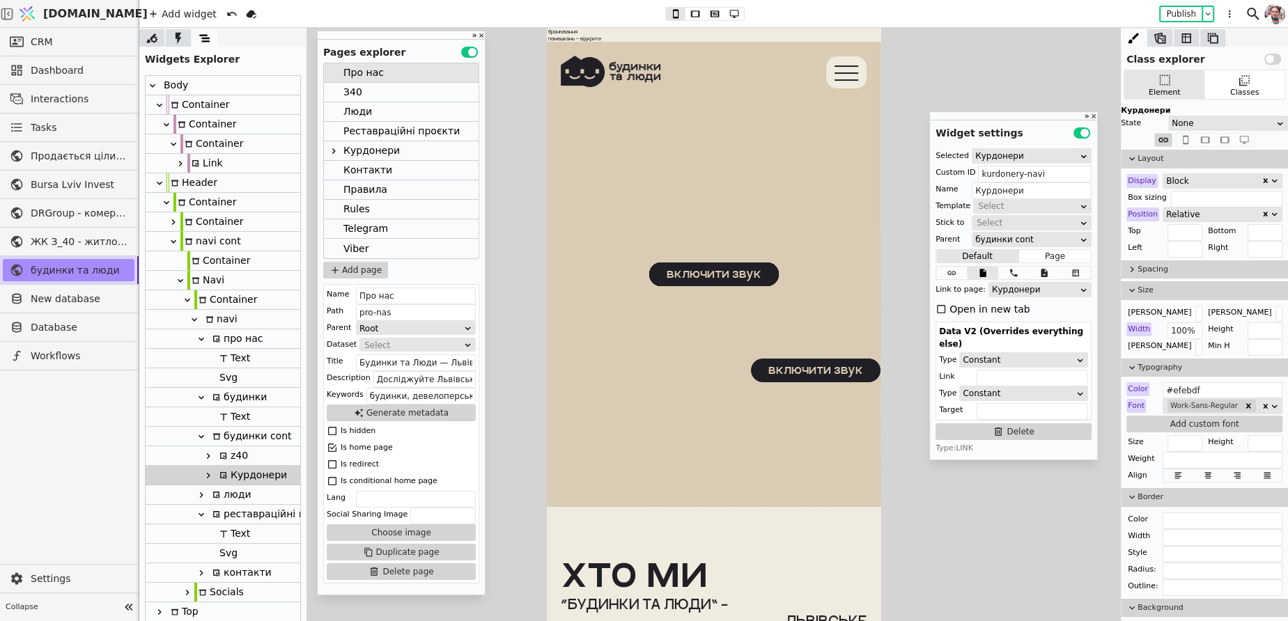
click at [1180, 269] on span "Spacing" at bounding box center [1209, 270] width 145 height 12
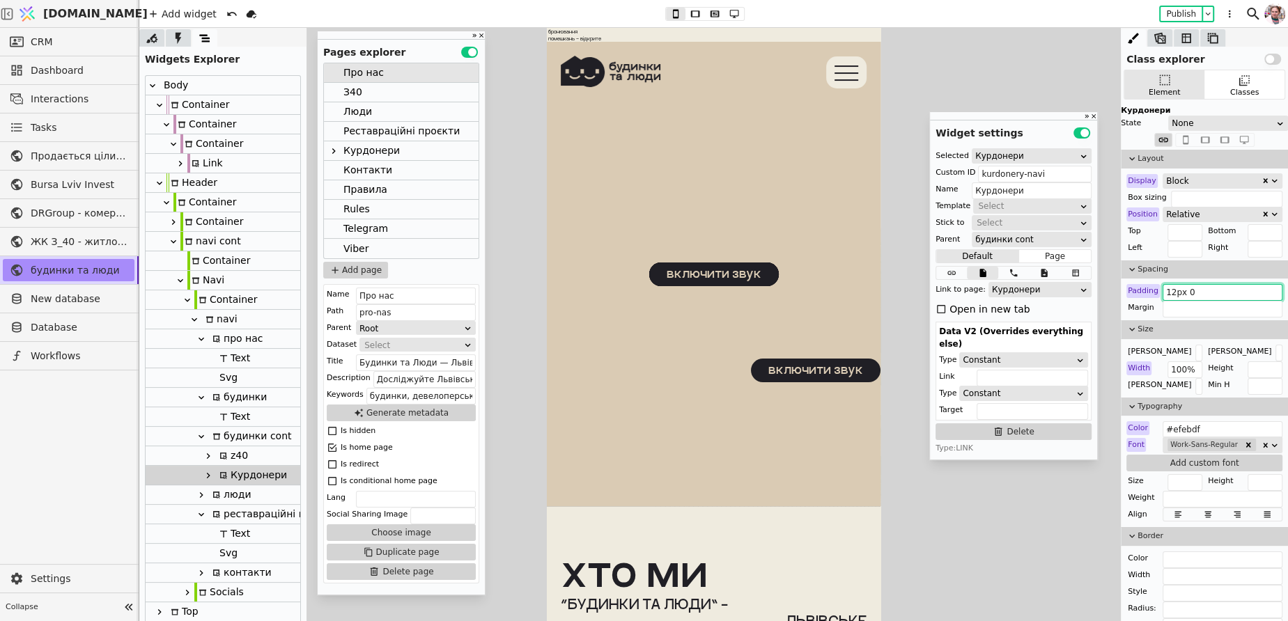
click at [1173, 290] on input "12px 0" at bounding box center [1222, 292] width 120 height 17
paste input "6"
type input "6px 0"
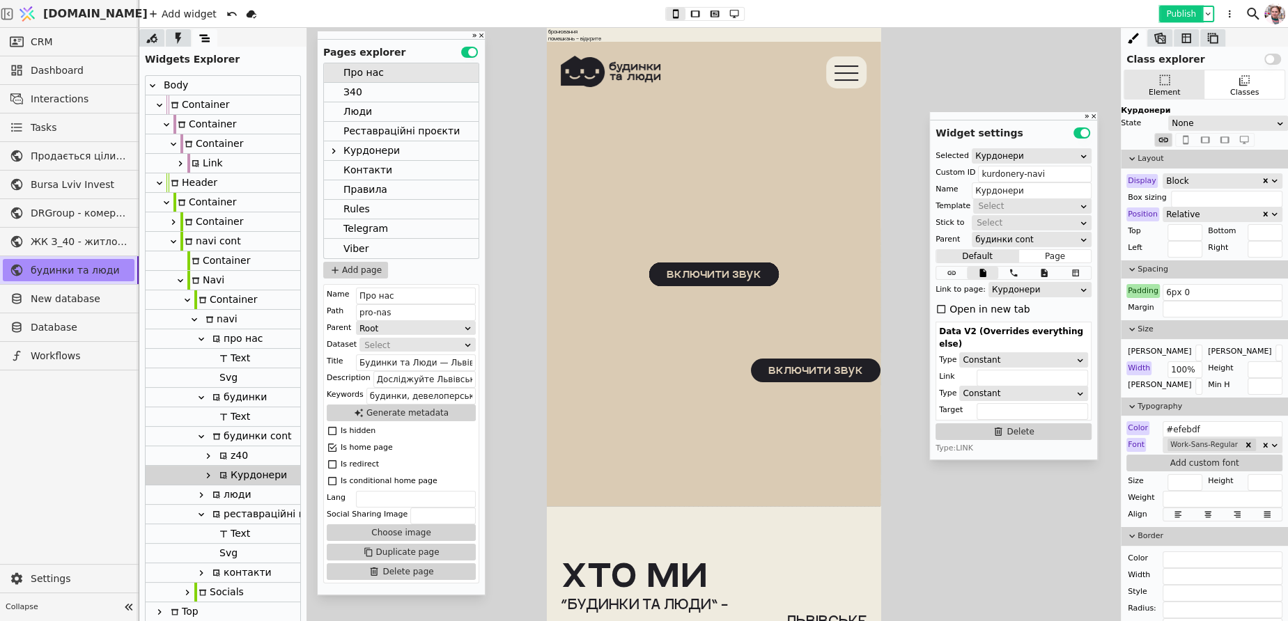
click at [1169, 13] on button "Publish" at bounding box center [1180, 14] width 41 height 14
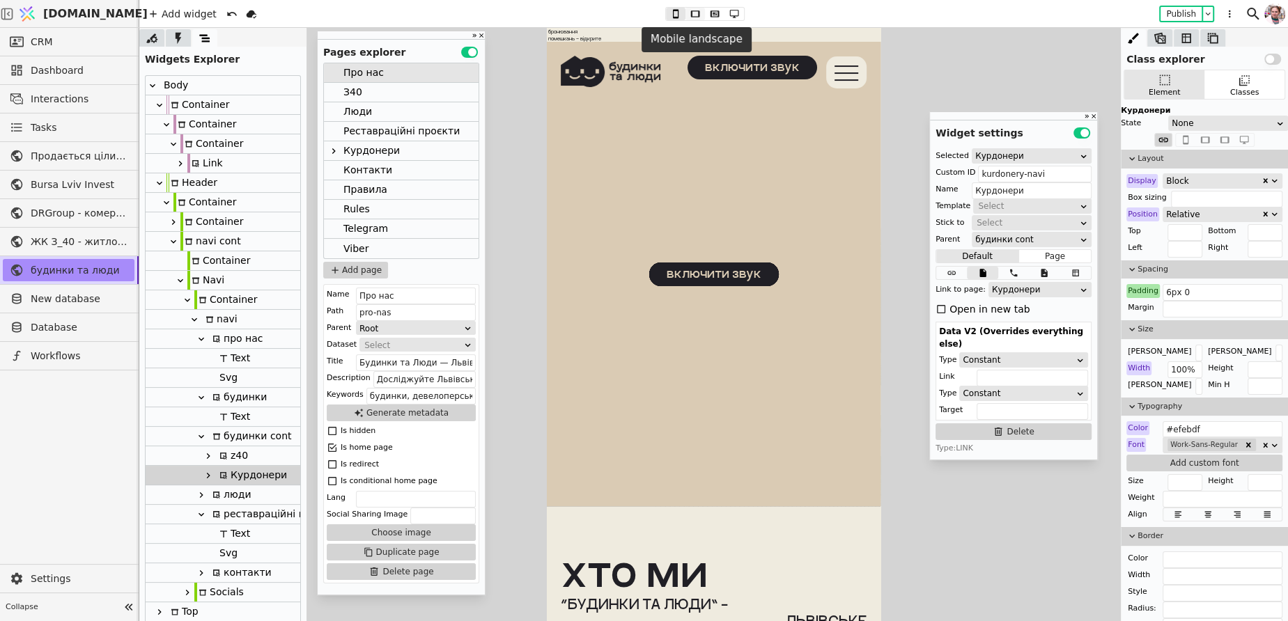
click at [692, 13] on icon at bounding box center [695, 14] width 17 height 10
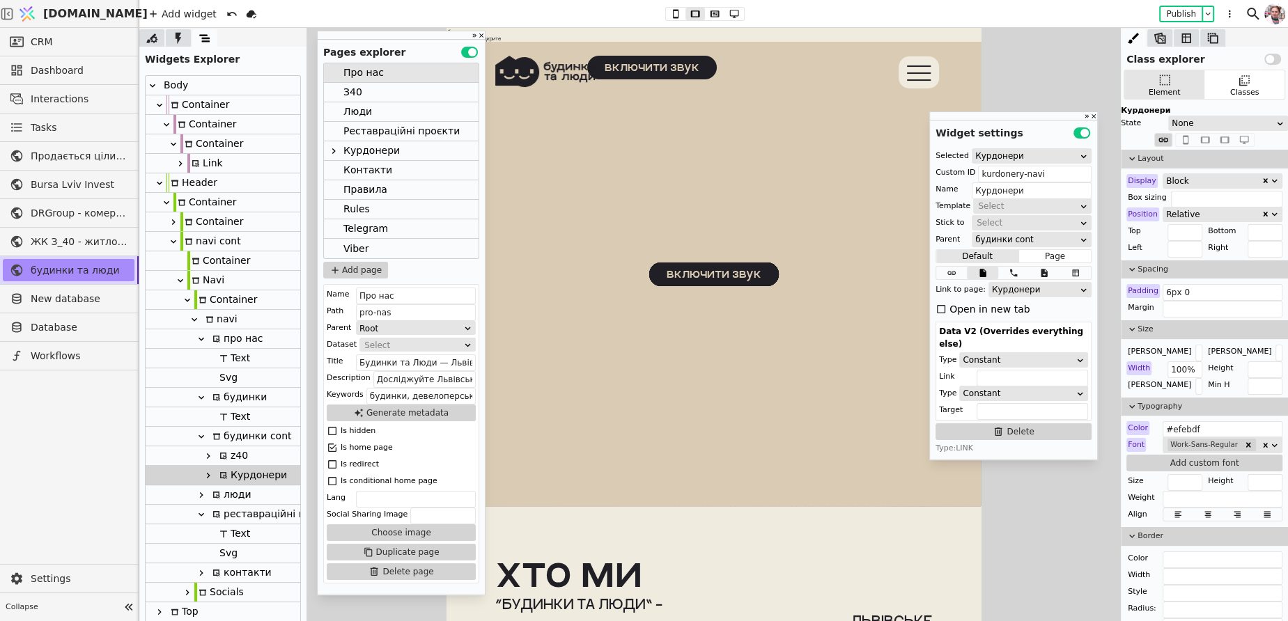
click at [701, 13] on icon at bounding box center [695, 14] width 17 height 10
click at [708, 14] on icon at bounding box center [714, 14] width 17 height 10
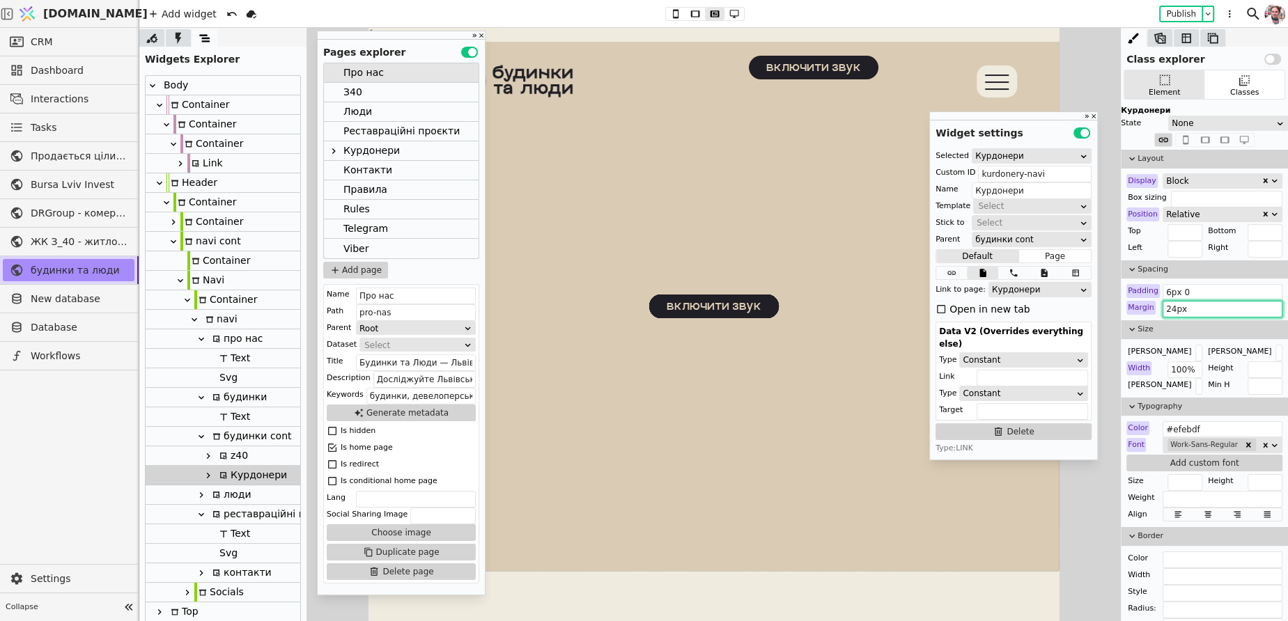
click at [1169, 311] on input "24px" at bounding box center [1222, 309] width 120 height 17
click at [1153, 308] on div "Margin 24px" at bounding box center [1204, 308] width 156 height 14
click at [1169, 308] on input "24px" at bounding box center [1222, 309] width 120 height 17
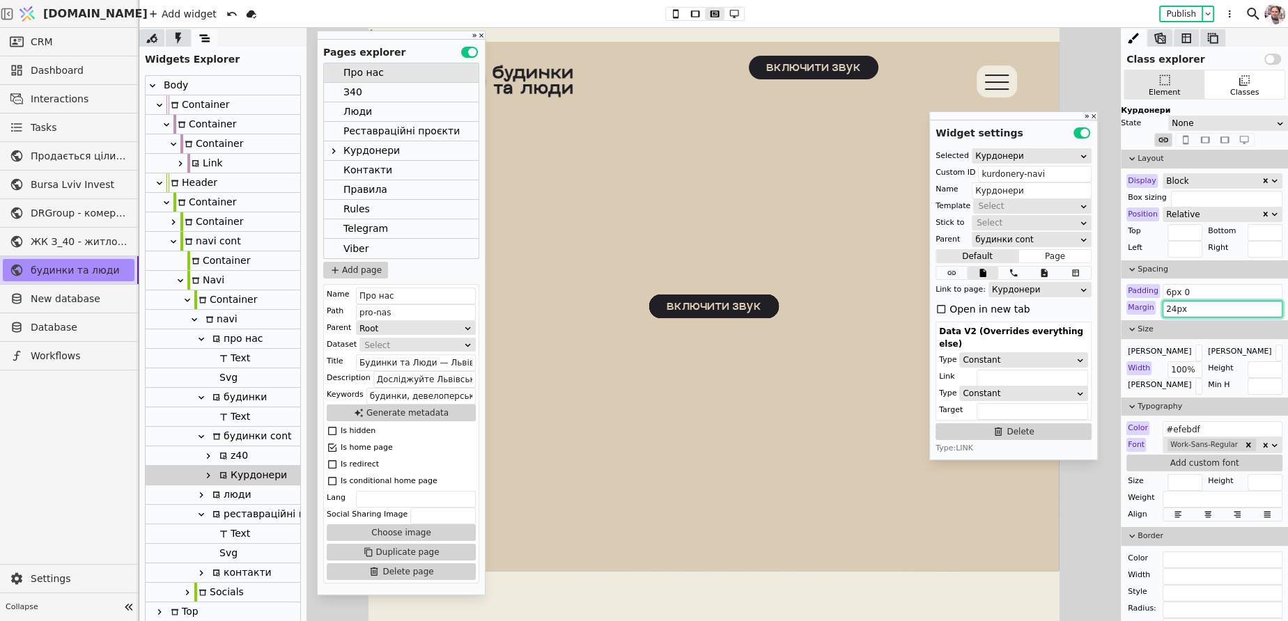
click at [1199, 307] on input "24px" at bounding box center [1222, 309] width 120 height 17
click at [1167, 309] on input "24px" at bounding box center [1222, 309] width 120 height 17
type input "0 24px"
click at [235, 458] on div "z40" at bounding box center [231, 455] width 33 height 19
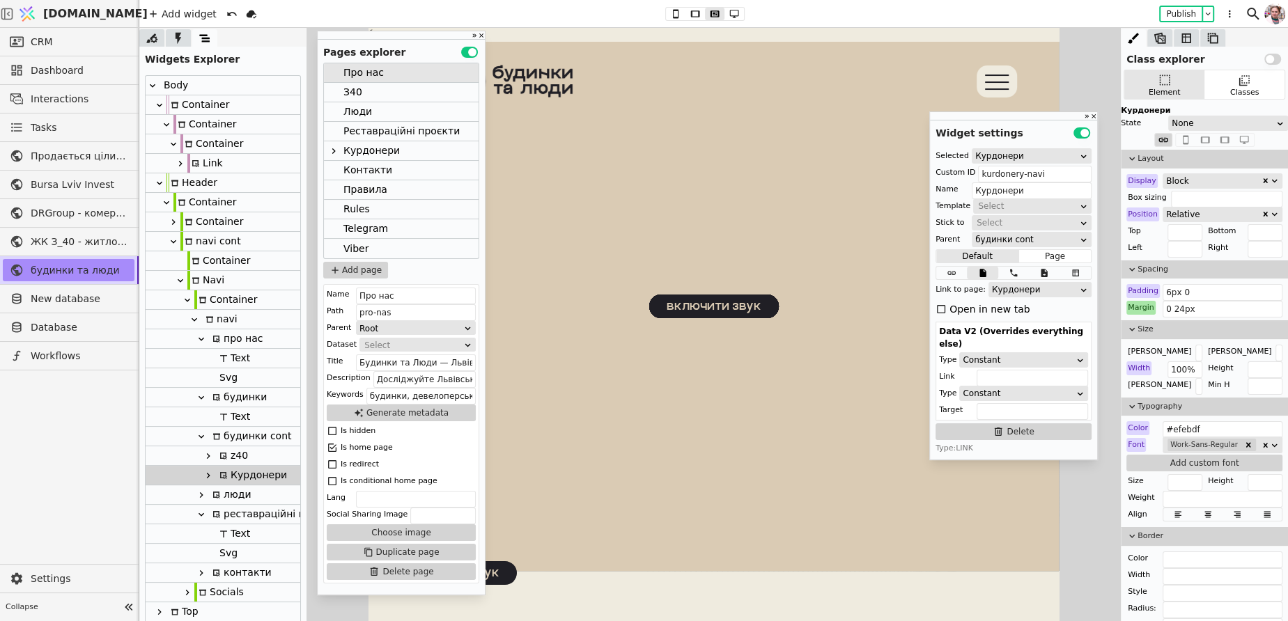
type input "z40-navi"
type input "z40"
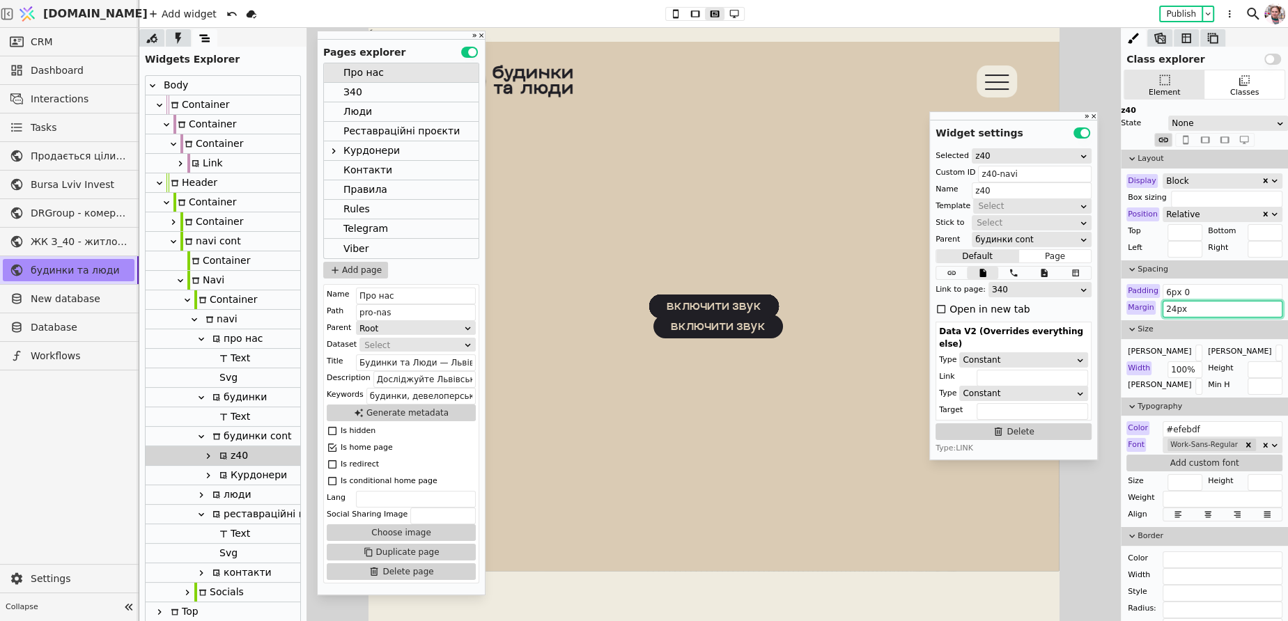
click at [1177, 315] on input "24px" at bounding box center [1222, 309] width 120 height 17
paste input "0"
type input "0 24px"
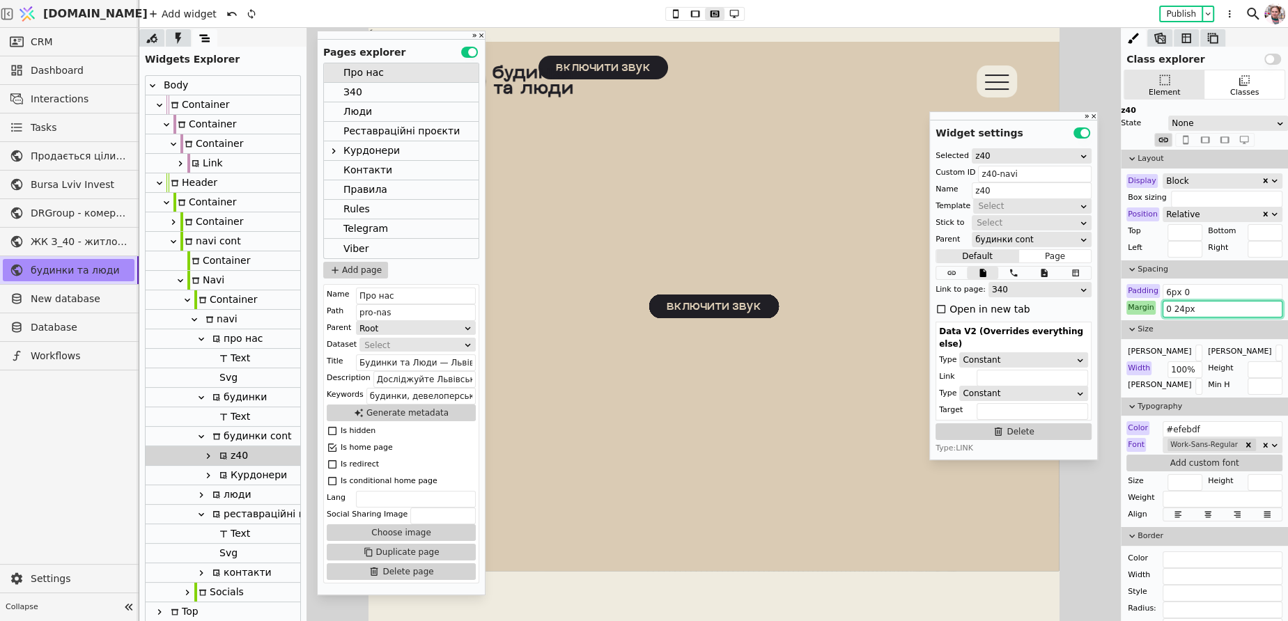
click at [368, 85] on div "З40" at bounding box center [401, 93] width 155 height 20
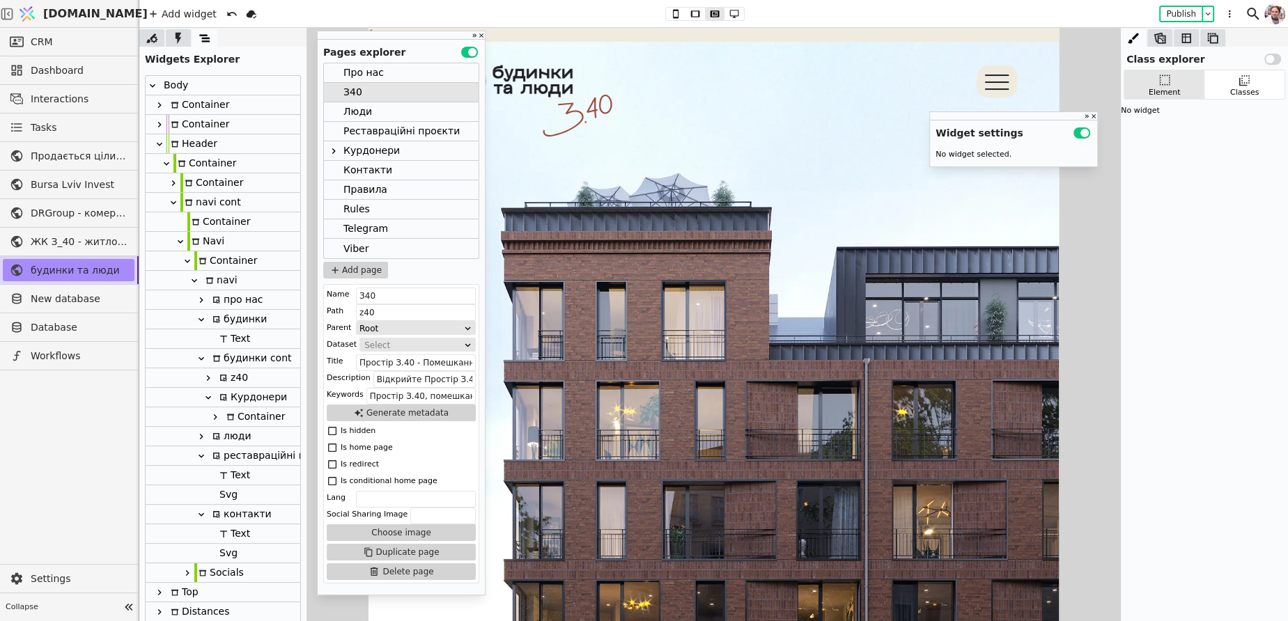
click at [235, 376] on div "z40" at bounding box center [231, 377] width 33 height 19
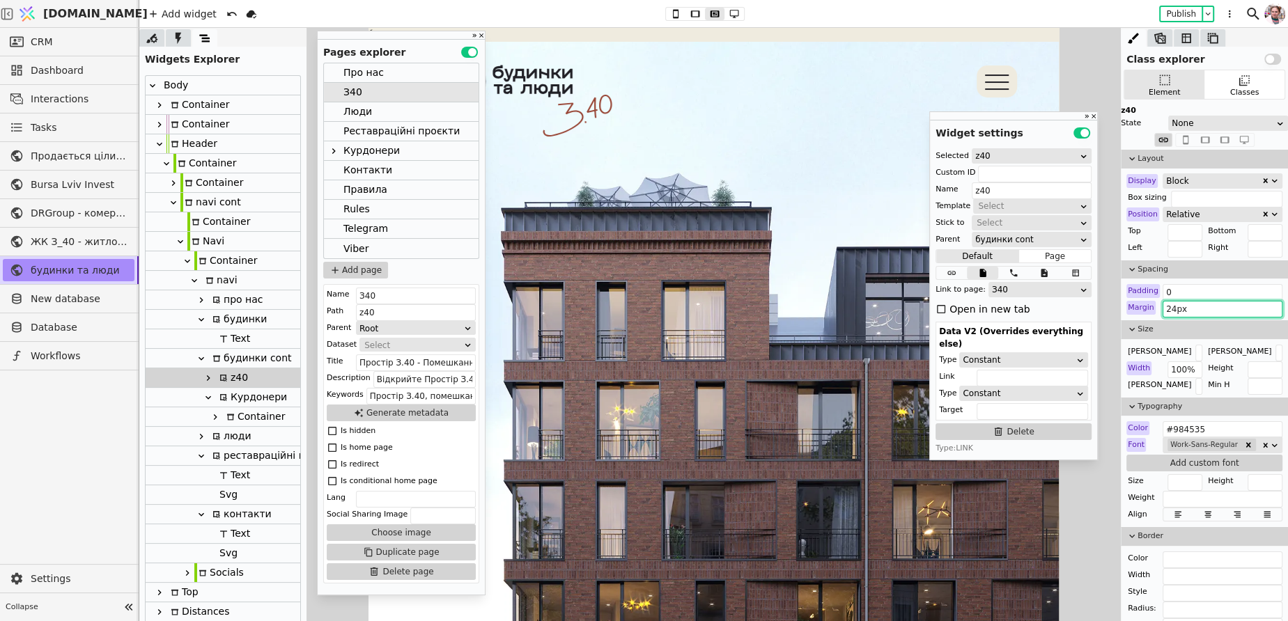
click at [1171, 310] on input "24px" at bounding box center [1222, 309] width 120 height 17
paste input "0"
type input "0 24px"
click at [266, 401] on div "Курдонери" at bounding box center [251, 397] width 72 height 19
type input "kurdonery-navi"
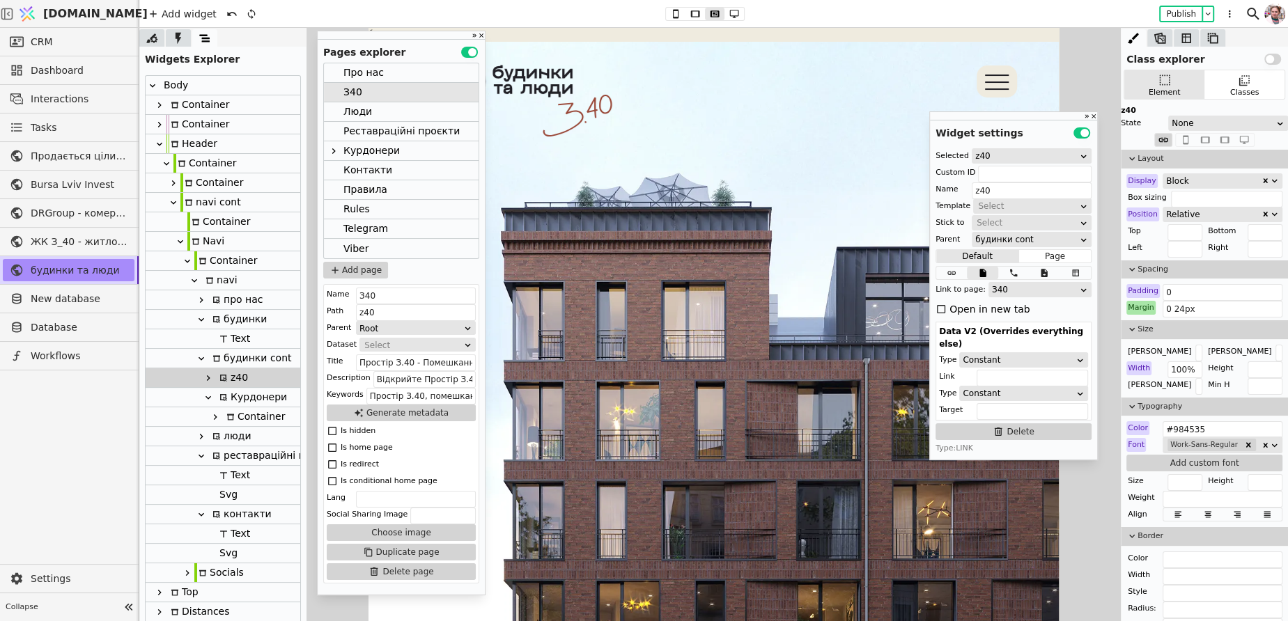
type input "Курдонери"
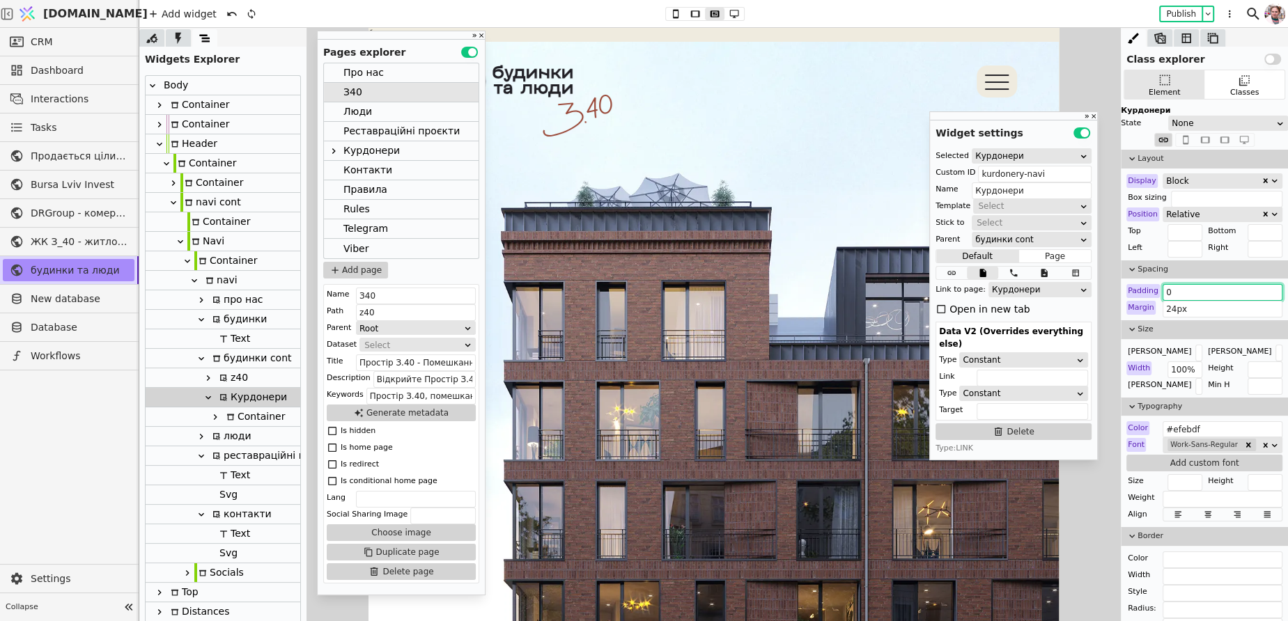
click at [1192, 296] on input "0" at bounding box center [1222, 292] width 120 height 17
click at [1192, 312] on input "24px" at bounding box center [1222, 309] width 120 height 17
paste input "0"
type input "0 24px"
click at [348, 109] on div "Люди" at bounding box center [357, 111] width 29 height 19
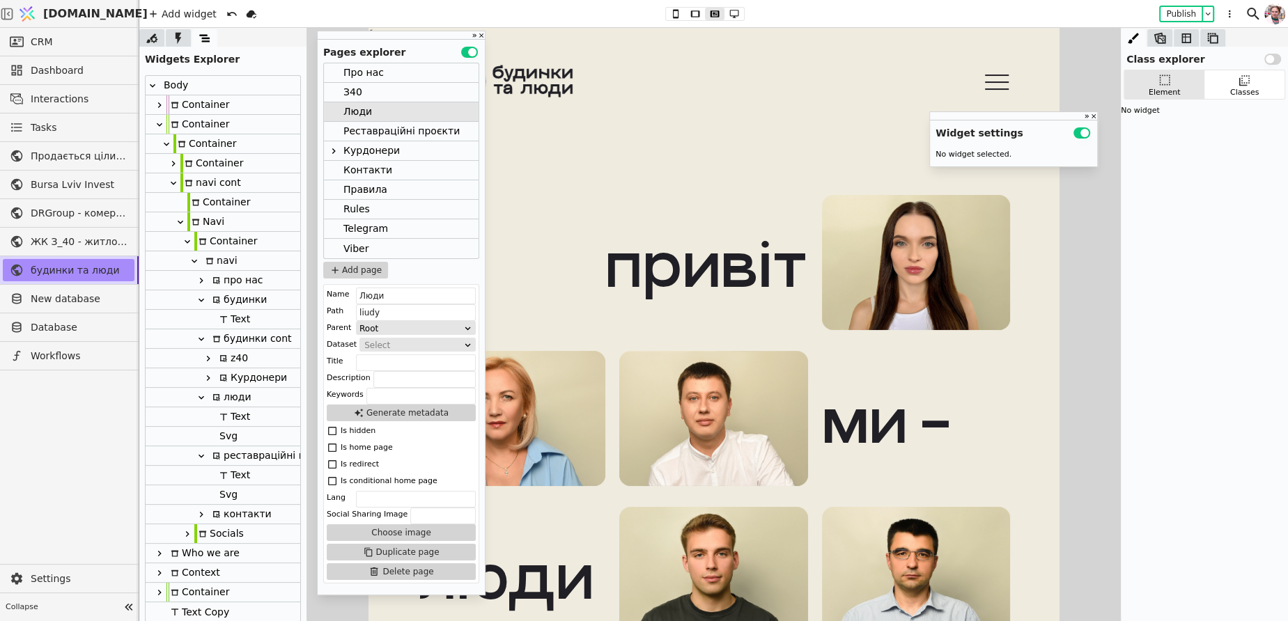
click at [238, 361] on div "z40" at bounding box center [231, 358] width 33 height 19
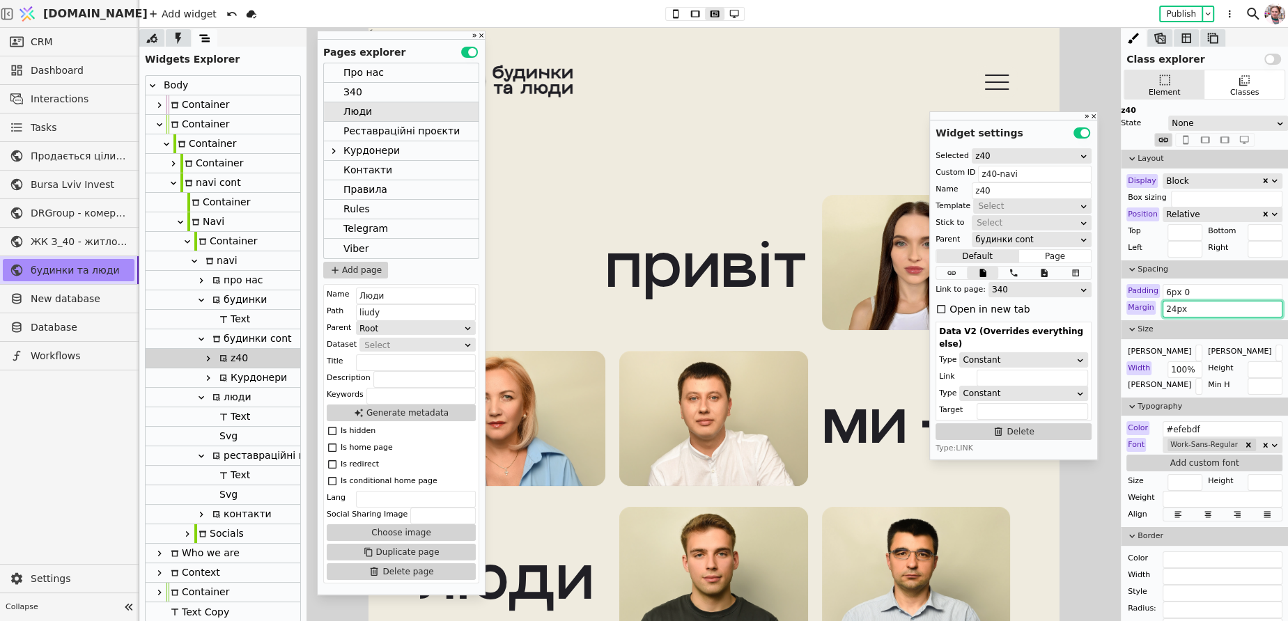
click at [1206, 311] on input "24px" at bounding box center [1222, 309] width 120 height 17
paste input "0"
type input "0 24px"
click at [239, 385] on div "Курдонери" at bounding box center [251, 377] width 72 height 19
type input "kurdonery-navi"
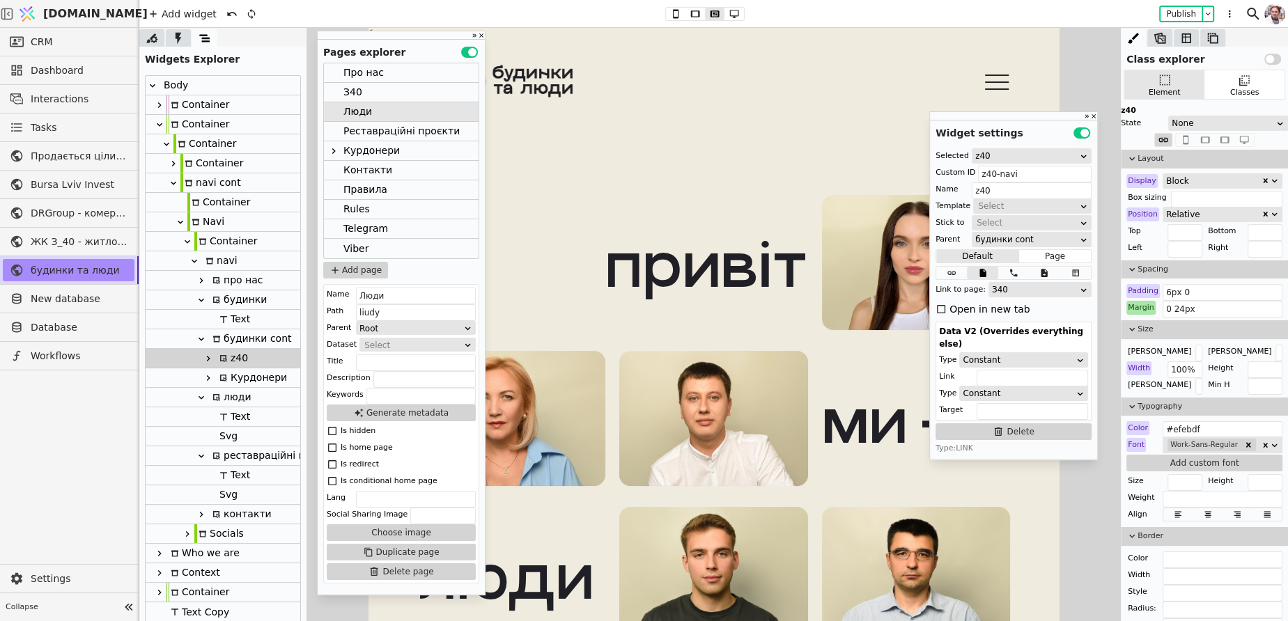
type input "Курдонери"
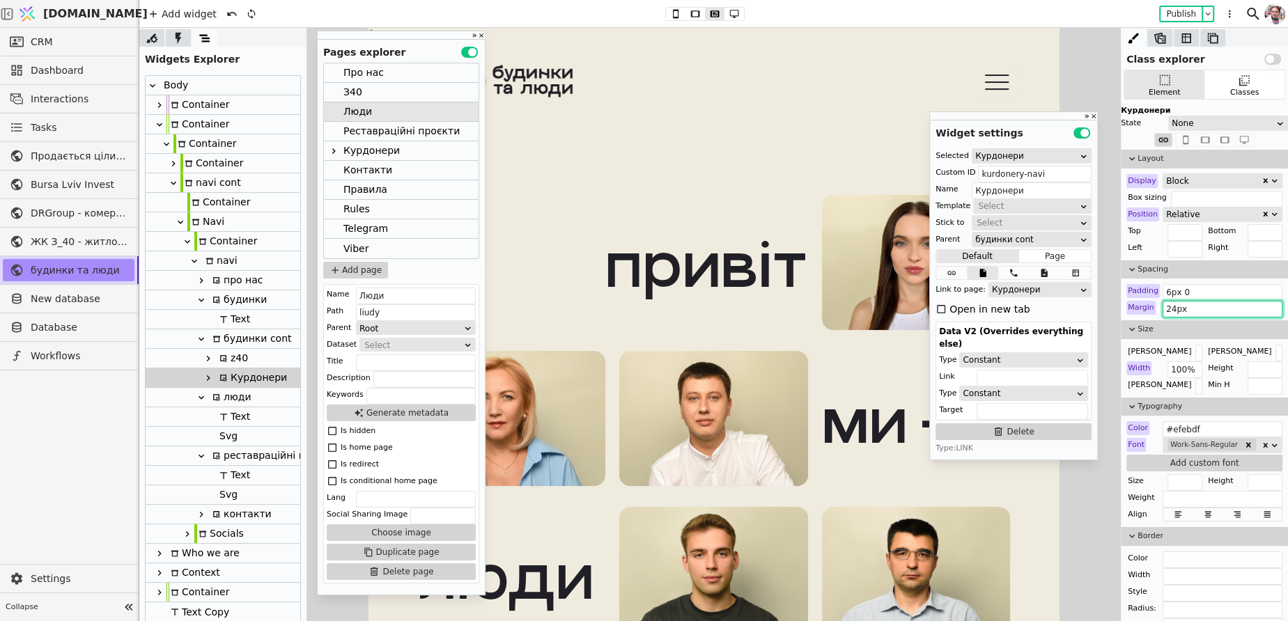
click at [1188, 304] on input "24px" at bounding box center [1222, 309] width 120 height 17
paste input "0"
type input "0 24px"
click at [359, 137] on div "Реставраційні проєкти" at bounding box center [401, 131] width 116 height 19
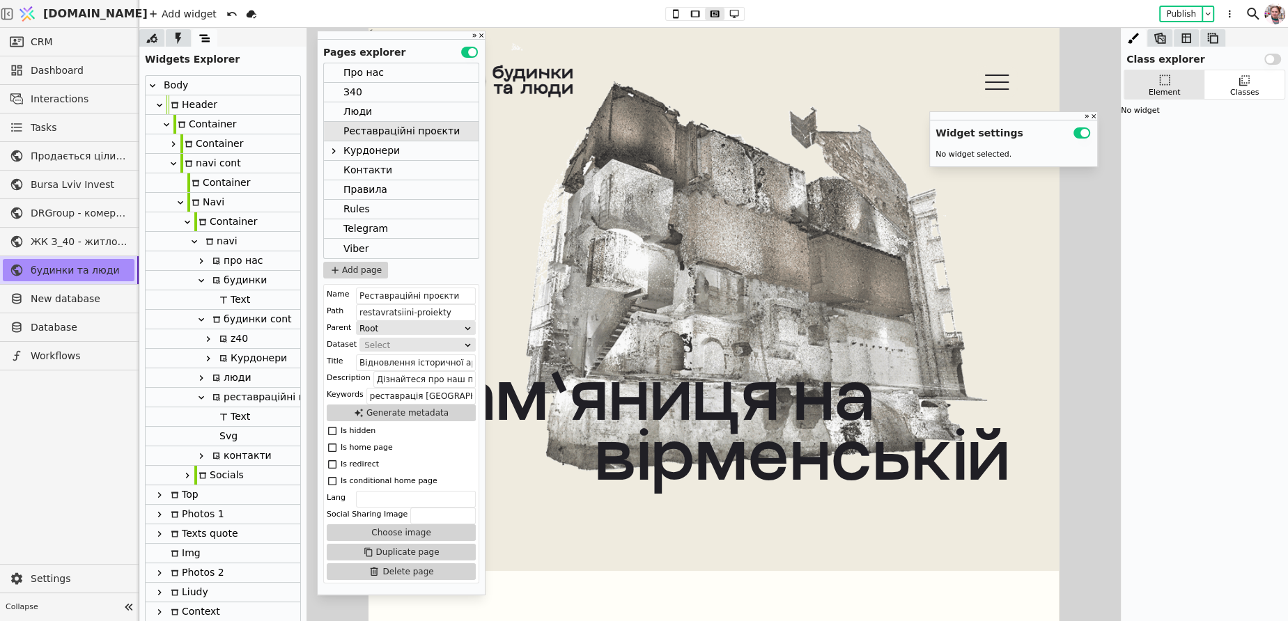
click at [233, 334] on div "z40" at bounding box center [231, 338] width 33 height 19
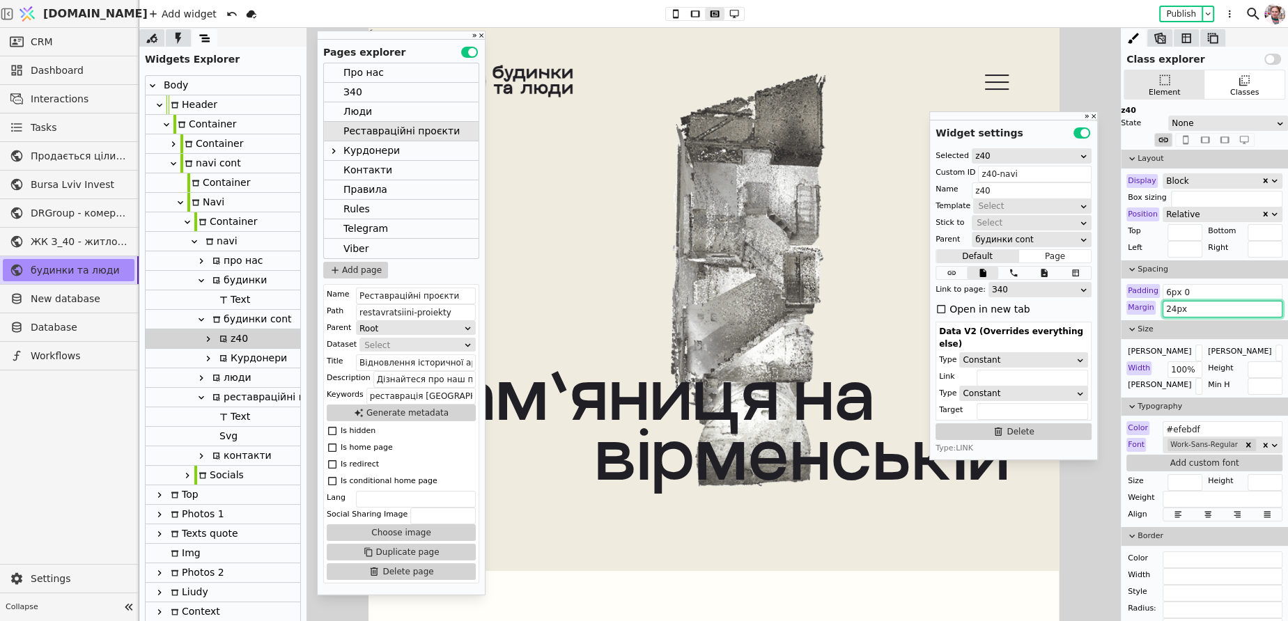
click at [1174, 311] on input "24px" at bounding box center [1222, 309] width 120 height 17
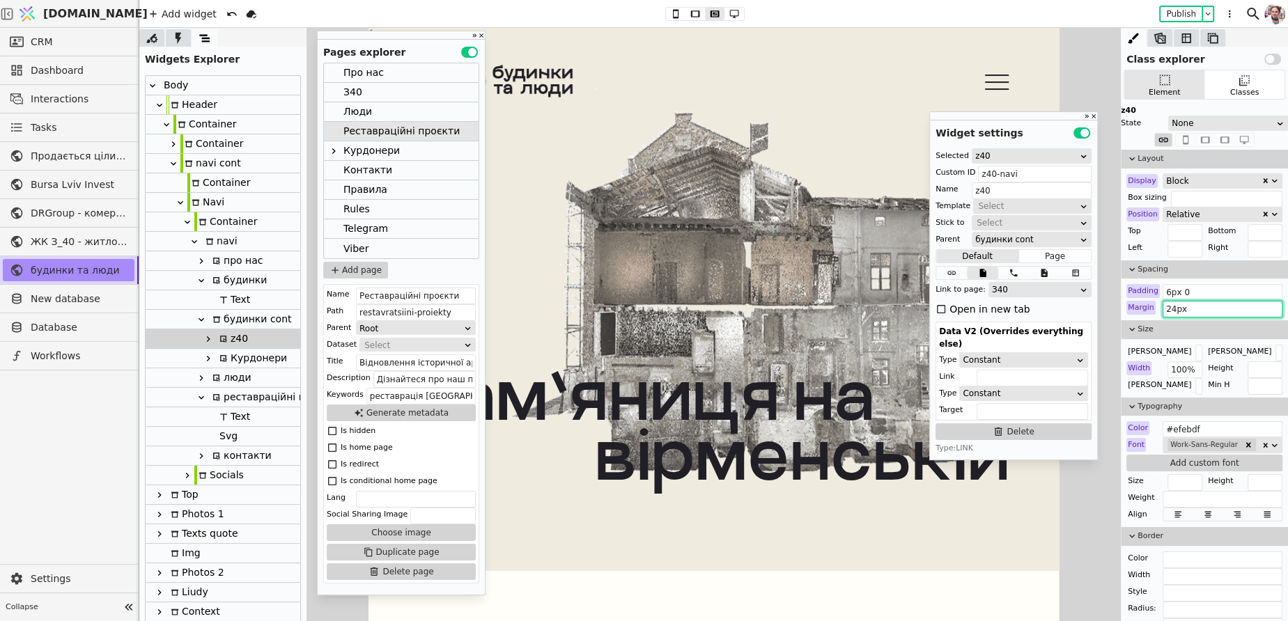
paste input "0"
type input "0 24px"
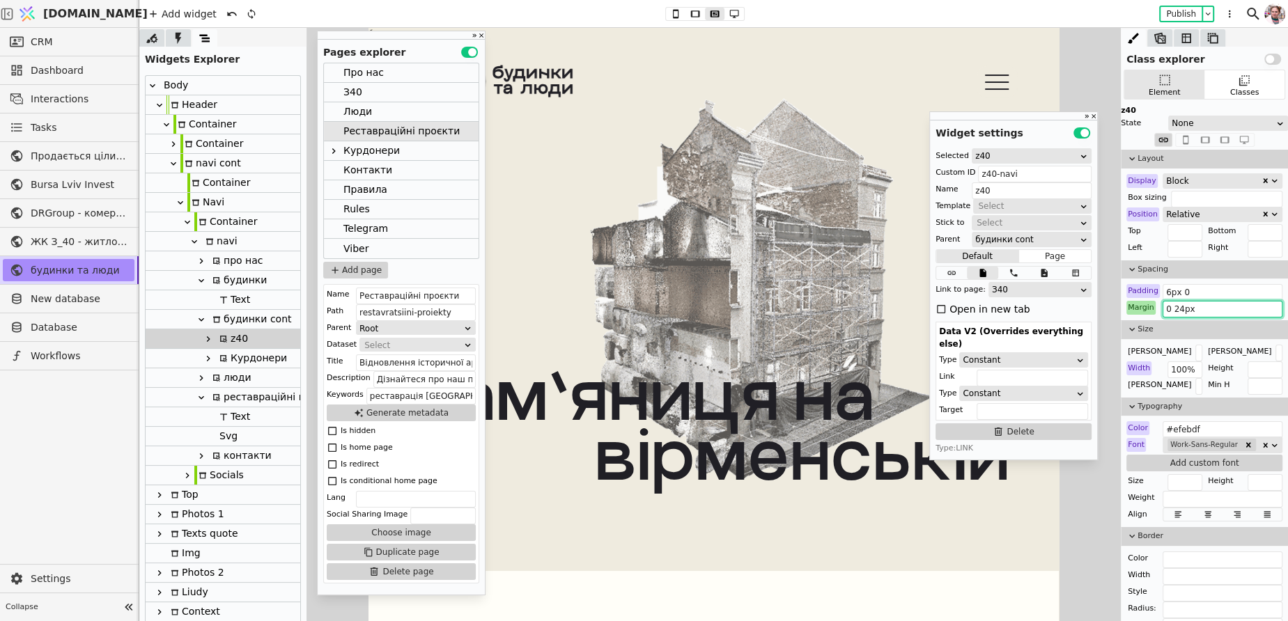
click at [222, 359] on icon at bounding box center [223, 359] width 8 height 8
type input "kurdonery-navi"
type input "Курдонери"
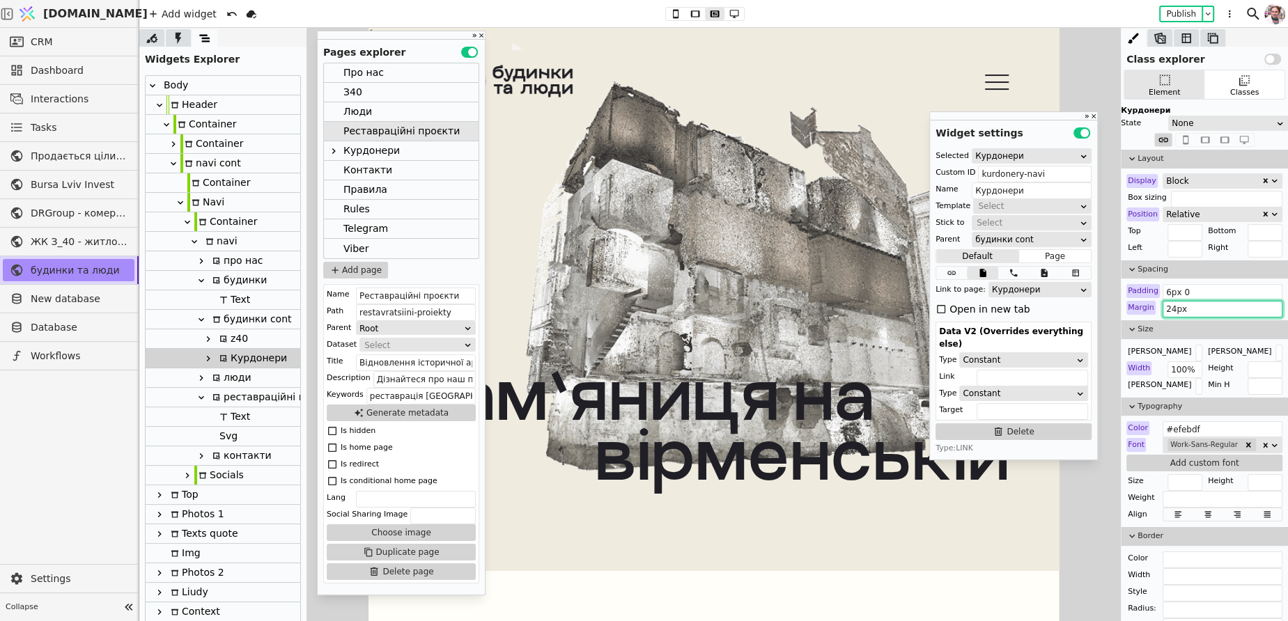
click at [1195, 309] on input "24px" at bounding box center [1222, 309] width 120 height 17
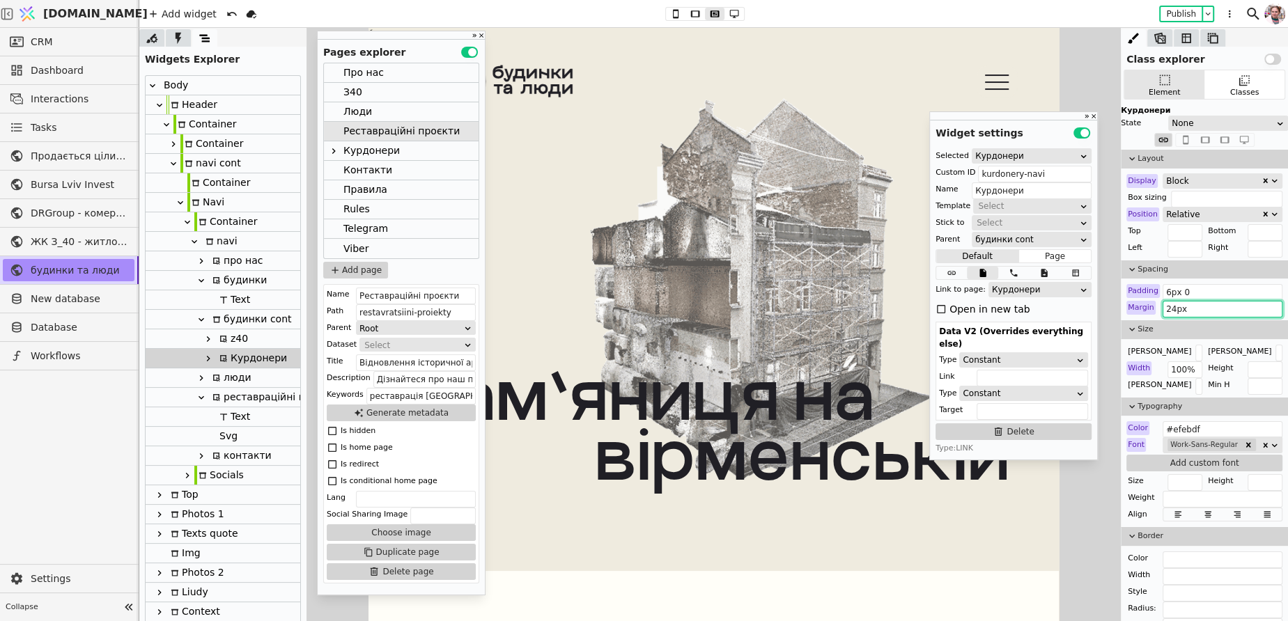
paste input "0"
type input "0 24px"
click at [391, 157] on div "Курдонери" at bounding box center [371, 150] width 56 height 19
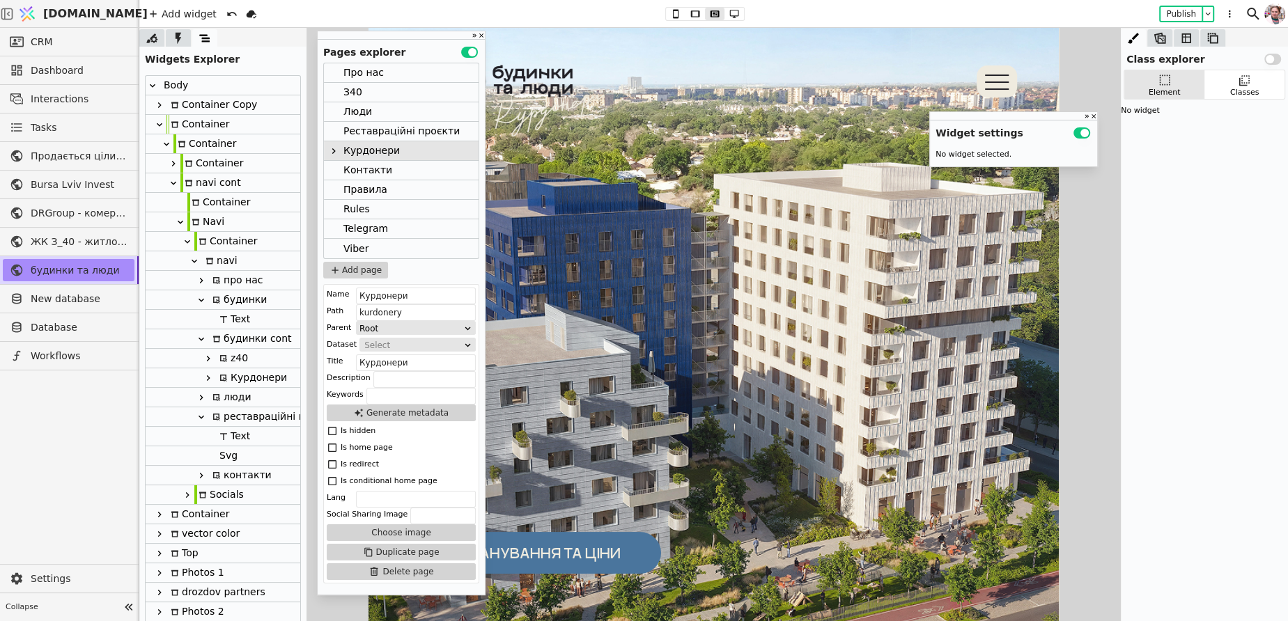
click at [244, 360] on div "z40" at bounding box center [231, 358] width 33 height 19
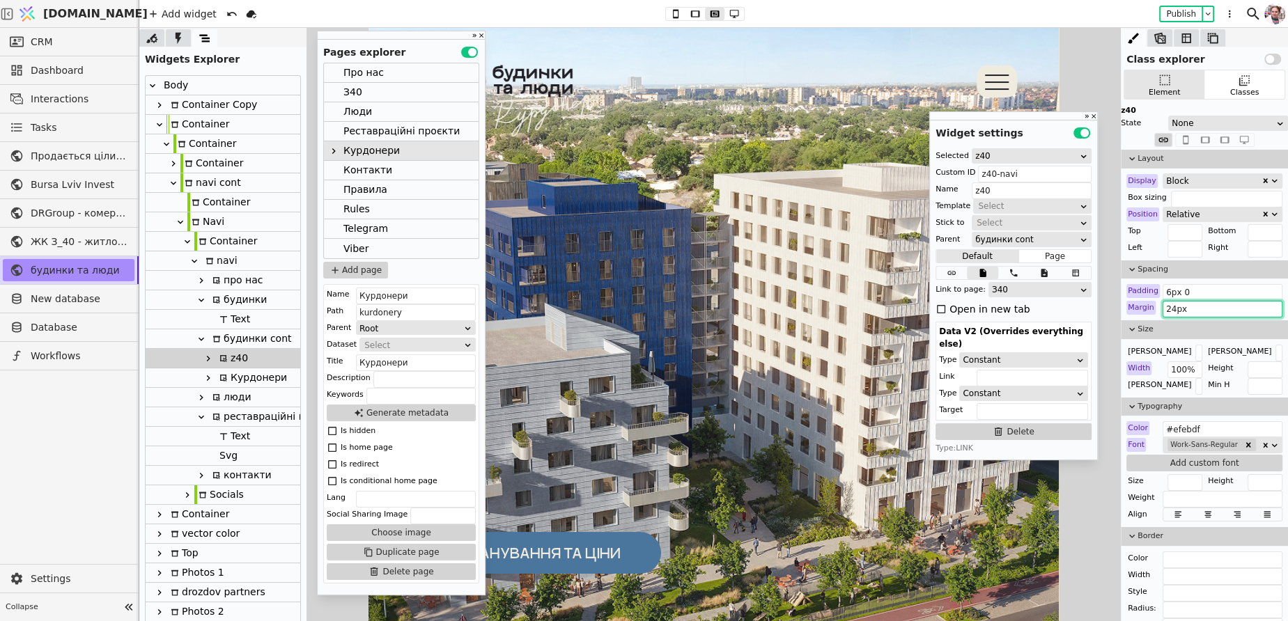
click at [1185, 313] on input "24px" at bounding box center [1222, 309] width 120 height 17
paste input "0"
type input "0 24px"
click at [223, 376] on icon at bounding box center [223, 378] width 8 height 8
type input "Курдонери"
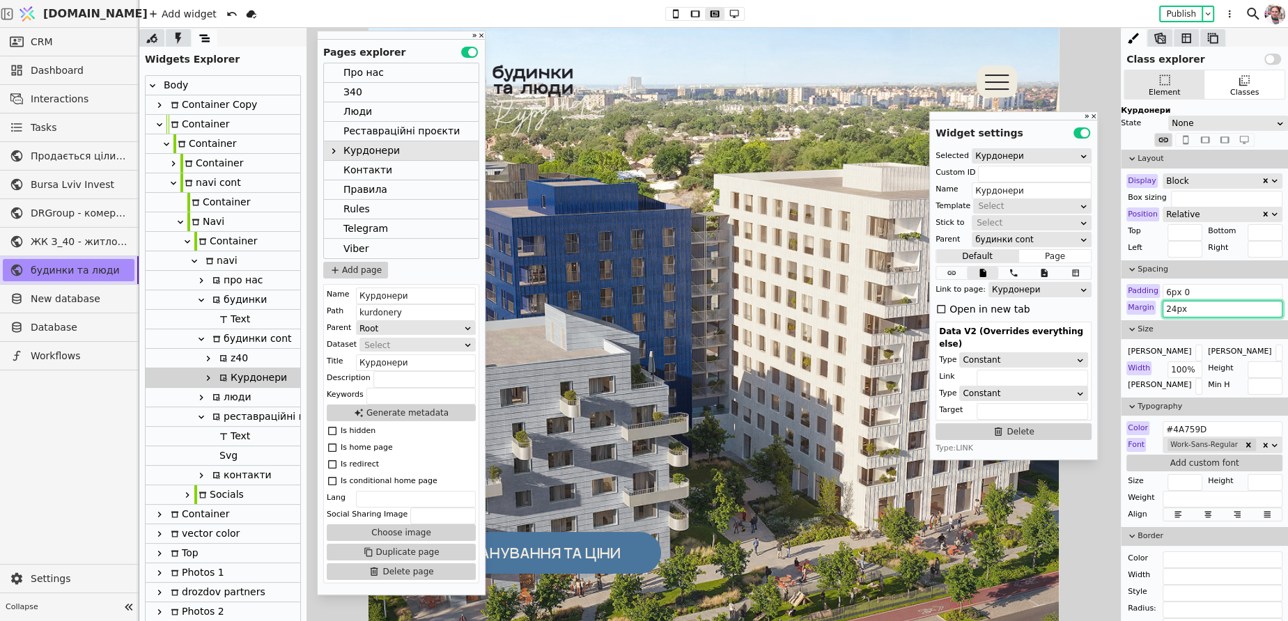
click at [1172, 309] on input "24px" at bounding box center [1222, 309] width 120 height 17
paste input "0"
type input "0 24px"
click at [359, 174] on div "Контакти" at bounding box center [367, 170] width 49 height 19
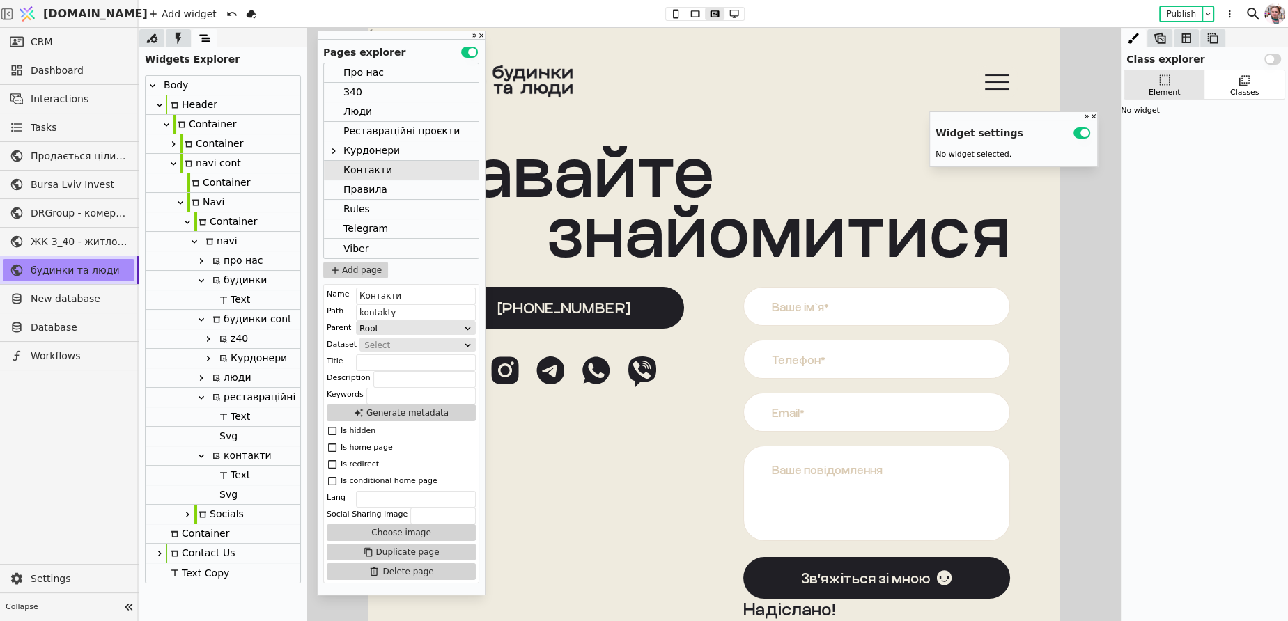
click at [235, 341] on div "z40" at bounding box center [231, 338] width 33 height 19
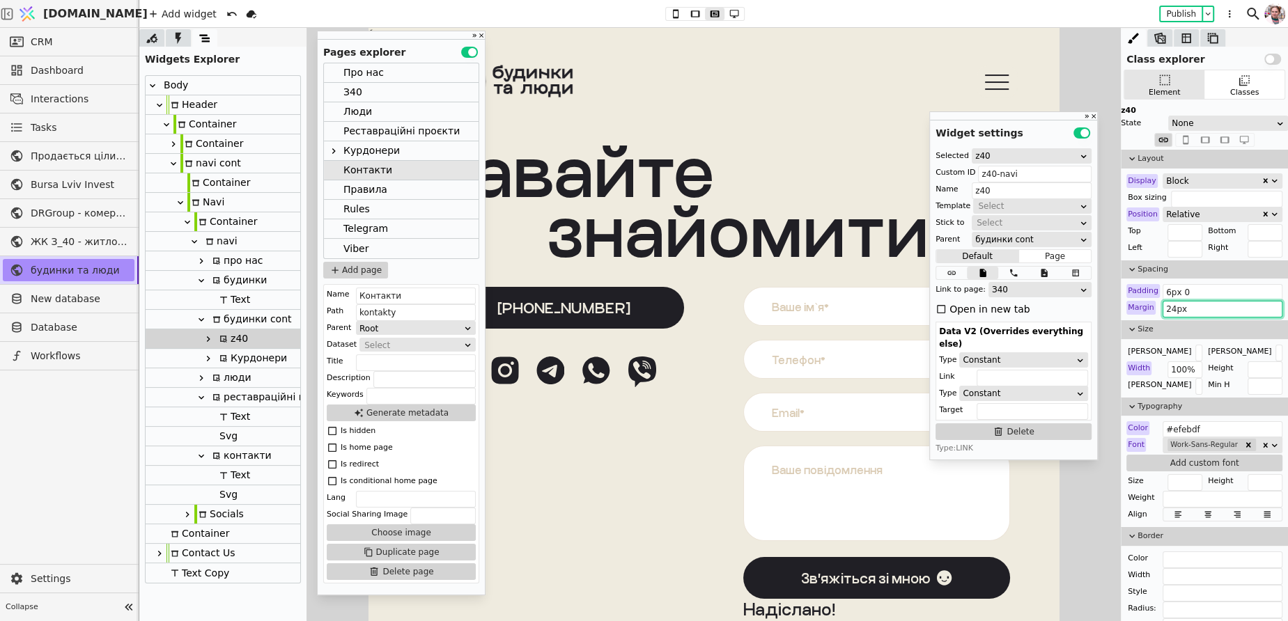
click at [1174, 306] on input "24px" at bounding box center [1222, 309] width 120 height 17
paste input "0"
type input "0 24px"
click at [260, 355] on div "Курдонери" at bounding box center [251, 358] width 72 height 19
type input "kurdonery-navi"
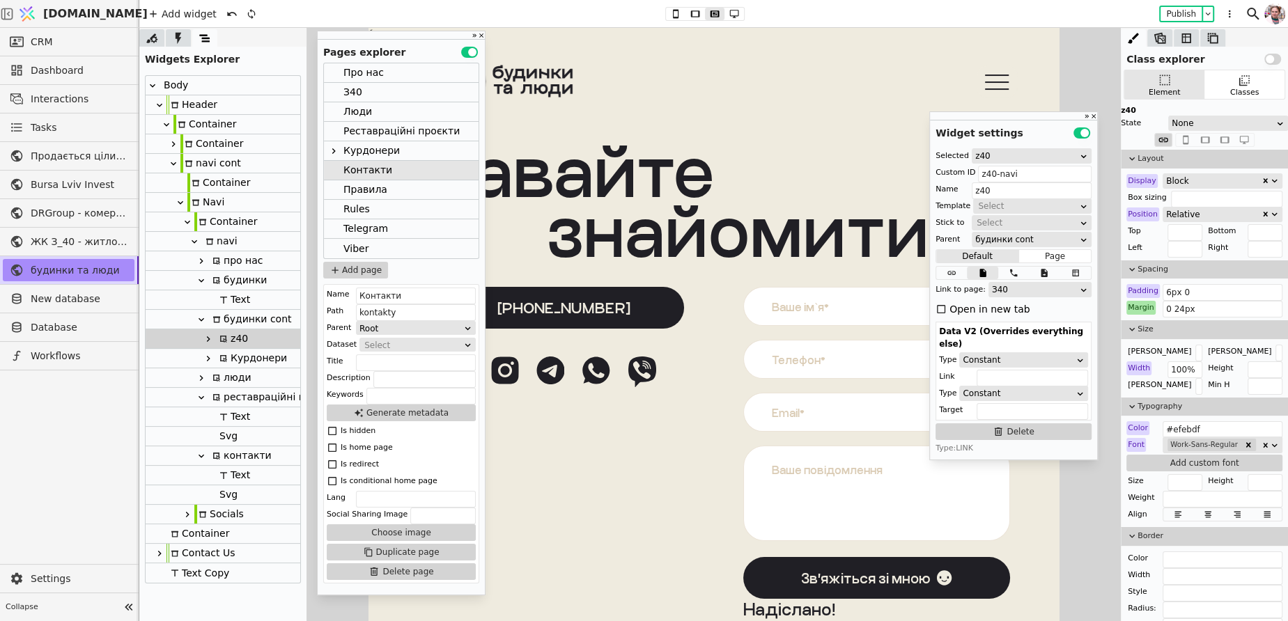
type input "Курдонери"
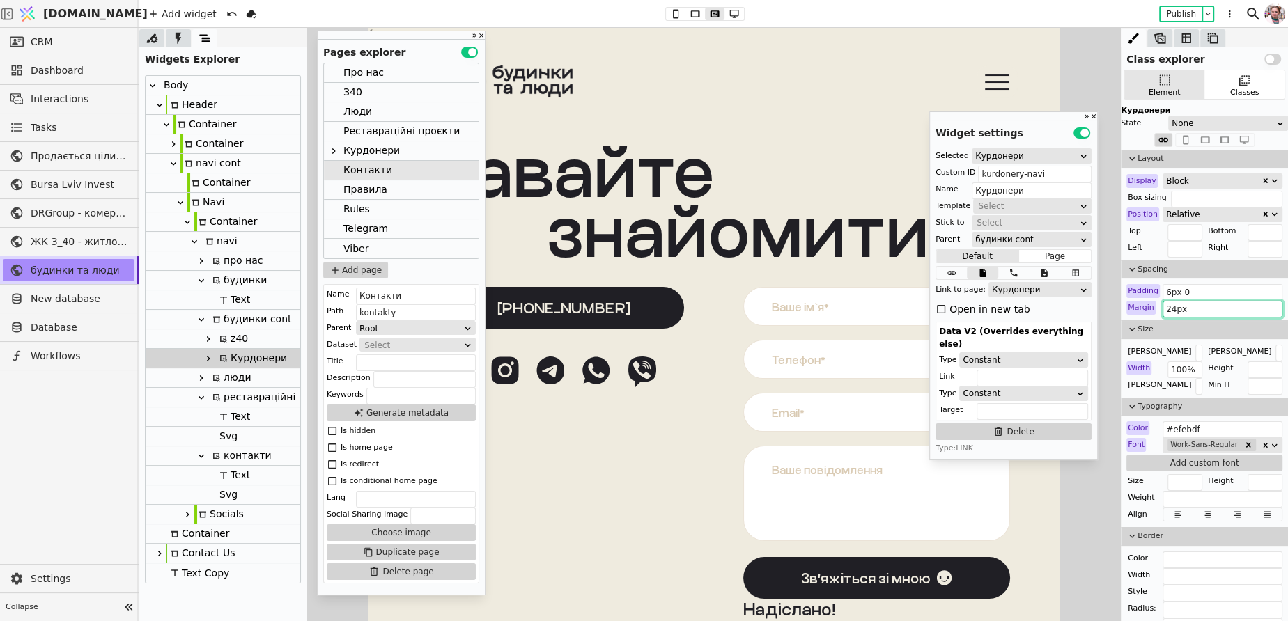
click at [1180, 306] on input "24px" at bounding box center [1222, 309] width 120 height 17
paste input "0"
type input "0 24px"
click at [1186, 19] on button "Publish" at bounding box center [1180, 14] width 41 height 14
click at [236, 318] on div "будинки cont" at bounding box center [249, 319] width 83 height 19
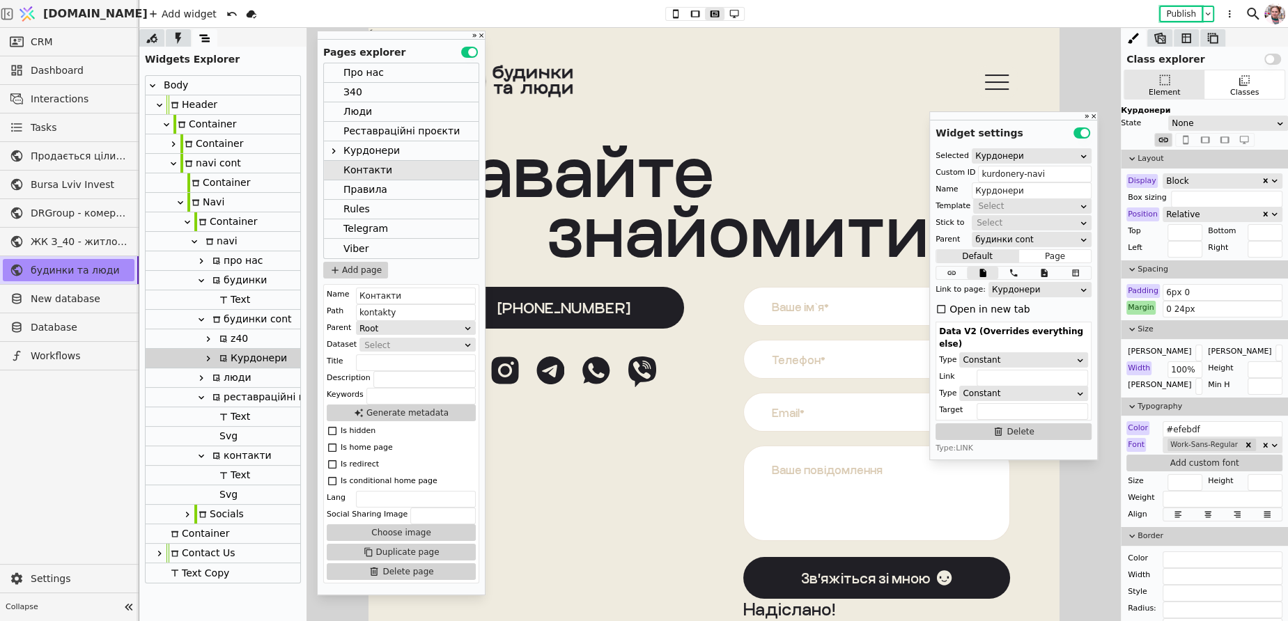
type input "будинки cont"
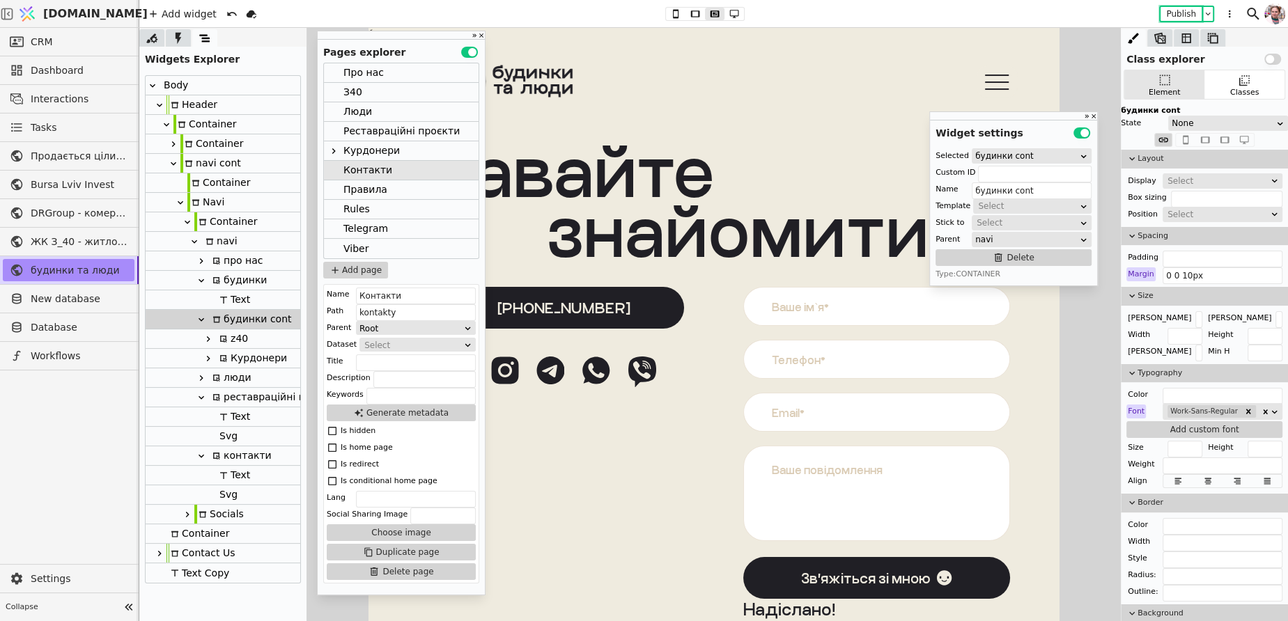
click at [228, 287] on div "будинки" at bounding box center [237, 280] width 59 height 19
type input "budynky-button"
type input "будинки"
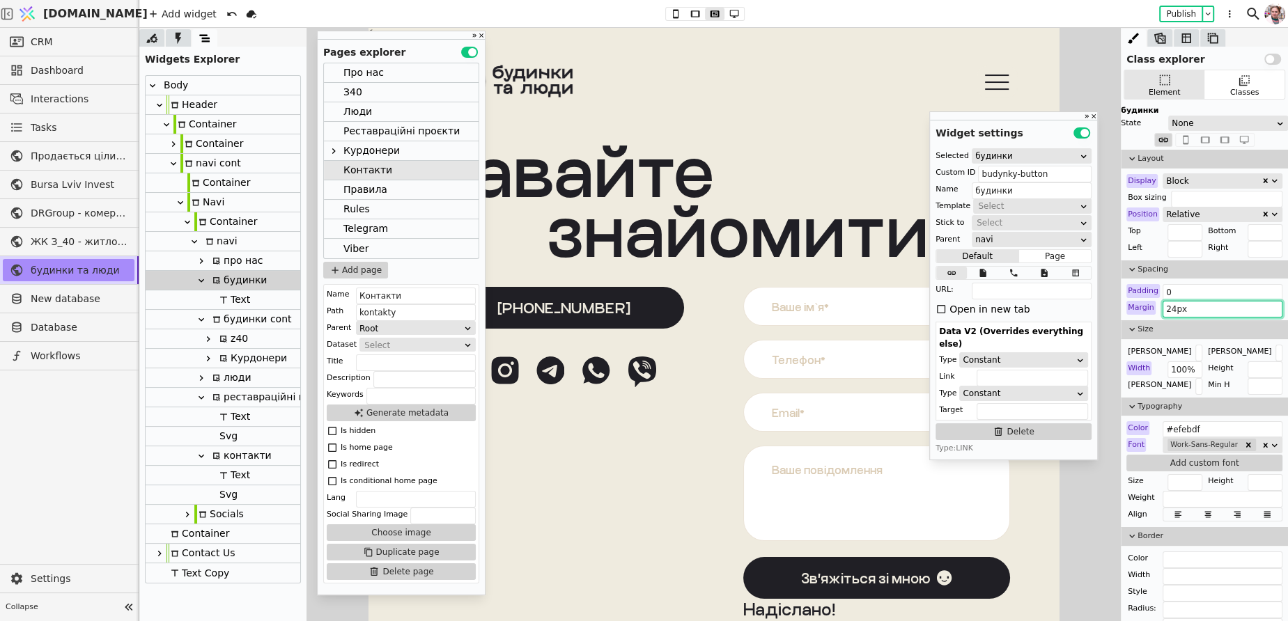
click at [1207, 307] on input "24px" at bounding box center [1222, 309] width 120 height 17
type input "24px 24px 0 24px"
click at [350, 148] on div "Курдонери" at bounding box center [371, 150] width 56 height 19
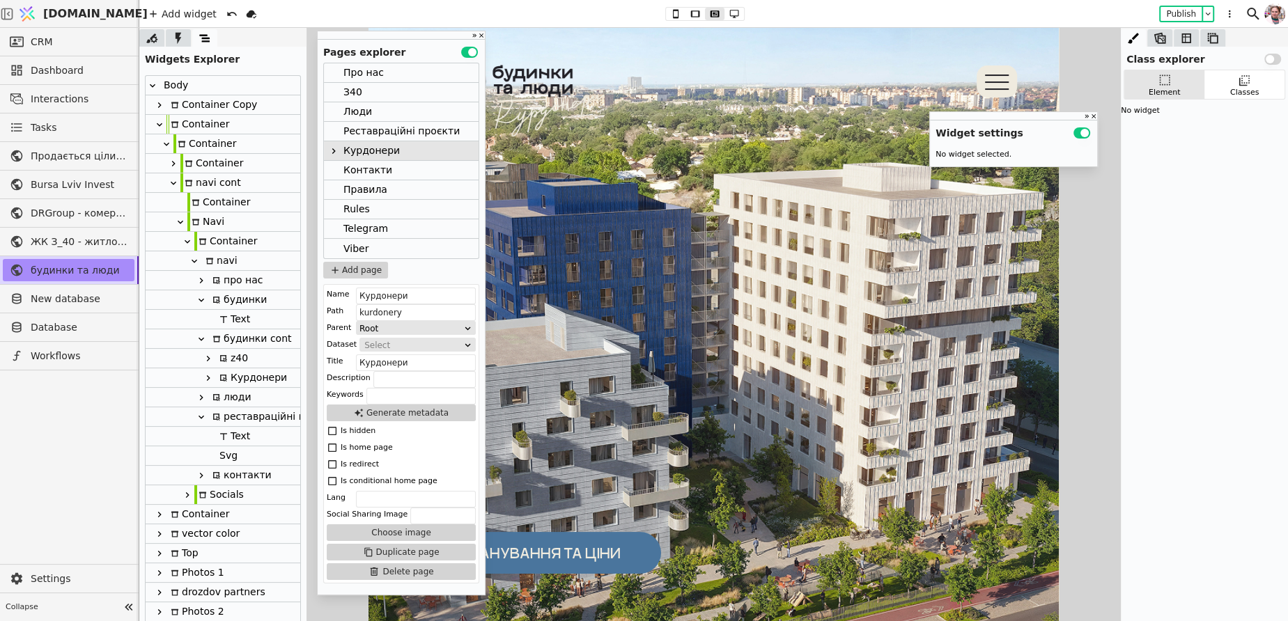
click at [254, 304] on div "будинки" at bounding box center [237, 299] width 59 height 19
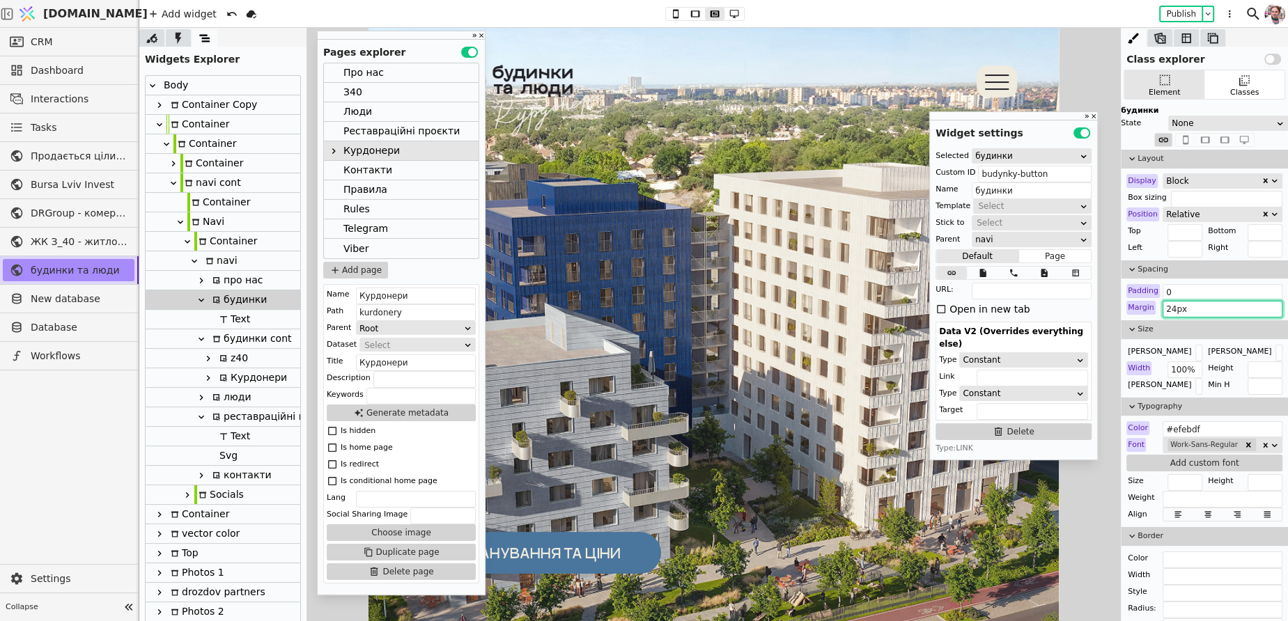
click at [1178, 306] on input "24px" at bounding box center [1222, 309] width 120 height 17
paste input "24px 0 24px"
type input "24px 24px 0 24px"
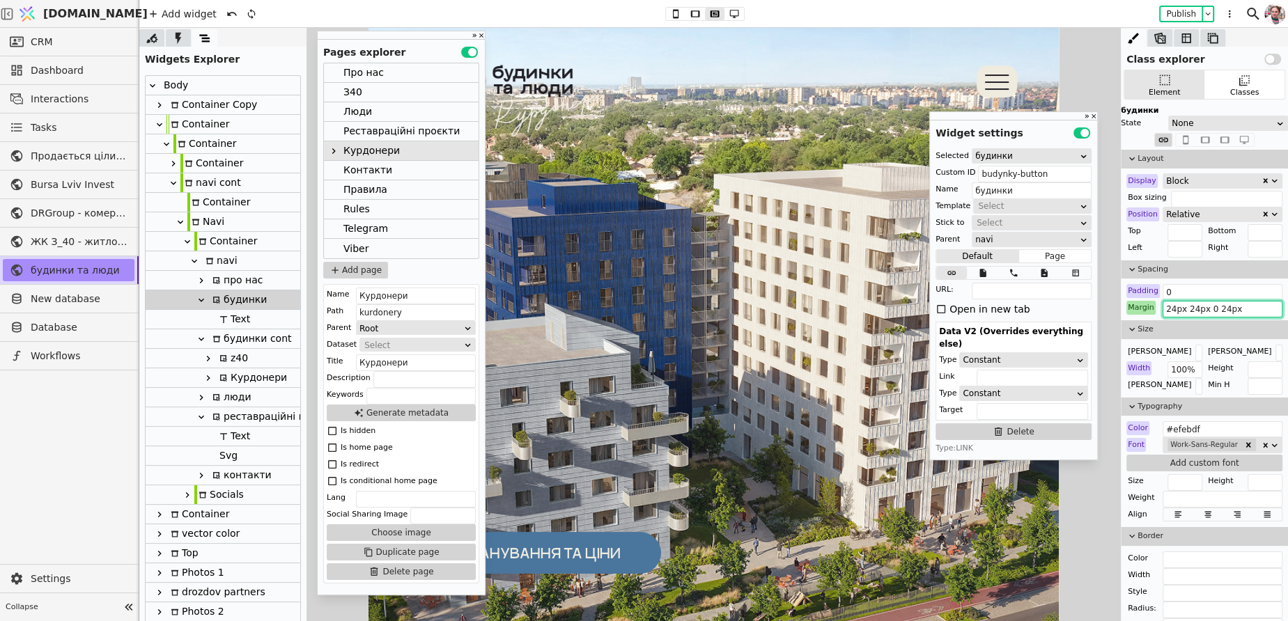
click at [378, 135] on div "Реставраційні проєкти" at bounding box center [401, 131] width 116 height 19
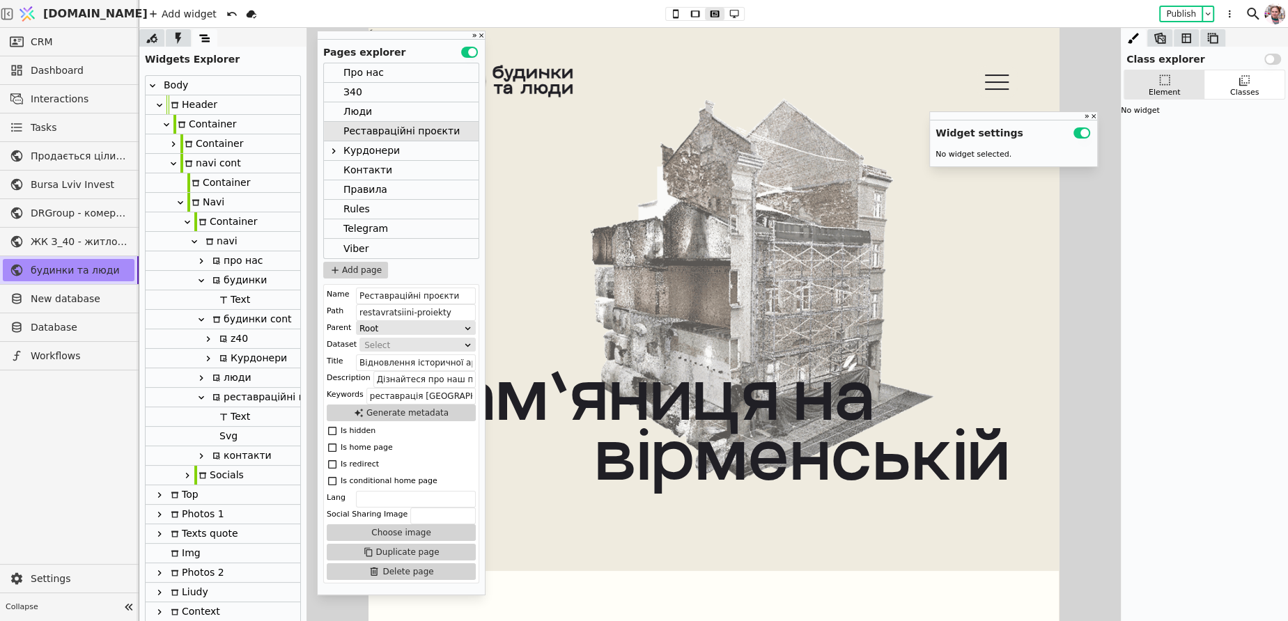
click at [247, 283] on div "будинки" at bounding box center [237, 280] width 59 height 19
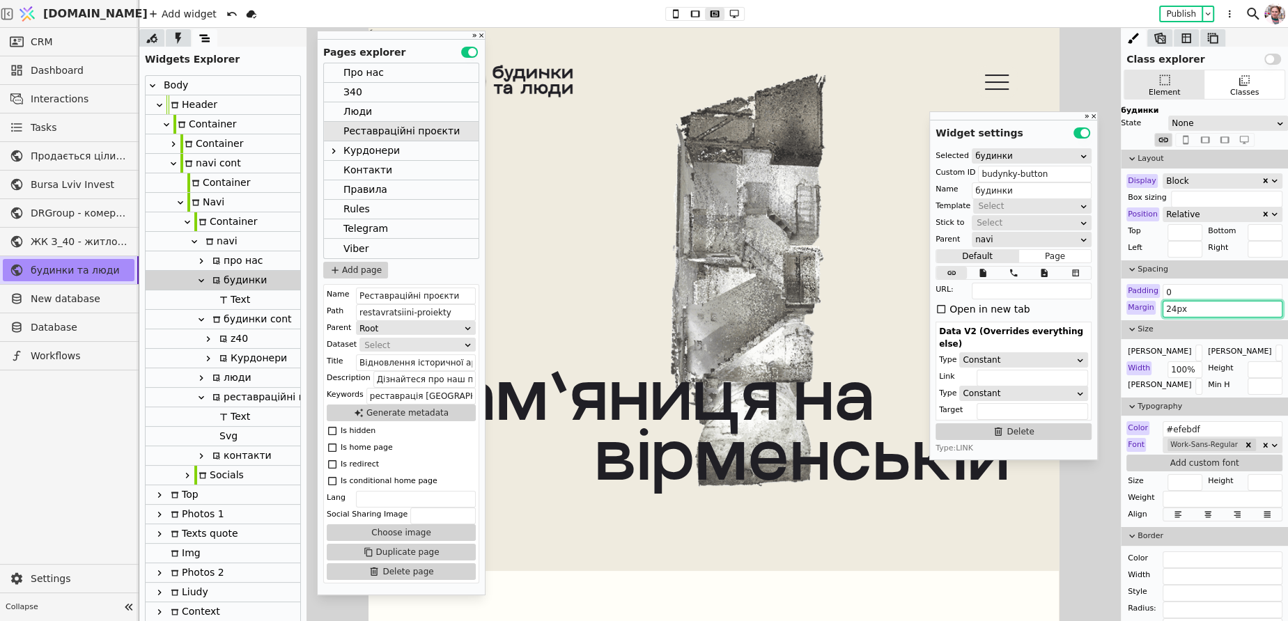
click at [1184, 309] on input "24px" at bounding box center [1222, 309] width 120 height 17
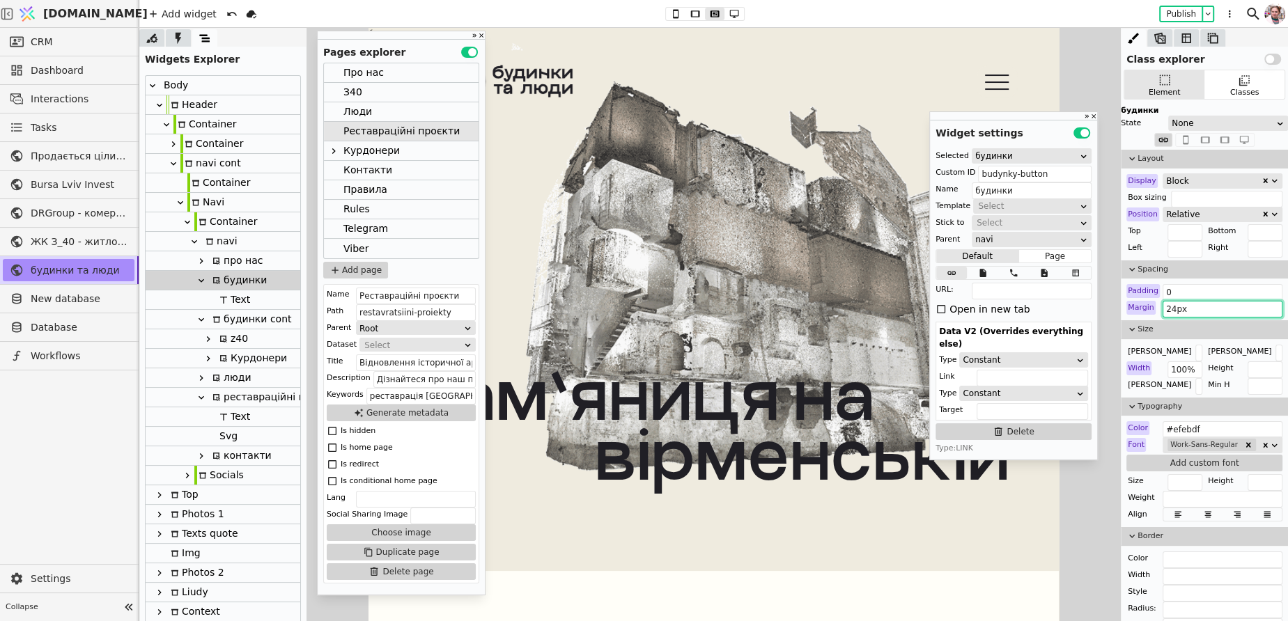
click at [1184, 309] on input "24px" at bounding box center [1222, 309] width 120 height 17
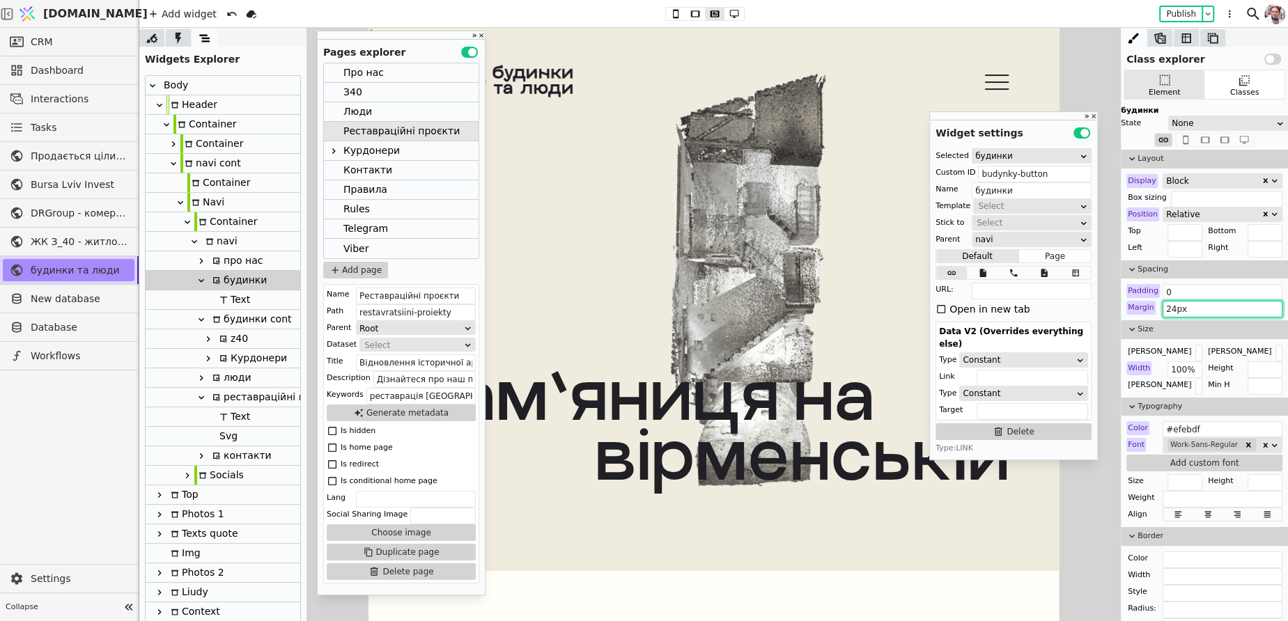
paste input "24px 0 24px"
type input "24px 24px 0 24px"
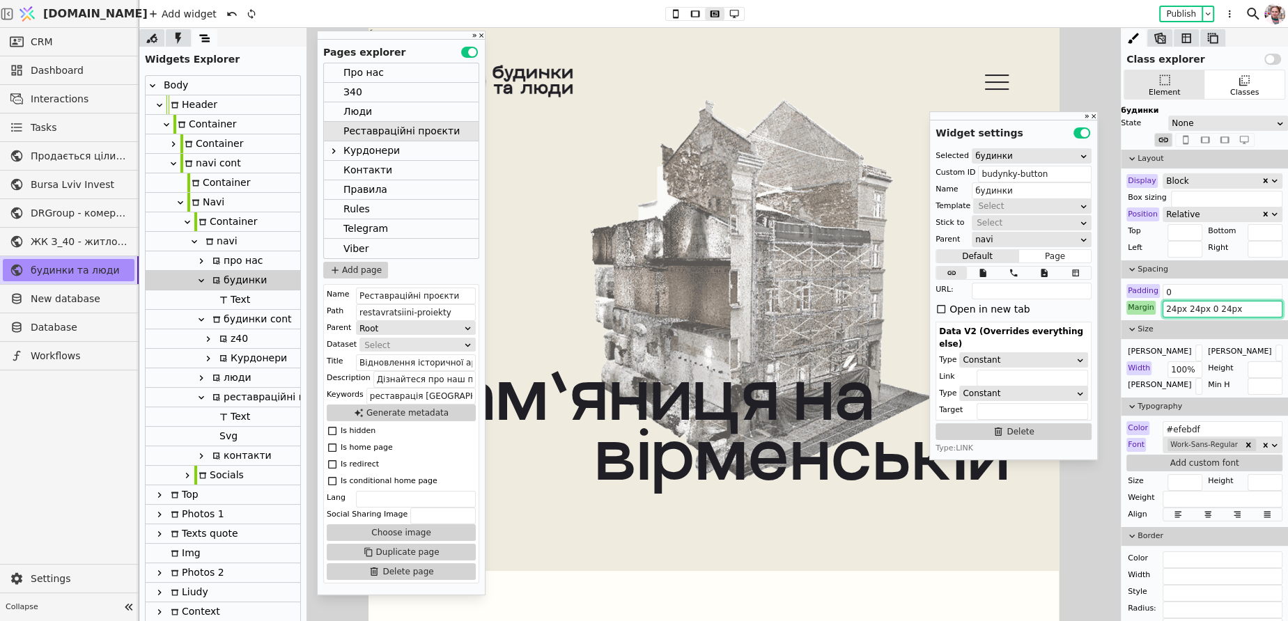
click at [396, 119] on div "Люди" at bounding box center [401, 112] width 155 height 20
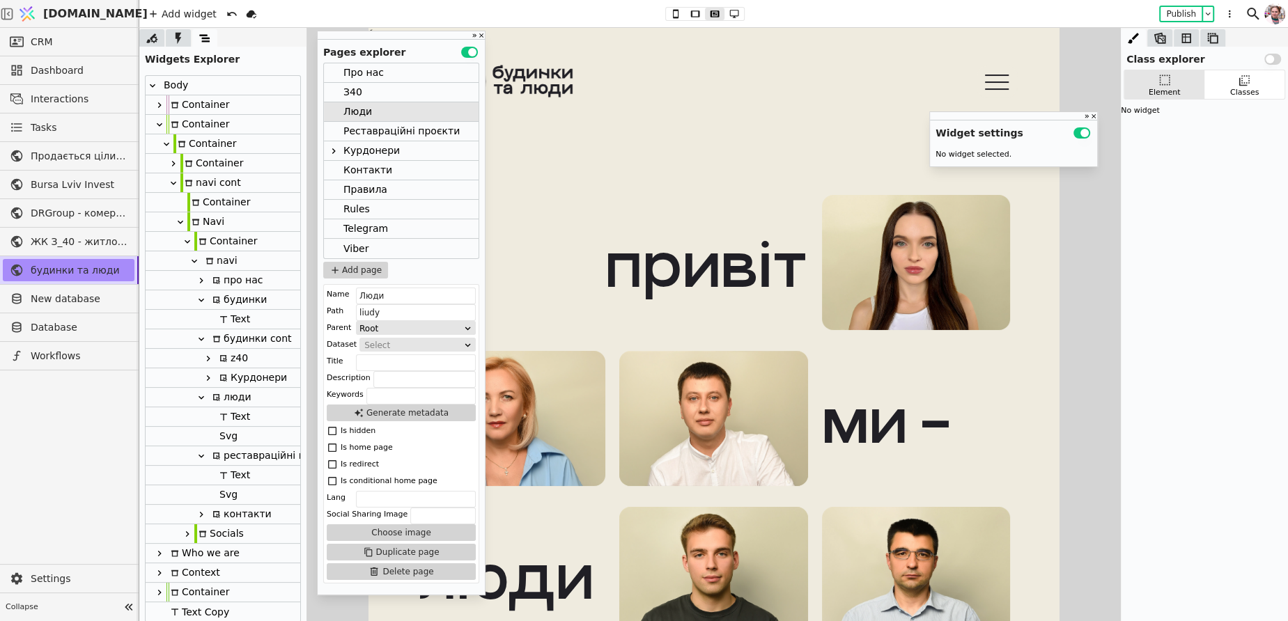
click at [247, 309] on div "будинки" at bounding box center [237, 299] width 59 height 19
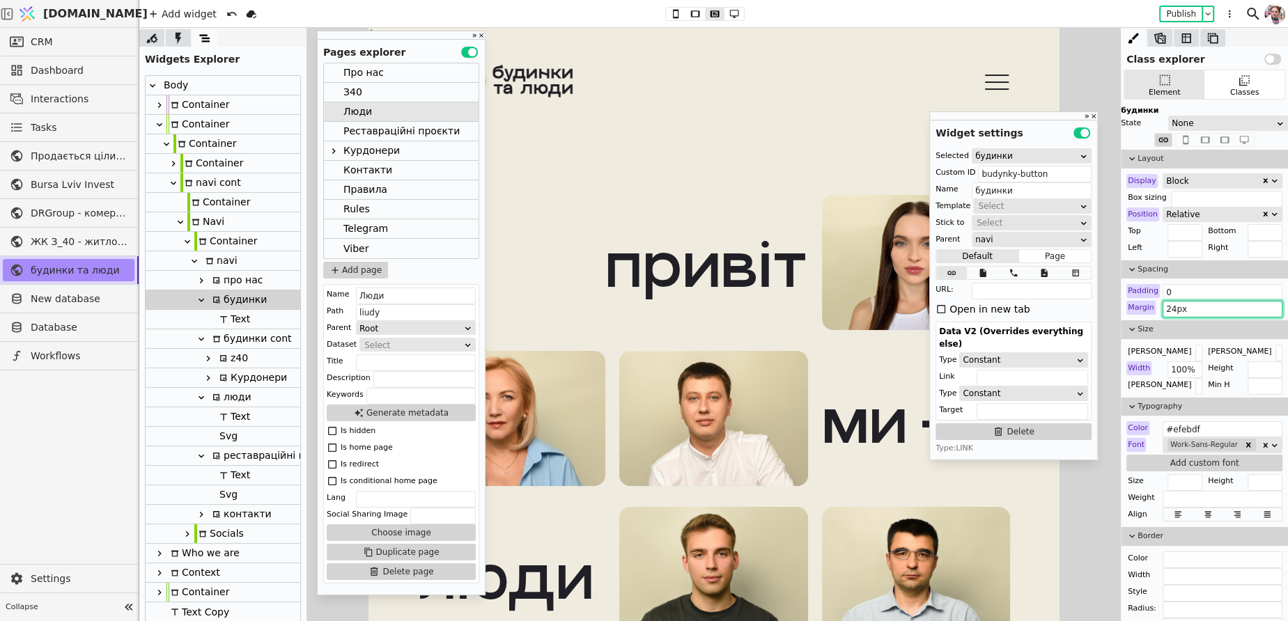
click at [1204, 313] on input "24px" at bounding box center [1222, 309] width 120 height 17
paste input "24px 0 24px"
type input "24px 24px 0 24px"
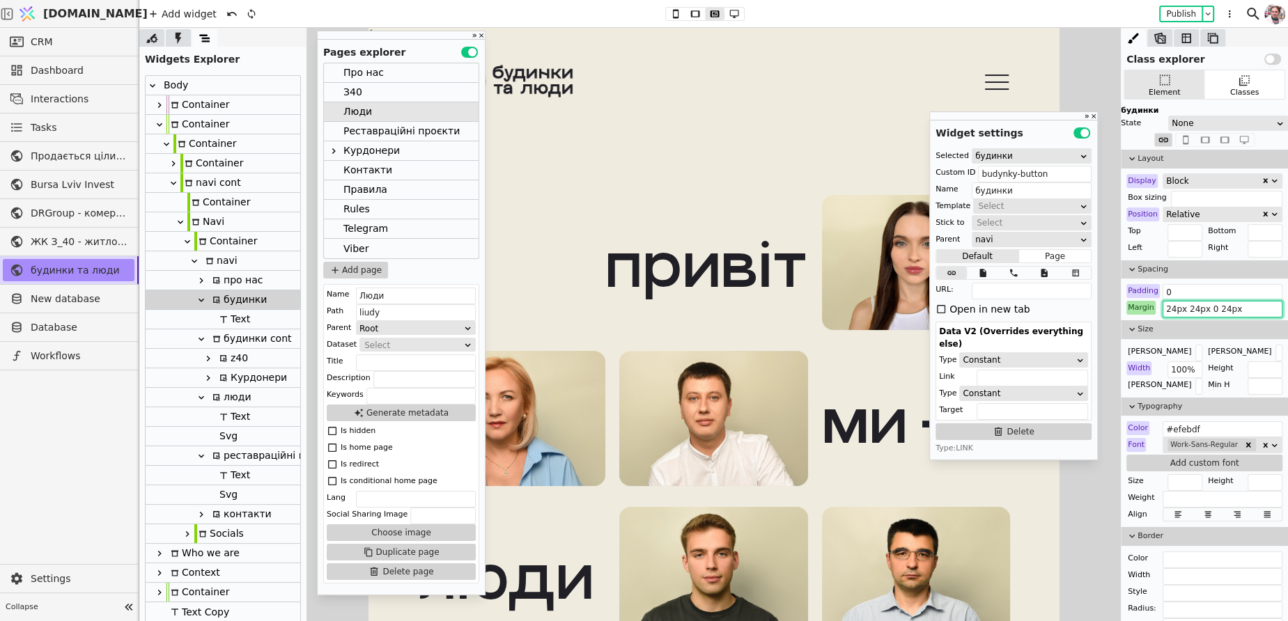
click at [361, 97] on div "З40" at bounding box center [352, 92] width 19 height 19
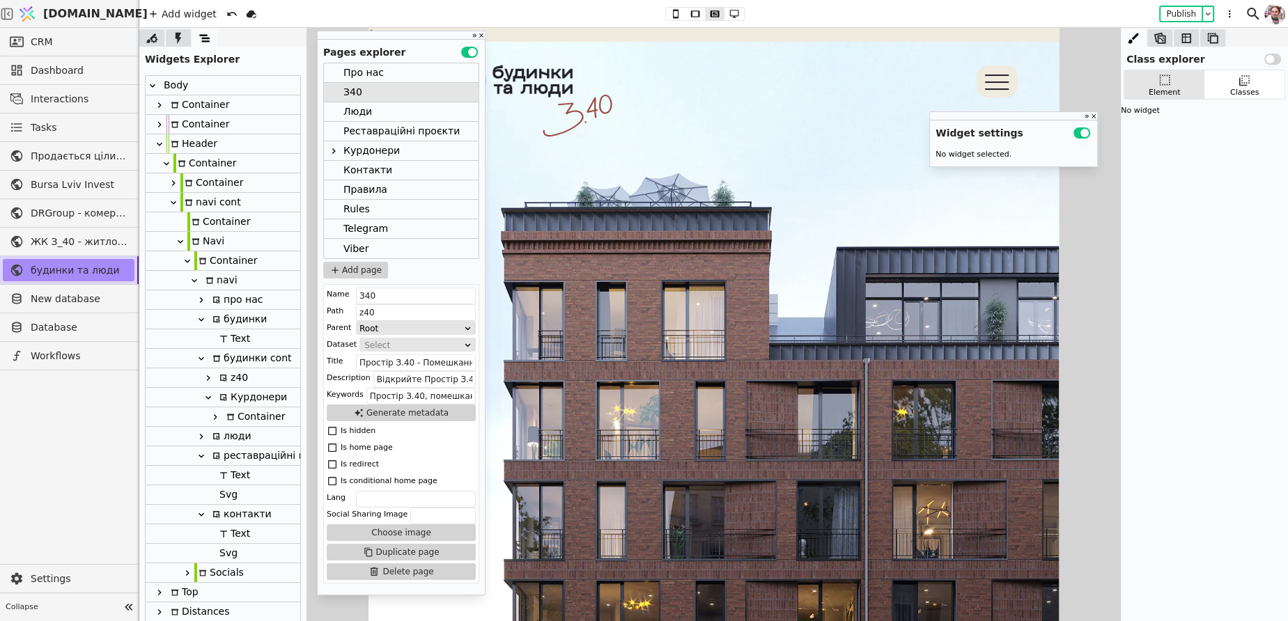
click at [239, 322] on div "будинки" at bounding box center [237, 319] width 59 height 19
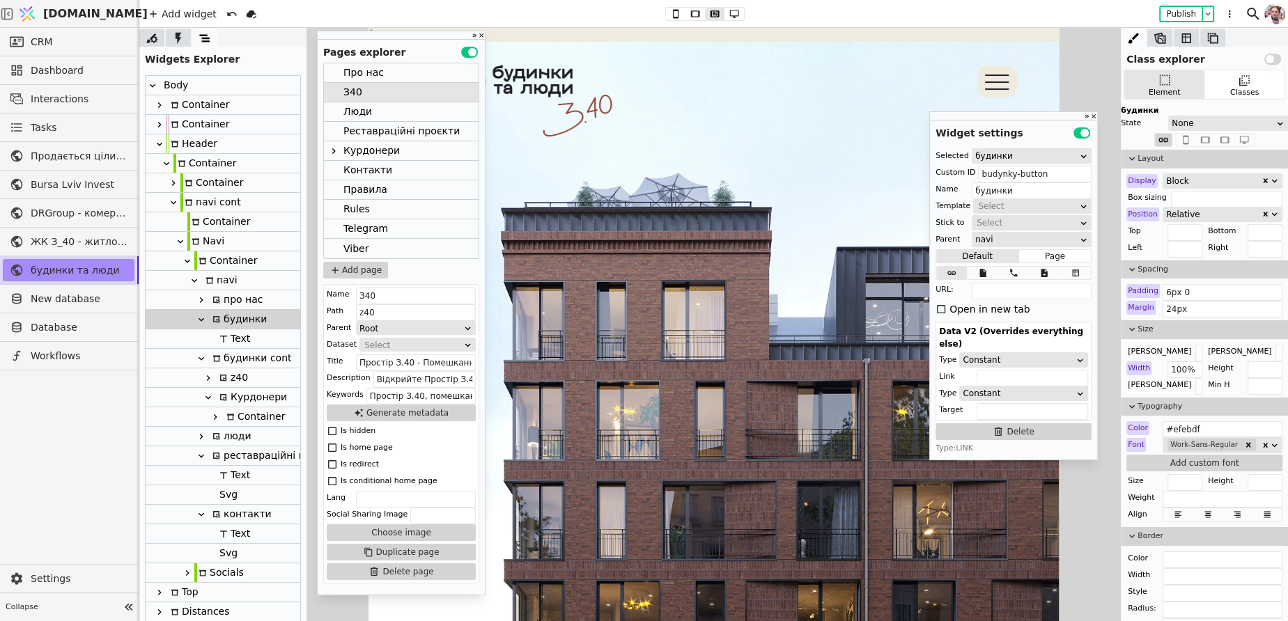
click at [1199, 316] on div "Layout Display Block Box sizing Position Relative Top Bottom Left Right Spacing…" at bounding box center [1204, 580] width 167 height 860
click at [1199, 313] on input "24px" at bounding box center [1222, 309] width 120 height 17
paste input "24px 0 24px"
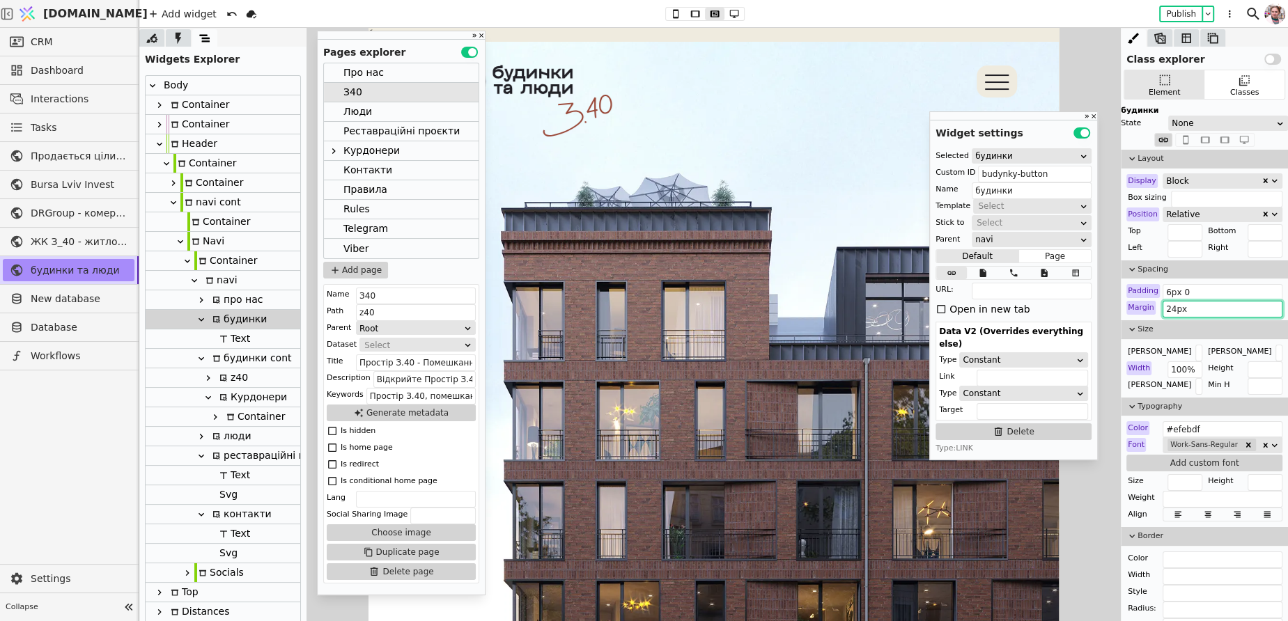
type input "24px 24px 0 24px"
click at [430, 73] on div "Про нас" at bounding box center [401, 73] width 155 height 20
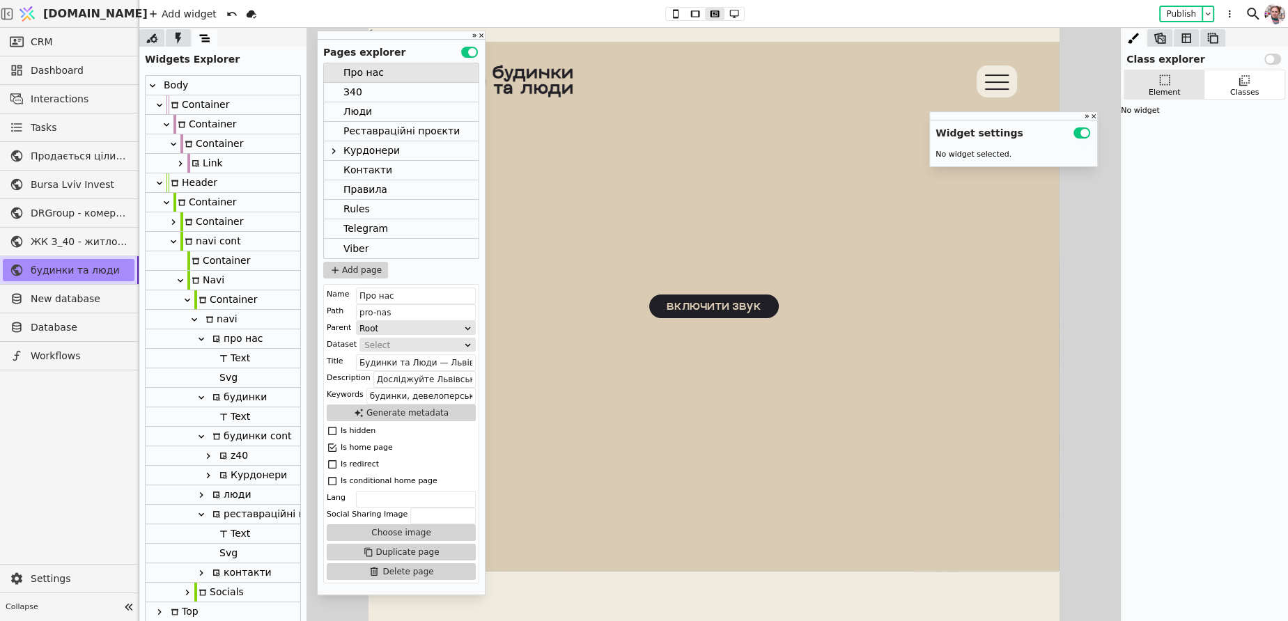
click at [241, 402] on div "будинки" at bounding box center [237, 397] width 59 height 19
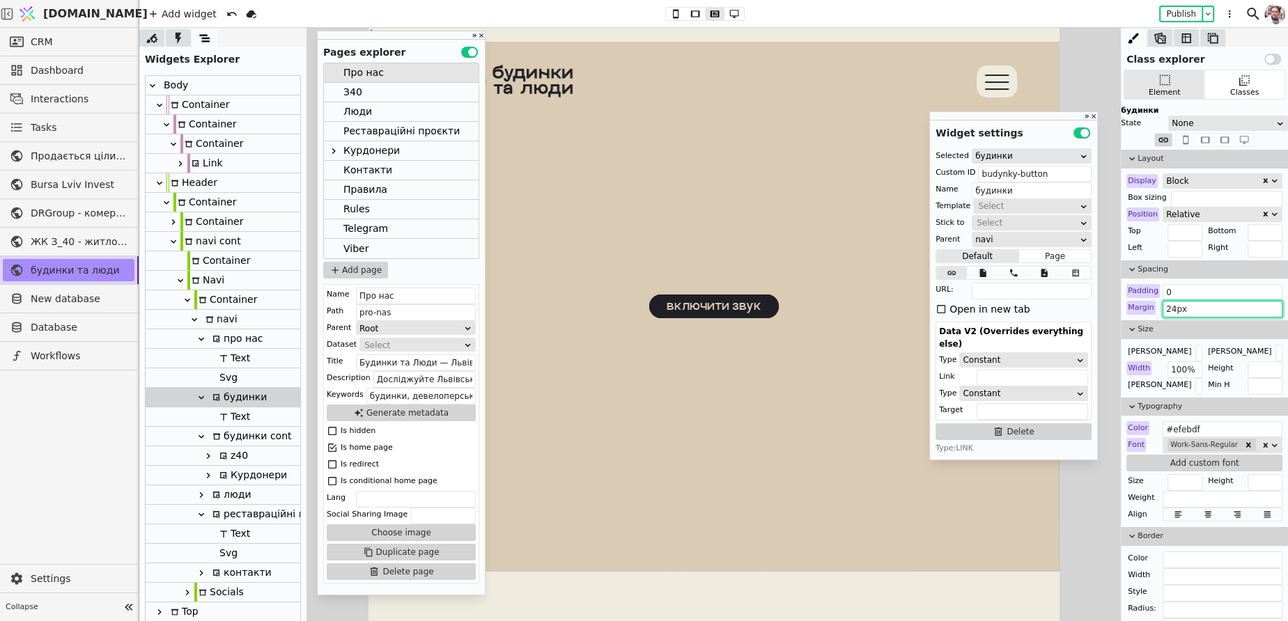
click at [1213, 309] on input "24px" at bounding box center [1222, 309] width 120 height 17
paste input "24px 0 24px"
click at [1183, 15] on button "Publish" at bounding box center [1180, 14] width 41 height 14
click at [1213, 306] on input "24px 24px 0 24px" at bounding box center [1222, 309] width 120 height 17
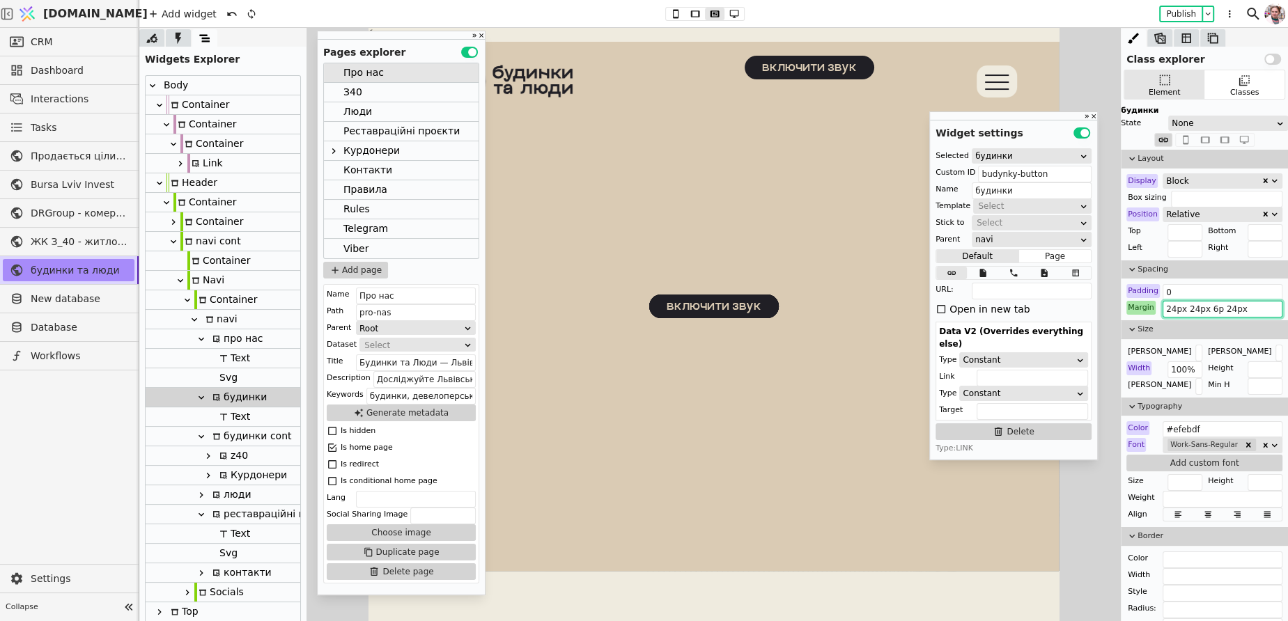
type input "24px 24px 6px 24px"
click at [357, 89] on div "З40" at bounding box center [352, 92] width 19 height 19
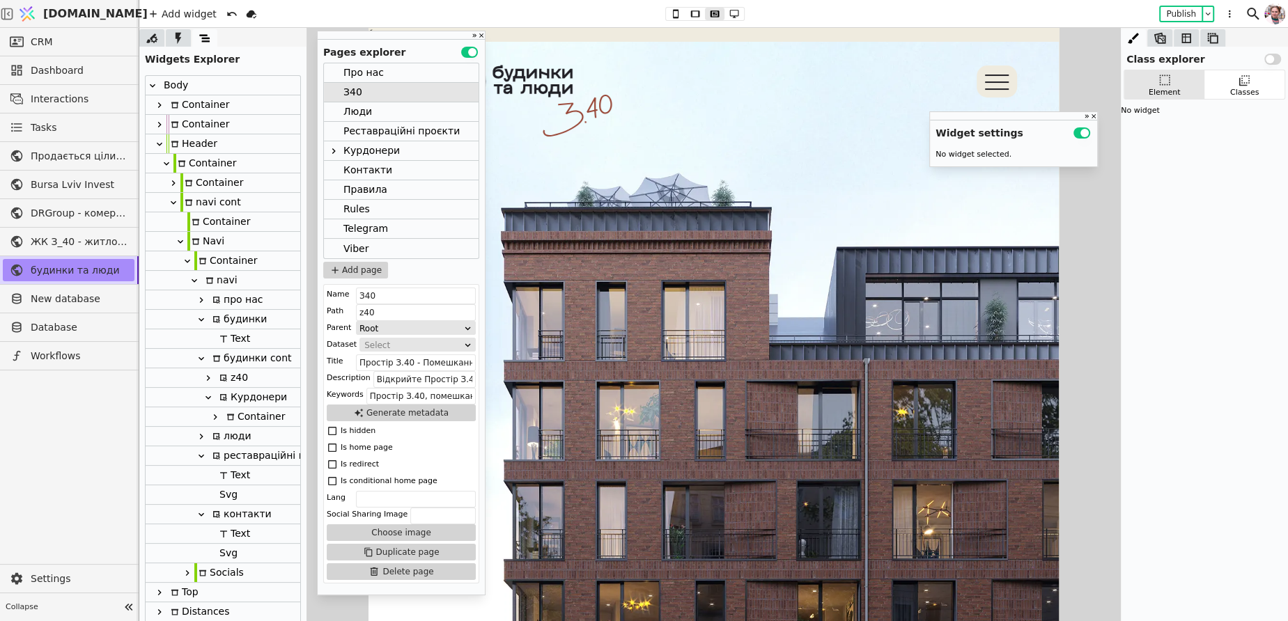
click at [234, 318] on div "будинки" at bounding box center [237, 319] width 59 height 19
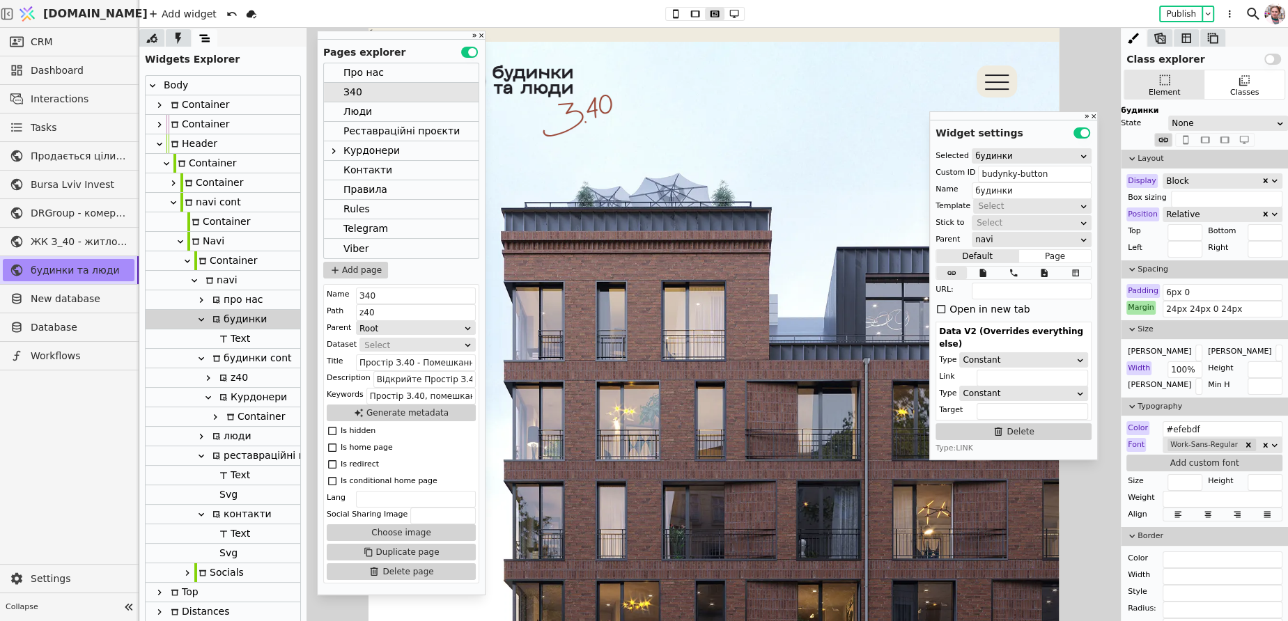
click at [1190, 316] on div "Layout Display Block Box sizing Position Relative Top Bottom Left Right Spacing…" at bounding box center [1204, 580] width 167 height 860
click at [1192, 311] on input "24px 24px 0 24px" at bounding box center [1222, 309] width 120 height 17
paste input "6px"
type input "24px 24px 6px 24px"
click at [374, 116] on div "Люди" at bounding box center [401, 112] width 155 height 20
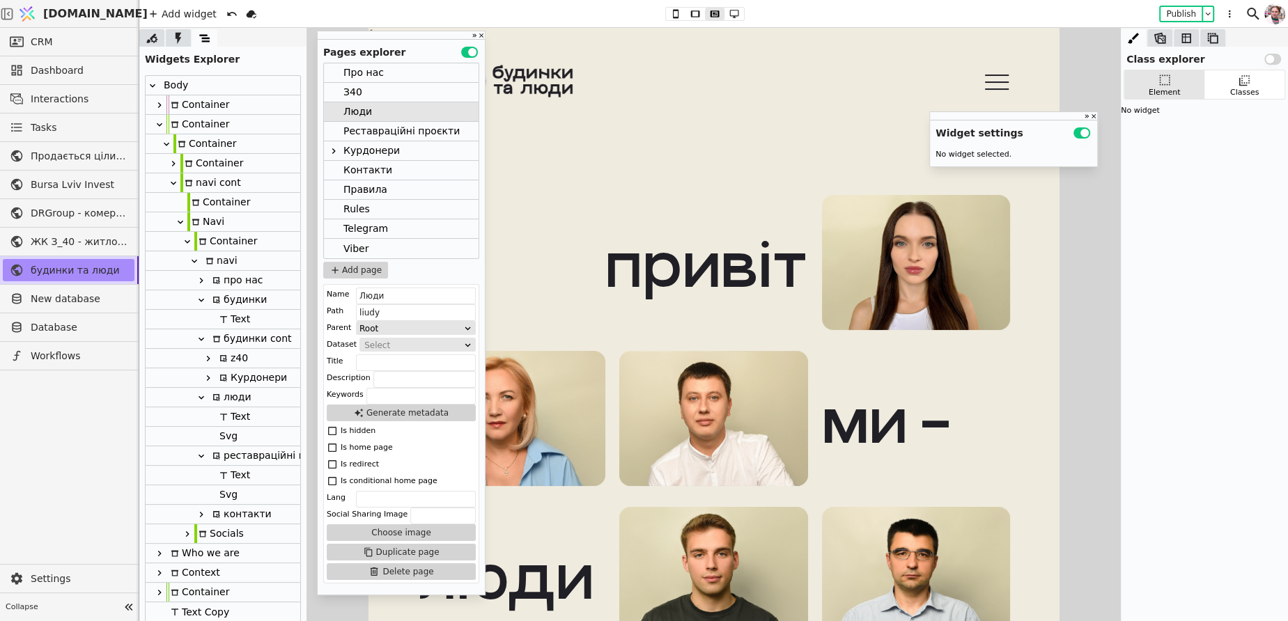
click at [249, 304] on div "будинки" at bounding box center [237, 299] width 59 height 19
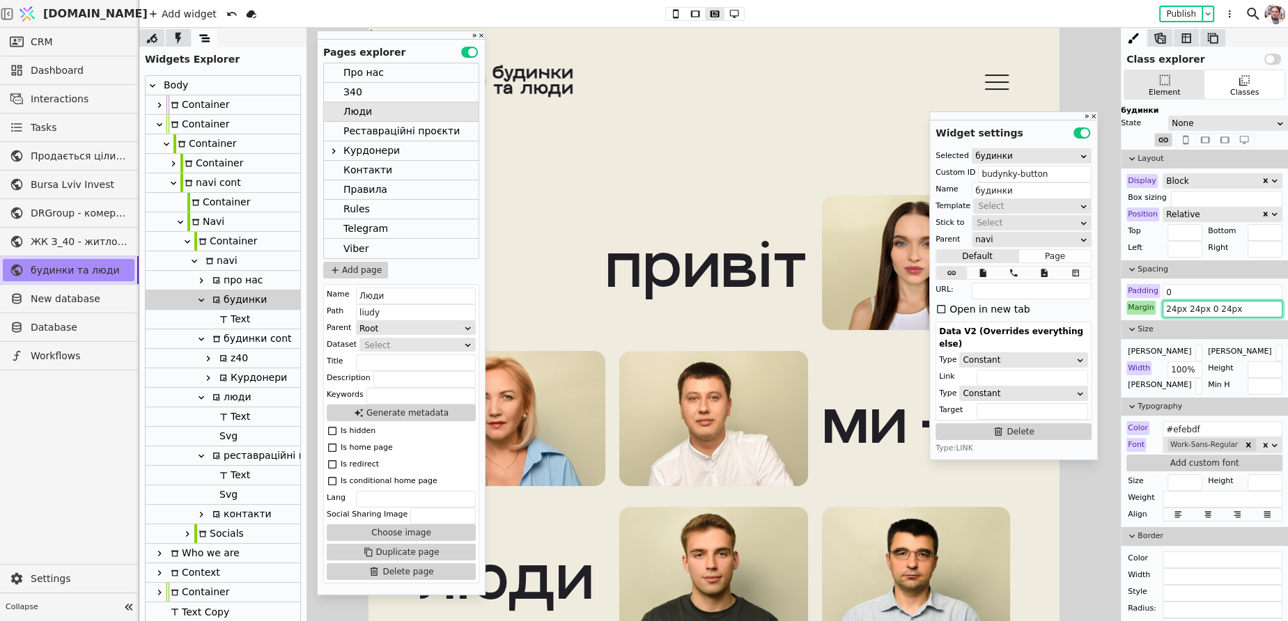
click at [1231, 314] on input "24px 24px 0 24px" at bounding box center [1222, 309] width 120 height 17
paste input "6px"
type input "24px 24px 6px 24px"
click at [371, 135] on div "Реставраційні проєкти" at bounding box center [401, 131] width 116 height 19
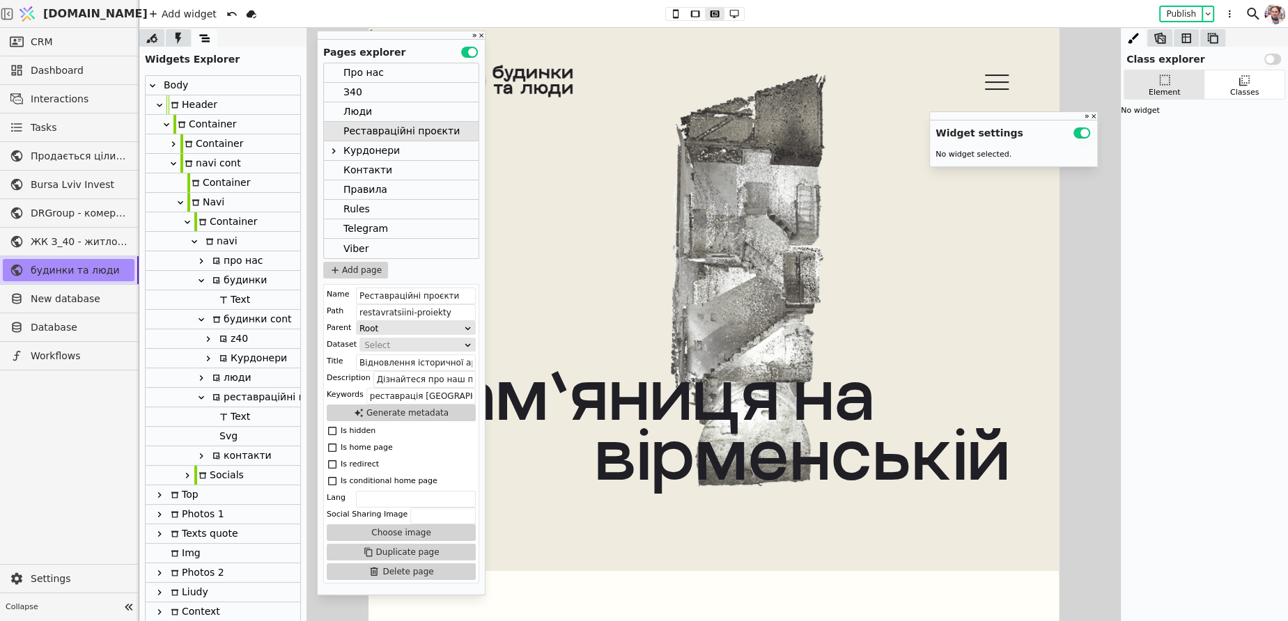
click at [243, 319] on div "будинки cont" at bounding box center [249, 319] width 83 height 19
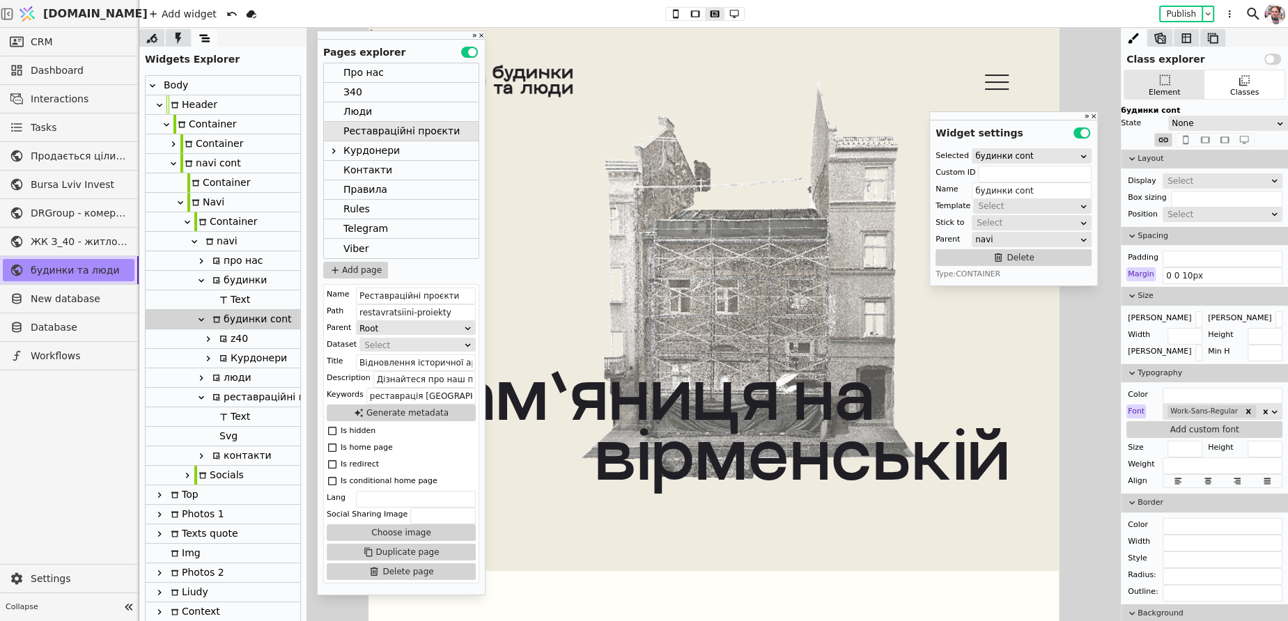
click at [225, 289] on div "будинки" at bounding box center [237, 280] width 59 height 19
type input "budynky-button"
type input "будинки"
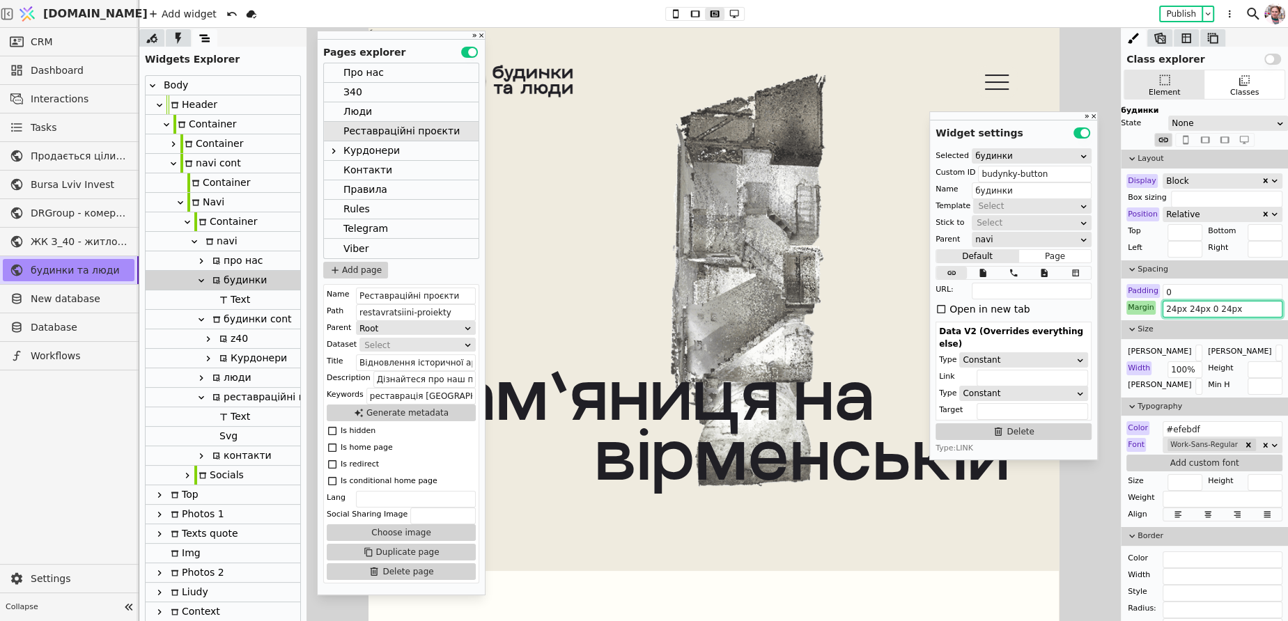
click at [1207, 310] on input "24px 24px 0 24px" at bounding box center [1222, 309] width 120 height 17
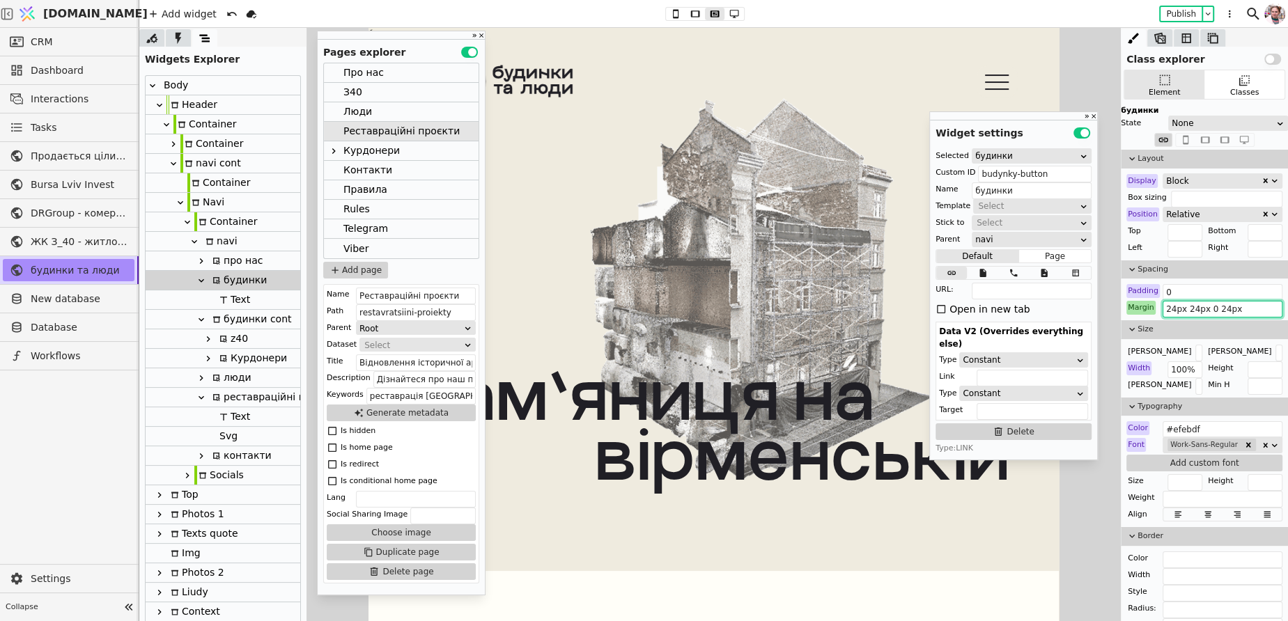
paste input "6px"
type input "24px 24px 6px 24px"
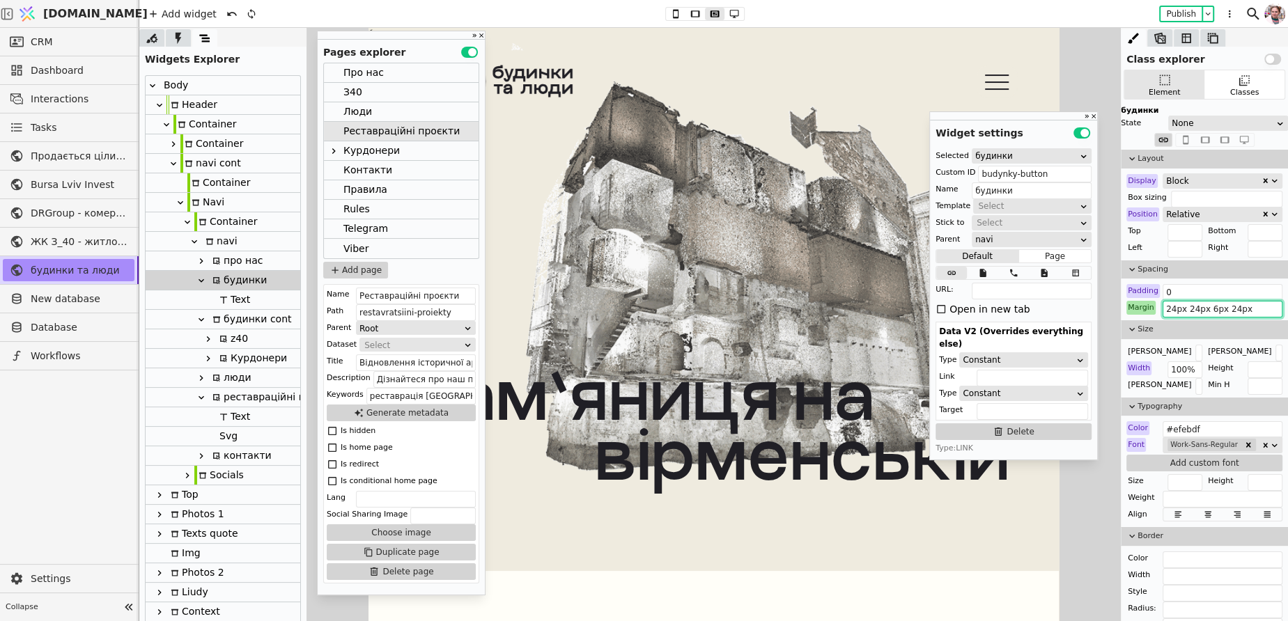
click at [364, 153] on div "Курдонери" at bounding box center [371, 150] width 56 height 19
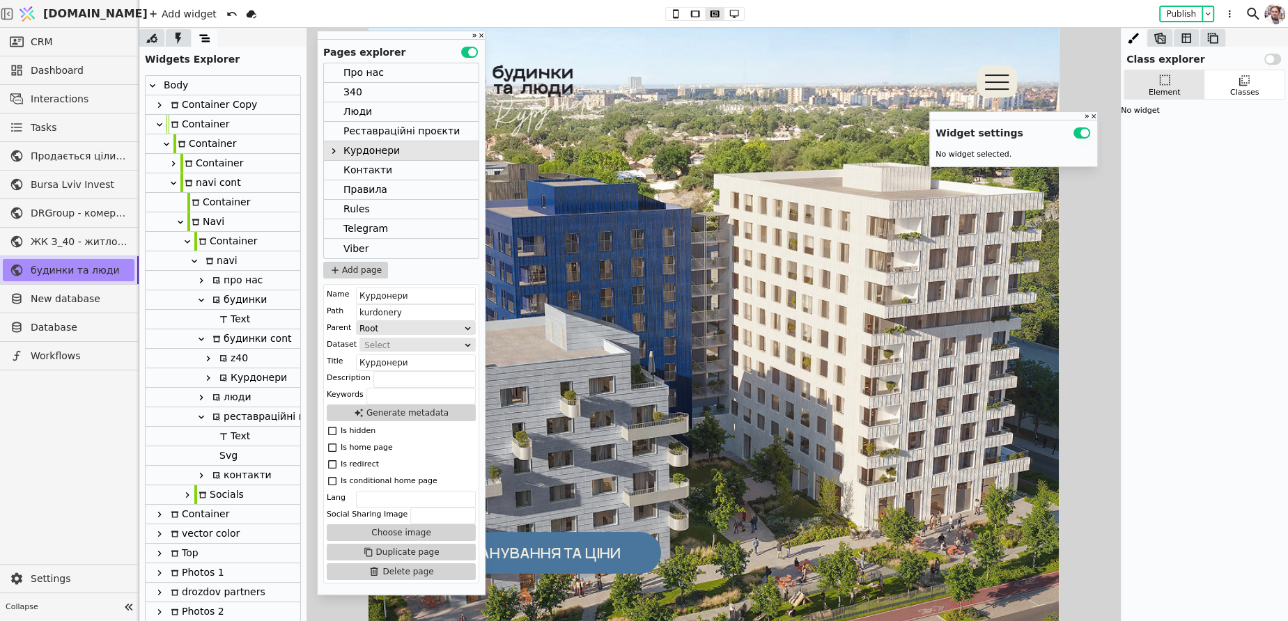
click at [240, 300] on div "будинки" at bounding box center [237, 299] width 59 height 19
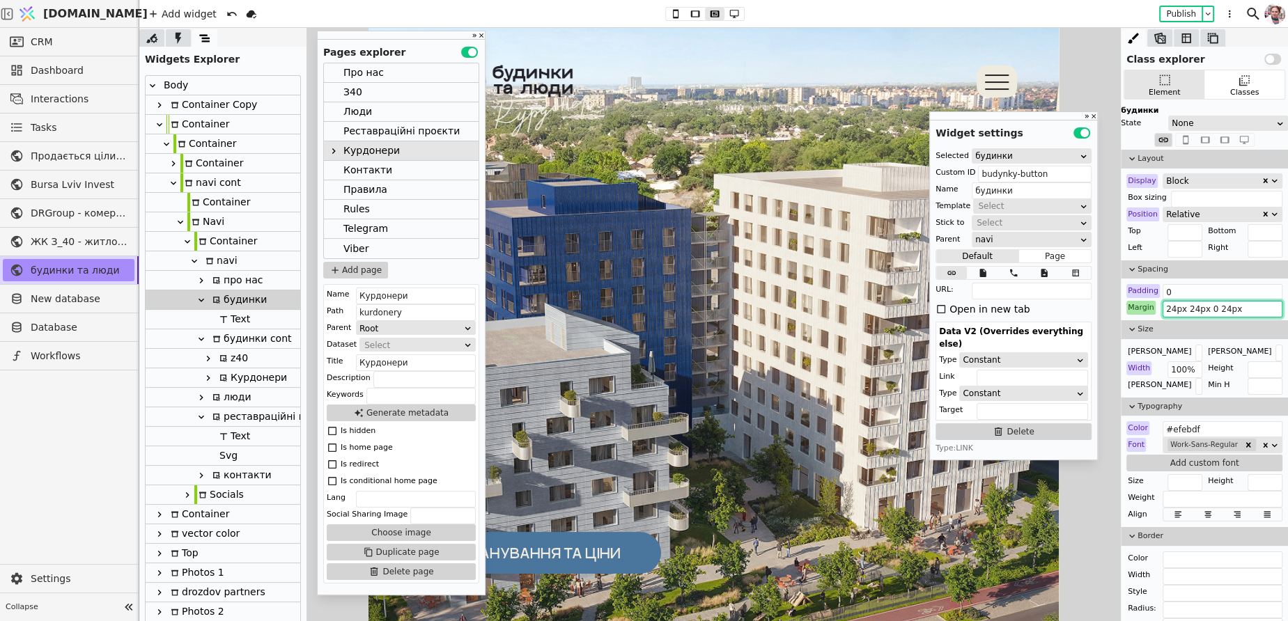
click at [1178, 308] on input "24px 24px 0 24px" at bounding box center [1222, 309] width 120 height 17
paste input "6px"
type input "24px 24px 6px 24px"
click at [356, 172] on div "Контакти" at bounding box center [367, 170] width 49 height 19
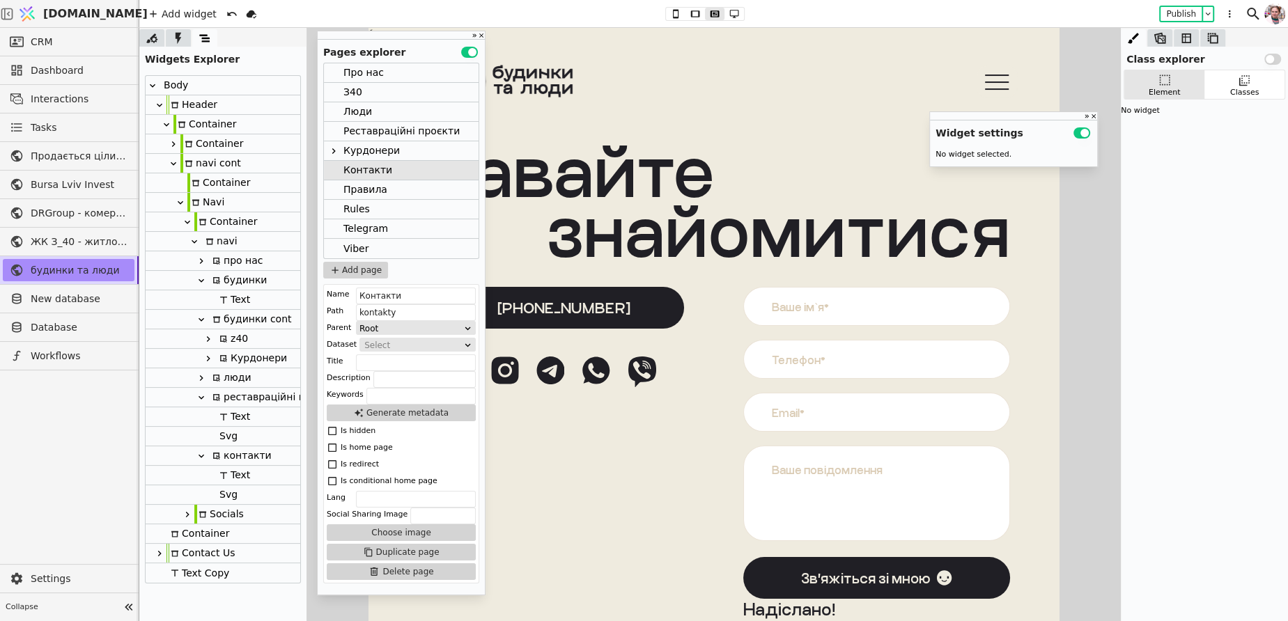
click at [242, 281] on div "будинки" at bounding box center [237, 280] width 59 height 19
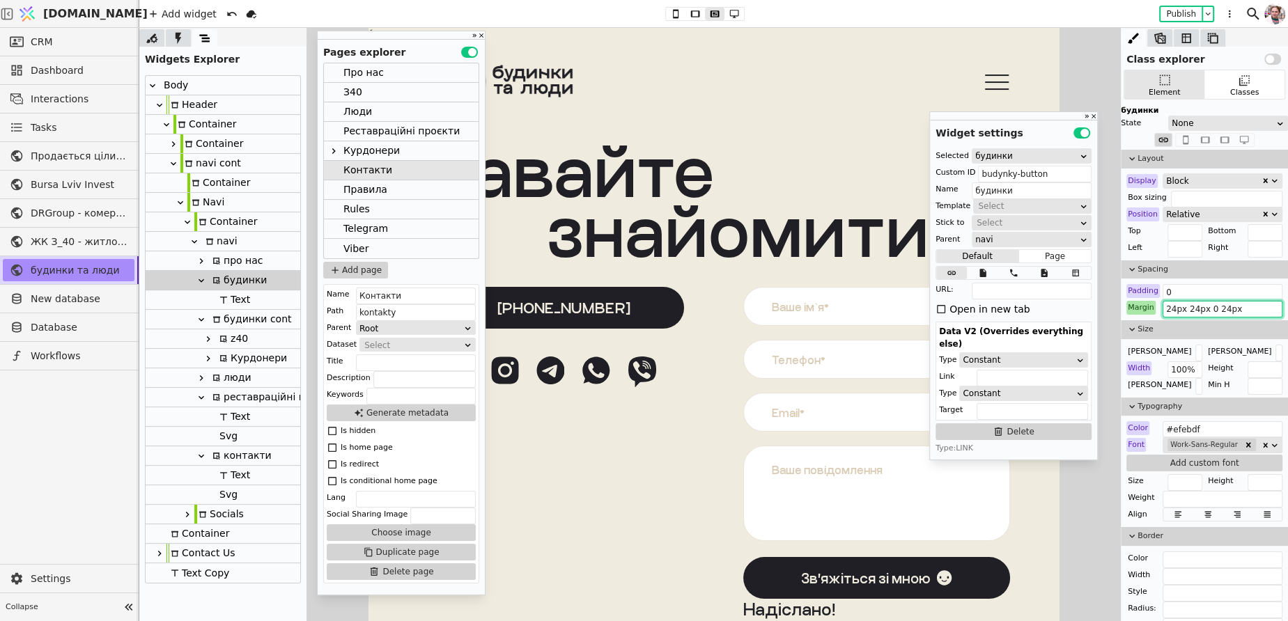
click at [1180, 306] on input "24px 24px 0 24px" at bounding box center [1222, 309] width 120 height 17
paste input "6px"
type input "24px 24px 6px 24px"
click at [233, 318] on div "будинки cont" at bounding box center [249, 319] width 83 height 19
type input "будинки cont"
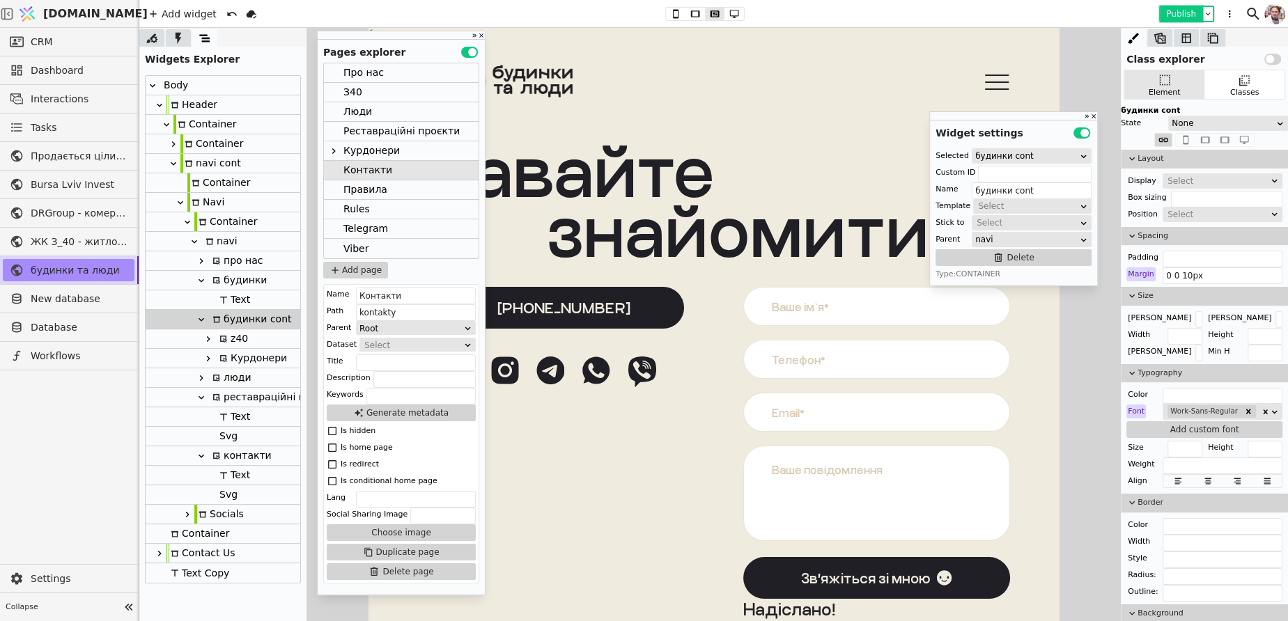
click at [1188, 15] on button "Publish" at bounding box center [1180, 14] width 41 height 14
click at [218, 255] on div "про нас" at bounding box center [235, 260] width 55 height 19
type input "pro-nas-navi"
type input "про нас"
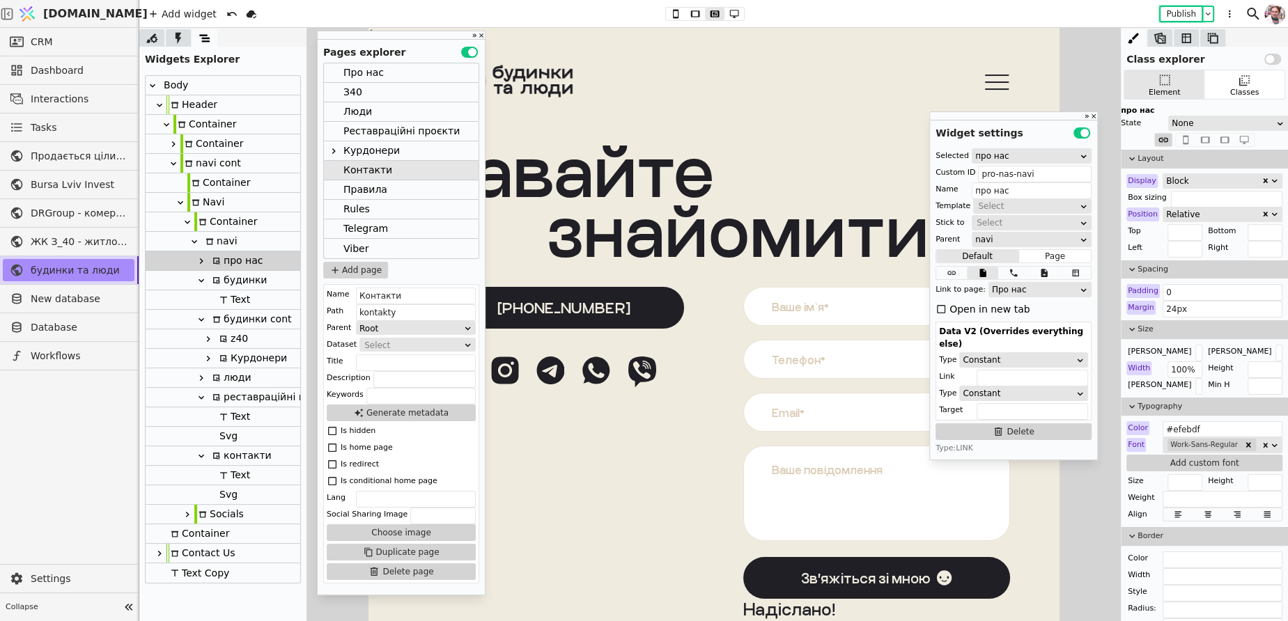
click at [233, 316] on div "будинки cont" at bounding box center [249, 319] width 83 height 19
type input "будинки cont"
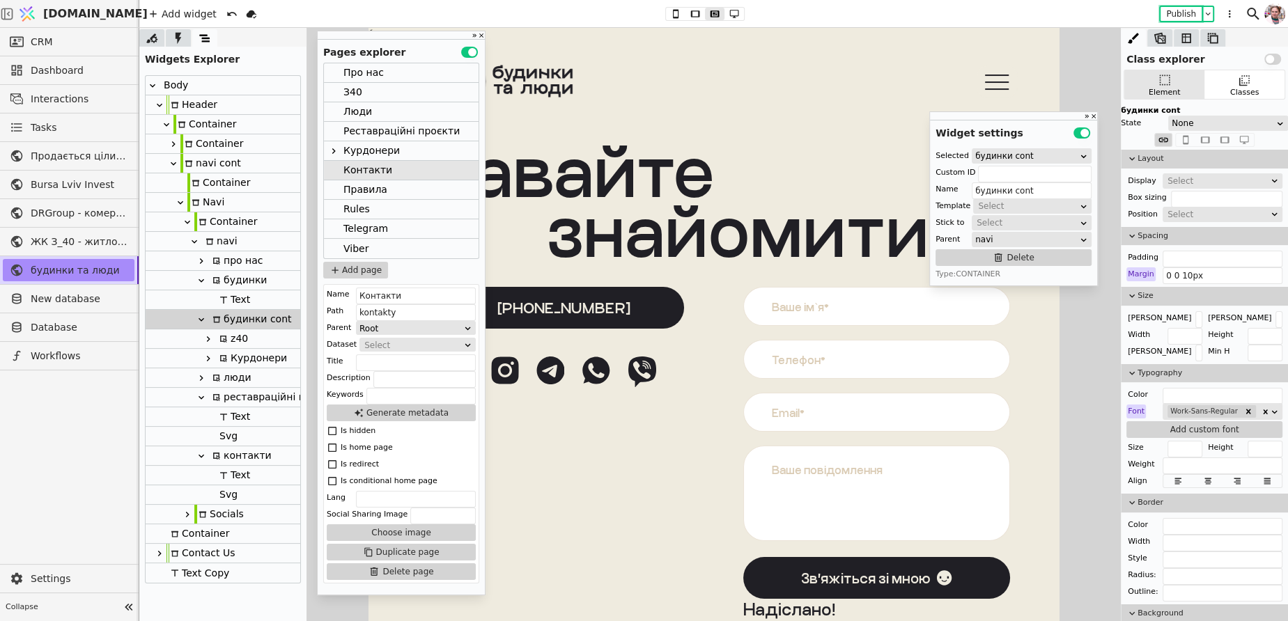
click at [229, 334] on div "z40" at bounding box center [231, 338] width 33 height 19
type input "z40-navi"
type input "z40"
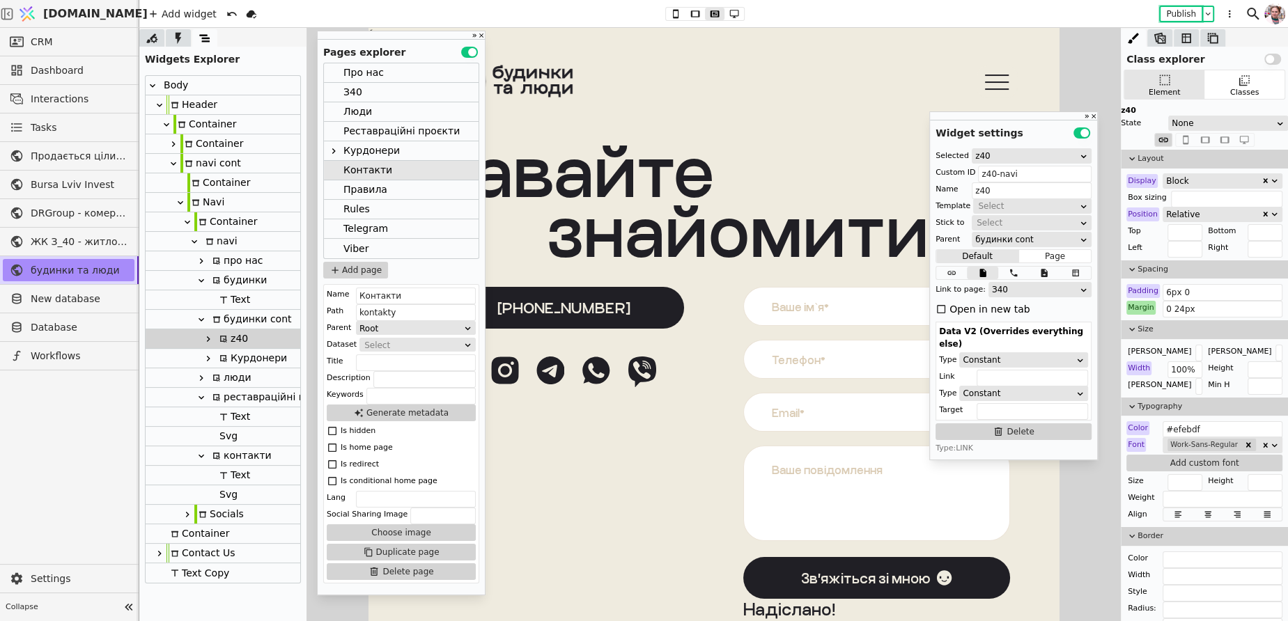
click at [226, 361] on icon at bounding box center [223, 359] width 8 height 8
type input "kurdonery-navi"
type input "Курдонери"
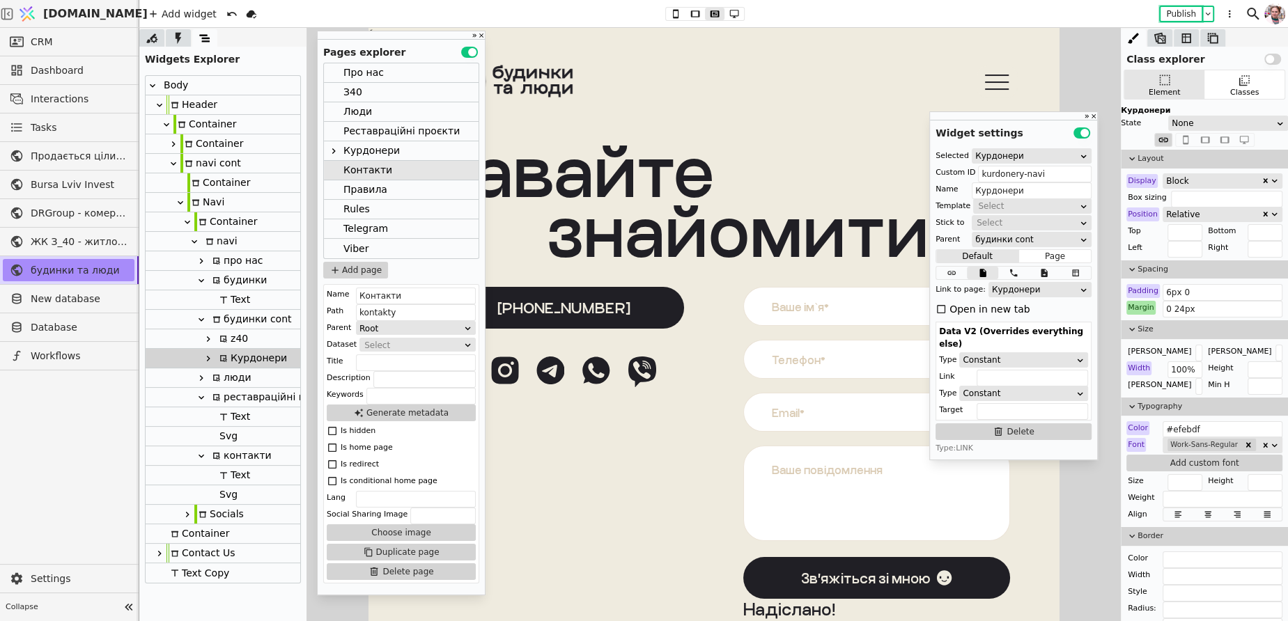
click at [228, 343] on div "z40" at bounding box center [231, 338] width 33 height 19
type input "z40-navi"
type input "z40"
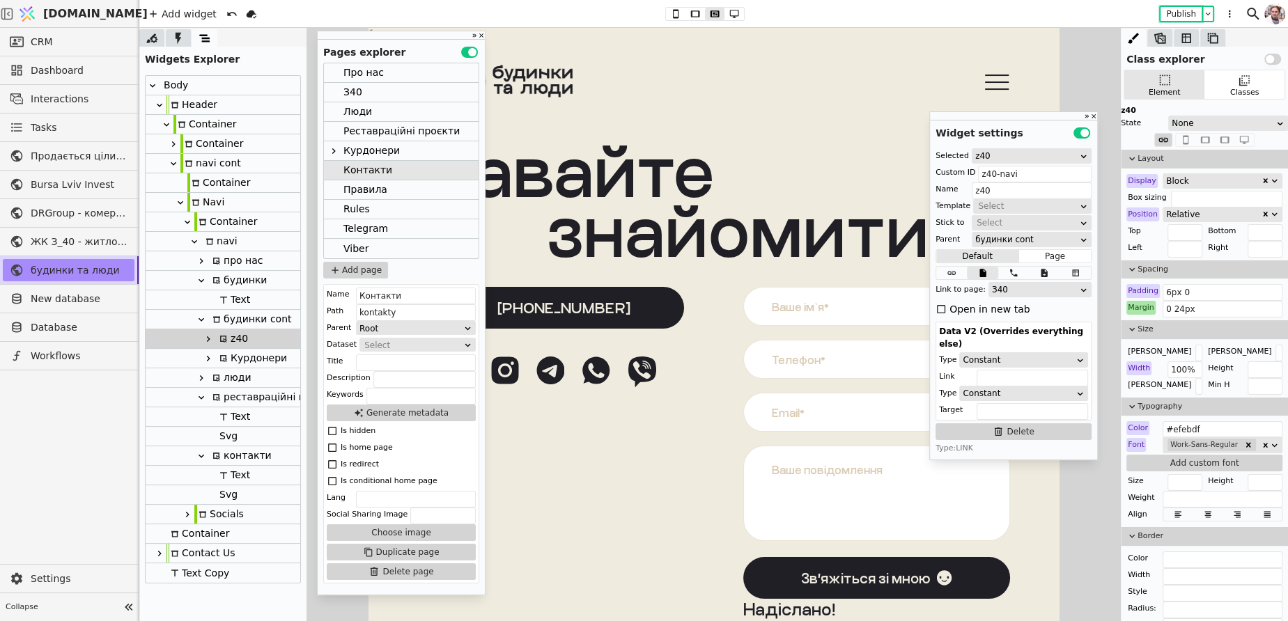
click at [232, 360] on div "Курдонери" at bounding box center [251, 358] width 72 height 19
type input "kurdonery-navi"
type input "Курдонери"
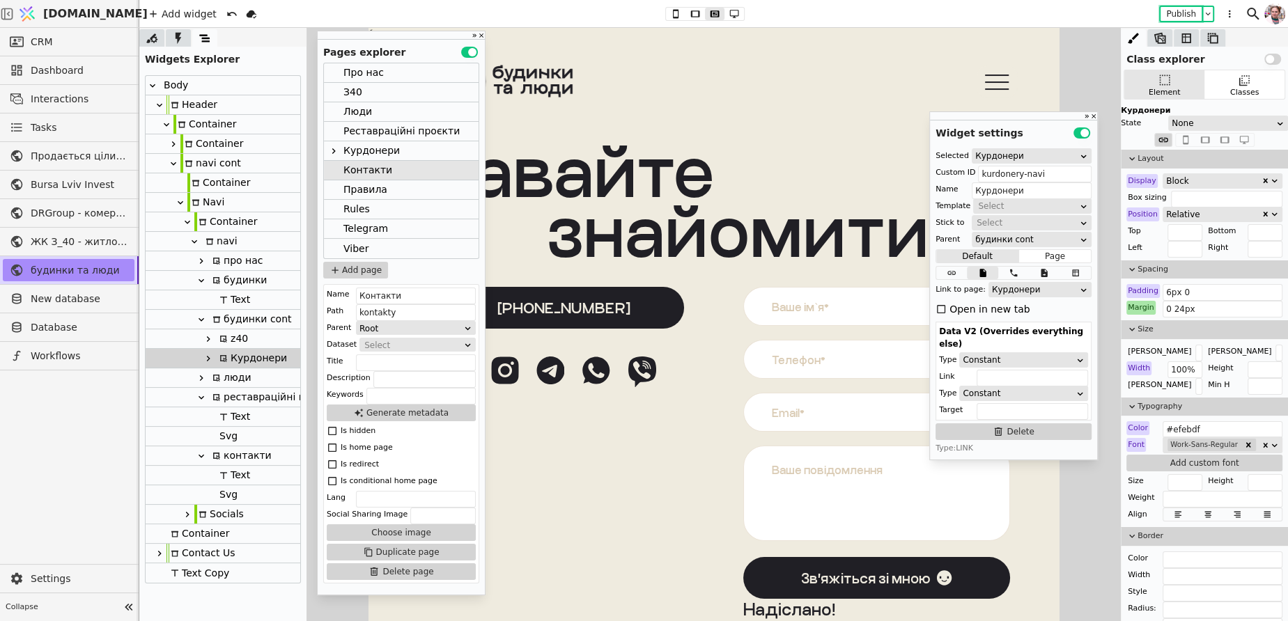
click at [233, 345] on div "z40" at bounding box center [231, 338] width 33 height 19
type input "z40-navi"
type input "z40"
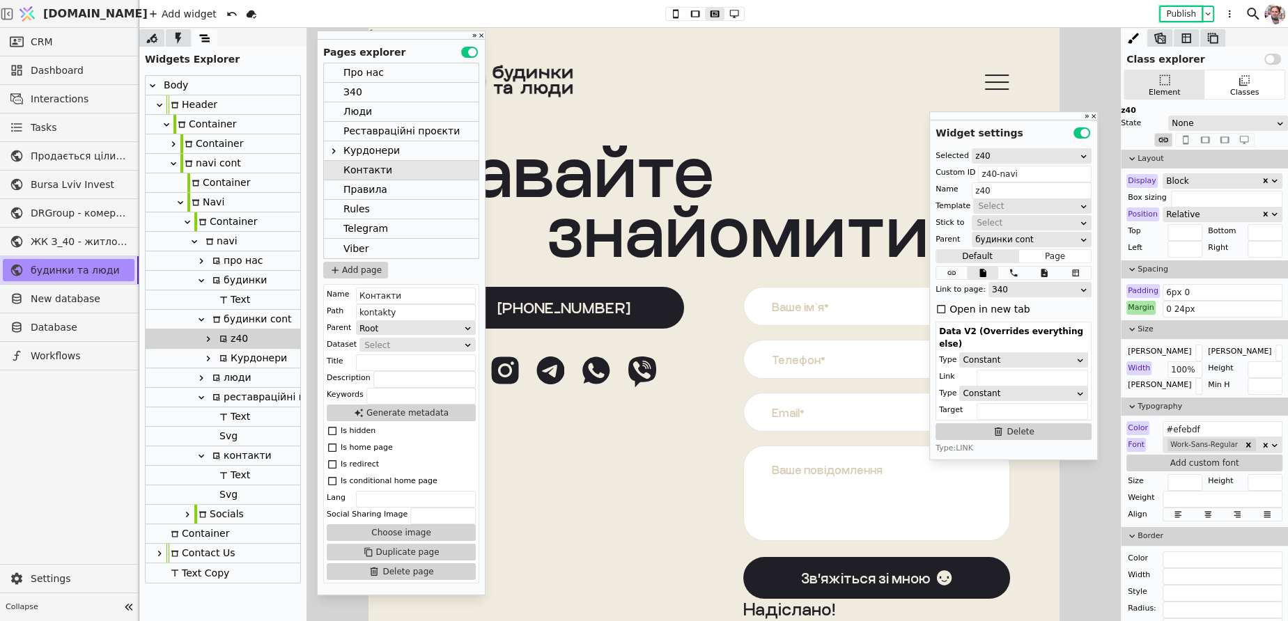
click at [242, 322] on div "будинки cont" at bounding box center [249, 319] width 83 height 19
type input "будинки cont"
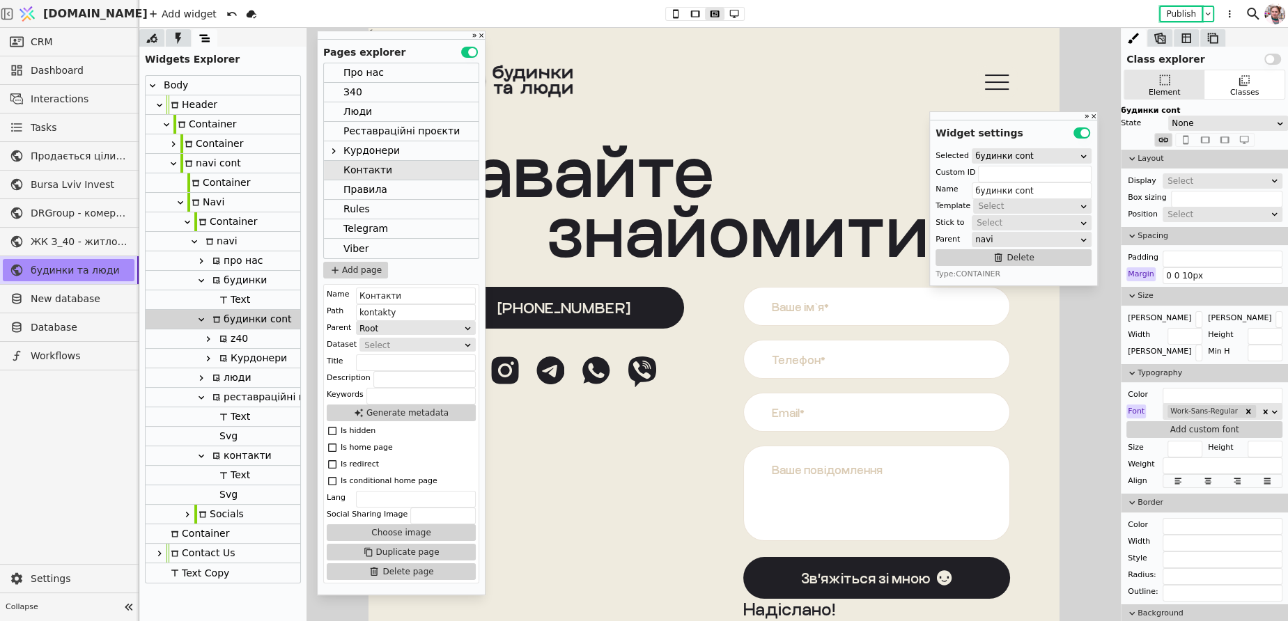
click at [229, 281] on div "будинки" at bounding box center [237, 280] width 59 height 19
type input "budynky-button"
type input "будинки"
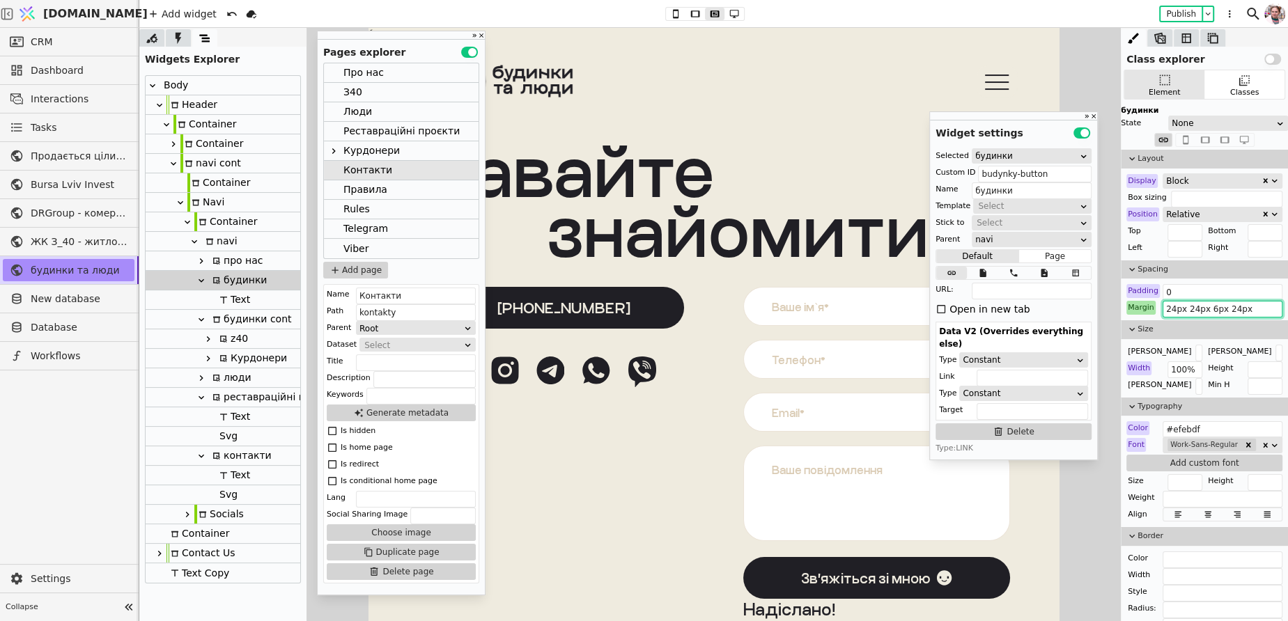
click at [1191, 313] on input "24px 24px 6px 24px" at bounding box center [1222, 309] width 120 height 17
click at [367, 76] on div "Про нас" at bounding box center [363, 72] width 40 height 19
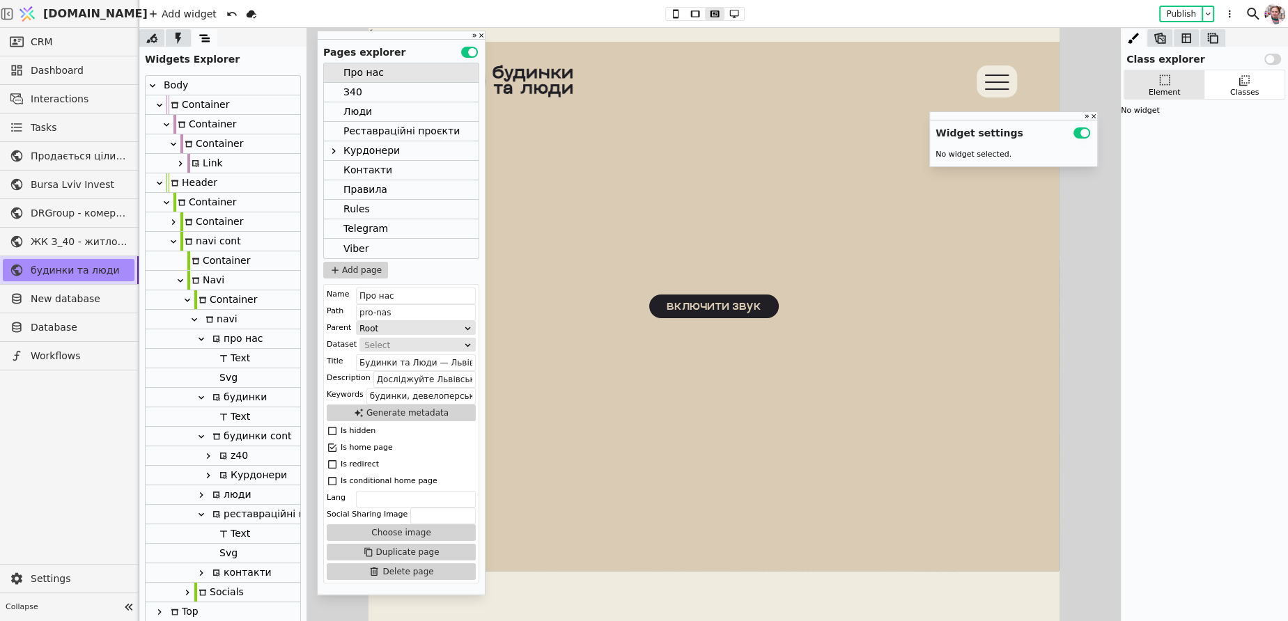
click at [155, 100] on icon at bounding box center [159, 105] width 11 height 11
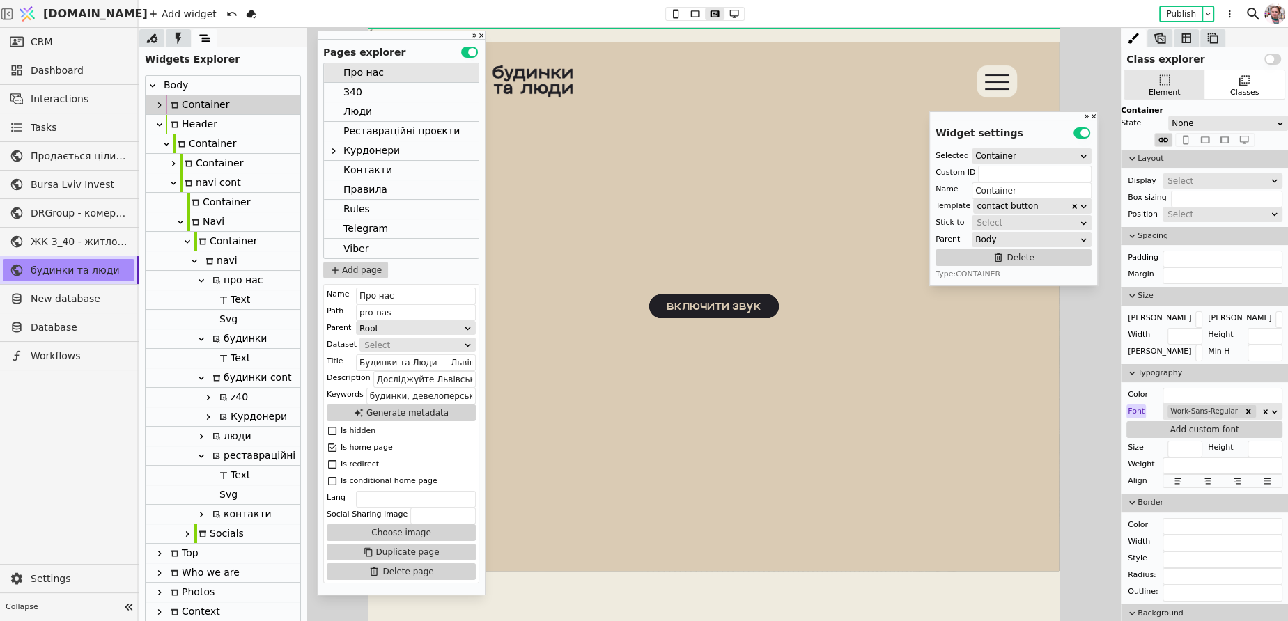
click at [235, 284] on div "про нас" at bounding box center [235, 280] width 55 height 19
type input "про нас"
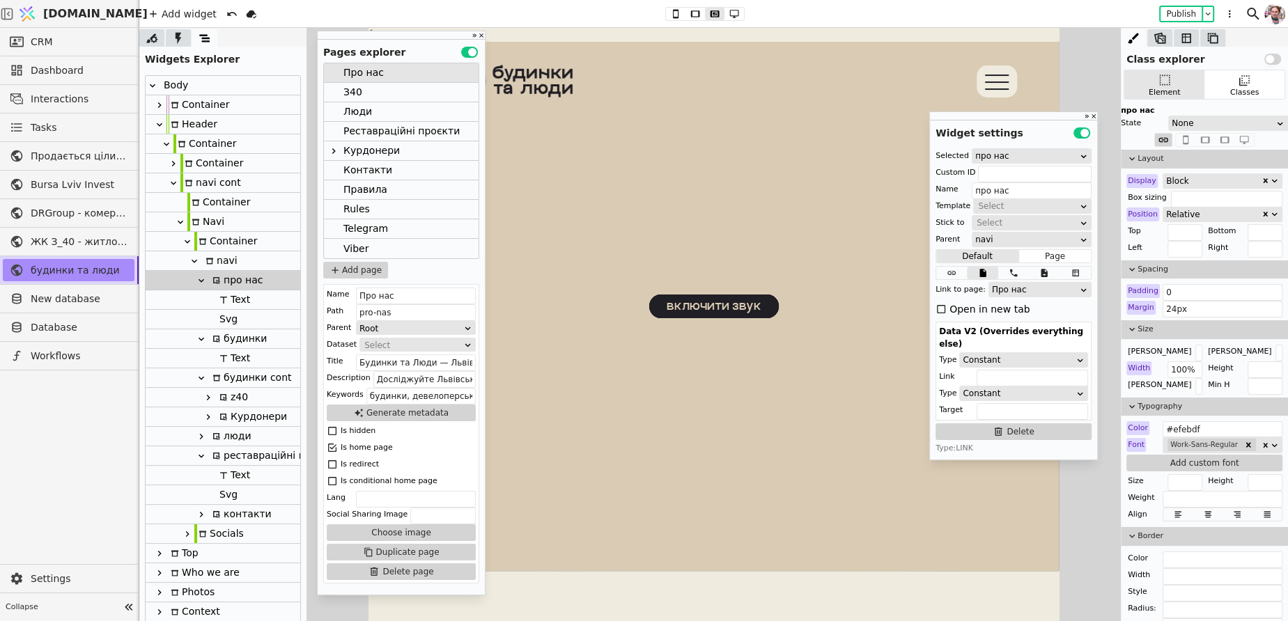
click at [236, 337] on div "будинки" at bounding box center [237, 338] width 59 height 19
type input "budynky-button"
type input "будинки"
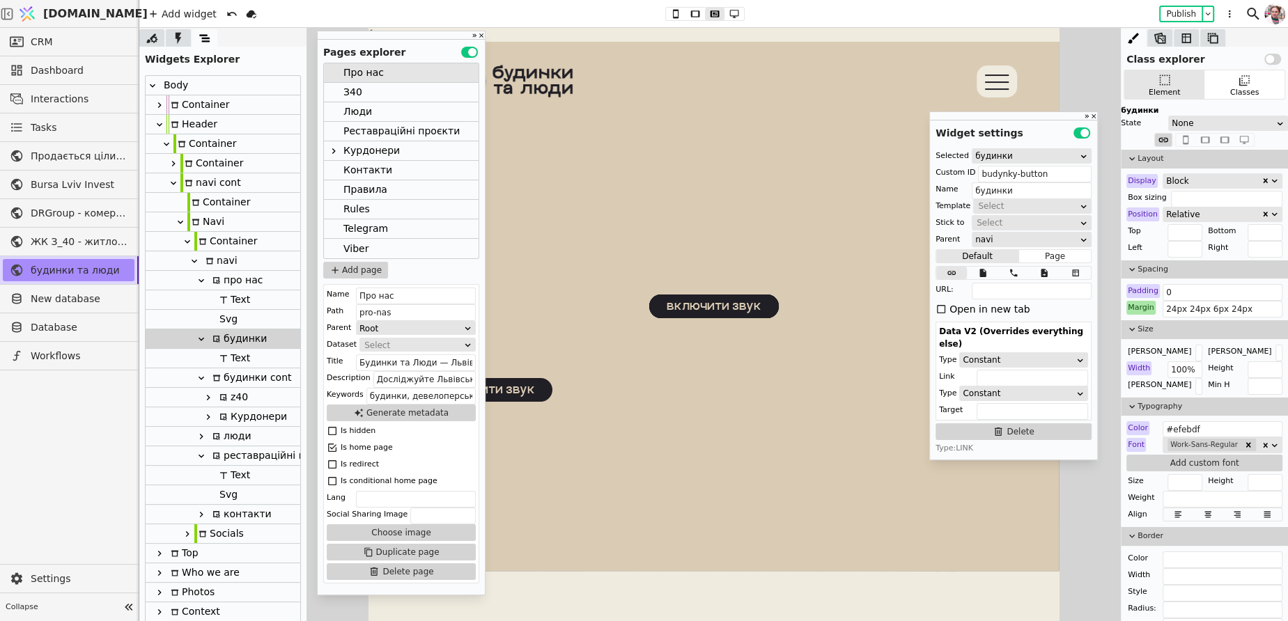
click at [200, 336] on icon at bounding box center [201, 339] width 11 height 11
click at [220, 359] on div "будинки cont" at bounding box center [249, 358] width 83 height 19
type input "будинки cont"
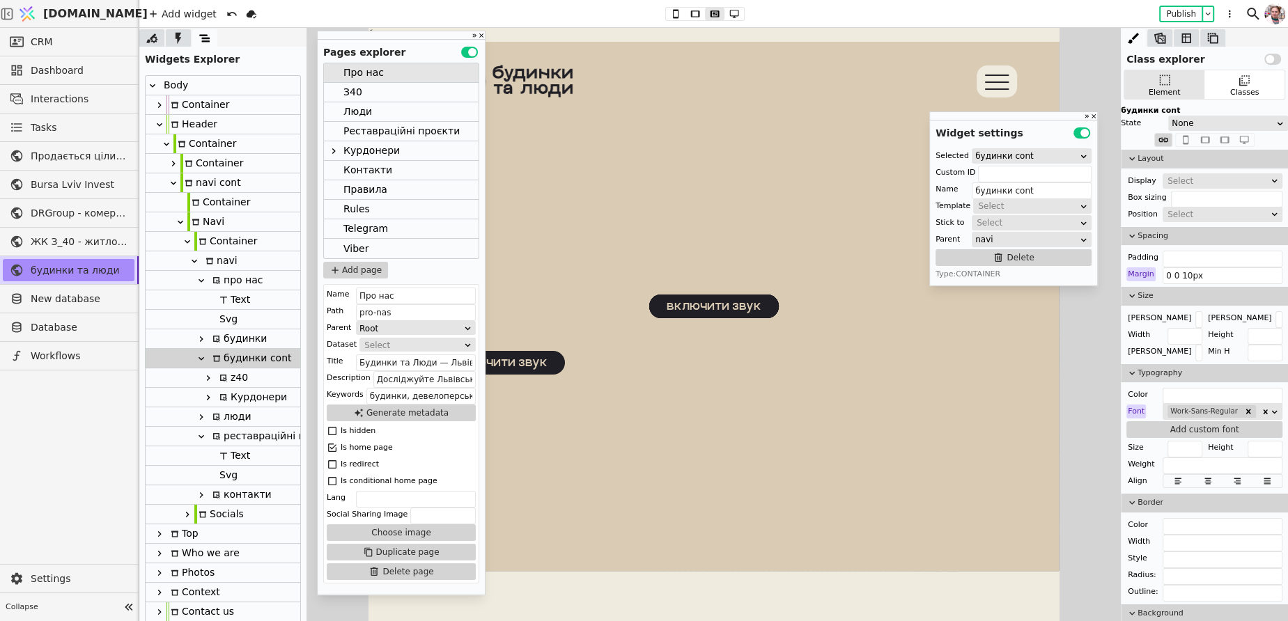
click at [233, 383] on div "z40" at bounding box center [231, 377] width 33 height 19
type input "z40-navi"
type input "z40"
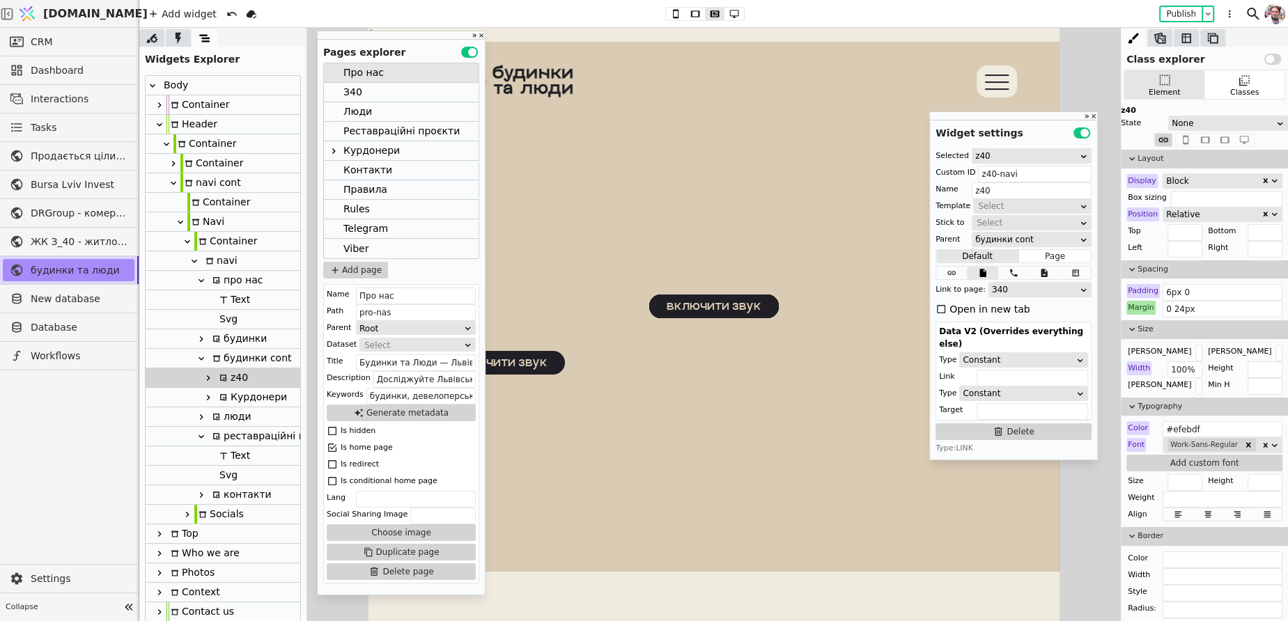
click at [238, 395] on div "Курдонери" at bounding box center [251, 397] width 72 height 19
type input "kurdonery-navi"
type input "Курдонери"
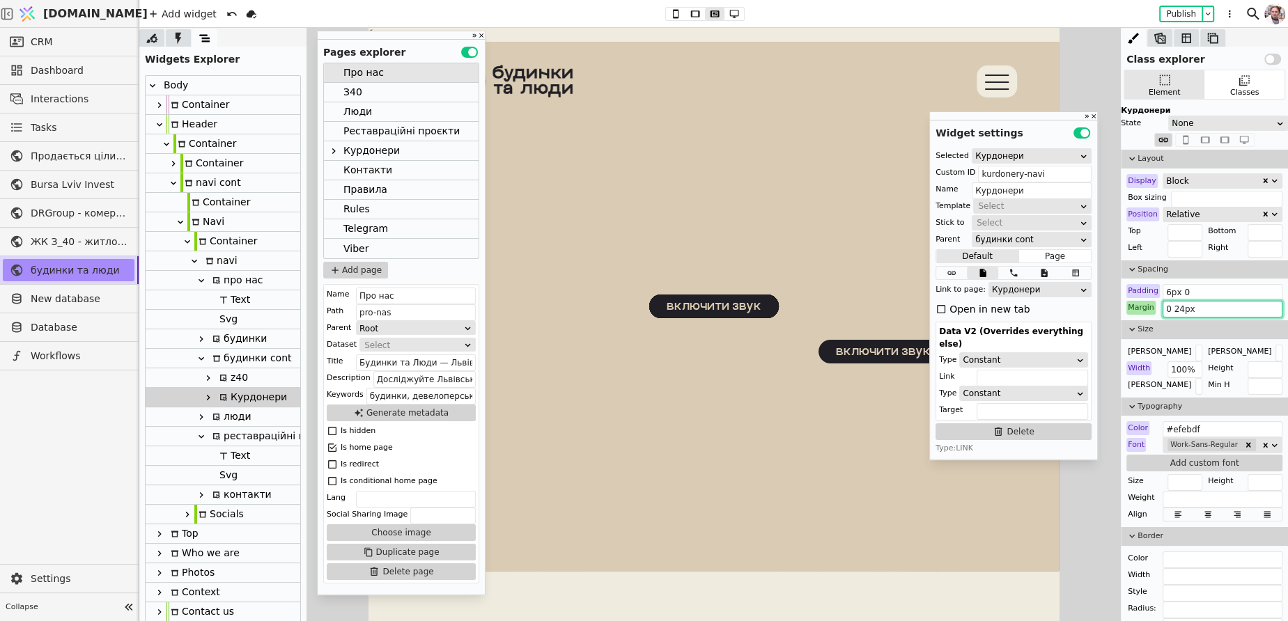
click at [1183, 309] on input "0 24px" at bounding box center [1222, 309] width 120 height 17
type input "0 12px"
click at [232, 381] on div "z40" at bounding box center [231, 377] width 33 height 19
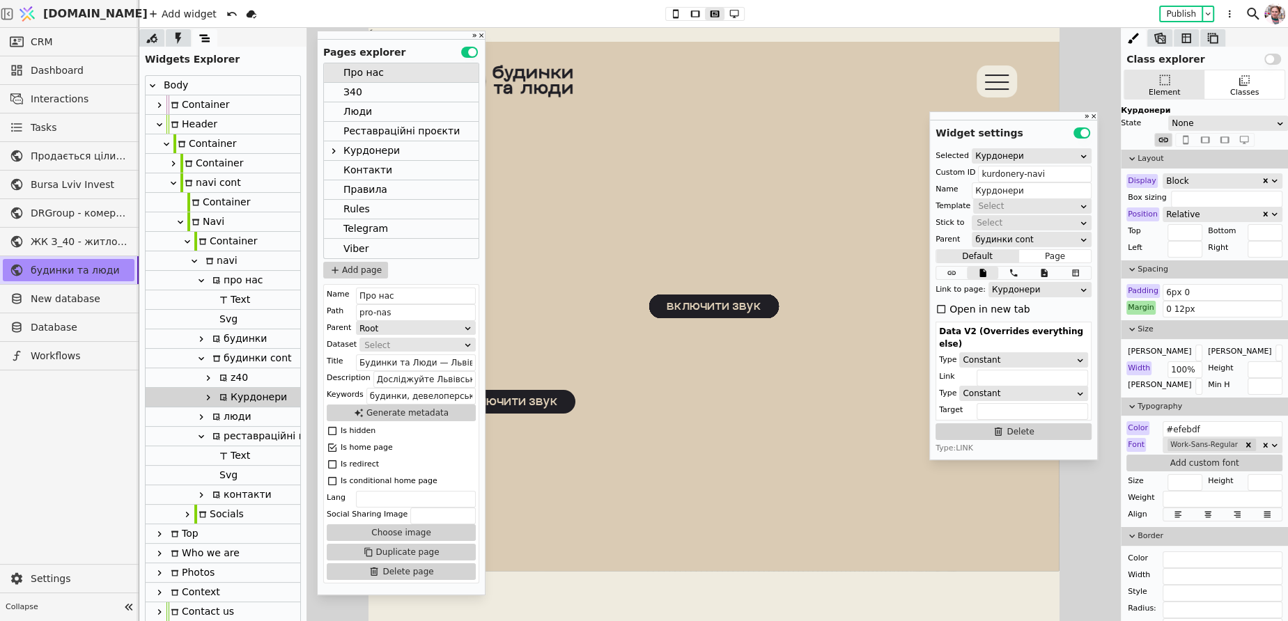
type input "z40-navi"
type input "z40"
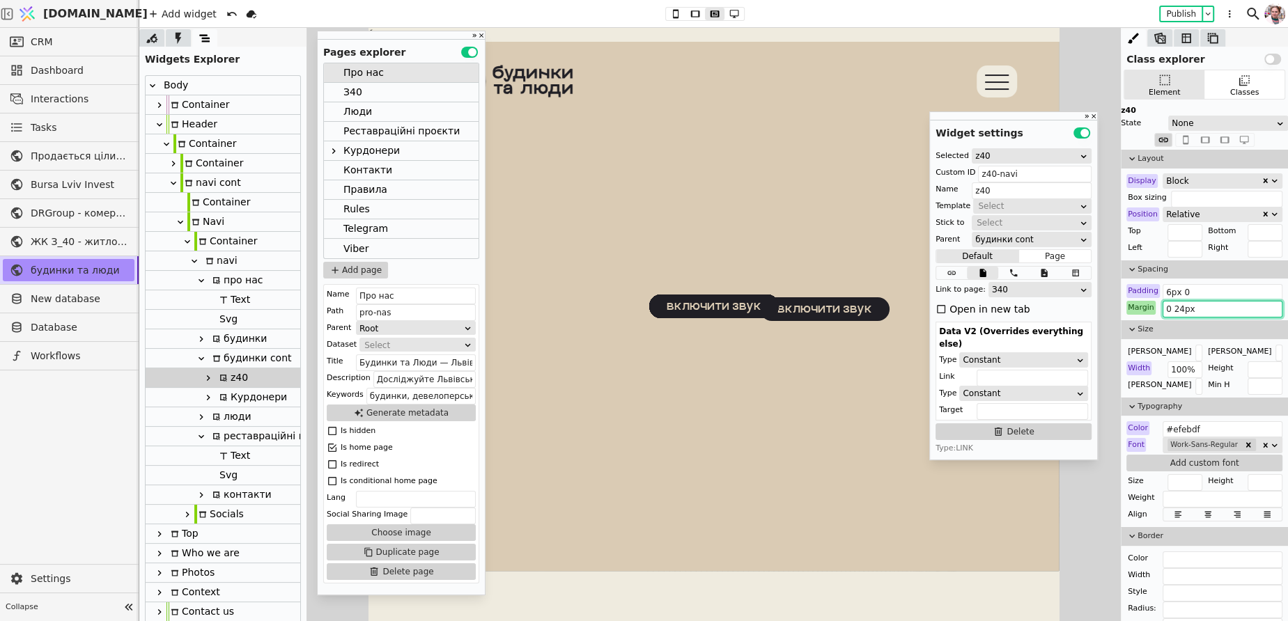
click at [1184, 308] on input "0 24px" at bounding box center [1222, 309] width 120 height 17
click at [263, 392] on div "Курдонери" at bounding box center [251, 397] width 72 height 19
type input "kurdonery-navi"
type input "Курдонери"
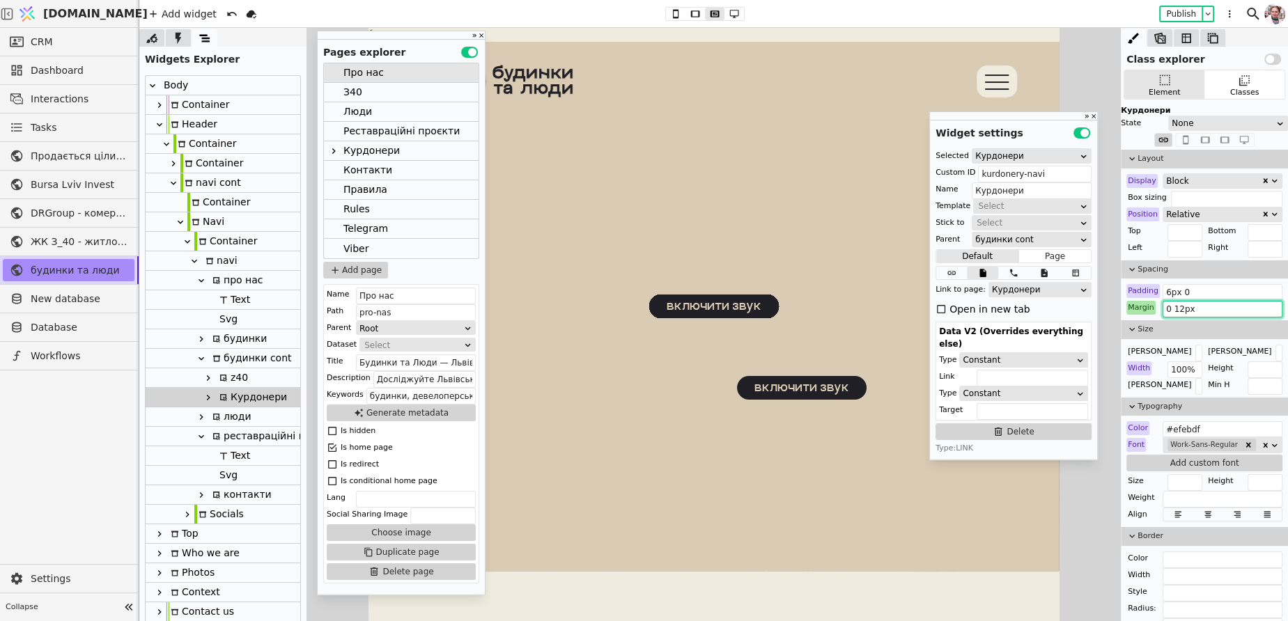
click at [1181, 307] on input "0 12px" at bounding box center [1222, 309] width 120 height 17
type input "0 24px"
click at [219, 372] on div "z40" at bounding box center [231, 377] width 33 height 19
type input "z40-navi"
type input "z40"
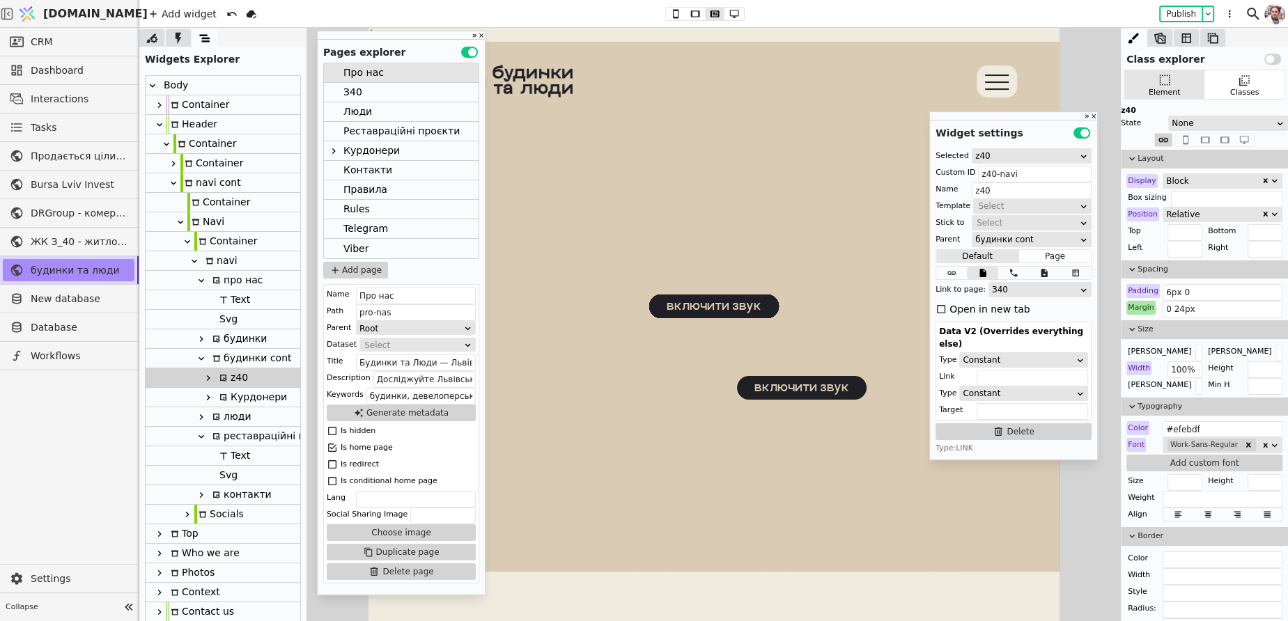
click at [226, 361] on div "будинки cont" at bounding box center [249, 358] width 83 height 19
type input "будинки cont"
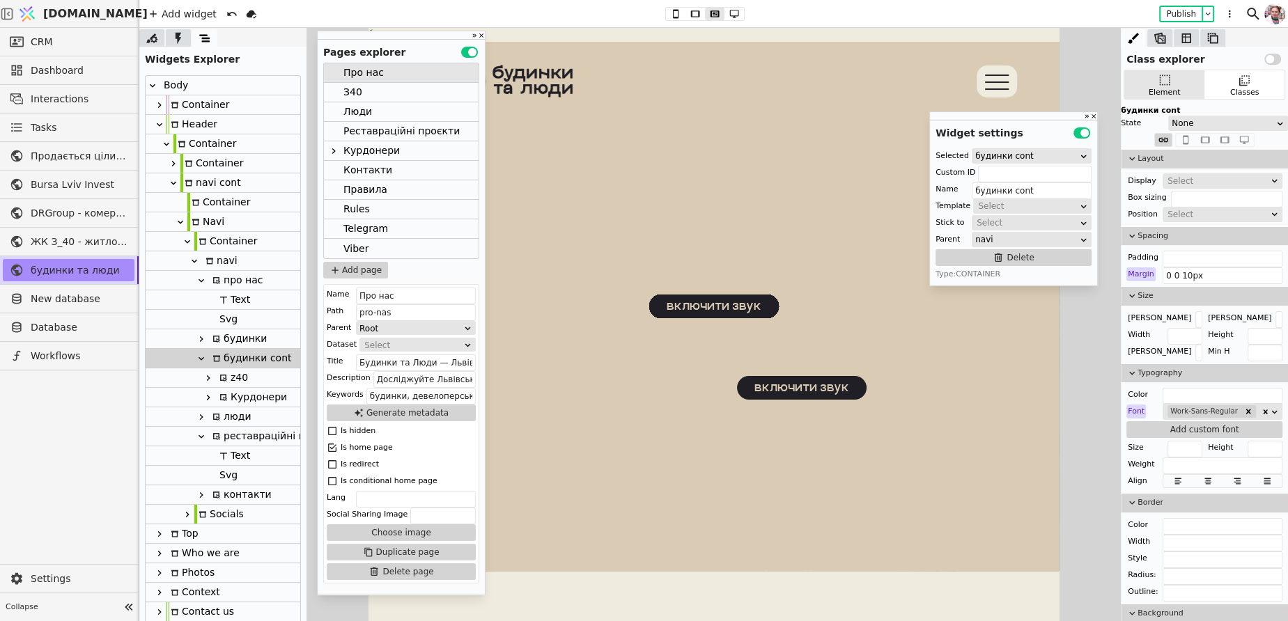
click at [235, 347] on div "будинки" at bounding box center [237, 338] width 59 height 19
type input "budynky-button"
type input "будинки"
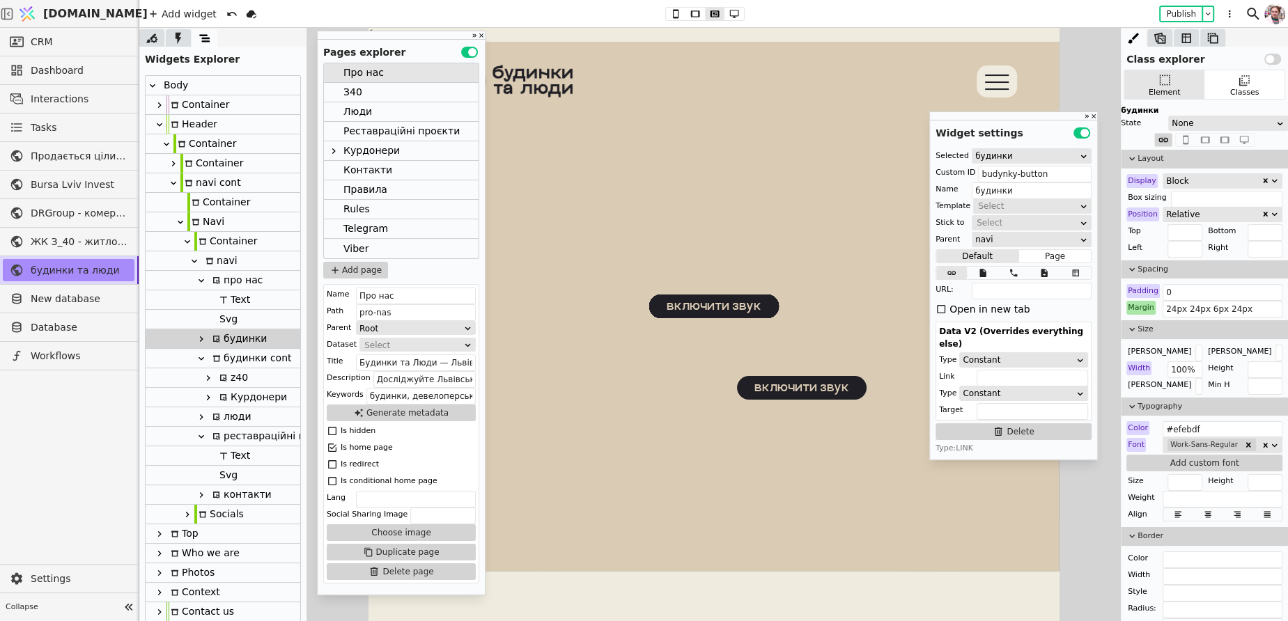
click at [346, 92] on div "З40" at bounding box center [352, 92] width 19 height 19
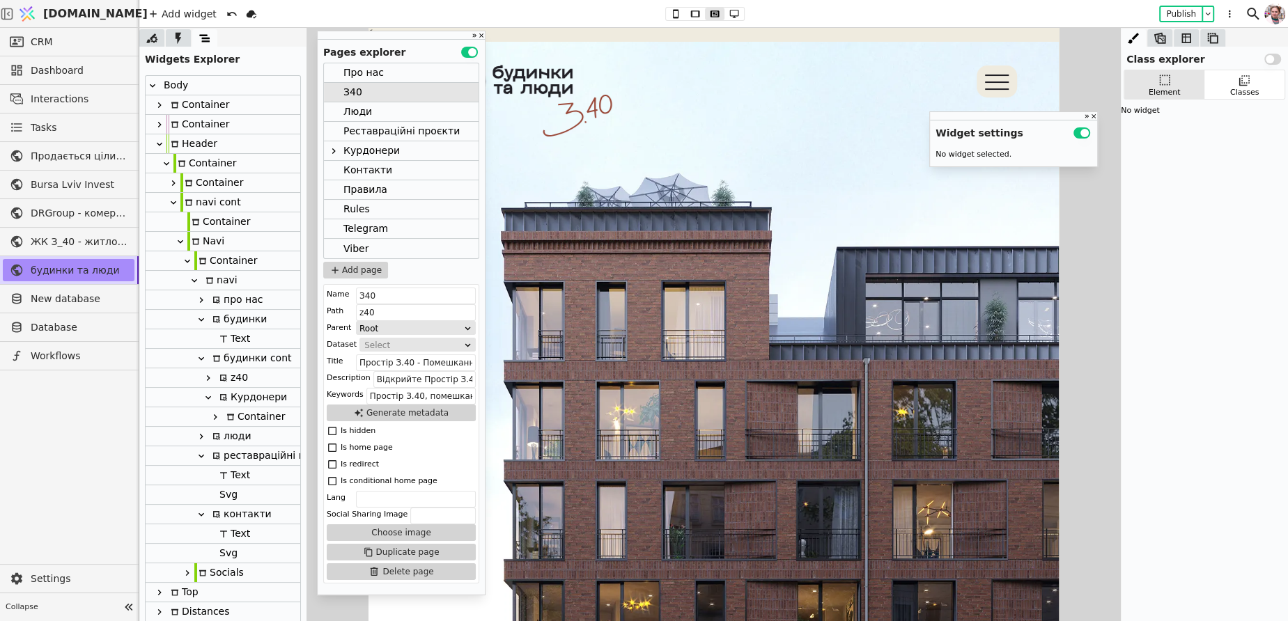
click at [366, 72] on div "Про нас" at bounding box center [363, 72] width 40 height 19
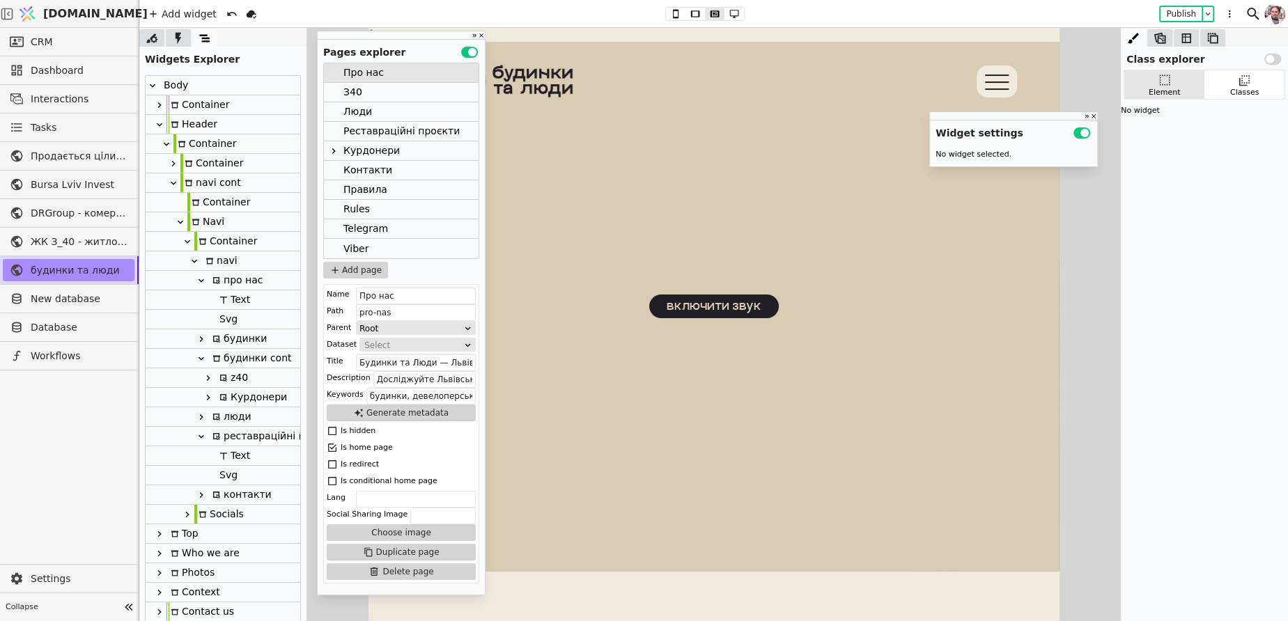
click at [371, 89] on div "З40" at bounding box center [401, 93] width 155 height 20
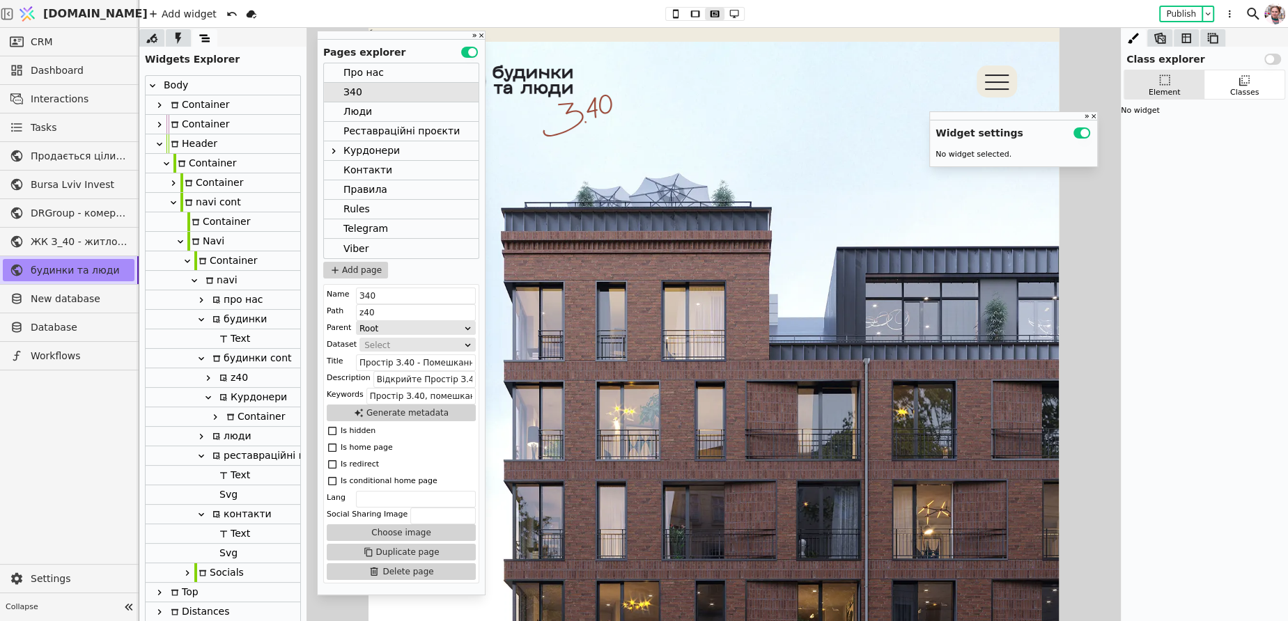
click at [371, 75] on div "Про нас" at bounding box center [363, 72] width 40 height 19
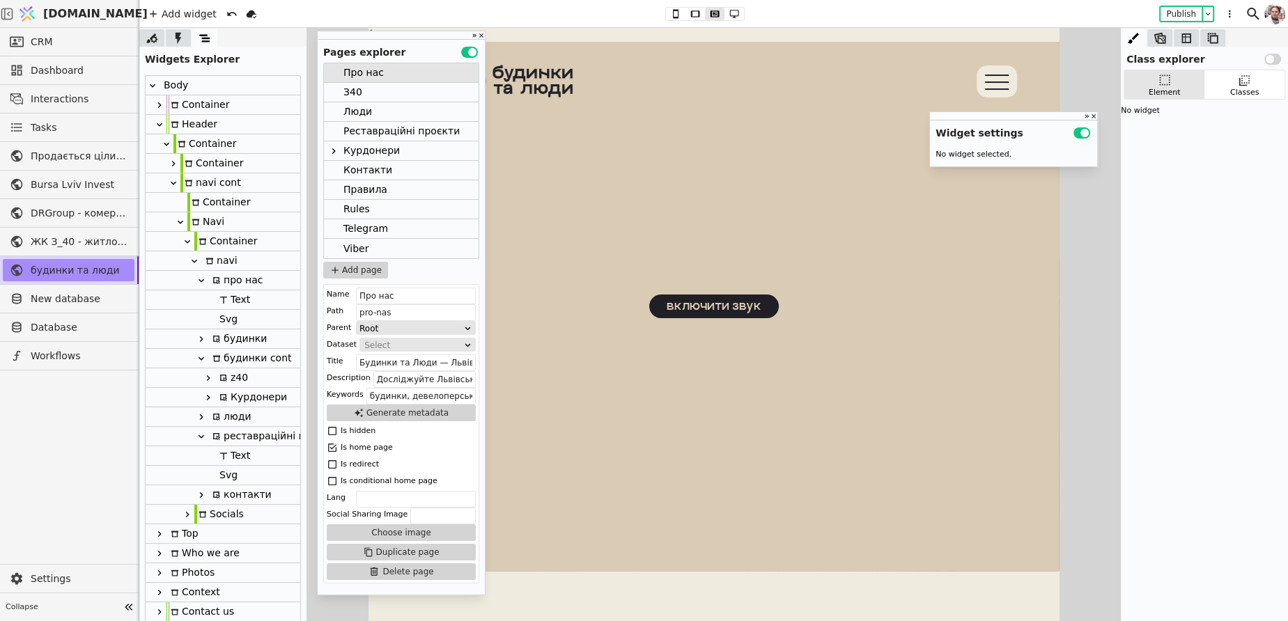
click at [373, 96] on div "З40" at bounding box center [401, 93] width 155 height 20
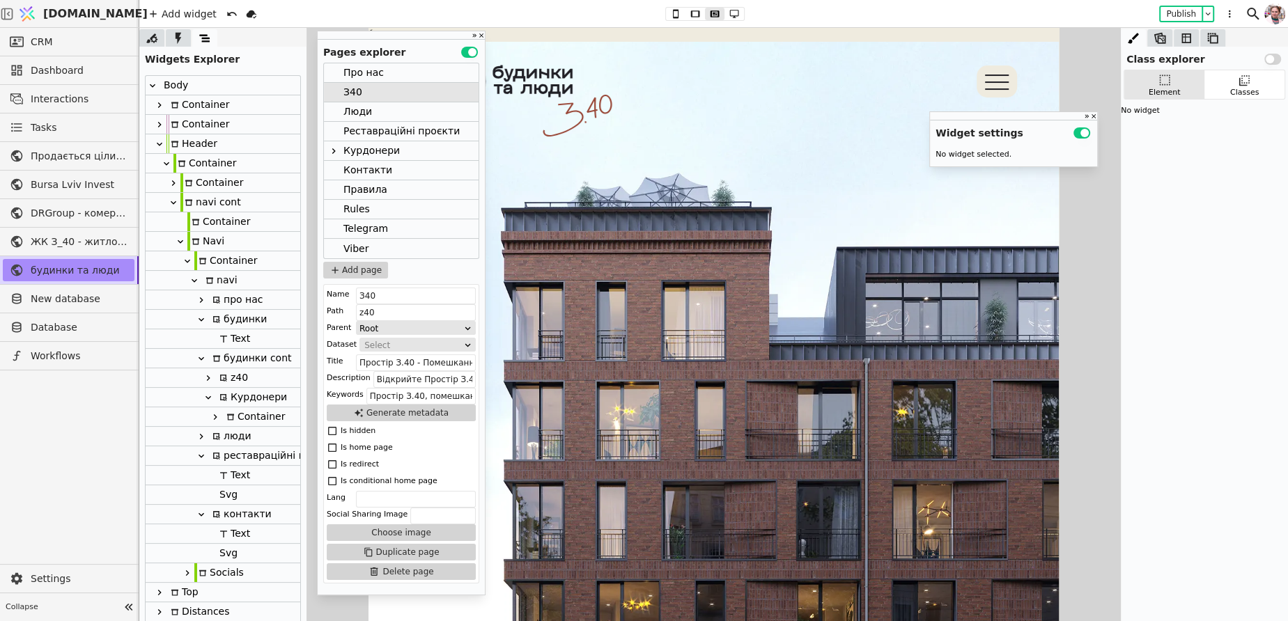
click at [159, 107] on icon at bounding box center [159, 105] width 11 height 11
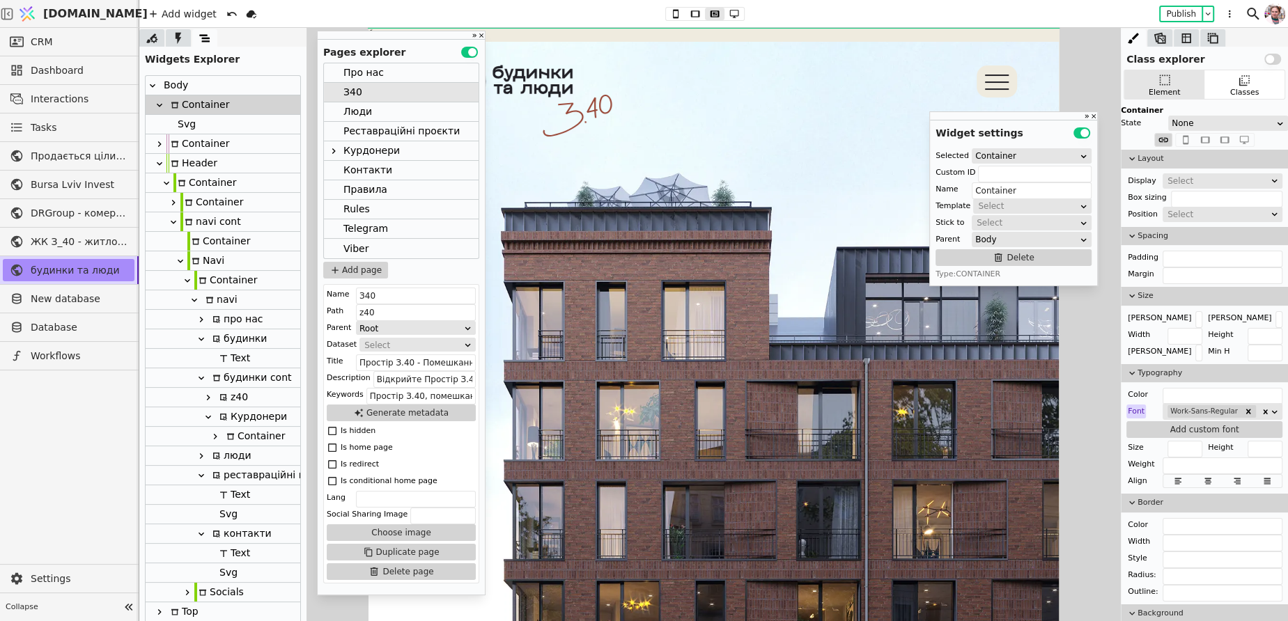
click at [155, 105] on icon at bounding box center [159, 105] width 11 height 11
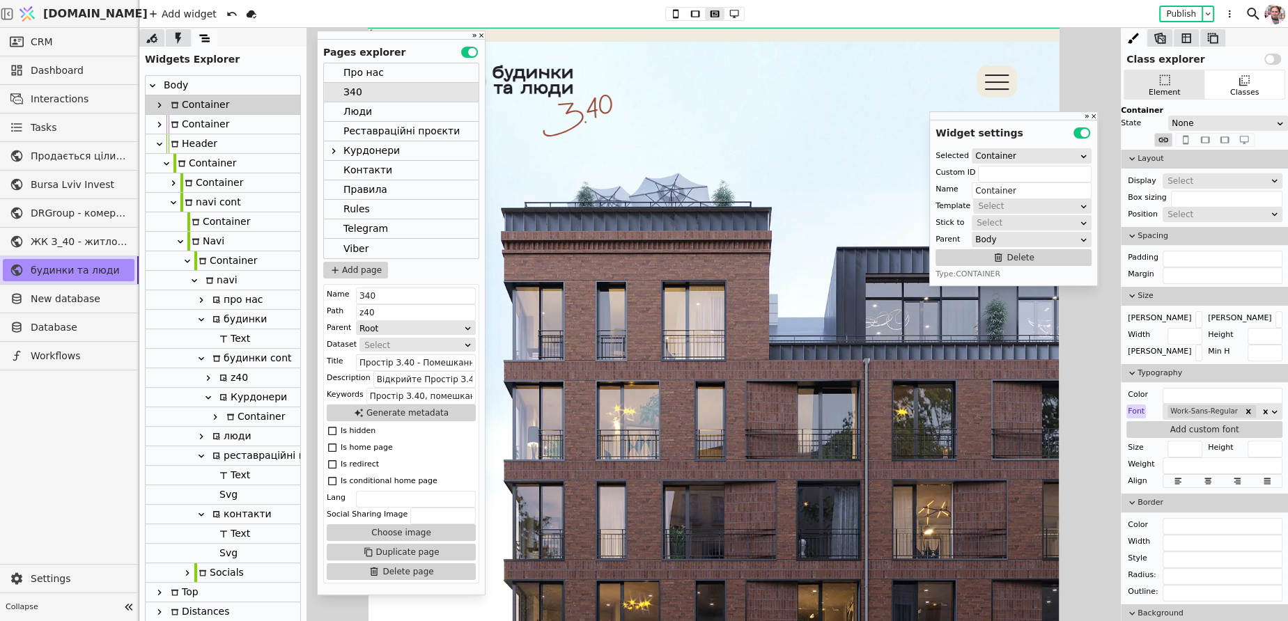
click at [221, 279] on div "navi" at bounding box center [219, 280] width 36 height 19
type input "navi"
click at [231, 302] on div "про нас" at bounding box center [235, 299] width 55 height 19
type input "pro-nas-navi"
type input "про нас"
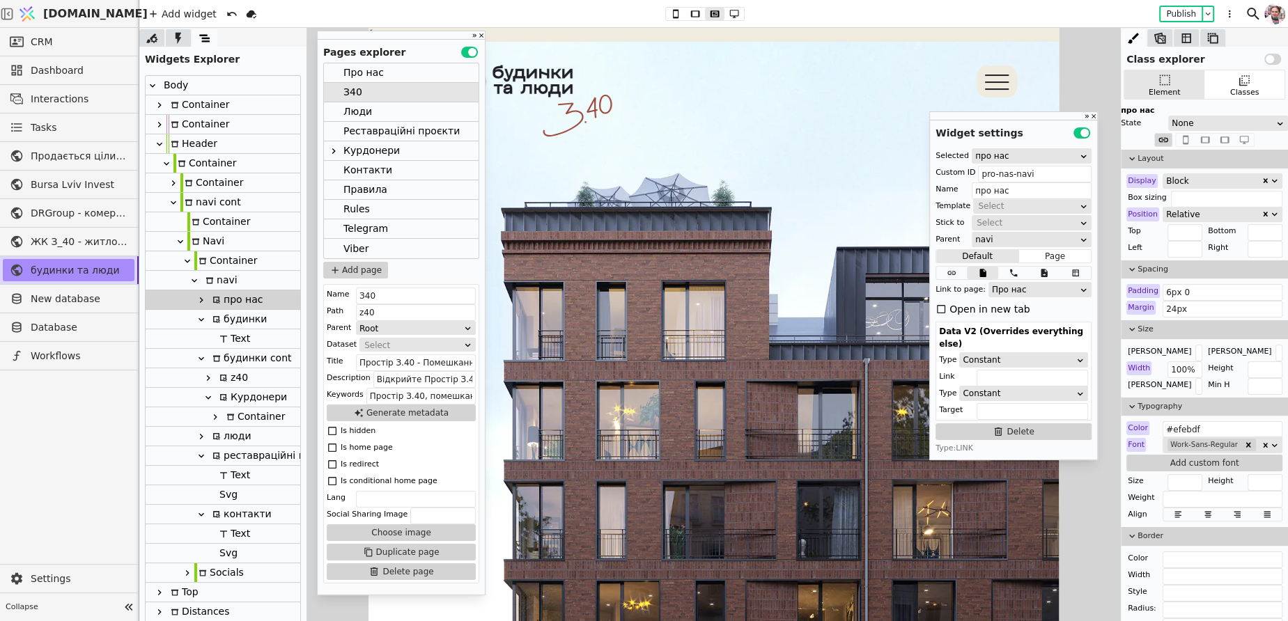
click at [231, 318] on div "будинки" at bounding box center [237, 319] width 59 height 19
type input "budynky-button"
type input "будинки"
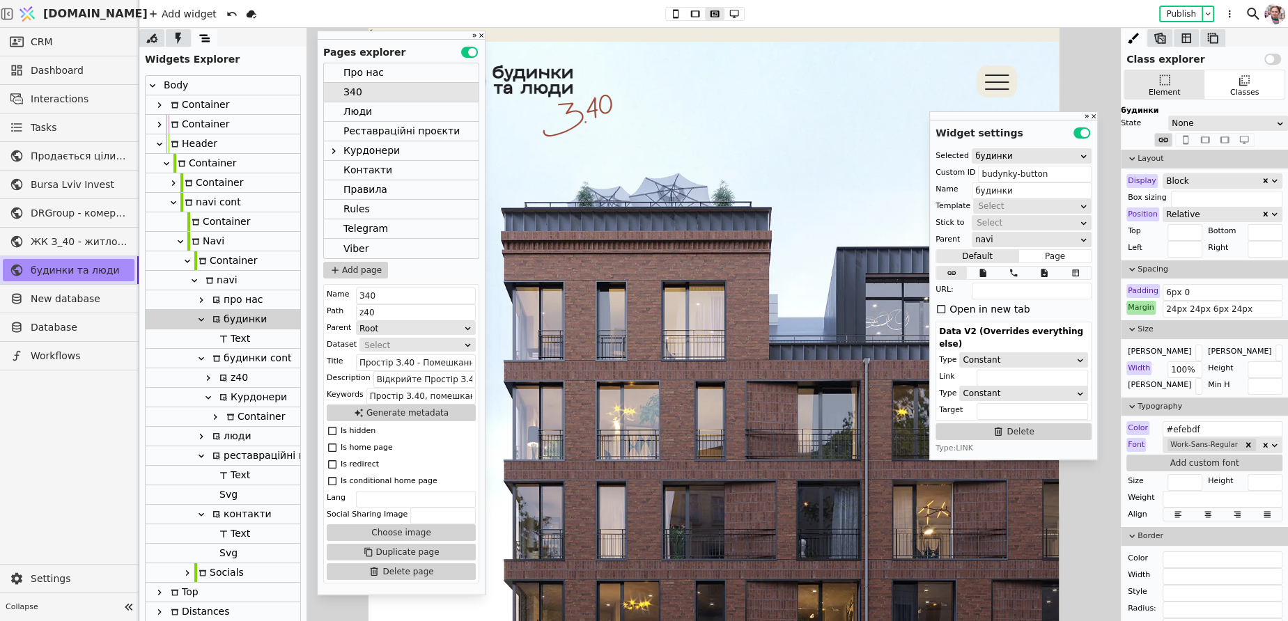
click at [221, 337] on icon at bounding box center [223, 339] width 8 height 8
type input "Text"
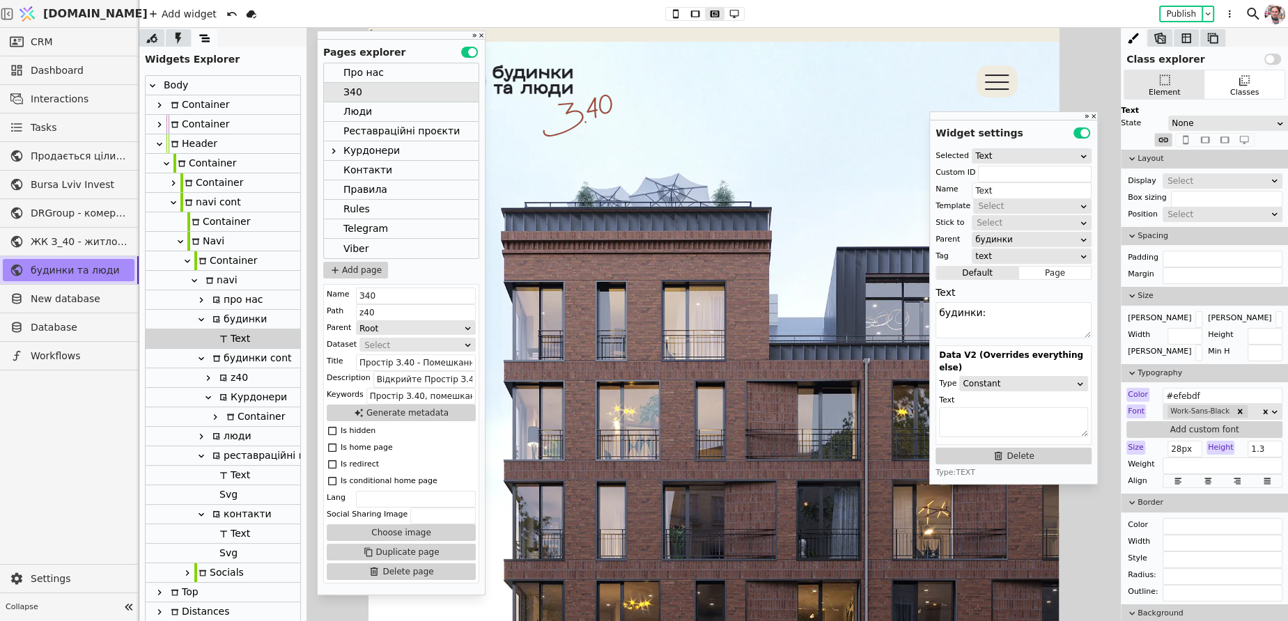
click at [201, 318] on icon at bounding box center [201, 319] width 11 height 11
type input "budynky-button"
type input "будинки"
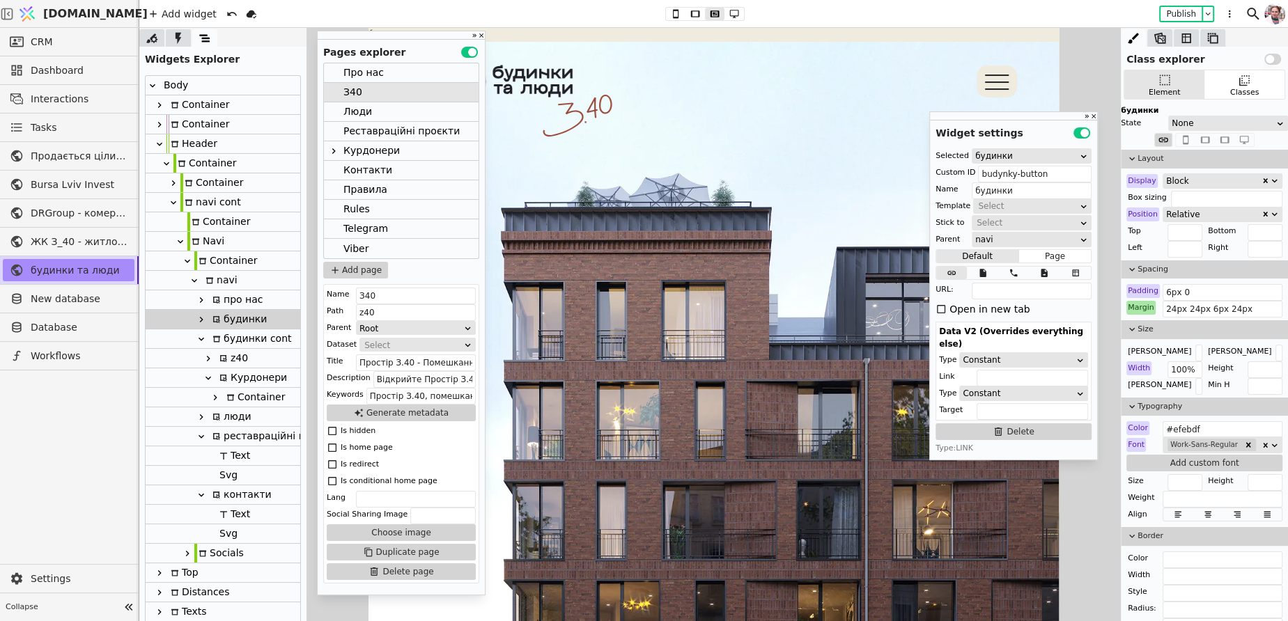
click at [227, 335] on div "будинки cont" at bounding box center [249, 338] width 83 height 19
type input "будинки cont"
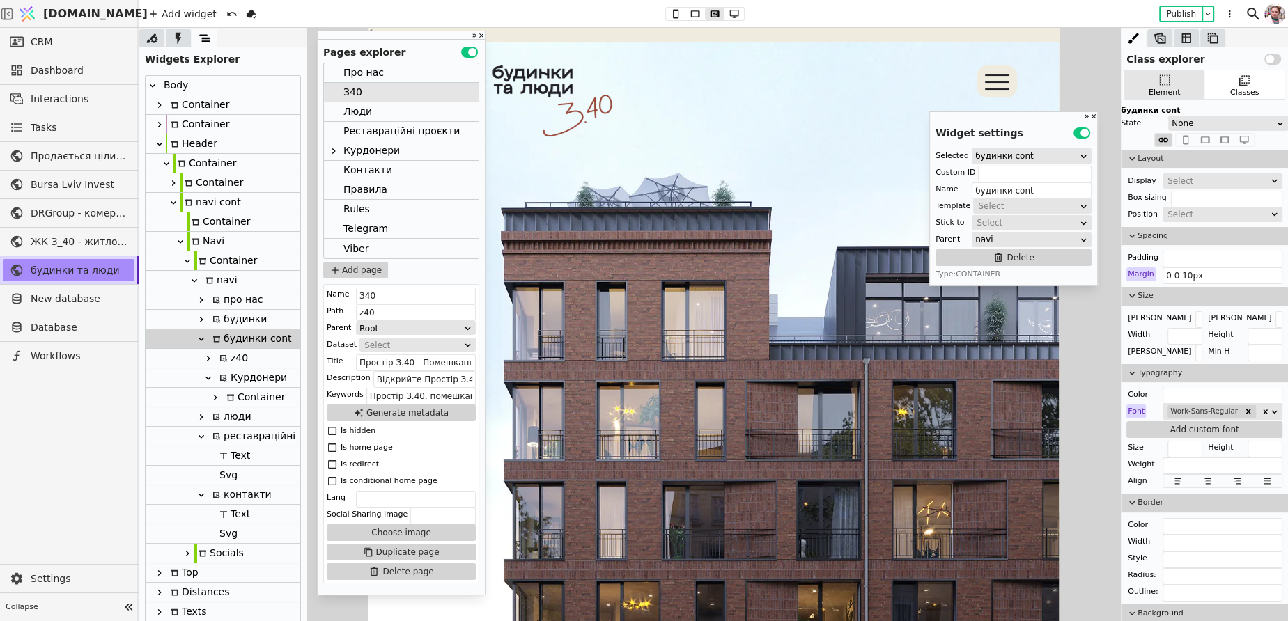
click at [235, 325] on div "будинки" at bounding box center [237, 319] width 59 height 19
type input "budynky-button"
type input "будинки"
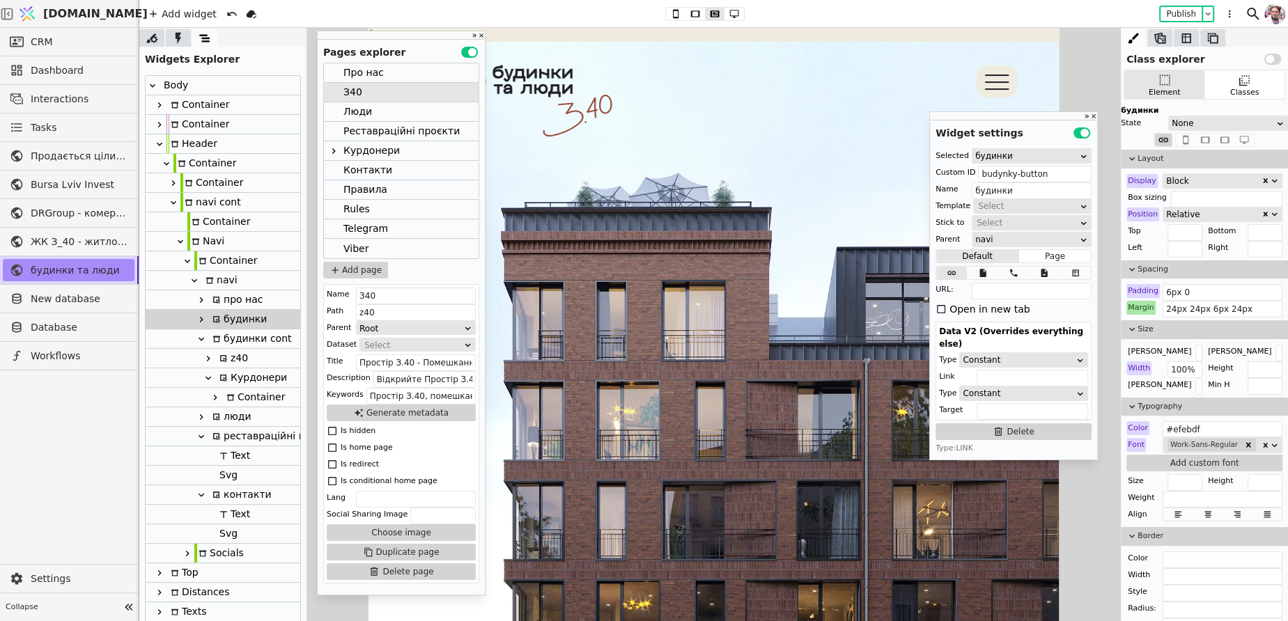
click at [238, 336] on div "будинки cont" at bounding box center [249, 338] width 83 height 19
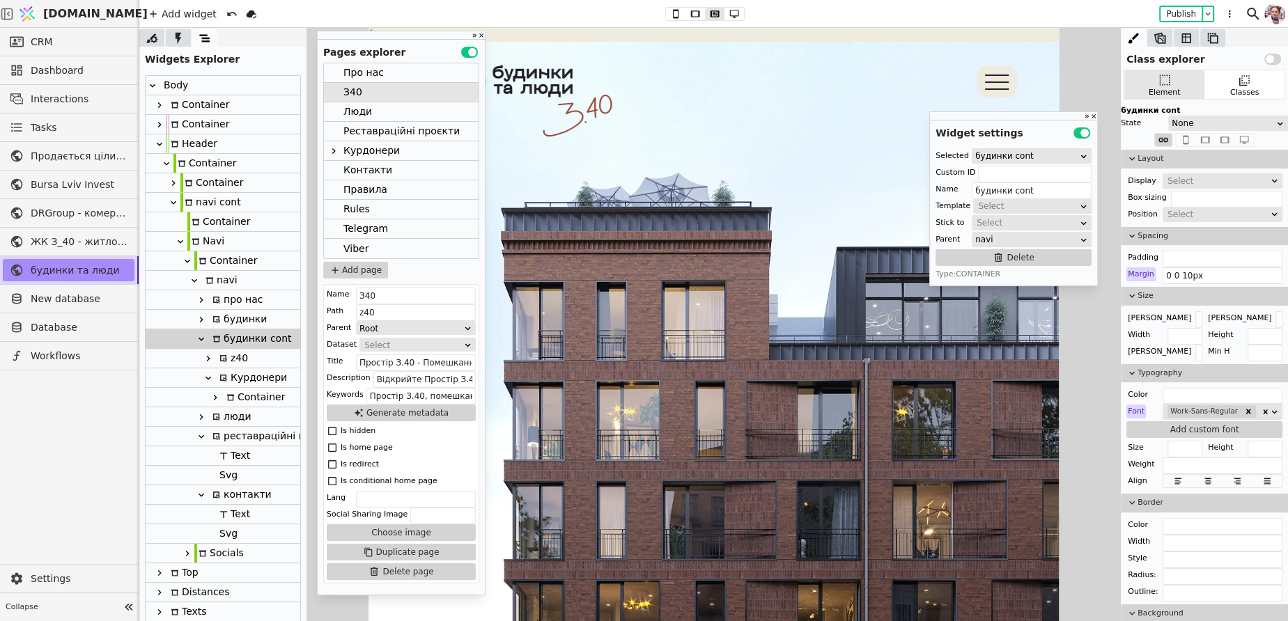
click at [237, 357] on div "z40" at bounding box center [231, 358] width 33 height 19
type input "z40"
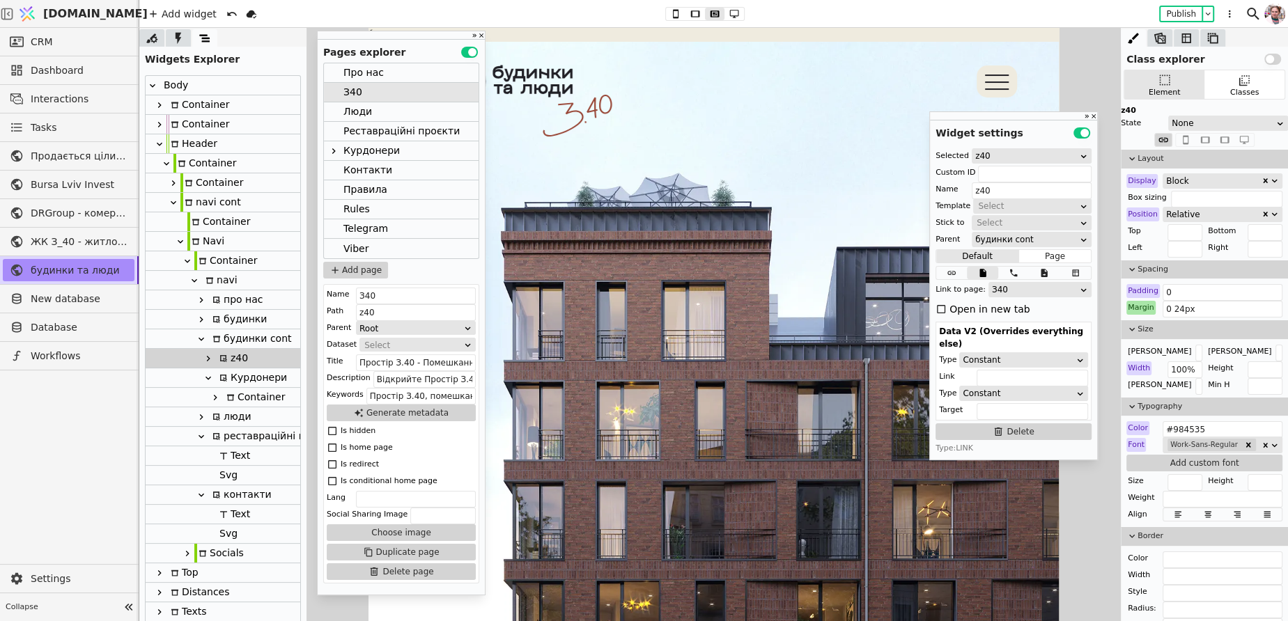
click at [209, 375] on icon at bounding box center [208, 378] width 11 height 11
type input "kurdonery-navi"
type input "Курдонери"
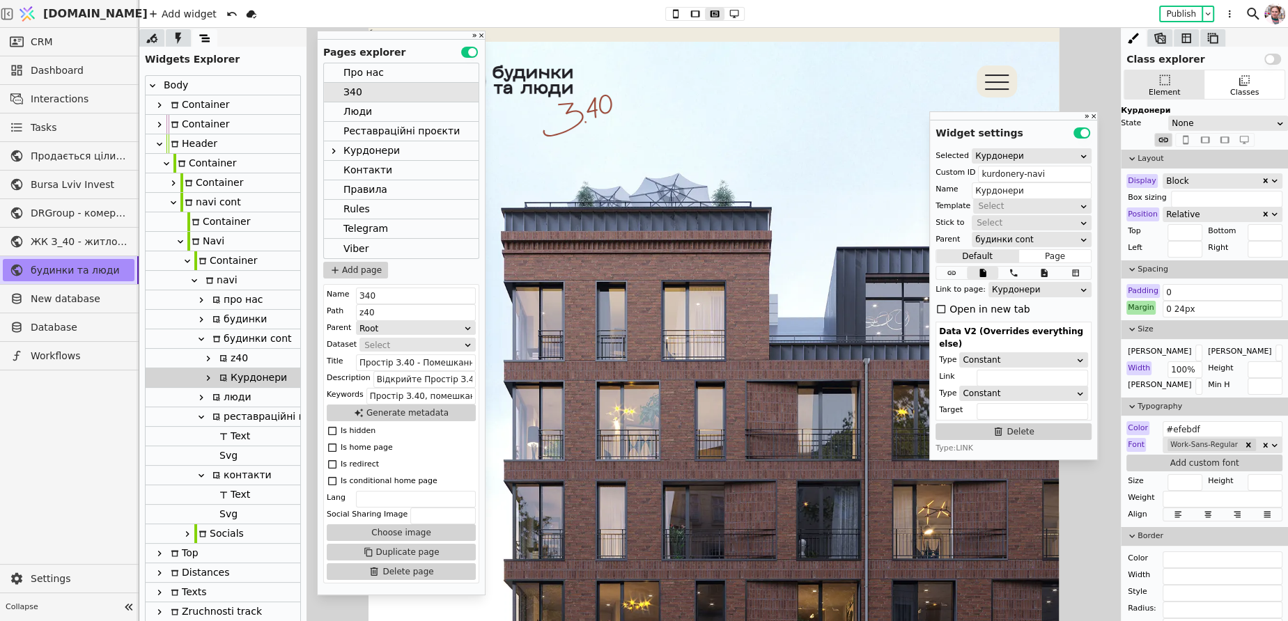
click at [241, 398] on div "люди" at bounding box center [229, 397] width 43 height 19
type input "liudy-navi"
type input "люди"
click at [236, 373] on div "Курдонери" at bounding box center [251, 377] width 72 height 19
type input "kurdonery-navi"
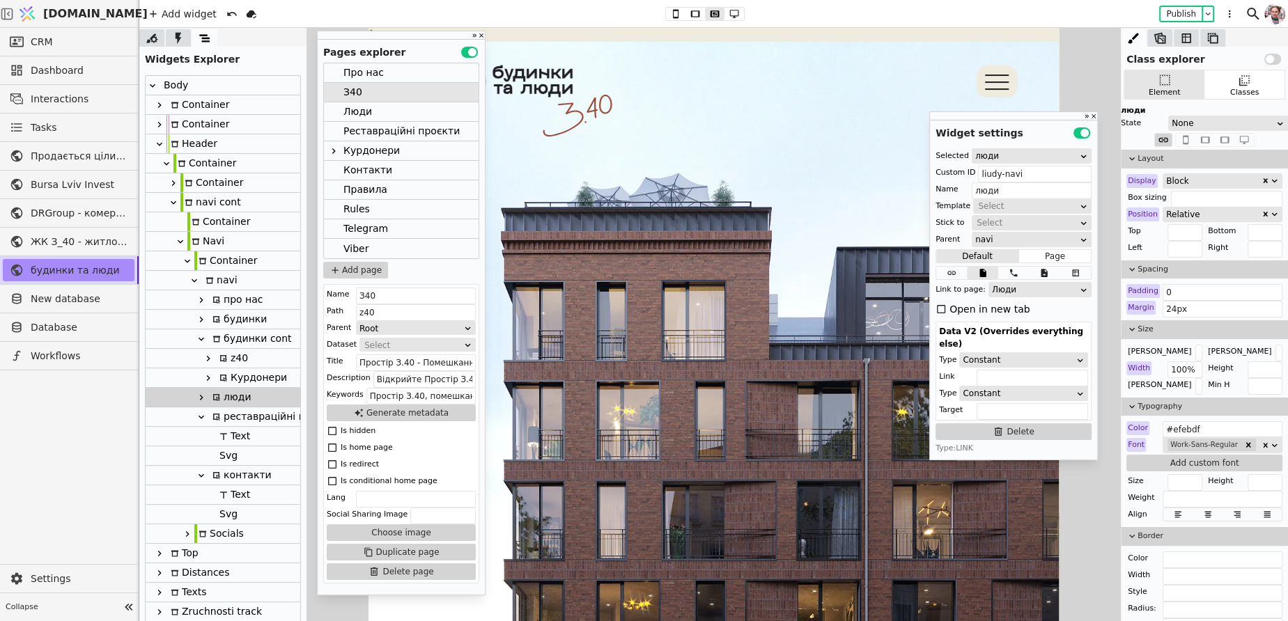
type input "Курдонери"
click at [238, 357] on div "z40" at bounding box center [231, 358] width 33 height 19
type input "z40"
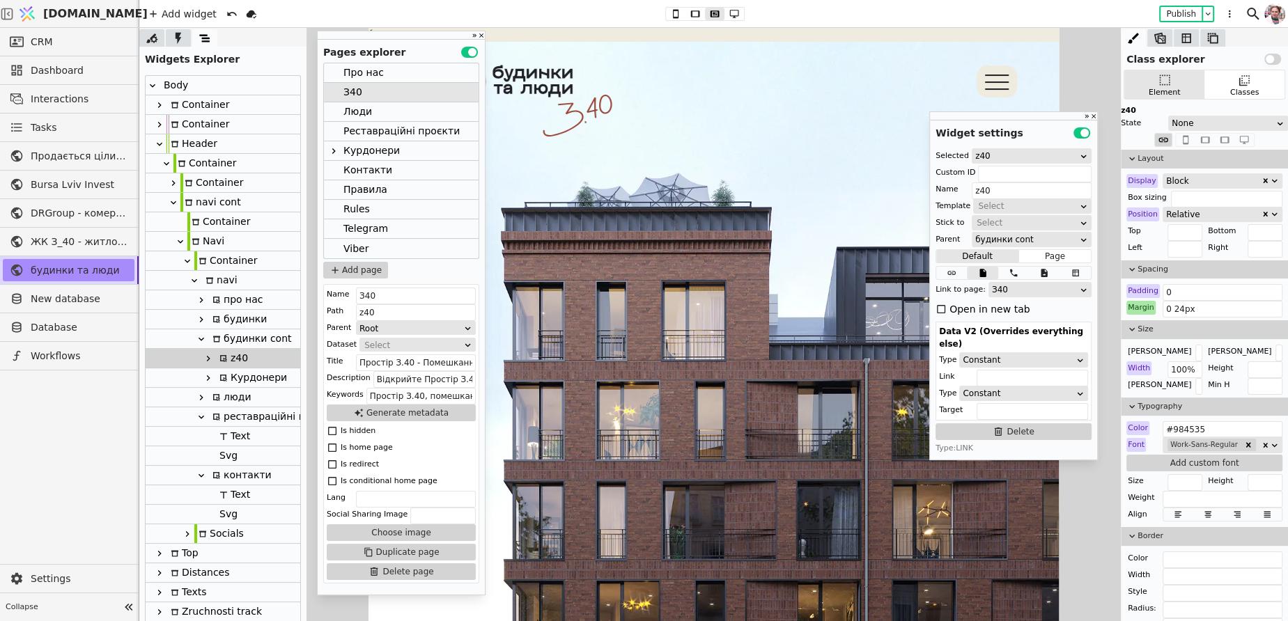
click at [231, 378] on div "Курдонери" at bounding box center [251, 377] width 72 height 19
type input "kurdonery-navi"
type input "Курдонери"
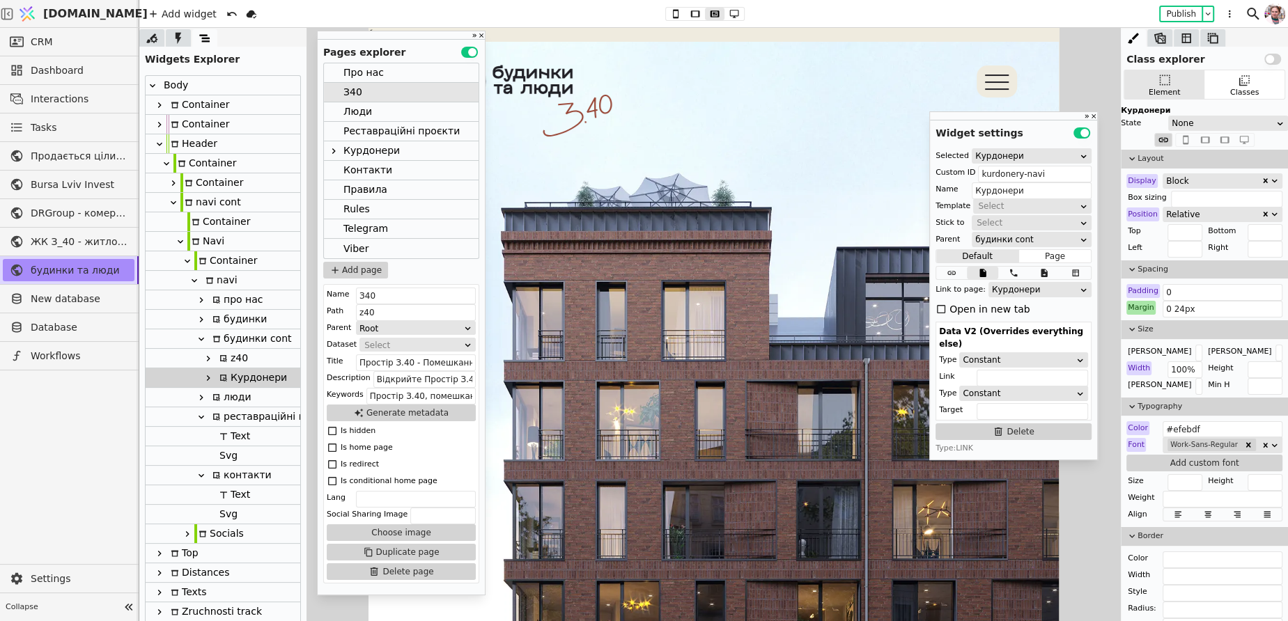
click at [232, 359] on div "z40" at bounding box center [231, 358] width 33 height 19
type input "z40"
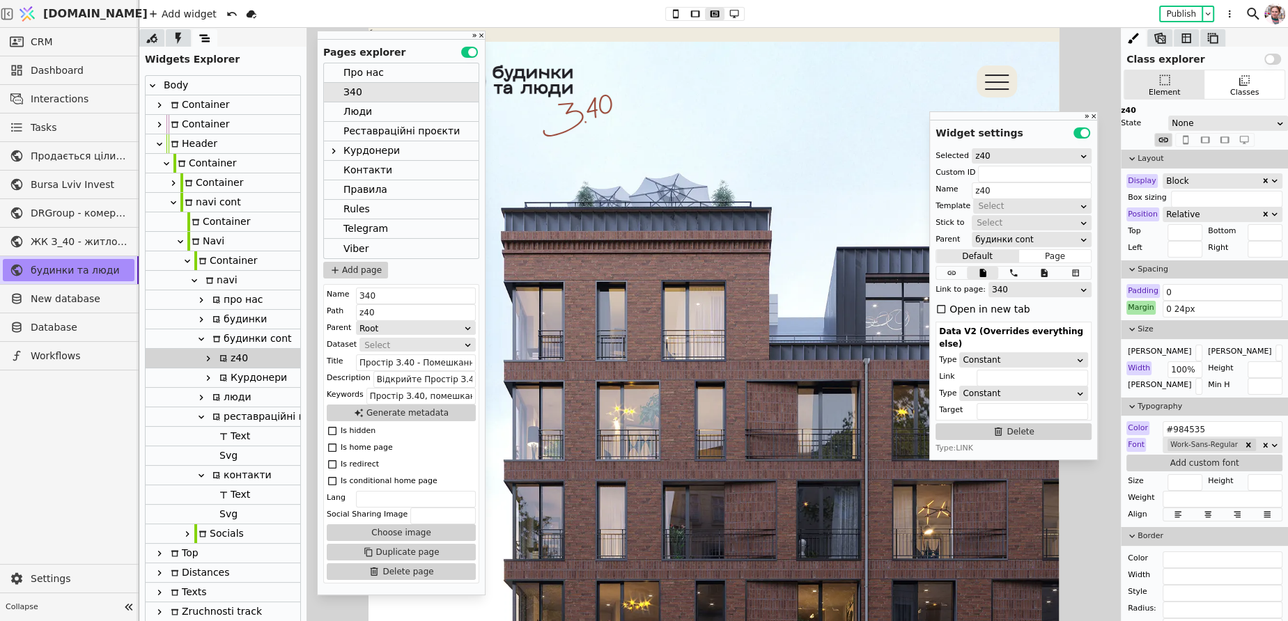
click at [368, 73] on div "Про нас" at bounding box center [363, 72] width 40 height 19
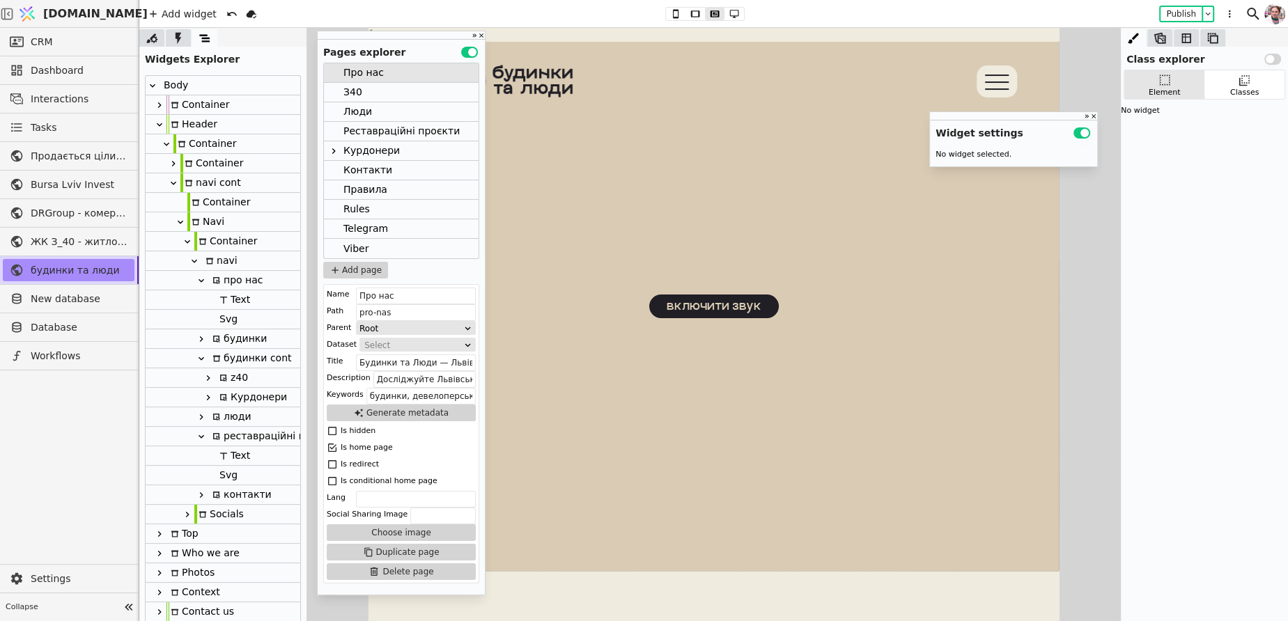
click at [235, 373] on div "z40" at bounding box center [231, 377] width 33 height 19
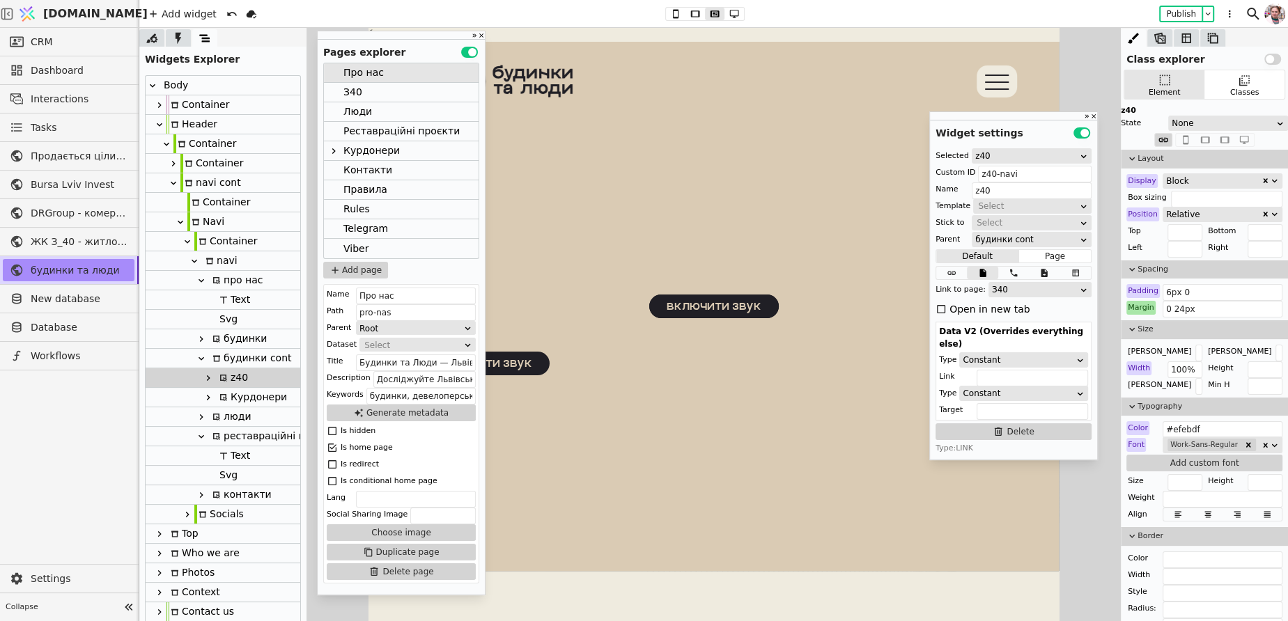
click at [352, 88] on div "З40" at bounding box center [352, 92] width 19 height 19
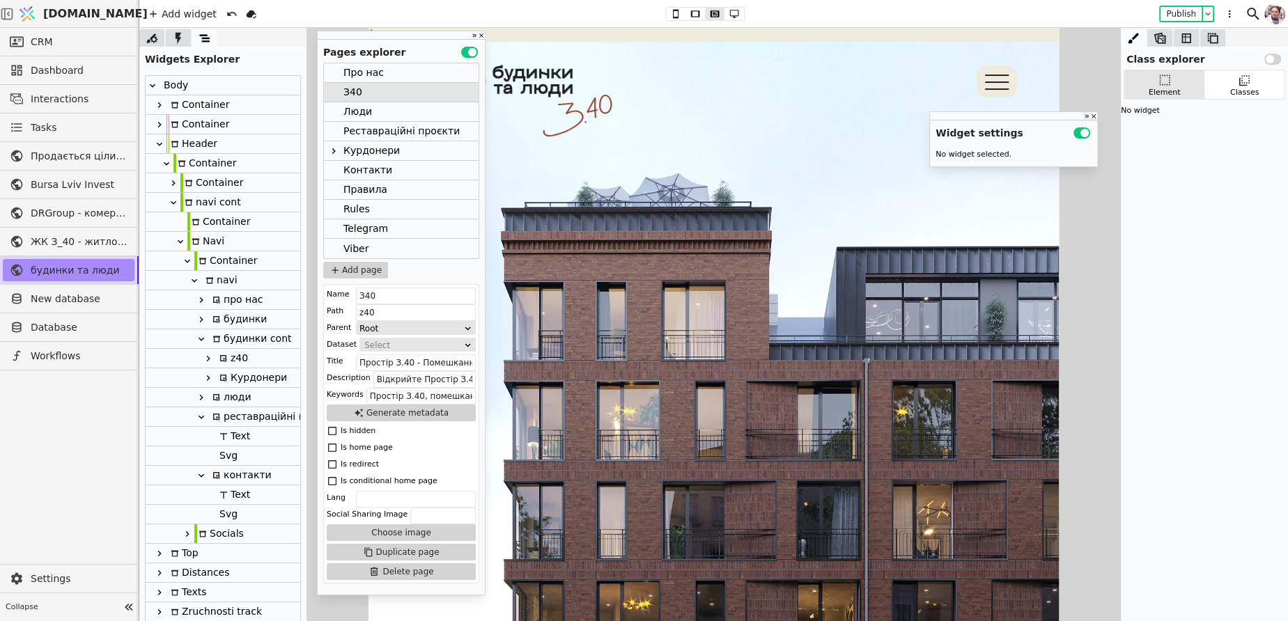
click at [238, 359] on div "z40" at bounding box center [231, 358] width 33 height 19
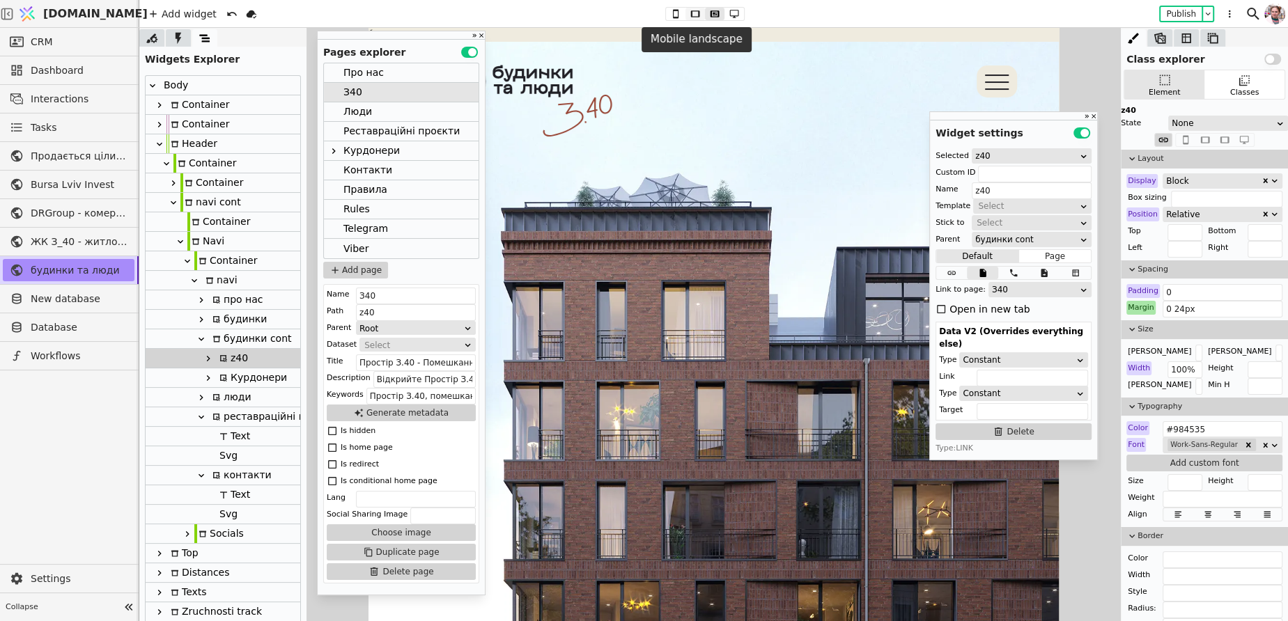
click at [693, 10] on icon at bounding box center [694, 13] width 9 height 6
type input "12px 0"
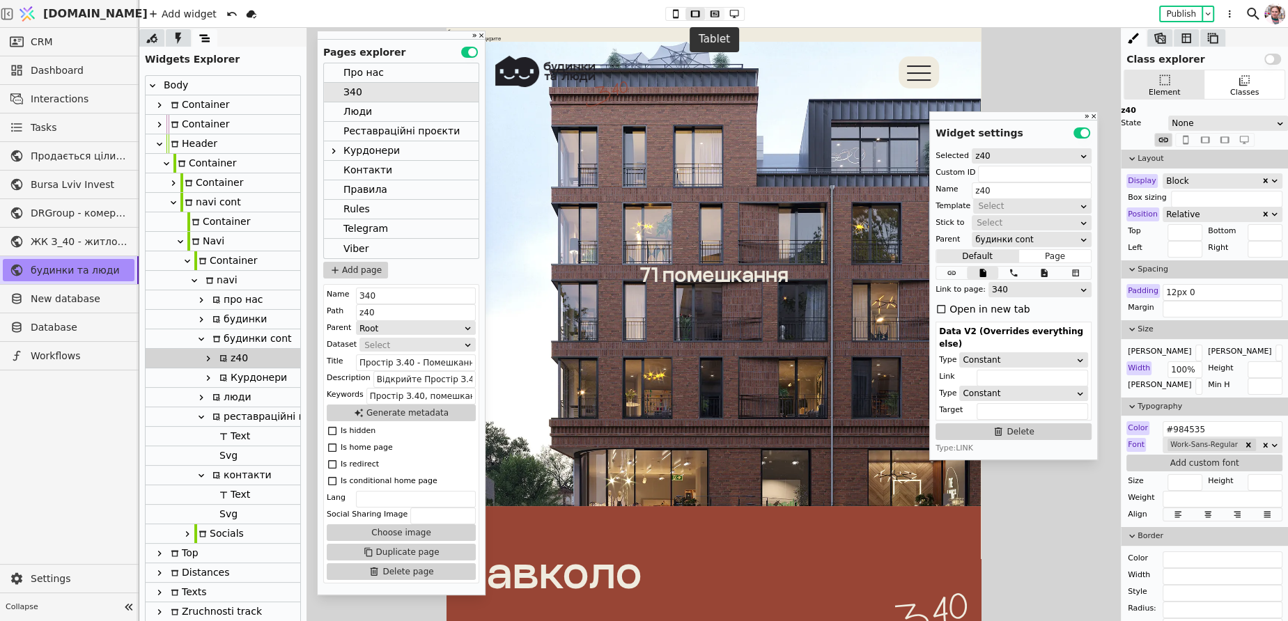
click at [715, 11] on icon at bounding box center [714, 14] width 17 height 10
type input "0"
type input "0 24px"
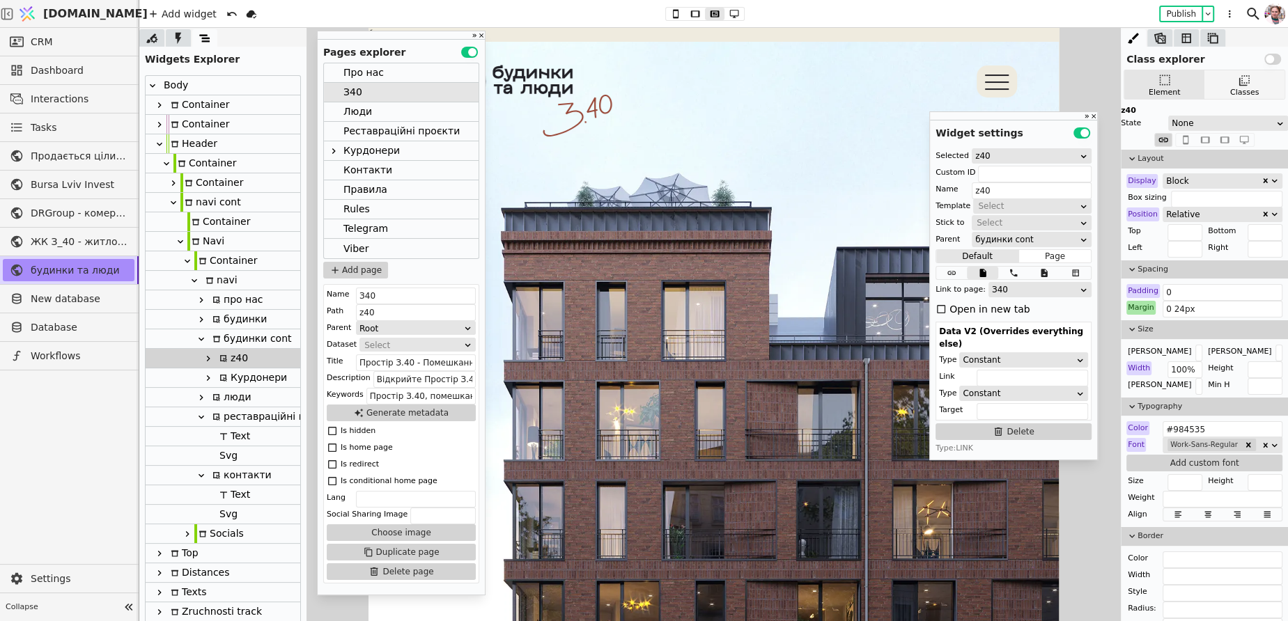
click at [1231, 82] on div "Classes" at bounding box center [1244, 84] width 80 height 29
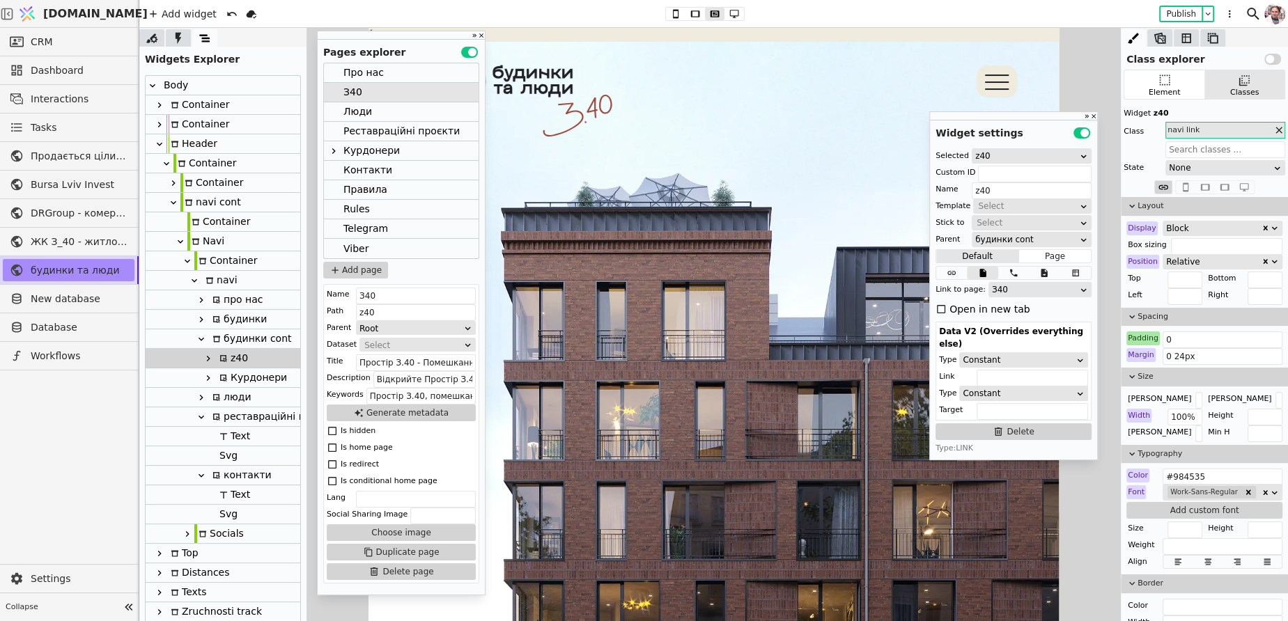
click at [339, 114] on div at bounding box center [334, 111] width 20 height 19
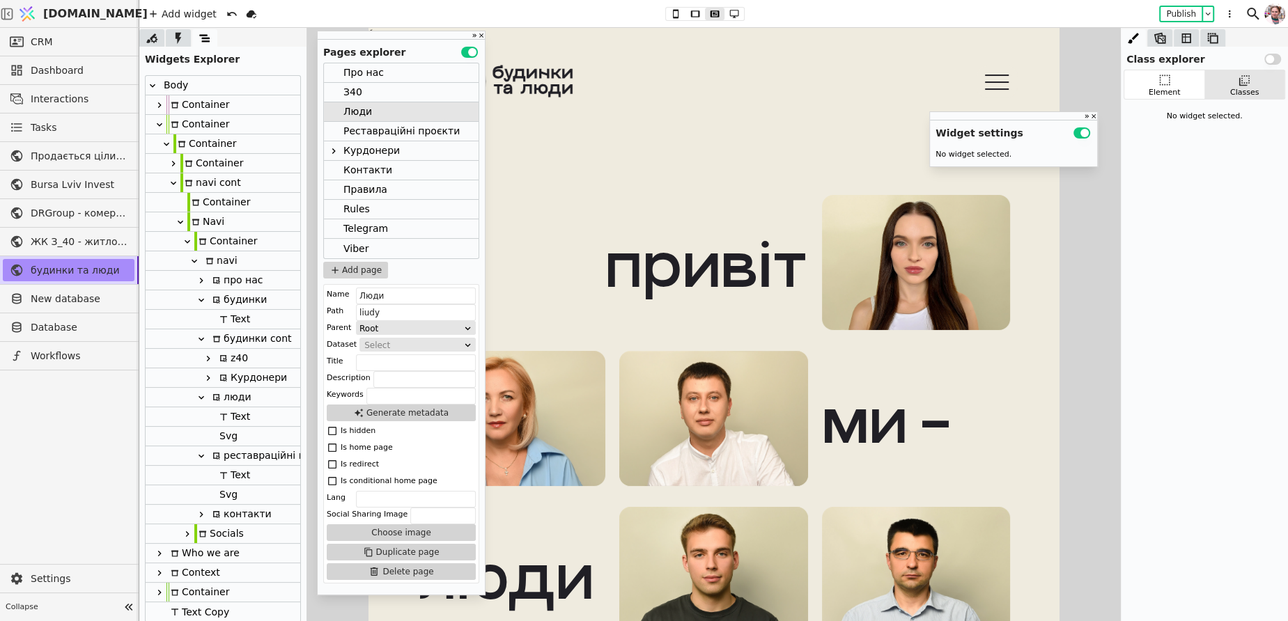
click at [233, 360] on div "z40" at bounding box center [231, 358] width 33 height 19
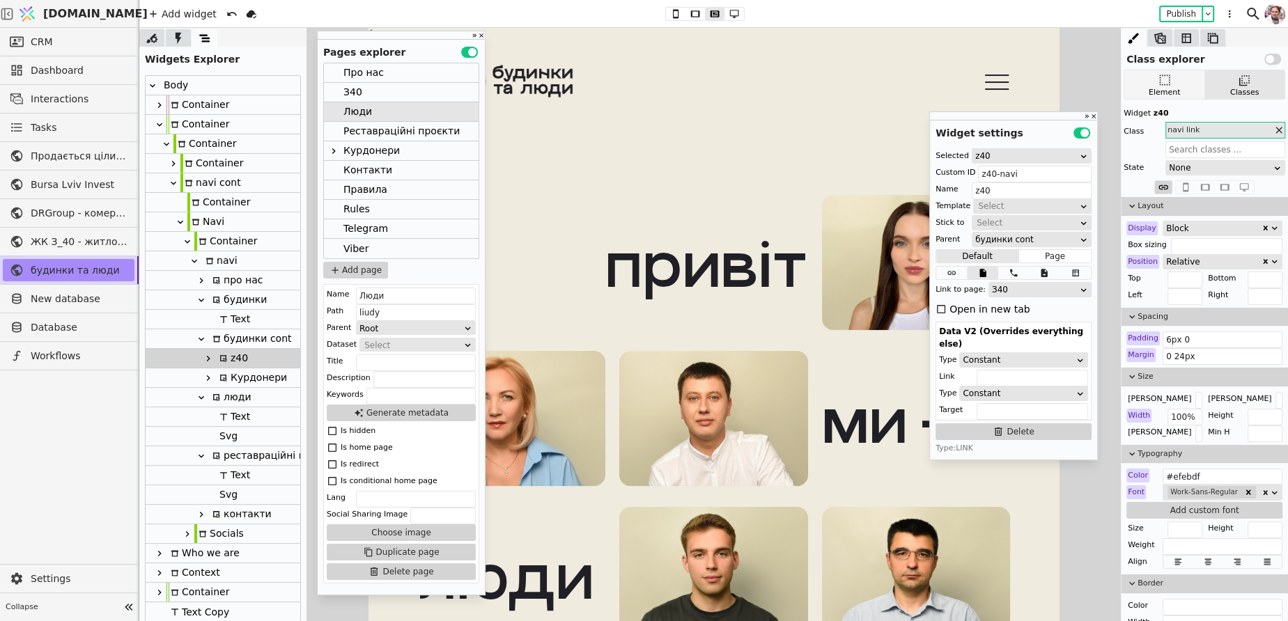
click at [1158, 85] on icon at bounding box center [1165, 80] width 14 height 14
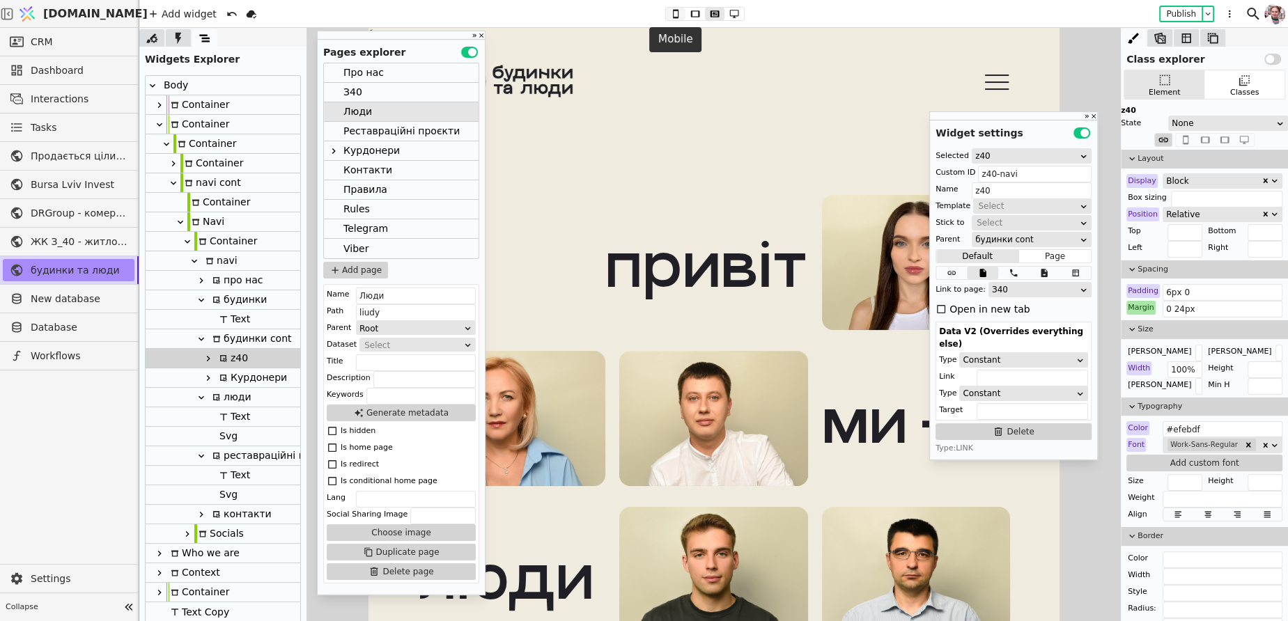
click at [676, 13] on icon at bounding box center [675, 14] width 17 height 10
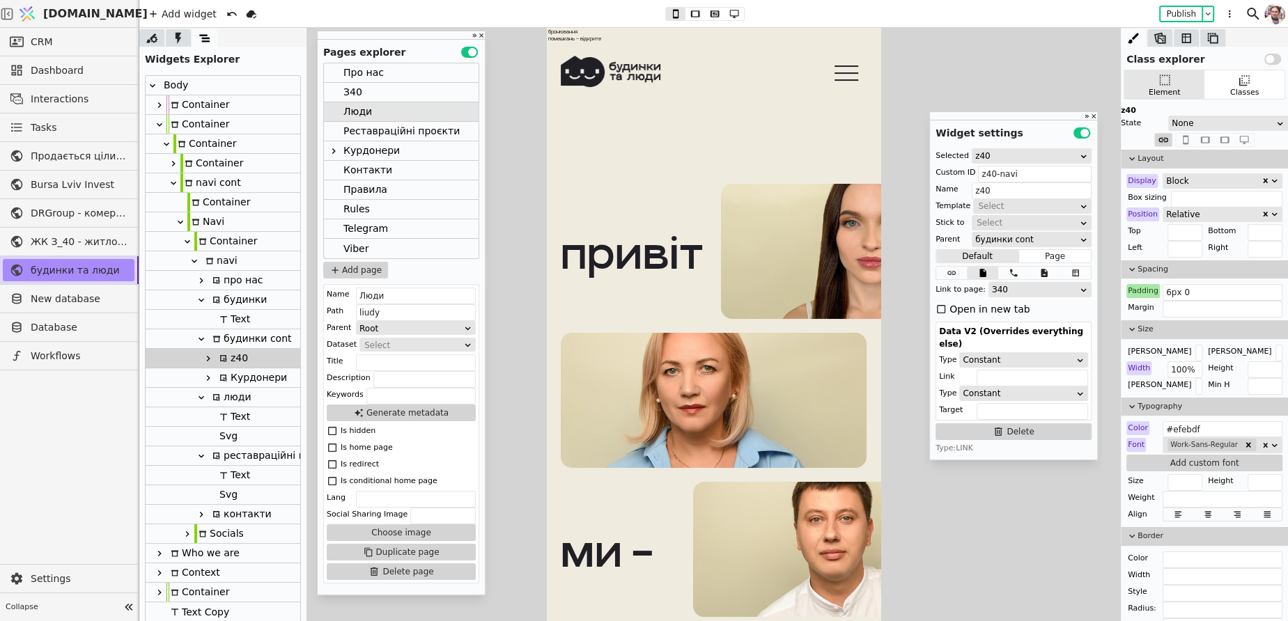
click at [1133, 288] on div "Padding" at bounding box center [1142, 291] width 33 height 14
click at [1136, 300] on button "Reset" at bounding box center [1144, 308] width 36 height 17
drag, startPoint x: 1176, startPoint y: 291, endPoint x: 1155, endPoint y: 293, distance: 20.2
click at [1159, 293] on div "Padding 12px 0" at bounding box center [1204, 291] width 156 height 14
type input "6px 0"
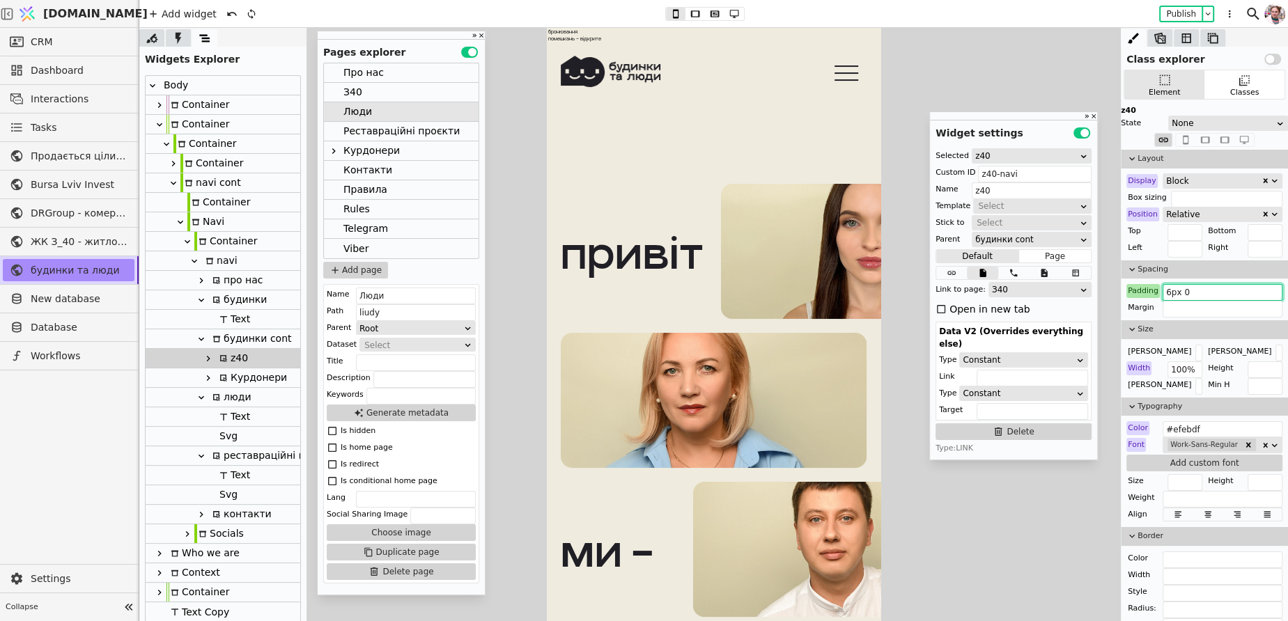
click at [362, 95] on div "З40" at bounding box center [401, 93] width 155 height 20
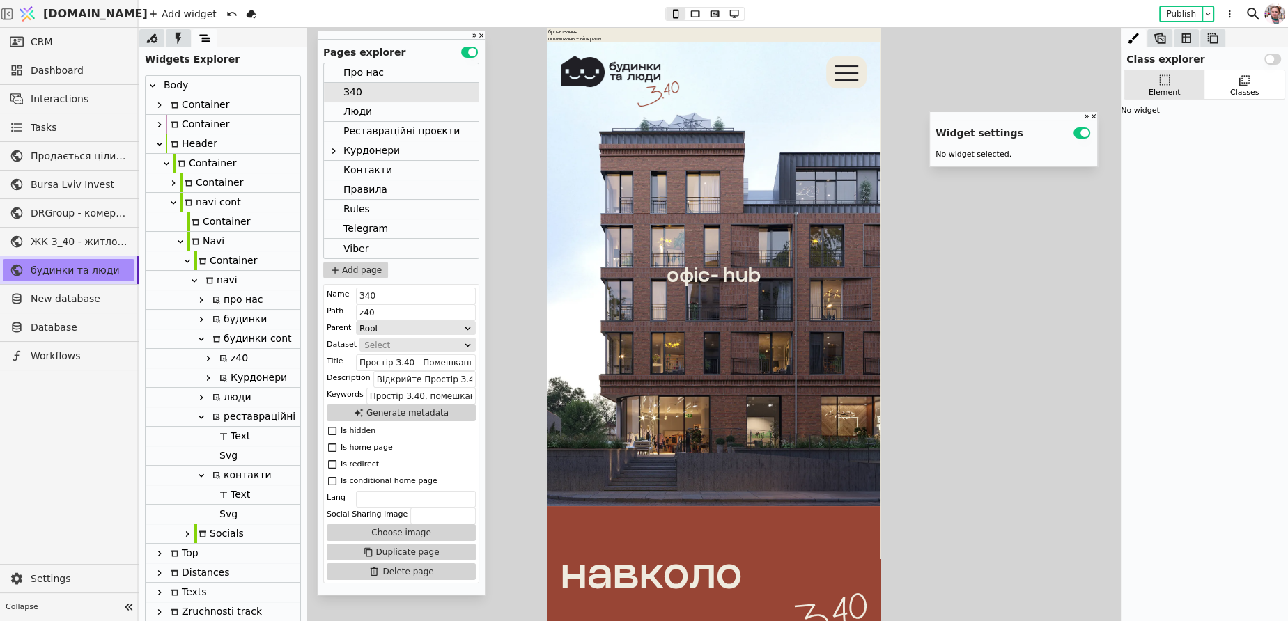
click at [243, 356] on div "z40" at bounding box center [231, 358] width 33 height 19
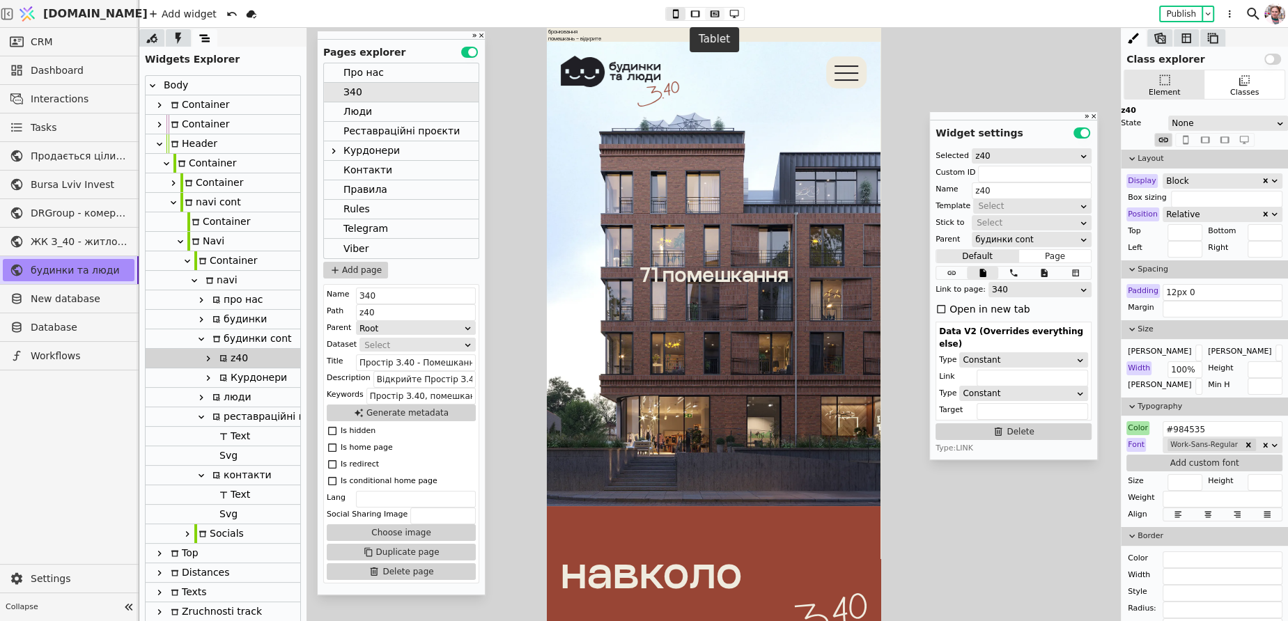
click at [709, 13] on icon at bounding box center [714, 14] width 17 height 10
type input "0"
type input "0 24px"
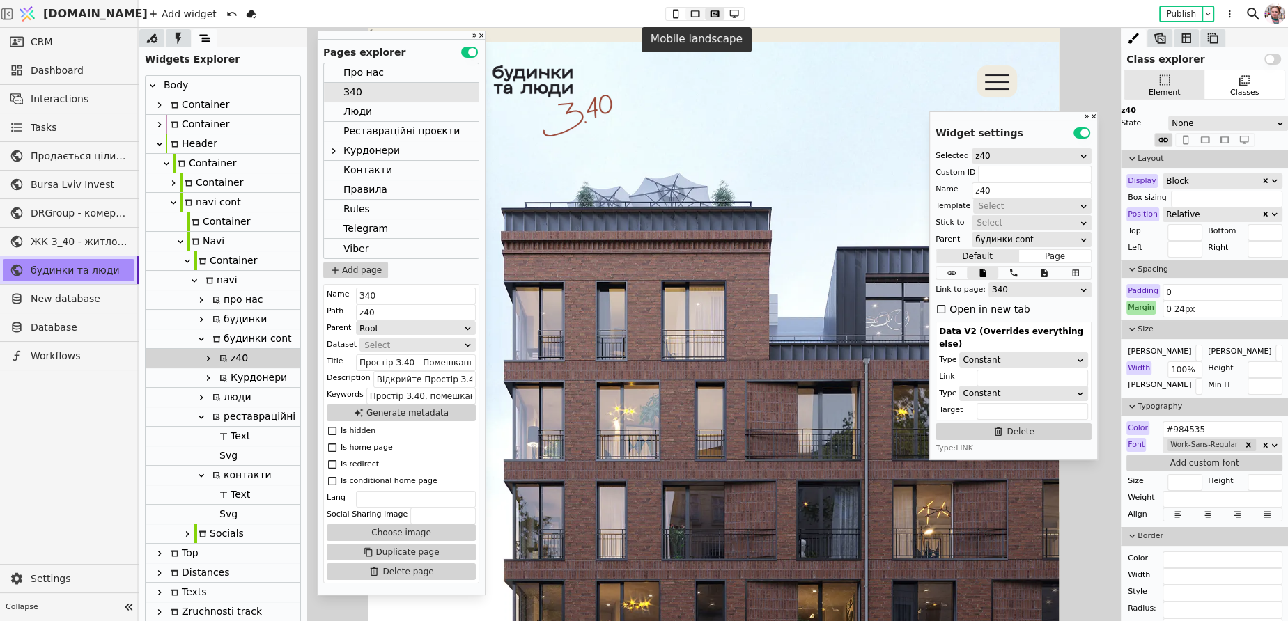
click at [699, 13] on icon at bounding box center [695, 14] width 17 height 10
type input "12px 0"
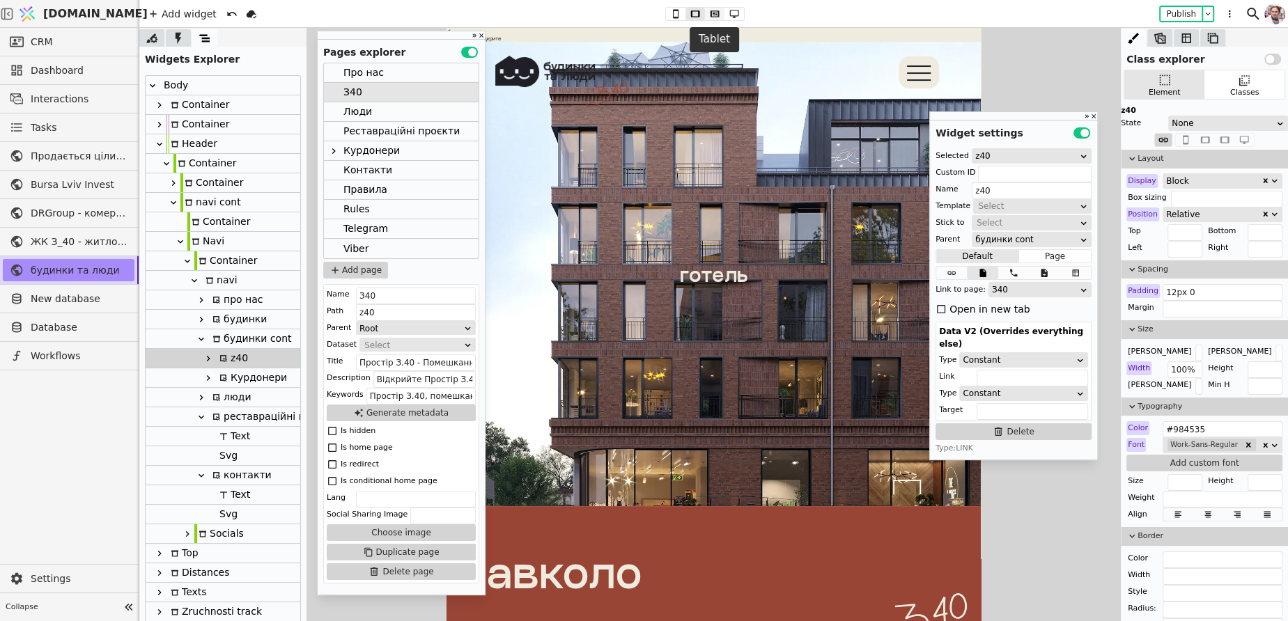
click at [717, 13] on icon at bounding box center [714, 13] width 9 height 6
type input "0"
type input "0 24px"
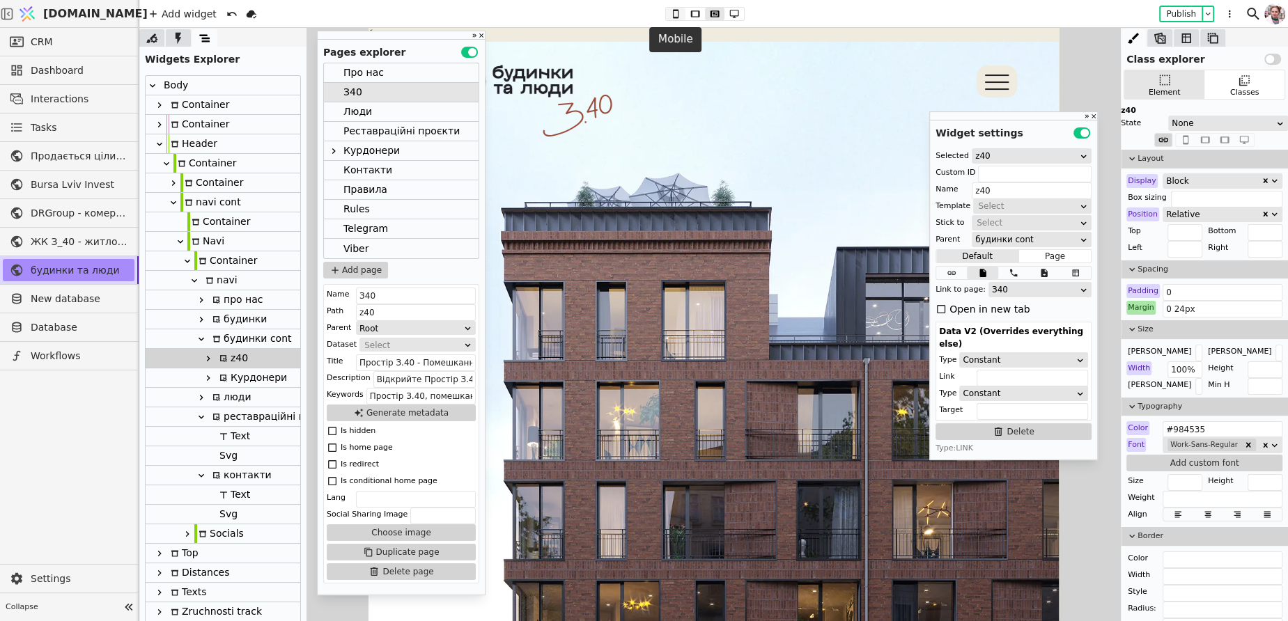
click at [666, 12] on button at bounding box center [676, 14] width 20 height 13
type input "12px 0"
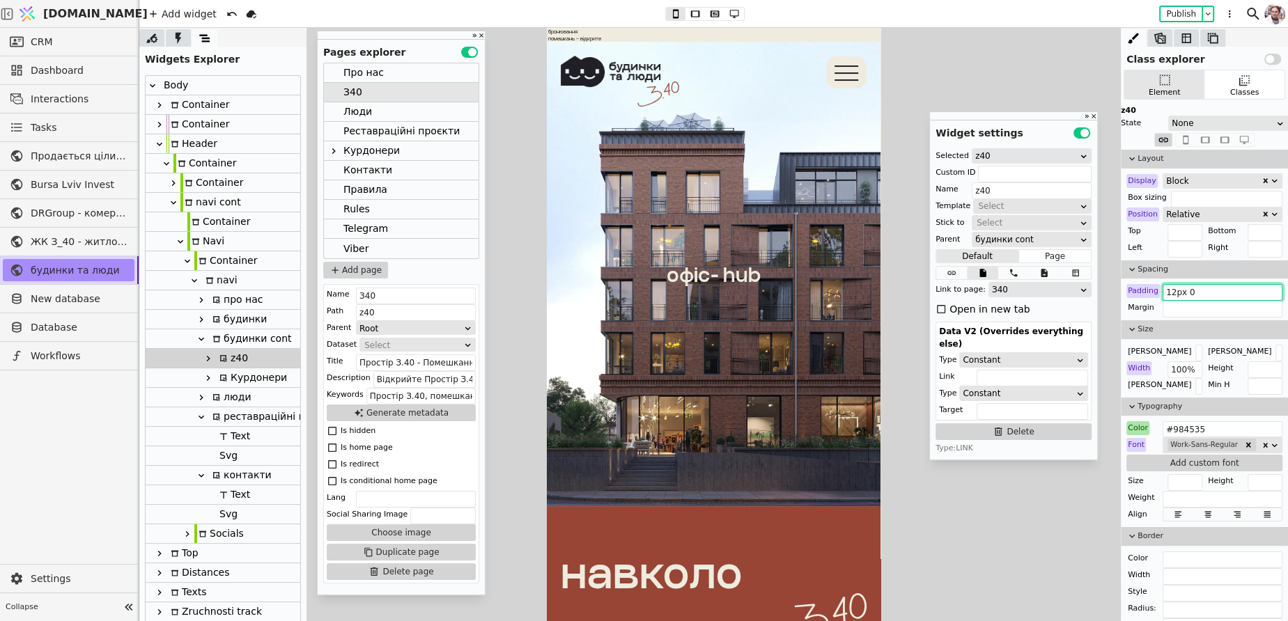
drag, startPoint x: 1172, startPoint y: 293, endPoint x: 1162, endPoint y: 293, distance: 10.4
click at [1162, 293] on input "12px 0" at bounding box center [1222, 292] width 120 height 17
type input "6px 0"
click at [258, 379] on div "Курдонери" at bounding box center [251, 377] width 72 height 19
type input "kurdonery-navi"
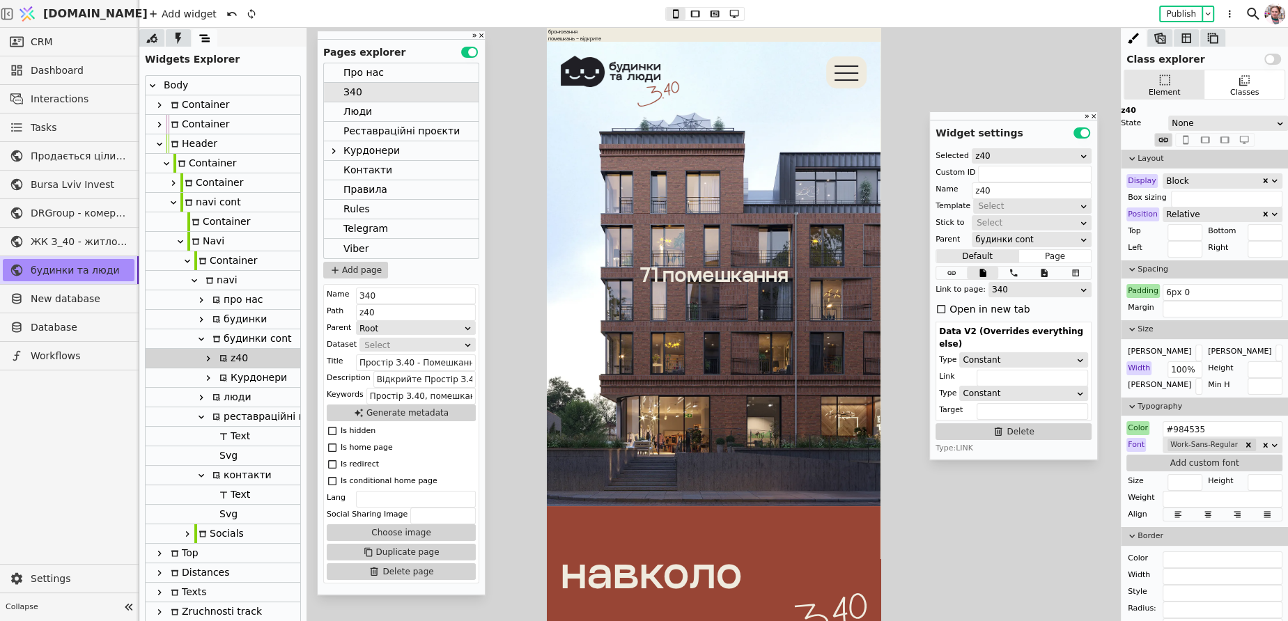
type input "Курдонери"
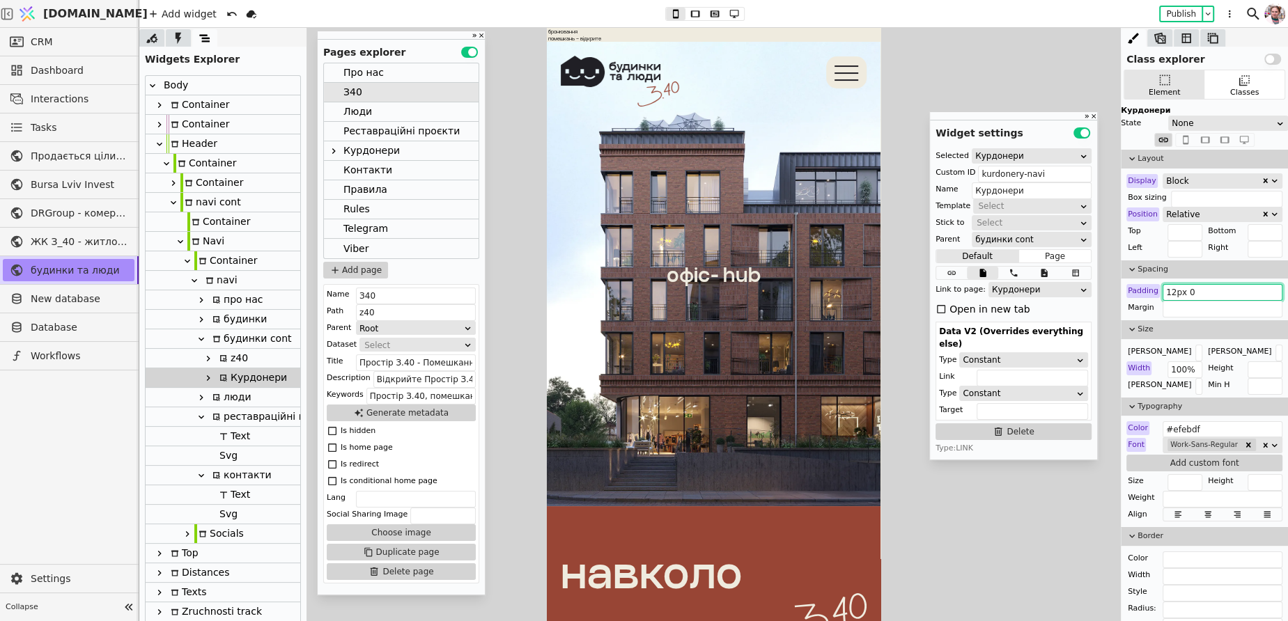
drag, startPoint x: 1175, startPoint y: 292, endPoint x: 1165, endPoint y: 292, distance: 10.4
click at [1165, 292] on input "12px 0" at bounding box center [1222, 292] width 120 height 17
type input "6px 0"
click at [1166, 18] on button "Publish" at bounding box center [1180, 14] width 41 height 14
click at [189, 146] on div "Header" at bounding box center [191, 143] width 51 height 19
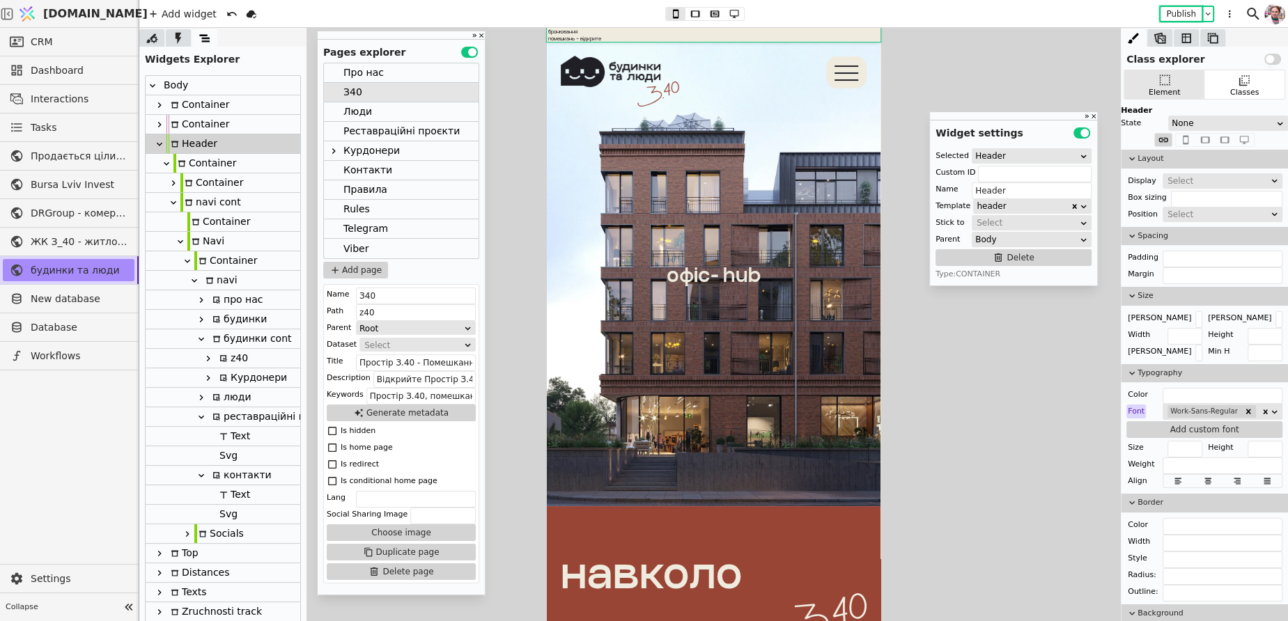
click at [189, 162] on div "Container" at bounding box center [204, 163] width 63 height 19
type input "Container"
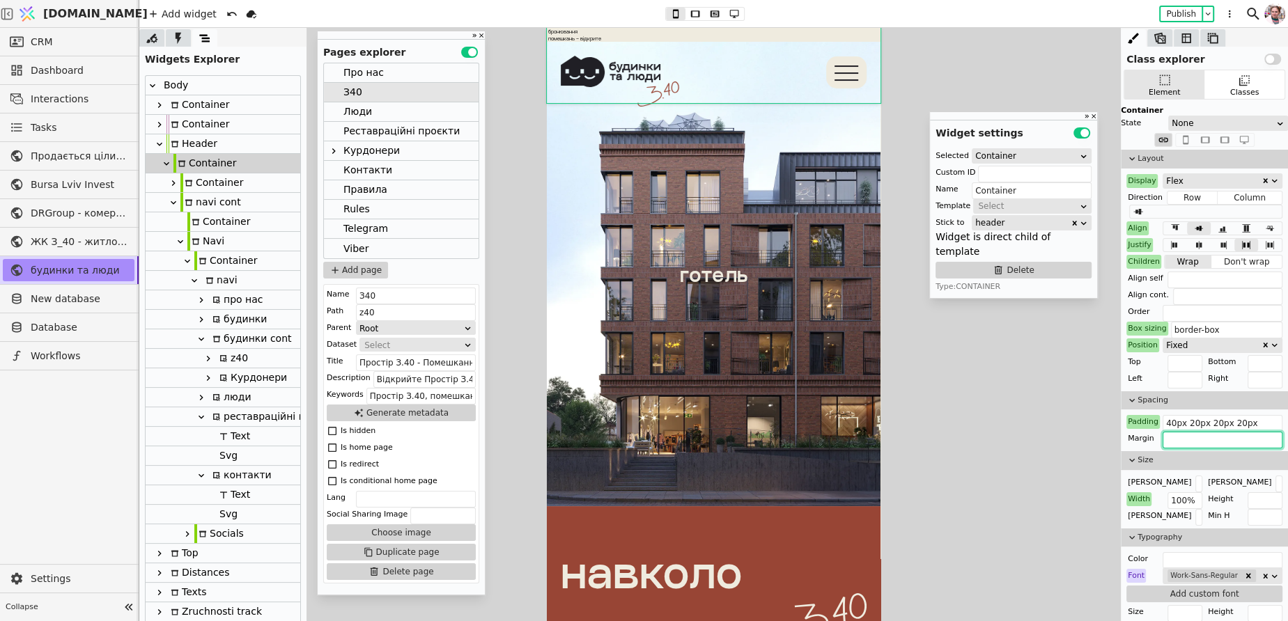
click at [1189, 436] on input "text" at bounding box center [1222, 440] width 120 height 17
drag, startPoint x: 1179, startPoint y: 439, endPoint x: 1172, endPoint y: 440, distance: 7.8
click at [1172, 440] on input "-12px 0 0 0" at bounding box center [1222, 440] width 120 height 17
type input "-px 0 0 0"
click at [1150, 442] on div "Margin" at bounding box center [1140, 439] width 29 height 14
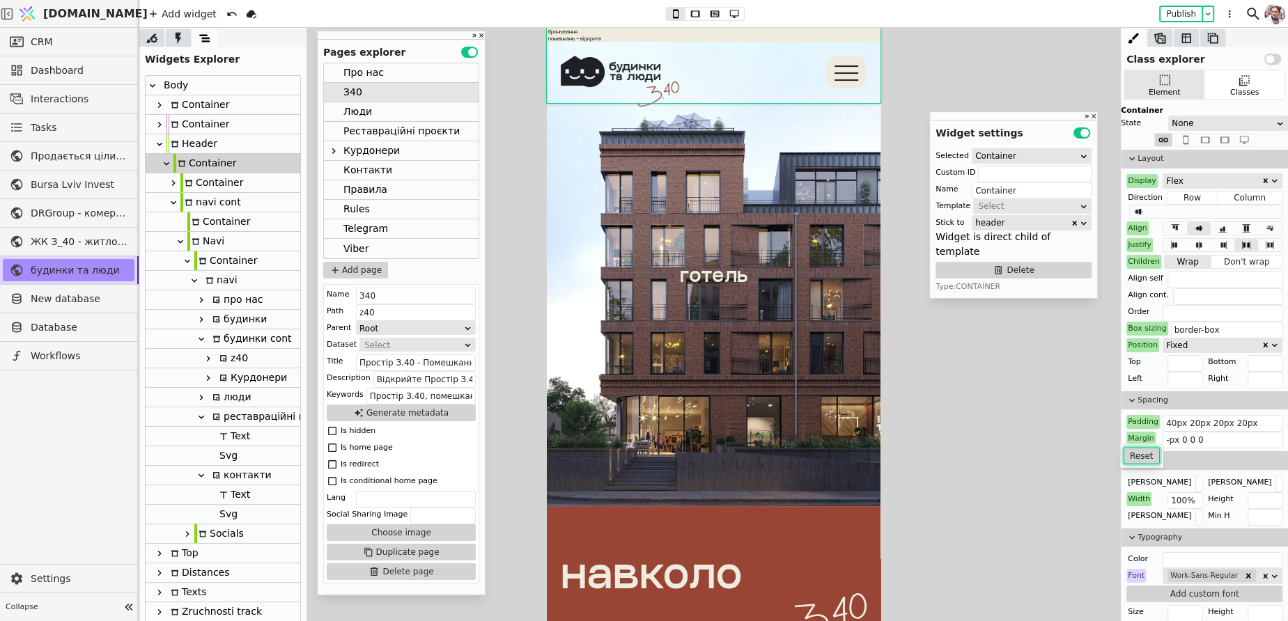
click at [1146, 450] on button "Reset" at bounding box center [1141, 456] width 36 height 17
click at [215, 167] on div "Container" at bounding box center [204, 163] width 63 height 19
click at [1169, 176] on div "Flex" at bounding box center [1213, 181] width 95 height 14
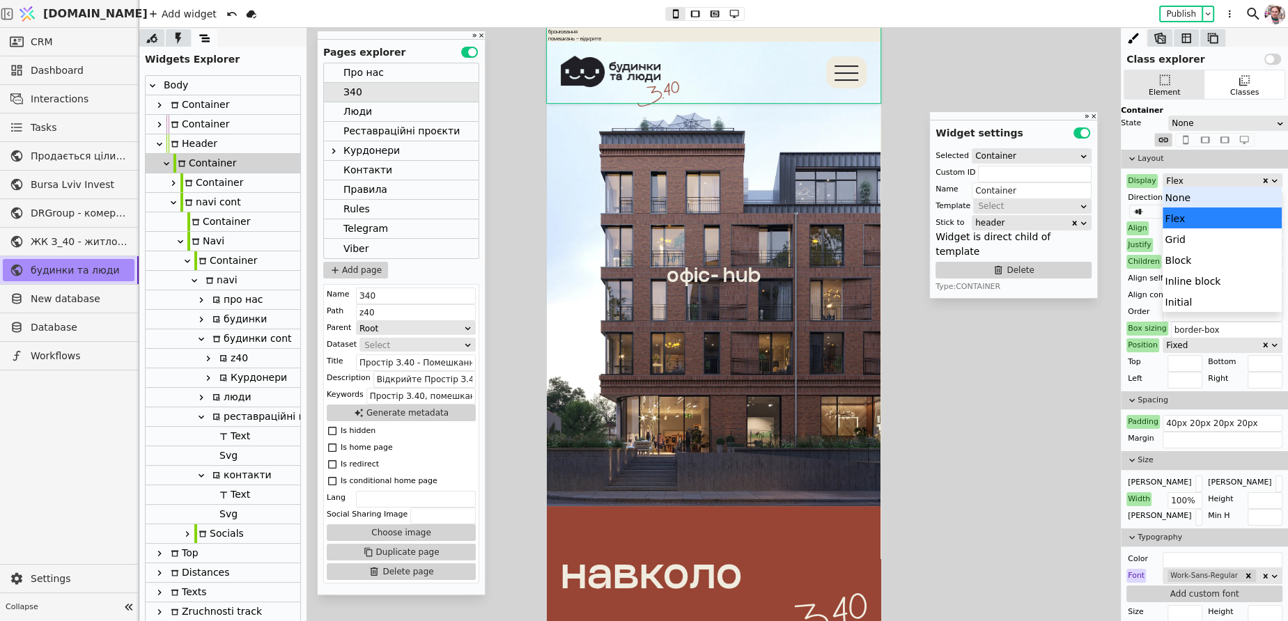
click at [1174, 196] on div "None" at bounding box center [1221, 197] width 119 height 21
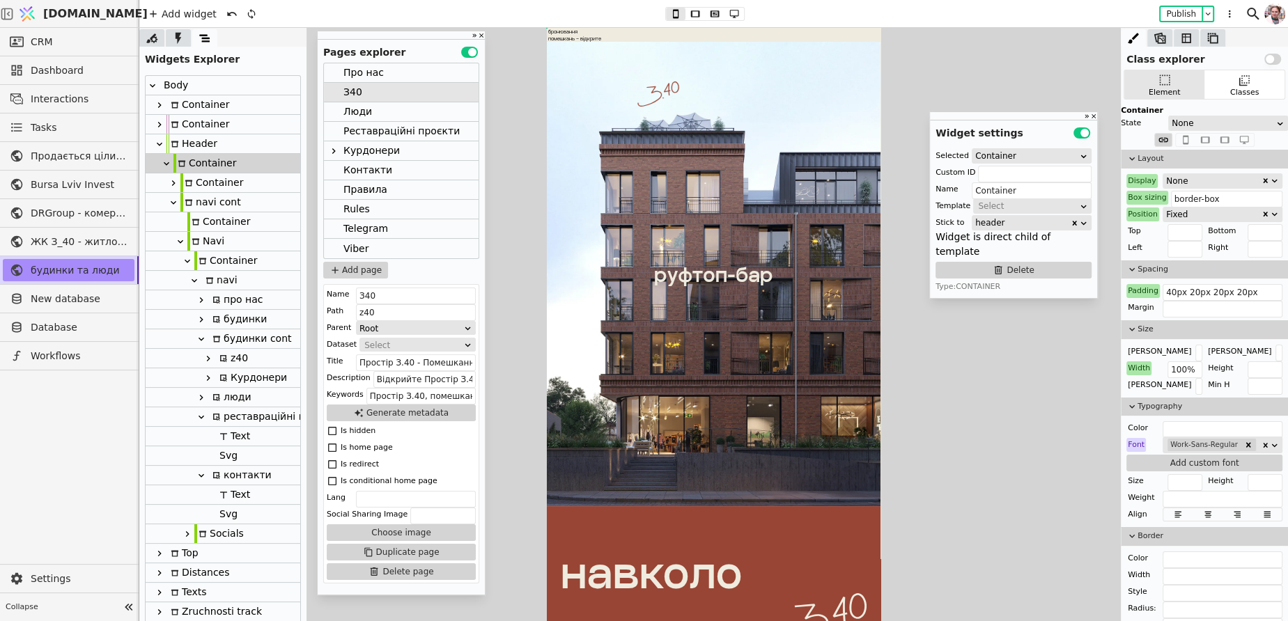
click at [1149, 179] on div "Display" at bounding box center [1141, 181] width 31 height 14
click at [1172, 179] on div "None" at bounding box center [1213, 181] width 95 height 14
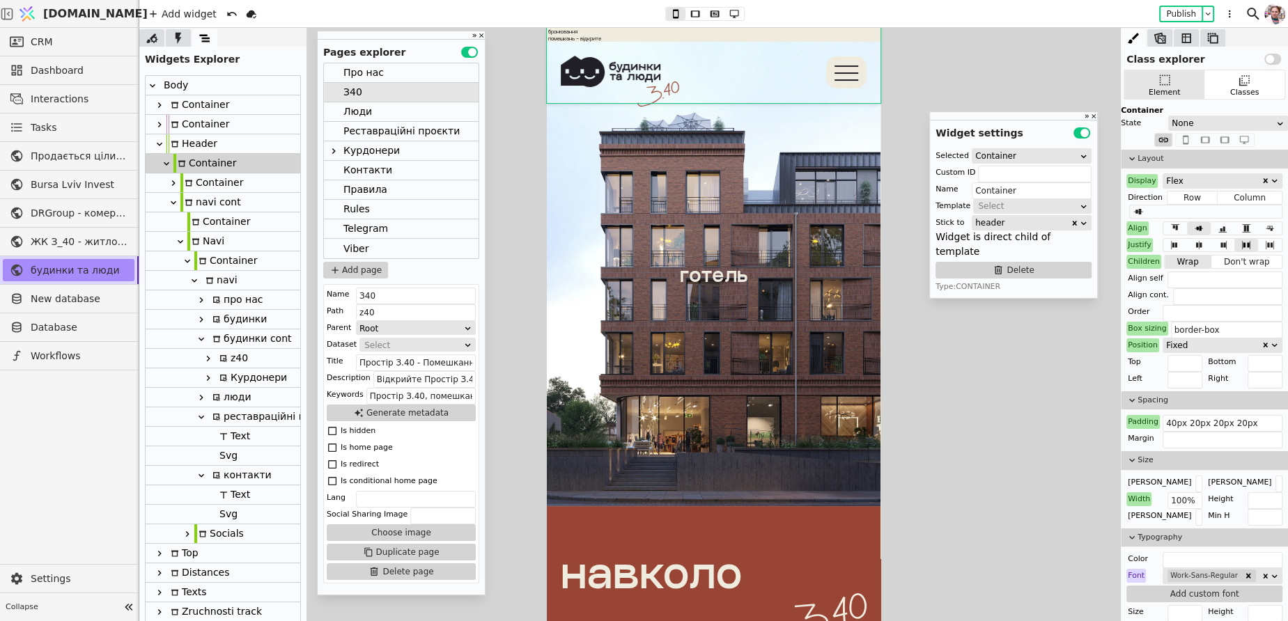
click at [167, 160] on icon at bounding box center [166, 163] width 11 height 11
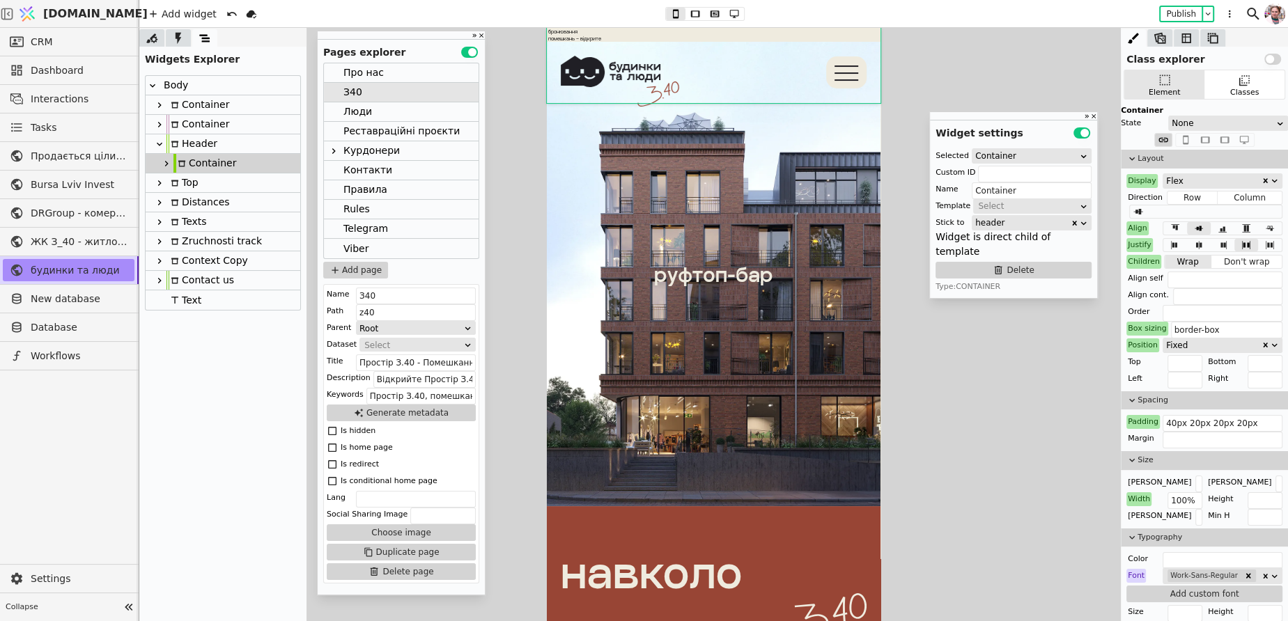
click at [194, 147] on div "Header" at bounding box center [191, 143] width 51 height 19
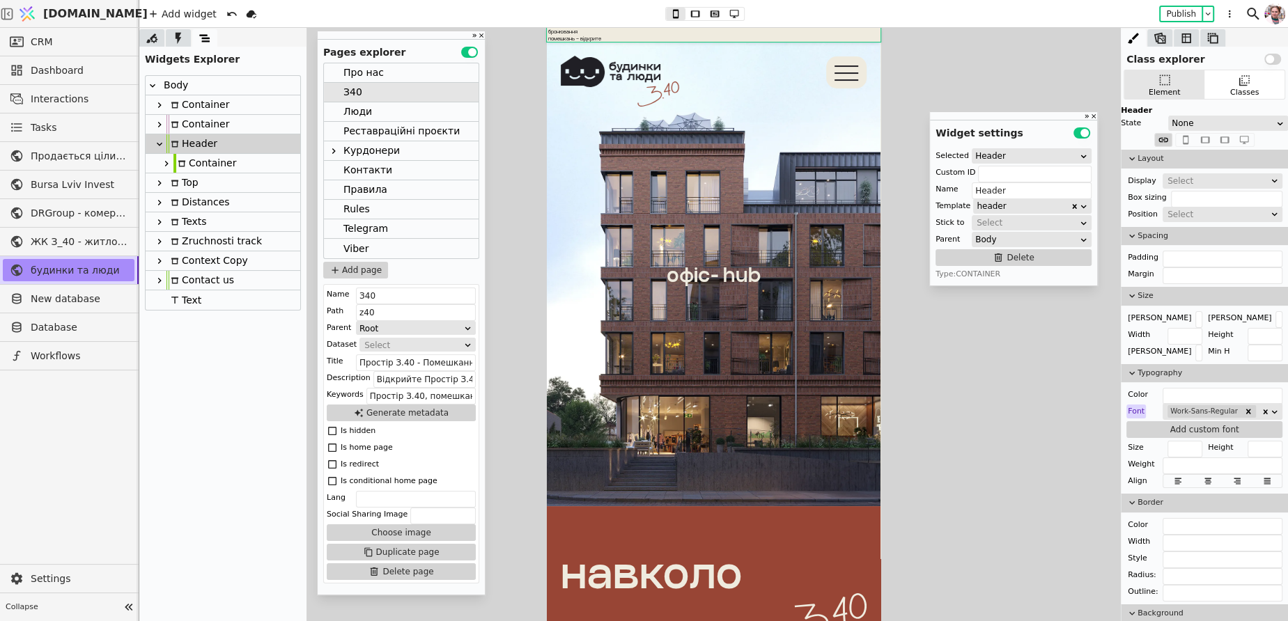
click at [1174, 179] on div "Select" at bounding box center [1217, 181] width 101 height 14
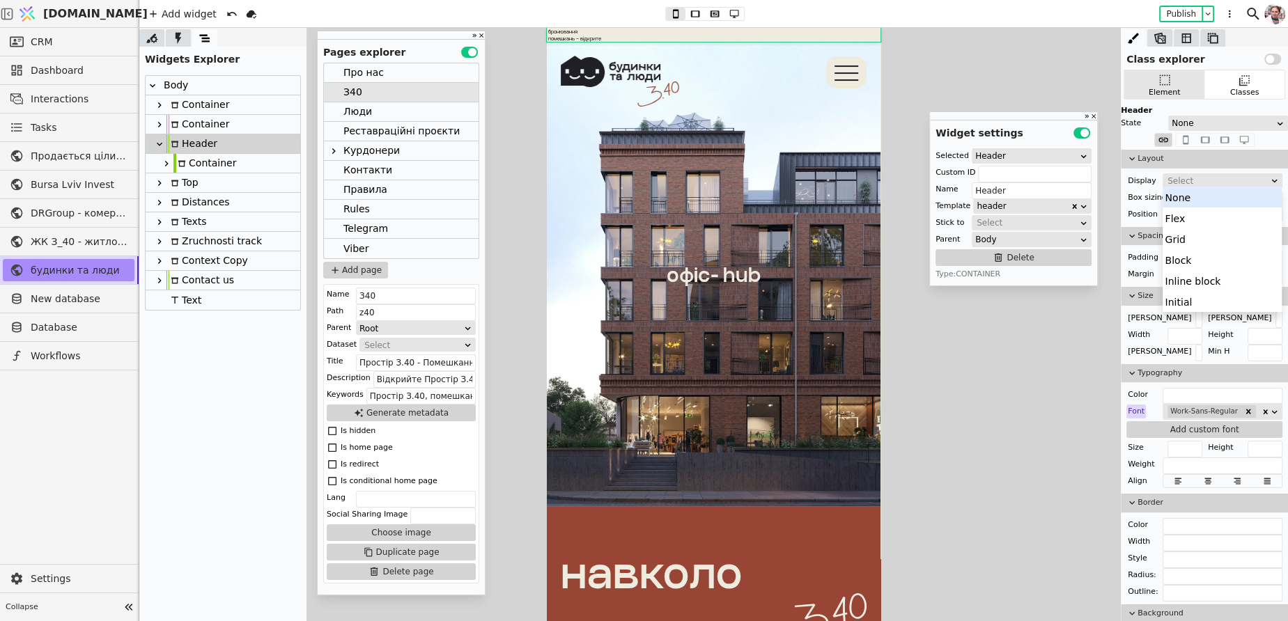
click at [1176, 199] on div "None" at bounding box center [1221, 197] width 119 height 21
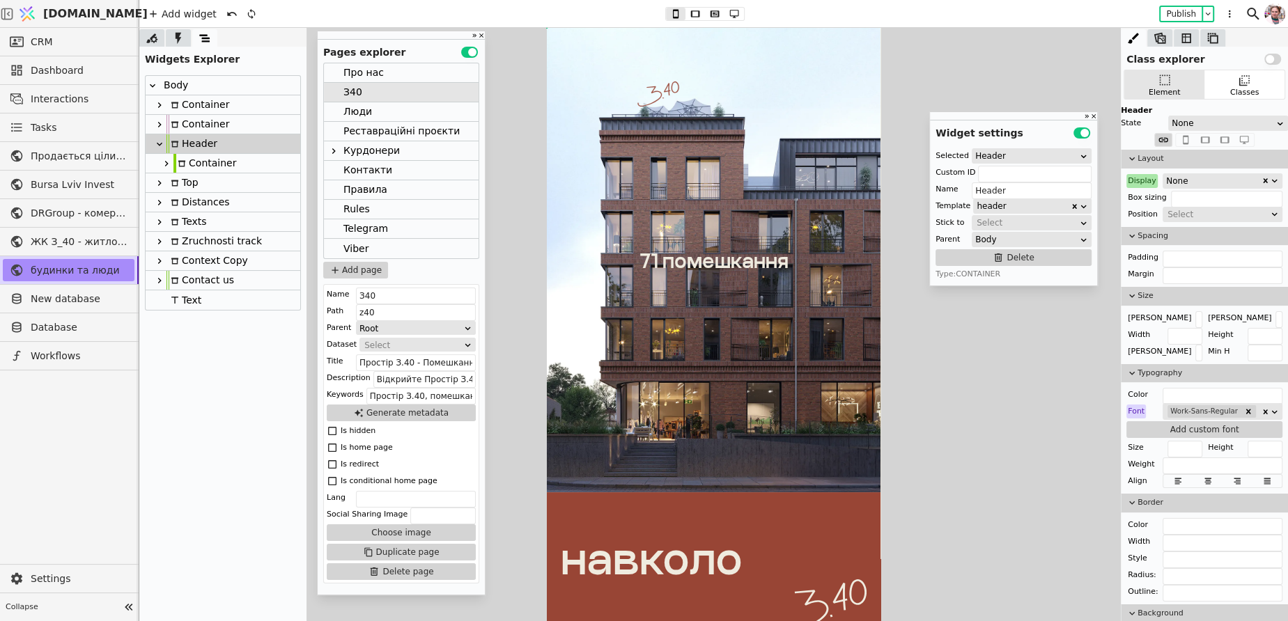
click at [1146, 178] on div "Display" at bounding box center [1141, 181] width 31 height 14
click at [1146, 196] on button "Reset" at bounding box center [1141, 198] width 36 height 17
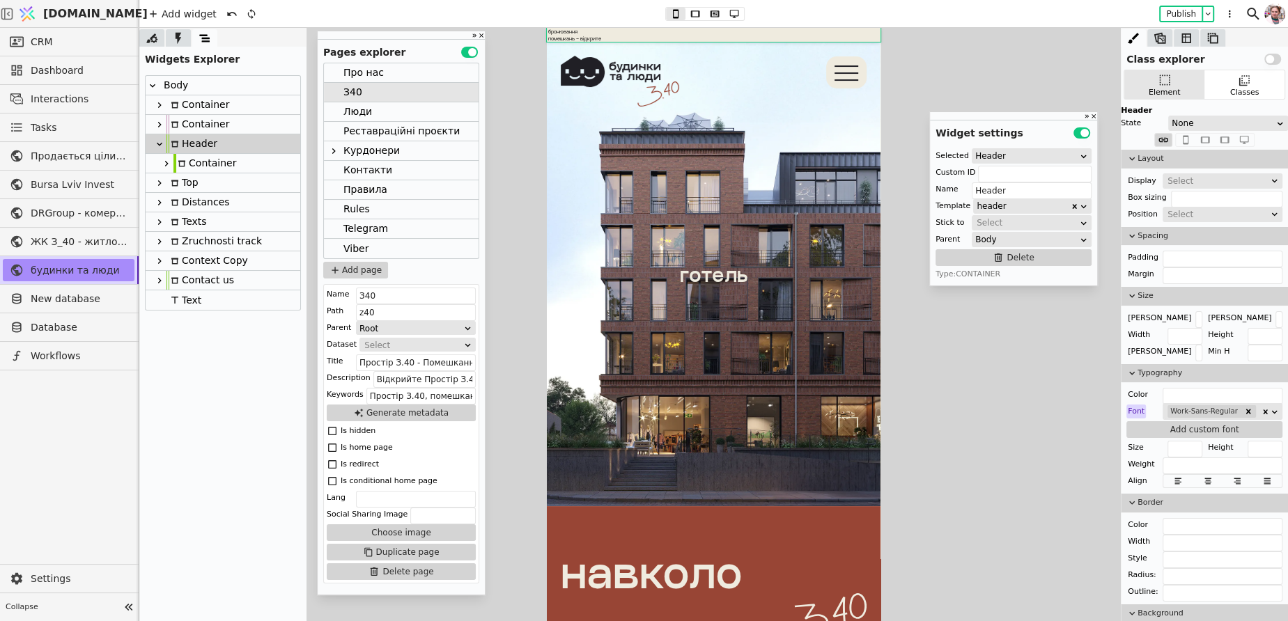
click at [1175, 180] on div "Select" at bounding box center [1217, 181] width 101 height 14
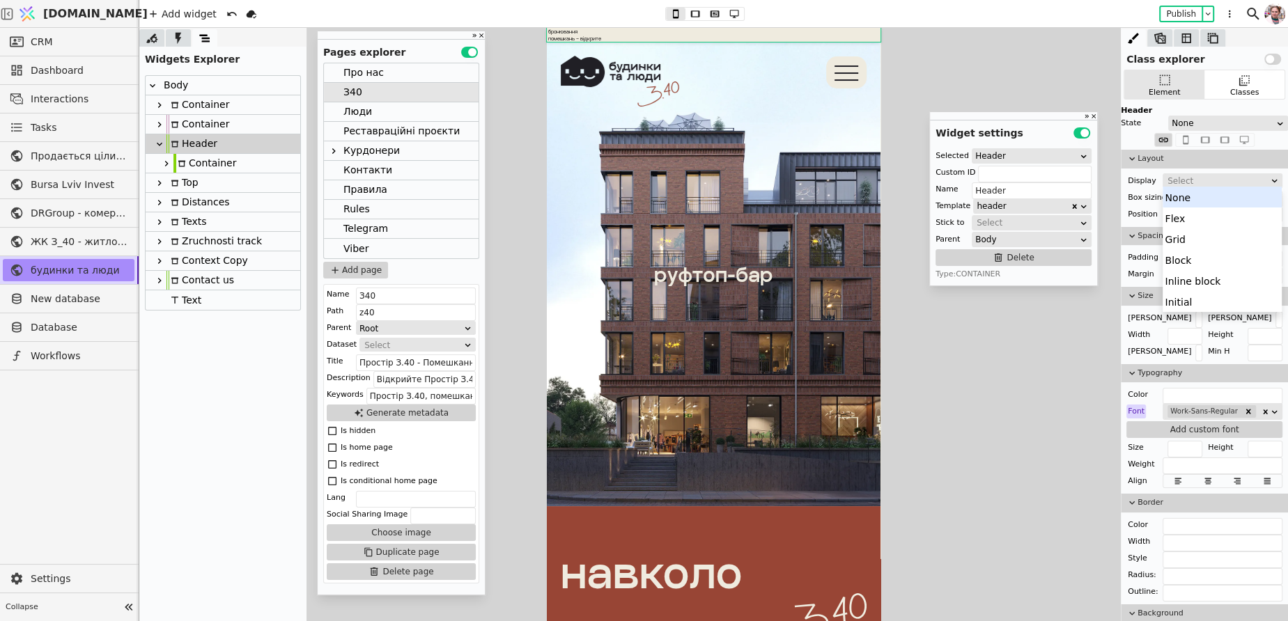
click at [1175, 180] on div "Select" at bounding box center [1217, 181] width 101 height 14
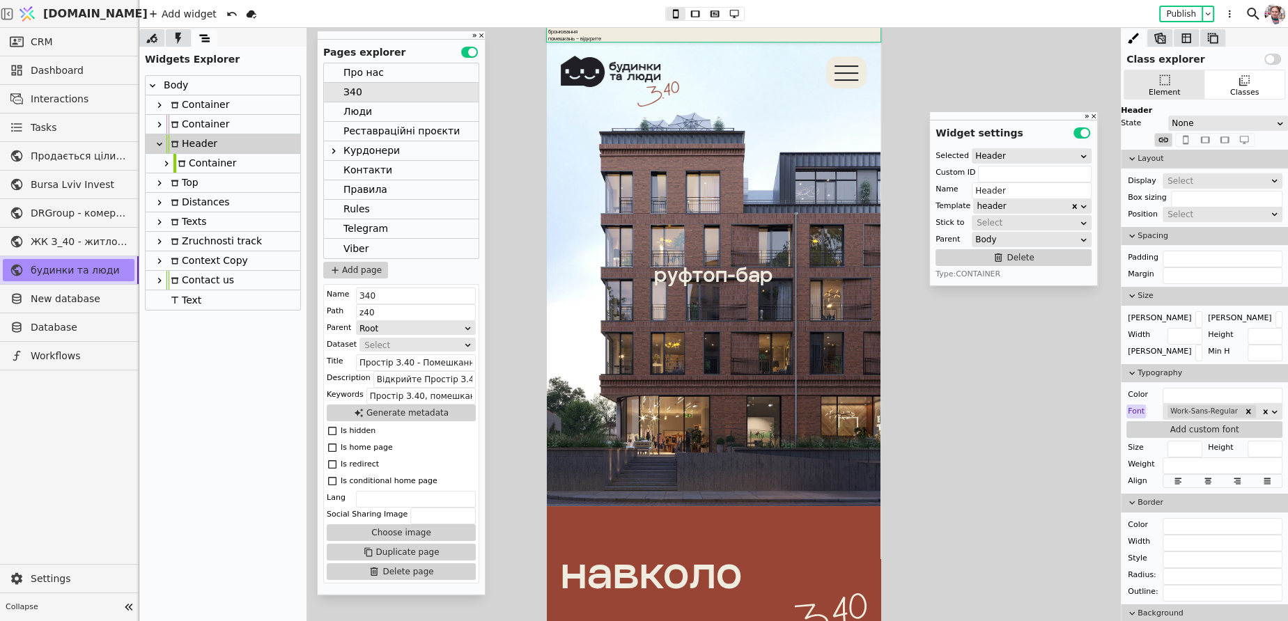
click at [1176, 179] on div "Select" at bounding box center [1217, 181] width 101 height 14
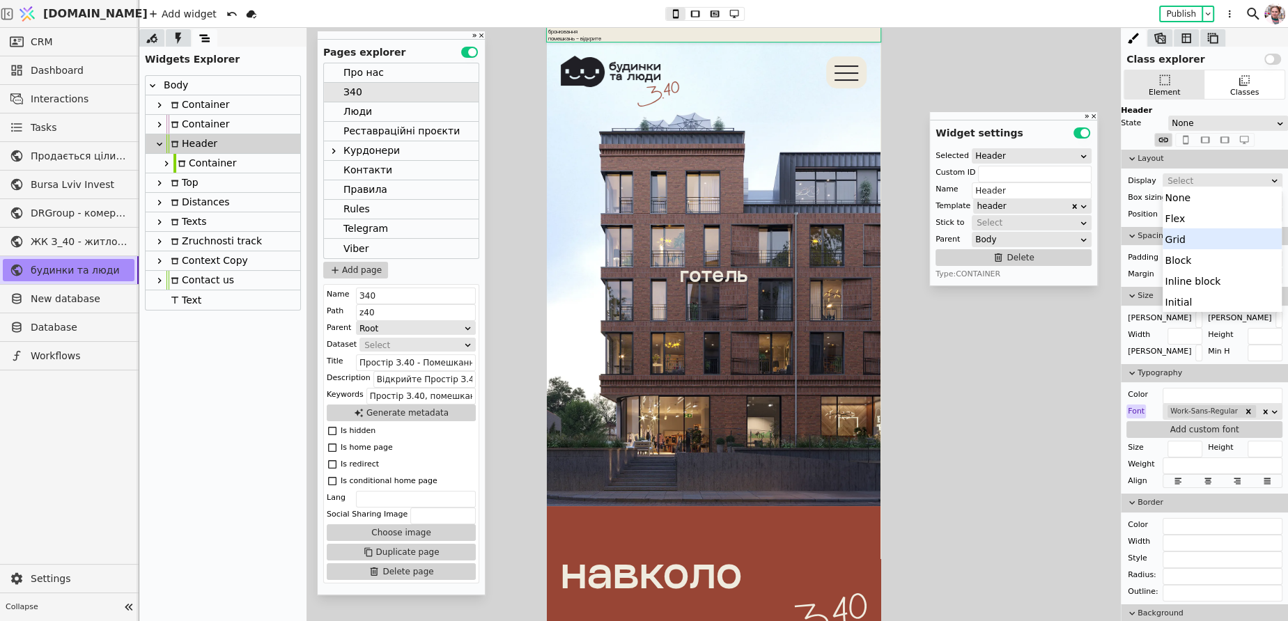
click at [1175, 230] on div "Grid" at bounding box center [1221, 238] width 119 height 21
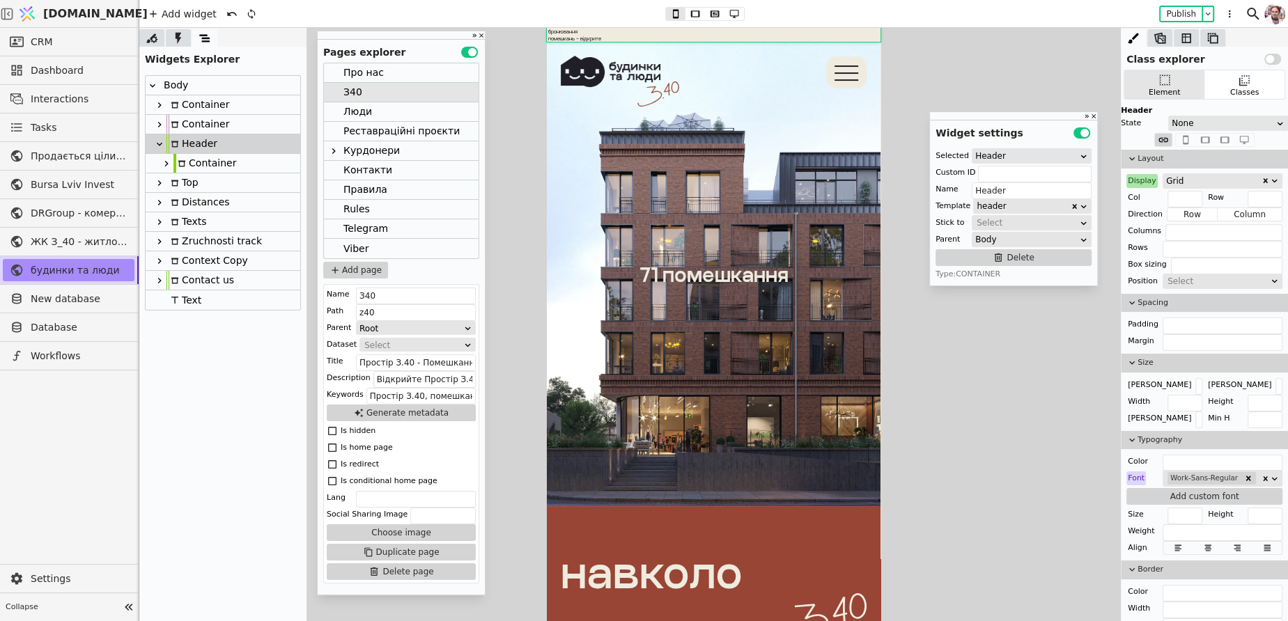
click at [1172, 180] on div "Grid" at bounding box center [1213, 181] width 95 height 14
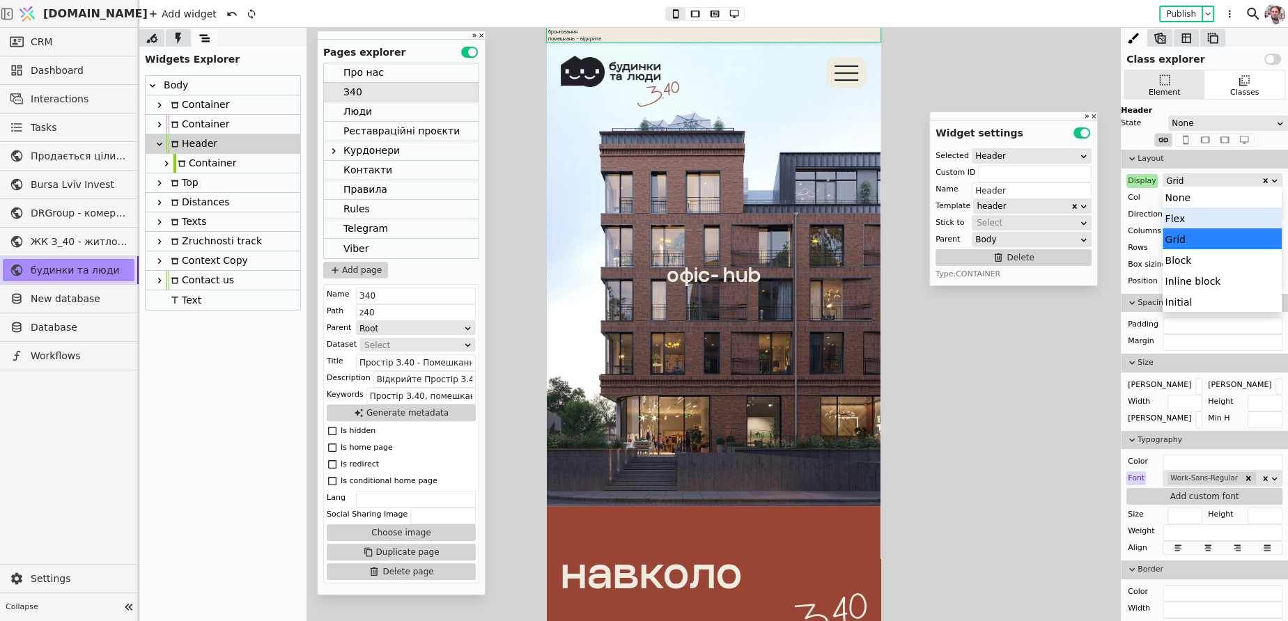
click at [1172, 221] on div "Flex" at bounding box center [1221, 218] width 119 height 21
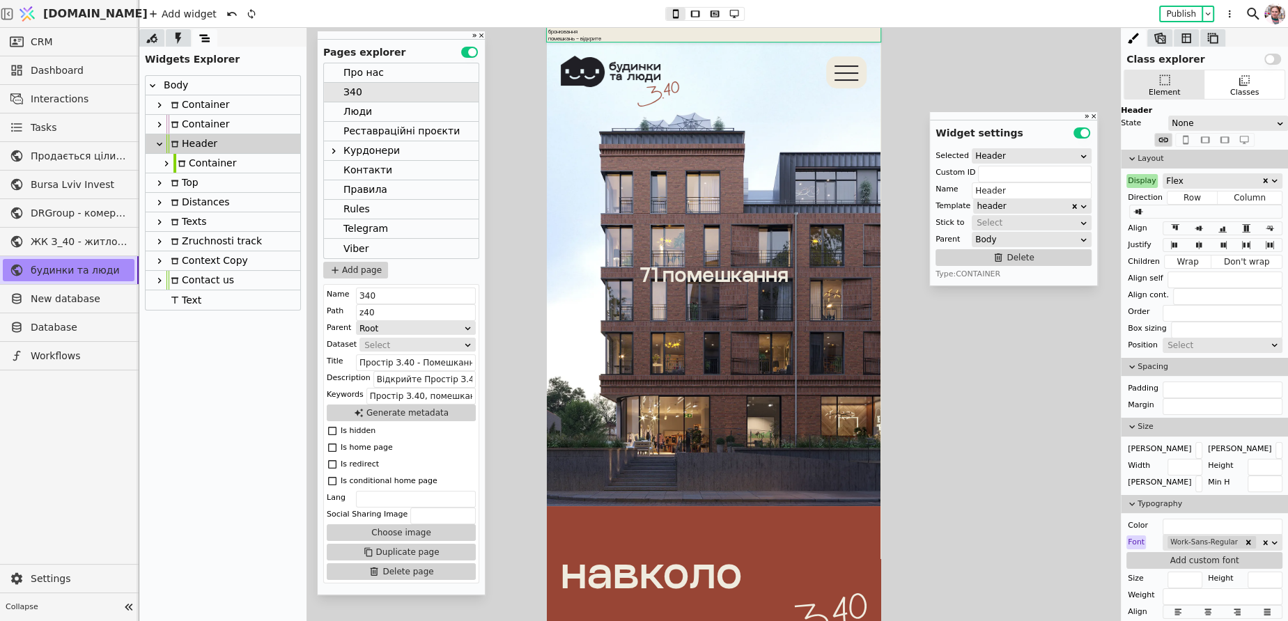
click at [1169, 175] on div "Flex" at bounding box center [1213, 181] width 95 height 14
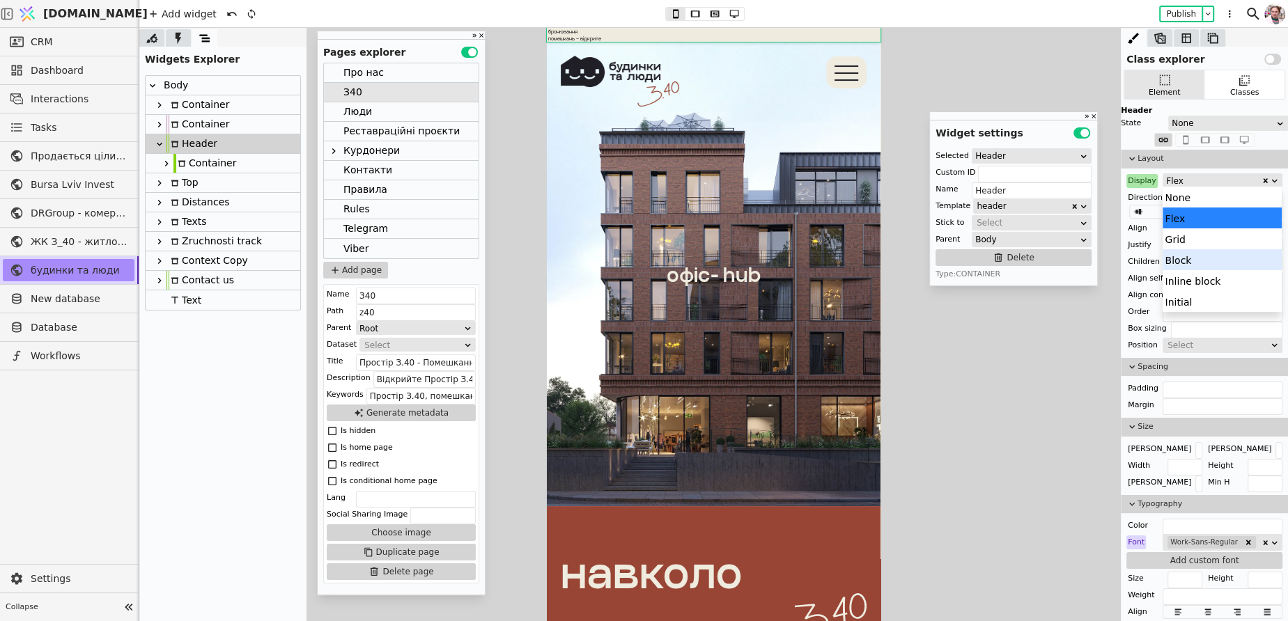
click at [1172, 259] on div "Block" at bounding box center [1221, 259] width 119 height 21
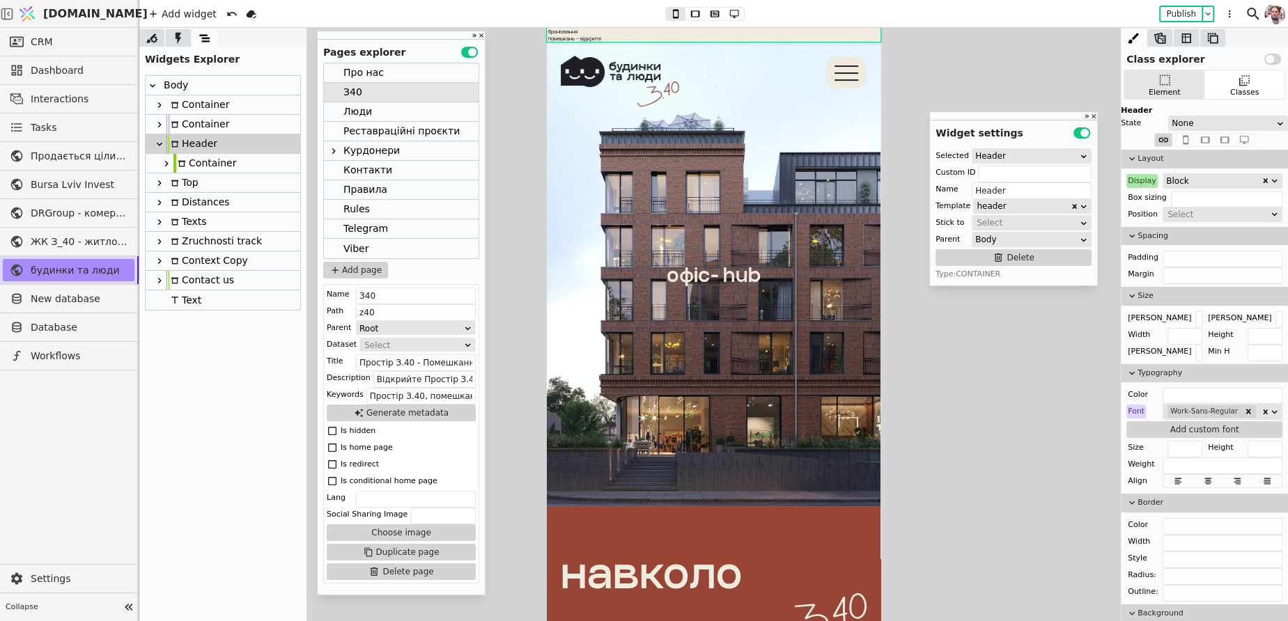
click at [187, 148] on div "Header" at bounding box center [191, 143] width 51 height 19
click at [205, 157] on div "Add container" at bounding box center [224, 160] width 64 height 17
type input "Container"
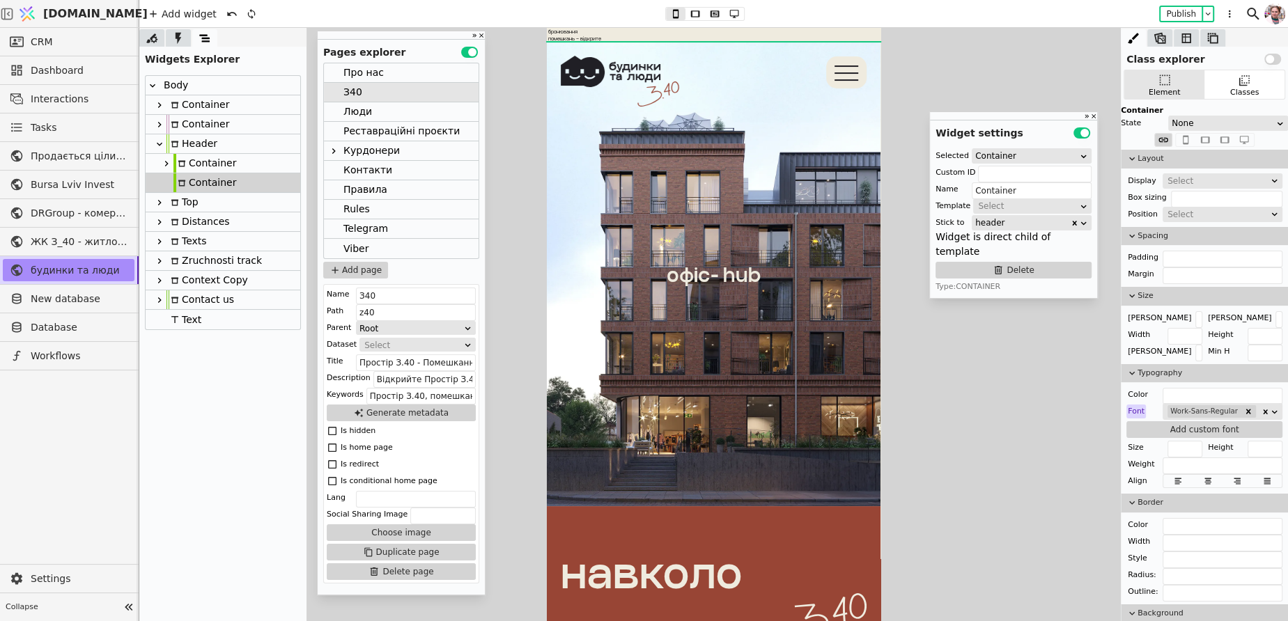
click at [204, 183] on div "Container" at bounding box center [204, 182] width 63 height 19
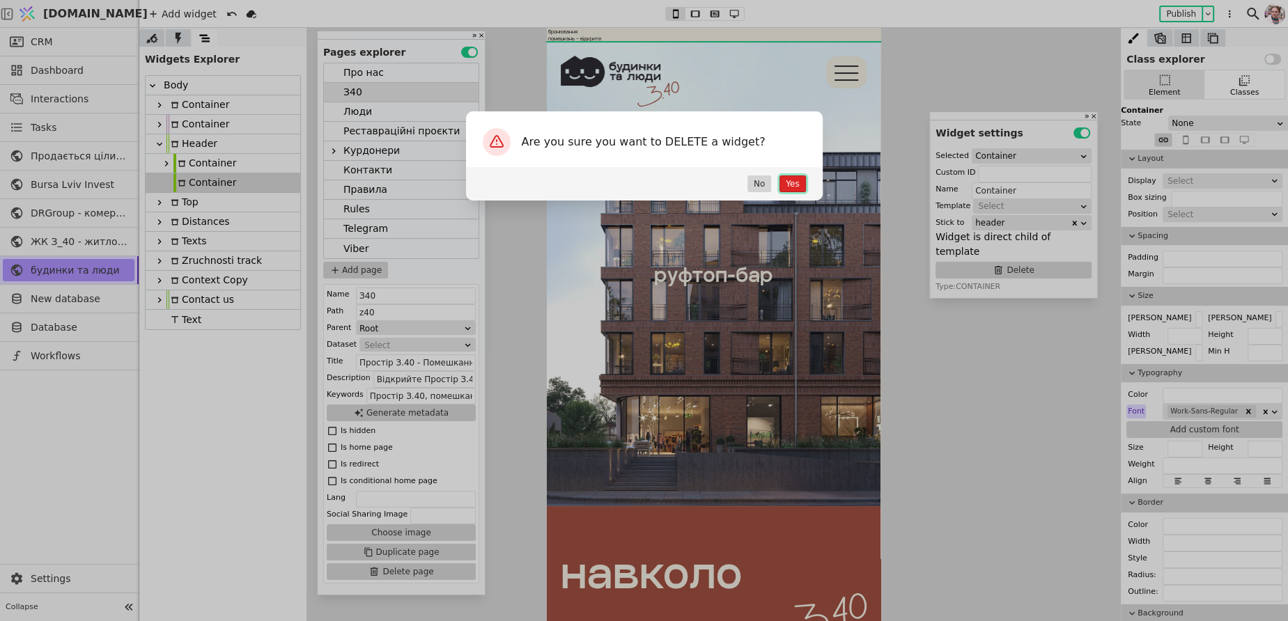
click at [795, 185] on button "Yes" at bounding box center [792, 184] width 26 height 17
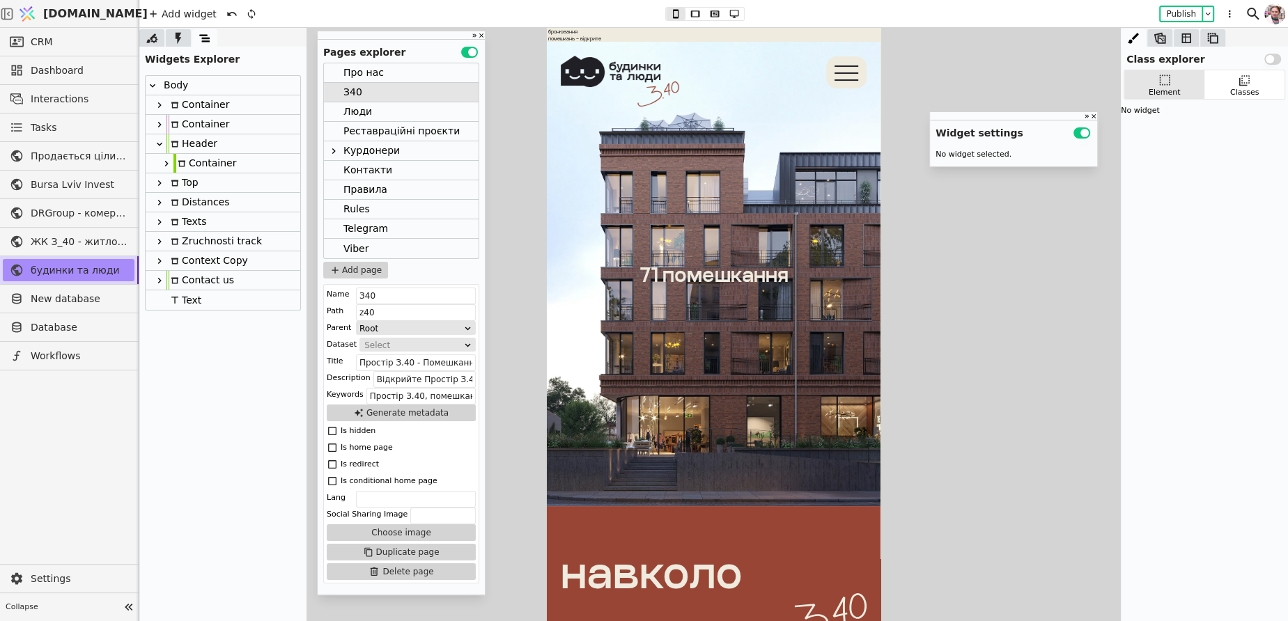
click at [189, 137] on div "Header" at bounding box center [191, 143] width 51 height 19
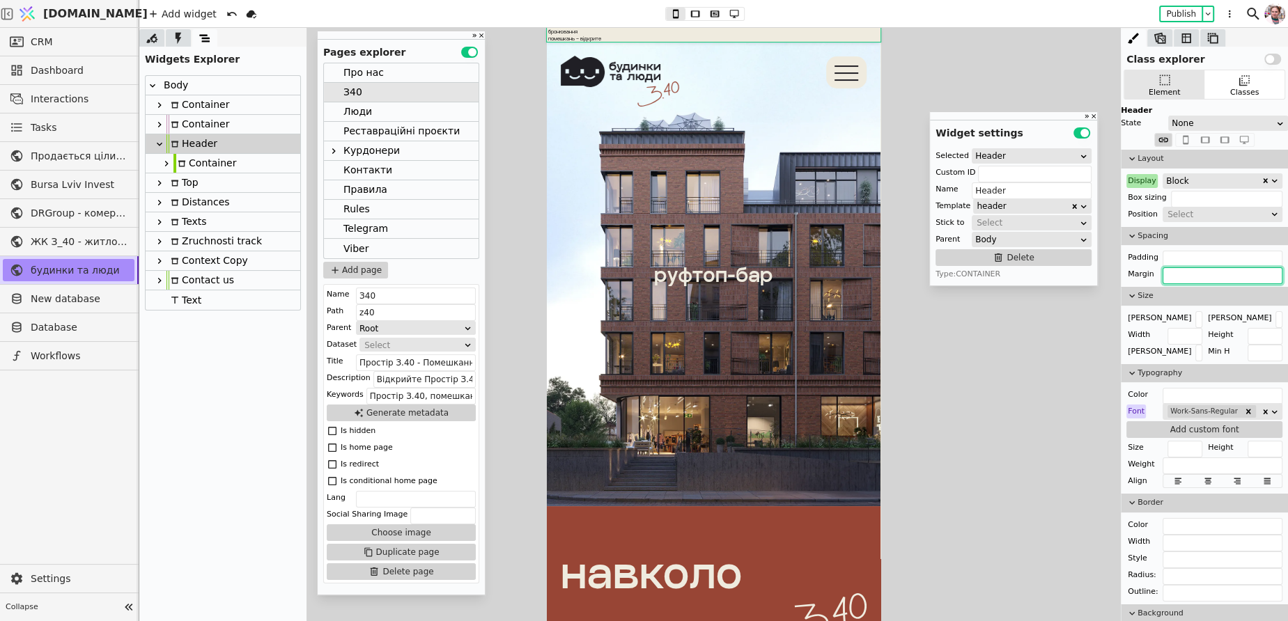
click at [1181, 274] on input "text" at bounding box center [1222, 275] width 120 height 17
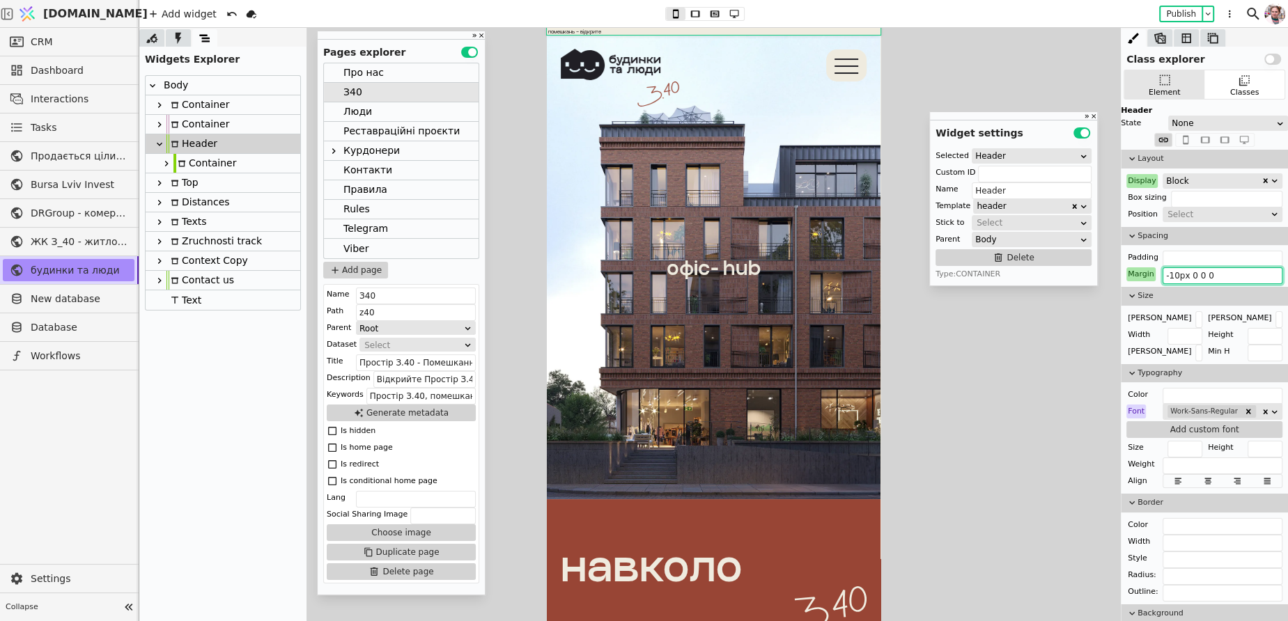
click at [1174, 275] on input "-10px 0 0 0" at bounding box center [1222, 275] width 120 height 17
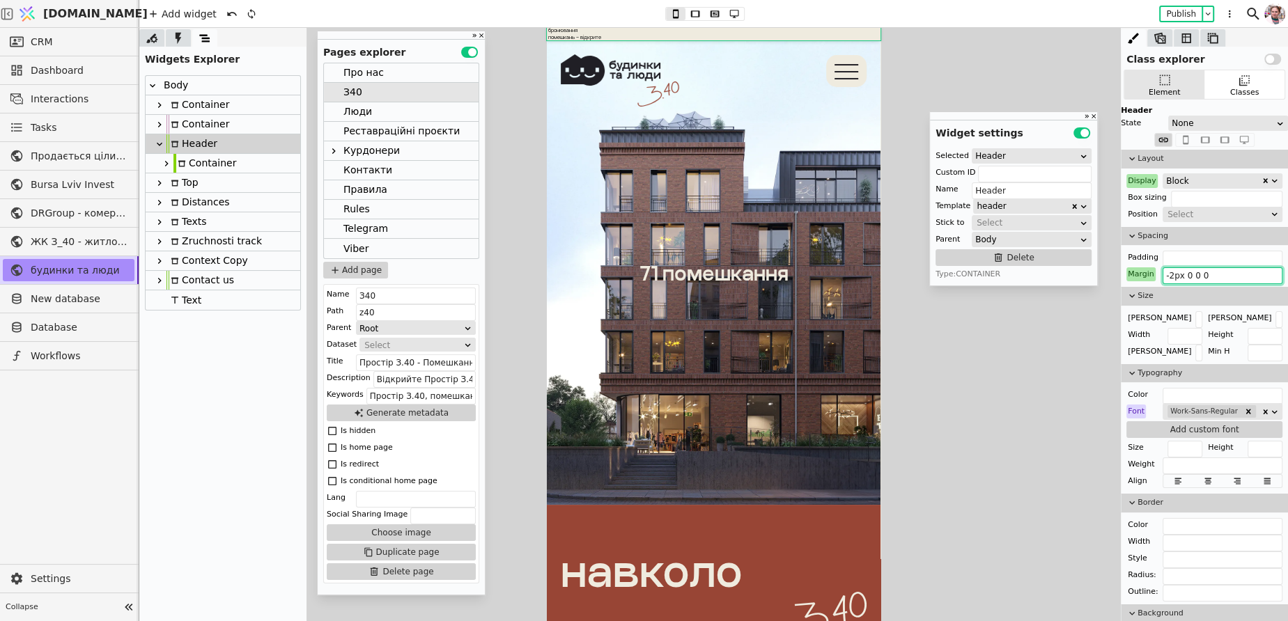
type input "-20px 0 0 0"
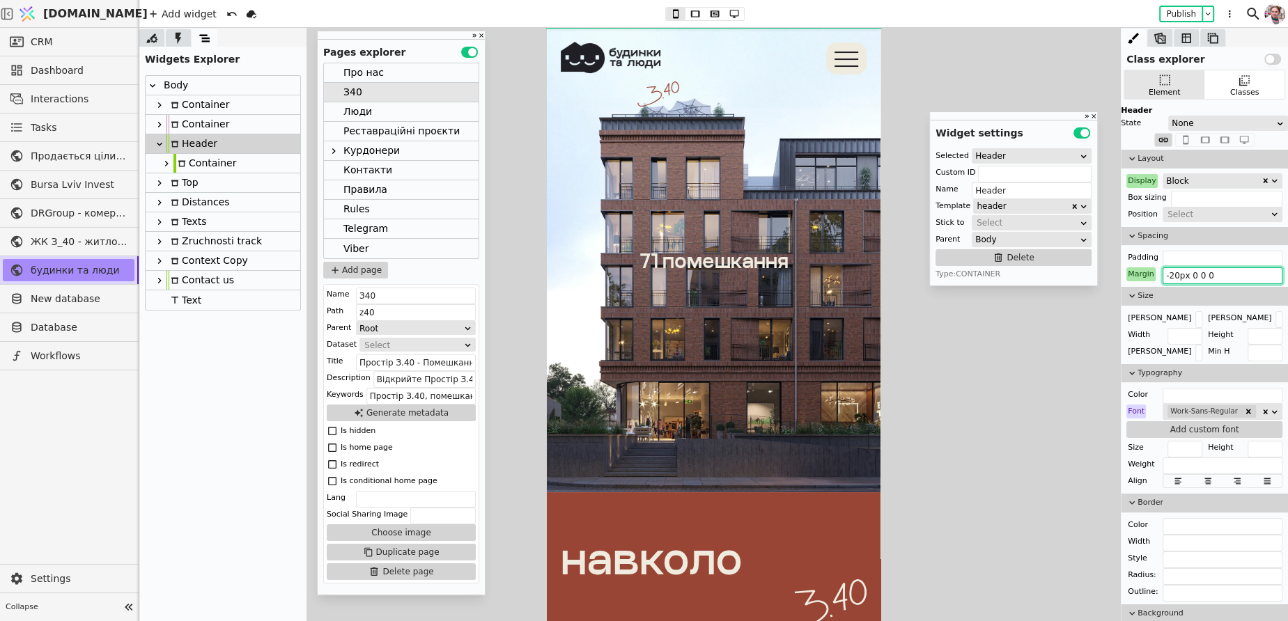
click at [1201, 267] on input "-20px 0 0 0" at bounding box center [1222, 275] width 120 height 17
click at [364, 114] on div "Люди" at bounding box center [357, 111] width 29 height 19
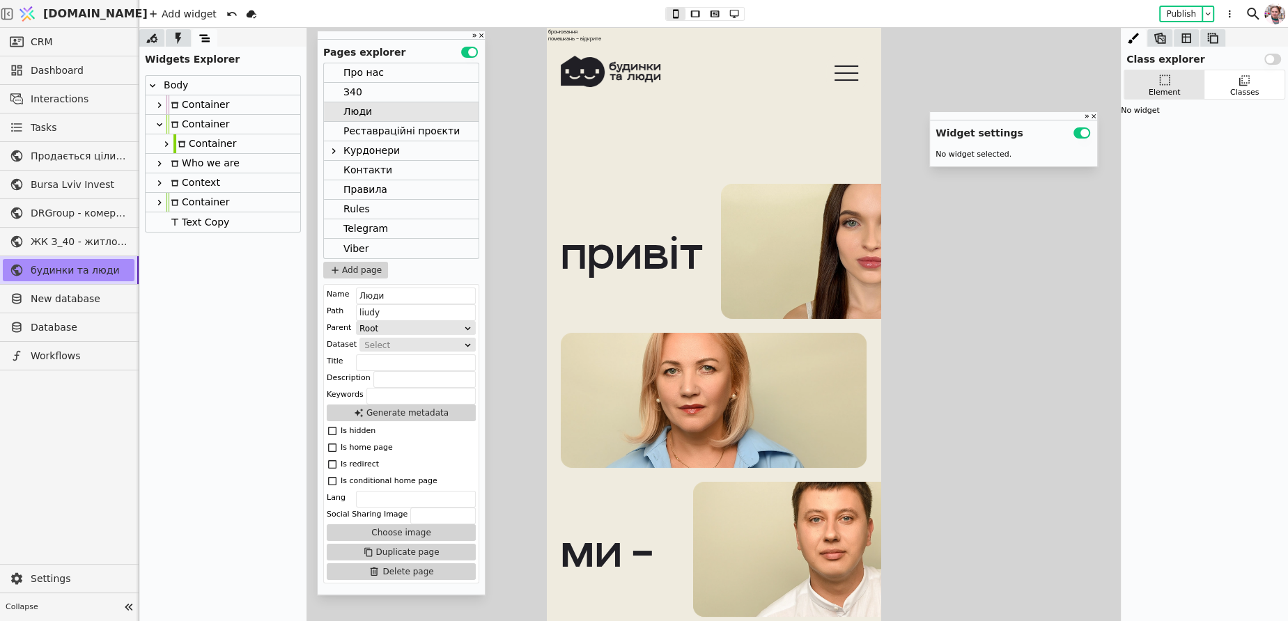
click at [192, 118] on div "Container" at bounding box center [197, 124] width 63 height 19
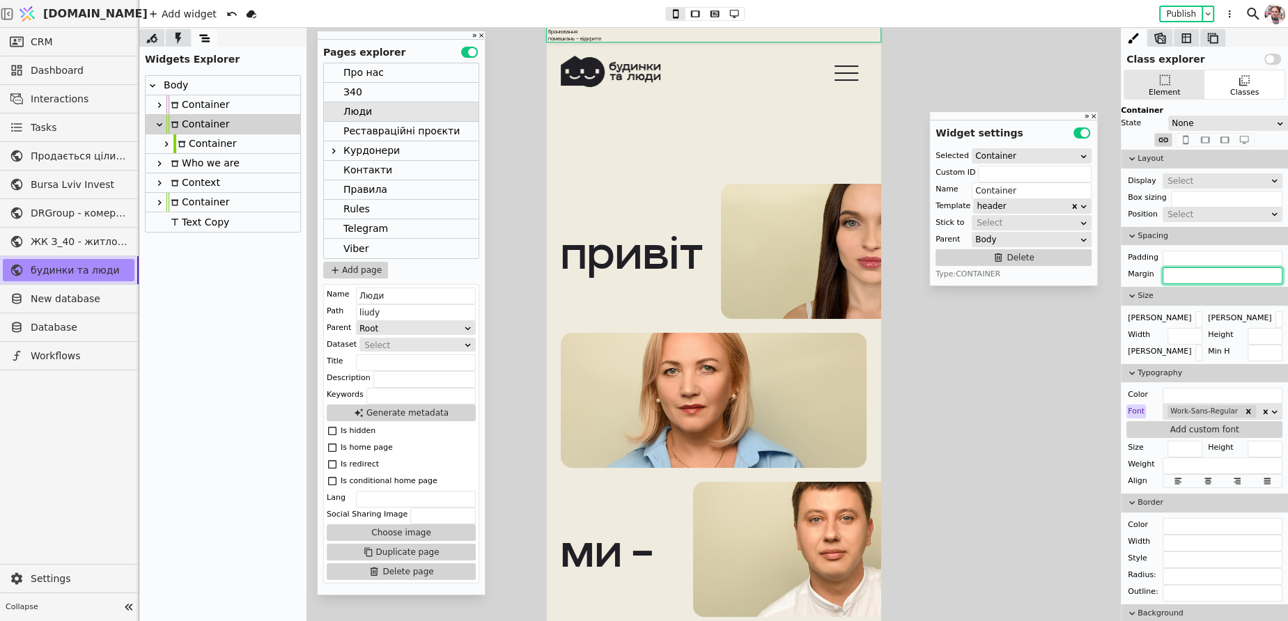
click at [1198, 273] on input "text" at bounding box center [1222, 275] width 120 height 17
paste input "-20px 0 0 0"
type input "-20px 0 0 0"
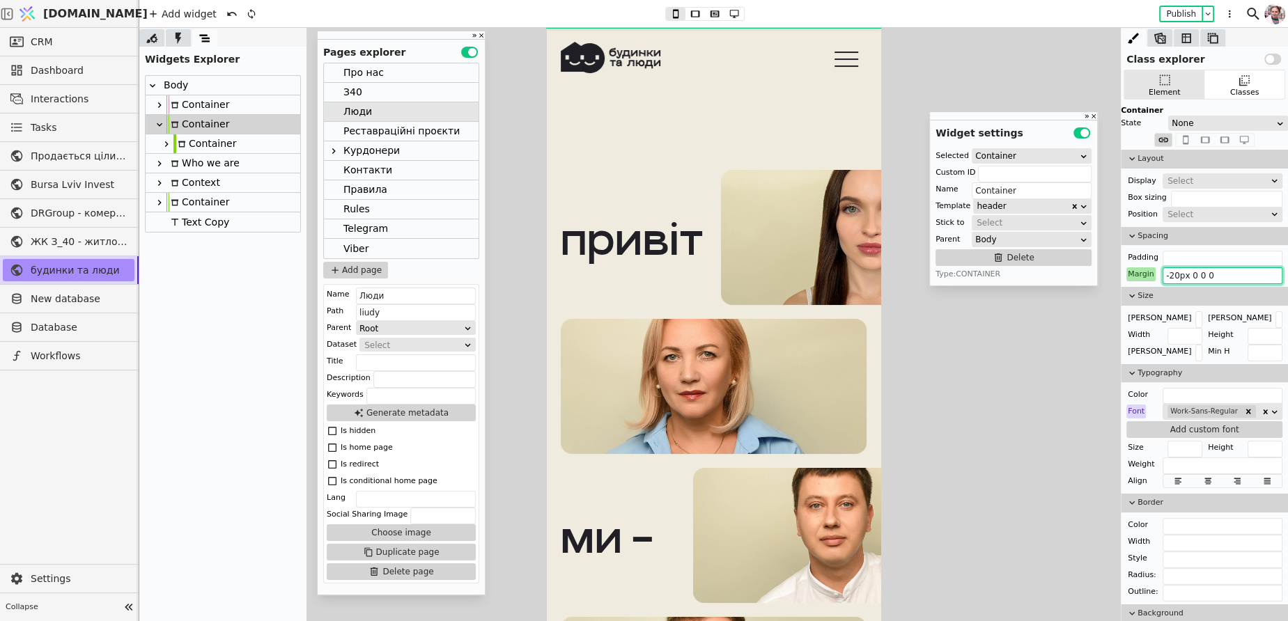
click at [387, 75] on div "Про нас" at bounding box center [401, 73] width 155 height 20
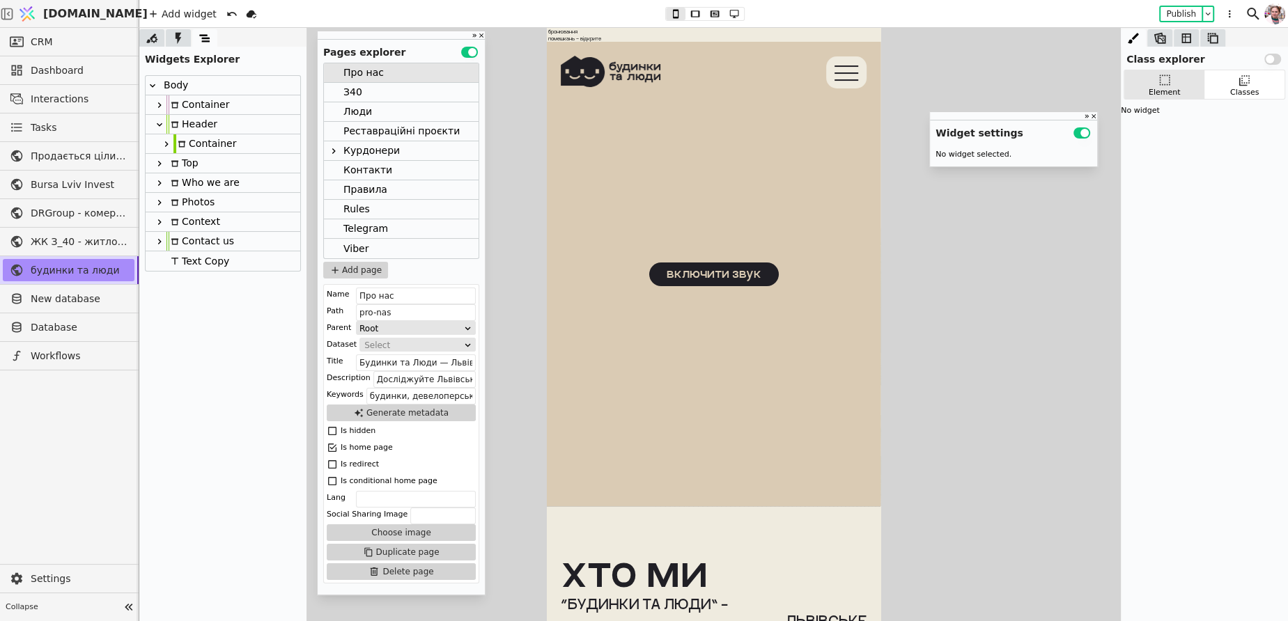
click at [202, 124] on div "Header" at bounding box center [191, 124] width 51 height 19
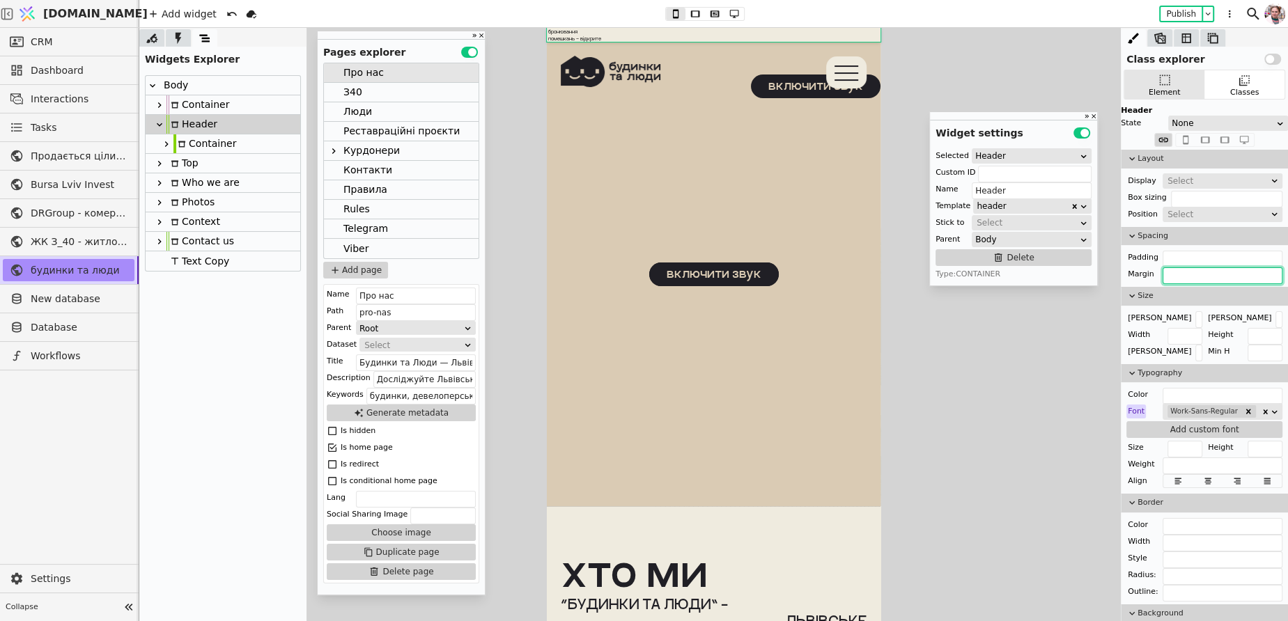
click at [1193, 267] on input "text" at bounding box center [1222, 275] width 120 height 17
paste input "-20px 0 0 0"
type input "-20px 0 0 0"
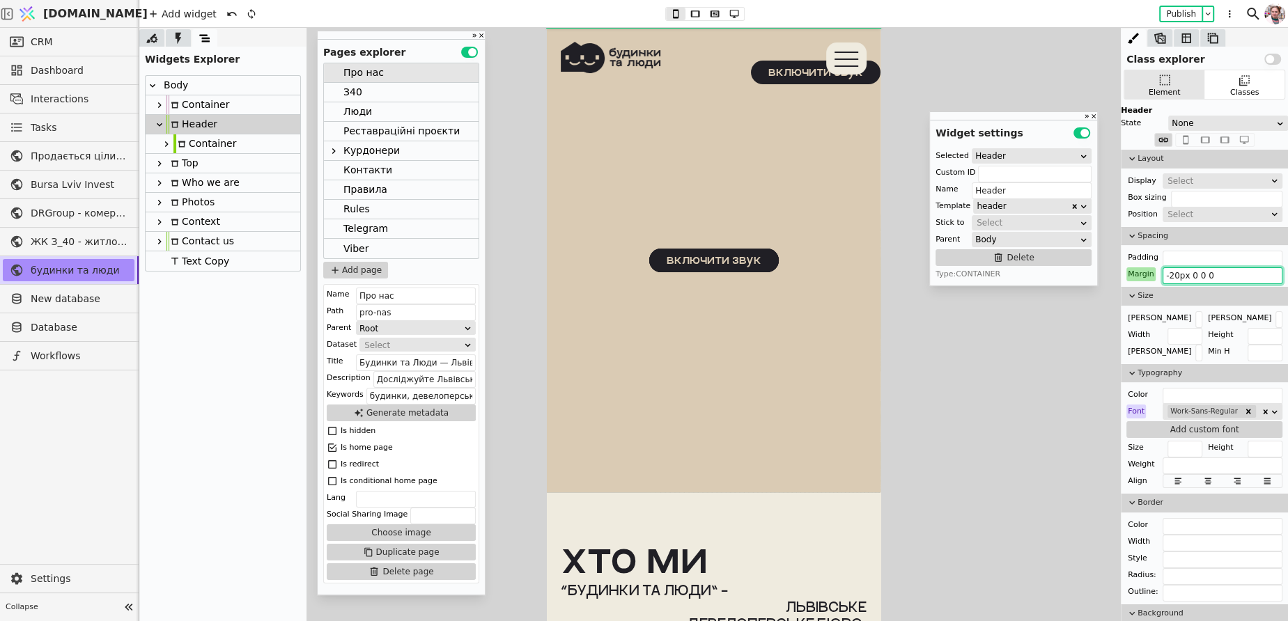
click at [359, 131] on div "Реставраційні проєкти" at bounding box center [401, 131] width 116 height 19
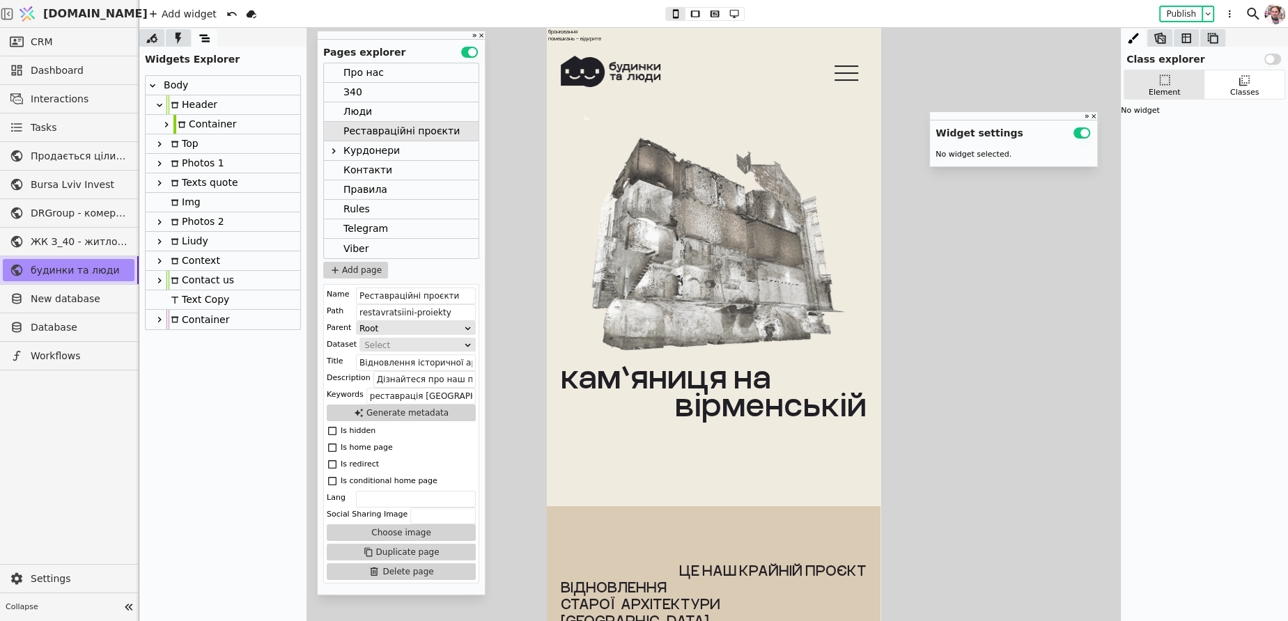
click at [203, 104] on div "Header" at bounding box center [191, 104] width 51 height 19
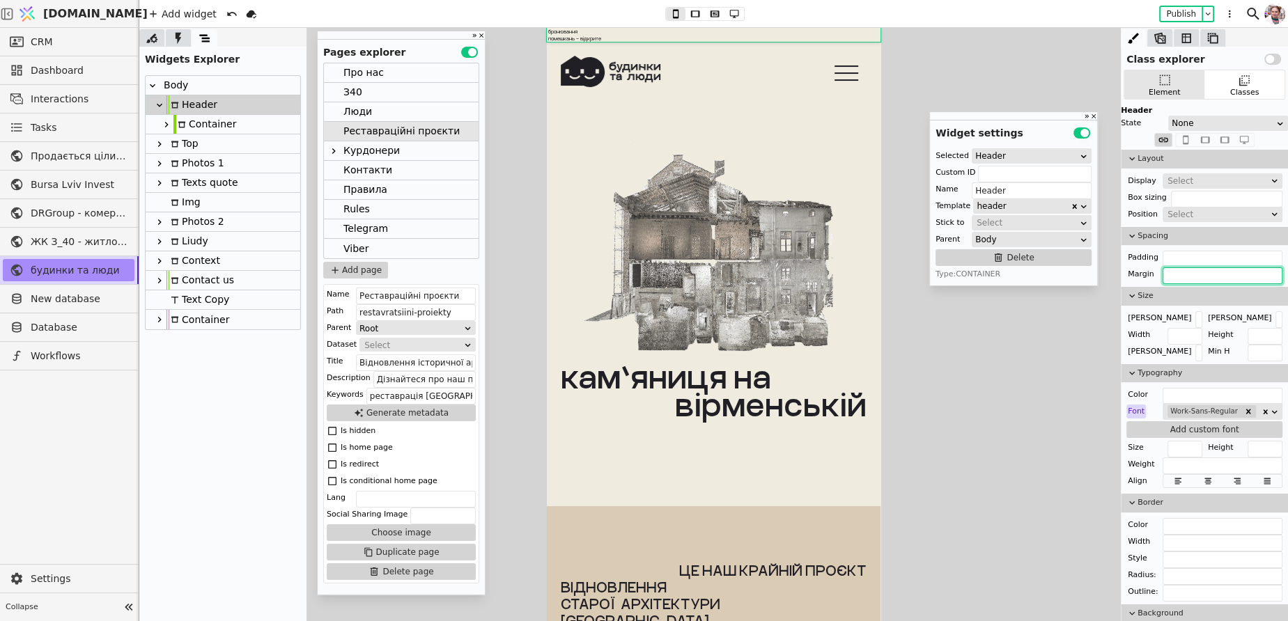
click at [1167, 274] on input "text" at bounding box center [1222, 275] width 120 height 17
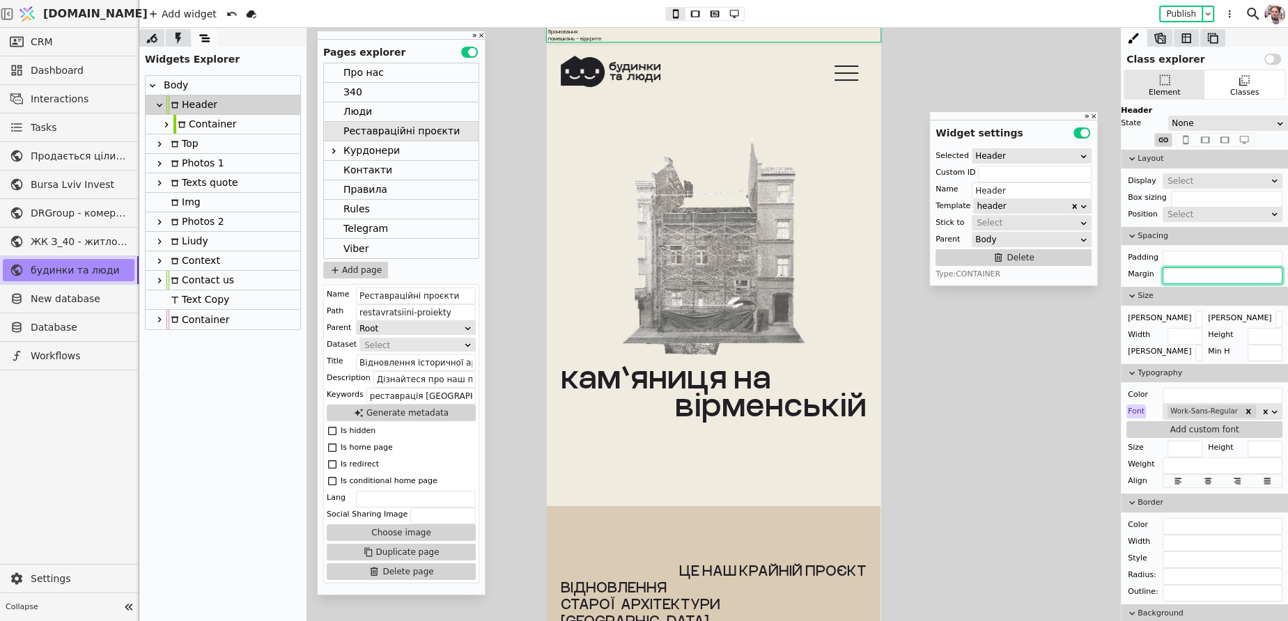
paste input "-20px 0 0 0"
type input "-20px 0 0 0"
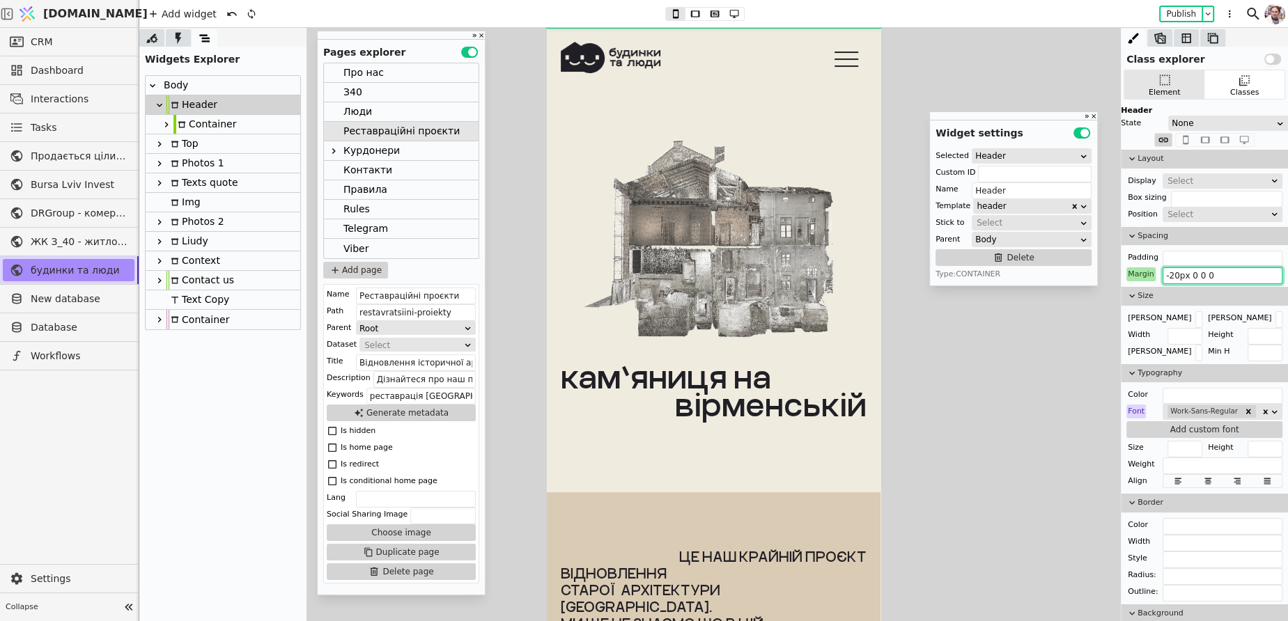
click at [365, 147] on div "Курдонери" at bounding box center [371, 150] width 56 height 19
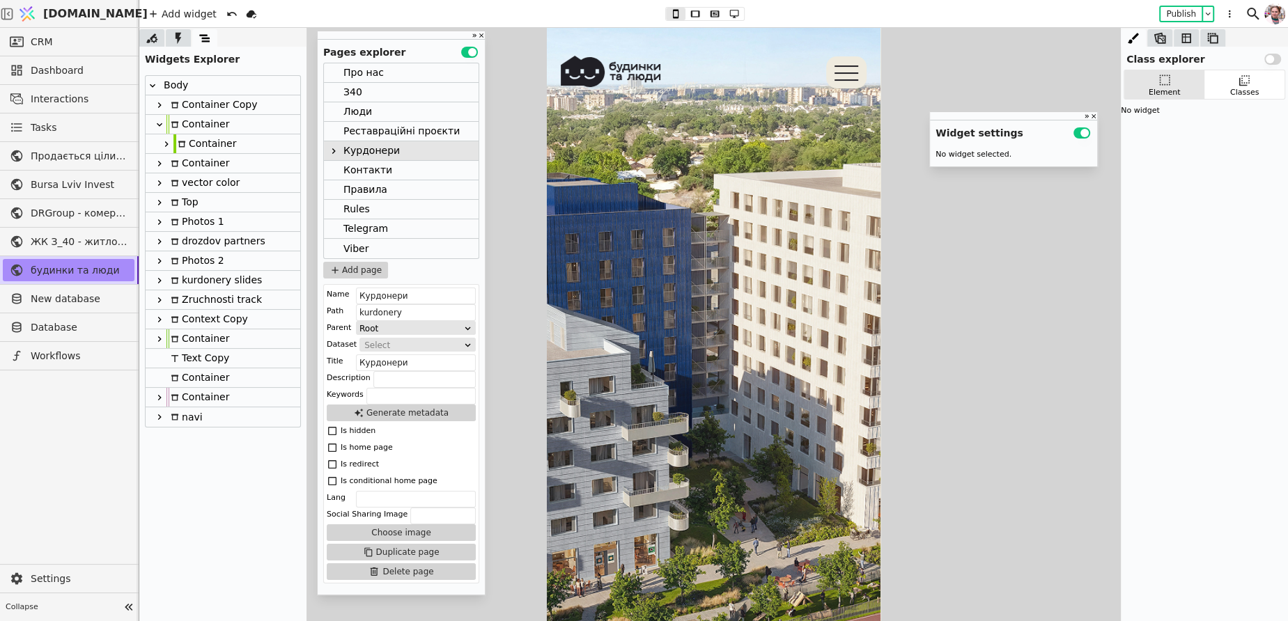
click at [177, 127] on icon at bounding box center [175, 124] width 8 height 8
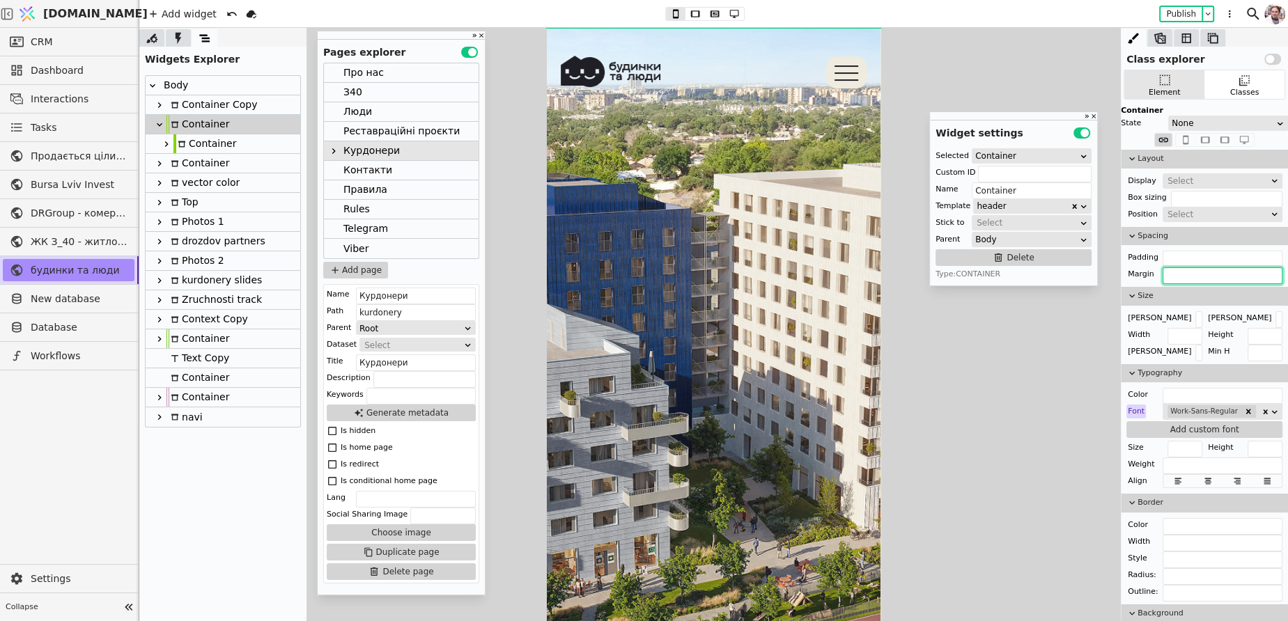
click at [1180, 276] on input "text" at bounding box center [1222, 275] width 120 height 17
paste input "-20px 0 0 0"
type input "-20px 0 0 0"
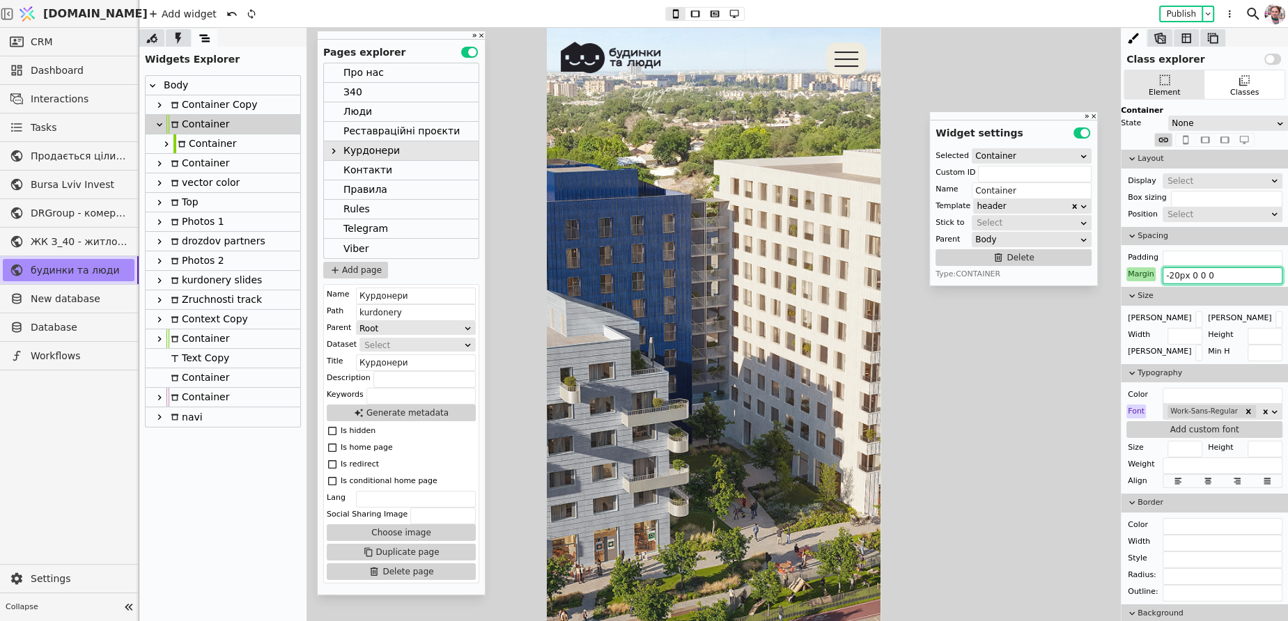
click at [360, 169] on div "Контакти" at bounding box center [367, 170] width 49 height 19
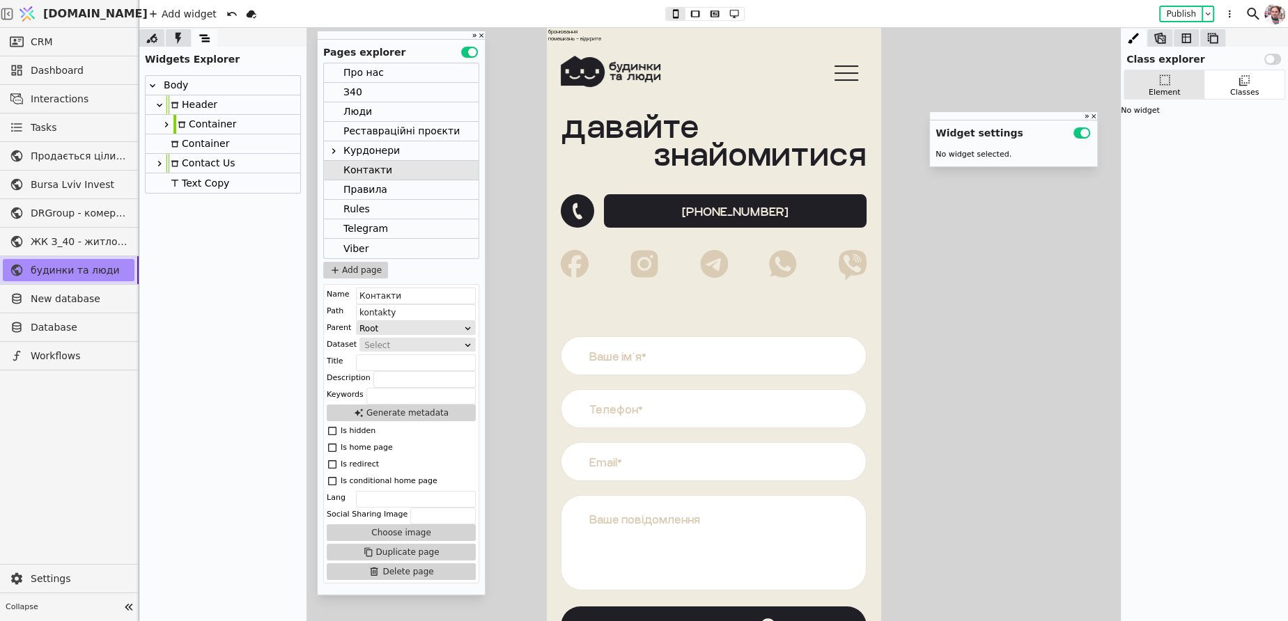
click at [217, 106] on div "Header" at bounding box center [223, 105] width 155 height 20
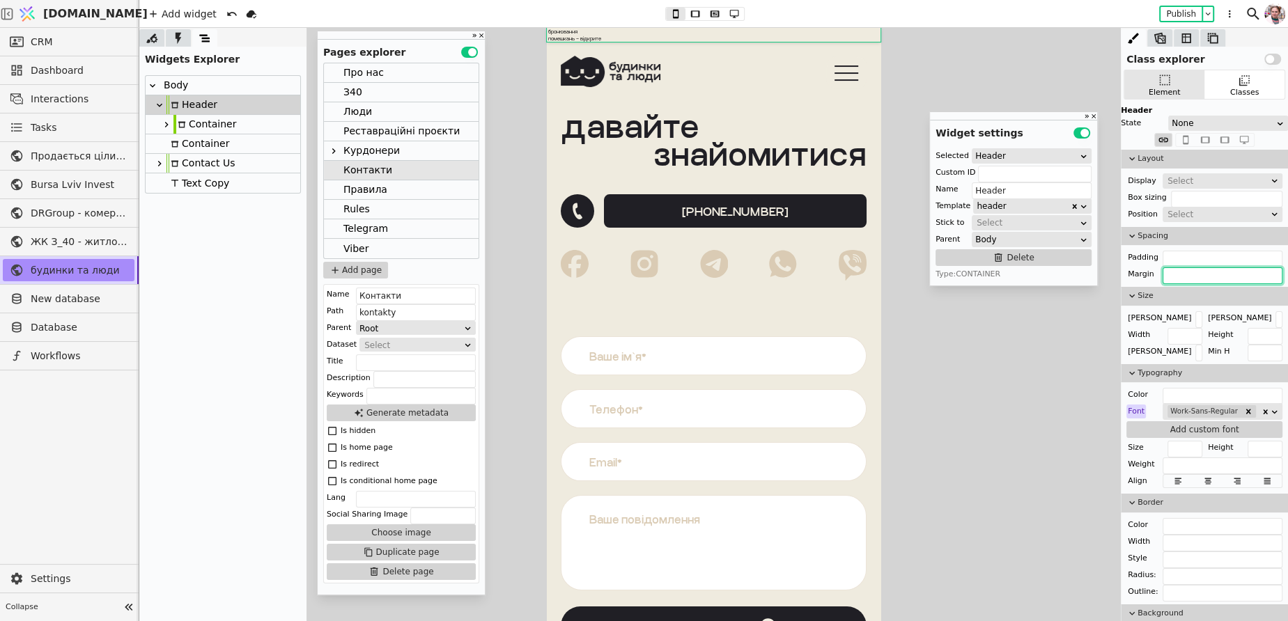
click at [1178, 270] on input "text" at bounding box center [1222, 275] width 120 height 17
paste input "-20px 0 0 0"
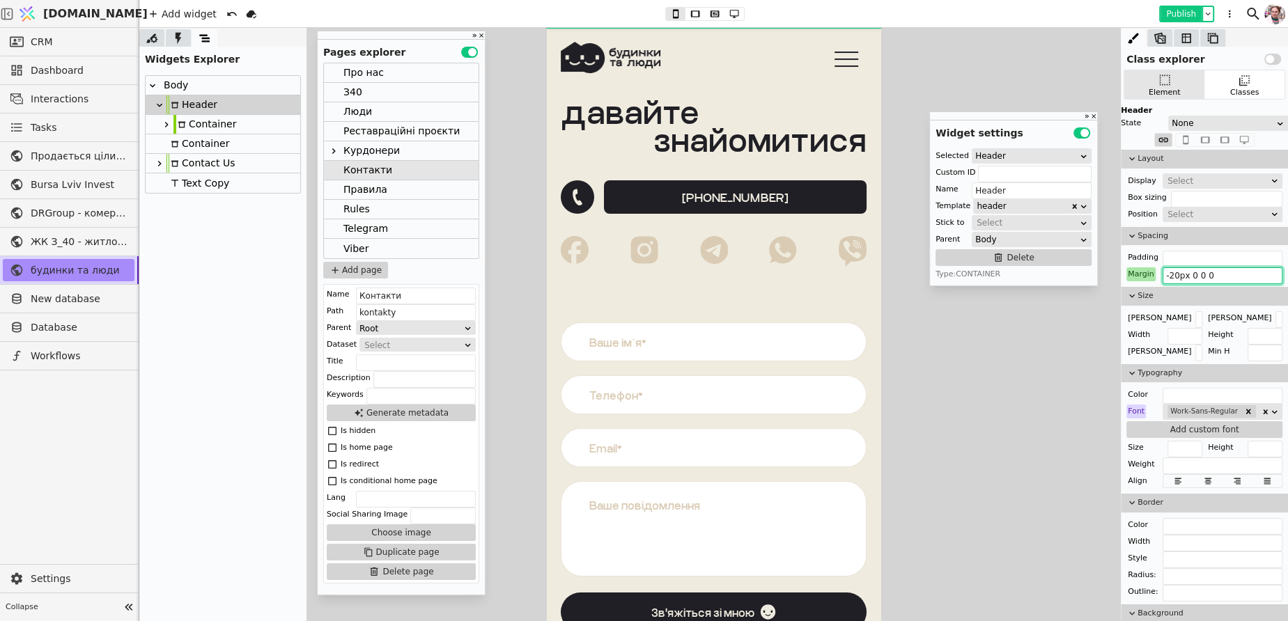
type input "-20px 0 0 0"
click at [1193, 13] on button "Publish" at bounding box center [1180, 14] width 41 height 14
click at [338, 83] on div at bounding box center [334, 92] width 20 height 19
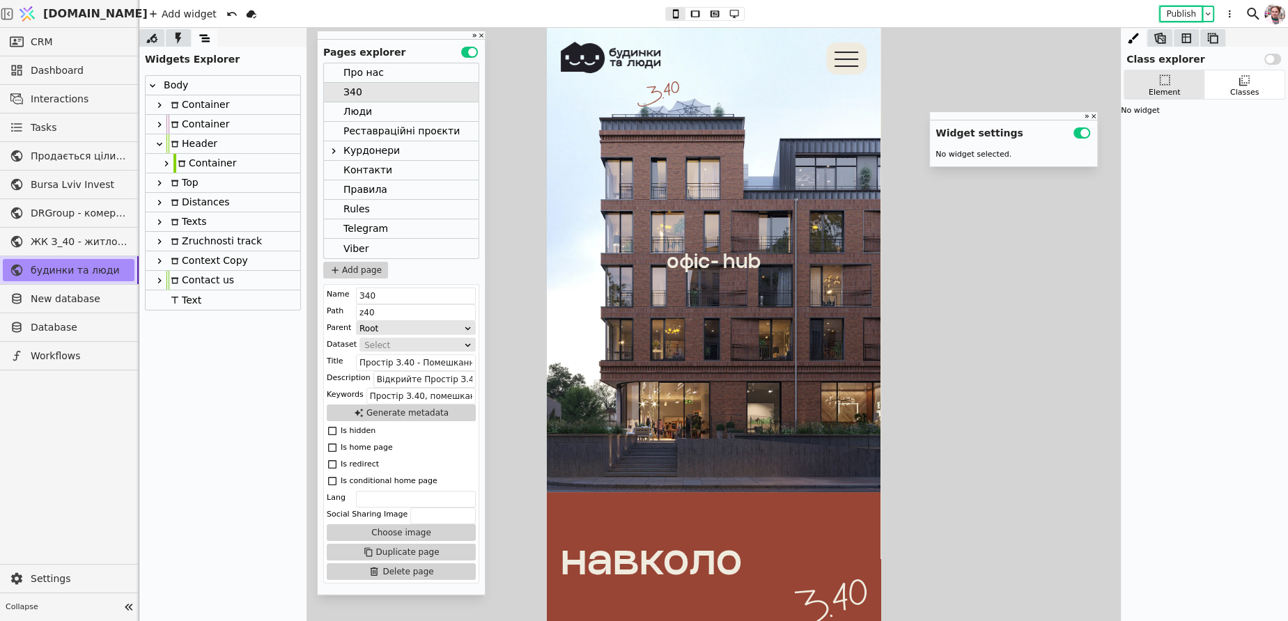
click at [366, 153] on div "Курдонери" at bounding box center [371, 150] width 56 height 19
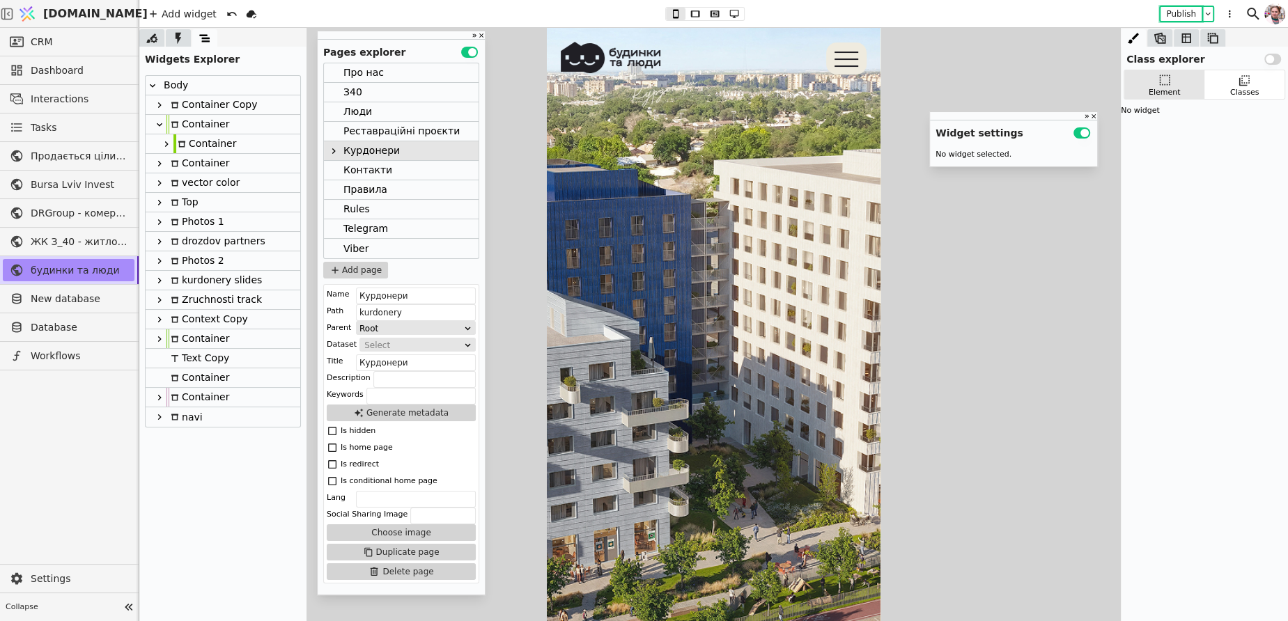
click at [158, 121] on icon at bounding box center [159, 124] width 11 height 11
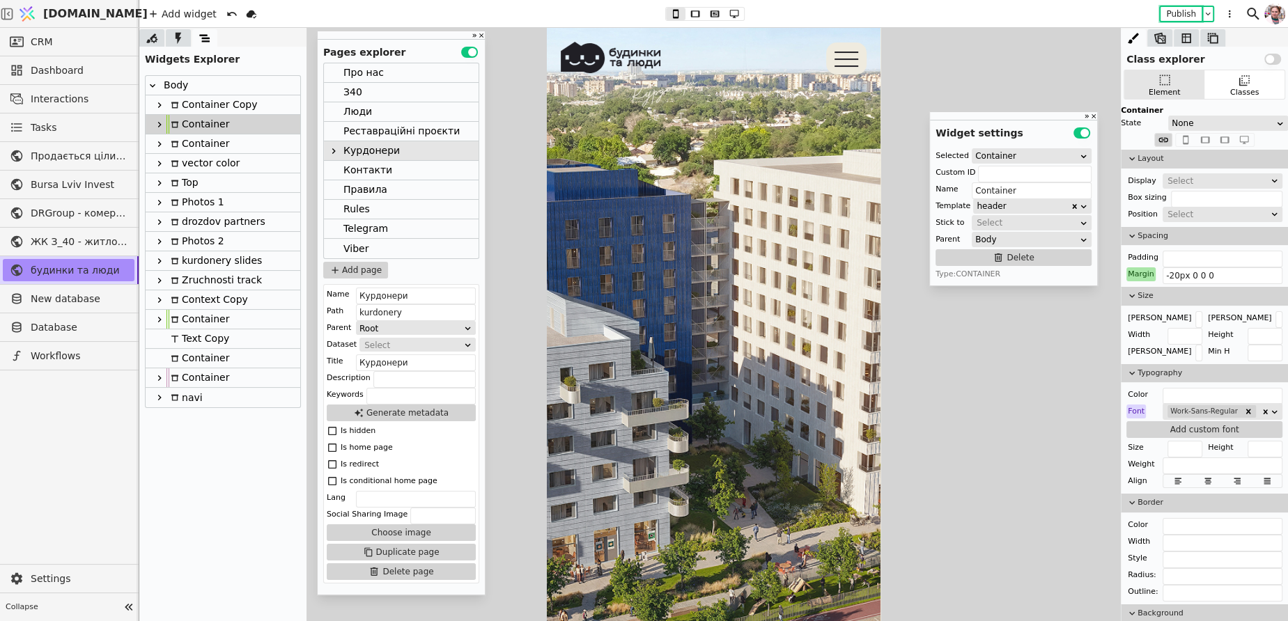
click at [195, 160] on div "vector color" at bounding box center [202, 163] width 73 height 19
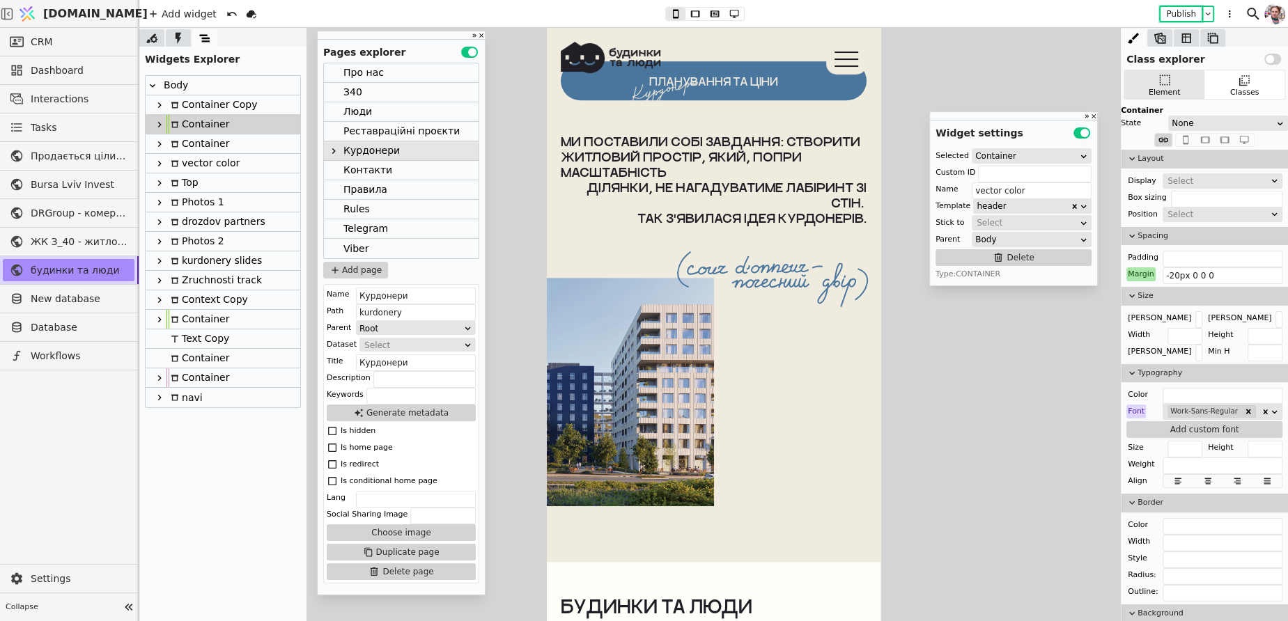
scroll to position [641, 0]
click at [195, 143] on div "Container" at bounding box center [197, 143] width 63 height 19
type input "Container"
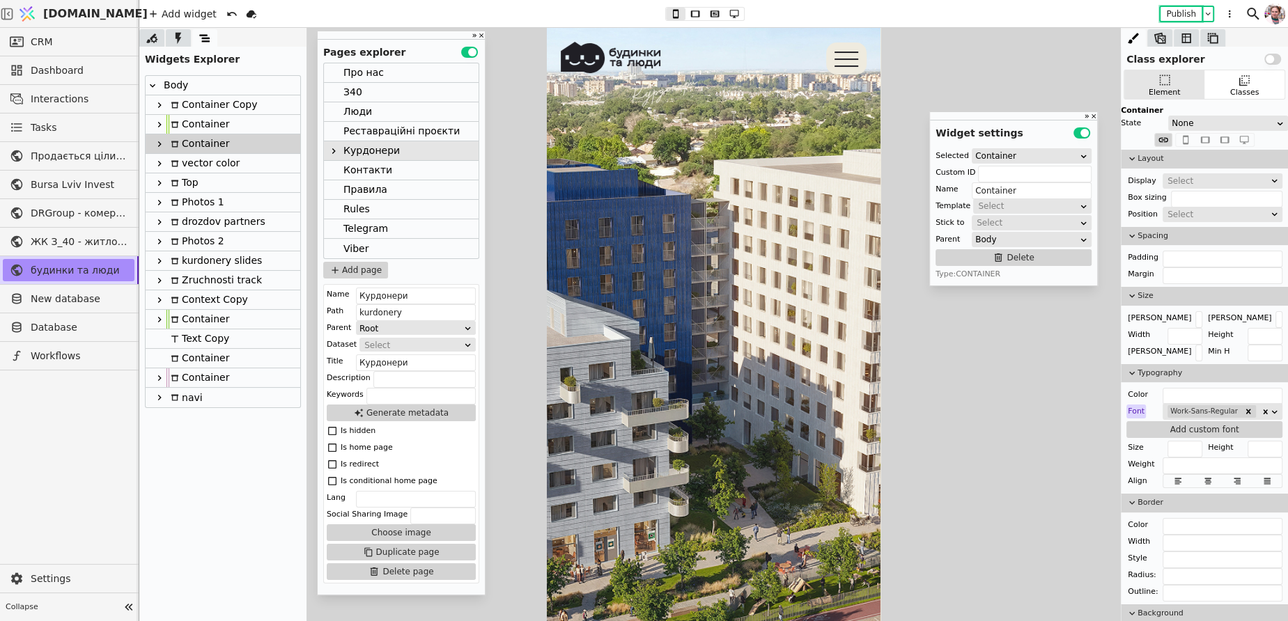
click at [162, 148] on icon at bounding box center [159, 144] width 11 height 11
click at [182, 160] on icon at bounding box center [181, 163] width 7 height 6
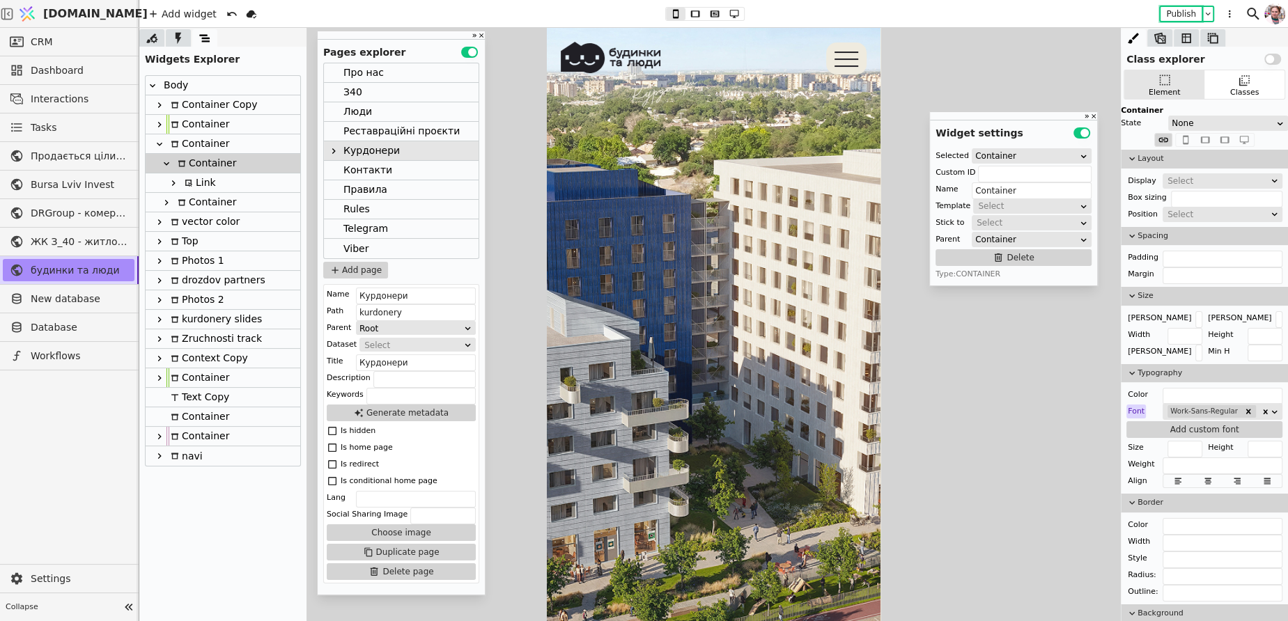
click at [357, 64] on div "Про нас" at bounding box center [363, 72] width 40 height 19
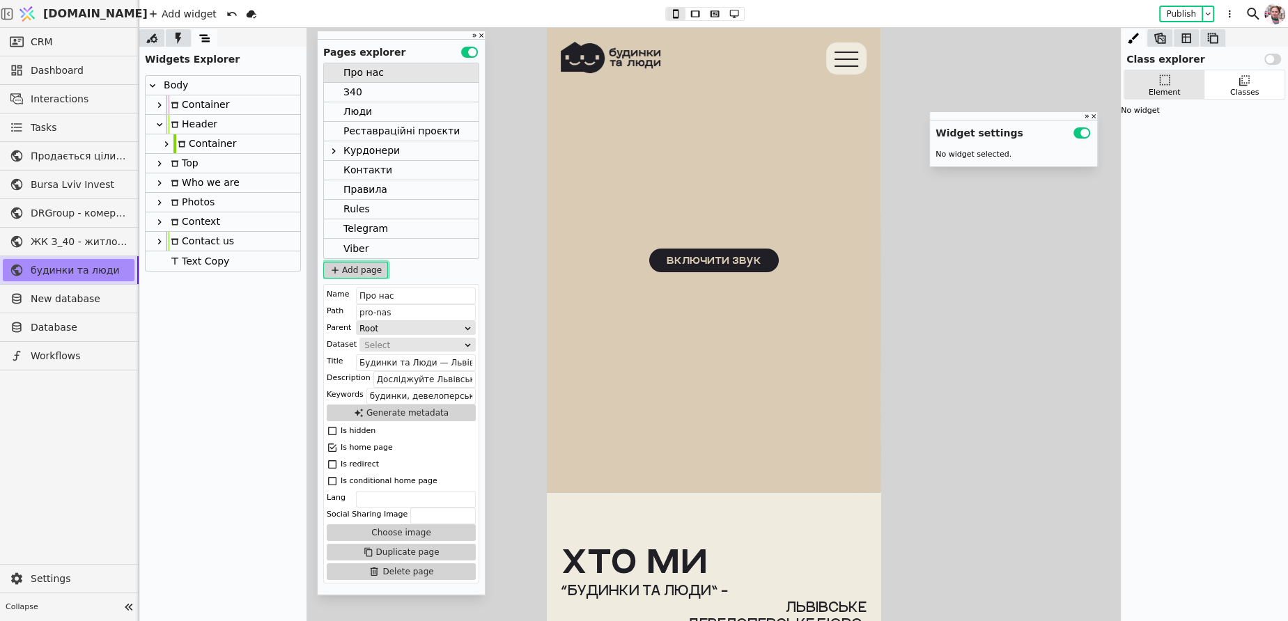
click at [350, 267] on button "Add page" at bounding box center [355, 270] width 65 height 17
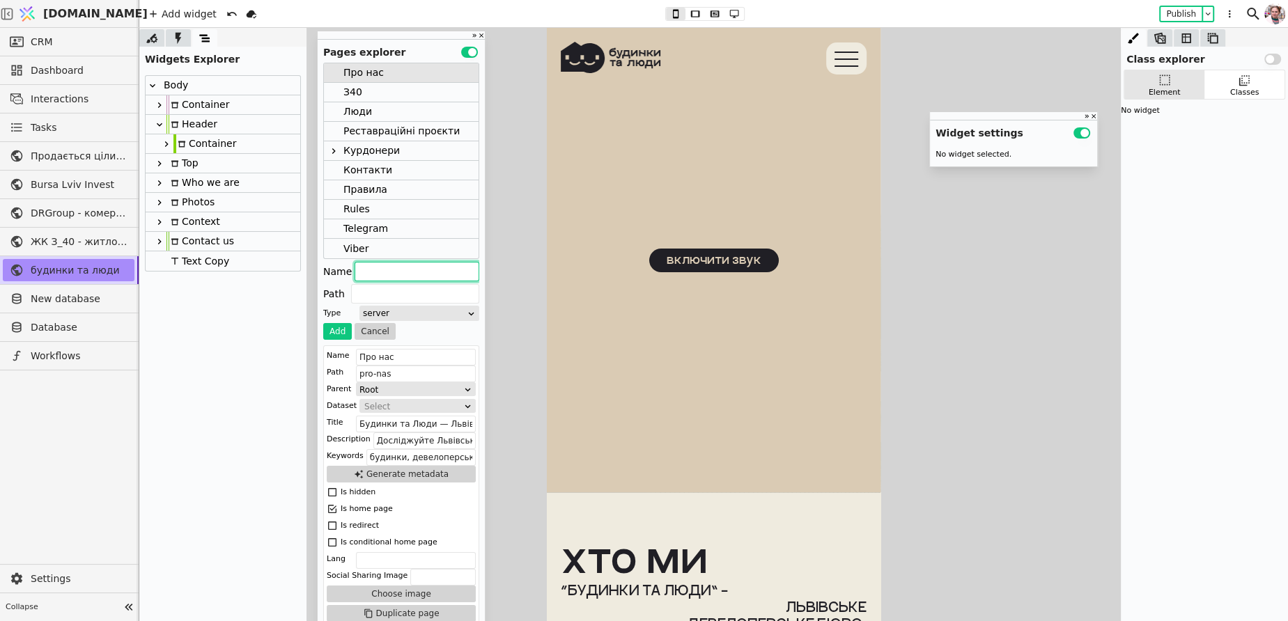
click at [375, 266] on input "text" at bounding box center [417, 272] width 125 height 20
type input "3"
click at [338, 336] on button "Add" at bounding box center [337, 331] width 29 height 17
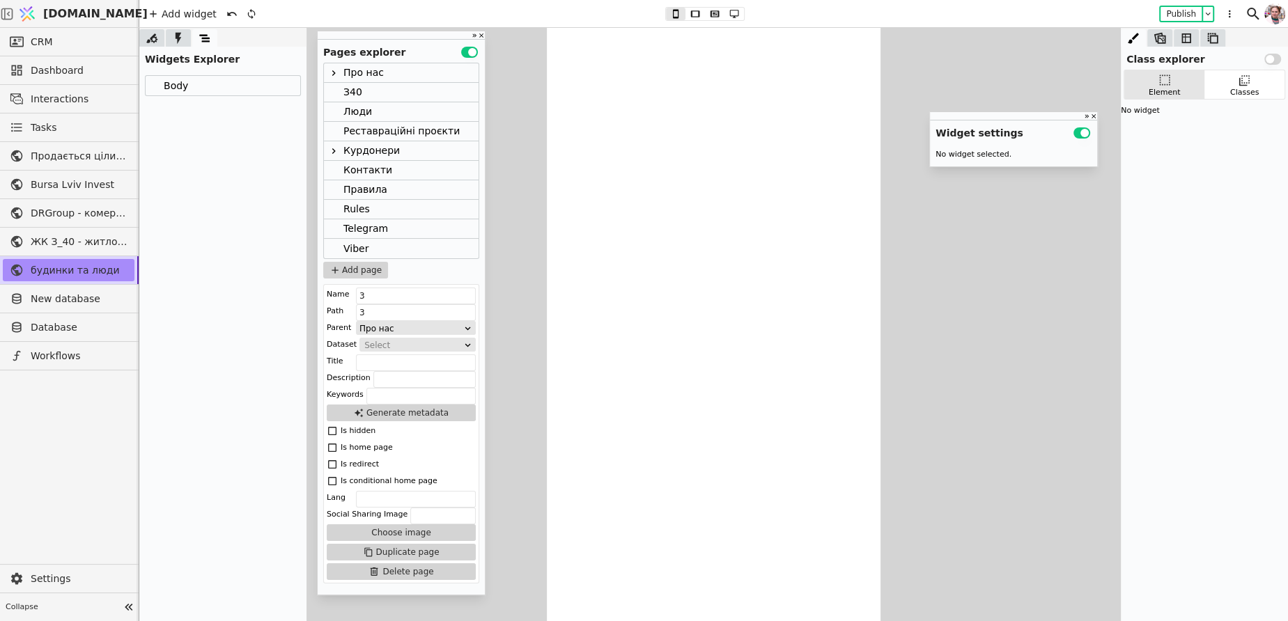
click at [331, 77] on icon at bounding box center [333, 73] width 11 height 11
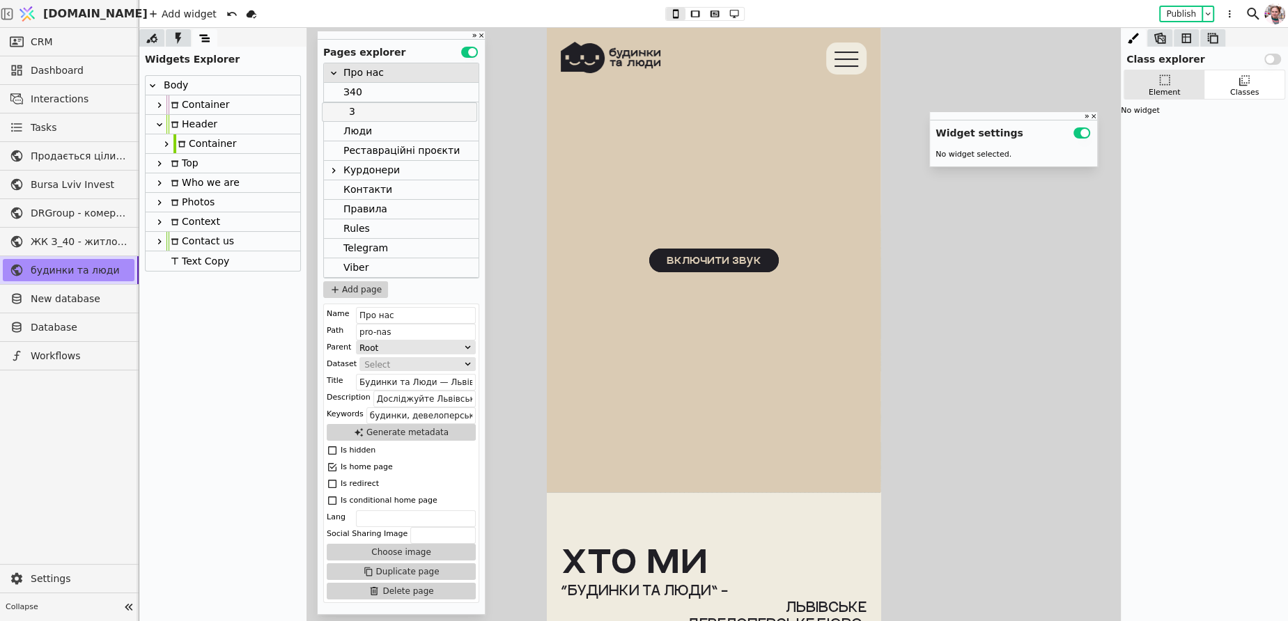
drag, startPoint x: 344, startPoint y: 88, endPoint x: 342, endPoint y: 111, distance: 23.1
click at [342, 111] on div "Про нас 3 З40 Люди Реставраційні проєкти Курдонери Контакти Правила Rules Teleg…" at bounding box center [401, 170] width 155 height 215
click at [350, 111] on div "3" at bounding box center [401, 112] width 155 height 20
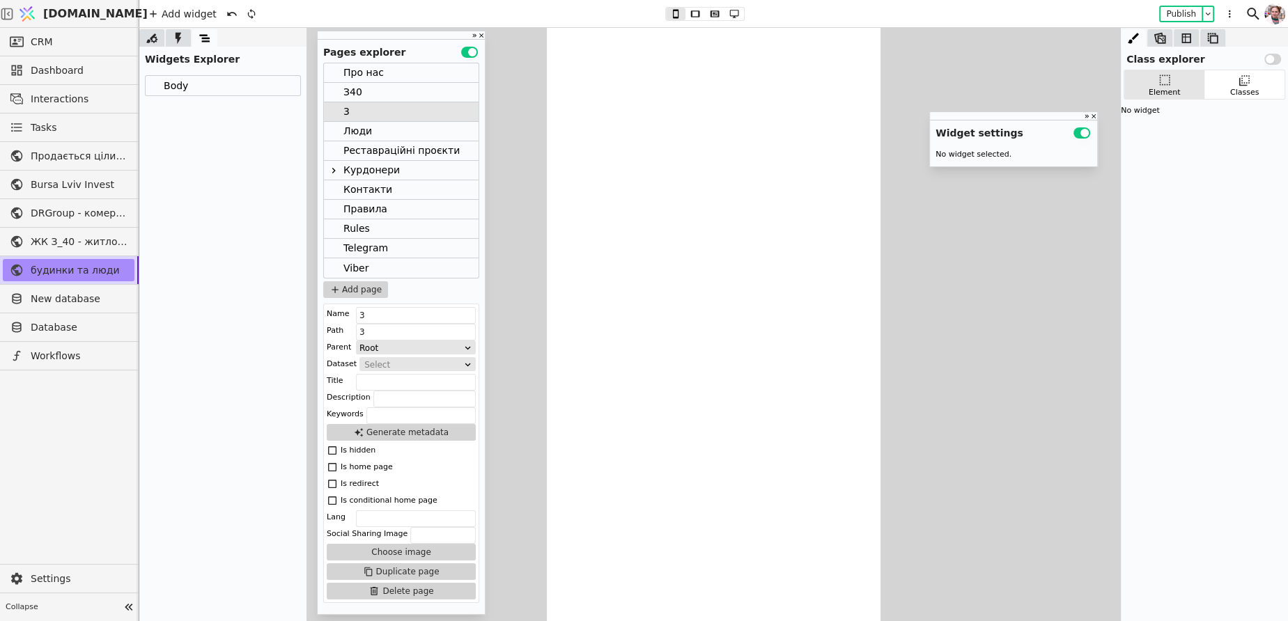
click at [214, 87] on div "Body" at bounding box center [223, 86] width 155 height 20
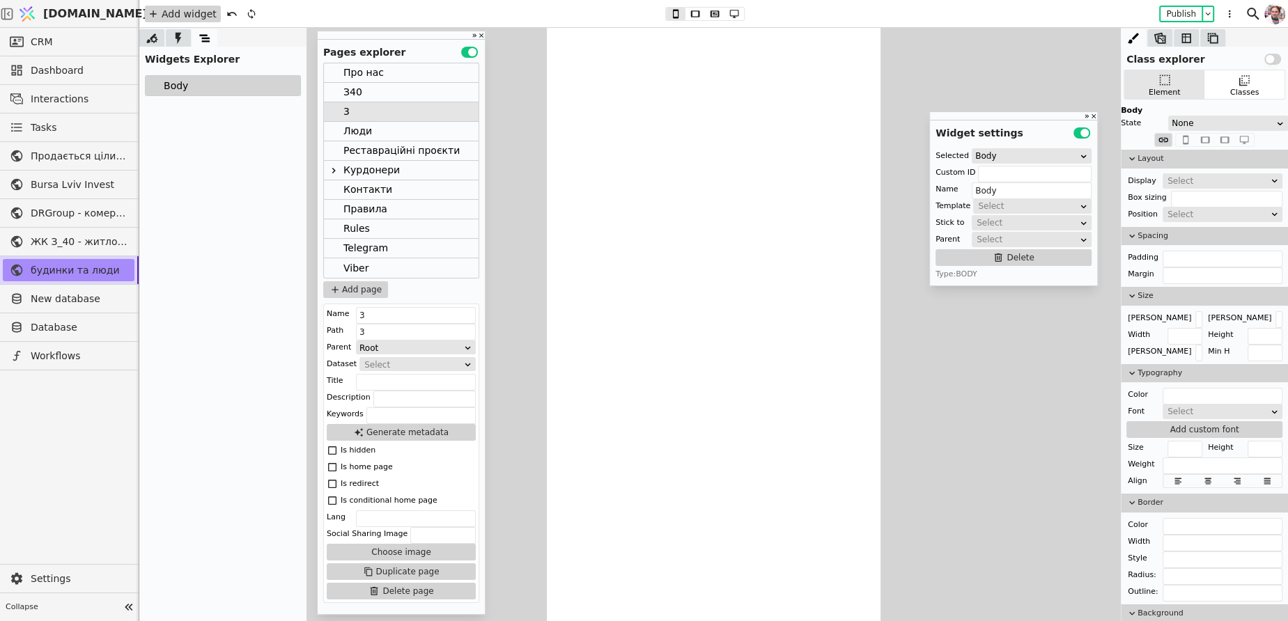
click at [167, 14] on div "Add widget" at bounding box center [183, 14] width 76 height 17
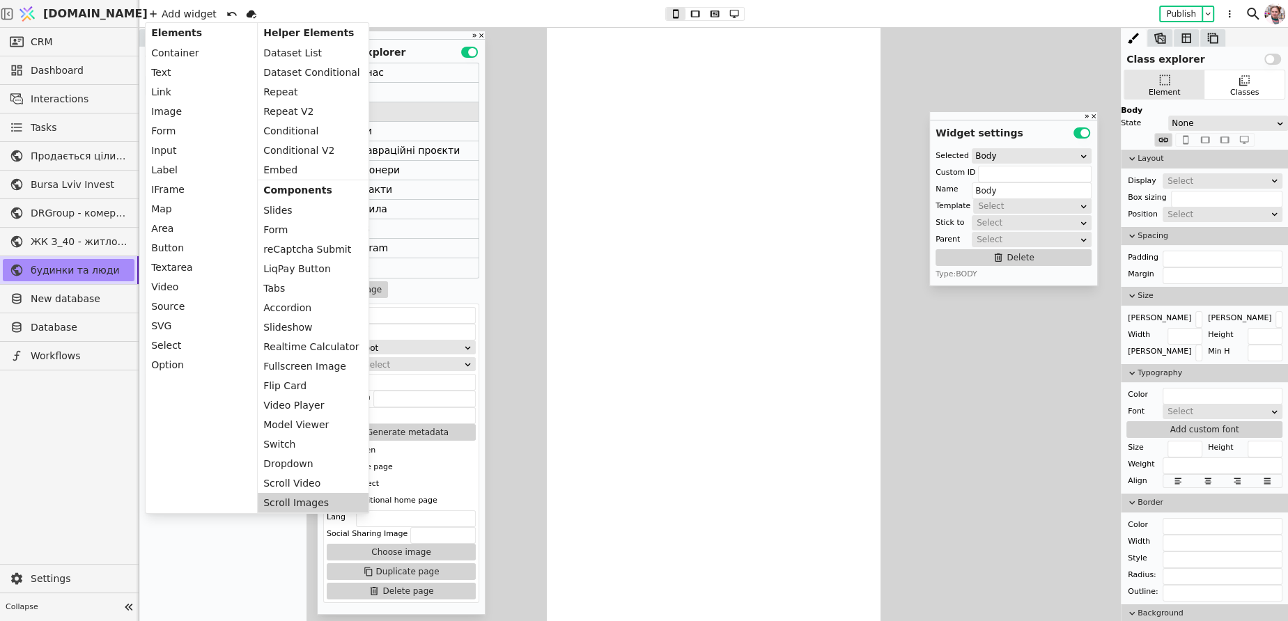
click at [317, 504] on div "Scroll Images" at bounding box center [313, 503] width 111 height 20
click at [249, 551] on div "Widgets Explorer Body" at bounding box center [222, 334] width 167 height 575
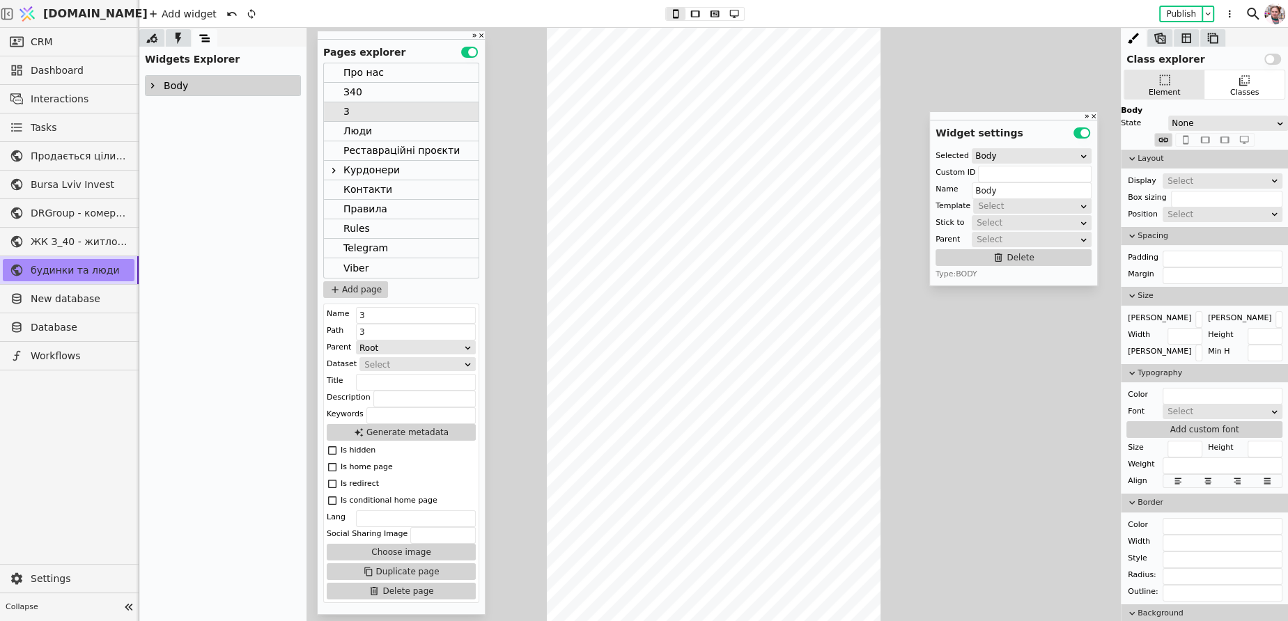
click at [157, 86] on icon at bounding box center [152, 85] width 11 height 11
click at [162, 102] on div at bounding box center [160, 105] width 14 height 20
type input "Scroll images"
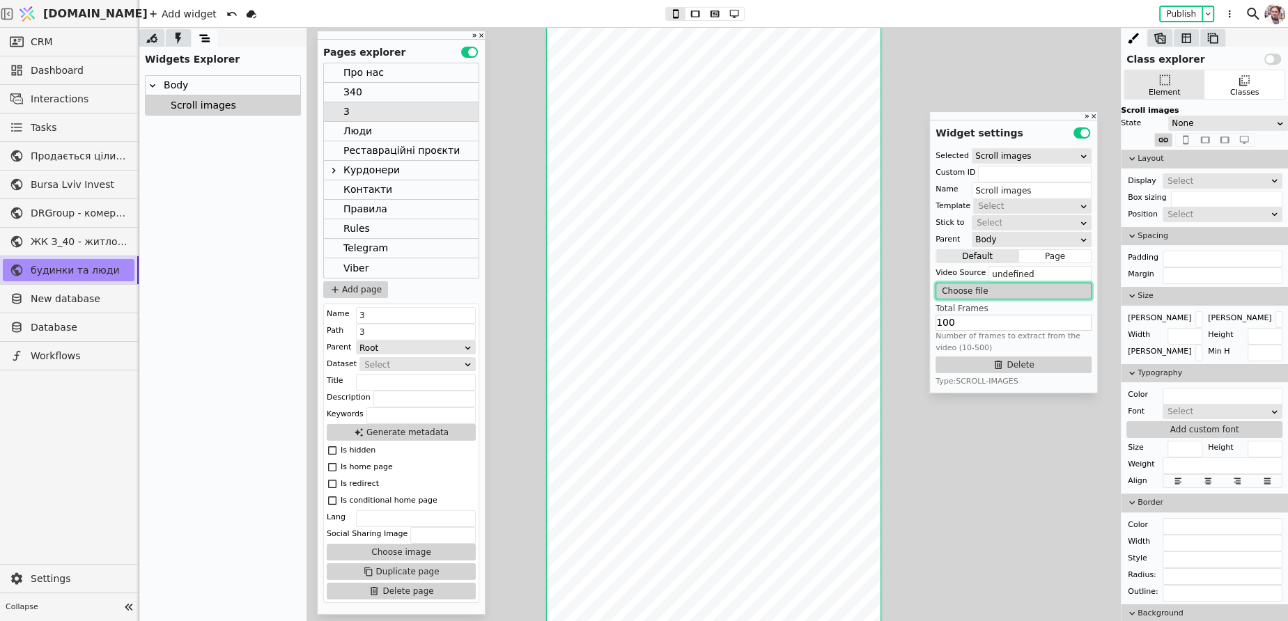
click at [958, 290] on button "Choose file" at bounding box center [1013, 291] width 156 height 17
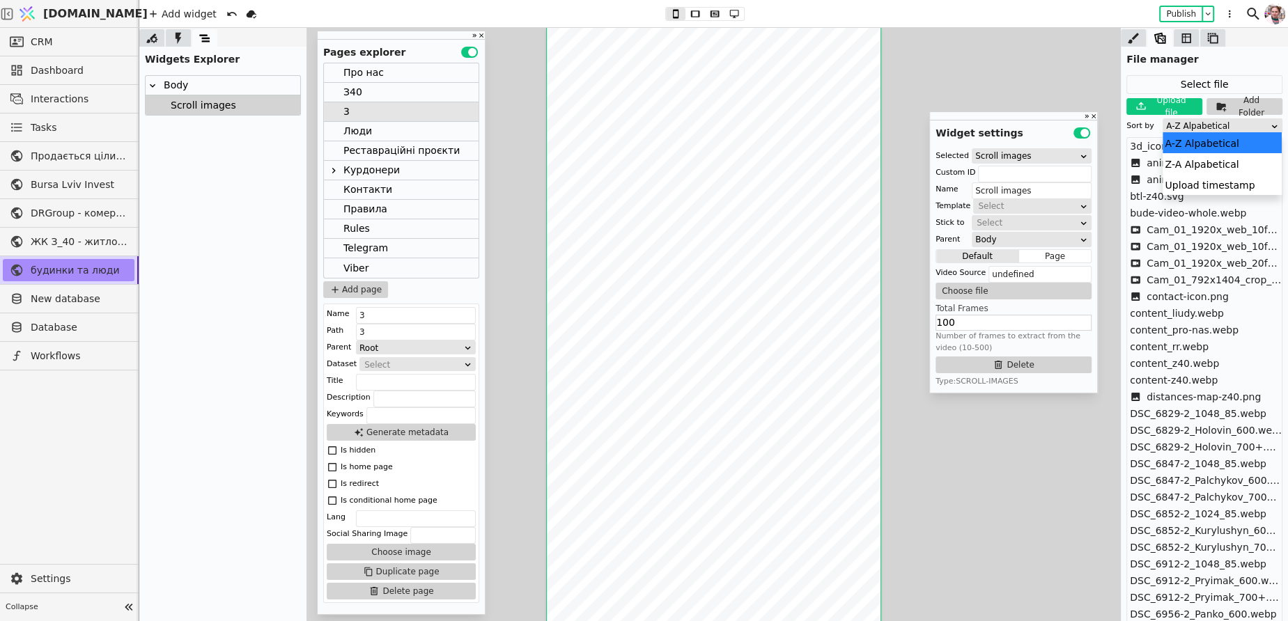
click at [1173, 121] on div "A-Z Alpabetical" at bounding box center [1218, 126] width 104 height 14
click at [1176, 174] on div "Z-A Alpabetical" at bounding box center [1221, 163] width 119 height 21
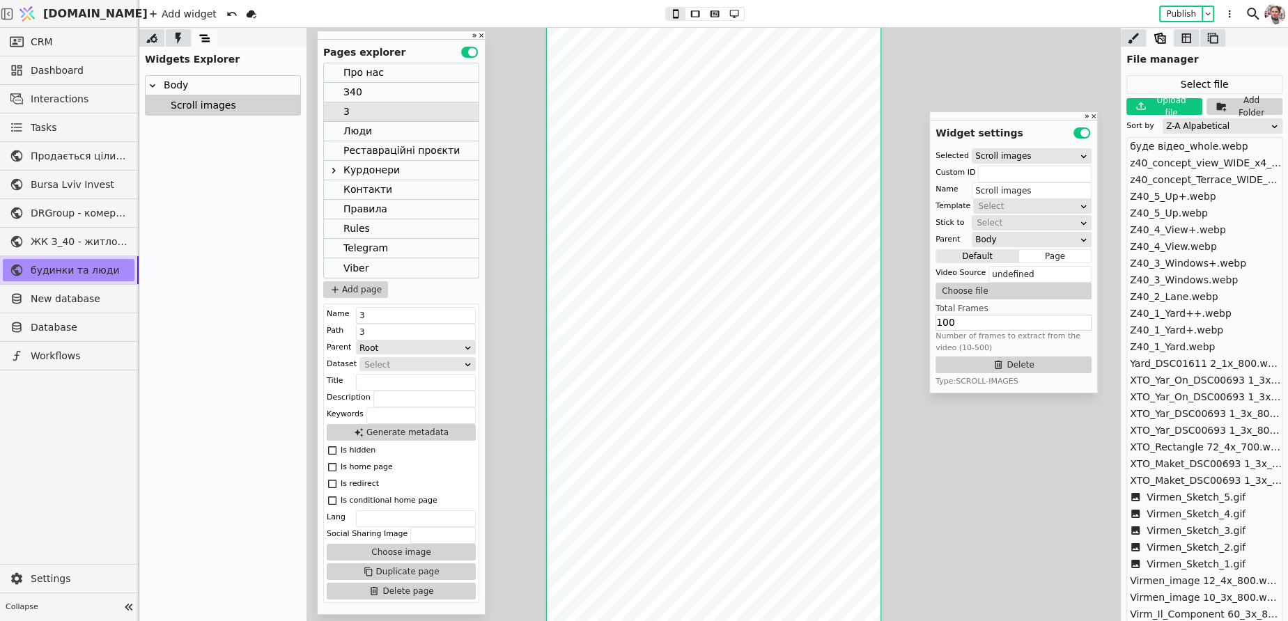
click at [1174, 125] on div "Z-A Alpabetical" at bounding box center [1218, 126] width 104 height 14
click at [1178, 176] on div "Upload timestamp" at bounding box center [1221, 184] width 119 height 21
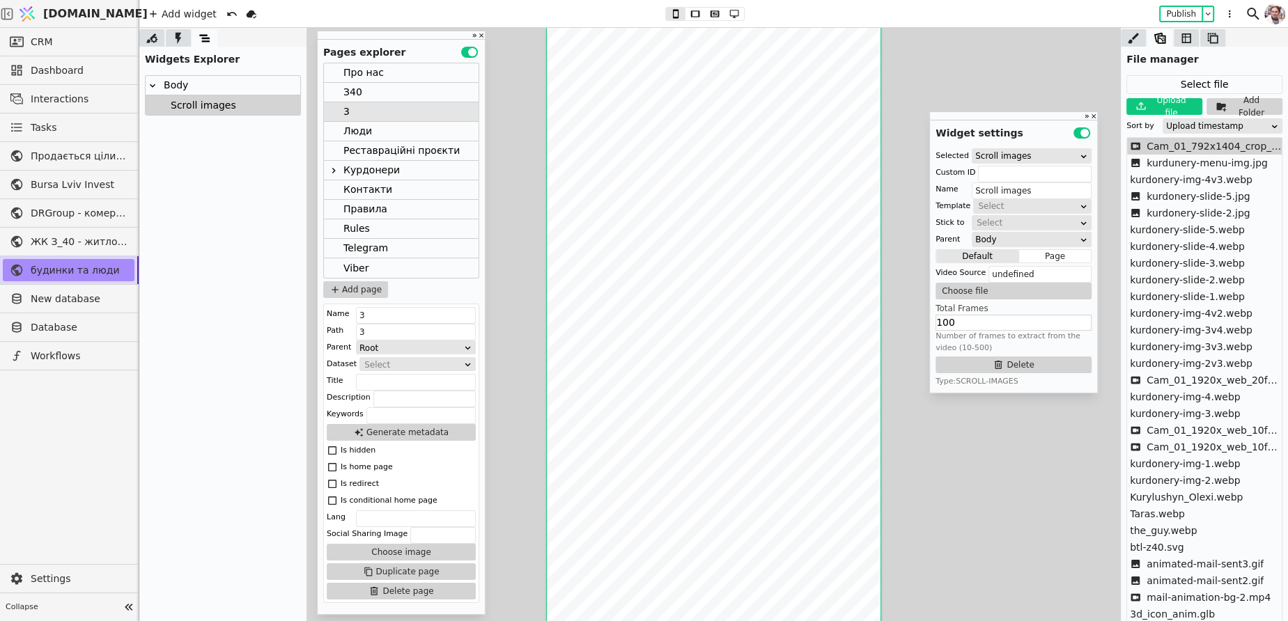
click at [1170, 152] on span "Cam_01_792x1404_crop_center_20fps_crf33.webm" at bounding box center [1213, 146] width 135 height 15
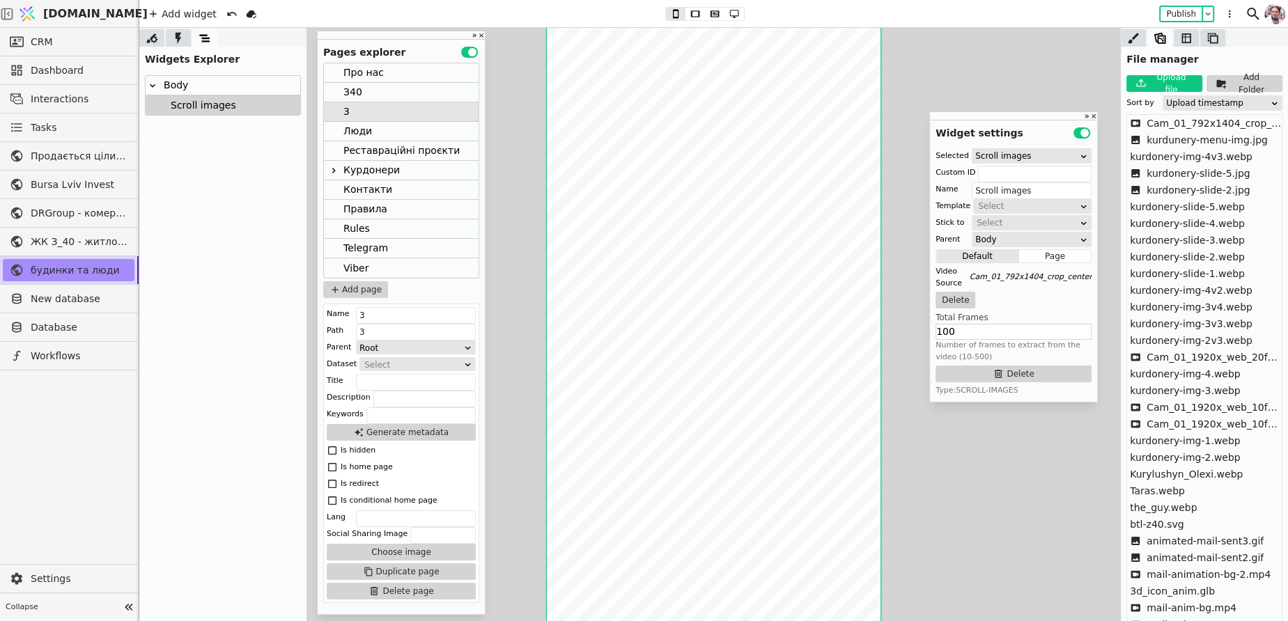
scroll to position [2053, 0]
click at [943, 326] on input "100" at bounding box center [1013, 332] width 156 height 16
type input "150"
click at [1133, 40] on icon at bounding box center [1133, 38] width 14 height 14
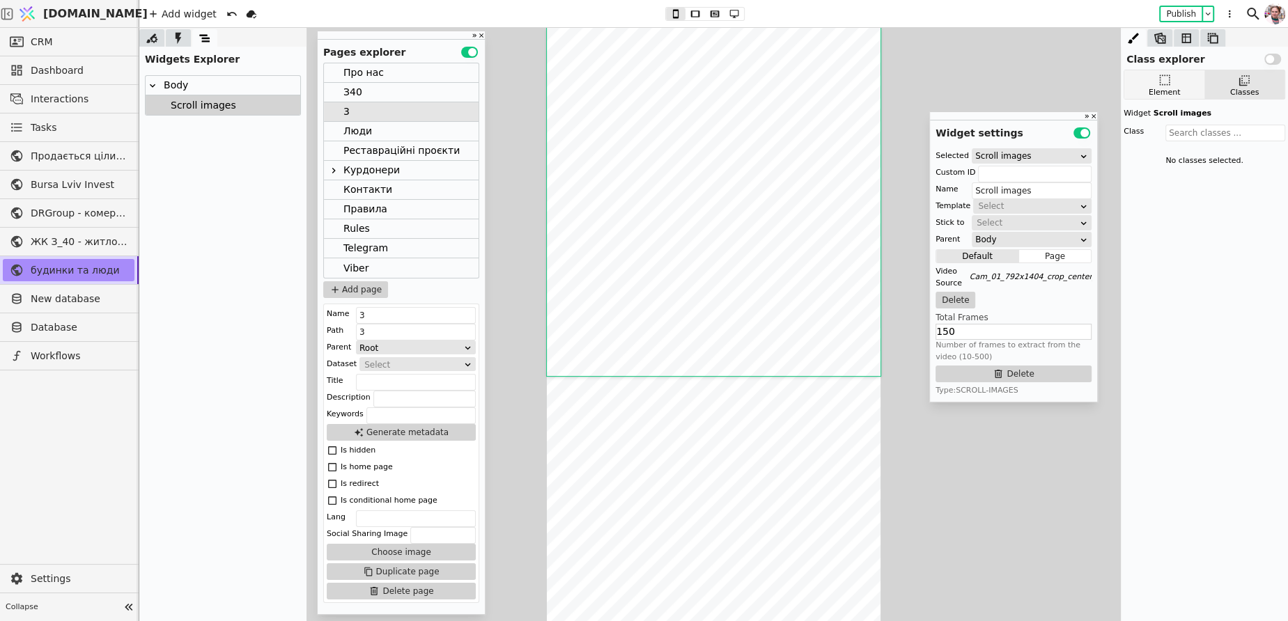
click at [1168, 86] on icon at bounding box center [1165, 80] width 14 height 14
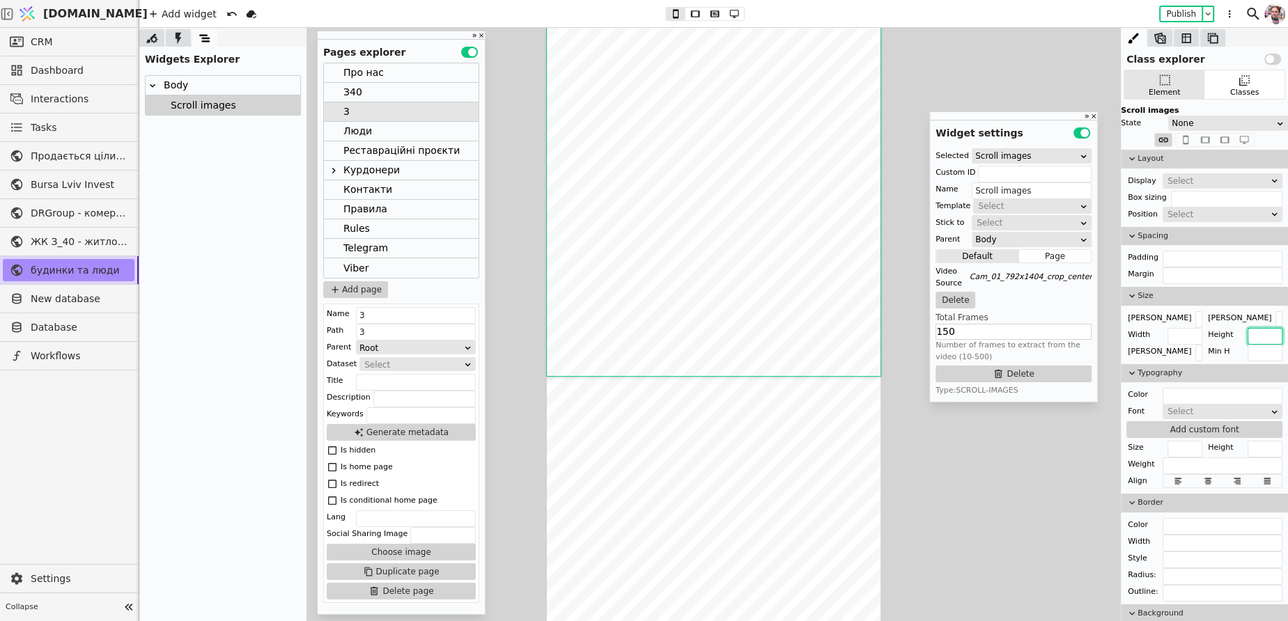
click at [1255, 335] on input "text" at bounding box center [1264, 336] width 35 height 17
type input "100vh"
click at [1172, 11] on button "Publish" at bounding box center [1180, 14] width 41 height 14
click at [1157, 31] on icon at bounding box center [1160, 38] width 14 height 14
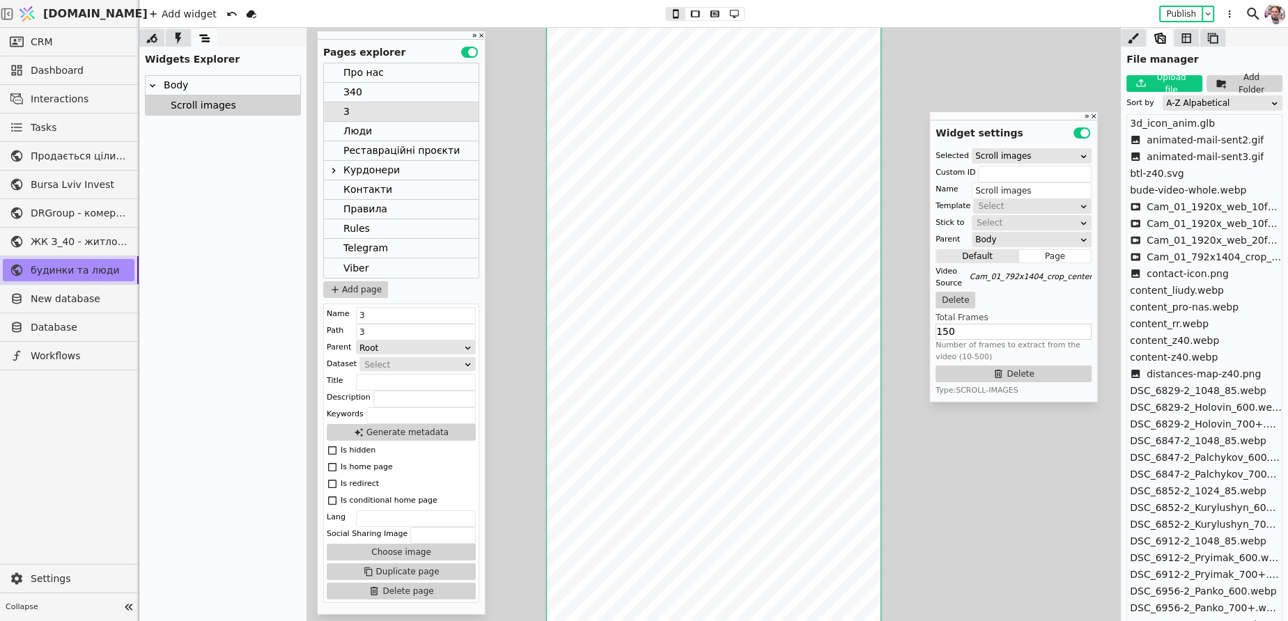
click at [1174, 103] on div "A-Z Alpabetical" at bounding box center [1218, 103] width 104 height 14
click at [1190, 162] on div "Upload timestamp" at bounding box center [1221, 162] width 119 height 21
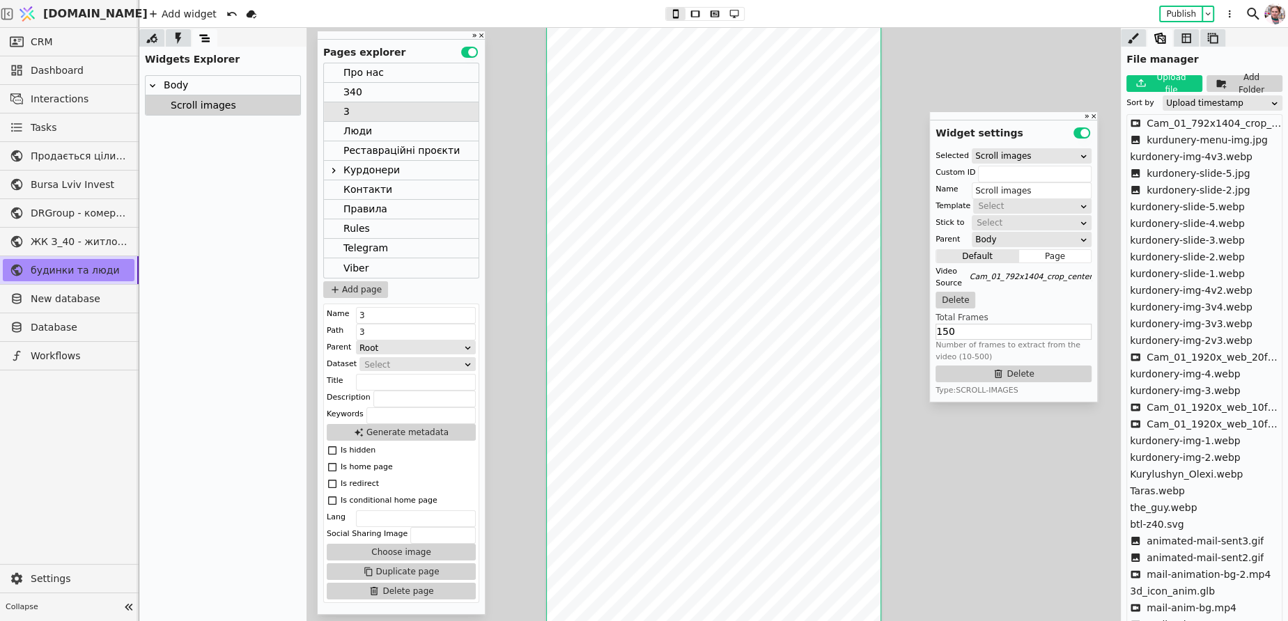
click at [378, 164] on div "Курдонери" at bounding box center [371, 170] width 56 height 19
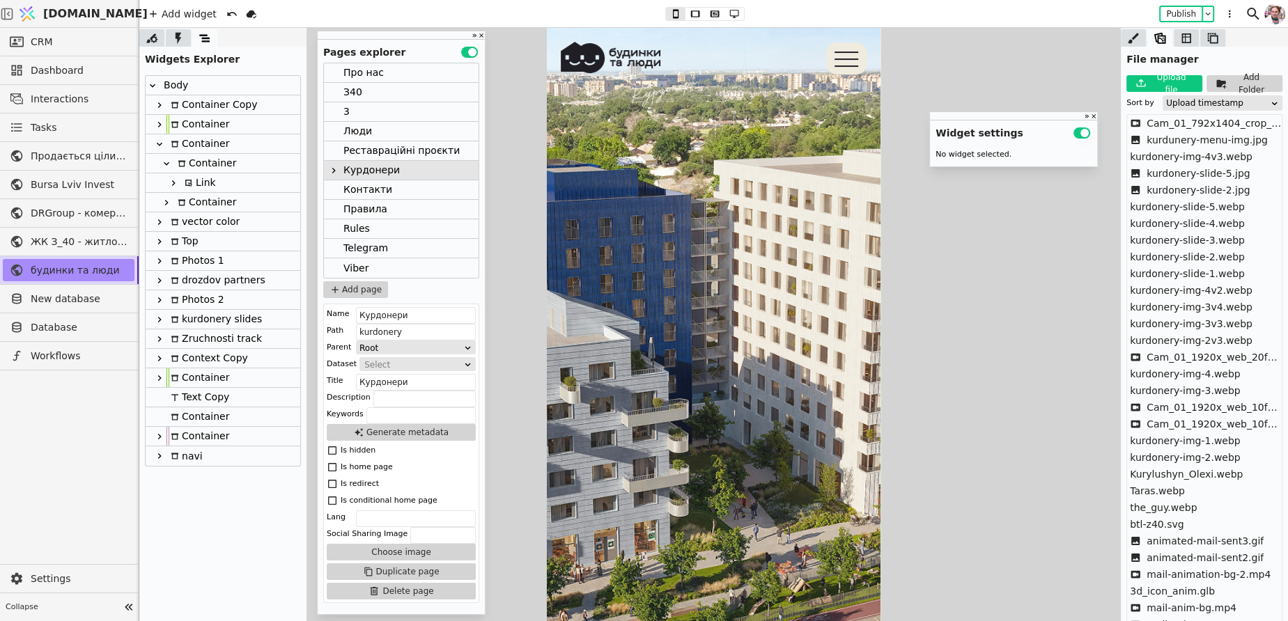
click at [211, 162] on div "Container" at bounding box center [204, 163] width 63 height 19
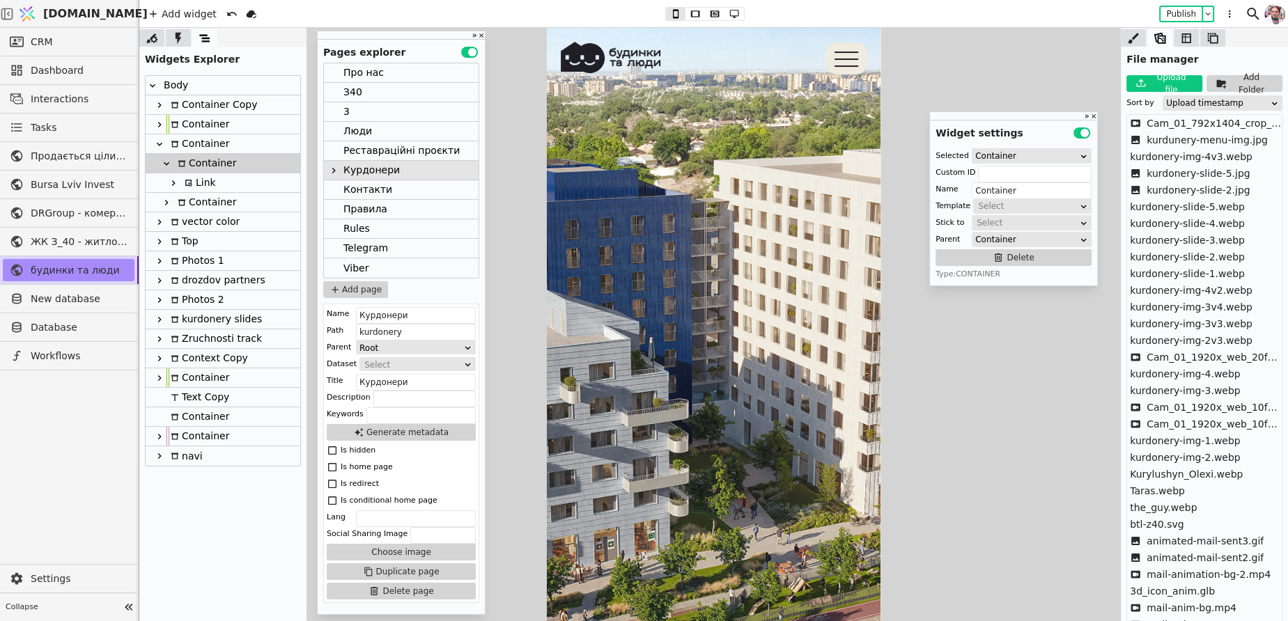
click at [196, 139] on div "Container" at bounding box center [197, 143] width 63 height 19
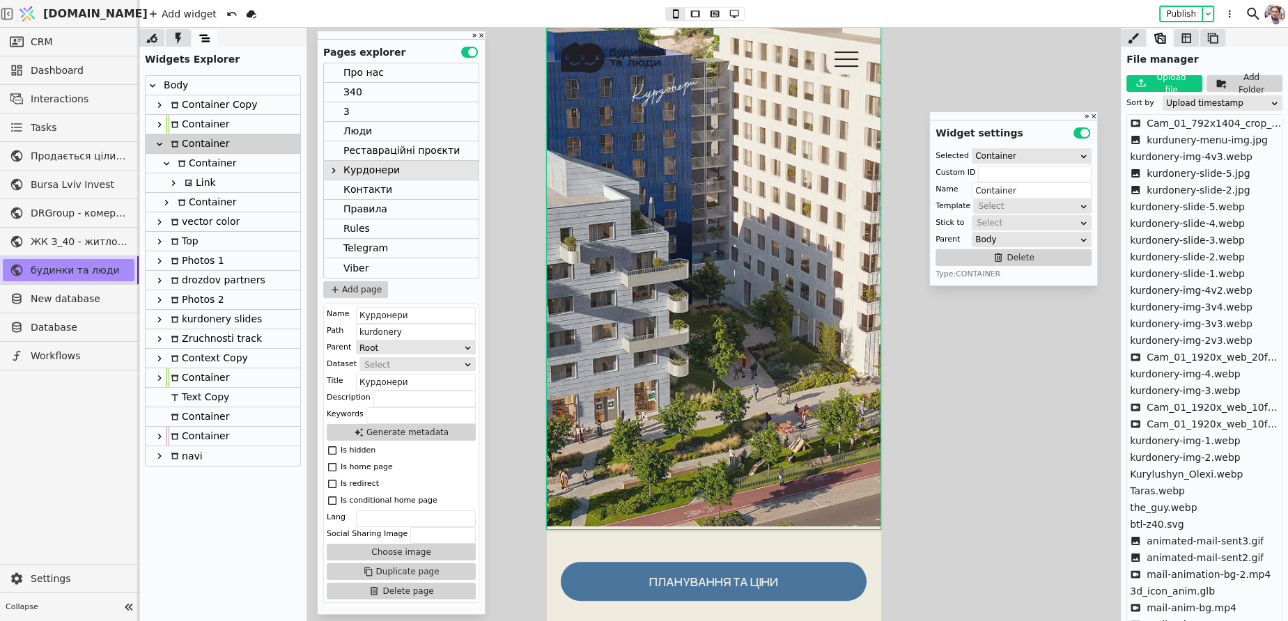
scroll to position [141, 0]
click at [195, 159] on div "Container" at bounding box center [204, 163] width 63 height 19
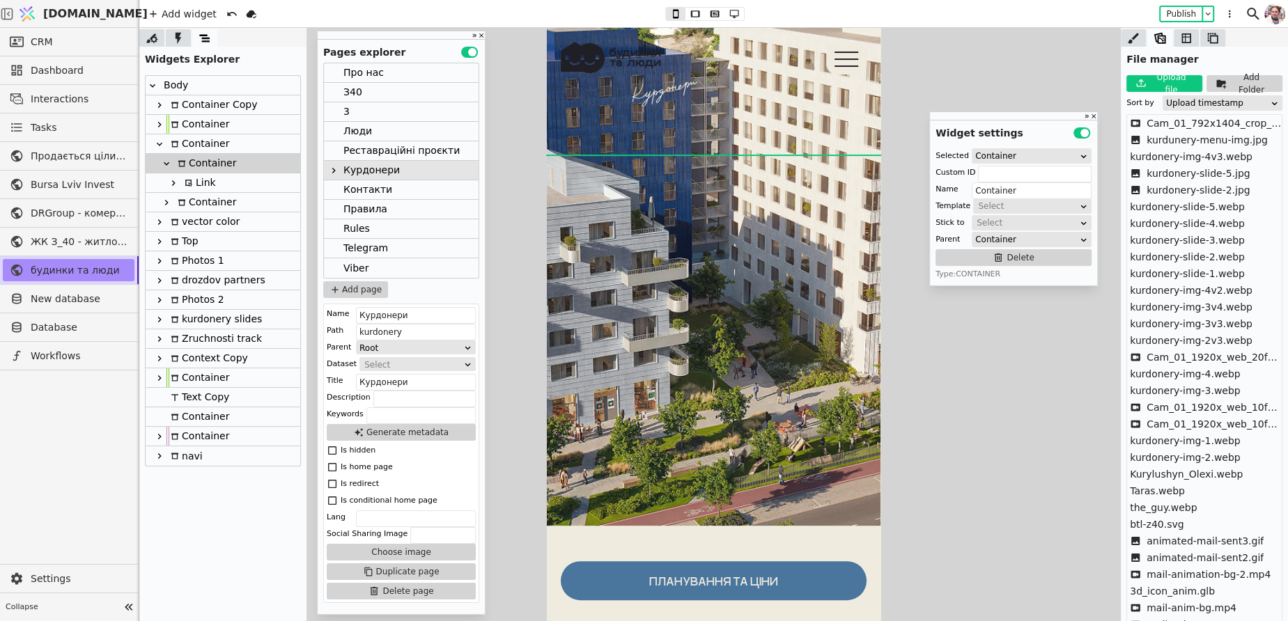
scroll to position [0, 0]
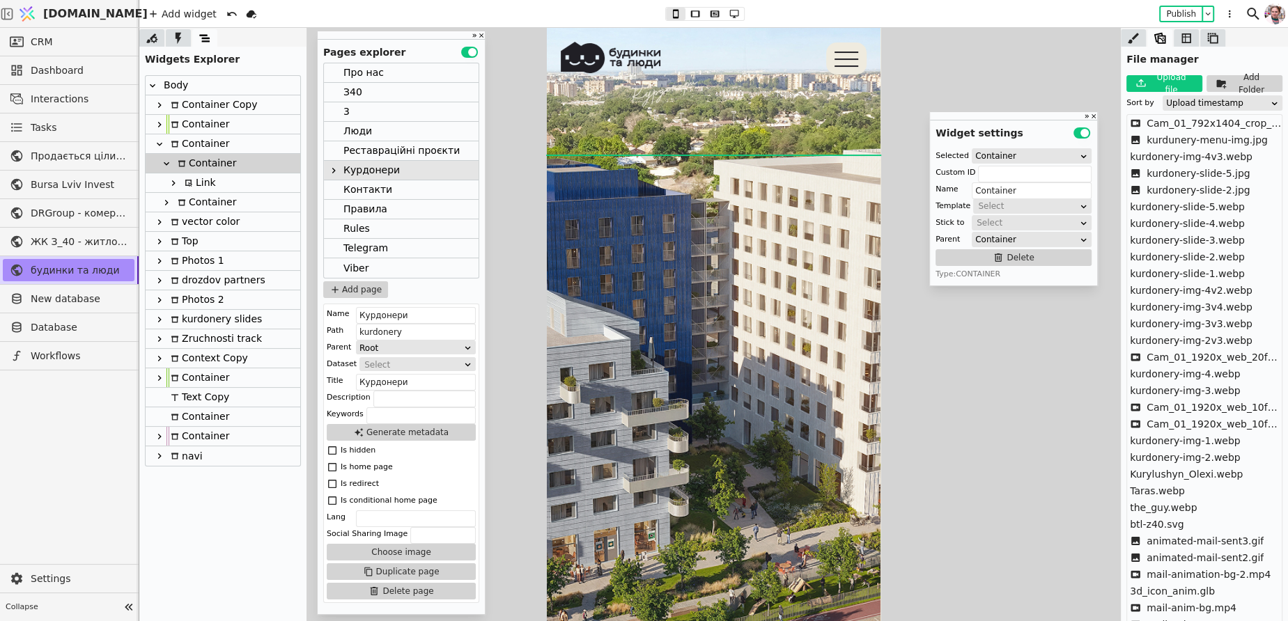
click at [194, 148] on div "Container" at bounding box center [197, 143] width 63 height 19
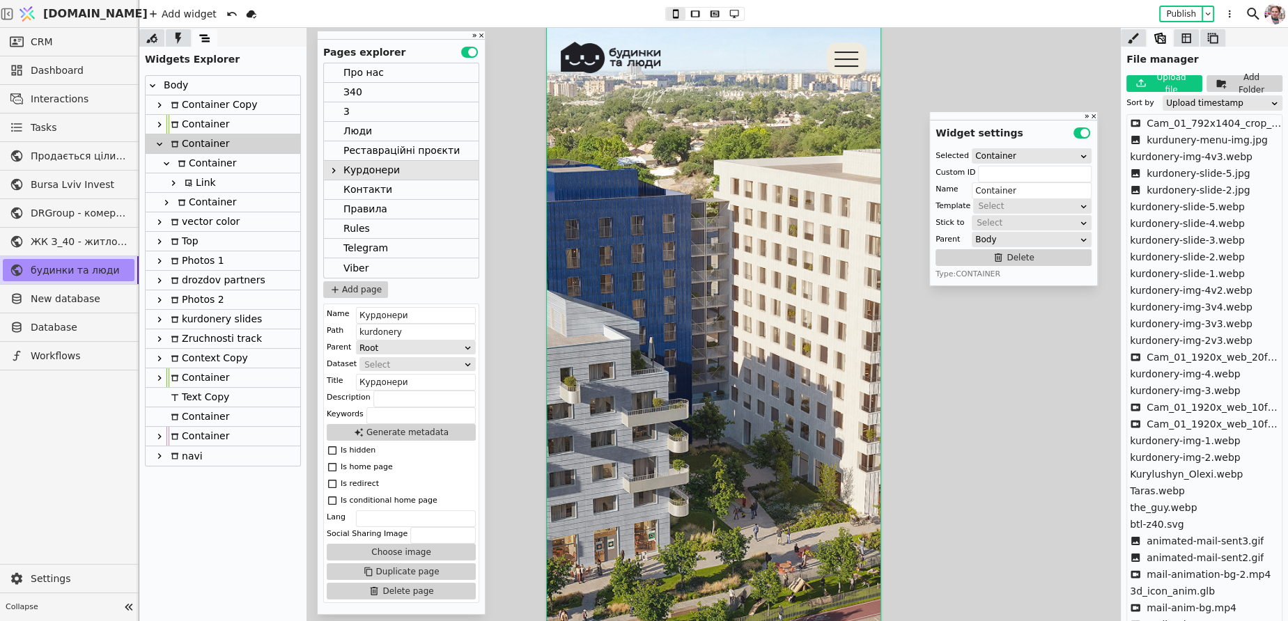
click at [190, 159] on div "Container" at bounding box center [204, 163] width 63 height 19
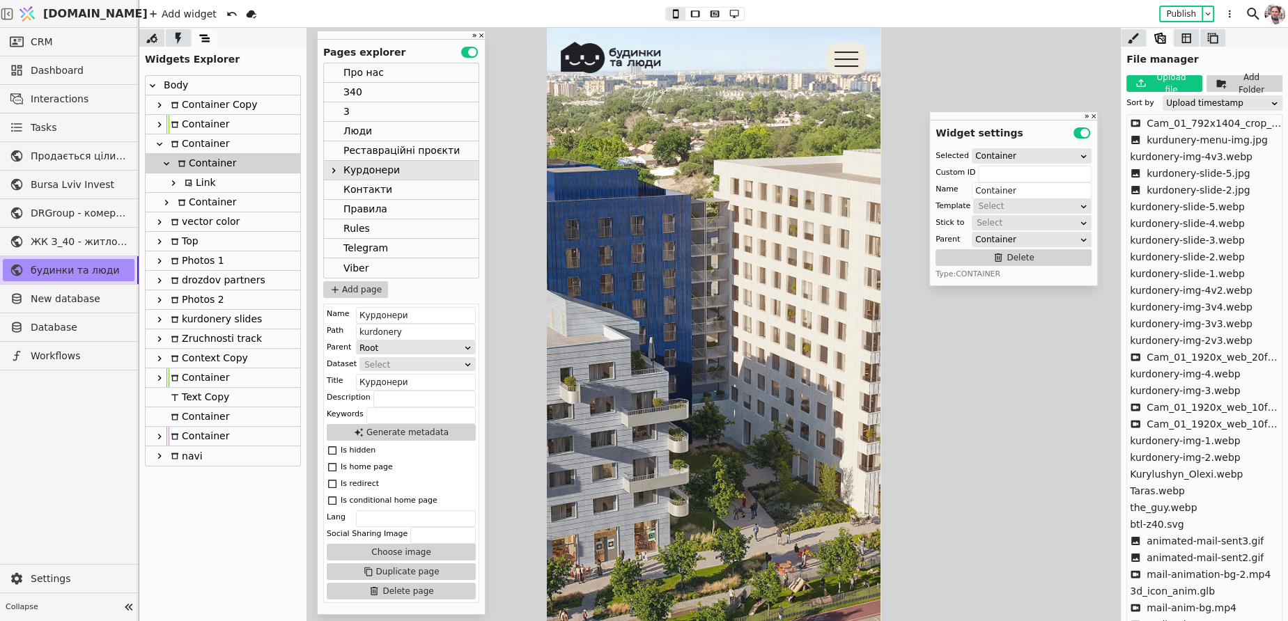
click at [162, 156] on div at bounding box center [166, 163] width 14 height 17
click at [172, 183] on div at bounding box center [166, 183] width 14 height 17
type input "video-cont"
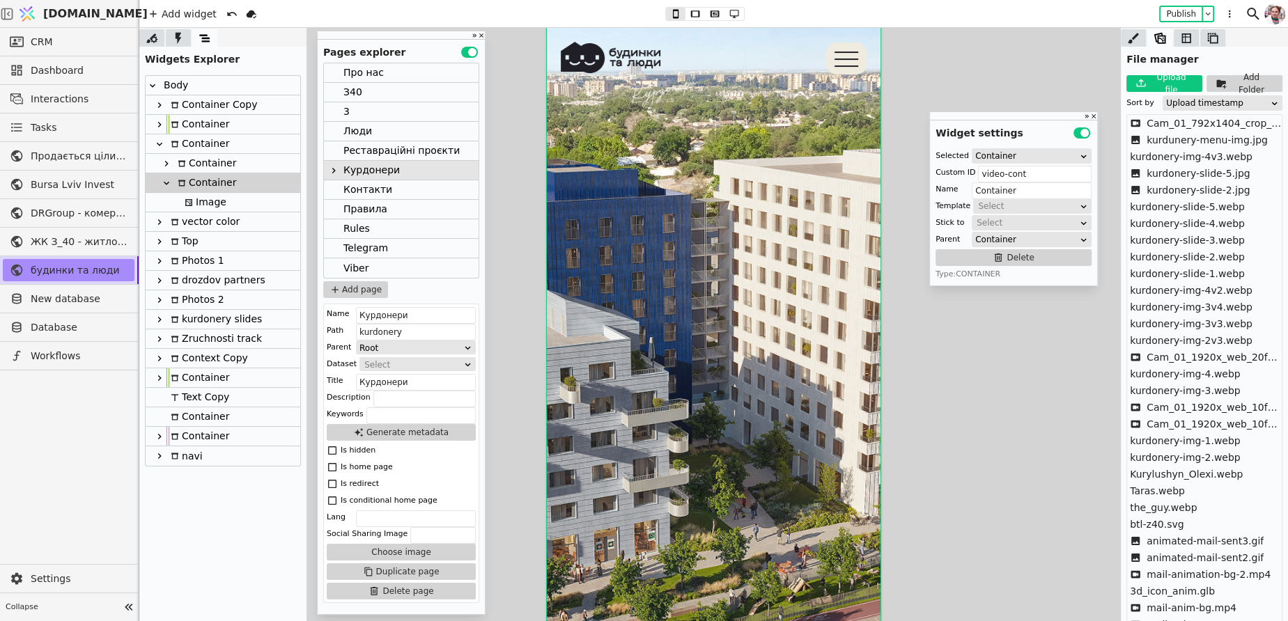
click at [207, 193] on div "Image" at bounding box center [203, 202] width 46 height 19
type input "Image"
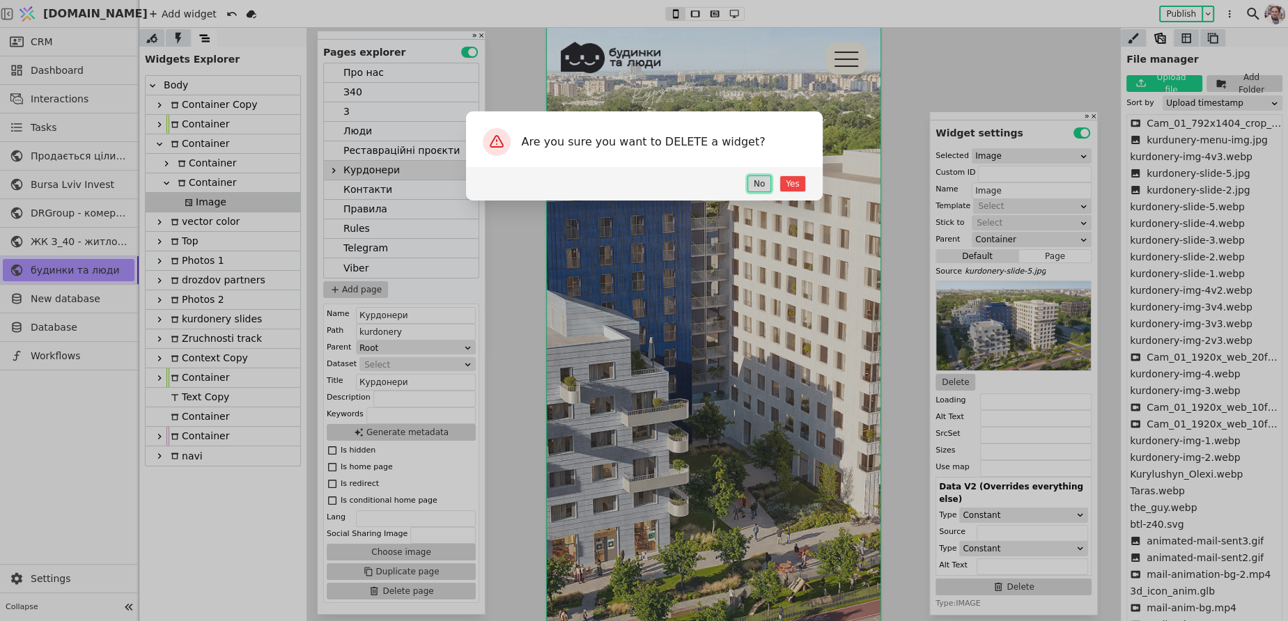
click at [765, 185] on button "No" at bounding box center [759, 184] width 24 height 17
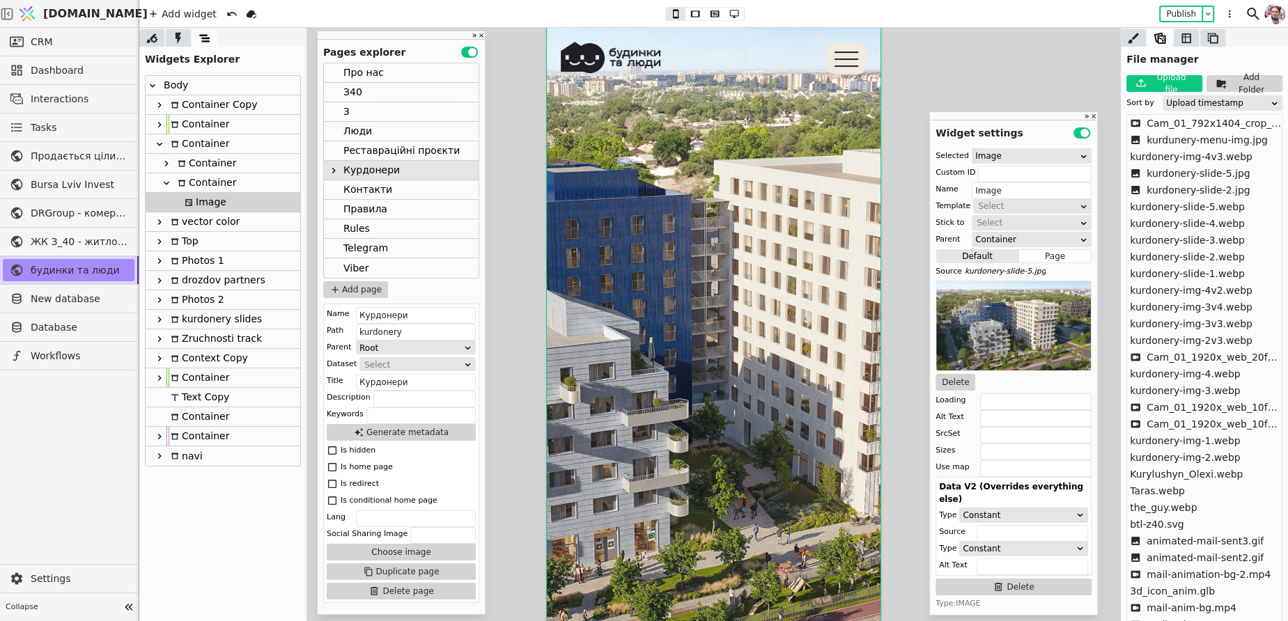
click at [354, 116] on div "3" at bounding box center [401, 112] width 155 height 20
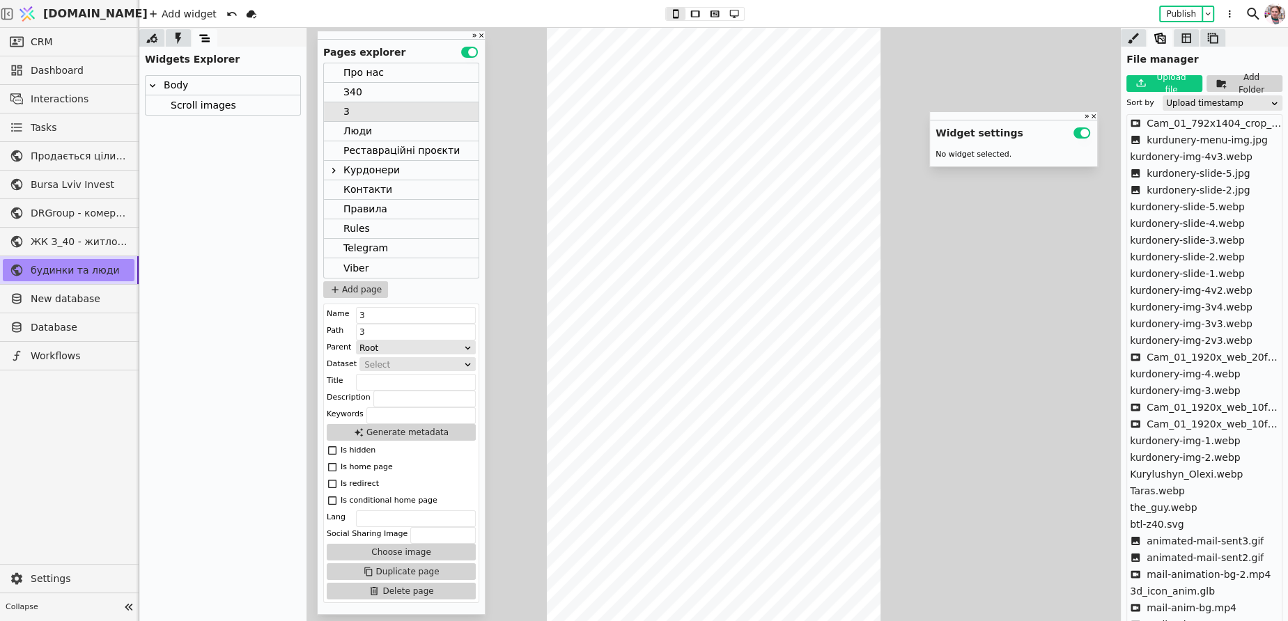
click at [237, 104] on div "Scroll images" at bounding box center [223, 105] width 155 height 20
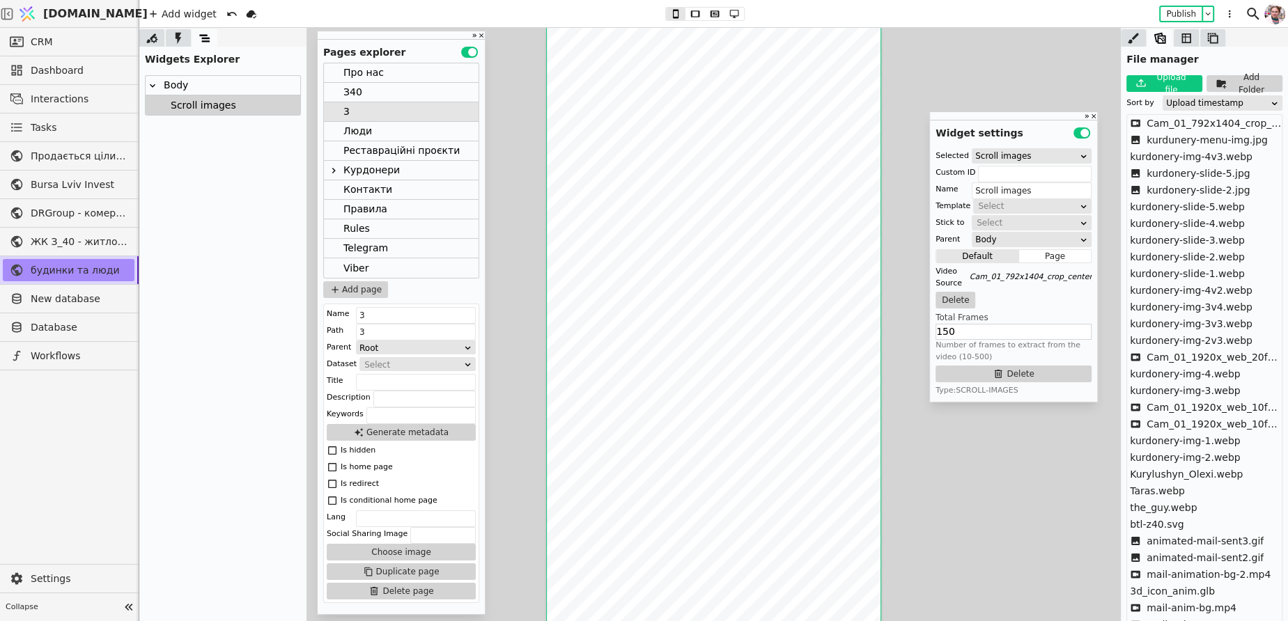
click at [217, 83] on div "Body" at bounding box center [223, 86] width 155 height 20
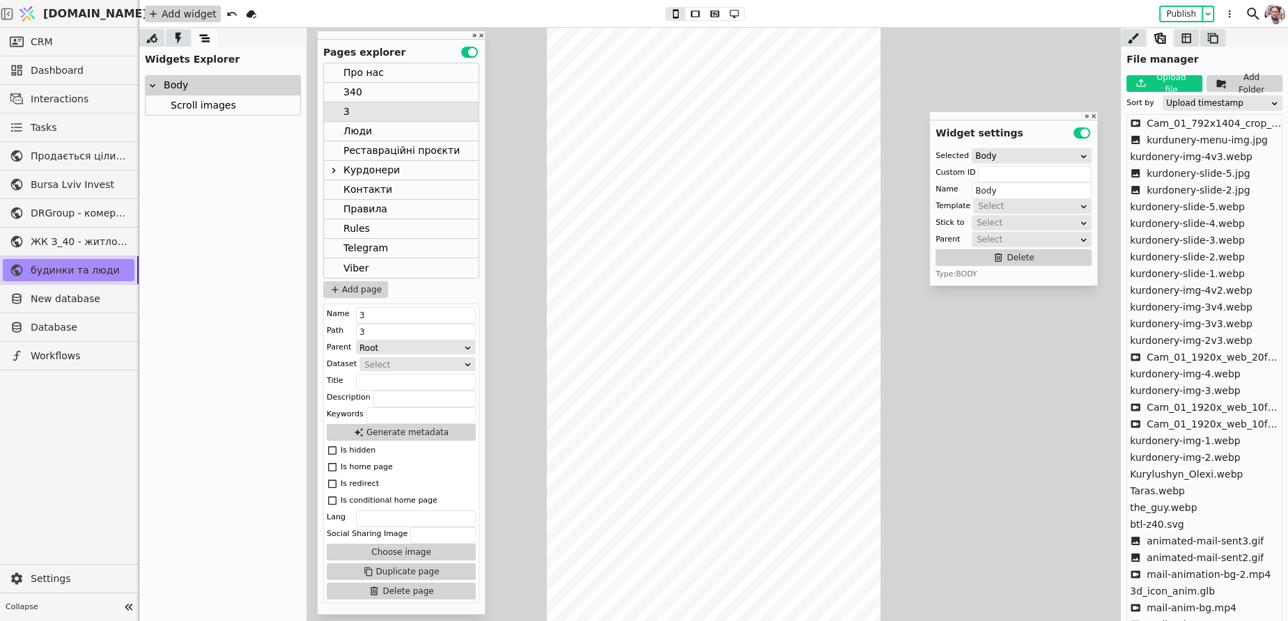
click at [203, 16] on div "Add widget" at bounding box center [183, 14] width 76 height 17
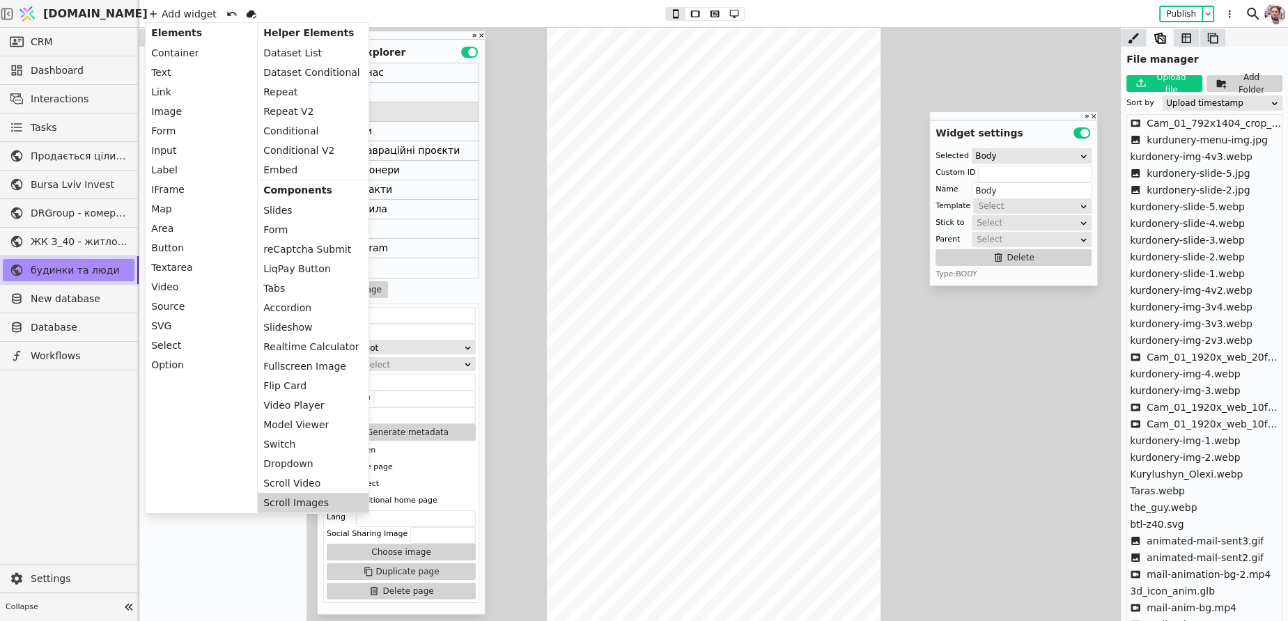
click at [297, 497] on div "Scroll Images" at bounding box center [313, 503] width 111 height 20
click at [430, 116] on div "3" at bounding box center [401, 112] width 155 height 20
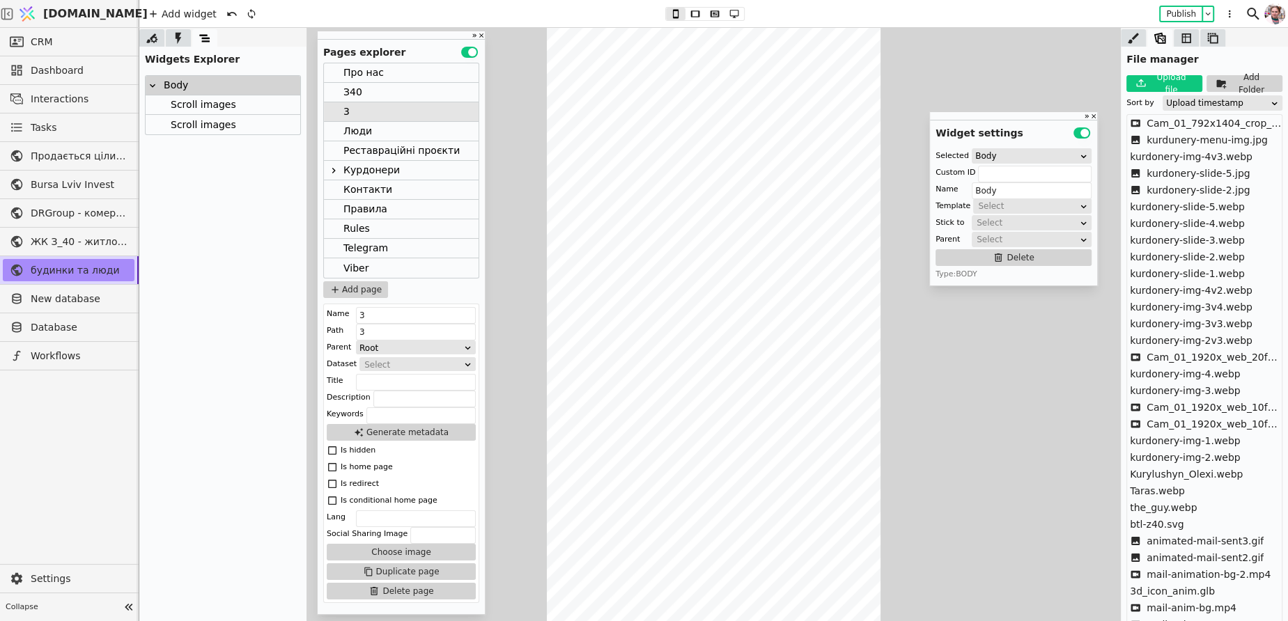
click at [227, 109] on div "Scroll images" at bounding box center [201, 104] width 70 height 19
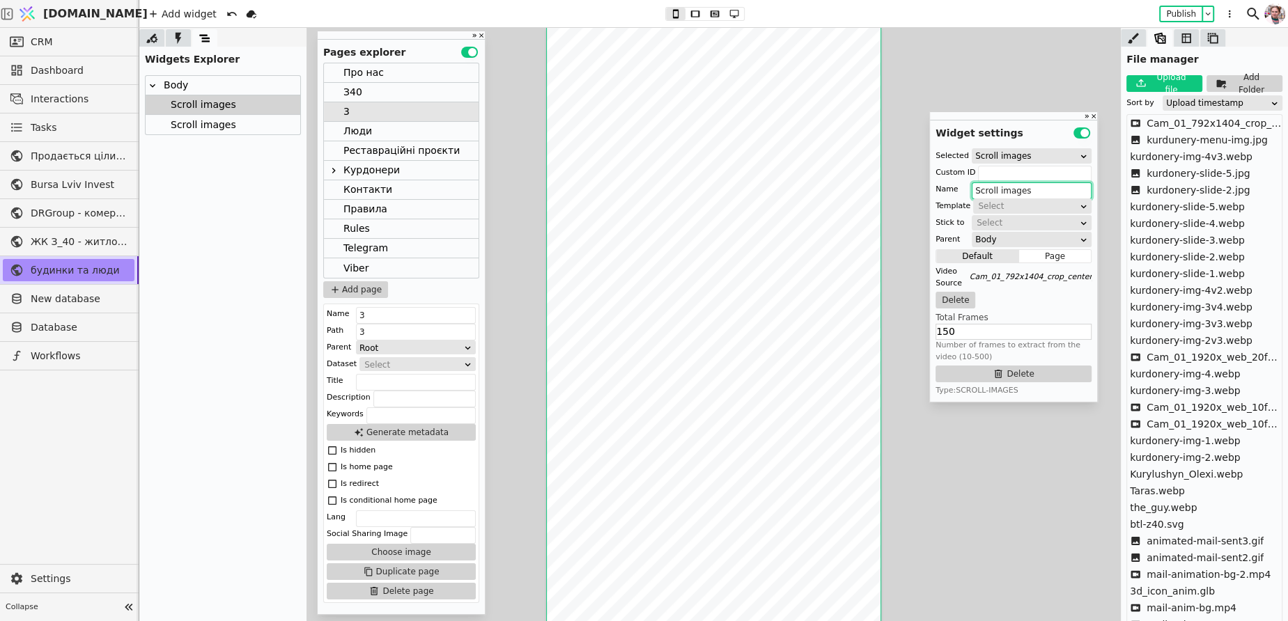
click at [1031, 189] on input "Scroll images" at bounding box center [1032, 190] width 120 height 17
click at [228, 129] on div "Scroll images" at bounding box center [201, 125] width 70 height 20
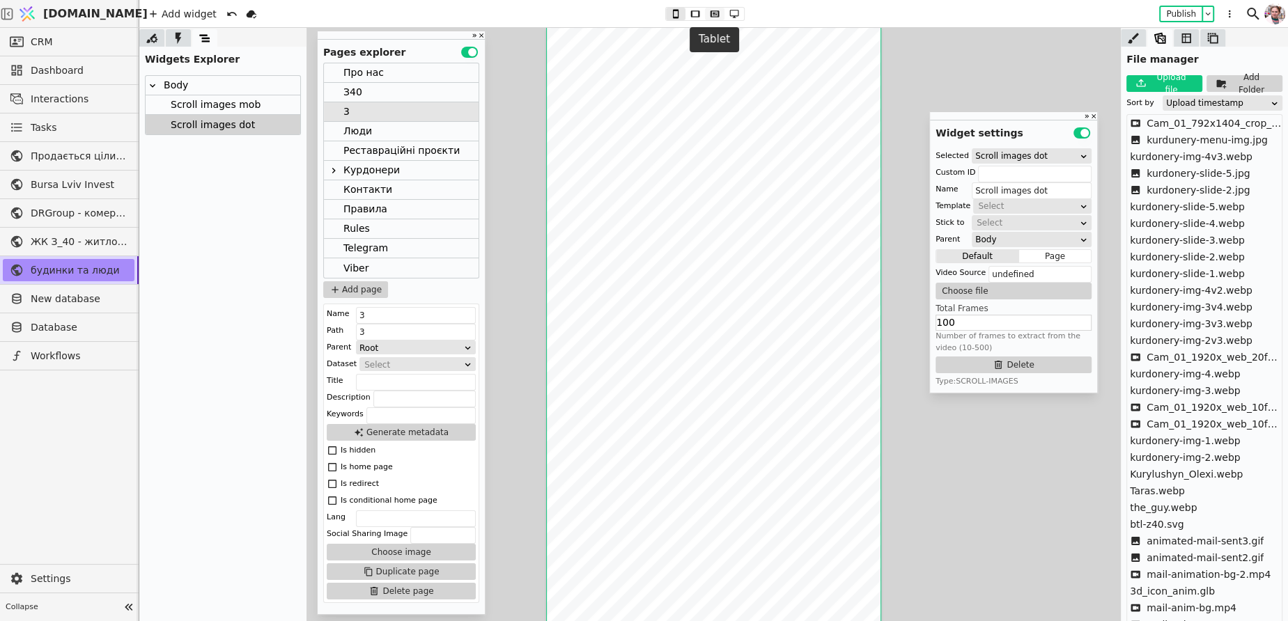
click at [722, 15] on button at bounding box center [715, 14] width 20 height 13
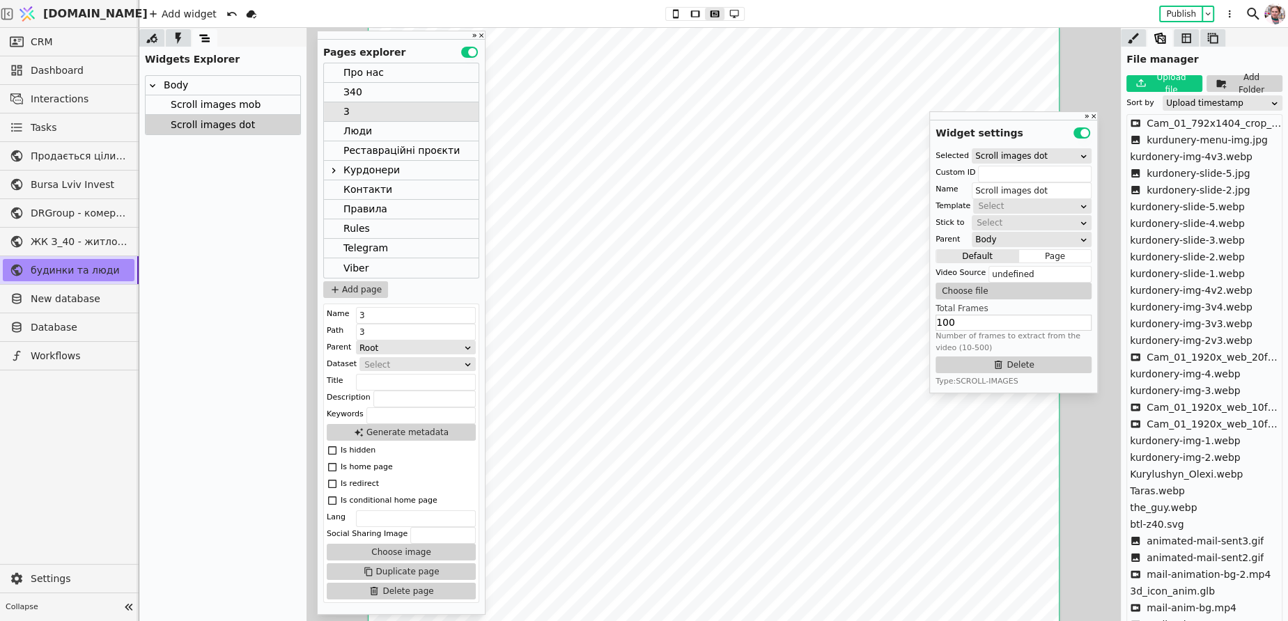
click at [1139, 43] on div at bounding box center [1133, 37] width 25 height 17
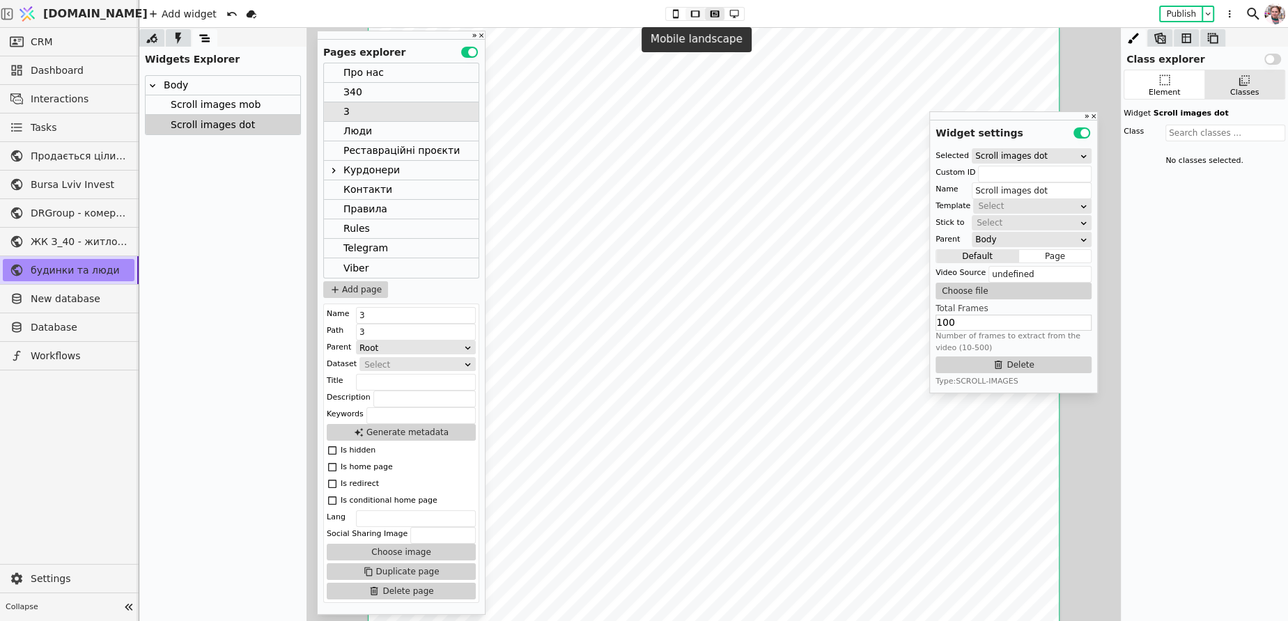
click at [701, 18] on icon at bounding box center [695, 14] width 17 height 10
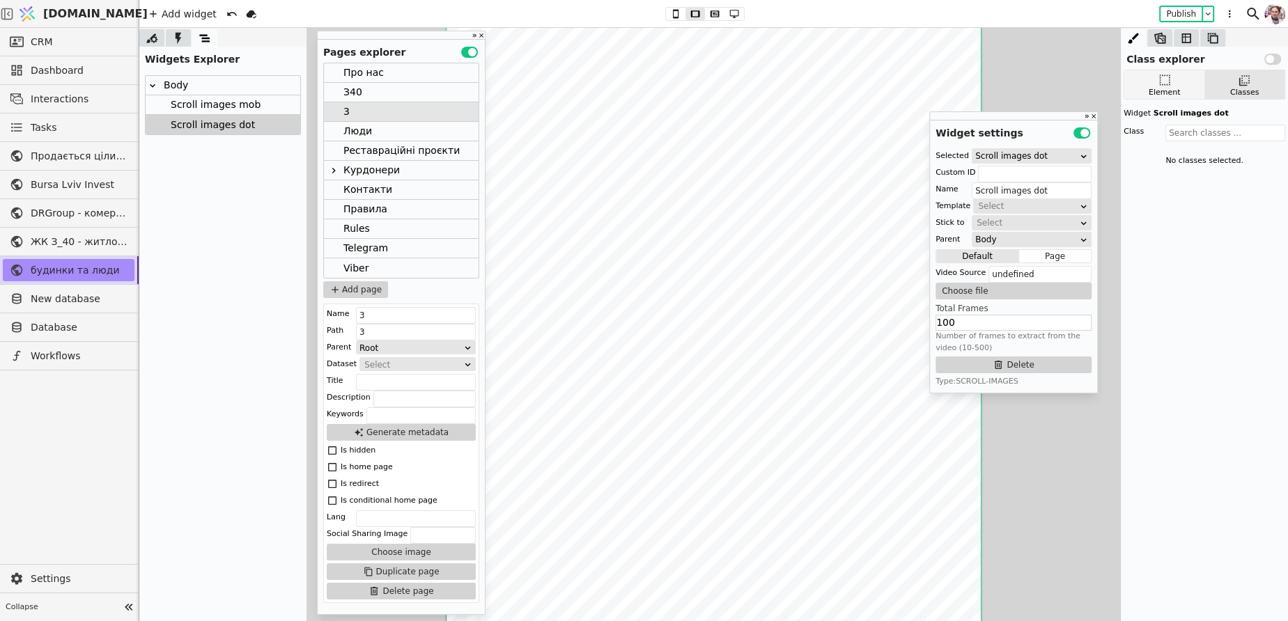
click at [1165, 87] on div "Element" at bounding box center [1165, 93] width 32 height 12
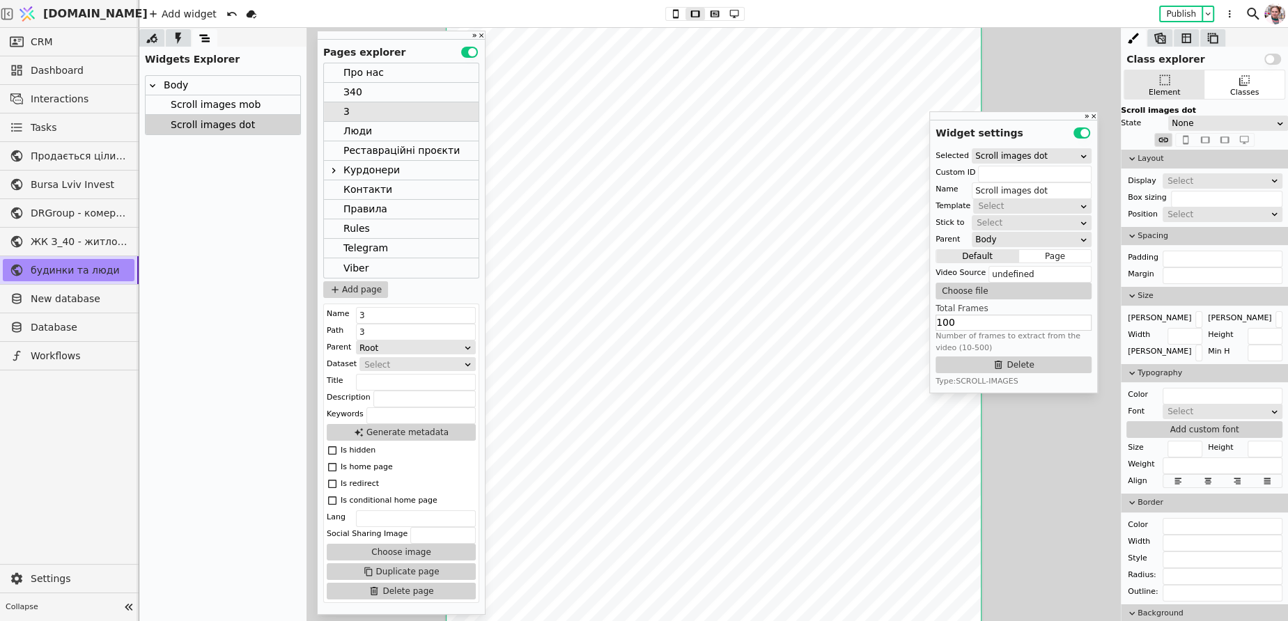
click at [1185, 178] on div "Select" at bounding box center [1217, 181] width 101 height 14
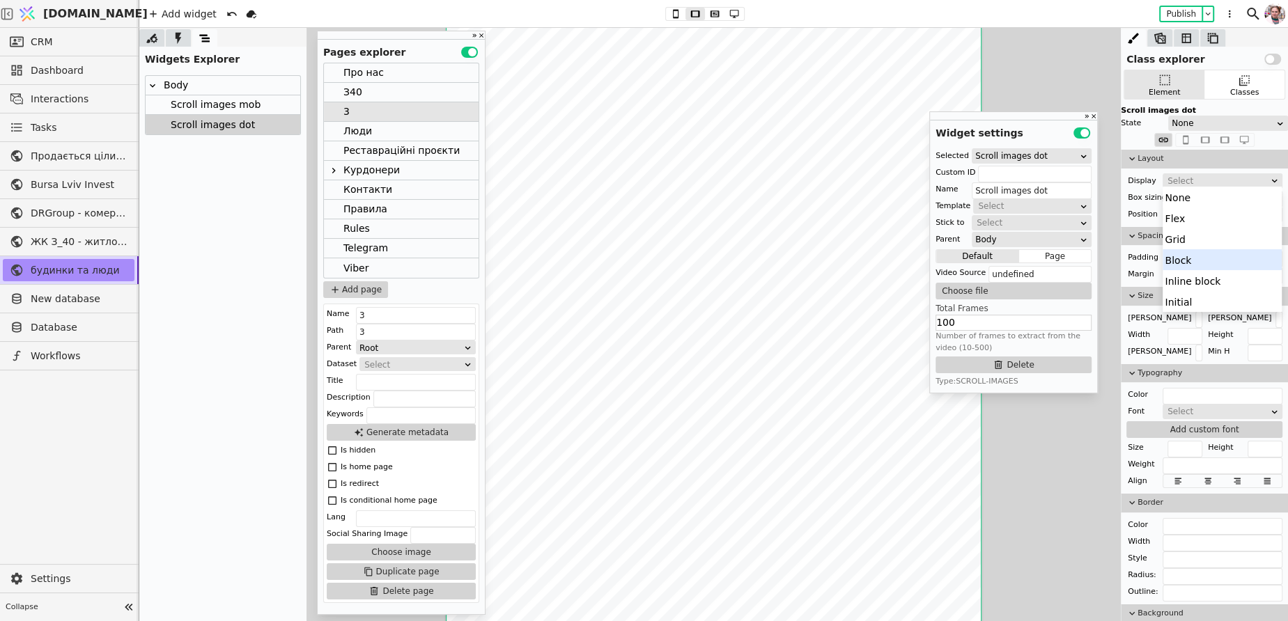
click at [1192, 260] on div "Block" at bounding box center [1221, 259] width 119 height 21
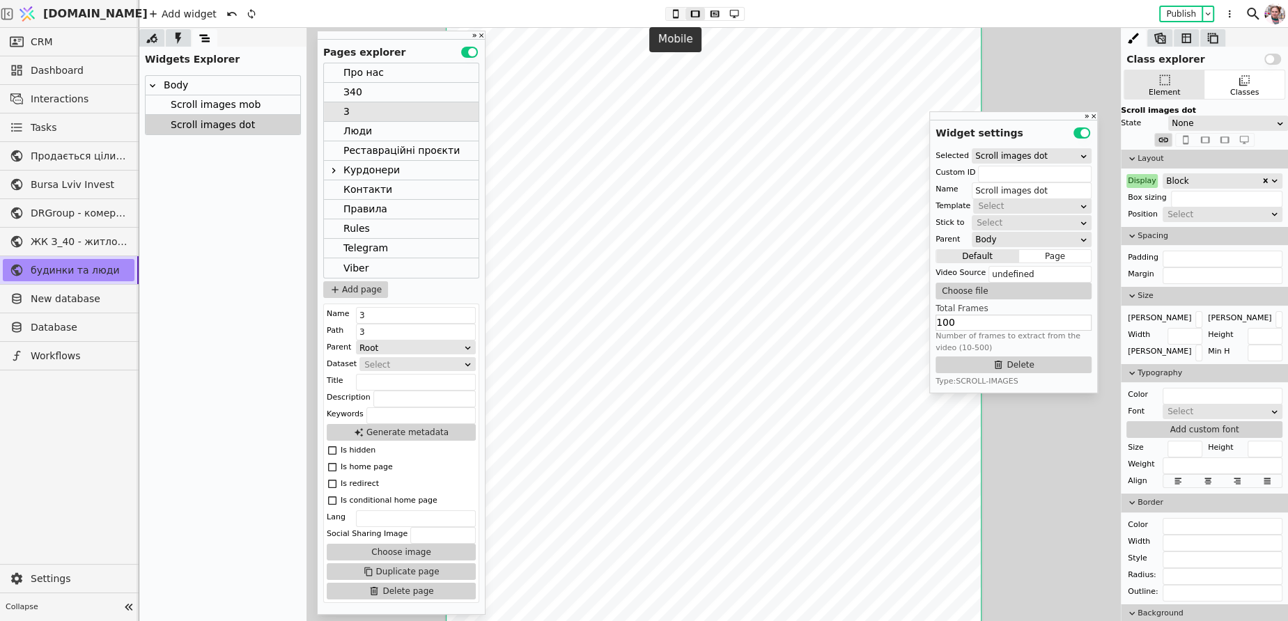
click at [672, 15] on icon at bounding box center [675, 13] width 6 height 9
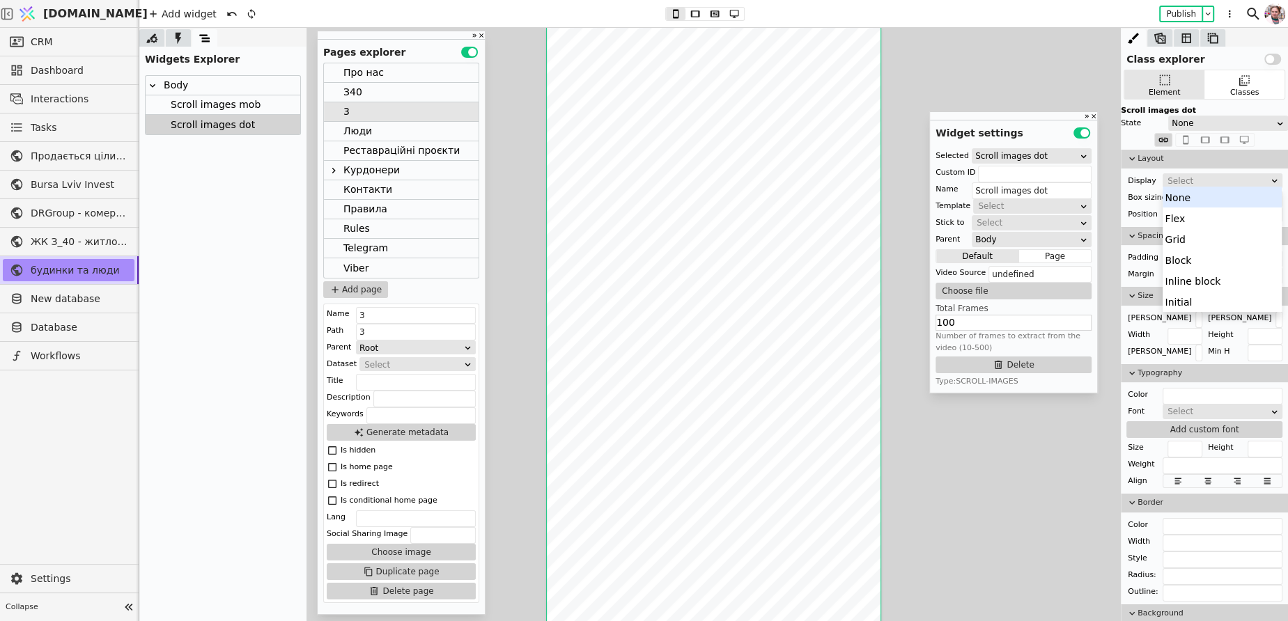
click at [1194, 185] on div "Select" at bounding box center [1217, 181] width 101 height 14
click at [1176, 199] on div "None" at bounding box center [1221, 197] width 119 height 21
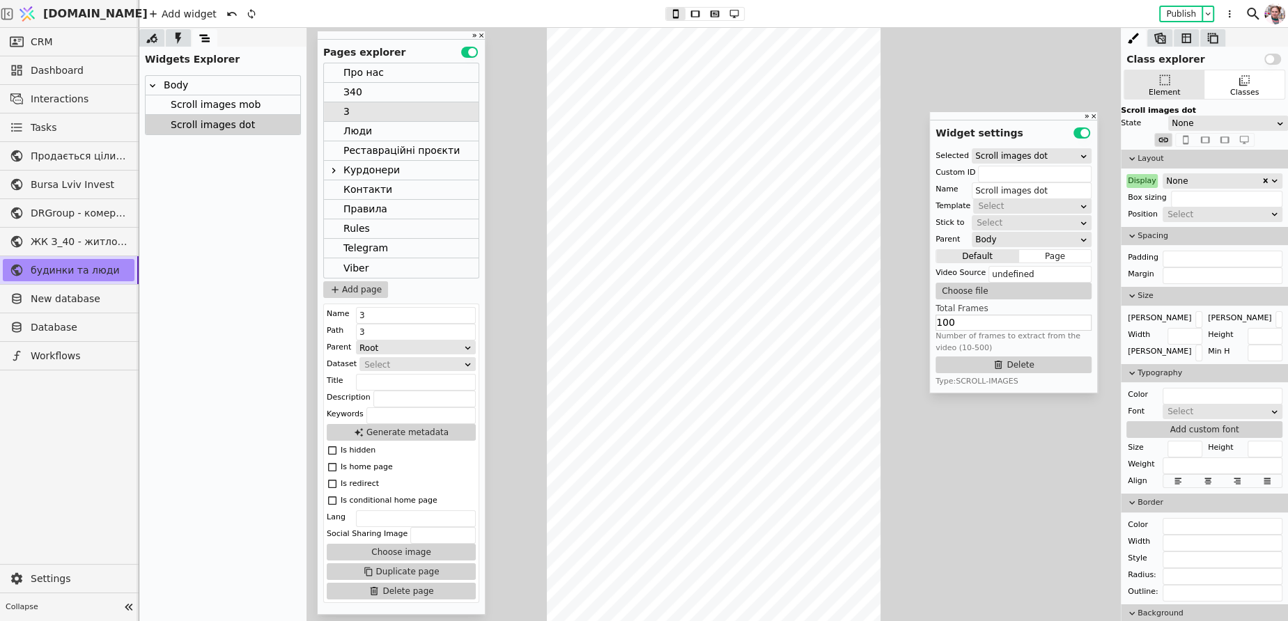
click at [234, 109] on div "Scroll images mob" at bounding box center [213, 104] width 94 height 19
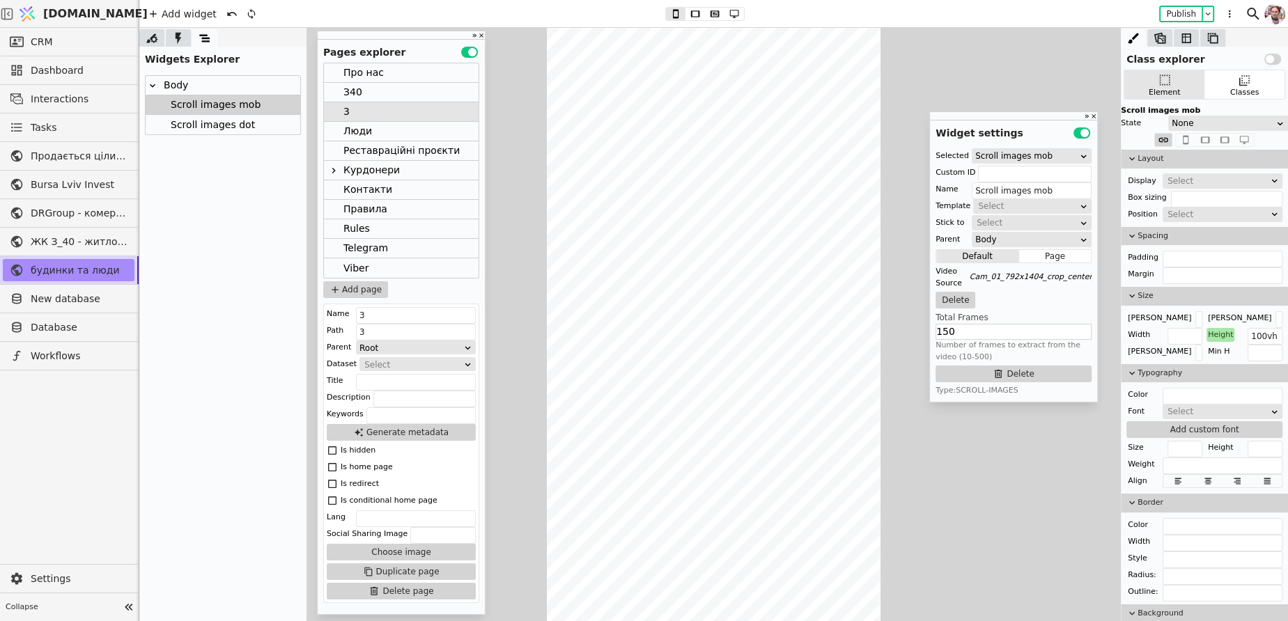
click at [1177, 183] on div "Select" at bounding box center [1217, 181] width 101 height 14
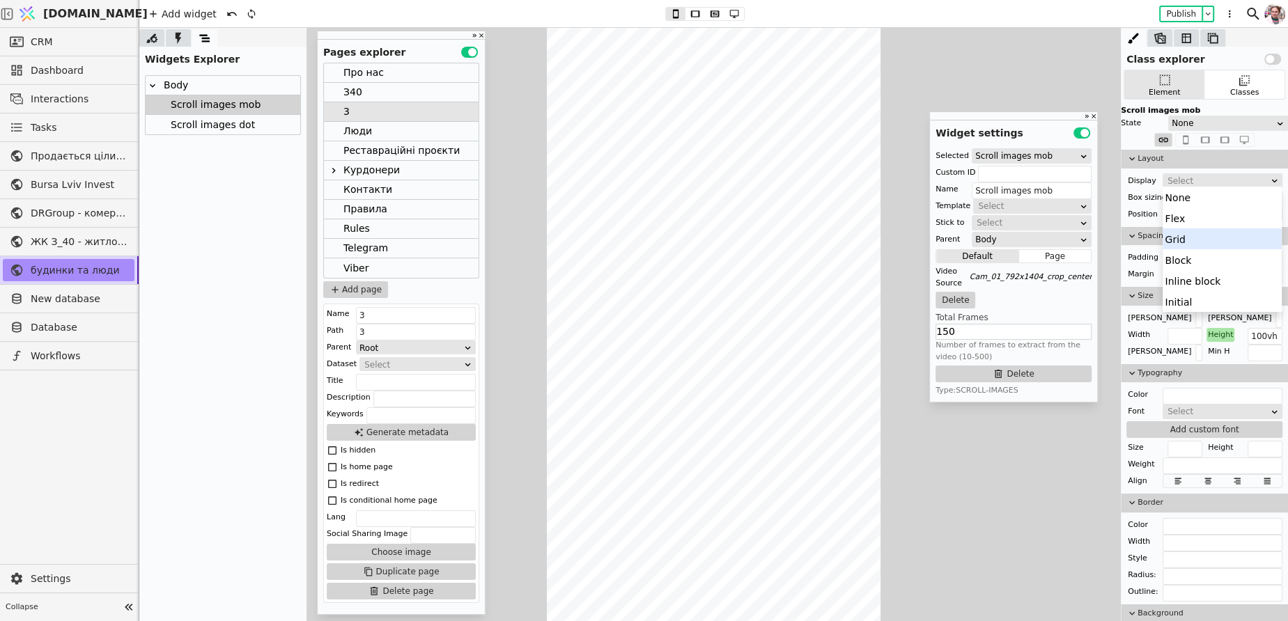
click at [1176, 259] on div "Block" at bounding box center [1221, 259] width 119 height 21
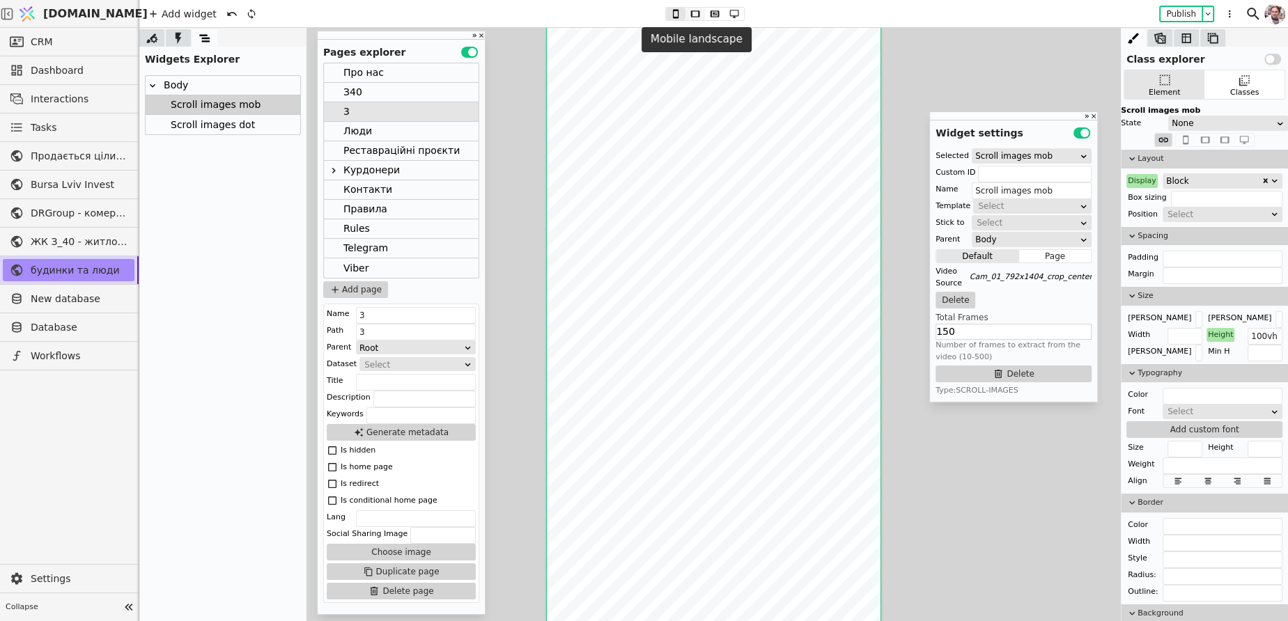
click at [700, 17] on icon at bounding box center [695, 14] width 17 height 10
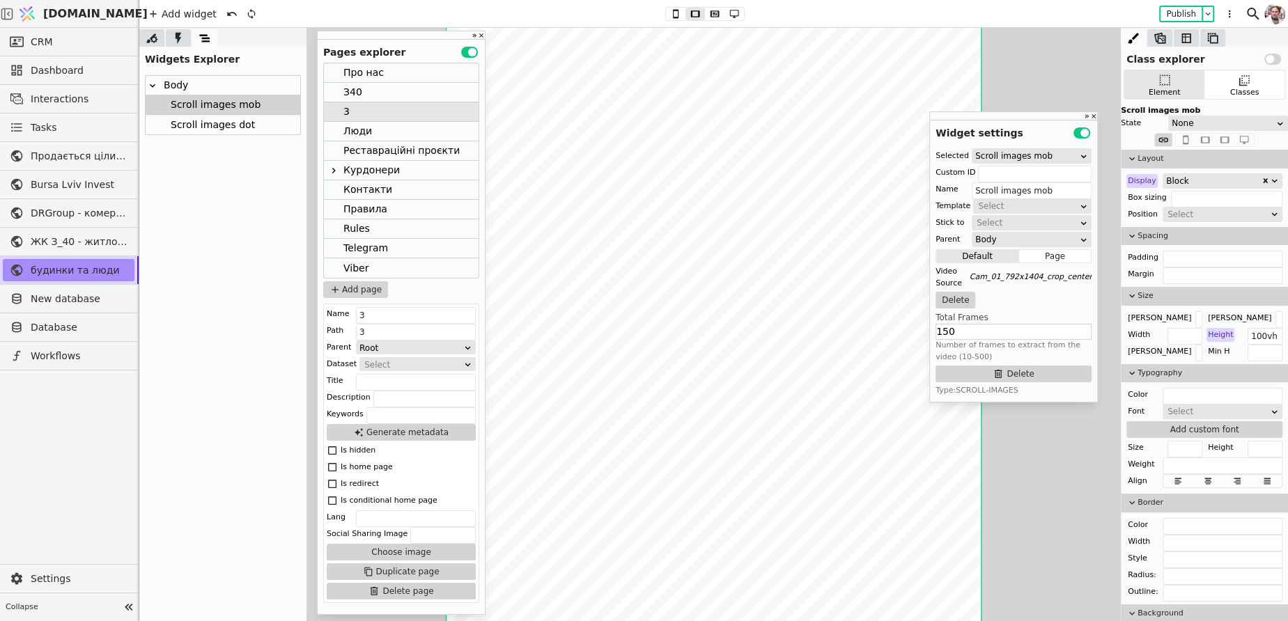
click at [1166, 176] on div "Block" at bounding box center [1213, 181] width 95 height 14
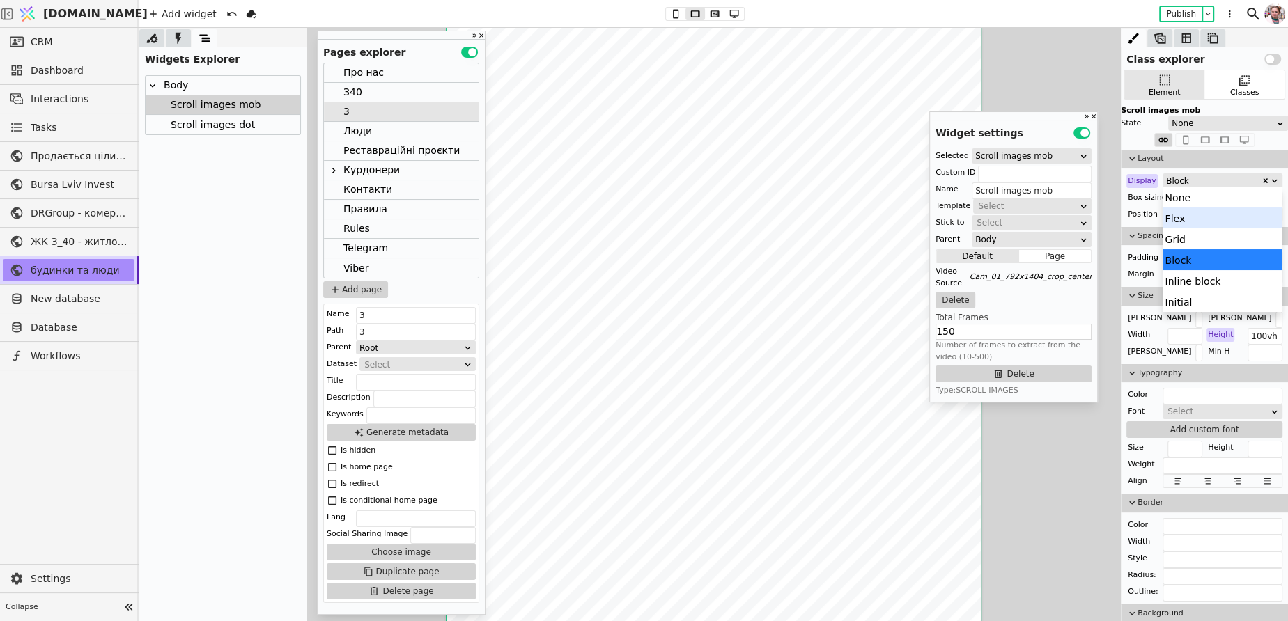
click at [1171, 210] on div "Flex" at bounding box center [1221, 218] width 119 height 21
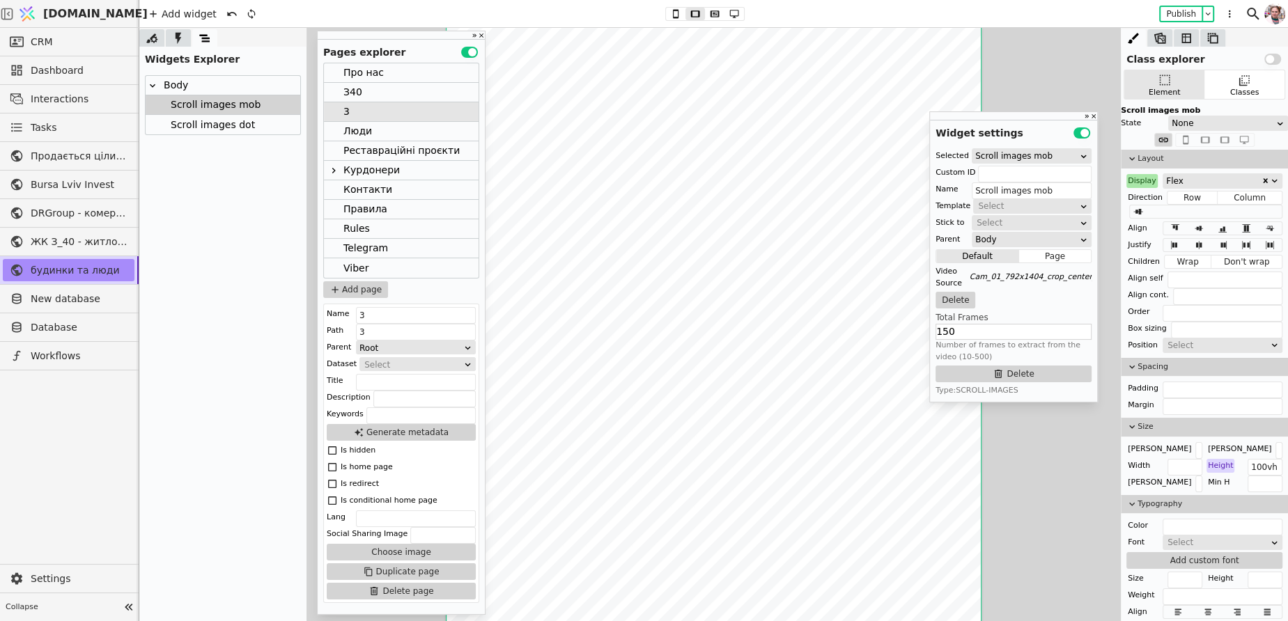
click at [1171, 173] on div "Flex" at bounding box center [1222, 180] width 120 height 15
click at [1172, 179] on div "Flex" at bounding box center [1213, 181] width 95 height 14
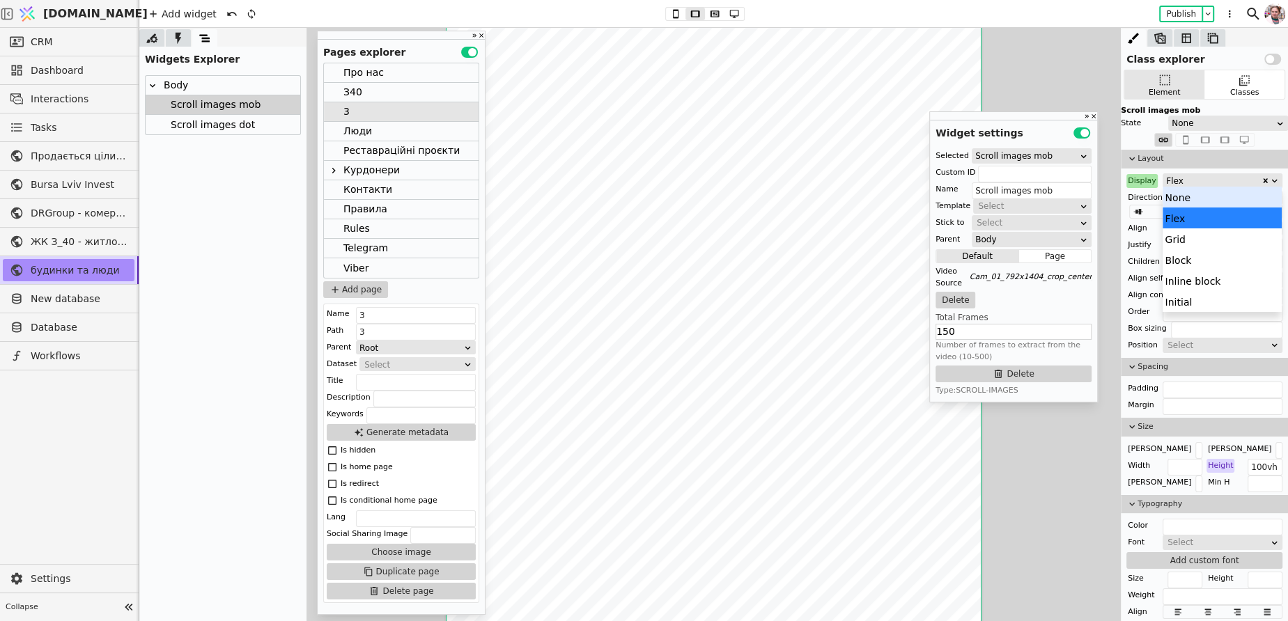
click at [1172, 194] on div "None" at bounding box center [1221, 197] width 119 height 21
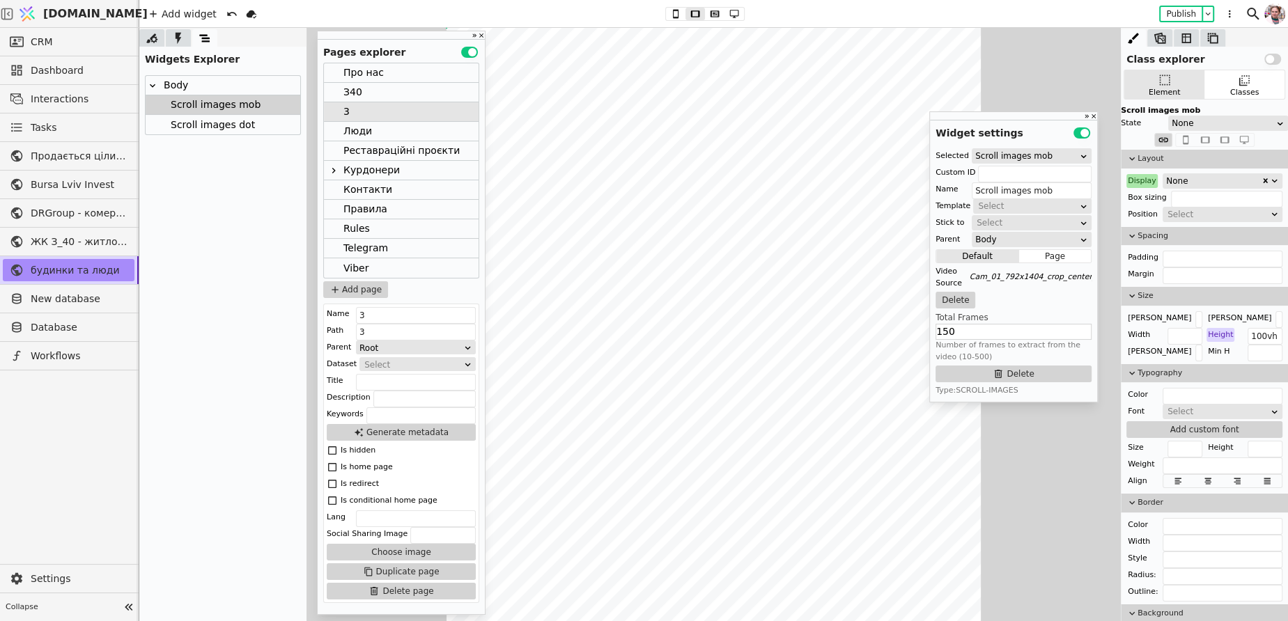
click at [238, 113] on div "Scroll images mob" at bounding box center [213, 104] width 94 height 19
click at [236, 125] on div "Scroll images dot" at bounding box center [210, 125] width 88 height 20
type input "Scroll images dot"
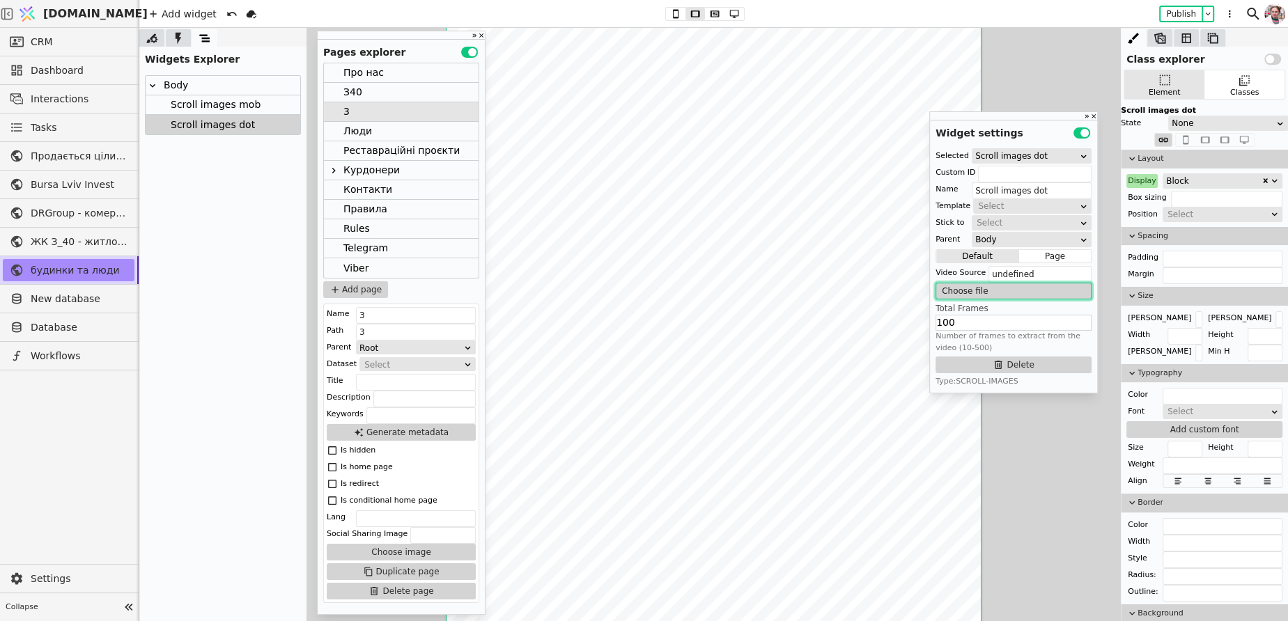
click at [981, 293] on button "Choose file" at bounding box center [1013, 291] width 156 height 17
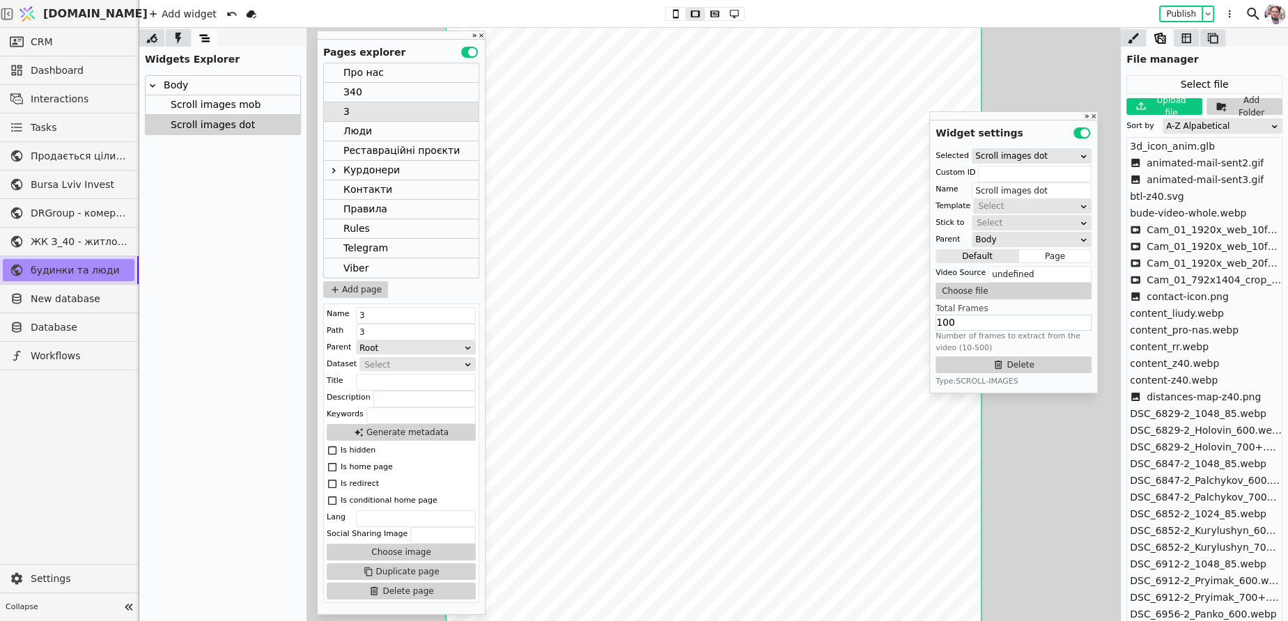
click at [1188, 128] on div "A-Z Alpabetical" at bounding box center [1218, 126] width 104 height 14
click at [1197, 189] on div "Upload timestamp" at bounding box center [1221, 184] width 119 height 21
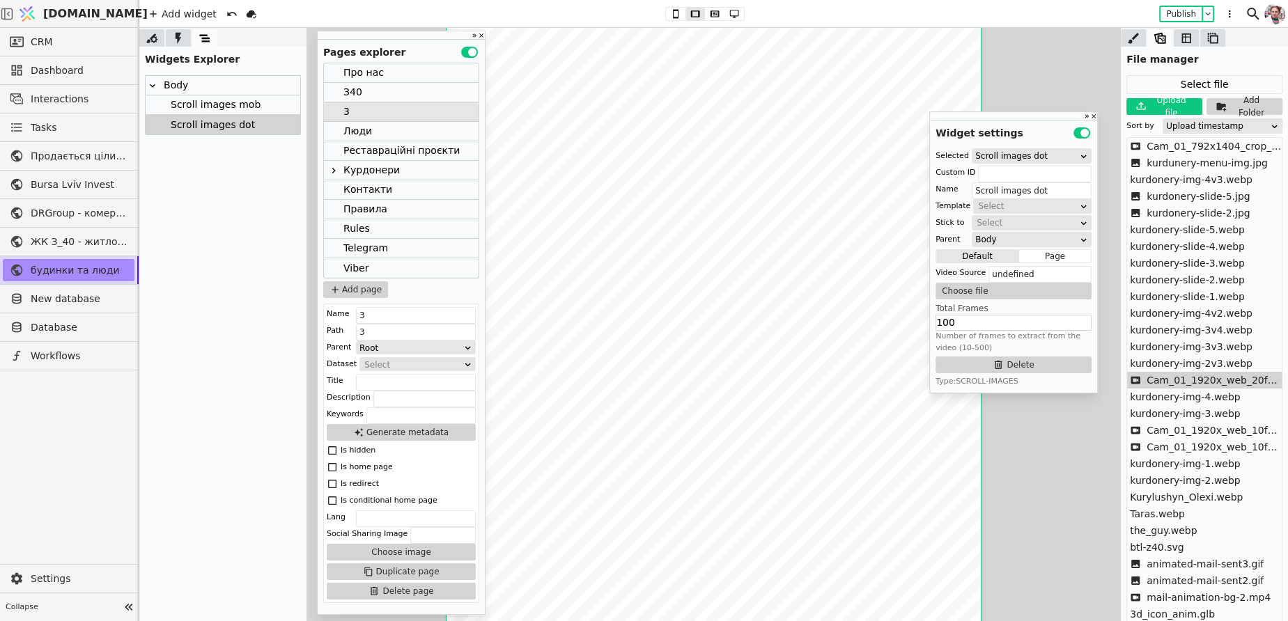
click at [1190, 383] on span "Cam_01_1920x_web_20fps_9_9mb.webm" at bounding box center [1213, 380] width 135 height 15
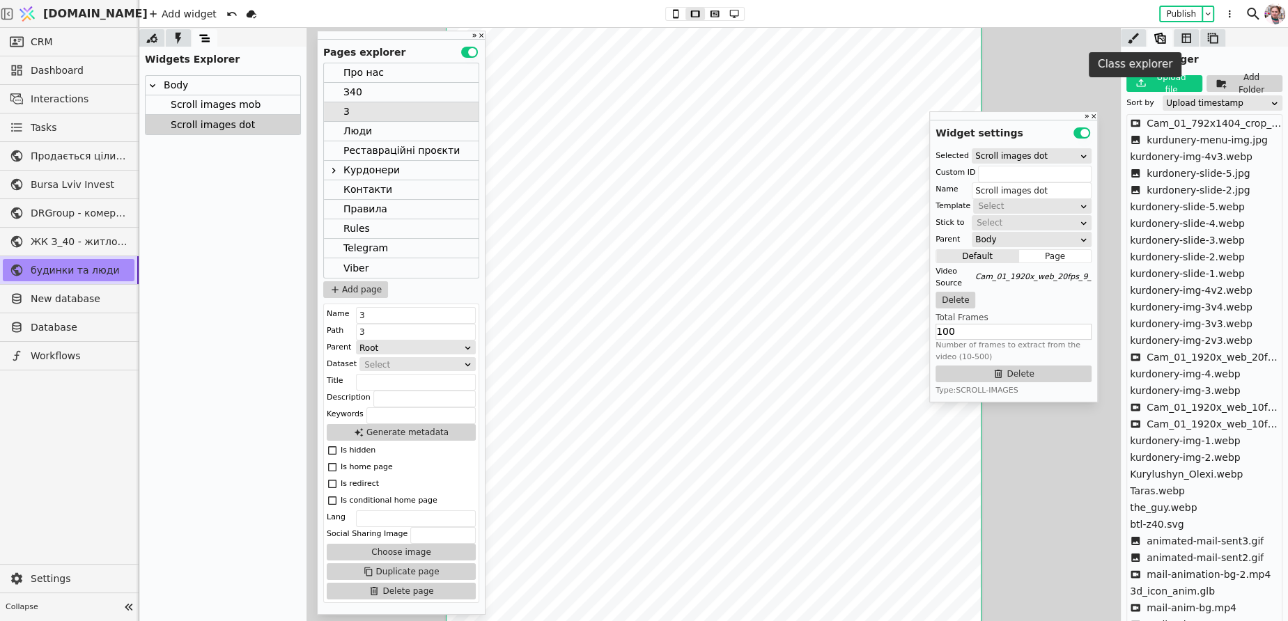
click at [1130, 43] on icon at bounding box center [1133, 38] width 14 height 14
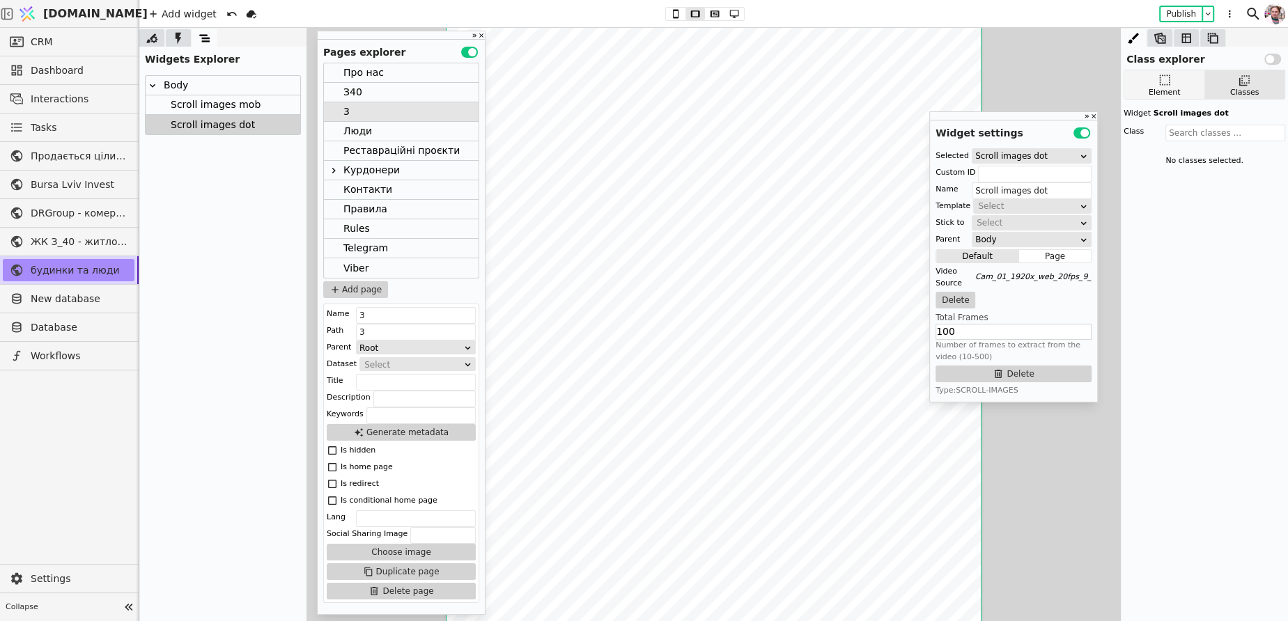
click at [1155, 86] on div "Element" at bounding box center [1164, 84] width 80 height 29
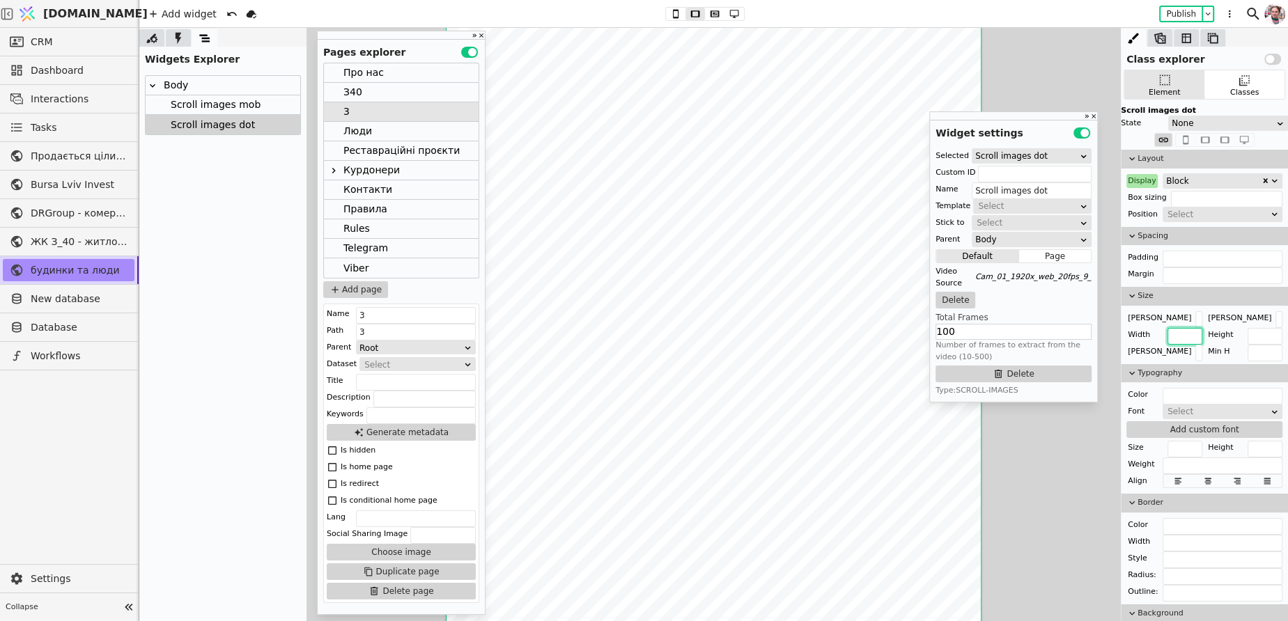
click at [1189, 333] on input "text" at bounding box center [1184, 336] width 35 height 17
type input "100vh"
click at [1180, 7] on button "Publish" at bounding box center [1180, 14] width 41 height 14
click at [948, 217] on div "Stick to" at bounding box center [949, 223] width 29 height 14
click at [1181, 14] on button "Publish" at bounding box center [1180, 14] width 41 height 14
